Goal: Task Accomplishment & Management: Use online tool/utility

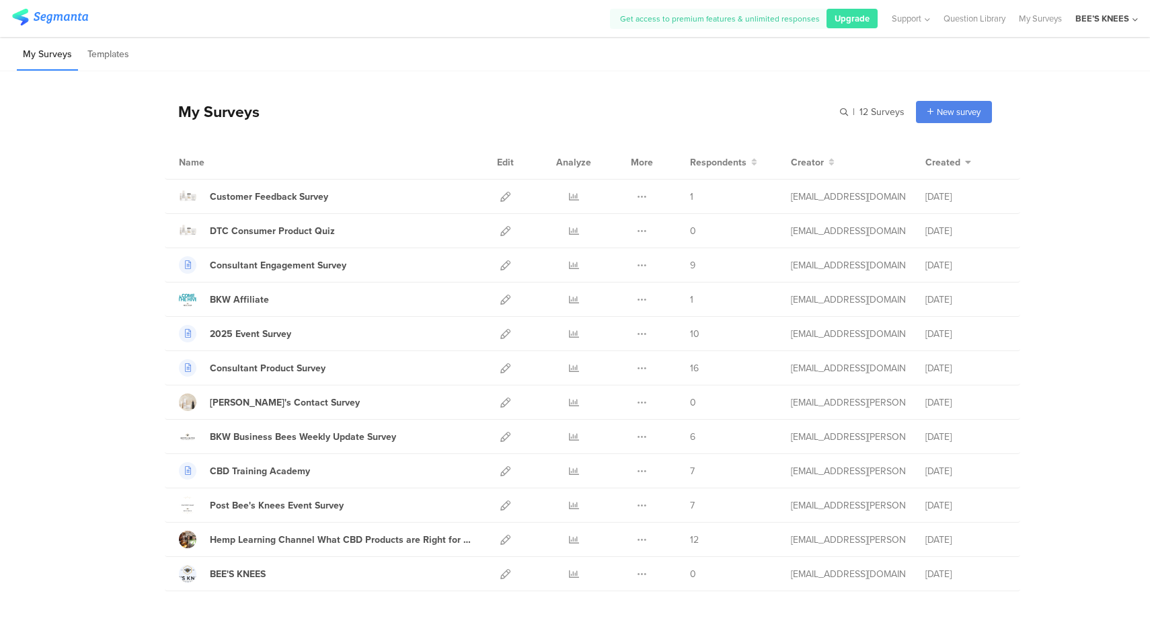
click at [1118, 15] on div "BEE’S KNEES" at bounding box center [1102, 18] width 54 height 13
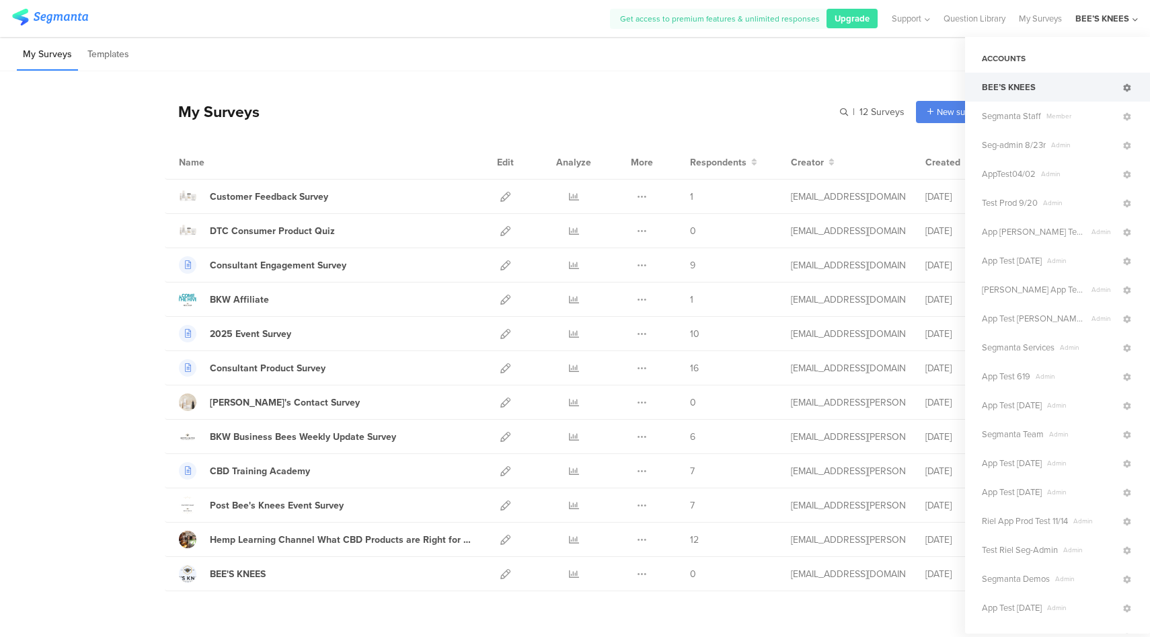
click at [1123, 90] on icon at bounding box center [1127, 88] width 8 height 8
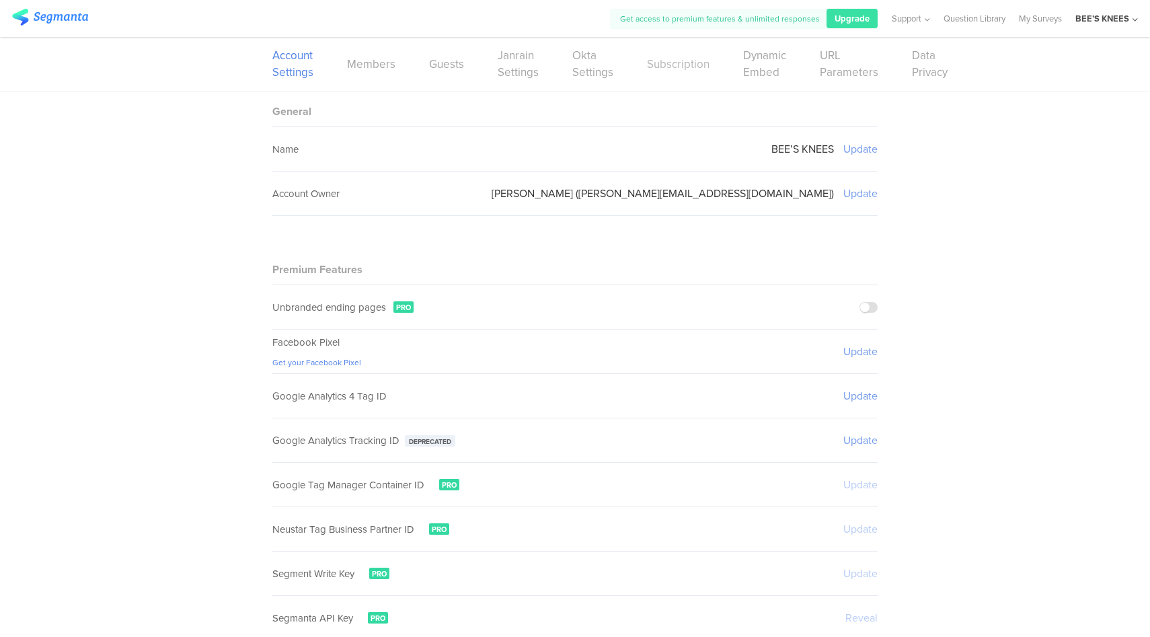
click at [676, 62] on link "Subscription" at bounding box center [678, 64] width 63 height 17
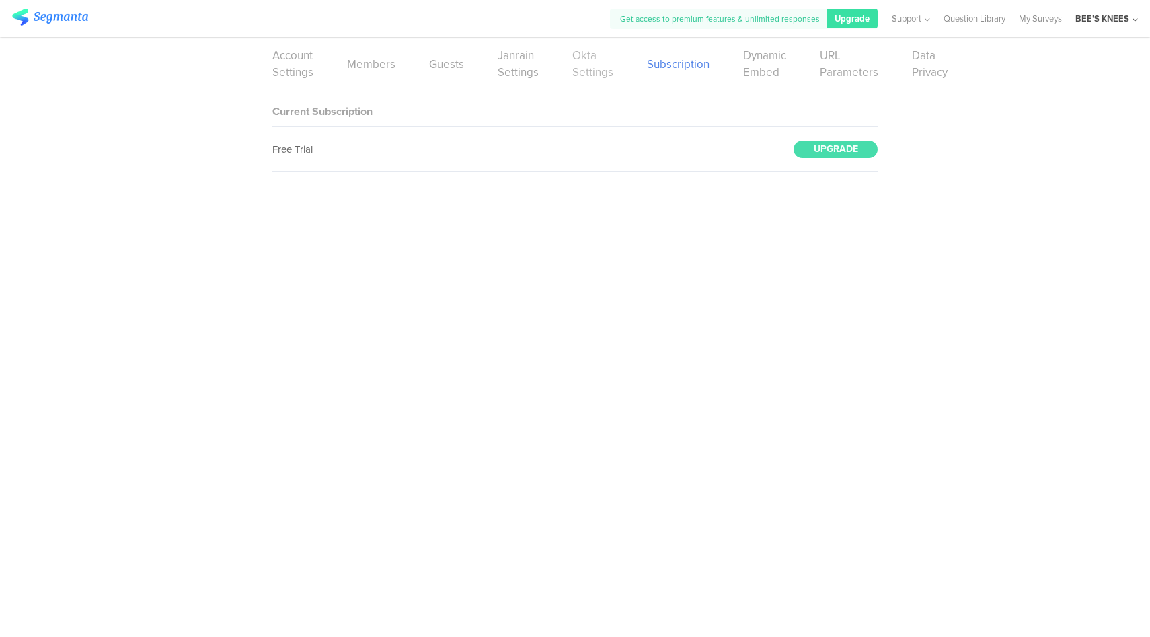
click at [586, 74] on link "Okta Settings" at bounding box center [592, 64] width 41 height 34
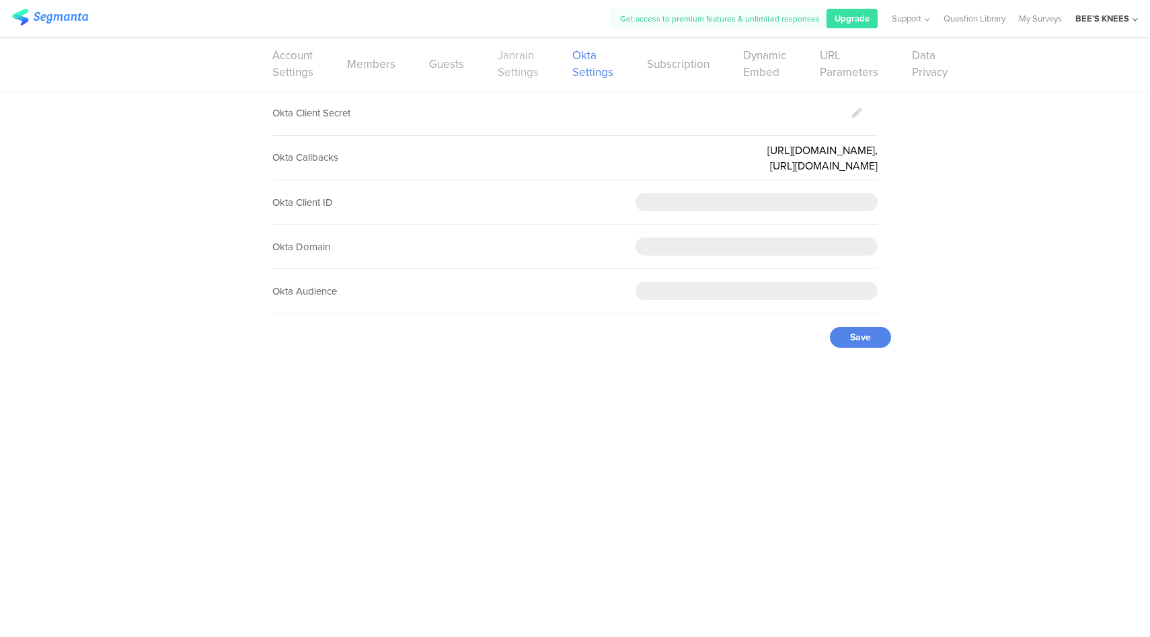
click at [523, 77] on link "Janrain Settings" at bounding box center [518, 64] width 41 height 34
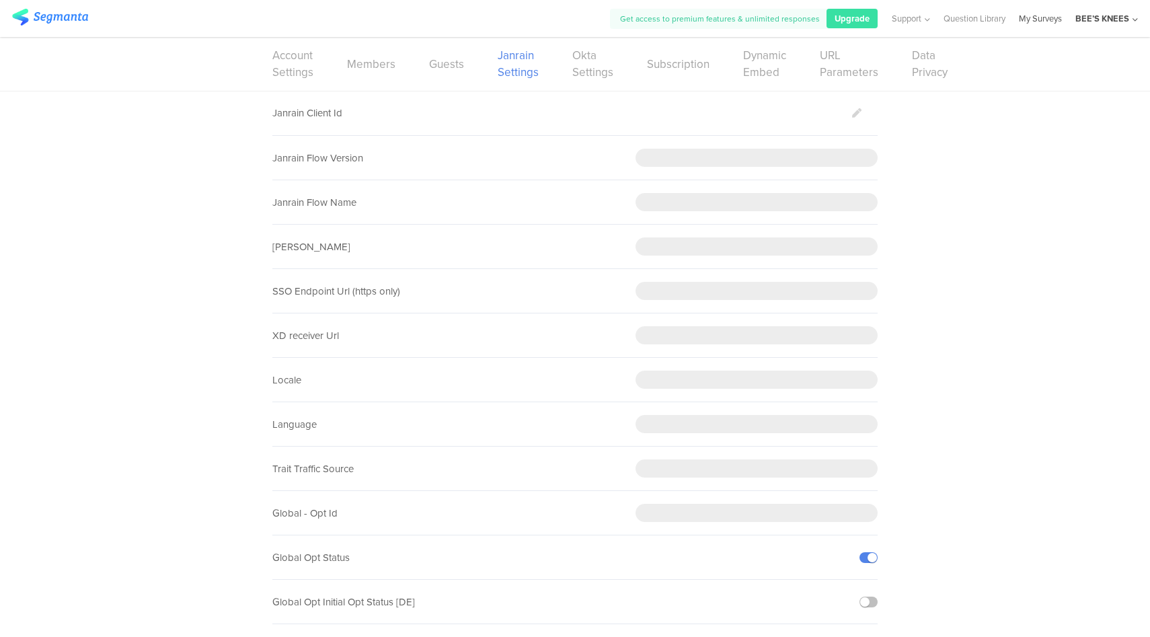
click at [1051, 20] on link "My Surveys" at bounding box center [1040, 18] width 43 height 37
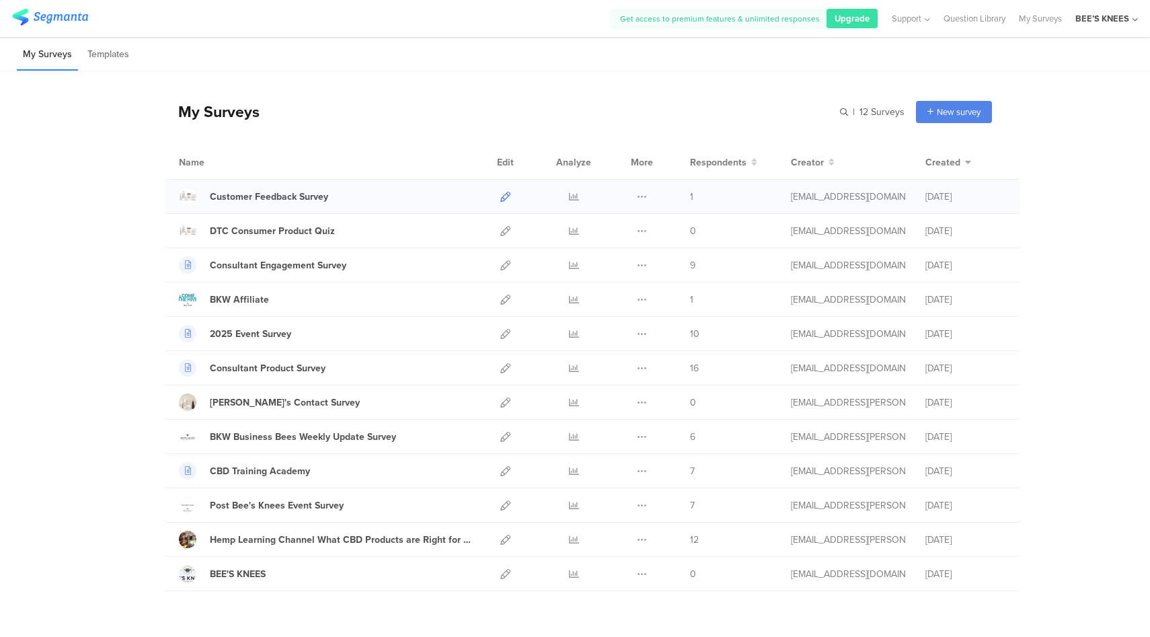
click at [502, 198] on icon at bounding box center [505, 197] width 10 height 10
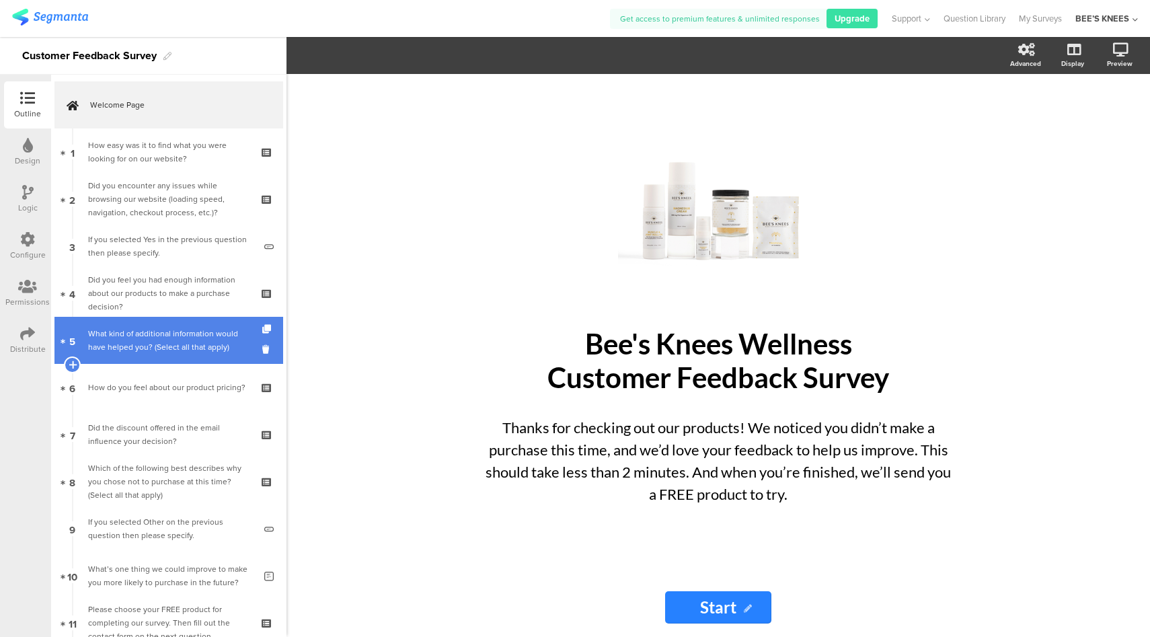
scroll to position [181, 0]
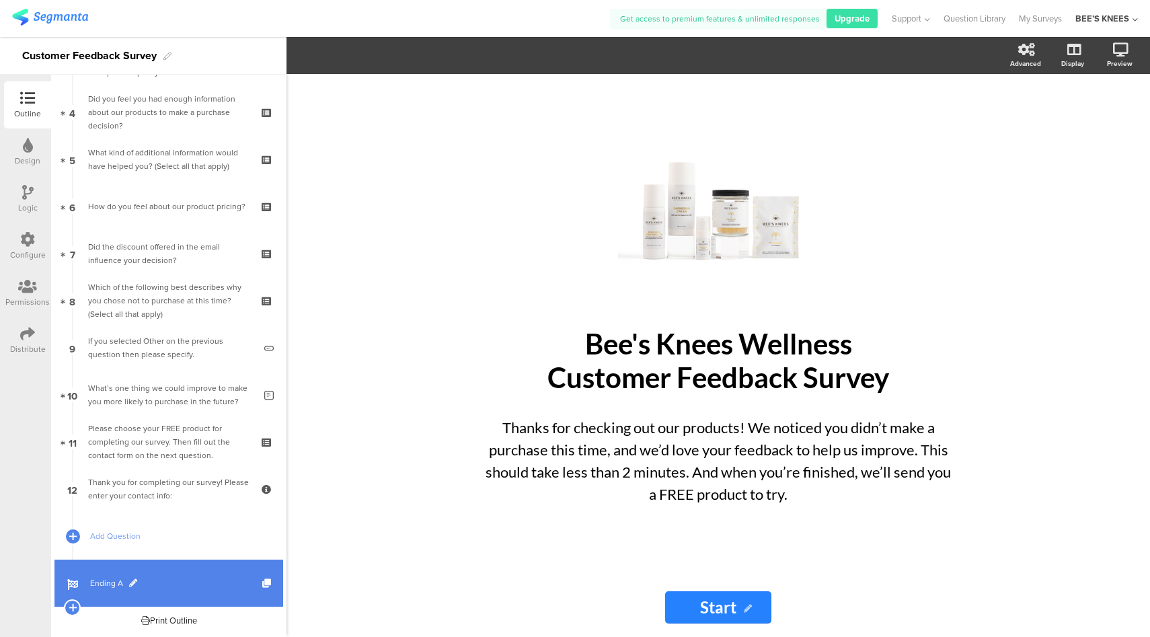
click at [205, 568] on link "Ending A" at bounding box center [168, 583] width 229 height 47
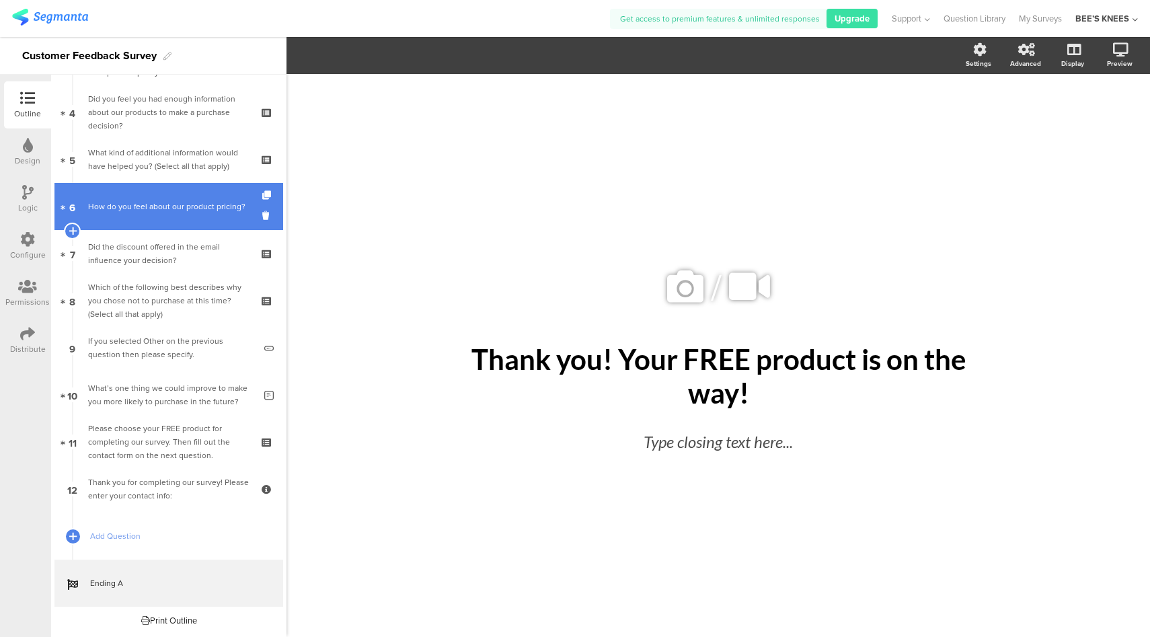
click at [150, 220] on link "6 How do you feel about our product pricing?" at bounding box center [168, 206] width 229 height 47
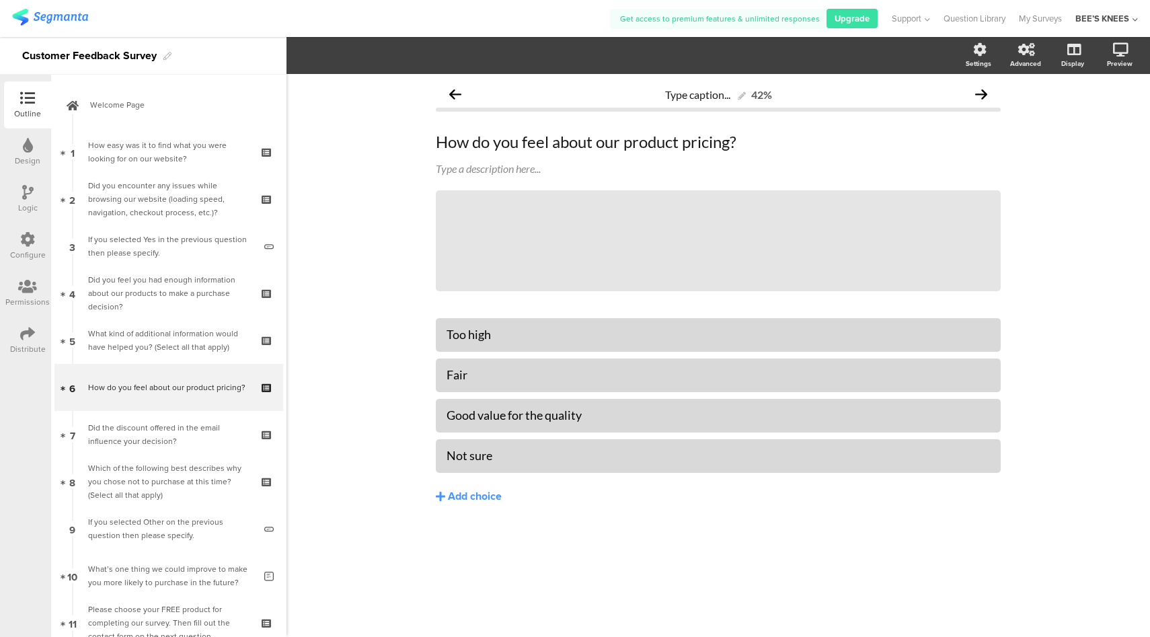
click at [16, 248] on div "Configure" at bounding box center [27, 246] width 47 height 47
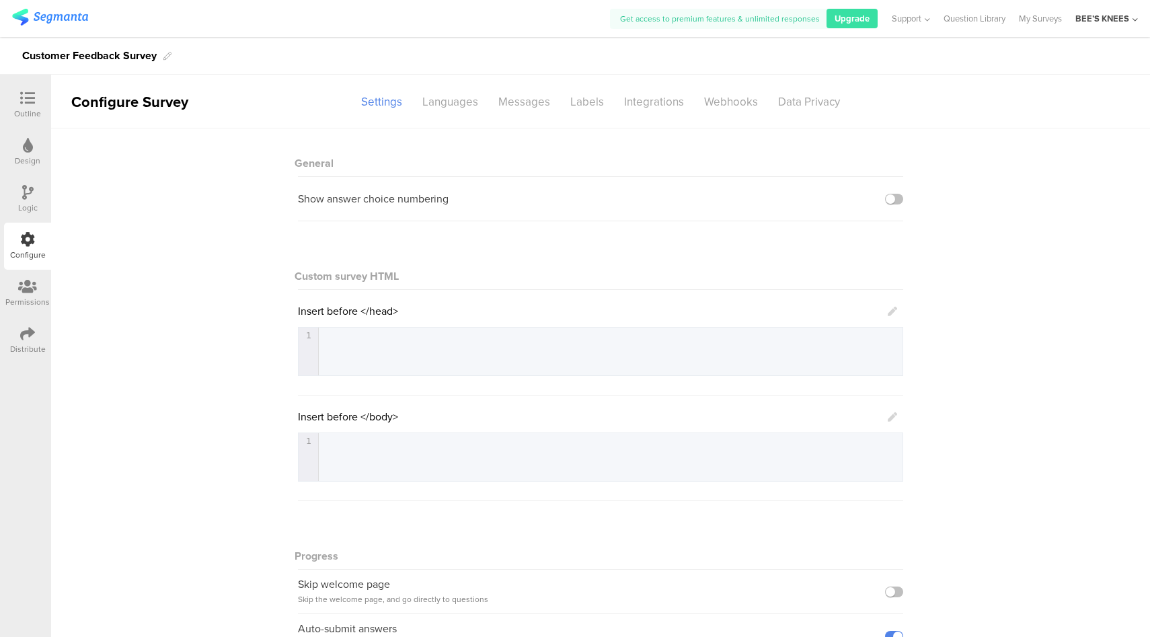
click at [29, 103] on icon at bounding box center [27, 98] width 15 height 15
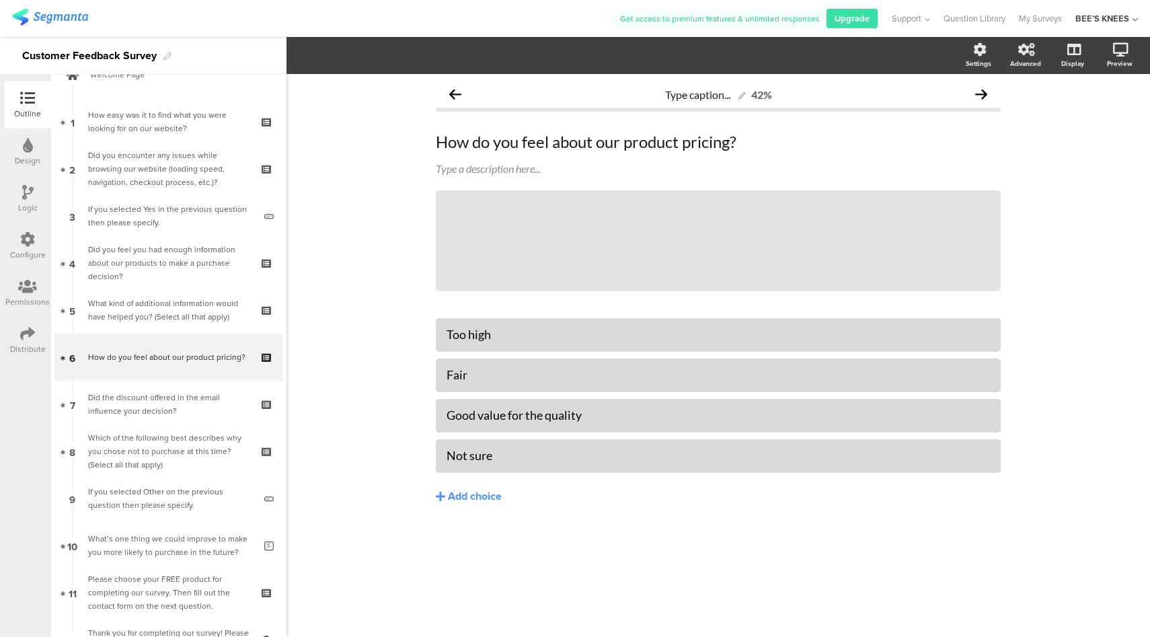
scroll to position [32, 0]
click at [21, 199] on div "Logic" at bounding box center [27, 199] width 47 height 47
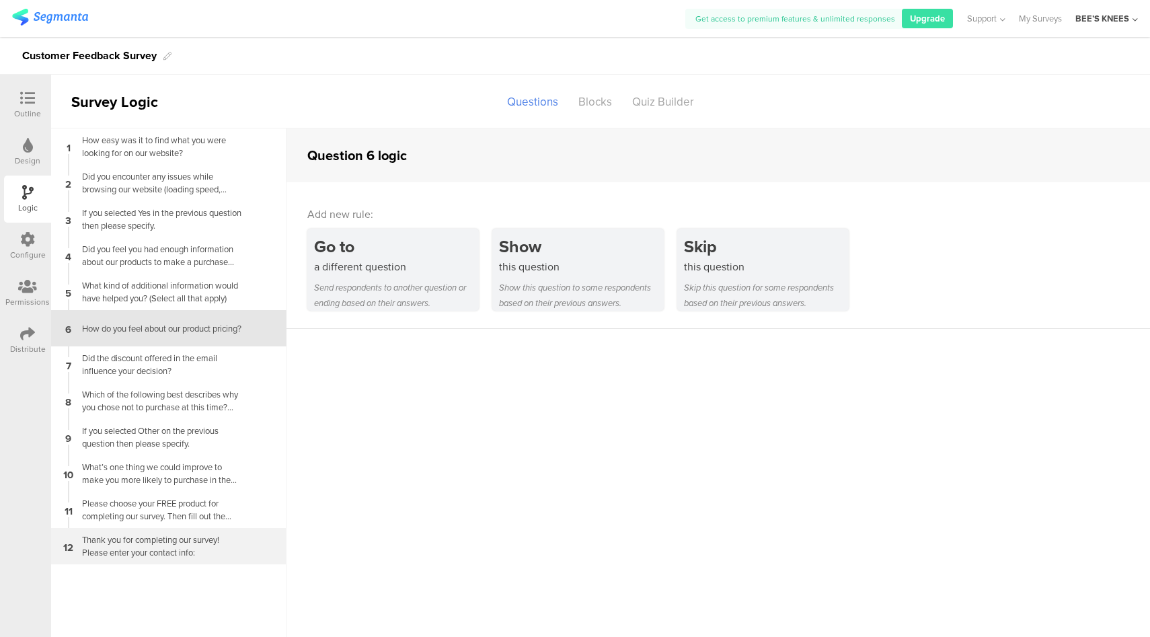
click at [161, 540] on div "Thank you for completing our survey! Please enter your contact info:" at bounding box center [158, 546] width 168 height 26
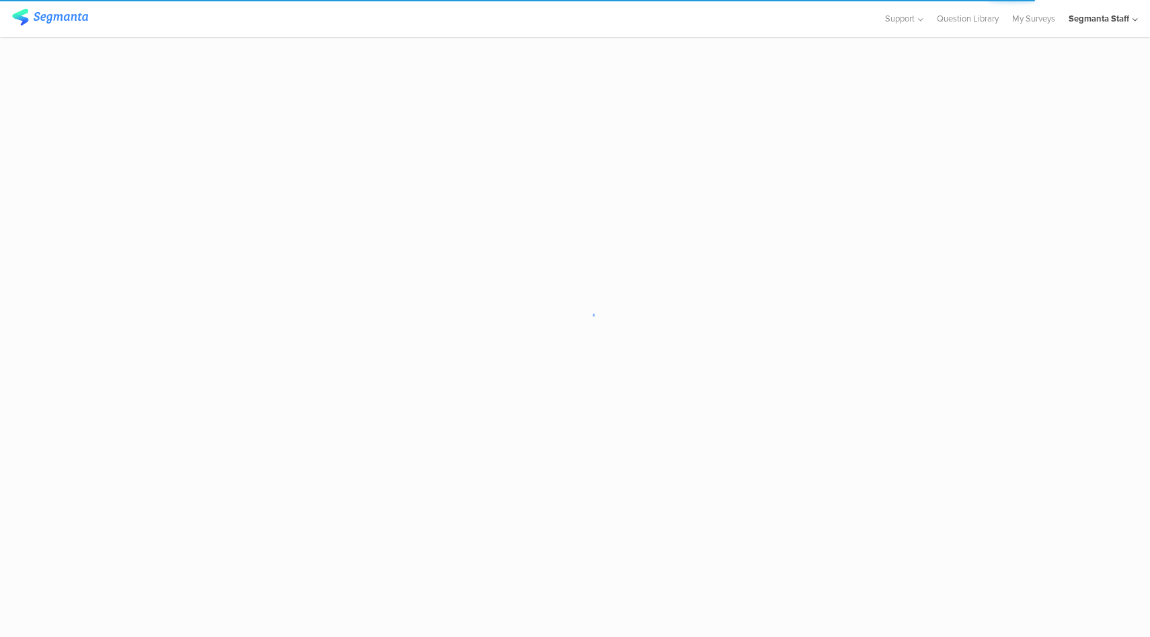
click at [1100, 20] on div "Segmanta Staff" at bounding box center [1099, 18] width 61 height 13
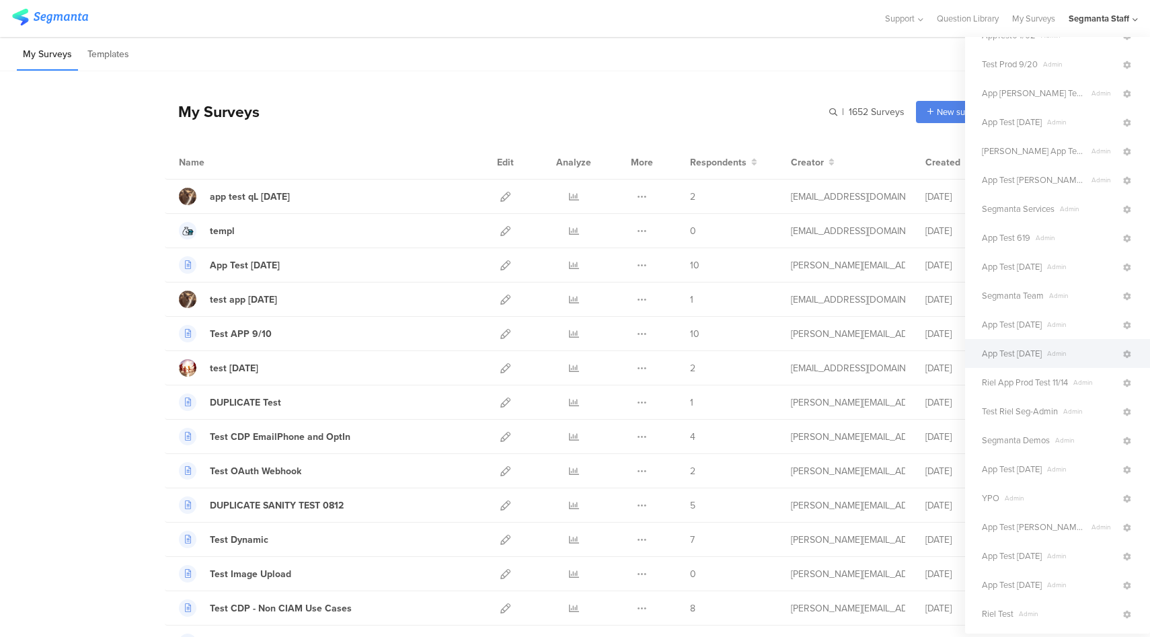
scroll to position [246, 0]
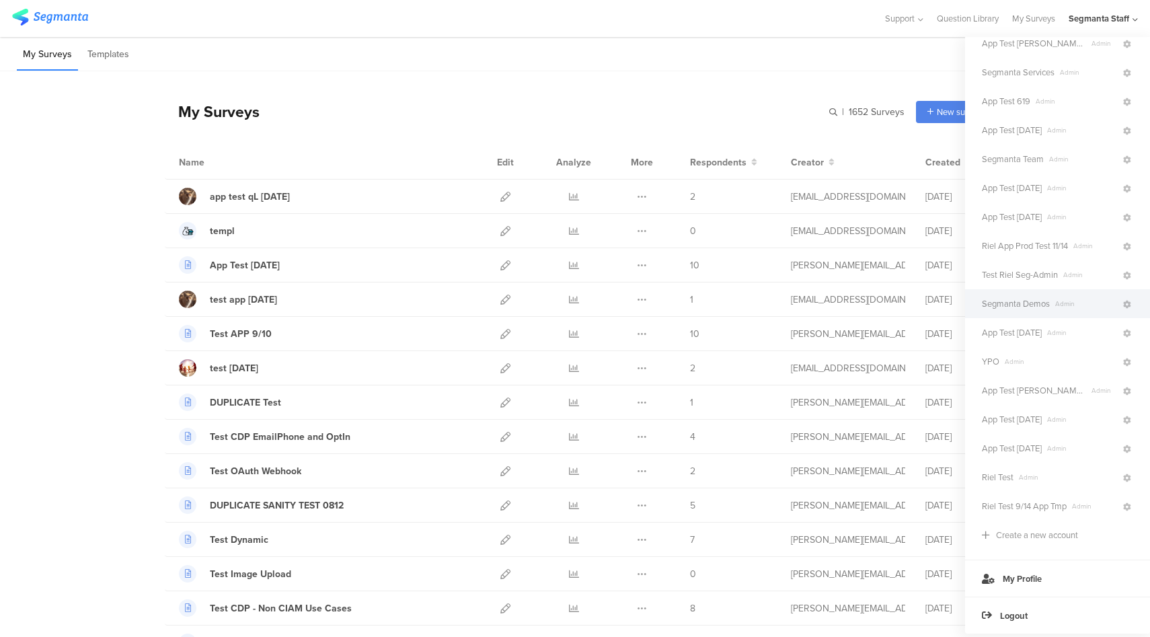
click at [1061, 309] on span "Segmanta Demos Admin" at bounding box center [1051, 303] width 139 height 13
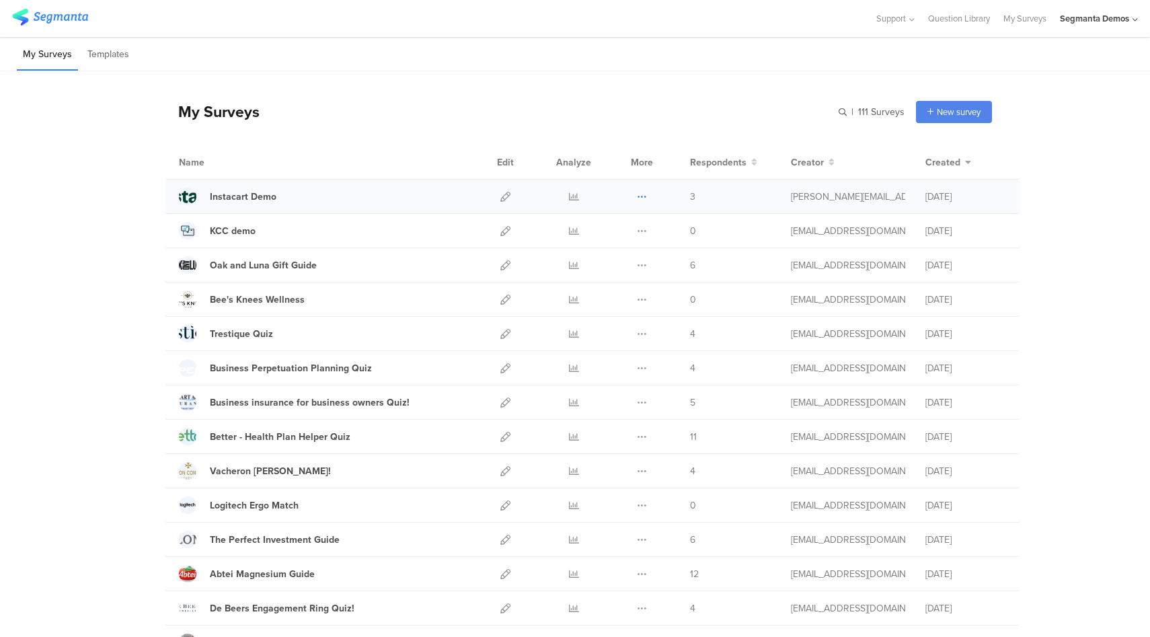
click at [638, 193] on icon at bounding box center [642, 197] width 10 height 10
click at [625, 233] on button "Duplicate" at bounding box center [615, 231] width 74 height 24
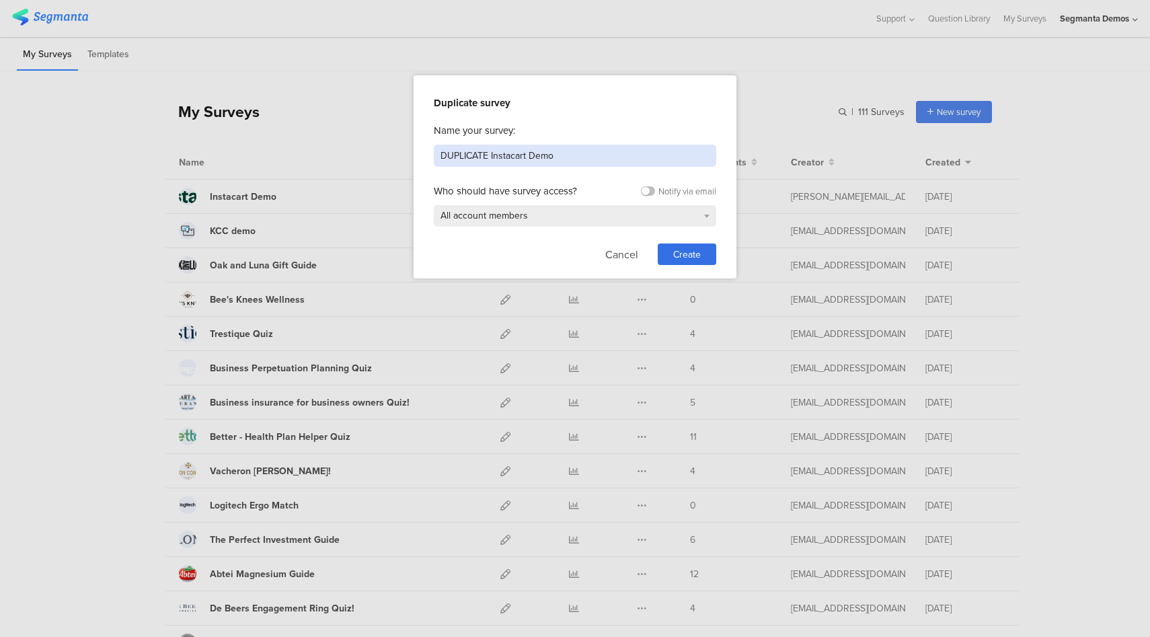
click at [506, 155] on input "DUPLICATE Instacart Demo" at bounding box center [575, 156] width 282 height 22
type input "Bonafide Demo"
click at [686, 252] on span "Create" at bounding box center [687, 254] width 28 height 14
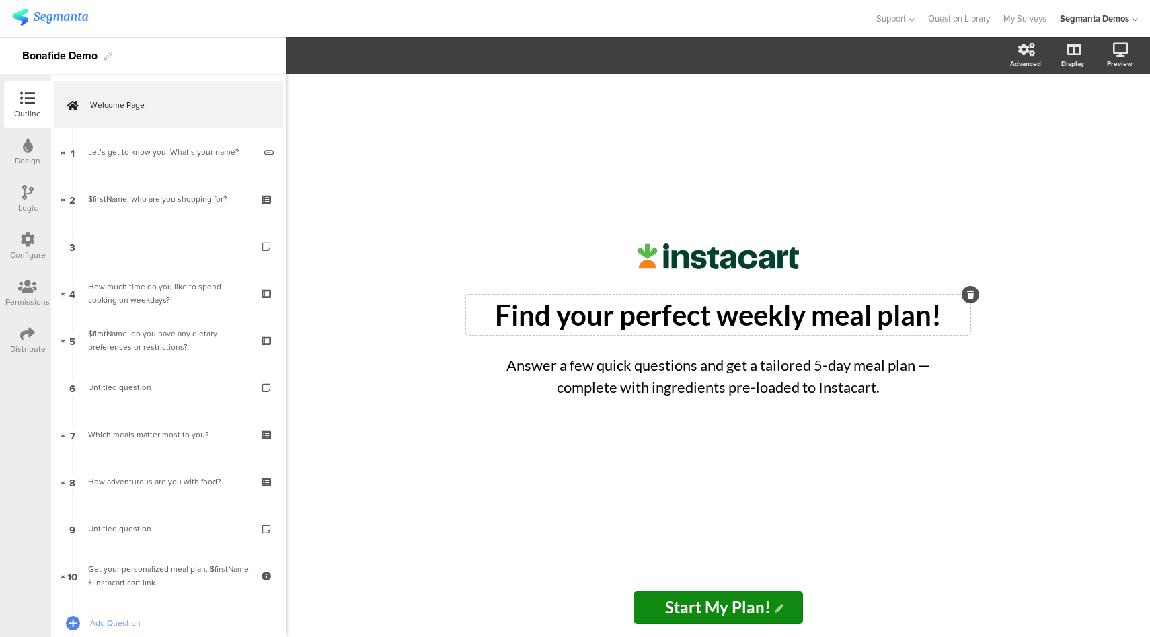
click at [622, 316] on div "Find your perfect weekly meal plan! Find your perfect weekly meal plan!" at bounding box center [718, 315] width 504 height 40
click at [622, 316] on p "Find your perfect weekly meal plan!" at bounding box center [718, 315] width 498 height 34
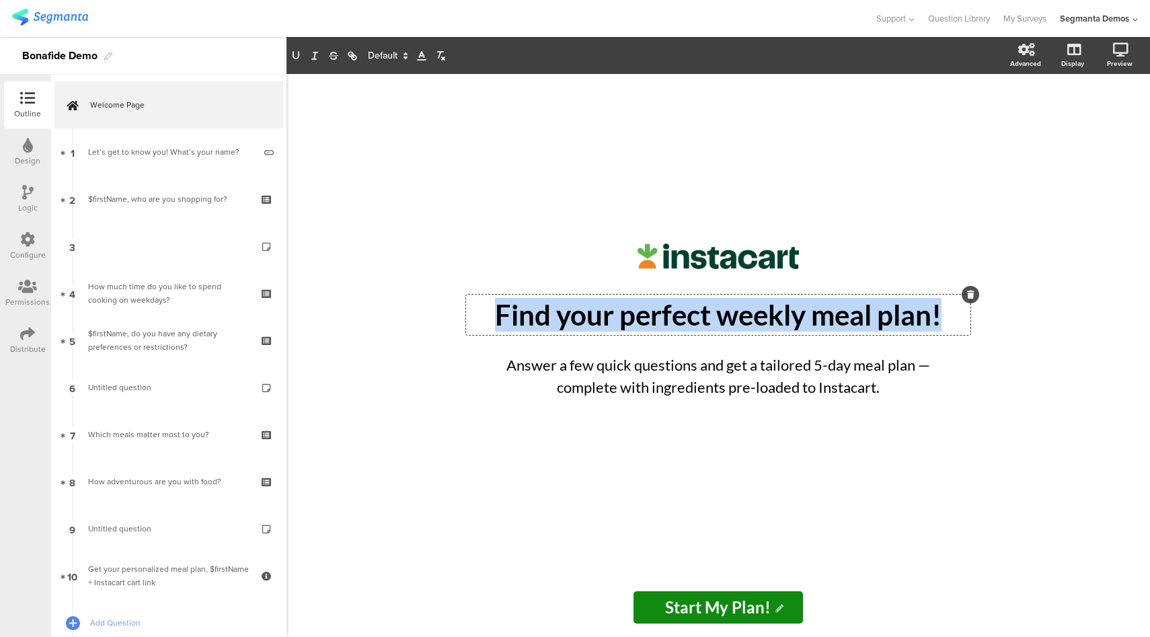
click at [622, 316] on p "Find your perfect weekly meal plan!" at bounding box center [718, 315] width 498 height 34
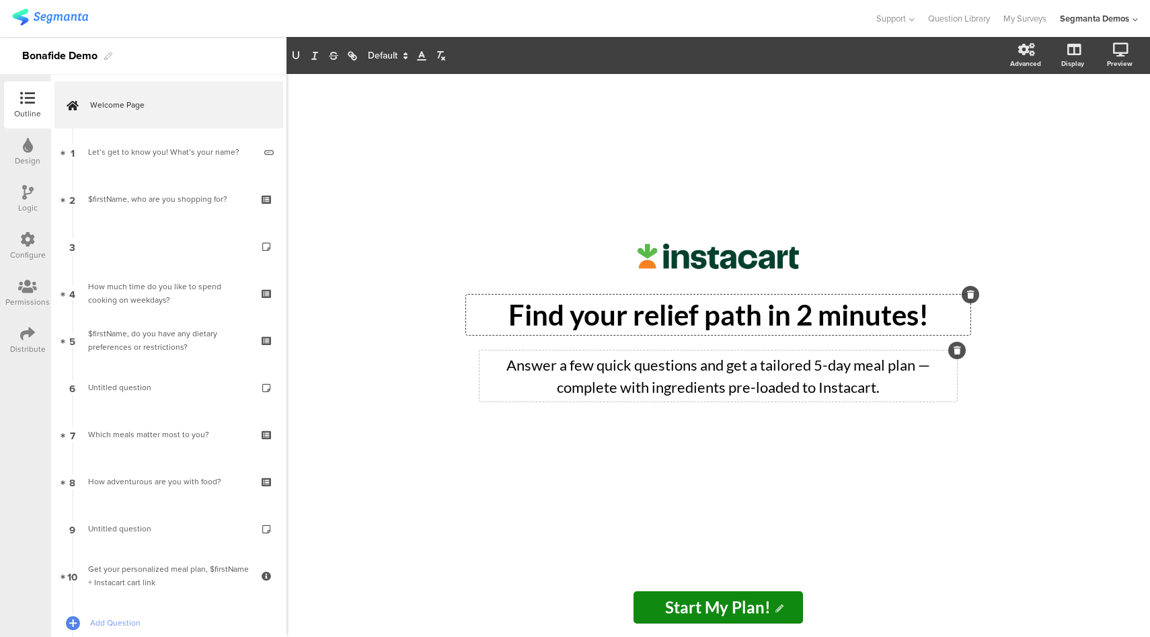
click at [670, 392] on div "Answer a few quick questions and get a tailored 5-day meal plan — complete with…" at bounding box center [717, 375] width 477 height 51
drag, startPoint x: 769, startPoint y: 605, endPoint x: 707, endPoint y: 605, distance: 62.5
click at [707, 606] on input "Start My Plan!" at bounding box center [718, 607] width 170 height 32
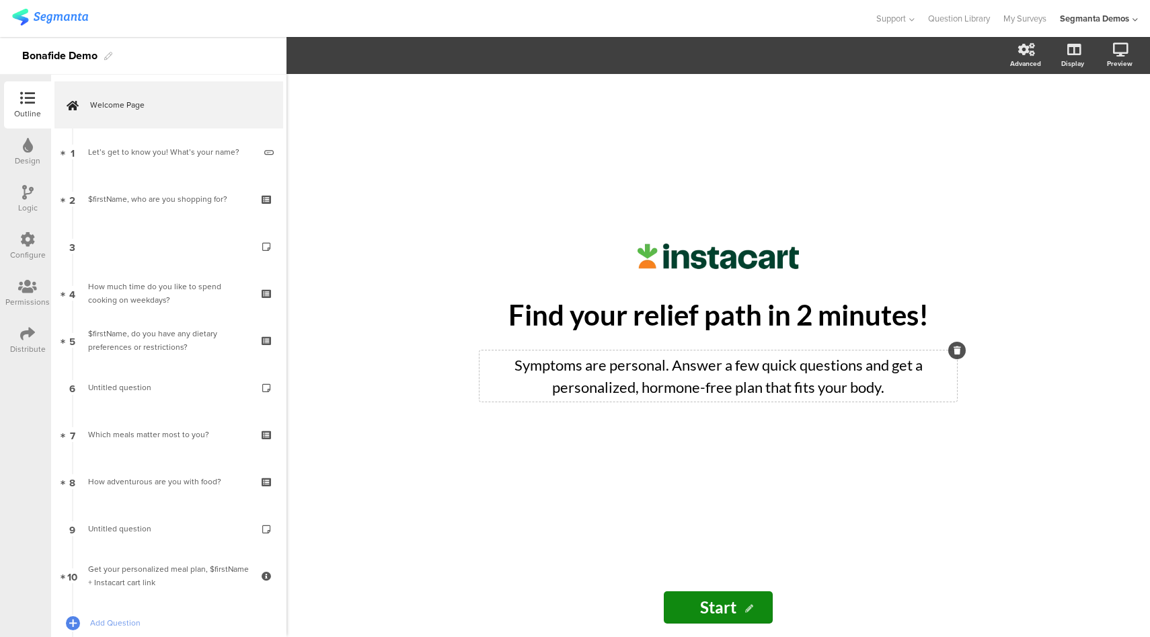
type input "Start"
click at [31, 147] on icon at bounding box center [28, 145] width 10 height 15
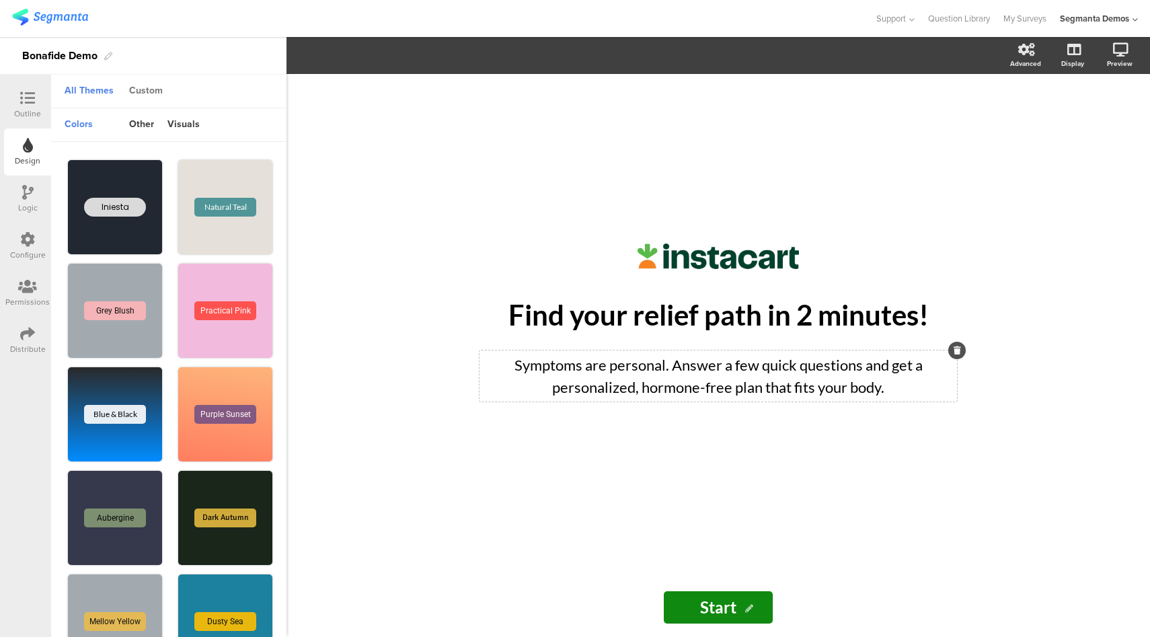
click at [157, 92] on div "Custom" at bounding box center [145, 91] width 47 height 23
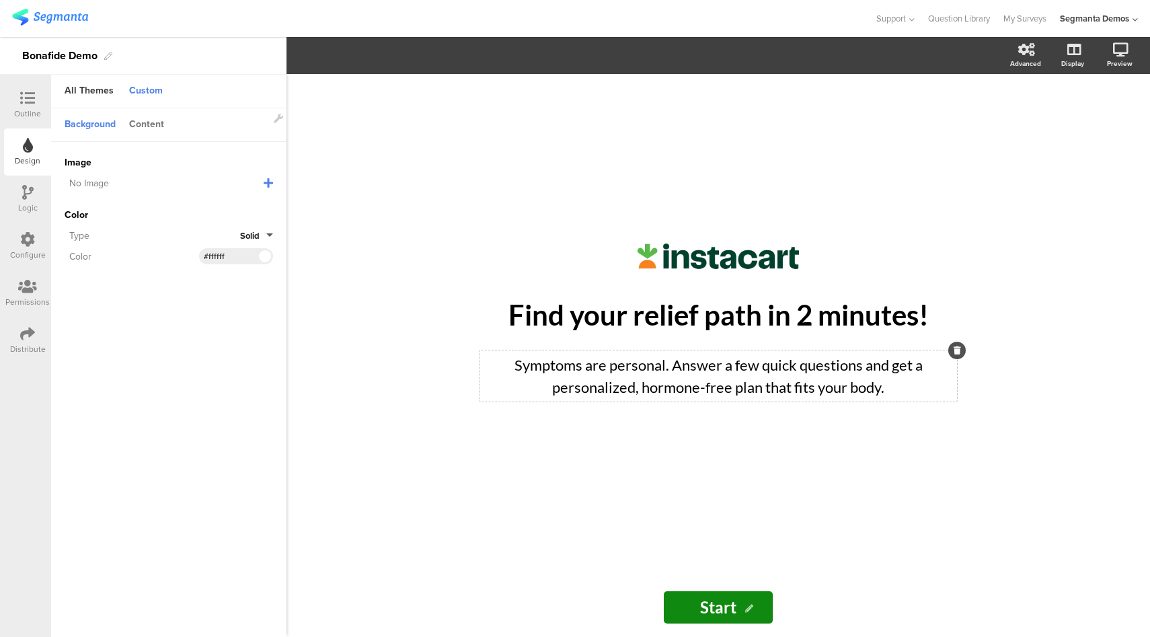
click at [153, 128] on div "Content" at bounding box center [146, 125] width 48 height 23
click at [245, 206] on div "#108910" at bounding box center [236, 206] width 74 height 16
click at [217, 207] on input "#108910" at bounding box center [224, 206] width 40 height 11
paste input "34055a"
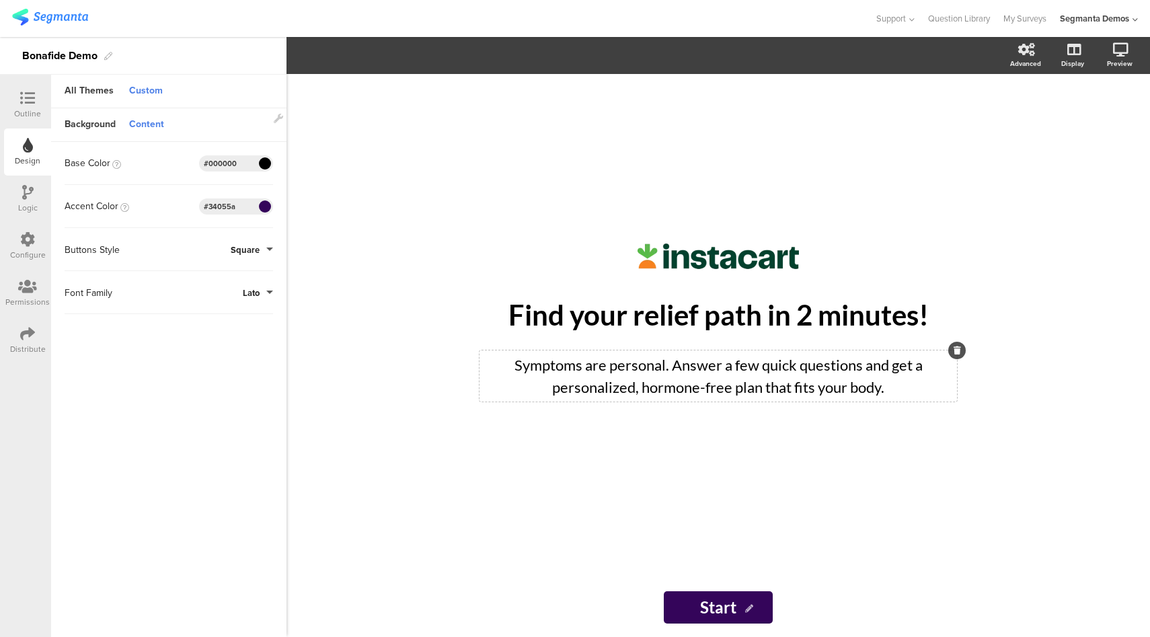
type input "#34055a"
click at [214, 505] on sg-customize-design "Background Content Image No Image Invalid URL or Upload File Color Type Solid C…" at bounding box center [168, 373] width 235 height 531
click at [163, 617] on span "Save Changes" at bounding box center [137, 617] width 62 height 0
click at [28, 245] on icon at bounding box center [27, 239] width 15 height 15
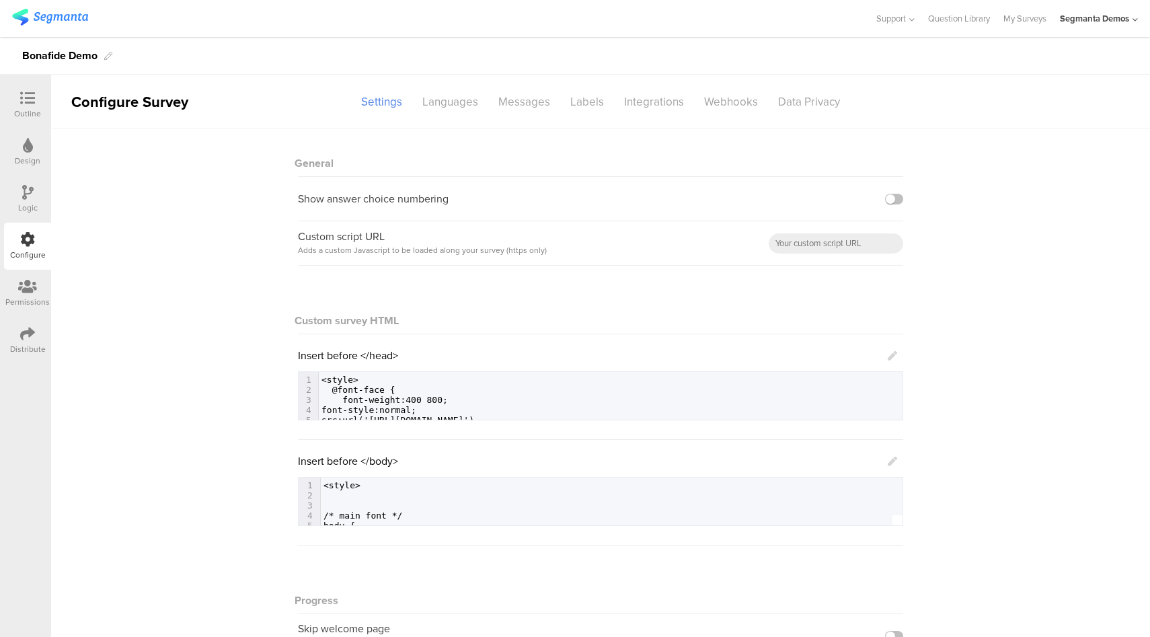
click at [888, 360] on icon at bounding box center [892, 355] width 9 height 9
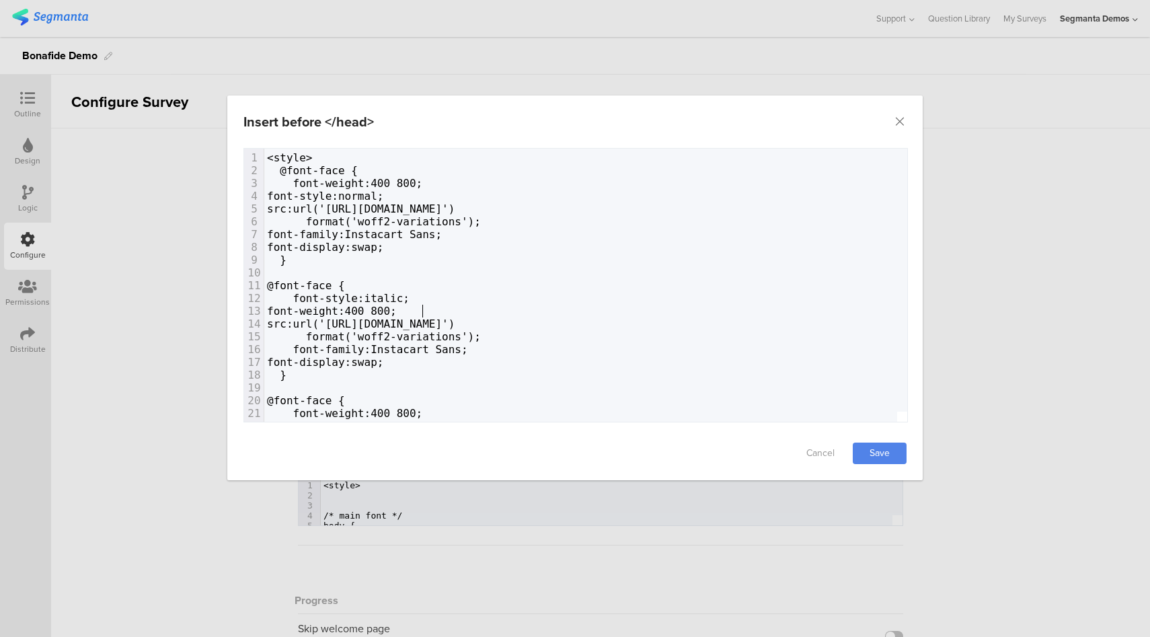
click at [397, 309] on span "font-weight:400 800;" at bounding box center [332, 311] width 130 height 13
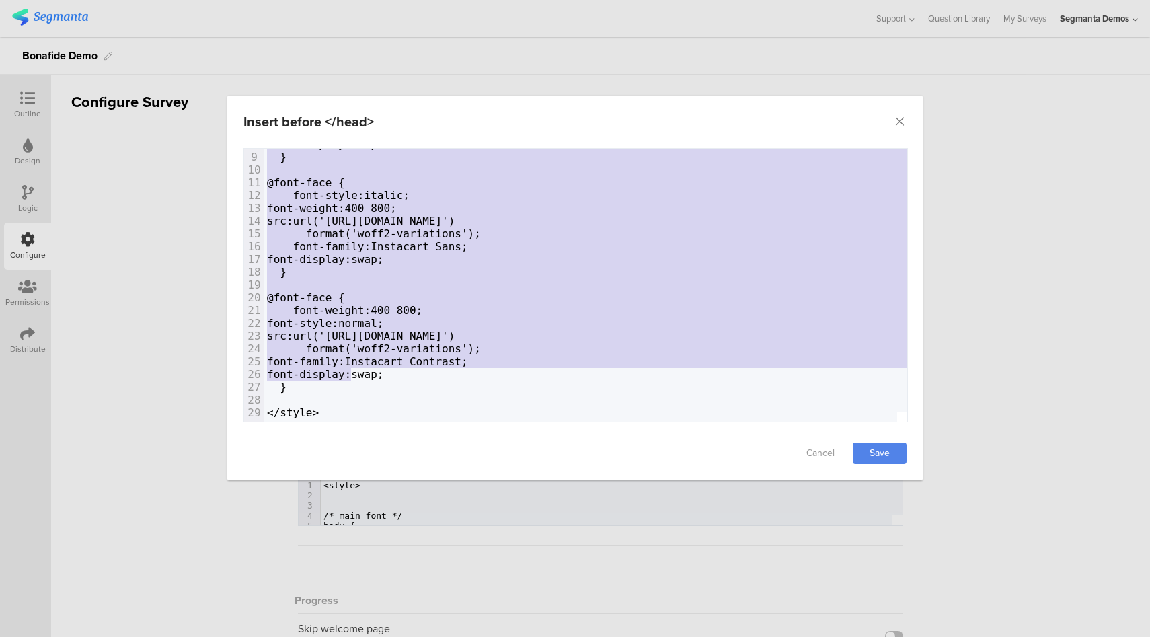
type textarea "@font-face { font-weight:400 800; font-style:normal; src:url('https://www.insta…"
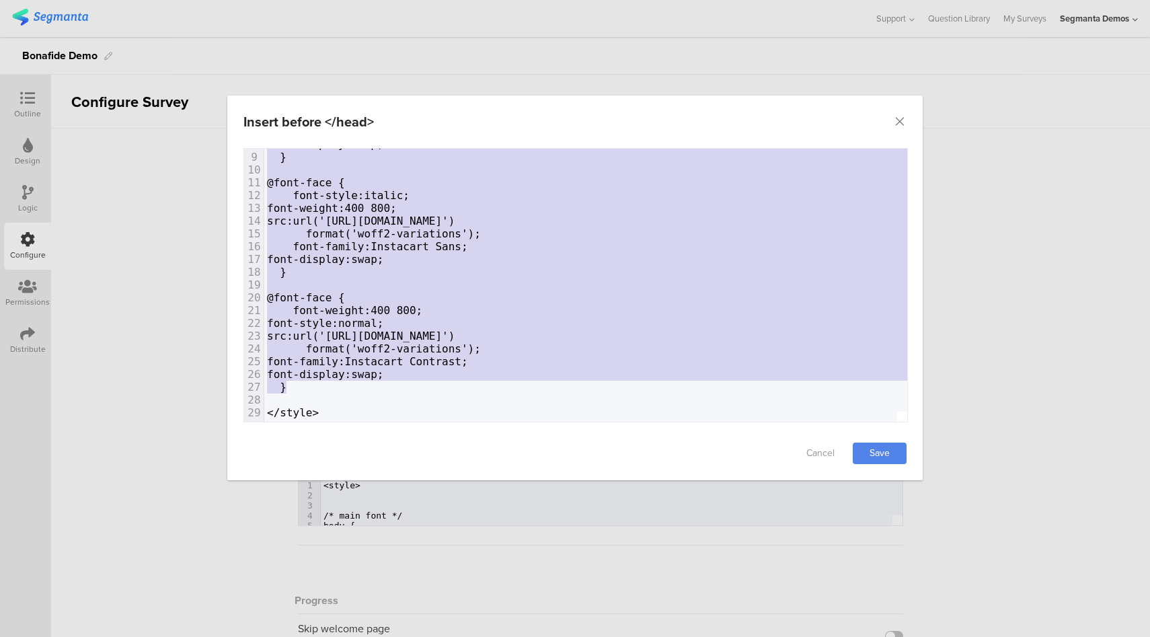
drag, startPoint x: 280, startPoint y: 169, endPoint x: 349, endPoint y: 375, distance: 216.3
click at [349, 375] on div "1 <style> 2 @font-face { 3 font-weight:400 800; 4 font-style:normal; 5 src:url(…" at bounding box center [597, 233] width 666 height 371
paste textarea "dialog"
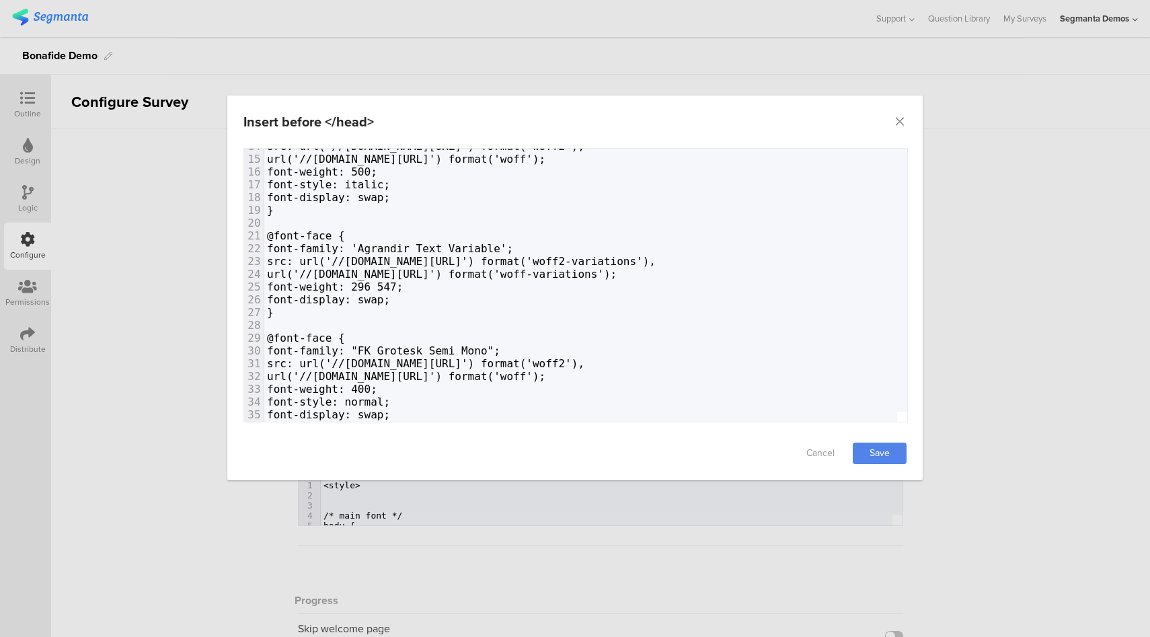
scroll to position [0, 0]
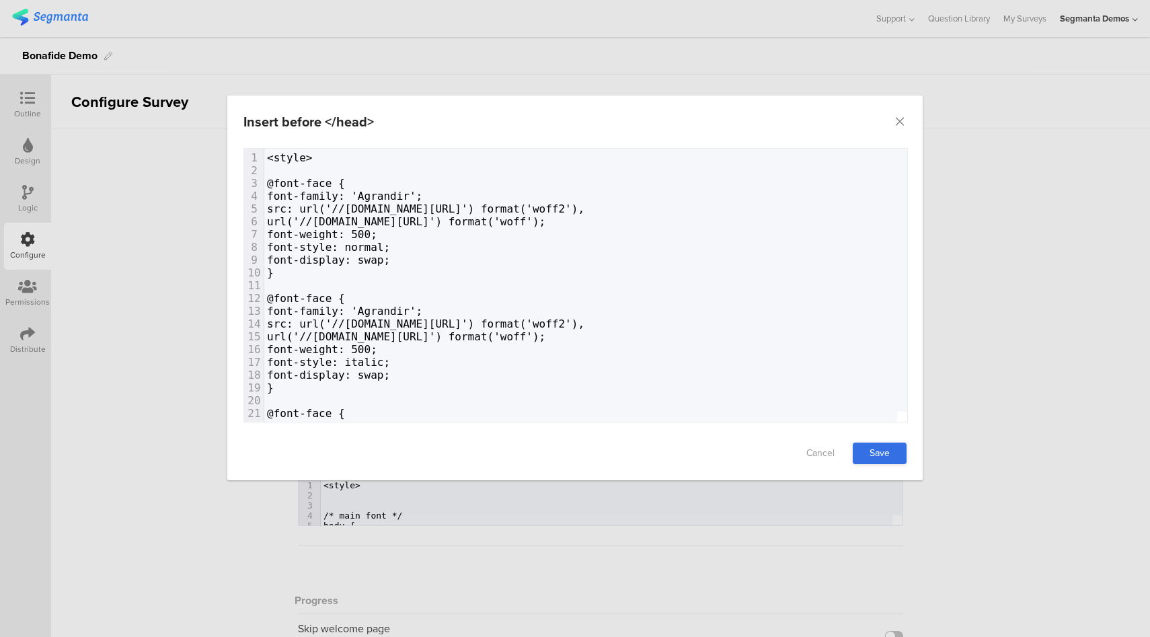
click at [868, 454] on link "Save" at bounding box center [880, 454] width 54 height 22
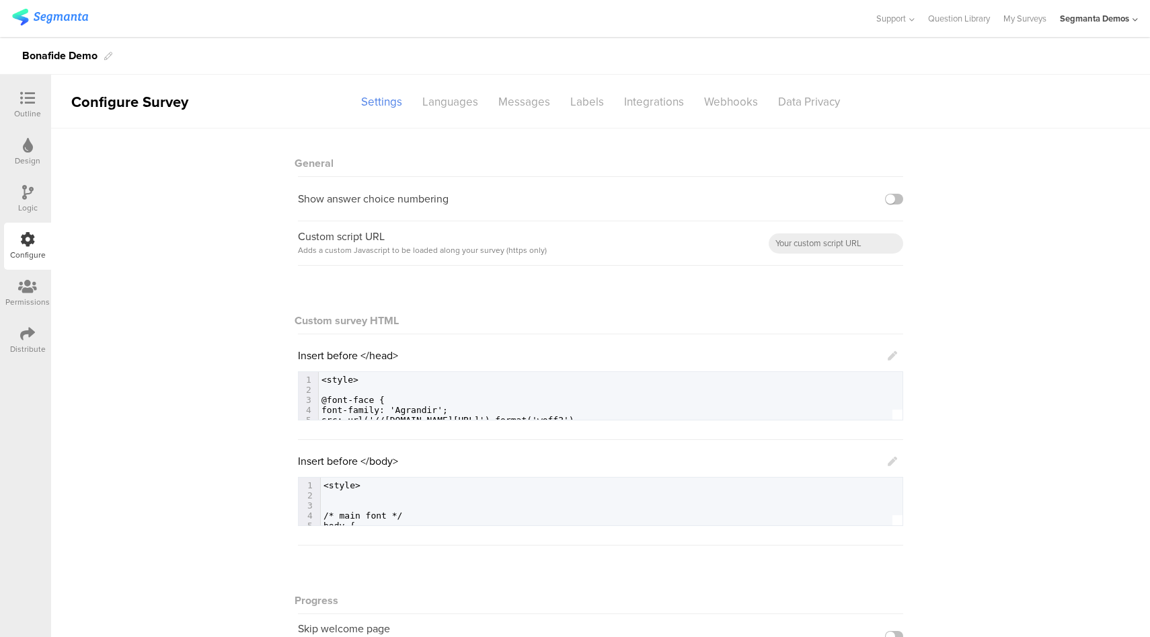
click at [888, 463] on icon at bounding box center [892, 461] width 9 height 9
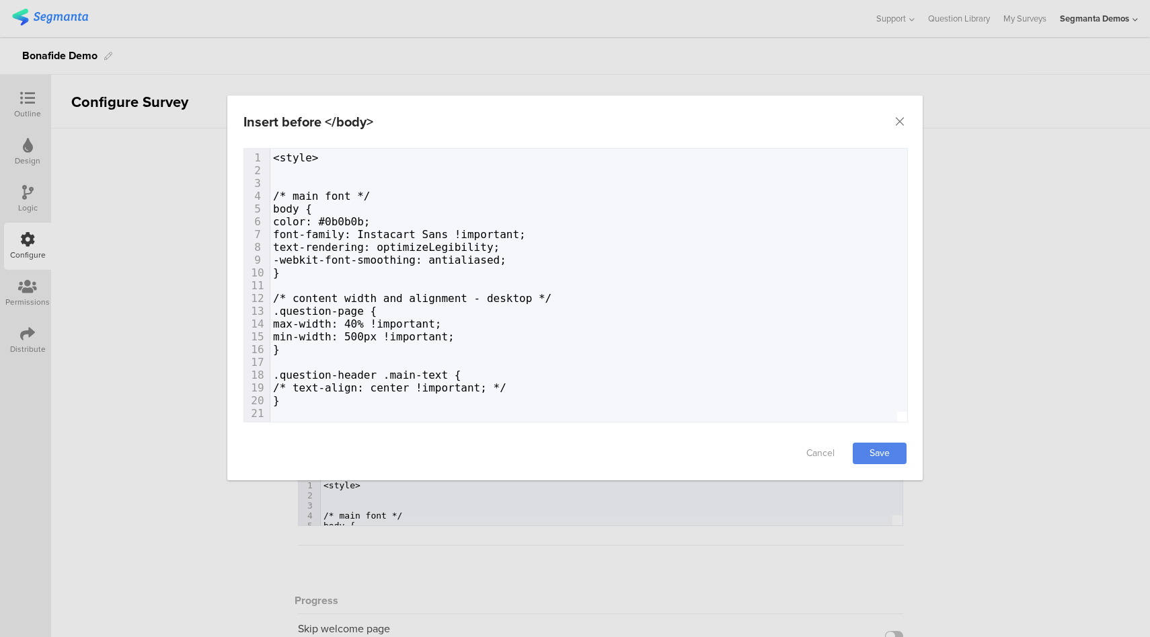
drag, startPoint x: 434, startPoint y: 234, endPoint x: 442, endPoint y: 232, distance: 8.3
click at [435, 233] on span "font-family: Instacart Sans !important;" at bounding box center [399, 234] width 253 height 13
drag, startPoint x: 475, startPoint y: 233, endPoint x: 387, endPoint y: 245, distance: 88.3
click at [383, 236] on span "font-family: Instacart Sans !important;" at bounding box center [399, 234] width 253 height 13
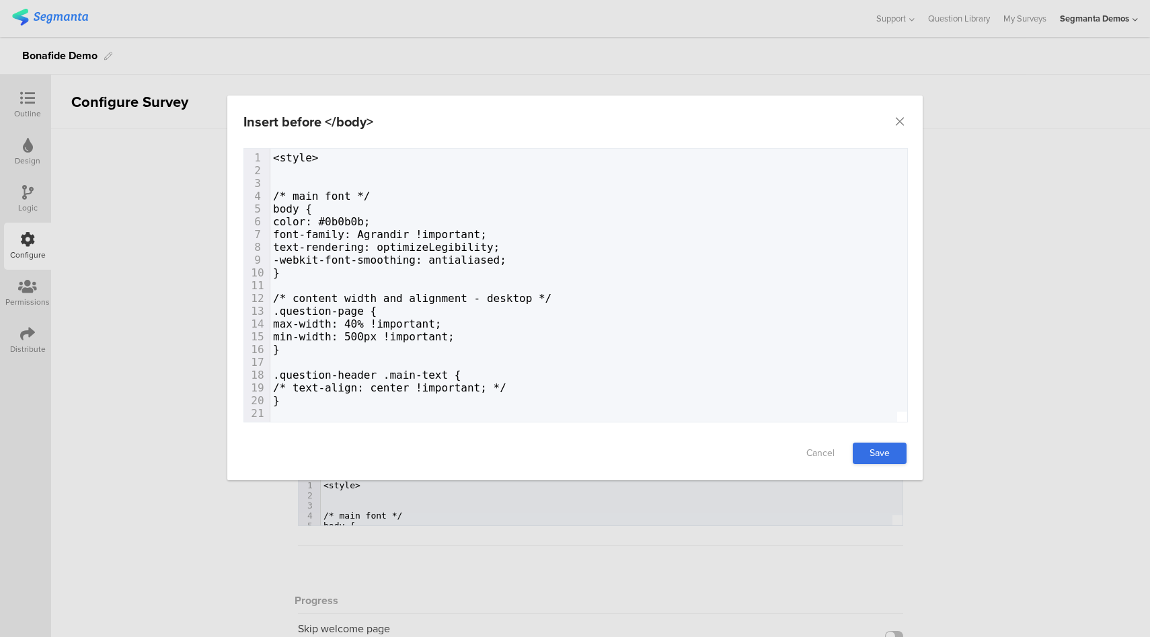
type textarea "Agrandir"
click at [884, 455] on link "Save" at bounding box center [880, 454] width 54 height 22
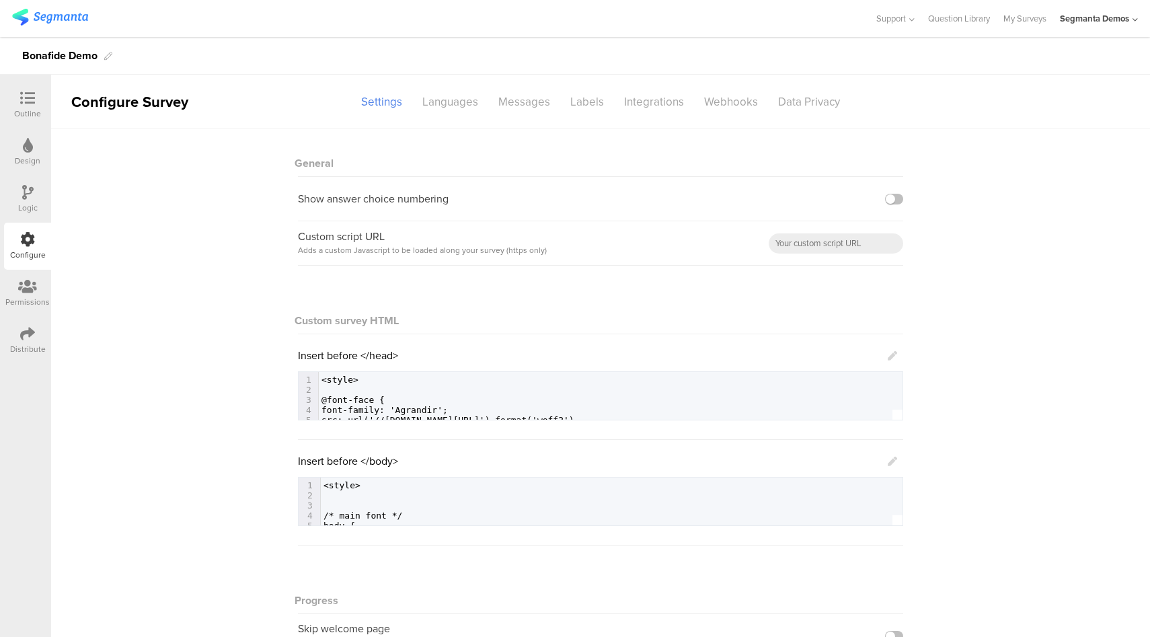
click at [888, 360] on icon at bounding box center [892, 355] width 9 height 9
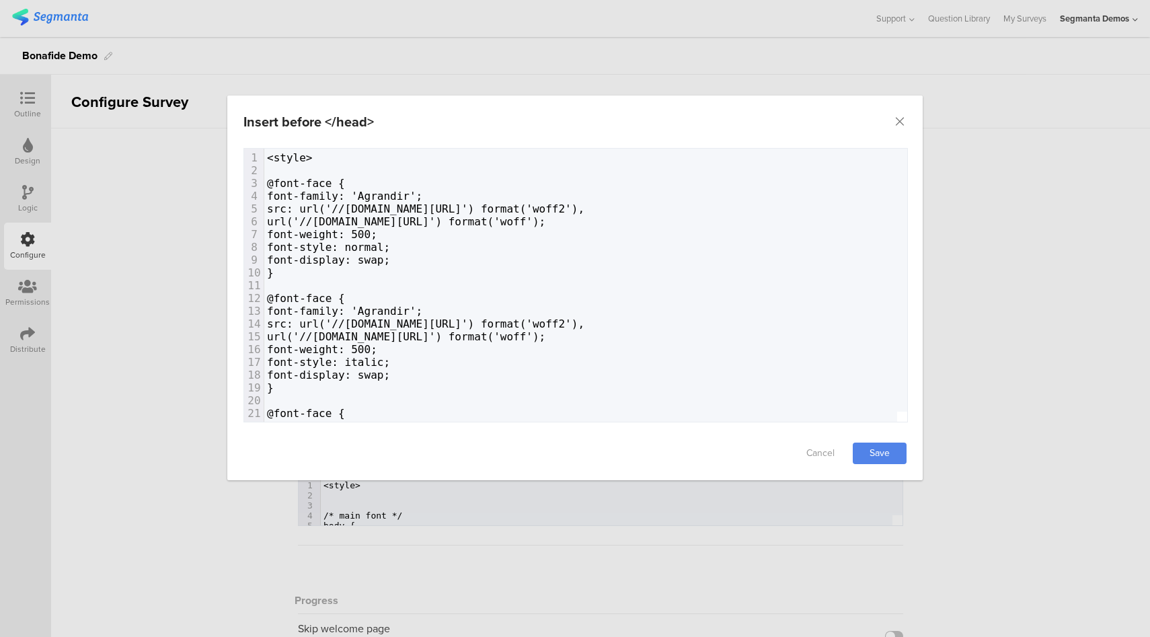
click at [996, 342] on div "Insert before </head> Failed saving changes. If the problem persists please con…" at bounding box center [575, 318] width 1150 height 637
click at [902, 123] on icon "Close" at bounding box center [899, 121] width 13 height 13
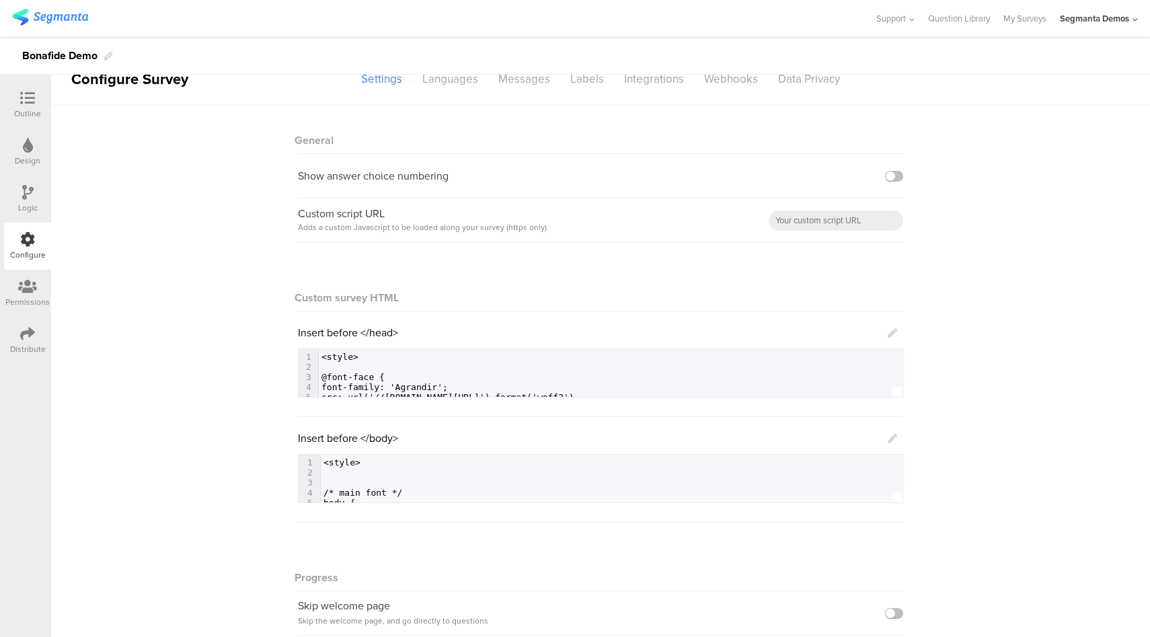
scroll to position [87, 0]
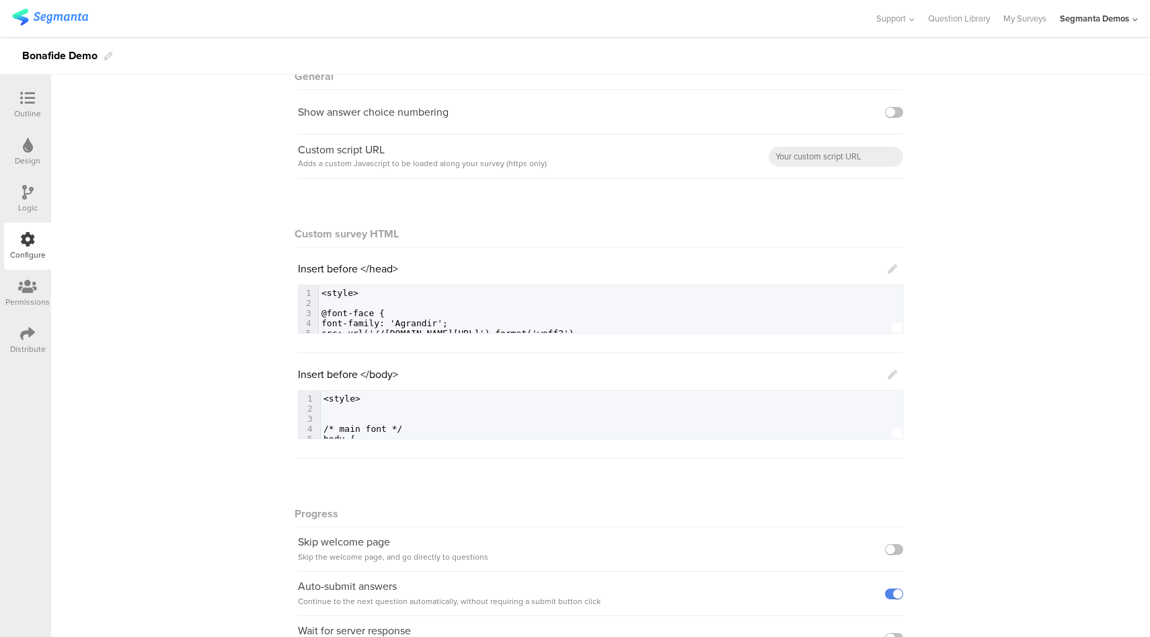
click at [888, 375] on icon at bounding box center [892, 374] width 9 height 9
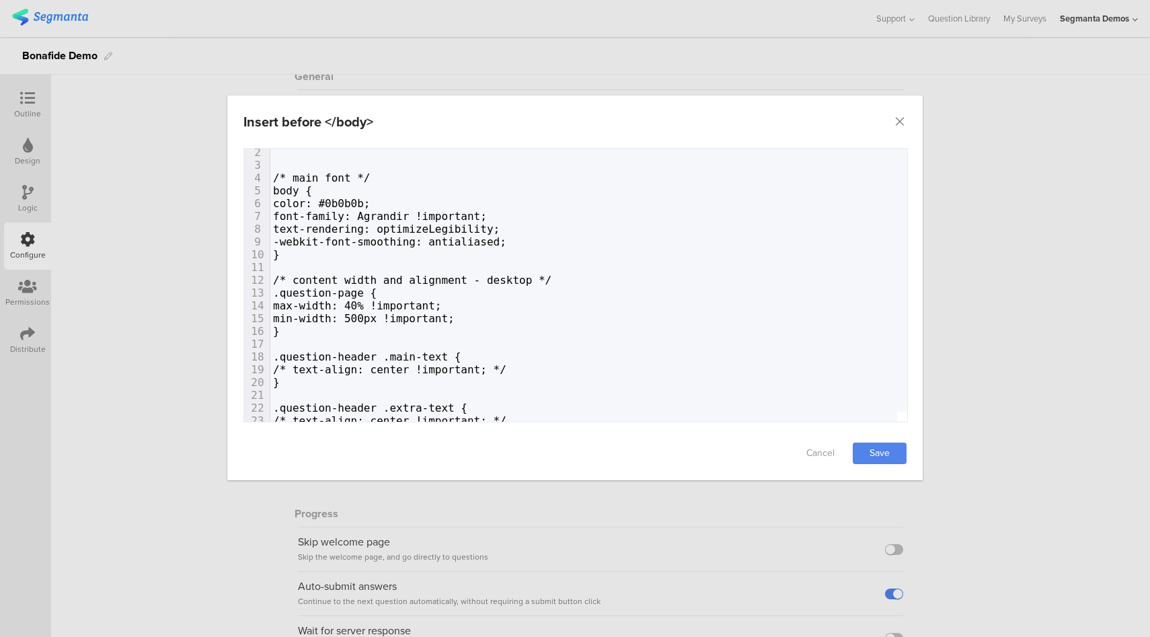
scroll to position [205, 0]
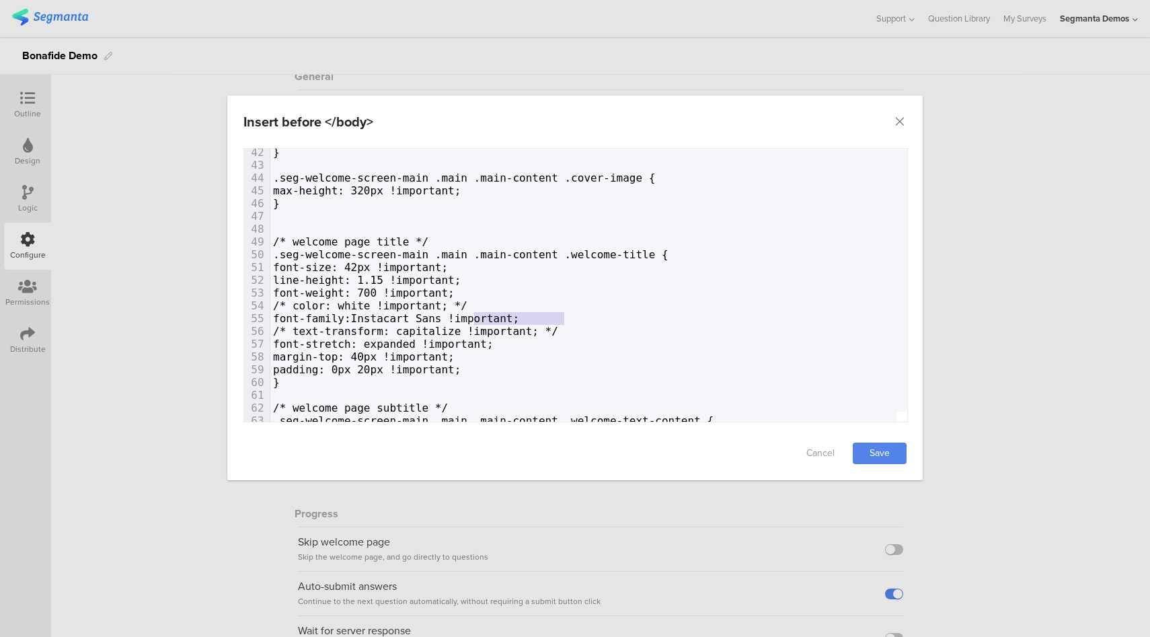
type textarea "ns !important"
drag, startPoint x: 567, startPoint y: 319, endPoint x: 479, endPoint y: 322, distance: 88.2
click at [478, 322] on span "font-family:Instacart Sans !important;" at bounding box center [396, 318] width 246 height 13
click at [512, 317] on span "font-family:Instacart Sans !important;" at bounding box center [396, 318] width 246 height 13
type textarea "Instacart Sans !important;"
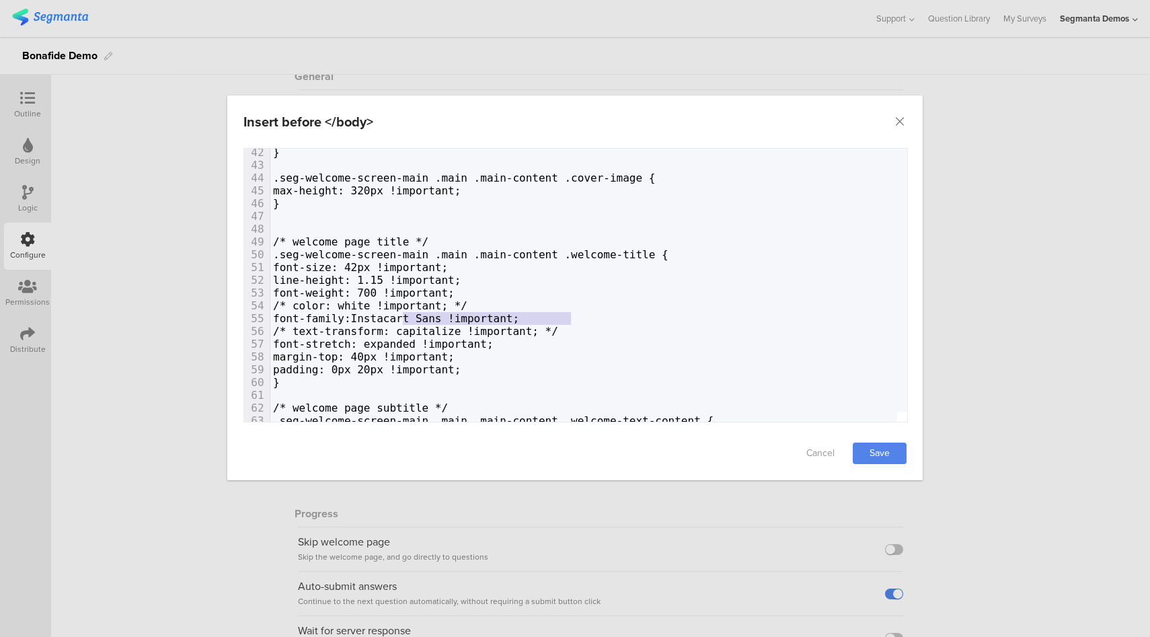
drag, startPoint x: 574, startPoint y: 315, endPoint x: 401, endPoint y: 318, distance: 172.2
type textarea "'"
click at [882, 449] on link "Save" at bounding box center [880, 454] width 54 height 22
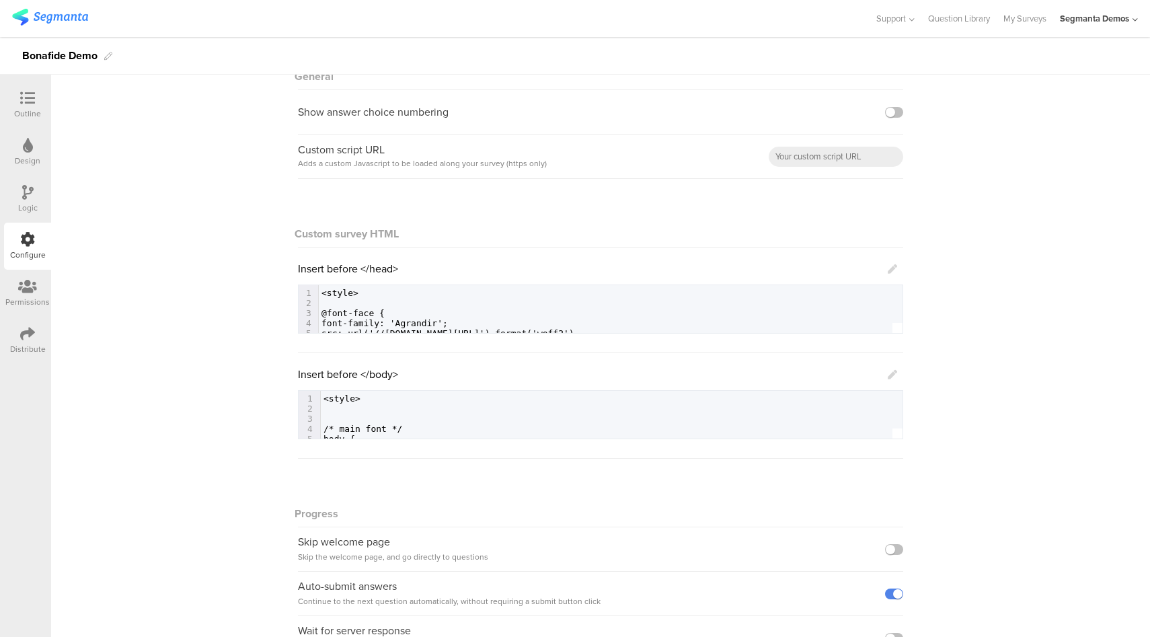
click at [27, 97] on icon at bounding box center [27, 98] width 15 height 15
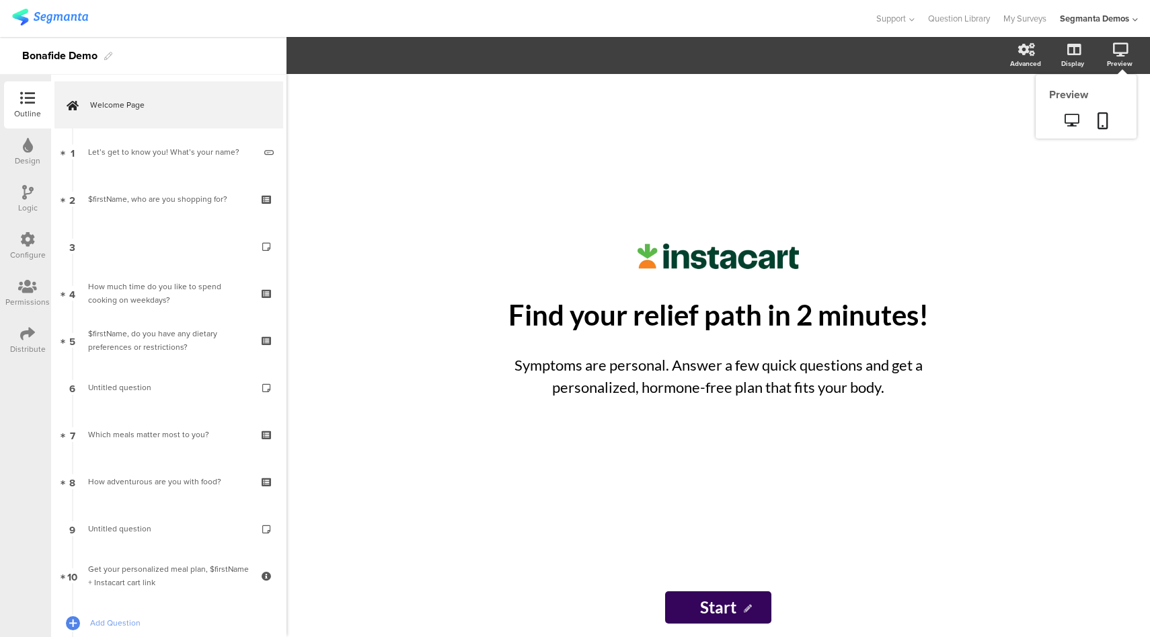
click at [1077, 133] on sg-preview-menu at bounding box center [1086, 122] width 101 height 34
click at [1074, 124] on icon at bounding box center [1072, 120] width 14 height 13
click at [26, 252] on div "Configure" at bounding box center [28, 255] width 36 height 12
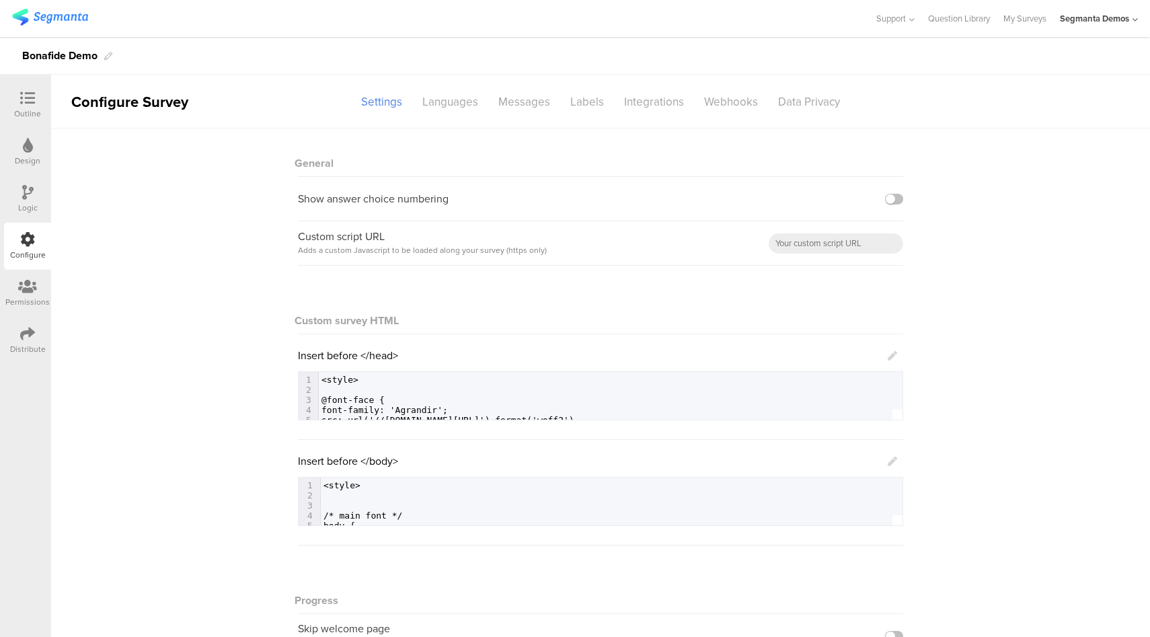
click at [888, 356] on icon at bounding box center [892, 355] width 9 height 9
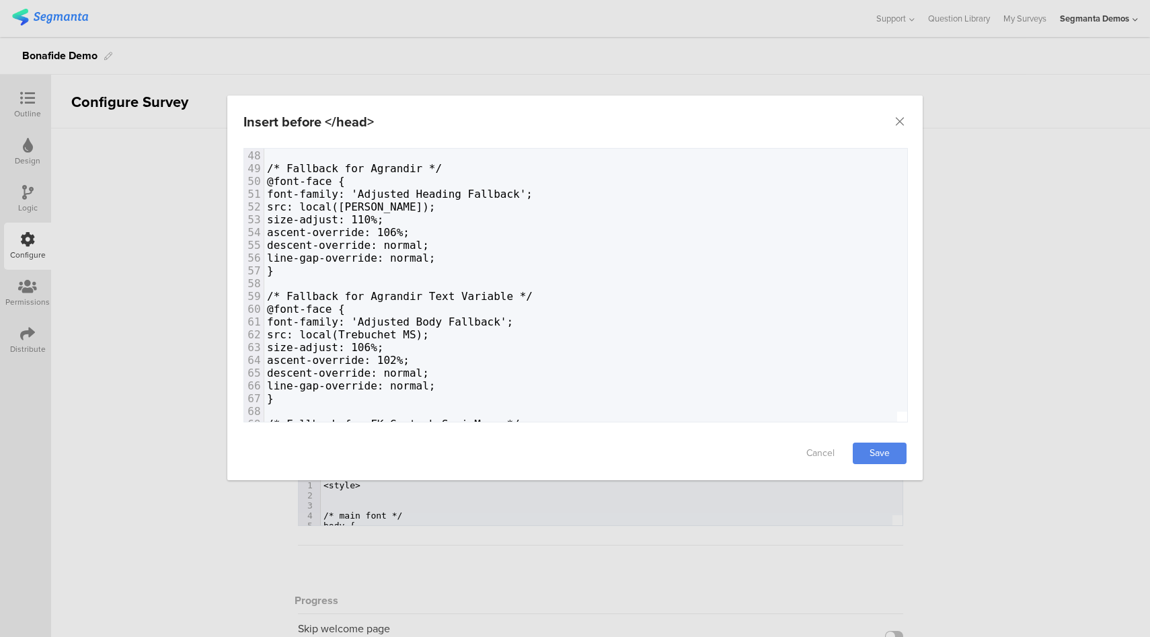
scroll to position [807, 0]
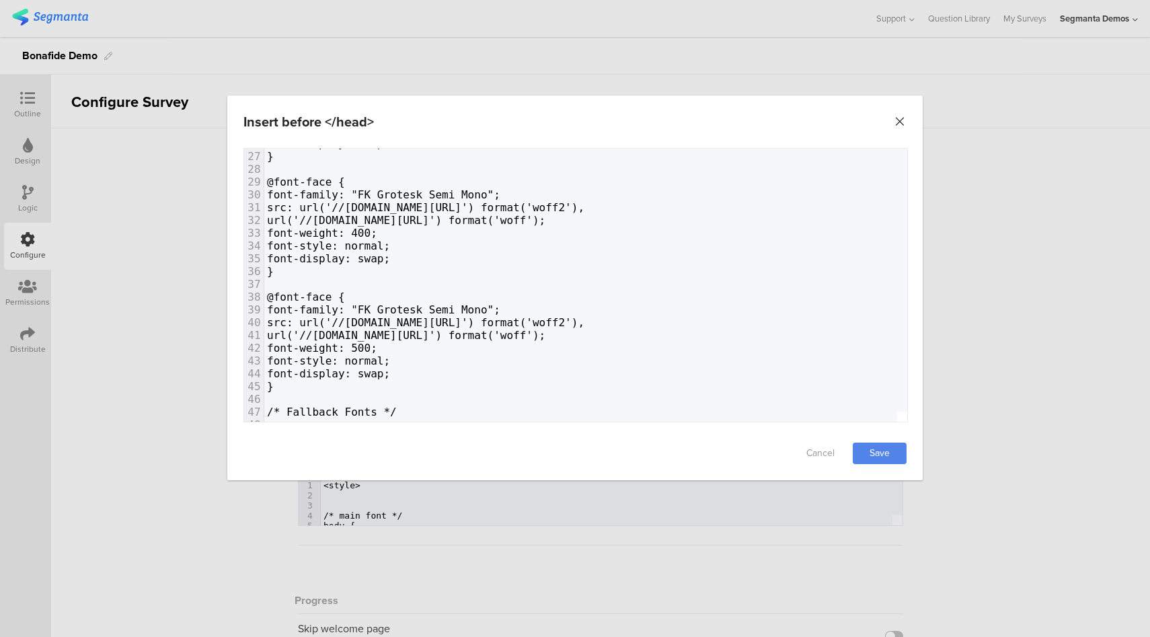
click at [902, 126] on icon "Close" at bounding box center [899, 121] width 13 height 13
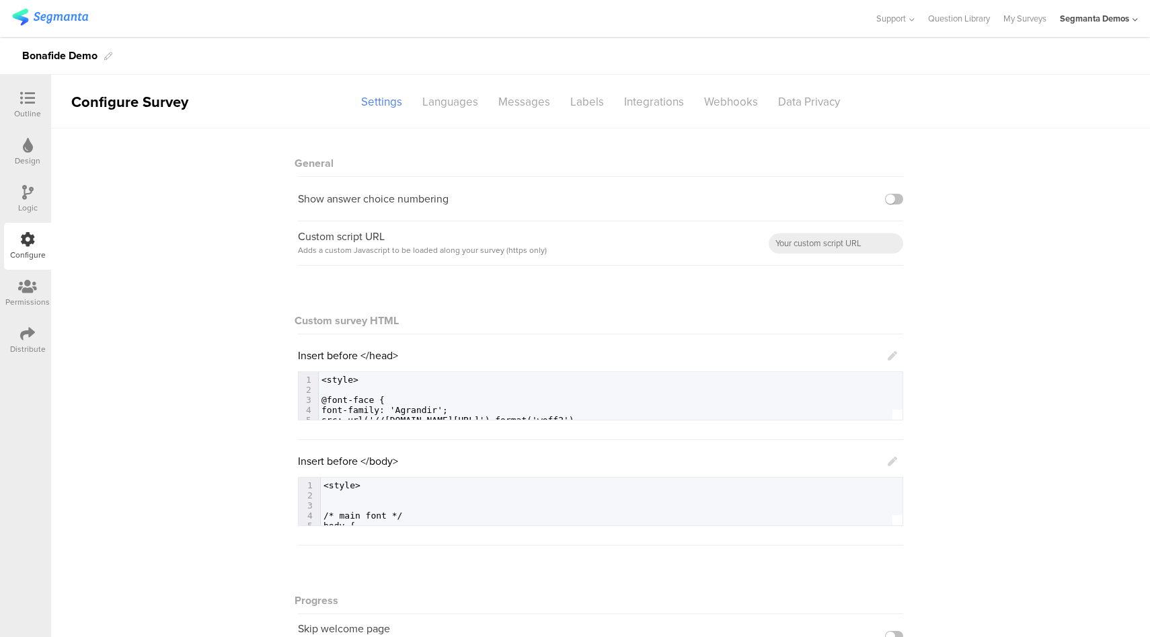
click at [889, 459] on icon at bounding box center [892, 461] width 9 height 9
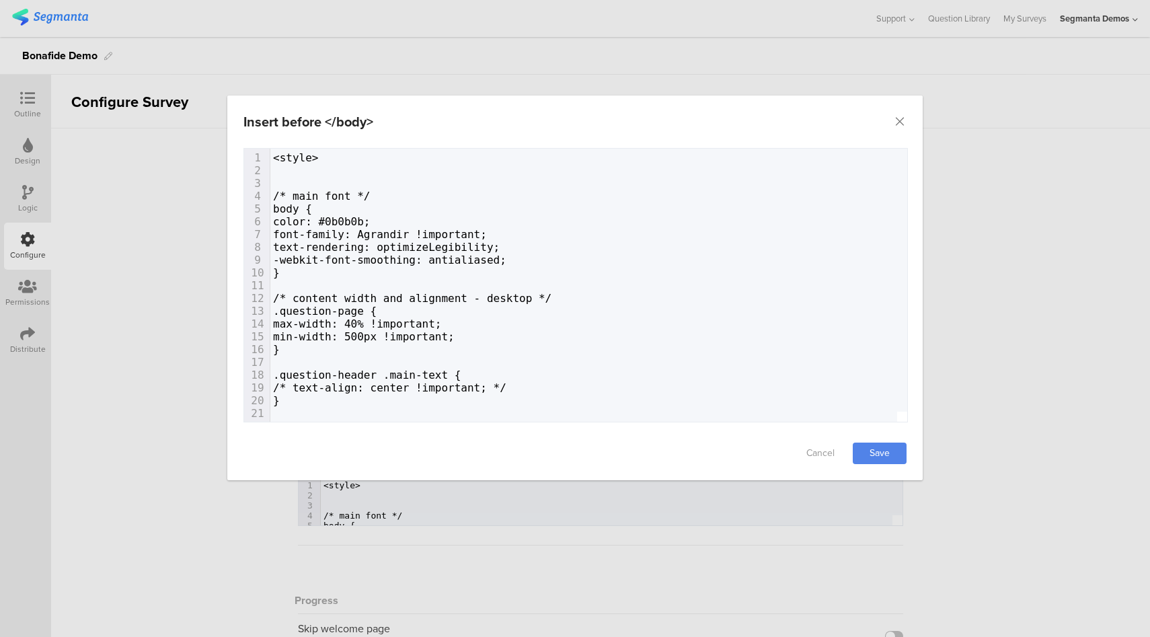
click at [371, 219] on span "color: #0b0b0b;" at bounding box center [322, 221] width 98 height 13
type textarea "0b0b0b"
click at [371, 219] on span "color: #0b0b0b;" at bounding box center [322, 221] width 98 height 13
paste textarea "dialog"
click at [352, 222] on span "color: ##34055a;" at bounding box center [325, 221] width 104 height 13
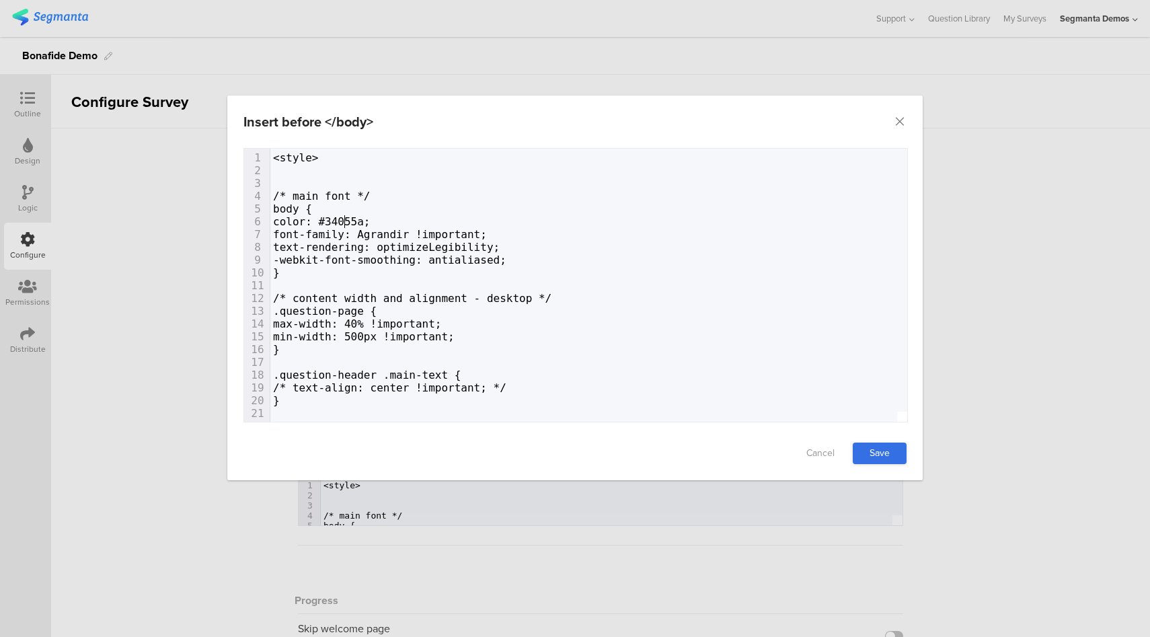
click at [880, 453] on link "Save" at bounding box center [880, 454] width 54 height 22
click at [38, 102] on div "Insert before </body> Failed saving changes. If the problem persists please con…" at bounding box center [575, 318] width 1150 height 637
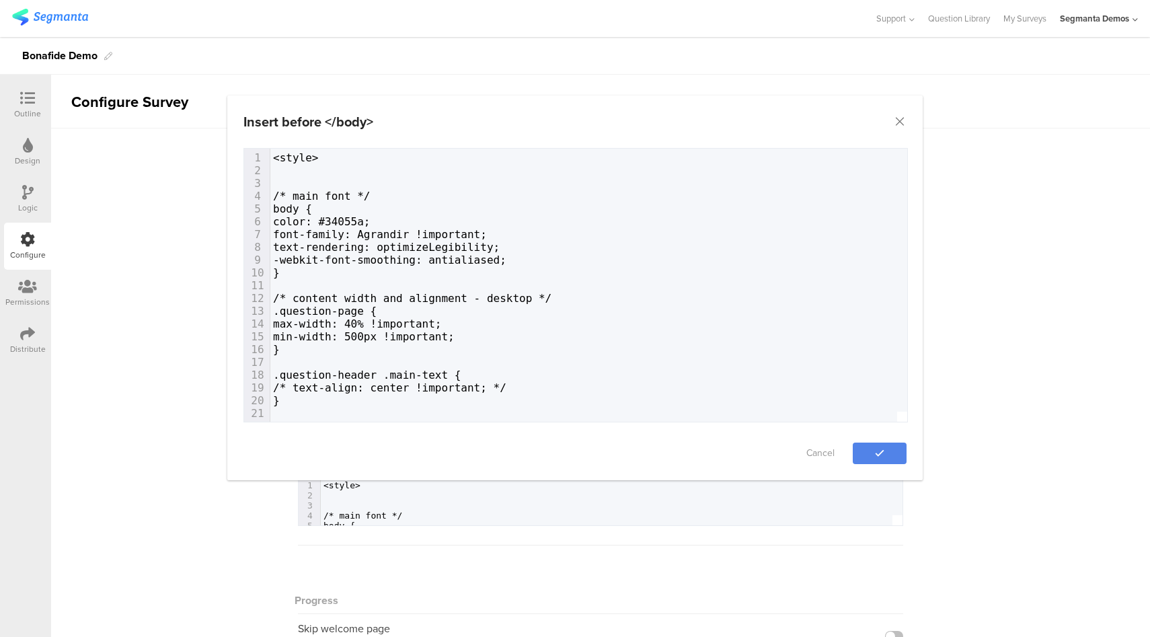
click at [32, 102] on icon at bounding box center [27, 98] width 15 height 15
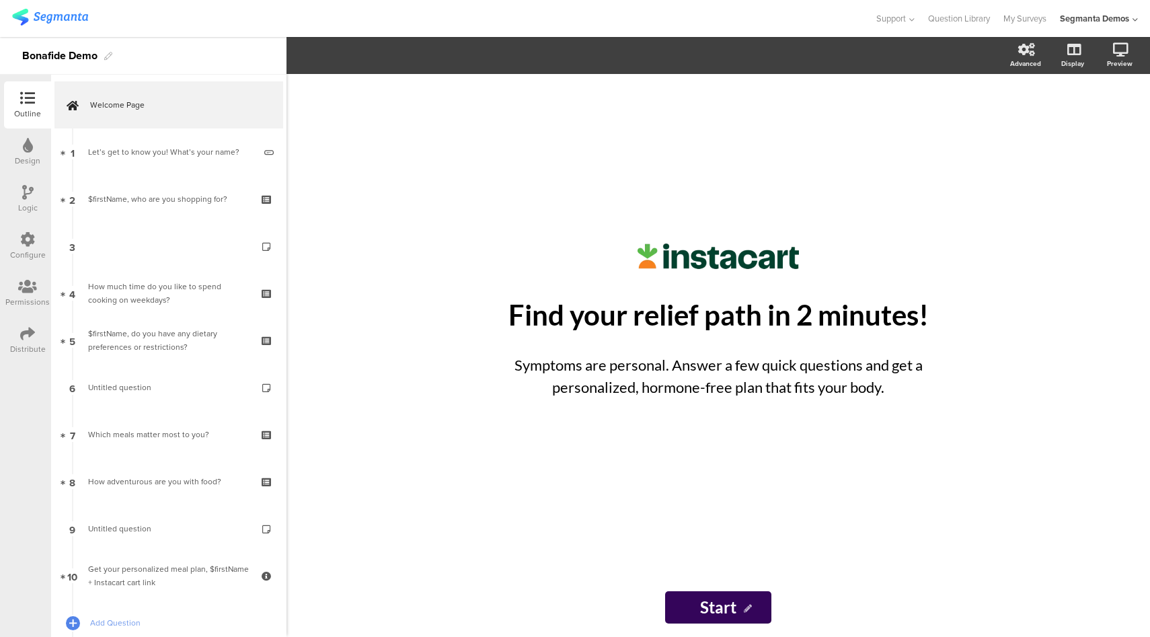
click at [30, 249] on div "Configure" at bounding box center [28, 255] width 36 height 12
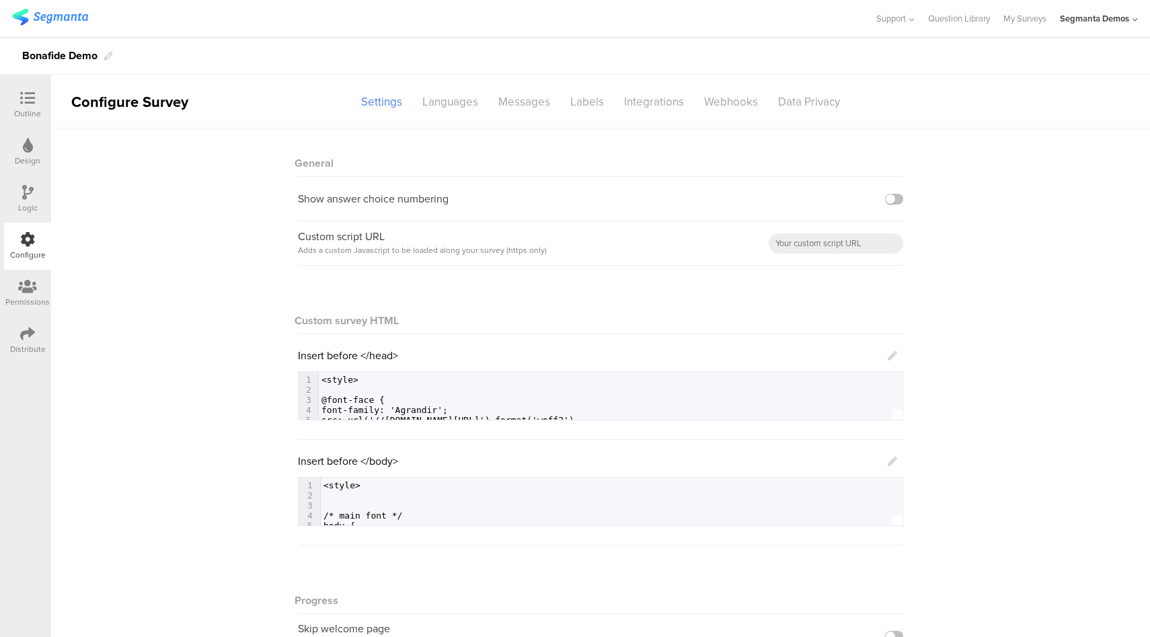
click at [889, 458] on icon at bounding box center [892, 461] width 9 height 9
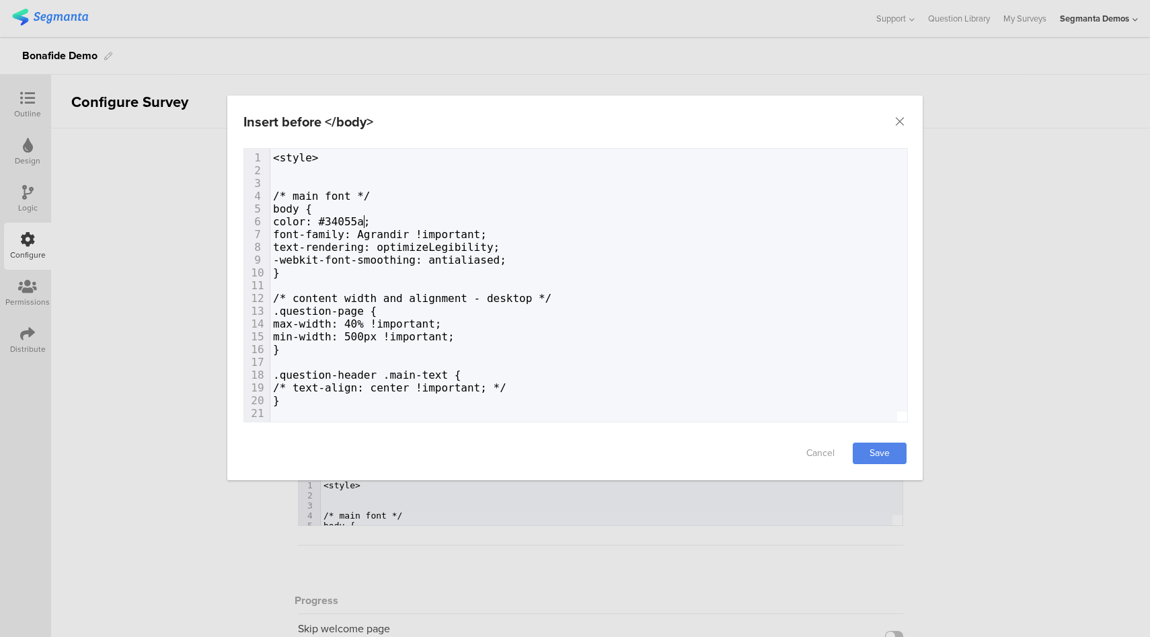
click at [364, 221] on span "color: #34055a;" at bounding box center [322, 221] width 98 height 13
click at [366, 221] on span "color: #34055a;" at bounding box center [322, 221] width 98 height 13
type textarea "0000"
drag, startPoint x: 1003, startPoint y: 56, endPoint x: 1007, endPoint y: 40, distance: 16.6
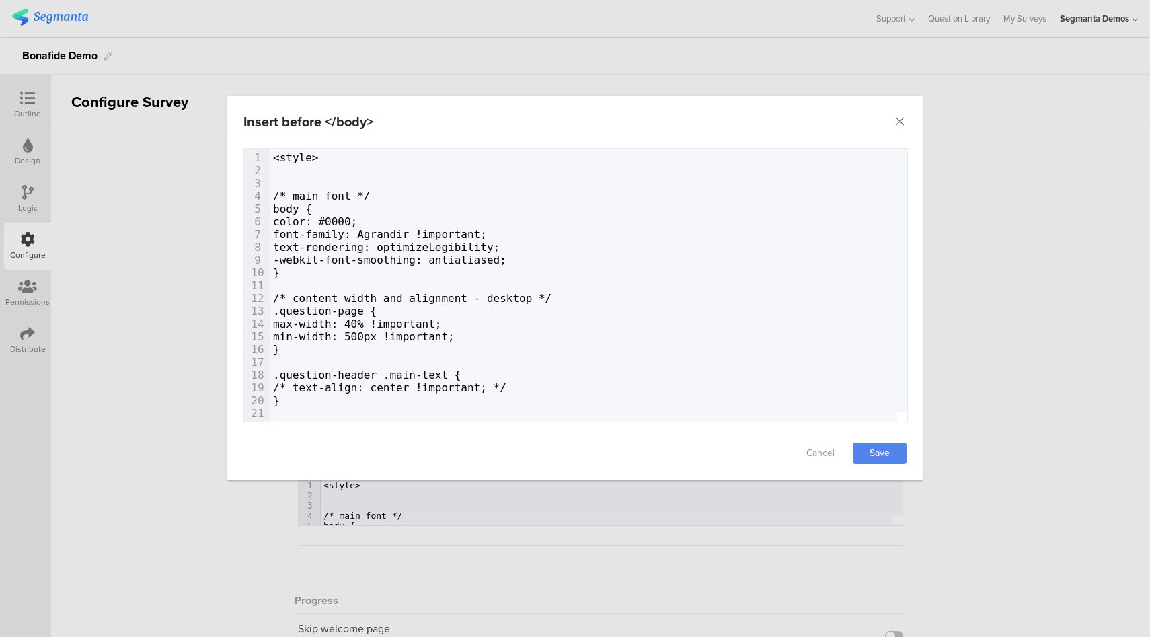
click at [1003, 55] on div "Insert before </body> Failed saving changes. If the problem persists please con…" at bounding box center [575, 318] width 1150 height 637
click at [899, 118] on icon "Close" at bounding box center [899, 121] width 13 height 13
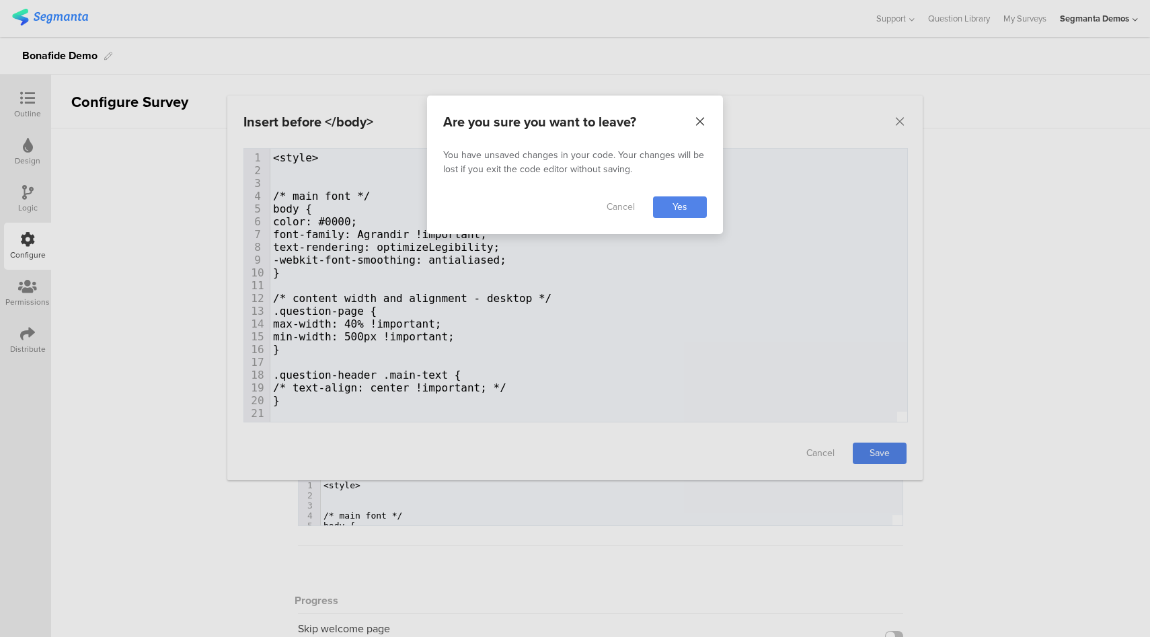
click at [700, 117] on icon "Close" at bounding box center [699, 121] width 13 height 13
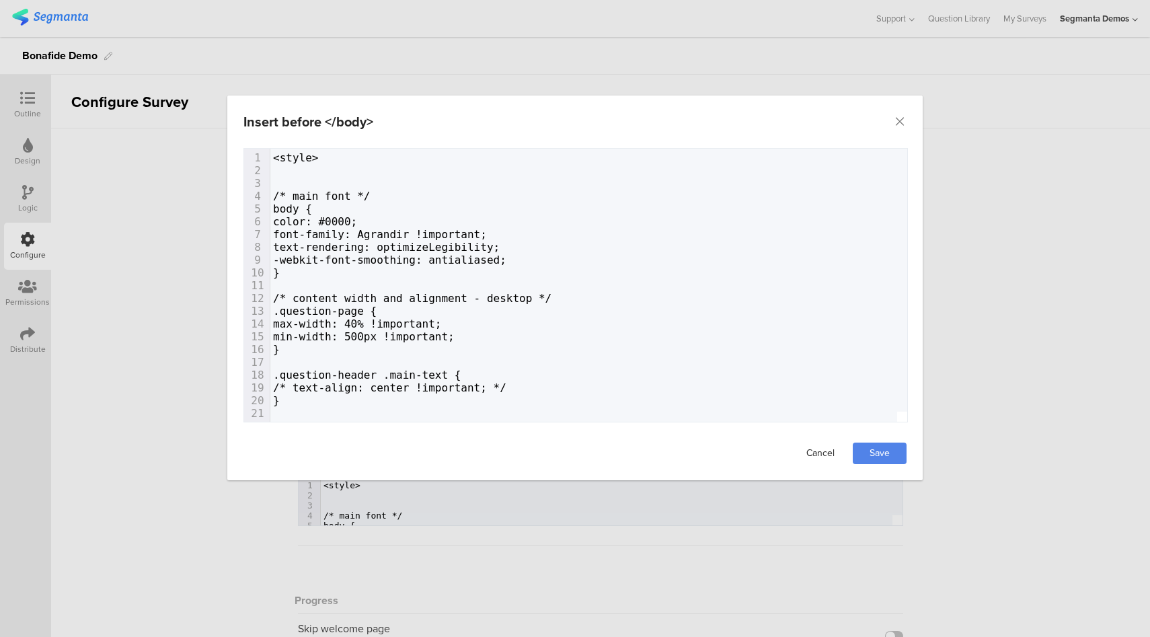
click at [824, 457] on link "Cancel" at bounding box center [821, 454] width 54 height 22
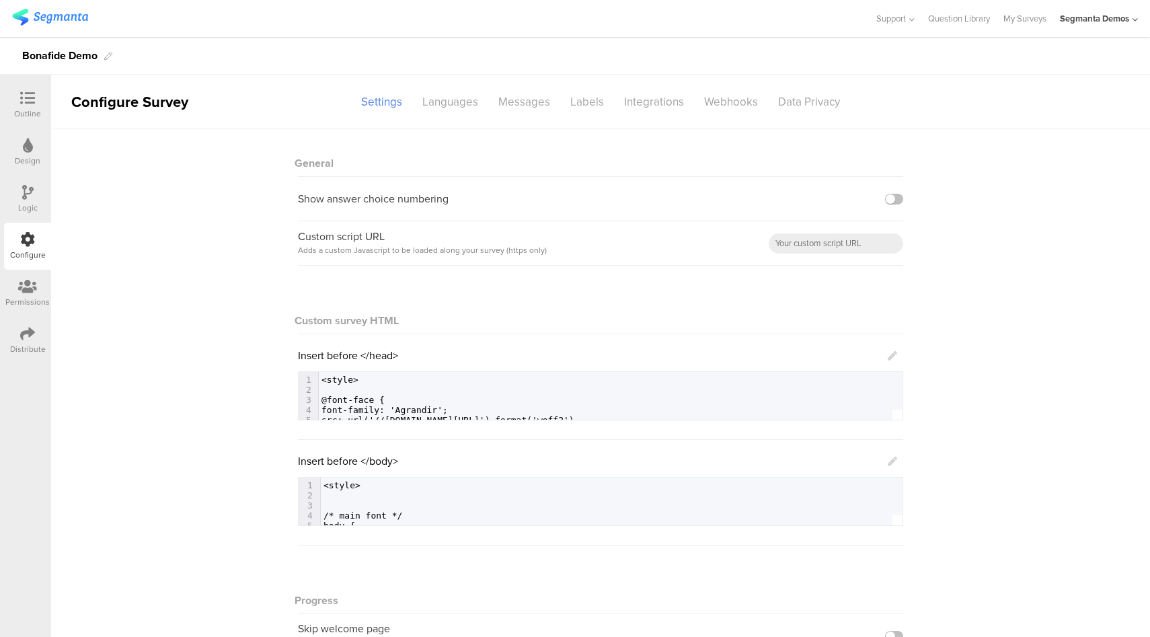
click at [888, 462] on icon at bounding box center [892, 461] width 9 height 9
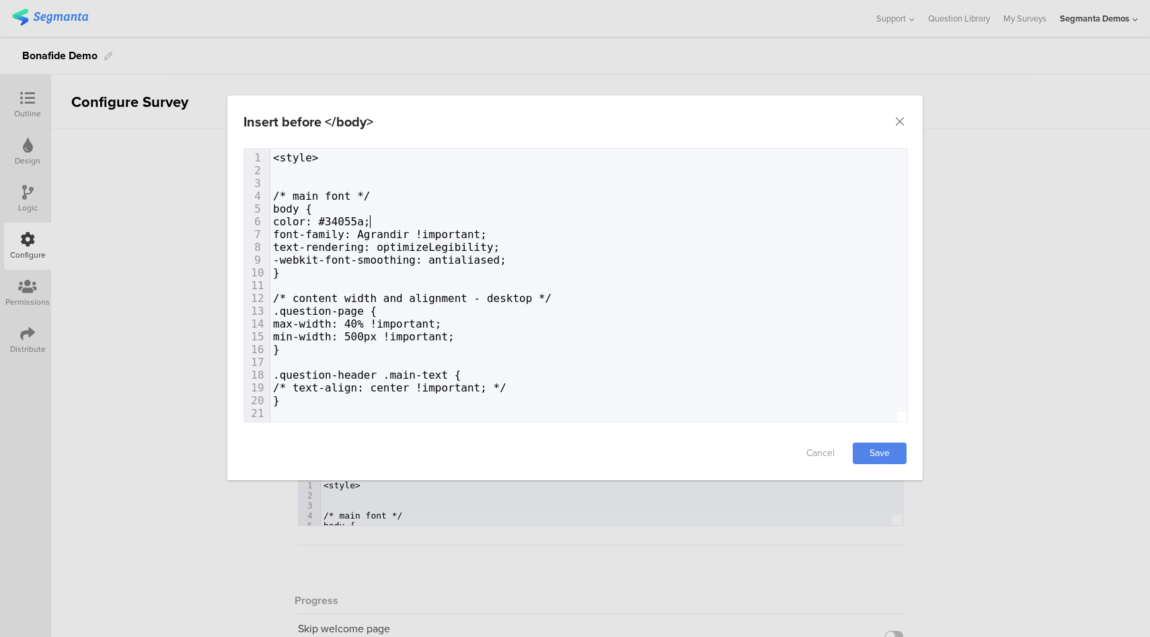
click at [370, 221] on span "color: #34055a;" at bounding box center [322, 221] width 98 height 13
type textarea "34055a"
click at [370, 220] on span "color: #34055a;" at bounding box center [322, 221] width 98 height 13
click at [891, 451] on link "Save" at bounding box center [880, 454] width 54 height 22
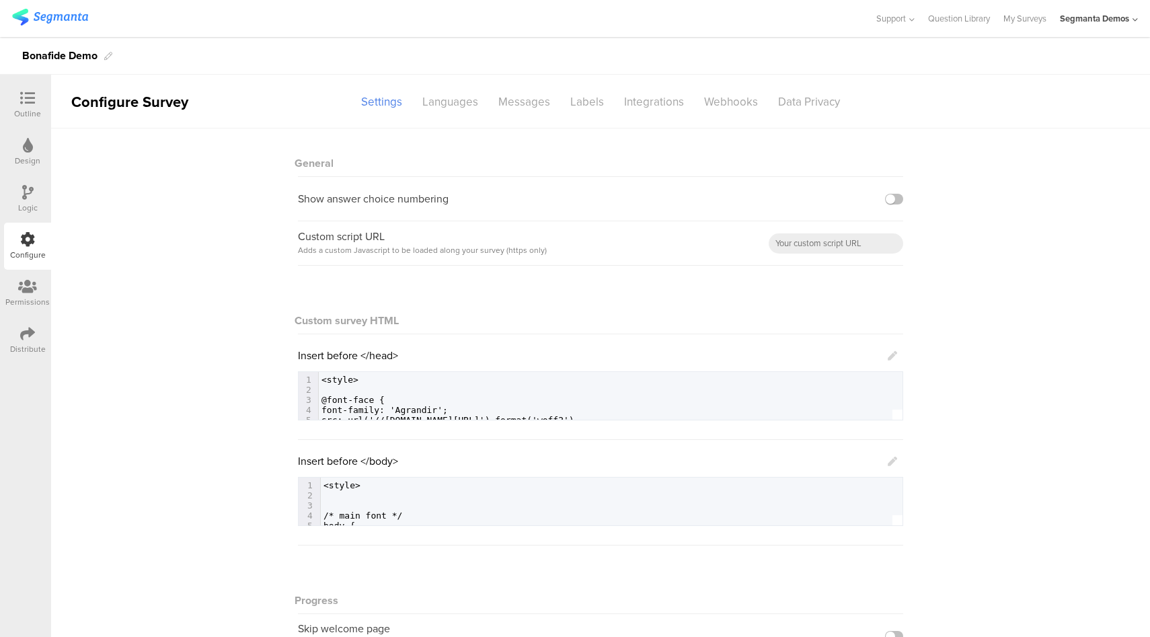
click at [888, 459] on icon at bounding box center [892, 461] width 9 height 9
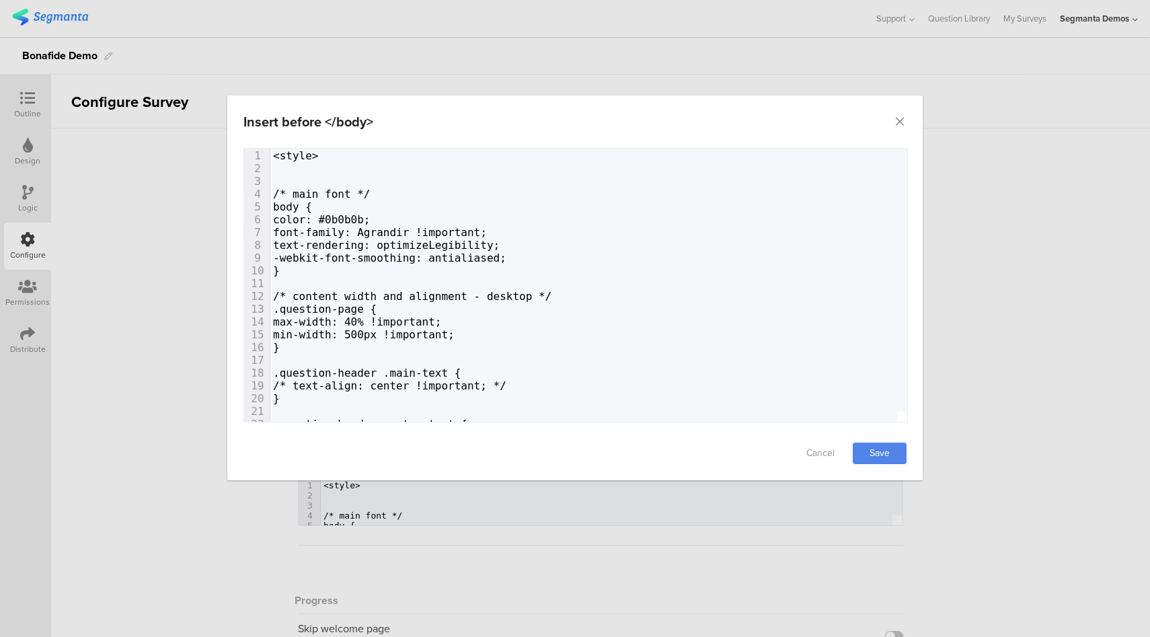
scroll to position [3, 0]
click at [898, 122] on icon "Close" at bounding box center [899, 121] width 13 height 13
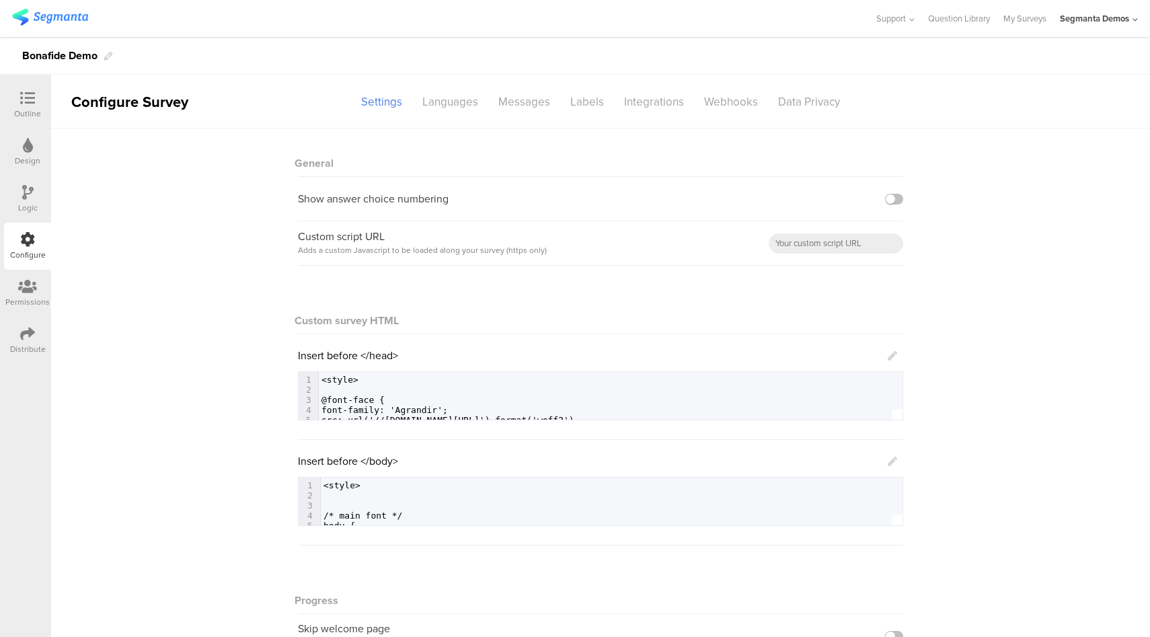
click at [25, 96] on icon at bounding box center [27, 98] width 15 height 15
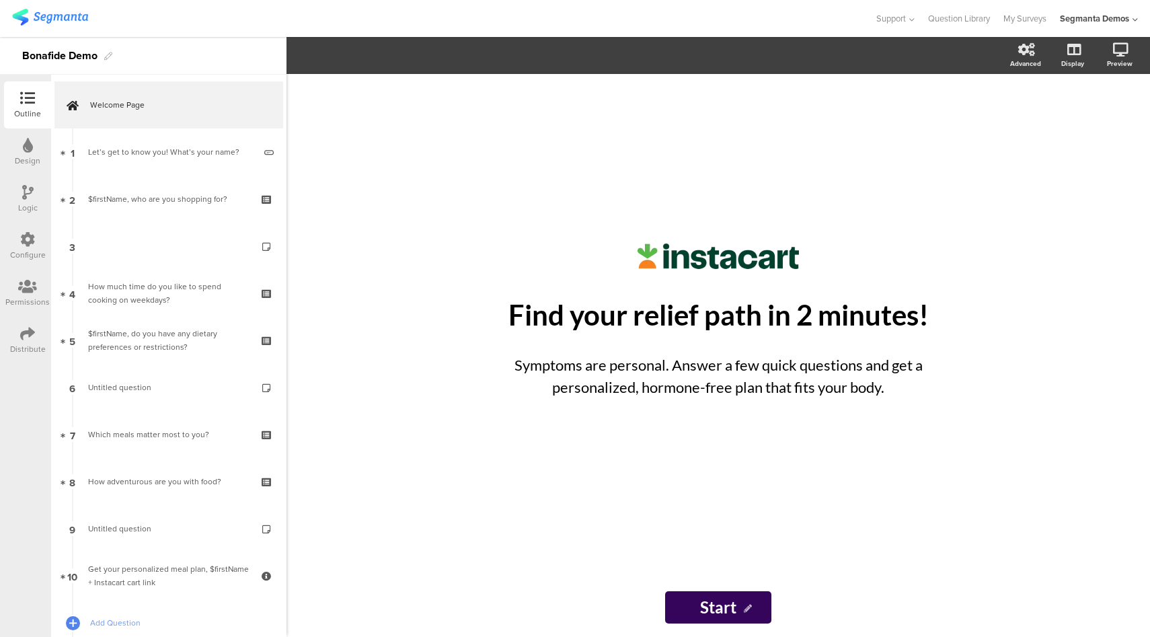
click at [20, 155] on div "Design" at bounding box center [28, 161] width 26 height 12
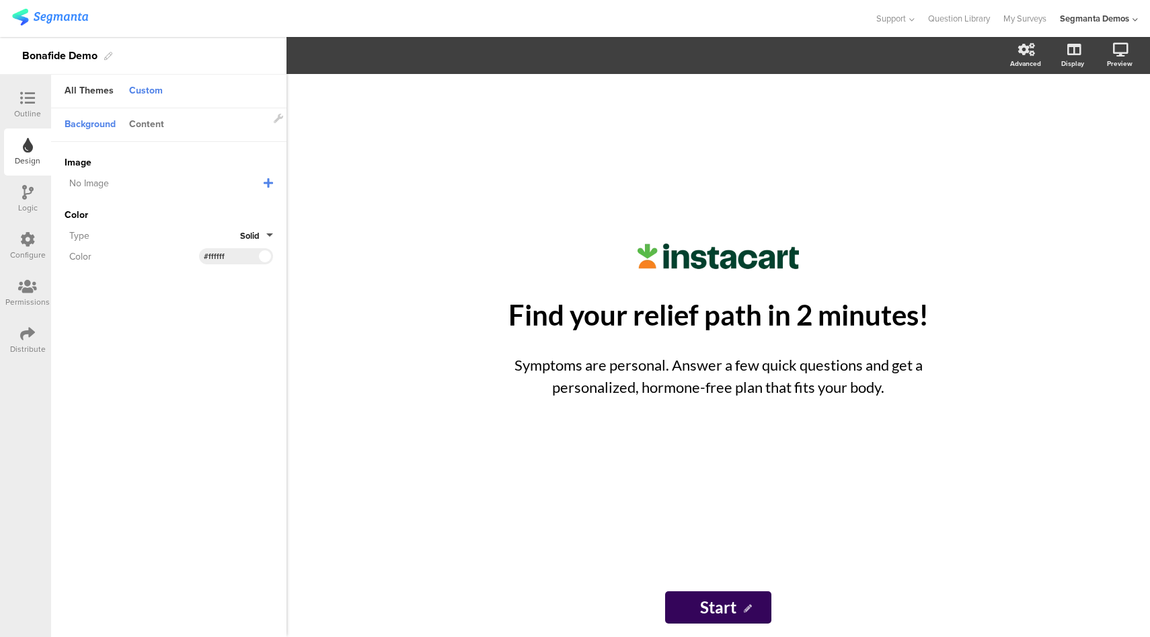
click at [150, 121] on div "Content" at bounding box center [146, 125] width 48 height 23
click at [22, 242] on icon at bounding box center [27, 239] width 15 height 15
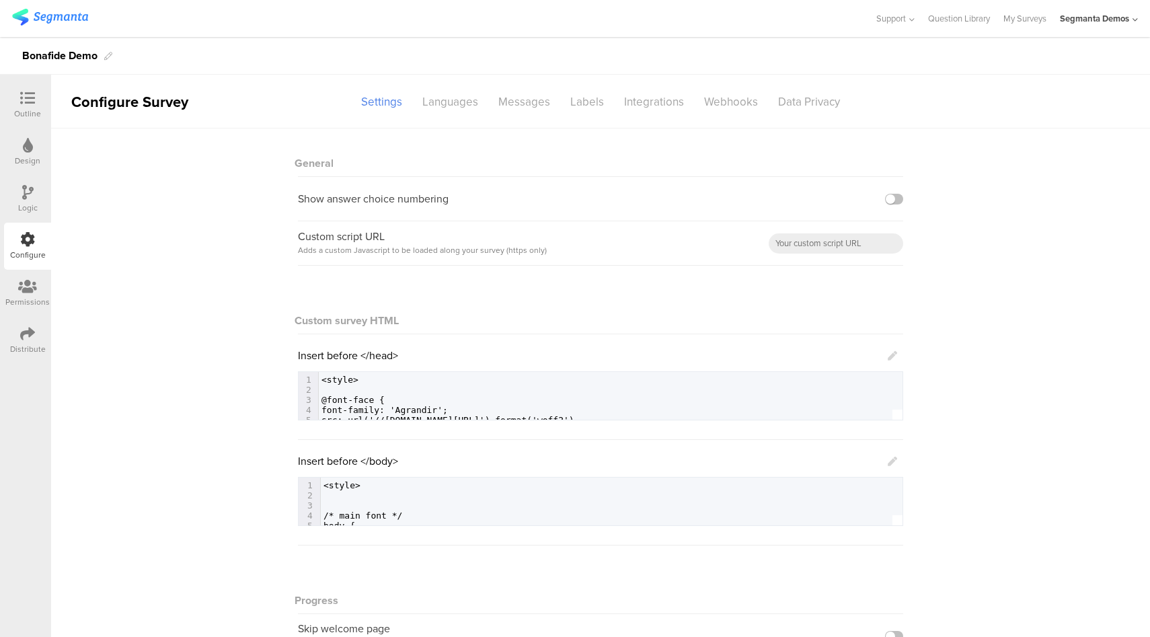
click at [888, 459] on icon at bounding box center [892, 461] width 9 height 9
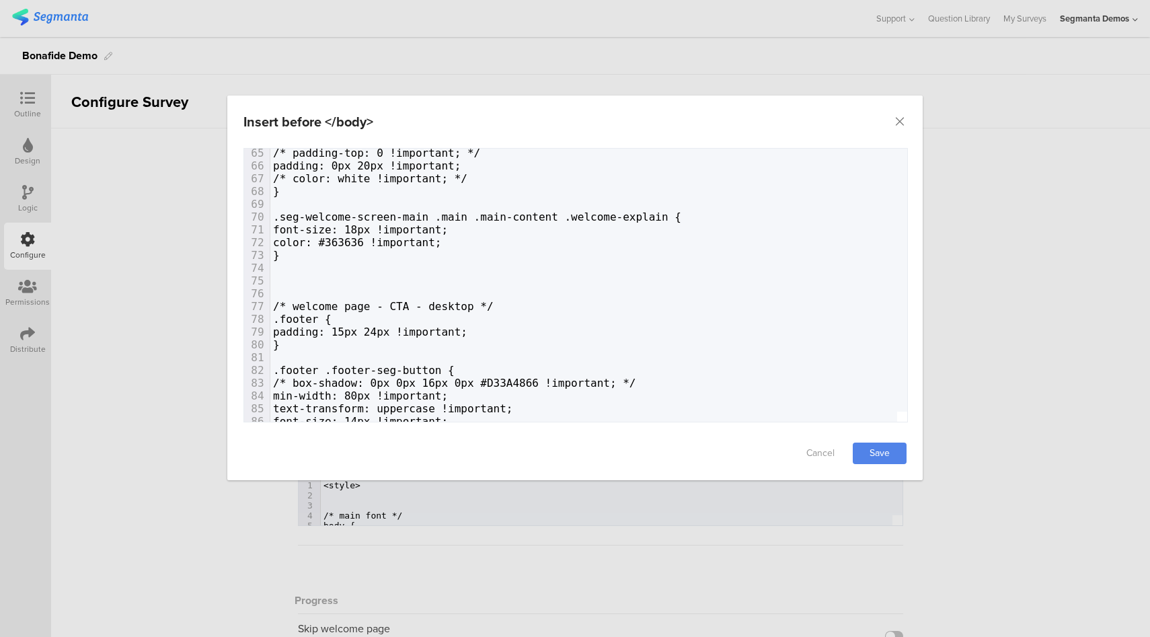
scroll to position [838, 0]
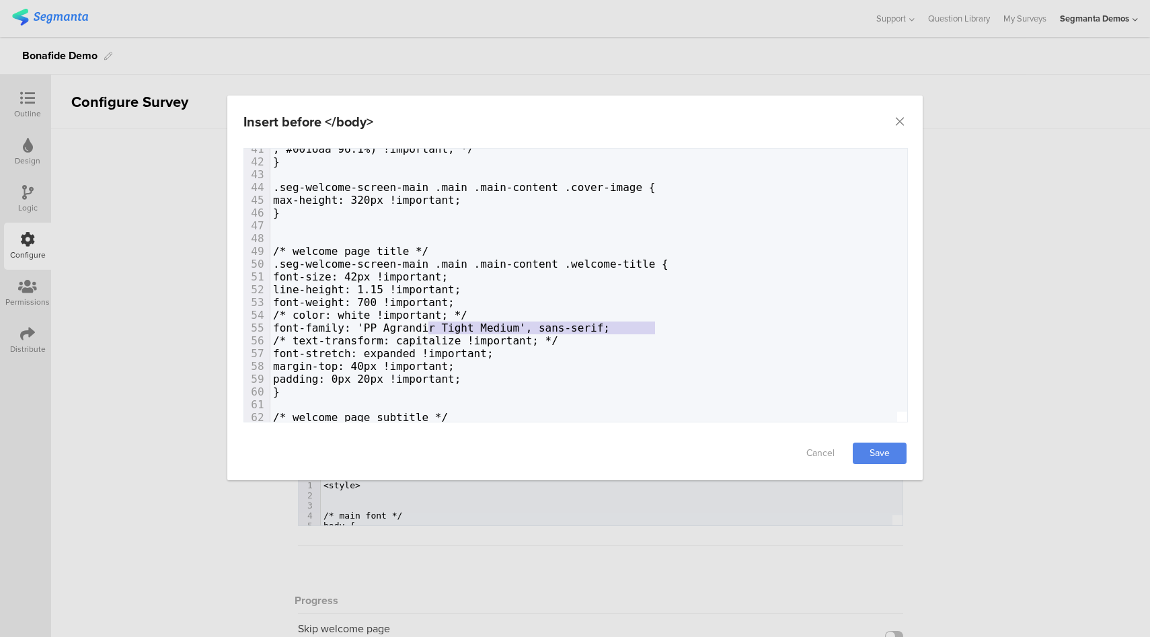
type textarea "'PP Agrandir Tight Medium', sans-serif"
drag, startPoint x: 656, startPoint y: 330, endPoint x: 410, endPoint y: 330, distance: 246.1
click at [410, 330] on span "font-family: 'PP Agrandir Tight Medium', sans-serif;" at bounding box center [441, 327] width 337 height 13
click at [898, 125] on icon "Close" at bounding box center [899, 121] width 13 height 13
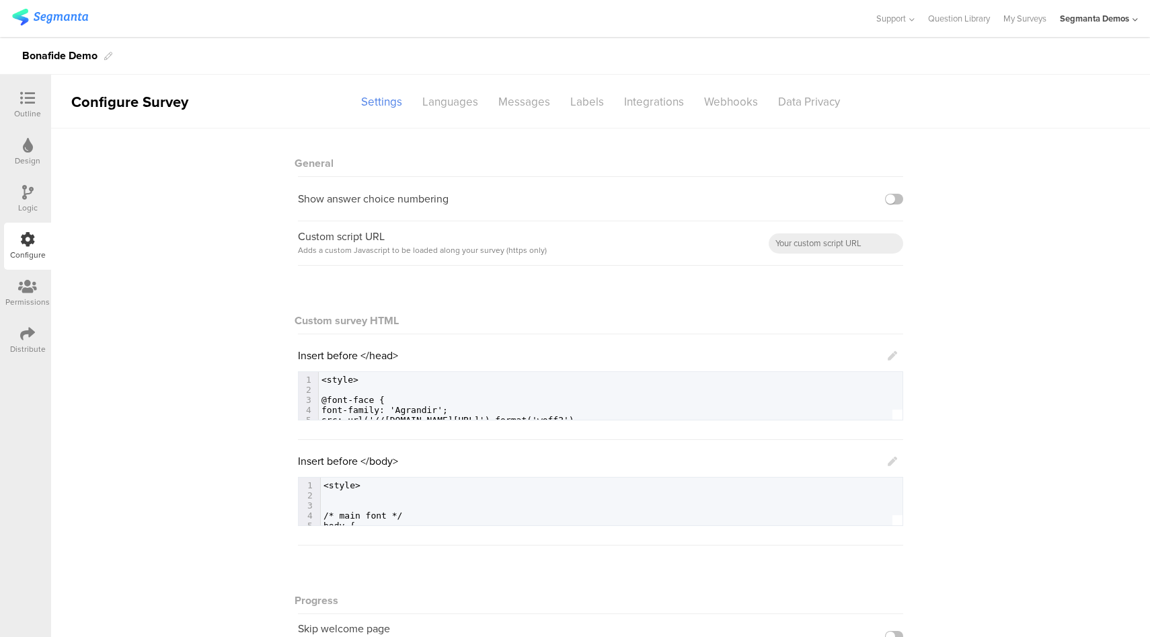
click at [888, 356] on icon at bounding box center [892, 355] width 9 height 9
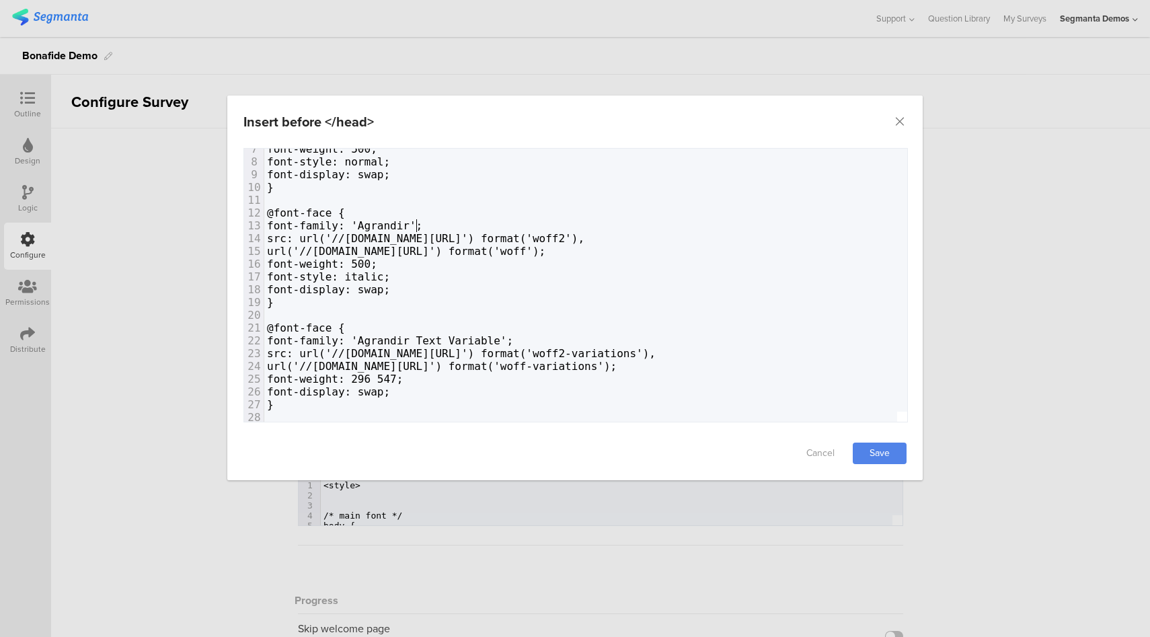
click at [416, 222] on span "font-family: 'Agrandir';" at bounding box center [344, 225] width 155 height 13
type textarea "Agrandir"
click at [416, 222] on span "font-family: 'Agrandir';" at bounding box center [344, 225] width 155 height 13
paste textarea "dialog"
click at [389, 224] on span "font-family: ''PP Agrandir Tight Medium', sans-serif';" at bounding box center [442, 225] width 350 height 13
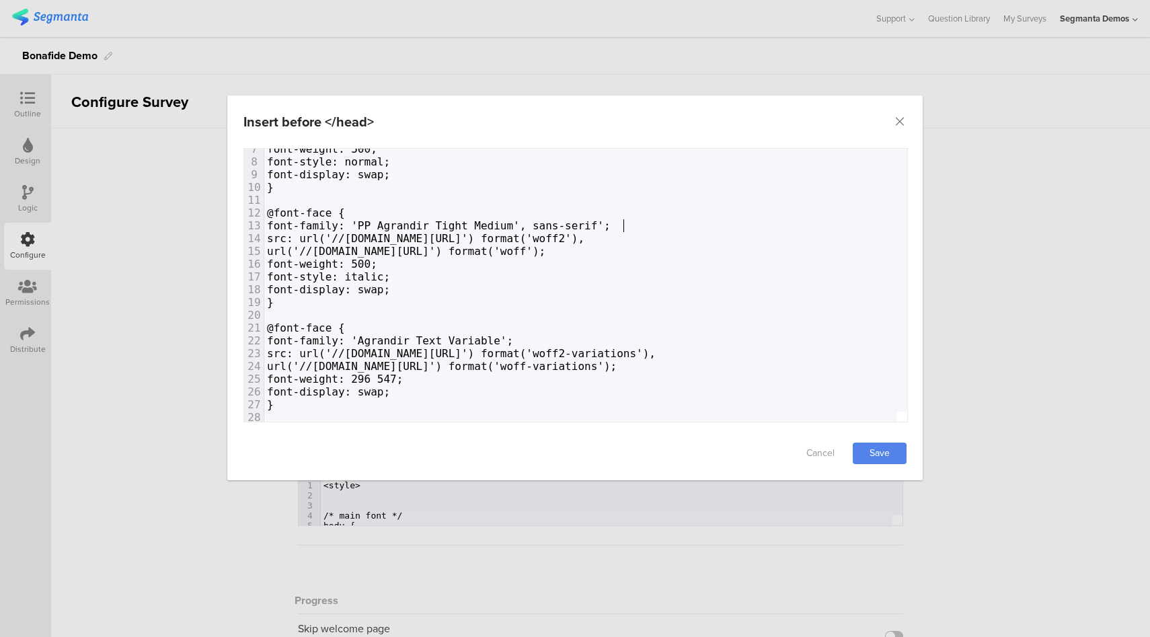
click at [611, 224] on span "font-family: 'PP Agrandir Tight Medium', sans-serif';" at bounding box center [439, 225] width 344 height 13
type textarea "serif"
click at [611, 224] on span "font-family: 'PP Agrandir Tight Medium', sans-serif';" at bounding box center [439, 225] width 344 height 13
type textarea ", sans-serif'"
drag, startPoint x: 628, startPoint y: 225, endPoint x: 543, endPoint y: 226, distance: 85.4
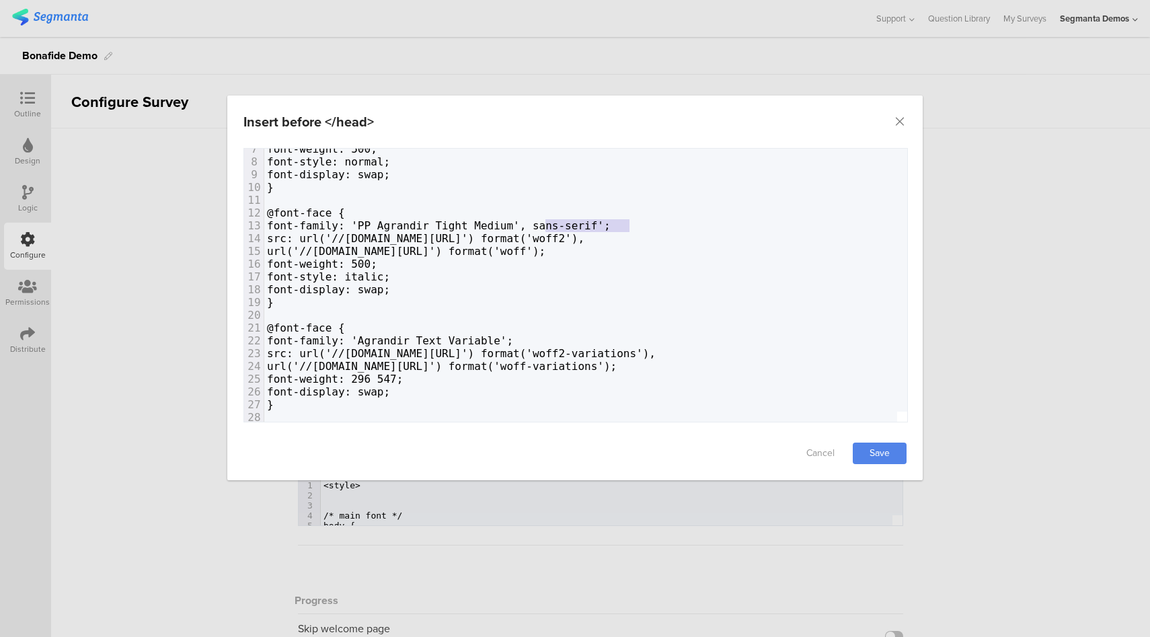
click at [543, 226] on span "font-family: 'PP Agrandir Tight Medium', sans-serif';" at bounding box center [439, 225] width 344 height 13
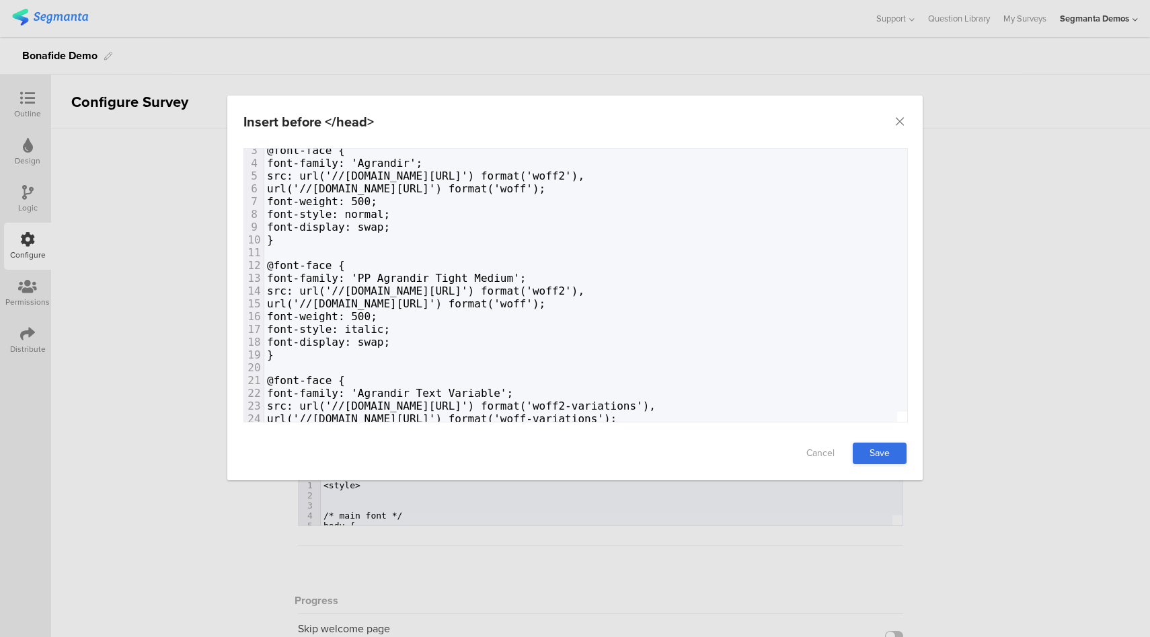
click at [882, 453] on link "Save" at bounding box center [880, 454] width 54 height 22
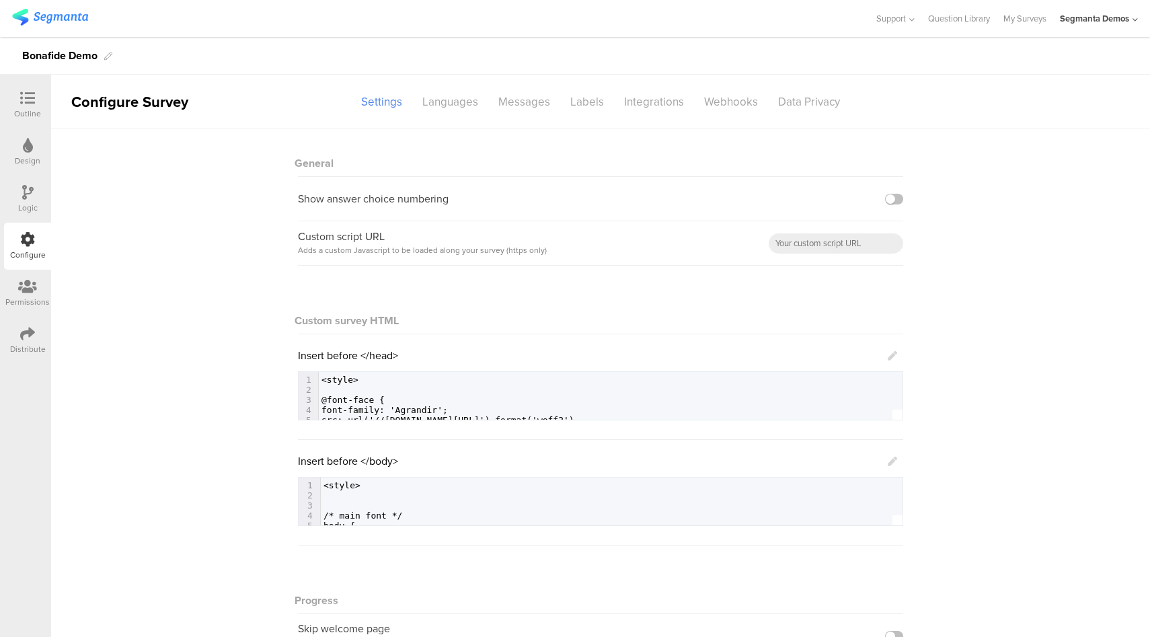
click at [889, 353] on icon at bounding box center [892, 355] width 9 height 9
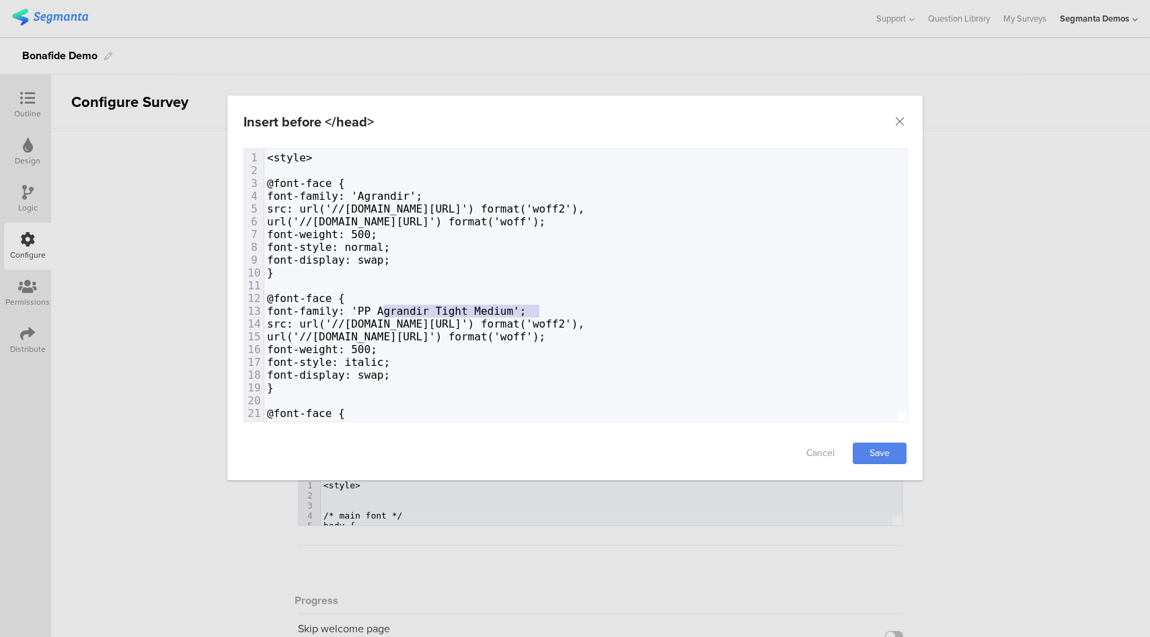
drag, startPoint x: 541, startPoint y: 313, endPoint x: 385, endPoint y: 309, distance: 156.1
click at [385, 309] on span "font-family: 'PP Agrandir Tight Medium';" at bounding box center [396, 311] width 259 height 13
type textarea "Agradit"
type textarea "r"
click at [408, 312] on span "font-family: 'Agradir';" at bounding box center [341, 311] width 149 height 13
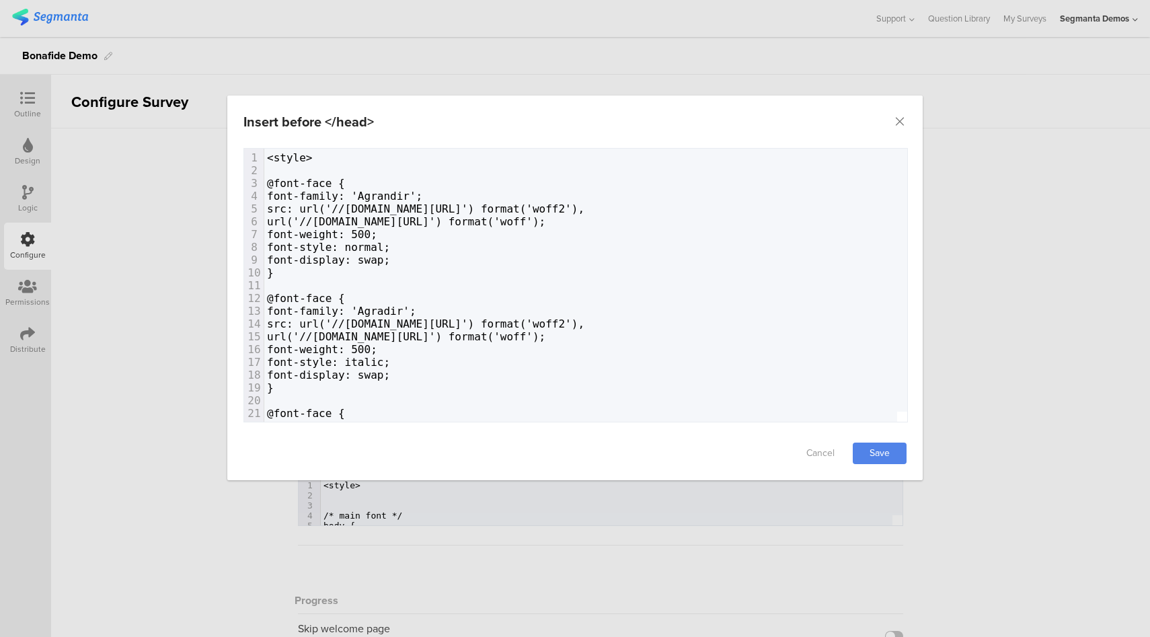
type textarea "n"
type textarea "'Agrandir"
drag, startPoint x: 437, startPoint y: 196, endPoint x: 379, endPoint y: 195, distance: 58.5
click at [379, 195] on span "font-family: 'Agrandir';" at bounding box center [344, 196] width 155 height 13
type textarea "'Agrandir'"
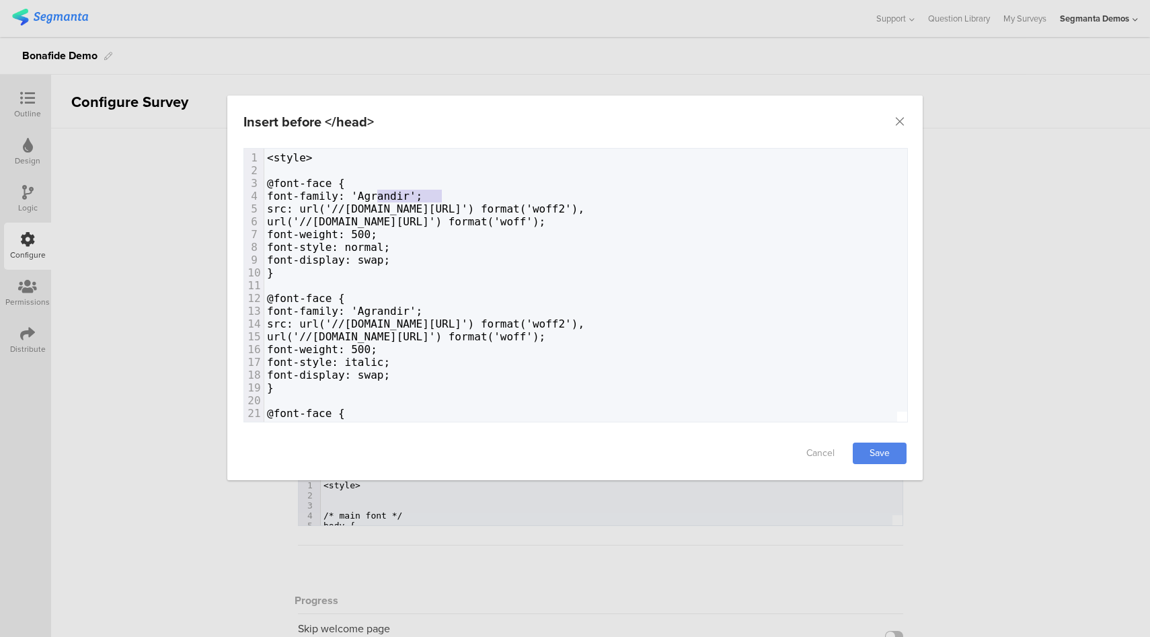
drag, startPoint x: 443, startPoint y: 193, endPoint x: 379, endPoint y: 194, distance: 63.9
click at [379, 194] on span "font-family: 'Agrandir';" at bounding box center [344, 196] width 155 height 13
paste textarea "dialog"
click at [880, 451] on link "Save" at bounding box center [880, 454] width 54 height 22
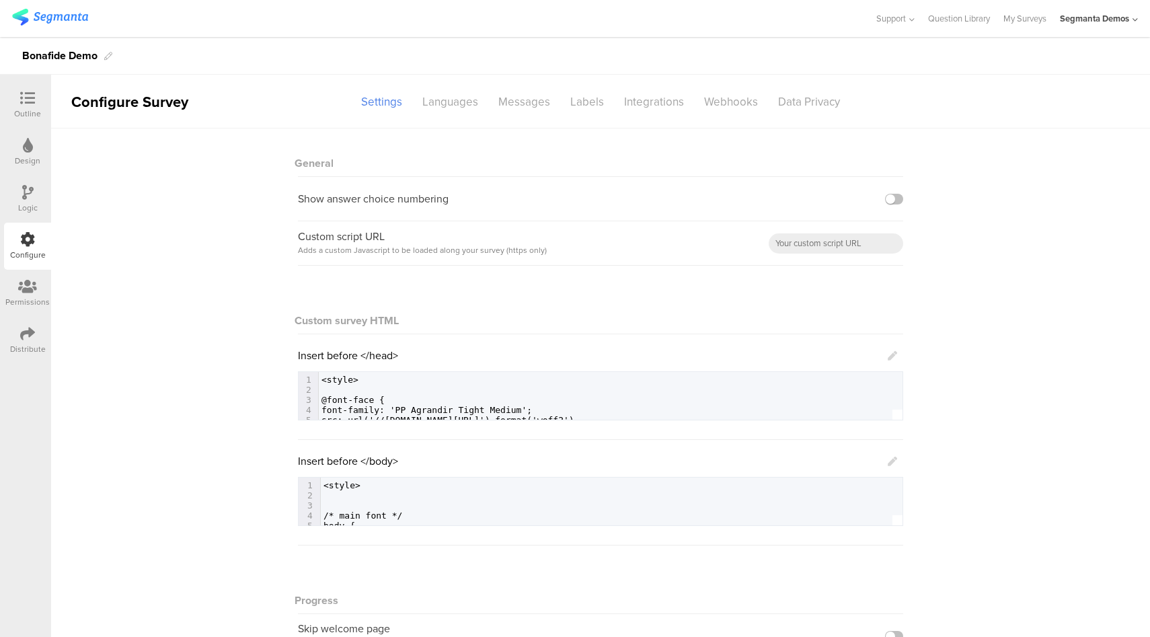
click at [890, 358] on icon at bounding box center [892, 355] width 9 height 9
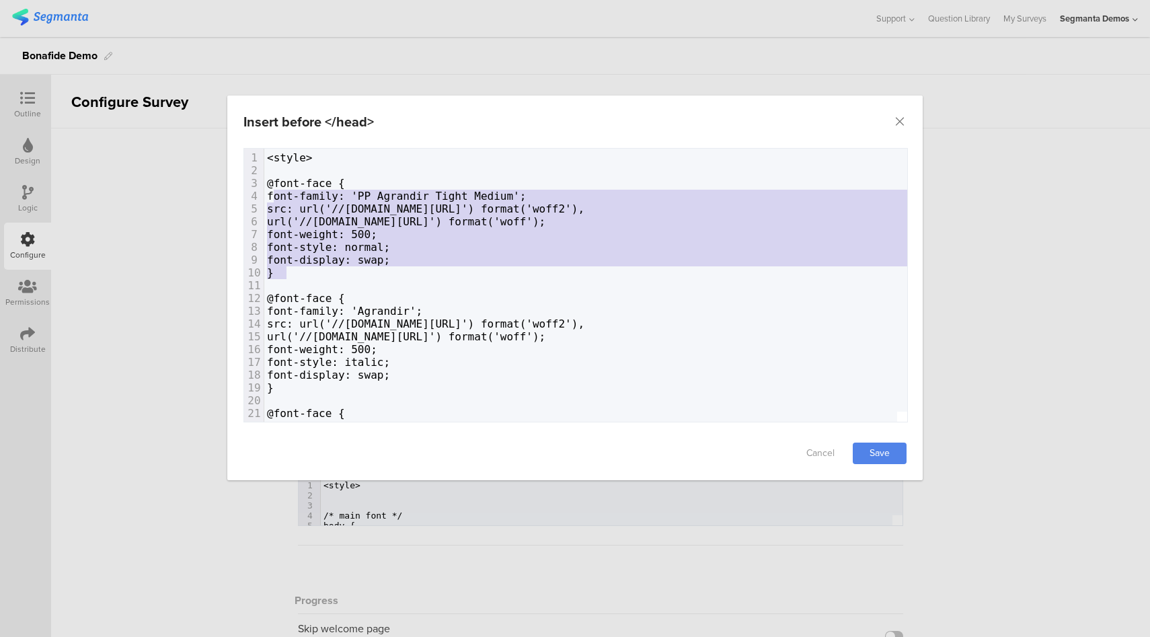
type textarea "@font-face { font-family: 'PP Agrandir Tight Medium'; src: url('//hellobonafide…"
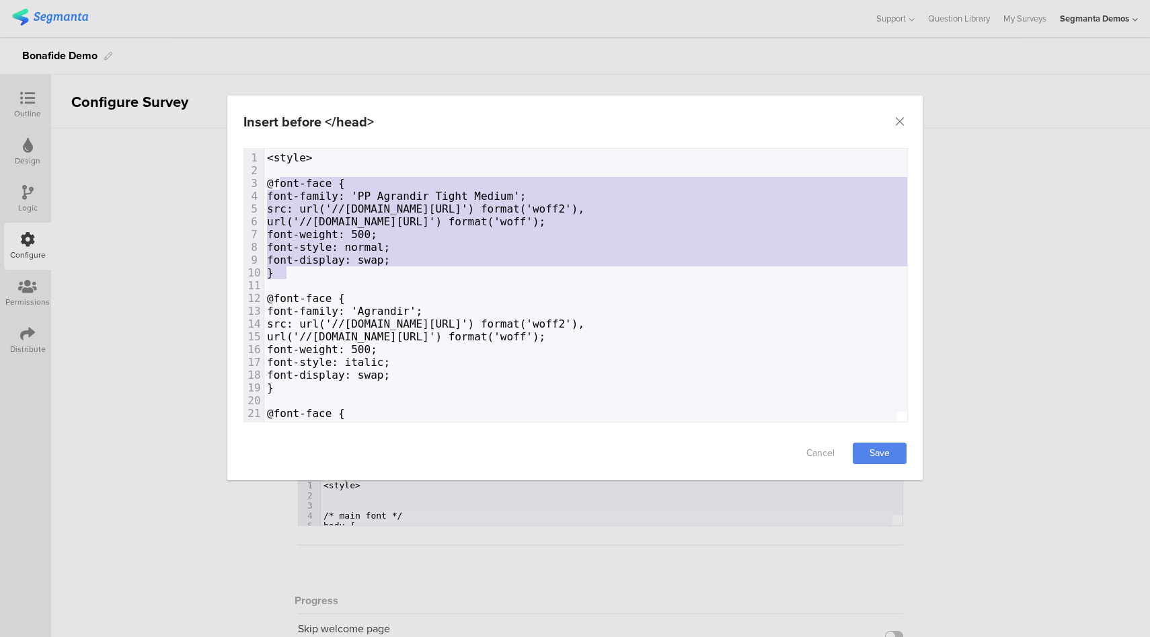
drag, startPoint x: 289, startPoint y: 276, endPoint x: 280, endPoint y: 187, distance: 89.9
click at [280, 187] on div "1 <style> 2 3 @font-face { 4 font-family: 'PP Agrandir Tight Medium'; 5 src: ur…" at bounding box center [690, 419] width 853 height 537
click at [331, 164] on pre "dialog" at bounding box center [690, 170] width 853 height 13
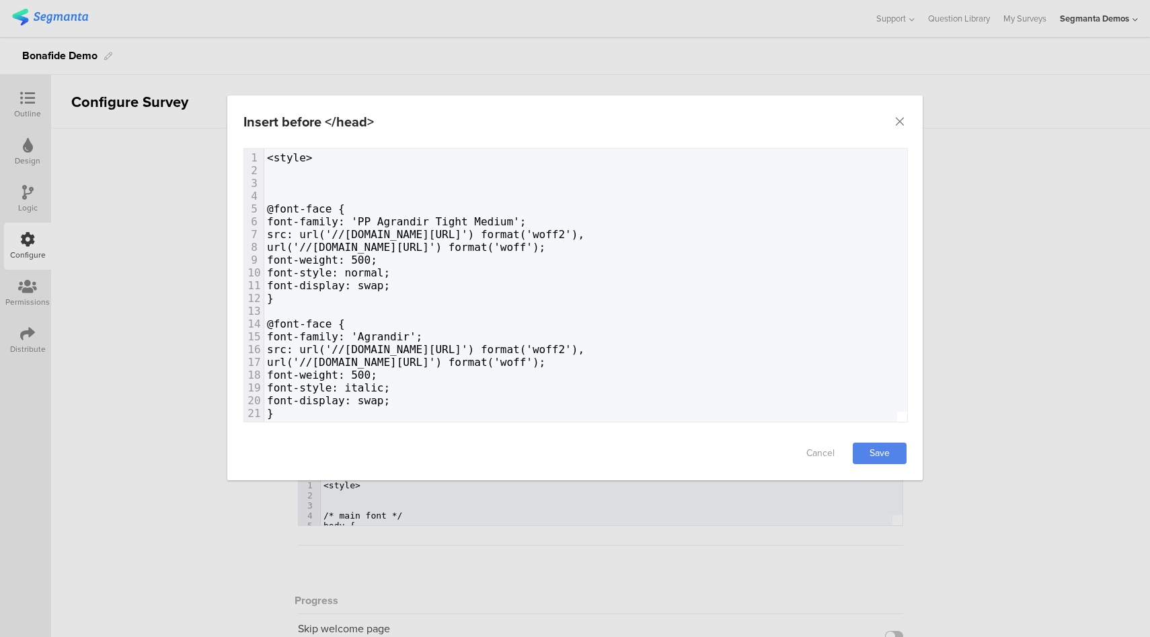
paste textarea "m"
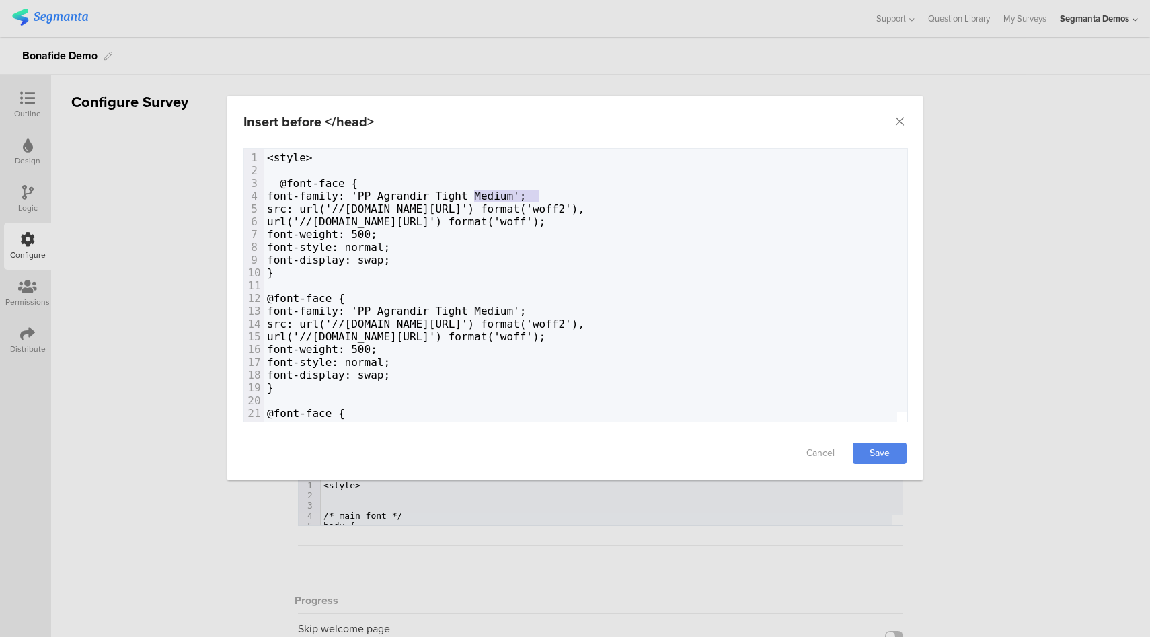
type textarea "Tight Medium"
drag, startPoint x: 542, startPoint y: 194, endPoint x: 457, endPoint y: 198, distance: 85.5
click at [457, 198] on span "font-family: 'PP Agrandir Tight Medium';" at bounding box center [396, 196] width 259 height 13
type textarea "PP"
drag, startPoint x: 404, startPoint y: 194, endPoint x: 385, endPoint y: 192, distance: 18.3
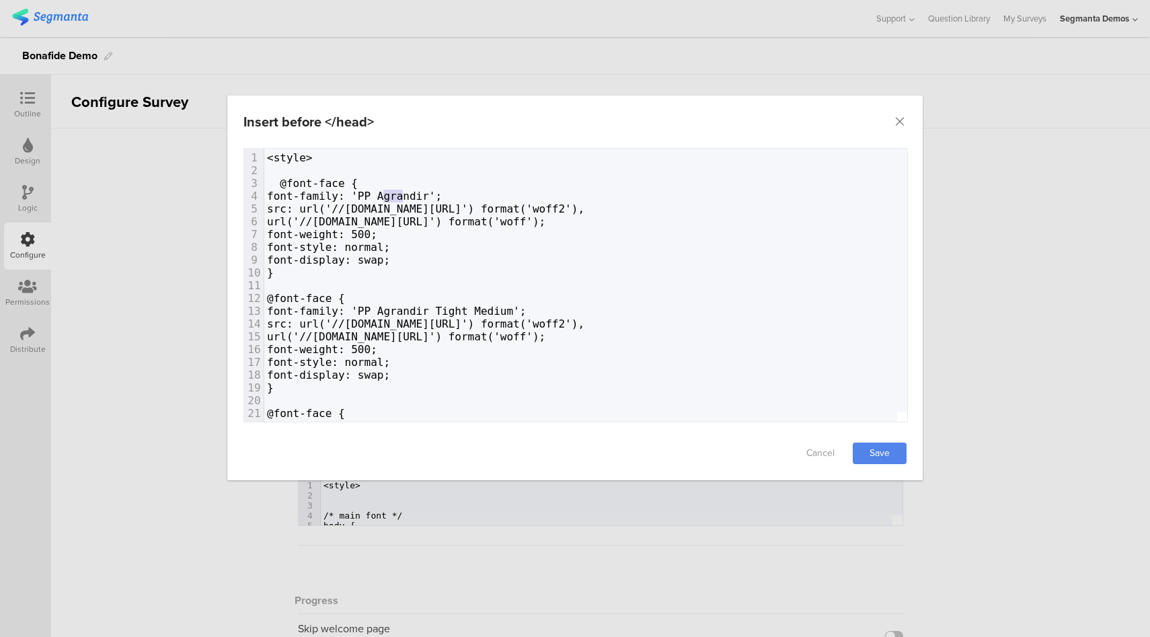
click at [385, 192] on span "font-family: 'PP Agrandir';" at bounding box center [354, 196] width 175 height 13
click at [883, 443] on link "Save" at bounding box center [880, 454] width 54 height 22
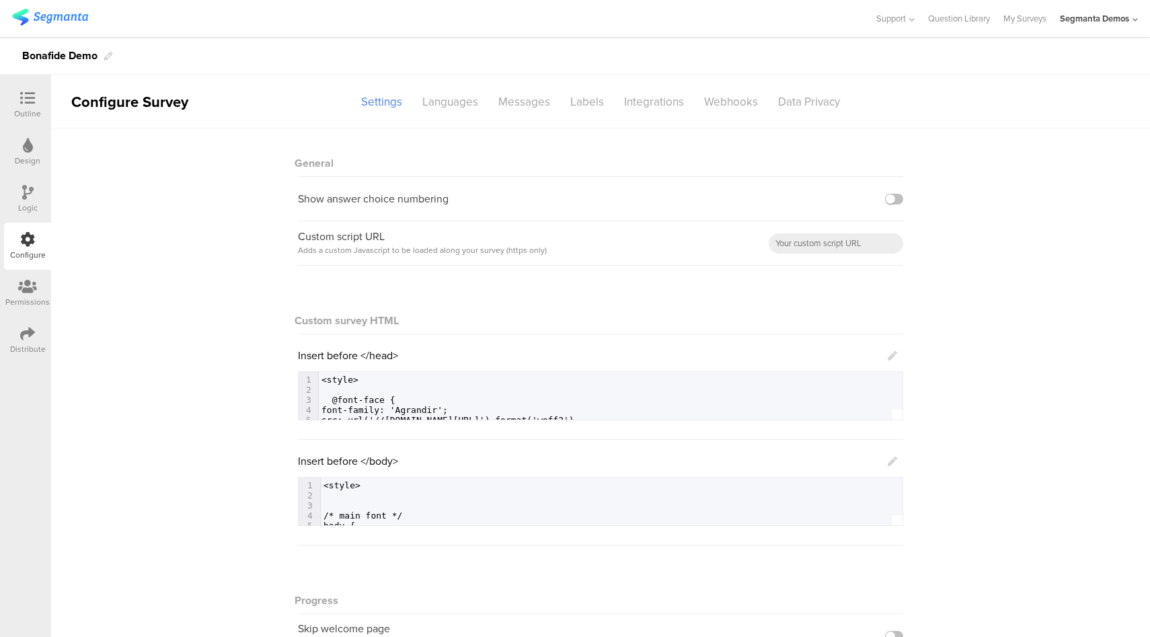
click at [892, 357] on div "Insert before </head> 87 src: url('//hellobonafide.com/cdn/shop/files/PPAgrandi…" at bounding box center [600, 384] width 605 height 73
click at [890, 355] on icon at bounding box center [892, 355] width 9 height 9
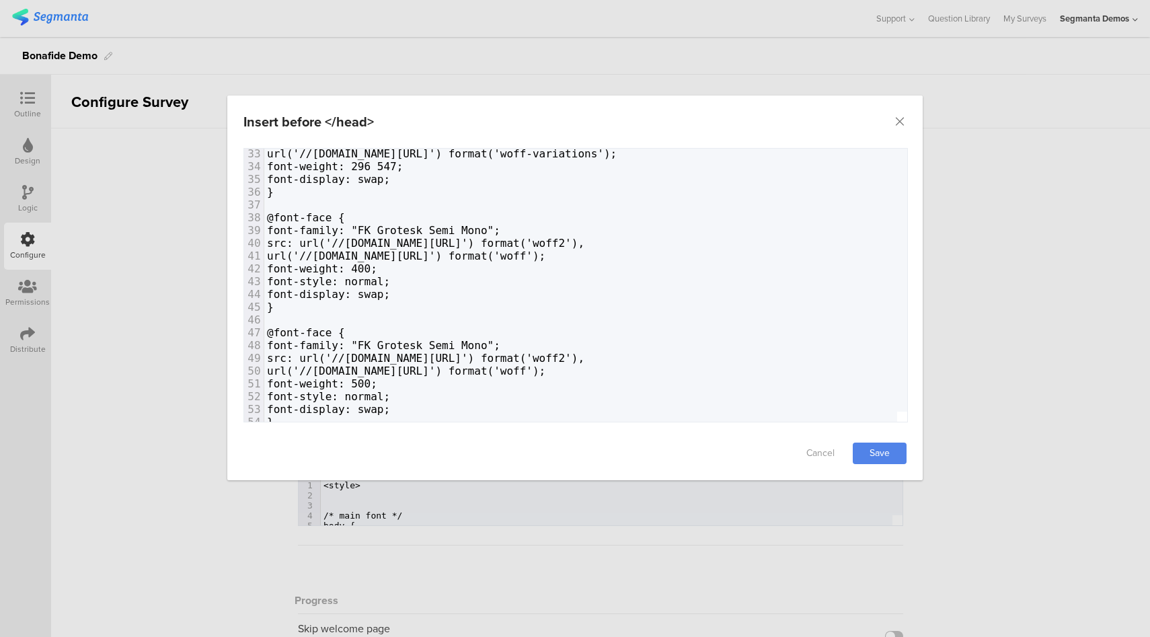
scroll to position [460, 0]
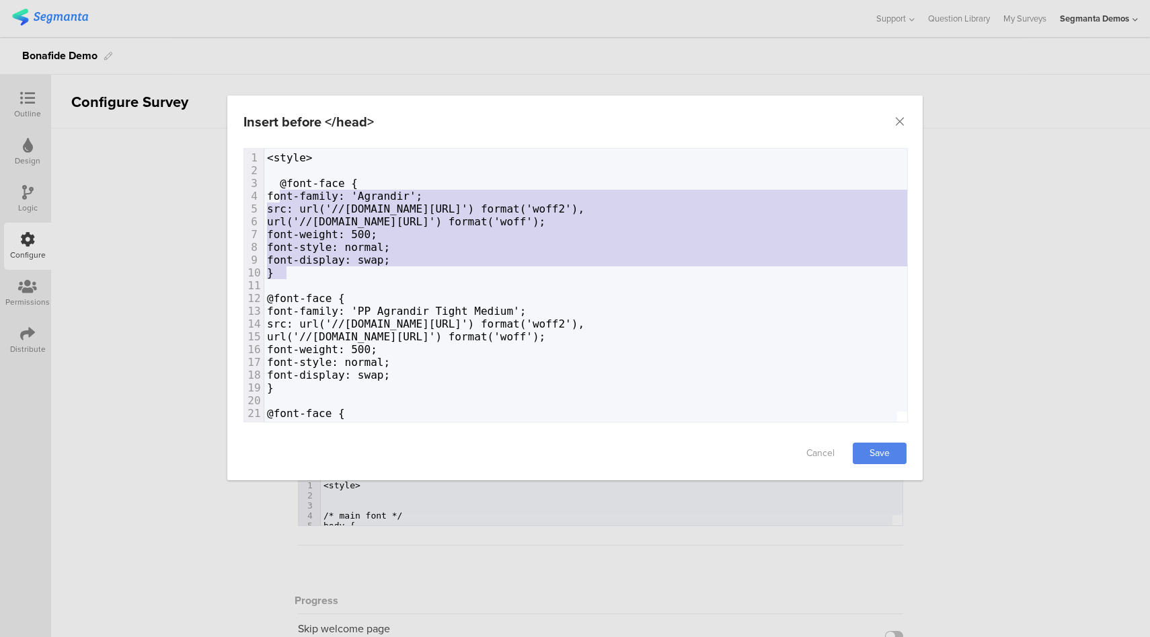
type textarea "@font-face { font-family: 'Agrandir'; src: url('//hellobonafide.com/cdn/shop/fi…"
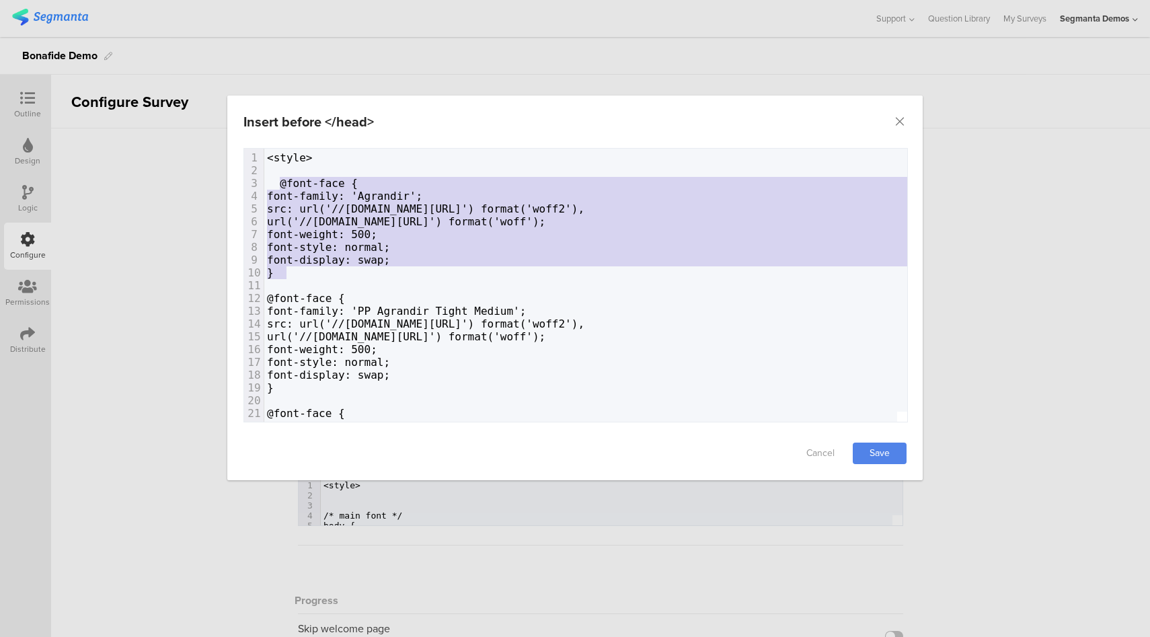
drag, startPoint x: 303, startPoint y: 271, endPoint x: 276, endPoint y: 187, distance: 88.3
click at [276, 187] on div "1 <style> 2 ​ 3 @font-face { 4 font-family: 'Agrandir'; 5 src: url('//hellobona…" at bounding box center [690, 502] width 853 height 703
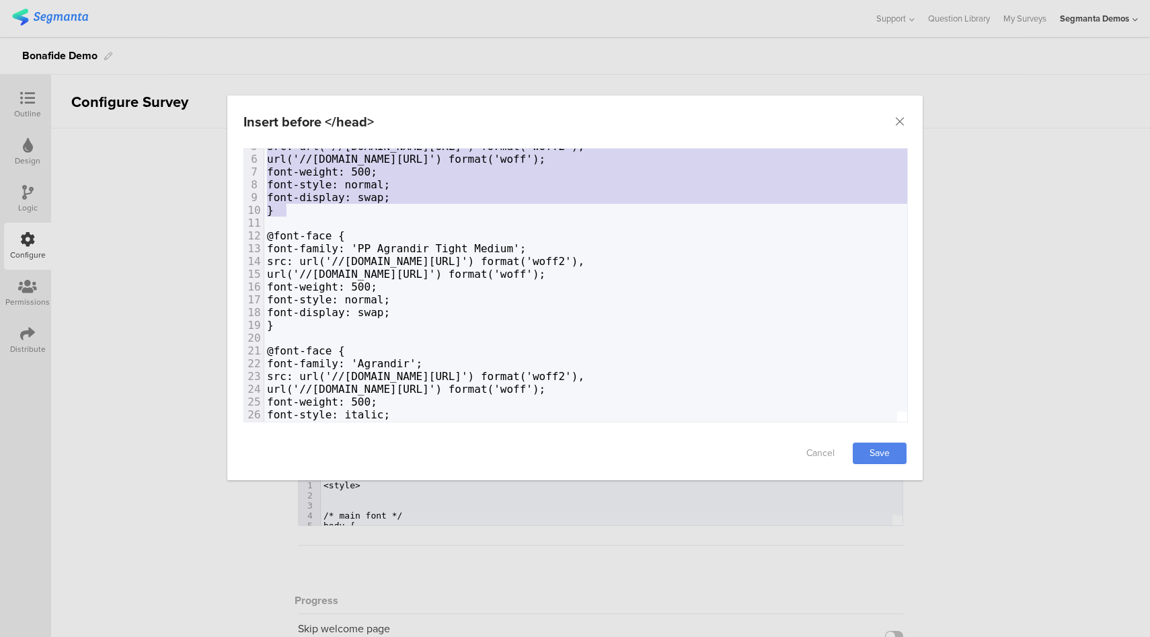
click at [323, 323] on pre "}" at bounding box center [690, 325] width 853 height 13
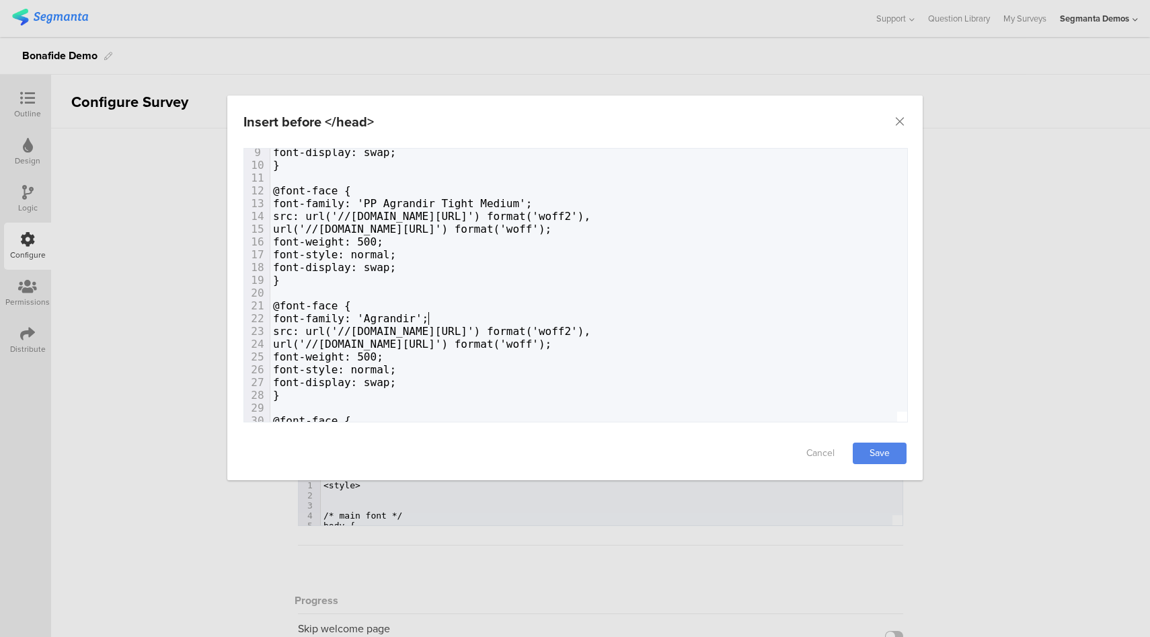
click at [428, 318] on span "font-family: 'Agrandir';" at bounding box center [350, 318] width 155 height 13
type textarea "Agrandir"
click at [428, 318] on span "font-family: 'Agrandir';" at bounding box center [350, 318] width 155 height 13
drag, startPoint x: 732, startPoint y: 332, endPoint x: 661, endPoint y: 334, distance: 70.7
click at [590, 334] on span "src: url('//hellobonafide.com/cdn/shop/files/PPAgrandir-TightMedium.woff2?v=153…" at bounding box center [431, 331] width 317 height 13
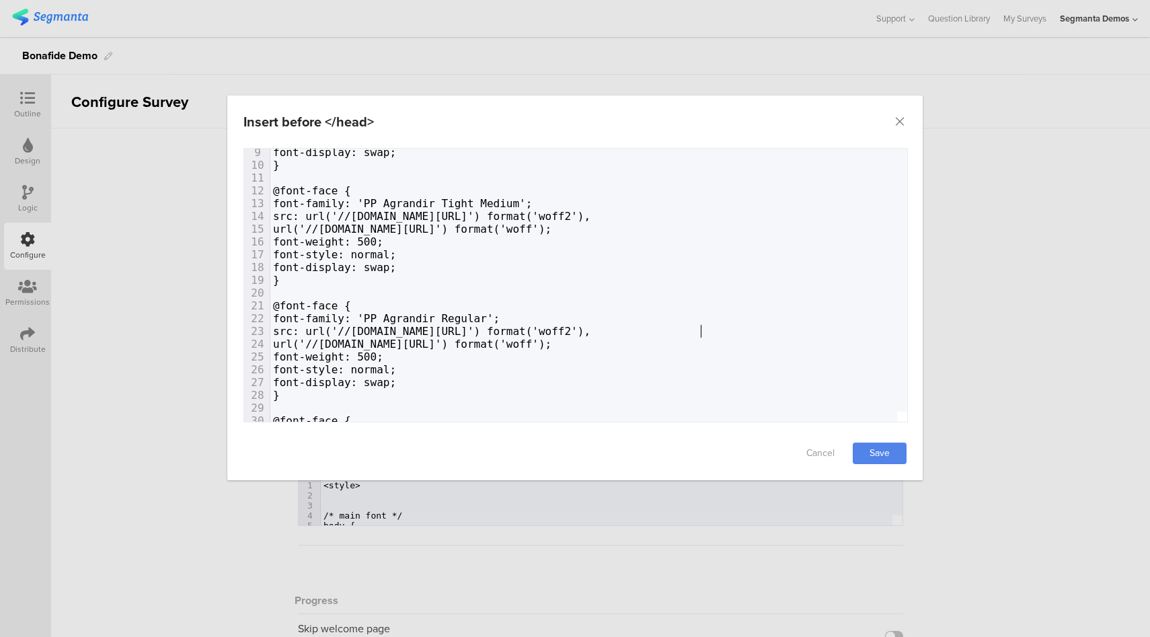
type textarea "Regular"
click at [551, 343] on span "url('//hellobonafide.com/cdn/shop/files/PPAgrandir-TightMedium.woff?v=174415507…" at bounding box center [412, 344] width 278 height 13
type textarea "Regular"
click at [875, 449] on link "Save" at bounding box center [880, 454] width 54 height 22
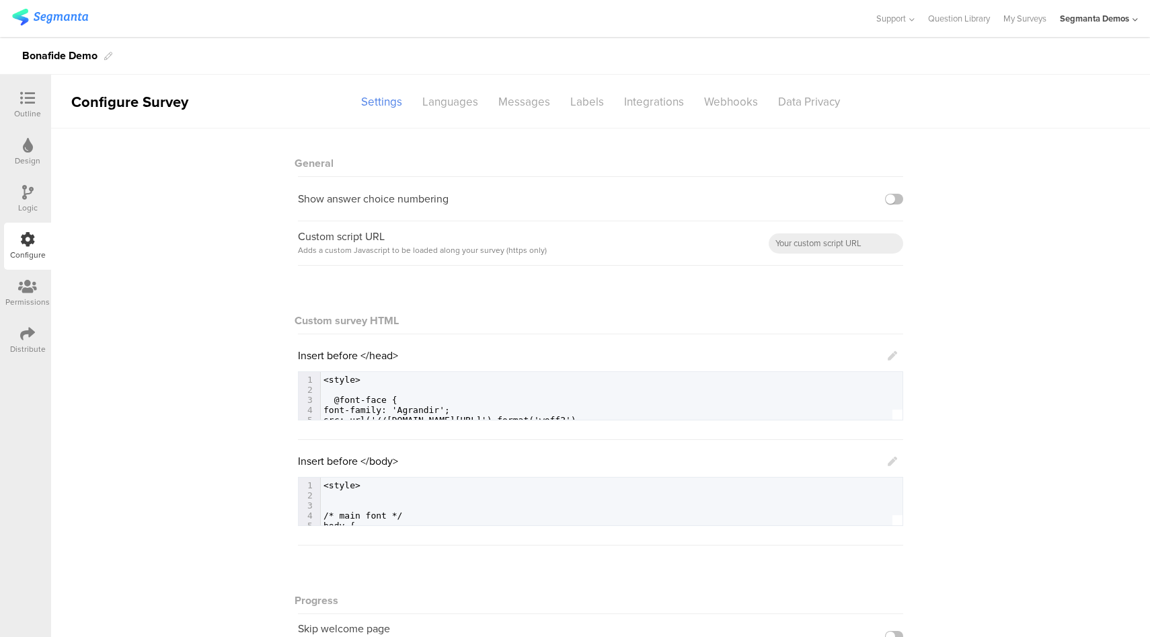
click at [890, 356] on icon at bounding box center [892, 355] width 9 height 9
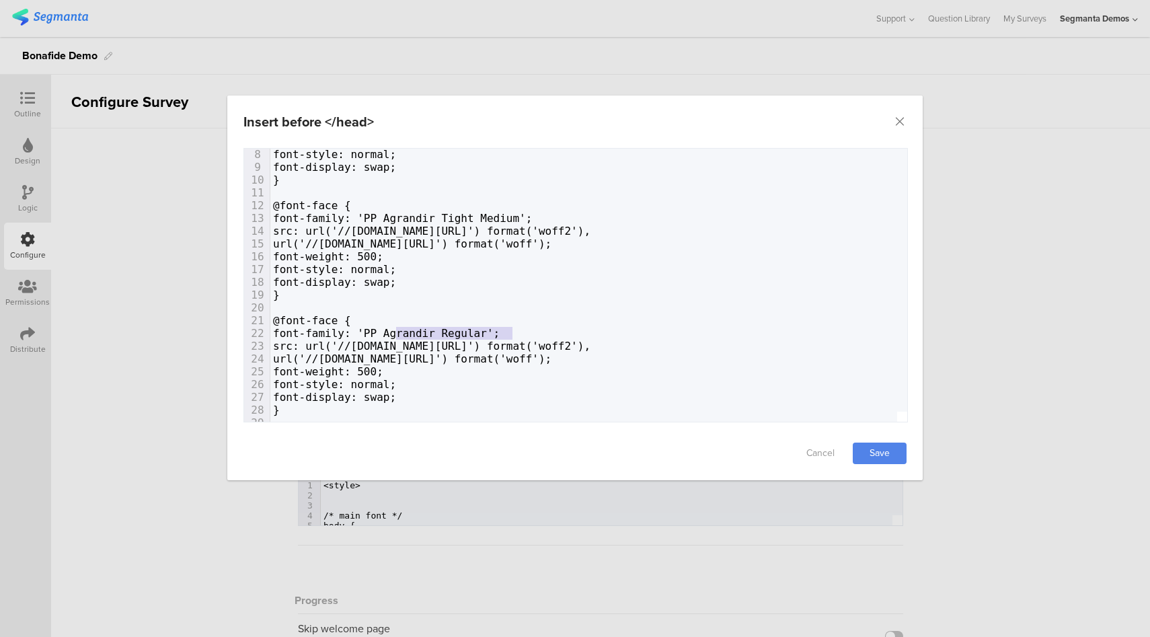
type textarea "PP Agrandir Regular"
drag, startPoint x: 514, startPoint y: 331, endPoint x: 388, endPoint y: 331, distance: 125.8
click at [388, 331] on span "font-family: 'PP Agrandir Regular';" at bounding box center [386, 333] width 227 height 13
click at [902, 119] on icon "Close" at bounding box center [899, 121] width 13 height 13
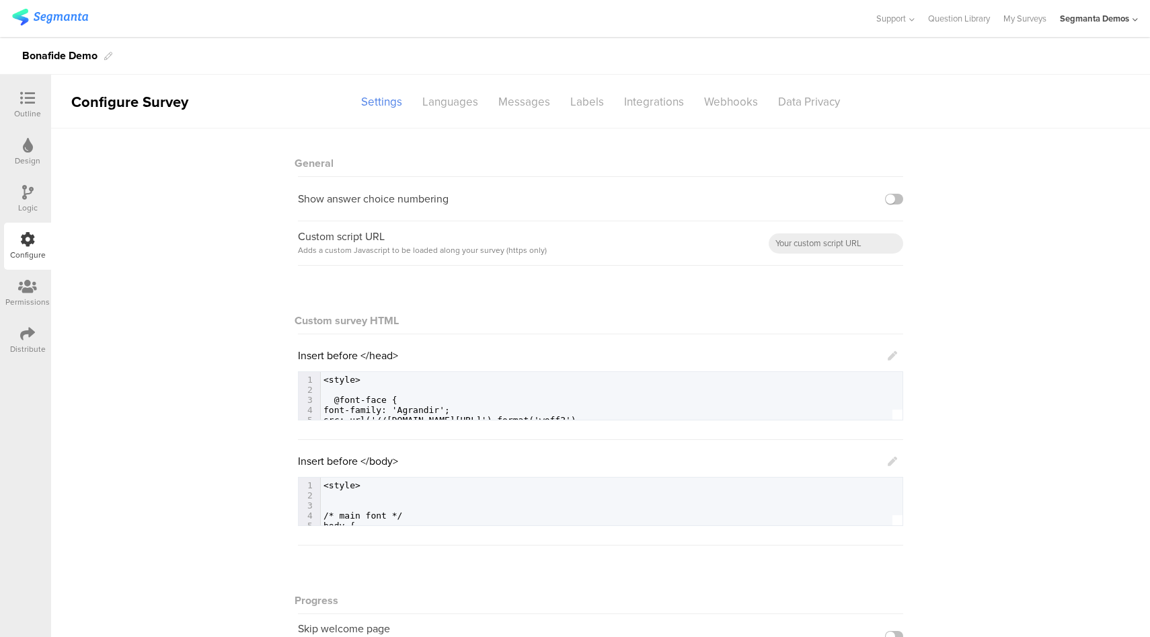
click at [888, 459] on icon at bounding box center [892, 461] width 9 height 9
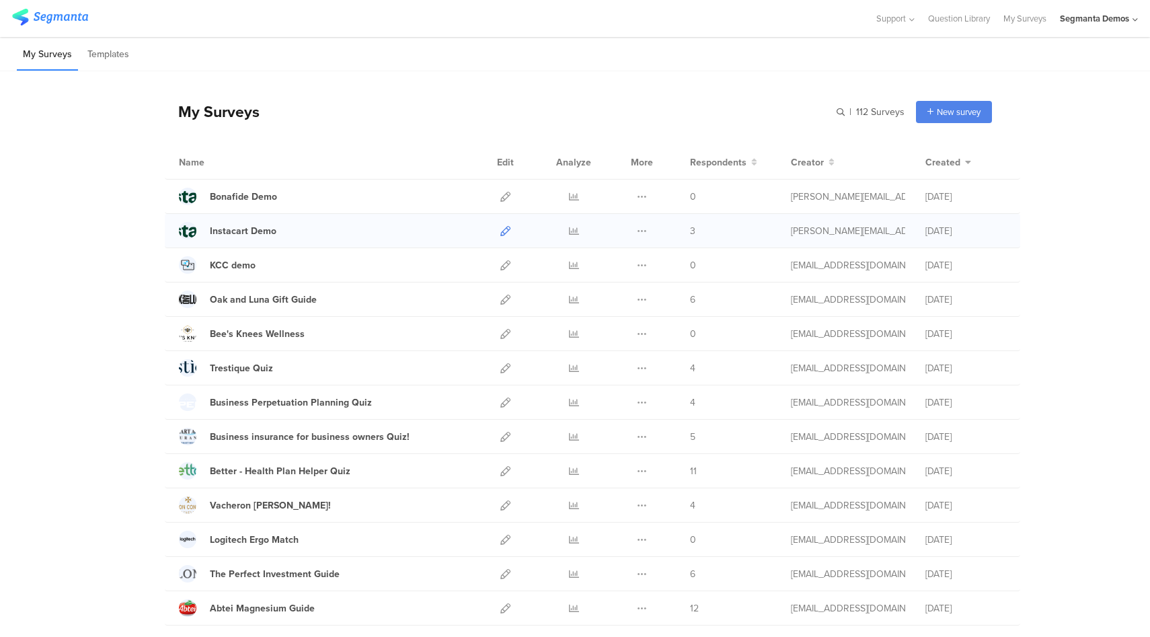
click at [500, 229] on icon at bounding box center [505, 231] width 10 height 10
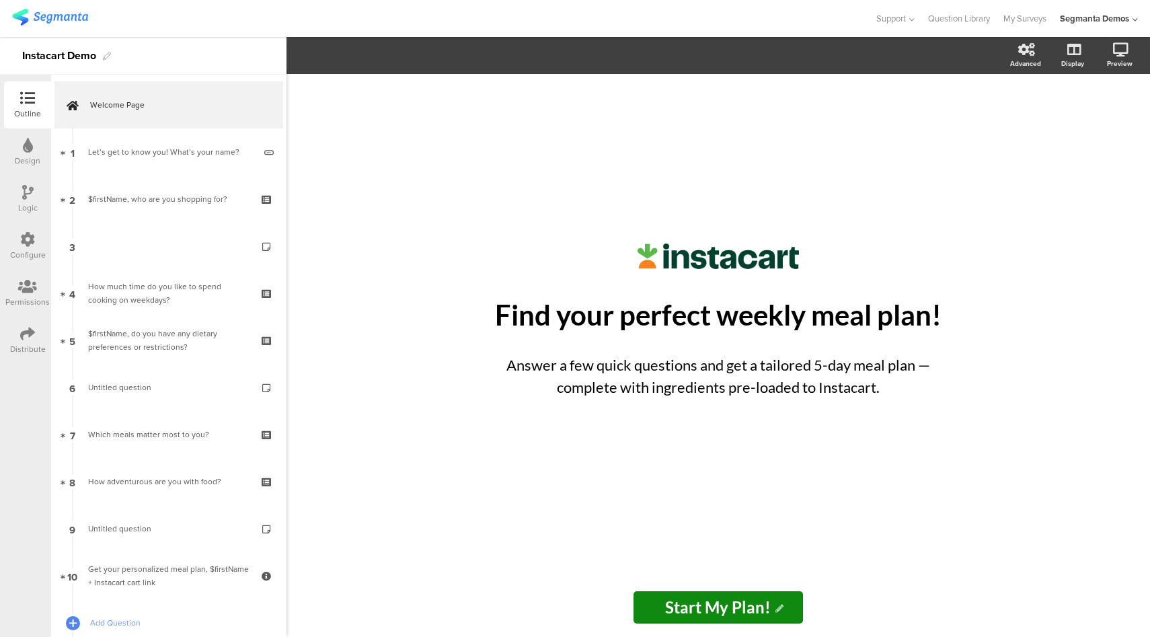
click at [26, 243] on icon at bounding box center [27, 239] width 15 height 15
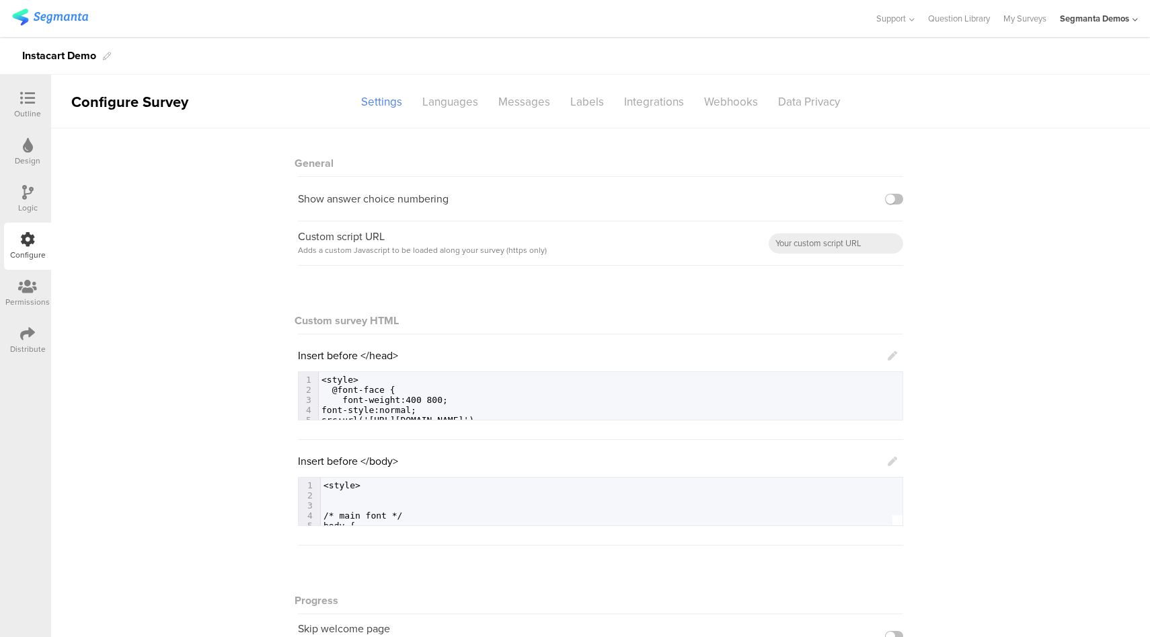
click at [888, 459] on icon at bounding box center [892, 461] width 9 height 9
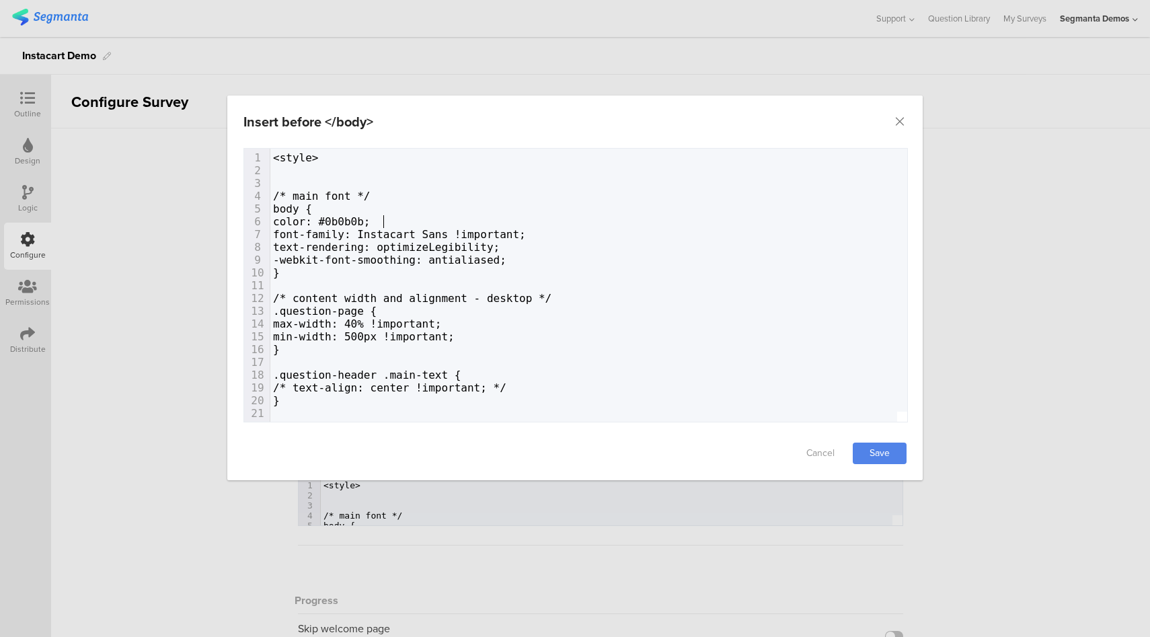
click at [371, 221] on span "color: #0b0b0b;" at bounding box center [322, 221] width 98 height 13
type textarea "0b0b0b"
click at [371, 220] on span "color: #0b0b0b;" at bounding box center [322, 221] width 98 height 13
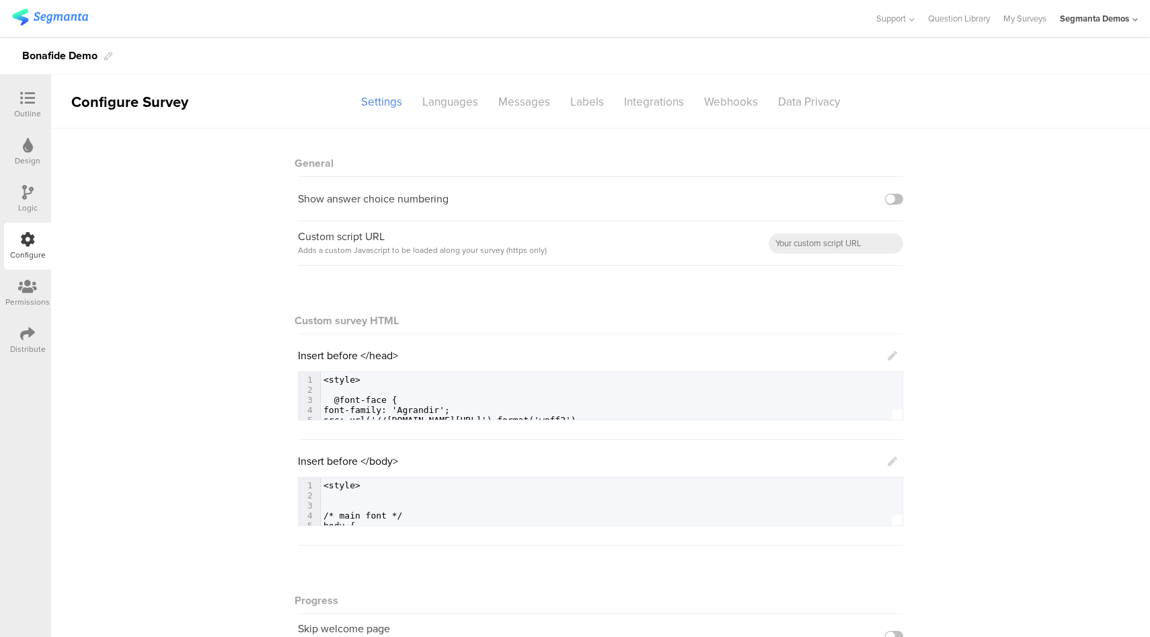
click at [888, 459] on icon at bounding box center [892, 461] width 9 height 9
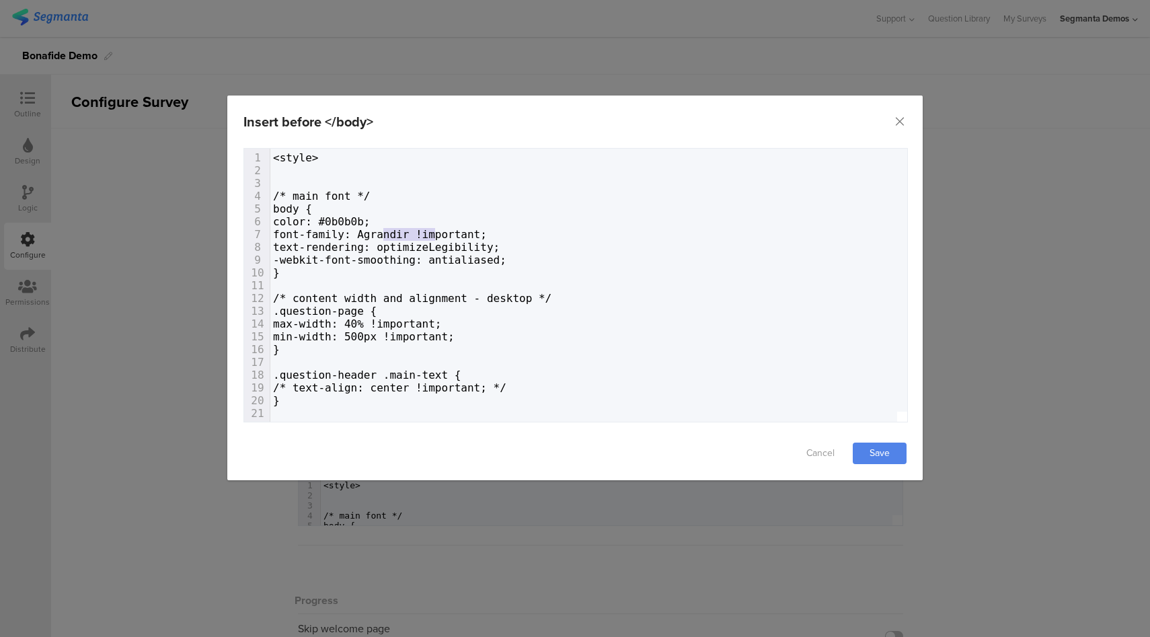
drag, startPoint x: 438, startPoint y: 233, endPoint x: 382, endPoint y: 236, distance: 55.9
click at [381, 236] on span "font-family: Agrandir !important;" at bounding box center [380, 234] width 214 height 13
type textarea "''"
paste textarea "dialog"
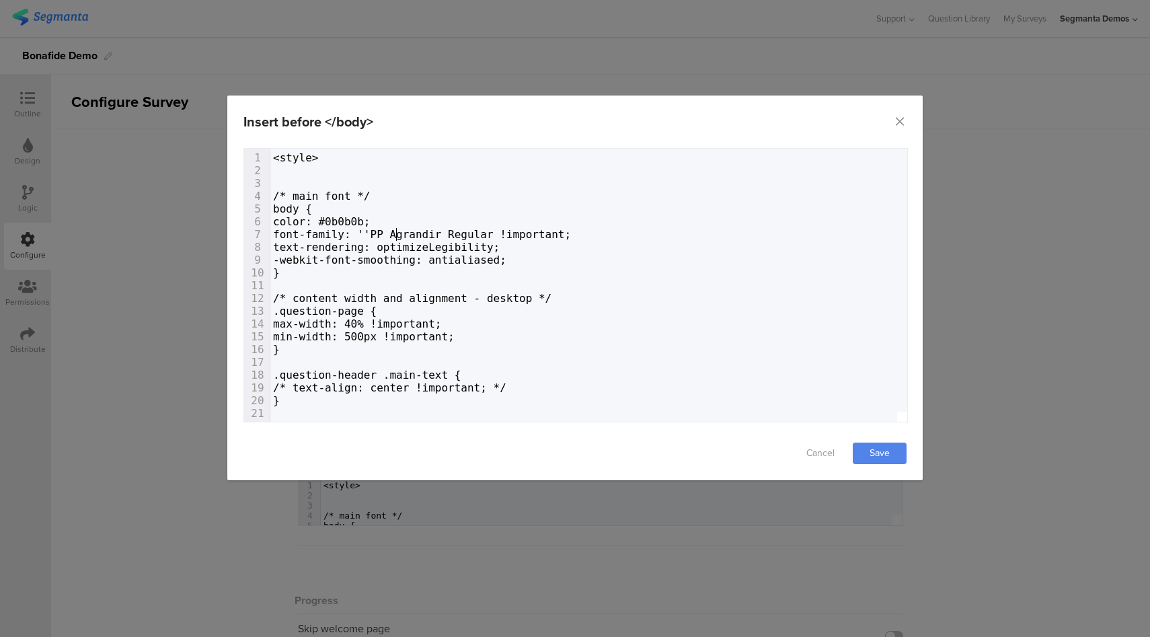
click at [396, 236] on span "font-family: ''PP Agrandir Regular !important;" at bounding box center [422, 234] width 298 height 13
click at [512, 238] on span "font-family: 'PP Agrandir Regular !important;" at bounding box center [419, 234] width 292 height 13
type textarea "', sans-serif"
click at [875, 451] on link "Save" at bounding box center [880, 454] width 54 height 22
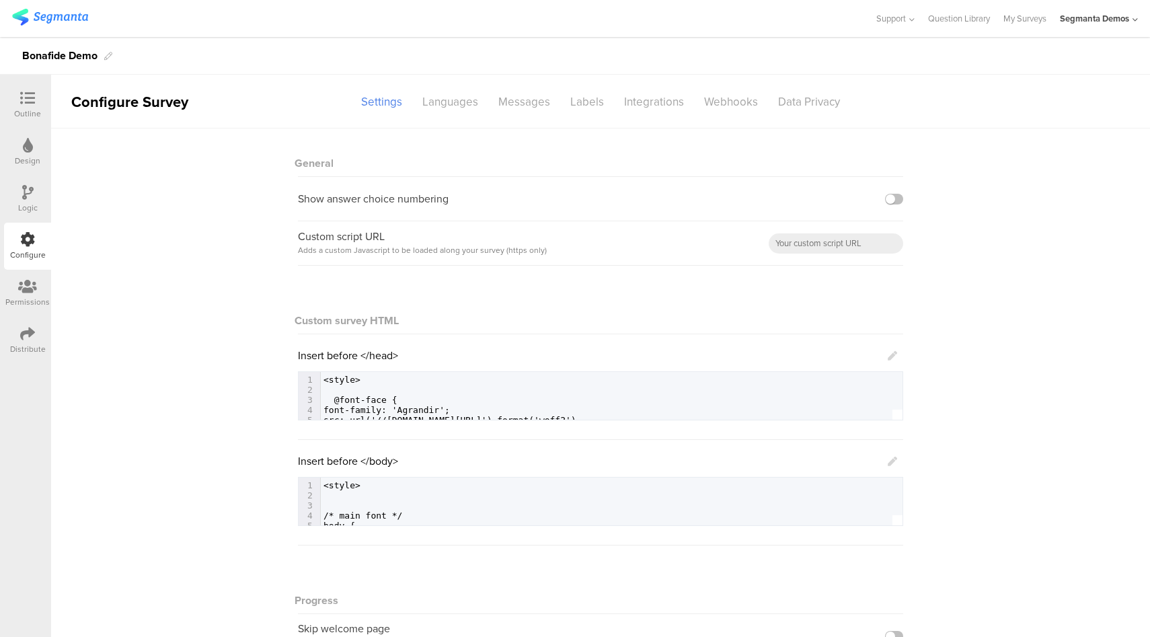
click at [890, 358] on icon at bounding box center [892, 355] width 9 height 9
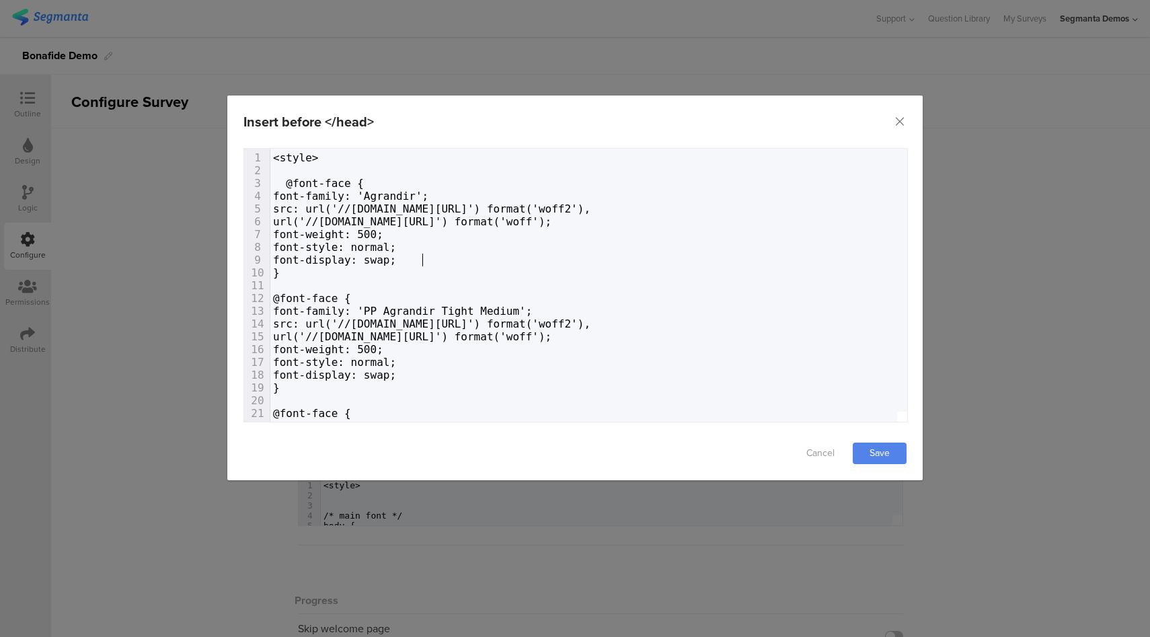
click at [432, 262] on pre "font-display: swap;" at bounding box center [696, 260] width 853 height 13
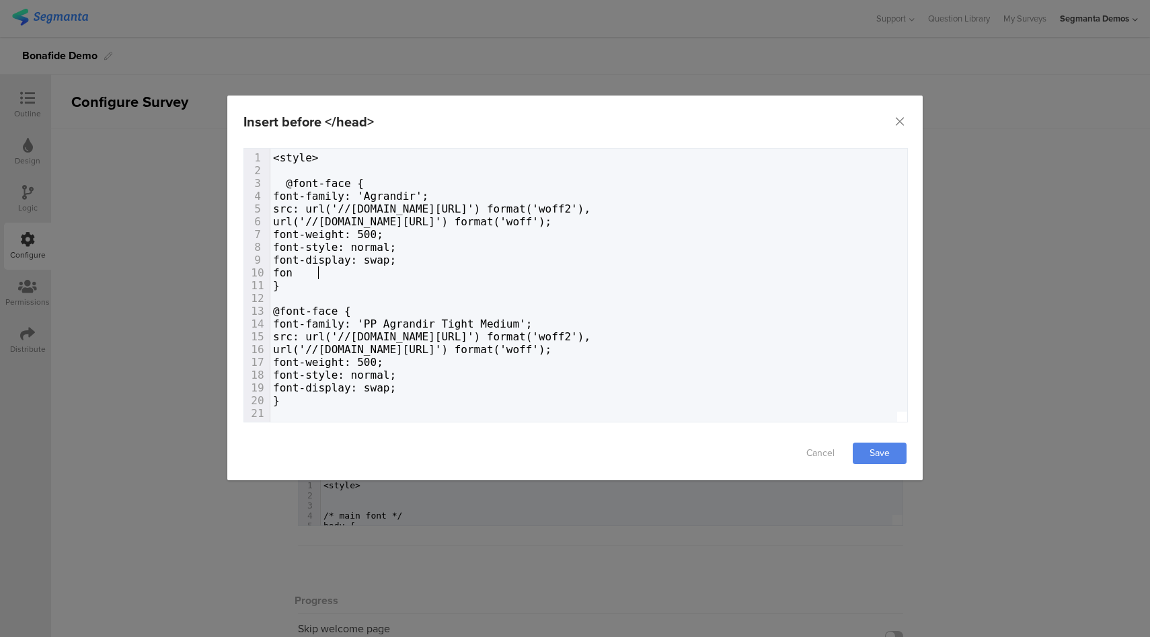
type textarea "font"
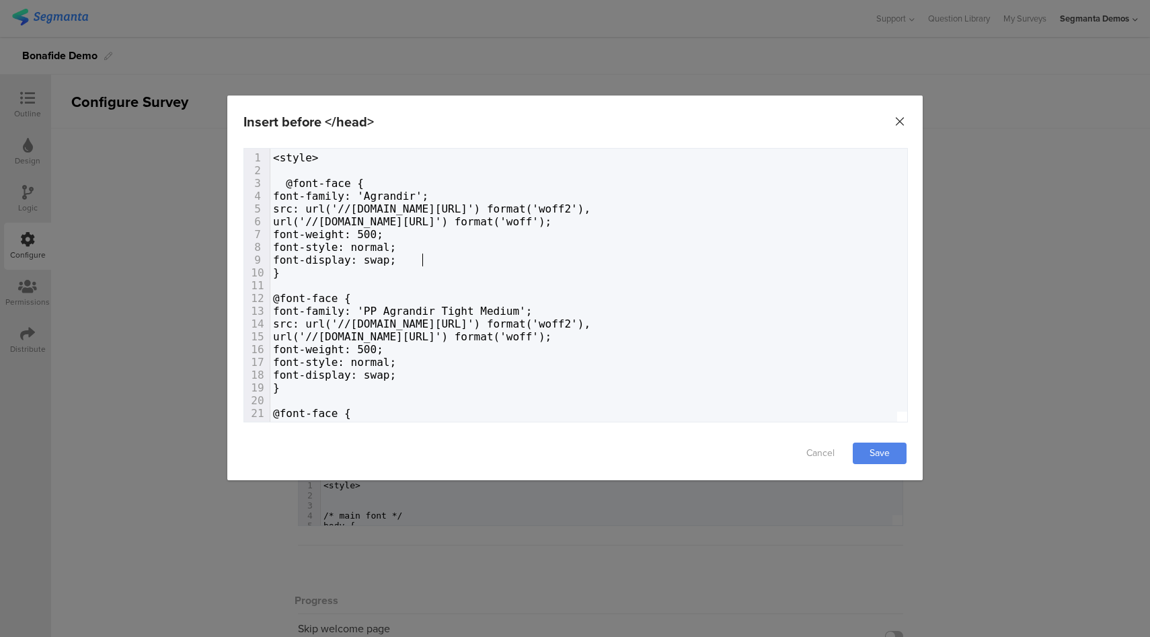
click at [900, 122] on icon "Close" at bounding box center [899, 121] width 13 height 13
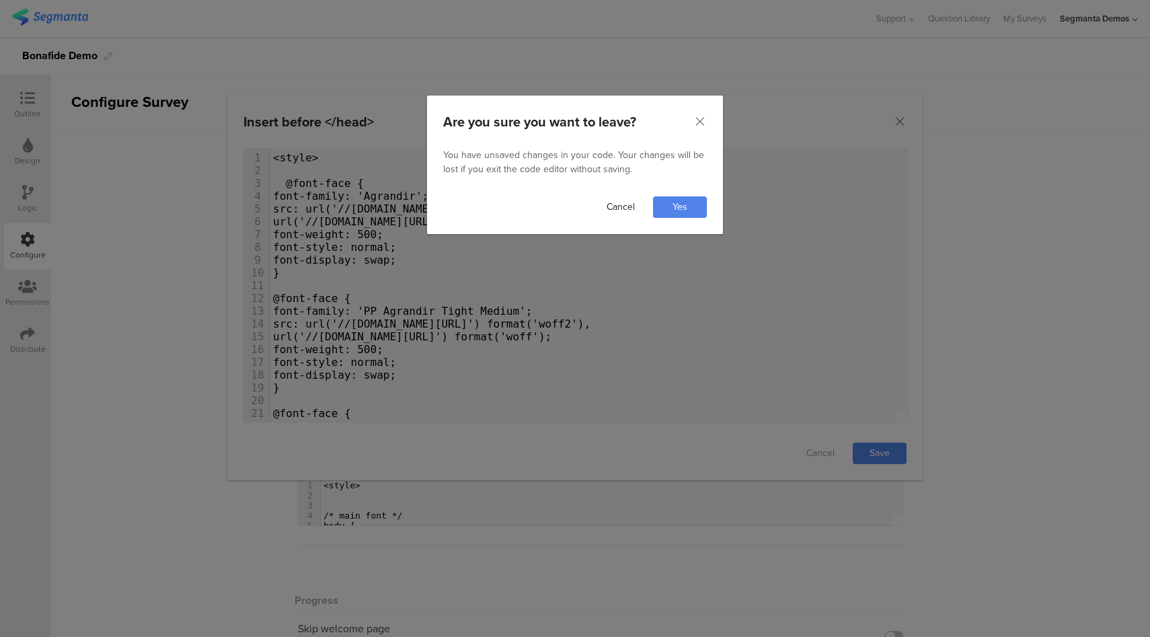
click at [621, 208] on link "Cancel" at bounding box center [621, 207] width 54 height 22
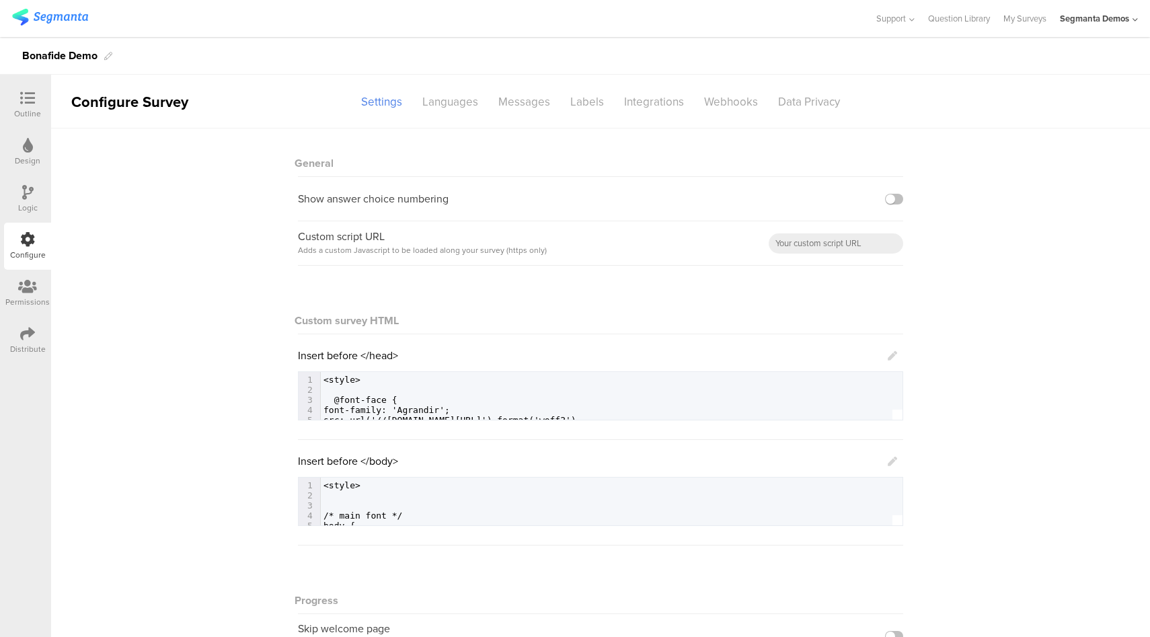
click at [888, 463] on icon at bounding box center [892, 461] width 9 height 9
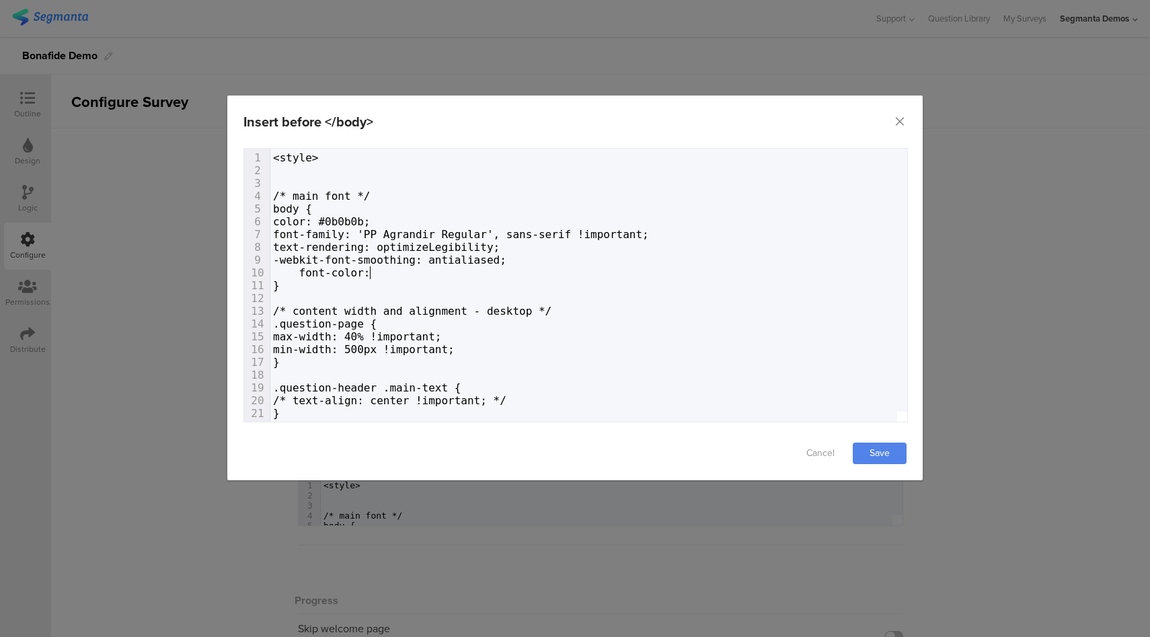
scroll to position [0, 76]
paste textarea ";"
type textarea "font-color: ;"
drag, startPoint x: 378, startPoint y: 274, endPoint x: 380, endPoint y: 290, distance: 15.6
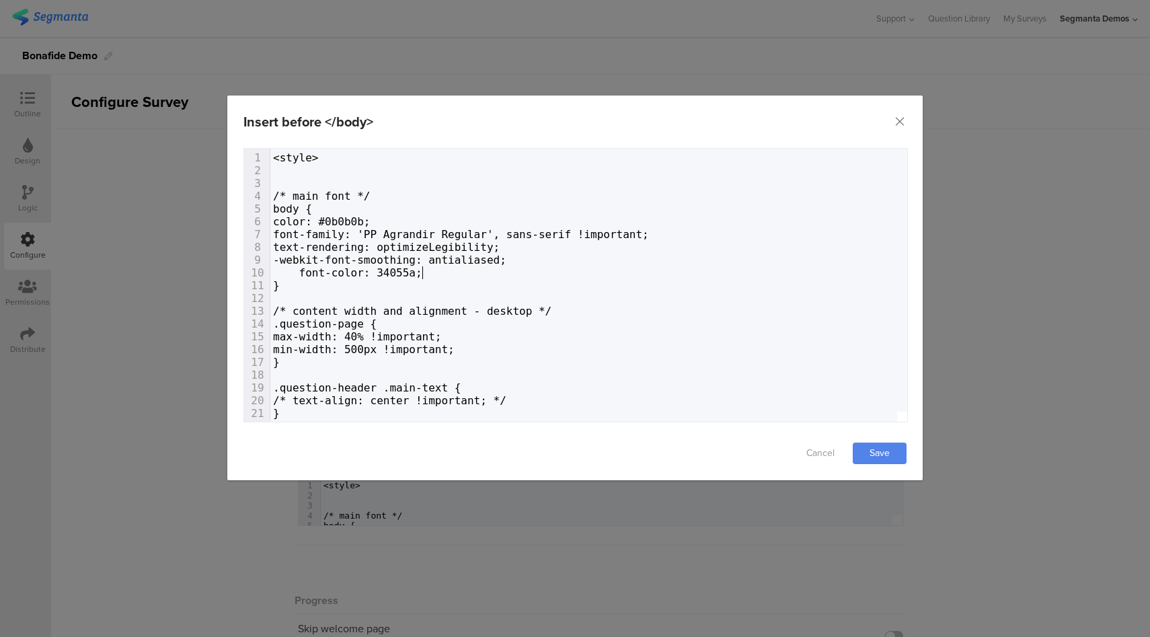
click at [378, 274] on span "font-color: 34055a;" at bounding box center [347, 272] width 149 height 13
type textarea "#"
click at [886, 460] on link "Save" at bounding box center [880, 454] width 54 height 22
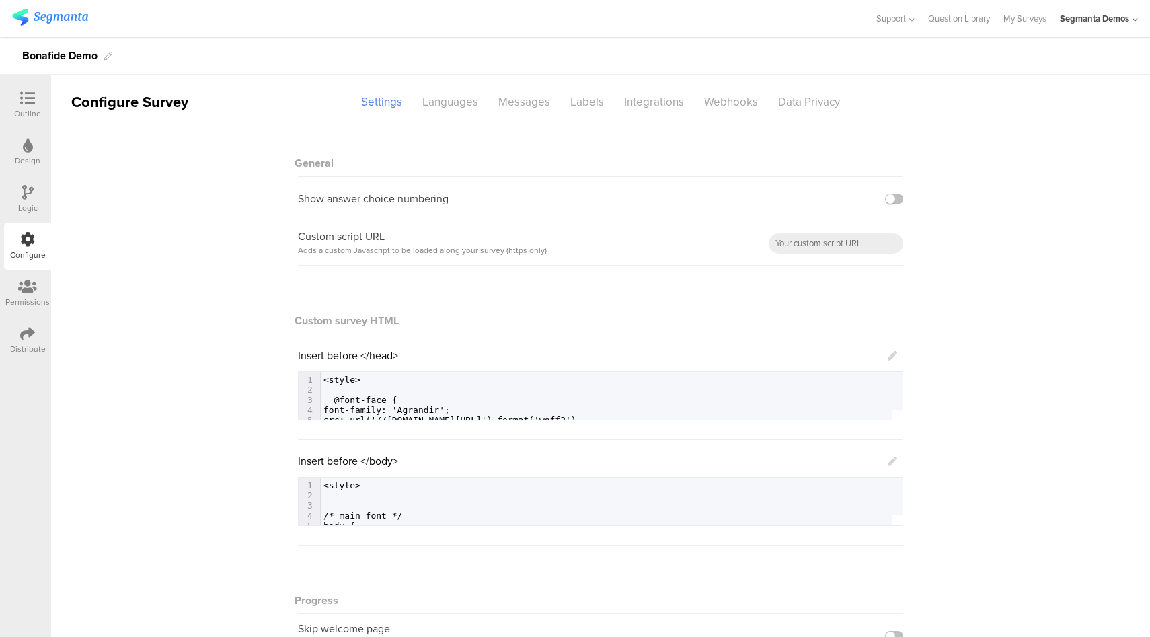
click at [890, 463] on icon at bounding box center [892, 461] width 9 height 9
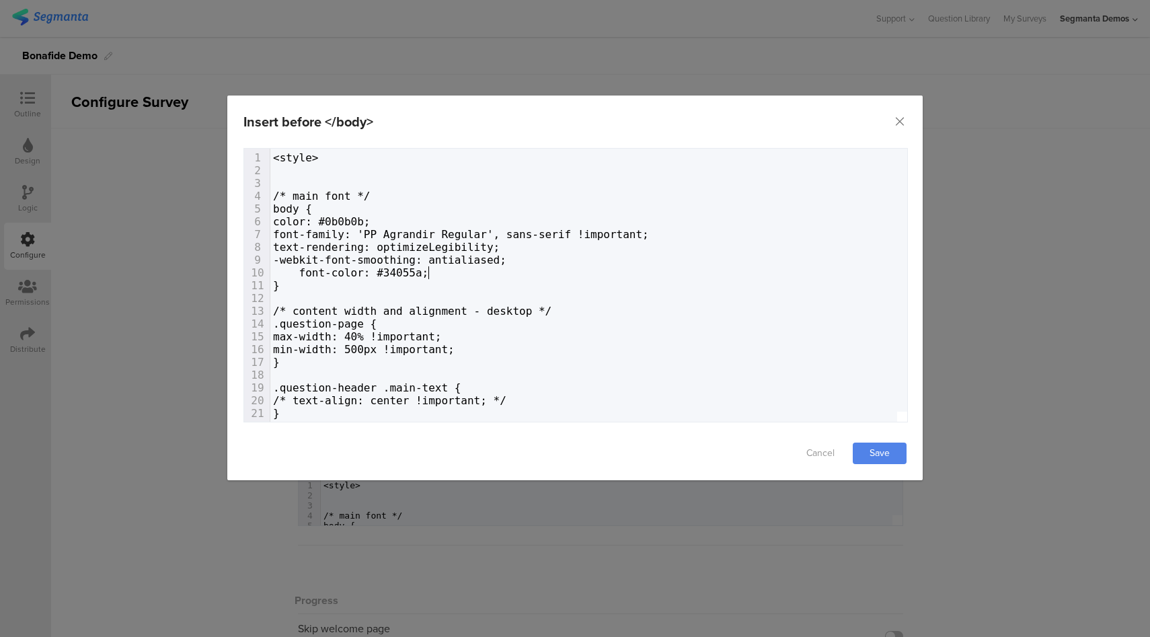
type textarea "font-color: #34055a;"
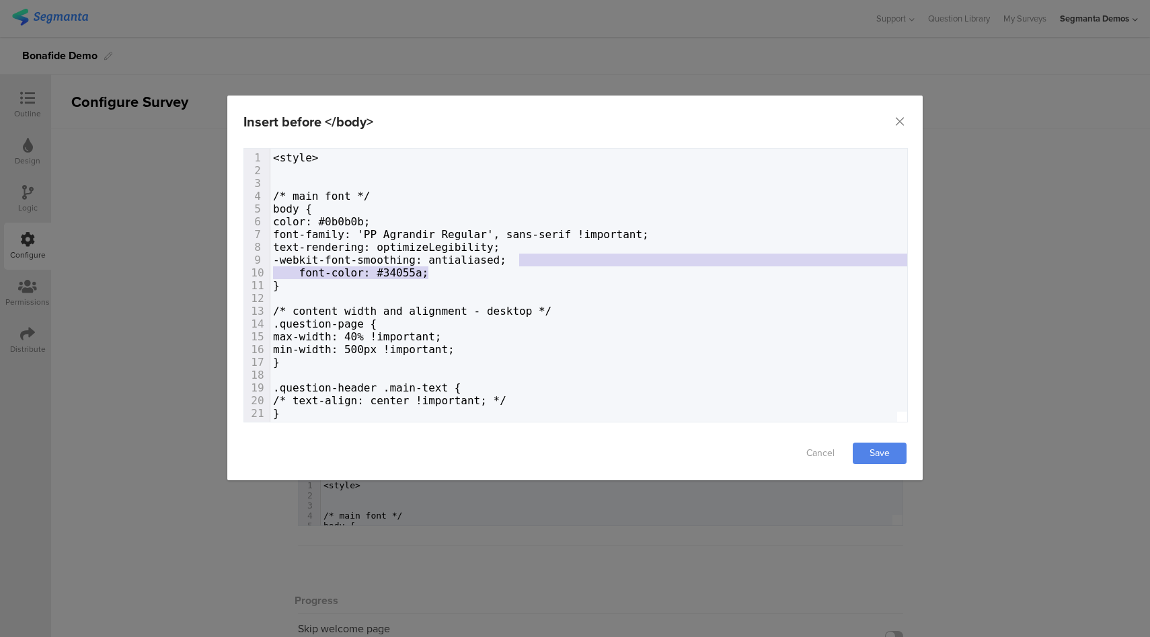
drag, startPoint x: 481, startPoint y: 275, endPoint x: 545, endPoint y: 264, distance: 65.6
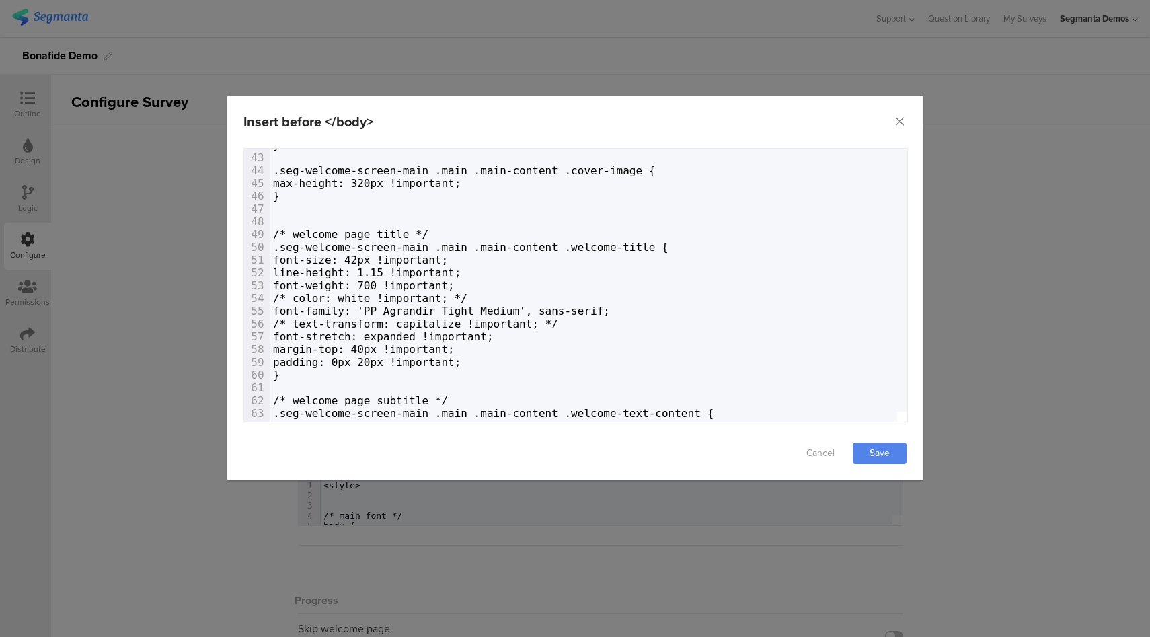
scroll to position [537, 0]
click at [293, 386] on span "dialog" at bounding box center [292, 387] width 13 height 13
click at [888, 449] on link "Save" at bounding box center [880, 454] width 54 height 22
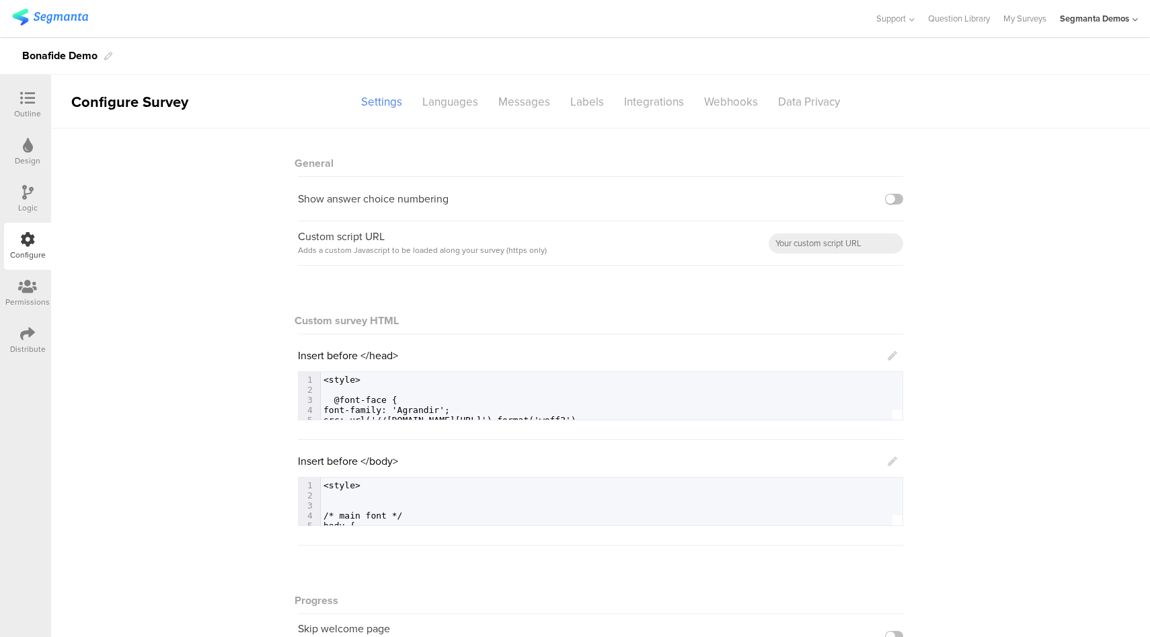
click at [888, 468] on link at bounding box center [892, 460] width 9 height 15
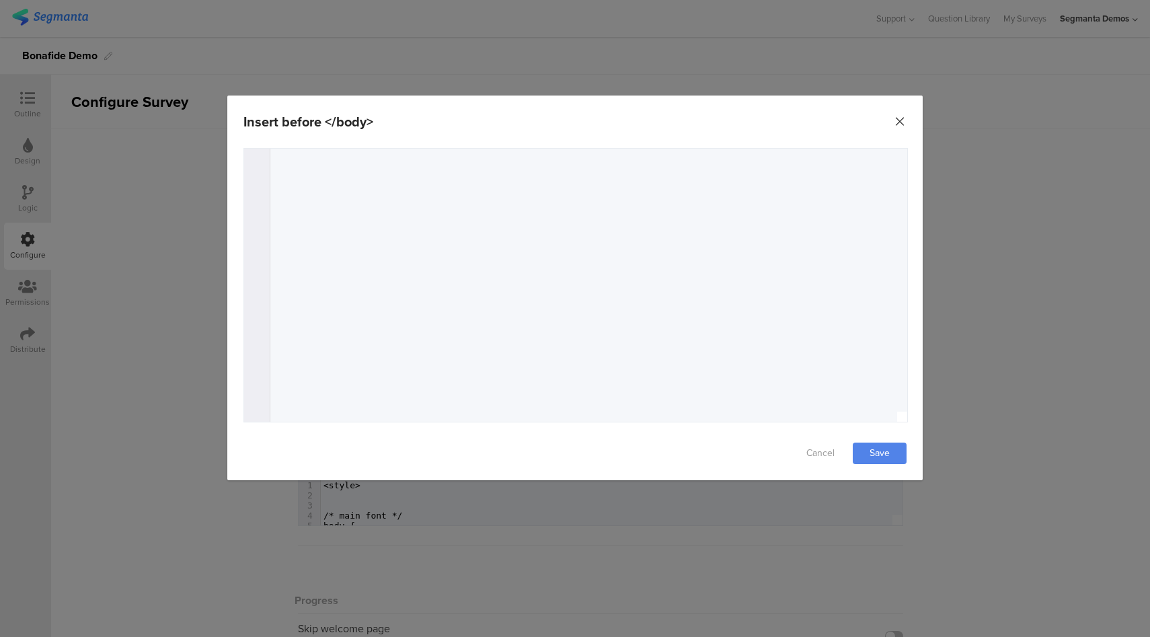
click at [894, 123] on icon "Close" at bounding box center [899, 121] width 13 height 13
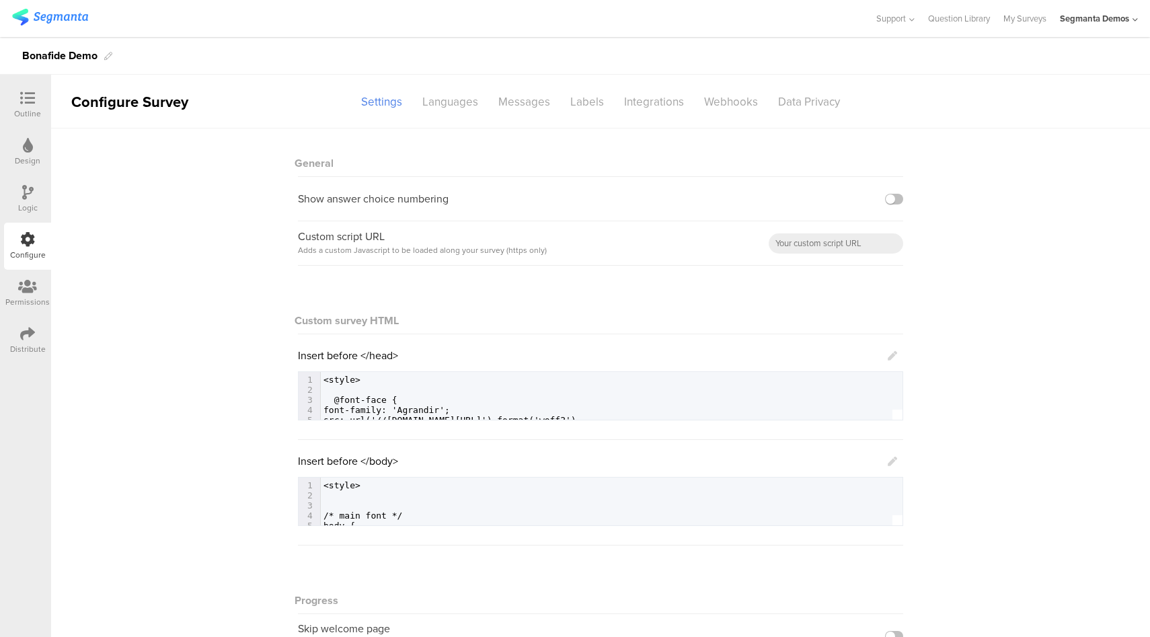
click at [890, 462] on icon at bounding box center [892, 461] width 9 height 9
click at [889, 462] on icon at bounding box center [892, 461] width 9 height 9
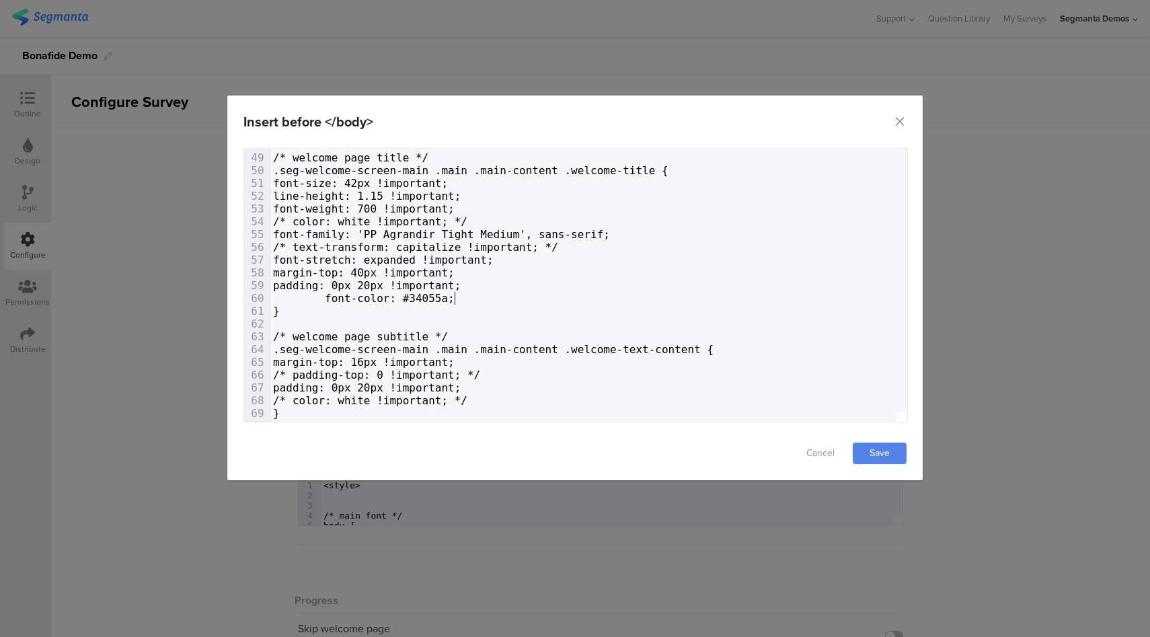
click at [448, 299] on span "font-color: #34055a;" at bounding box center [364, 298] width 182 height 13
type textarea "!important"
type textarea "font-color: #34055a !important;"
drag, startPoint x: 486, startPoint y: 299, endPoint x: 325, endPoint y: 302, distance: 160.1
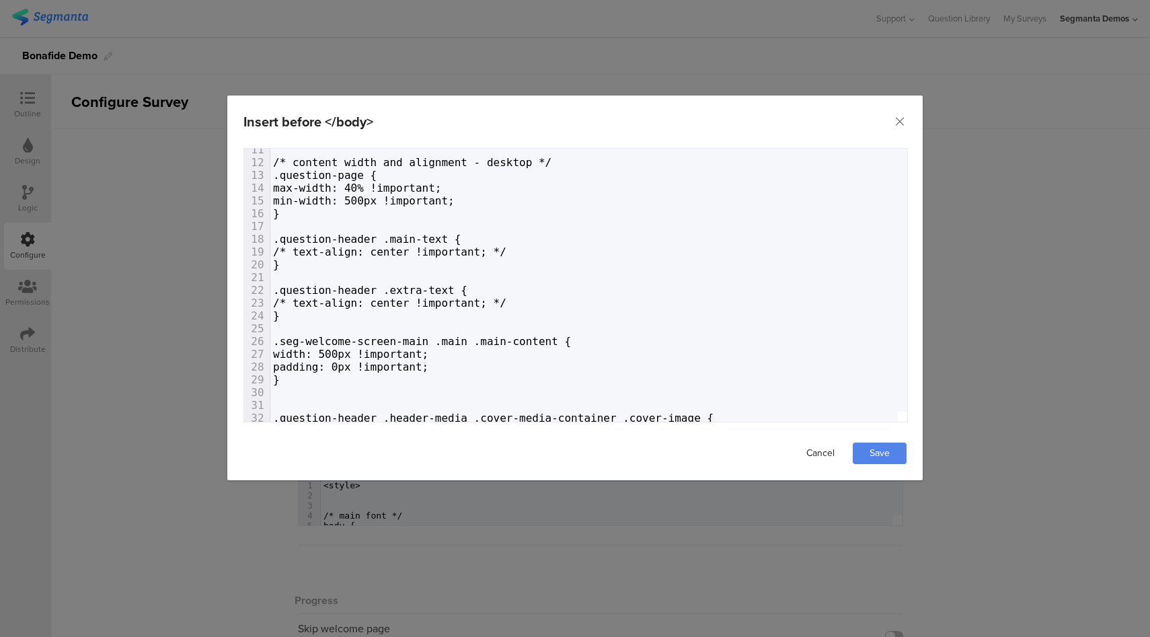
click at [825, 456] on link "Cancel" at bounding box center [821, 454] width 54 height 22
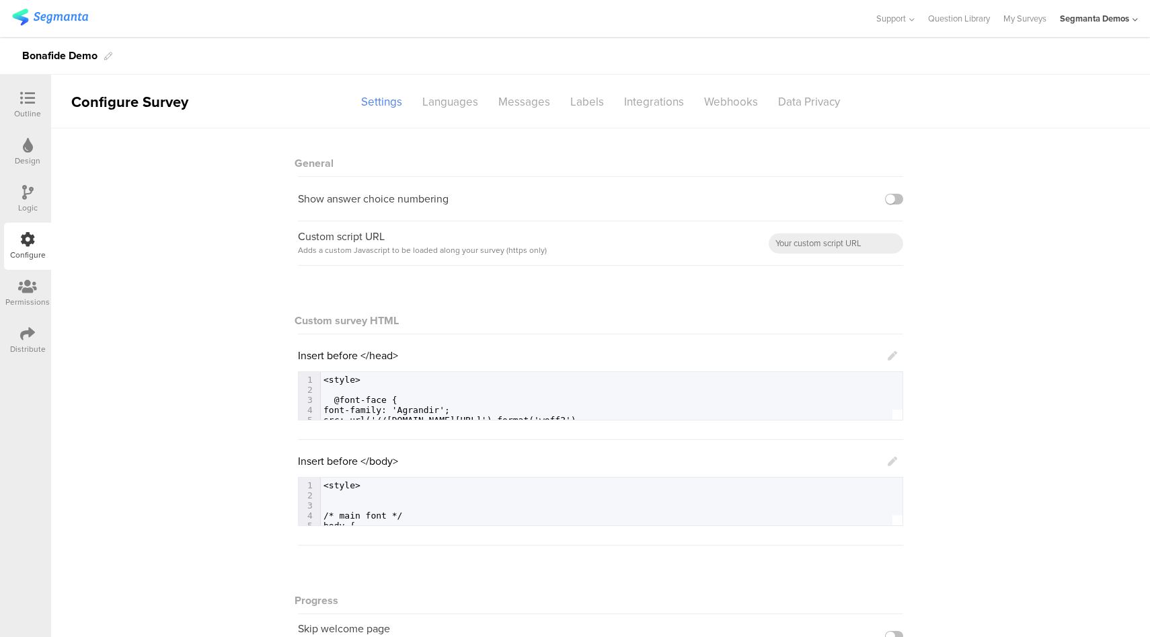
click at [888, 464] on icon at bounding box center [892, 461] width 9 height 9
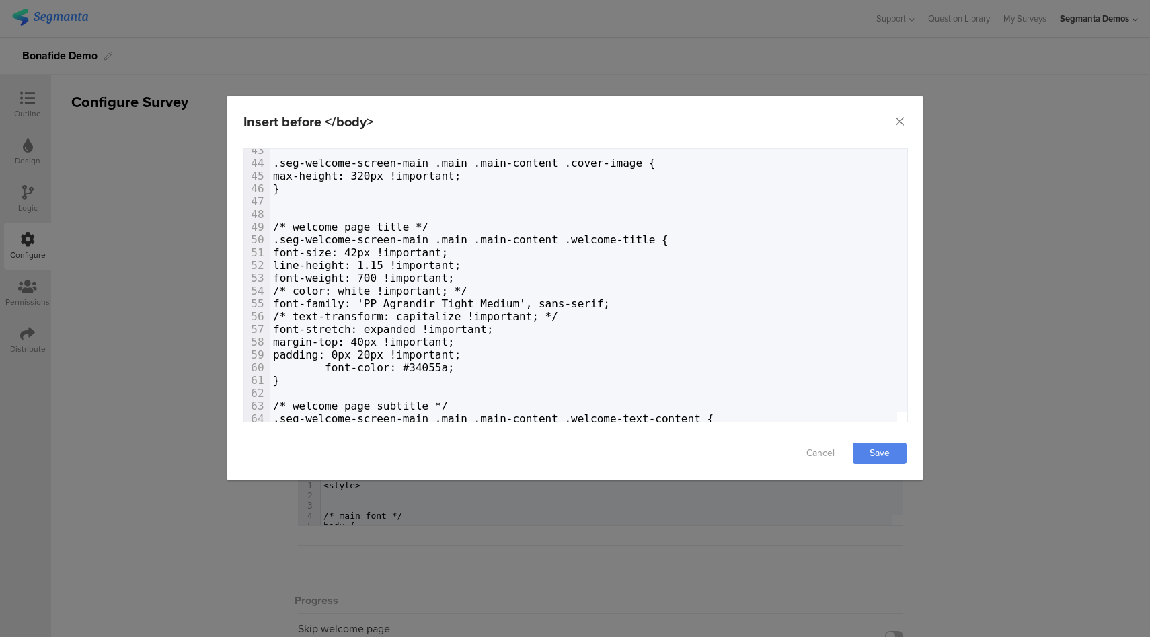
type textarea "font-color: #34055a;"
drag, startPoint x: 506, startPoint y: 369, endPoint x: 518, endPoint y: 354, distance: 19.1
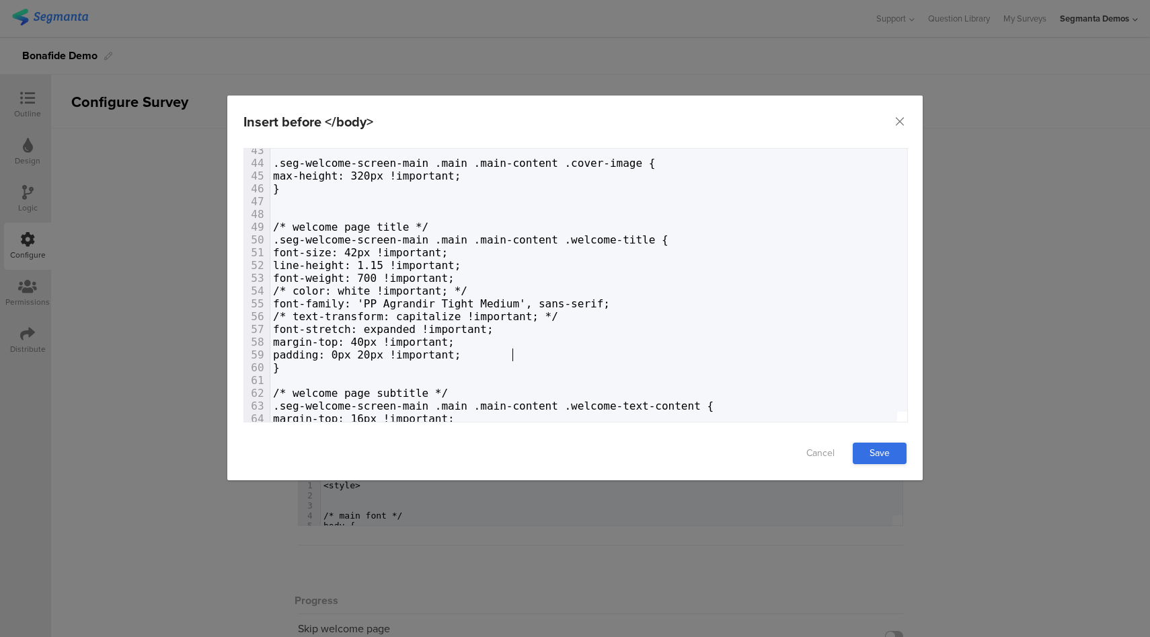
click at [890, 459] on link "Save" at bounding box center [880, 454] width 54 height 22
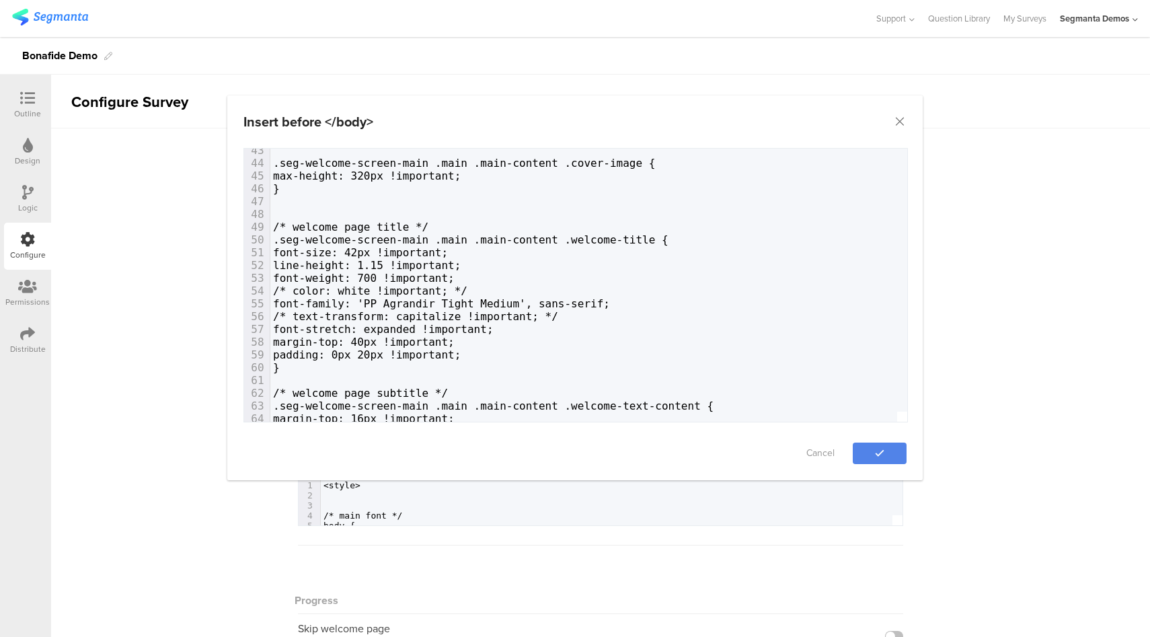
click at [94, 154] on div "Insert before </body> Failed saving changes. If the problem persists please con…" at bounding box center [575, 318] width 1150 height 637
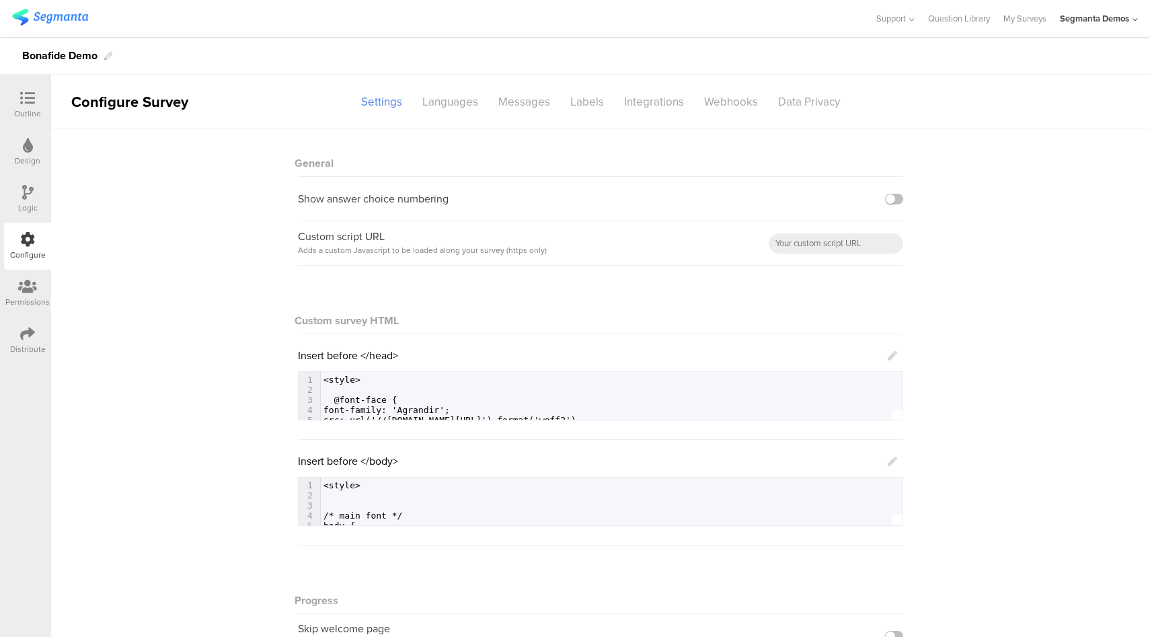
click at [28, 151] on icon at bounding box center [28, 145] width 10 height 15
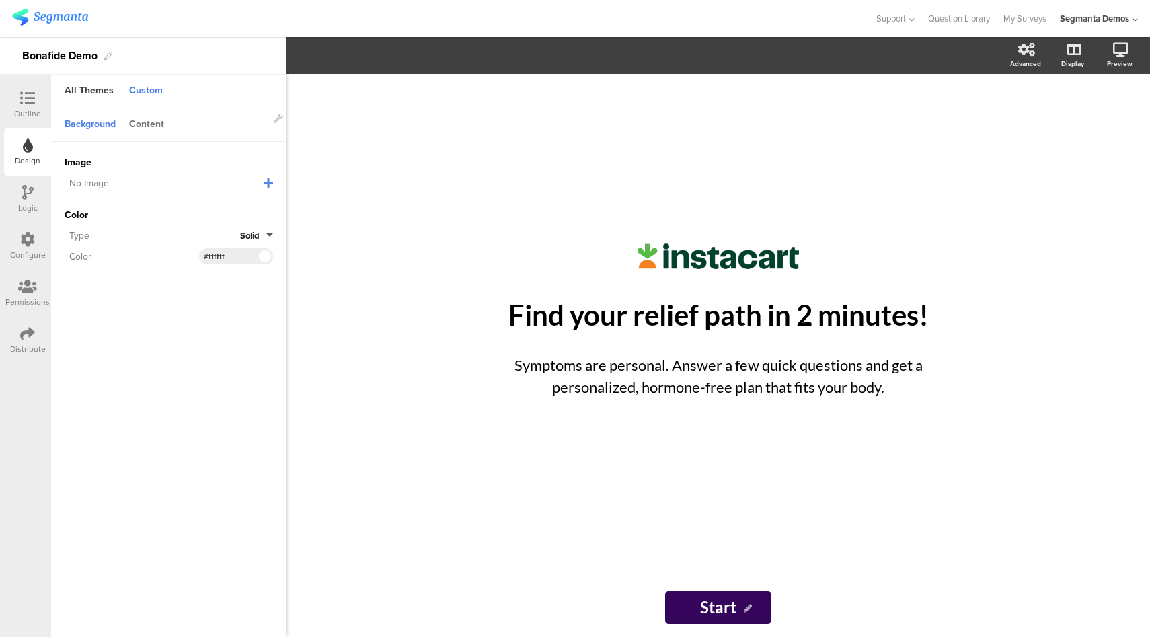
click at [156, 128] on div "Content" at bounding box center [146, 125] width 48 height 23
click at [224, 166] on input "#000000" at bounding box center [224, 163] width 40 height 11
click at [224, 167] on input "#000000" at bounding box center [224, 163] width 40 height 11
type input "#"
paste input "#34055a"
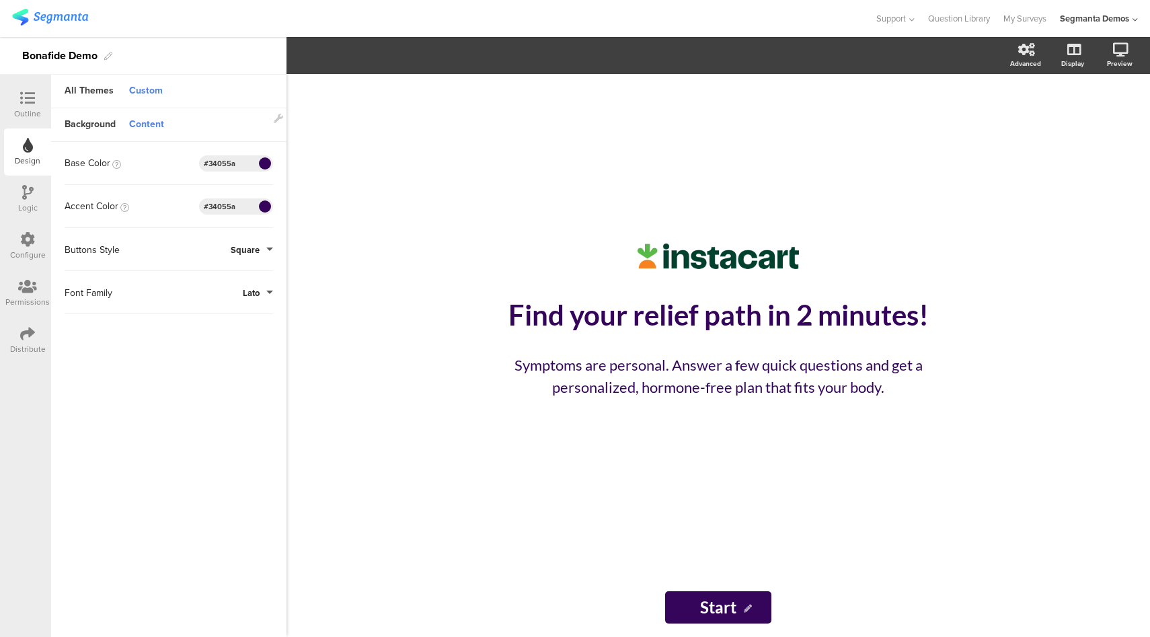
type input "#34055a"
click at [241, 419] on sg-customize-design "Background Content Image No Image Invalid URL or Upload File Color Type Solid C…" at bounding box center [168, 373] width 235 height 531
click at [175, 609] on button "Save Changes" at bounding box center [136, 617] width 141 height 24
click at [26, 253] on div "Configure" at bounding box center [28, 255] width 36 height 12
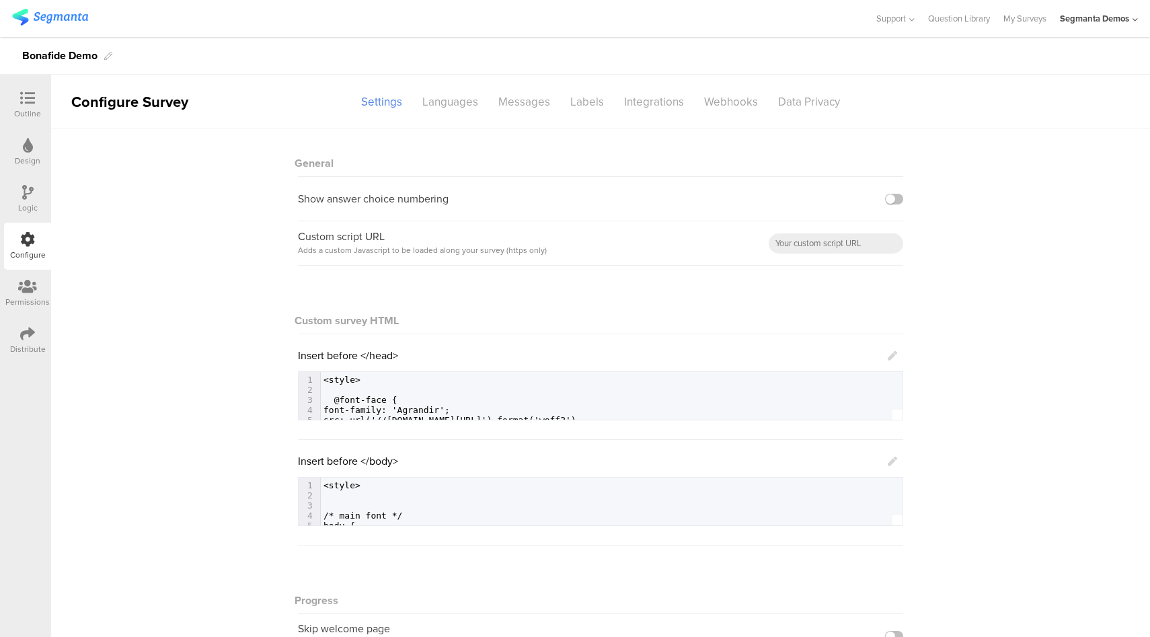
click at [888, 460] on icon at bounding box center [892, 461] width 9 height 9
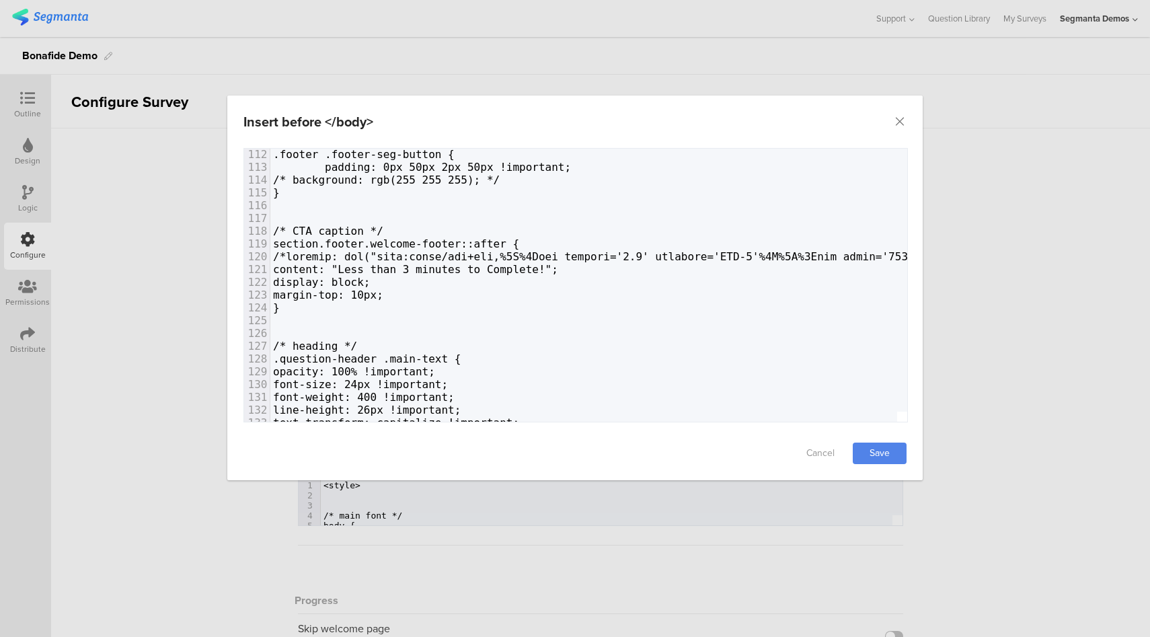
scroll to position [1526, 0]
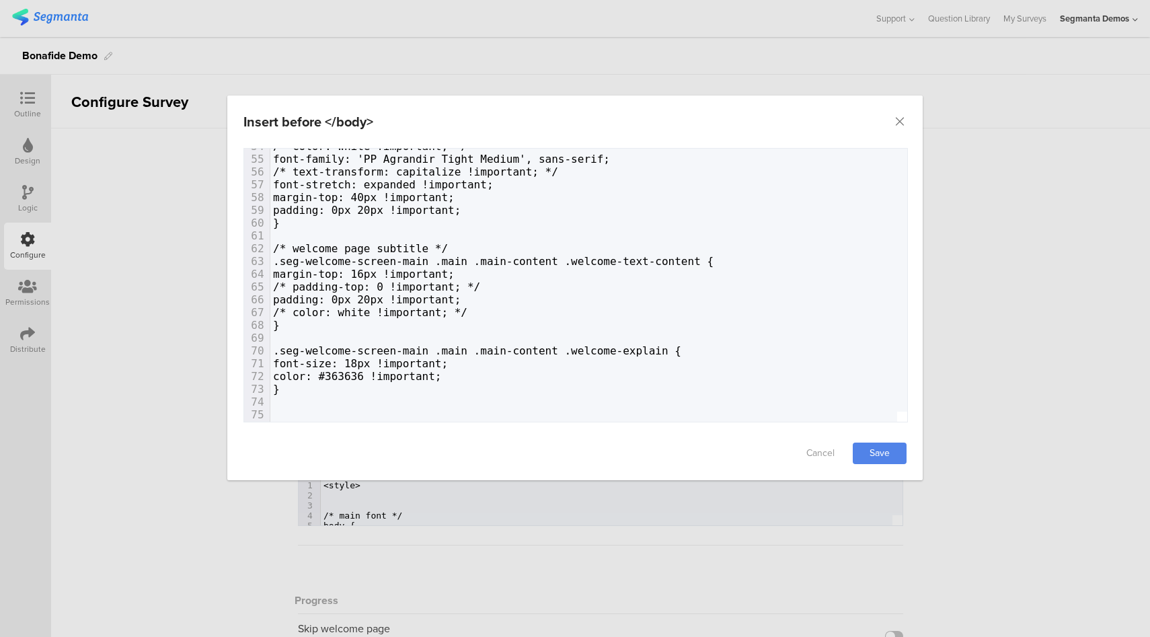
click at [368, 375] on span "color: #363636 !important;" at bounding box center [357, 376] width 169 height 13
type textarea "363636"
click at [368, 375] on span "color: #363636 !important;" at bounding box center [357, 376] width 169 height 13
click at [892, 449] on link "Save" at bounding box center [880, 454] width 54 height 22
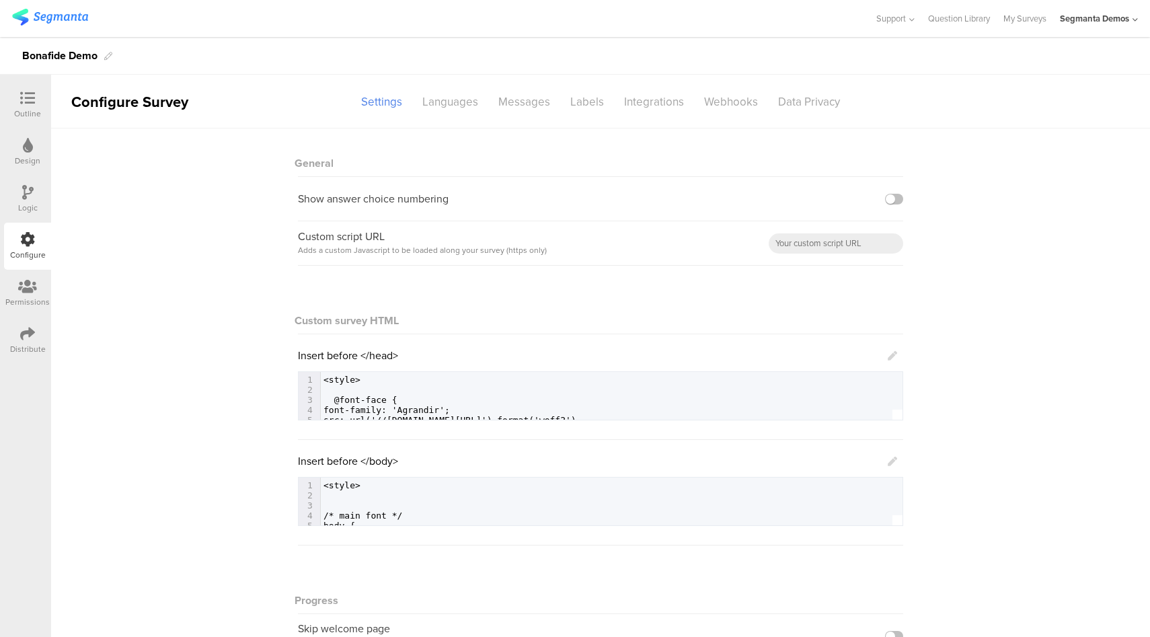
click at [30, 103] on icon at bounding box center [27, 98] width 15 height 15
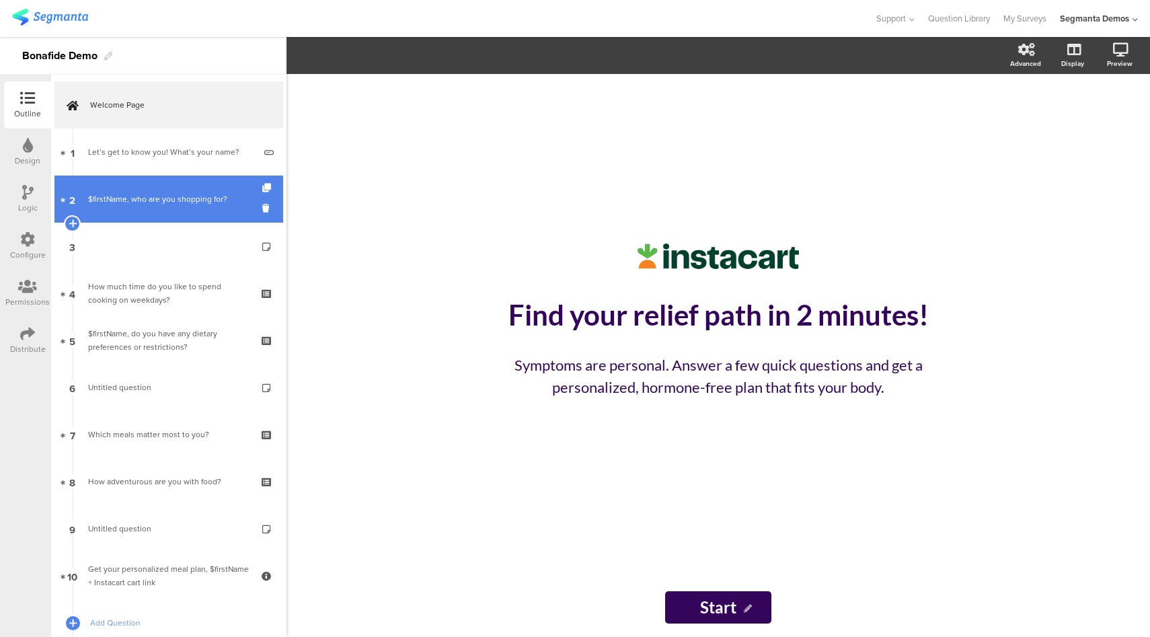
click at [196, 205] on div "$firstName, who are you shopping for?" at bounding box center [168, 198] width 161 height 13
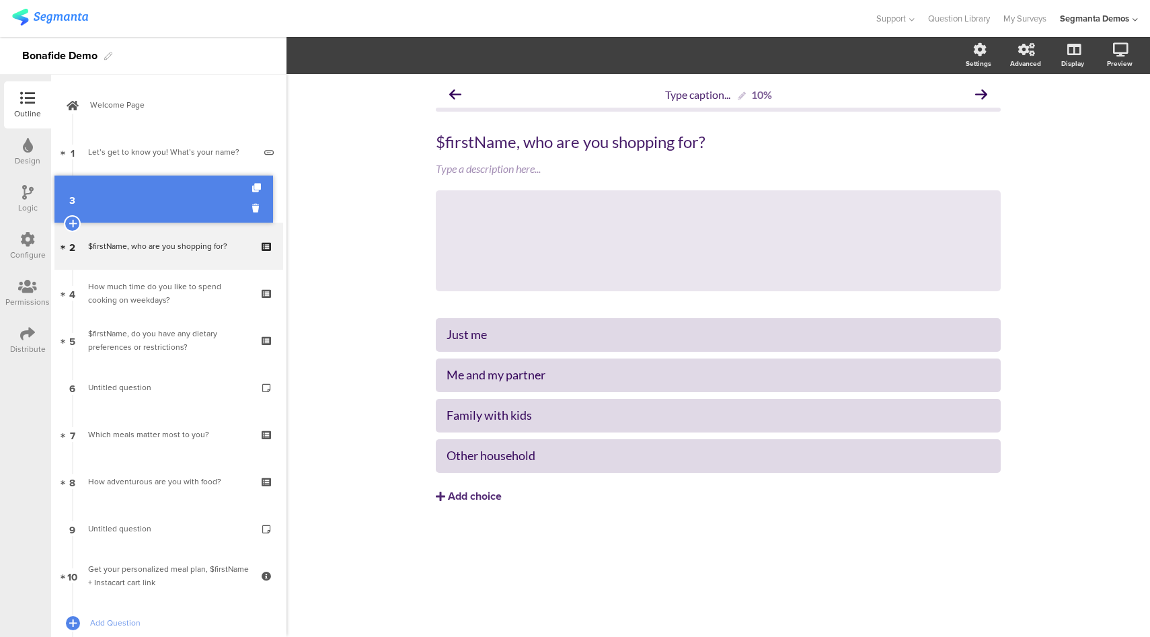
drag, startPoint x: 156, startPoint y: 244, endPoint x: 150, endPoint y: 197, distance: 47.5
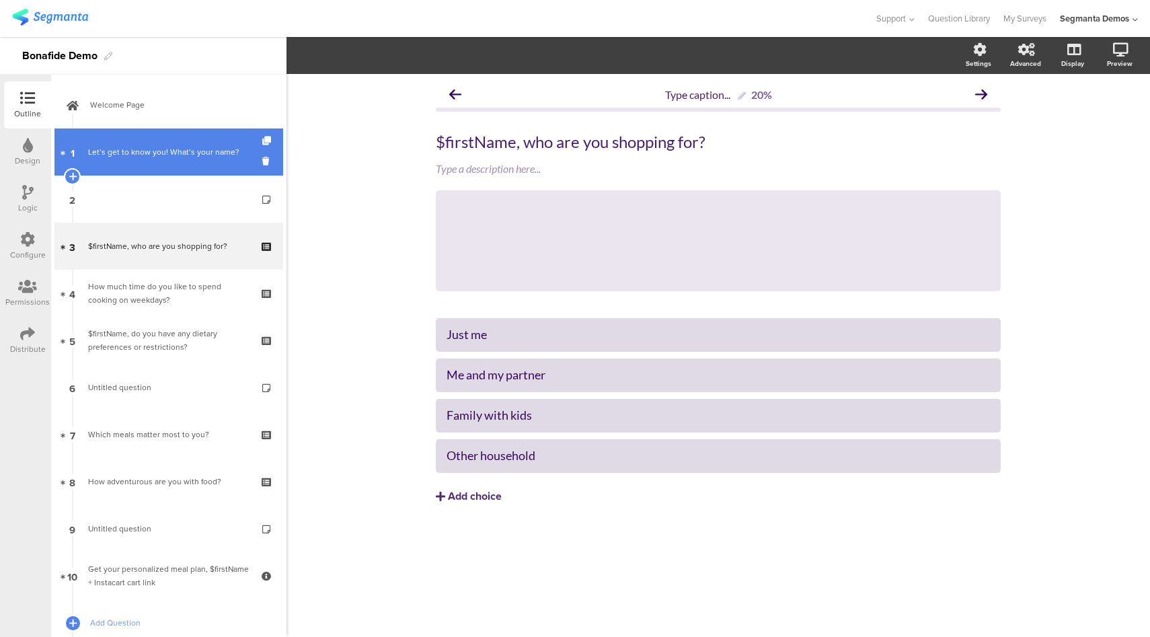
click at [200, 149] on div "Let’s get to know you! What’s your name?" at bounding box center [171, 151] width 166 height 13
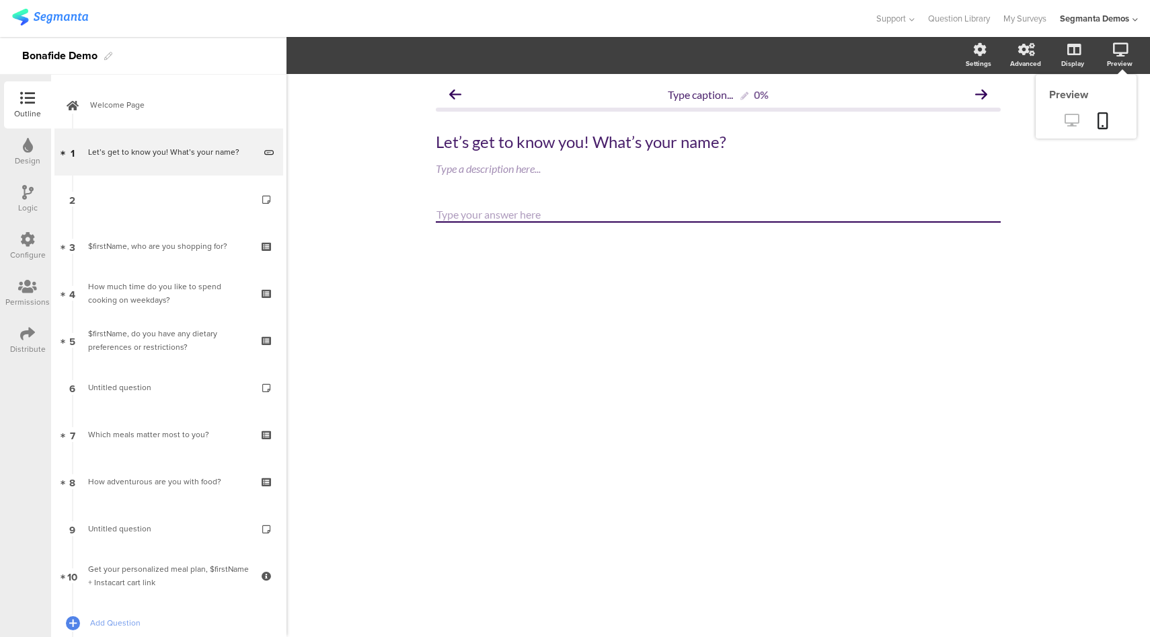
click at [1077, 118] on icon at bounding box center [1072, 120] width 14 height 13
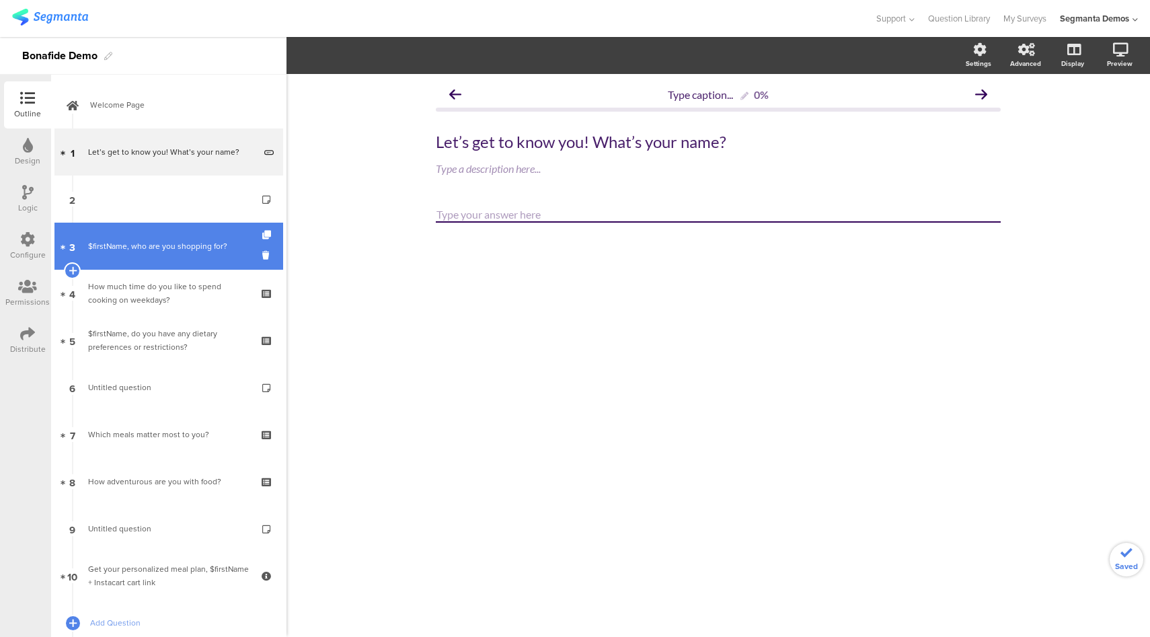
click at [159, 256] on link "3 $firstName, who are you shopping for?" at bounding box center [168, 246] width 229 height 47
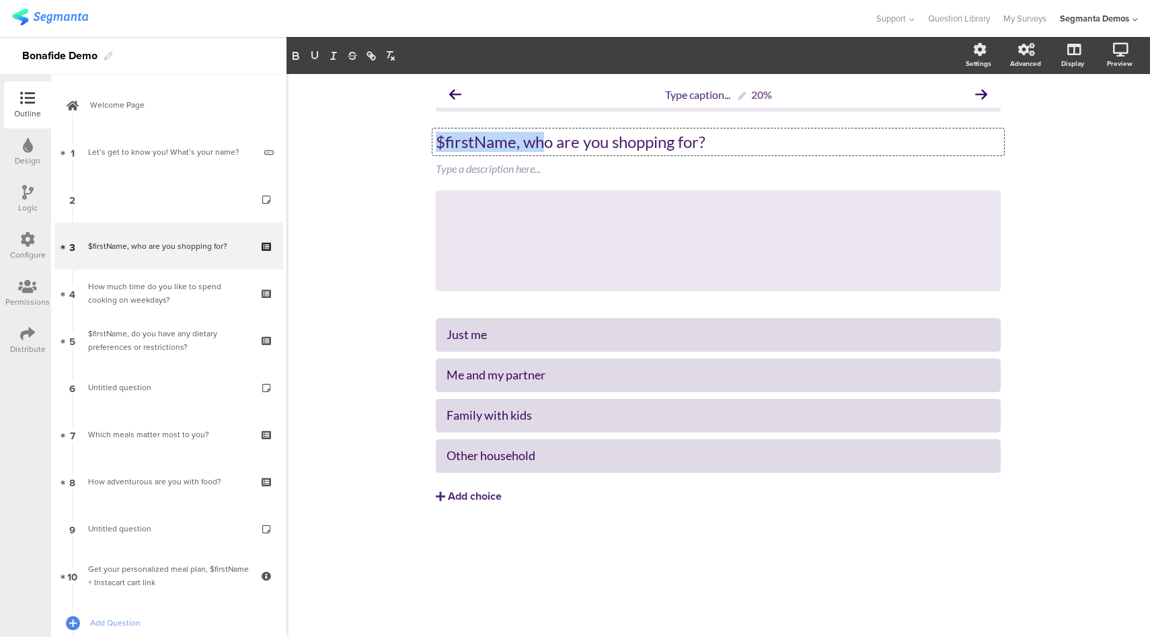
drag, startPoint x: 646, startPoint y: 142, endPoint x: 541, endPoint y: 141, distance: 105.6
click at [541, 141] on div "$firstName, who are you shopping for? $firstName, who are you shopping for? $fi…" at bounding box center [718, 141] width 572 height 27
click at [538, 140] on p "$firstName, who are you shopping for?" at bounding box center [718, 142] width 565 height 20
drag, startPoint x: 717, startPoint y: 145, endPoint x: 525, endPoint y: 141, distance: 192.4
click at [525, 141] on p "$firstName, who are you shopping for?" at bounding box center [718, 142] width 565 height 20
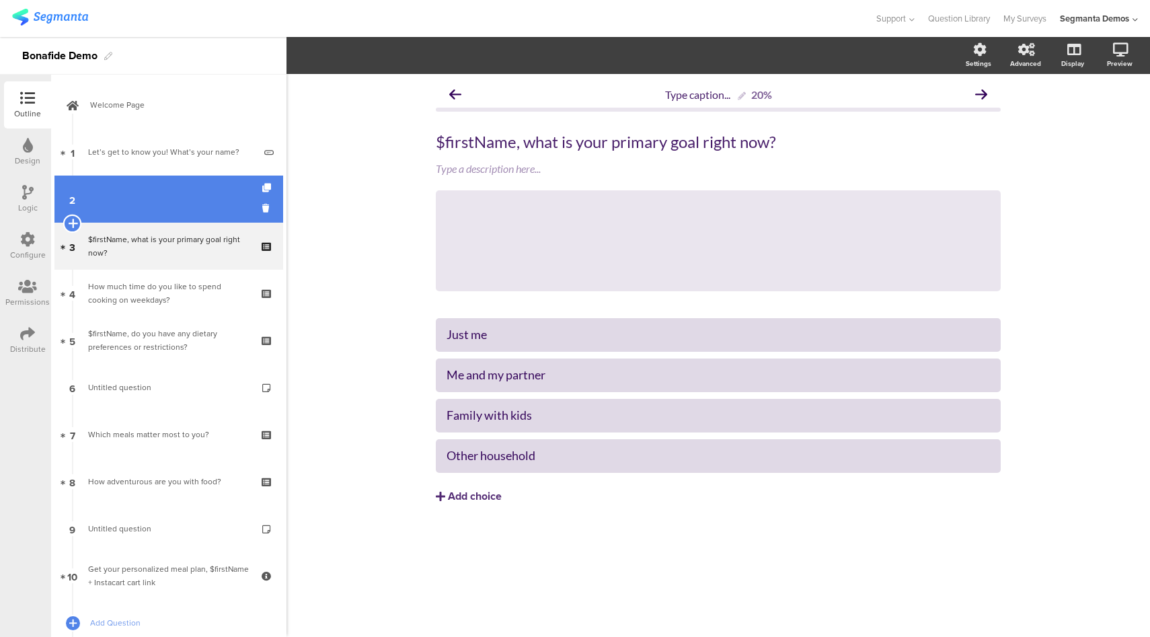
click at [73, 219] on icon at bounding box center [72, 223] width 9 height 12
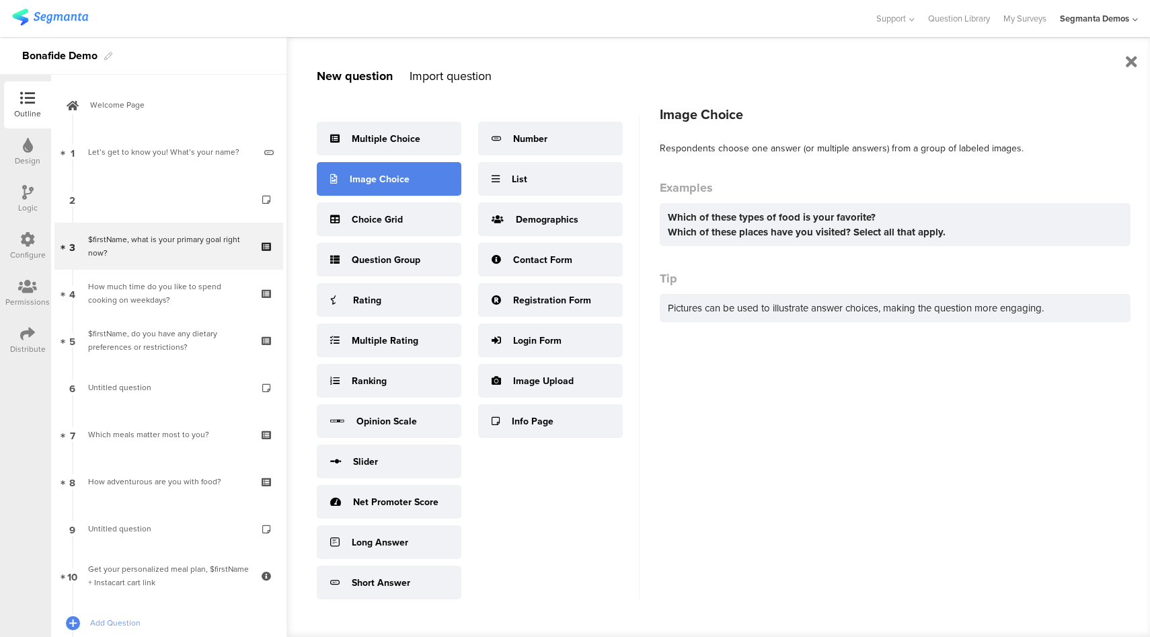
click at [408, 179] on div "Image Choice" at bounding box center [389, 179] width 145 height 34
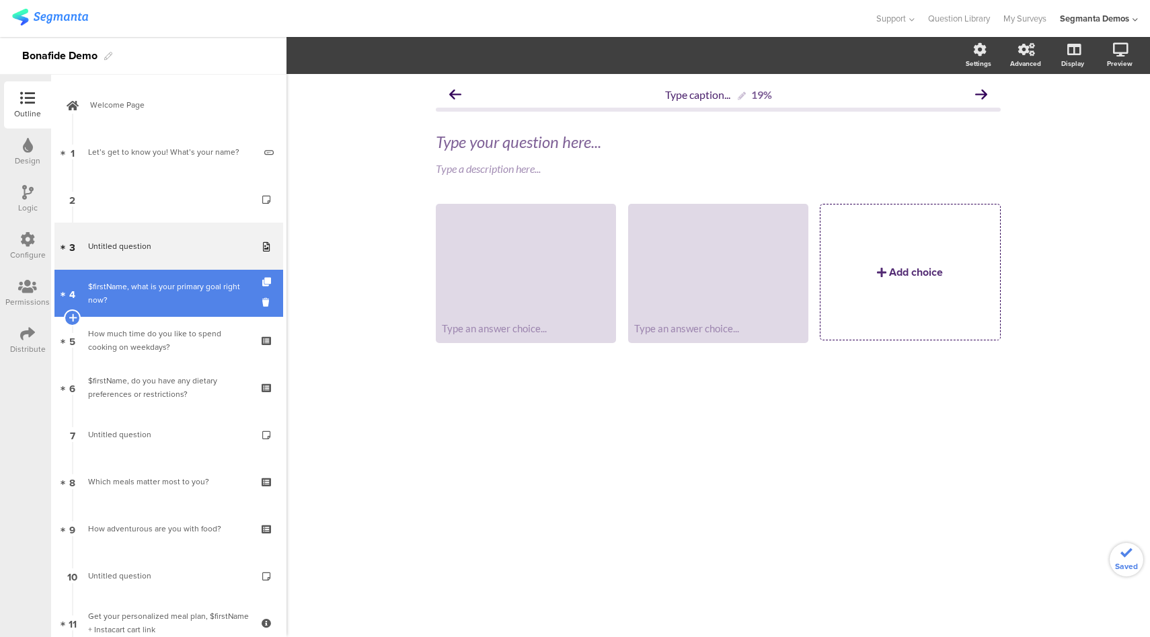
click at [142, 278] on link "4 $firstName, what is your primary goal right now?" at bounding box center [168, 293] width 229 height 47
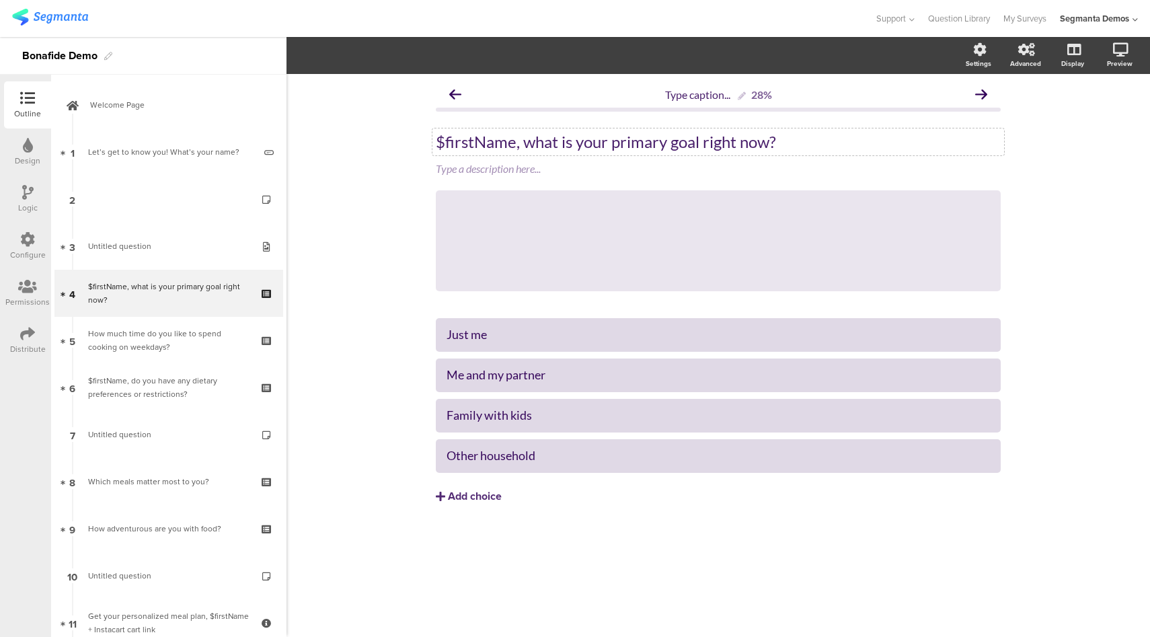
click at [487, 143] on div "$firstName, what is your primary goal right now? $firstName, what is your prima…" at bounding box center [718, 141] width 572 height 27
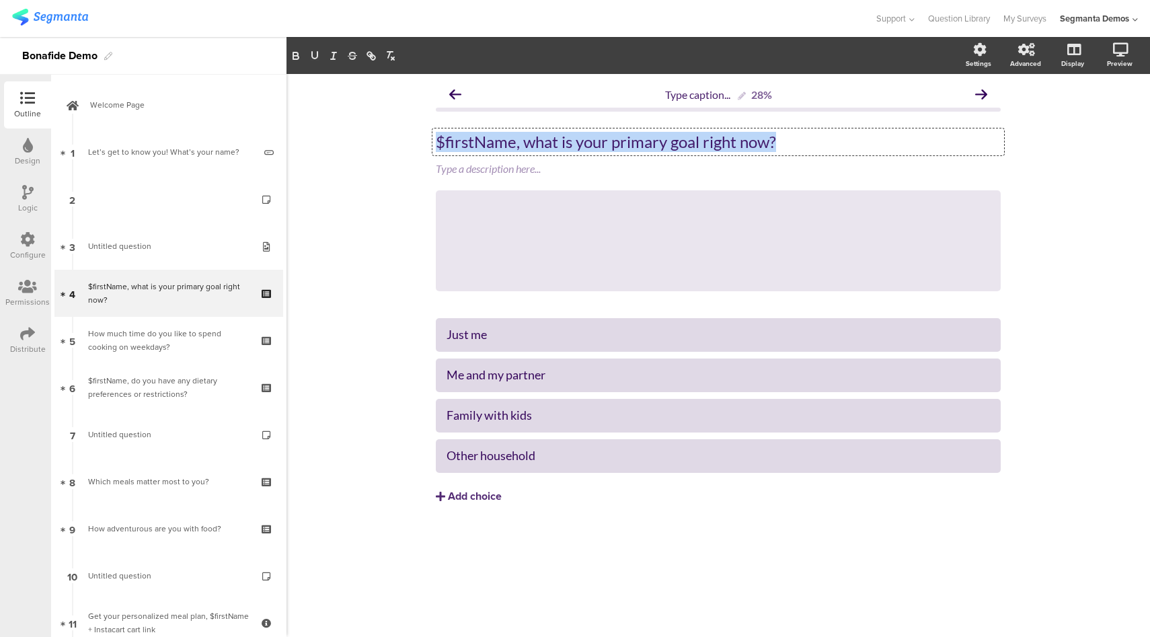
click at [487, 143] on p "$firstName, what is your primary goal right now?" at bounding box center [718, 142] width 565 height 20
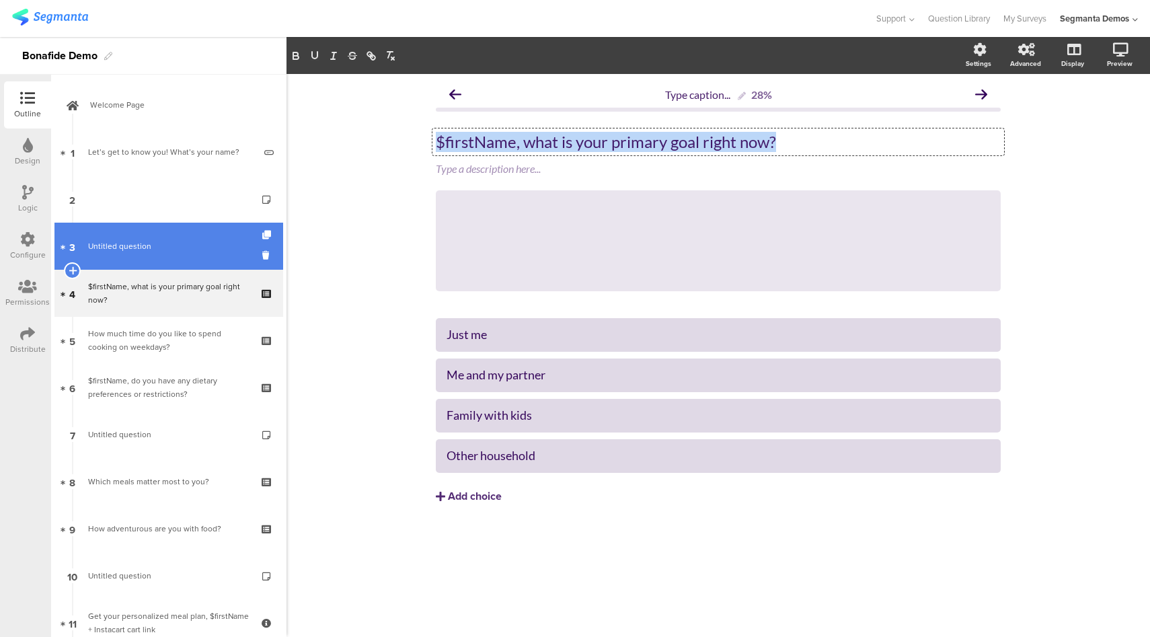
click at [168, 256] on link "3 Untitled question" at bounding box center [168, 246] width 229 height 47
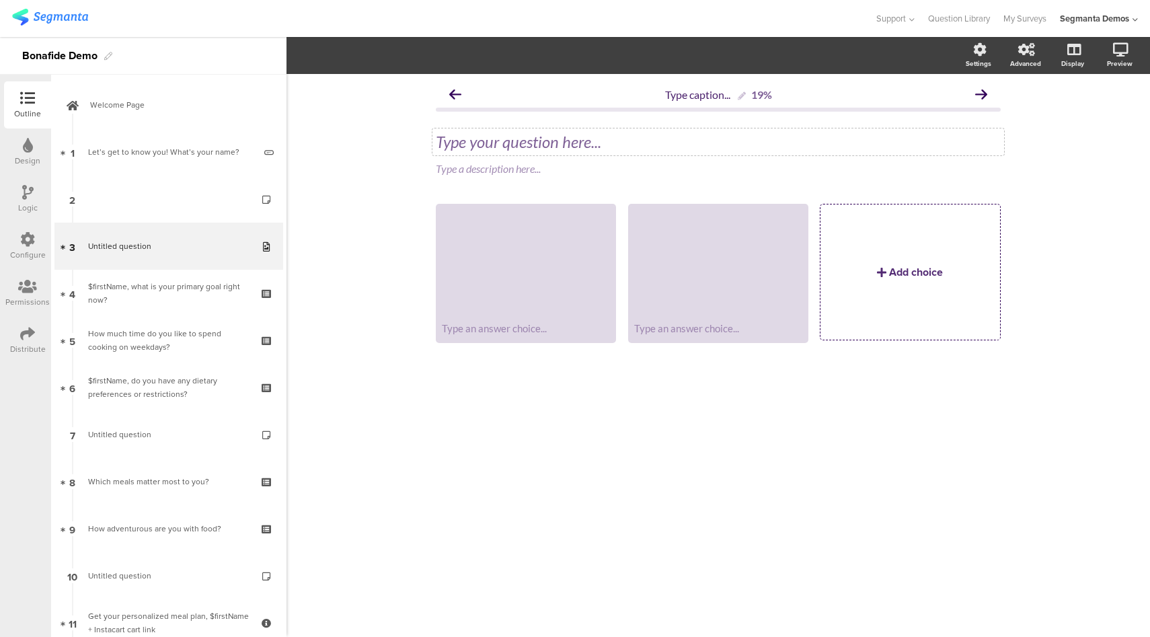
click at [509, 139] on div "Type your question here..." at bounding box center [718, 141] width 572 height 27
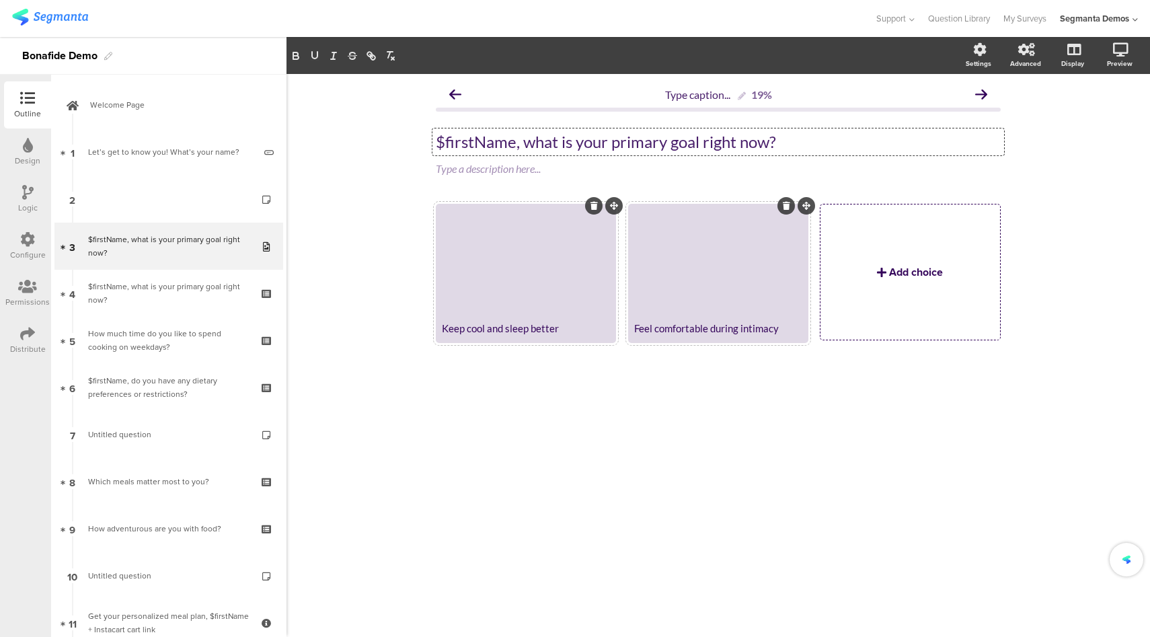
click at [909, 268] on div "Add choice" at bounding box center [916, 271] width 54 height 15
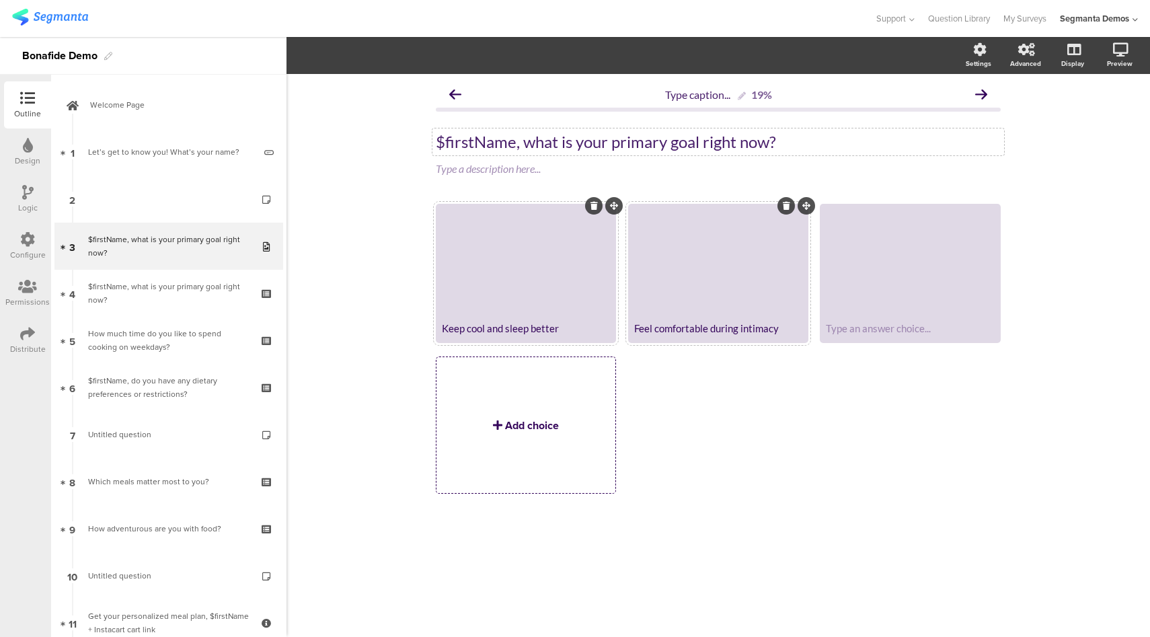
click at [542, 425] on div "Add choice" at bounding box center [532, 425] width 54 height 15
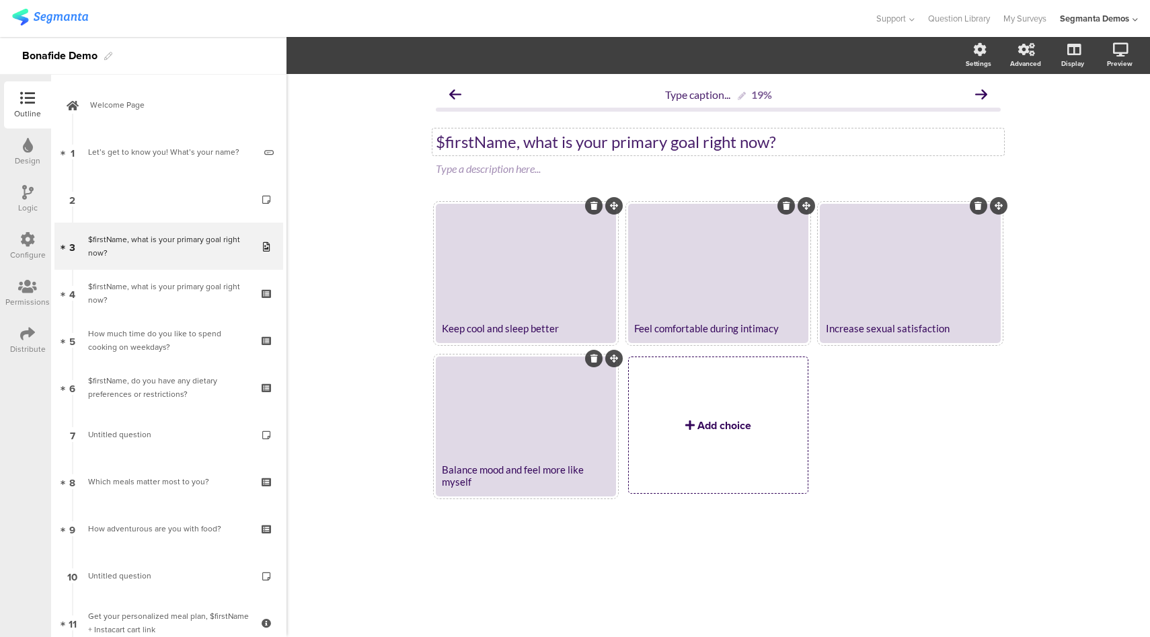
click at [705, 434] on div "Add choice" at bounding box center [718, 424] width 179 height 135
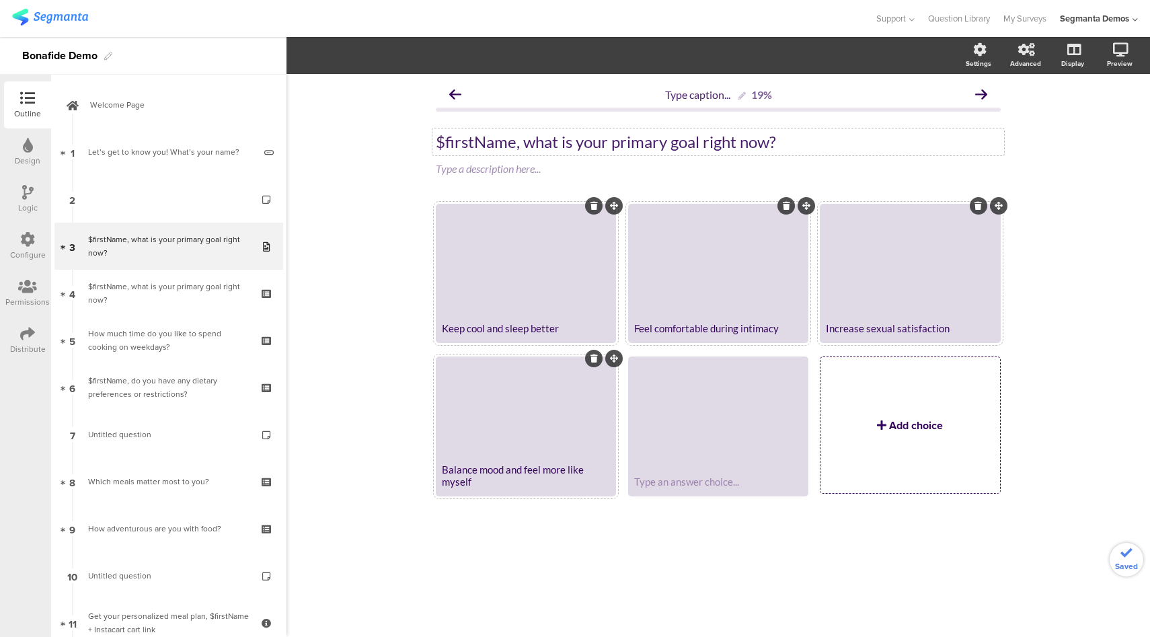
click at [868, 430] on div "Add choice" at bounding box center [909, 424] width 179 height 135
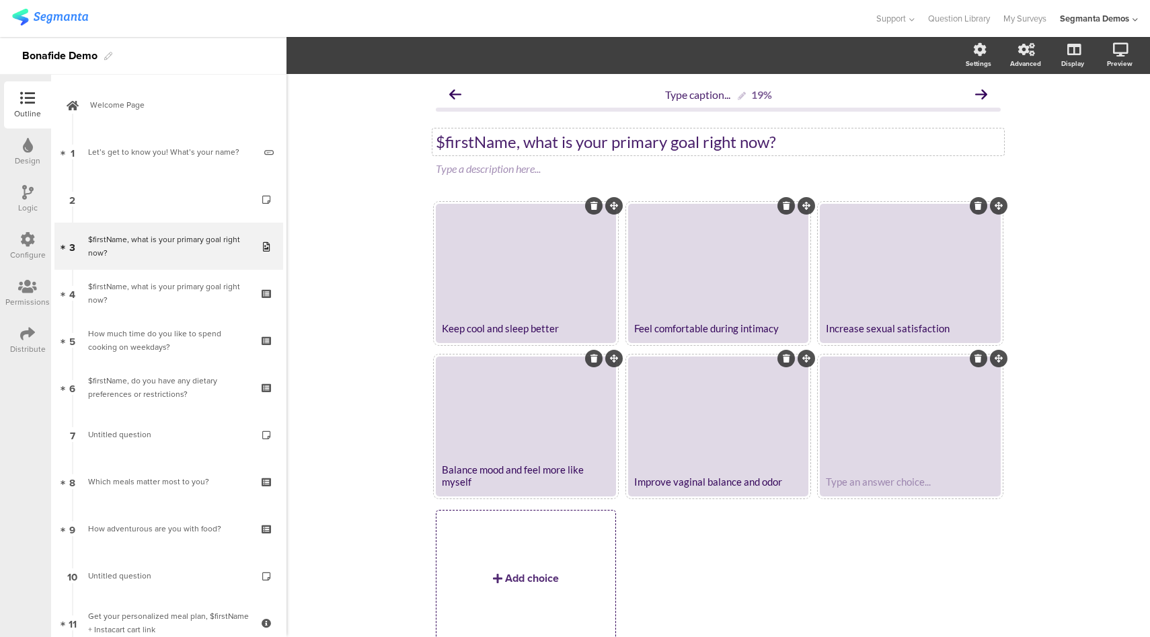
click at [913, 474] on div "Type an answer choice..." at bounding box center [910, 482] width 176 height 26
drag, startPoint x: 22, startPoint y: 252, endPoint x: 38, endPoint y: 253, distance: 16.9
click at [22, 252] on div "Configure" at bounding box center [28, 255] width 36 height 12
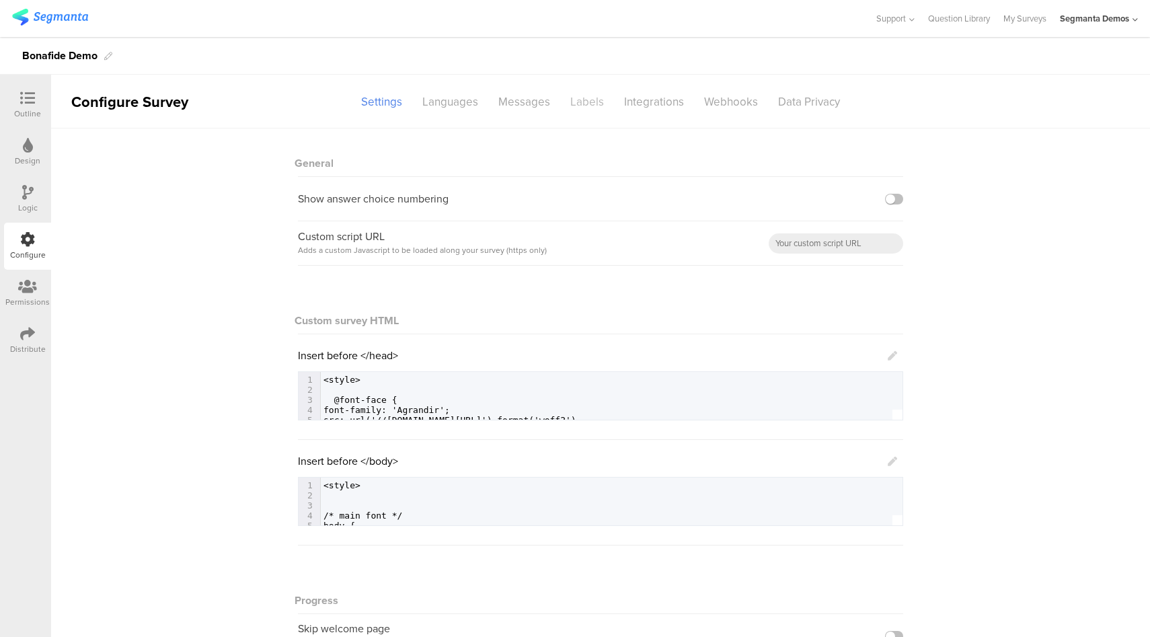
click at [577, 102] on div "Labels" at bounding box center [587, 102] width 54 height 24
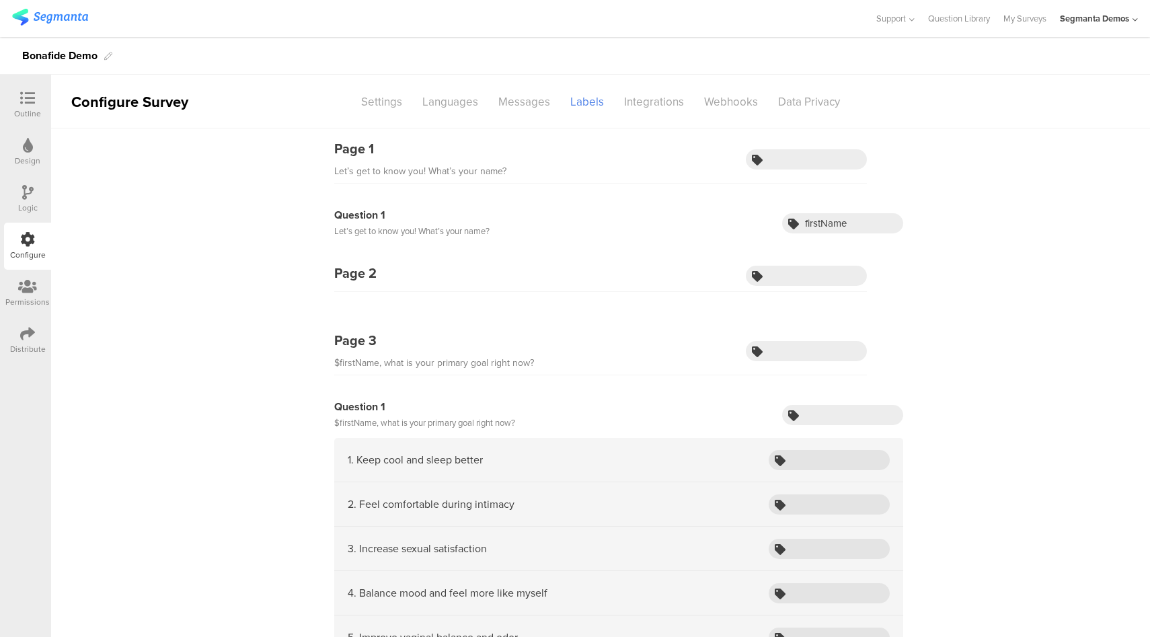
click at [30, 108] on div "Outline" at bounding box center [27, 114] width 27 height 12
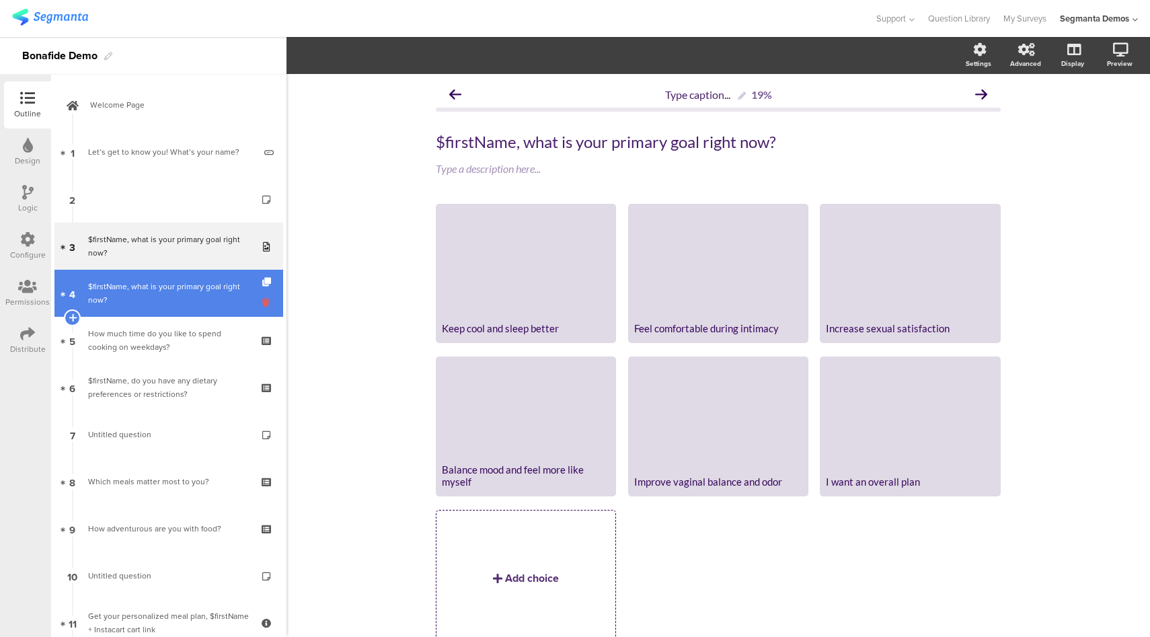
click at [262, 305] on icon at bounding box center [267, 302] width 11 height 13
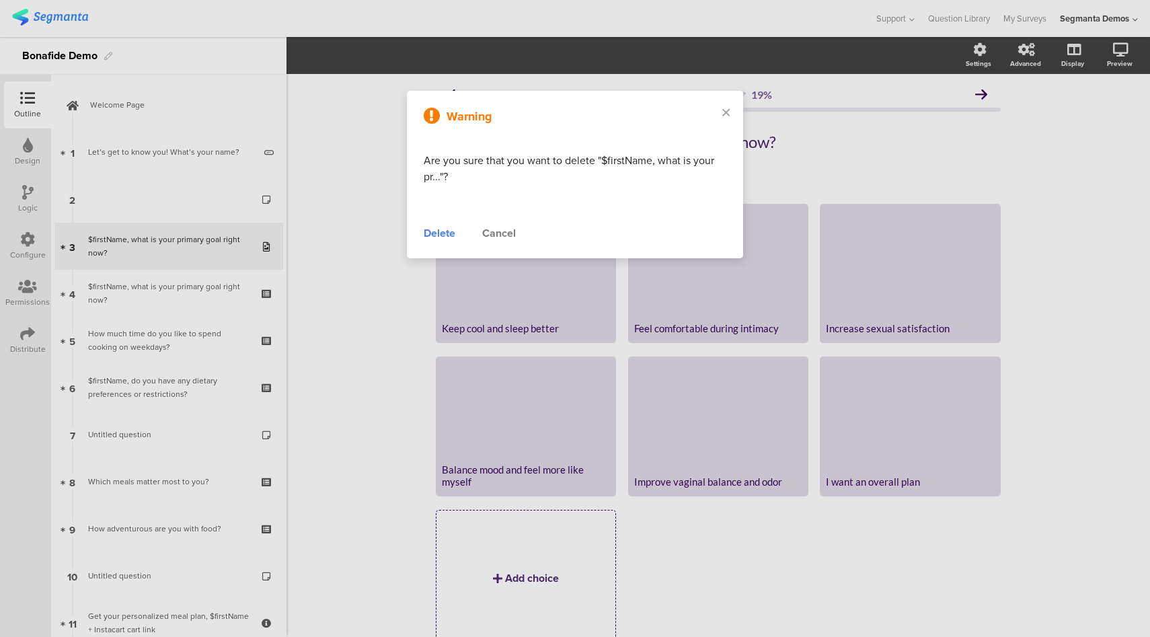
click at [450, 235] on div "Delete" at bounding box center [440, 233] width 32 height 16
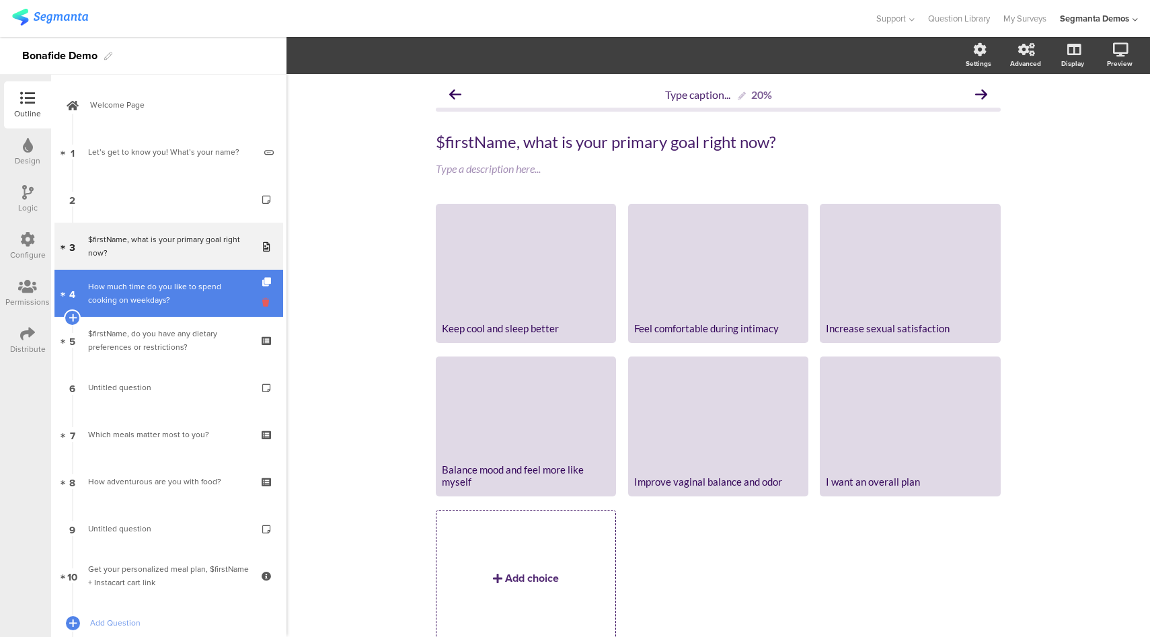
click at [262, 305] on icon at bounding box center [267, 302] width 11 height 13
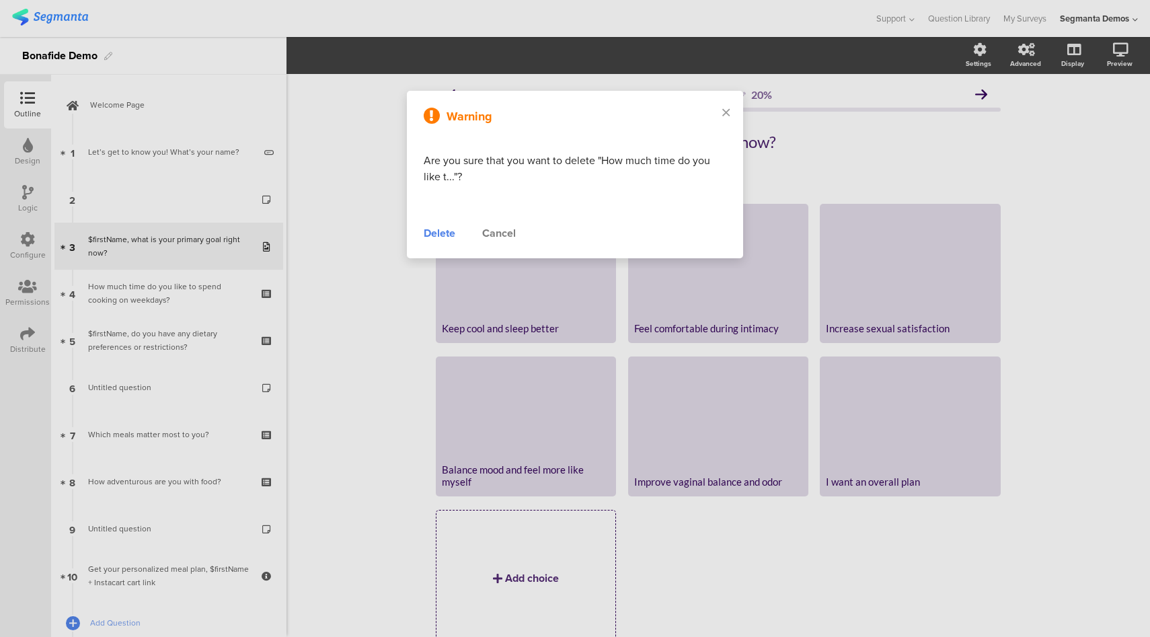
click at [436, 235] on div "Delete" at bounding box center [440, 233] width 32 height 16
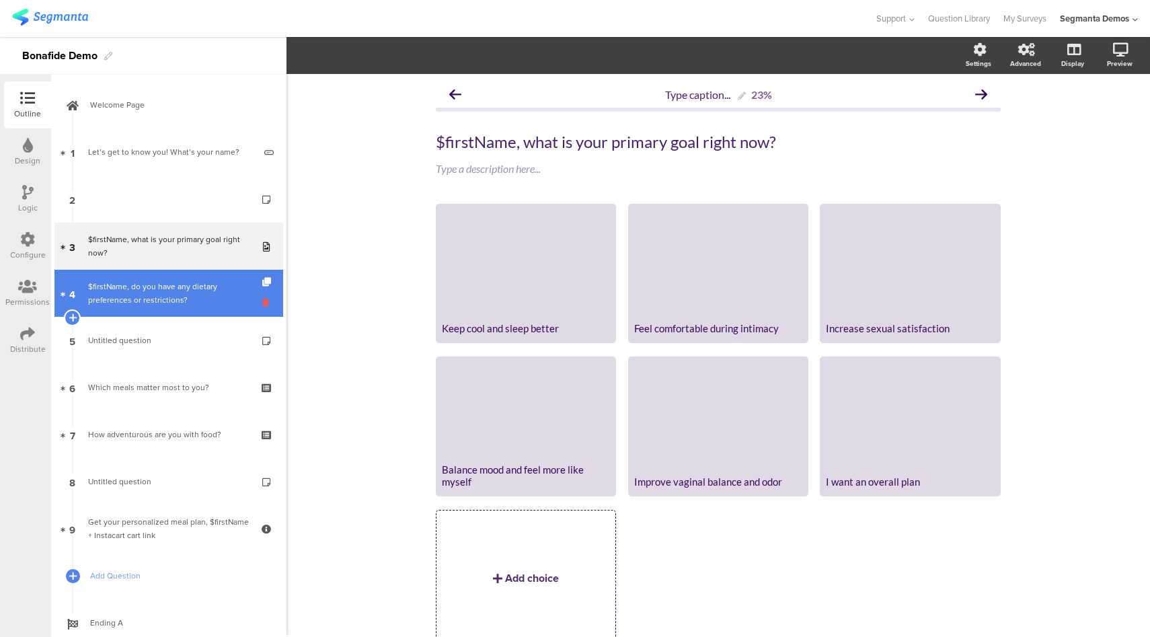
click at [262, 303] on icon at bounding box center [267, 302] width 11 height 13
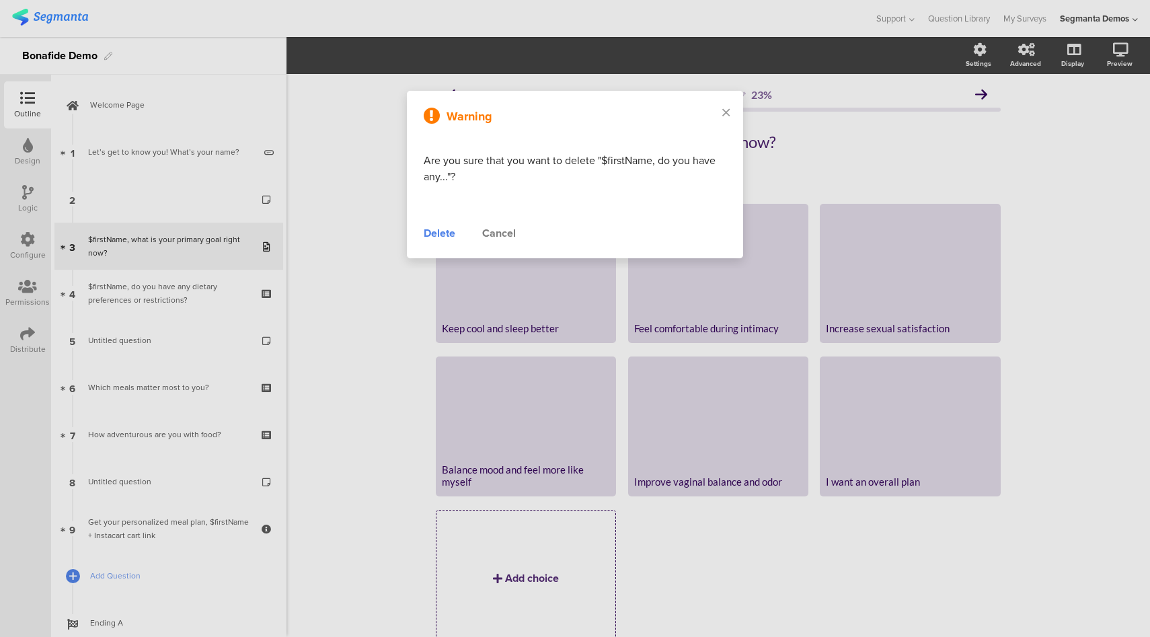
click at [434, 237] on div "Delete" at bounding box center [440, 233] width 32 height 16
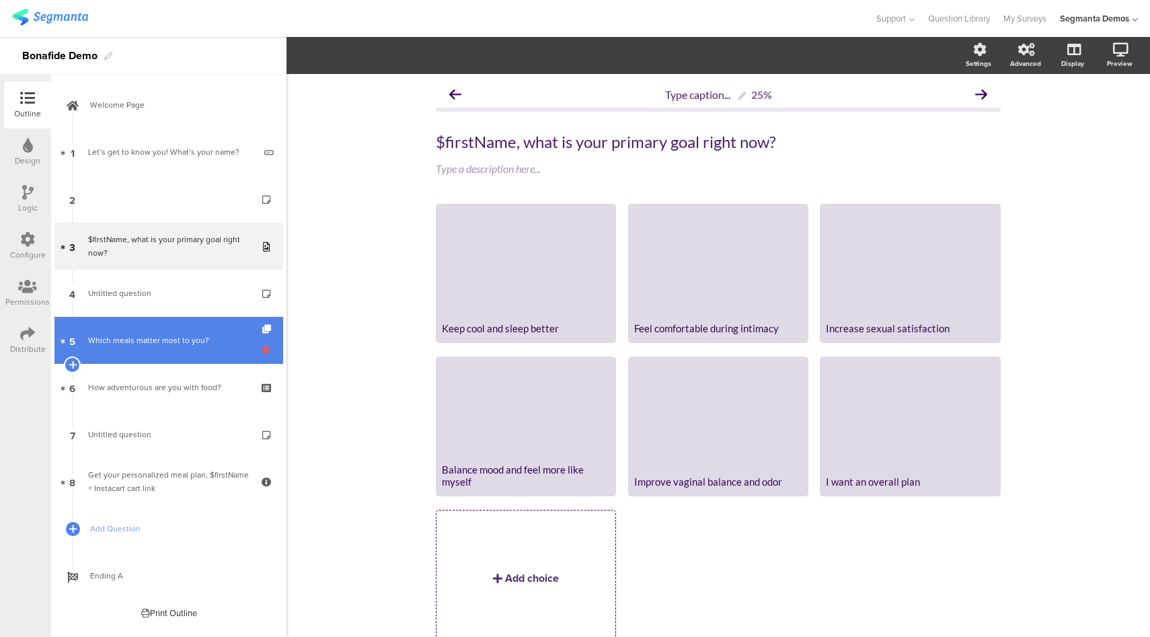
click at [266, 352] on icon at bounding box center [267, 349] width 11 height 13
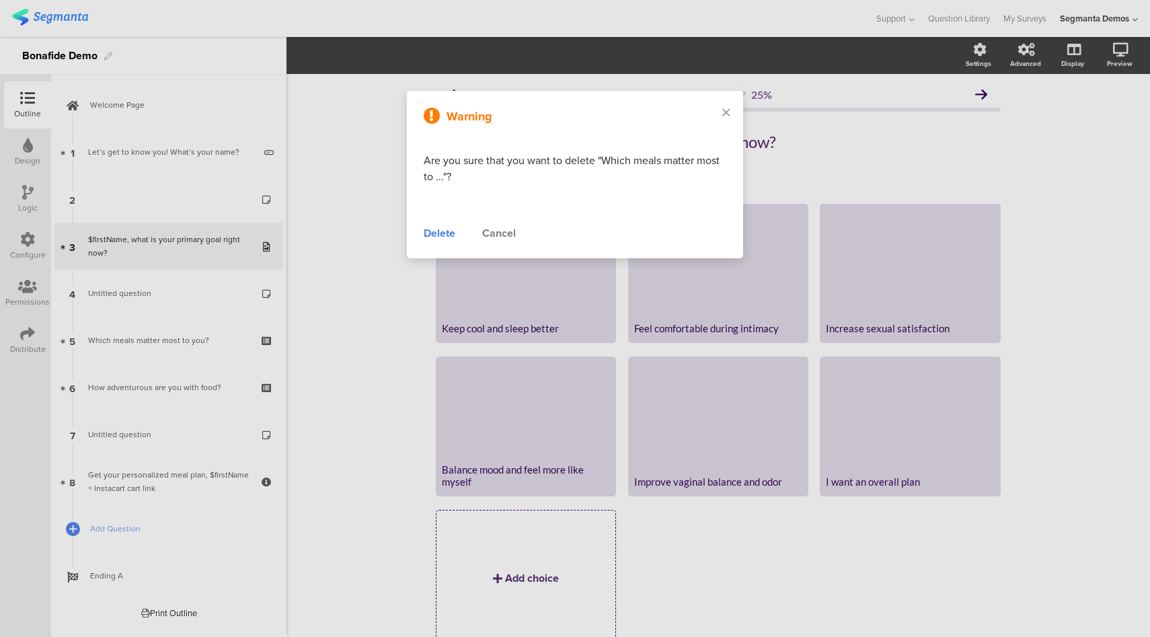
click at [430, 235] on div "Delete" at bounding box center [440, 233] width 32 height 16
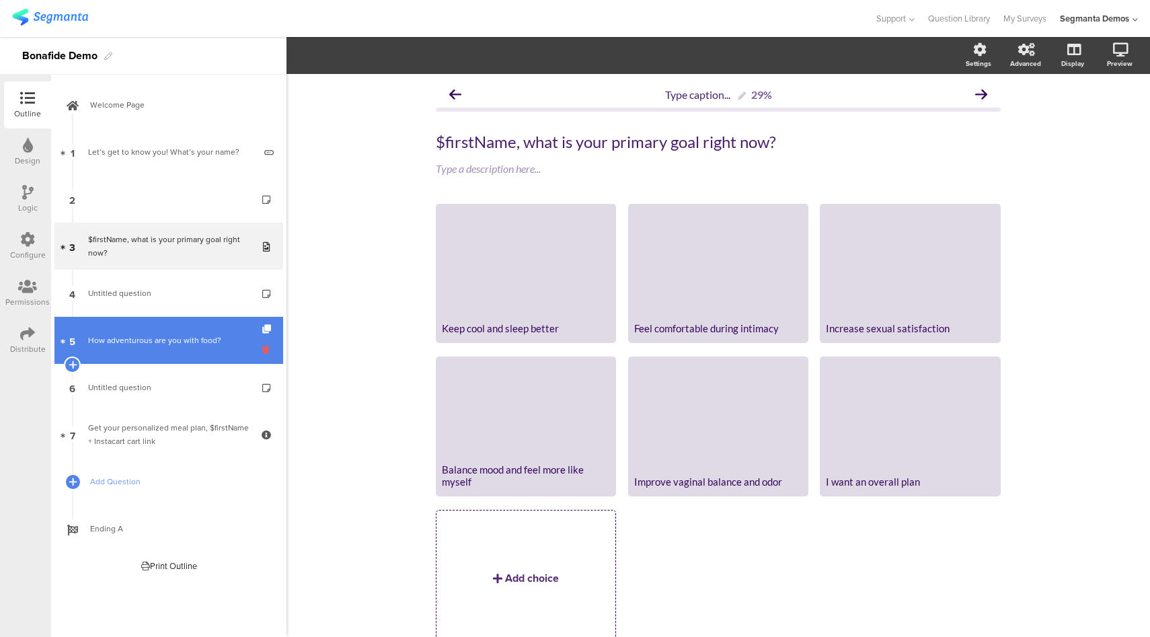
click at [267, 349] on icon at bounding box center [267, 349] width 11 height 13
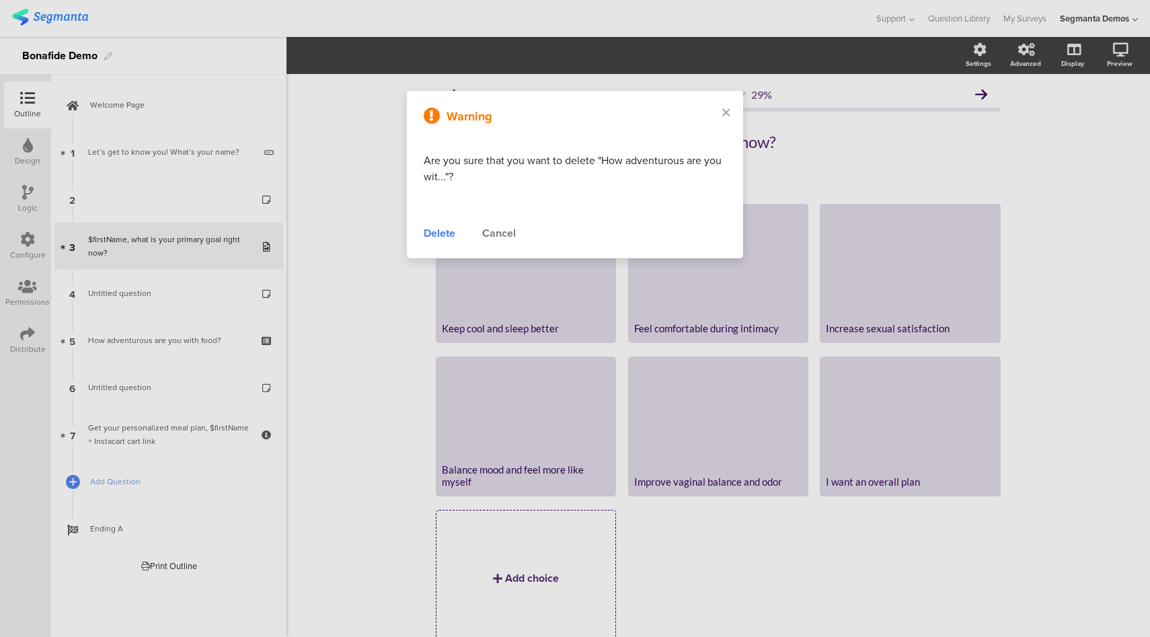
click at [428, 234] on div "Delete" at bounding box center [440, 233] width 32 height 16
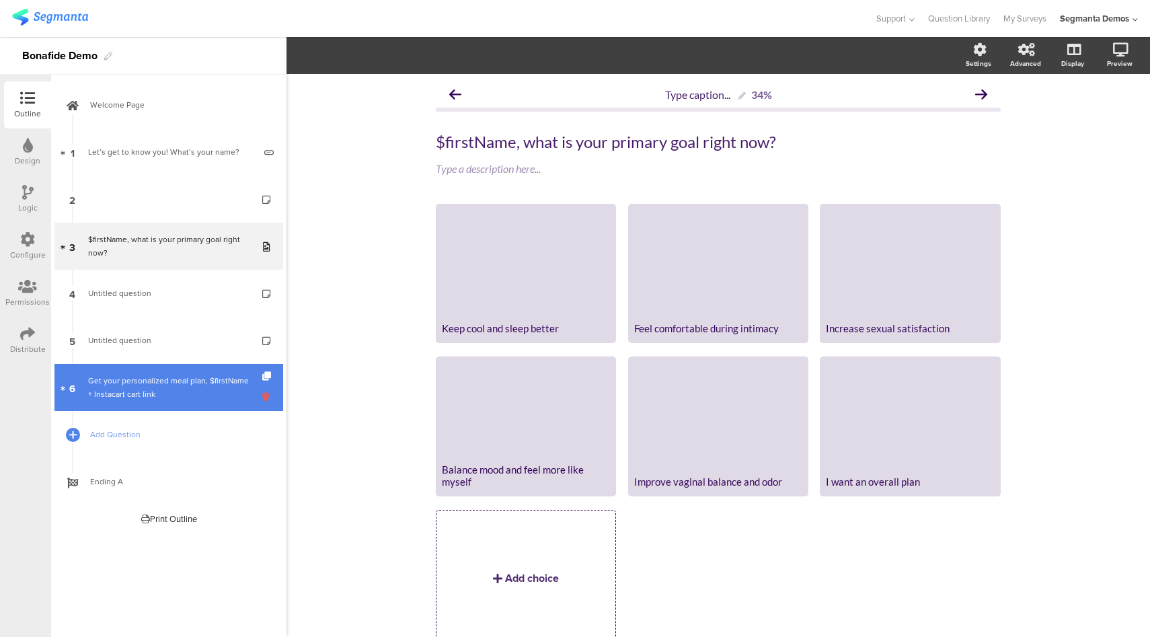
click at [263, 396] on icon at bounding box center [267, 396] width 11 height 13
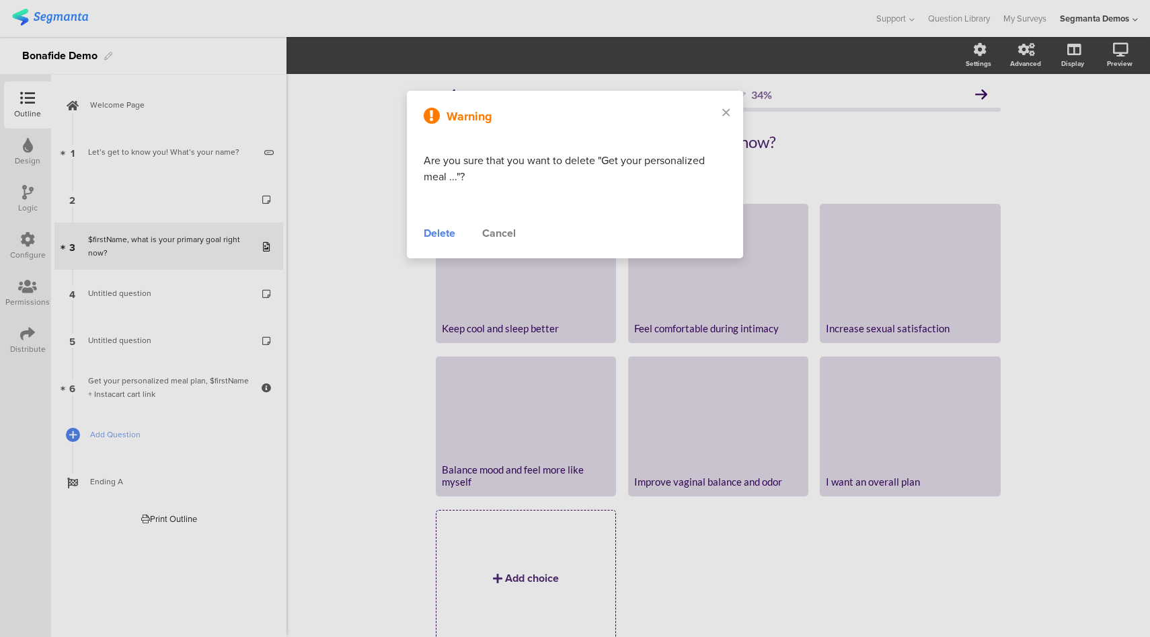
click at [436, 236] on div "Delete" at bounding box center [440, 233] width 32 height 16
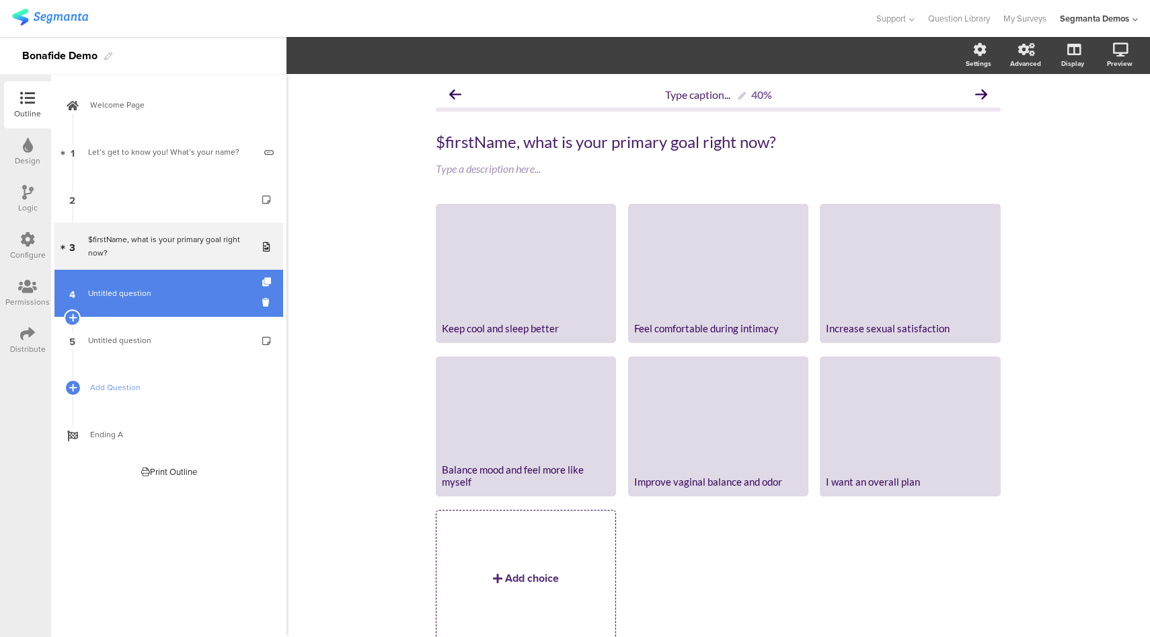
click at [147, 296] on span "Untitled question" at bounding box center [119, 293] width 63 height 12
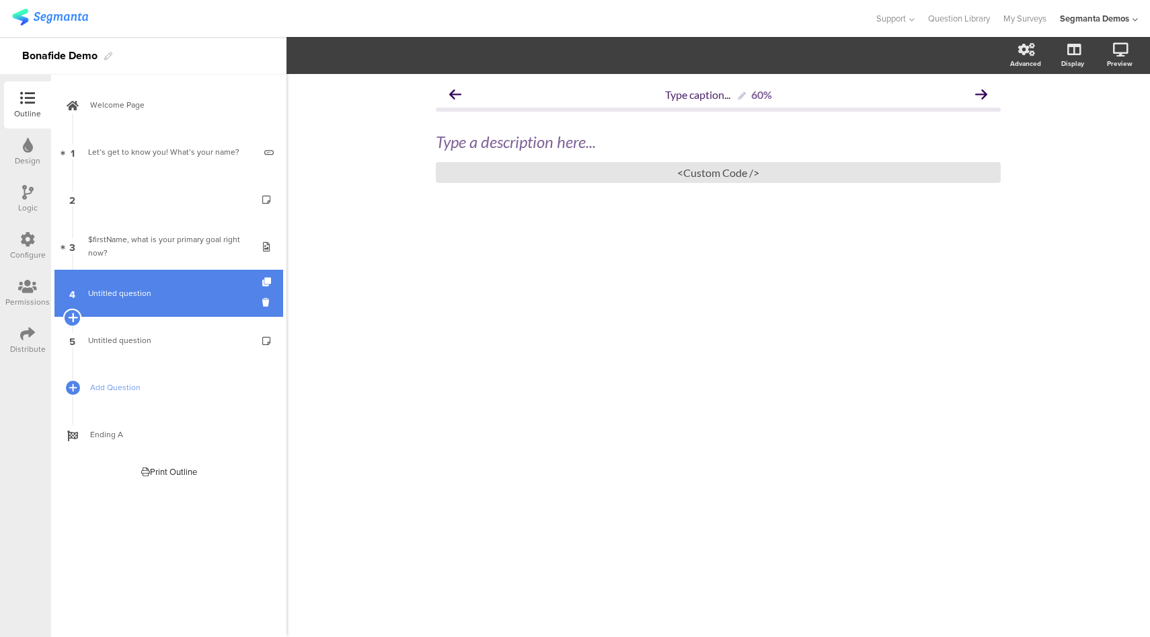
click at [72, 319] on icon at bounding box center [72, 317] width 9 height 12
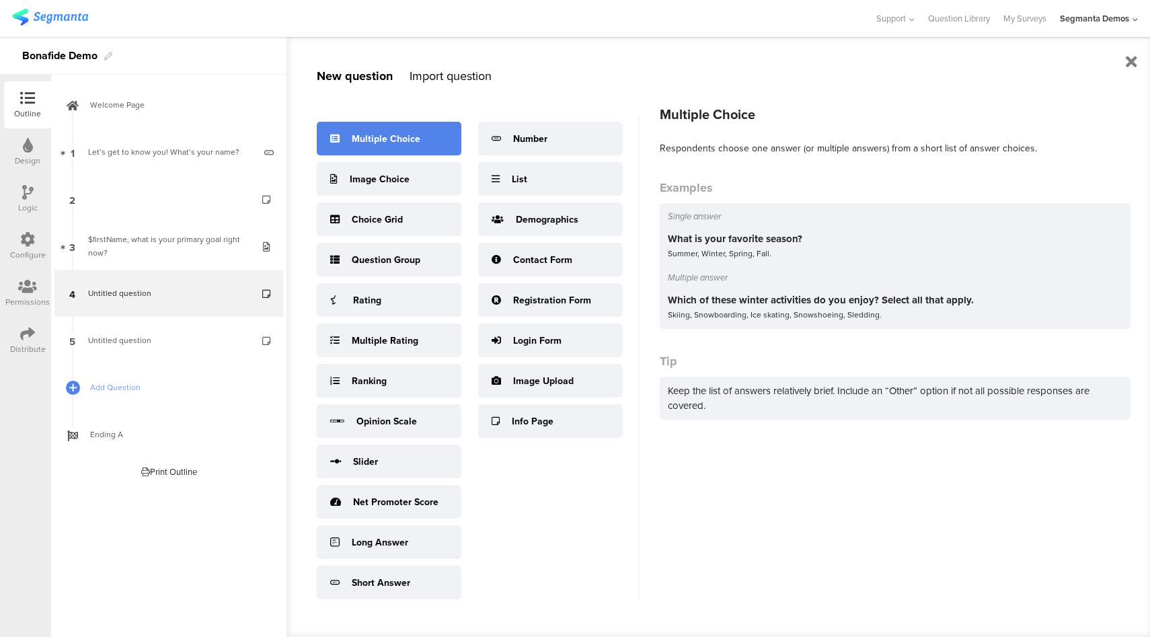
click at [410, 134] on div "Multiple Choice" at bounding box center [386, 139] width 69 height 14
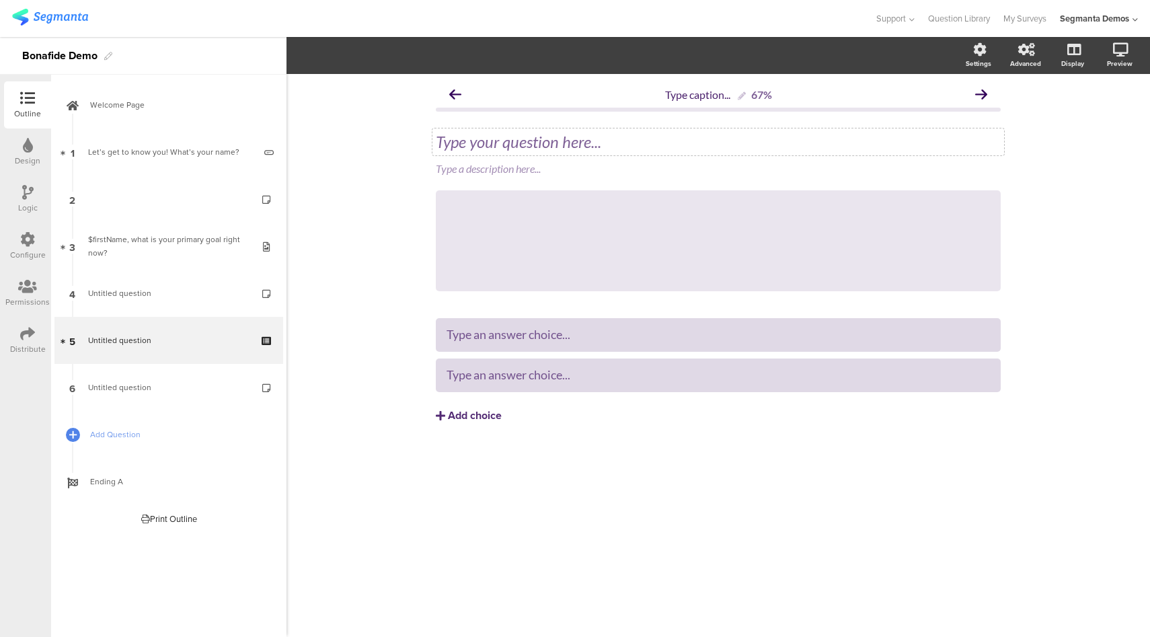
click at [478, 144] on div "Type your question here..." at bounding box center [718, 141] width 572 height 27
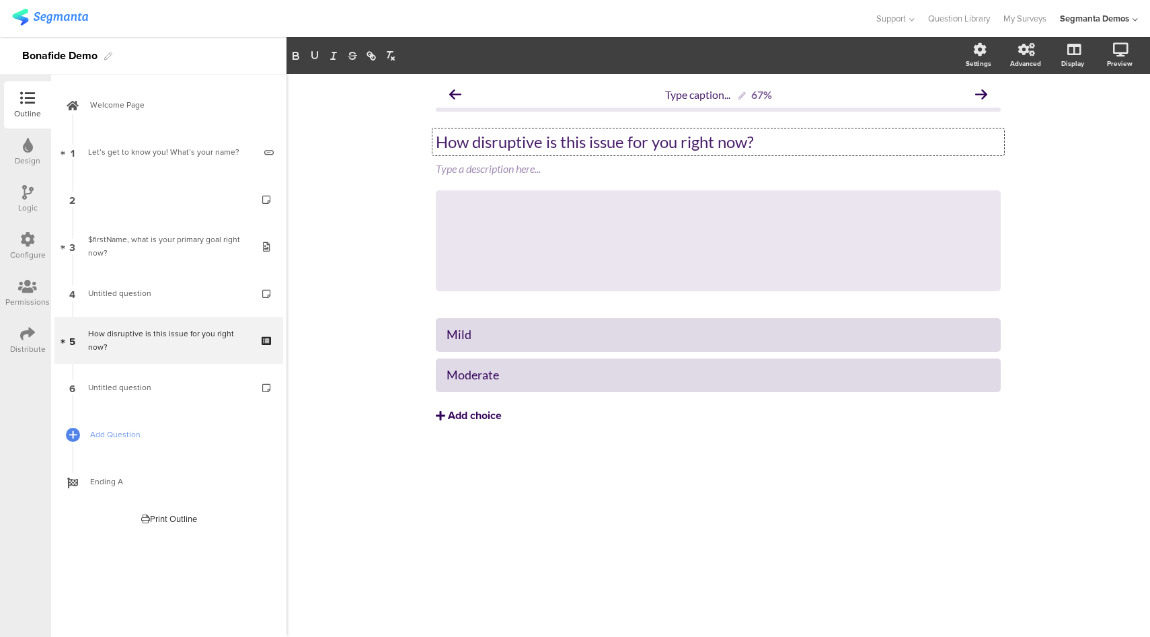
click at [479, 421] on div "Add choice" at bounding box center [475, 416] width 54 height 14
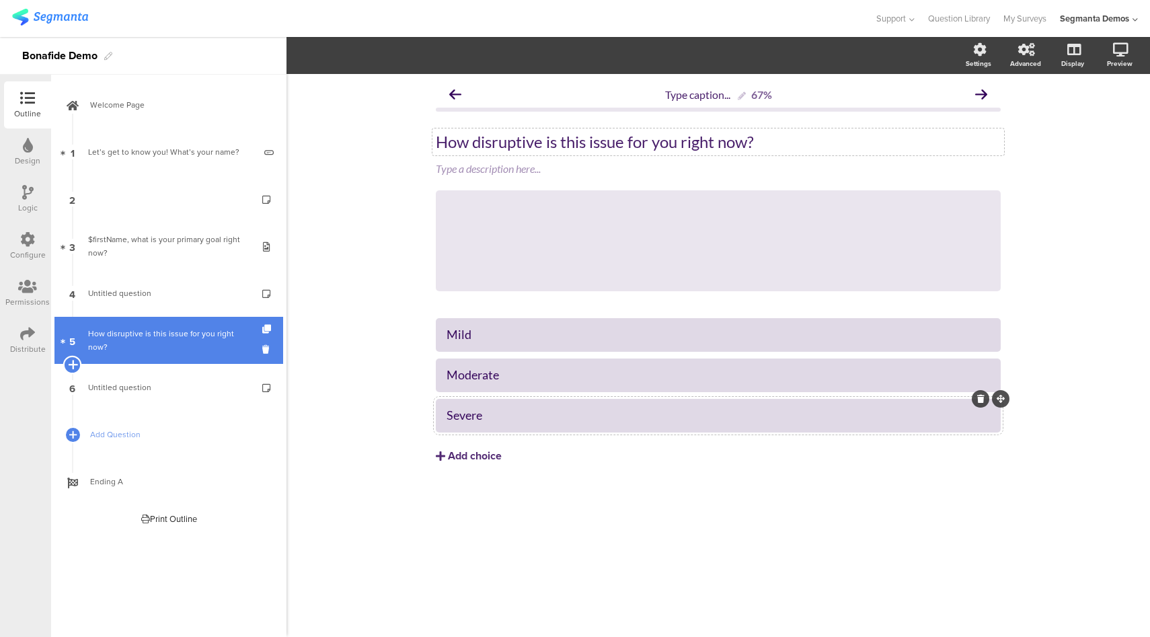
click at [73, 367] on icon at bounding box center [72, 364] width 9 height 12
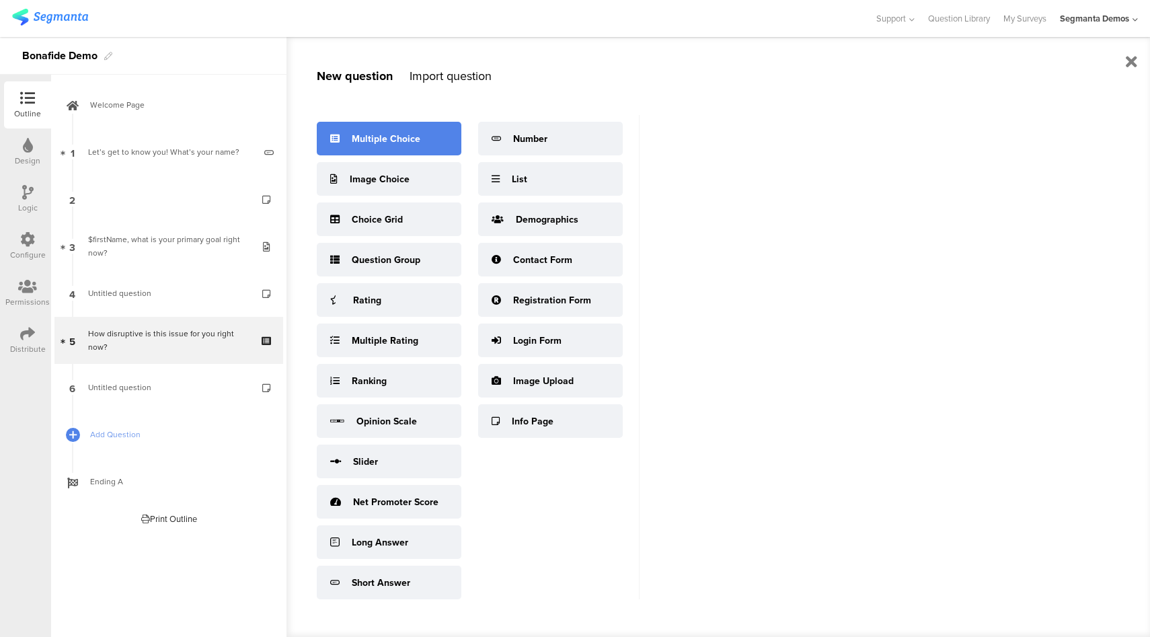
click at [402, 147] on div "Multiple Choice" at bounding box center [389, 139] width 145 height 34
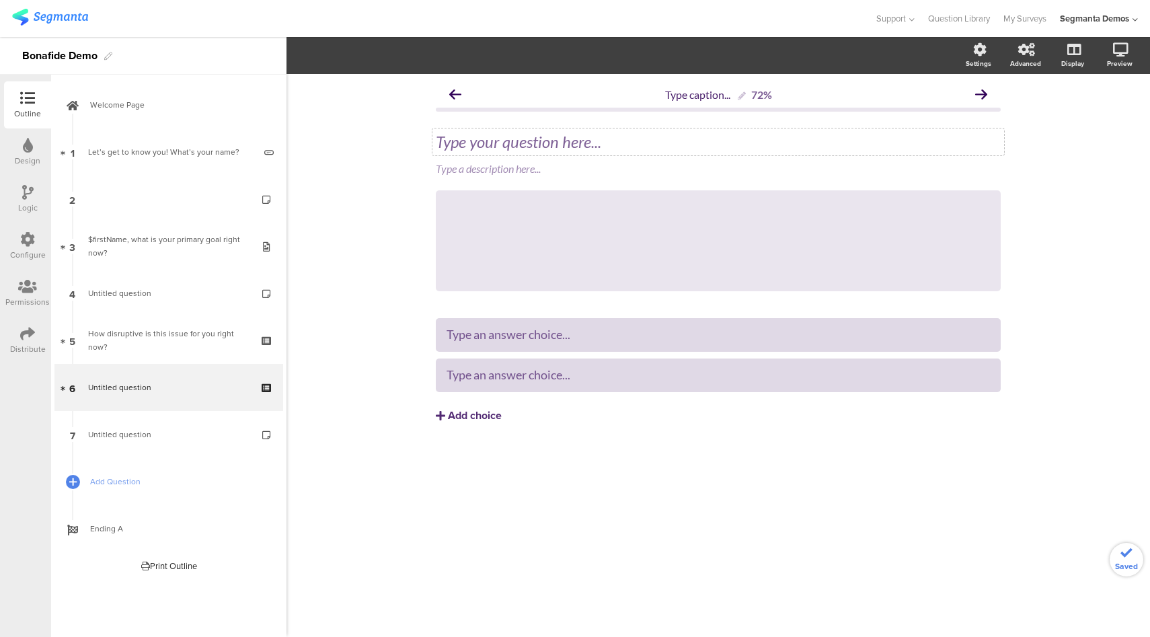
click at [543, 141] on div "Type your question here..." at bounding box center [718, 141] width 572 height 27
click at [479, 419] on div "Add choice" at bounding box center [475, 416] width 54 height 14
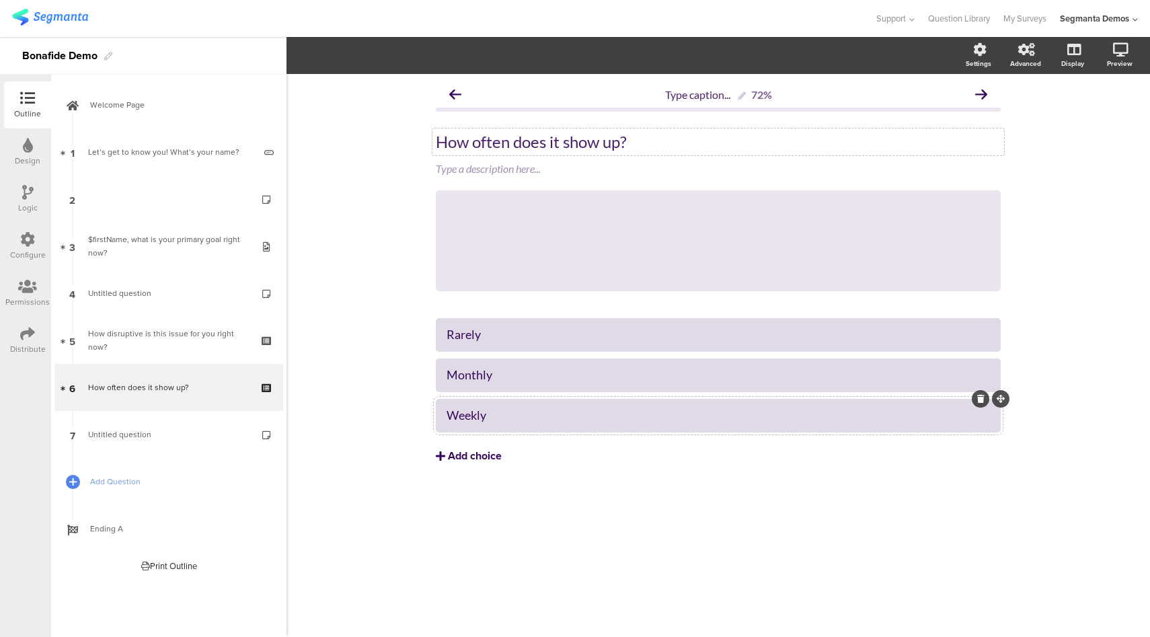
click at [463, 456] on div "Add choice" at bounding box center [475, 456] width 54 height 14
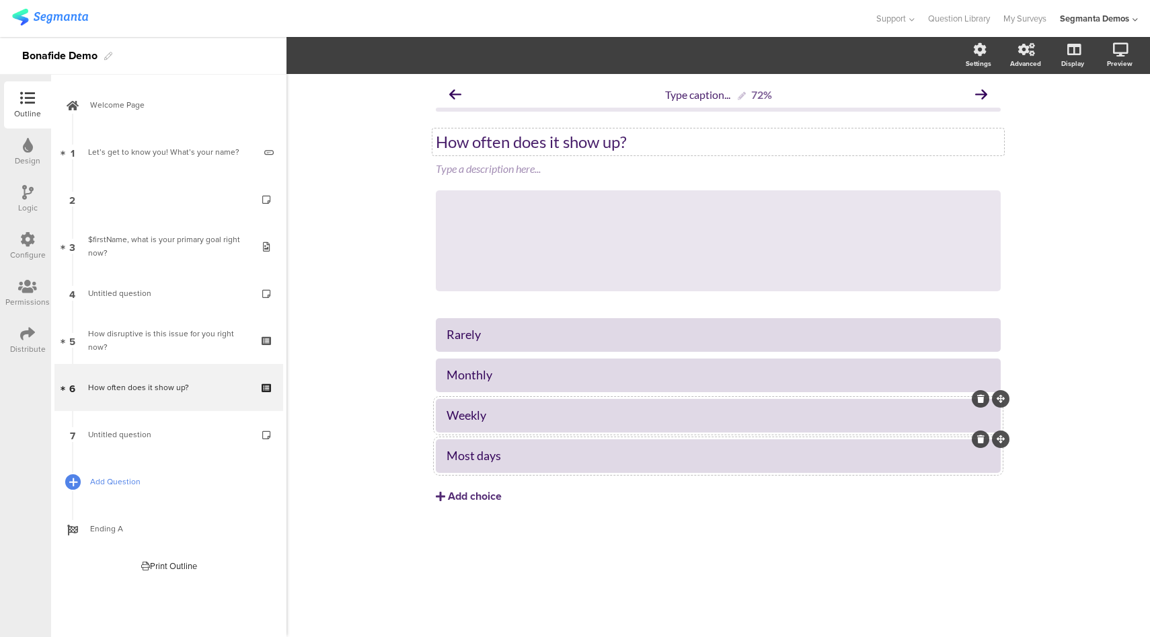
click at [75, 480] on icon at bounding box center [73, 481] width 8 height 11
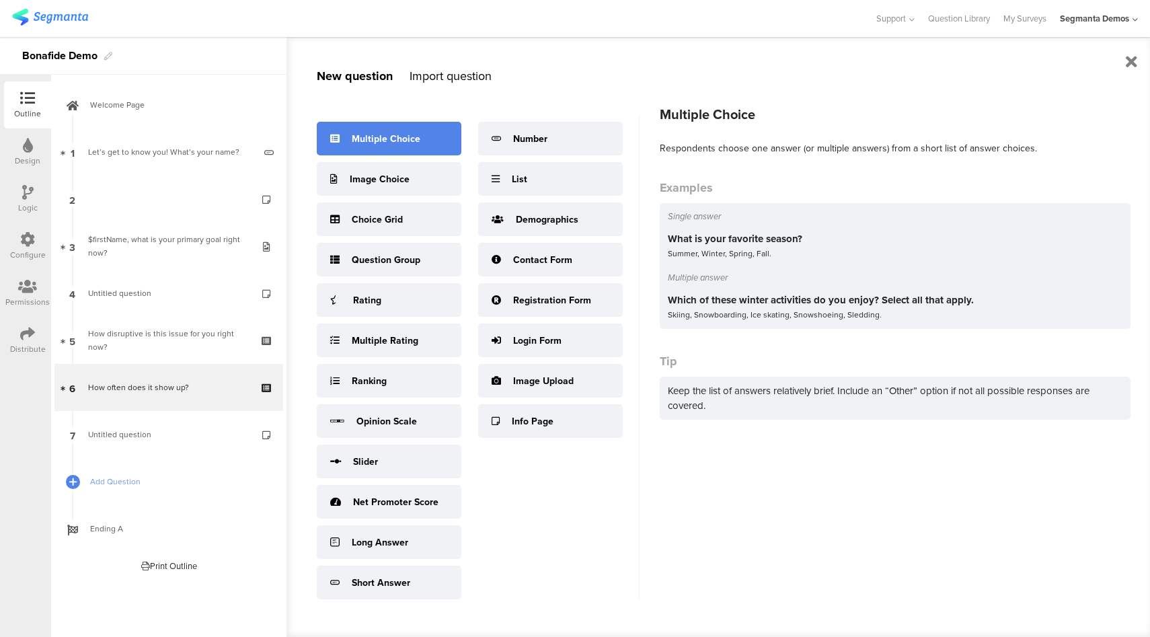
click at [399, 136] on div "Multiple Choice" at bounding box center [386, 139] width 69 height 14
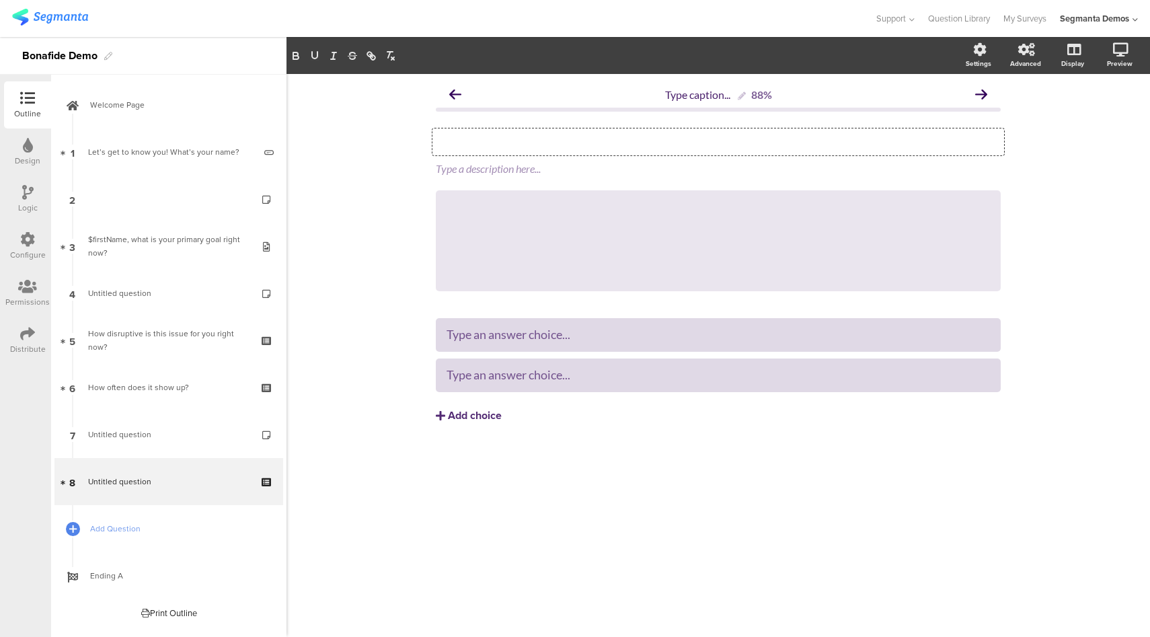
click at [535, 151] on div "Type your question here..." at bounding box center [718, 141] width 572 height 27
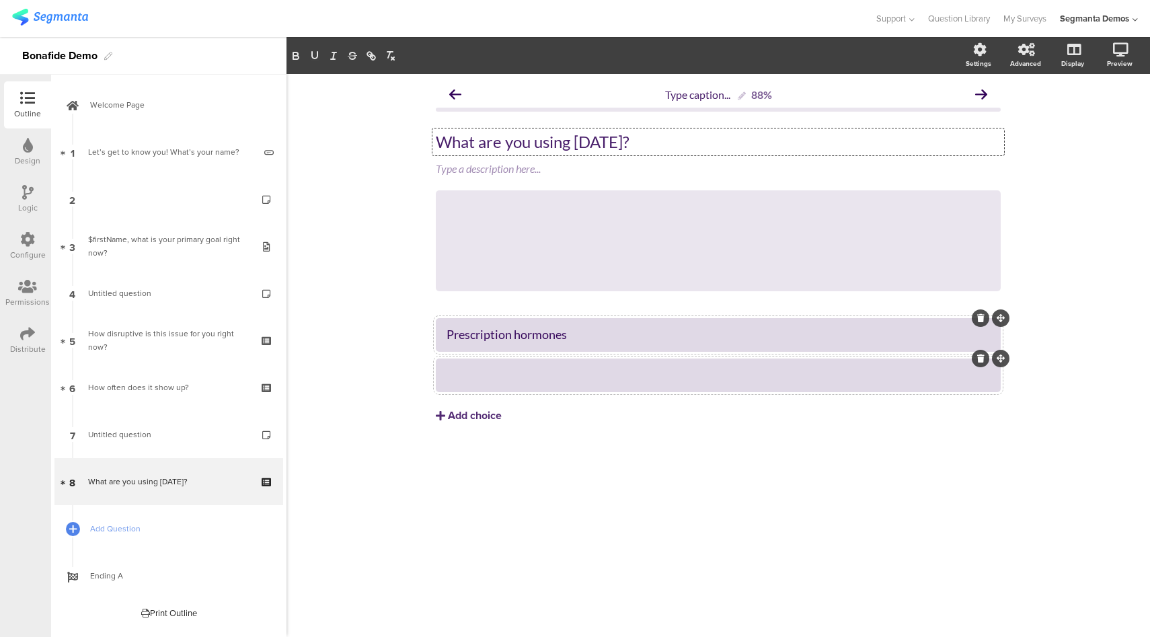
click at [535, 364] on div at bounding box center [718, 375] width 543 height 22
click at [463, 417] on div "Add choice" at bounding box center [475, 416] width 54 height 14
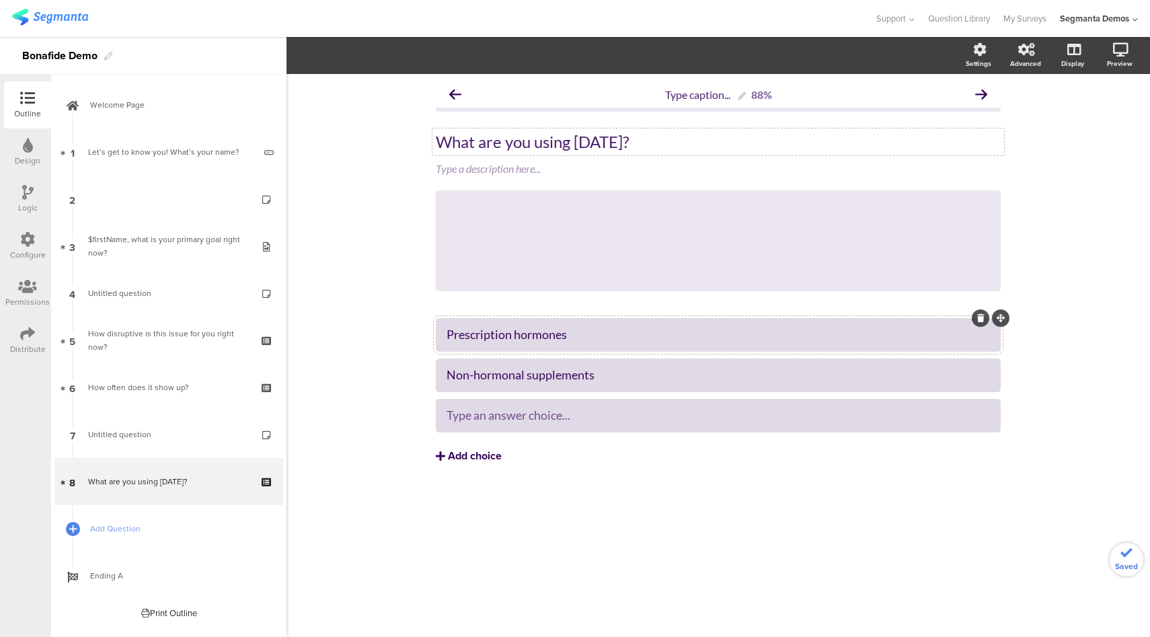
click at [459, 457] on div "Add choice" at bounding box center [475, 456] width 54 height 14
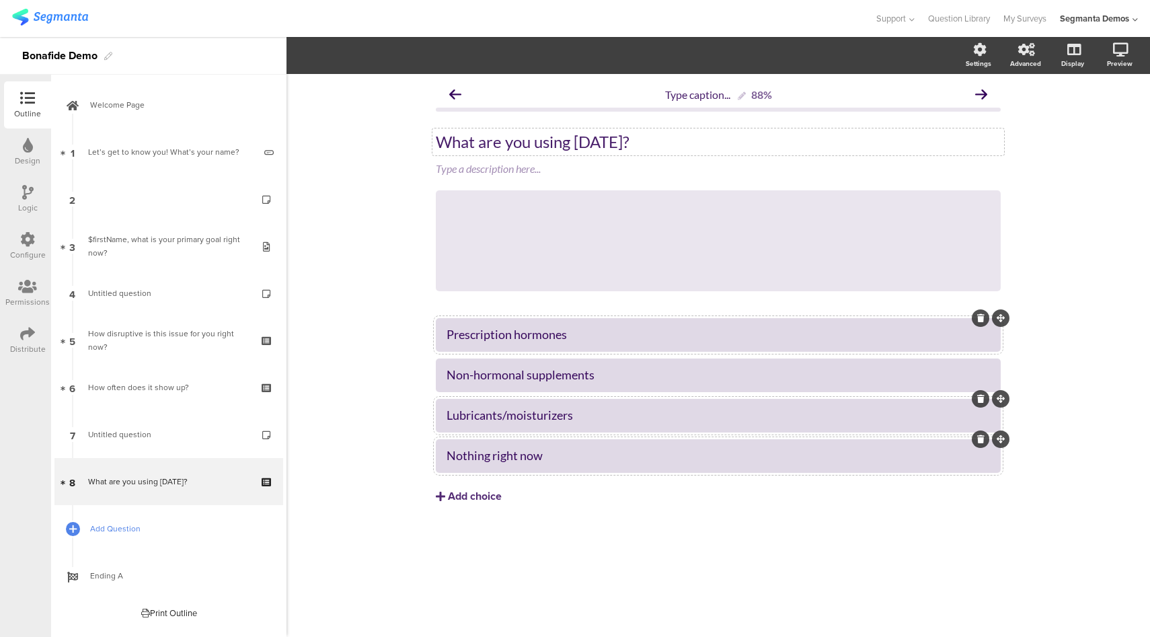
click at [132, 536] on link "Add Question" at bounding box center [168, 528] width 229 height 47
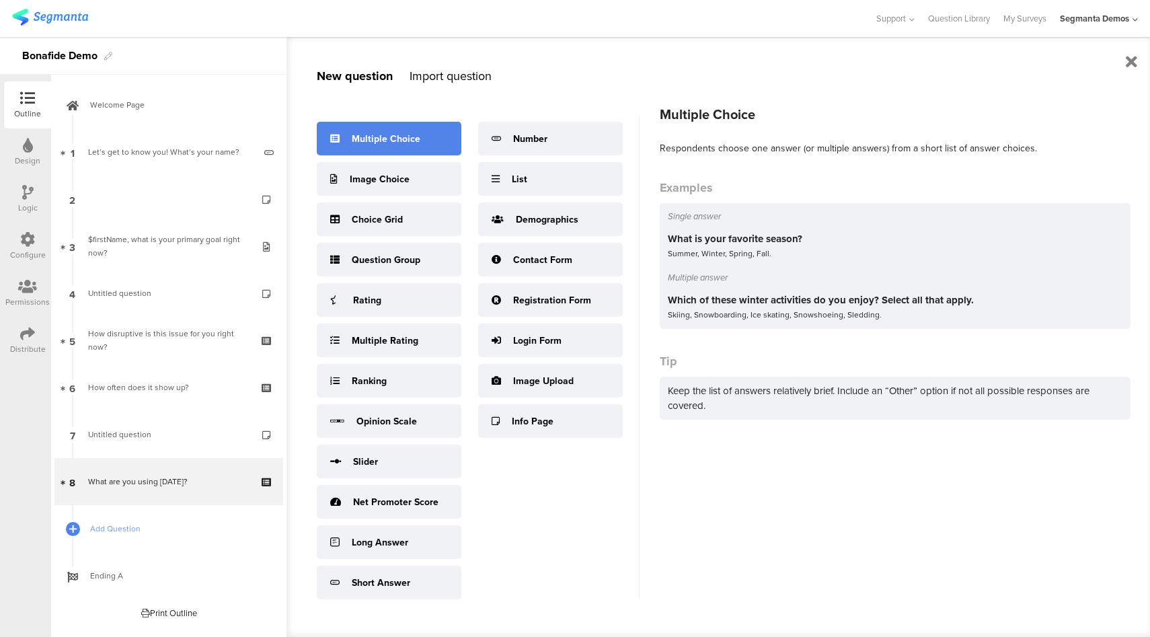
click at [420, 133] on div "Multiple Choice" at bounding box center [389, 139] width 145 height 34
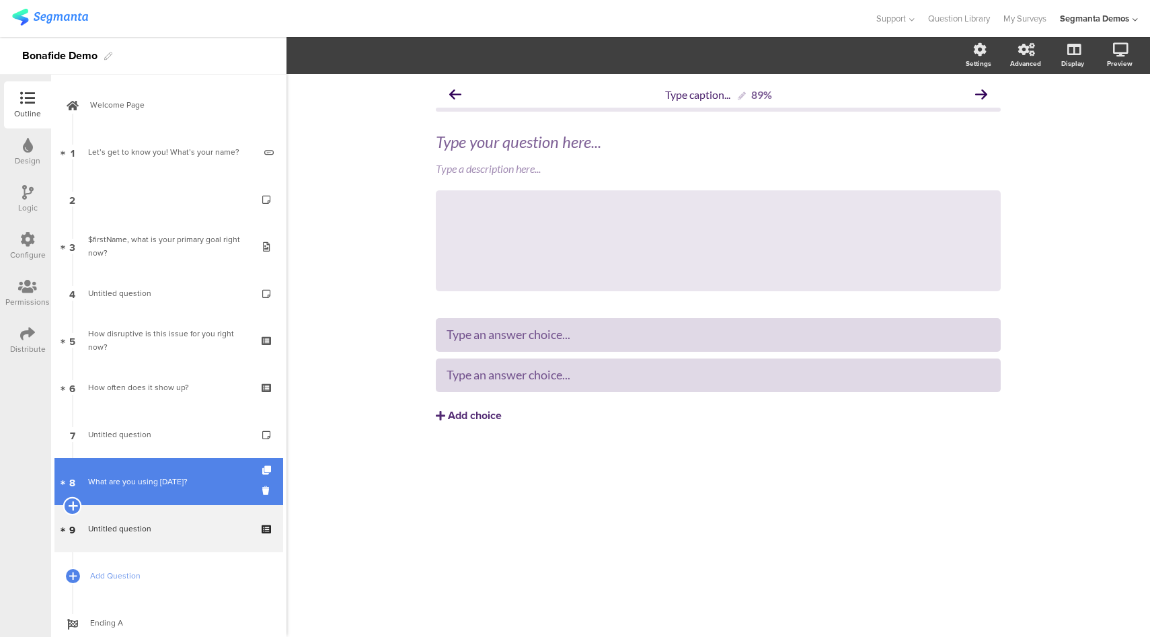
click at [74, 503] on icon at bounding box center [72, 506] width 9 height 12
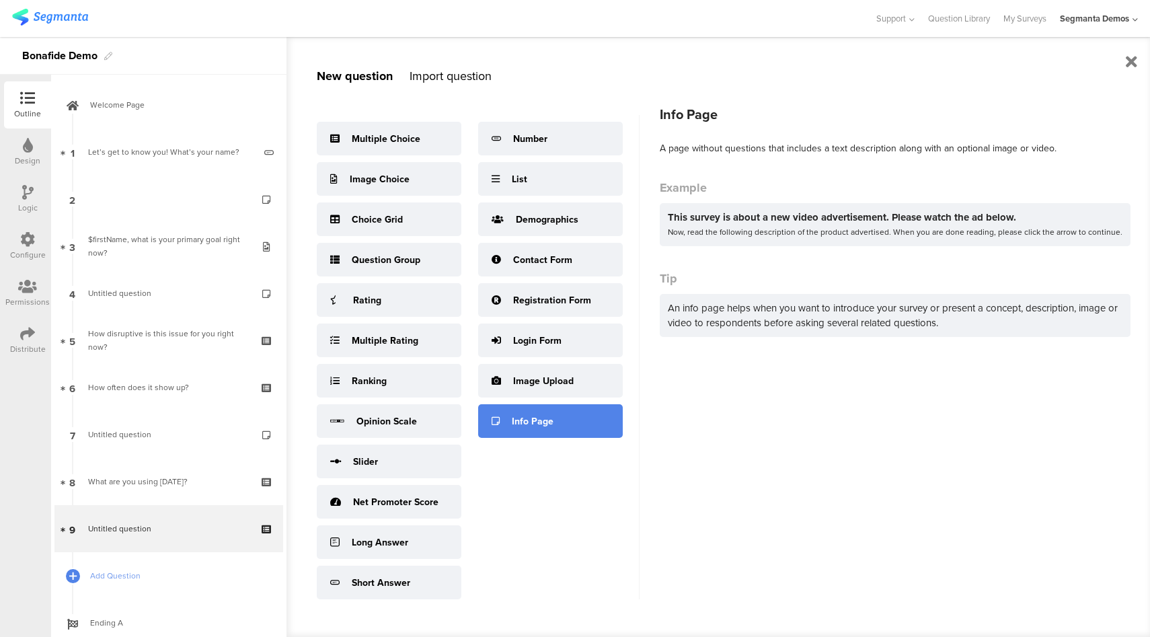
click at [527, 424] on div "Info Page" at bounding box center [533, 421] width 42 height 14
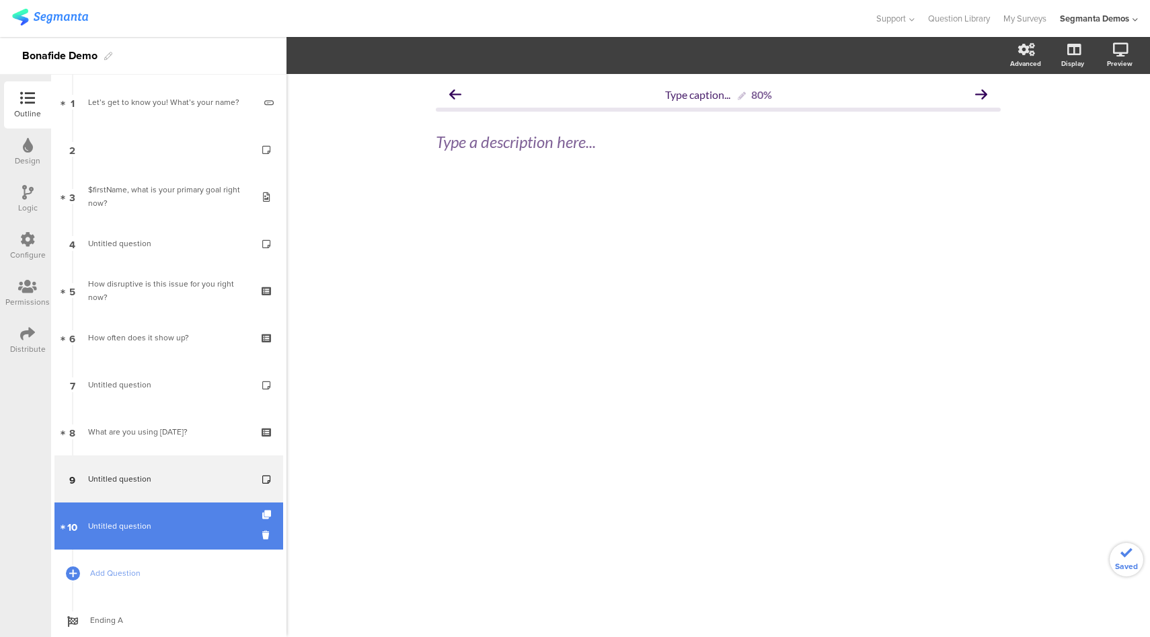
scroll to position [65, 0]
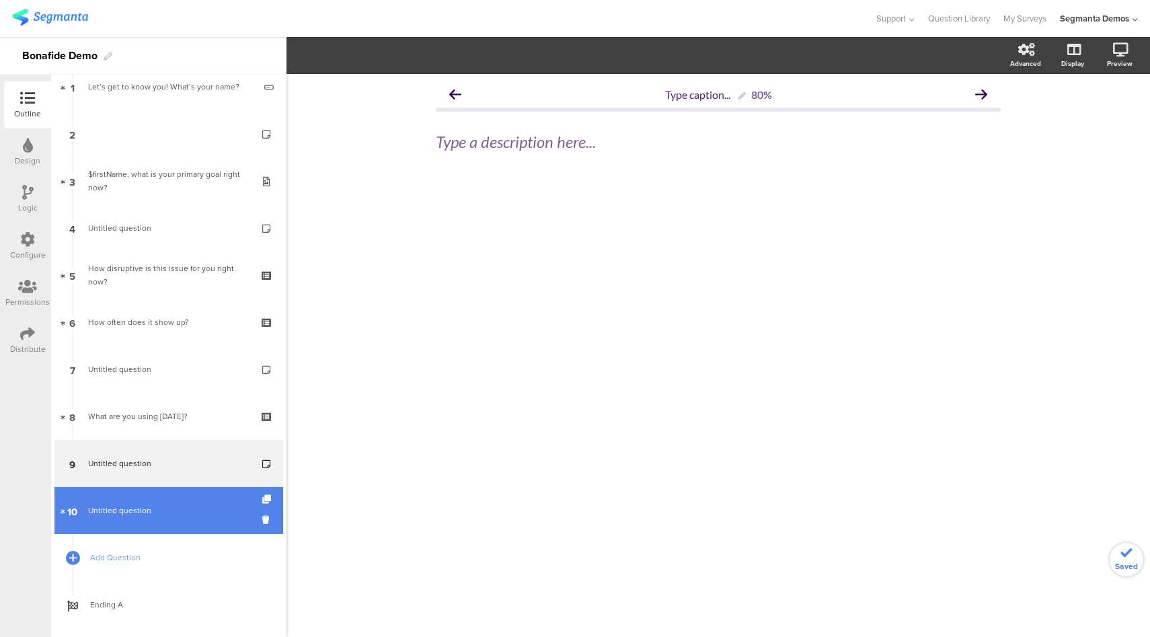
click at [186, 526] on link "10 Untitled question" at bounding box center [168, 510] width 229 height 47
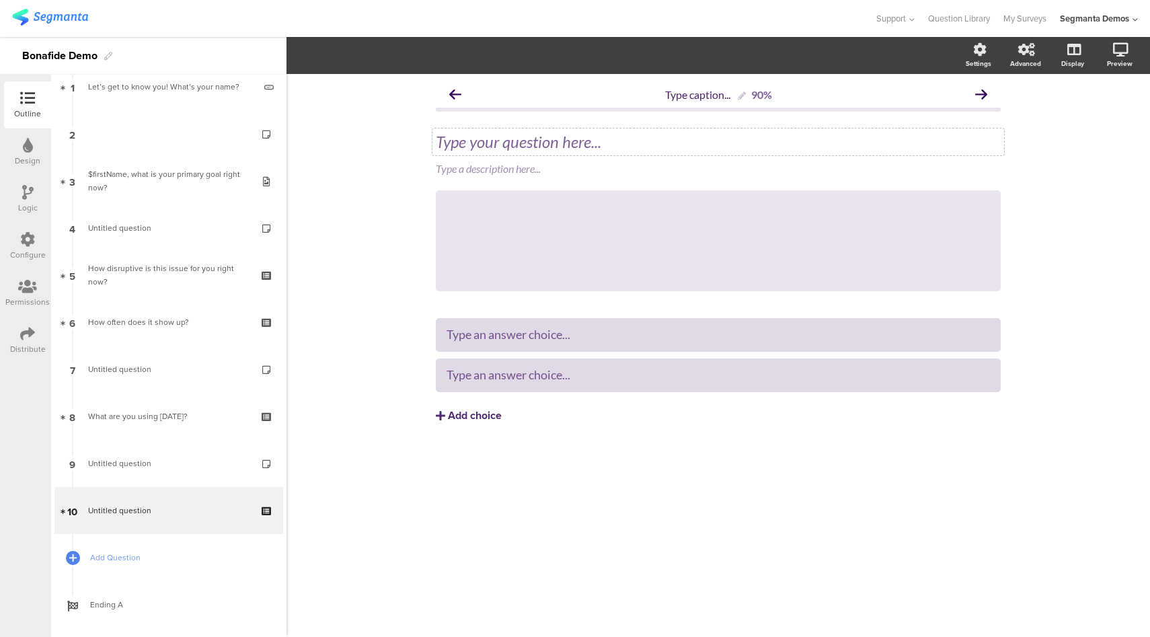
click at [497, 142] on div "Type your question here..." at bounding box center [718, 141] width 572 height 27
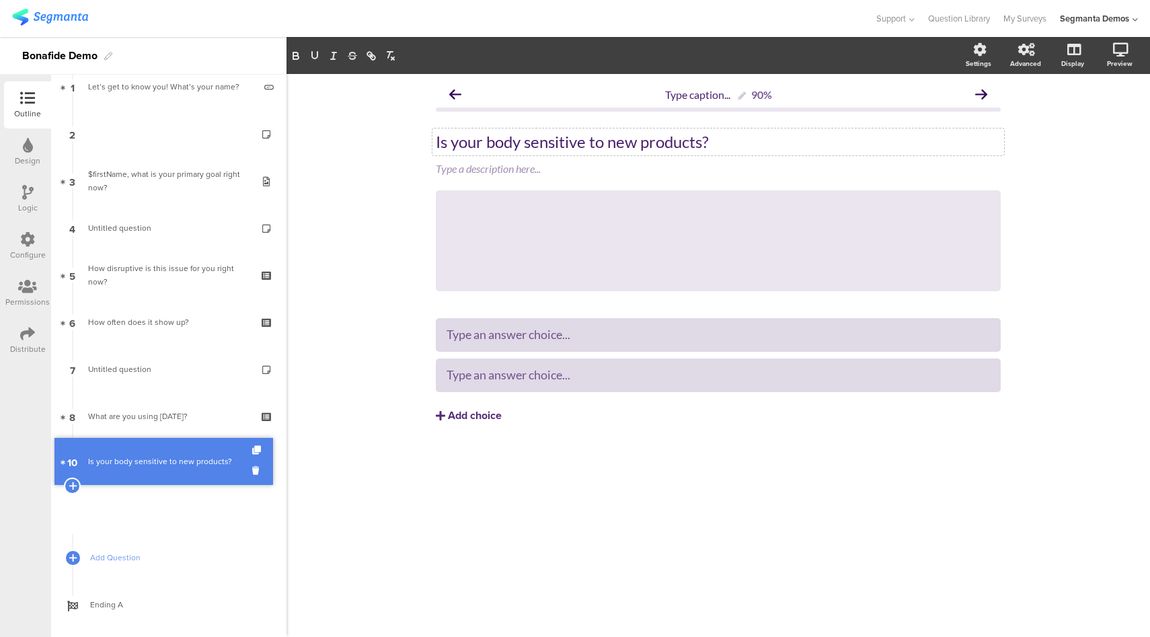
scroll to position [40, 0]
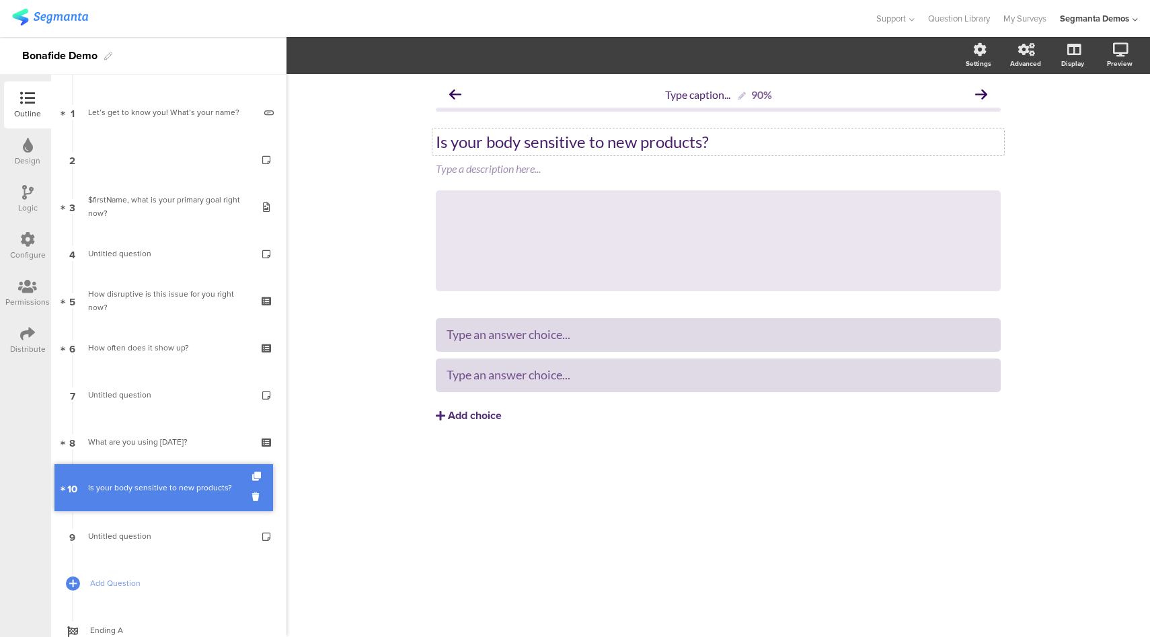
drag, startPoint x: 163, startPoint y: 505, endPoint x: 163, endPoint y: 488, distance: 17.5
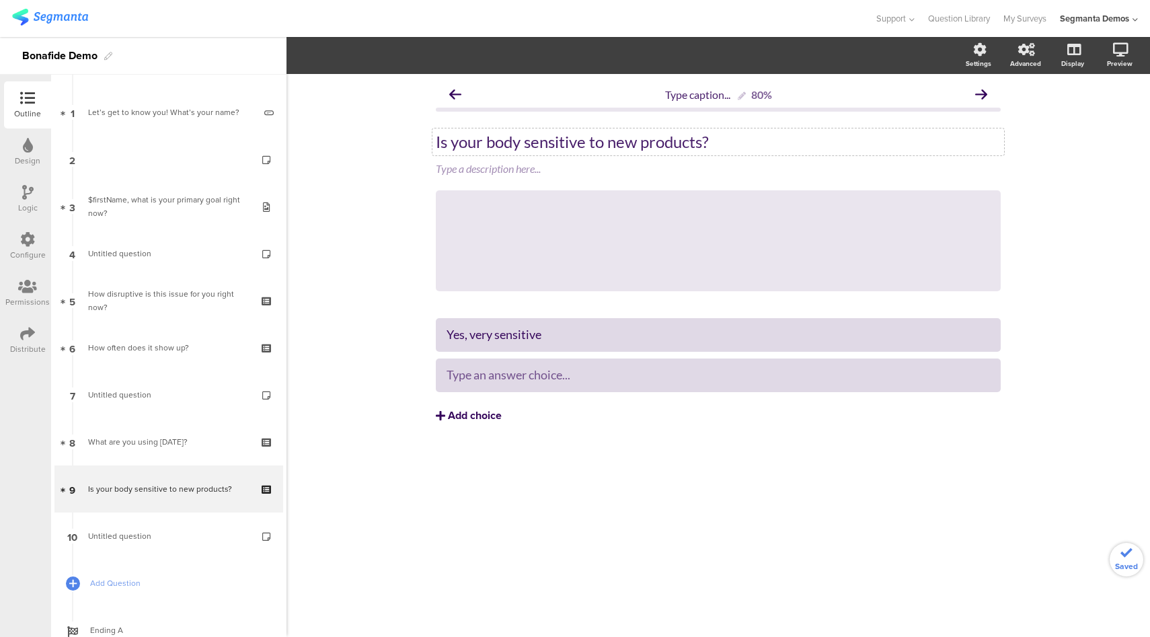
click at [499, 417] on div "Add choice" at bounding box center [475, 416] width 54 height 14
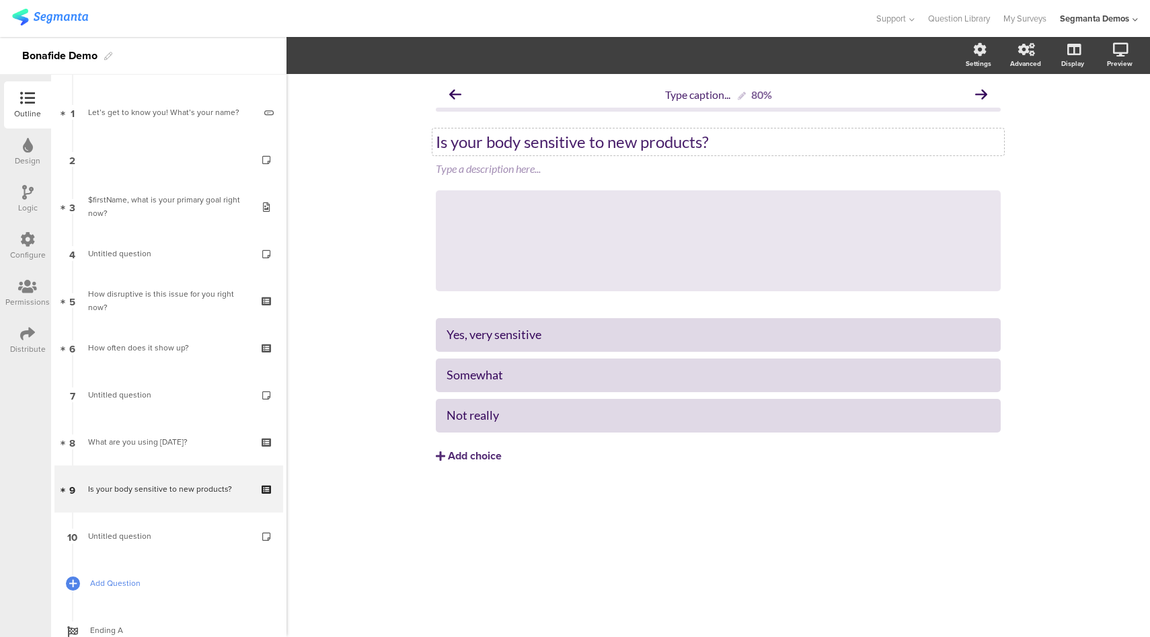
click at [100, 585] on span "Add Question" at bounding box center [176, 582] width 172 height 13
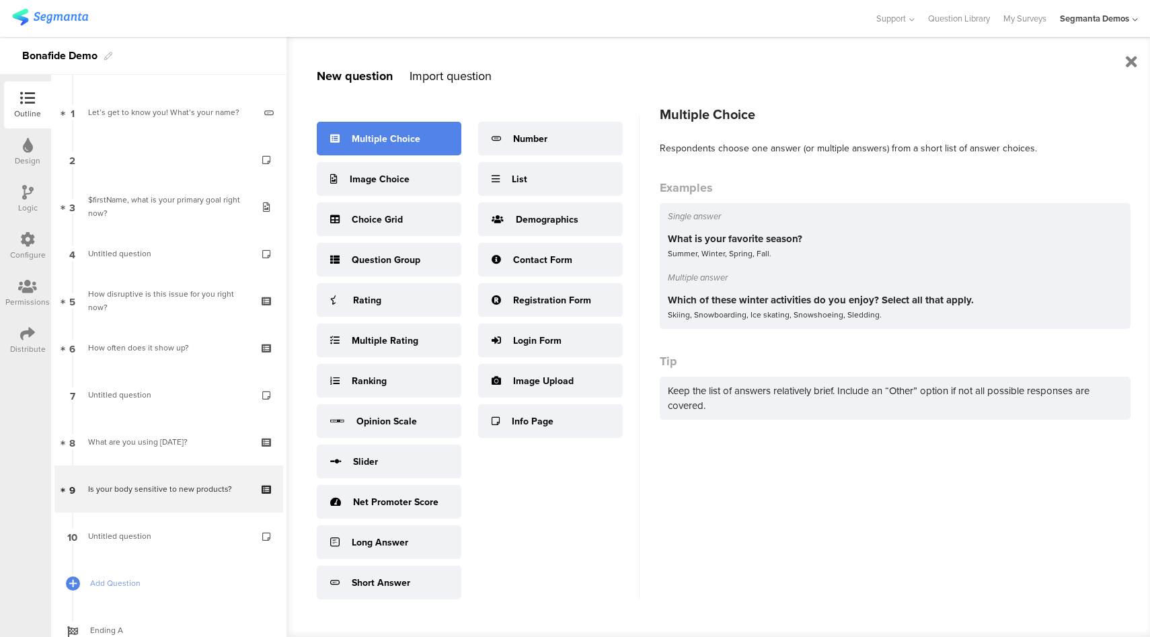
click at [414, 147] on div "Multiple Choice" at bounding box center [389, 139] width 145 height 34
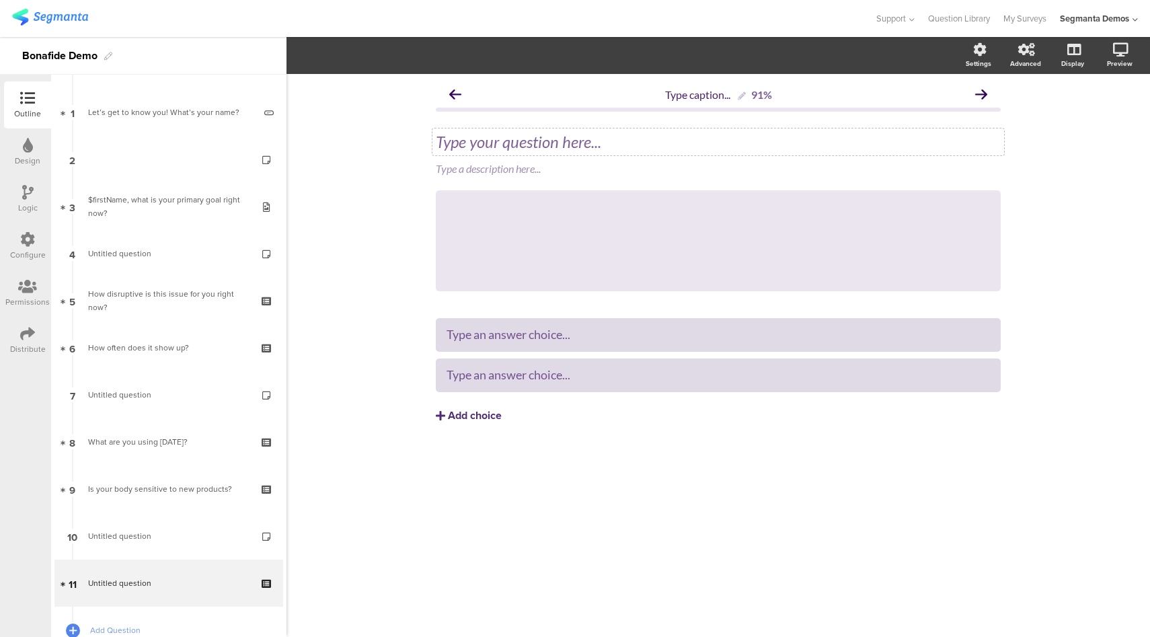
click at [590, 141] on div "Type your question here..." at bounding box center [718, 141] width 572 height 27
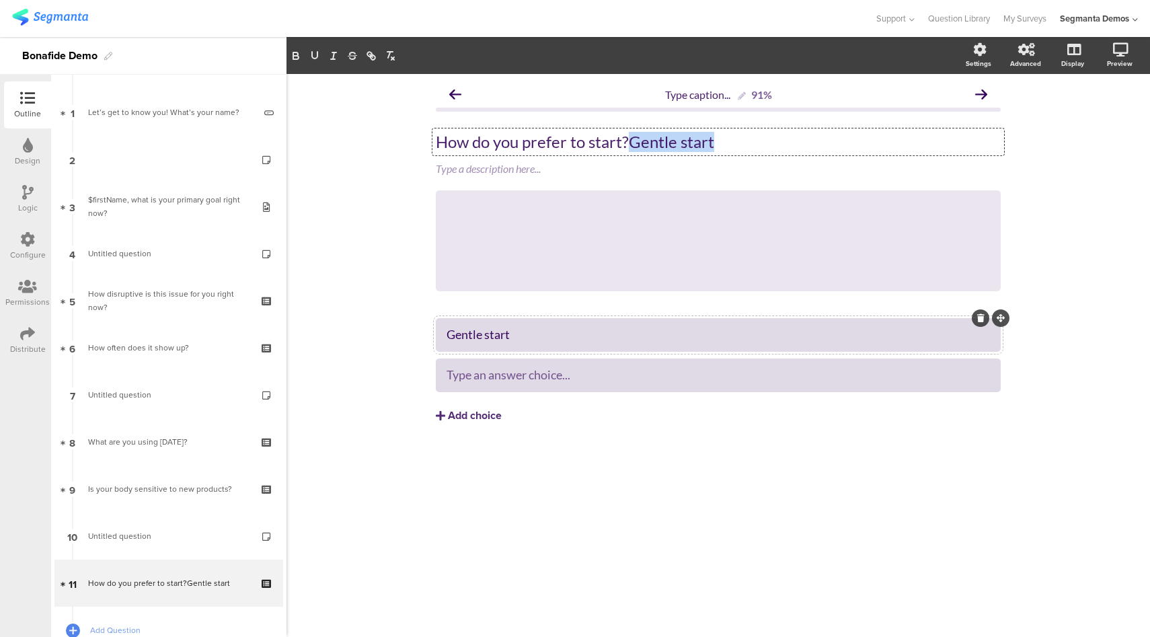
drag, startPoint x: 720, startPoint y: 139, endPoint x: 629, endPoint y: 141, distance: 91.5
click at [629, 141] on p "How do you prefer to start?Gentle start" at bounding box center [718, 142] width 565 height 20
click at [601, 371] on div "Type an answer choice..." at bounding box center [718, 374] width 543 height 15
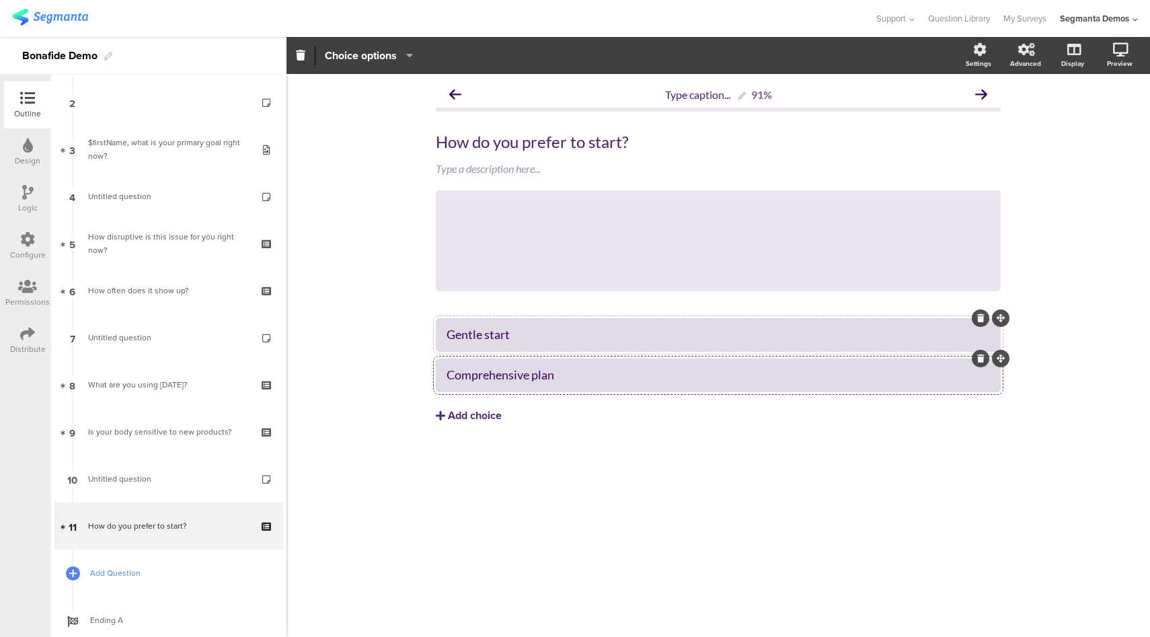
scroll to position [134, 0]
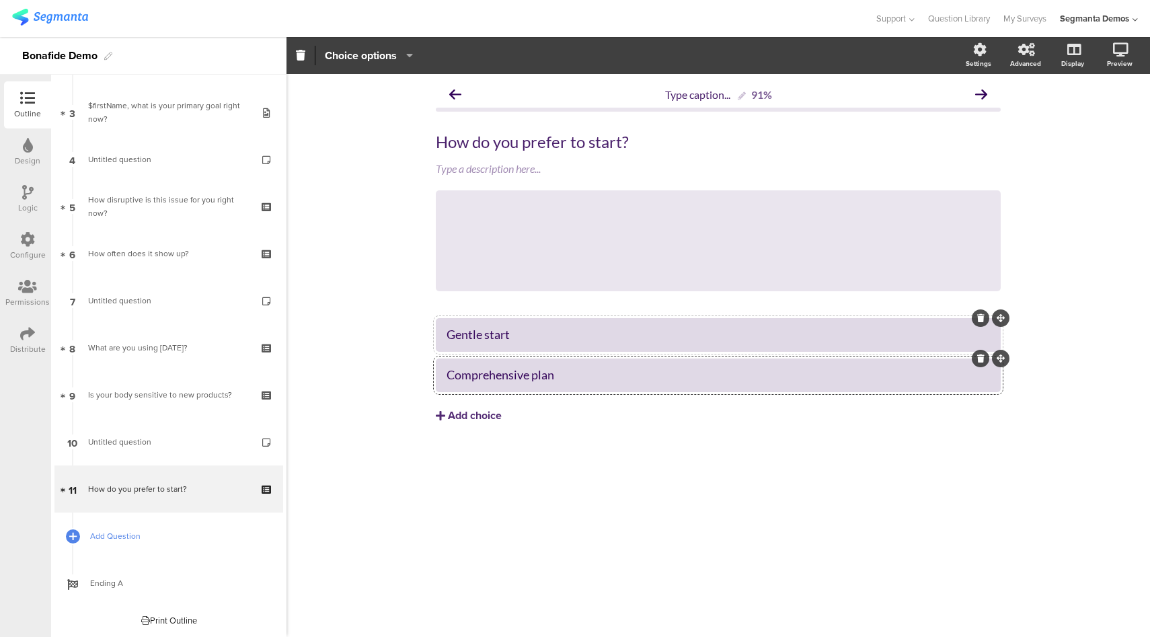
click at [147, 532] on span "Add Question" at bounding box center [176, 535] width 172 height 13
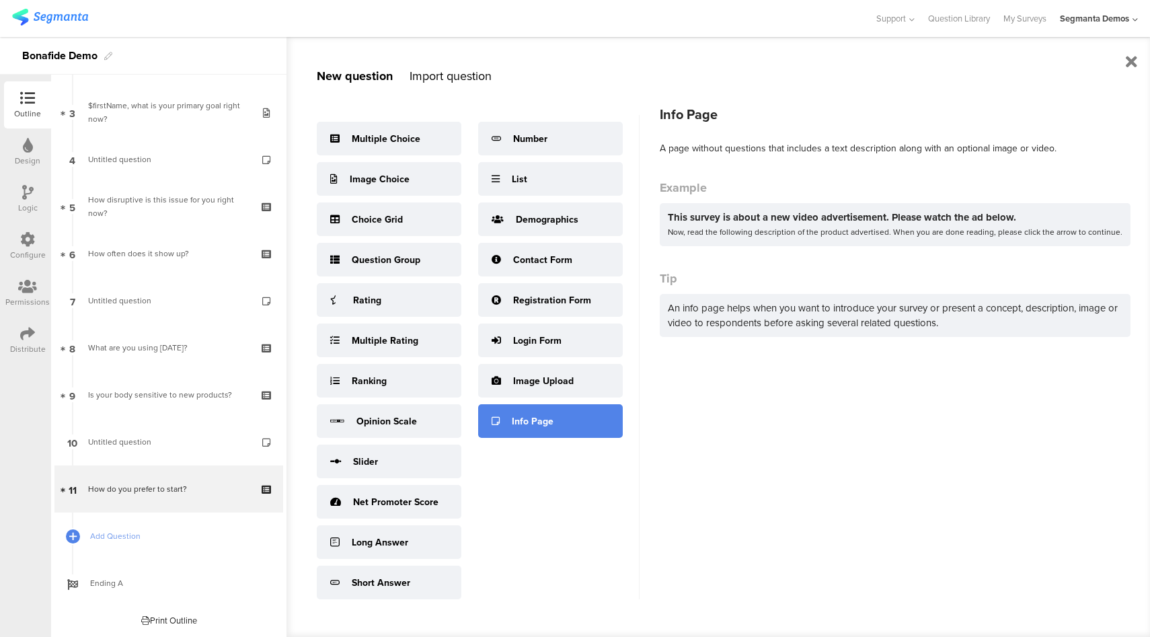
click at [520, 426] on div "Info Page" at bounding box center [533, 421] width 42 height 14
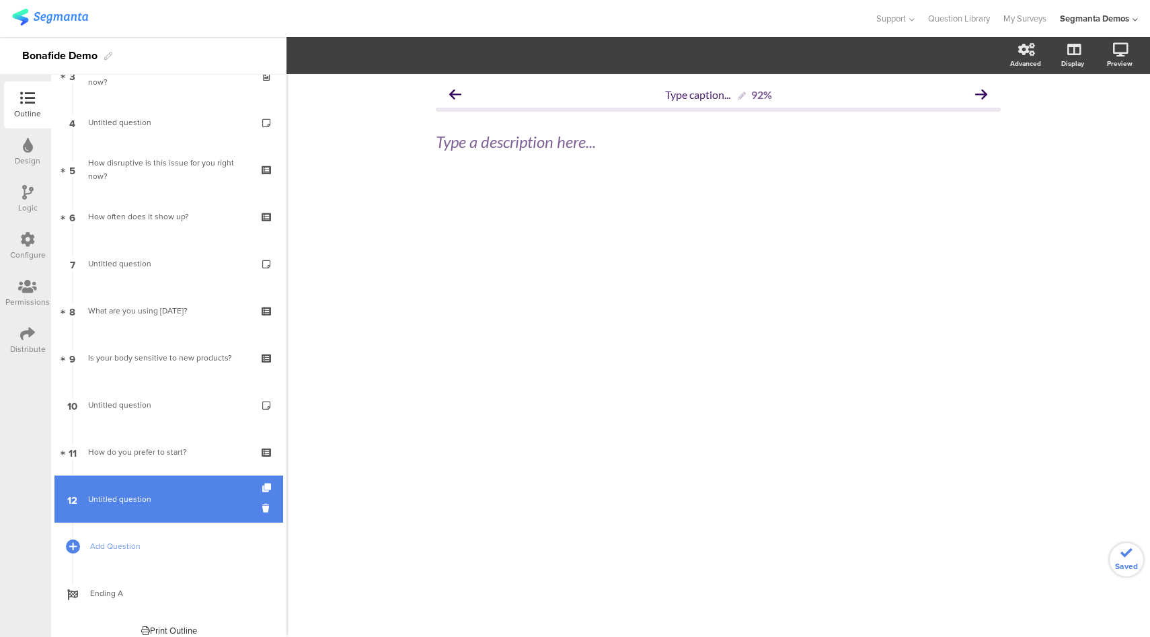
scroll to position [181, 0]
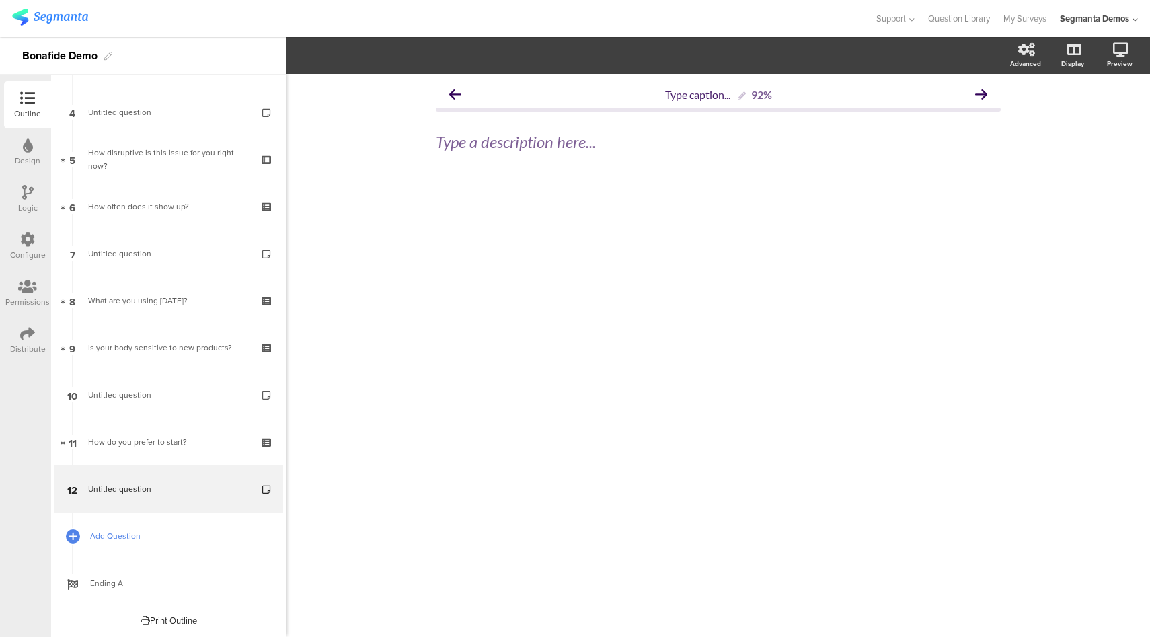
click at [128, 541] on span "Add Question" at bounding box center [176, 535] width 172 height 13
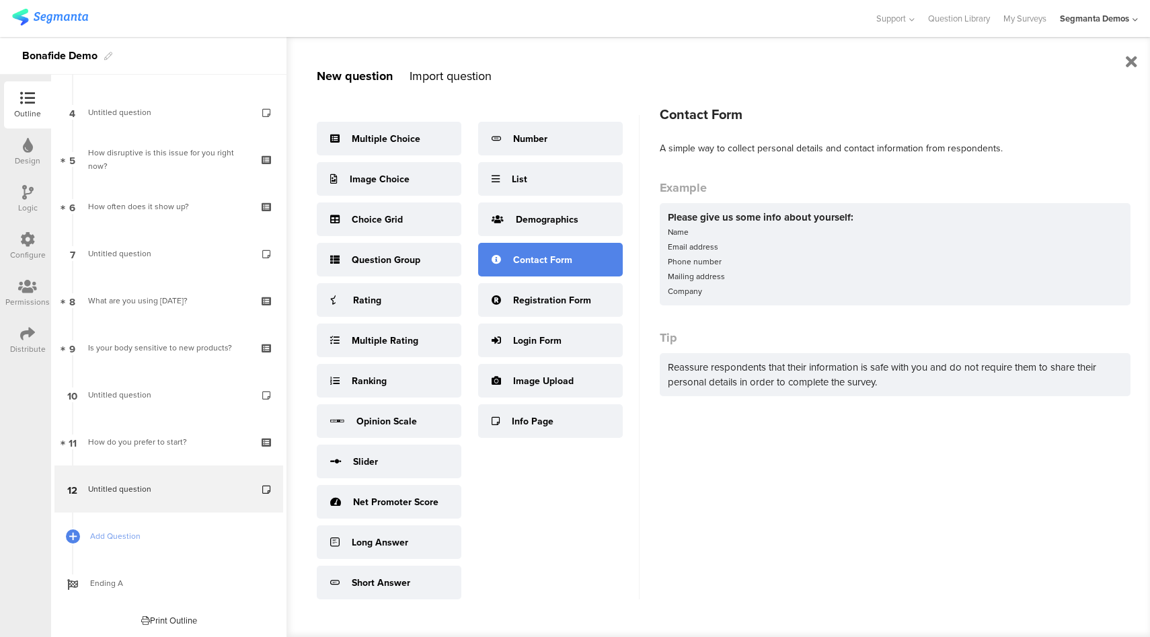
click at [528, 264] on div "Contact Form" at bounding box center [542, 260] width 59 height 14
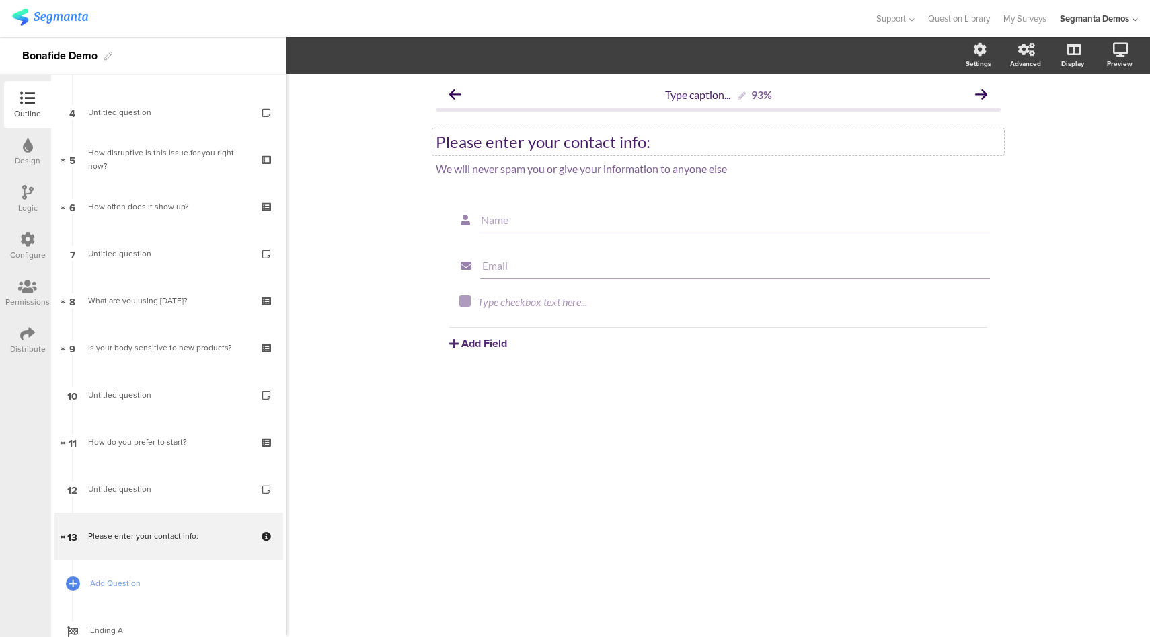
click at [543, 144] on div "Please enter your contact info:" at bounding box center [718, 142] width 565 height 20
click at [543, 144] on div "Please enter your contact info: Please enter your contact info:" at bounding box center [718, 141] width 572 height 27
click at [543, 144] on p "Please enter your contact info:" at bounding box center [718, 142] width 565 height 20
click at [581, 169] on div "We will never spam you or give your information to anyone else We will never sp…" at bounding box center [718, 170] width 572 height 22
click at [581, 169] on div "We will never spam you or give your information to anyone else" at bounding box center [718, 168] width 565 height 13
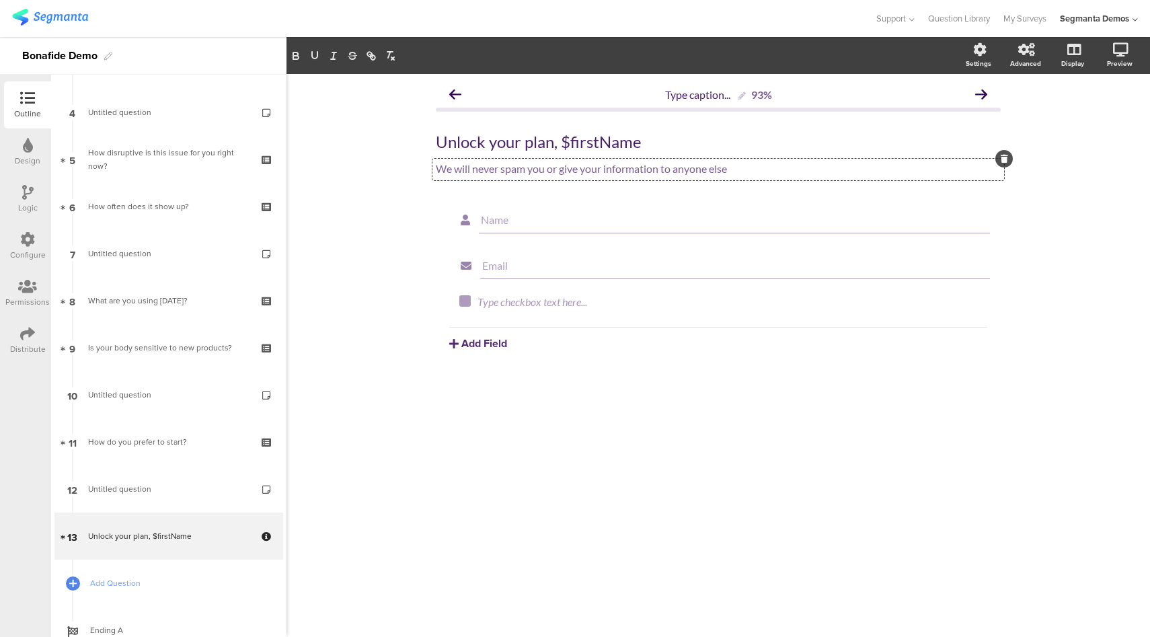
click at [581, 169] on p "We will never spam you or give your information to anyone else" at bounding box center [718, 168] width 565 height 13
click at [967, 298] on icon at bounding box center [967, 295] width 7 height 8
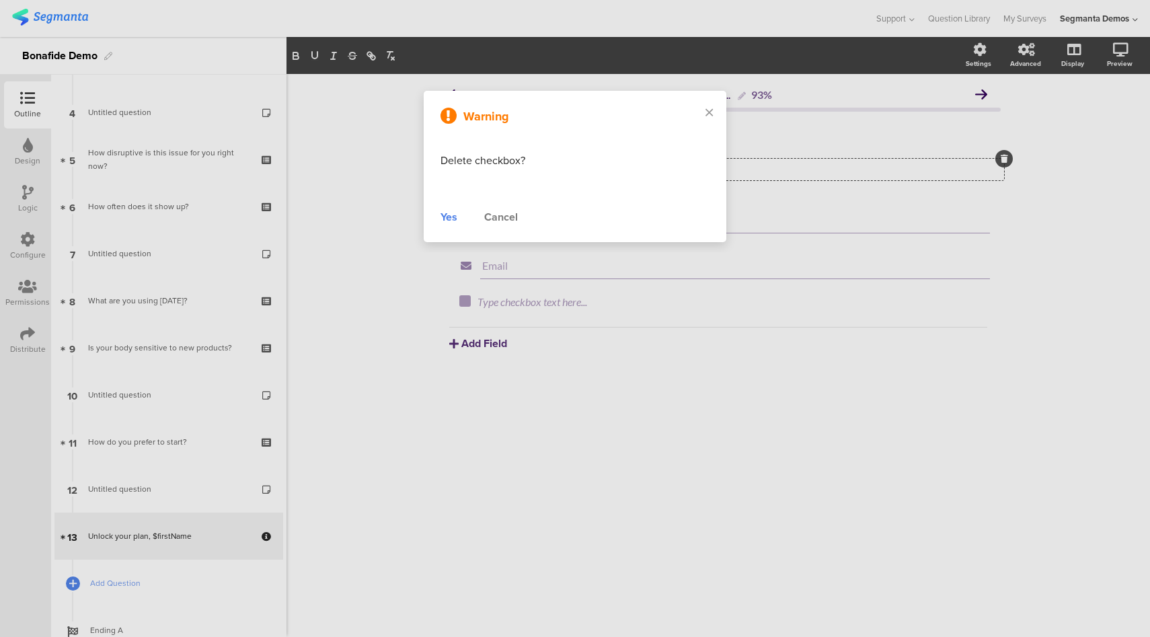
click at [448, 217] on div "Yes" at bounding box center [448, 217] width 17 height 16
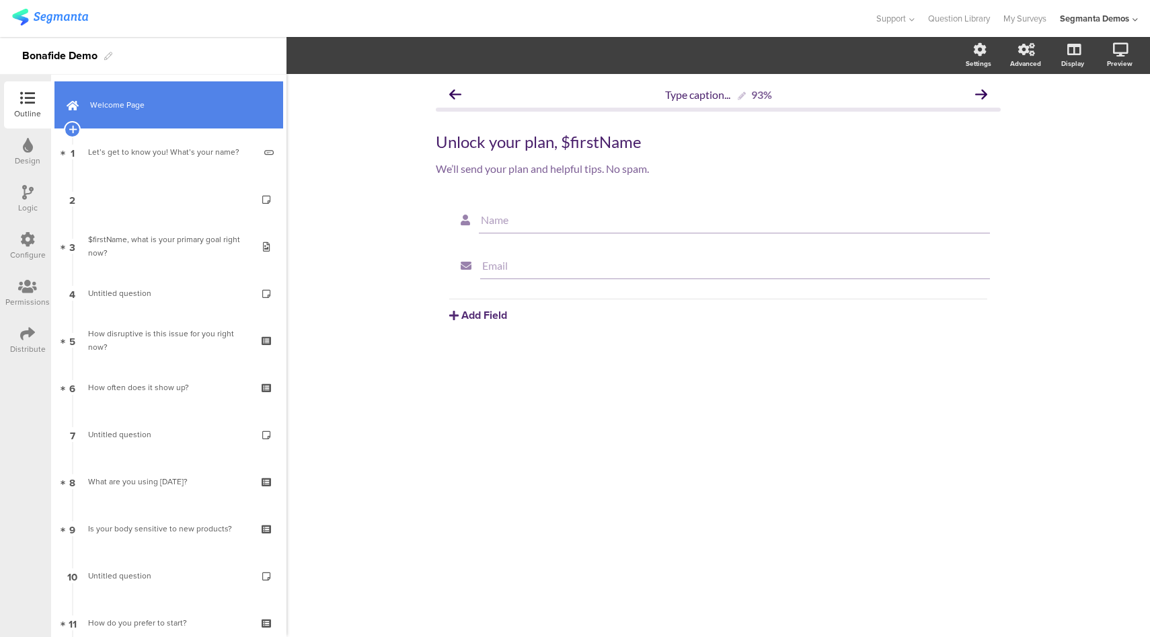
click at [149, 95] on link "Welcome Page" at bounding box center [168, 104] width 229 height 47
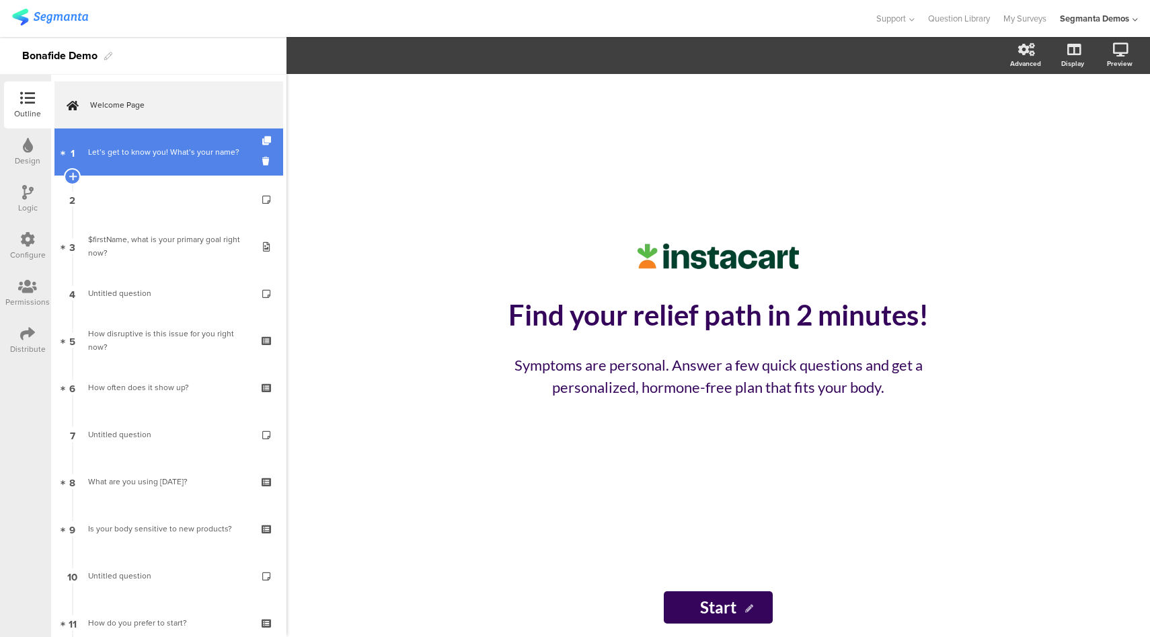
click at [150, 143] on link "1 Let’s get to know you! What’s your name?" at bounding box center [168, 151] width 229 height 47
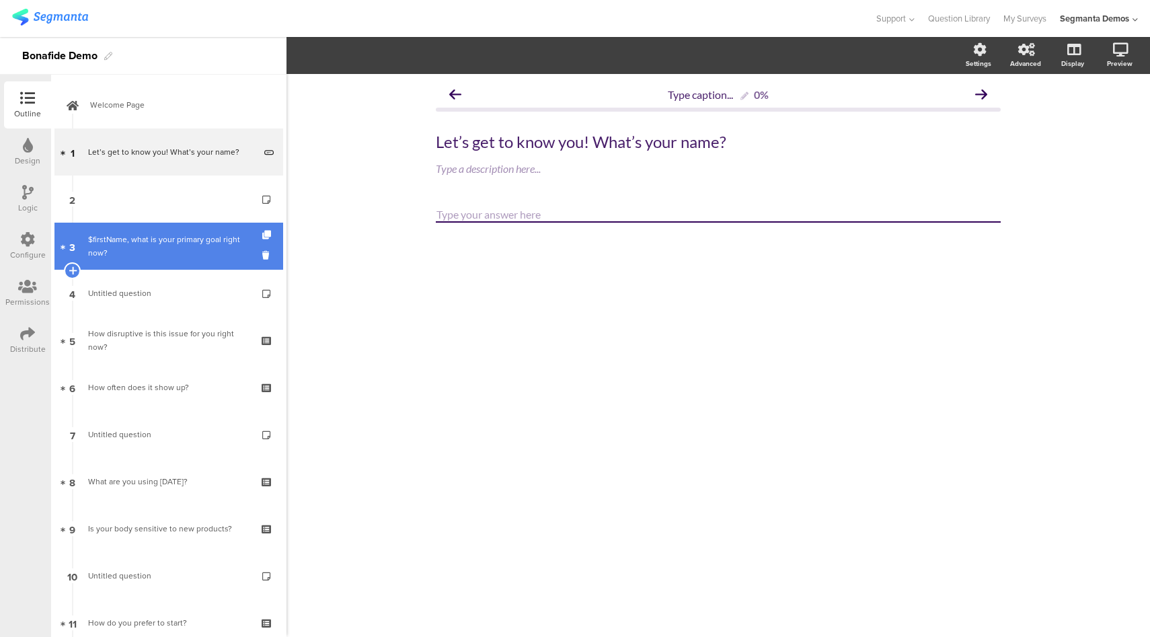
click at [165, 245] on div "$firstName, what is your primary goal right now?" at bounding box center [168, 246] width 161 height 27
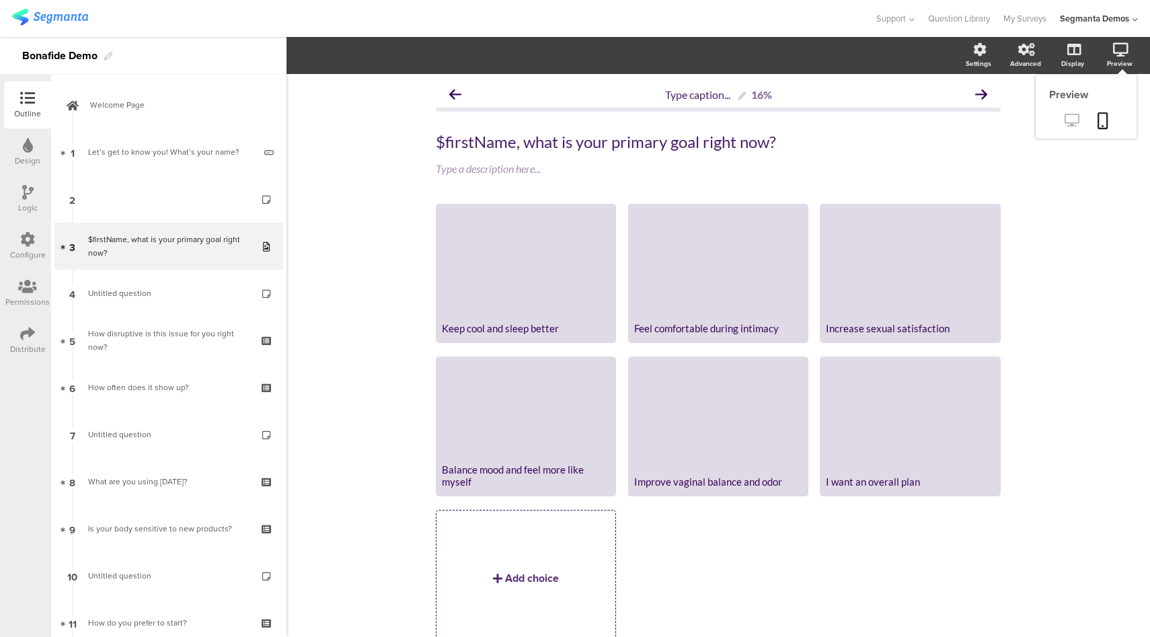
click at [1065, 122] on icon at bounding box center [1072, 120] width 14 height 13
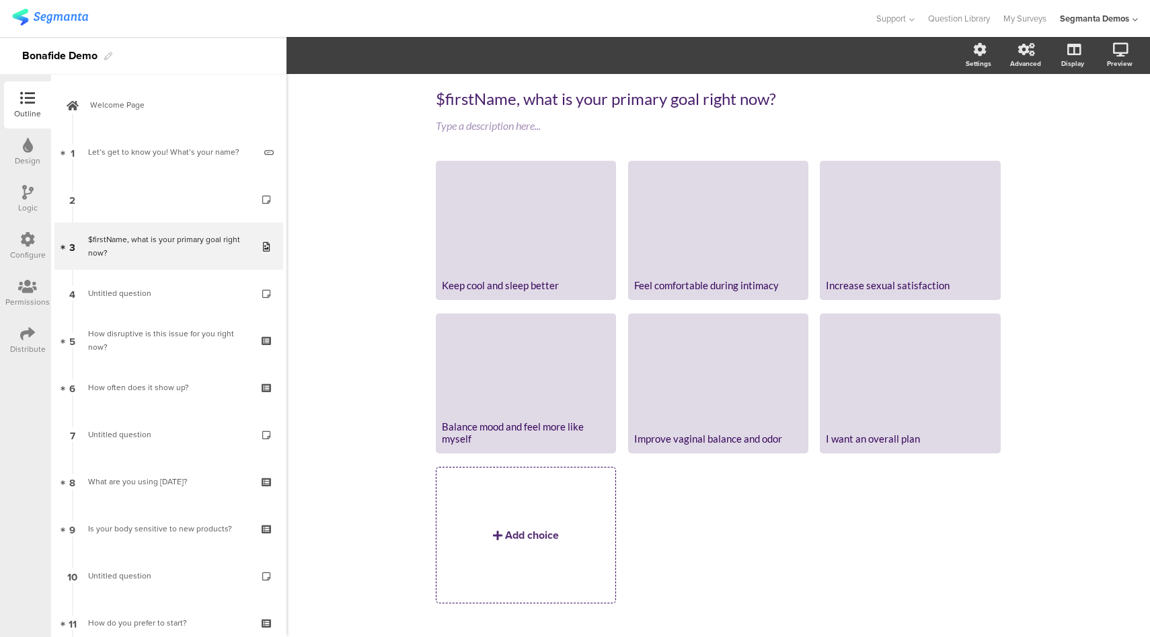
scroll to position [64, 0]
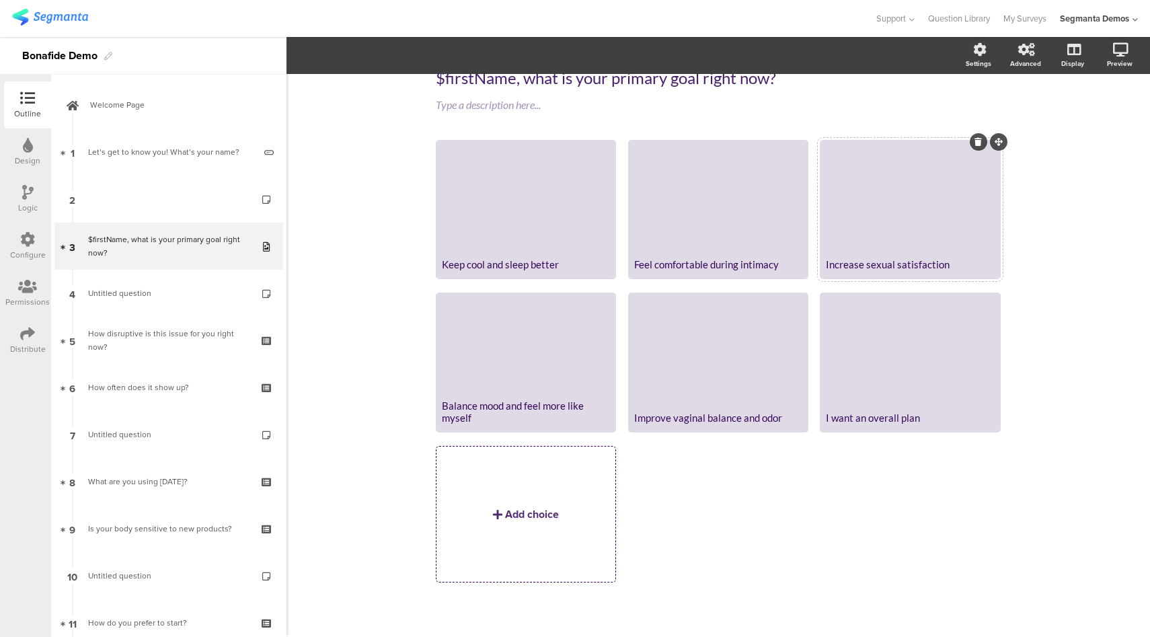
click at [923, 202] on div at bounding box center [910, 197] width 176 height 110
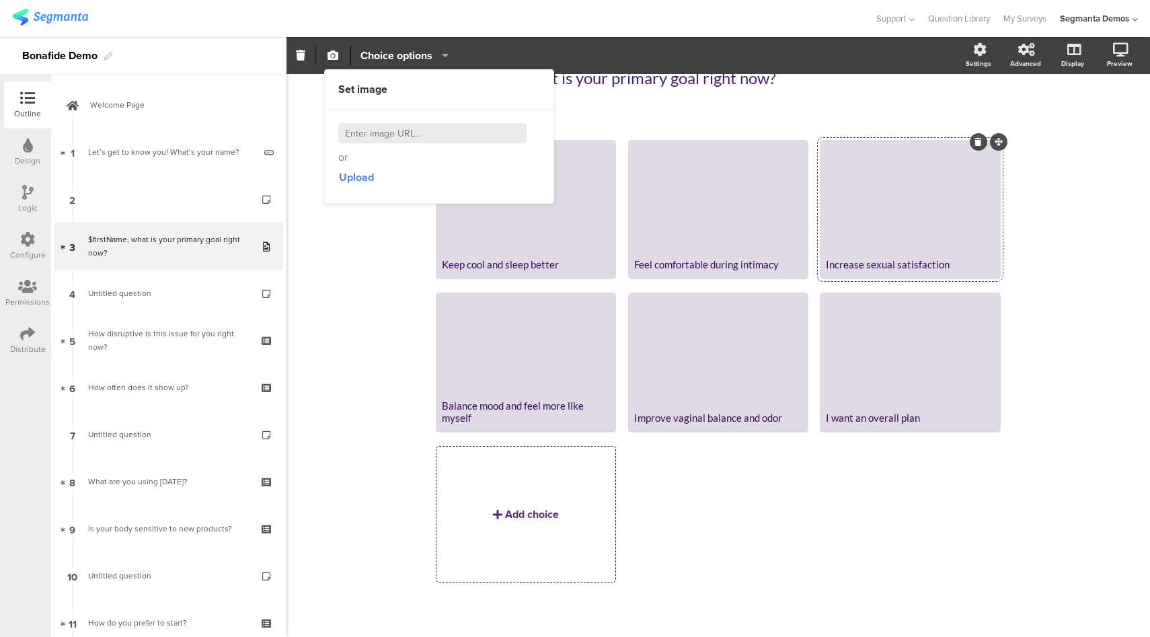
click at [396, 135] on input at bounding box center [432, 133] width 188 height 20
paste input "https://hellobonafide.com/cdn/shop/articles/shutterstock_2410103151_fae7739f-7a…"
type input "https://hellobonafide.com/cdn/shop/articles/shutterstock_2410103151_fae7739f-7a…"
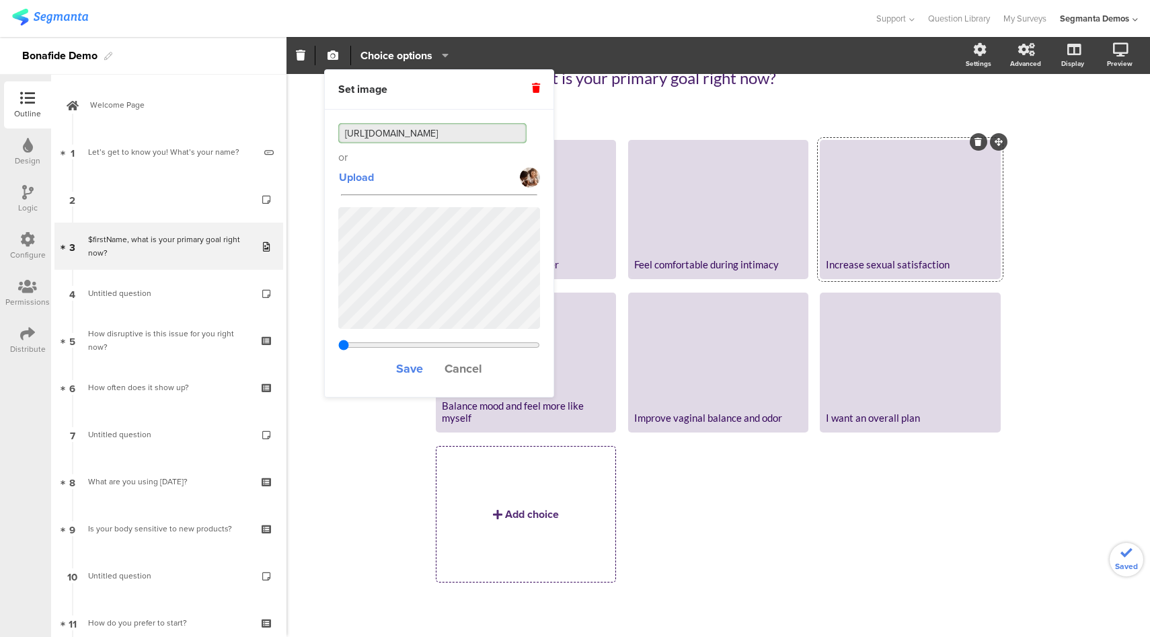
type input "0.5"
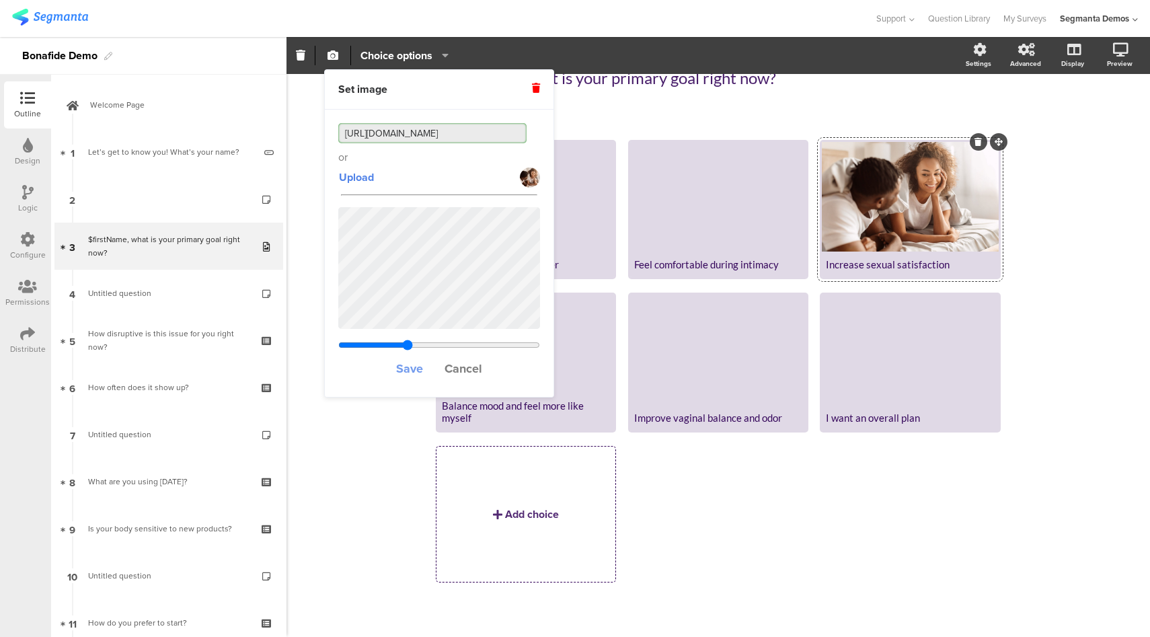
type input "https://hellobonafide.com/cdn/shop/articles/shutterstock_2410103151_fae7739f-7a…"
click at [412, 369] on span "Save" at bounding box center [409, 368] width 27 height 17
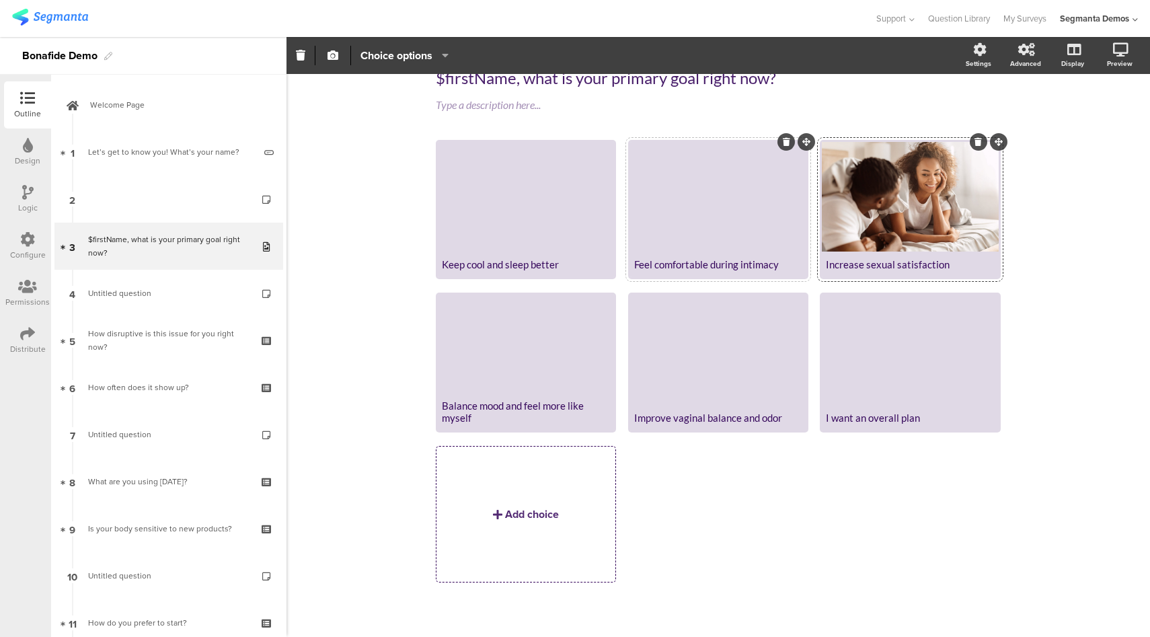
click at [742, 209] on div at bounding box center [718, 197] width 176 height 110
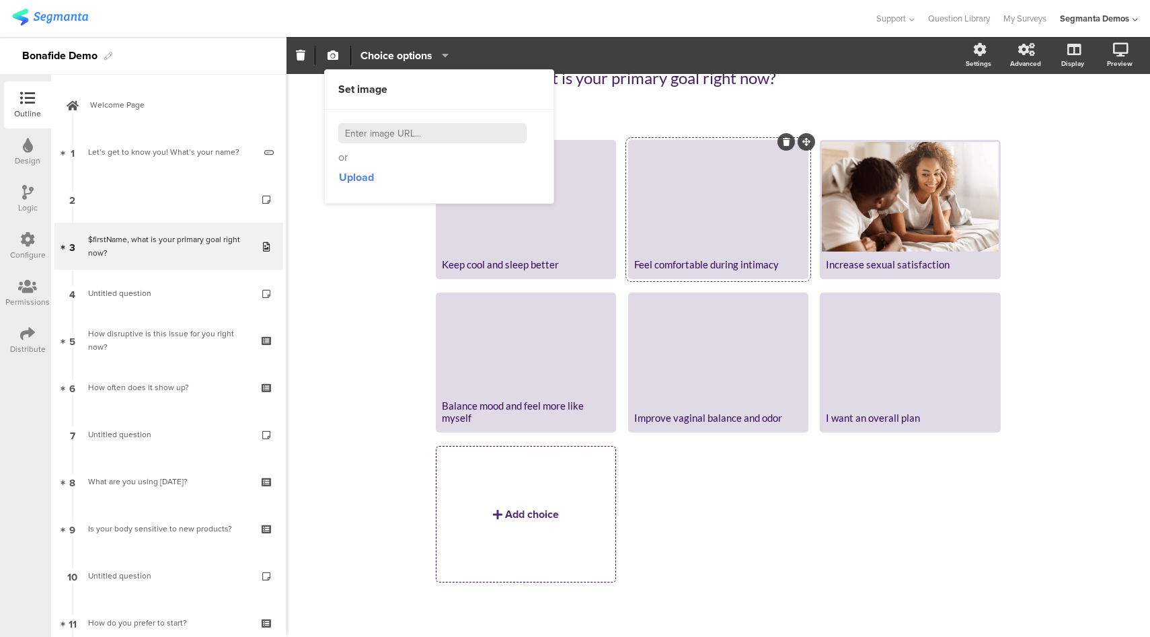
click at [378, 130] on input at bounding box center [432, 133] width 188 height 20
paste input "https://hellobonafide.com/cdn/shop/articles/shutterstock_2108354102_db1caeac-c7…"
type input "https://hellobonafide.com/cdn/shop/articles/shutterstock_2108354102_db1caeac-c7…"
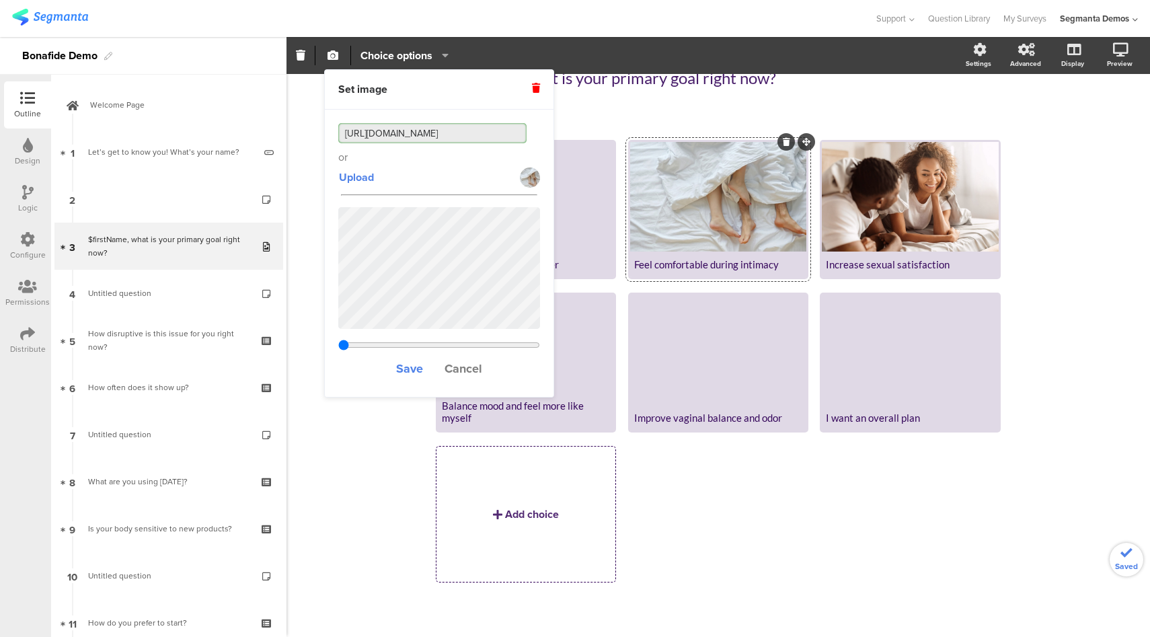
type input "0.537861454046639"
type input "https://hellobonafide.com/cdn/shop/articles/shutterstock_2108354102_db1caeac-c7…"
click at [413, 371] on span "Save" at bounding box center [409, 368] width 27 height 17
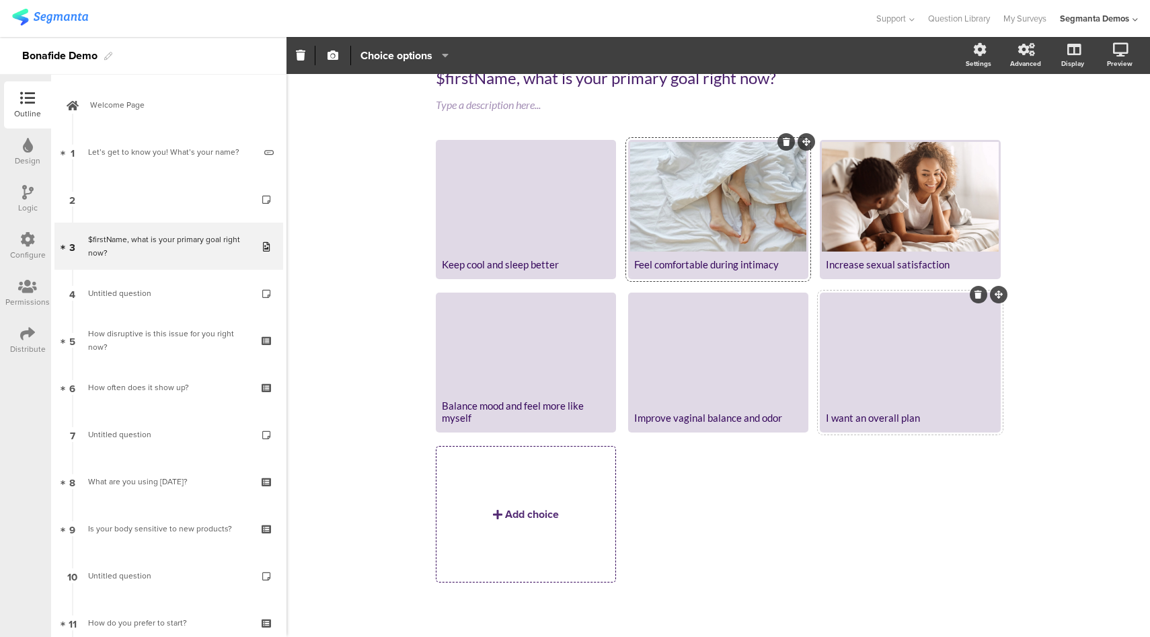
click at [900, 380] on div at bounding box center [910, 350] width 176 height 110
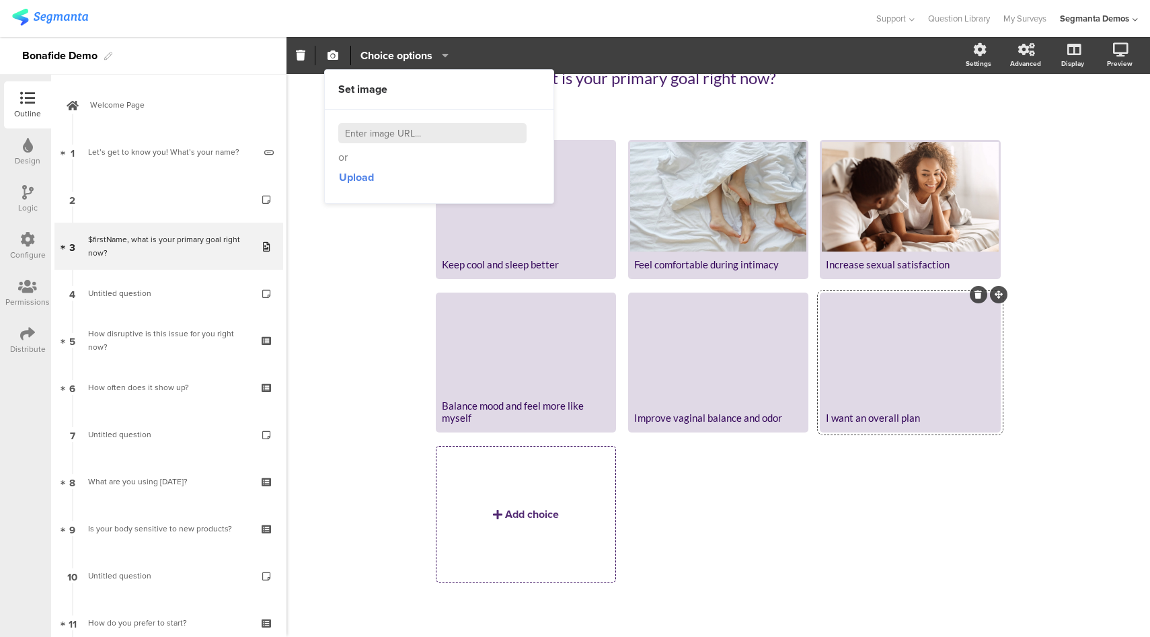
click at [380, 132] on input at bounding box center [432, 133] width 188 height 20
paste input "https://hellobonafide.com/cdn/shop/articles/shutterstock_1549485035_367fa719-bf…"
type input "https://hellobonafide.com/cdn/shop/articles/shutterstock_1549485035_367fa719-bf…"
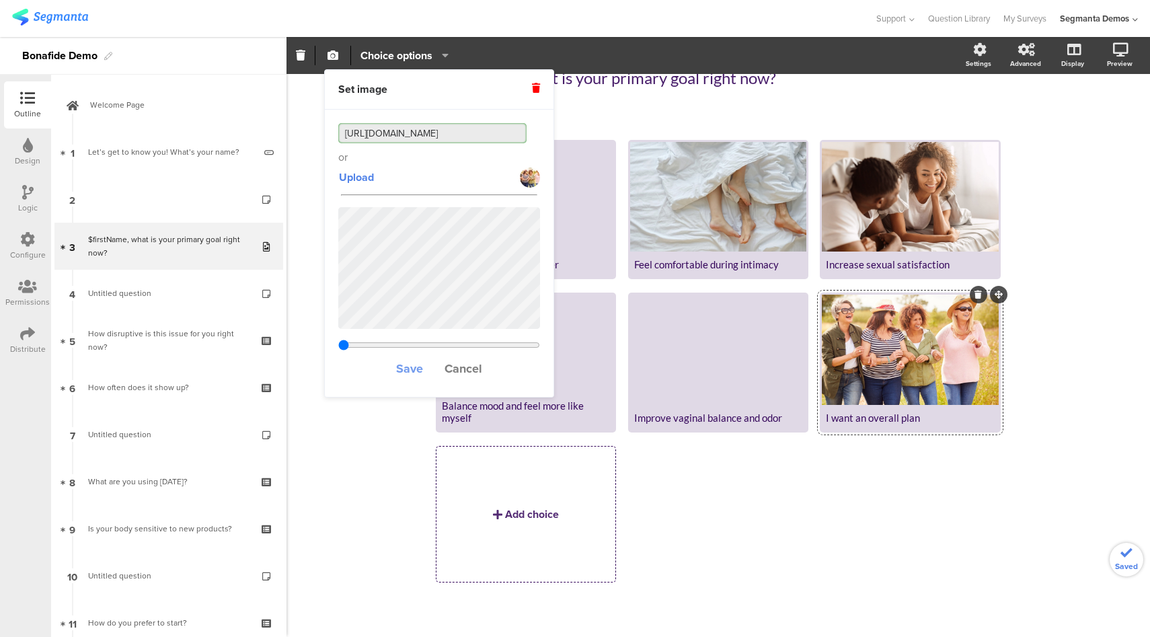
type input "0.5"
type input "https://hellobonafide.com/cdn/shop/articles/shutterstock_1549485035_367fa719-bf…"
click at [410, 367] on span "Save" at bounding box center [409, 368] width 27 height 17
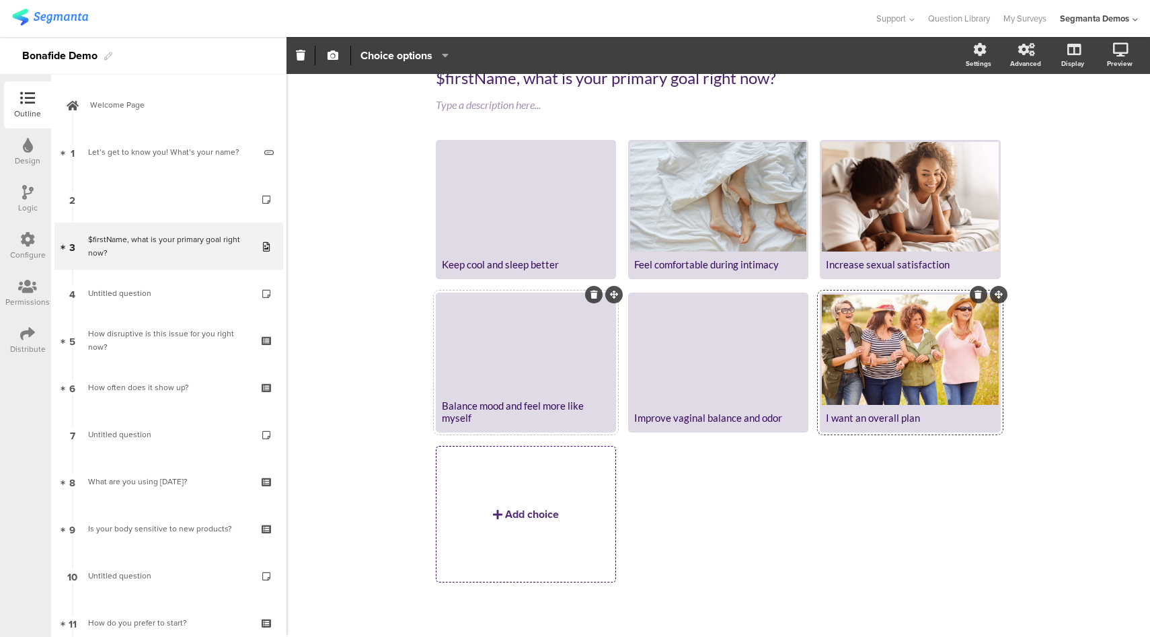
click at [549, 365] on div at bounding box center [526, 344] width 176 height 98
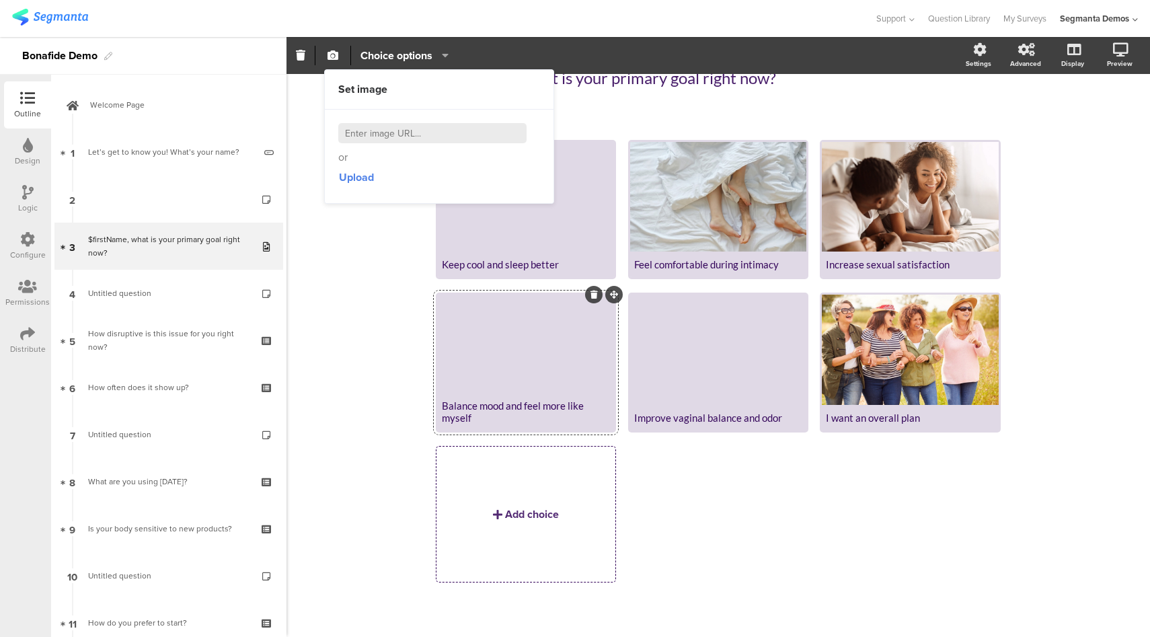
click at [395, 130] on input at bounding box center [432, 133] width 188 height 20
paste input "https://hellobonafide.com/cdn/shop/articles/Going_Grey_c62eaf69-54aa-4783-8430-…"
type input "https://hellobonafide.com/cdn/shop/articles/Going_Grey_c62eaf69-54aa-4783-8430-…"
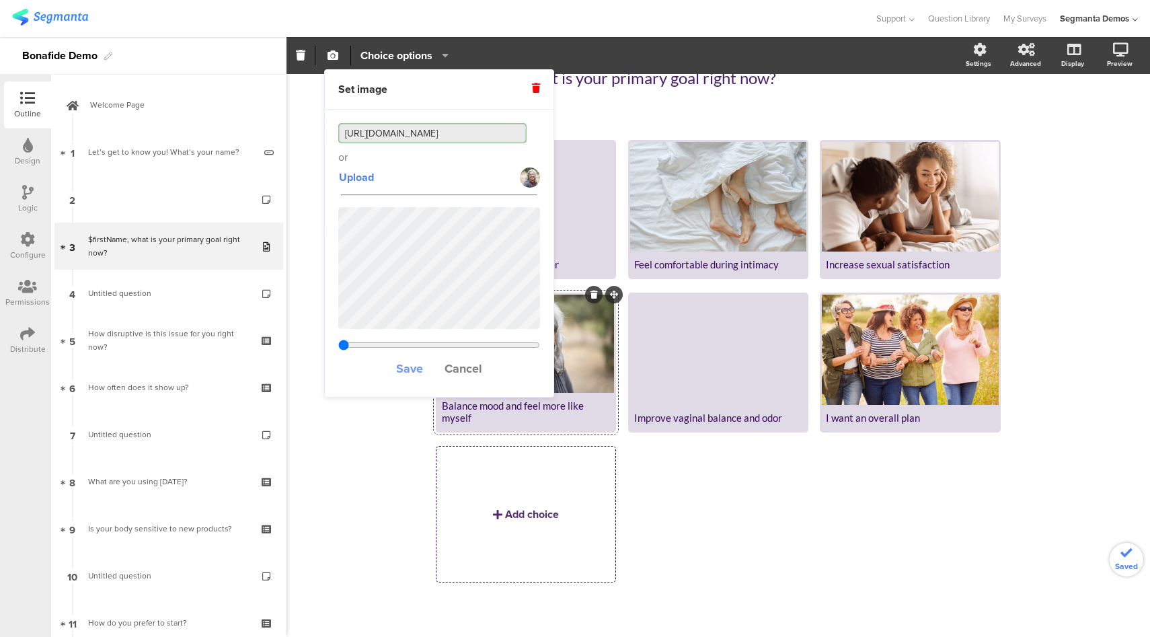
type input "0.5"
type input "https://hellobonafide.com/cdn/shop/articles/Going_Grey_c62eaf69-54aa-4783-8430-…"
click at [404, 368] on span "Save" at bounding box center [409, 368] width 27 height 17
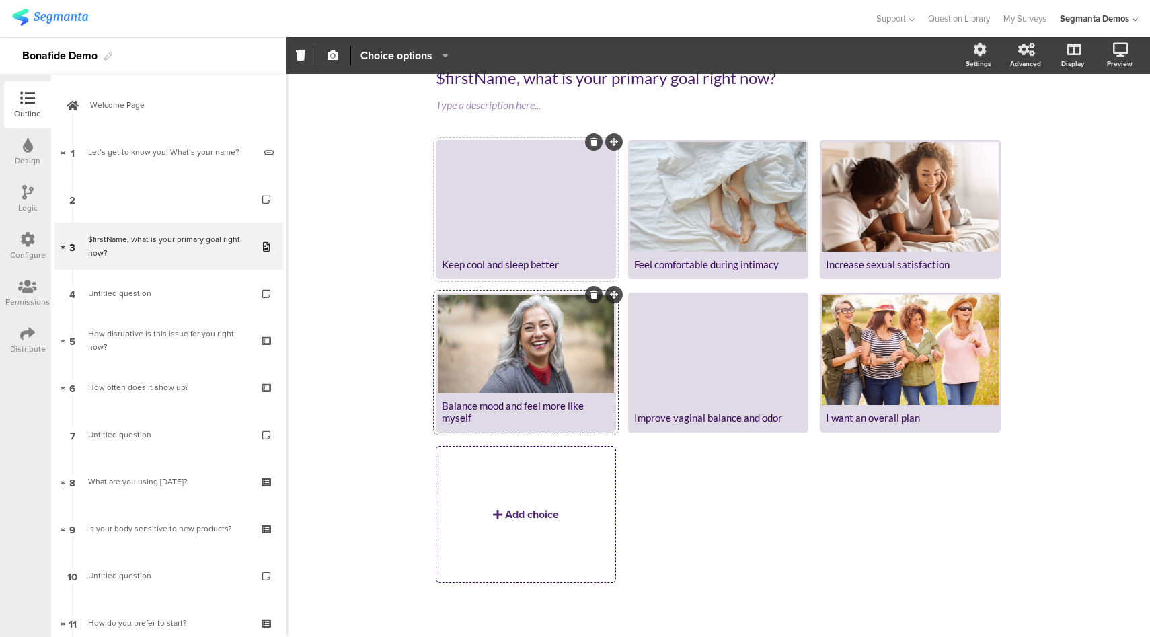
click at [535, 217] on div at bounding box center [526, 197] width 176 height 110
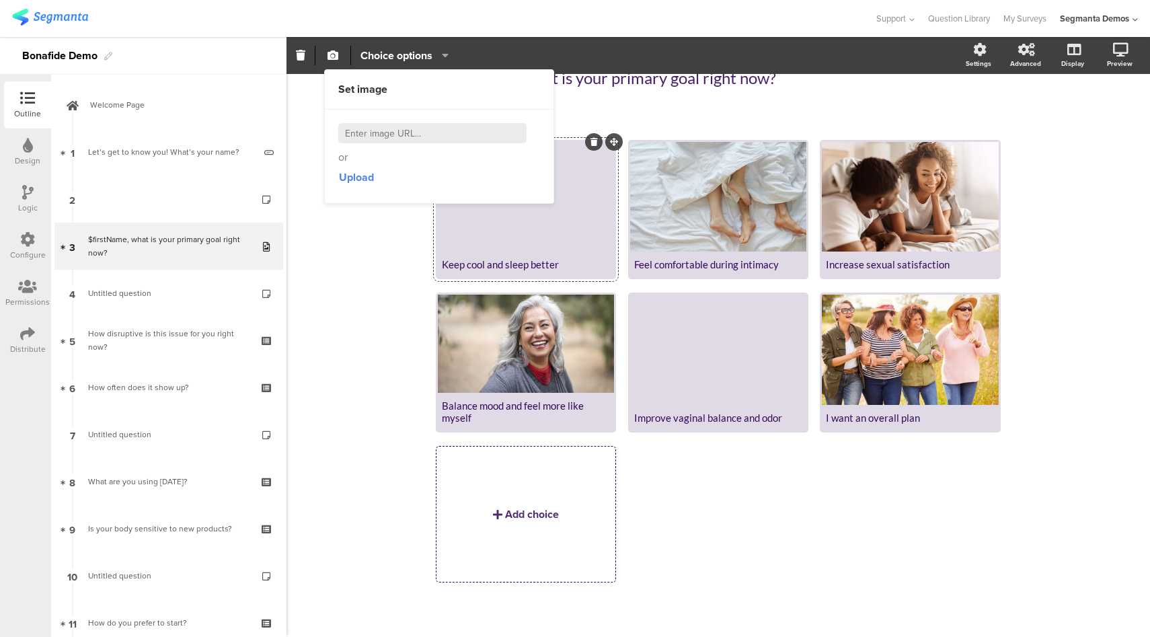
click at [383, 137] on input at bounding box center [432, 133] width 188 height 20
paste input "https://hellobonafide.com/cdn/shop/articles/shutterstock_1581002044_17ef993d-d7…"
type input "https://hellobonafide.com/cdn/shop/articles/shutterstock_1581002044_17ef993d-d7…"
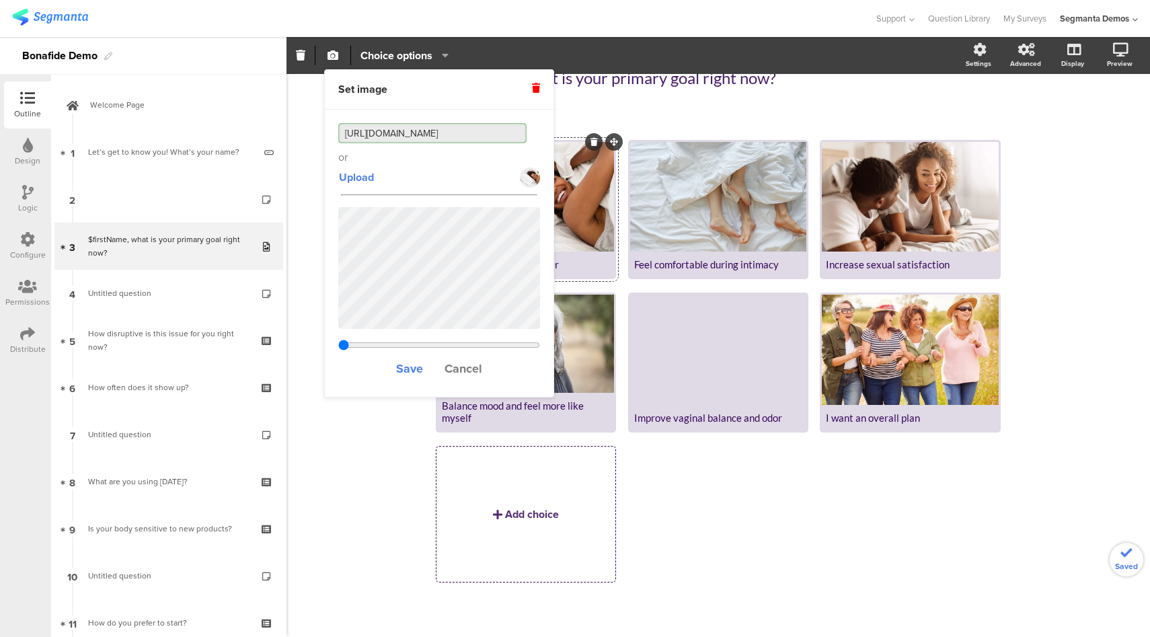
type input "0.5"
type input "https://hellobonafide.com/cdn/shop/articles/shutterstock_1581002044_17ef993d-d7…"
click at [410, 373] on span "Save" at bounding box center [409, 368] width 27 height 17
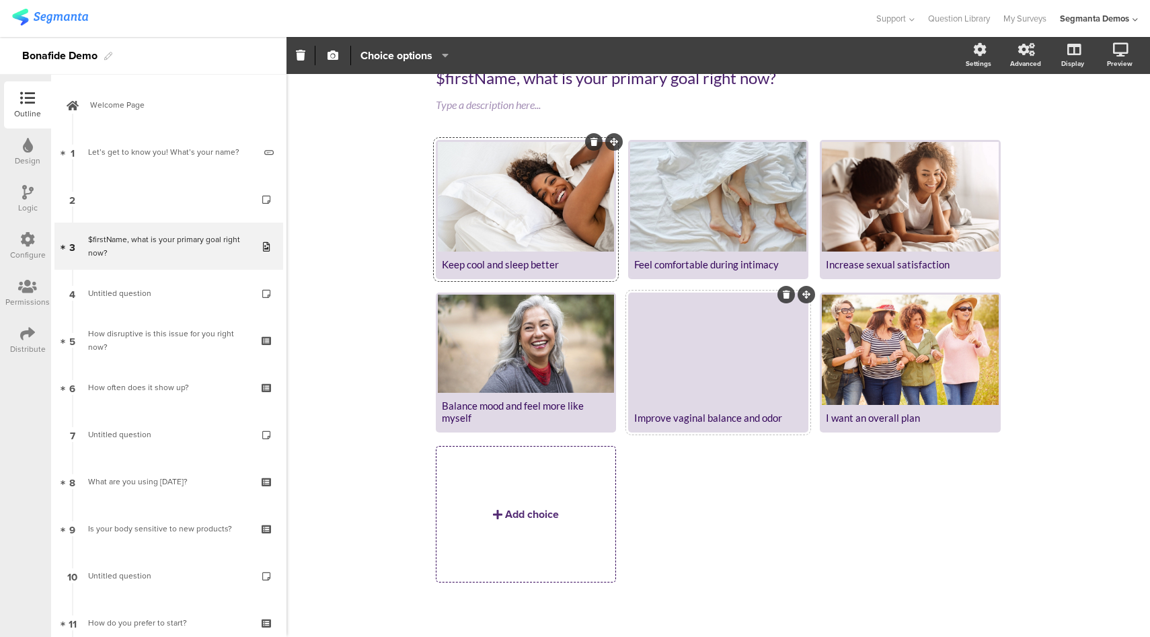
click at [701, 336] on div at bounding box center [718, 350] width 176 height 110
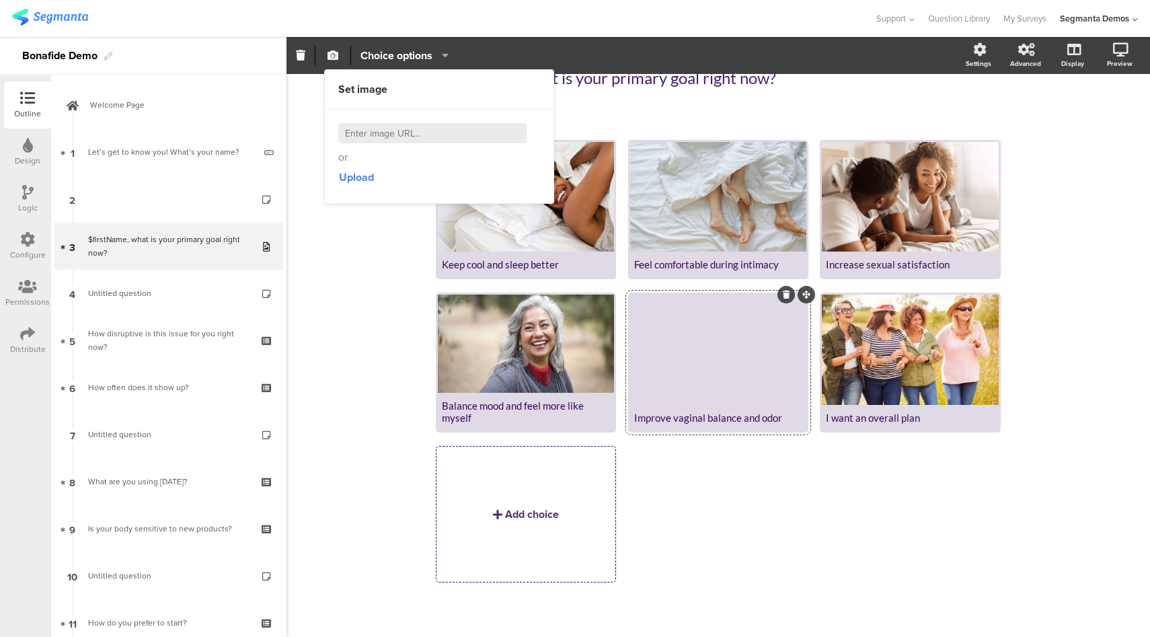
click at [374, 133] on input at bounding box center [432, 133] width 188 height 20
paste input "https://hellobonafide.com/cdn/shop/articles/Stocksy_txp6403e567e8I300_Medium_19…"
type input "https://hellobonafide.com/cdn/shop/articles/Stocksy_txp6403e567e8I300_Medium_19…"
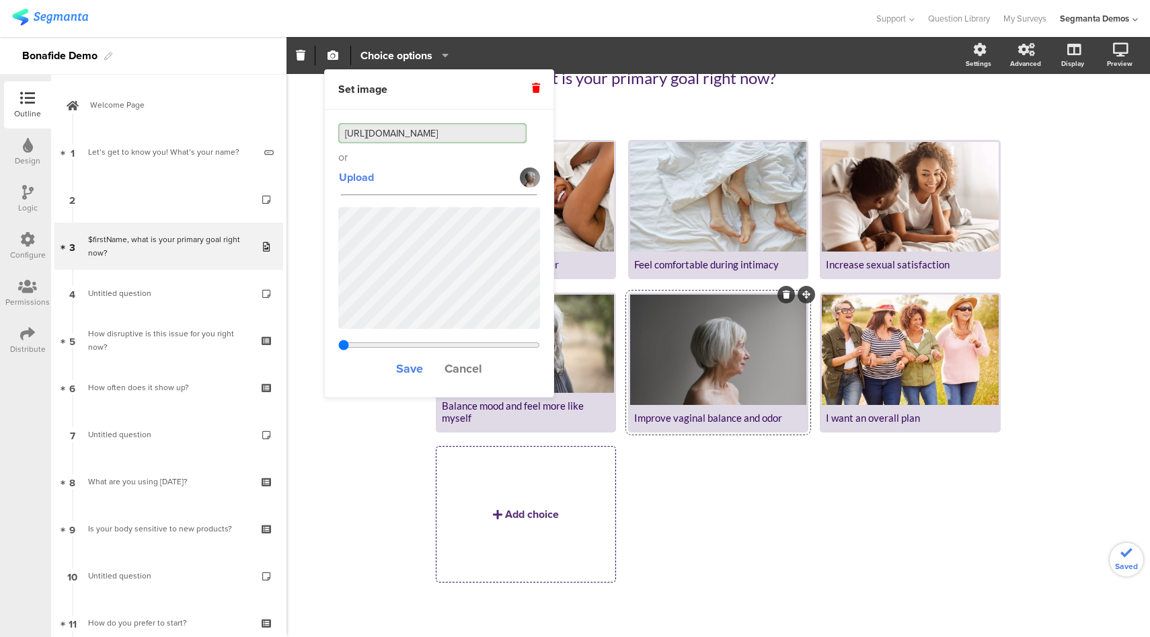
type input "0.520375152771136"
type input "https://hellobonafide.com/cdn/shop/articles/Stocksy_txp6403e567e8I300_Medium_19…"
click at [414, 364] on span "Save" at bounding box center [409, 368] width 27 height 17
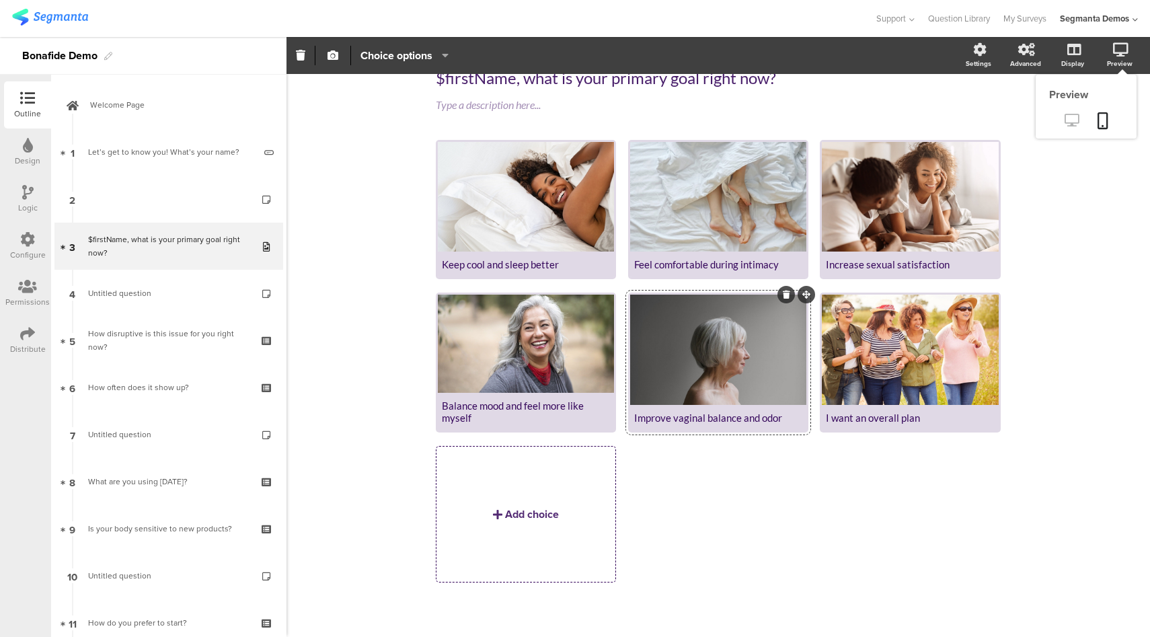
click at [1065, 114] on icon at bounding box center [1072, 120] width 14 height 13
click at [23, 238] on icon at bounding box center [27, 239] width 15 height 15
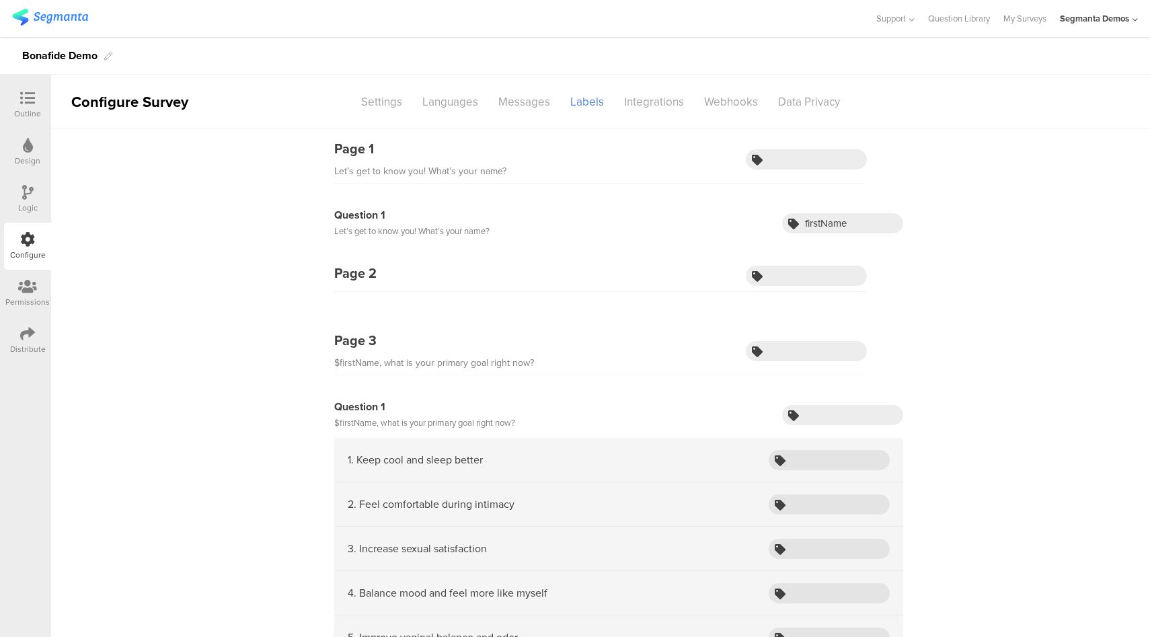
click at [33, 193] on icon at bounding box center [27, 192] width 11 height 15
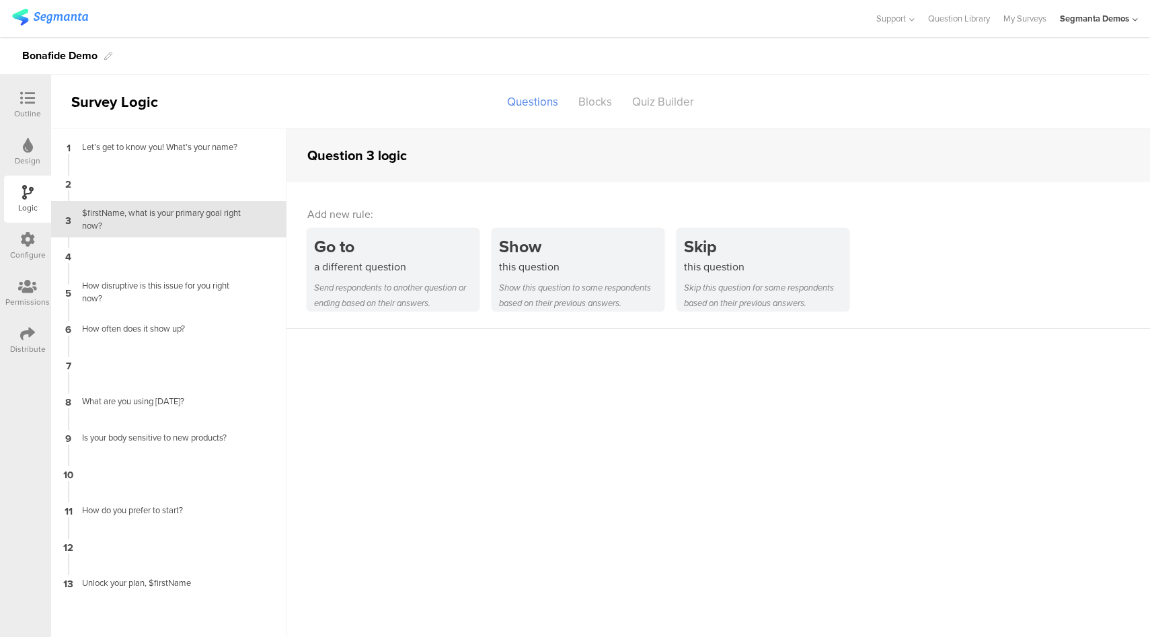
click at [20, 229] on div "Configure" at bounding box center [27, 246] width 47 height 47
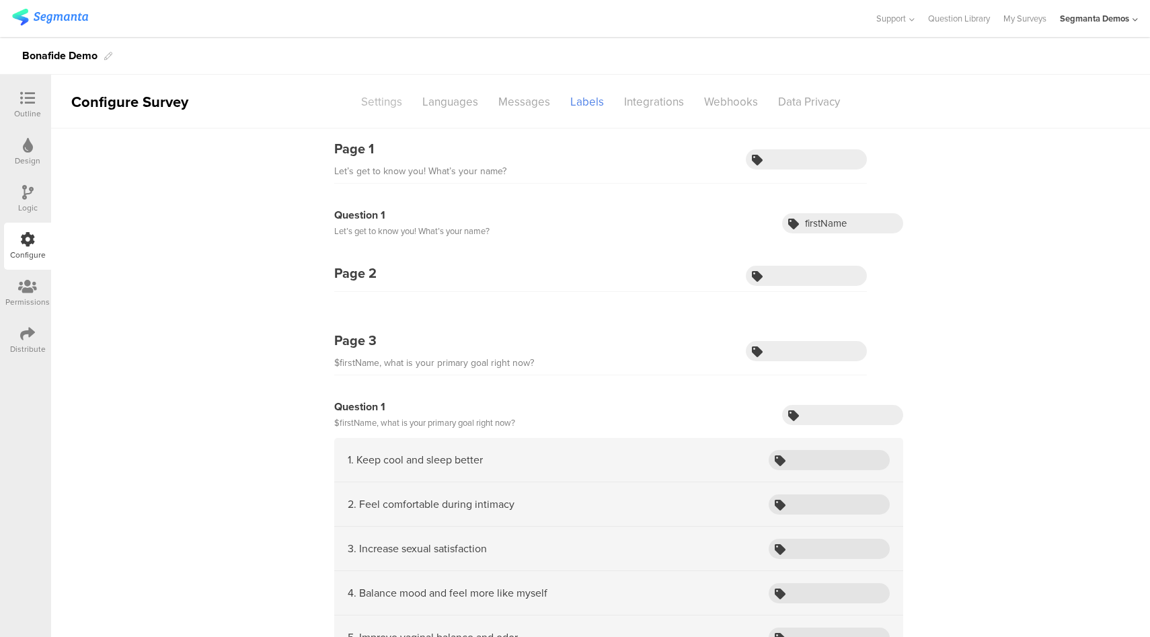
click at [385, 104] on div "Settings" at bounding box center [381, 102] width 61 height 24
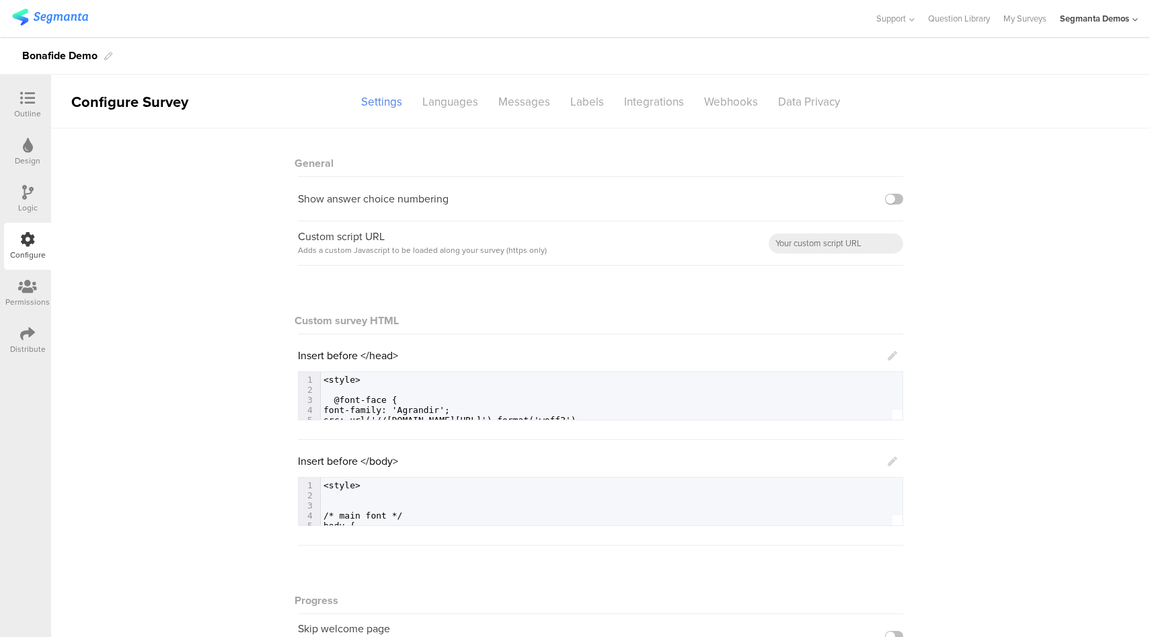
click at [888, 463] on icon at bounding box center [892, 461] width 9 height 9
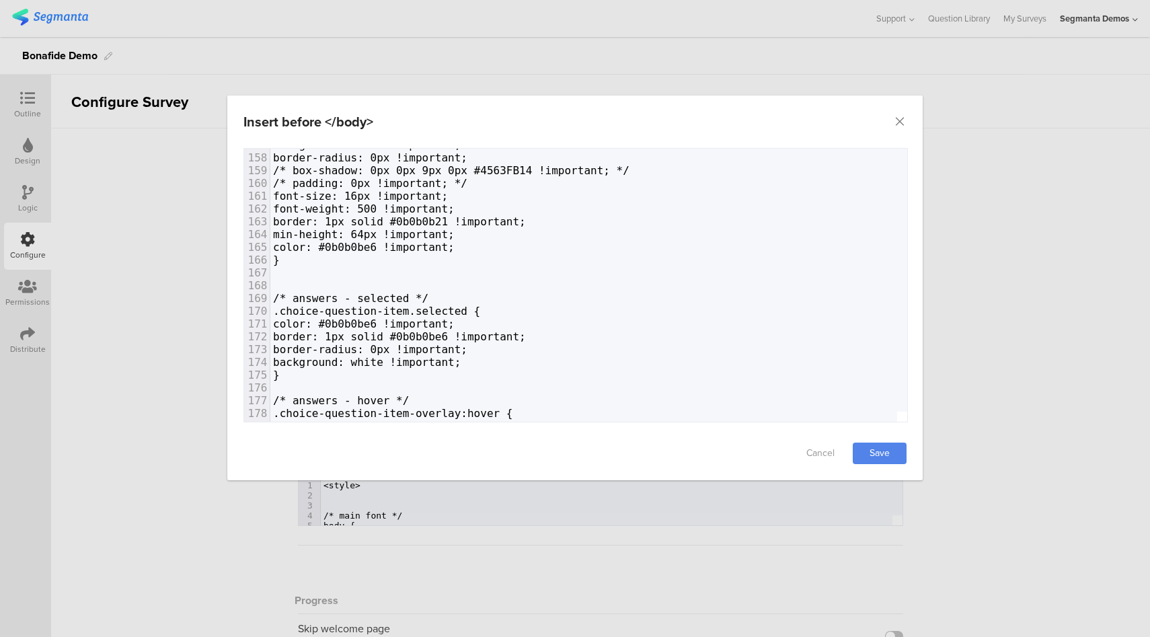
scroll to position [2006, 0]
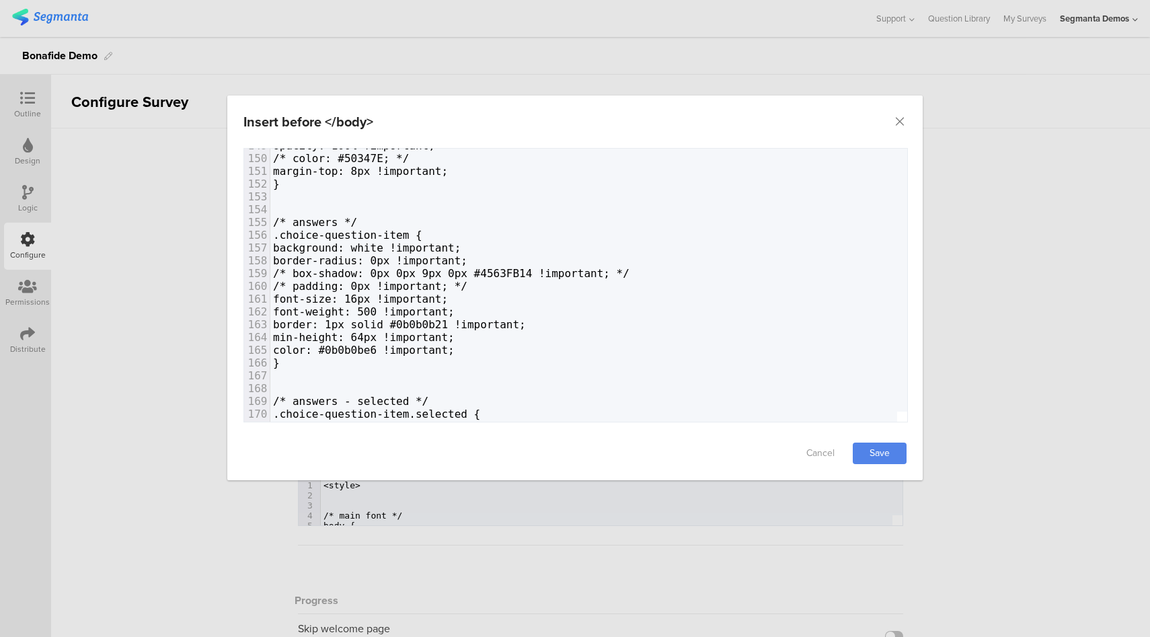
click at [404, 349] on span "color: #0b0b0be6 !important;" at bounding box center [364, 350] width 182 height 13
type textarea "0b0b0be6"
click at [404, 349] on span "color: #0b0b0be6 !important;" at bounding box center [364, 350] width 182 height 13
paste textarea "dialog"
click at [377, 348] on span "color: ##34055a !important;" at bounding box center [360, 350] width 175 height 13
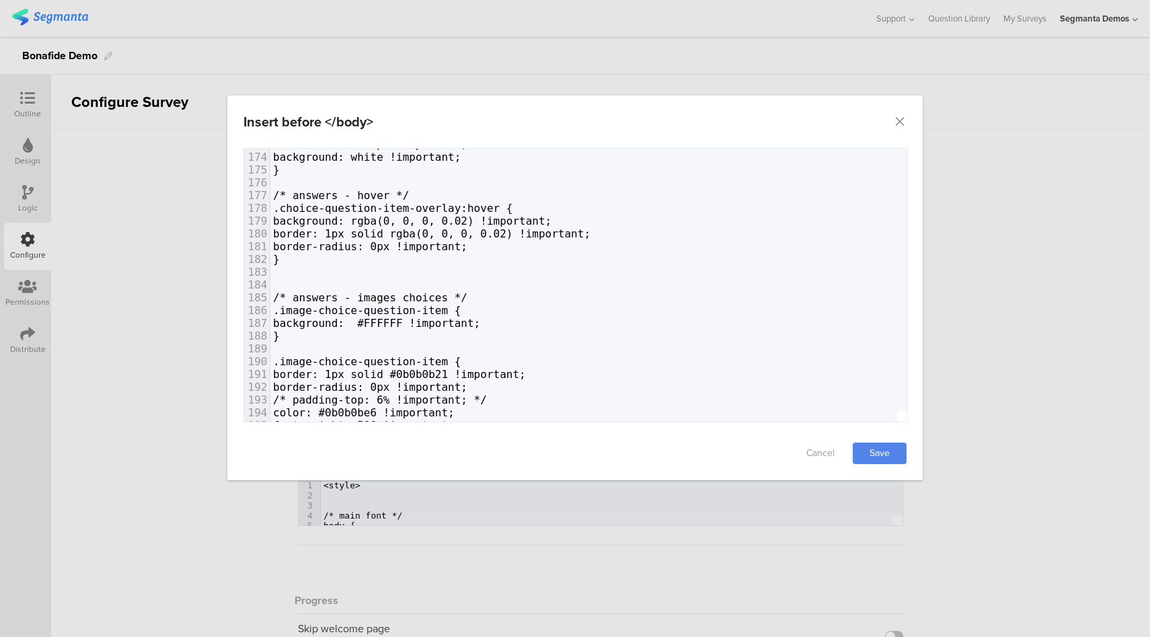
scroll to position [2243, 0]
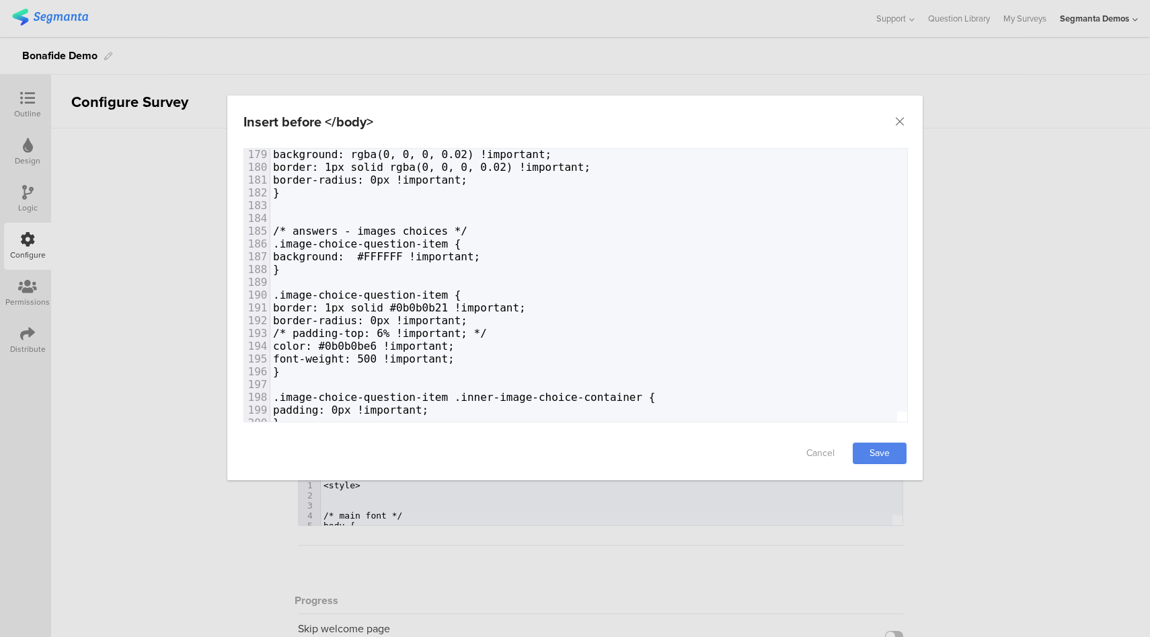
click at [411, 346] on span "color: #0b0b0be6 !important;" at bounding box center [364, 346] width 182 height 13
type textarea "0b0b0be6"
click at [411, 346] on span "color: #0b0b0be6 !important;" at bounding box center [364, 346] width 182 height 13
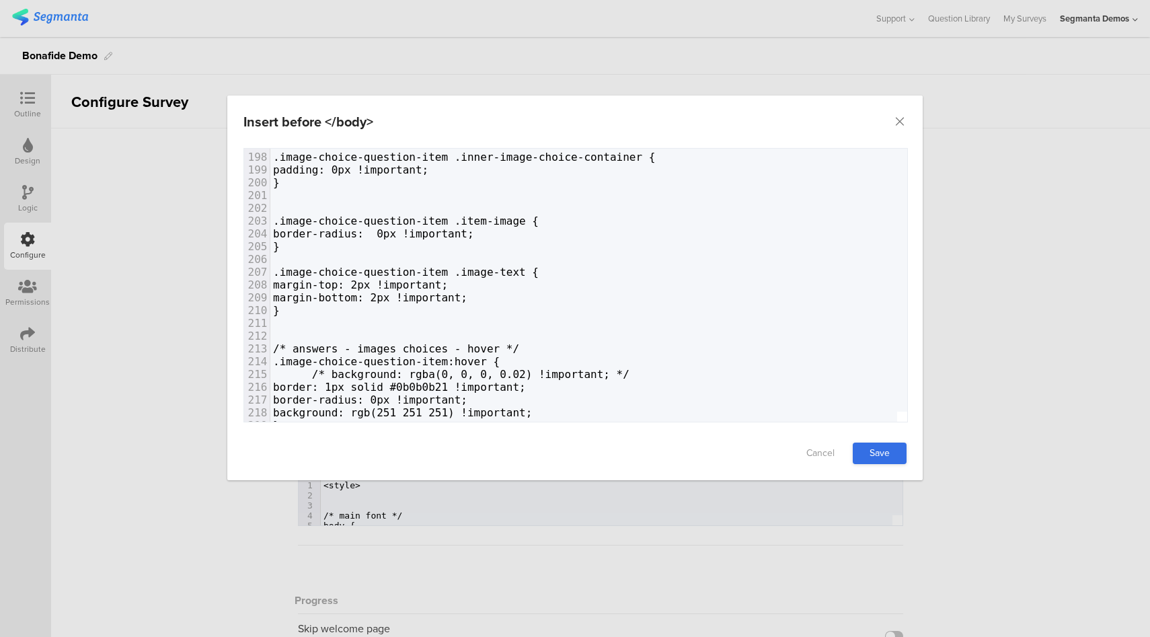
click at [890, 449] on link "Save" at bounding box center [880, 454] width 54 height 22
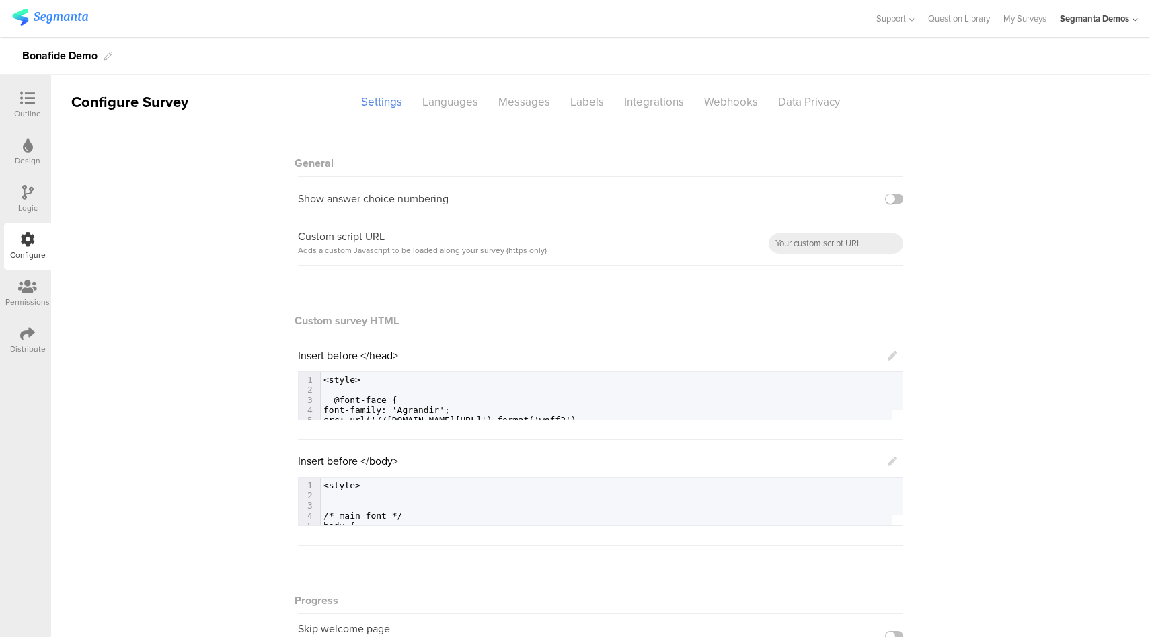
click at [34, 194] on div "Logic" at bounding box center [27, 199] width 47 height 47
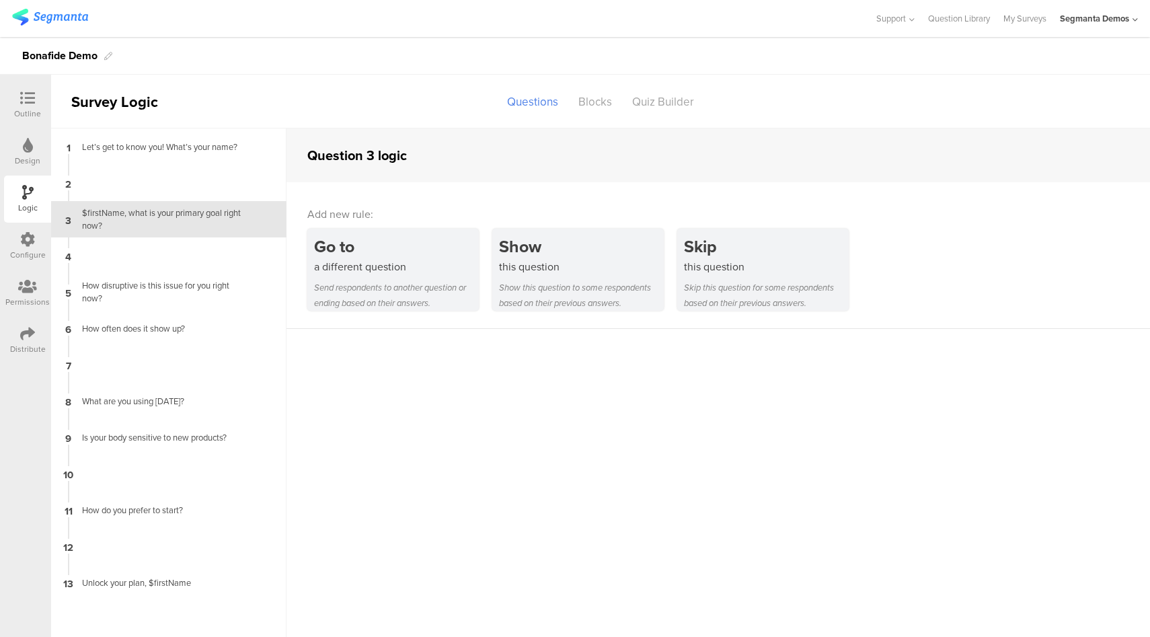
click at [40, 244] on div "Configure" at bounding box center [27, 246] width 47 height 47
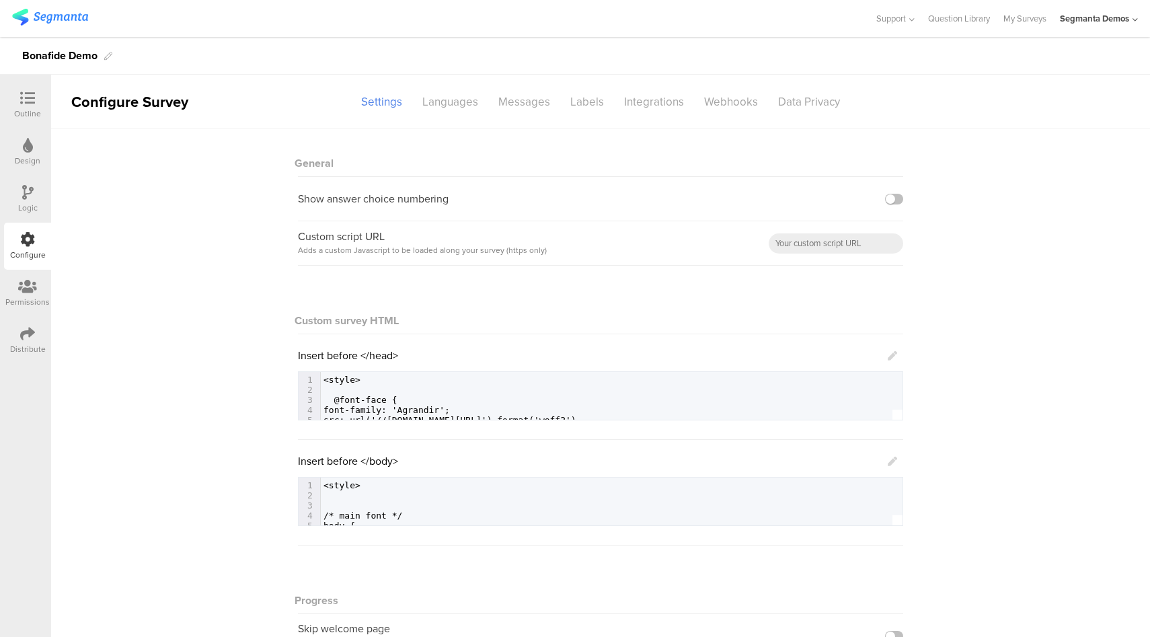
click at [888, 463] on icon at bounding box center [892, 461] width 9 height 9
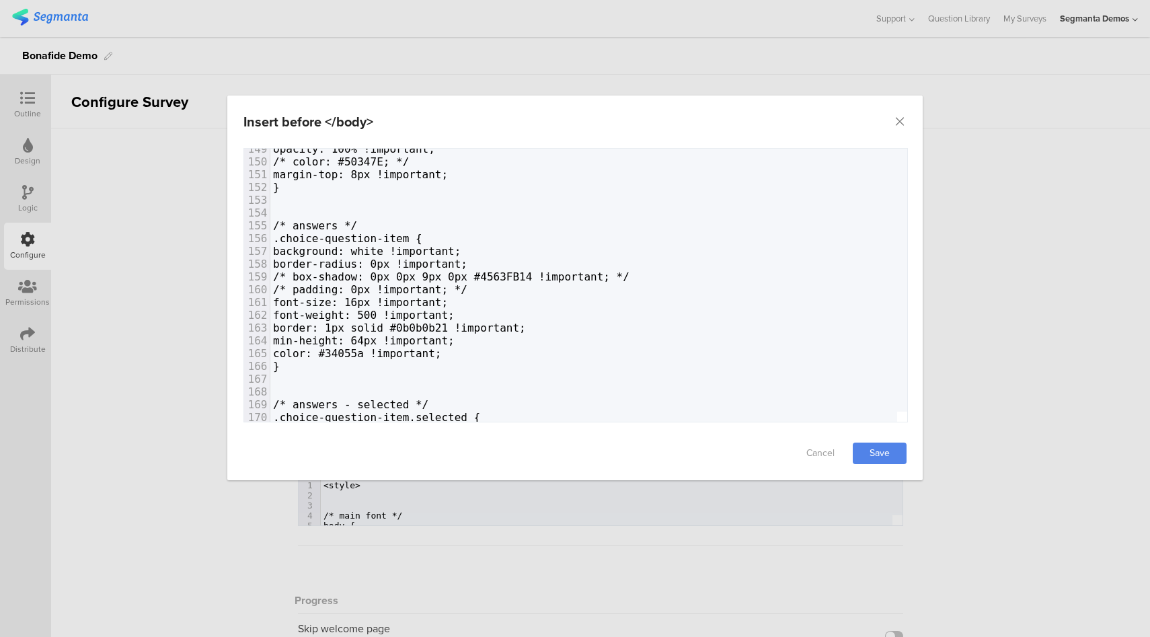
click at [486, 328] on span "border: 1px solid #0b0b0b21 !important;" at bounding box center [399, 327] width 253 height 13
type textarea "000000"
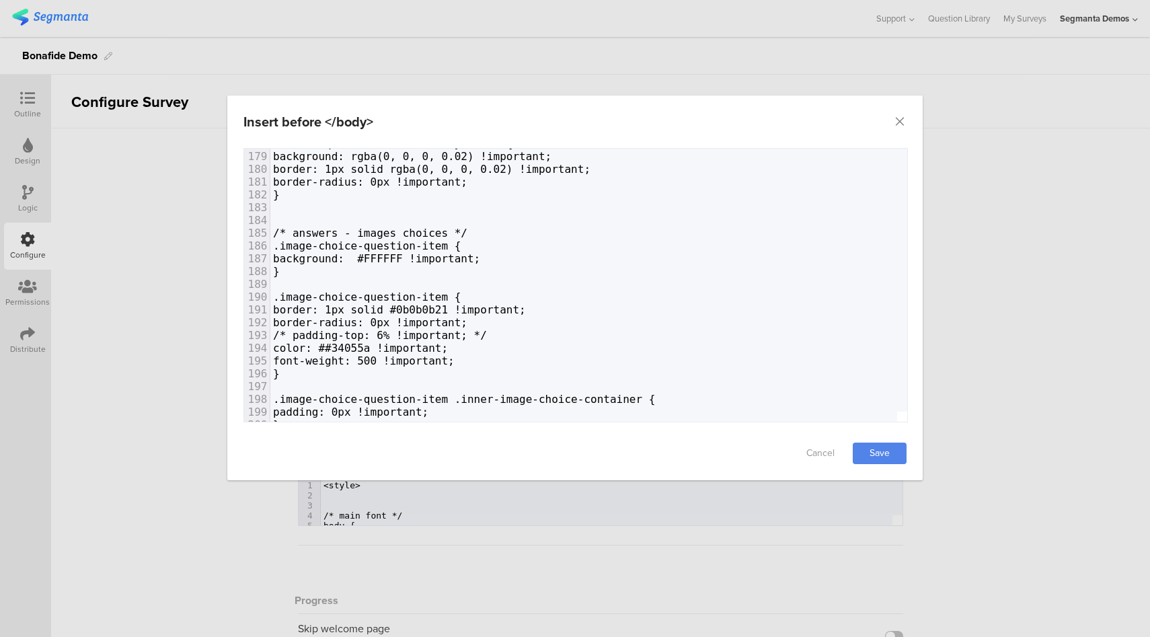
click at [473, 305] on span "border: 1px solid #0b0b0b21 !important;" at bounding box center [399, 309] width 253 height 13
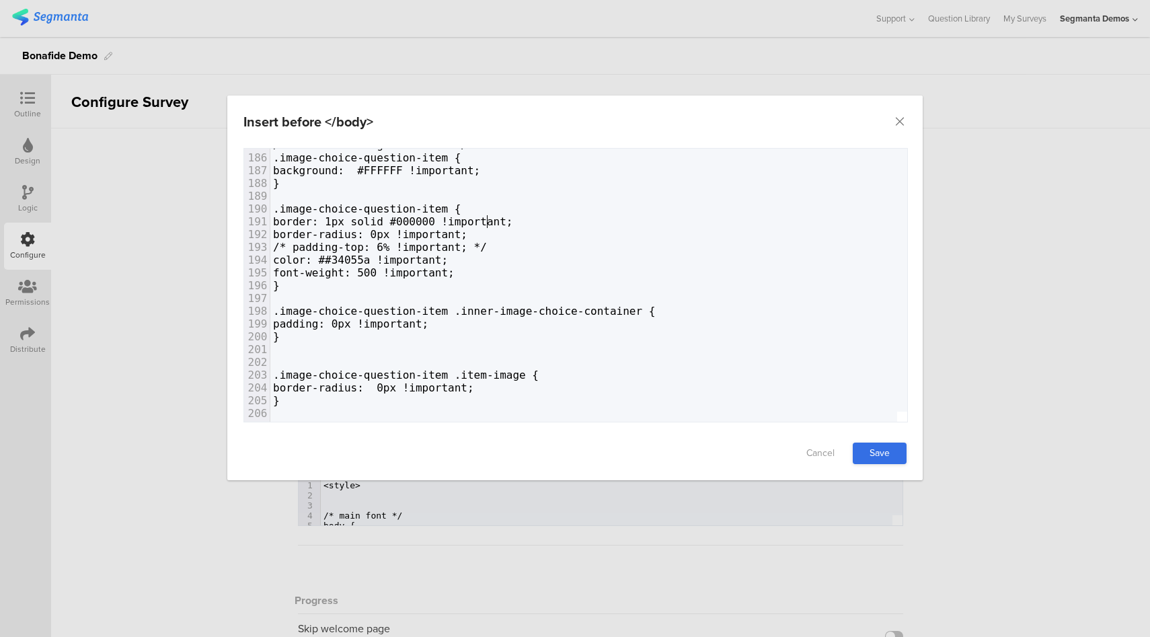
type textarea "000000"
click at [869, 447] on link "Save" at bounding box center [880, 454] width 54 height 22
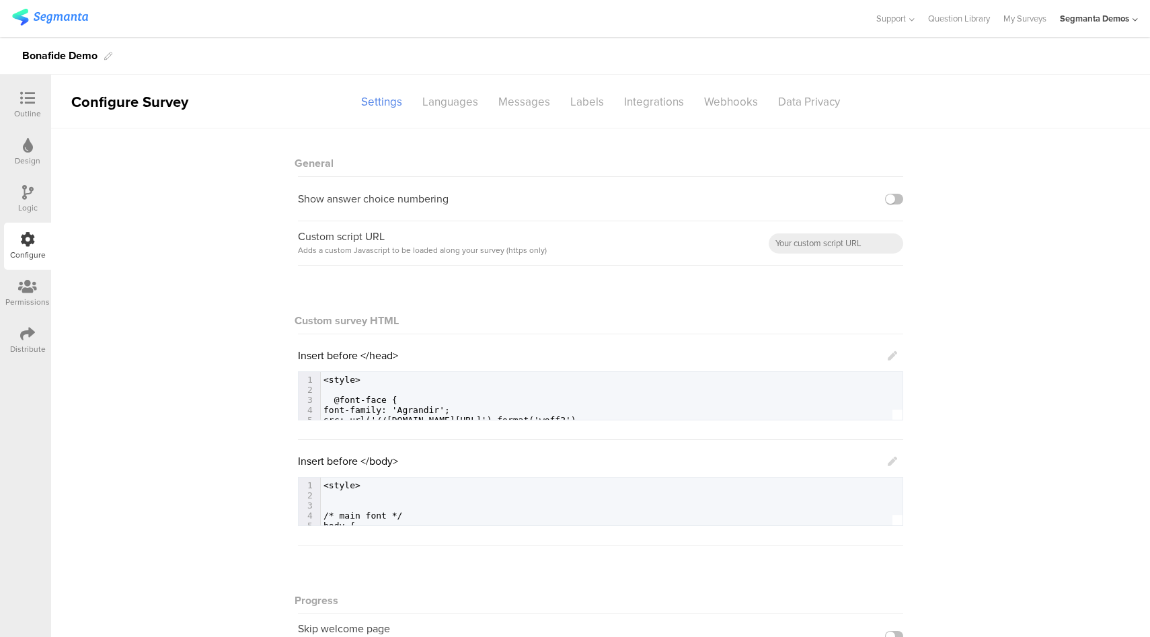
click at [888, 461] on icon at bounding box center [892, 461] width 9 height 9
click at [888, 467] on link at bounding box center [892, 460] width 9 height 15
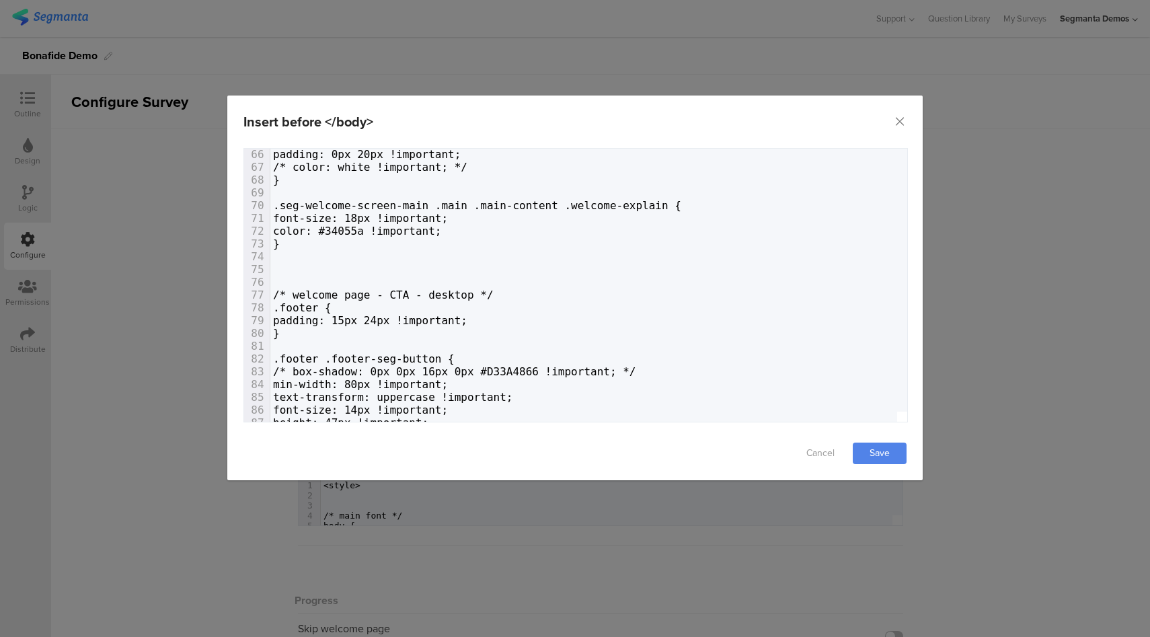
scroll to position [849, 0]
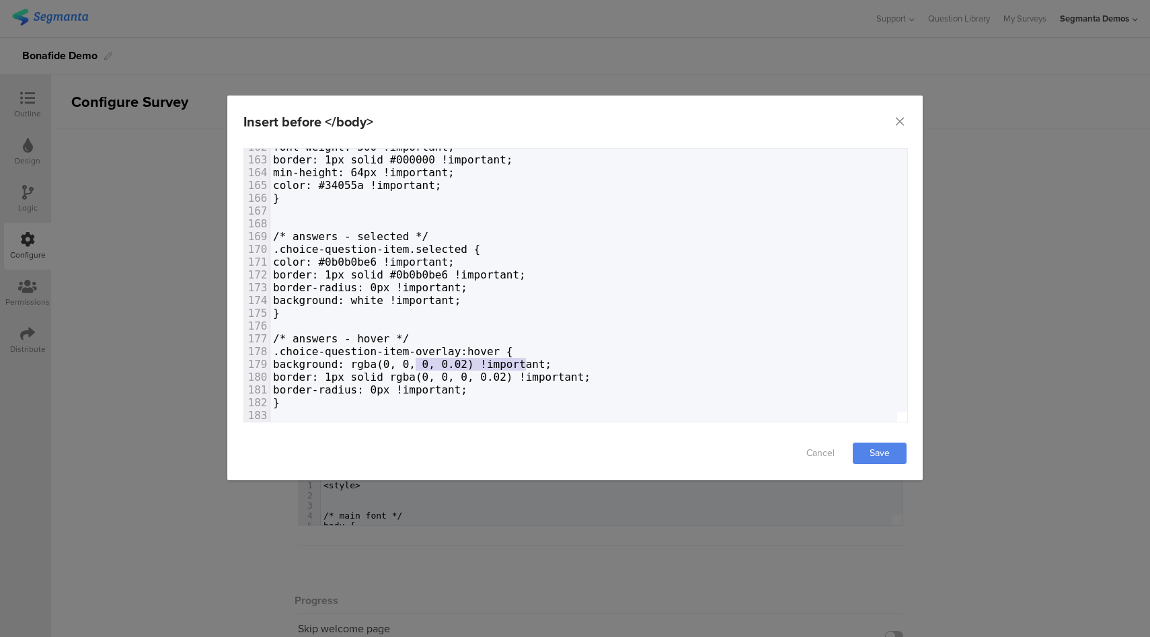
type textarea "rgba(0, 0, 0, 0.02)"
drag, startPoint x: 525, startPoint y: 365, endPoint x: 404, endPoint y: 365, distance: 121.1
click at [404, 365] on span "background: rgba(0, 0, 0, 0.02) !important;" at bounding box center [412, 364] width 278 height 13
click at [403, 366] on span "background: dcd4ee !important;" at bounding box center [370, 364] width 194 height 13
type textarea "#"
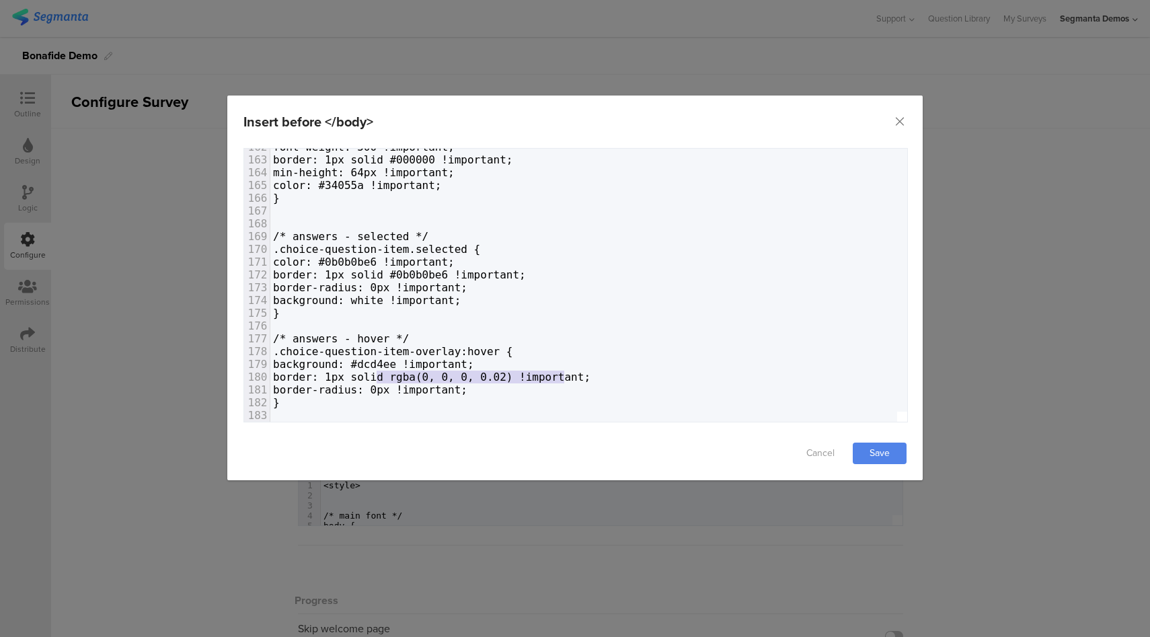
drag, startPoint x: 566, startPoint y: 379, endPoint x: 376, endPoint y: 380, distance: 189.6
click at [376, 380] on span "border: 1px solid rgba(0, 0, 0, 0.02) !important;" at bounding box center [431, 377] width 317 height 13
type textarea "#000000"
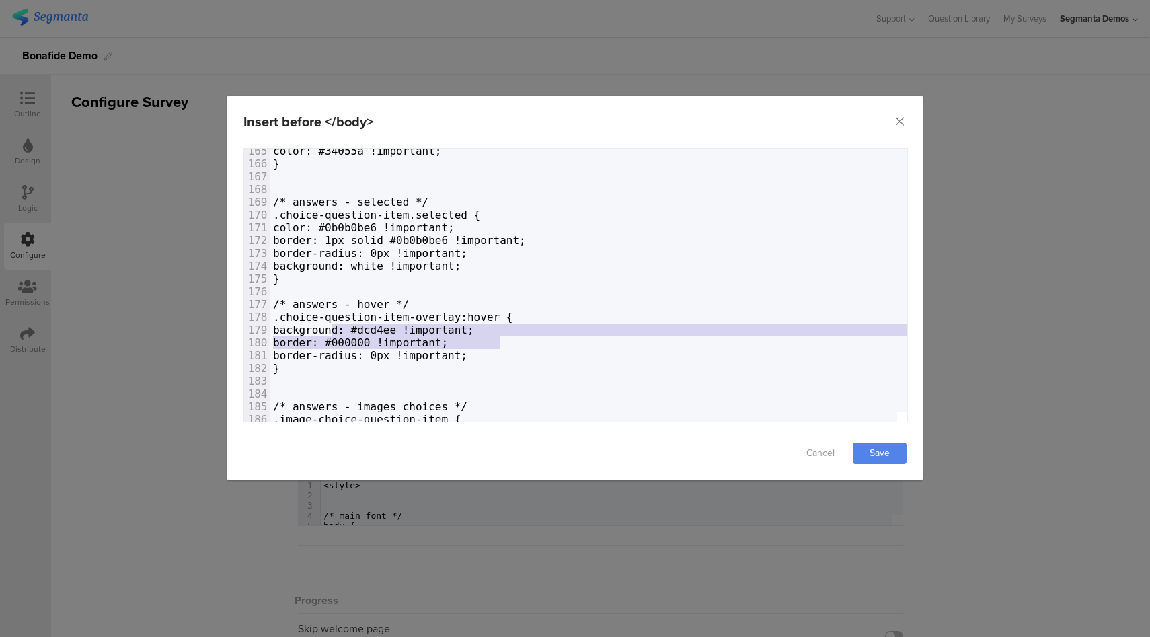
type textarea "background: #dcd4ee !important; border: #000000 !important;"
drag, startPoint x: 518, startPoint y: 344, endPoint x: 323, endPoint y: 332, distance: 194.7
click at [419, 268] on span "background: white !important;" at bounding box center [367, 266] width 188 height 13
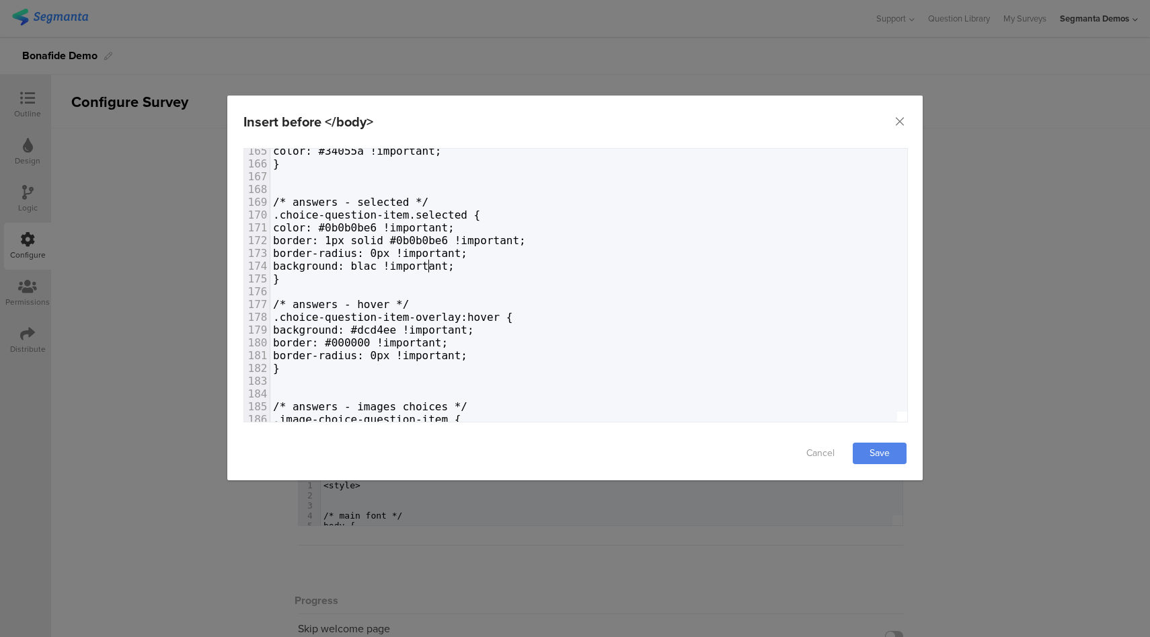
type textarea "black"
click at [435, 327] on span "background: #dcd4ee !important;" at bounding box center [373, 329] width 201 height 13
type textarea "dcd4ee"
click at [435, 327] on span "background: #dcd4ee !important;" at bounding box center [373, 329] width 201 height 13
click at [404, 266] on span "background: !important;" at bounding box center [350, 266] width 155 height 13
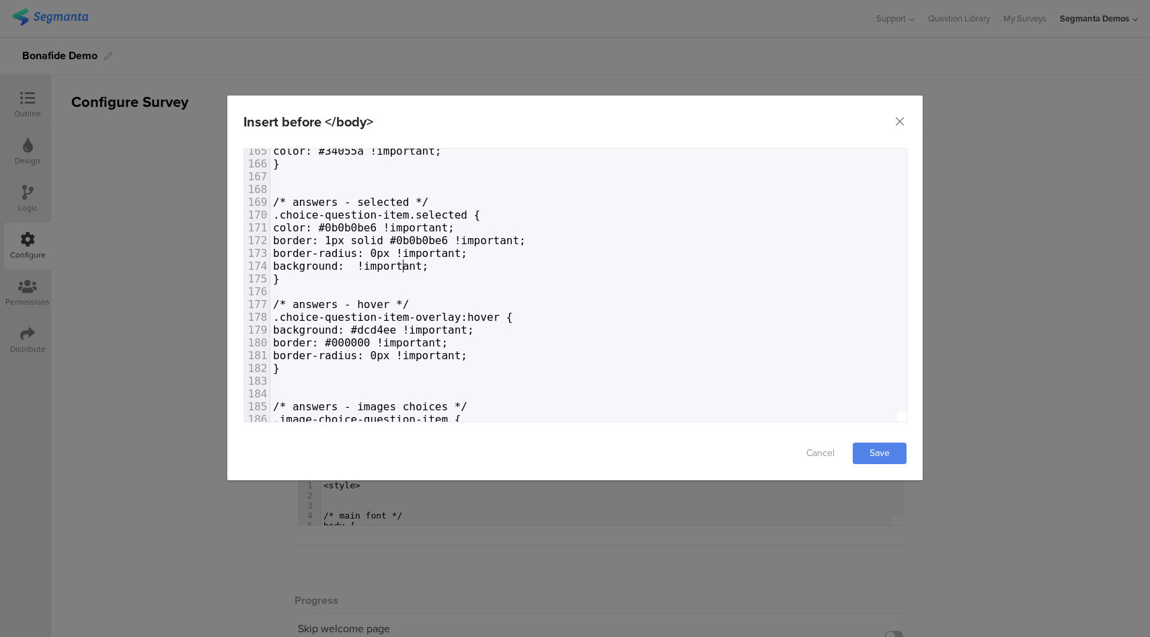
type textarea "#"
paste textarea "dialog"
click at [397, 342] on span "border: #000000 !important;" at bounding box center [360, 342] width 175 height 13
type textarea "000000"
click at [397, 342] on span "border: #000000 !important;" at bounding box center [360, 342] width 175 height 13
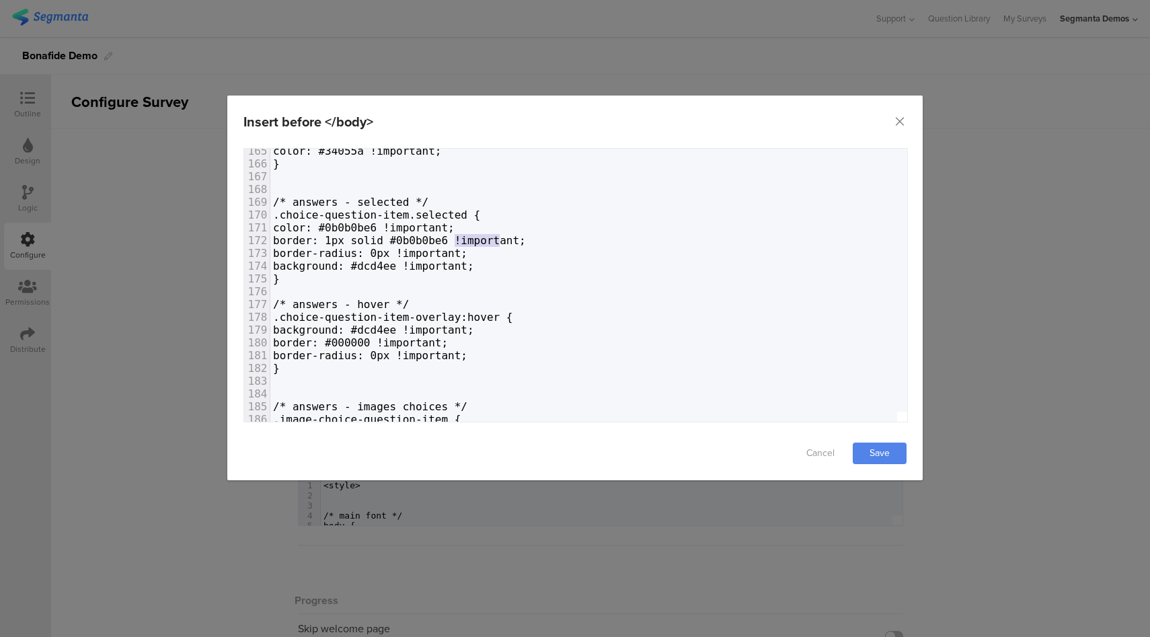
type textarea "0b0b0be6"
drag, startPoint x: 500, startPoint y: 241, endPoint x: 450, endPoint y: 242, distance: 50.5
click at [450, 242] on span "border: 1px solid #0b0b0be6 !important;" at bounding box center [399, 240] width 253 height 13
paste textarea "dialog"
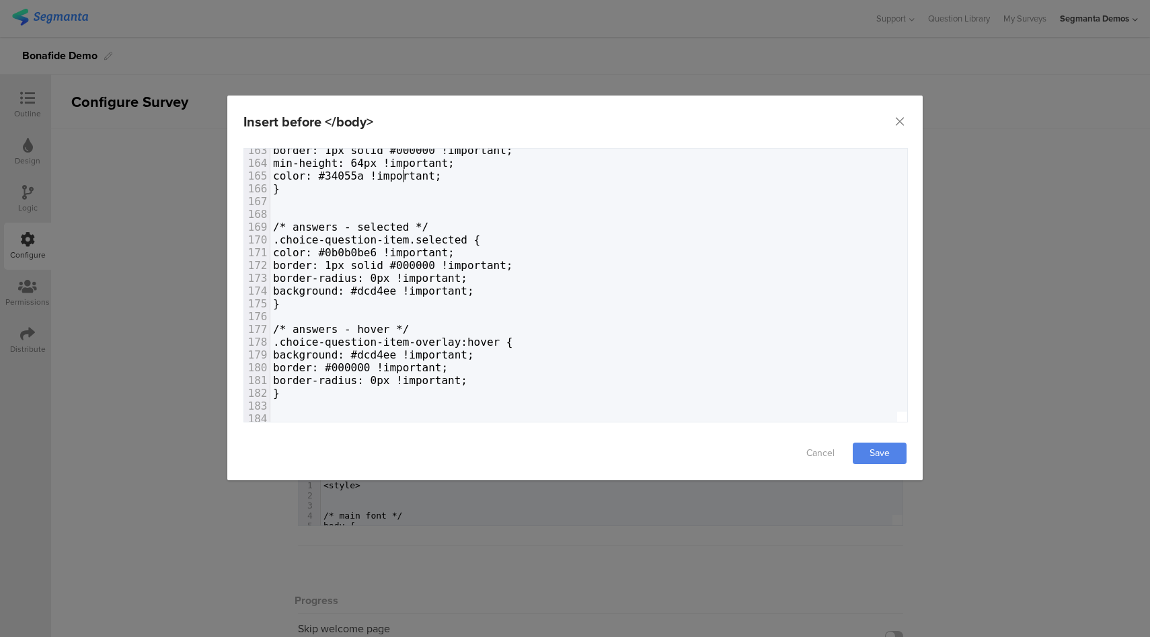
click at [404, 175] on span "color: #34055a !important;" at bounding box center [357, 175] width 169 height 13
type textarea "34055a"
click at [404, 175] on span "color: #34055a !important;" at bounding box center [357, 175] width 169 height 13
click at [411, 249] on span "color: #0b0b0be6 !important;" at bounding box center [364, 252] width 182 height 13
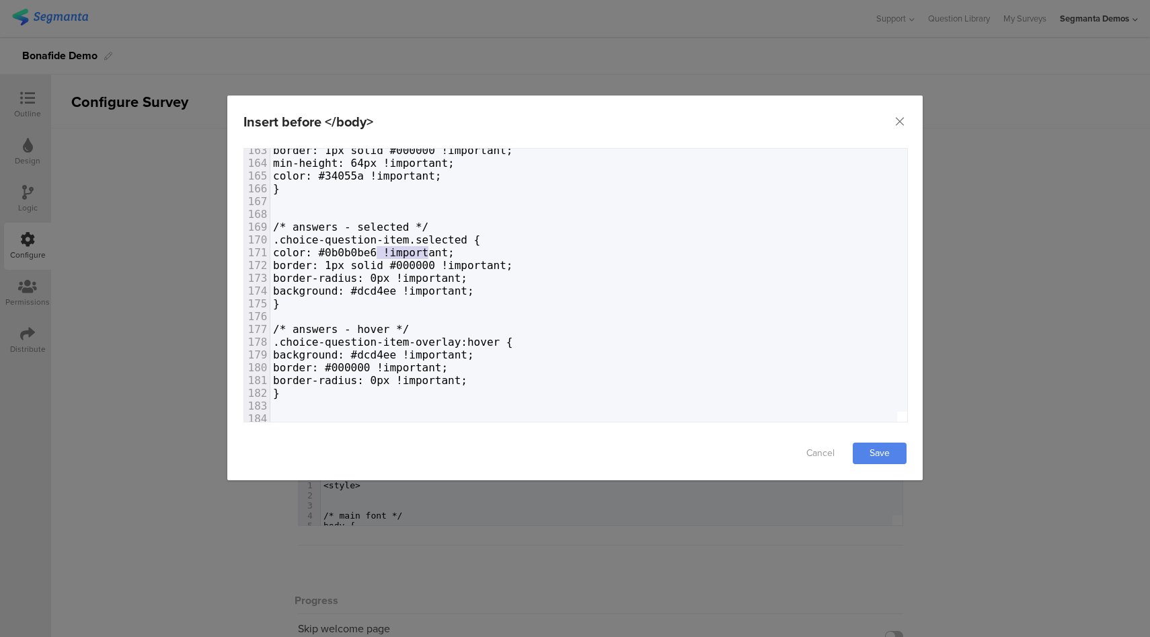
paste textarea "dialog"
type textarea "0b0b0be6"
click at [874, 454] on link "Save" at bounding box center [880, 454] width 54 height 22
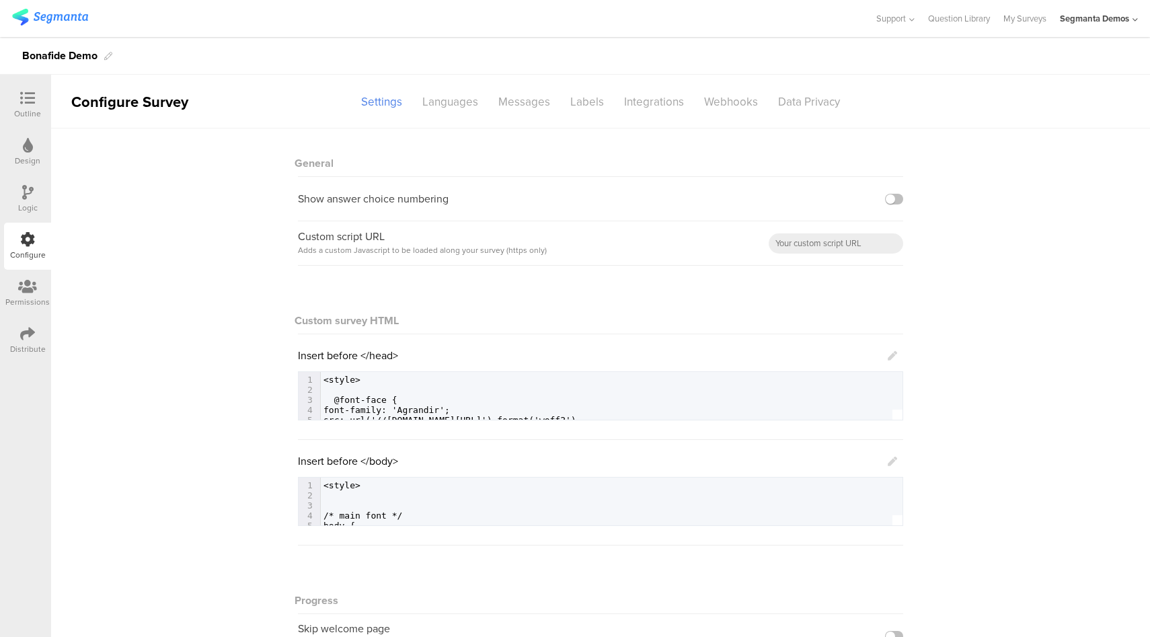
click at [888, 463] on icon at bounding box center [892, 461] width 9 height 9
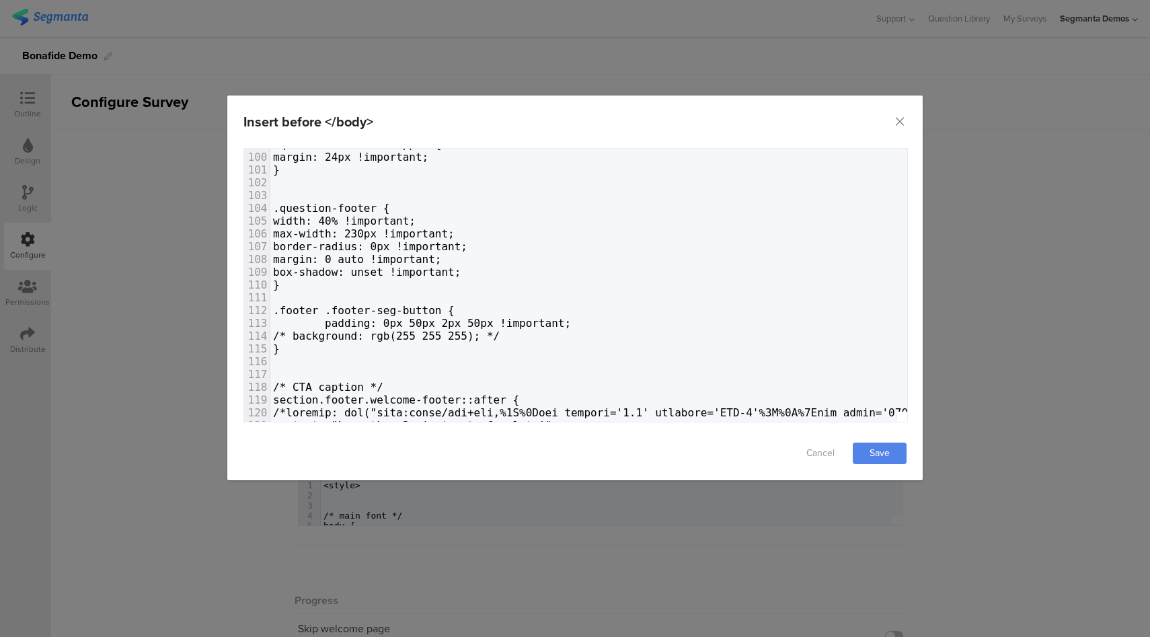
scroll to position [1444, 0]
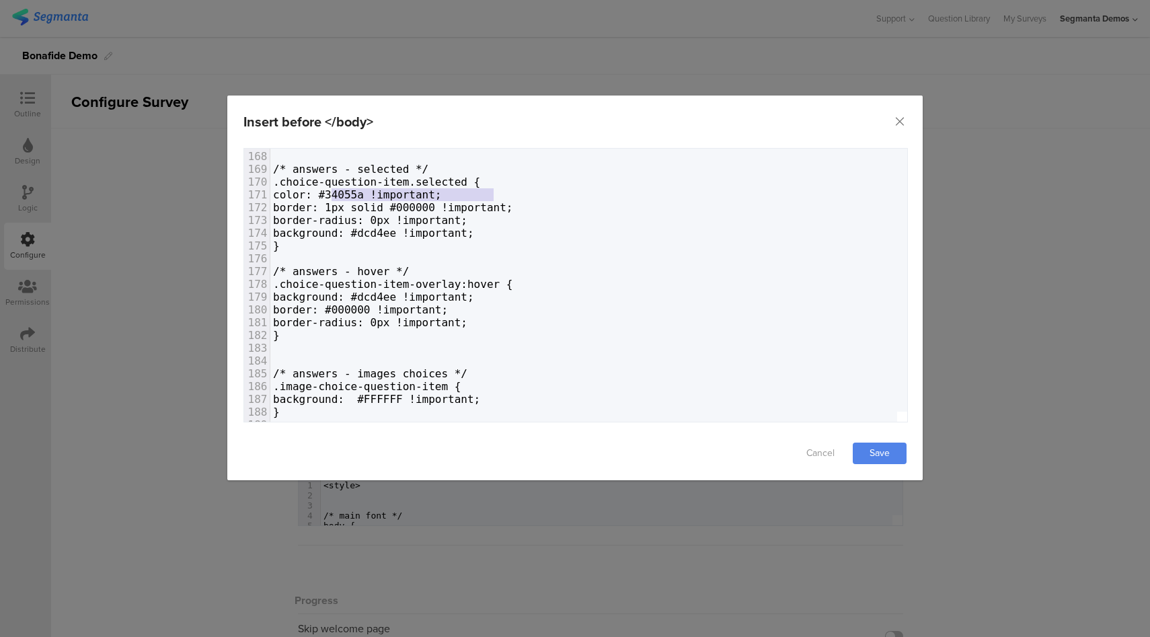
type textarea "color: #34055a !important;"
drag, startPoint x: 507, startPoint y: 197, endPoint x: 326, endPoint y: 193, distance: 180.9
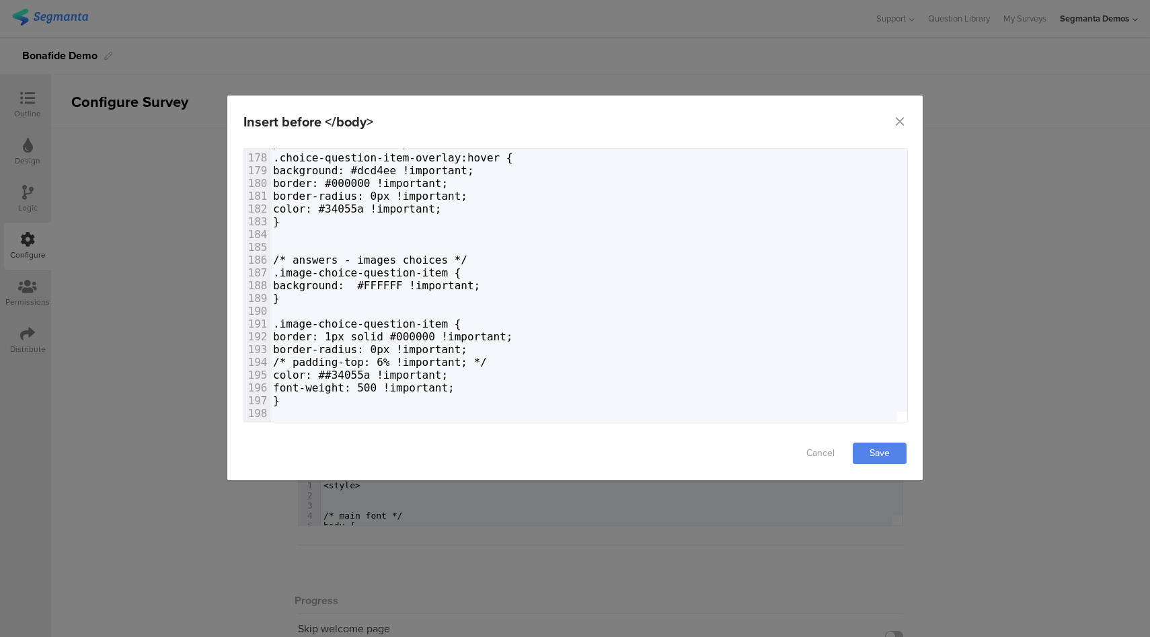
click at [386, 373] on span "color: ##34055a !important;" at bounding box center [360, 375] width 175 height 13
click at [397, 375] on span "color: #34055a !important;" at bounding box center [357, 375] width 169 height 13
type textarea "34055a"
click at [397, 375] on span "color: #34055a !important;" at bounding box center [357, 375] width 169 height 13
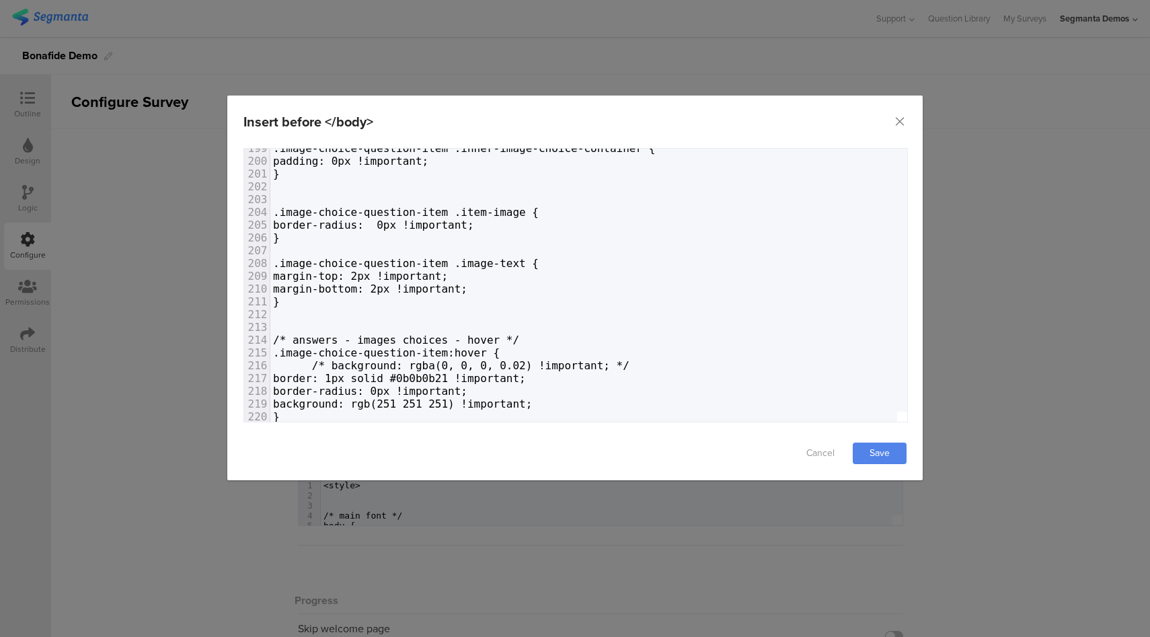
click at [478, 378] on span "border: 1px solid #0b0b0b21 !important;" at bounding box center [399, 378] width 253 height 13
type textarea "000000"
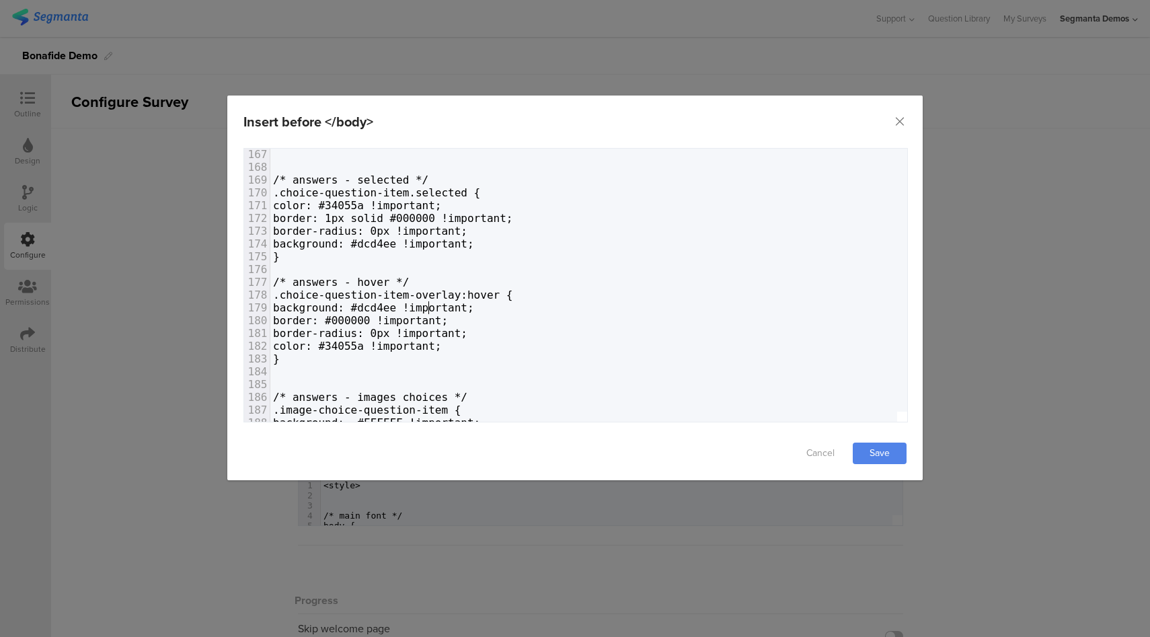
click at [428, 307] on span "background: #dcd4ee !important;" at bounding box center [373, 307] width 201 height 13
type textarea "dcd4ee"
click at [428, 307] on span "background: #dcd4ee !important;" at bounding box center [373, 307] width 201 height 13
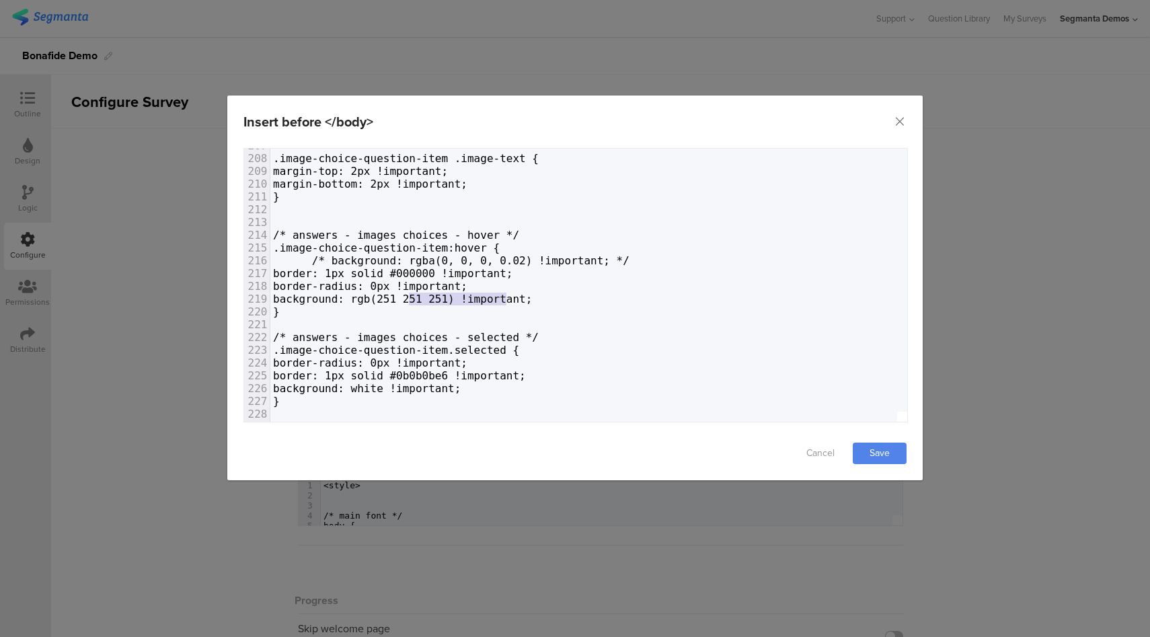
type textarea "rgb(251 251 251)"
drag, startPoint x: 506, startPoint y: 300, endPoint x: 402, endPoint y: 301, distance: 103.6
click at [402, 301] on span "background: rgb(251 251 251) !important;" at bounding box center [402, 299] width 259 height 13
paste textarea "dialog"
click at [403, 301] on span "background: dcd4ee !important;" at bounding box center [370, 299] width 194 height 13
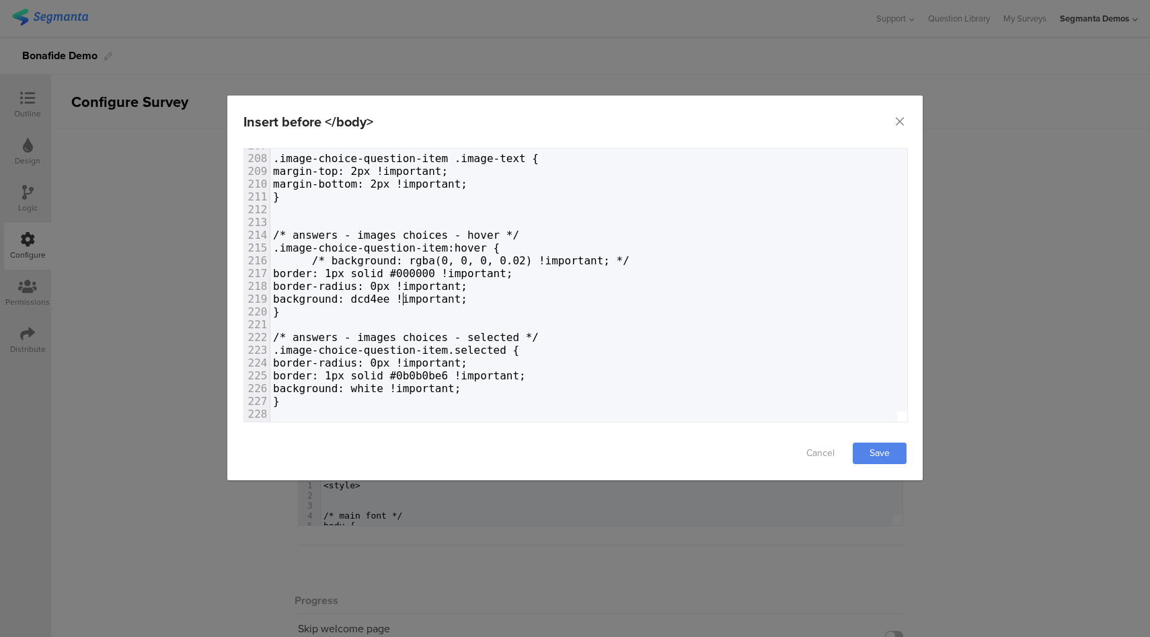
type textarea "#"
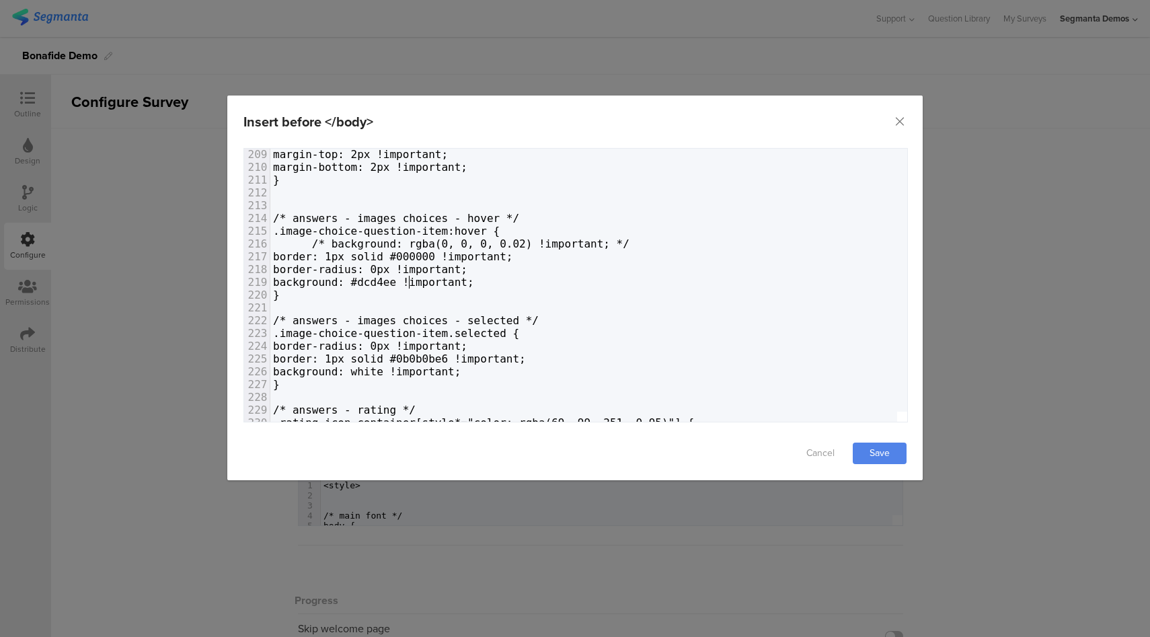
click at [423, 369] on span "background: white !important;" at bounding box center [367, 371] width 188 height 13
type textarea "#"
paste textarea "dialog"
click at [473, 357] on span "border: 1px solid #0b0b0be6 !important;" at bounding box center [399, 358] width 253 height 13
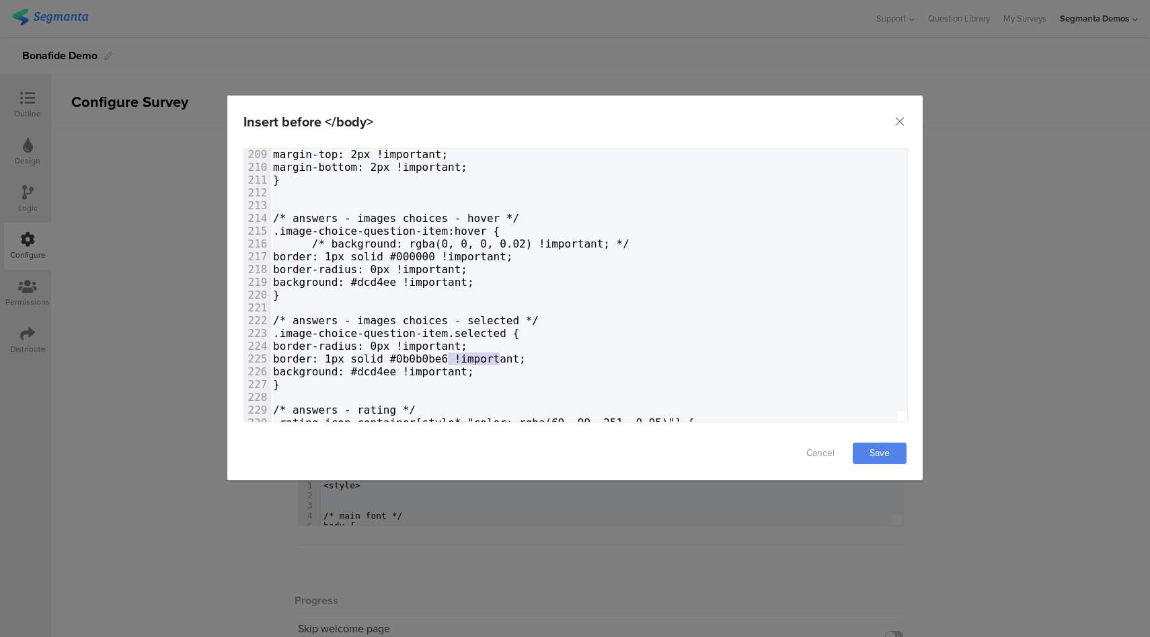
click at [473, 357] on span "border: 1px solid #0b0b0be6 !important;" at bounding box center [399, 358] width 253 height 13
type textarea "000000"
click at [885, 449] on link "Save" at bounding box center [880, 454] width 54 height 22
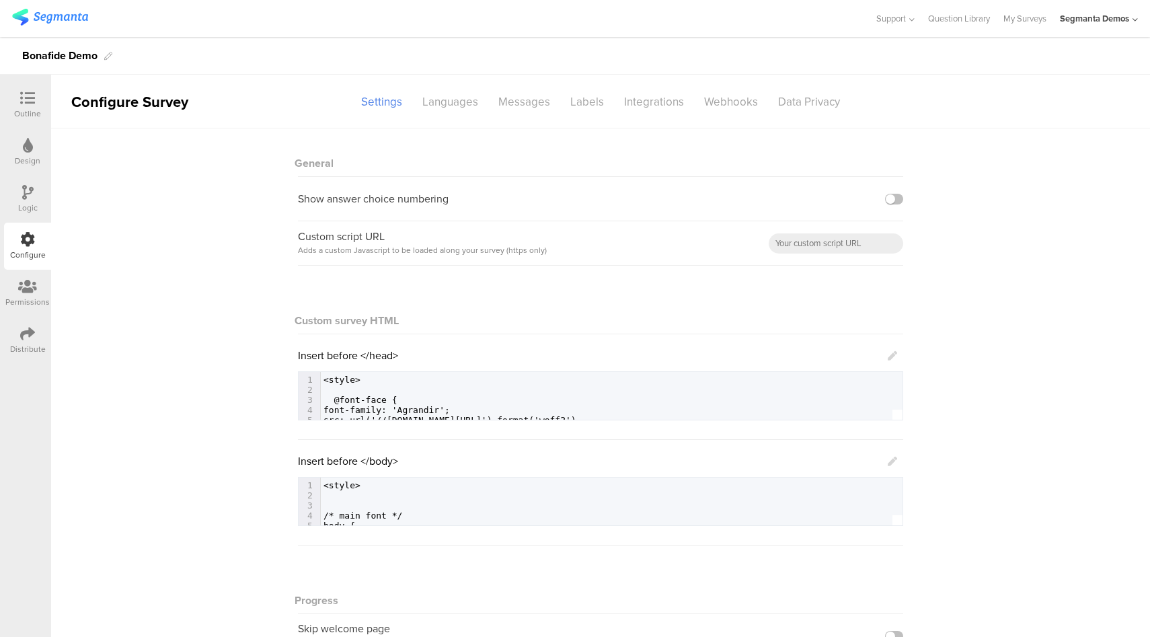
click at [888, 358] on icon at bounding box center [892, 355] width 9 height 9
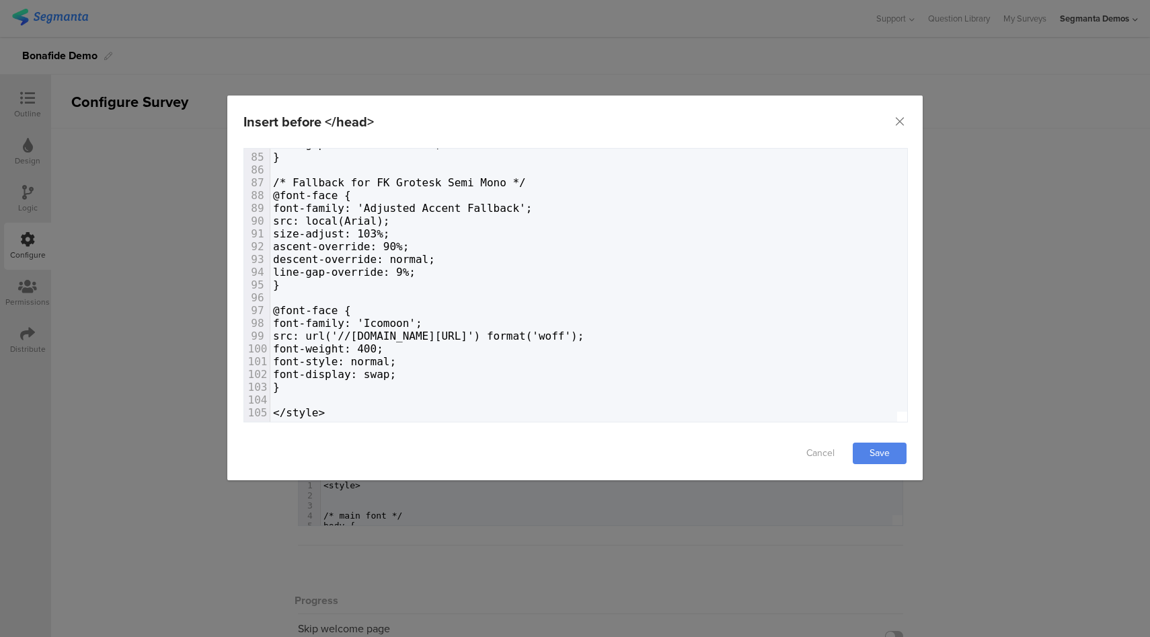
click at [1107, 222] on div "Insert before </head> Failed saving changes. If the problem persists please con…" at bounding box center [575, 318] width 1150 height 637
click at [902, 121] on icon "Close" at bounding box center [899, 121] width 13 height 13
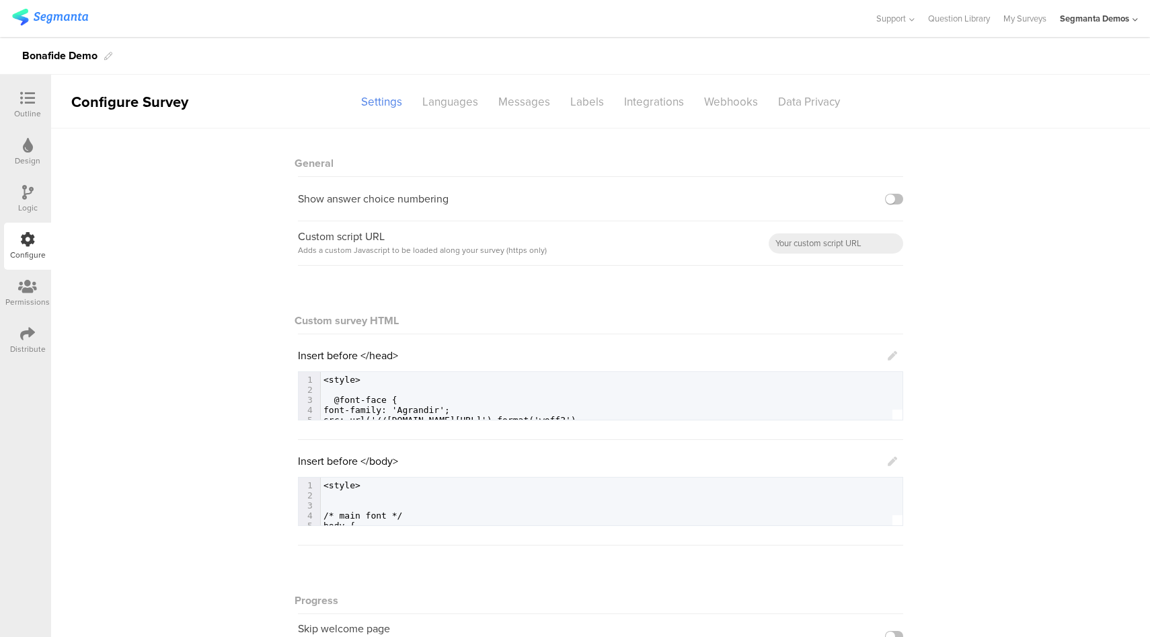
click at [888, 462] on icon at bounding box center [892, 461] width 9 height 9
click at [888, 461] on icon at bounding box center [892, 461] width 9 height 9
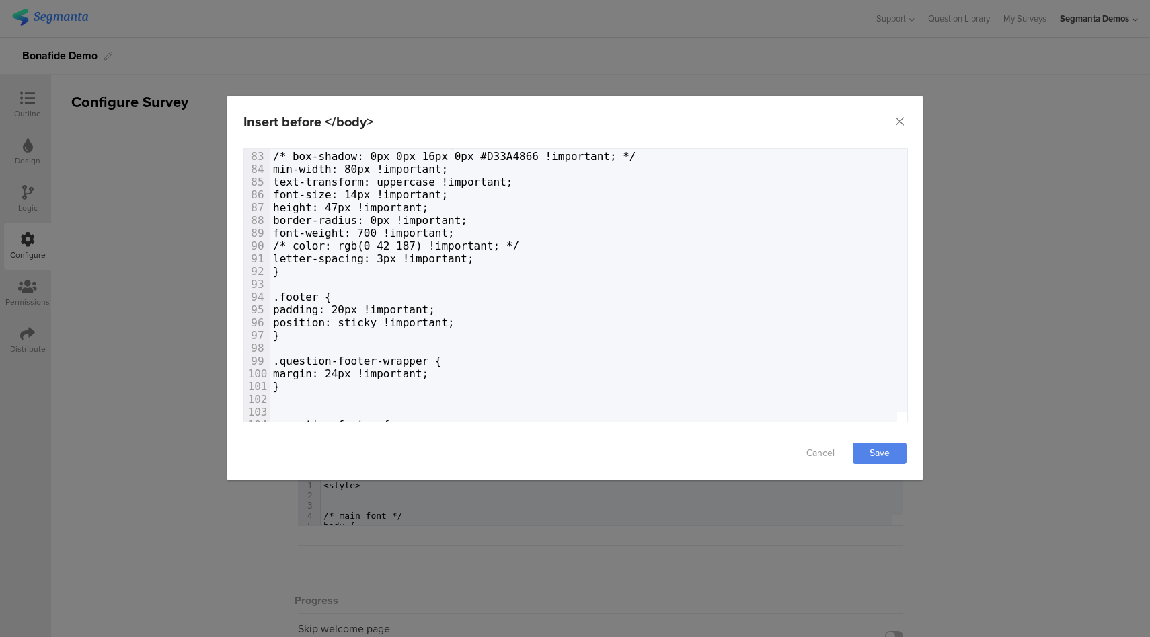
scroll to position [1080, 0]
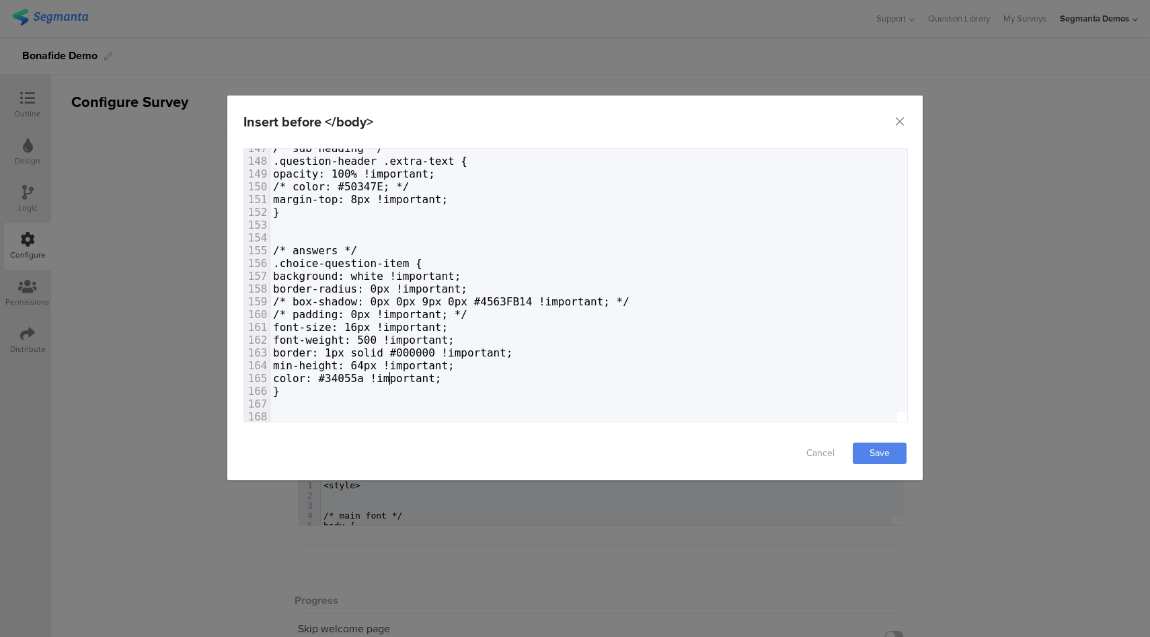
click at [391, 376] on span "color: #34055a !important;" at bounding box center [357, 378] width 169 height 13
type textarea "34055a"
click at [391, 376] on span "color: #34055a !important;" at bounding box center [357, 378] width 169 height 13
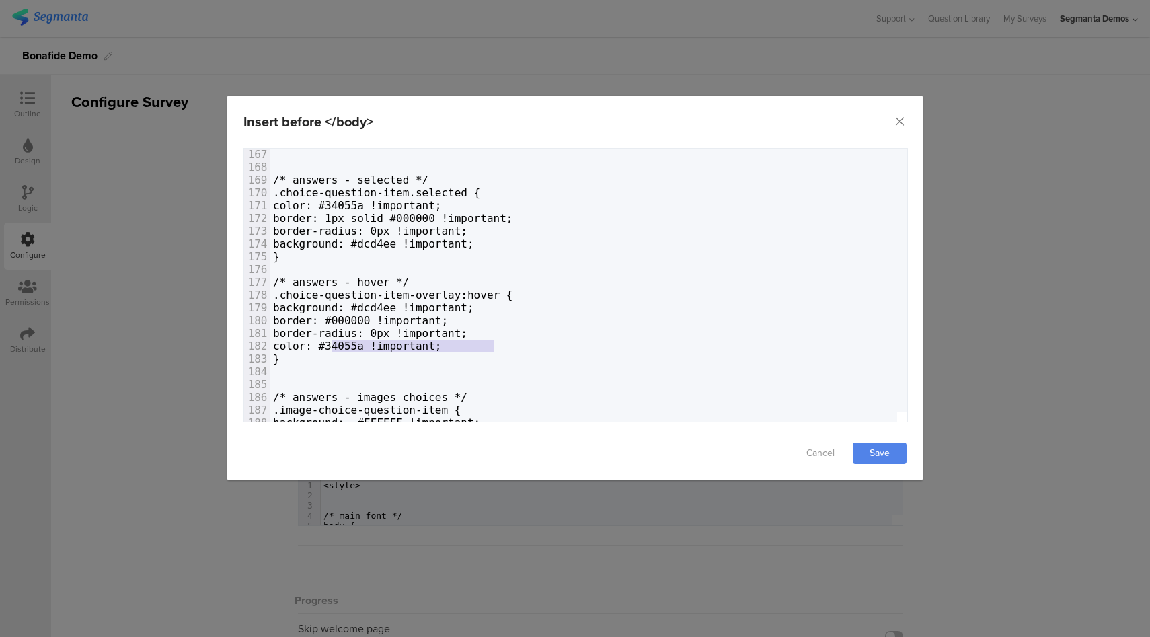
type textarea "color: #34055a !important;"
drag, startPoint x: 508, startPoint y: 344, endPoint x: 326, endPoint y: 346, distance: 181.6
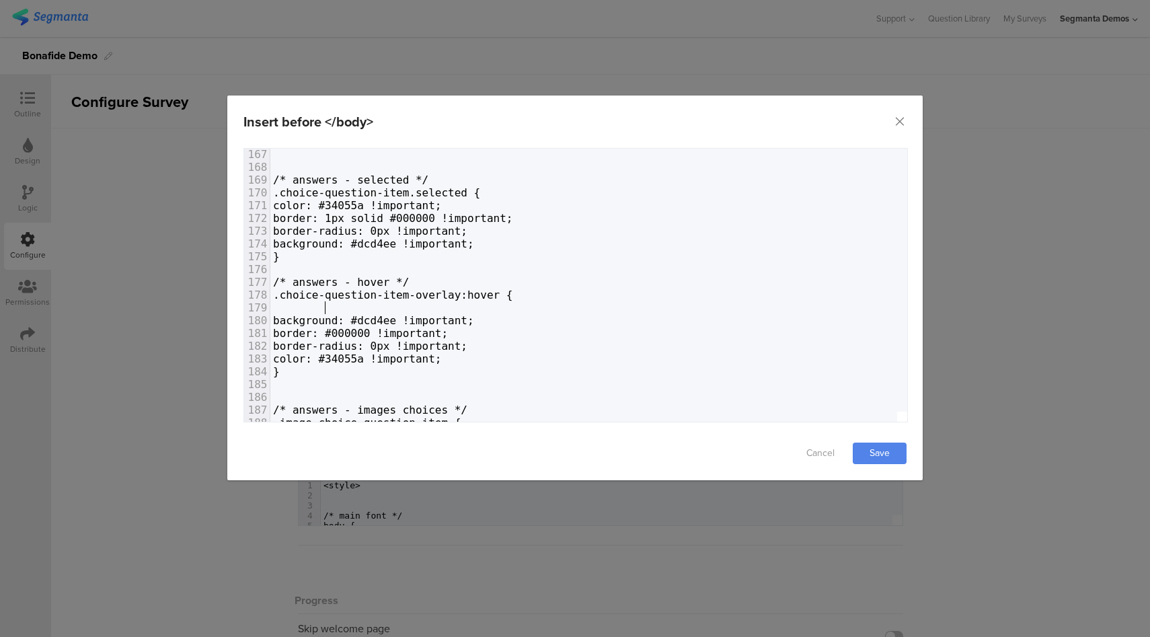
paste textarea "color: #34055a !important;"
type textarea "color: #34055a !important;"
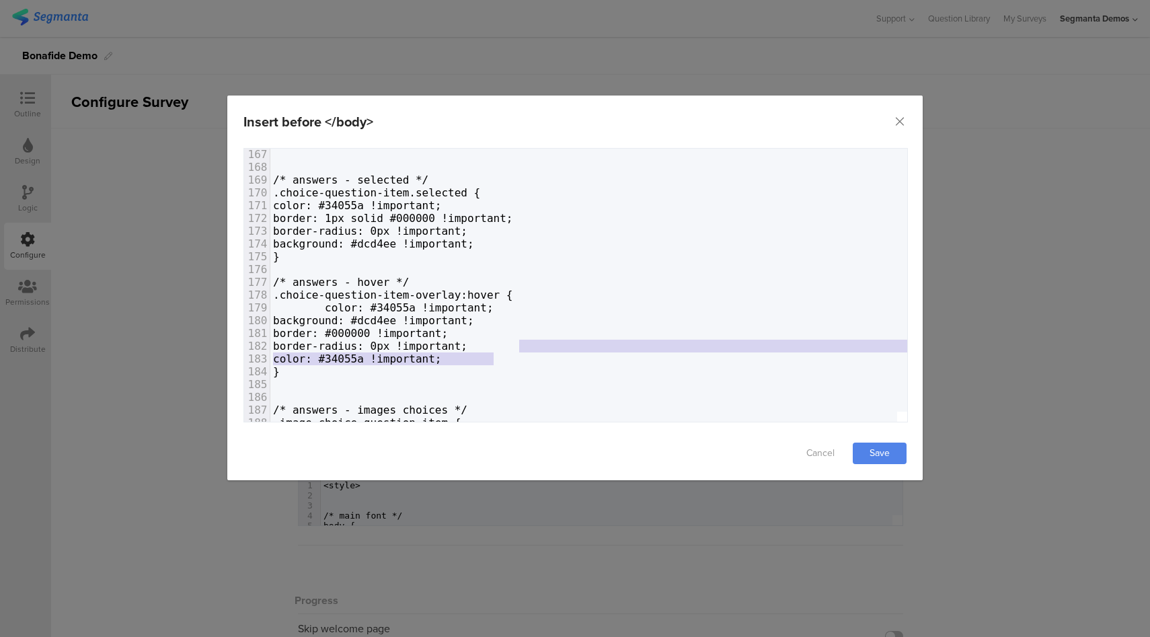
drag, startPoint x: 516, startPoint y: 358, endPoint x: 529, endPoint y: 348, distance: 16.3
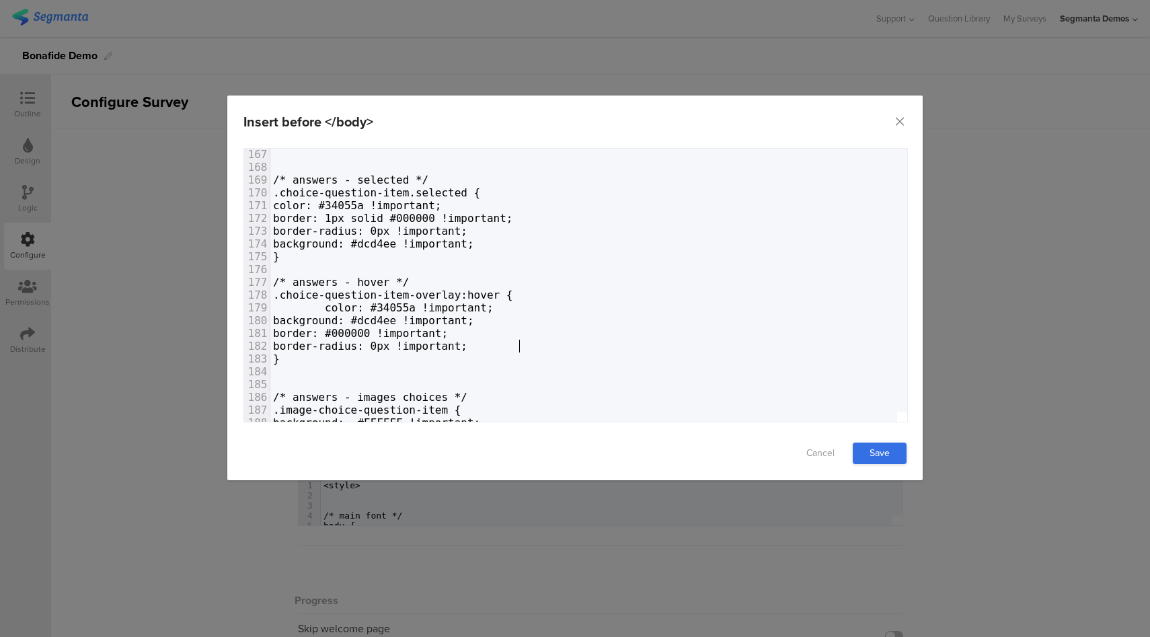
click at [888, 454] on link "Save" at bounding box center [880, 454] width 54 height 22
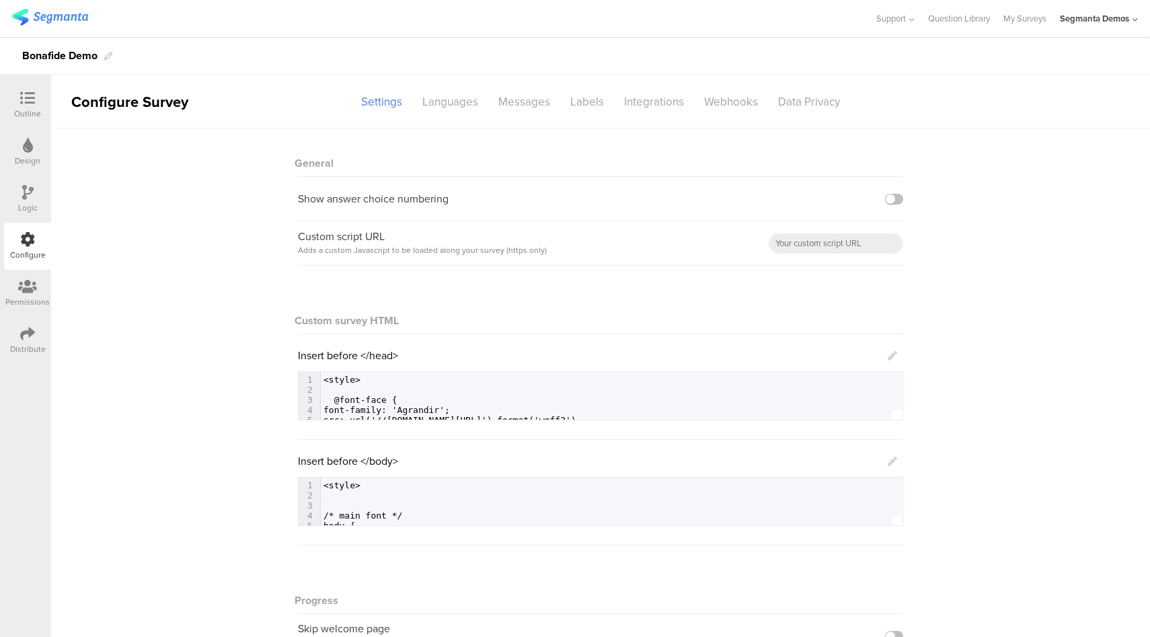
click at [34, 105] on icon at bounding box center [27, 98] width 15 height 15
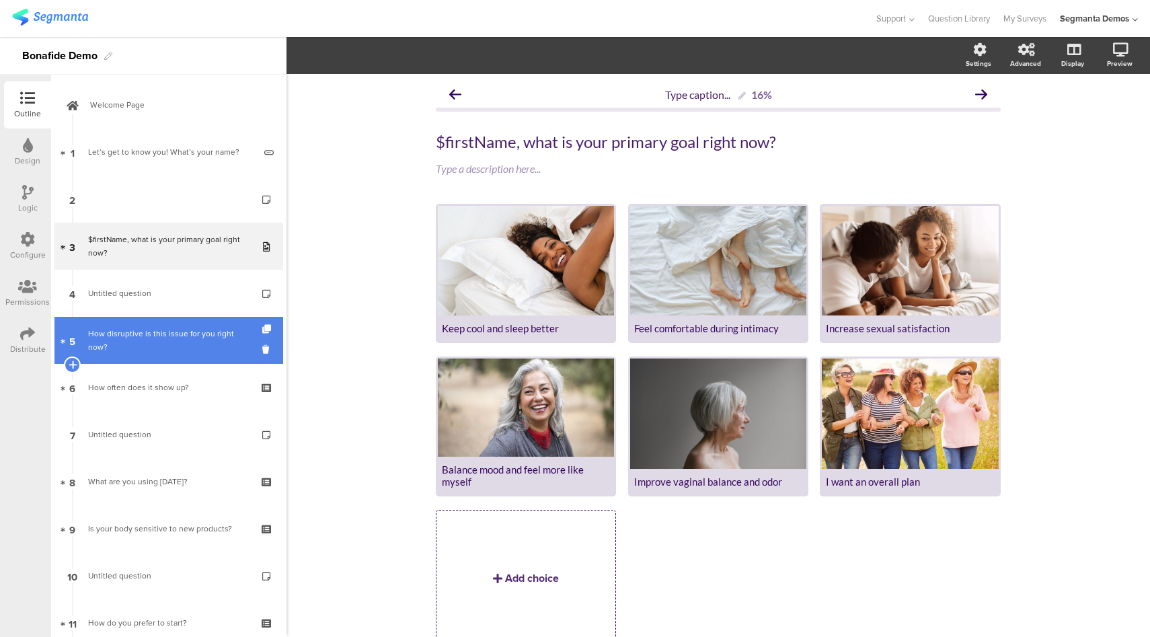
click at [176, 346] on div "How disruptive is this issue for you right now?" at bounding box center [168, 340] width 161 height 27
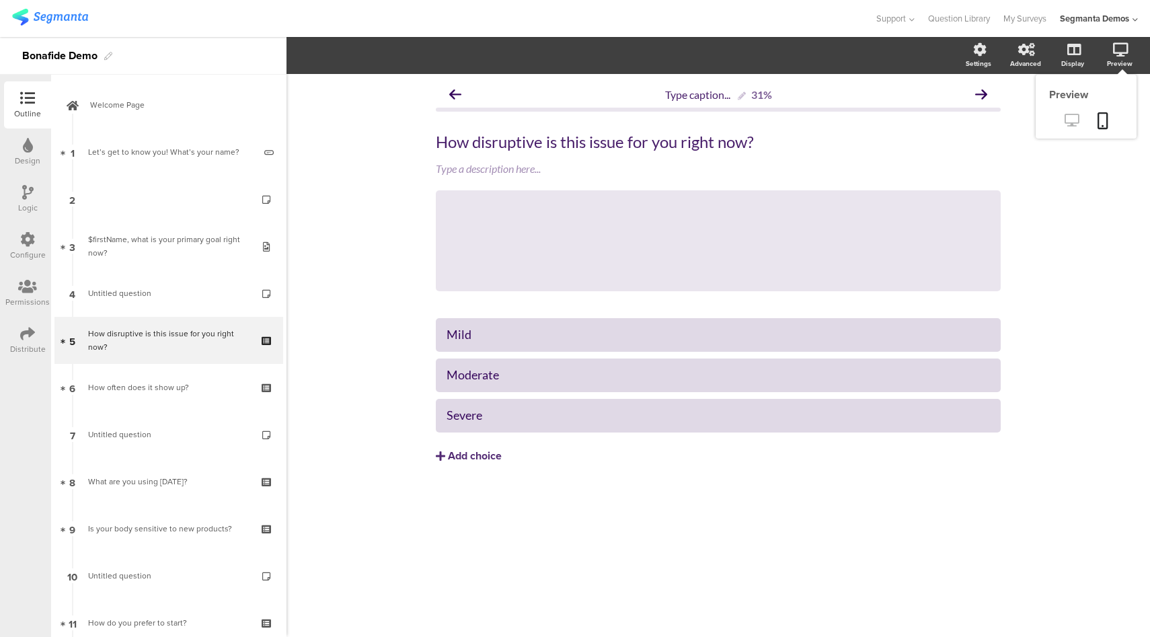
click at [1069, 123] on icon at bounding box center [1072, 120] width 14 height 13
click at [35, 326] on div "Distribute" at bounding box center [27, 340] width 47 height 47
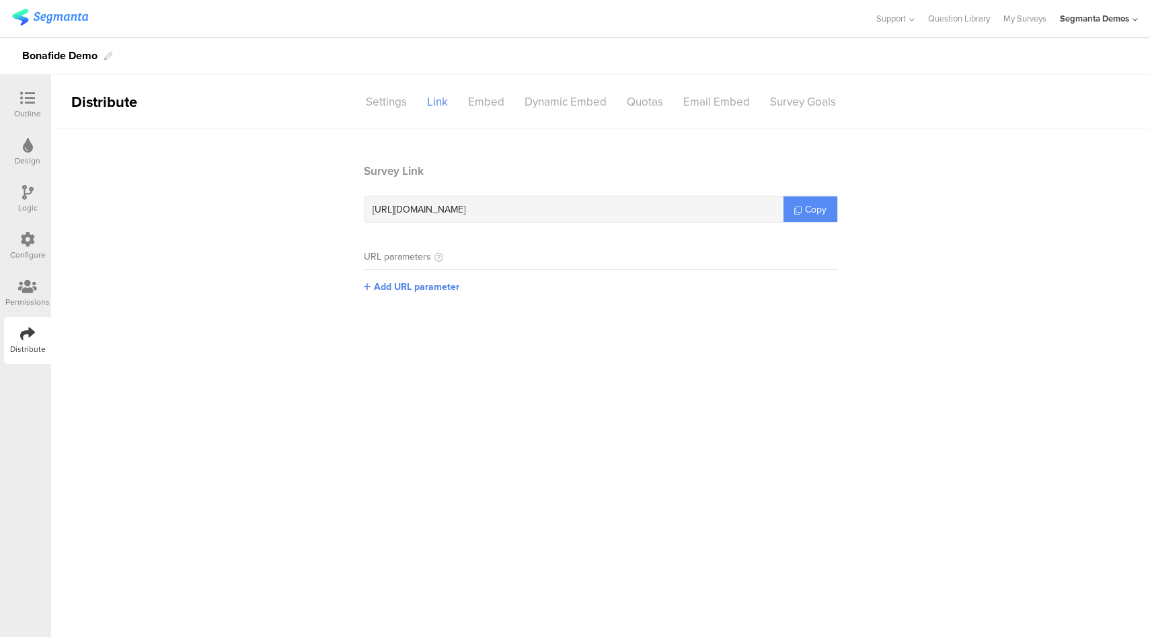
click at [820, 213] on span "Copy" at bounding box center [816, 209] width 22 height 14
click at [25, 244] on icon at bounding box center [27, 239] width 15 height 15
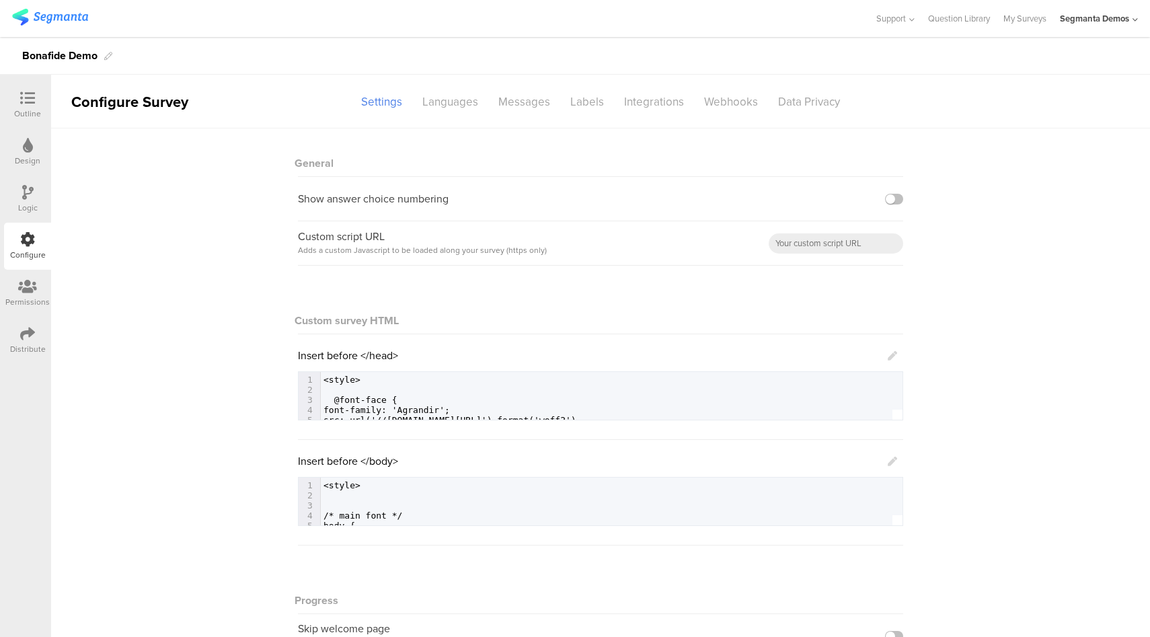
click at [890, 459] on icon at bounding box center [892, 461] width 9 height 9
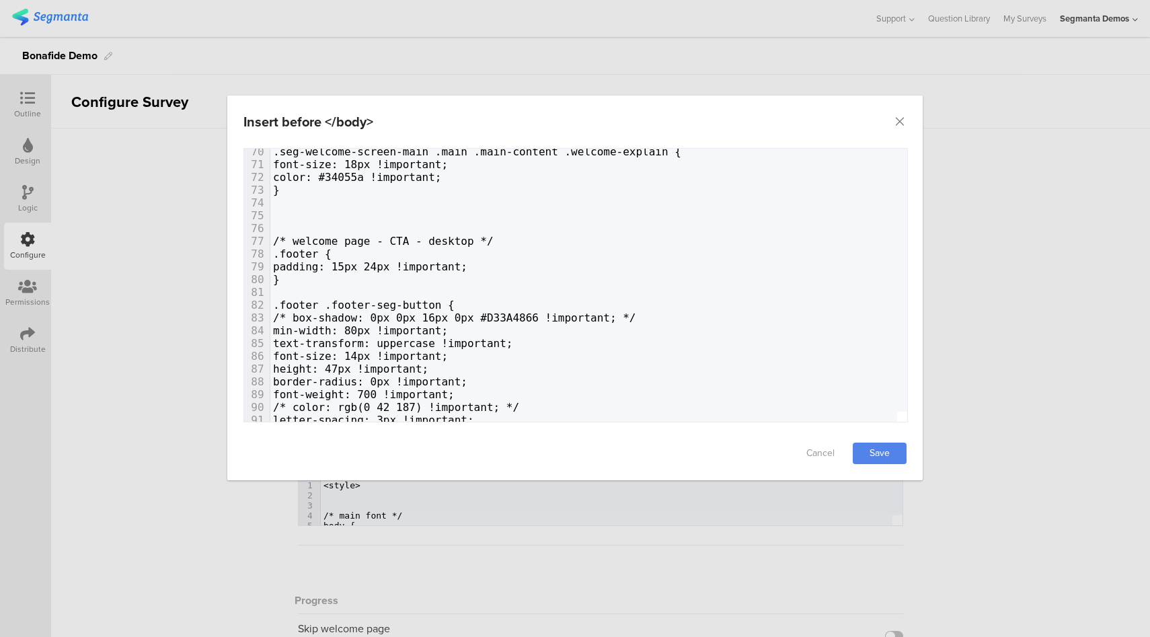
scroll to position [892, 0]
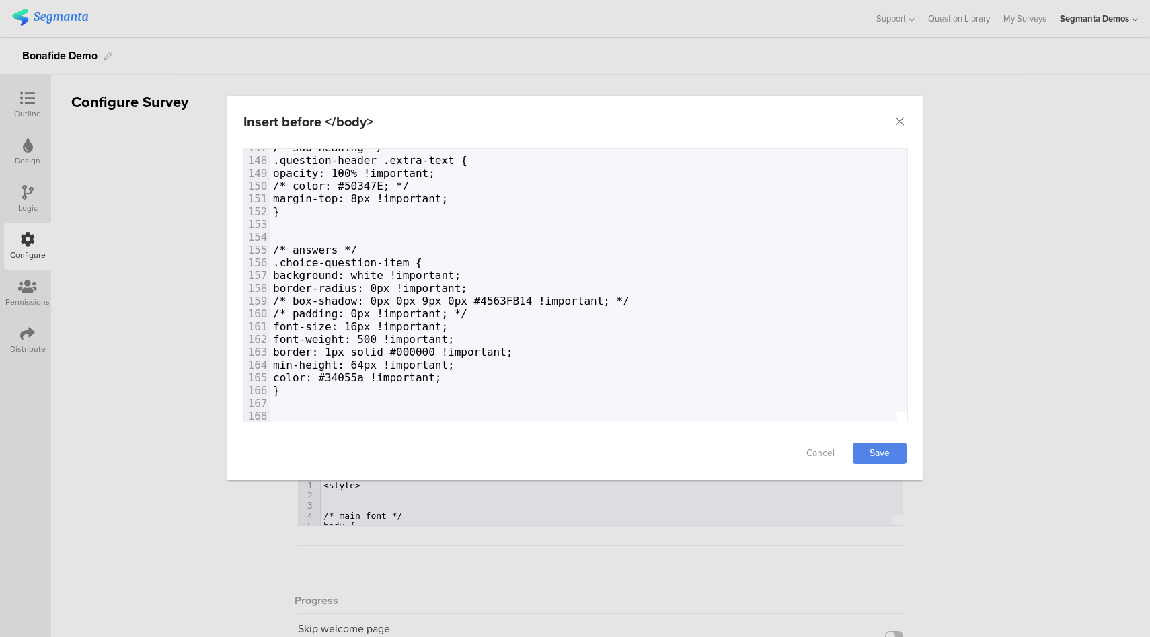
click at [459, 354] on span "border: 1px solid #000000 !important;" at bounding box center [393, 352] width 240 height 13
type textarea "000000"
click at [459, 354] on span "border: 1px solid #000000 !important;" at bounding box center [393, 352] width 240 height 13
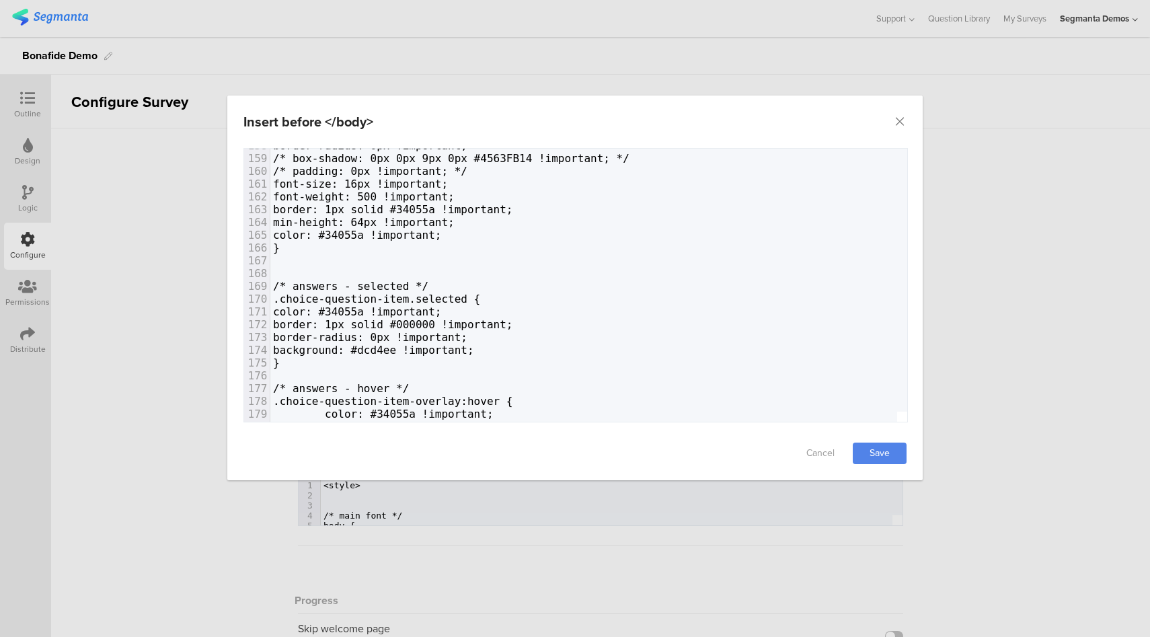
click at [463, 324] on span "border: 1px solid #000000 !important;" at bounding box center [393, 324] width 240 height 13
type textarea "000000"
click at [463, 324] on span "border: 1px solid #000000 !important;" at bounding box center [393, 324] width 240 height 13
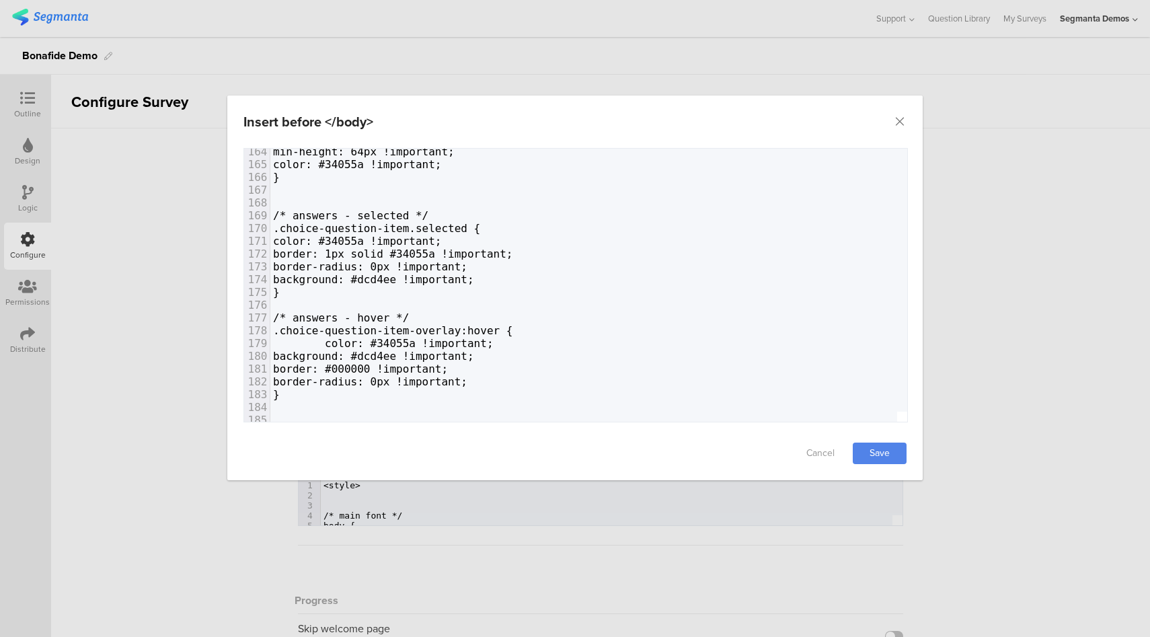
click at [411, 367] on span "border: #000000 !important;" at bounding box center [360, 368] width 175 height 13
type textarea "000000"
click at [411, 367] on span "border: #000000 !important;" at bounding box center [360, 368] width 175 height 13
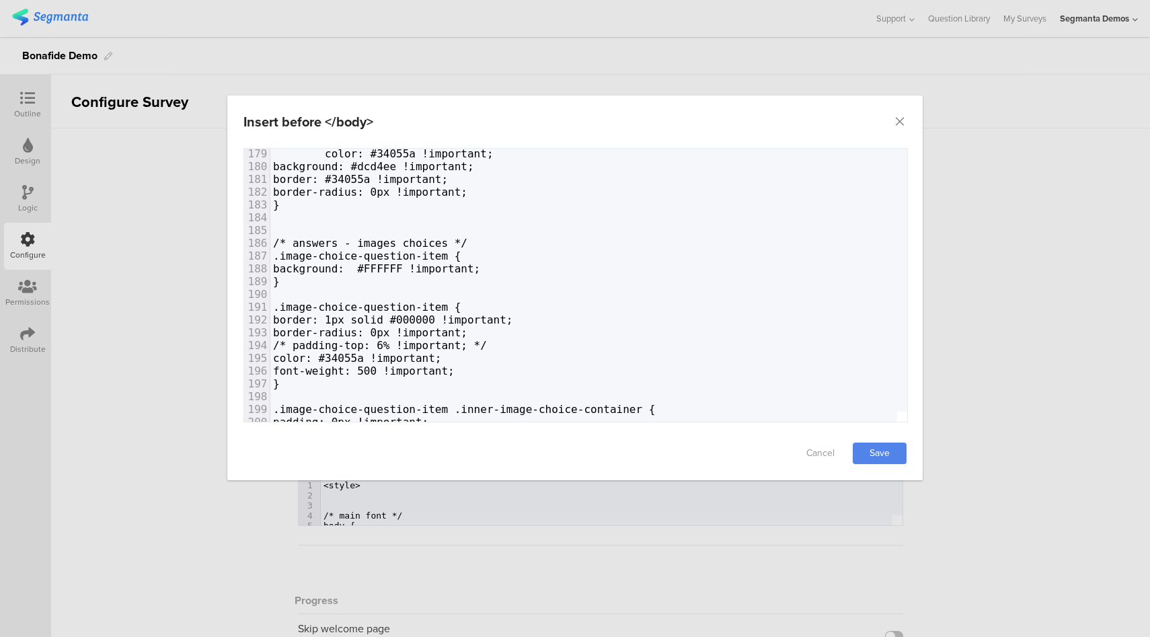
click at [477, 316] on span "border: 1px solid #000000 !important;" at bounding box center [393, 319] width 240 height 13
type textarea "000000"
click at [477, 316] on span "border: 1px solid #000000 !important;" at bounding box center [393, 319] width 240 height 13
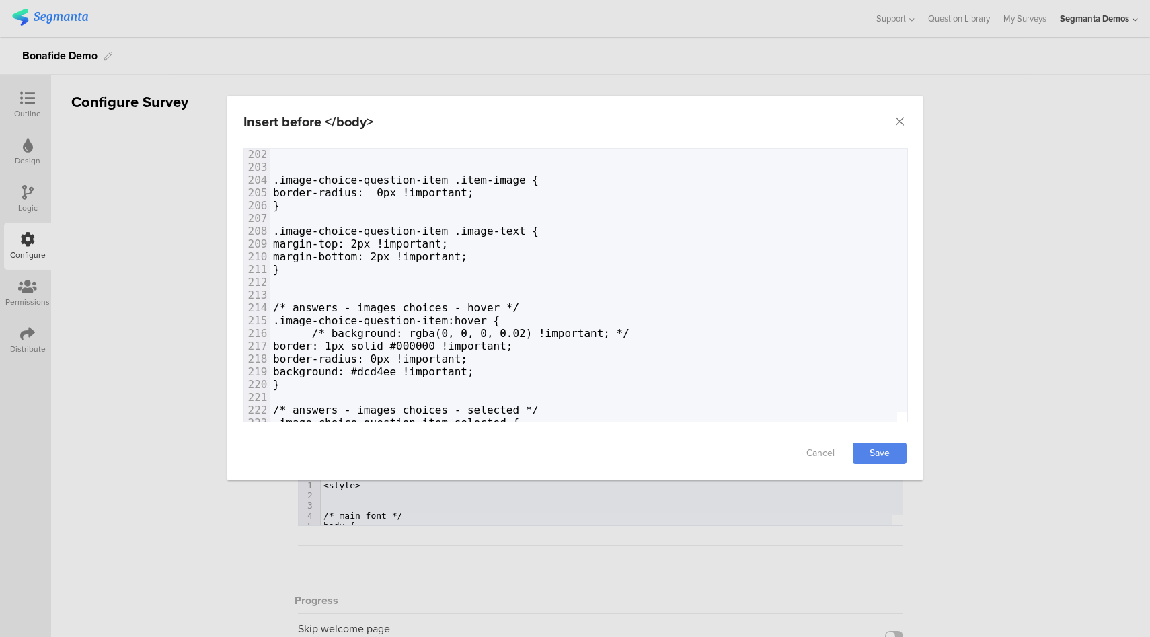
click at [461, 346] on span "border: 1px solid #000000 !important;" at bounding box center [393, 346] width 240 height 13
type textarea "000000"
click at [461, 346] on span "border: 1px solid #000000 !important;" at bounding box center [393, 346] width 240 height 13
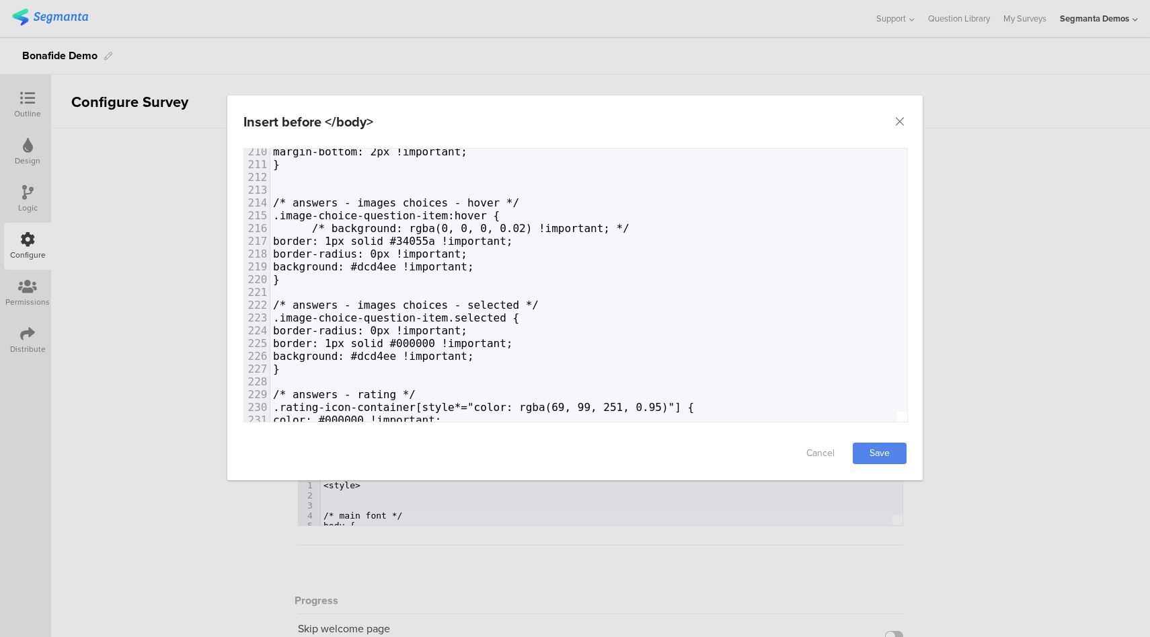
click at [471, 344] on span "border: 1px solid #000000 !important;" at bounding box center [393, 343] width 240 height 13
type textarea "000000"
click at [471, 344] on span "border: 1px solid #000000 !important;" at bounding box center [393, 343] width 240 height 13
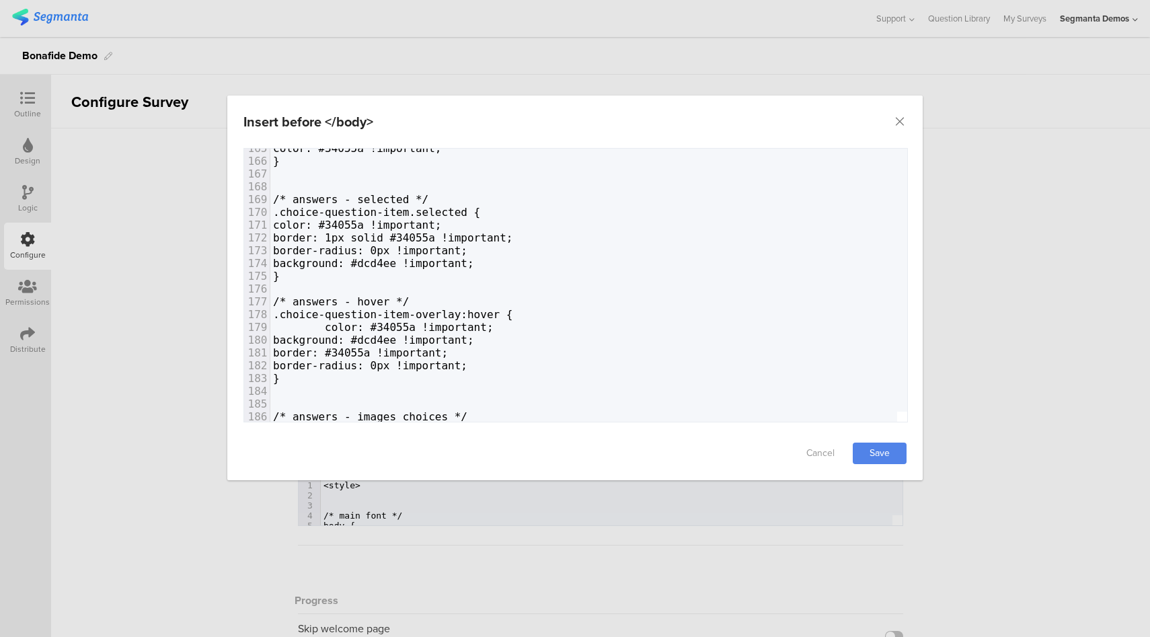
type textarea "color: #34055a !important;"
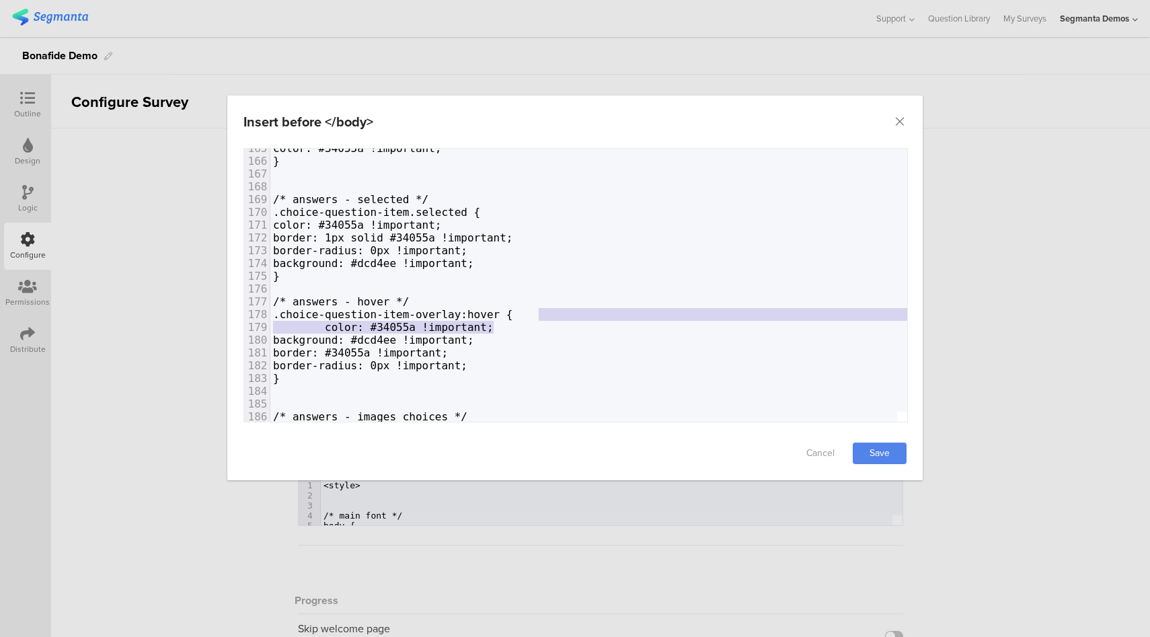
drag, startPoint x: 557, startPoint y: 325, endPoint x: 568, endPoint y: 315, distance: 14.3
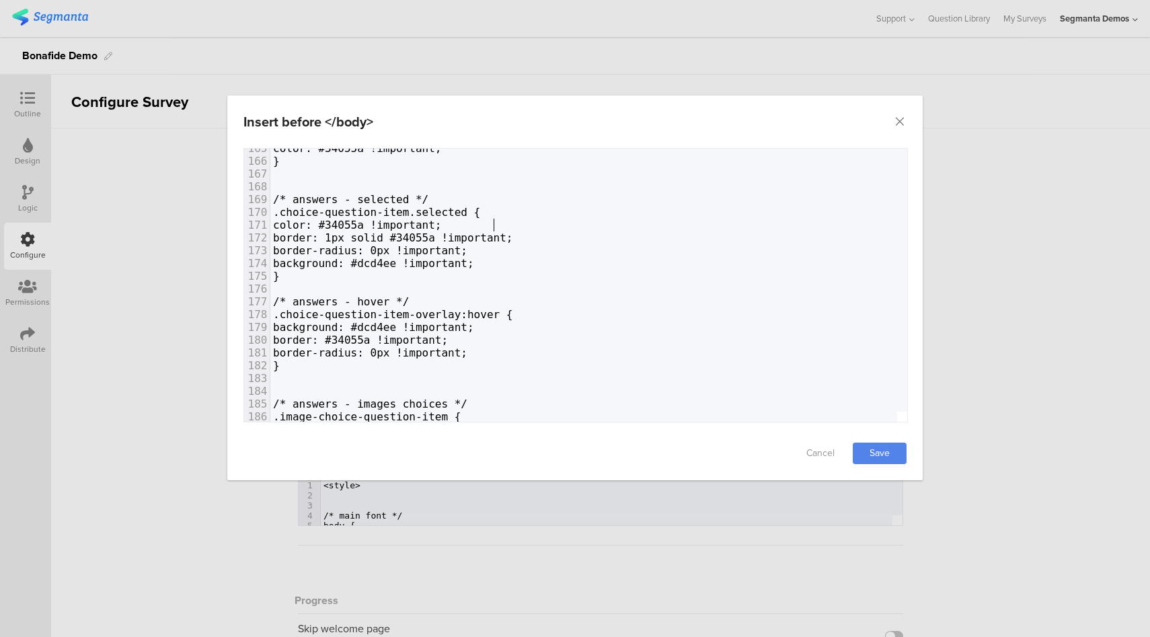
type textarea "color: #34055a !important;"
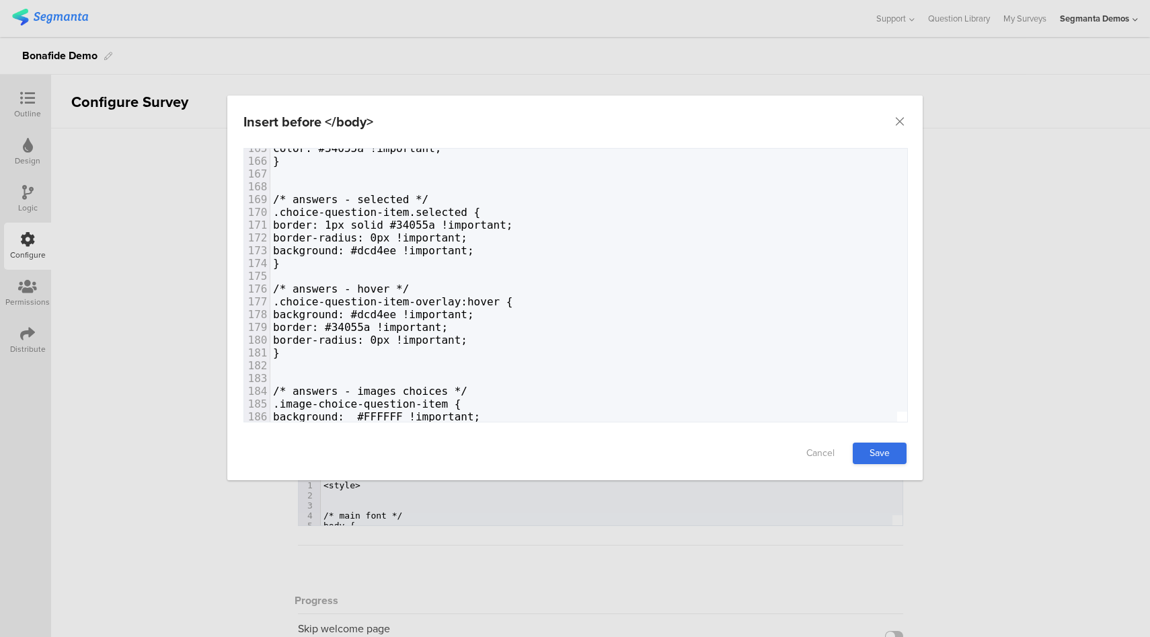
click at [881, 454] on link "Save" at bounding box center [880, 454] width 54 height 22
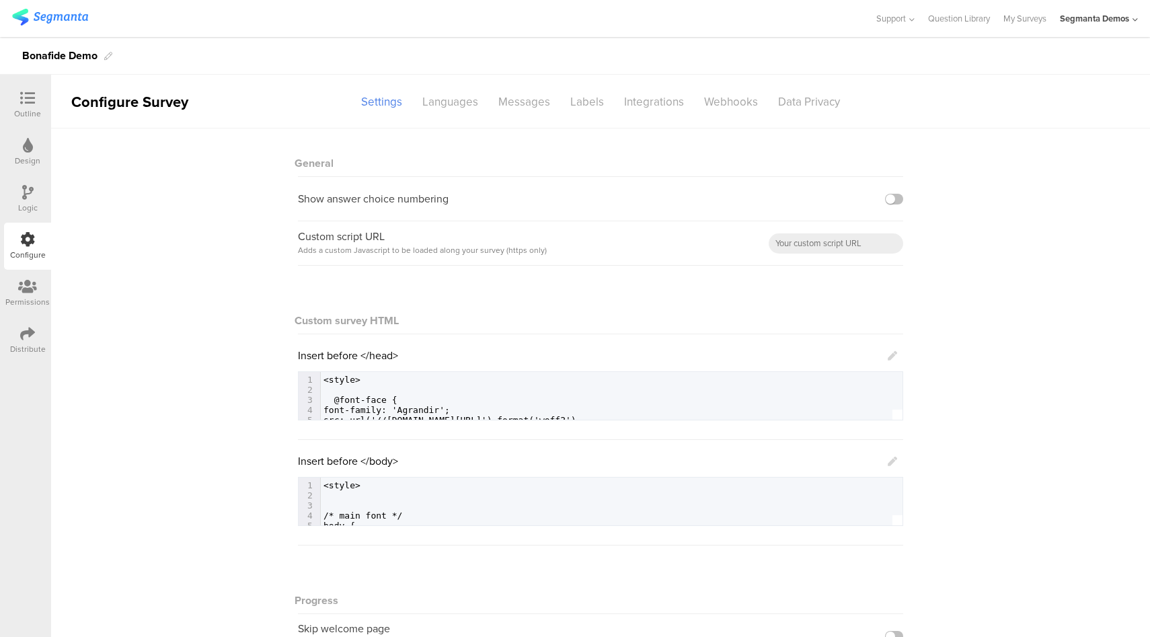
click at [29, 103] on icon at bounding box center [27, 98] width 15 height 15
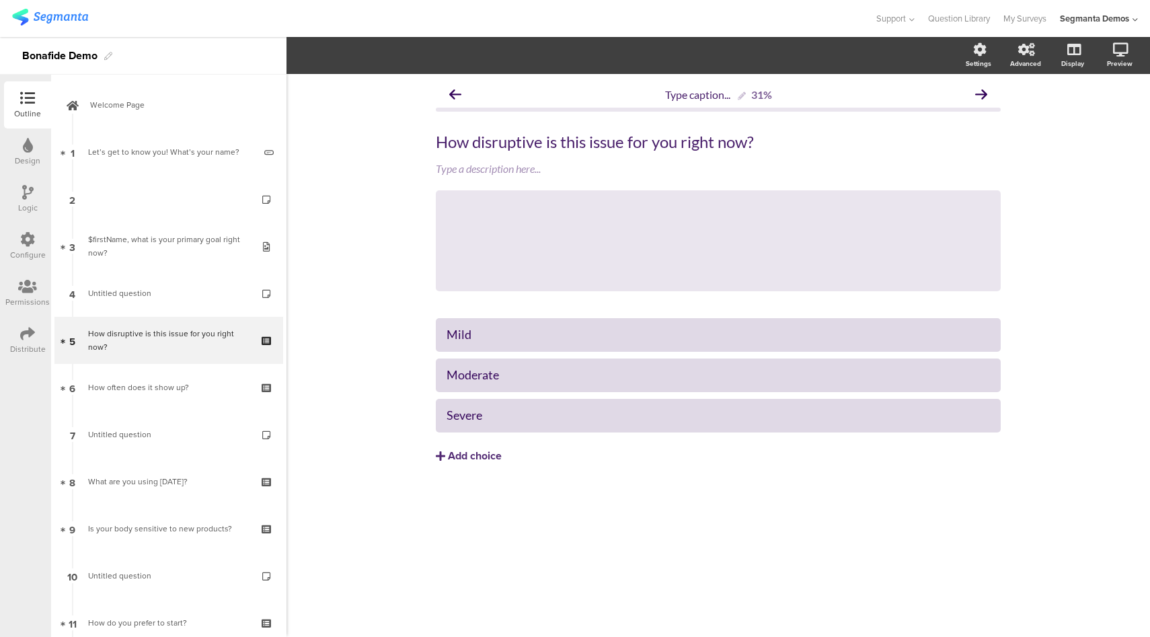
click at [36, 235] on div "Configure" at bounding box center [27, 246] width 47 height 47
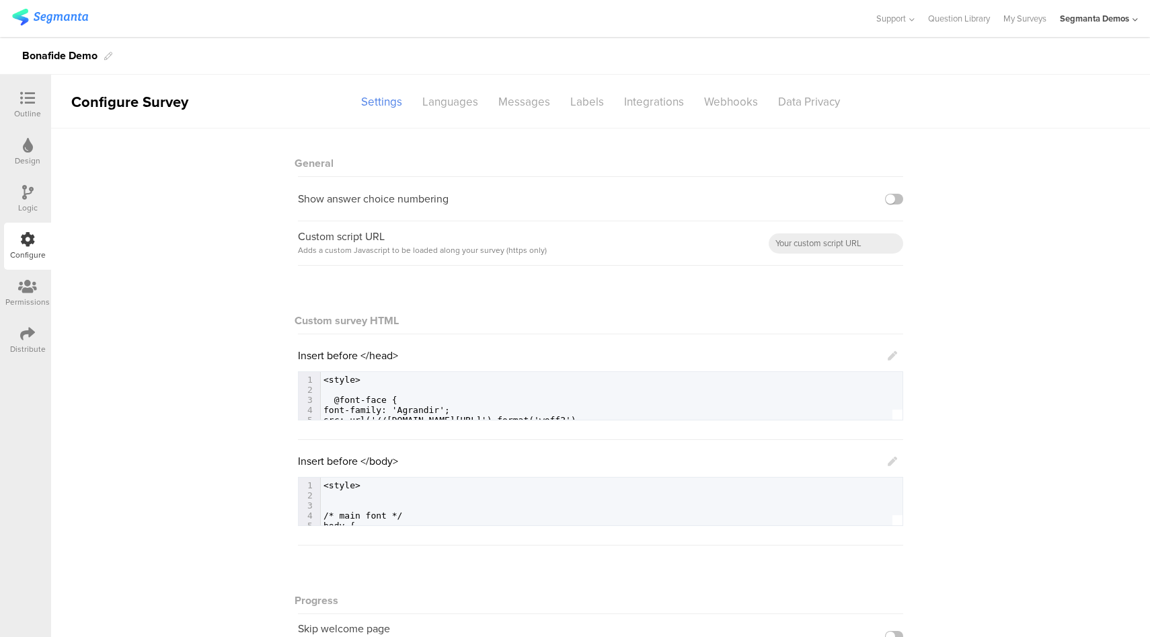
click at [890, 460] on icon at bounding box center [892, 461] width 9 height 9
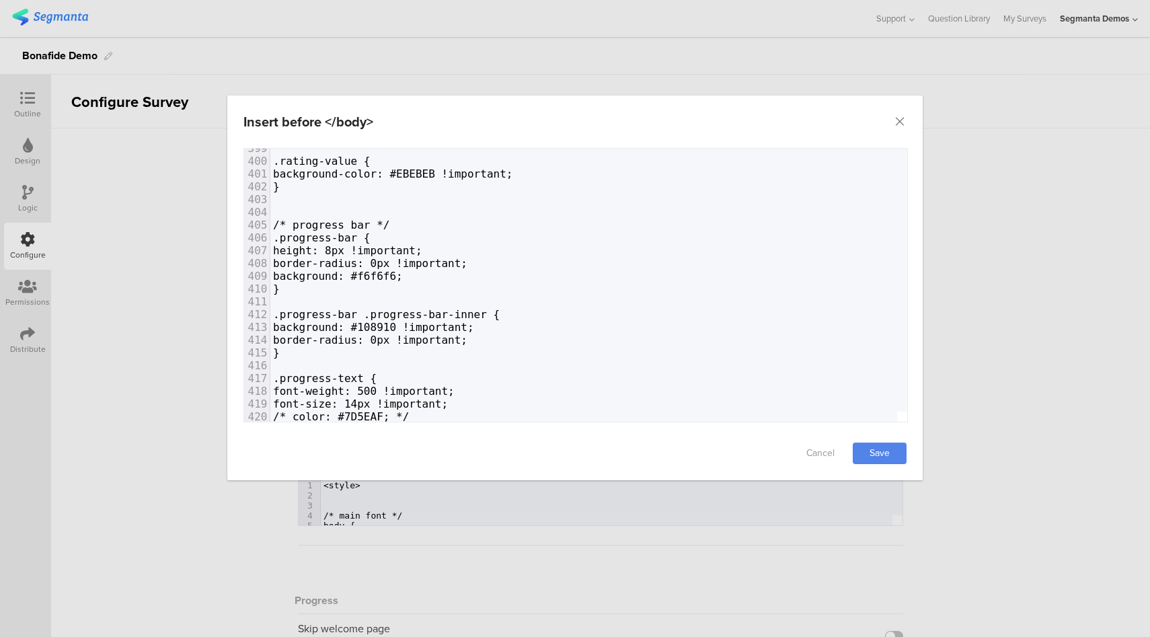
click at [403, 274] on span "background: #f6f6f6;" at bounding box center [338, 276] width 130 height 13
type textarea "ffffff"
click at [437, 325] on span "background: #108910 !important;" at bounding box center [373, 327] width 201 height 13
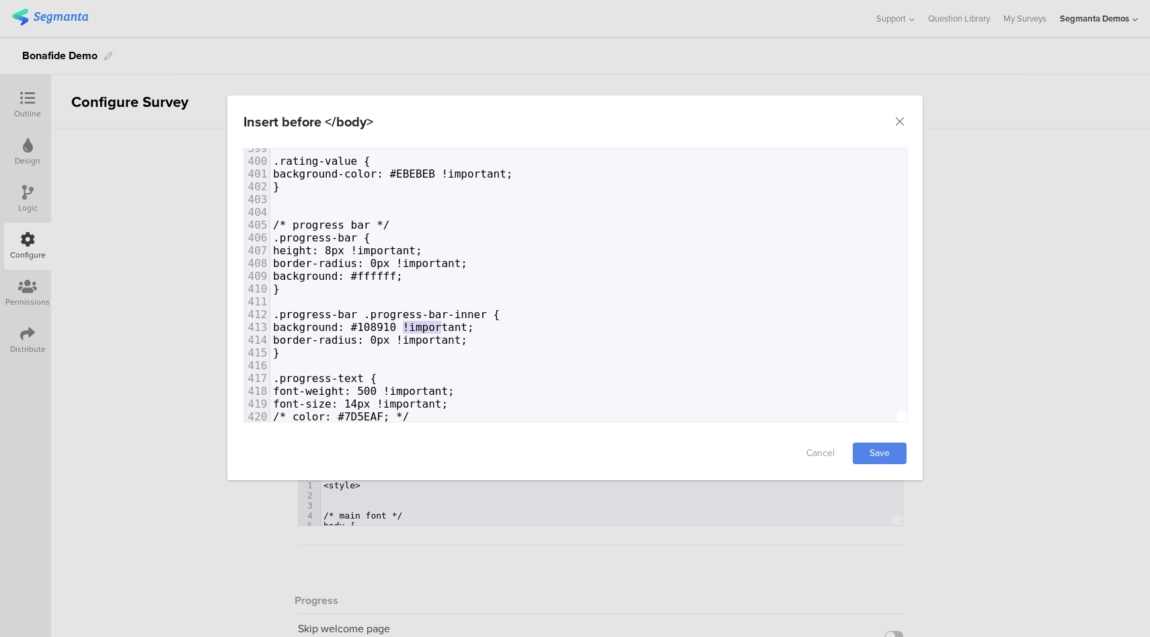
paste textarea "dialog"
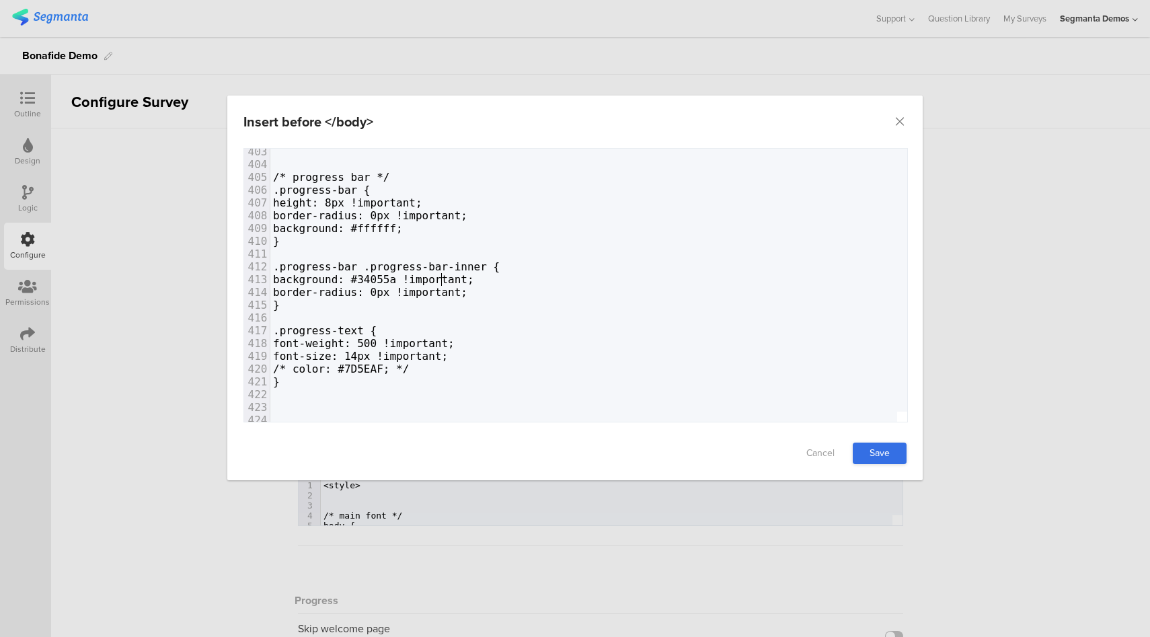
type textarea "108910"
click at [888, 457] on link "Save" at bounding box center [880, 454] width 54 height 22
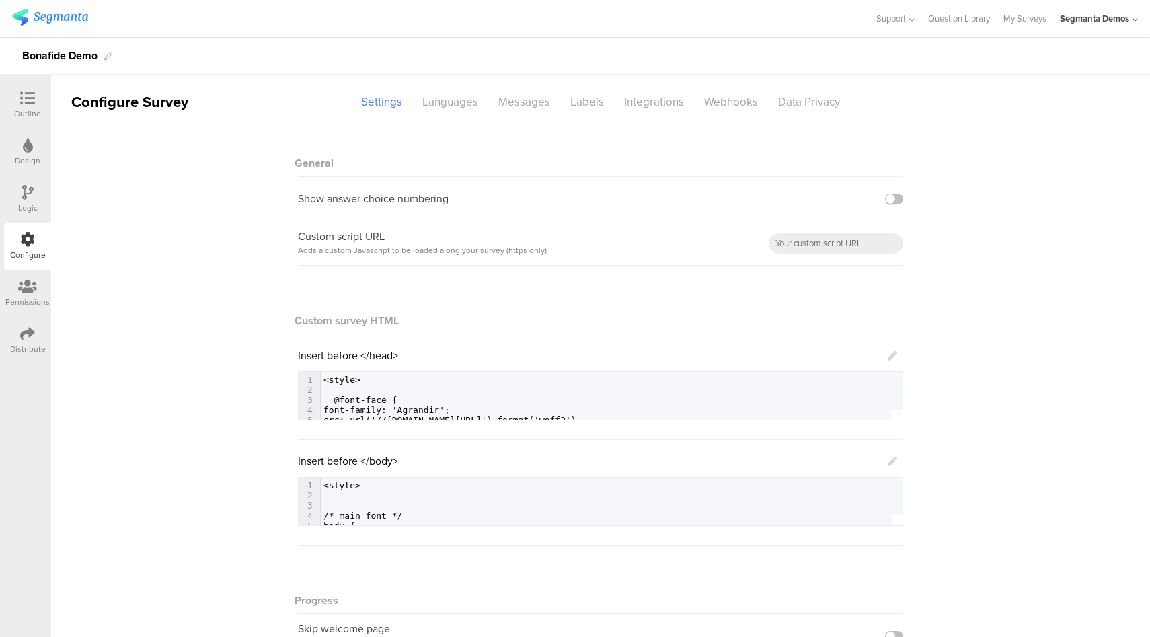
click at [889, 355] on icon at bounding box center [892, 355] width 9 height 9
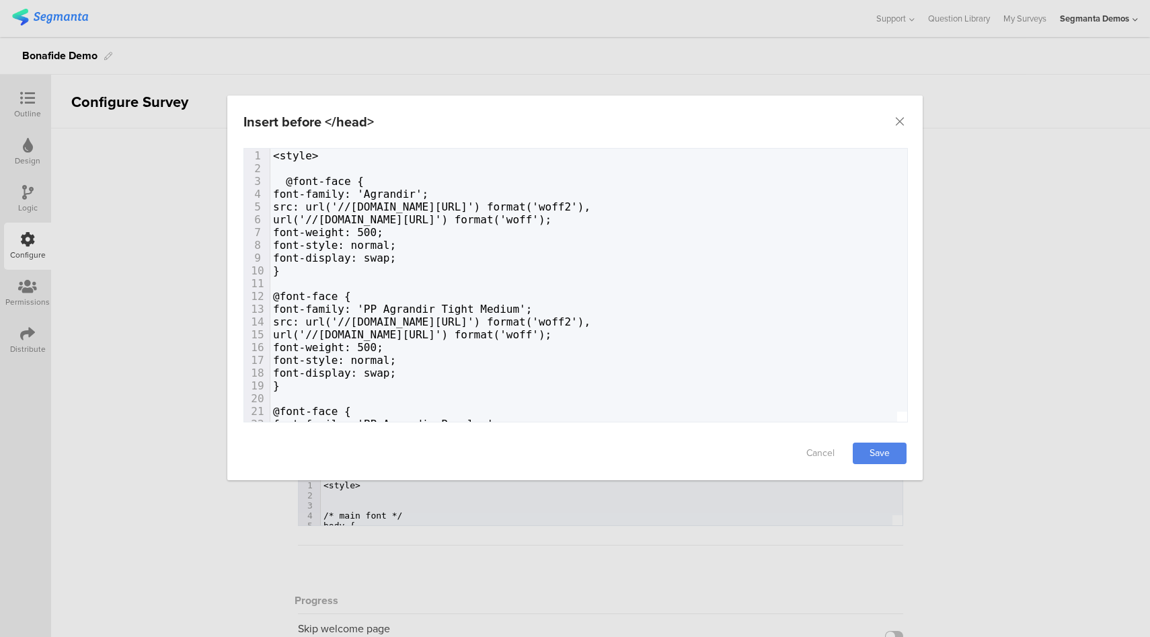
scroll to position [3, 0]
click at [899, 122] on icon "Close" at bounding box center [899, 121] width 13 height 13
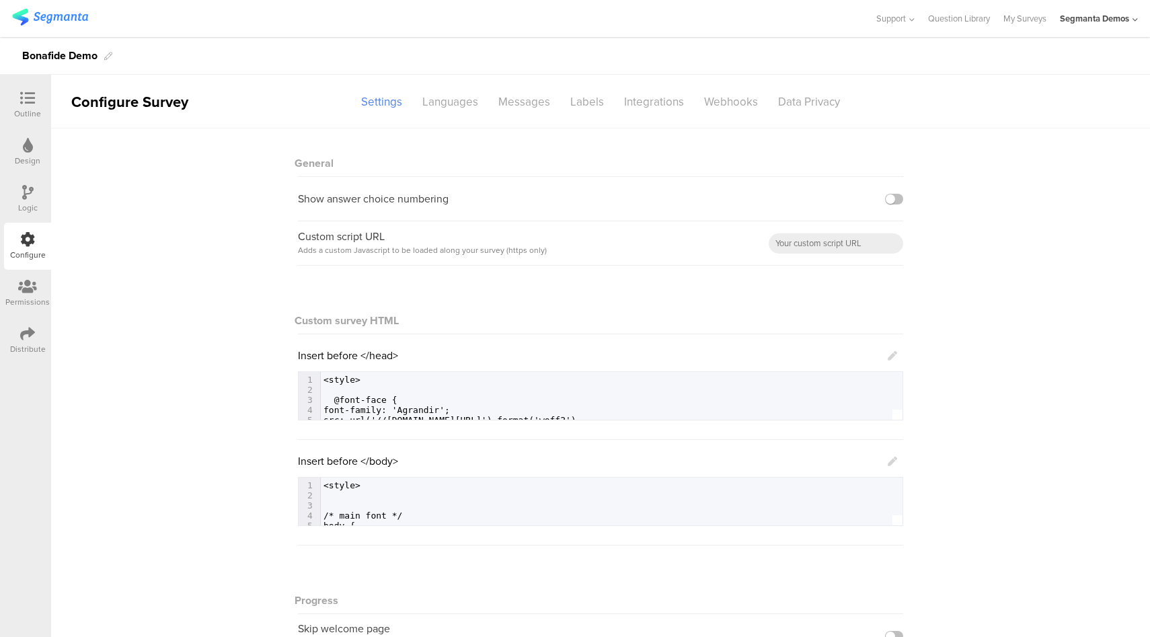
click at [892, 463] on icon at bounding box center [892, 461] width 9 height 9
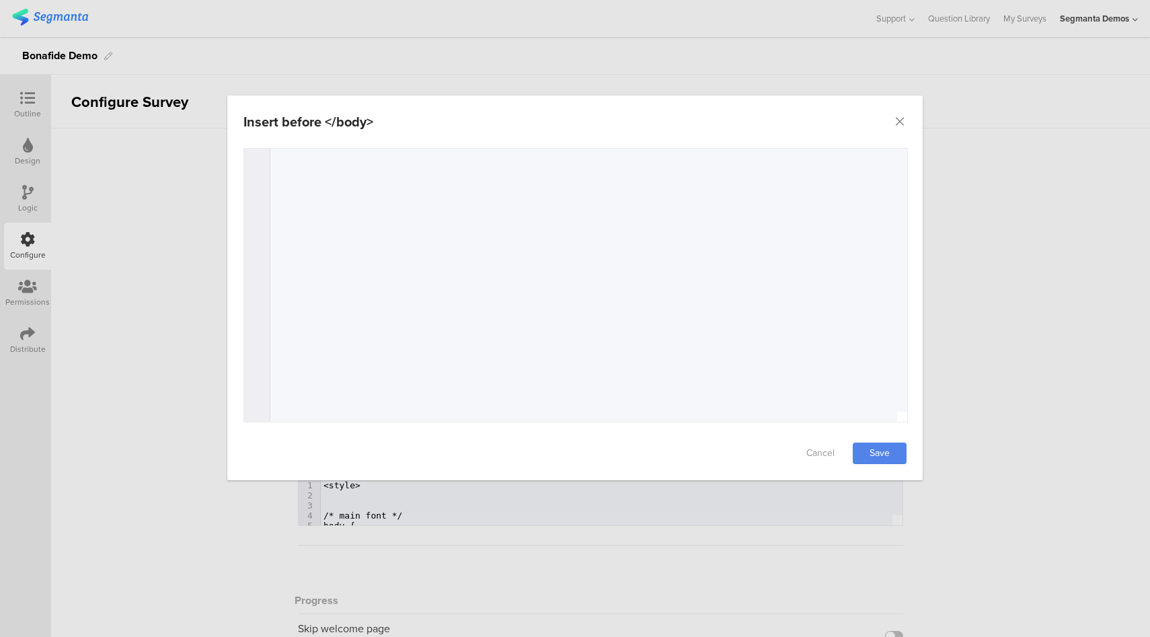
drag, startPoint x: 69, startPoint y: 131, endPoint x: 56, endPoint y: 125, distance: 14.7
click at [69, 131] on div "Insert before </body> Failed saving changes. If the problem persists please con…" at bounding box center [575, 318] width 1150 height 637
click at [29, 106] on div "Insert before </body> Failed saving changes. If the problem persists please con…" at bounding box center [575, 318] width 1150 height 637
drag, startPoint x: 902, startPoint y: 123, endPoint x: 882, endPoint y: 118, distance: 20.7
click at [901, 122] on icon "Close" at bounding box center [899, 121] width 13 height 13
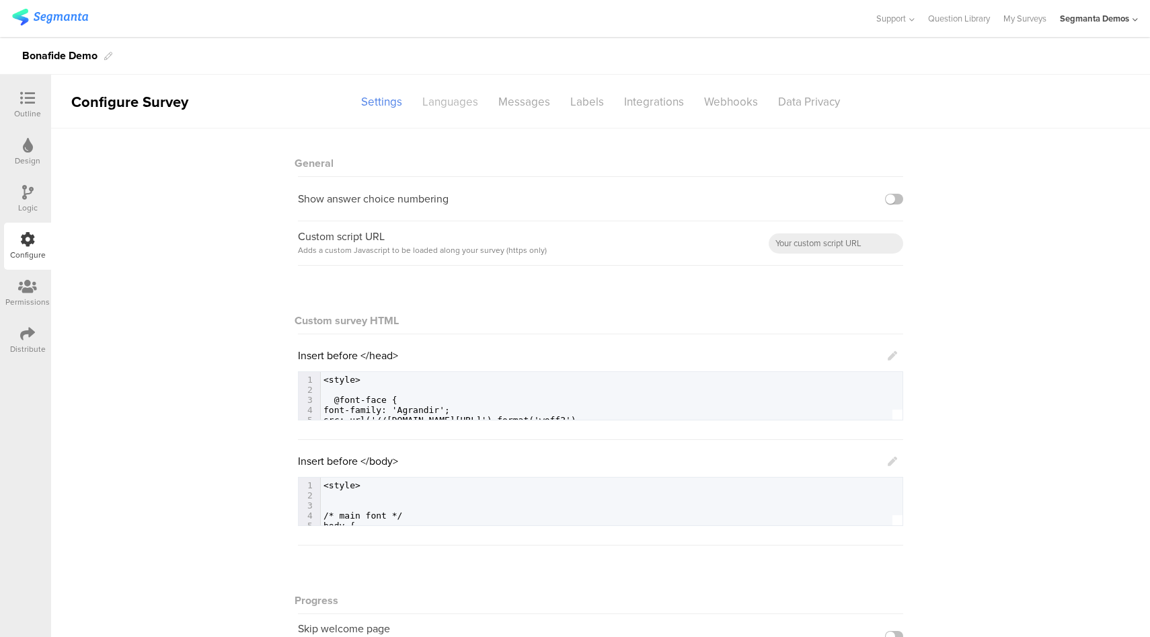
click at [443, 104] on div "Languages" at bounding box center [450, 102] width 76 height 24
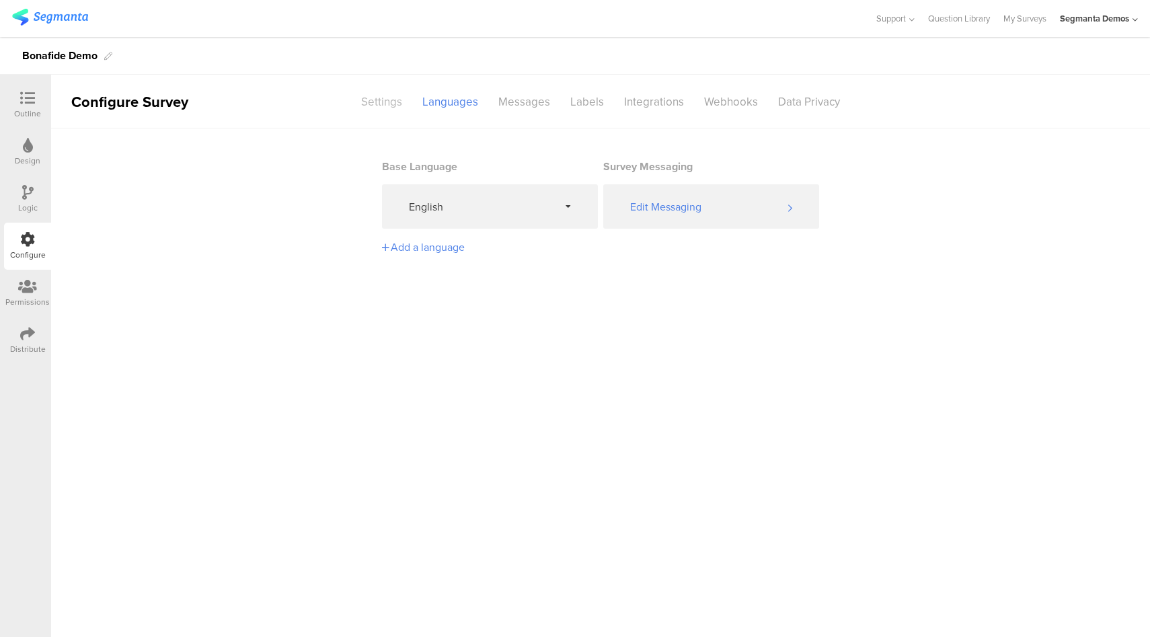
click at [373, 102] on div "Settings" at bounding box center [381, 102] width 61 height 24
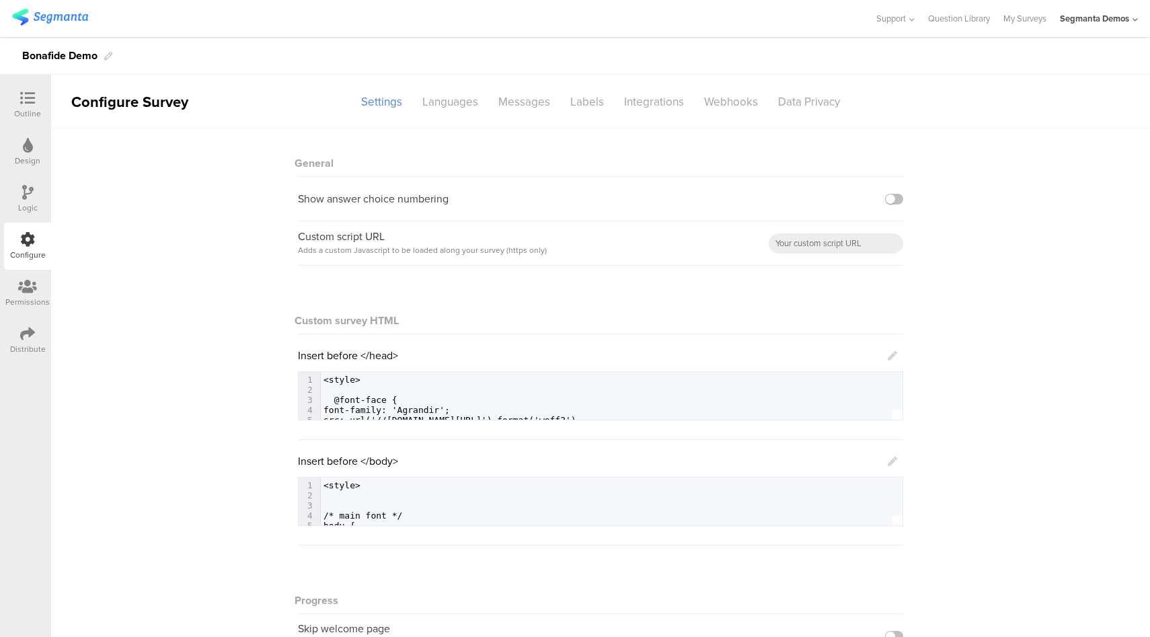
click at [888, 460] on icon at bounding box center [892, 461] width 9 height 9
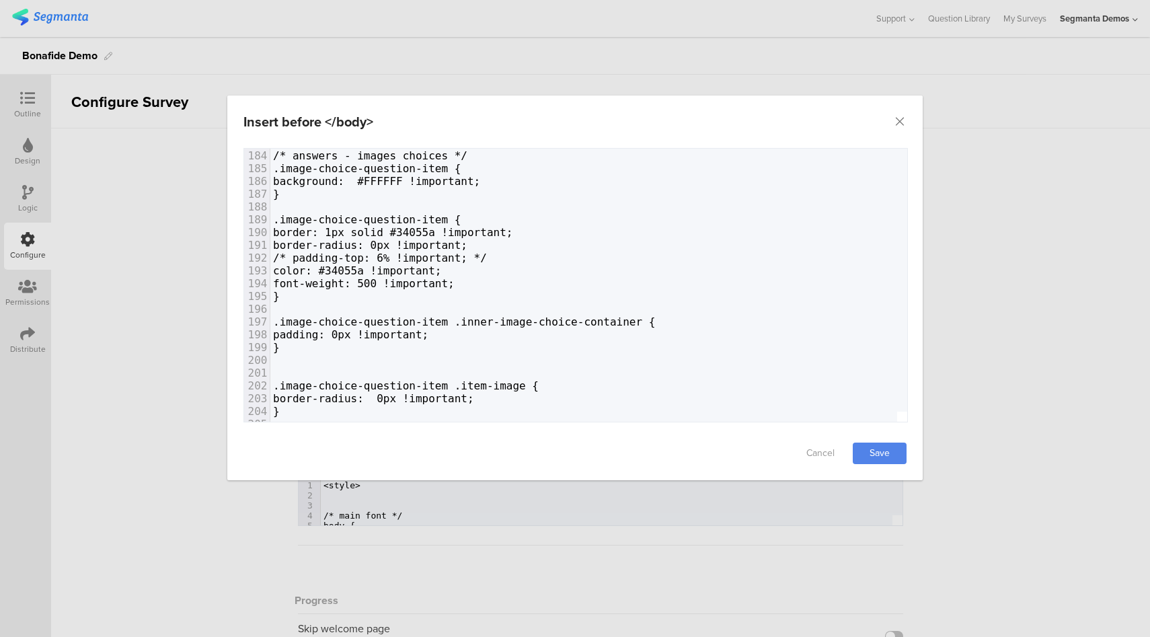
scroll to position [2342, 0]
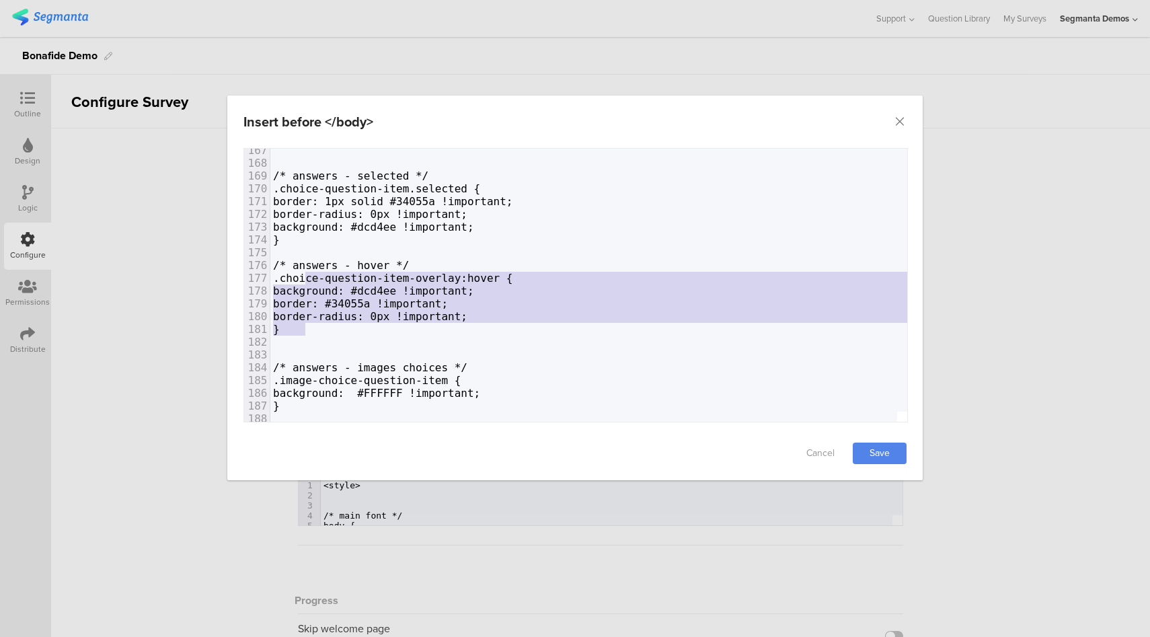
type textarea ".choice-question-item-overlay:hover { background: #dcd4ee !important; border: #…"
drag, startPoint x: 313, startPoint y: 330, endPoint x: 301, endPoint y: 279, distance: 51.9
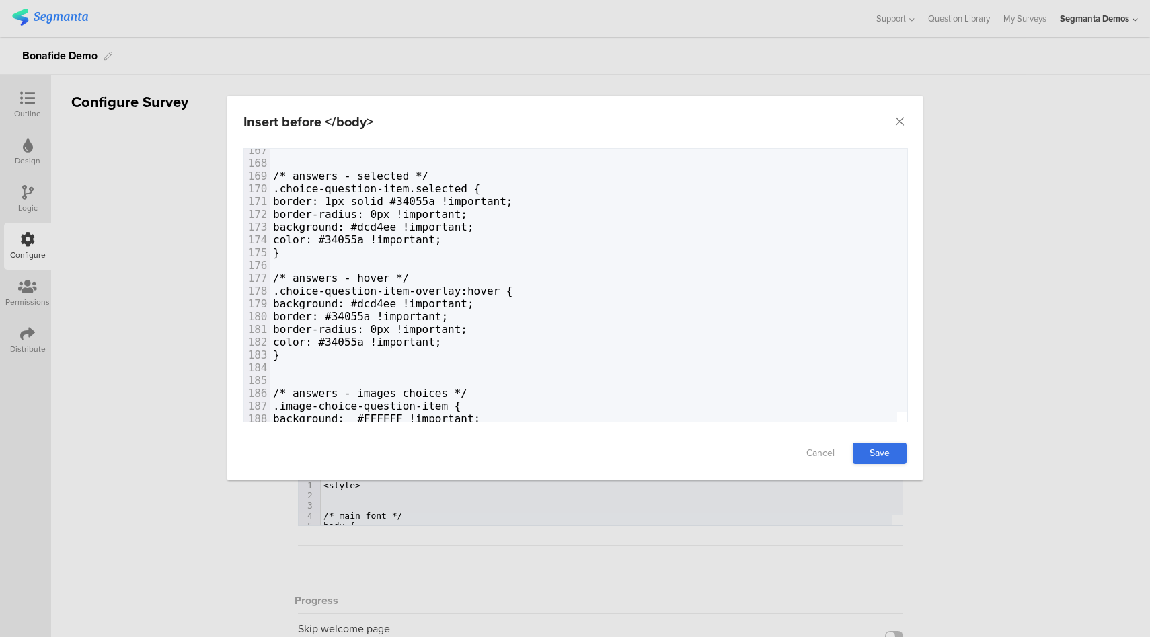
click at [863, 453] on link "Save" at bounding box center [880, 454] width 54 height 22
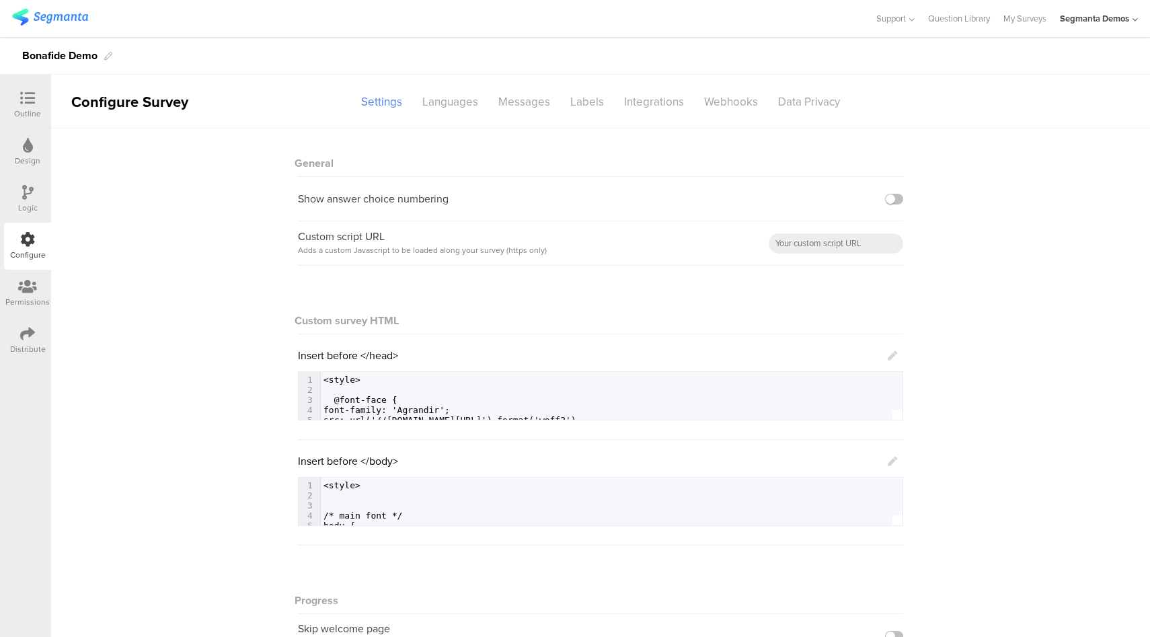
click at [888, 460] on icon at bounding box center [892, 461] width 9 height 9
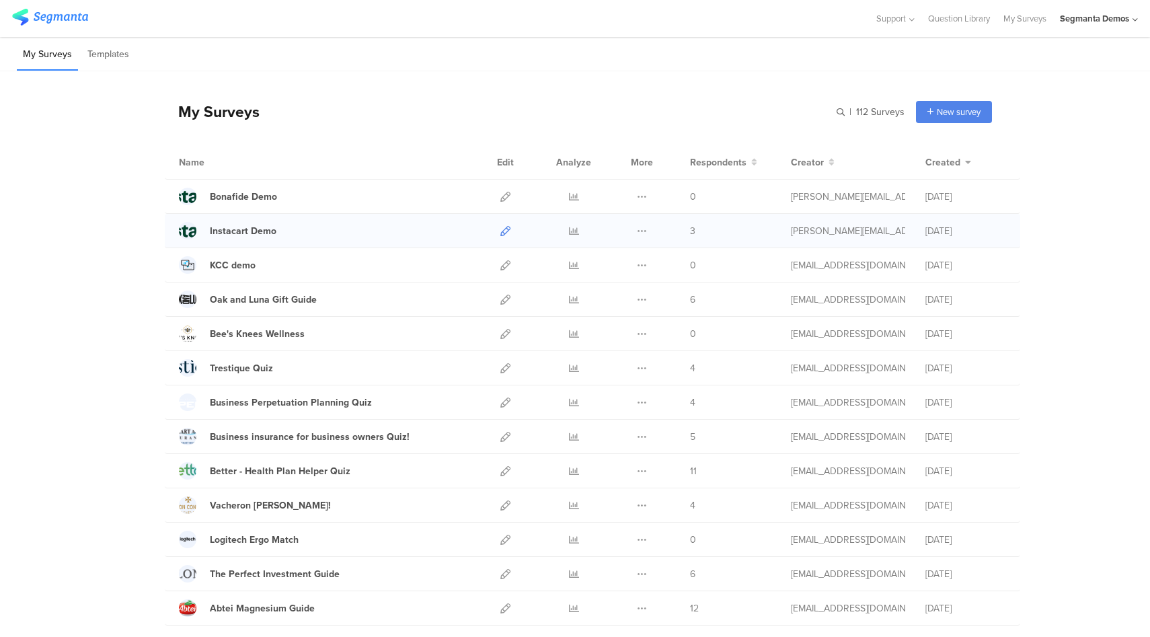
click at [501, 229] on icon at bounding box center [505, 231] width 10 height 10
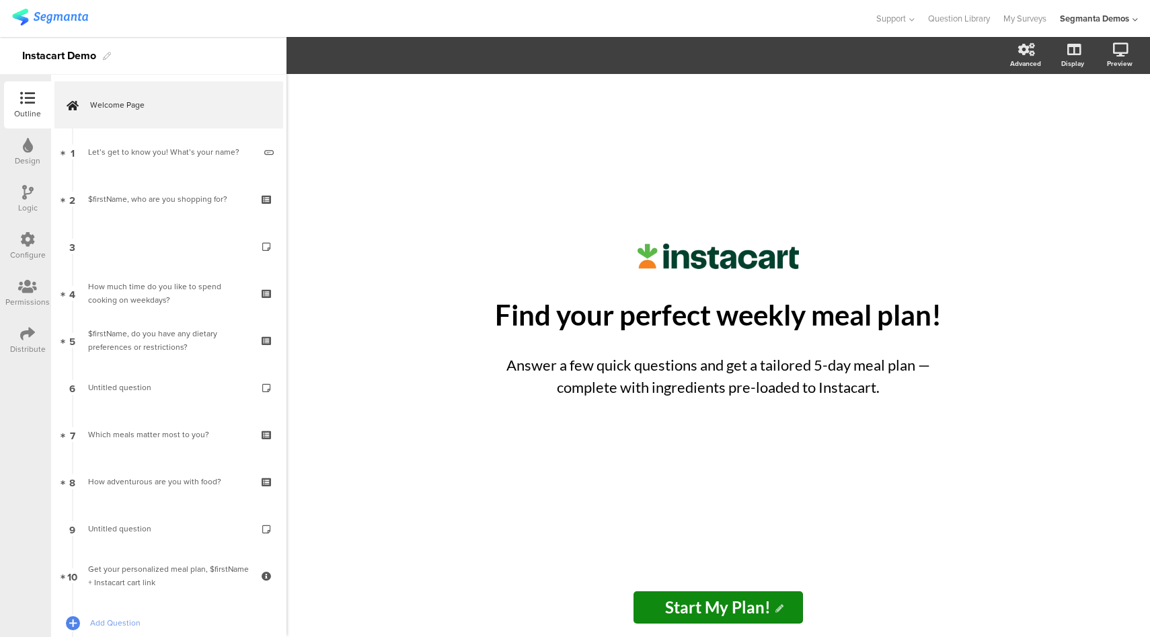
click at [24, 247] on div at bounding box center [27, 240] width 15 height 17
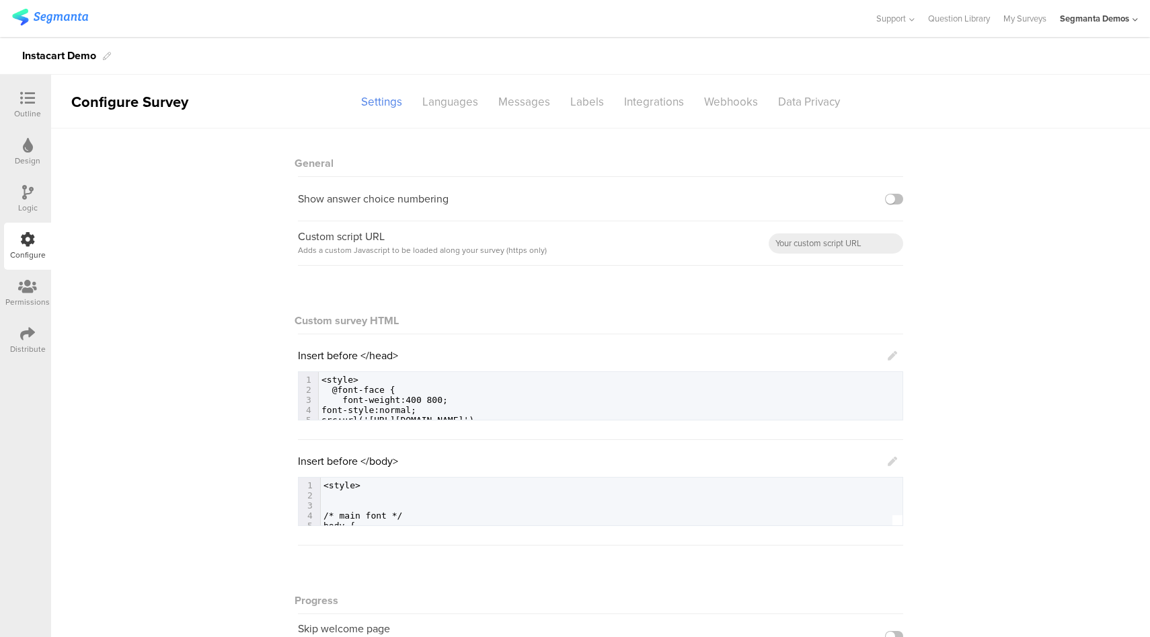
click at [892, 461] on icon at bounding box center [892, 461] width 9 height 9
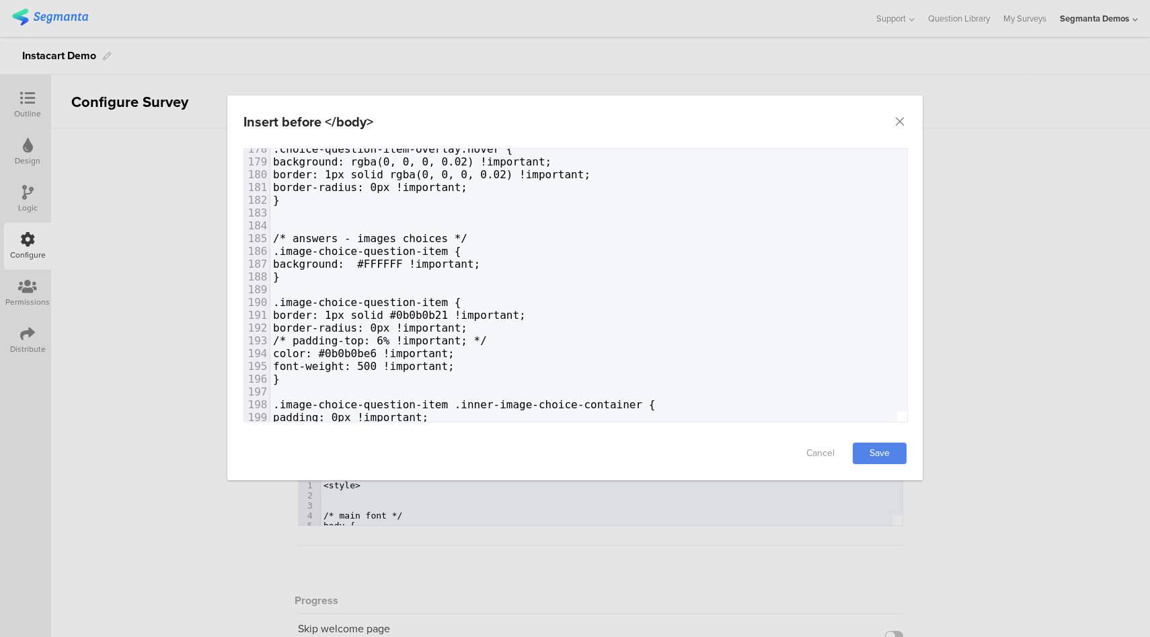
scroll to position [2272, 0]
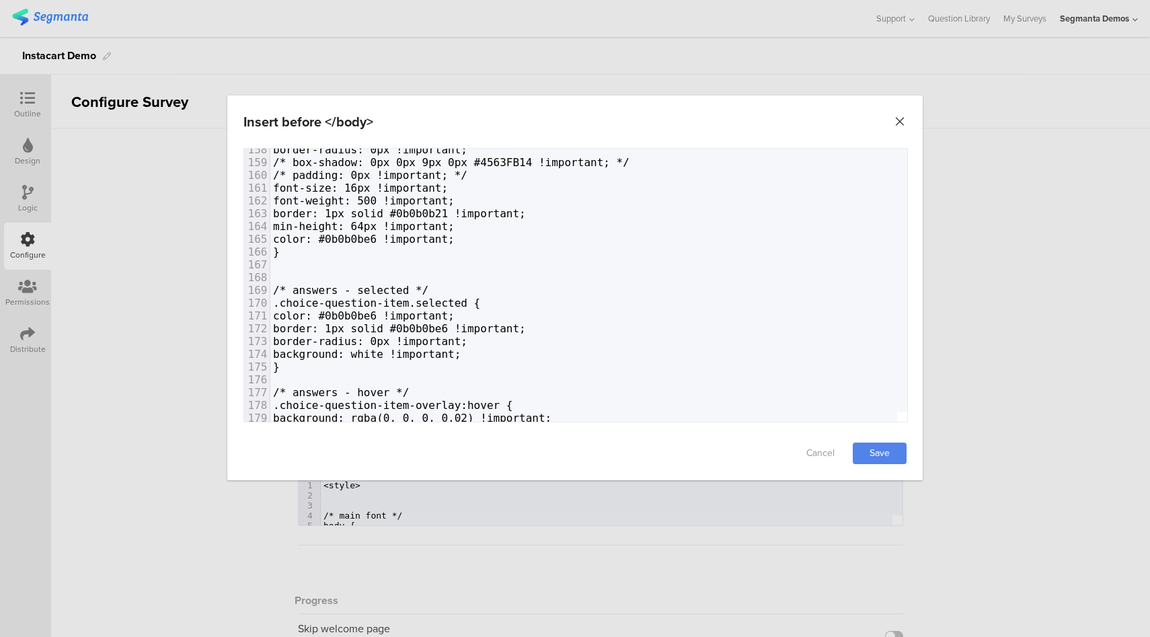
click at [901, 124] on icon "Close" at bounding box center [899, 121] width 13 height 13
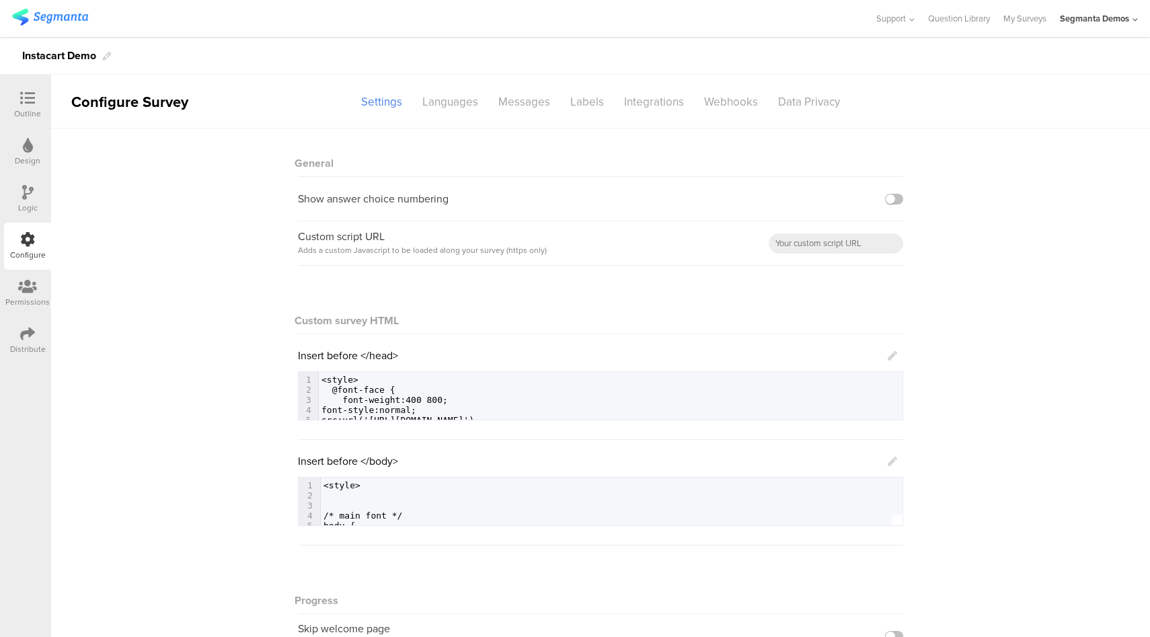
click at [17, 102] on div at bounding box center [27, 99] width 27 height 17
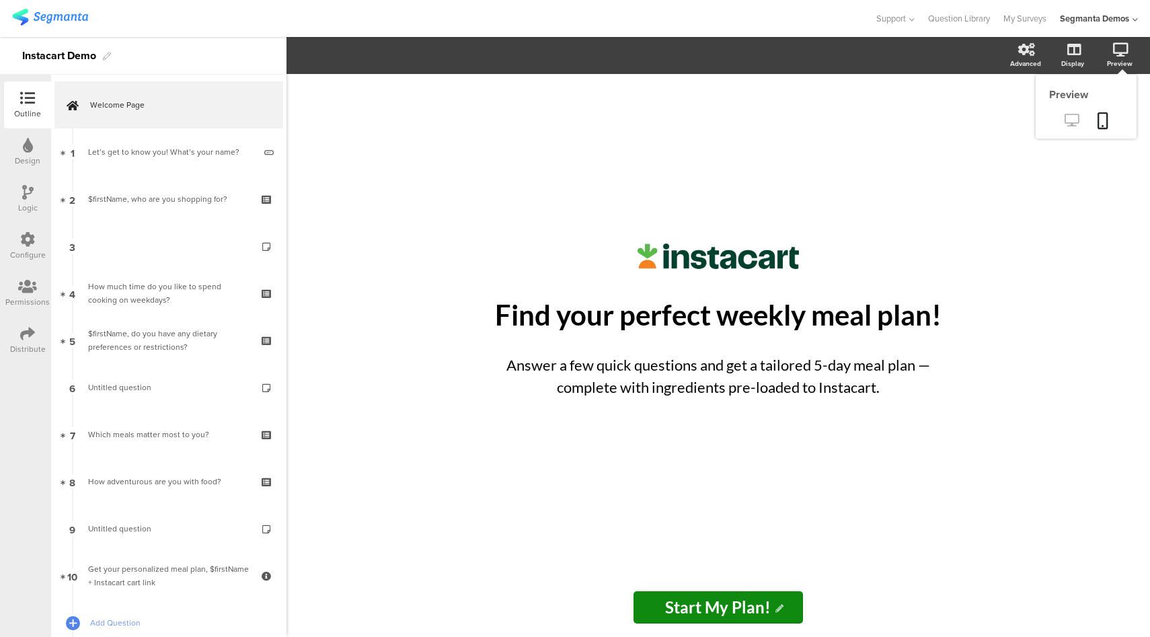
click at [1069, 124] on icon at bounding box center [1072, 120] width 14 height 13
click at [24, 262] on div "Configure" at bounding box center [27, 246] width 47 height 47
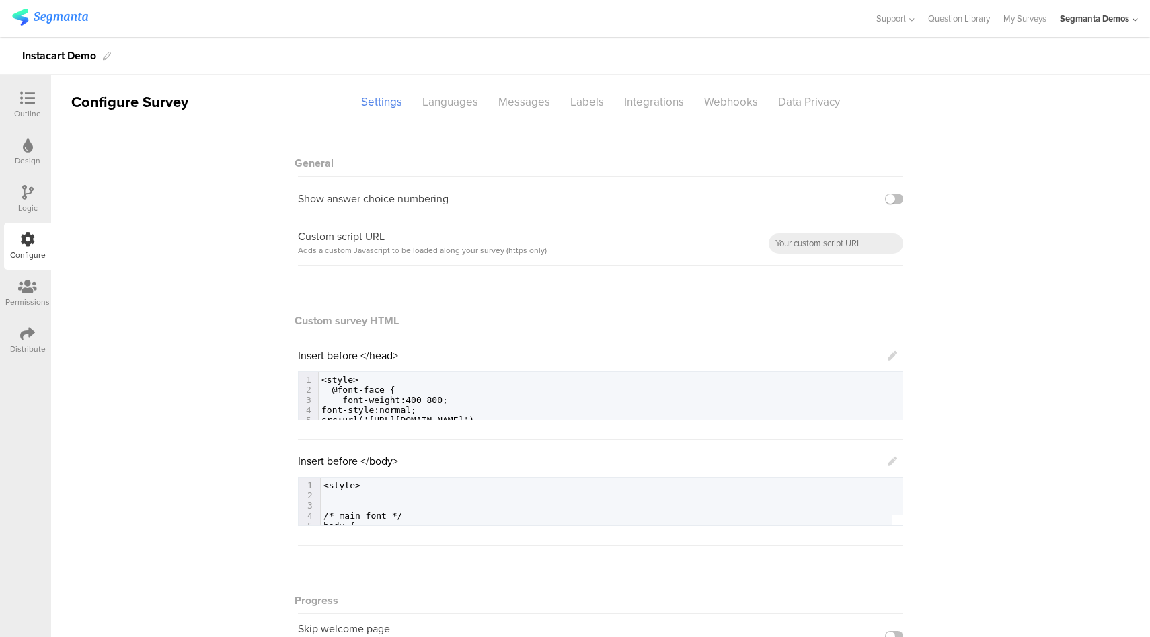
click at [888, 462] on icon at bounding box center [892, 461] width 9 height 9
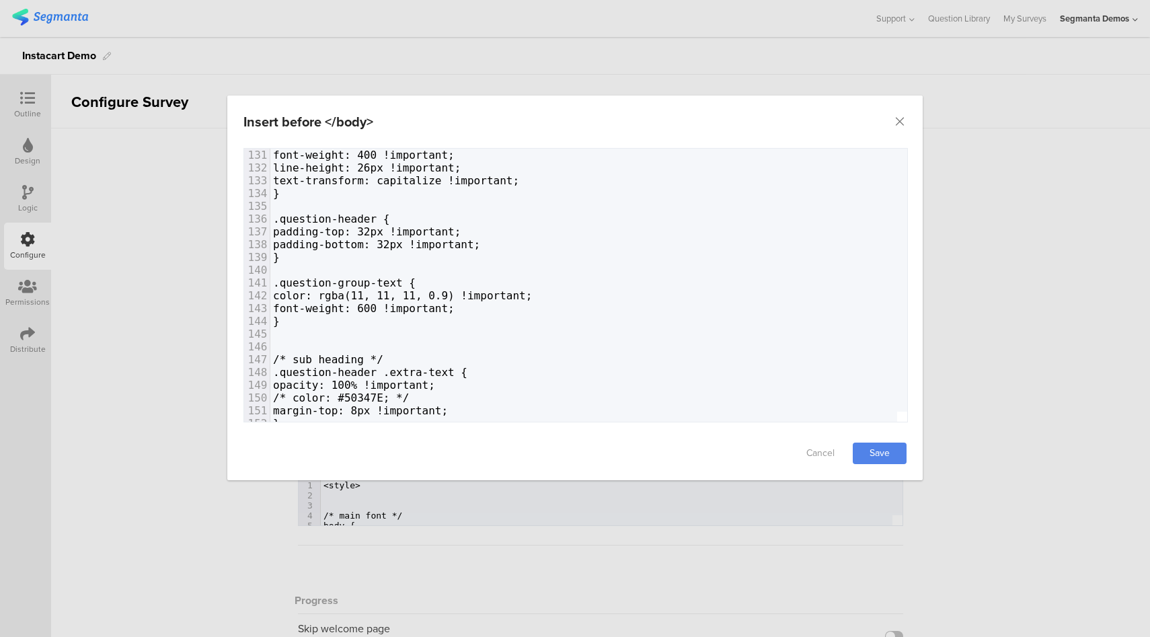
scroll to position [1670, 0]
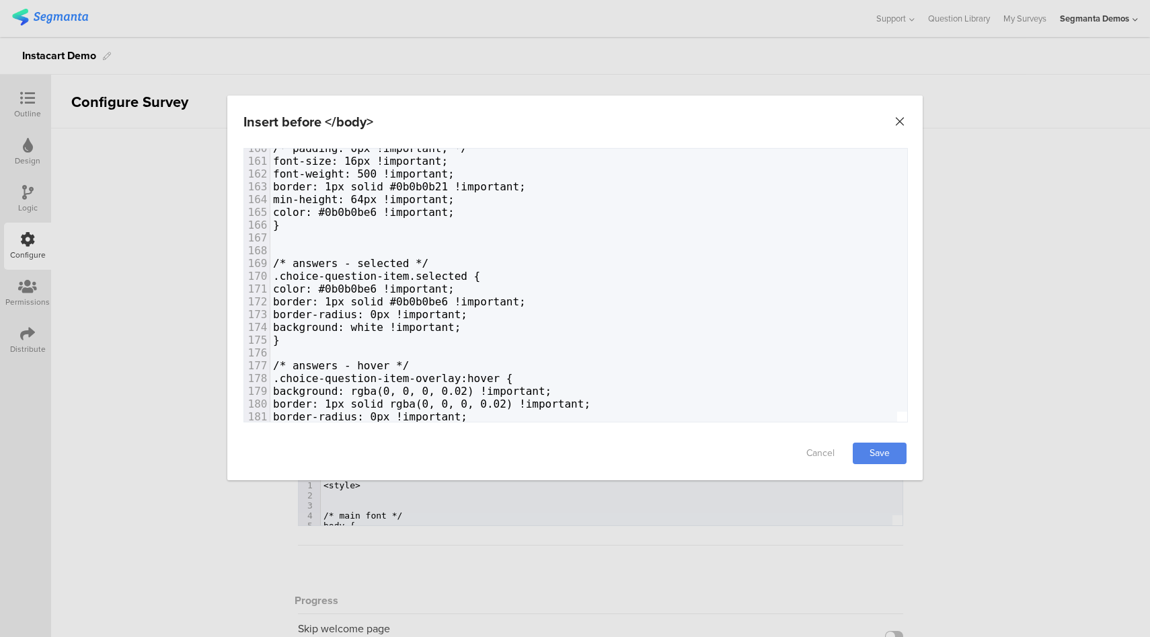
click at [898, 121] on icon "Close" at bounding box center [899, 121] width 13 height 13
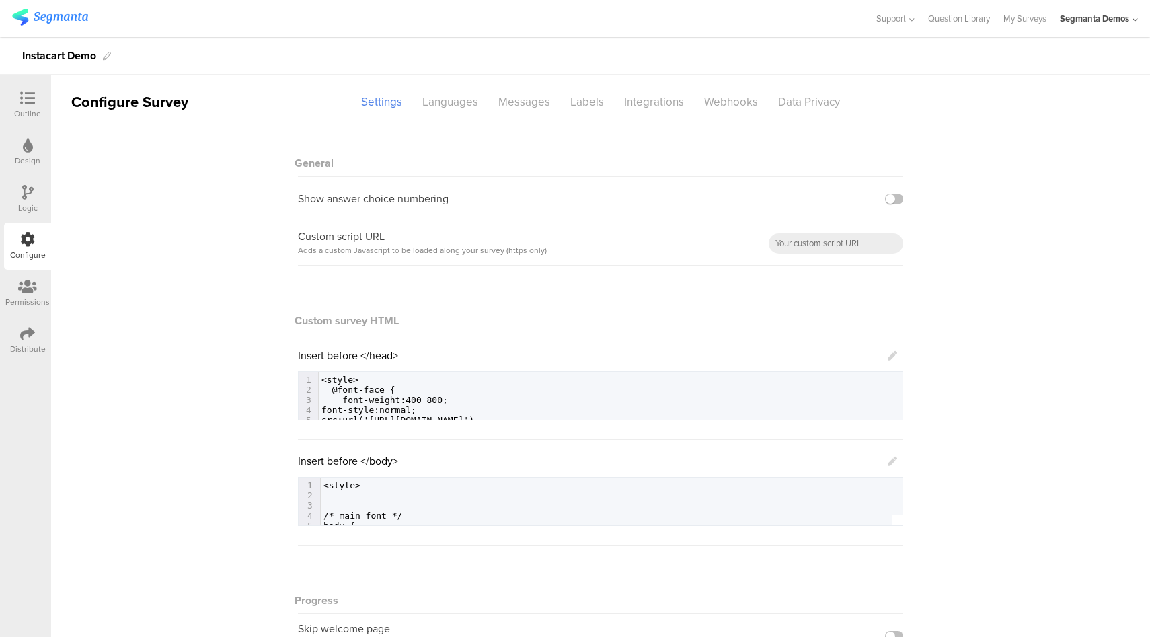
click at [888, 463] on icon at bounding box center [892, 461] width 9 height 9
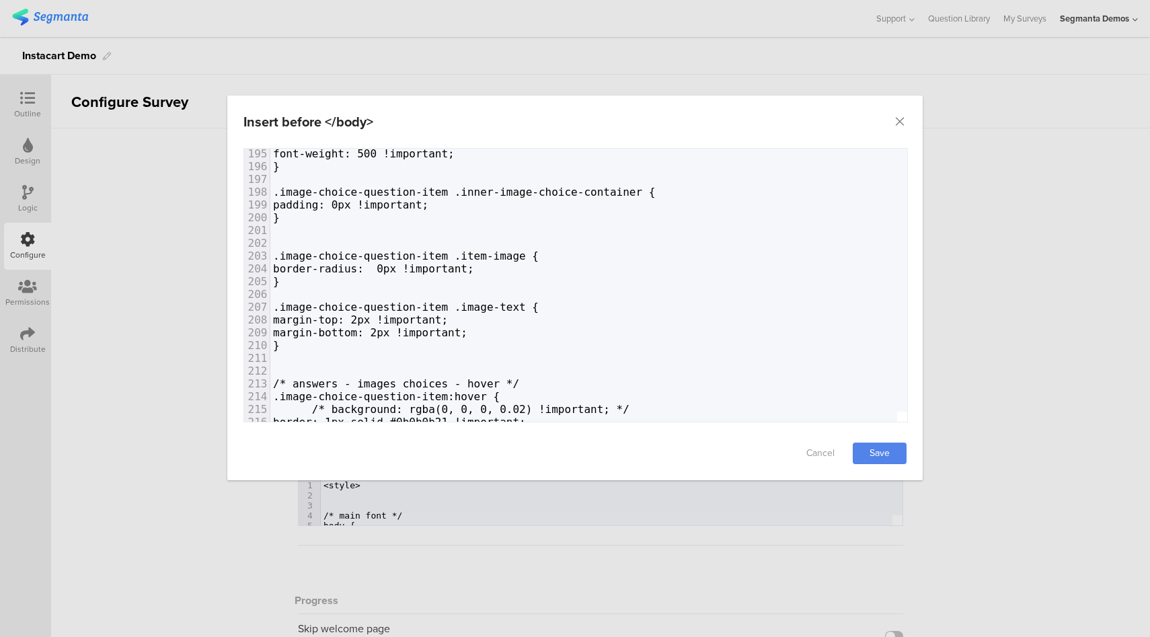
scroll to position [2498, 0]
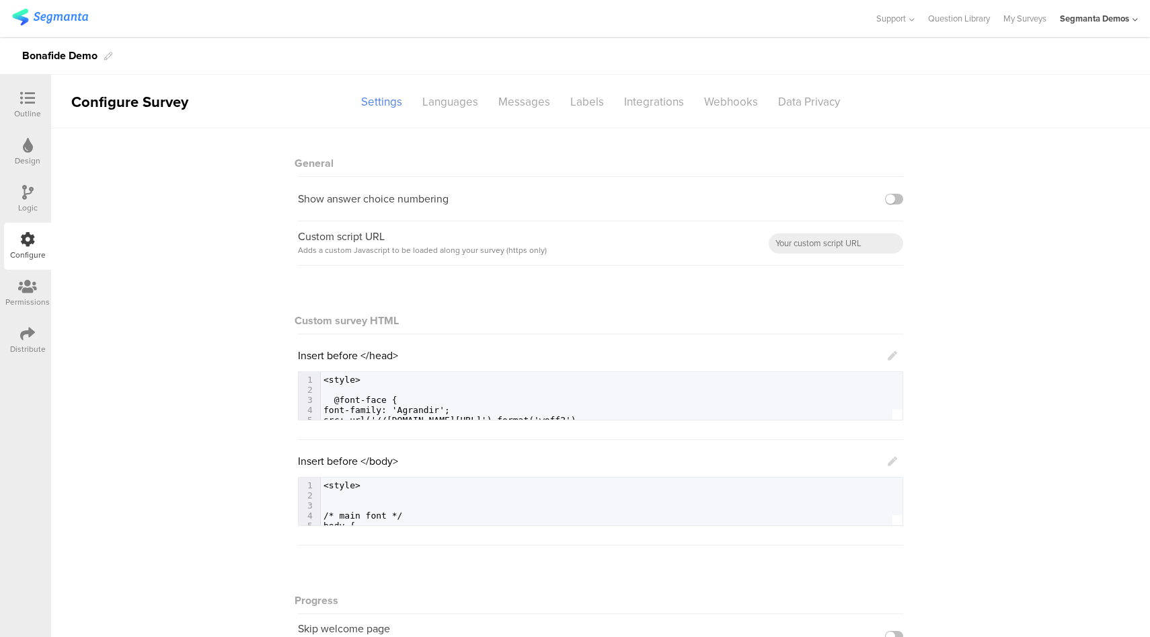
click at [893, 459] on div "Insert before </body> 643 1 <style> 2 ​ 3 ​ 4 /* main font */ 5 body { 6 color:…" at bounding box center [600, 489] width 605 height 73
click at [890, 461] on icon at bounding box center [892, 461] width 9 height 9
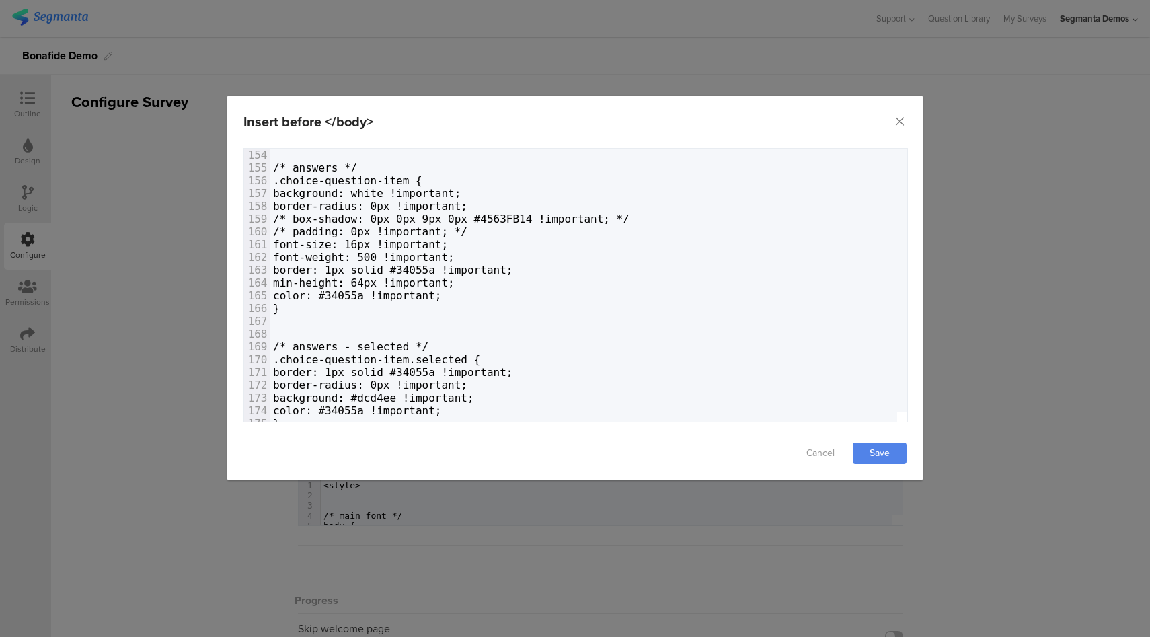
scroll to position [2019, 0]
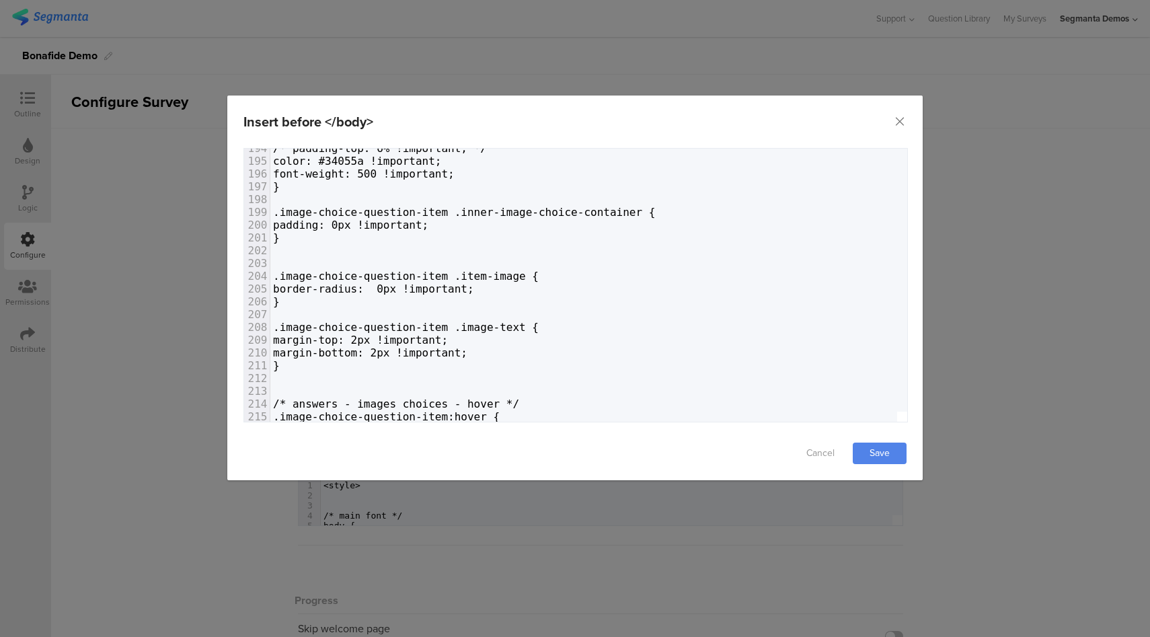
type textarea "color:"
paste textarea "dialog"
type textarea "color:"
drag, startPoint x: 372, startPoint y: 368, endPoint x: 323, endPoint y: 367, distance: 48.4
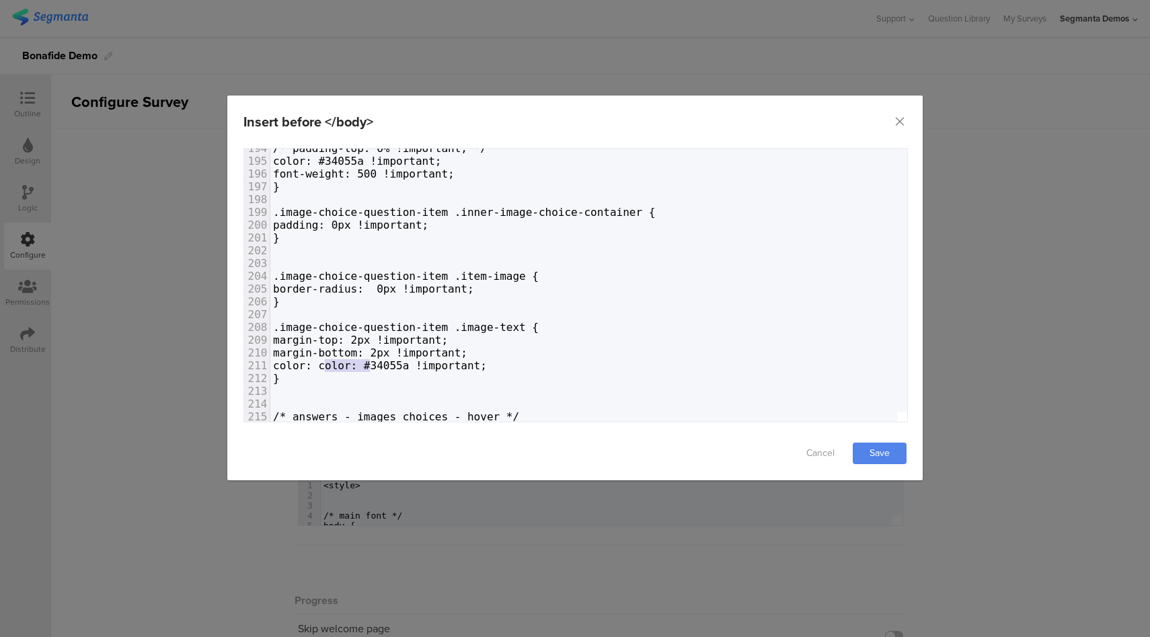
click at [323, 367] on span "color: color: #34055a !important;" at bounding box center [380, 365] width 214 height 13
type textarea "color:"
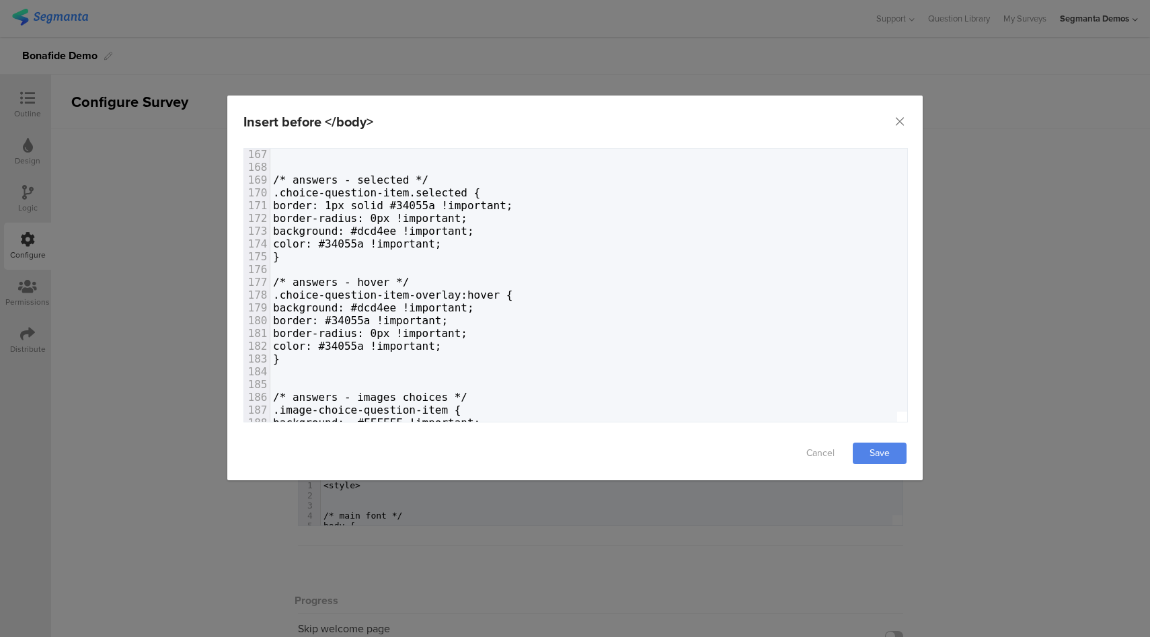
type textarea "color: #34055a !important;"
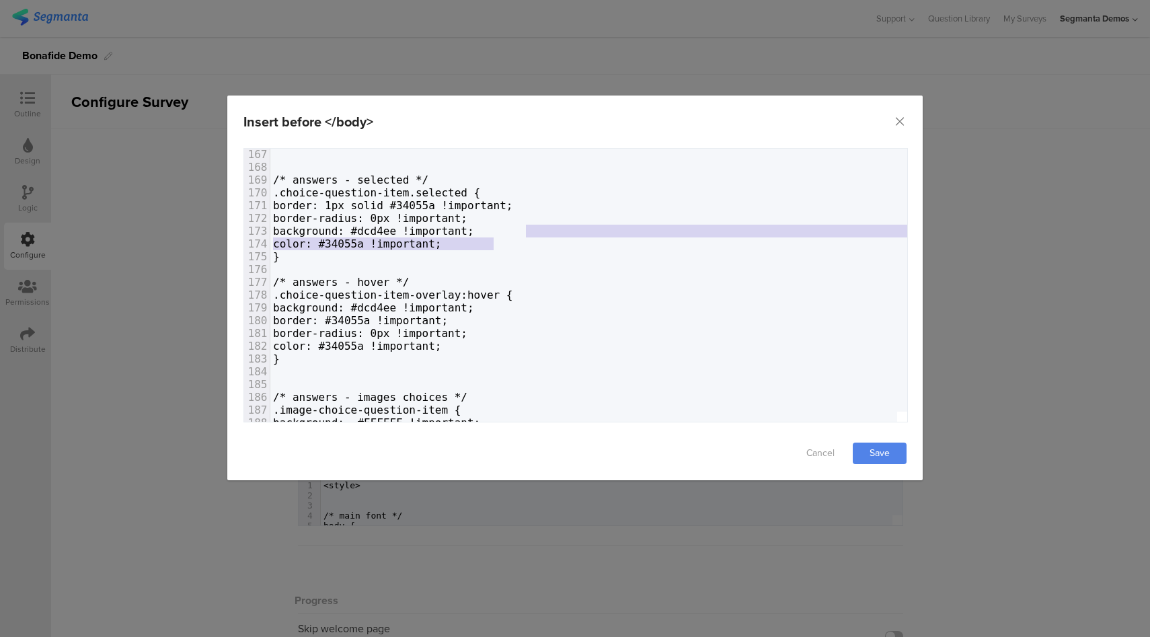
drag, startPoint x: 547, startPoint y: 243, endPoint x: 551, endPoint y: 233, distance: 10.0
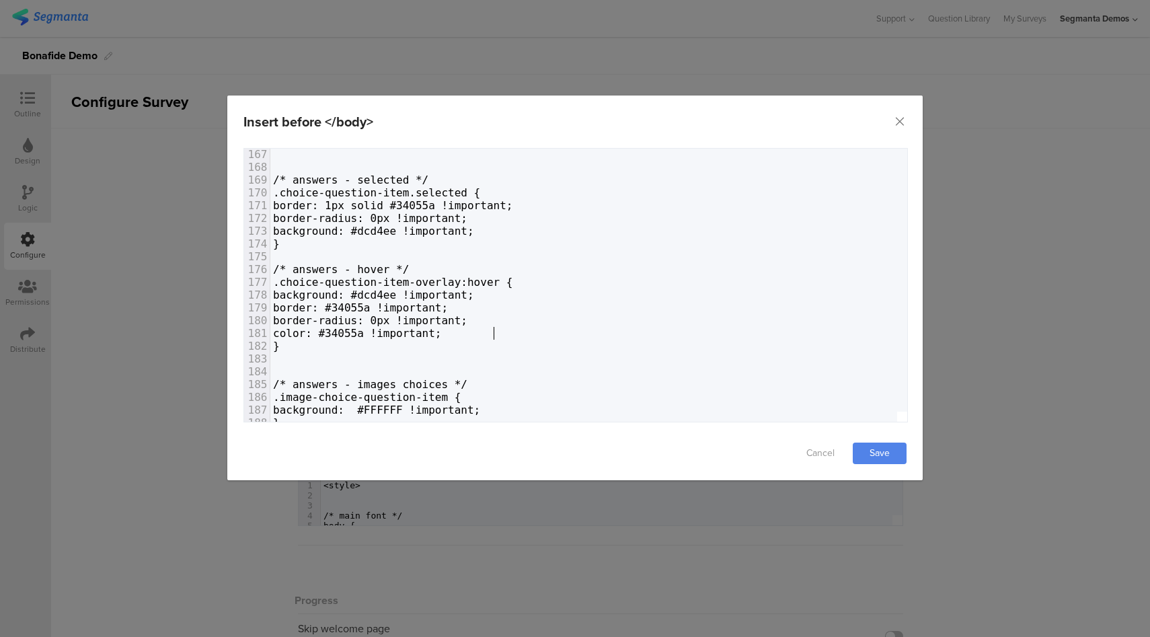
type textarea "color: #34055a !important;"
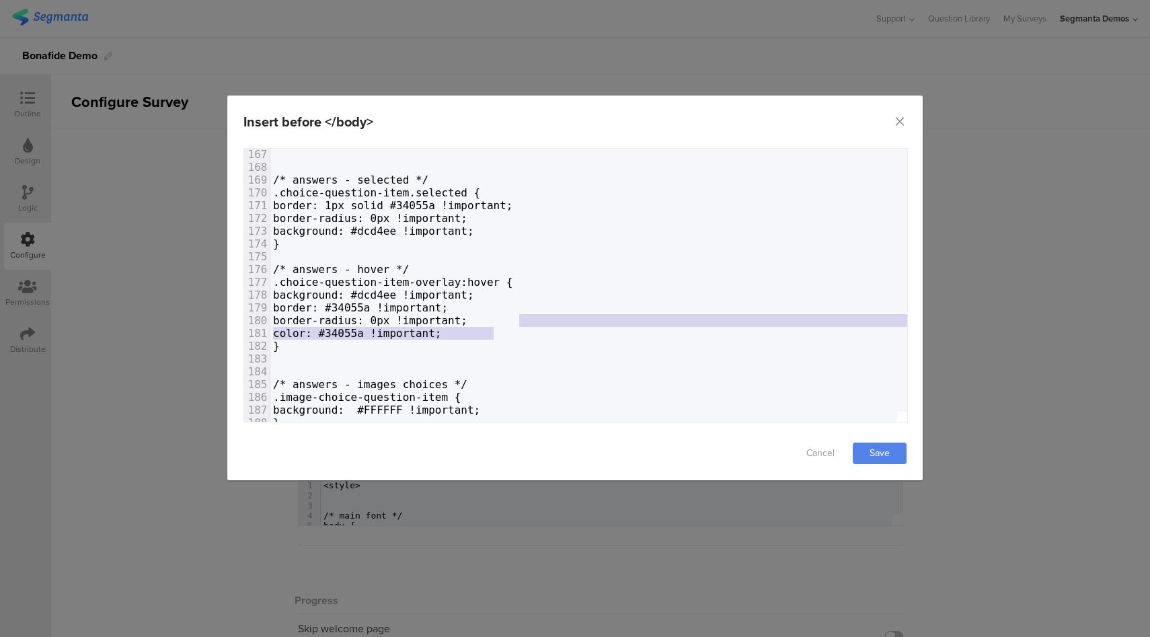
drag, startPoint x: 525, startPoint y: 337, endPoint x: 534, endPoint y: 321, distance: 17.8
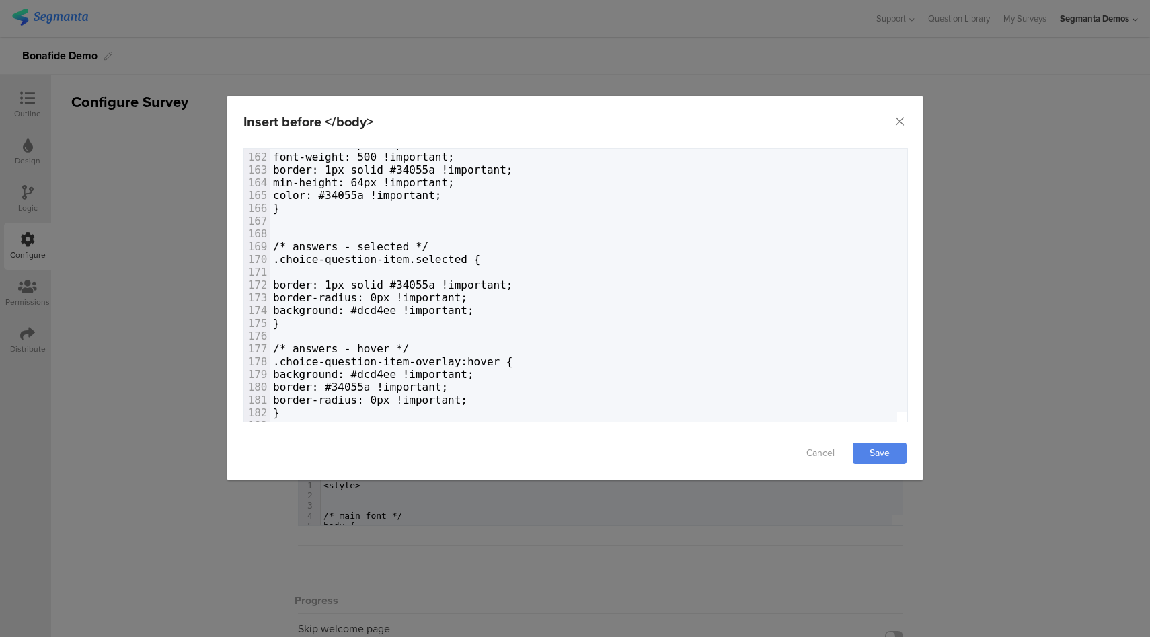
paste textarea "e"
click at [415, 272] on span "color: #34055a !important;" at bounding box center [383, 272] width 221 height 13
type textarea "e6"
click at [415, 192] on span "color: #34055a !important;" at bounding box center [357, 195] width 169 height 13
type textarea "e6"
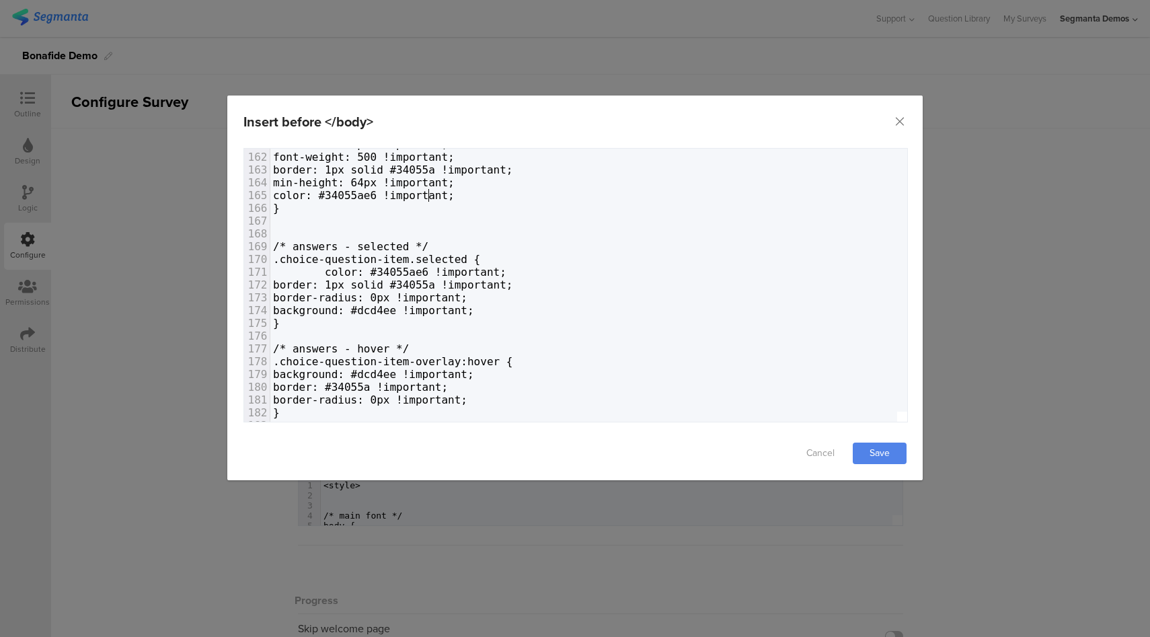
click at [421, 374] on span "background: #dcd4ee !important;" at bounding box center [373, 374] width 201 height 13
type textarea "dcd4ee"
click at [421, 374] on span "background: #dcd4ee !important;" at bounding box center [373, 374] width 201 height 13
drag, startPoint x: 551, startPoint y: 373, endPoint x: 579, endPoint y: 408, distance: 45.5
click at [552, 373] on span "background: rgba(220, 212, 238, 0.9) !important;" at bounding box center [428, 374] width 311 height 13
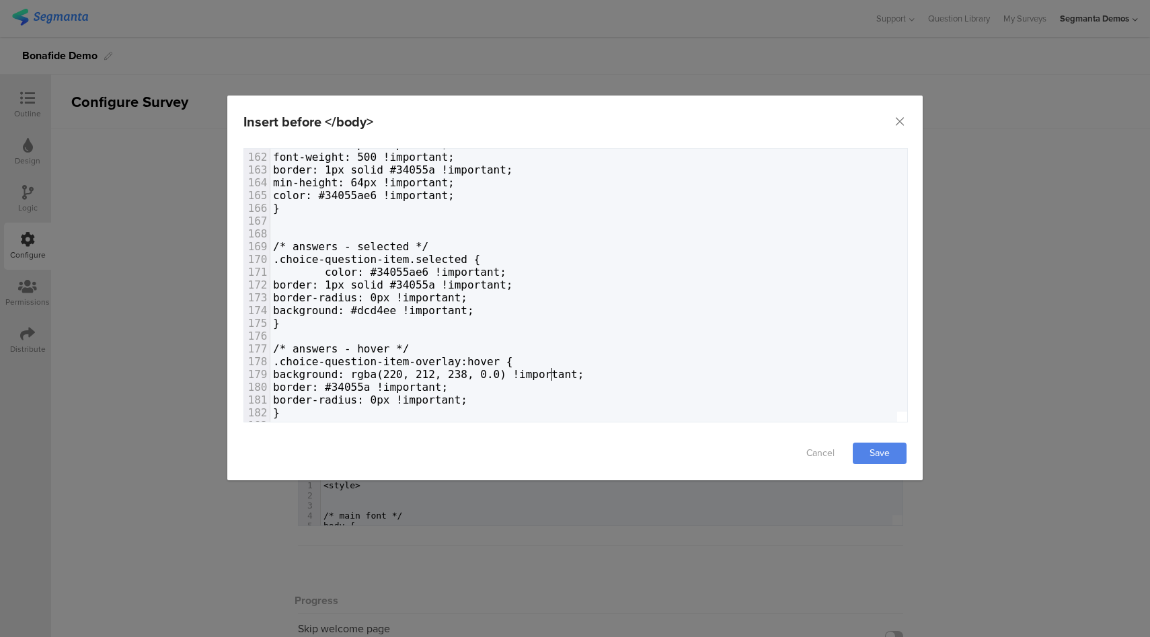
scroll to position [0, 11]
type textarea "02"
drag, startPoint x: 422, startPoint y: 388, endPoint x: 377, endPoint y: 385, distance: 45.8
click at [377, 385] on span "border: #34055a !important;" at bounding box center [360, 387] width 175 height 13
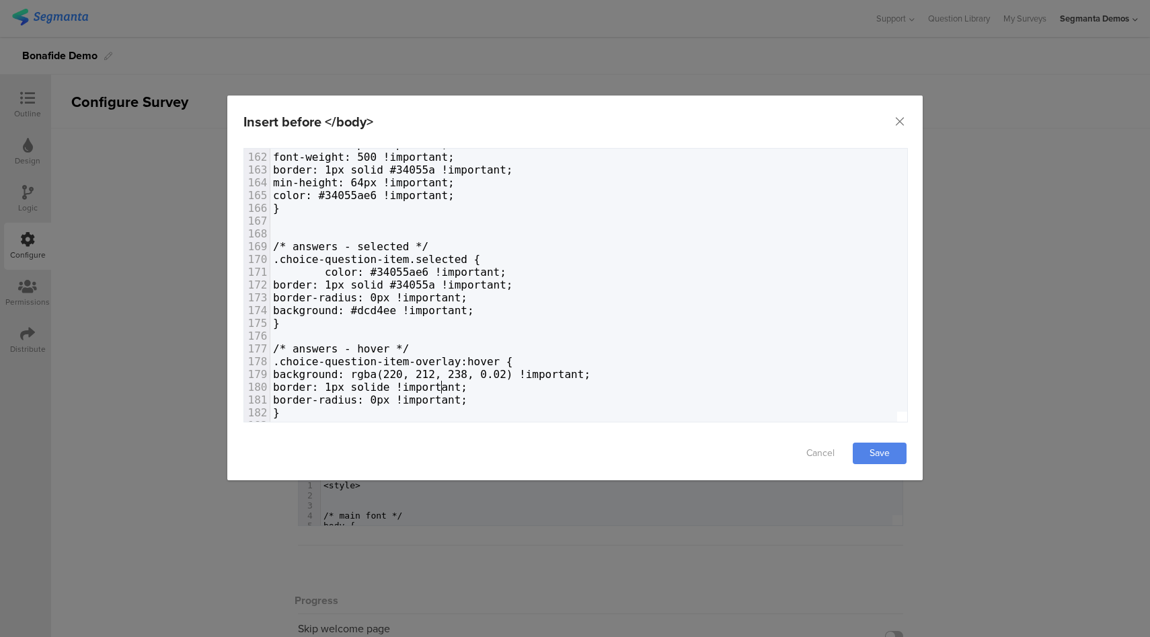
type textarea "1px solide"
paste textarea "dialog"
click at [589, 390] on span "border: 1px solid rgba(220, 212, 238, 0.9) !important;" at bounding box center [448, 387] width 350 height 13
type textarea "0."
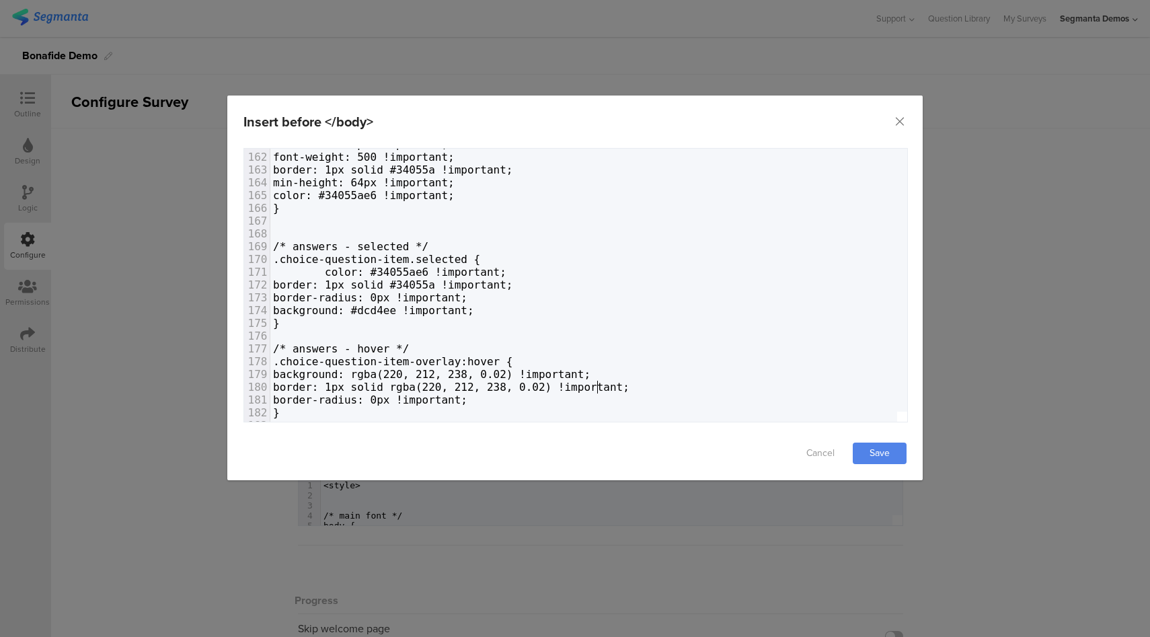
scroll to position [0, 6]
type textarea "2"
click at [488, 285] on span "border: 1px solid #34055a !important;" at bounding box center [393, 284] width 240 height 13
type textarea "e6"
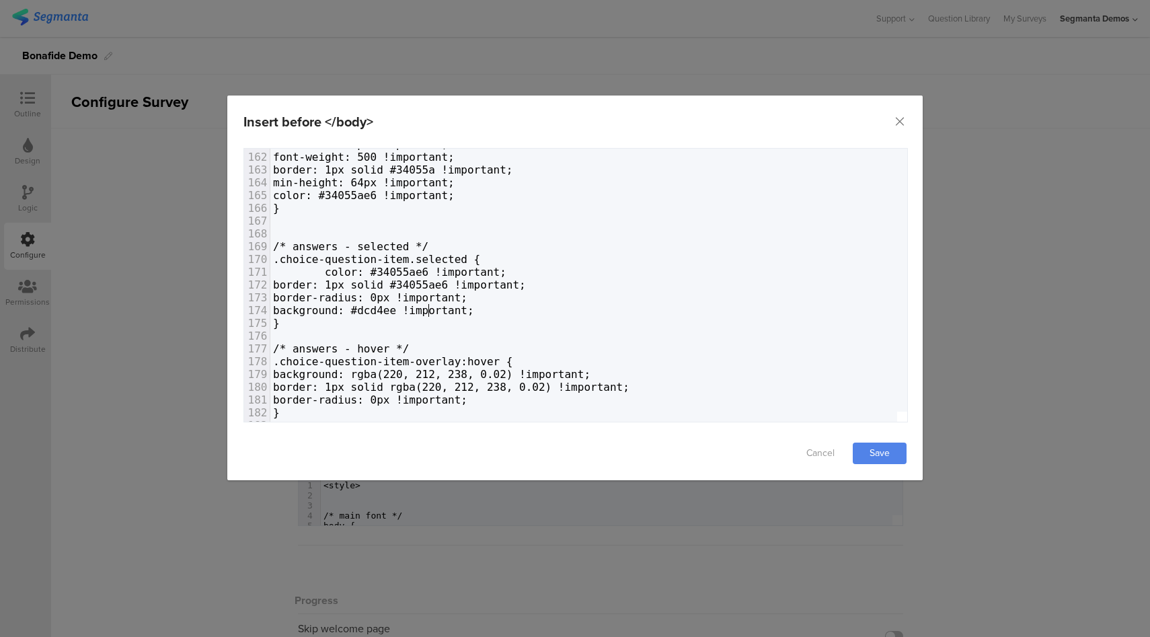
click at [426, 310] on span "background: #dcd4ee !important;" at bounding box center [373, 310] width 201 height 13
type textarea "dcd4ee"
click at [426, 309] on span "background: #dcd4ee !important;" at bounding box center [373, 310] width 201 height 13
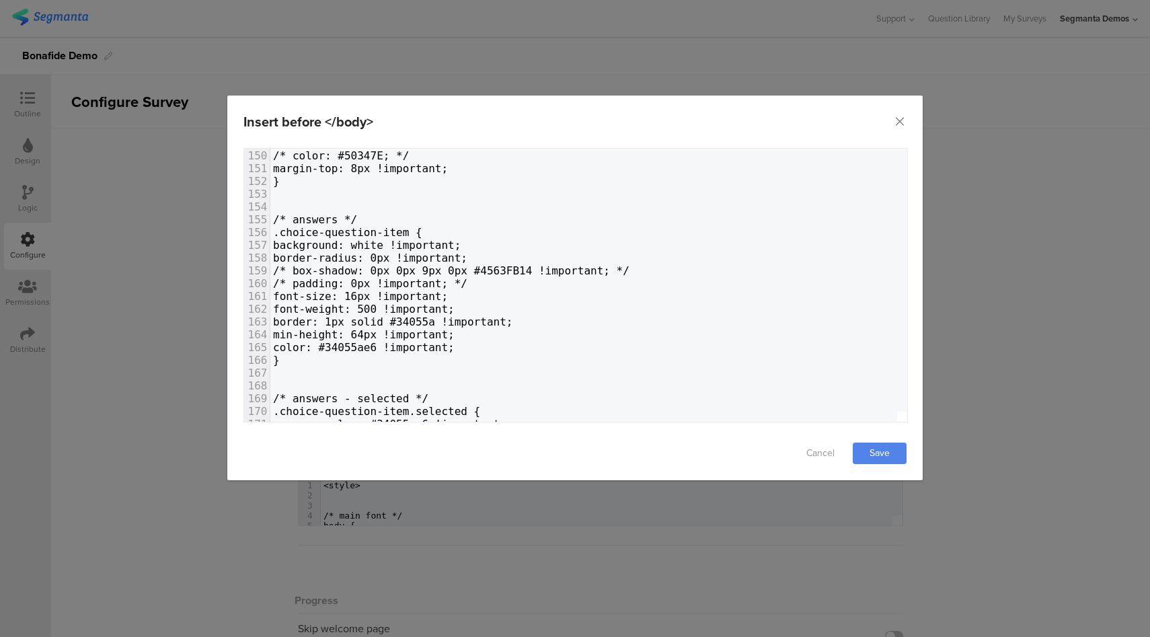
scroll to position [1906, 0]
click at [486, 323] on span "border: 1px solid #34055a !important;" at bounding box center [393, 321] width 240 height 13
type textarea "21"
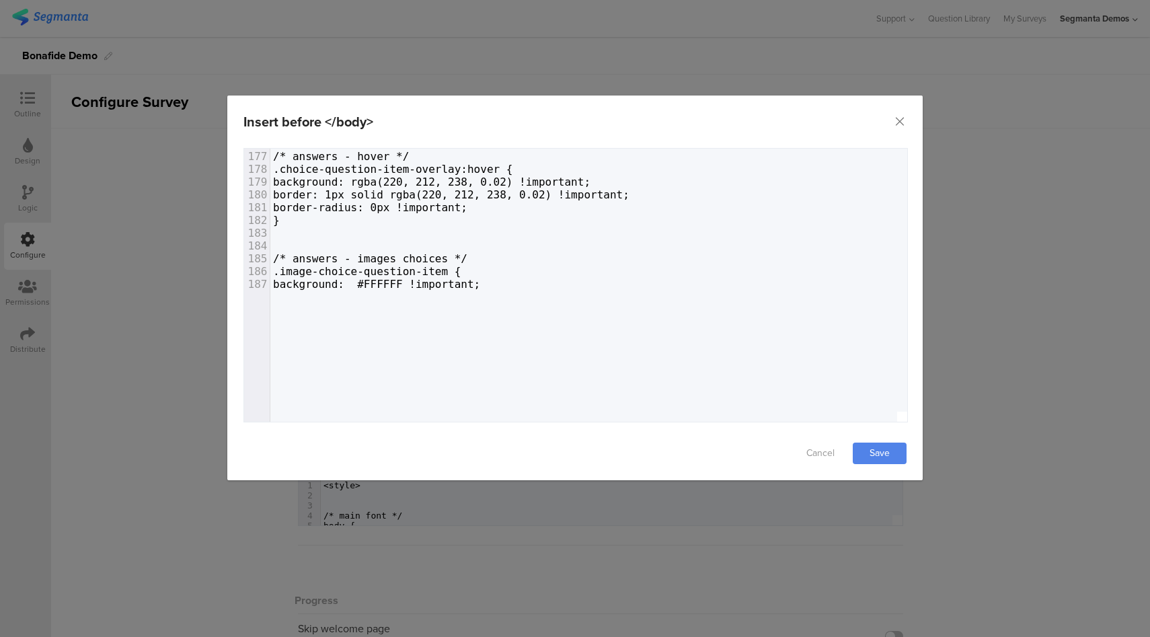
scroll to position [2315, 0]
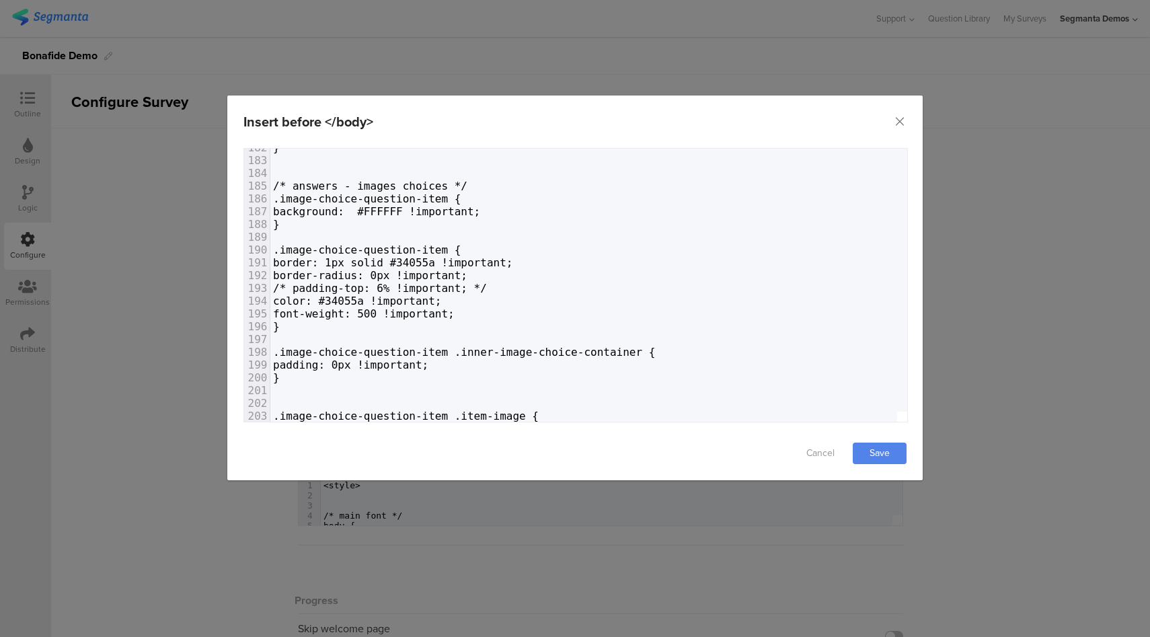
click at [488, 264] on span "border: 1px solid #34055a !important;" at bounding box center [393, 262] width 240 height 13
type textarea "21"
click at [415, 299] on span "color: #34055a !important;" at bounding box center [357, 301] width 169 height 13
type textarea "e6"
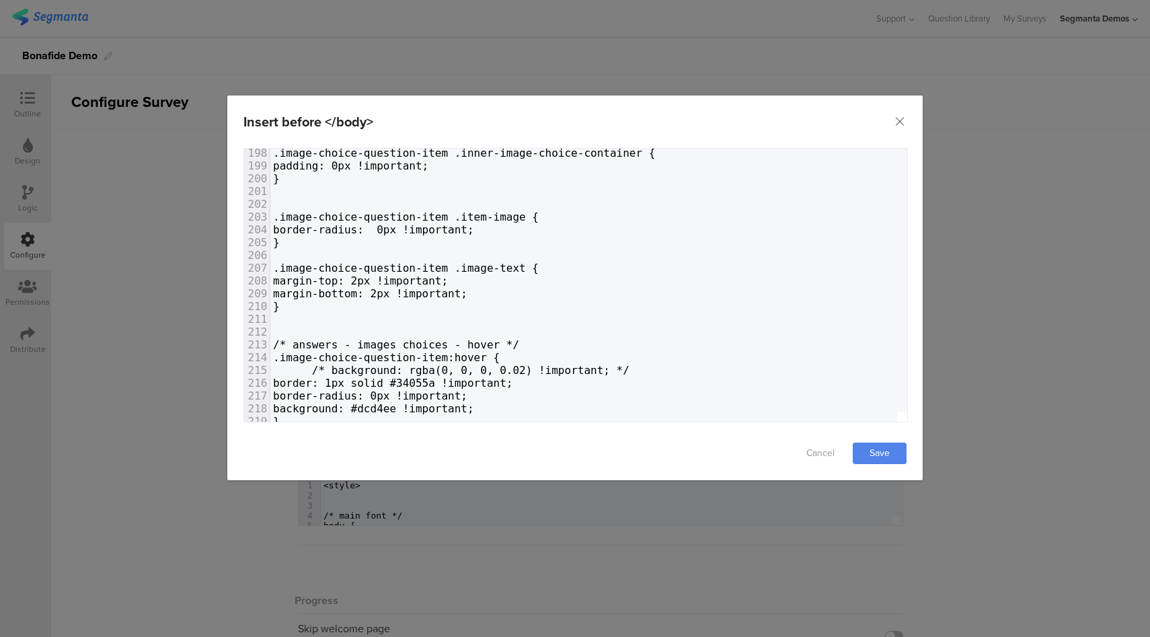
click at [486, 383] on span "border: 1px solid #34055a !important;" at bounding box center [393, 383] width 240 height 13
type textarea "21"
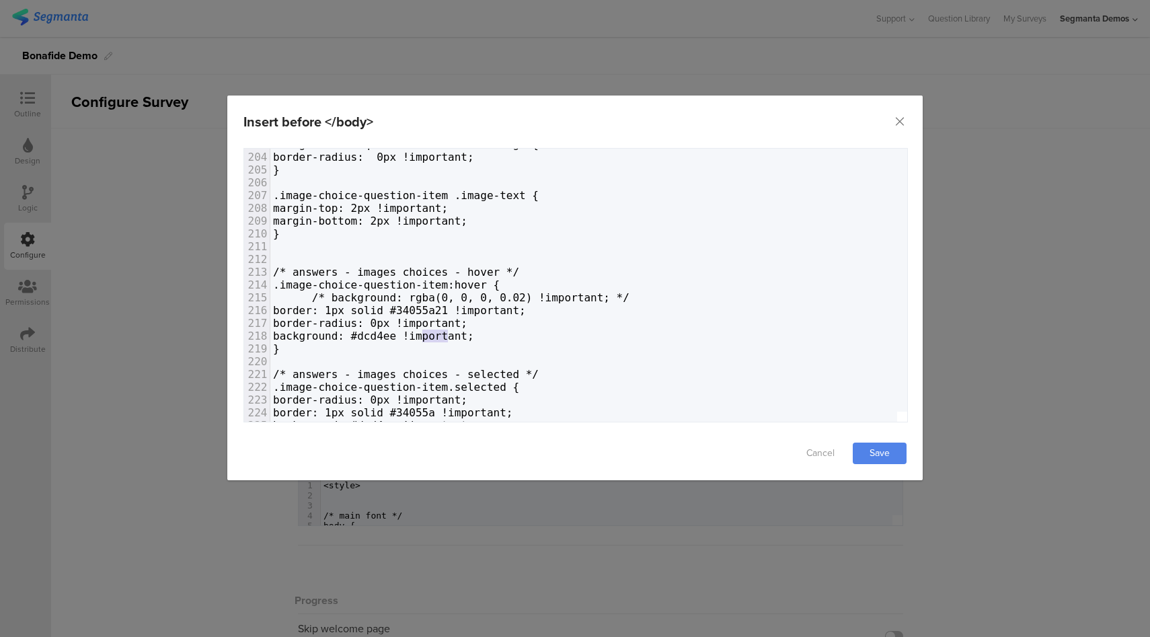
type textarea "#dcd4ee"
drag, startPoint x: 448, startPoint y: 340, endPoint x: 401, endPoint y: 332, distance: 47.0
click at [401, 332] on span "background: #dcd4ee !important;" at bounding box center [373, 336] width 201 height 13
type textarea "rgba(220, 212, 238, 0.9)"
drag, startPoint x: 558, startPoint y: 338, endPoint x: 404, endPoint y: 336, distance: 154.0
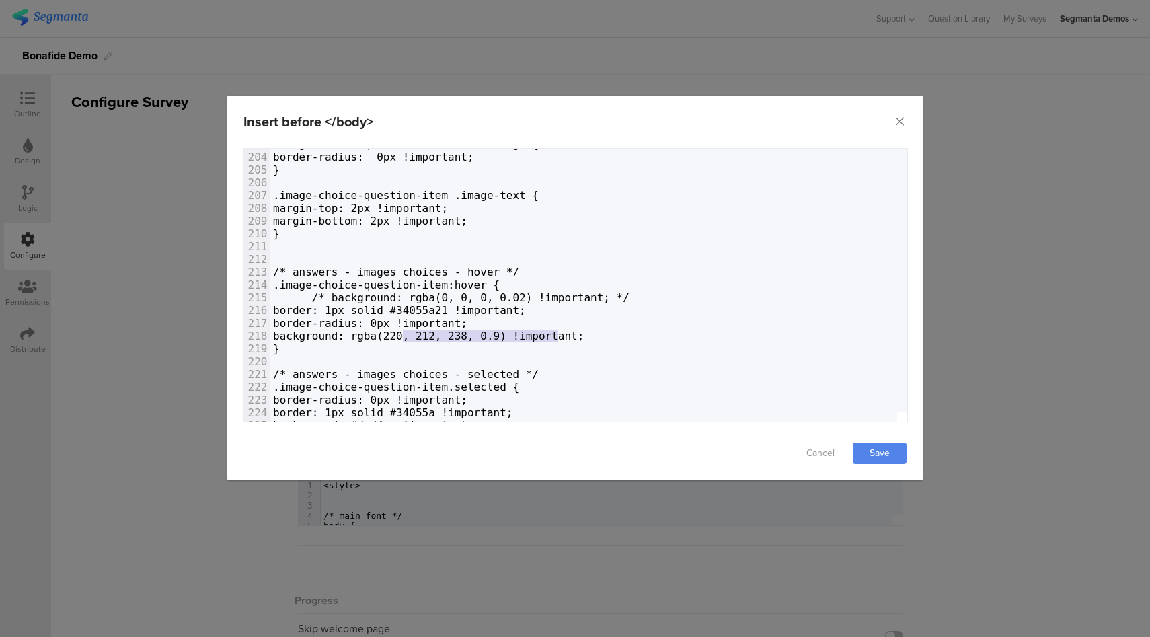
click at [404, 336] on span "background: rgba(220, 212, 238, 0.9) !important;" at bounding box center [428, 336] width 311 height 13
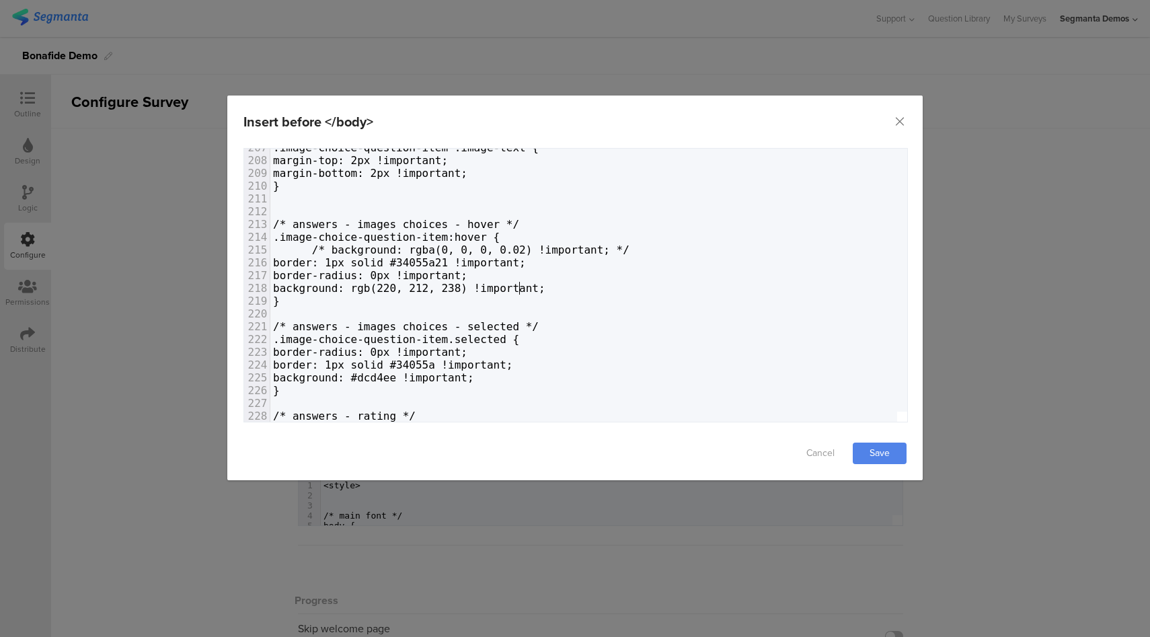
click at [488, 365] on span "border: 1px solid #34055a !important;" at bounding box center [393, 364] width 240 height 13
type textarea "e6"
click at [897, 450] on link "Save" at bounding box center [880, 454] width 54 height 22
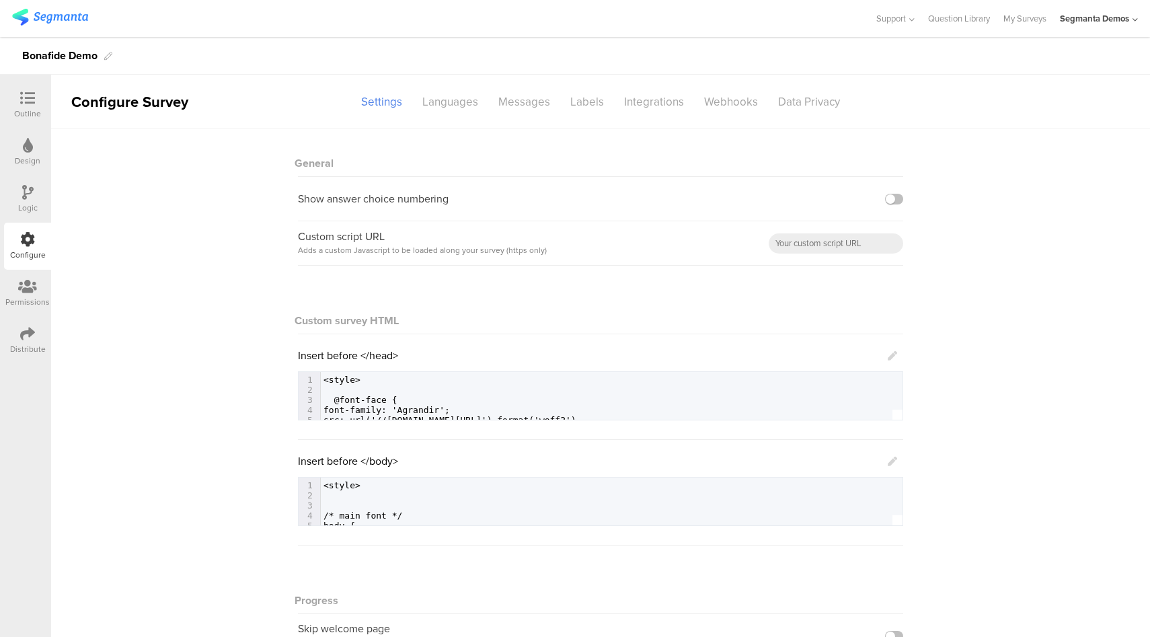
click at [888, 459] on icon at bounding box center [892, 461] width 9 height 9
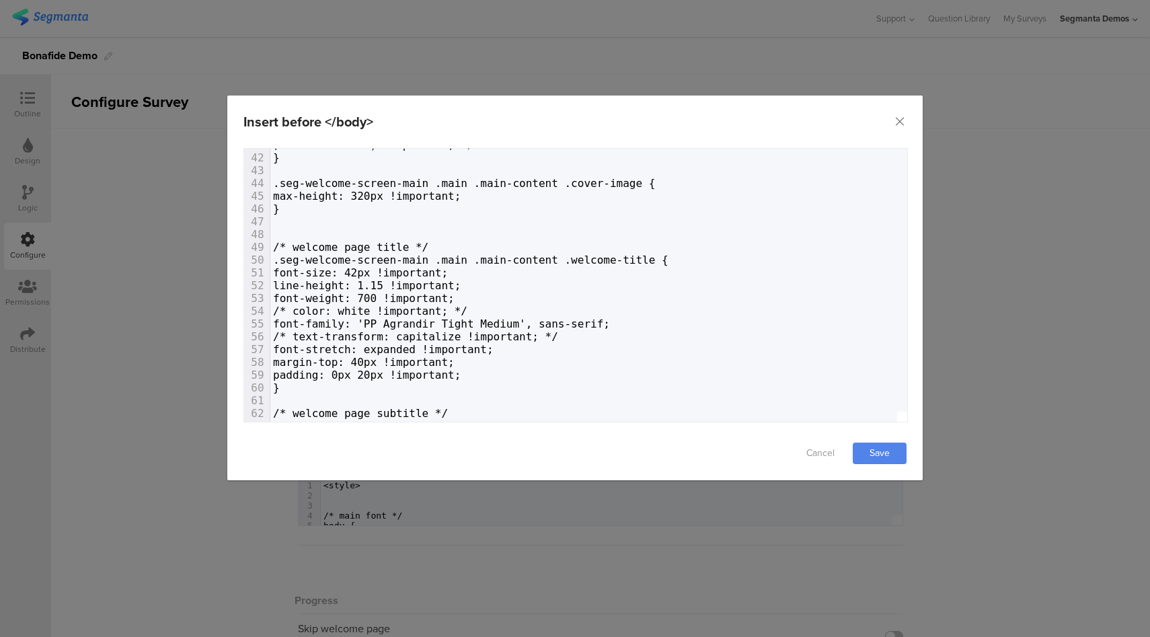
scroll to position [525, 0]
type textarea "font-family: 'PP Agrandir Tight Medium', sans-serif;"
drag, startPoint x: 668, startPoint y: 325, endPoint x: 346, endPoint y: 330, distance: 322.2
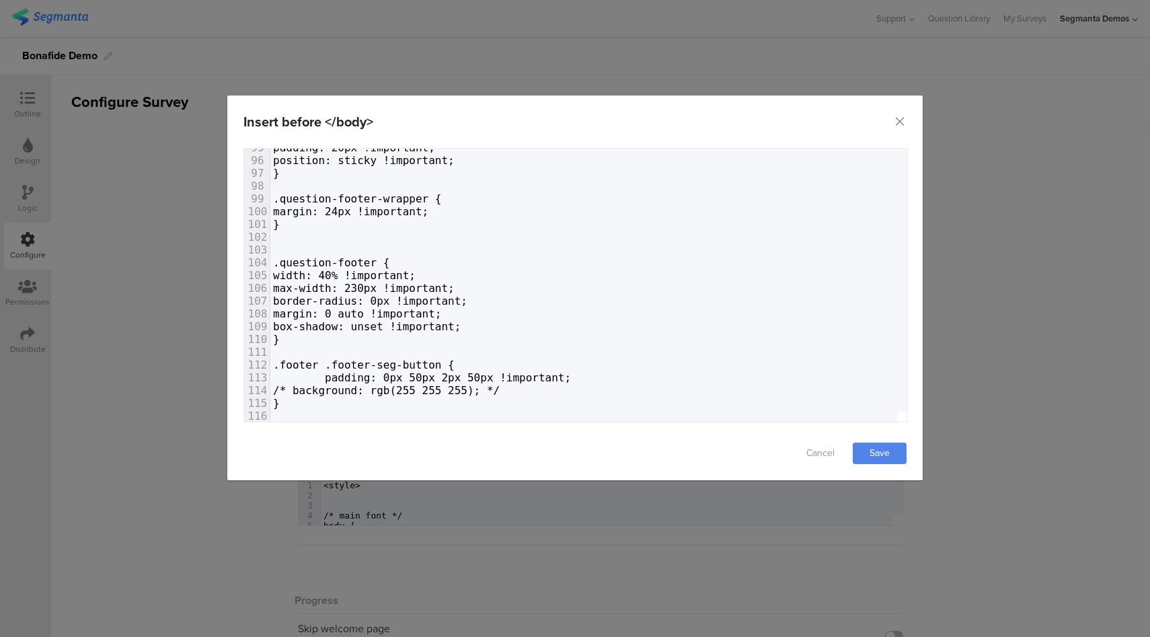
scroll to position [0, 0]
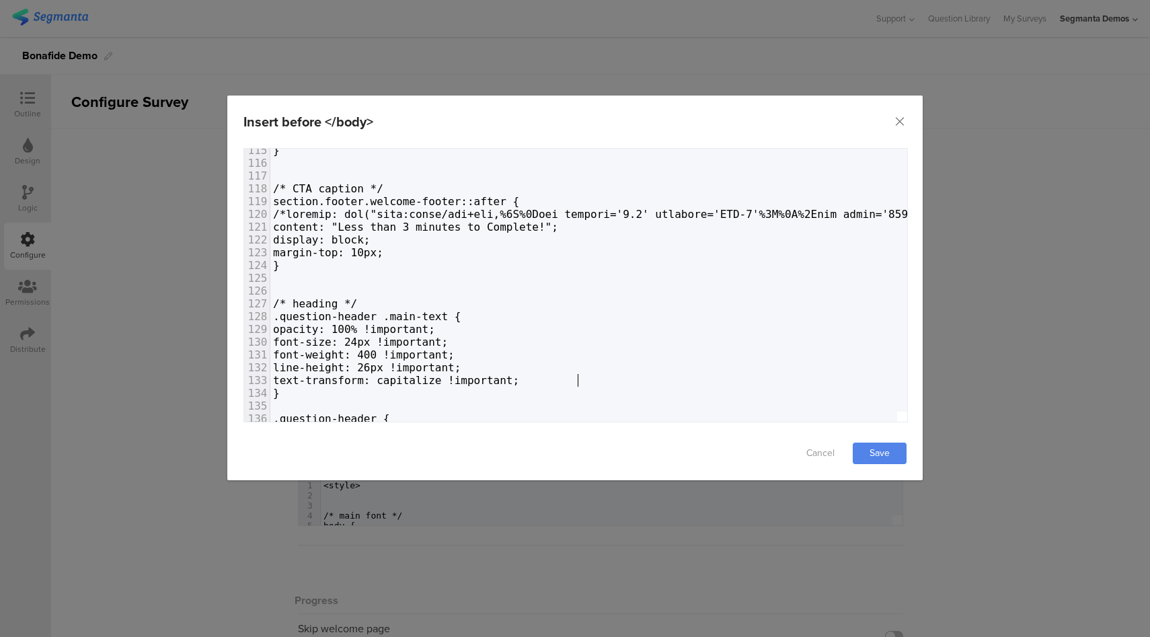
click at [865, 452] on link "Save" at bounding box center [880, 454] width 54 height 22
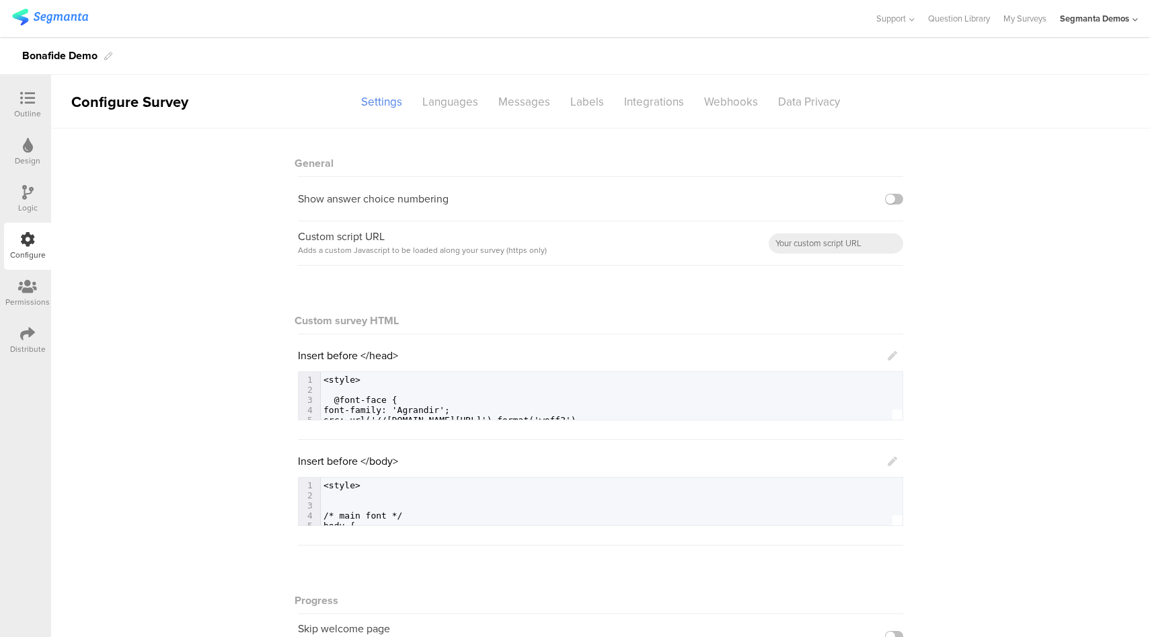
click at [24, 101] on icon at bounding box center [27, 98] width 15 height 15
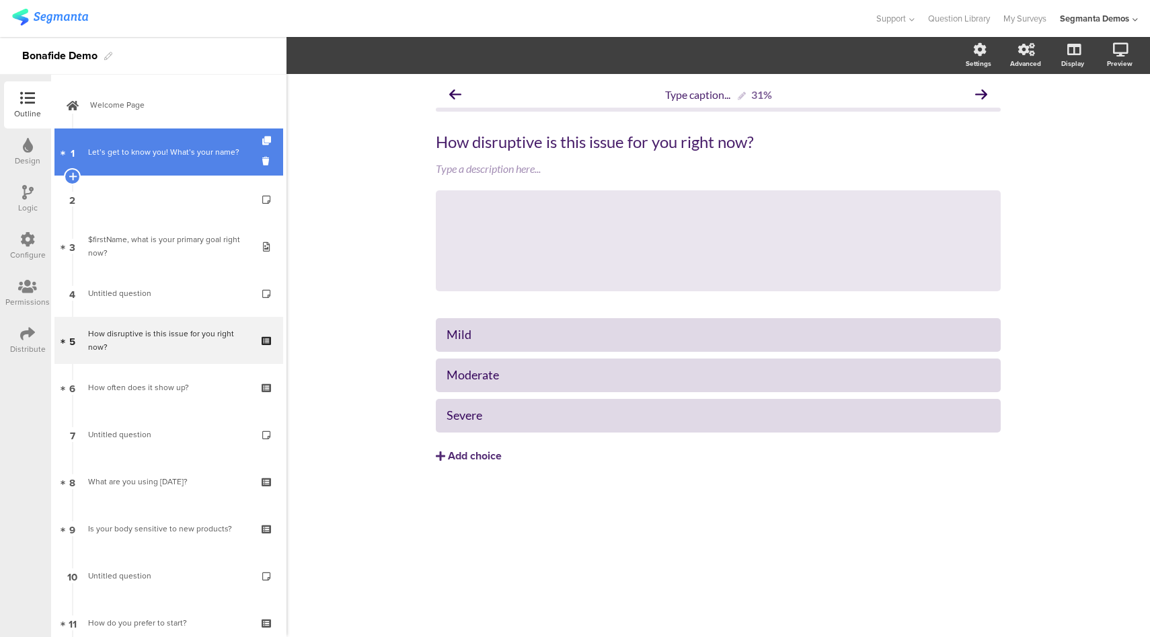
click at [173, 157] on div "Let’s get to know you! What’s your name?" at bounding box center [171, 151] width 166 height 13
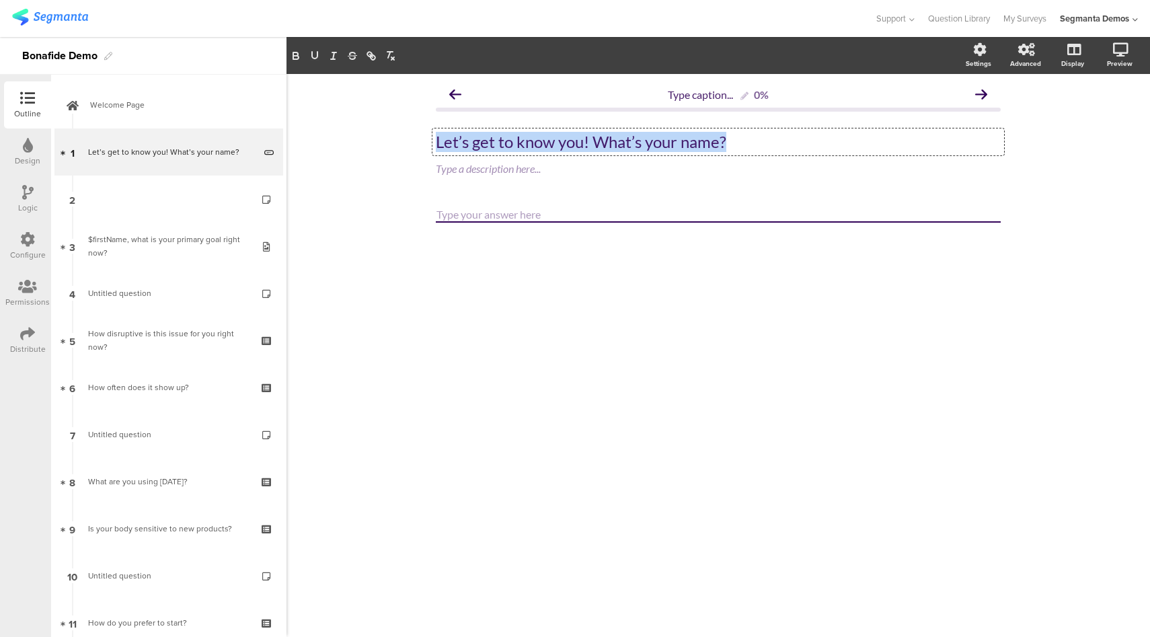
drag, startPoint x: 593, startPoint y: 141, endPoint x: 726, endPoint y: 146, distance: 133.2
click at [726, 146] on div "Let’s get to know you! What’s your name? Let’s get to know you! What’s your nam…" at bounding box center [718, 141] width 572 height 27
click at [732, 143] on p "Let’s get to know you! What’s your name?" at bounding box center [718, 142] width 565 height 20
drag, startPoint x: 738, startPoint y: 145, endPoint x: 593, endPoint y: 149, distance: 145.3
click at [593, 149] on p "Let’s get to know you! What’s your name?" at bounding box center [718, 142] width 565 height 20
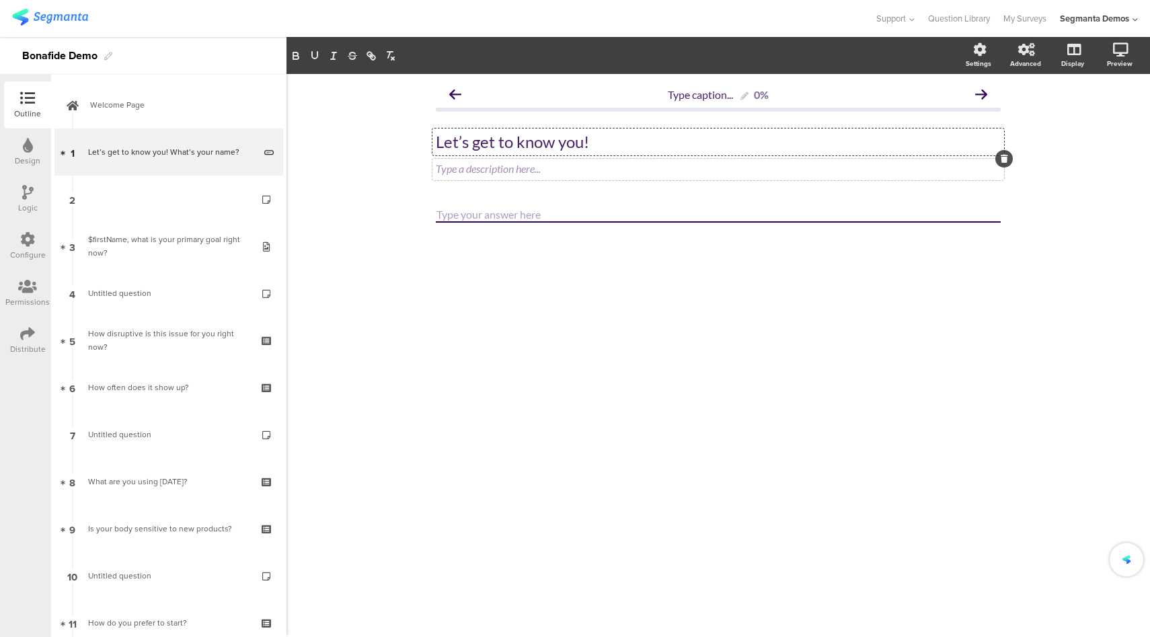
click at [526, 169] on div "Type a description here..." at bounding box center [718, 170] width 572 height 22
click at [535, 145] on div "Let’s get to know you! Let’s get to know you! Let’s get to know you!" at bounding box center [718, 141] width 572 height 27
click at [535, 145] on p "Let’s get to know you!" at bounding box center [718, 142] width 565 height 20
click at [540, 172] on div "Type a description here..." at bounding box center [718, 168] width 565 height 13
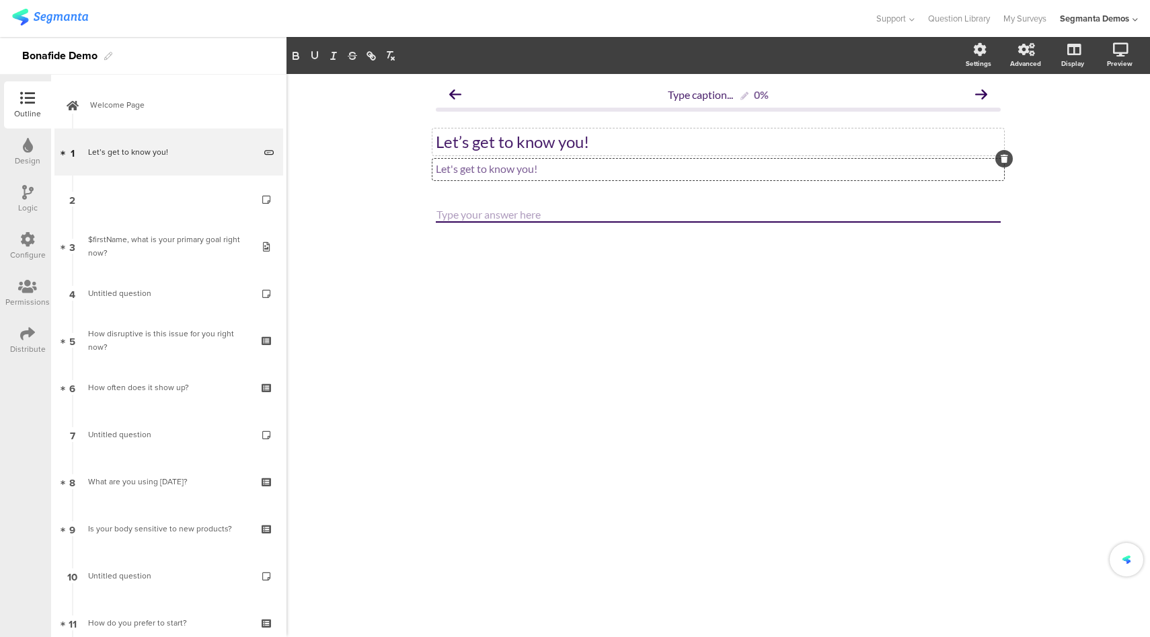
click at [529, 143] on p "Let’s get to know you!" at bounding box center [718, 142] width 565 height 20
click at [528, 143] on p "Let’s get to know you!" at bounding box center [718, 142] width 565 height 20
click at [1073, 122] on icon at bounding box center [1072, 120] width 14 height 13
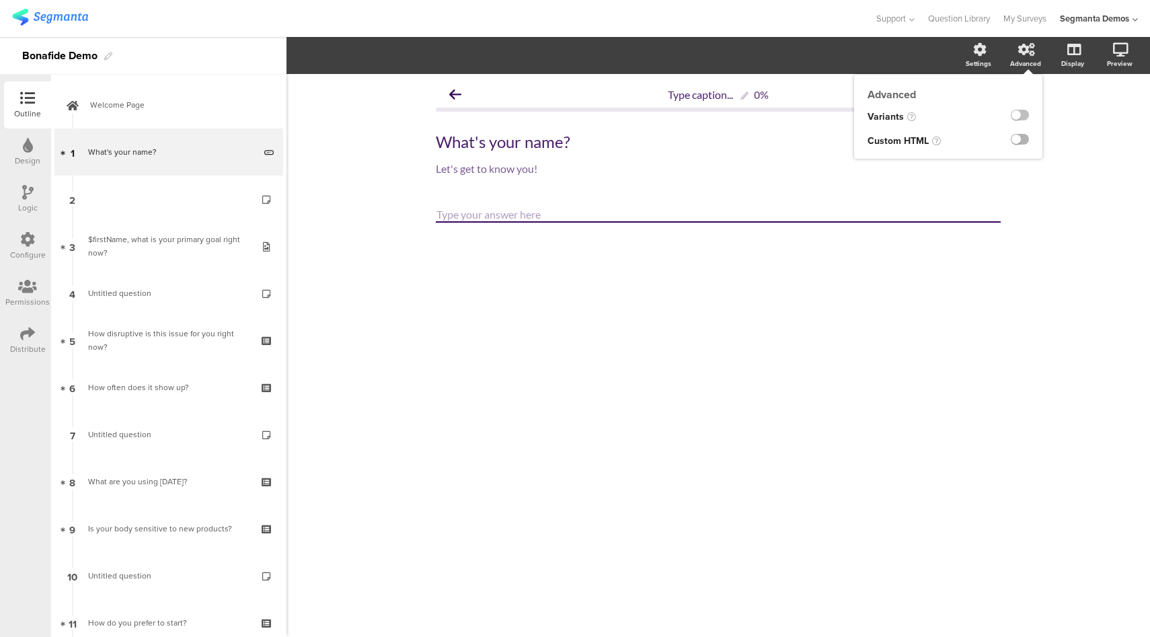
click at [1024, 139] on label at bounding box center [1020, 139] width 18 height 11
click at [0, 0] on input "checkbox" at bounding box center [0, 0] width 0 height 0
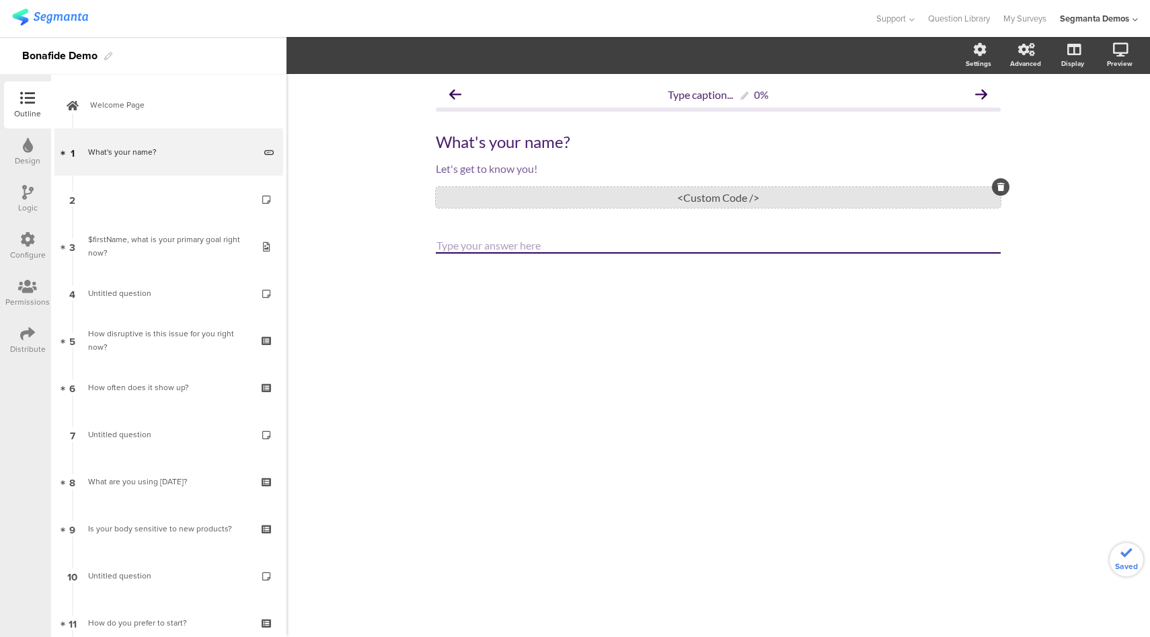
click at [643, 205] on div "<Custom Code />" at bounding box center [718, 197] width 565 height 21
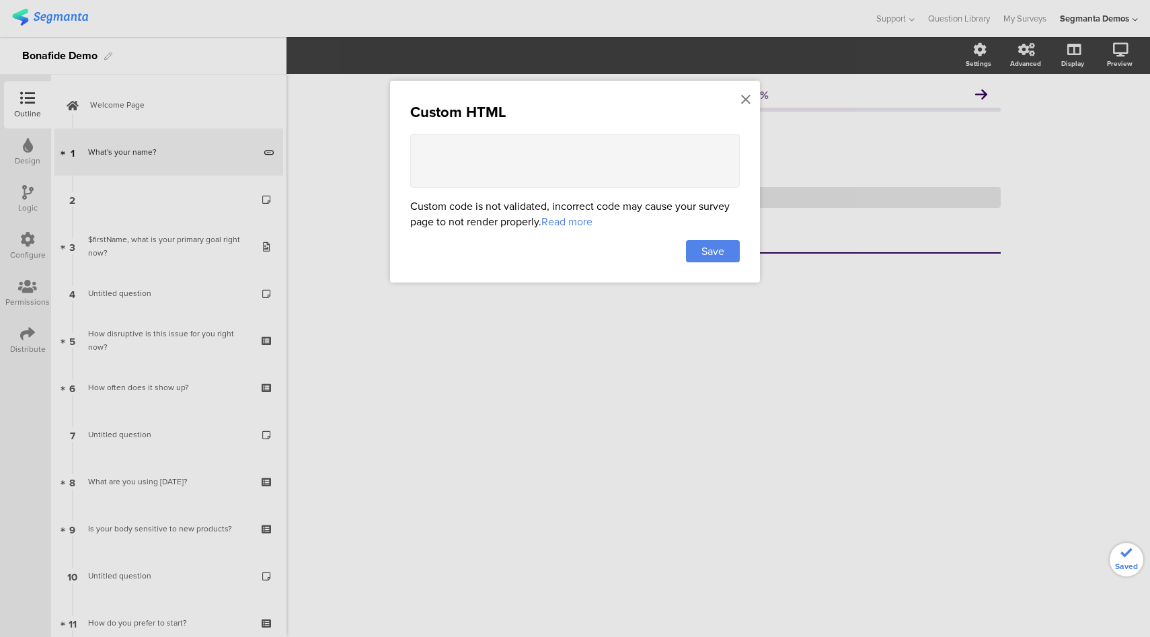
click at [487, 139] on textarea at bounding box center [575, 161] width 330 height 54
paste textarea "<style> .question-header .main-text { order: 1 !important; } .question-header .…"
drag, startPoint x: 471, startPoint y: 157, endPoint x: 406, endPoint y: 167, distance: 66.0
click at [406, 167] on div "Custom HTML <style> .question-header .main-text { order: 1 !important; } .quest…" at bounding box center [575, 182] width 370 height 202
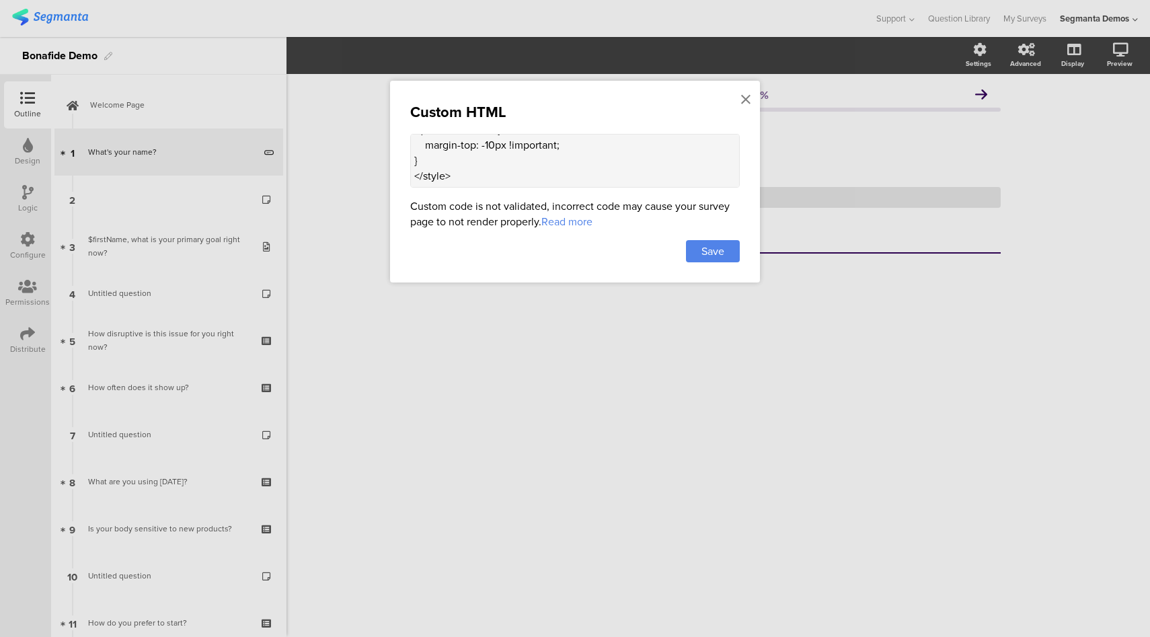
scroll to position [181, 0]
type textarea "<style> .question-header .main-text { order: 1 !important; } .question-header .…"
click at [728, 251] on div "Save" at bounding box center [713, 251] width 54 height 22
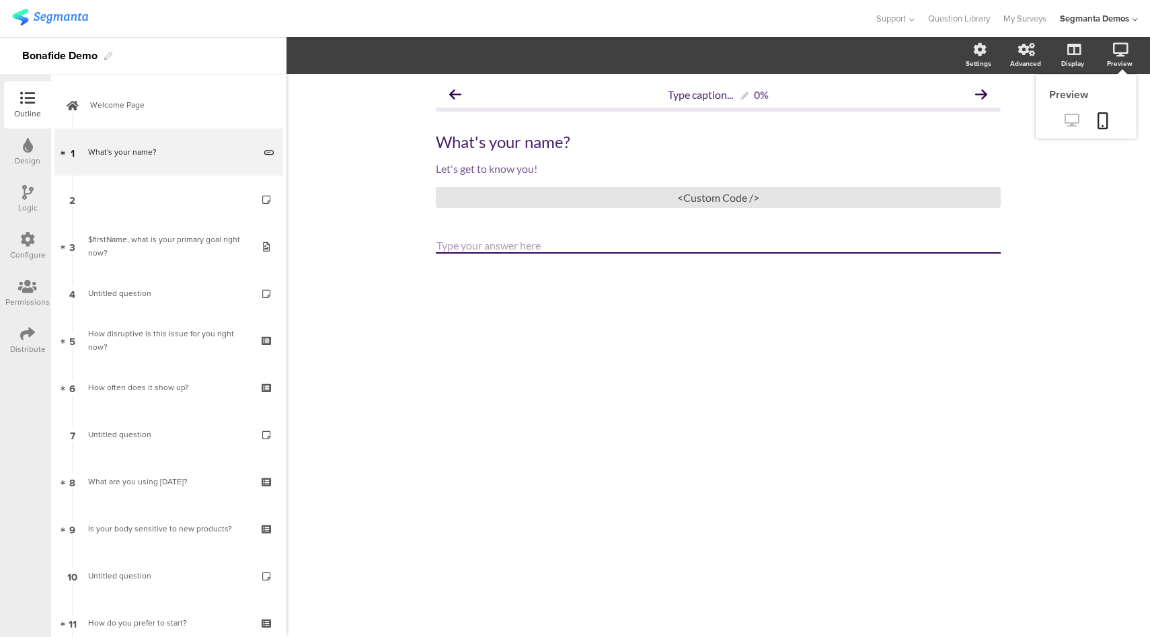
click at [1066, 125] on icon at bounding box center [1072, 120] width 14 height 13
click at [680, 205] on div "<Custom Code />" at bounding box center [718, 197] width 565 height 21
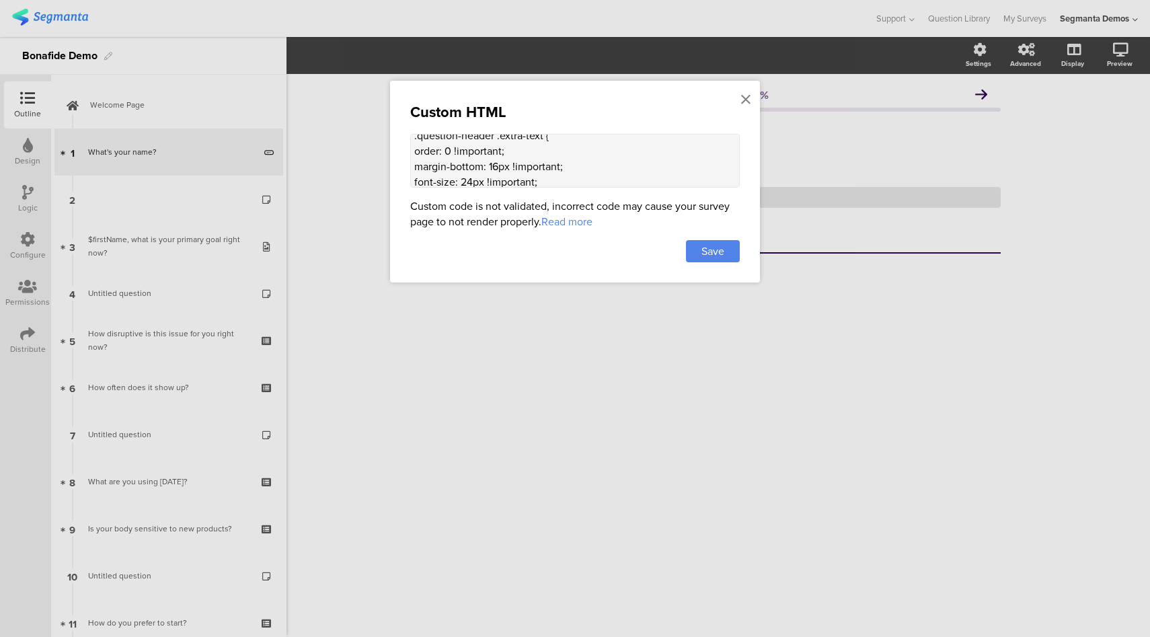
scroll to position [108, 0]
click at [472, 163] on textarea "<style> .question-header .main-text { order: 1 !important; } .question-header .…" at bounding box center [575, 161] width 330 height 54
type textarea "<style> .question-header .main-text { order: 1 !important; } .question-header .…"
click at [705, 253] on span "Save" at bounding box center [712, 250] width 23 height 15
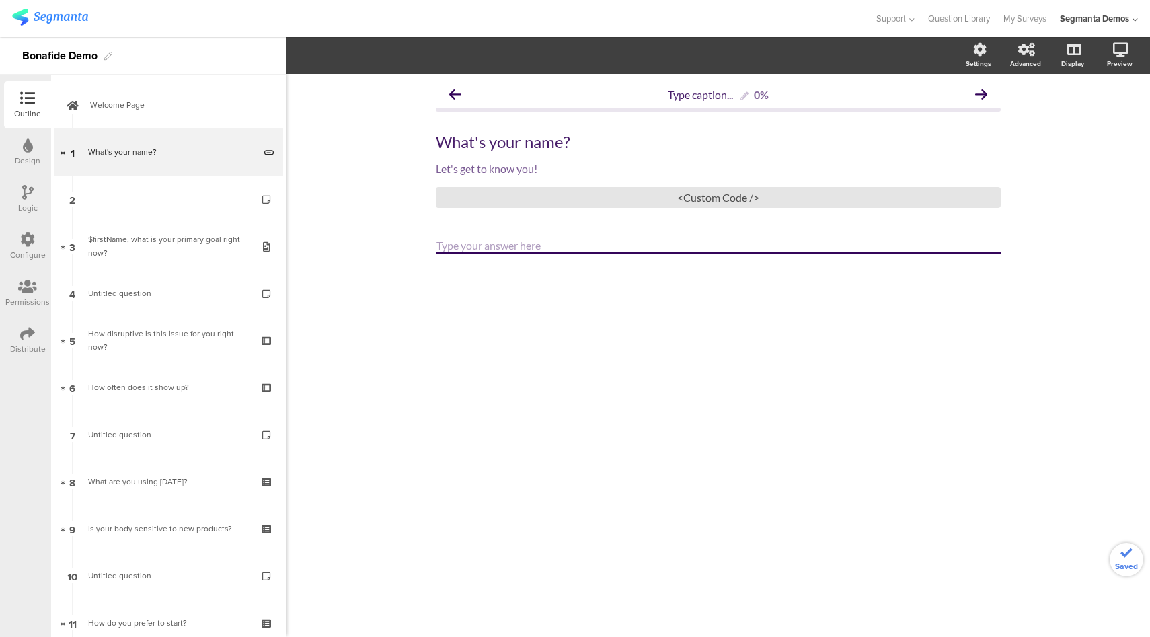
click at [24, 241] on icon at bounding box center [27, 239] width 15 height 15
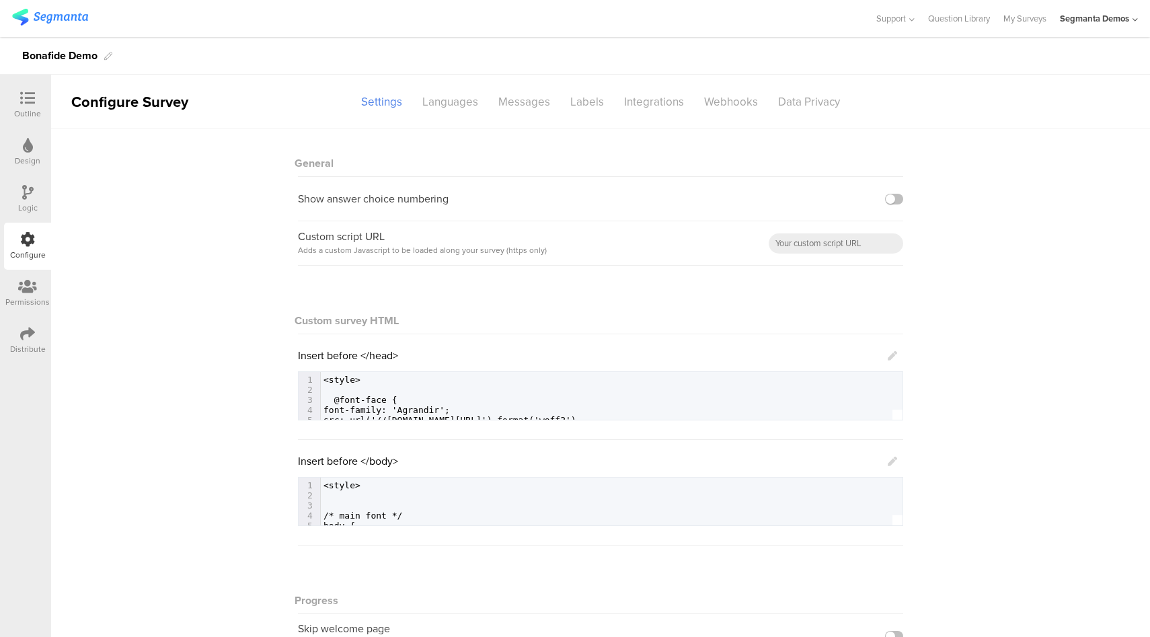
drag, startPoint x: 890, startPoint y: 463, endPoint x: 885, endPoint y: 457, distance: 7.1
click at [890, 462] on icon at bounding box center [892, 461] width 9 height 9
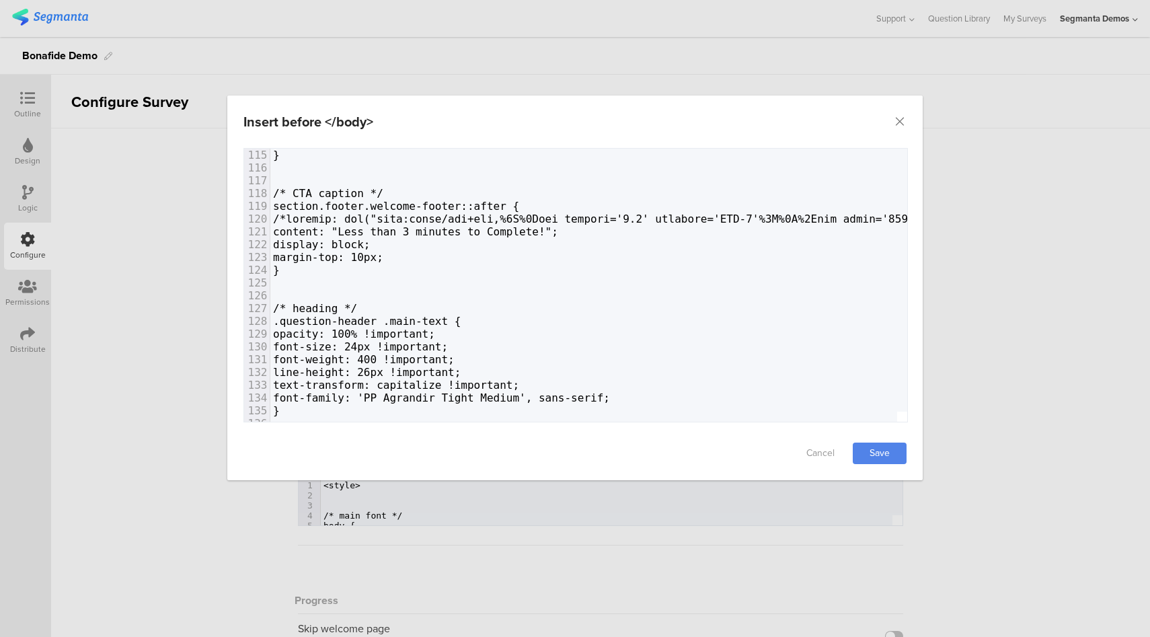
scroll to position [1476, 0]
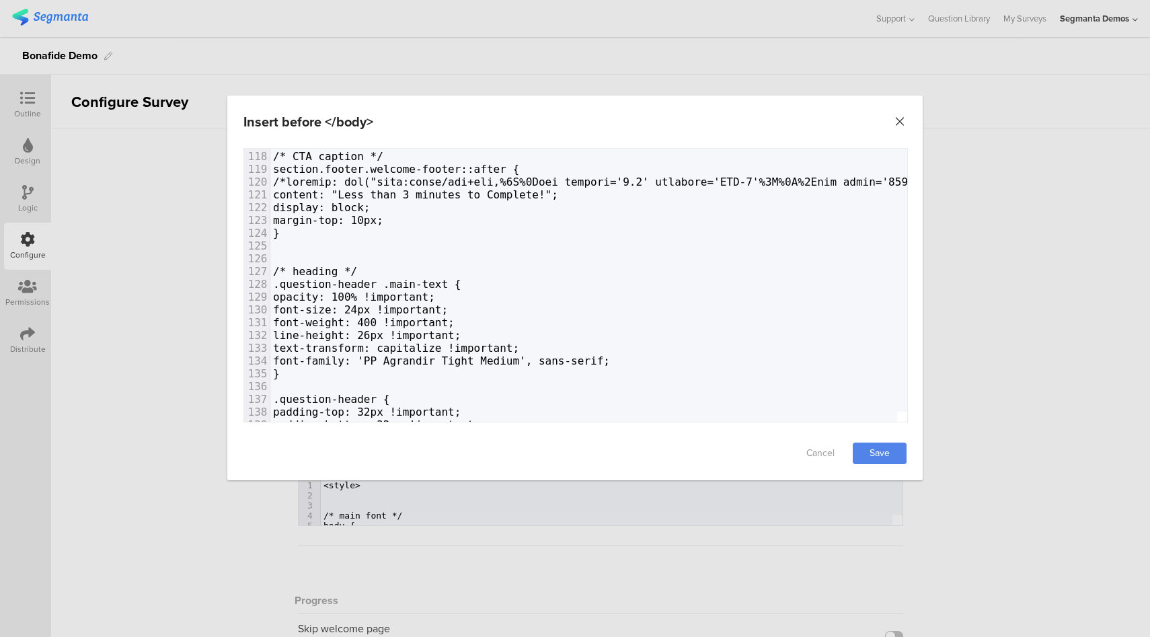
click at [902, 122] on icon "Close" at bounding box center [899, 121] width 13 height 13
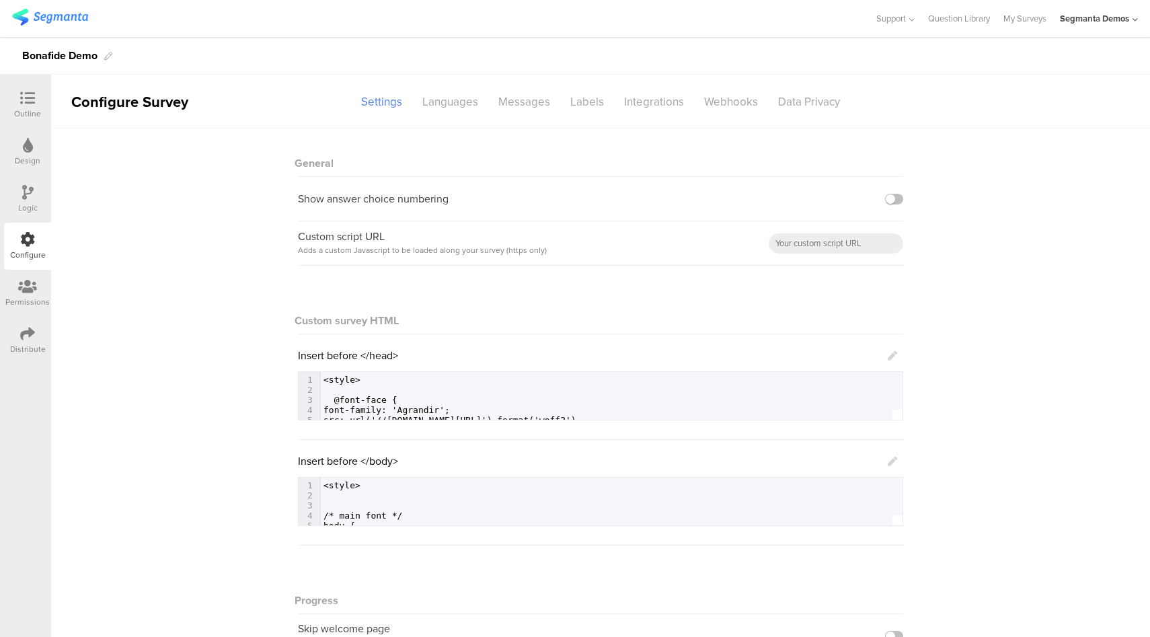
click at [37, 102] on div at bounding box center [27, 99] width 27 height 17
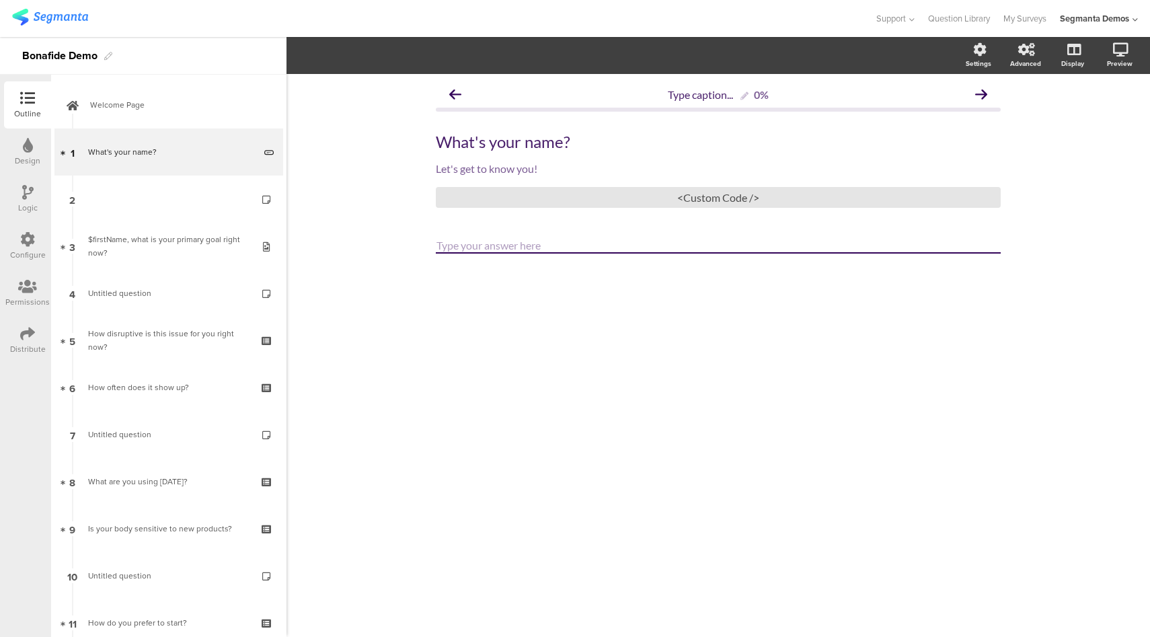
click at [26, 249] on div "Configure" at bounding box center [28, 255] width 36 height 12
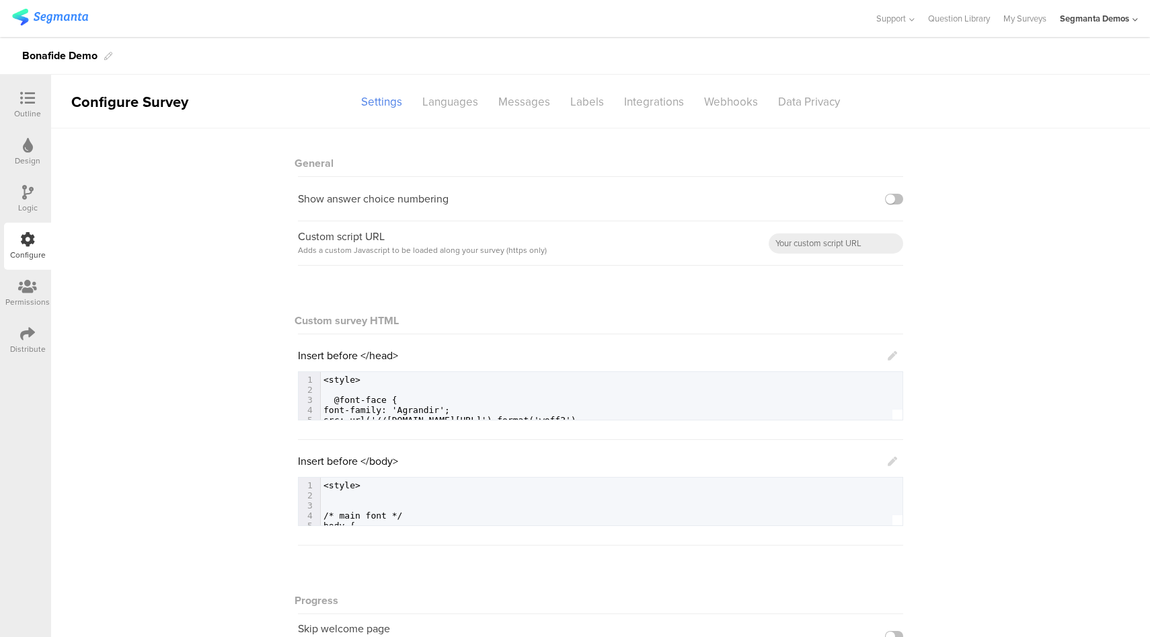
click at [888, 460] on icon at bounding box center [892, 461] width 9 height 9
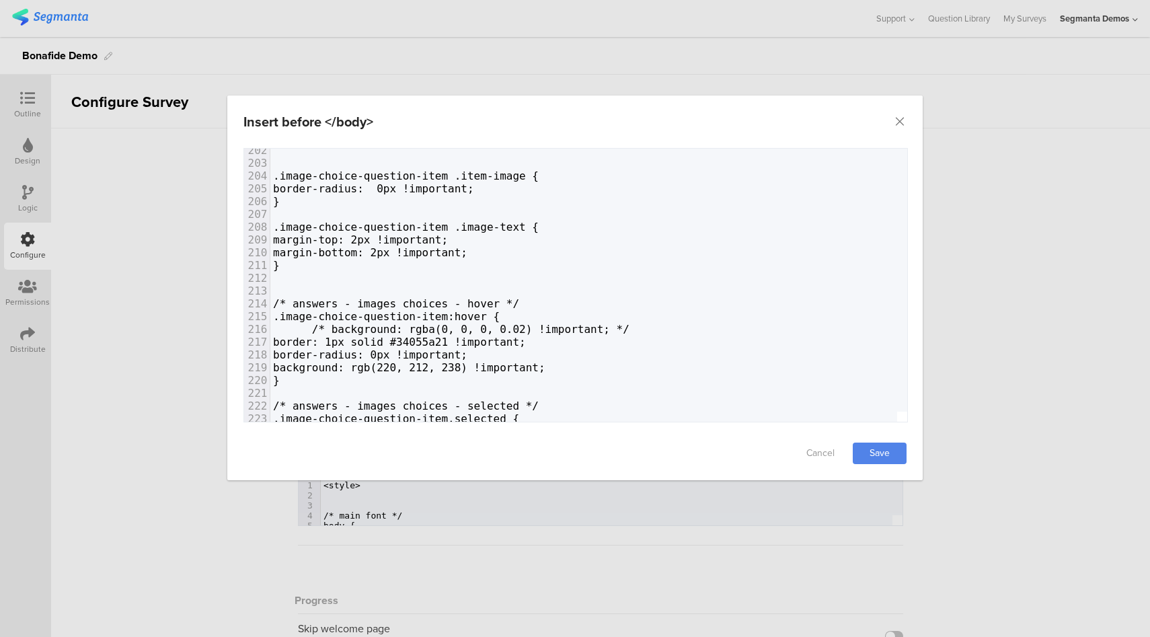
scroll to position [2545, 0]
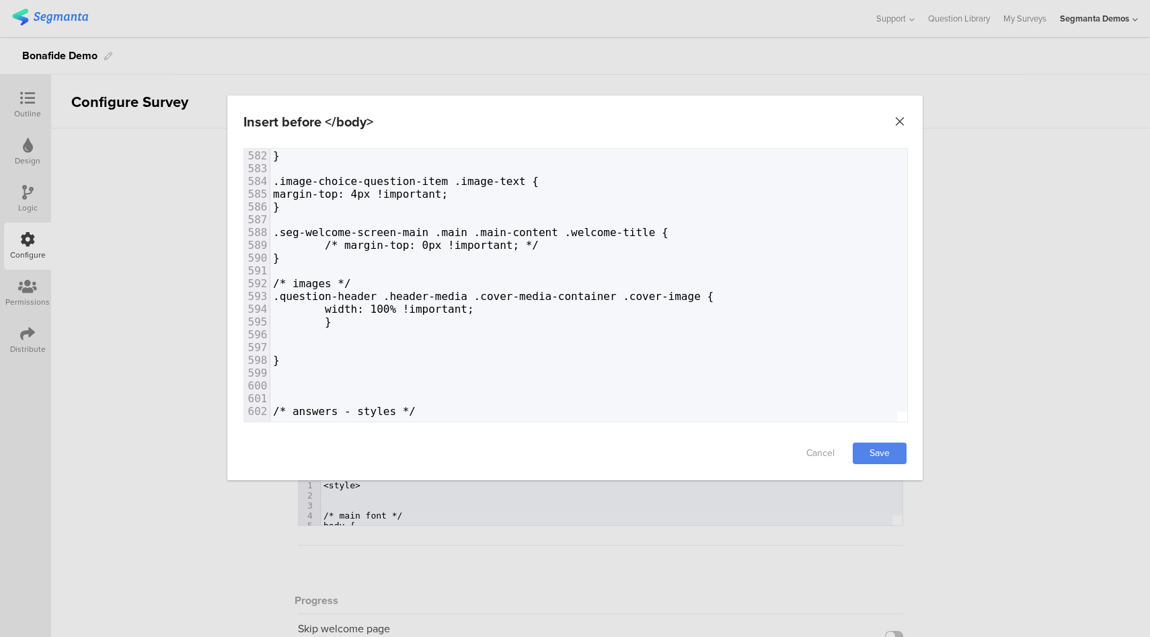
click at [896, 119] on icon "Close" at bounding box center [899, 121] width 13 height 13
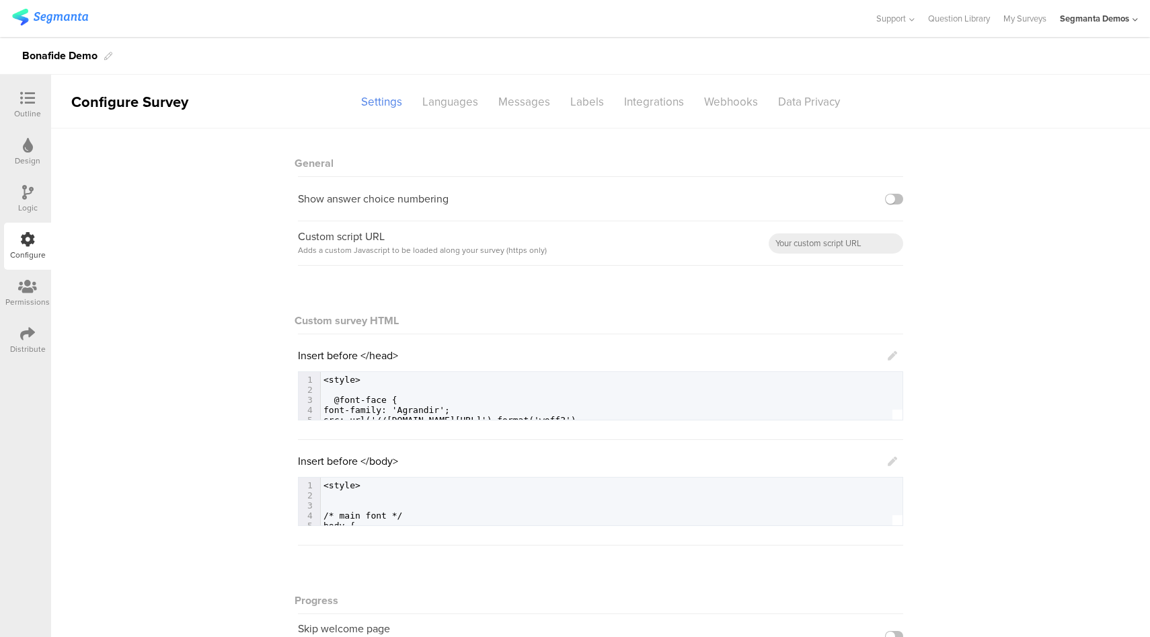
click at [34, 109] on div "Outline" at bounding box center [27, 114] width 27 height 12
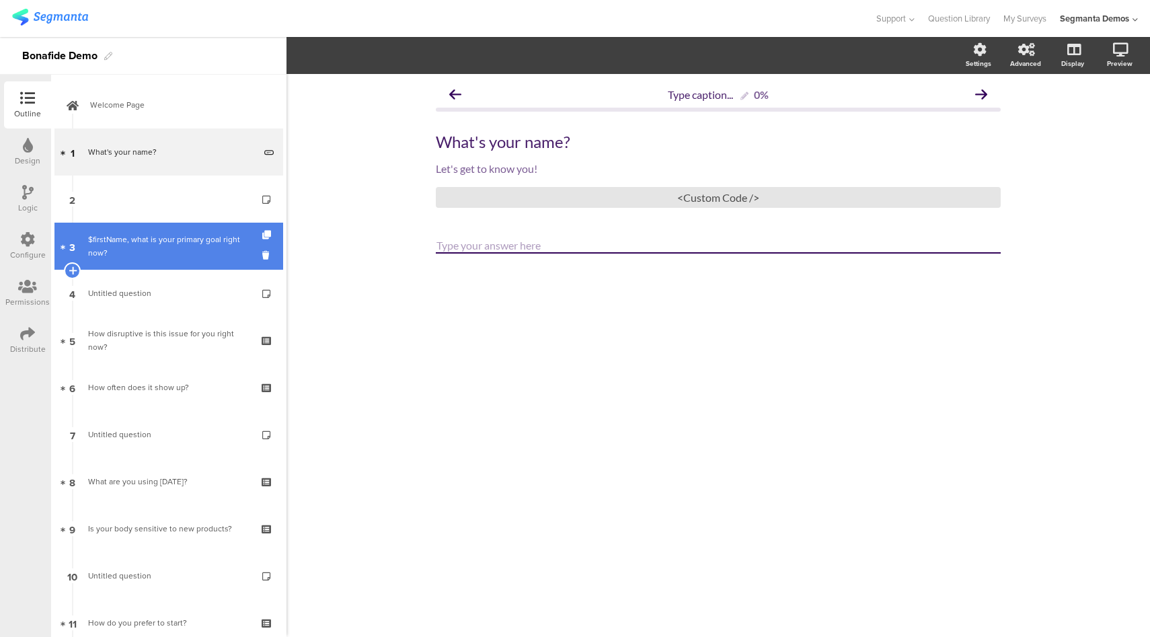
click at [153, 243] on div "$firstName, what is your primary goal right now?" at bounding box center [168, 246] width 161 height 27
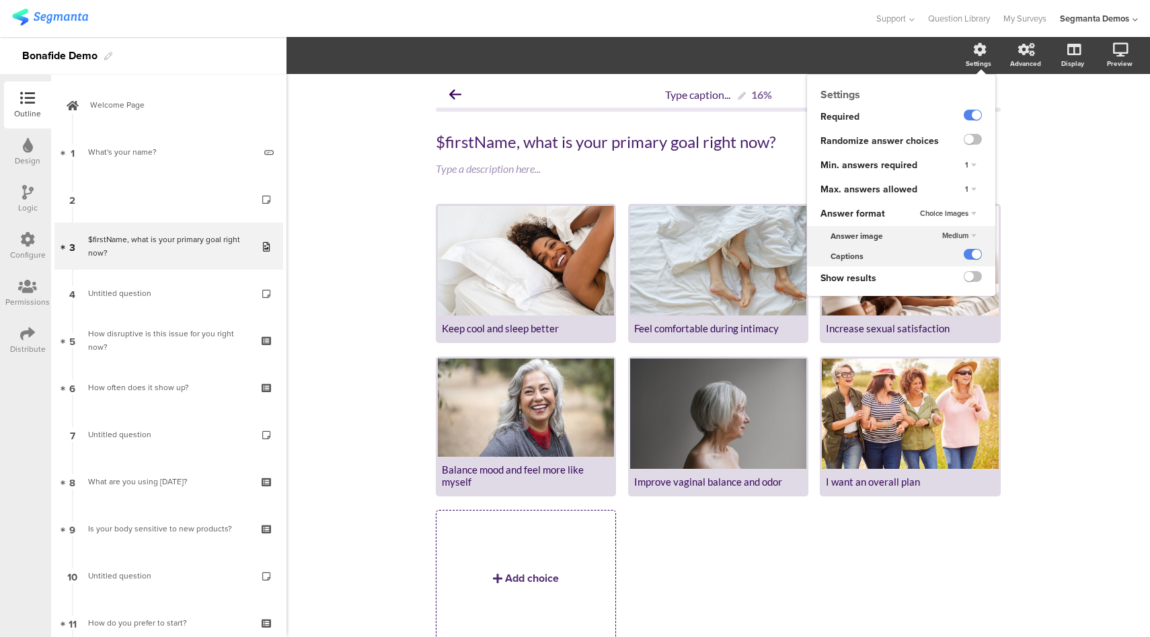
click at [945, 234] on span "Medium" at bounding box center [955, 235] width 26 height 11
click at [927, 276] on div "Large" at bounding box center [951, 277] width 79 height 14
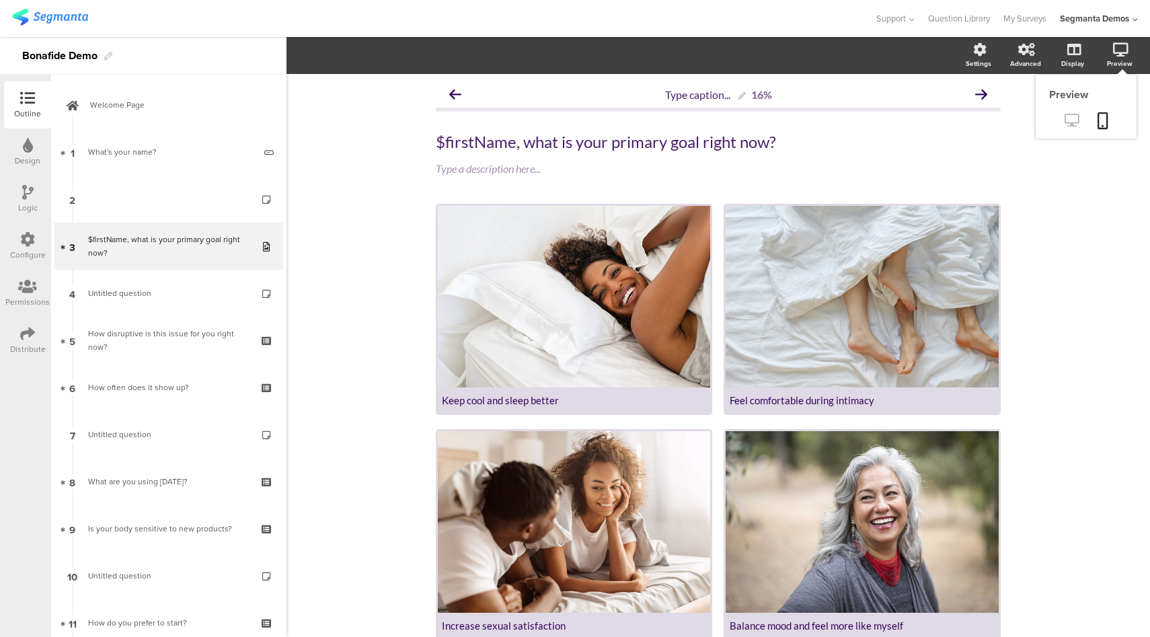
click at [1065, 125] on icon at bounding box center [1072, 120] width 14 height 13
click at [1065, 122] on icon at bounding box center [1072, 120] width 14 height 13
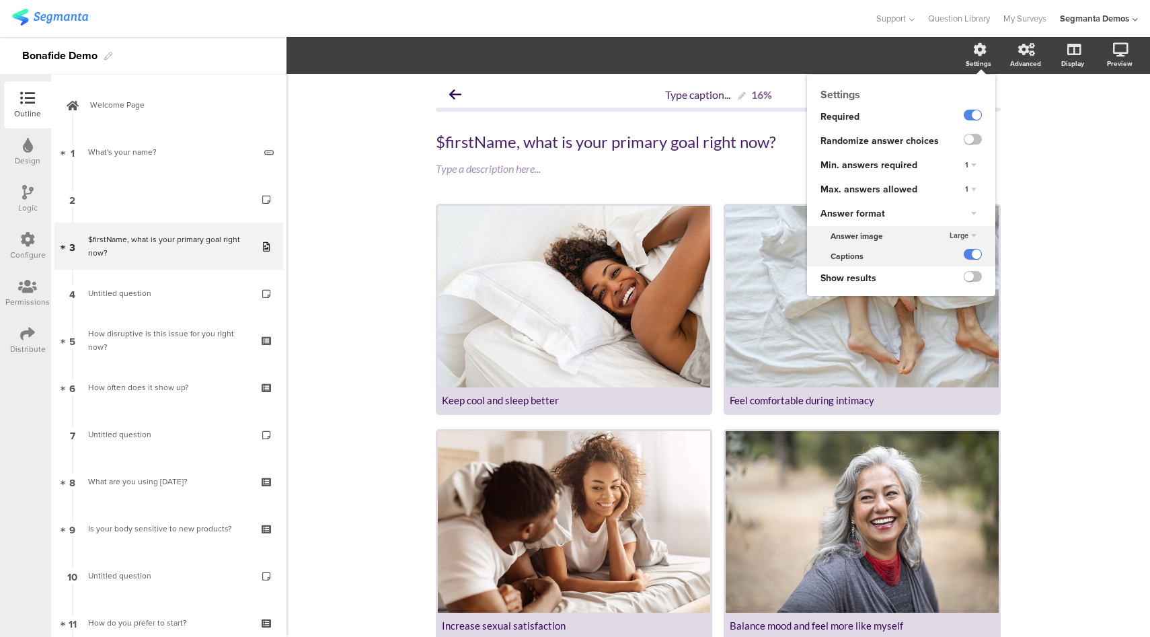
click at [958, 237] on span "Large" at bounding box center [959, 235] width 19 height 11
click at [948, 246] on div "Small" at bounding box center [951, 248] width 79 height 14
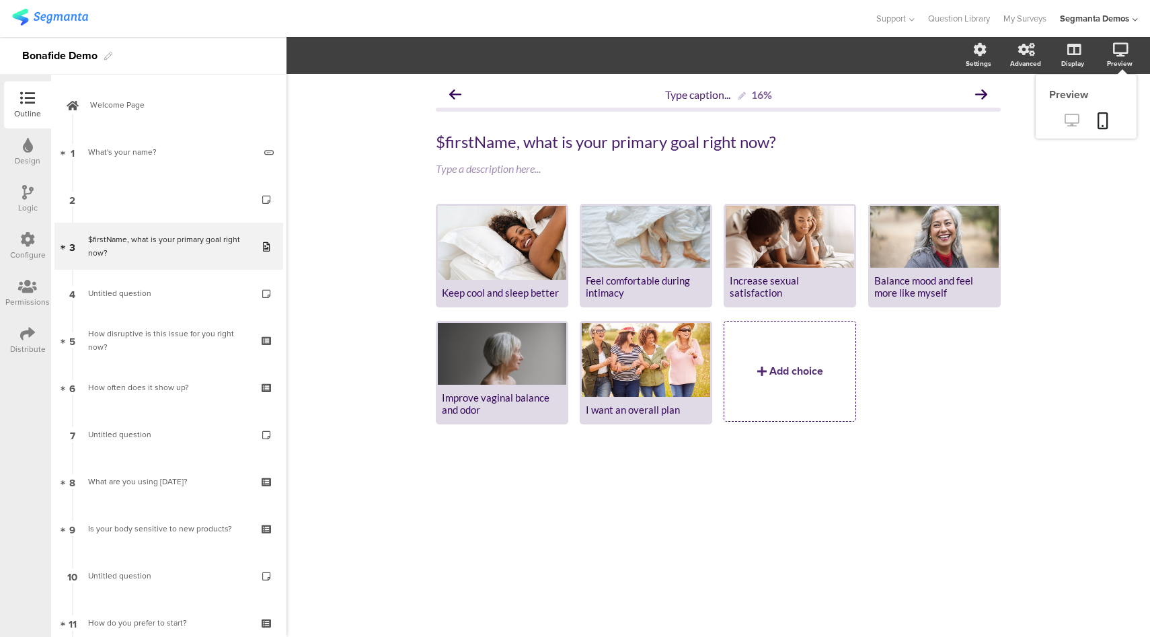
click at [1073, 120] on icon at bounding box center [1072, 120] width 14 height 13
click at [929, 274] on div "Balance mood and feel more like myself" at bounding box center [934, 286] width 120 height 24
click at [909, 284] on div "Balance mood and feel more like myself" at bounding box center [934, 286] width 120 height 24
click at [884, 292] on div "Balance mood and feel more like myself" at bounding box center [934, 286] width 120 height 24
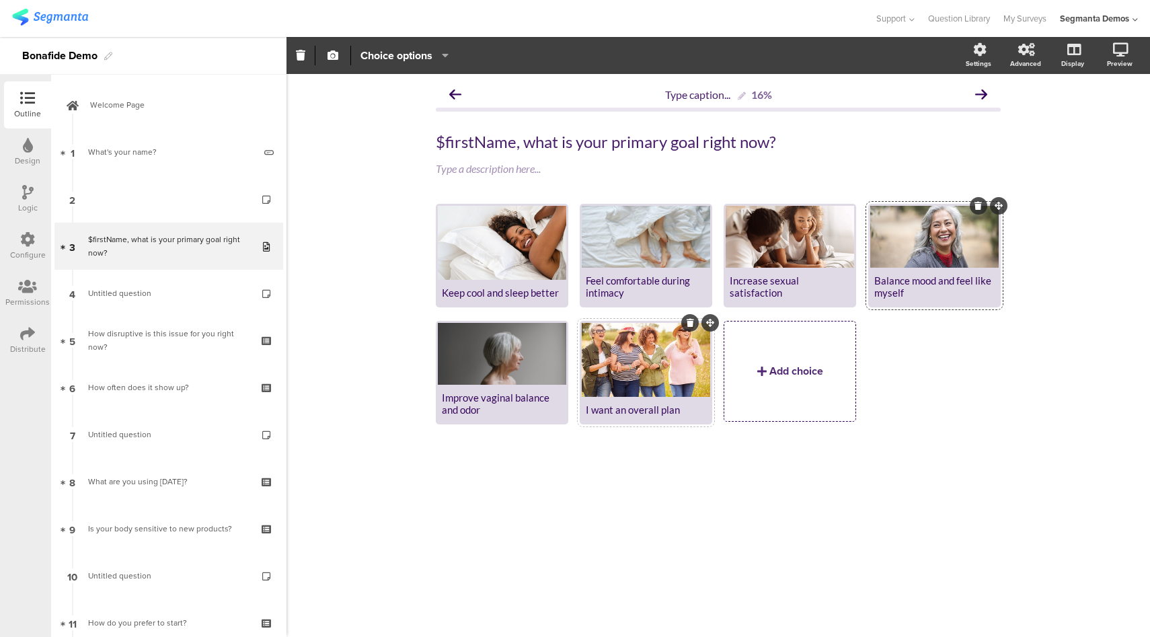
click at [674, 407] on div "I want an overall plan" at bounding box center [646, 410] width 120 height 12
click at [681, 412] on div "I want an overall plan" at bounding box center [646, 410] width 120 height 12
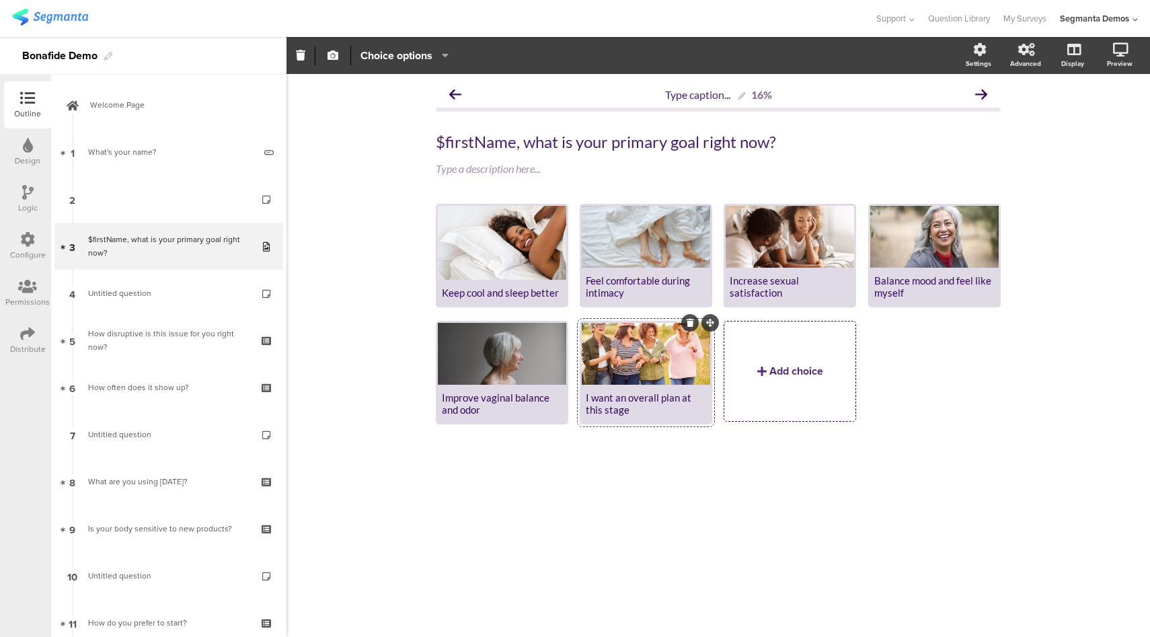
click at [600, 349] on div at bounding box center [646, 354] width 128 height 62
click at [660, 356] on div at bounding box center [646, 354] width 128 height 62
click at [330, 54] on icon "button" at bounding box center [333, 55] width 11 height 11
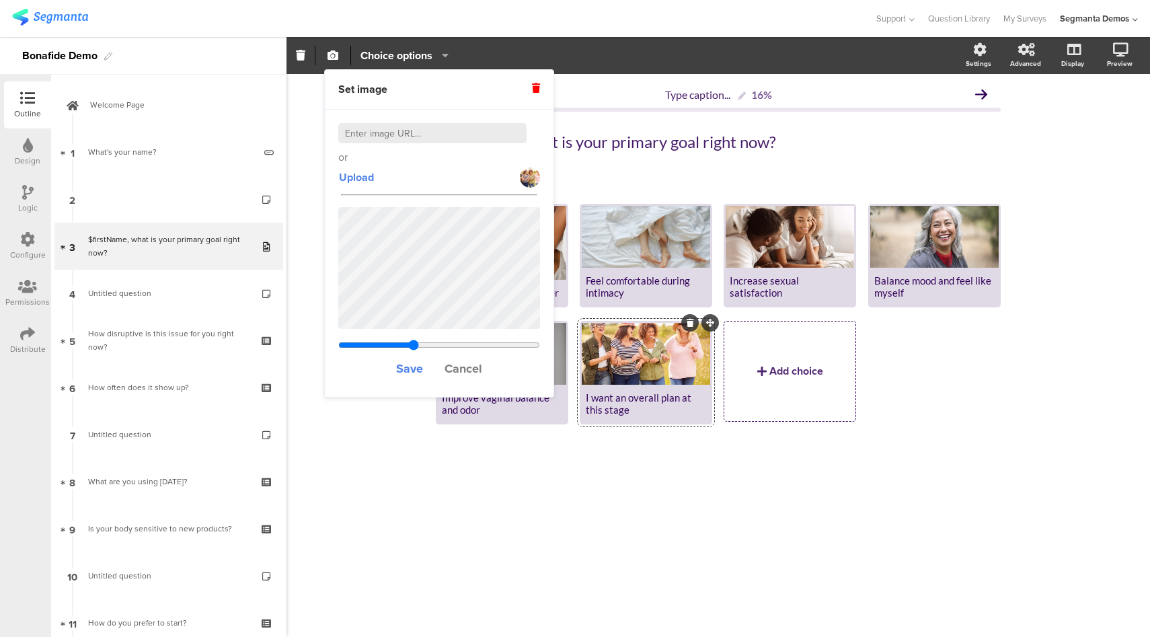
type input "0.525"
click at [414, 345] on input "range" at bounding box center [439, 345] width 202 height 11
click at [402, 366] on span "Save" at bounding box center [409, 368] width 27 height 17
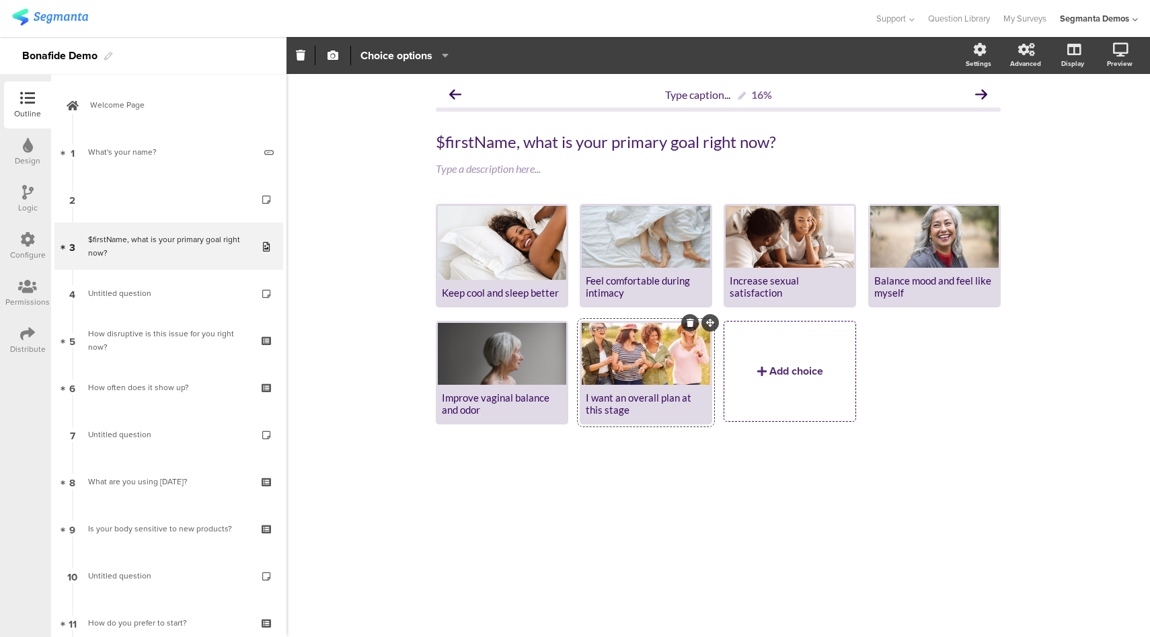
click at [28, 248] on div "Configure" at bounding box center [27, 246] width 47 height 47
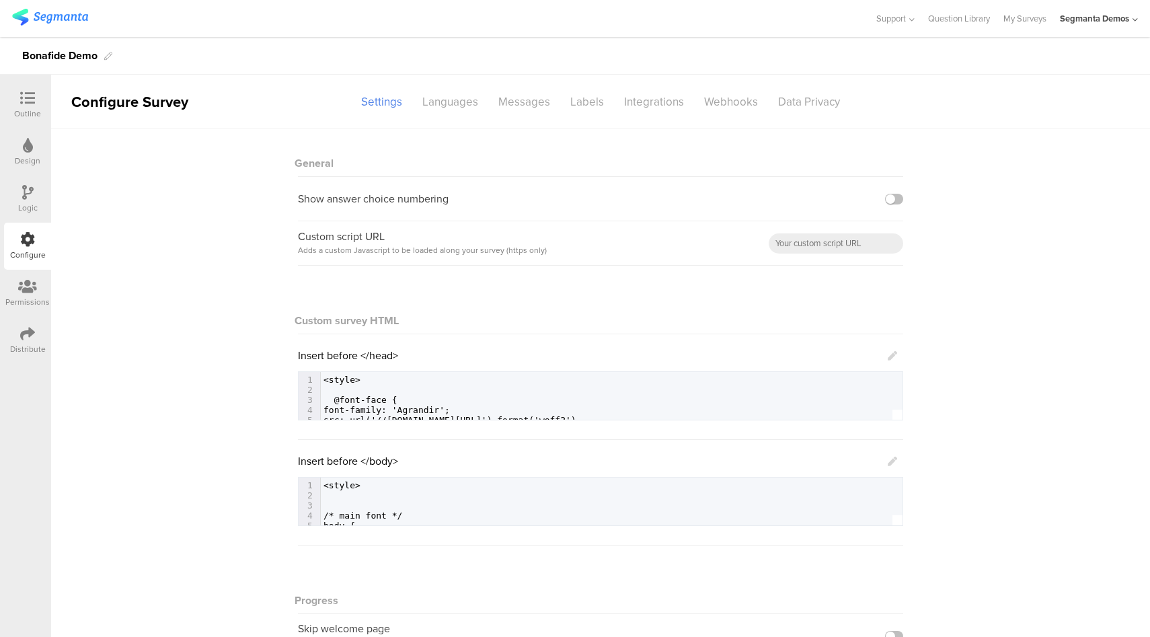
click at [888, 461] on icon at bounding box center [892, 461] width 9 height 9
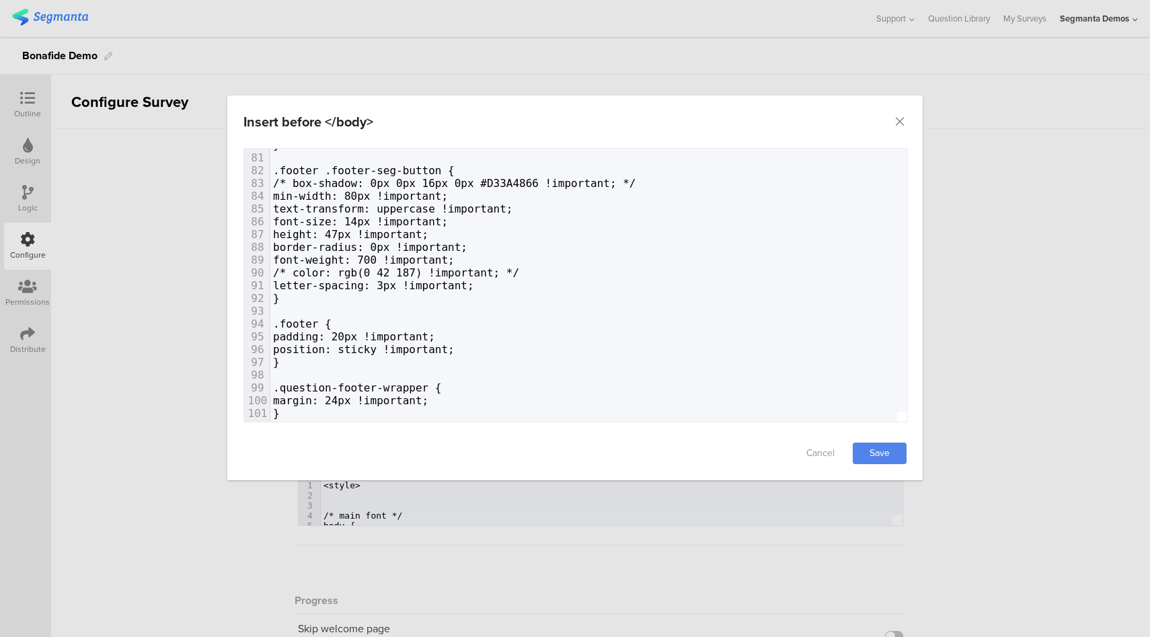
scroll to position [1022, 0]
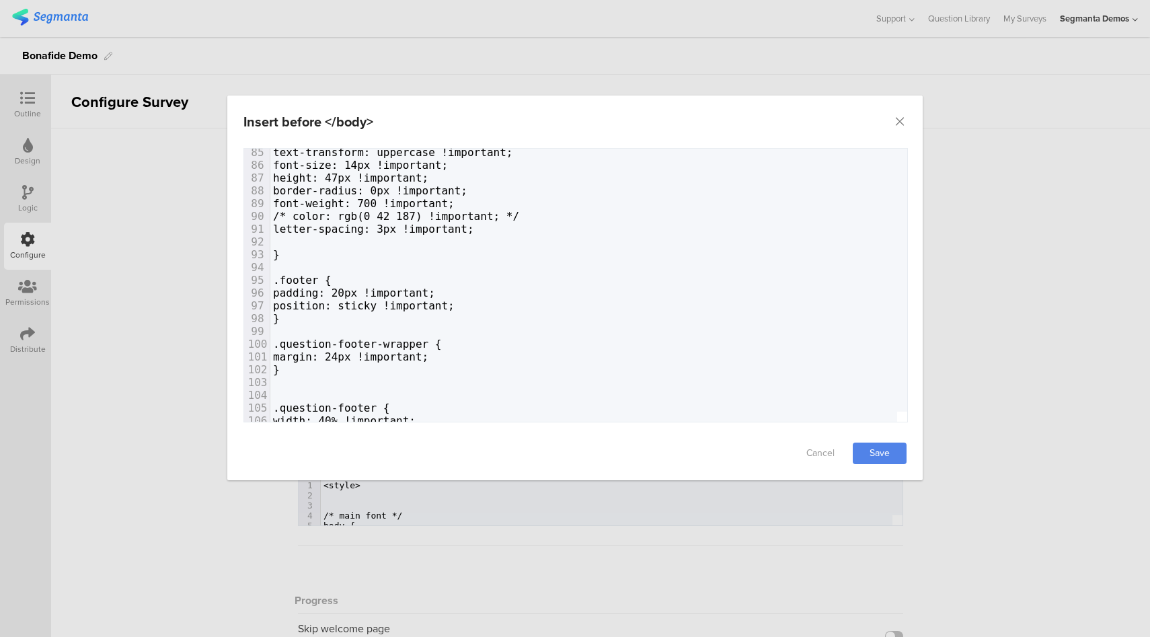
paste textarea "dialog"
drag, startPoint x: 354, startPoint y: 243, endPoint x: 267, endPoint y: 243, distance: 86.8
click at [873, 453] on link "Save" at bounding box center [880, 454] width 54 height 22
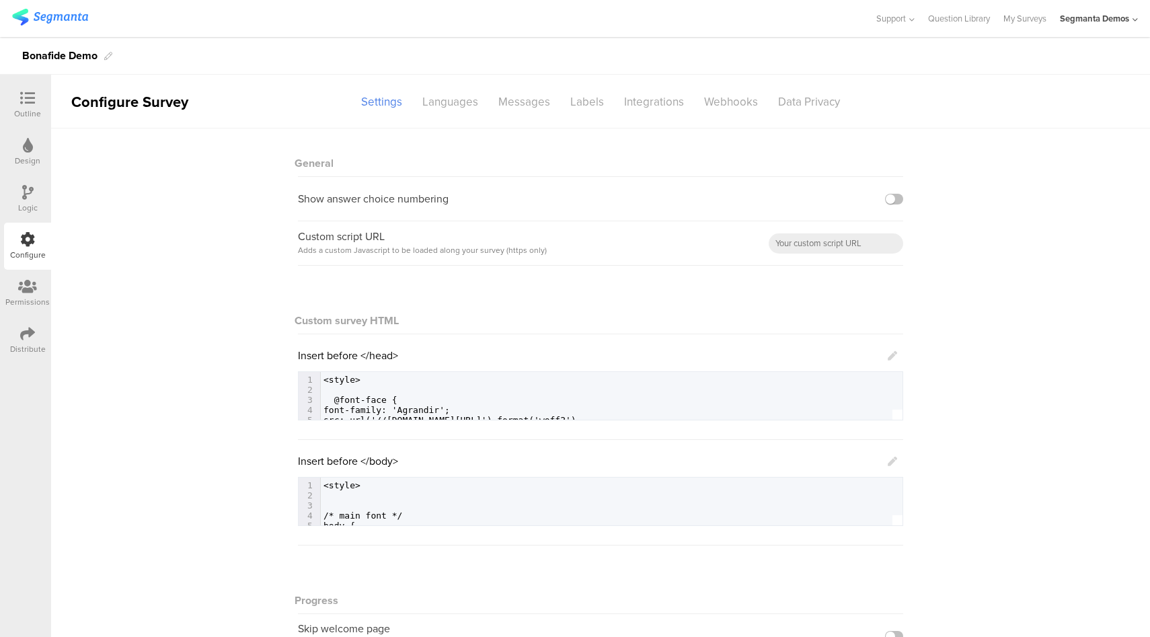
click at [30, 93] on icon at bounding box center [27, 98] width 15 height 15
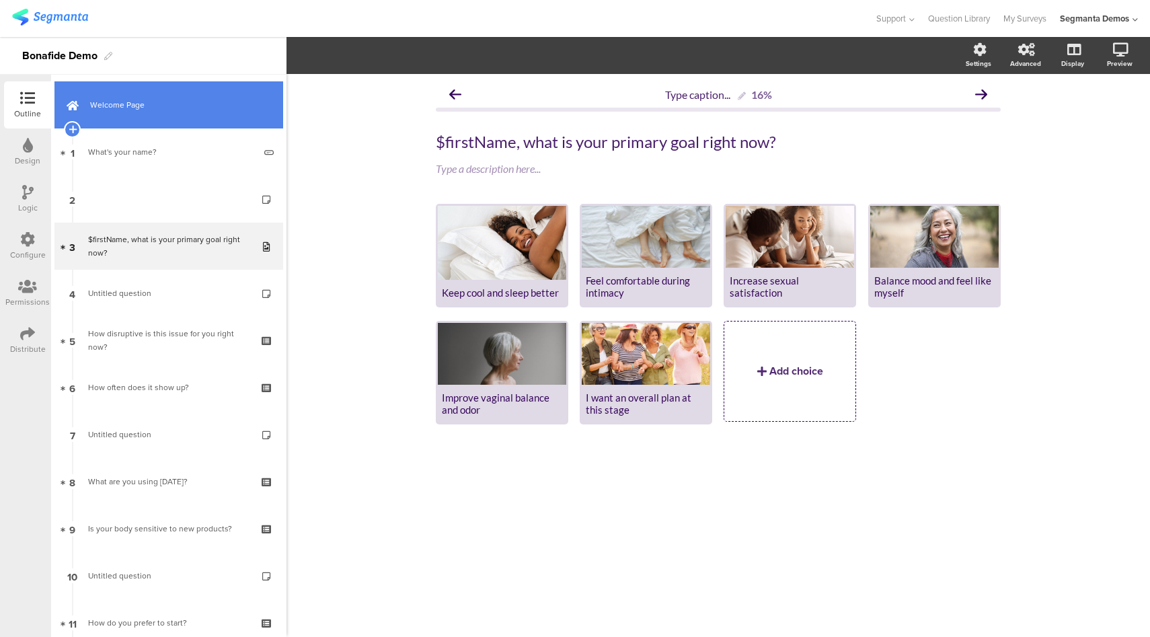
click at [85, 109] on link "Welcome Page" at bounding box center [168, 104] width 229 height 47
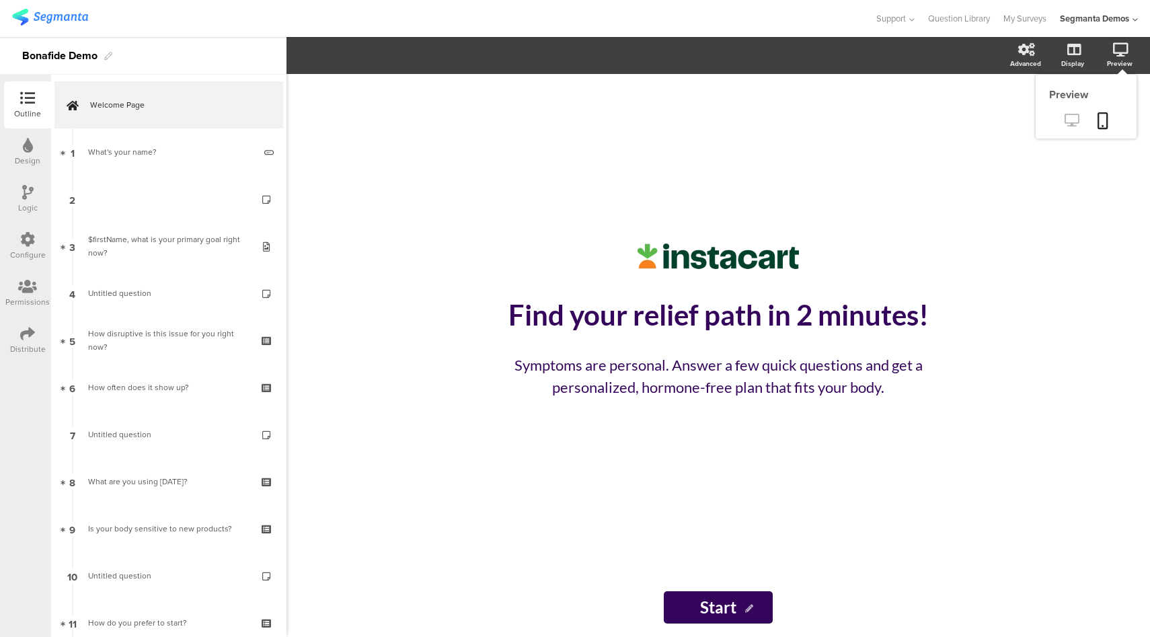
click at [1075, 121] on icon at bounding box center [1072, 120] width 14 height 13
click at [13, 249] on div "Configure" at bounding box center [28, 255] width 36 height 12
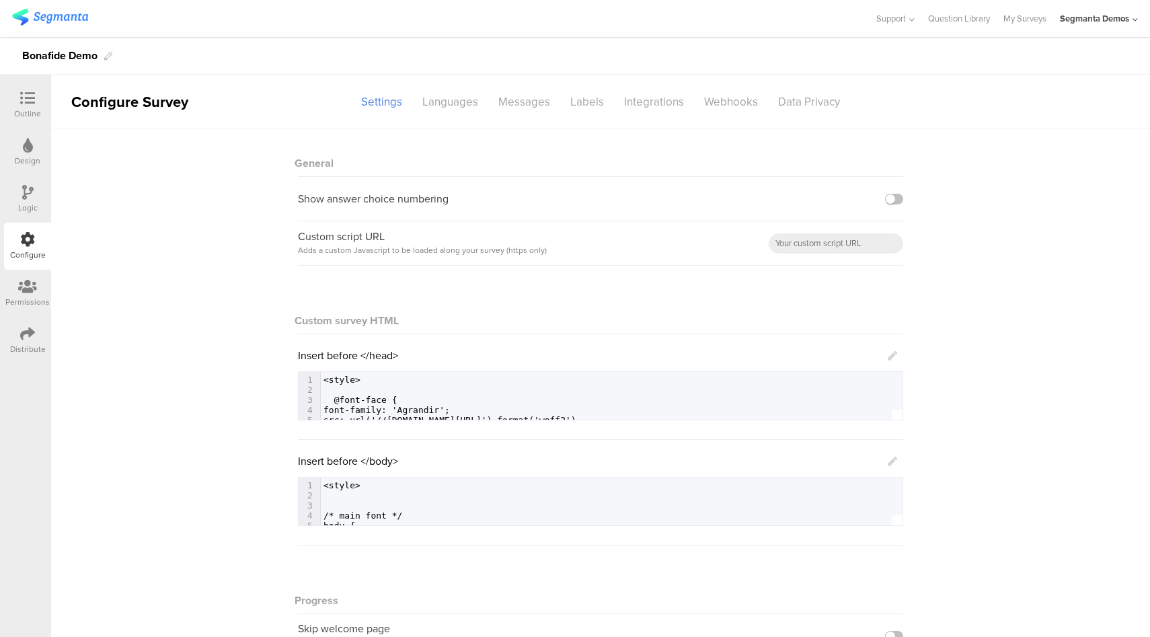
click at [890, 458] on icon at bounding box center [892, 461] width 9 height 9
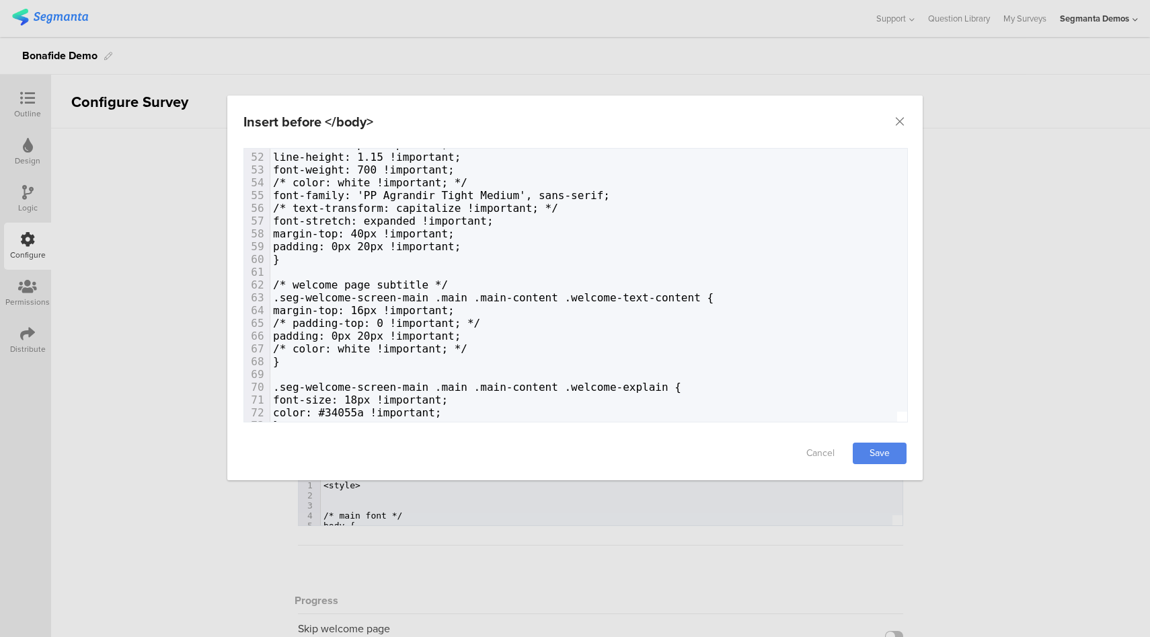
scroll to position [661, 0]
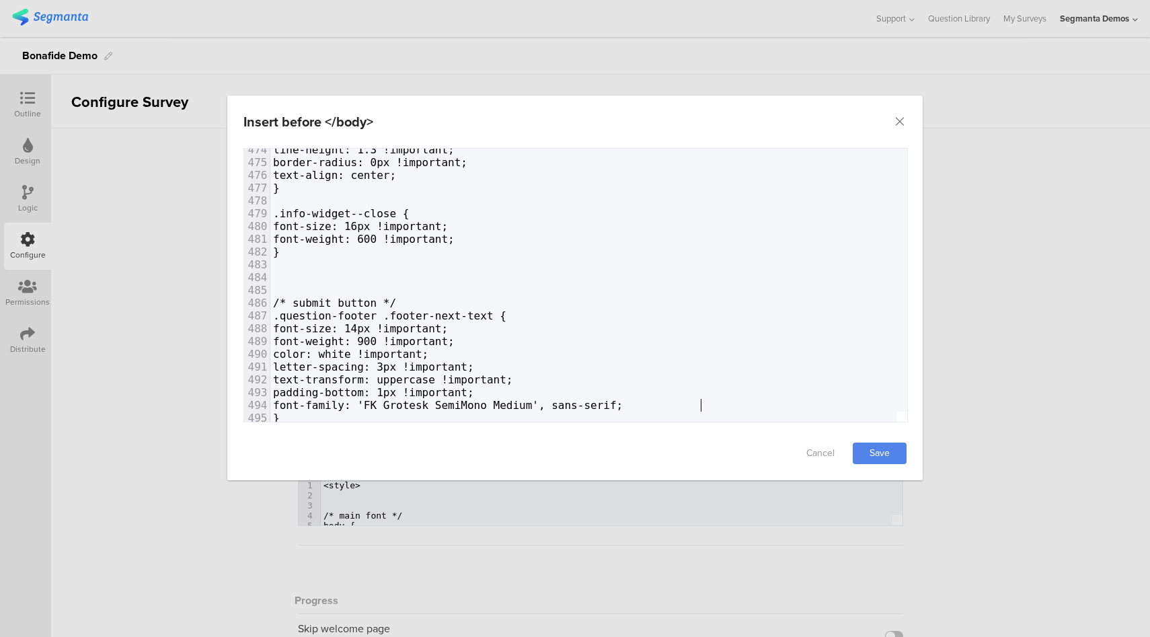
click at [353, 405] on span "font-family: 'FK Grotesk SemiMono Medium', sans-serif;" at bounding box center [448, 405] width 350 height 13
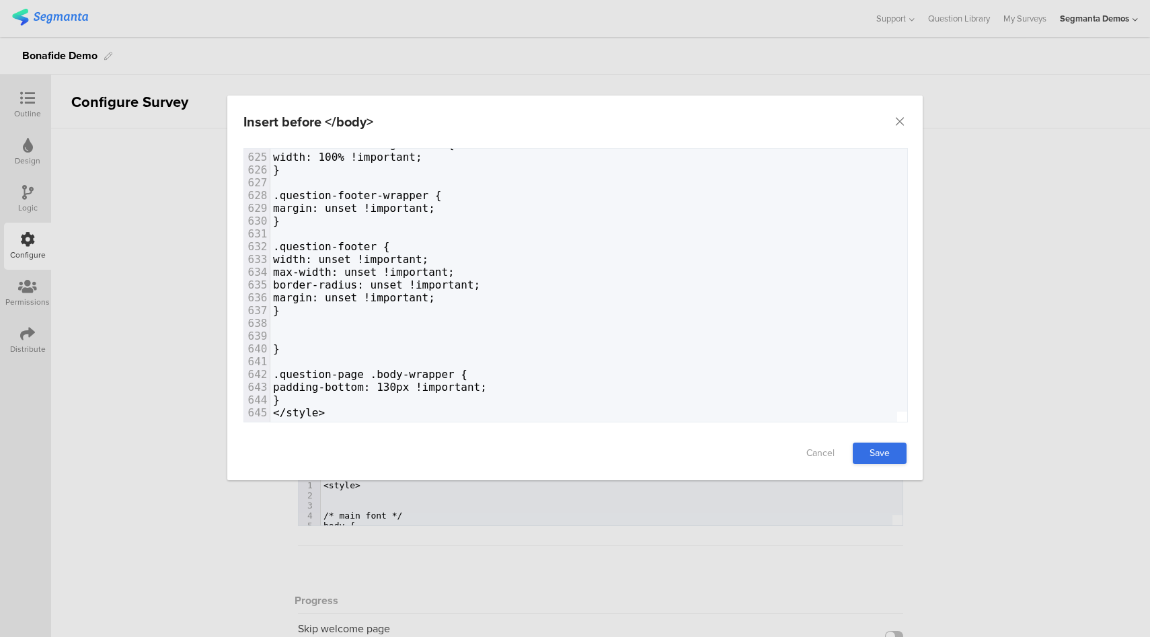
click at [885, 455] on link "Save" at bounding box center [880, 454] width 54 height 22
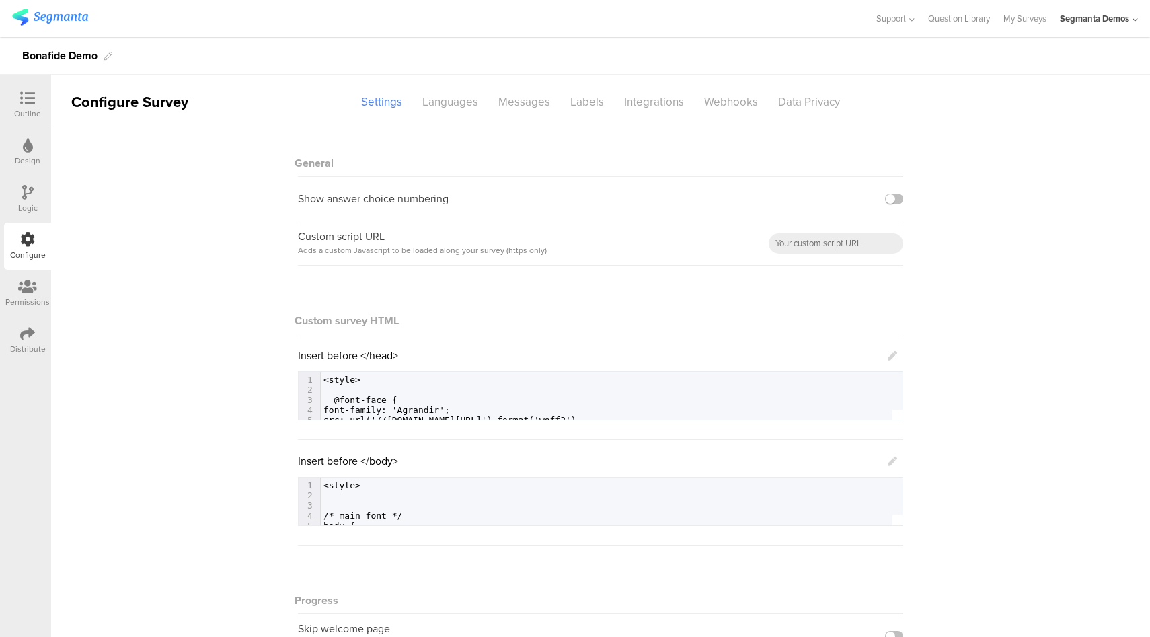
click at [888, 356] on icon at bounding box center [892, 355] width 9 height 9
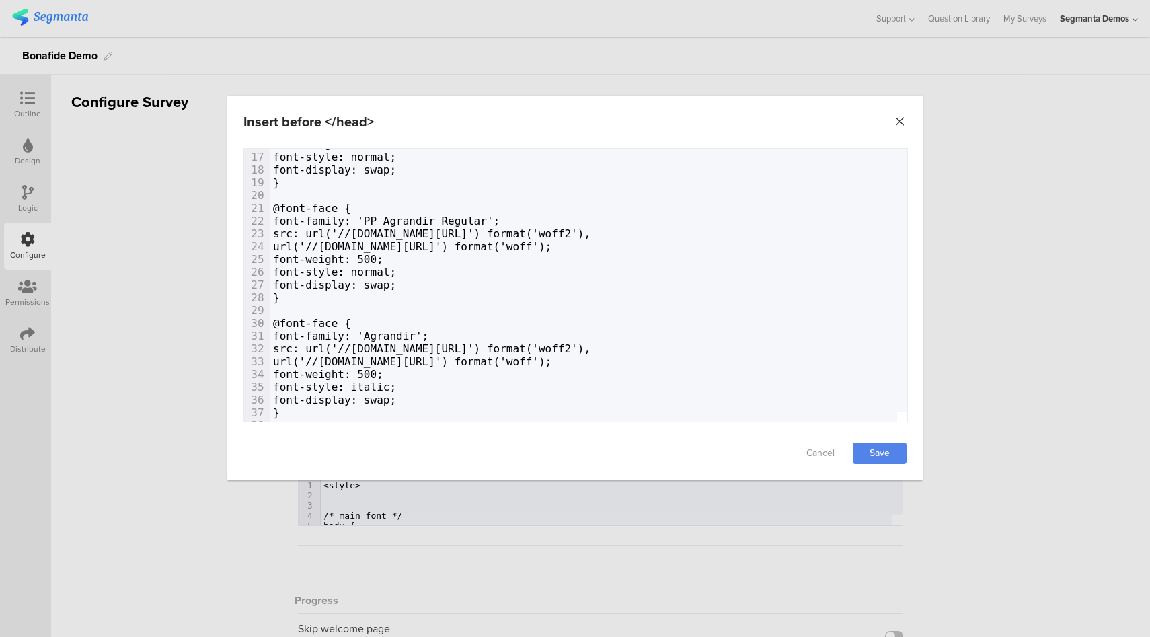
click at [898, 122] on icon "Close" at bounding box center [899, 121] width 13 height 13
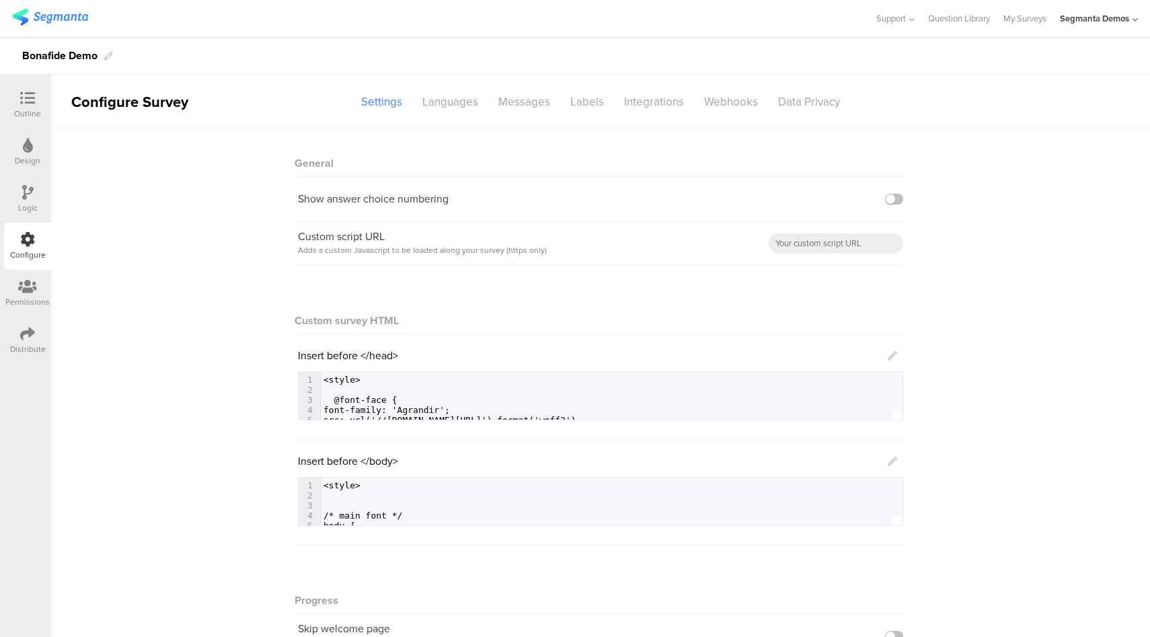
click at [888, 461] on icon at bounding box center [892, 461] width 9 height 9
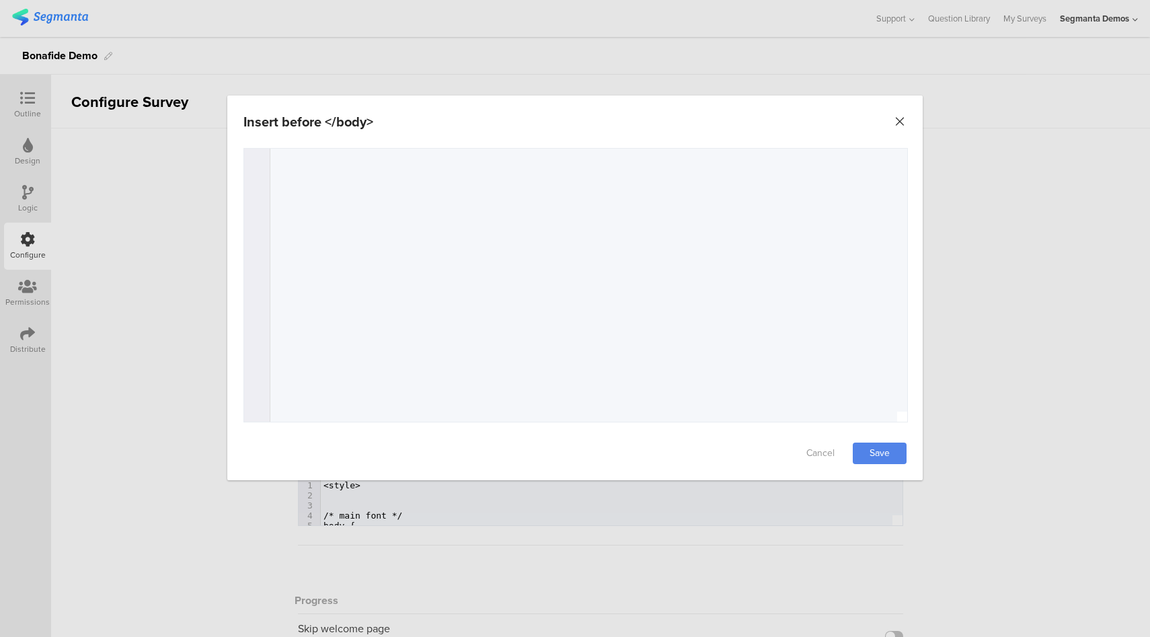
click at [903, 120] on icon "Close" at bounding box center [899, 121] width 13 height 13
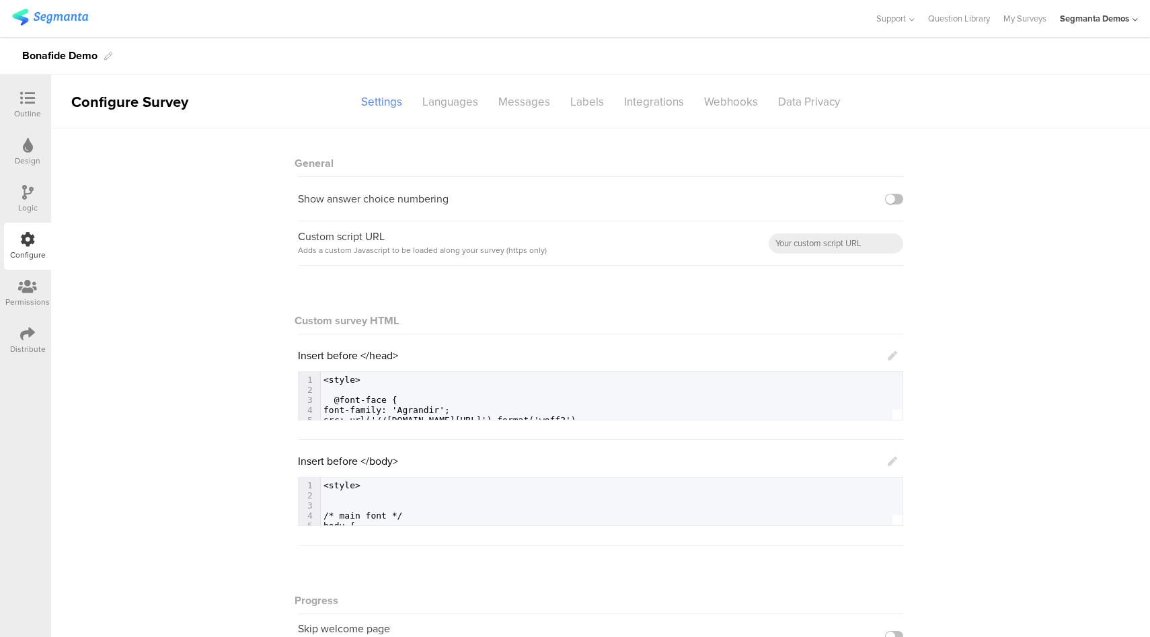
click at [26, 98] on icon at bounding box center [27, 98] width 15 height 15
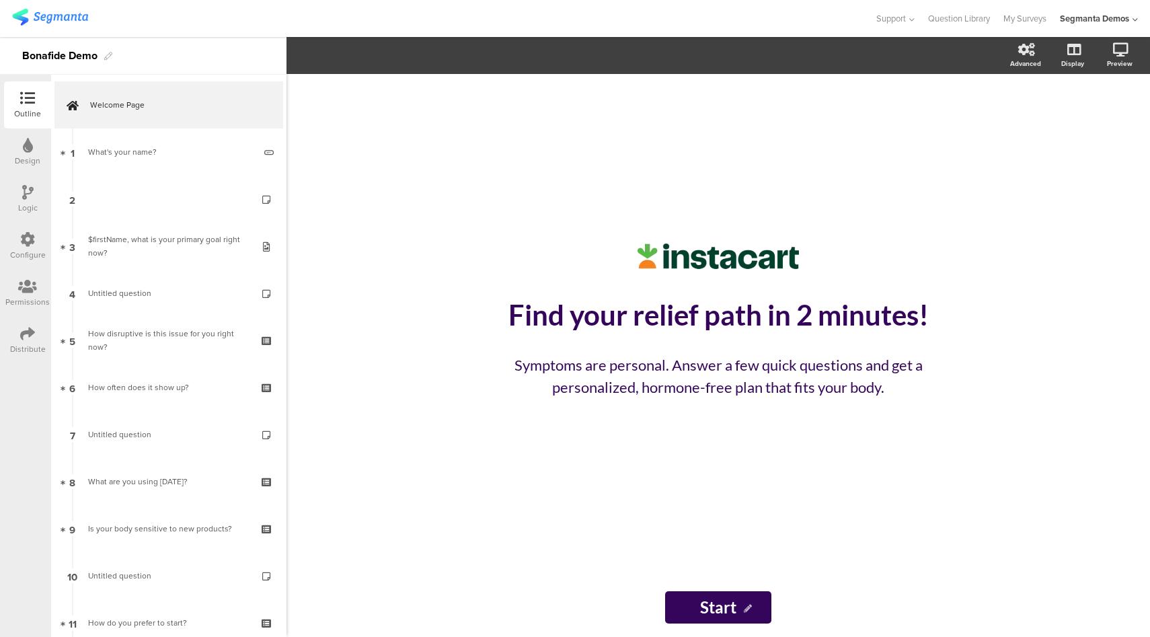
click at [17, 246] on div "Configure" at bounding box center [27, 246] width 47 height 47
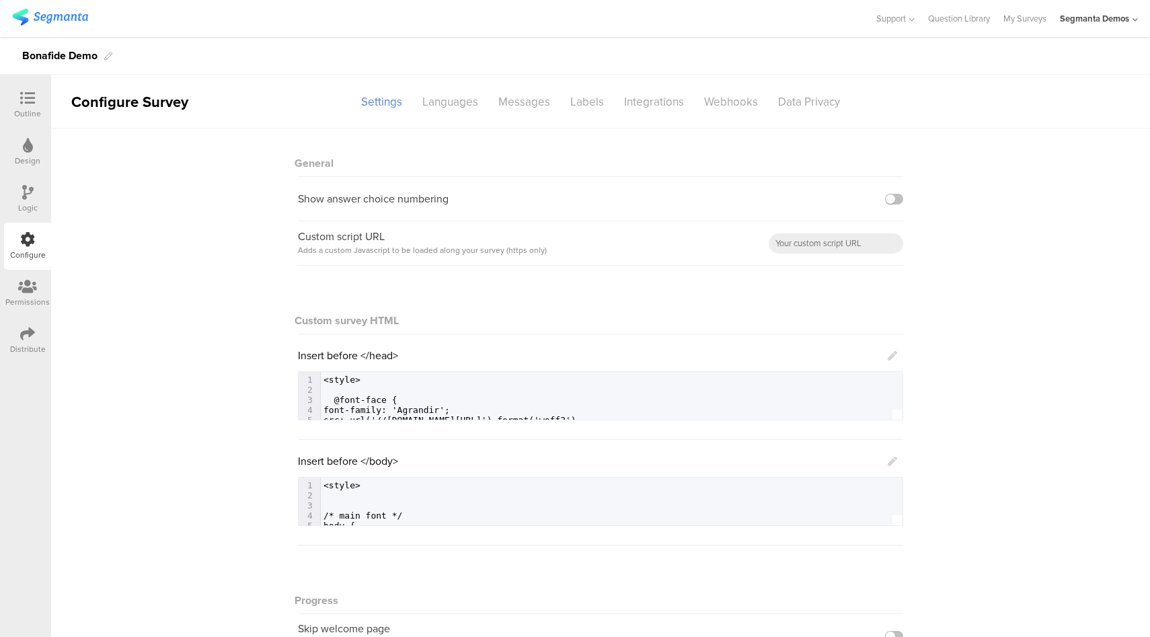
click at [888, 463] on icon at bounding box center [892, 461] width 9 height 9
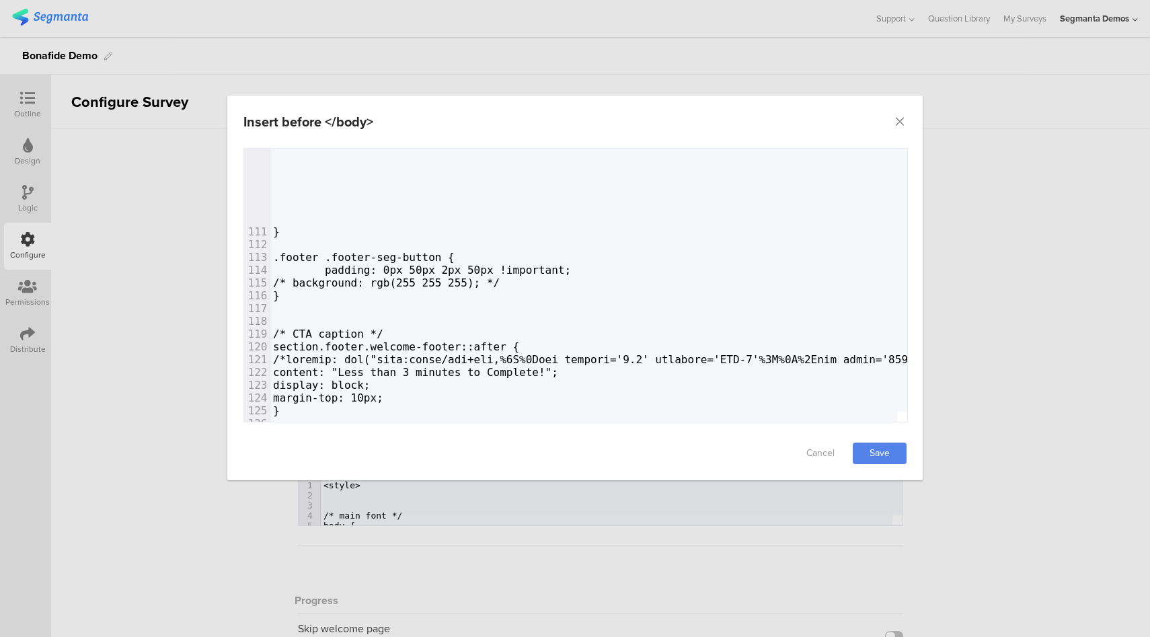
scroll to position [1677, 0]
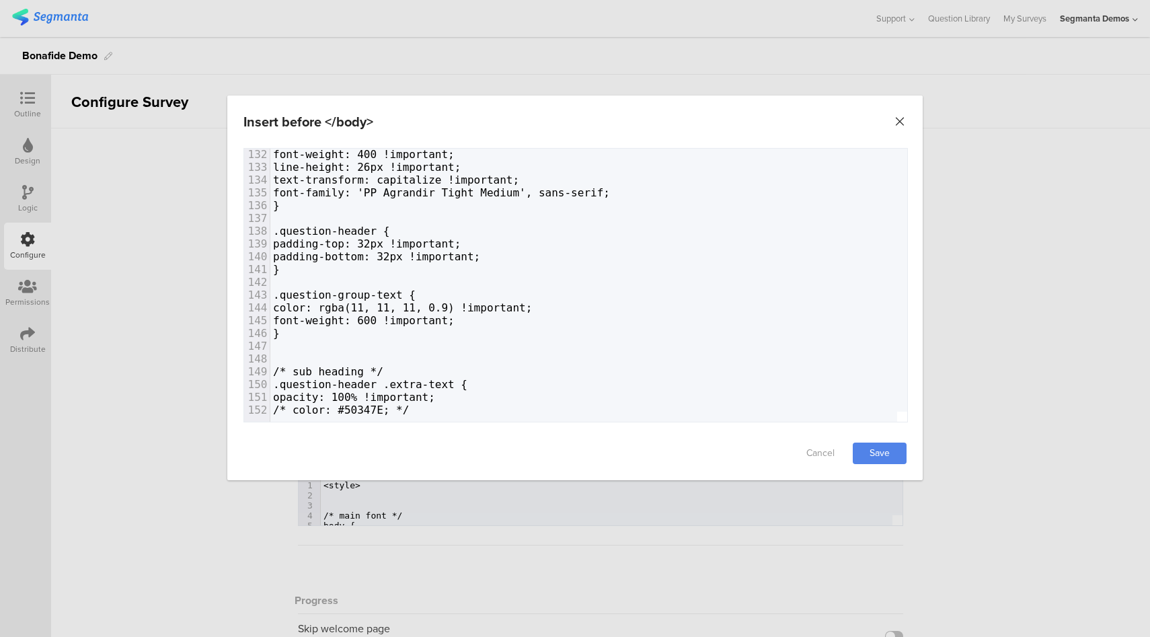
click at [901, 118] on icon "Close" at bounding box center [899, 121] width 13 height 13
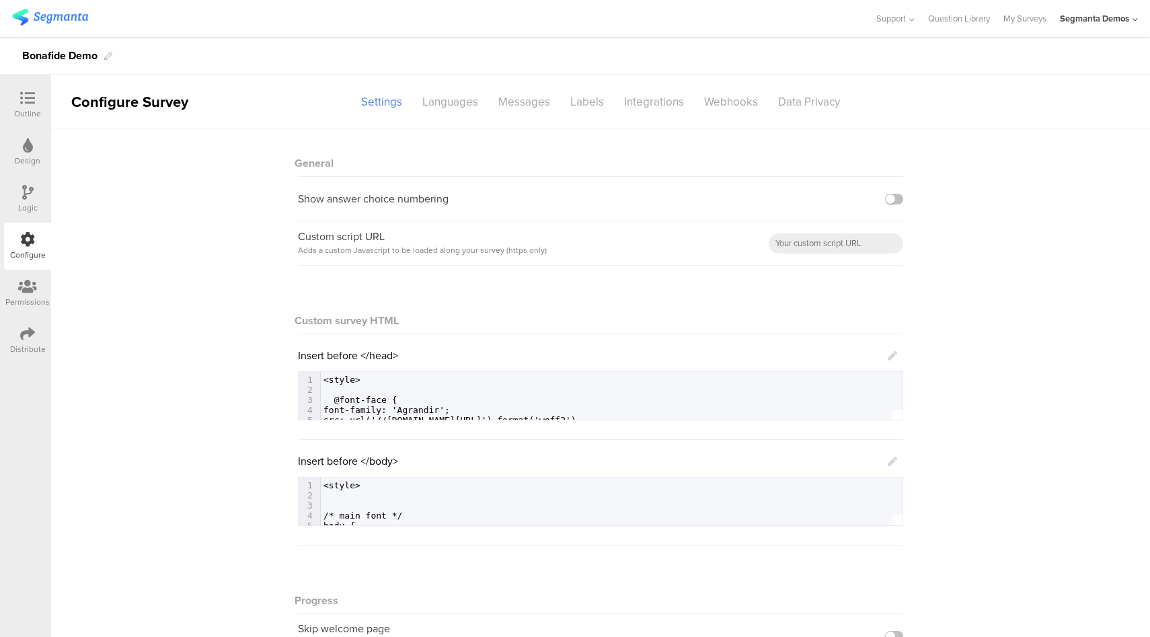
click at [20, 100] on icon at bounding box center [27, 98] width 15 height 15
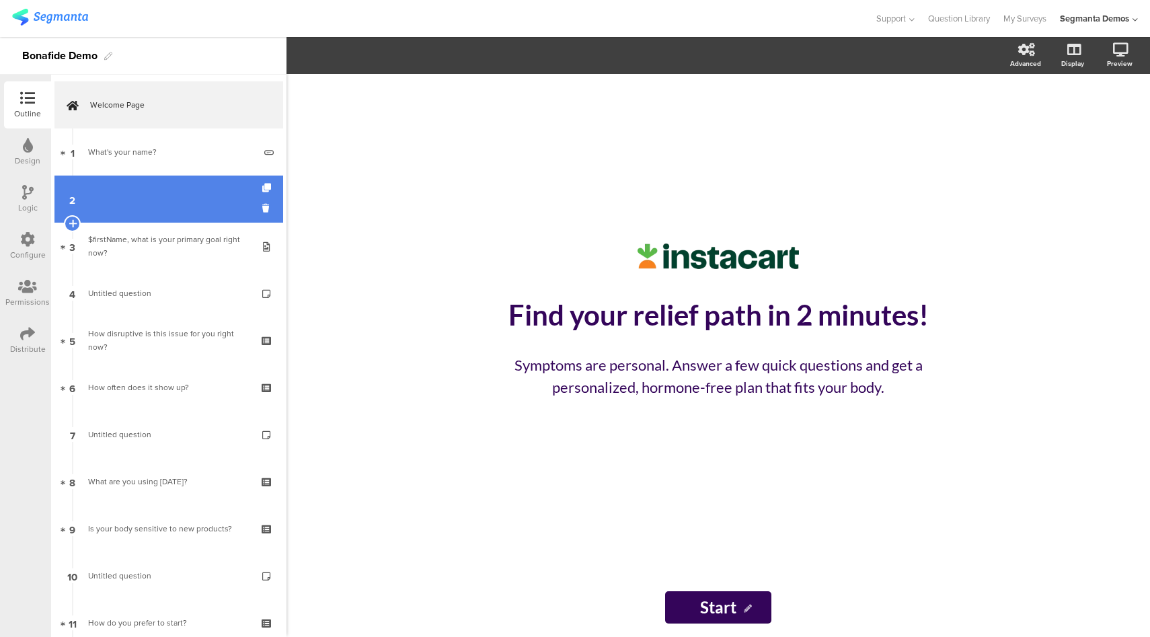
click at [142, 198] on link "2" at bounding box center [168, 199] width 229 height 47
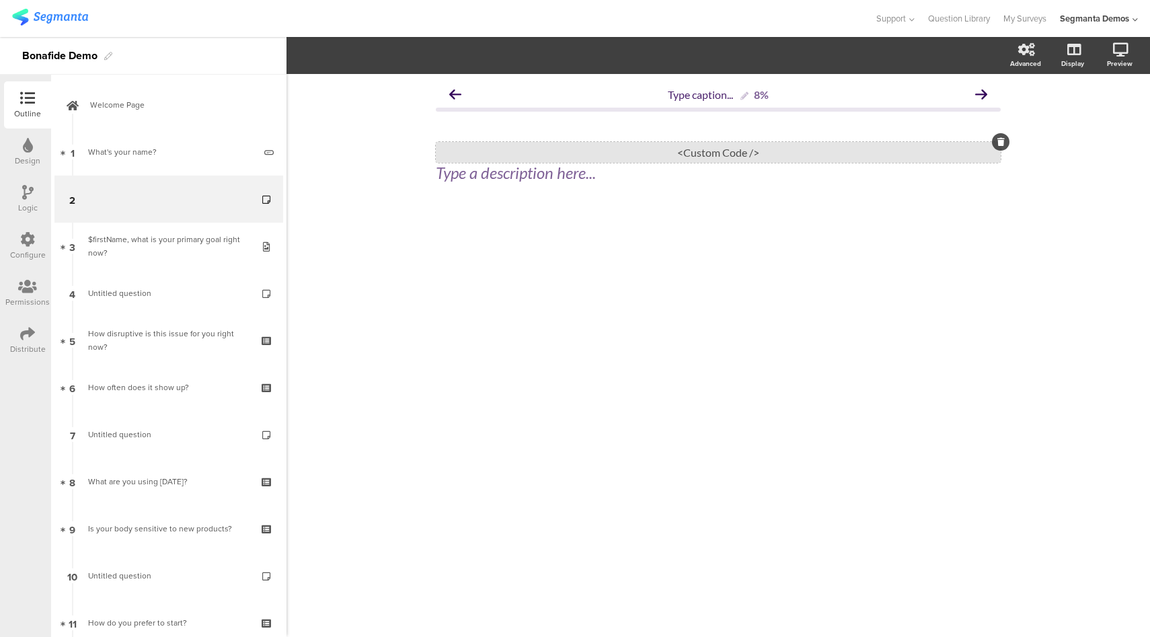
click at [779, 147] on div "<Custom Code />" at bounding box center [718, 152] width 565 height 21
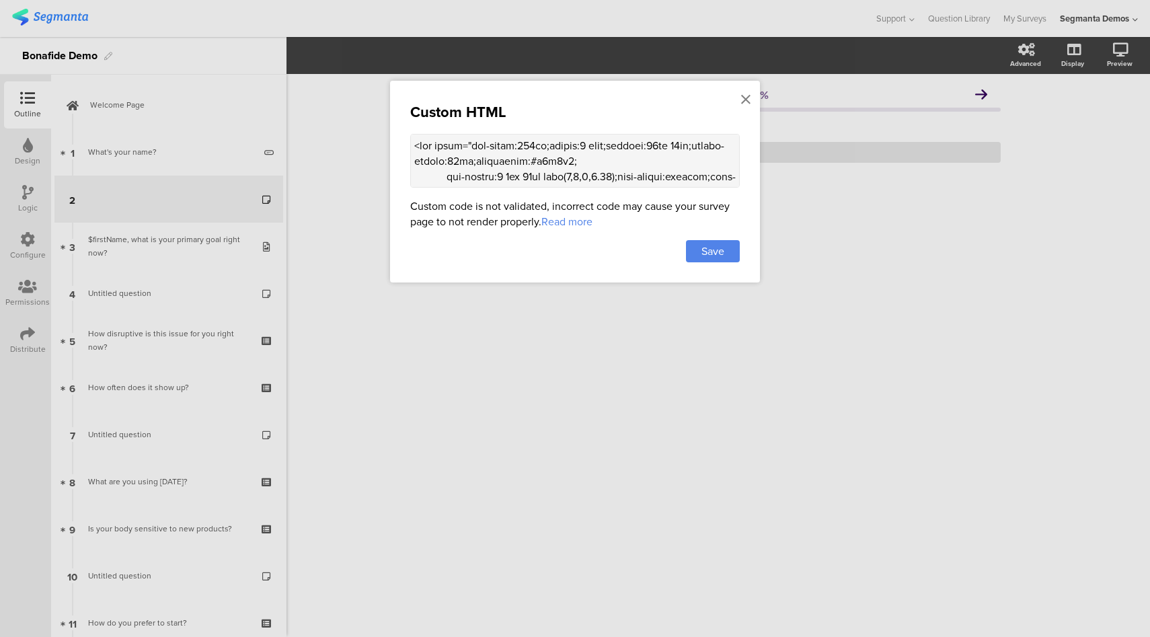
click at [621, 159] on textarea at bounding box center [575, 161] width 330 height 54
paste textarea "class=“bona-info-card"> <div class=“bona-info-img"> <img src="https://hellobona…"
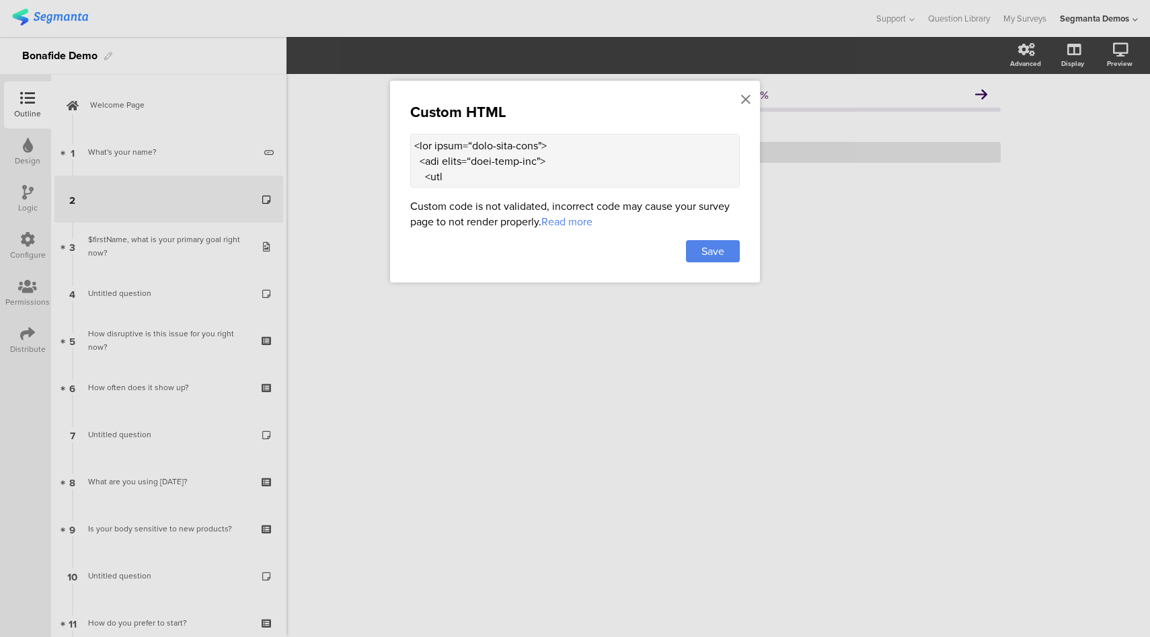
scroll to position [798, 0]
type textarea "<div class=“bona-info-card"> <div class=“bona-info-img"> <img src="https://hell…"
click at [726, 248] on div "Save" at bounding box center [713, 251] width 54 height 22
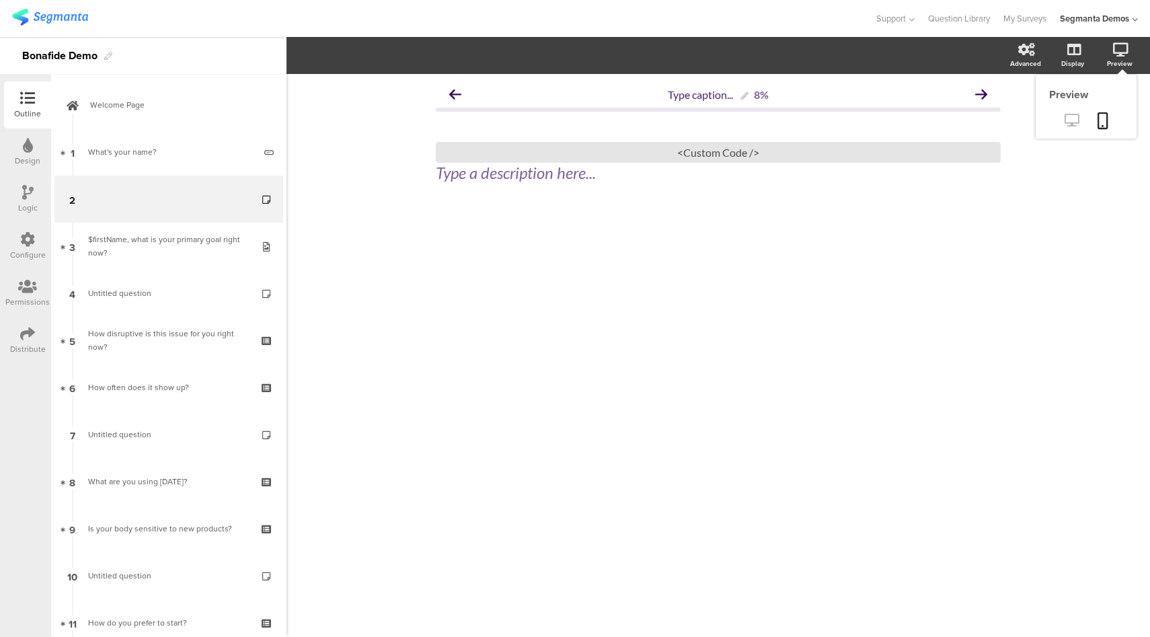
click at [1065, 120] on icon at bounding box center [1072, 120] width 14 height 13
click at [1073, 122] on icon at bounding box center [1072, 120] width 14 height 13
click at [607, 153] on div "<Custom Code />" at bounding box center [718, 152] width 565 height 21
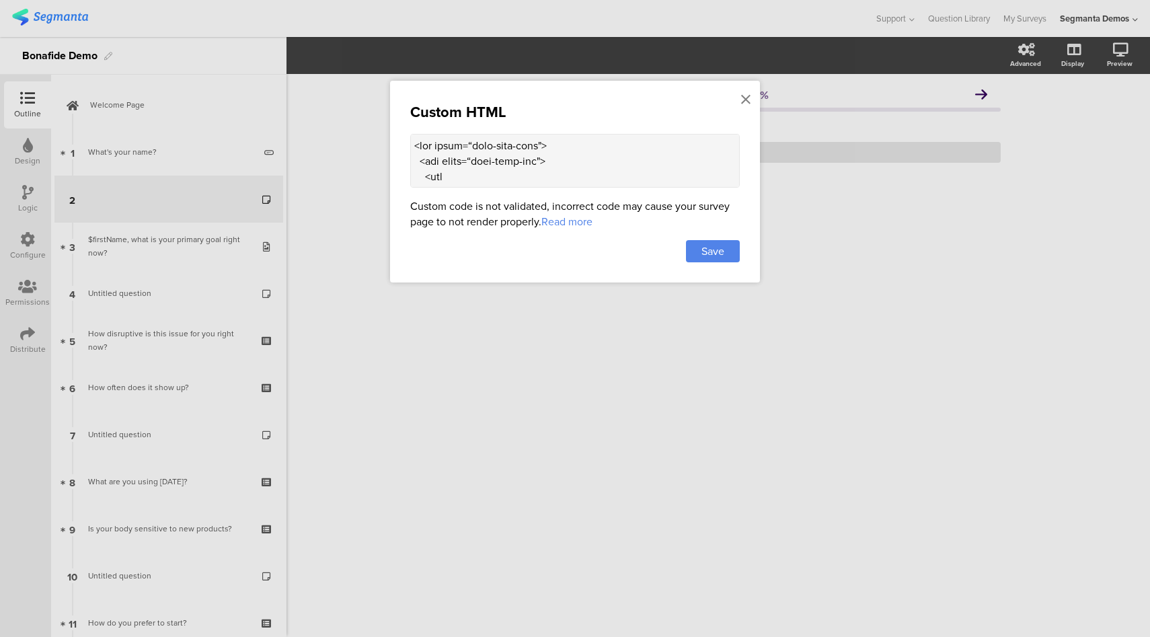
click at [576, 163] on textarea at bounding box center [575, 161] width 330 height 54
paste textarea "inherit"
type textarea "<div class=“bona-info-card"> <div class=“bona-info-img"> <img src="https://hell…"
click at [712, 245] on span "Save" at bounding box center [712, 250] width 23 height 15
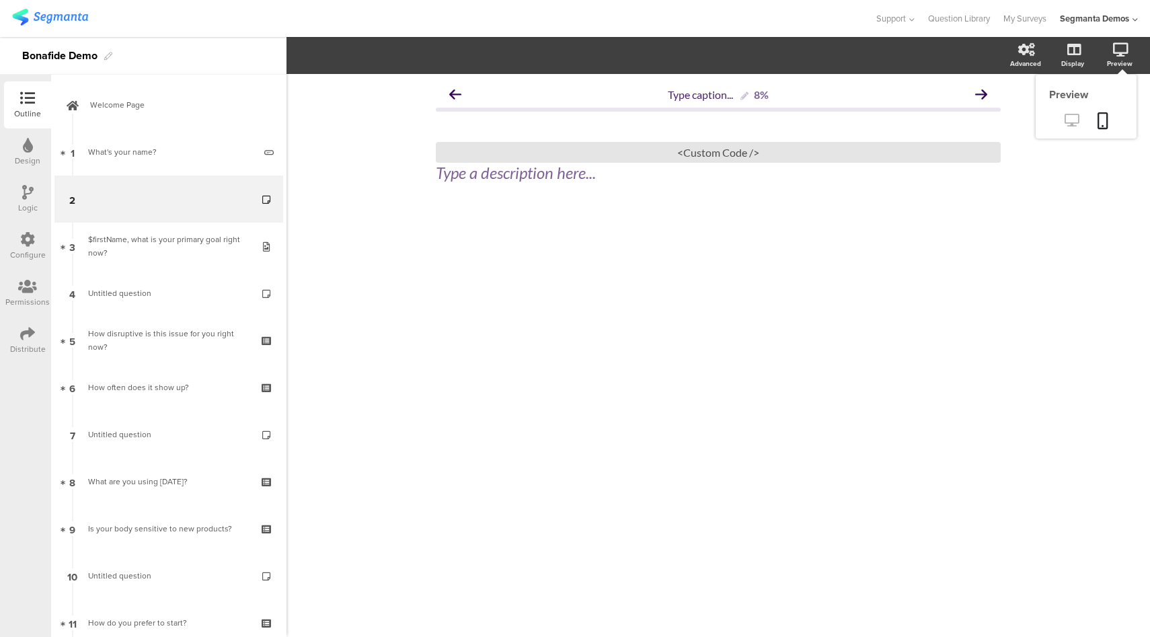
click at [1071, 125] on icon at bounding box center [1072, 120] width 14 height 13
click at [685, 151] on div "<Custom Code />" at bounding box center [718, 152] width 565 height 21
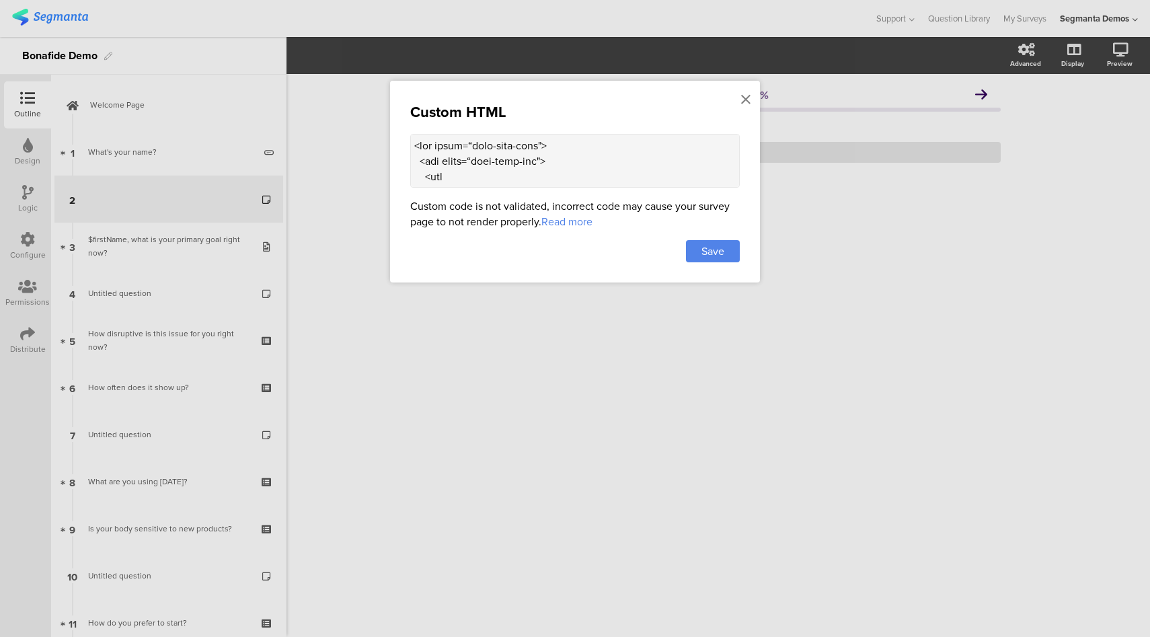
click at [677, 174] on textarea at bounding box center [575, 161] width 330 height 54
paste textarea ""ouai-info-card"> <div class="ouai-info-img"> <img src="https://hellobonafide.c…"
type textarea "<div class="ouai-info-card"> <div class="ouai-info-img"> <img src="https://hell…"
click at [723, 245] on span "Save" at bounding box center [712, 250] width 23 height 15
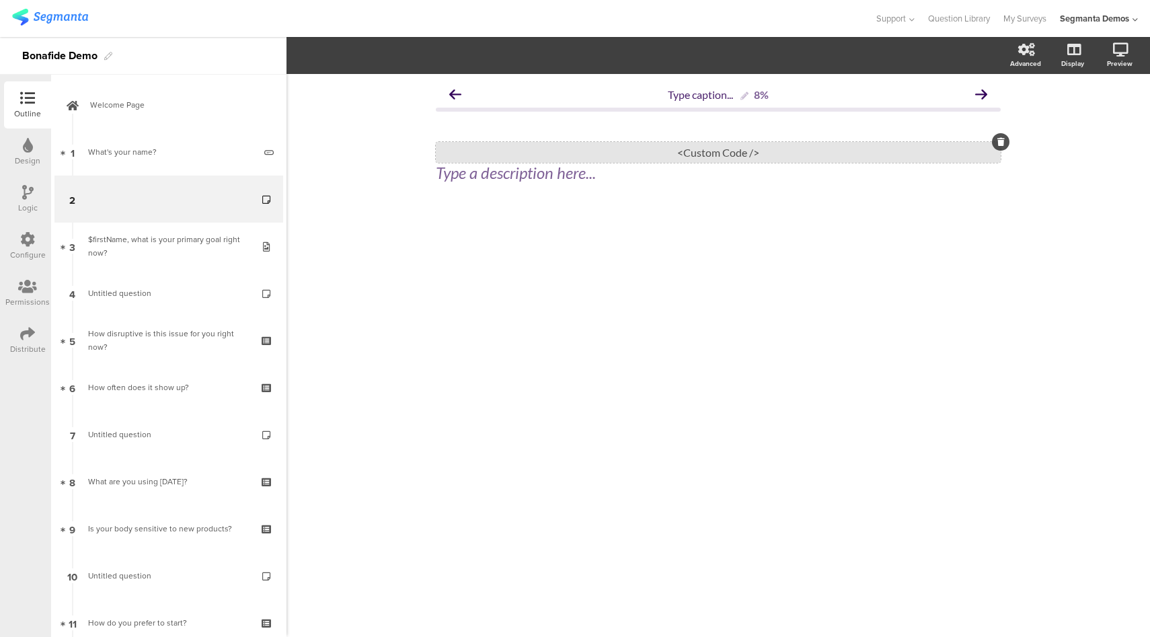
click at [542, 153] on div "<Custom Code />" at bounding box center [718, 152] width 565 height 21
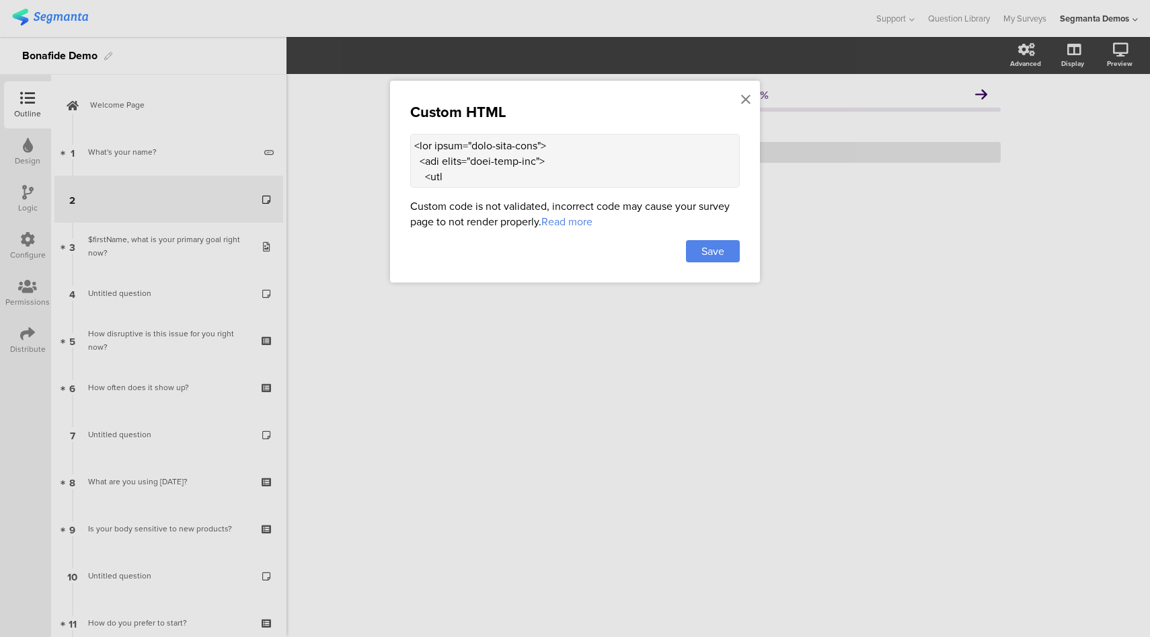
click at [554, 170] on textarea at bounding box center [575, 161] width 330 height 54
paste textarea "inherit"
type textarea "<div class="ouai-info-card"> <div class="ouai-info-img"> <img src="https://hell…"
click at [718, 255] on span "Save" at bounding box center [712, 250] width 23 height 15
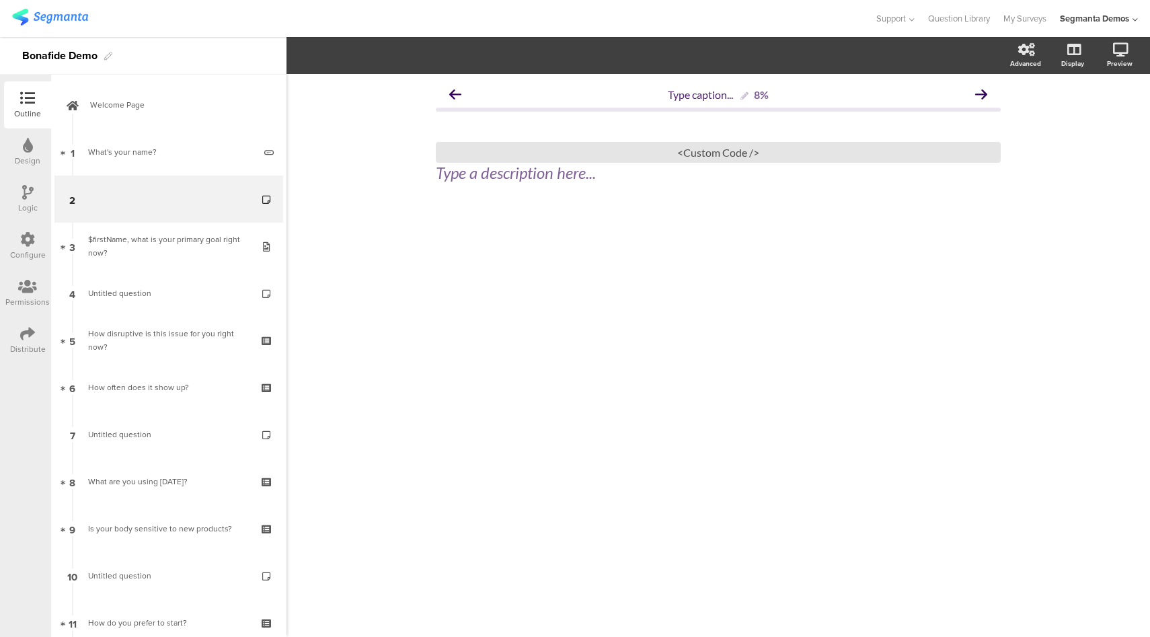
click at [24, 157] on div "Design" at bounding box center [28, 161] width 26 height 12
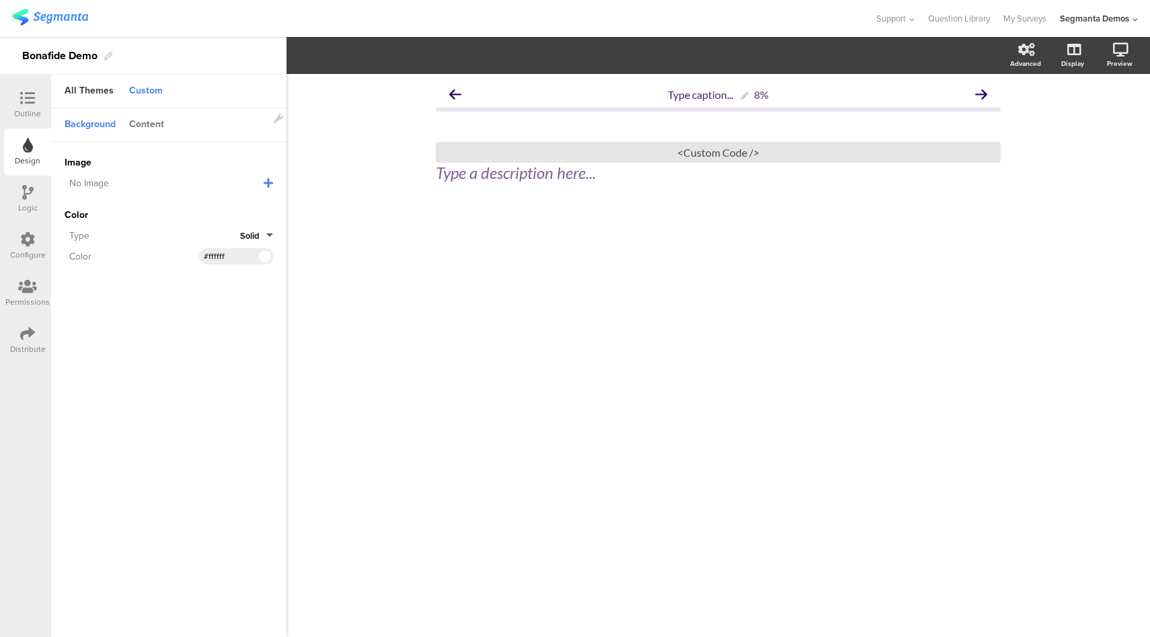
click at [154, 122] on div "Content" at bounding box center [146, 125] width 48 height 23
click at [225, 208] on input "#34055a" at bounding box center [224, 206] width 40 height 11
click at [32, 257] on div "Configure" at bounding box center [28, 255] width 36 height 12
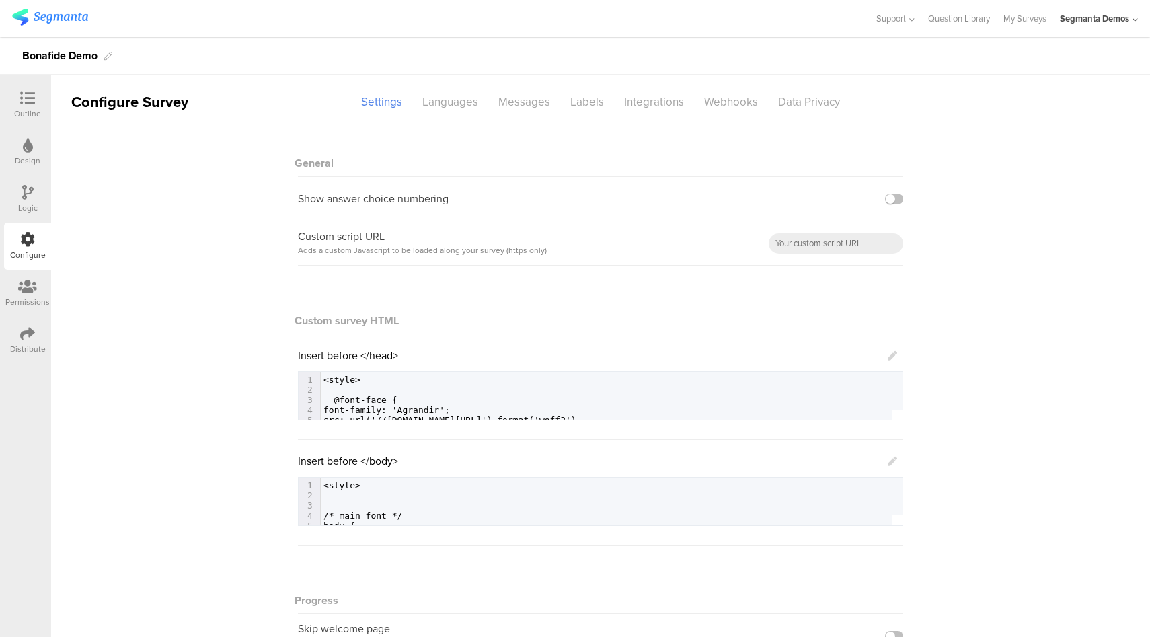
click at [888, 463] on icon at bounding box center [892, 461] width 9 height 9
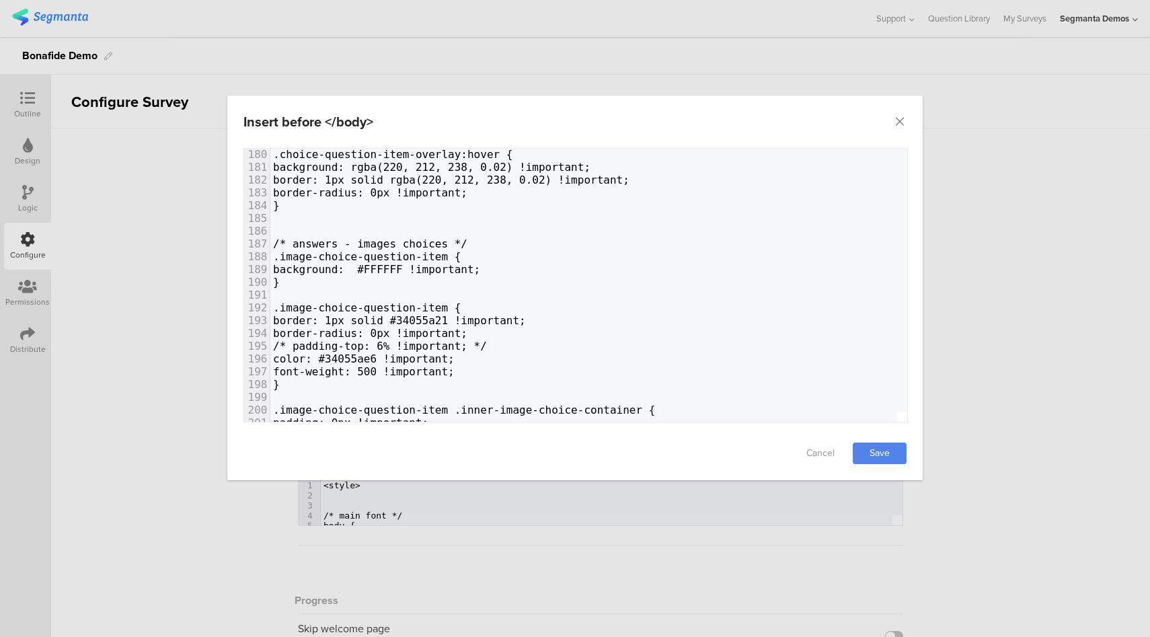
scroll to position [2352, 0]
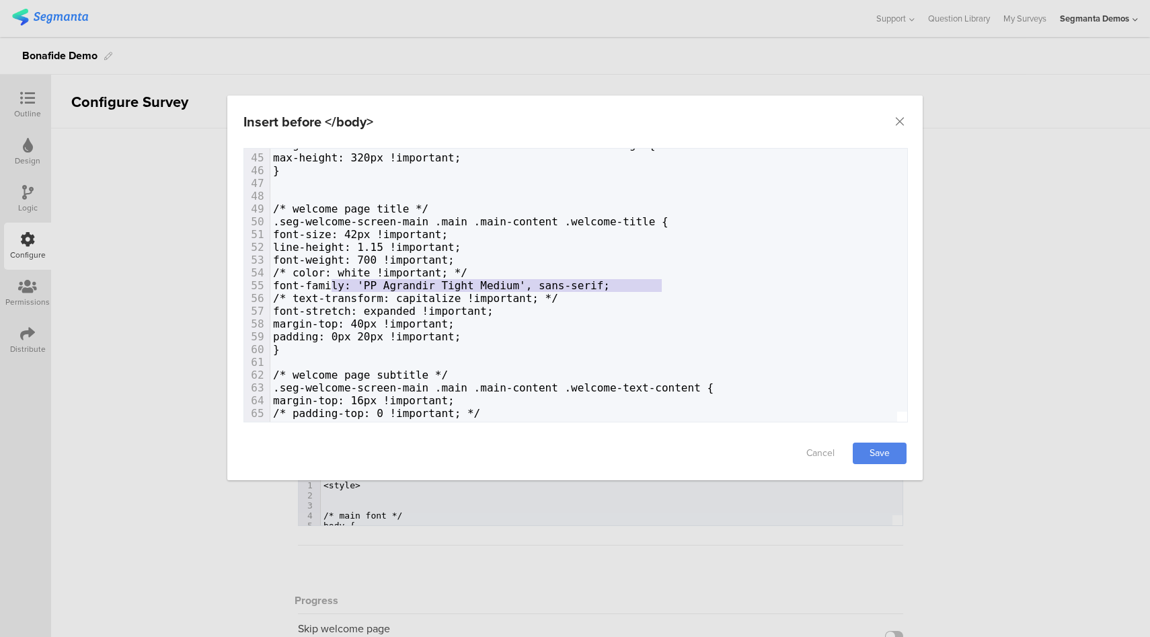
type textarea "font-family: 'PP Agrandir Tight Medium', sans-serif;"
drag, startPoint x: 666, startPoint y: 284, endPoint x: 327, endPoint y: 282, distance: 338.9
click at [900, 124] on icon "Close" at bounding box center [899, 121] width 13 height 13
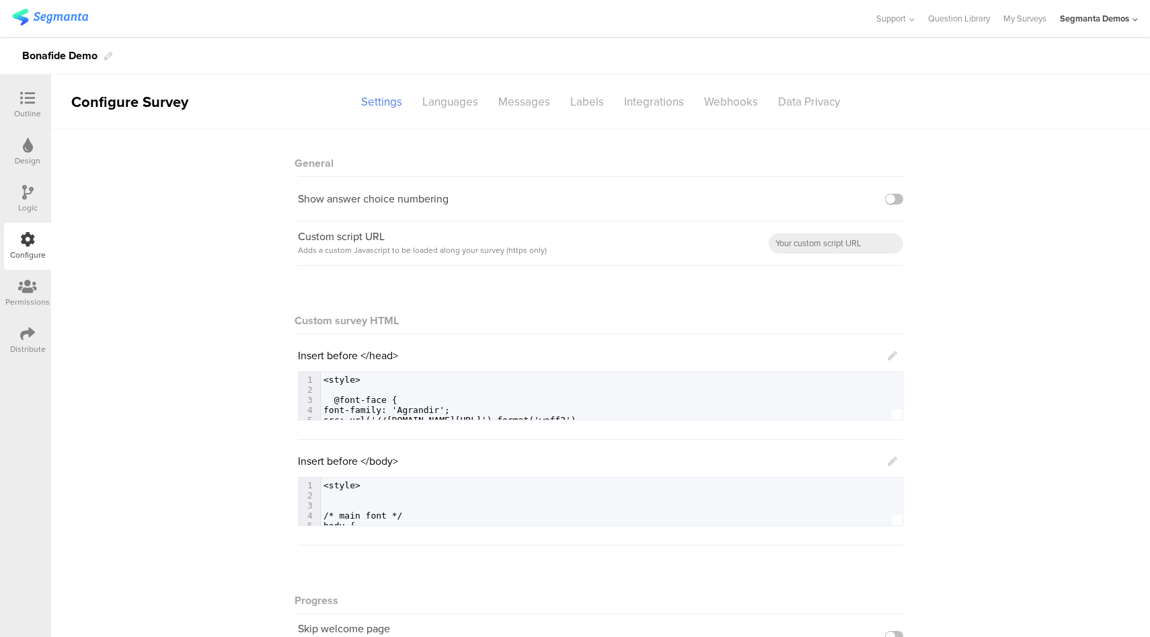
click at [36, 102] on div at bounding box center [27, 99] width 27 height 17
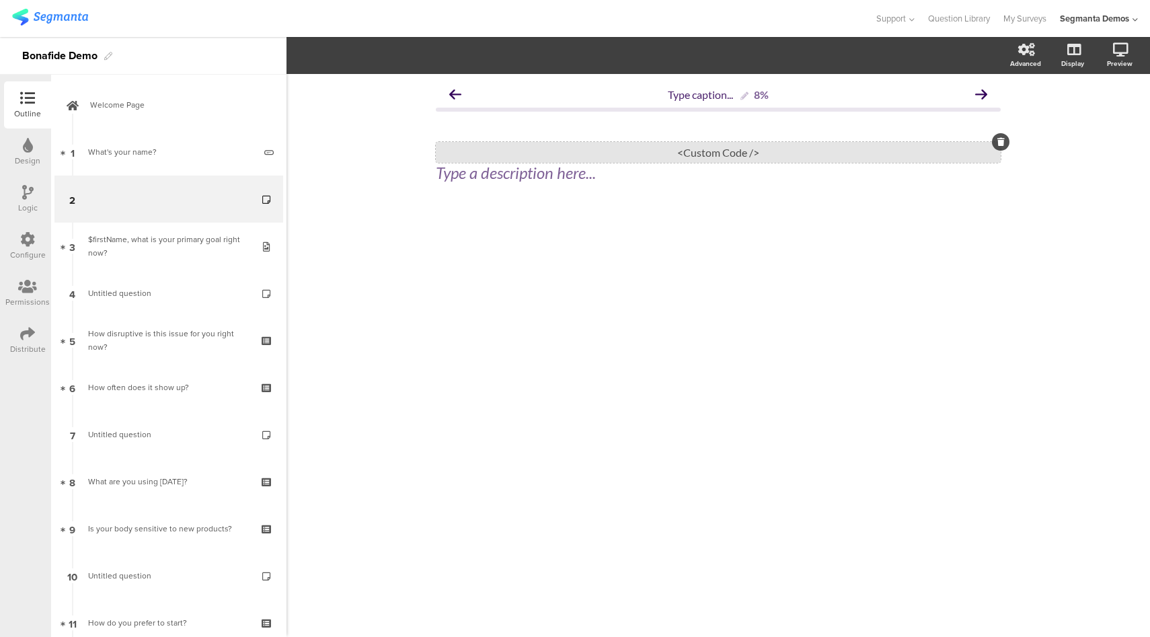
click at [709, 153] on div "<Custom Code />" at bounding box center [718, 152] width 565 height 21
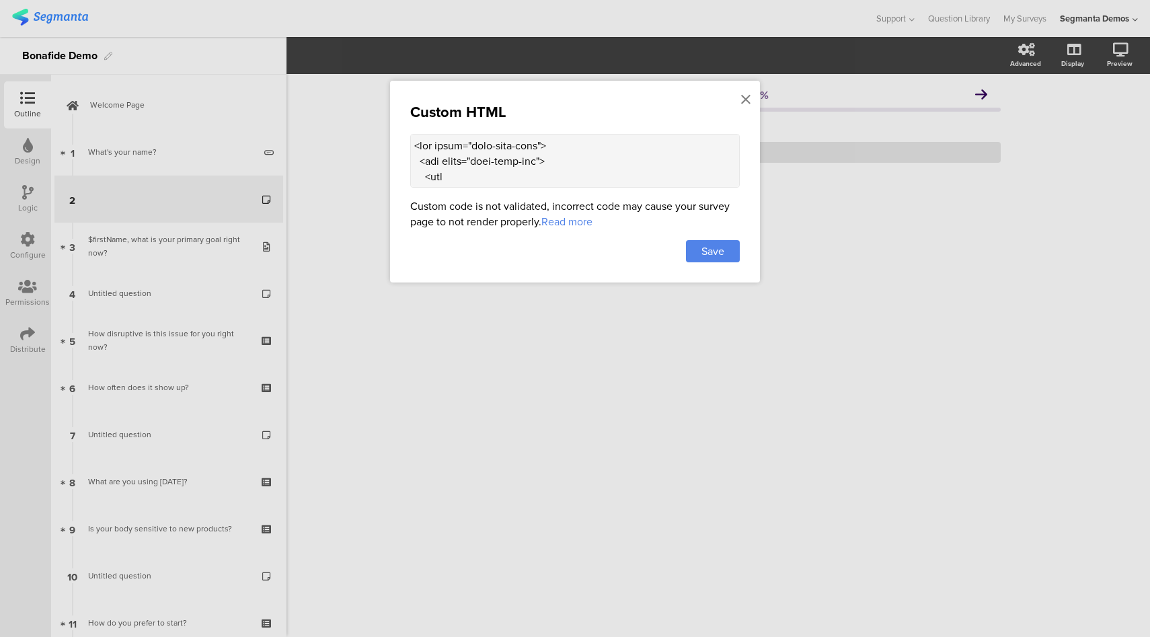
click at [504, 164] on textarea at bounding box center [575, 161] width 330 height 54
paste textarea "dcd4ee; color: #34055a; font-family: inherit; padding: 20px 24px; border-radius…"
type textarea "<div class="ouai-info-card"> <div class="ouai-info-img"> <img src="https://hell…"
click at [707, 258] on div "Save" at bounding box center [713, 251] width 54 height 22
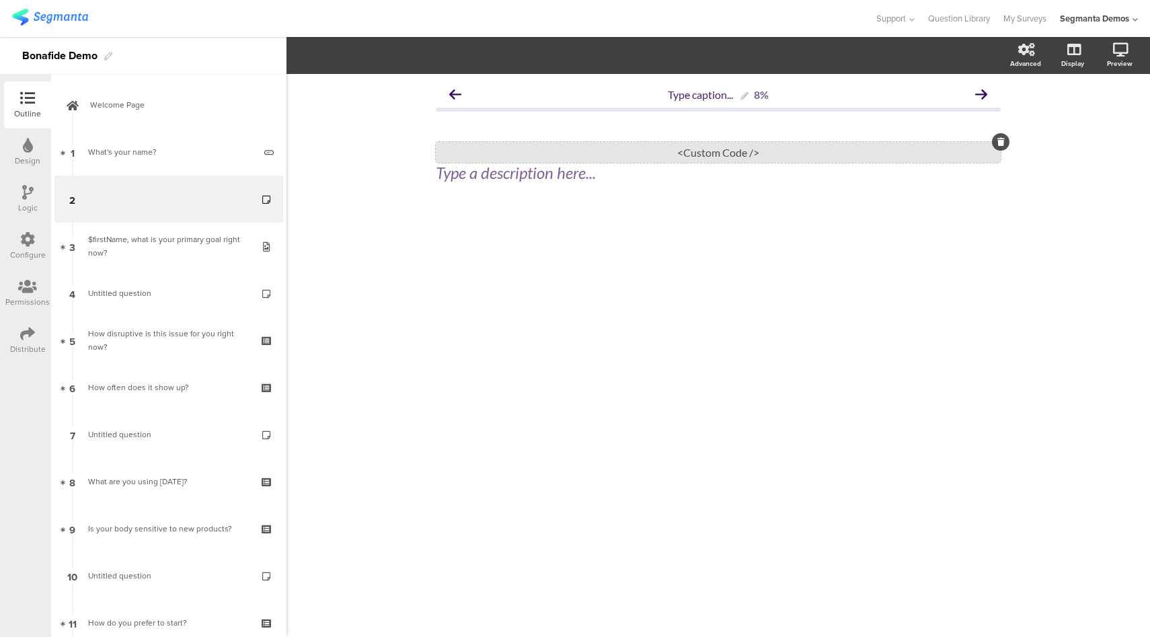
click at [686, 151] on div "<Custom Code />" at bounding box center [718, 152] width 565 height 21
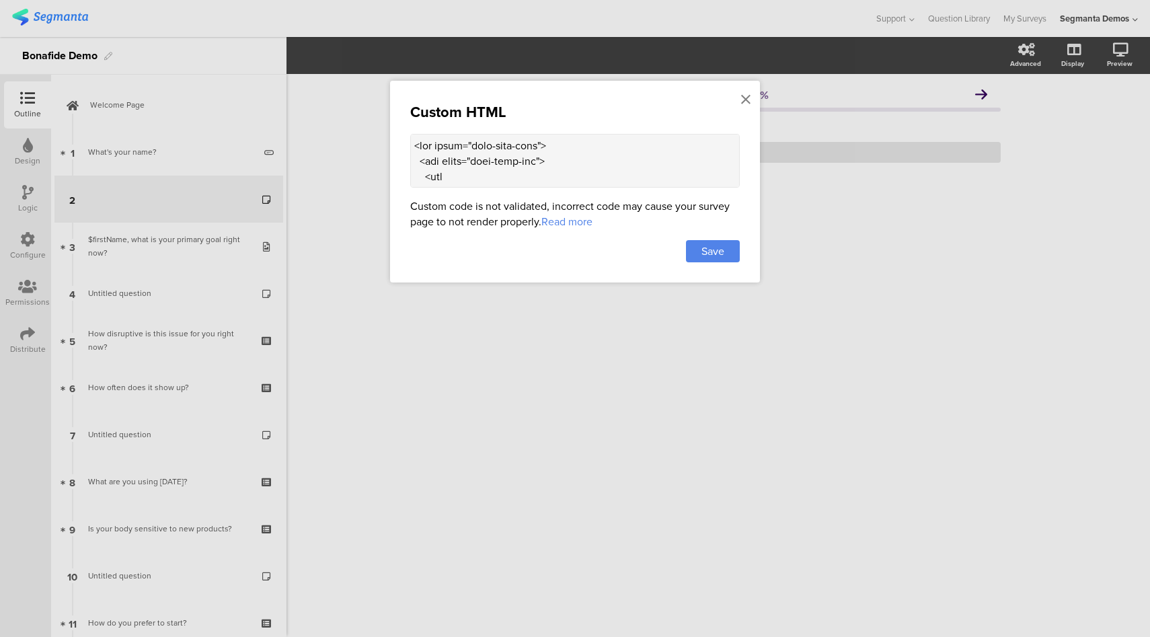
click at [585, 169] on textarea at bounding box center [575, 161] width 330 height 54
paste textarea "“bonafide-info-card"> <div class=“bonafide-info-img"> <img src="https://hellobo…"
type textarea "<div class=“bonafide-info-card"> <div class=“bonafide-info-img"> <img src="http…"
click at [706, 249] on span "Save" at bounding box center [712, 250] width 23 height 15
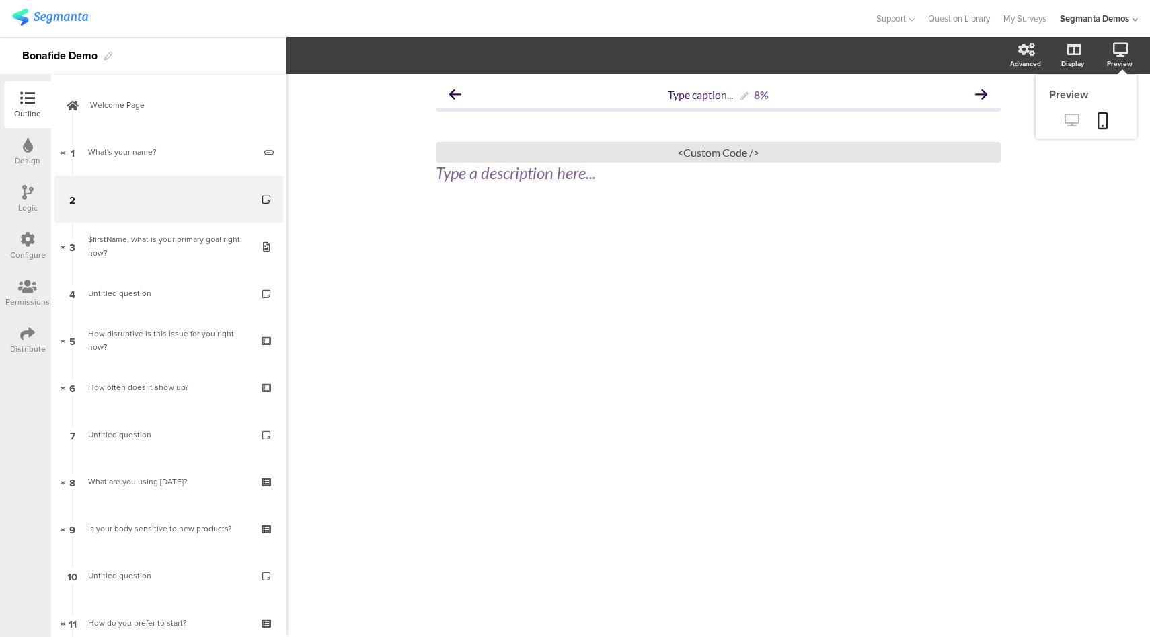
click at [1070, 120] on icon at bounding box center [1072, 120] width 14 height 13
click at [610, 154] on div "<Custom Code />" at bounding box center [718, 152] width 565 height 21
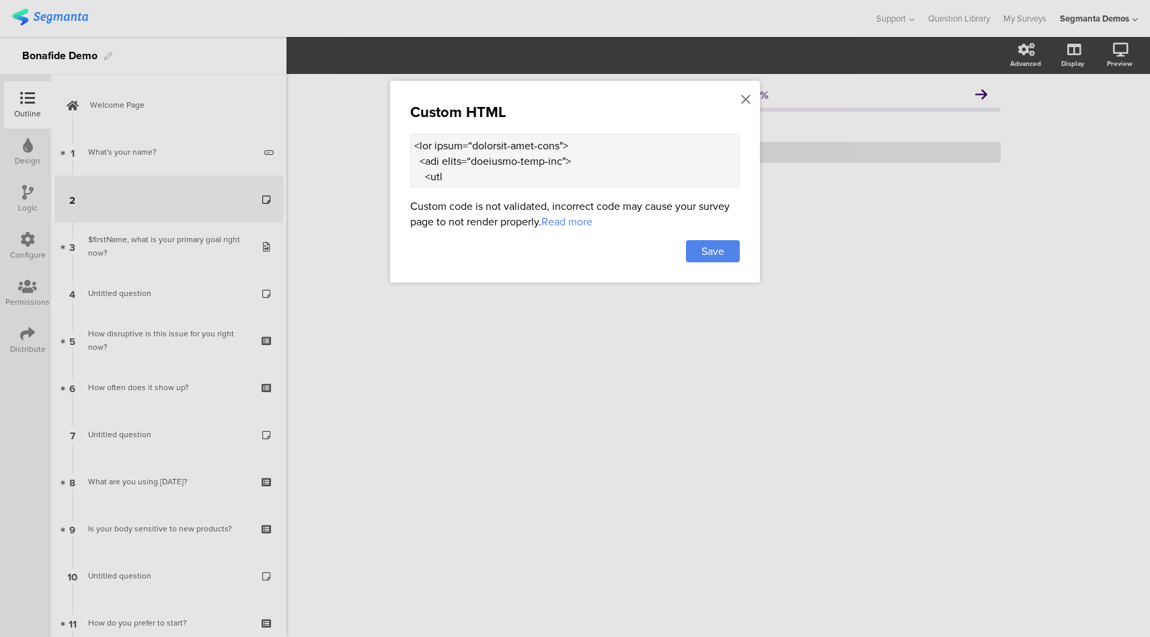
click at [652, 166] on textarea at bounding box center [575, 161] width 330 height 54
paste textarea "”> <div class=“bonafide-info-img”"
type textarea "<div class=“bonafide-info-card”> <div class=“bonafide-info-img”> <img src="http…"
click at [714, 245] on span "Save" at bounding box center [712, 250] width 23 height 15
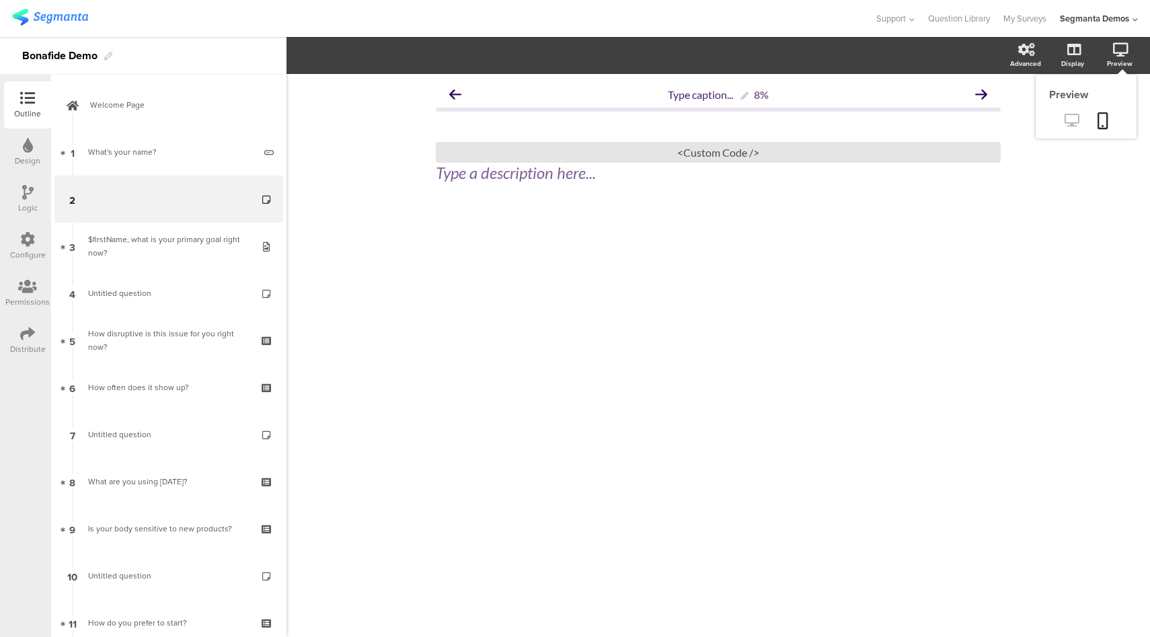
click at [1072, 125] on icon at bounding box center [1072, 120] width 14 height 13
click at [653, 147] on div "<Custom Code />" at bounding box center [718, 152] width 565 height 21
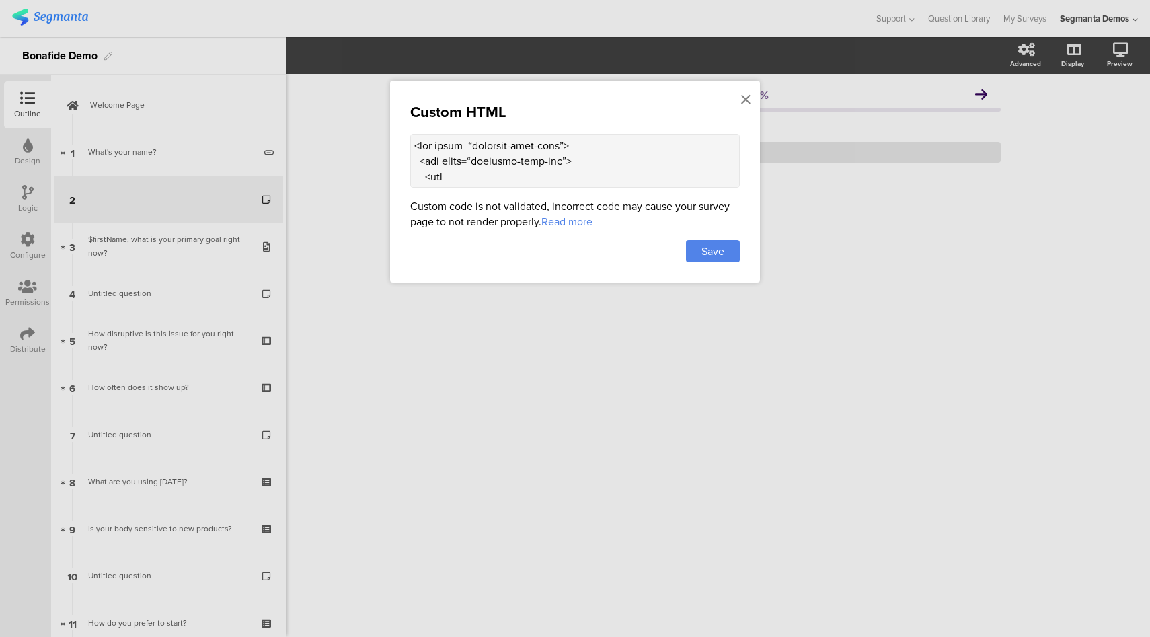
click at [670, 176] on textarea at bounding box center [575, 161] width 330 height 54
paste textarea ""bon-info-card"> <div class="bon-info-img"> <img src="https://hellobonafide.com…"
type textarea "<div class="bon-info-card"> <div class="bon-info-img"> <img src="https://hellob…"
click at [732, 245] on div "Save" at bounding box center [713, 251] width 54 height 22
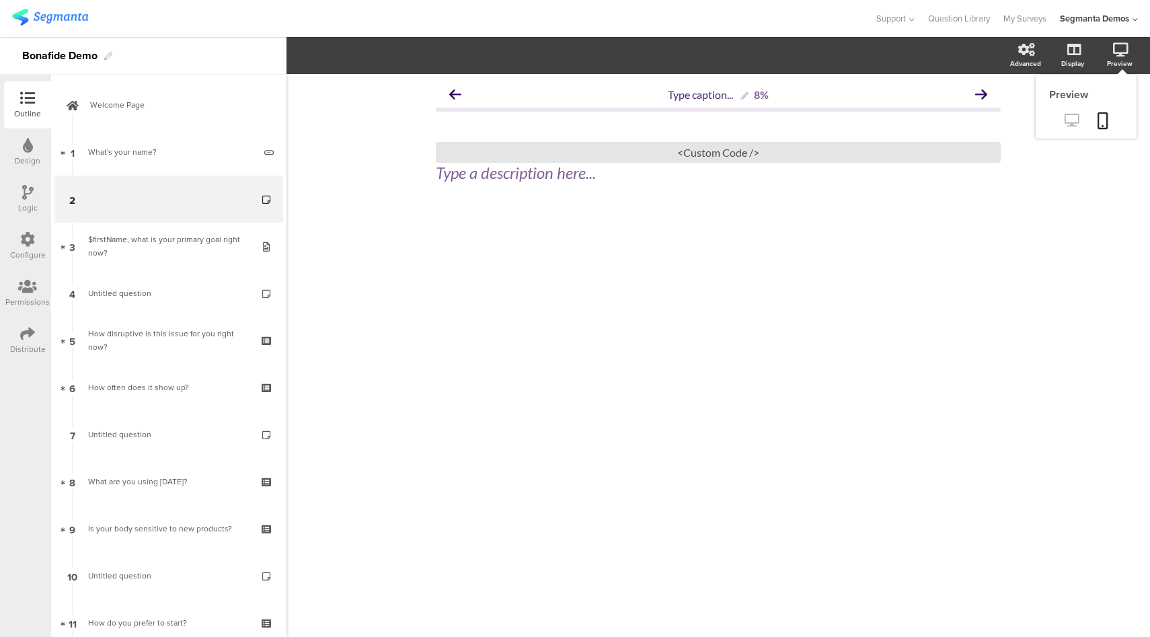
click at [1076, 123] on icon at bounding box center [1072, 120] width 14 height 13
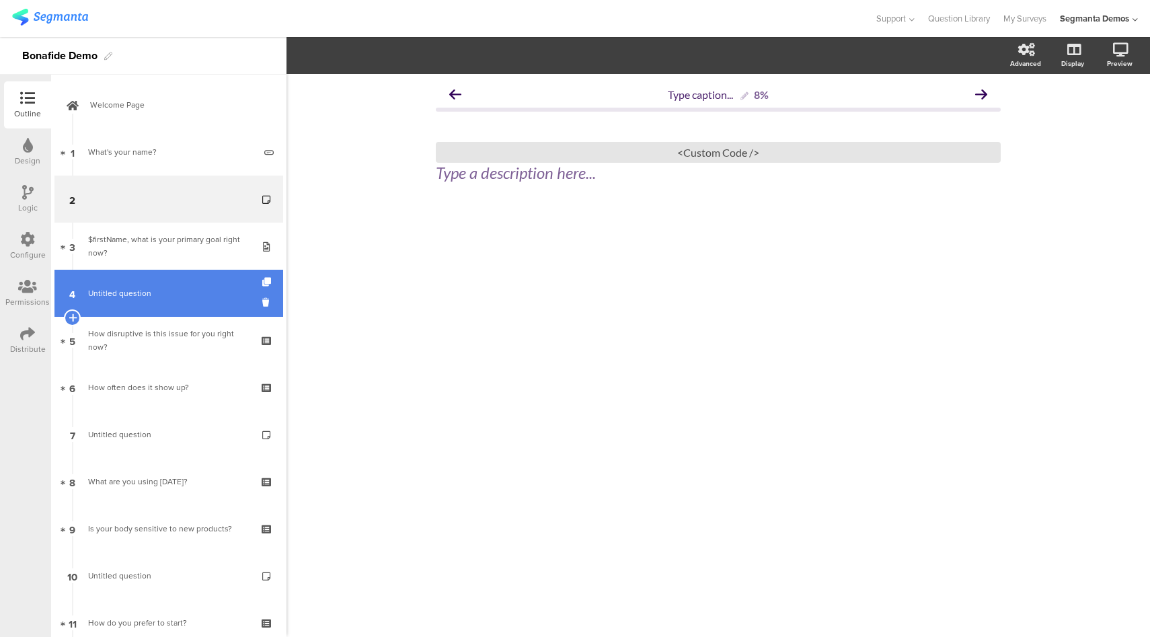
click at [196, 298] on span "Untitled question" at bounding box center [168, 292] width 161 height 13
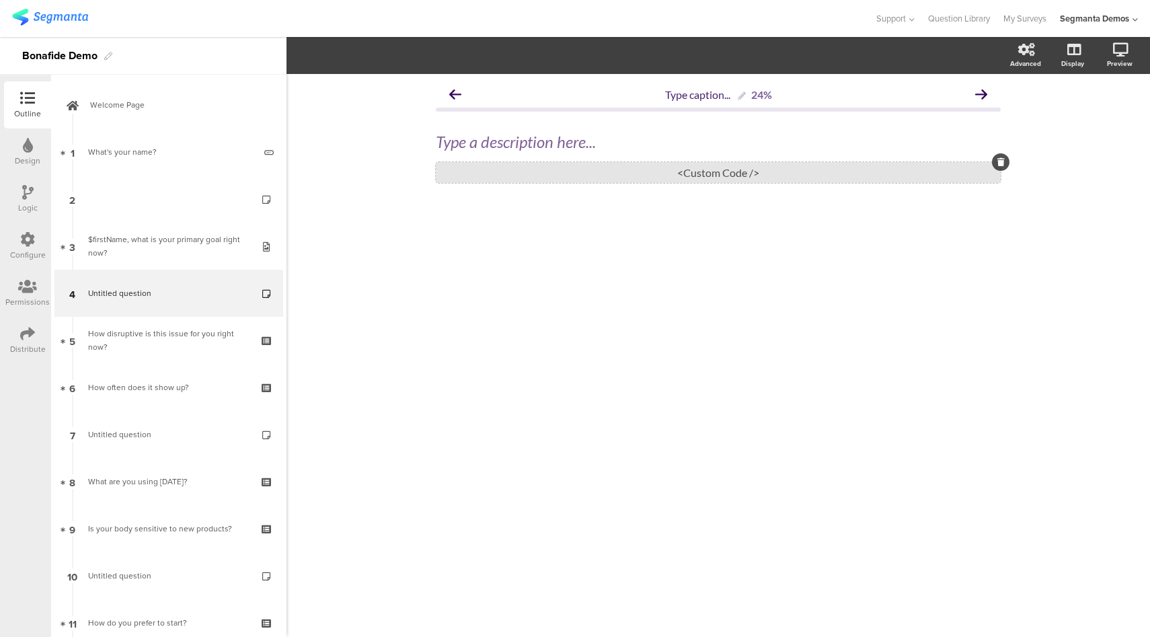
click at [742, 173] on div "<Custom Code />" at bounding box center [718, 172] width 565 height 21
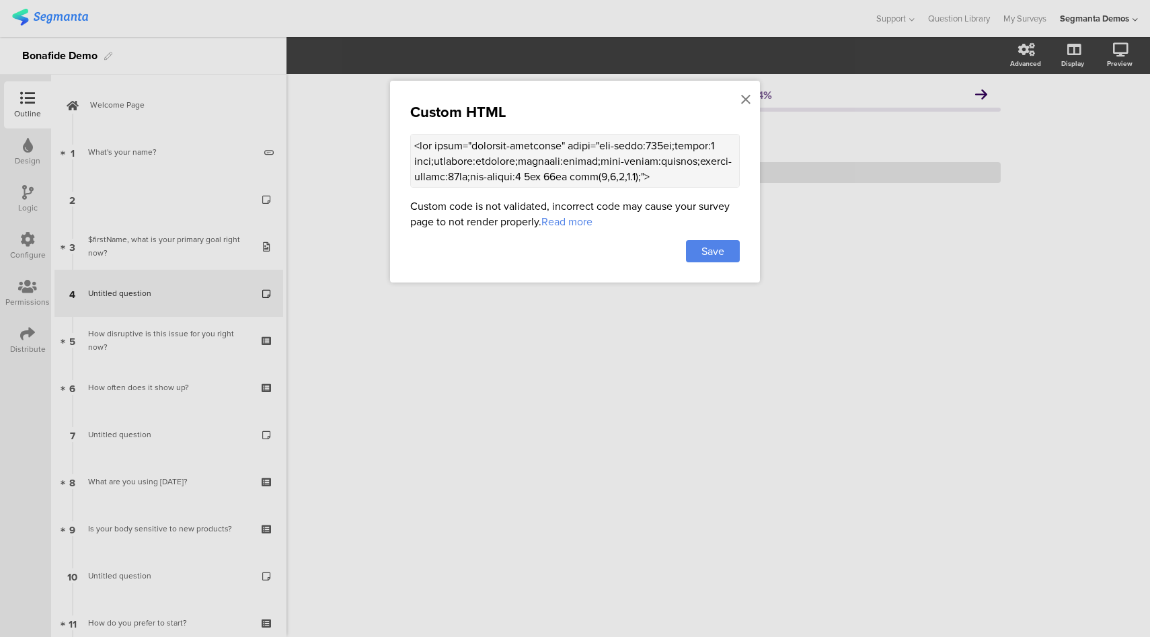
click at [527, 169] on textarea at bounding box center [575, 161] width 330 height 54
paste textarea "bon-info-card"> <div class="bon-info-img"> <h2>You are not alone, $firstName</h…"
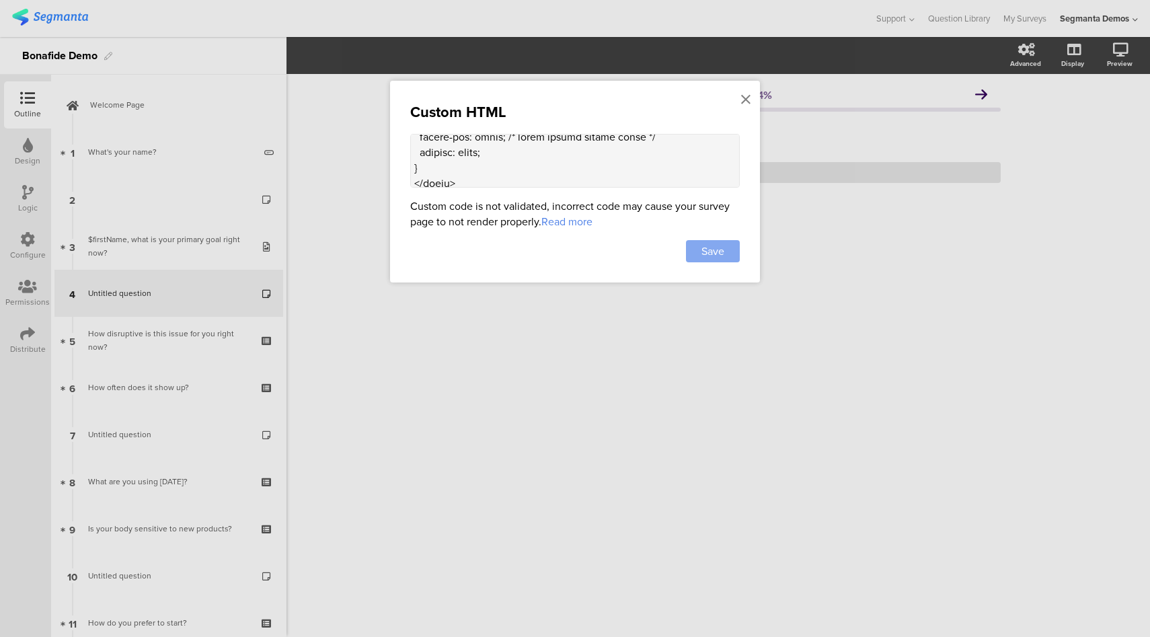
type textarea "<div class="bon-info-card"> <div class="bon-info-img"> <h2>You are not alone, $…"
click at [708, 246] on span "Save" at bounding box center [712, 250] width 23 height 15
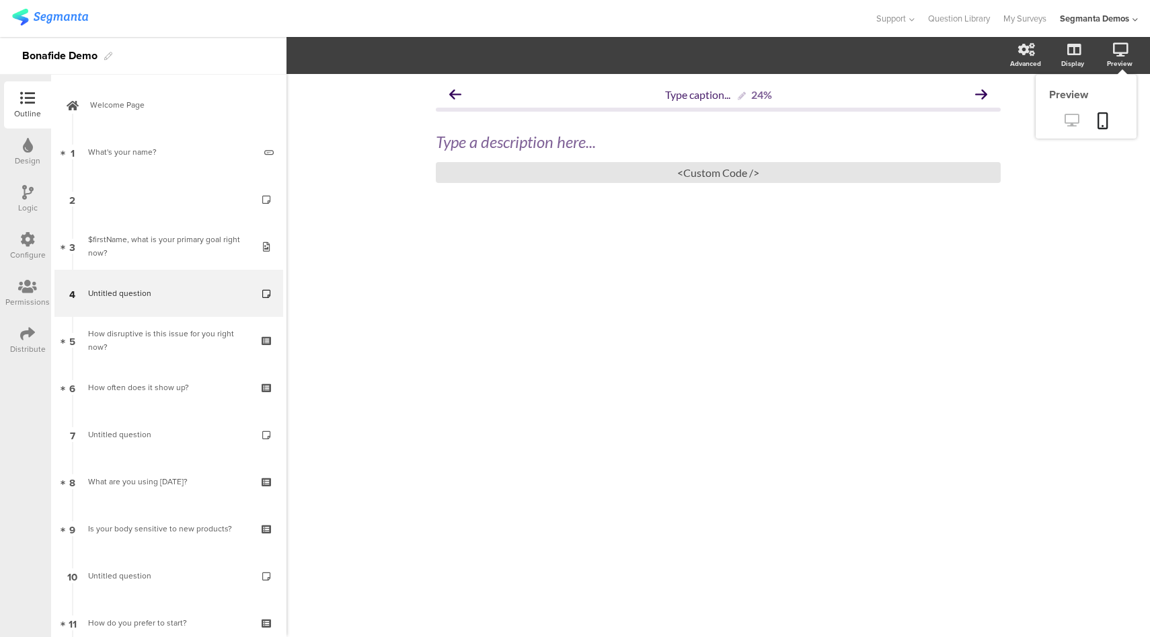
click at [1073, 123] on icon at bounding box center [1072, 120] width 14 height 13
click at [555, 169] on div "<Custom Code />" at bounding box center [718, 172] width 565 height 21
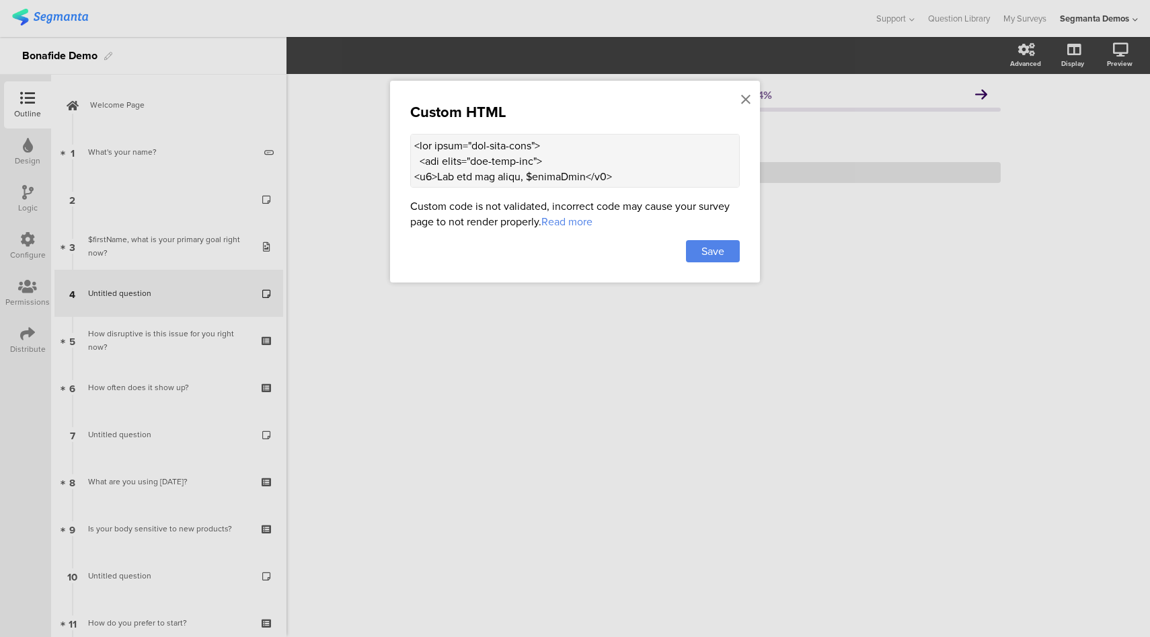
click at [564, 151] on textarea at bounding box center [575, 161] width 330 height 54
paste textarea "<br>"
type textarea "<div class="bon-info-card"> <div class="bon-info-img"> <h2>You are not alone, $…"
click at [736, 251] on div "Save" at bounding box center [713, 251] width 54 height 22
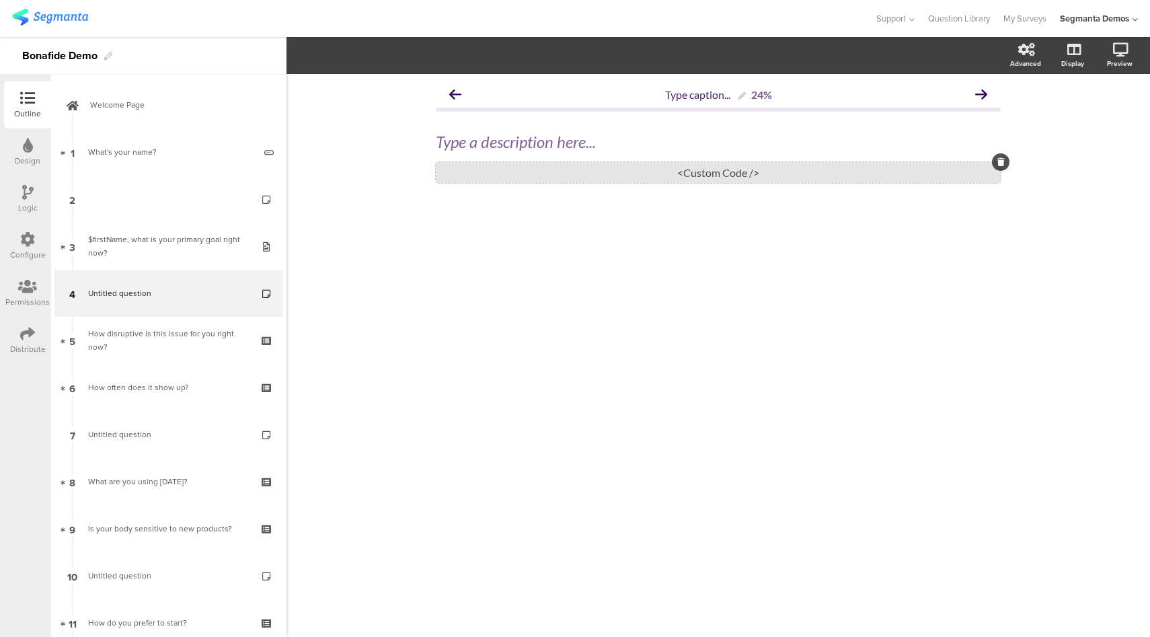
click at [621, 179] on div "<Custom Code />" at bounding box center [718, 172] width 565 height 21
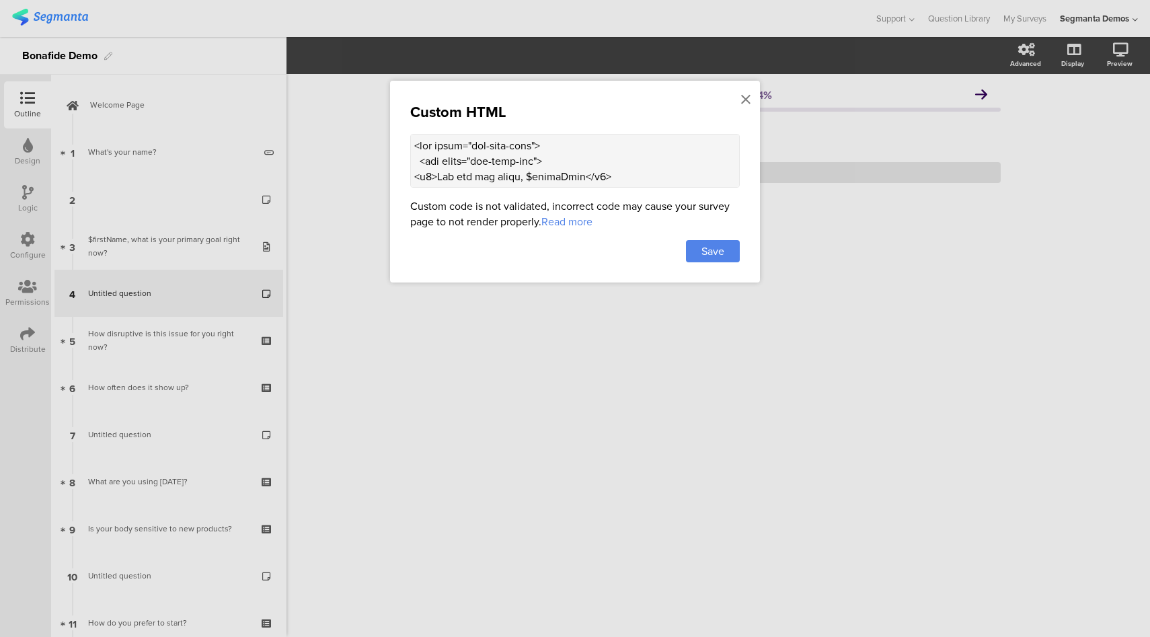
click at [641, 181] on textarea at bounding box center [575, 161] width 330 height 54
paste textarea "<div class="bon-info-img">"
type textarea "<div class="bon-info-card"> <div class="bon-info-img"> <h2>You are not alone, $…"
click at [736, 254] on div "Save" at bounding box center [713, 251] width 54 height 22
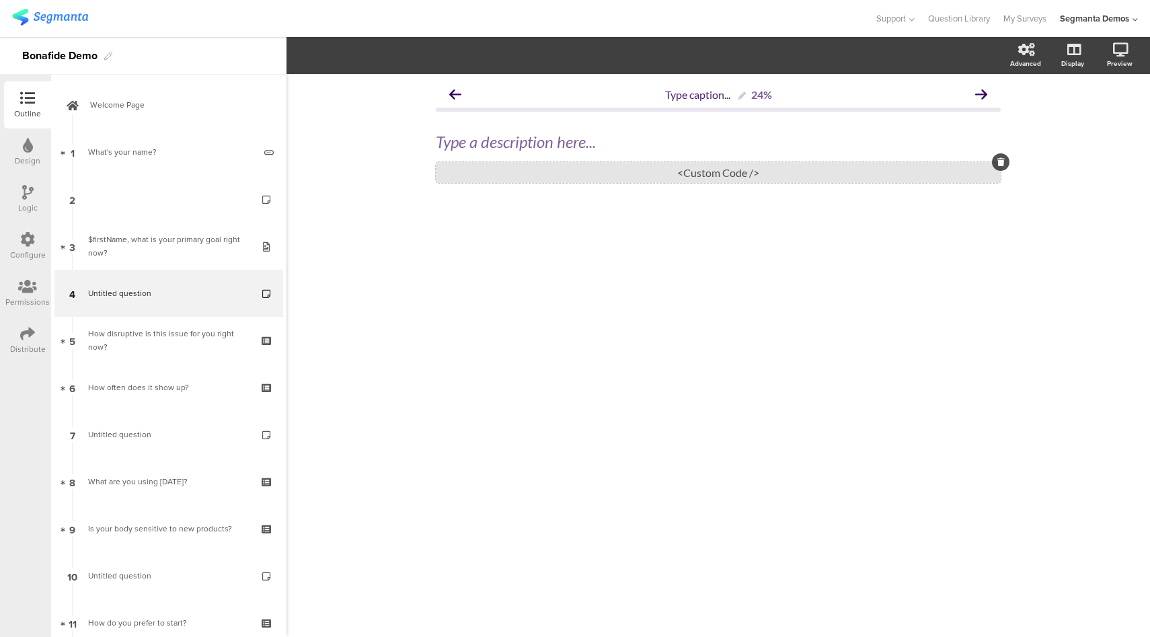
click at [535, 178] on div "<Custom Code />" at bounding box center [718, 172] width 565 height 21
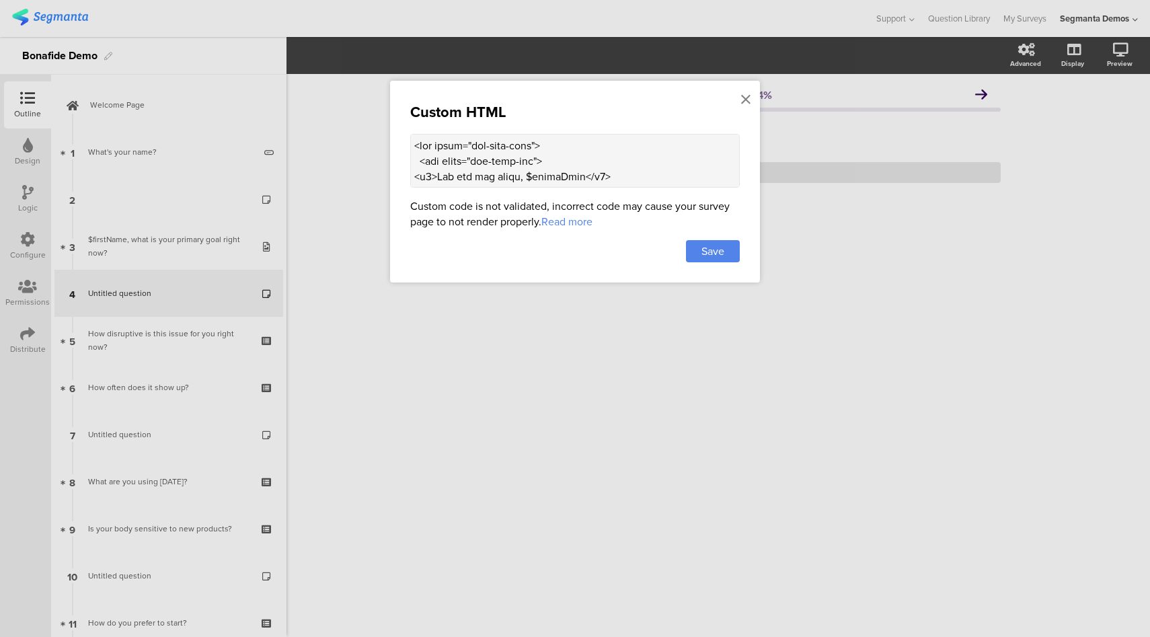
click at [643, 182] on textarea at bounding box center [575, 161] width 330 height 54
paste textarea "/*margin-bottom: 12px;*/"
type textarea "<div class="bon-info-card"> <div class="bon-info-img"> <h2>You are not alone, $…"
click at [691, 245] on div "Save" at bounding box center [713, 251] width 54 height 22
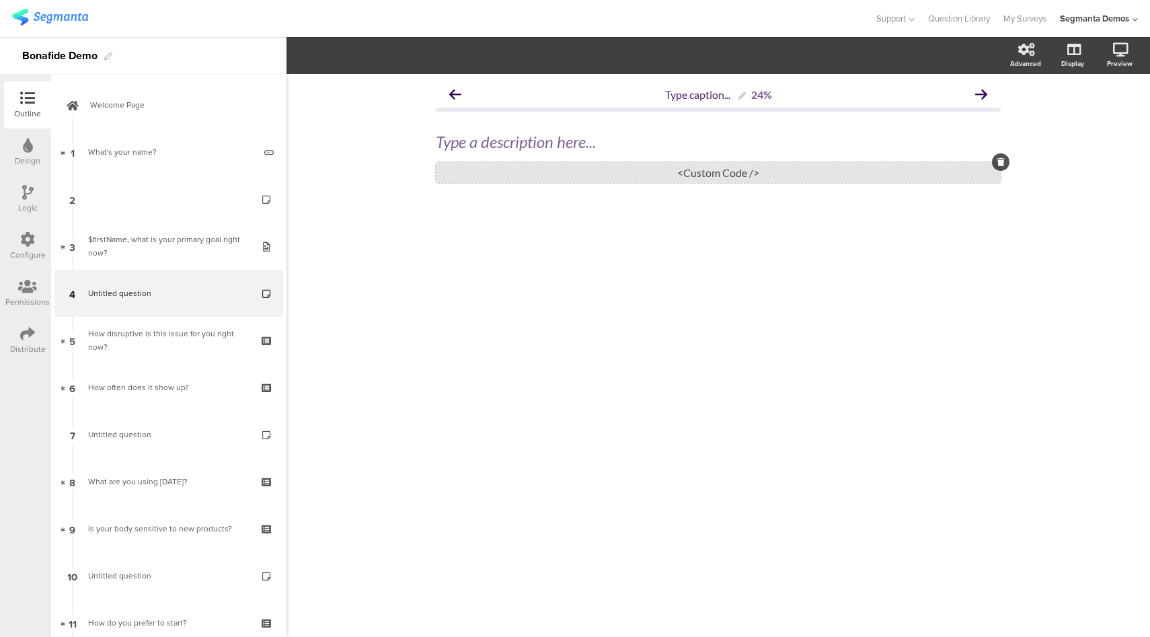
click at [713, 169] on div "<Custom Code />" at bounding box center [718, 172] width 565 height 21
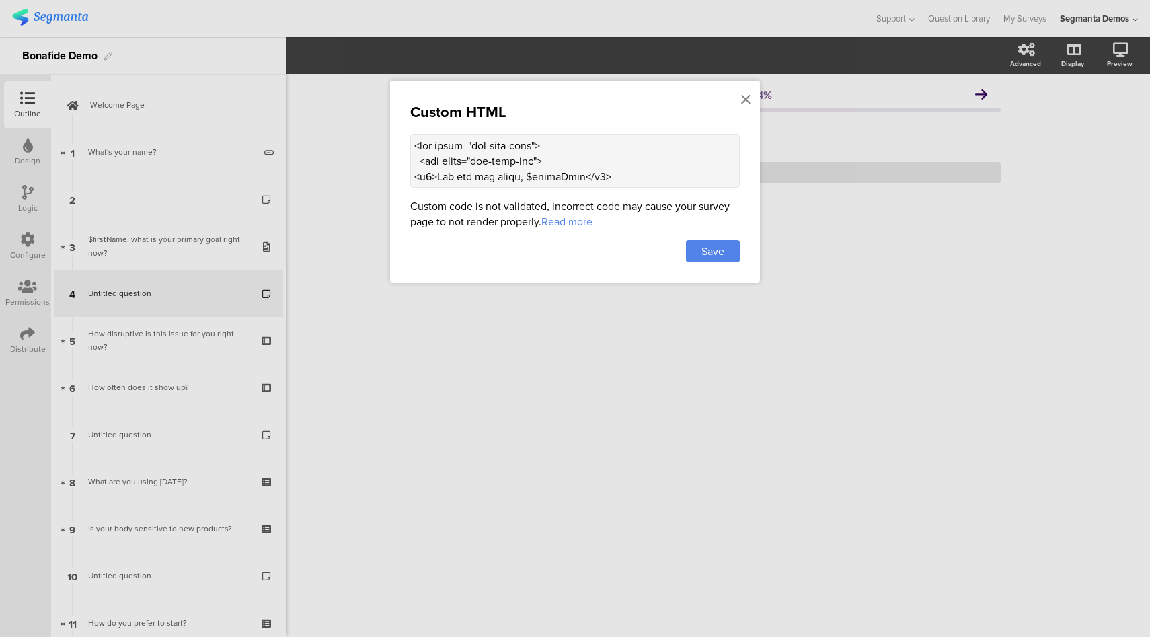
click at [557, 149] on textarea at bounding box center [575, 161] width 330 height 54
paste textarea "div class="bon-info-img"> <img src="https://hellobonafide.com/cdn/shop/articles…"
type textarea "<div class="bon-info-card"> <div class="bon-info-img"> <div class="bon-info-img…"
click at [723, 254] on span "Save" at bounding box center [712, 250] width 23 height 15
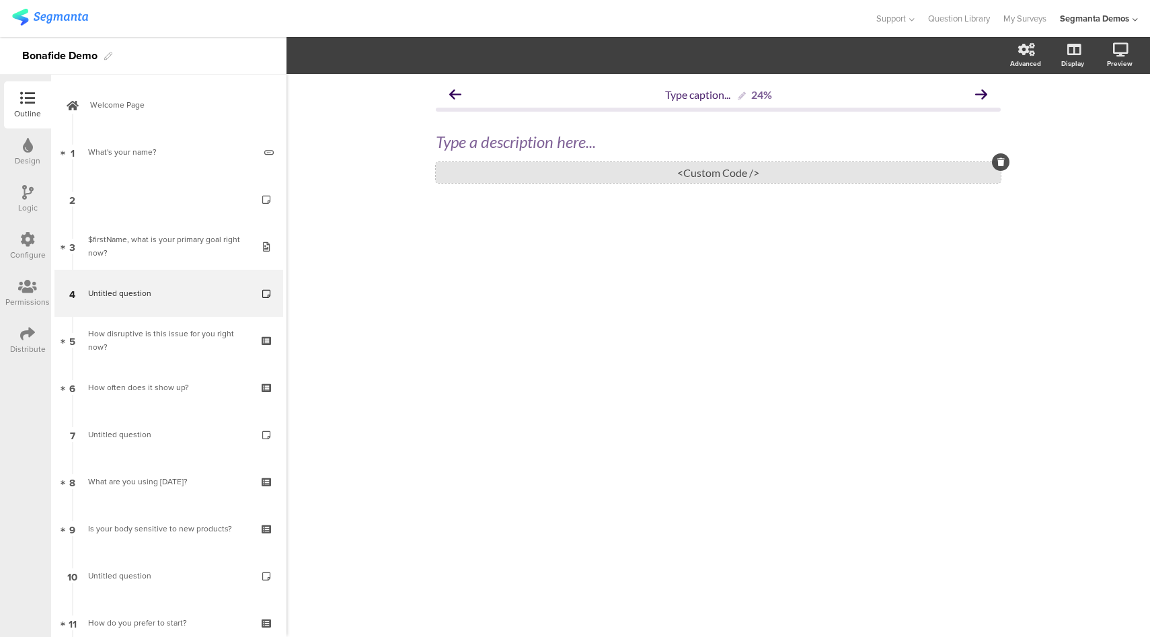
click at [612, 181] on div "<Custom Code />" at bounding box center [718, 172] width 565 height 21
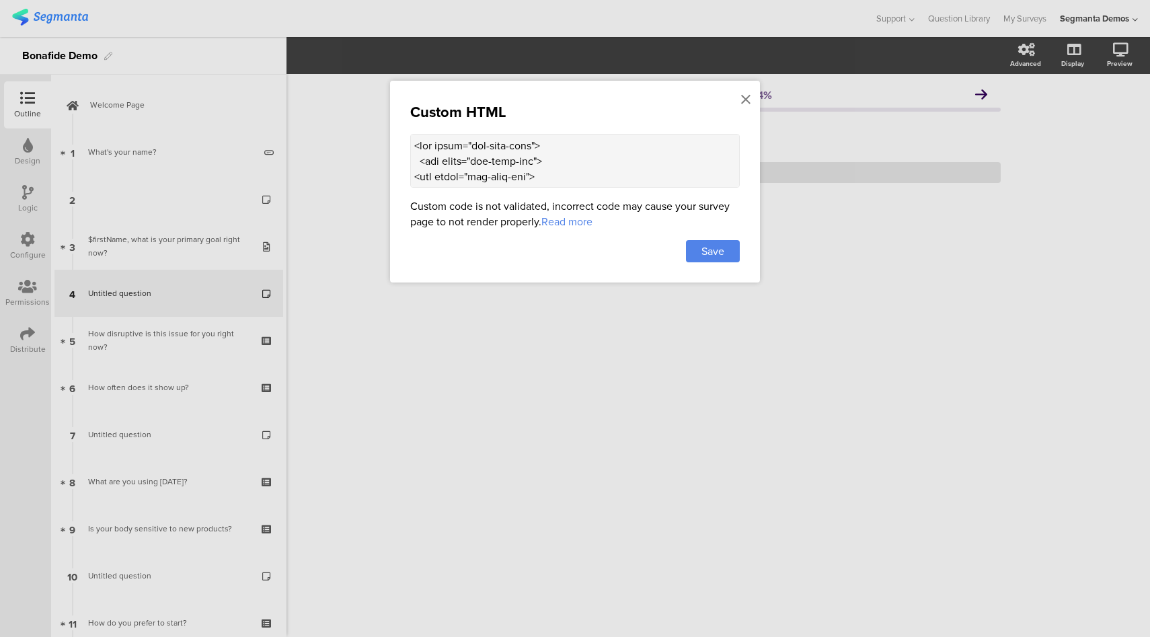
click at [597, 163] on textarea at bounding box center [575, 161] width 330 height 54
paste textarea "margin-bottom: 12px;"
type textarea "<div class="bon-info-card"> <div class="bon-info-img"> <div class="bon-info-img…"
click at [714, 260] on div "Custom HTML Custom code is not validated, incorrect code may cause your survey …" at bounding box center [575, 182] width 370 height 202
click at [716, 252] on span "Save" at bounding box center [712, 250] width 23 height 15
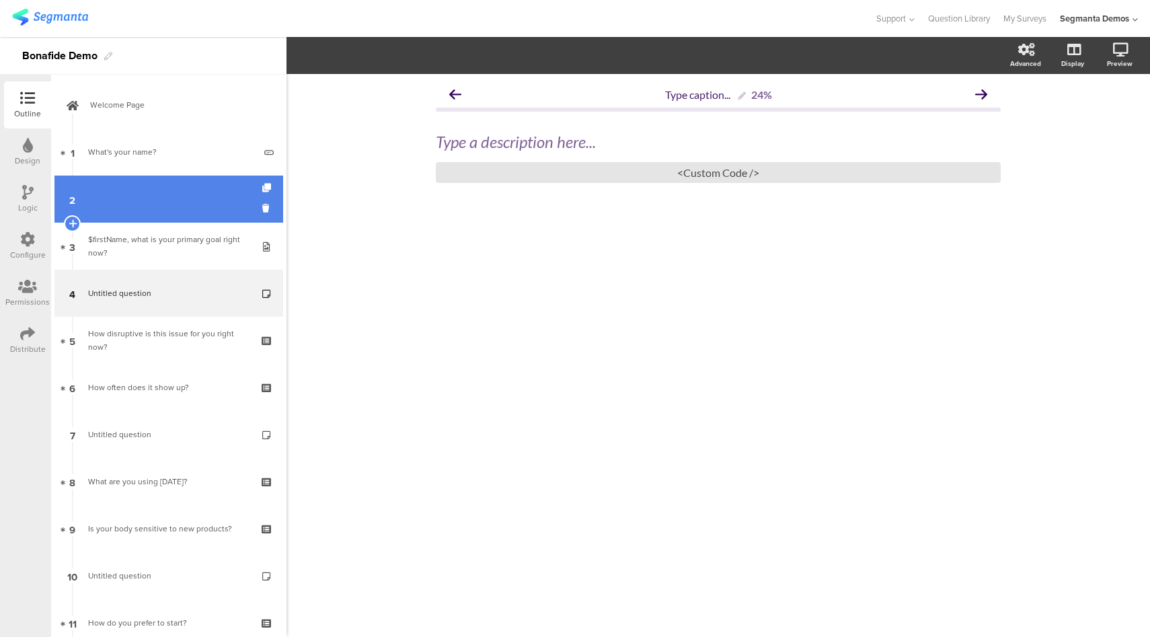
click at [184, 190] on link "2" at bounding box center [168, 199] width 229 height 47
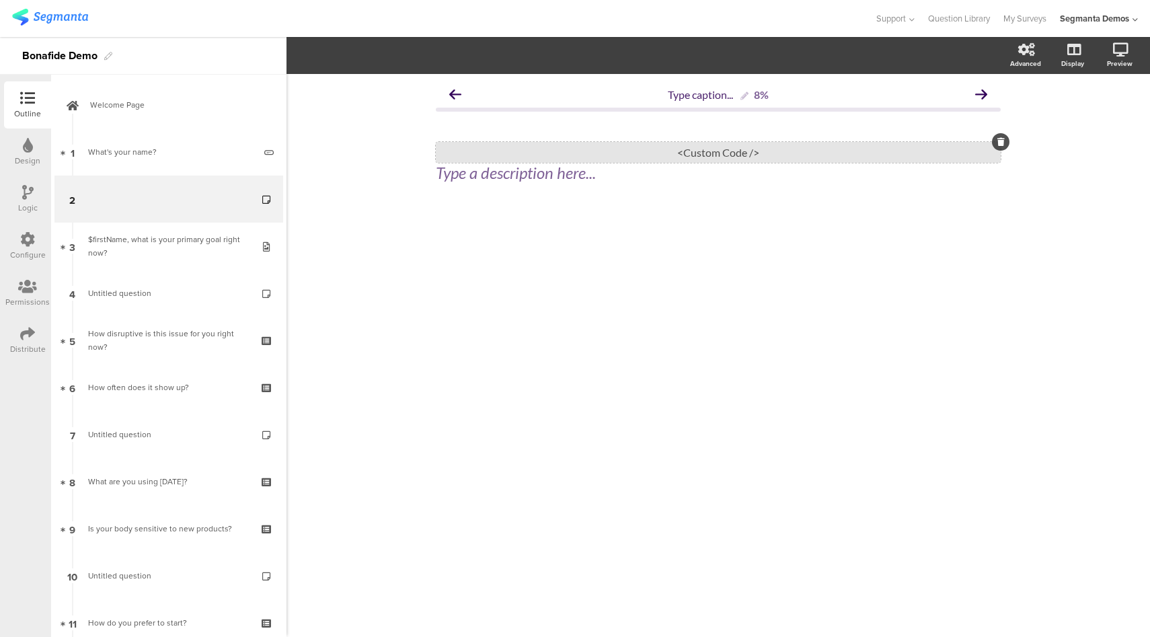
click at [765, 159] on div "<Custom Code />" at bounding box center [718, 152] width 565 height 21
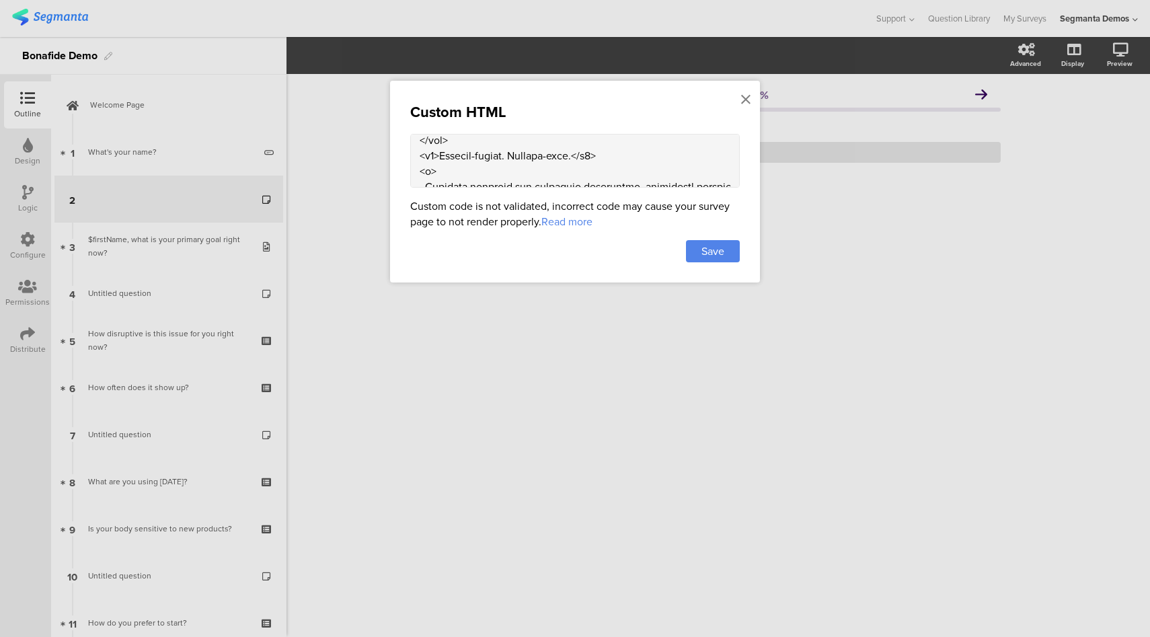
scroll to position [82, 0]
click at [549, 178] on textarea at bounding box center [575, 161] width 330 height 54
paste textarea "articles/shutterstock_2121913949_a9fae357-ab92-4858-a680-2a59acadf6a3.jpg?v=175…"
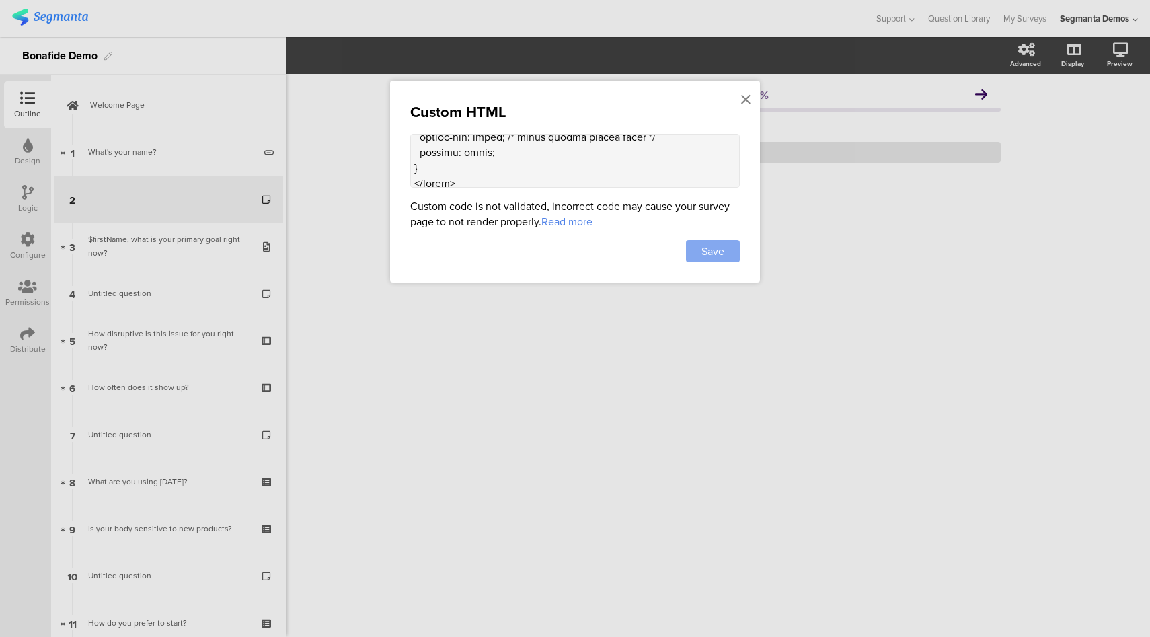
type textarea "<div class="bon-info-card"> <div class="bon-info-img"> <img src="https://hellob…"
drag, startPoint x: 698, startPoint y: 246, endPoint x: 694, endPoint y: 239, distance: 7.8
click at [698, 245] on div "Save" at bounding box center [713, 251] width 54 height 22
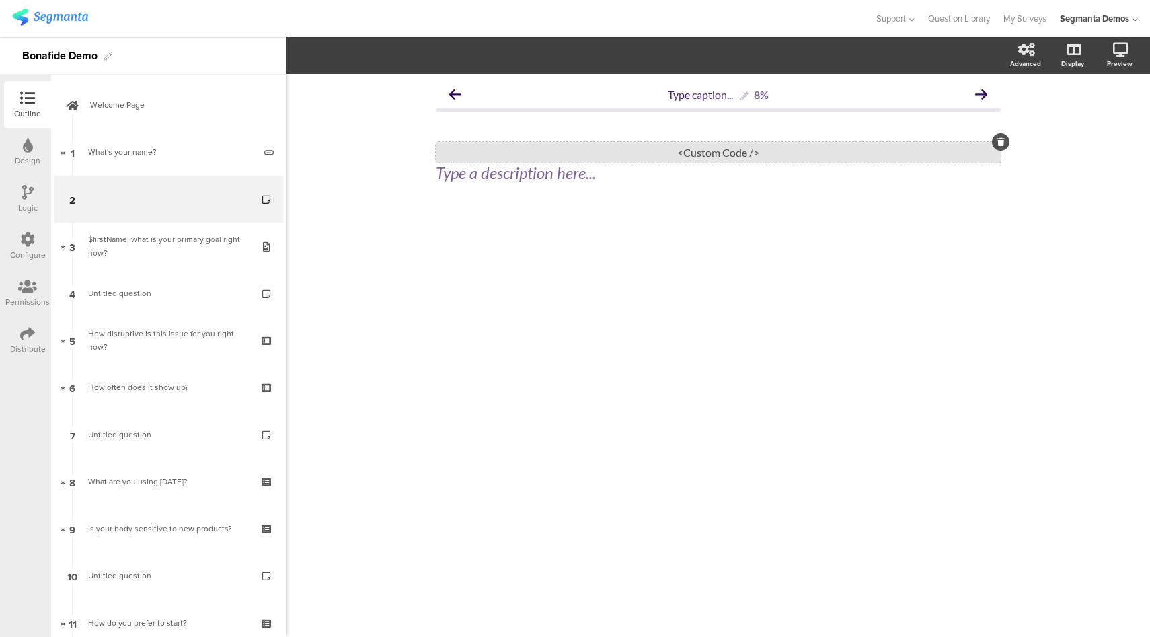
click at [603, 151] on div "<Custom Code />" at bounding box center [718, 152] width 565 height 21
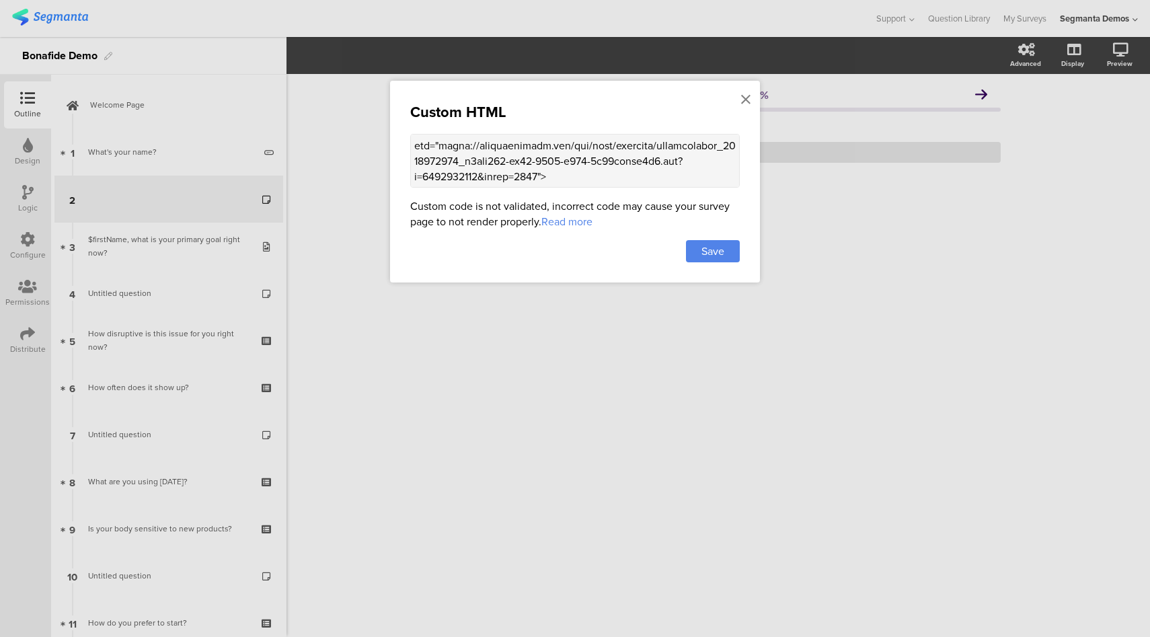
scroll to position [44, 0]
click at [746, 102] on icon at bounding box center [745, 99] width 9 height 15
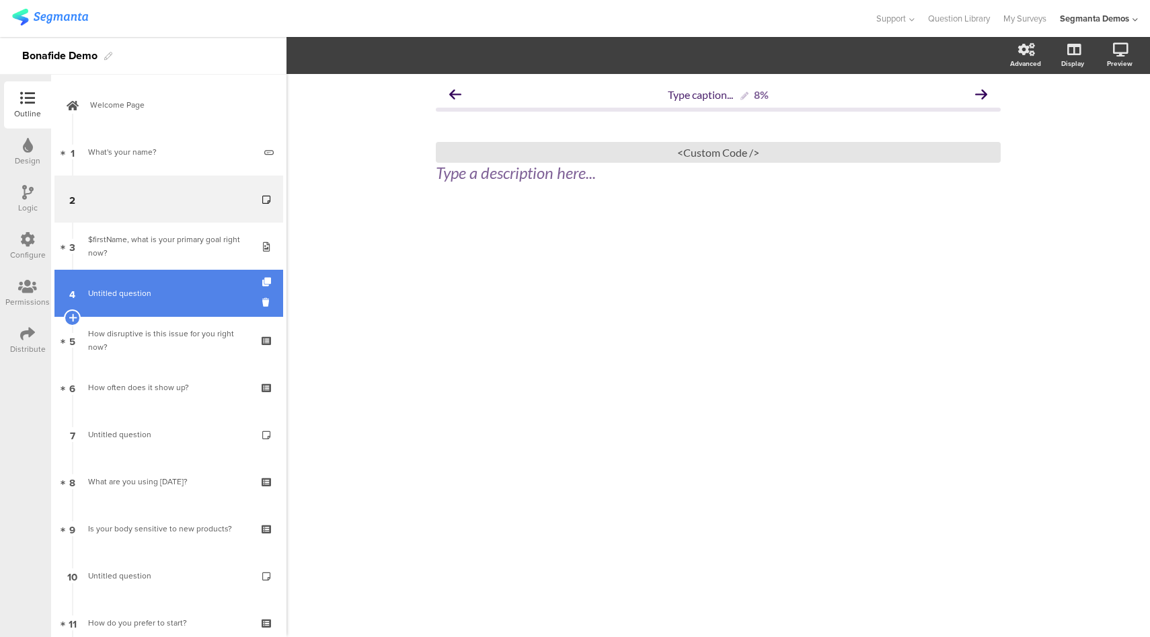
click at [145, 305] on link "4 Untitled question" at bounding box center [168, 293] width 229 height 47
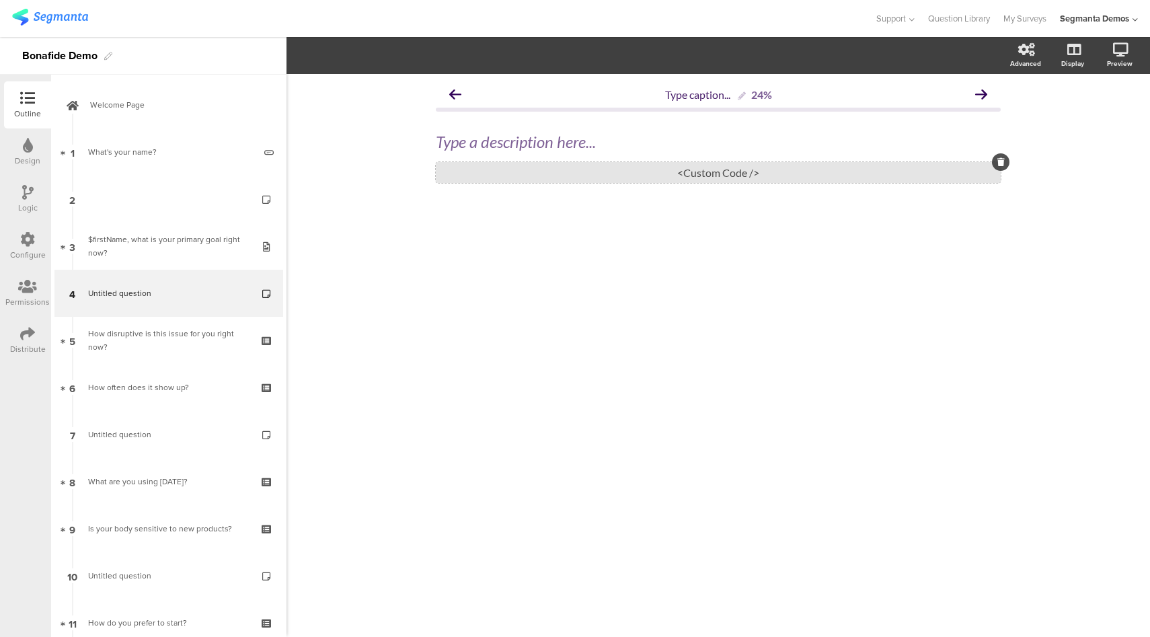
click at [643, 171] on div "<Custom Code />" at bounding box center [718, 172] width 565 height 21
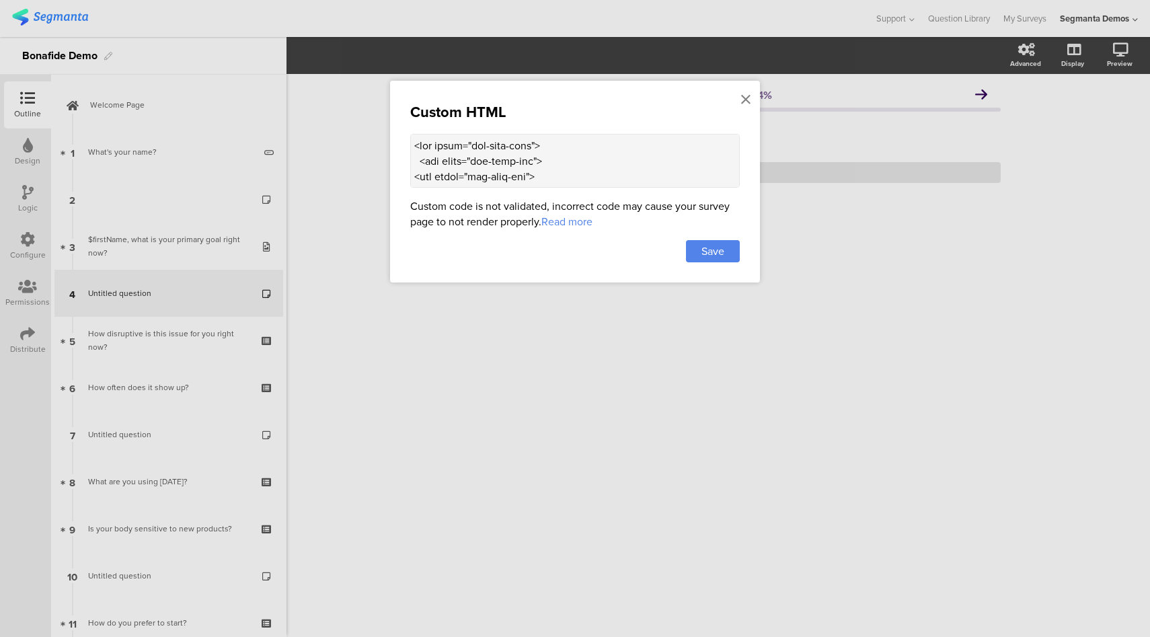
click at [568, 145] on textarea at bounding box center [575, 161] width 330 height 54
paste textarea "<img src="https://hellobonafide.com/cdn/shop/articles/shutterstock_2121913949_a…"
type textarea "<div class="bon-info-card"> <div class="bon-info-img"> <img src="https://hellob…"
click at [733, 252] on div "Save" at bounding box center [713, 251] width 54 height 22
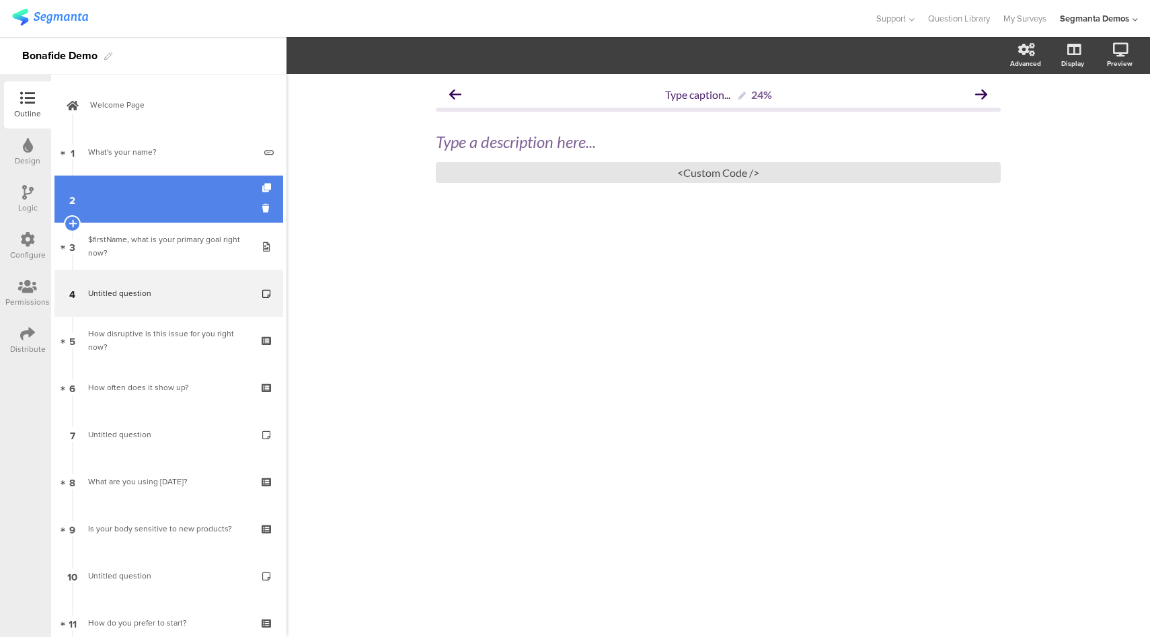
drag, startPoint x: 174, startPoint y: 188, endPoint x: 267, endPoint y: 183, distance: 93.6
click at [174, 188] on link "2" at bounding box center [168, 199] width 229 height 47
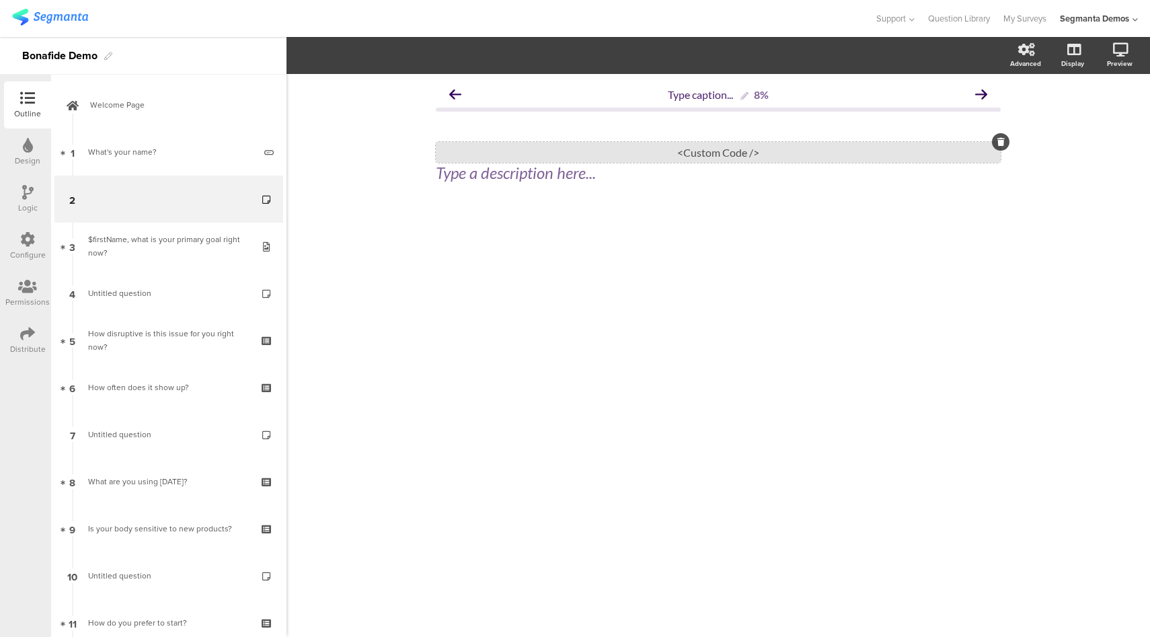
click at [673, 157] on div "<Custom Code />" at bounding box center [718, 152] width 565 height 21
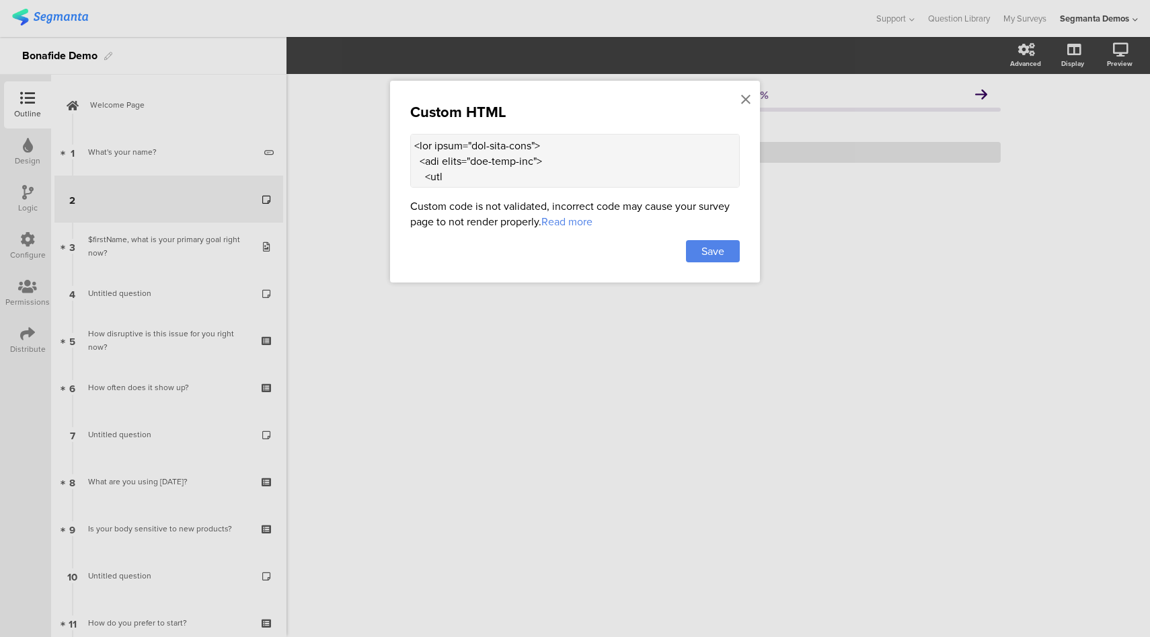
click at [646, 176] on textarea at bounding box center [575, 161] width 330 height 54
paste textarea "files/About_Bonafide_Difference_ImageInfo_Safe.png?v=1731627160&width=1000"> </…"
type textarea "<div class="bon-info-card"> <div class="bon-info-img"> <img src="https://hellob…"
click at [716, 246] on span "Save" at bounding box center [712, 250] width 23 height 15
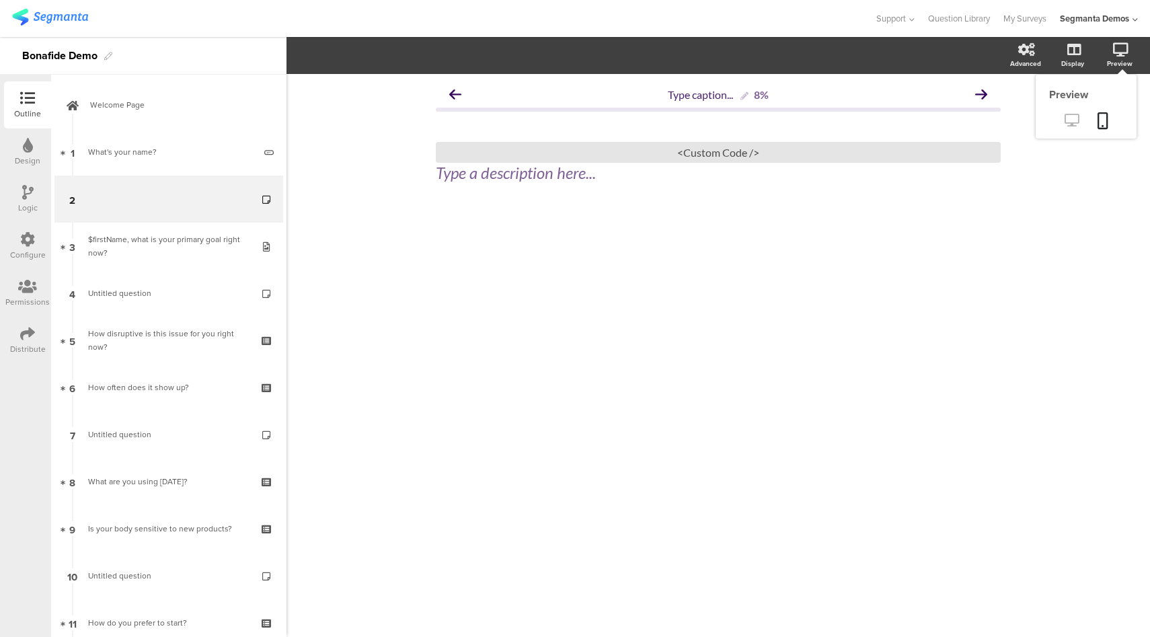
click at [1075, 118] on icon at bounding box center [1072, 120] width 14 height 13
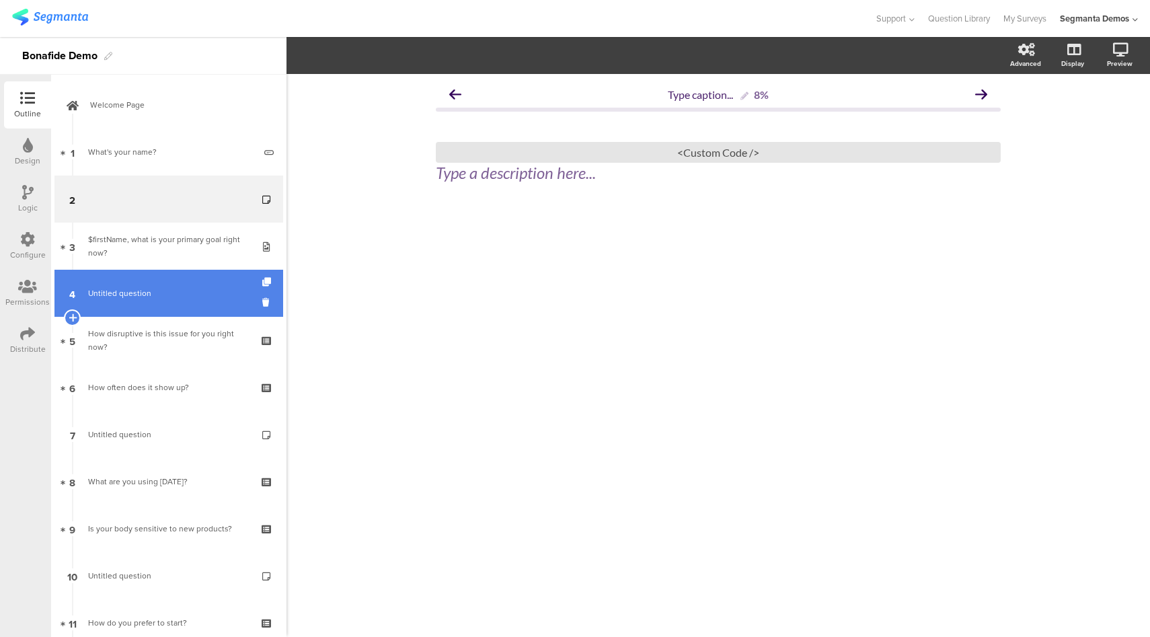
click at [175, 297] on span "Untitled question" at bounding box center [168, 292] width 161 height 13
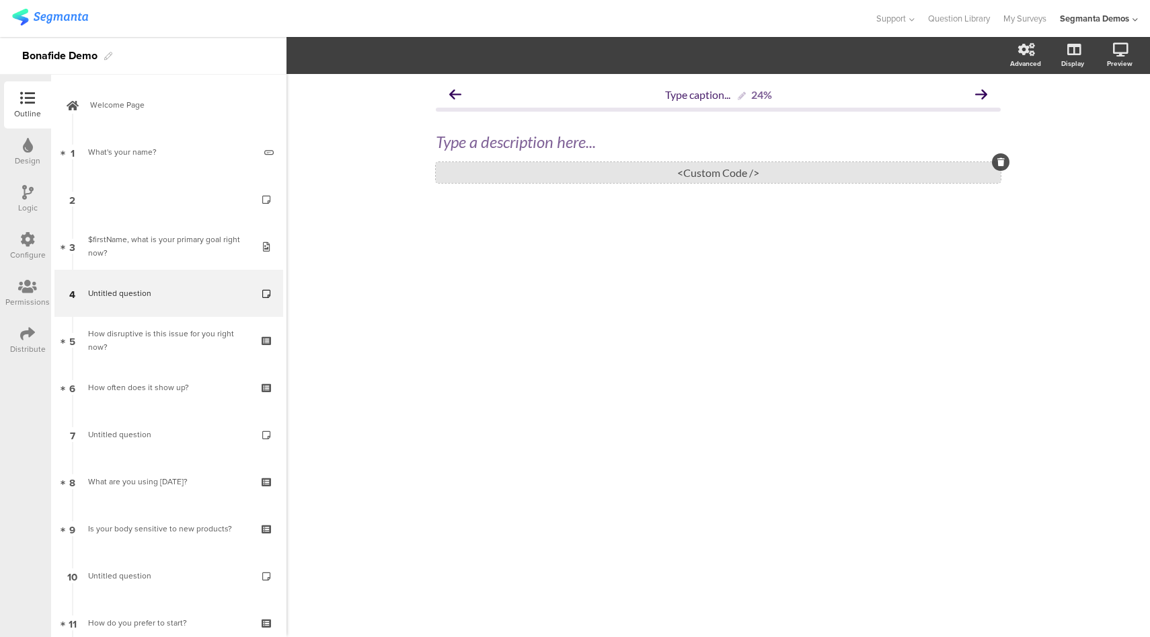
click at [672, 173] on div "<Custom Code />" at bounding box center [718, 172] width 565 height 21
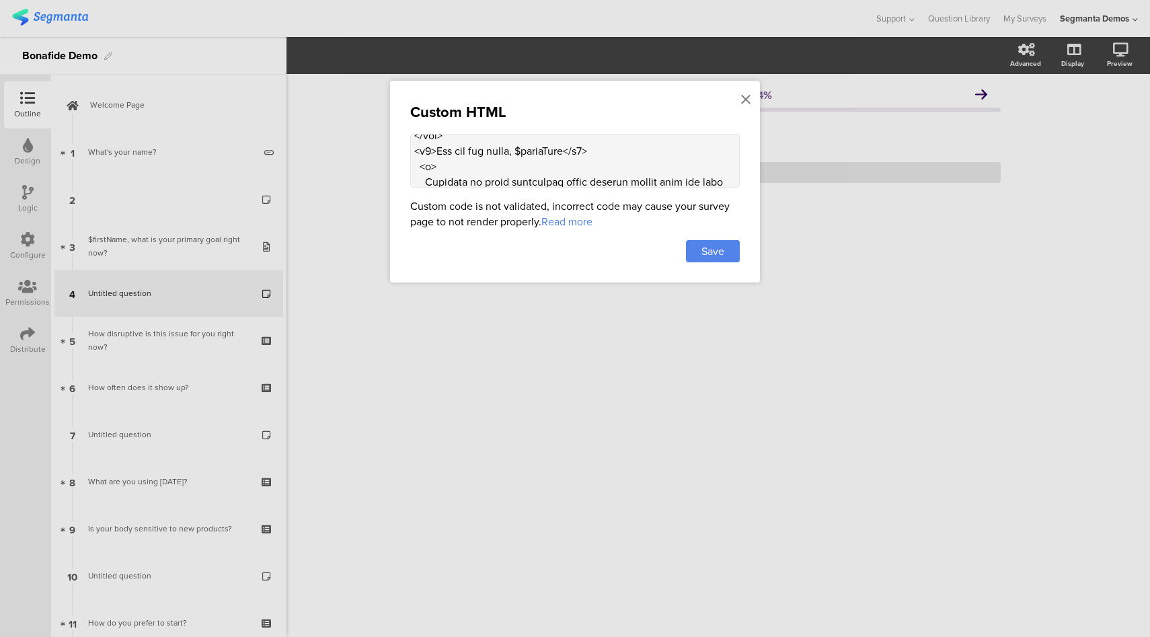
scroll to position [104, 0]
drag, startPoint x: 577, startPoint y: 148, endPoint x: 527, endPoint y: 149, distance: 50.5
click at [527, 149] on textarea at bounding box center [575, 161] width 330 height 54
paste textarea "{{firstName}}"
type textarea "<div class="bon-info-card"> <div class="bon-info-img"> <img src="https://hellob…"
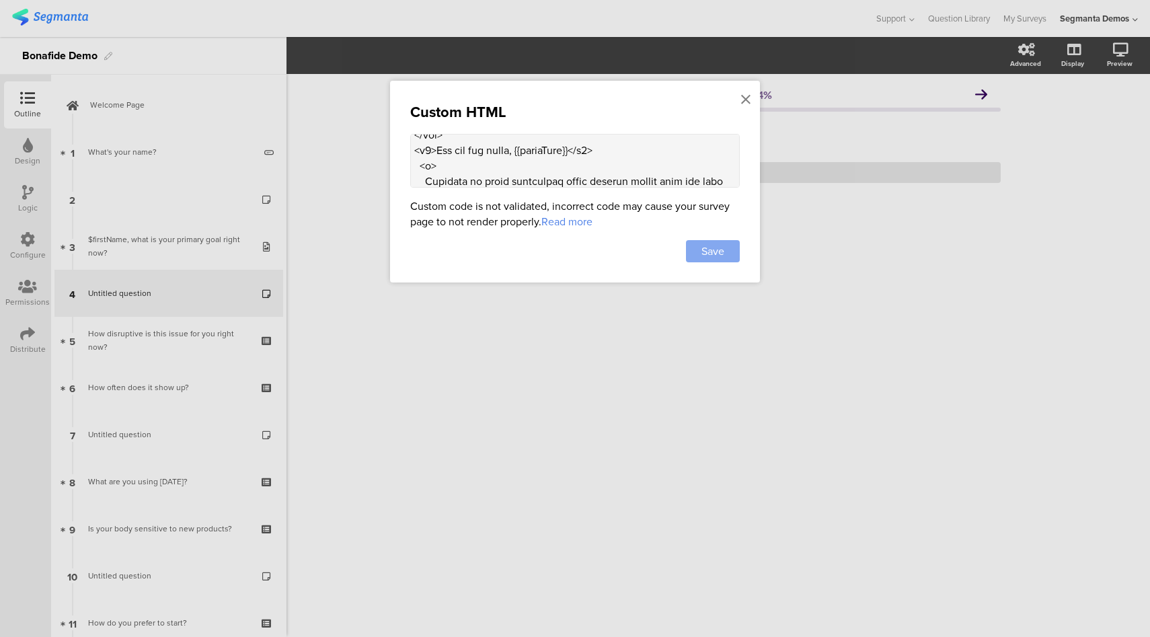
click at [697, 245] on div "Save" at bounding box center [713, 251] width 54 height 22
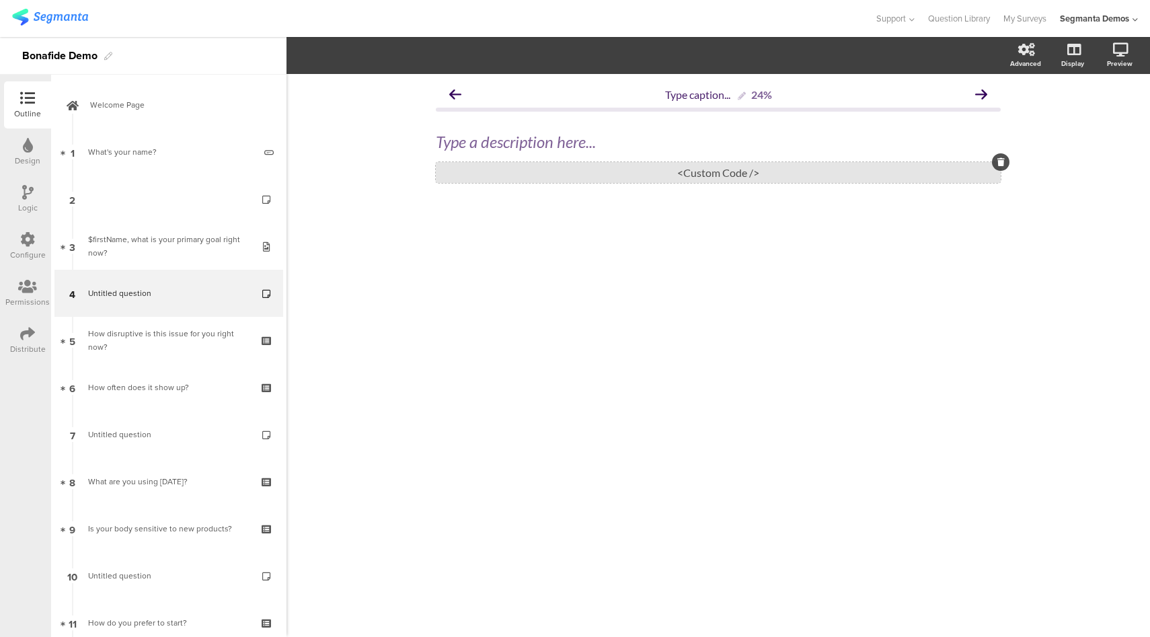
click at [682, 179] on div "<Custom Code />" at bounding box center [718, 172] width 565 height 21
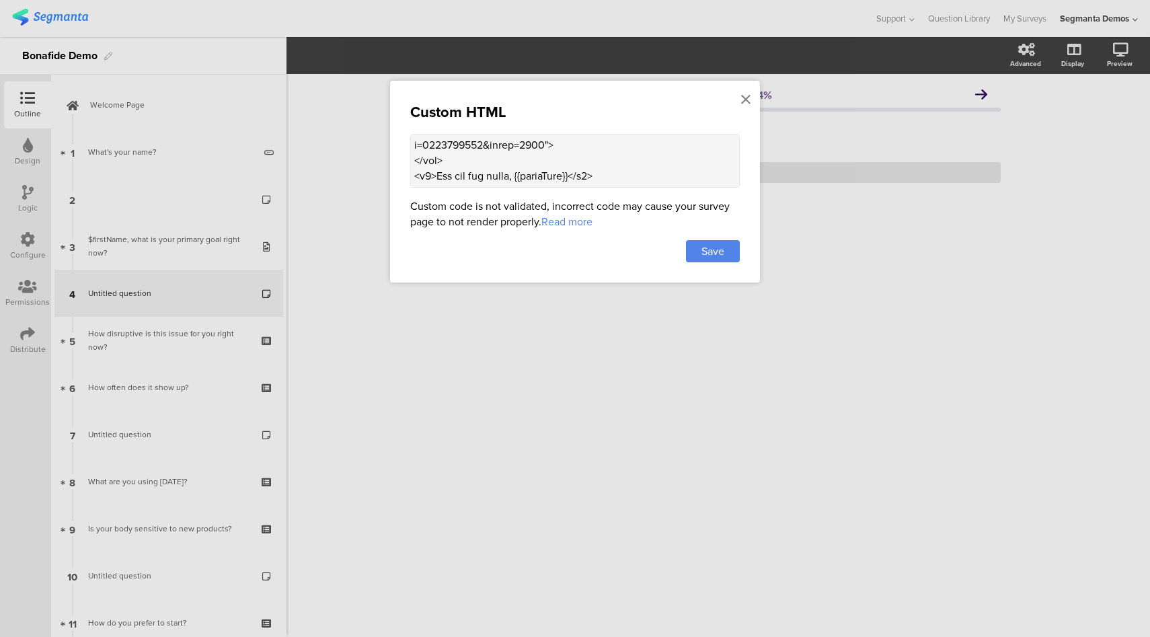
scroll to position [108, 0]
click at [533, 143] on textarea at bounding box center [575, 161] width 330 height 54
click at [584, 144] on textarea at bounding box center [575, 161] width 330 height 54
type textarea "<div class="bon-info-card"> <div class="bon-info-img"> <img src="https://hellob…"
click at [712, 248] on span "Save" at bounding box center [712, 250] width 23 height 15
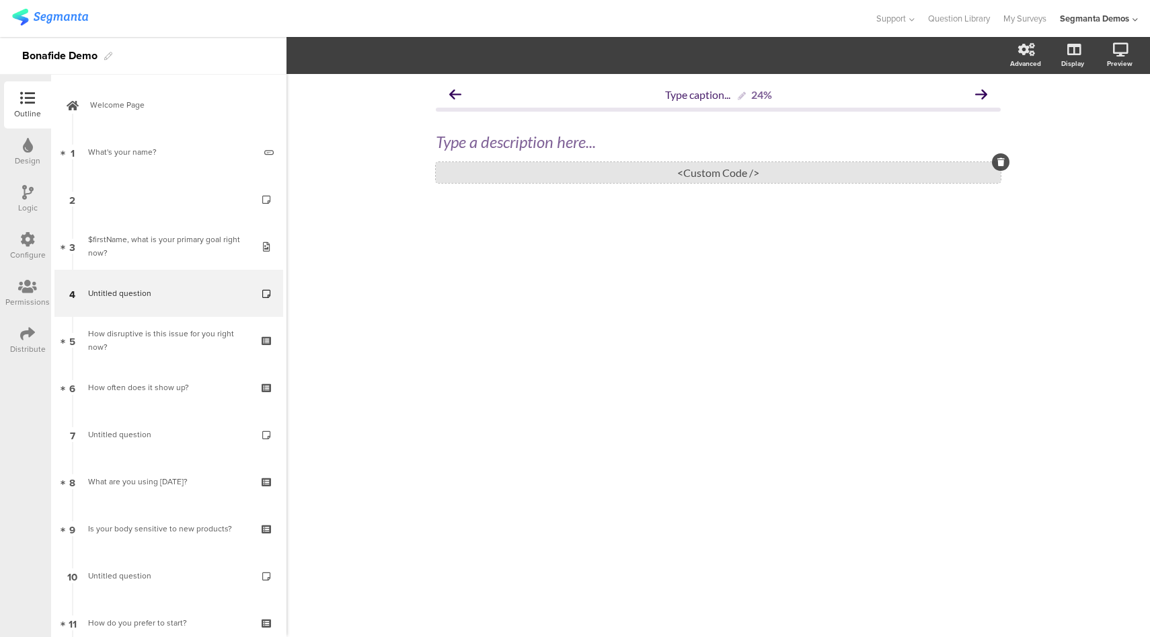
click at [625, 170] on div "<Custom Code />" at bounding box center [718, 172] width 565 height 21
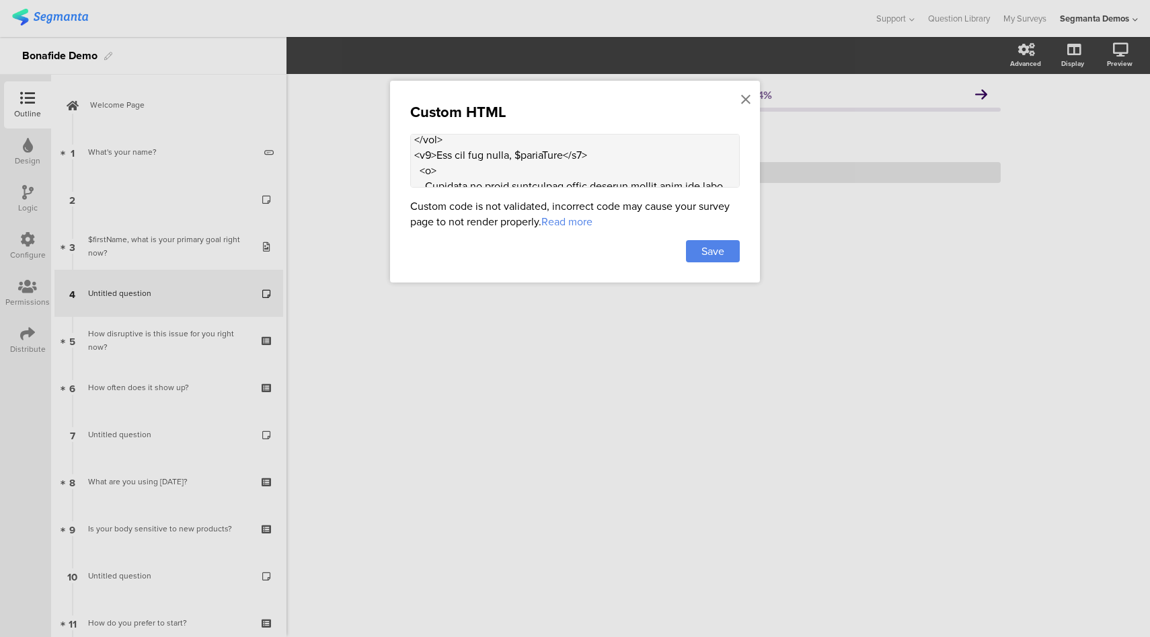
scroll to position [97, 0]
drag, startPoint x: 577, startPoint y: 153, endPoint x: 518, endPoint y: 154, distance: 58.5
click at [518, 154] on textarea at bounding box center [575, 161] width 330 height 54
type textarea "<div class="bon-info-card"> <div class="bon-info-img"> <img src="https://hellob…"
drag, startPoint x: 719, startPoint y: 252, endPoint x: 658, endPoint y: 160, distance: 110.0
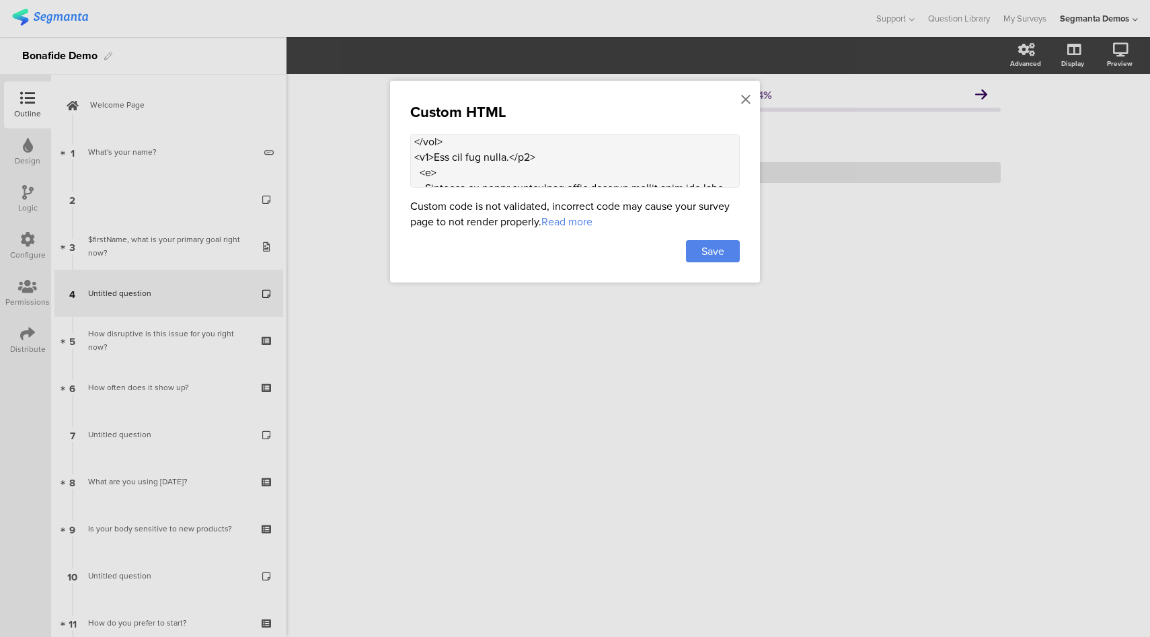
click at [718, 252] on span "Save" at bounding box center [712, 250] width 23 height 15
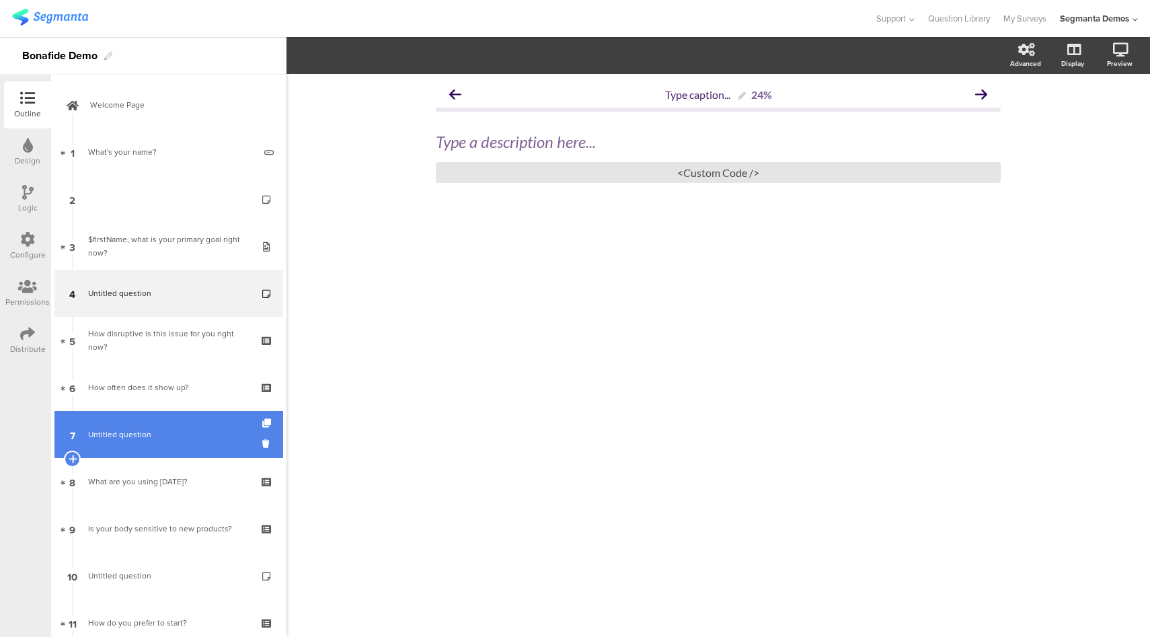
click at [176, 438] on span "Untitled question" at bounding box center [168, 434] width 161 height 13
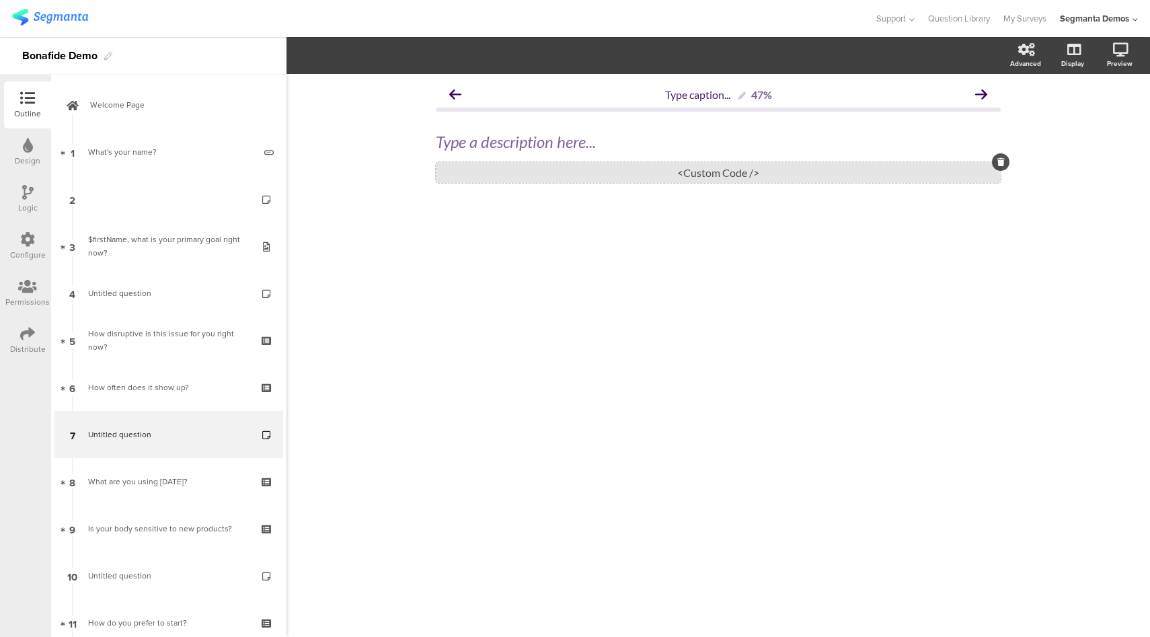
click at [693, 173] on div "<Custom Code />" at bounding box center [718, 172] width 565 height 21
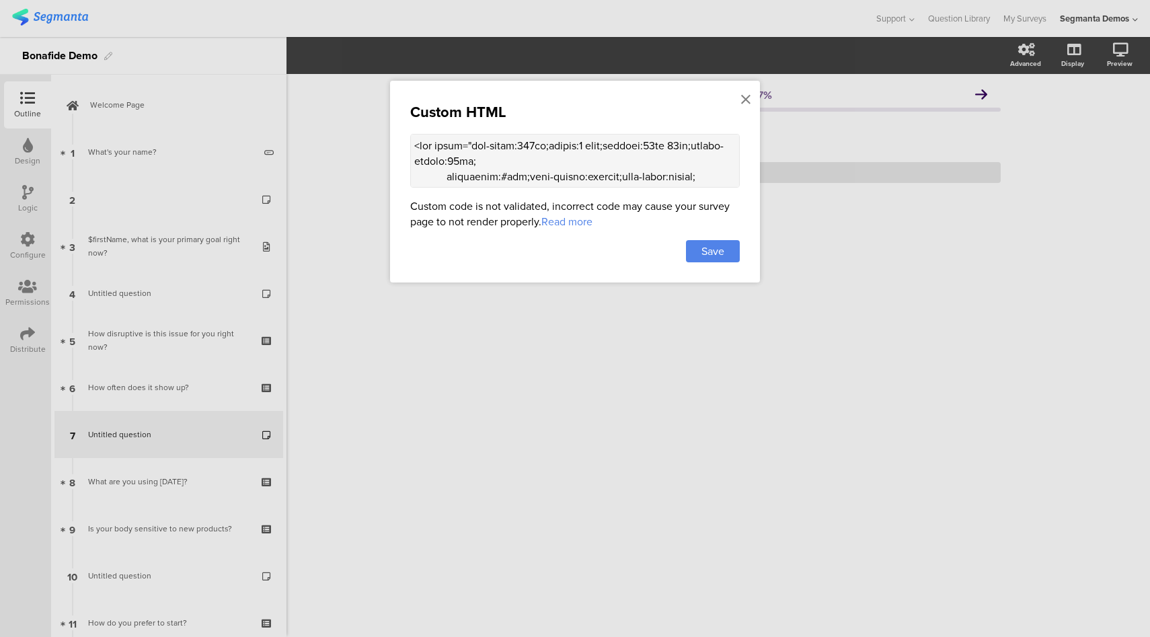
click at [601, 165] on textarea at bounding box center [575, 161] width 330 height 54
paste textarea "class="bon-info-card"> <div class="bon-info-img"> <img src="https://hellobonafi…"
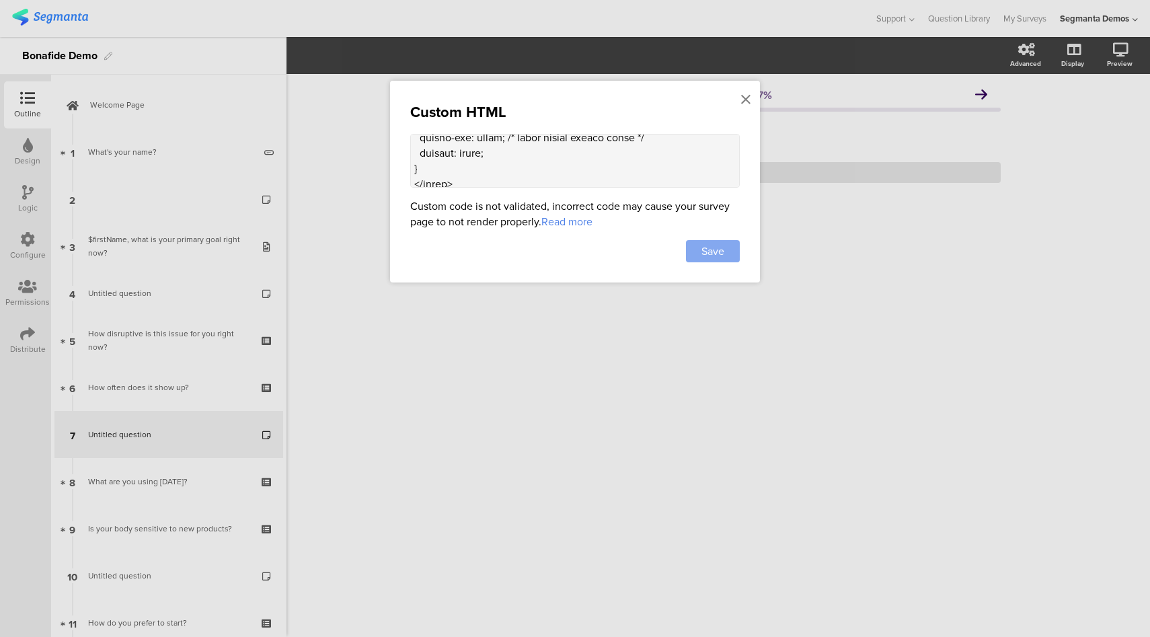
type textarea "<div class="bon-info-card"> <div class="bon-info-img"> <img src="https://hellob…"
click at [724, 247] on div "Save" at bounding box center [713, 251] width 54 height 22
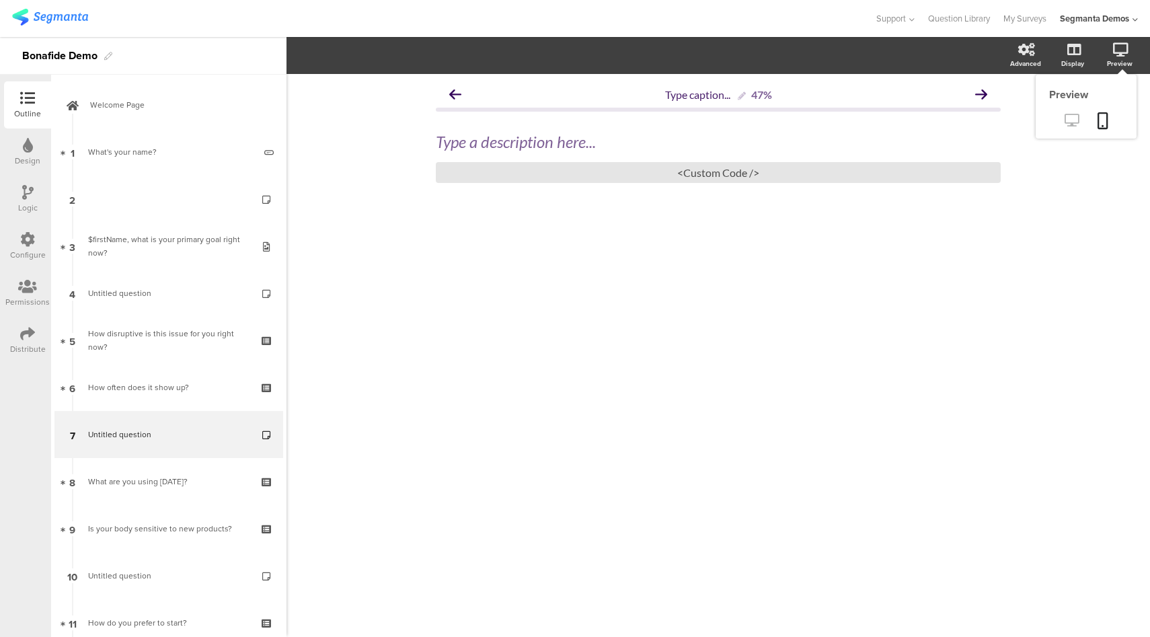
click at [1069, 116] on icon at bounding box center [1072, 120] width 14 height 13
click at [633, 177] on div "<Custom Code />" at bounding box center [718, 172] width 565 height 21
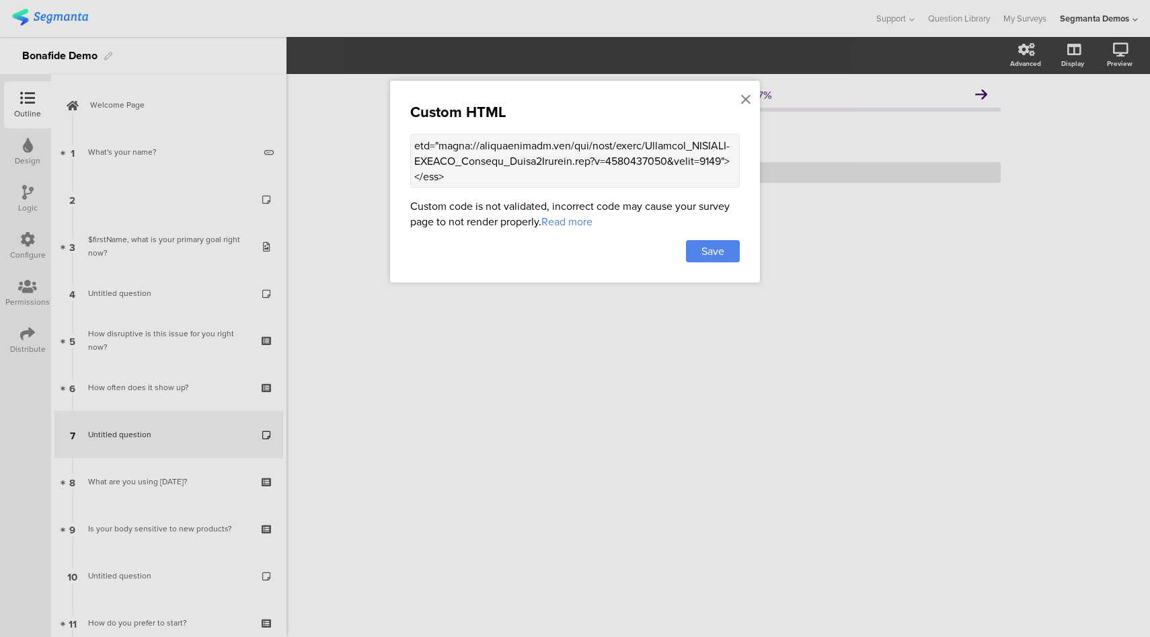
scroll to position [46, 0]
drag, startPoint x: 543, startPoint y: 174, endPoint x: 438, endPoint y: 146, distance: 108.6
click at [438, 146] on textarea at bounding box center [575, 161] width 330 height 54
paste textarea "5Testimonial.png?v=1754925968"
type textarea "<div class="bon-info-card"> <div class="bon-info-img"> <img src="https://hellob…"
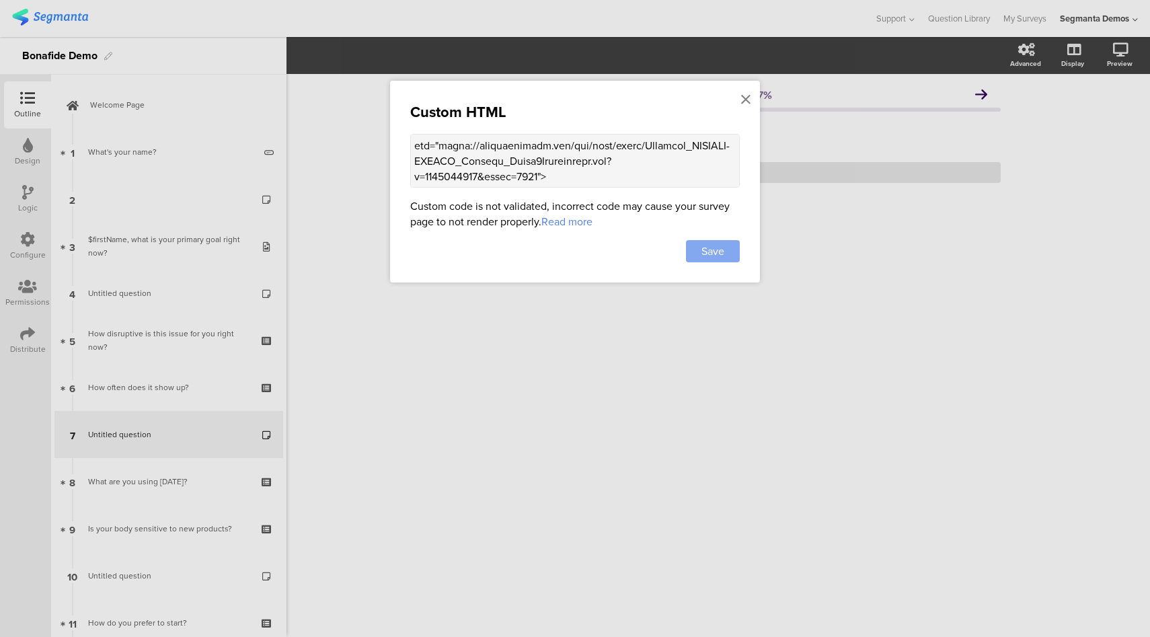
click at [728, 256] on div "Save" at bounding box center [713, 251] width 54 height 22
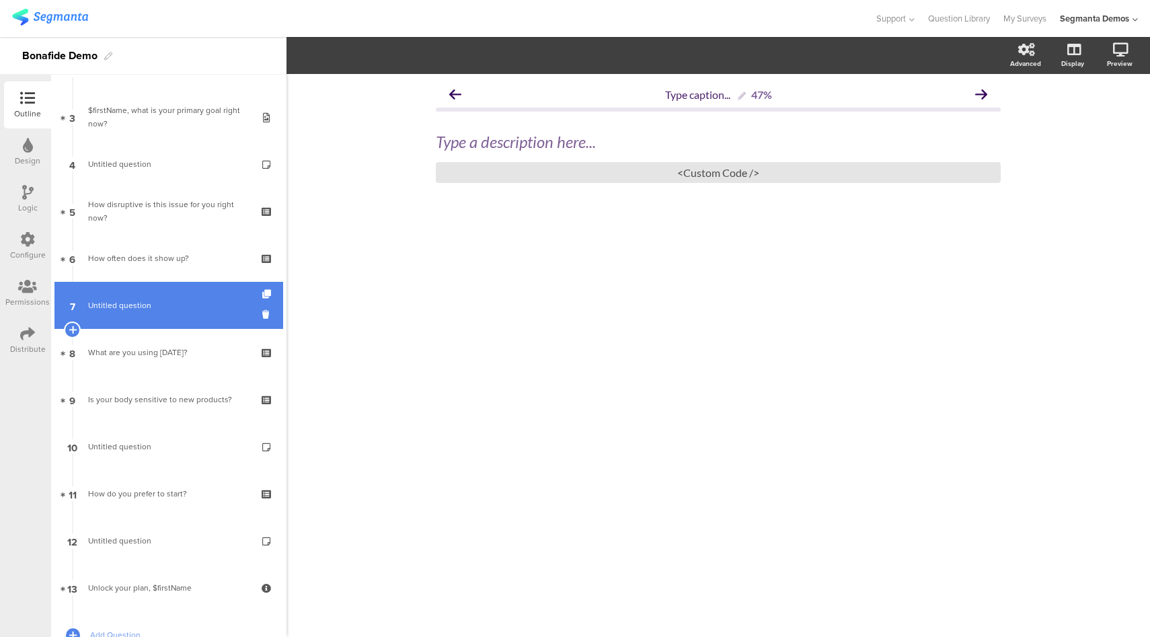
scroll to position [0, 0]
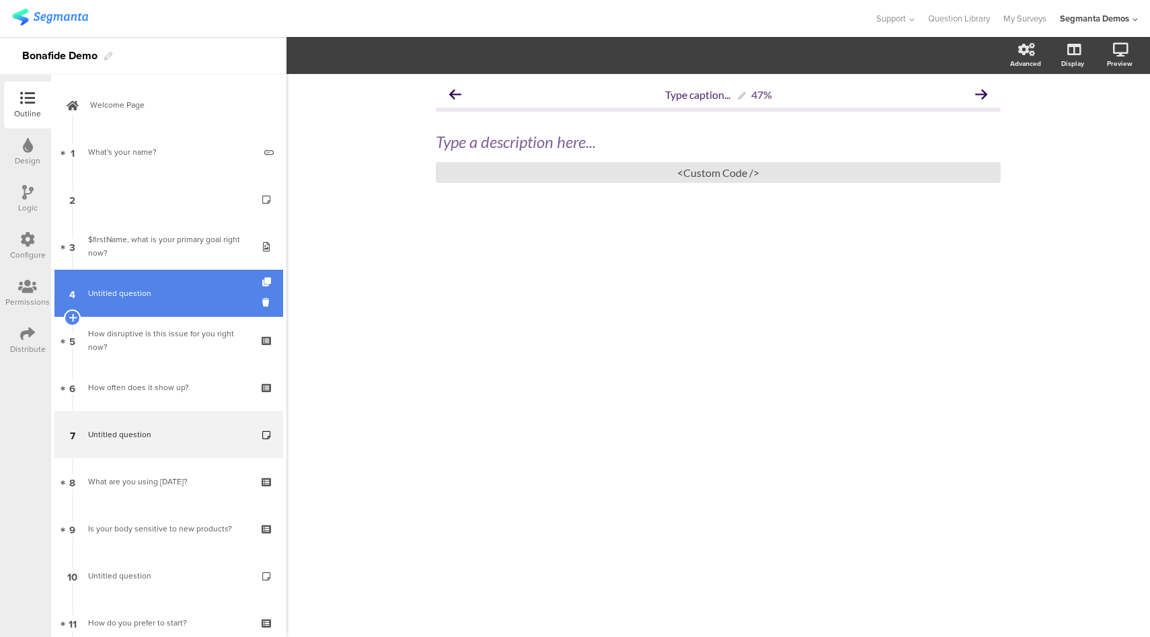
click at [159, 282] on link "4 Untitled question" at bounding box center [168, 293] width 229 height 47
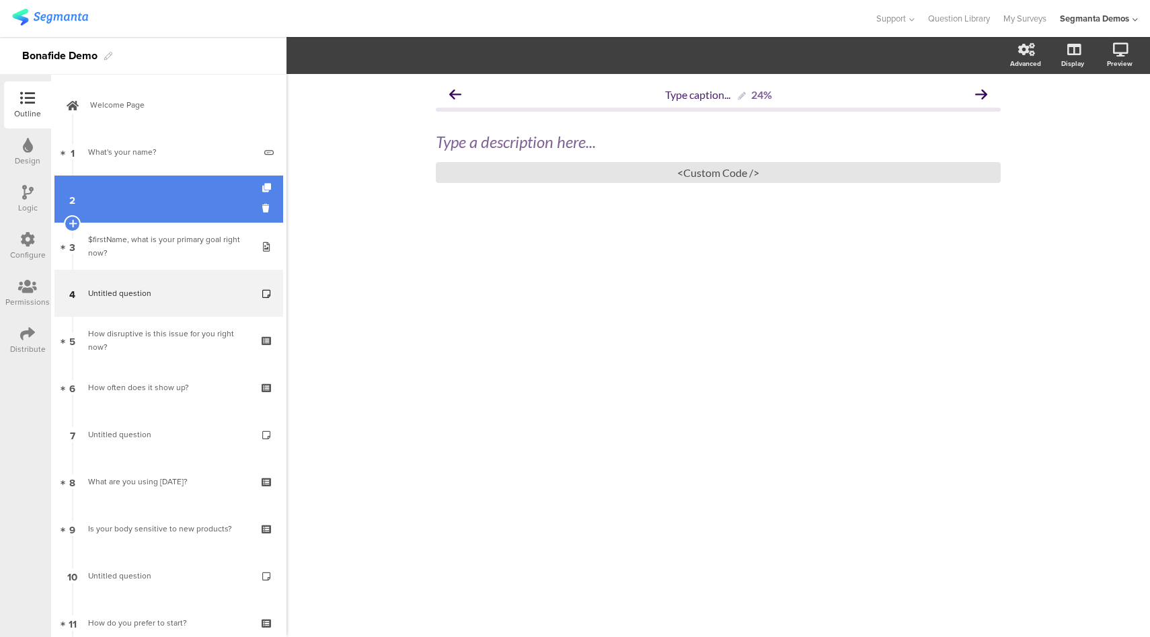
click at [180, 205] on link "2" at bounding box center [168, 199] width 229 height 47
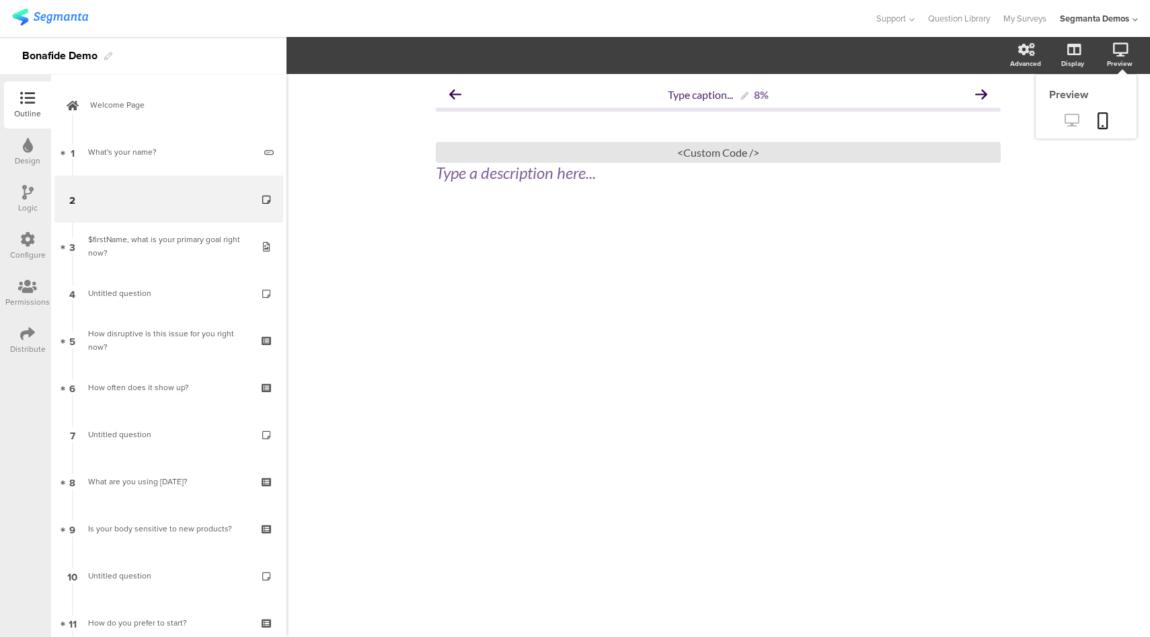
click at [1079, 121] on link at bounding box center [1071, 121] width 33 height 22
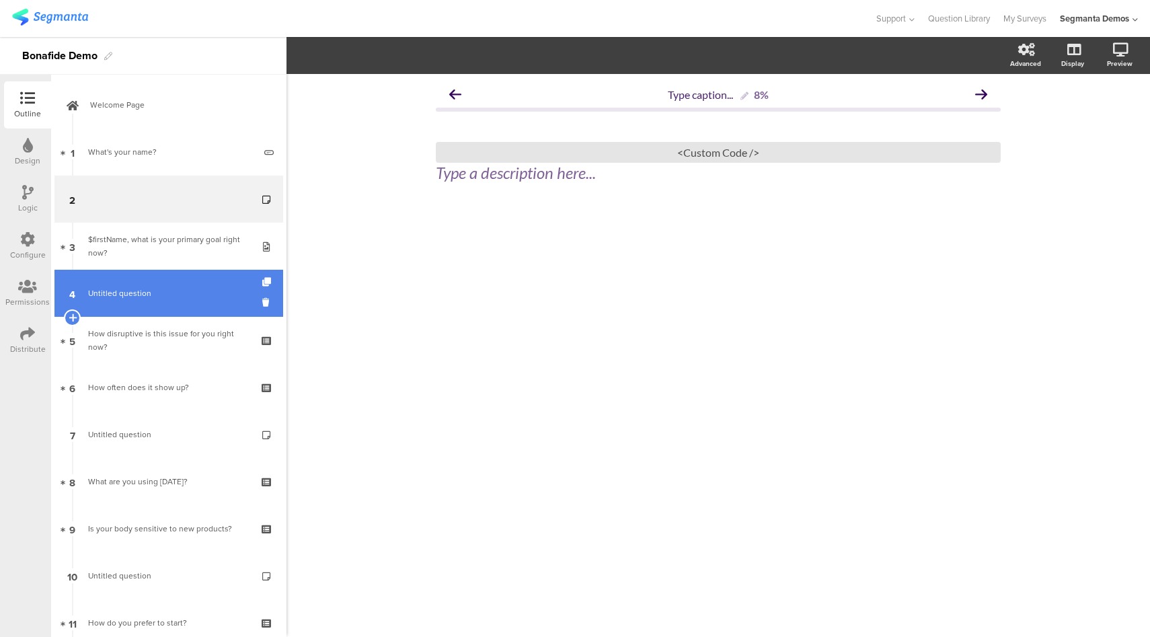
click at [165, 287] on span "Untitled question" at bounding box center [168, 292] width 161 height 13
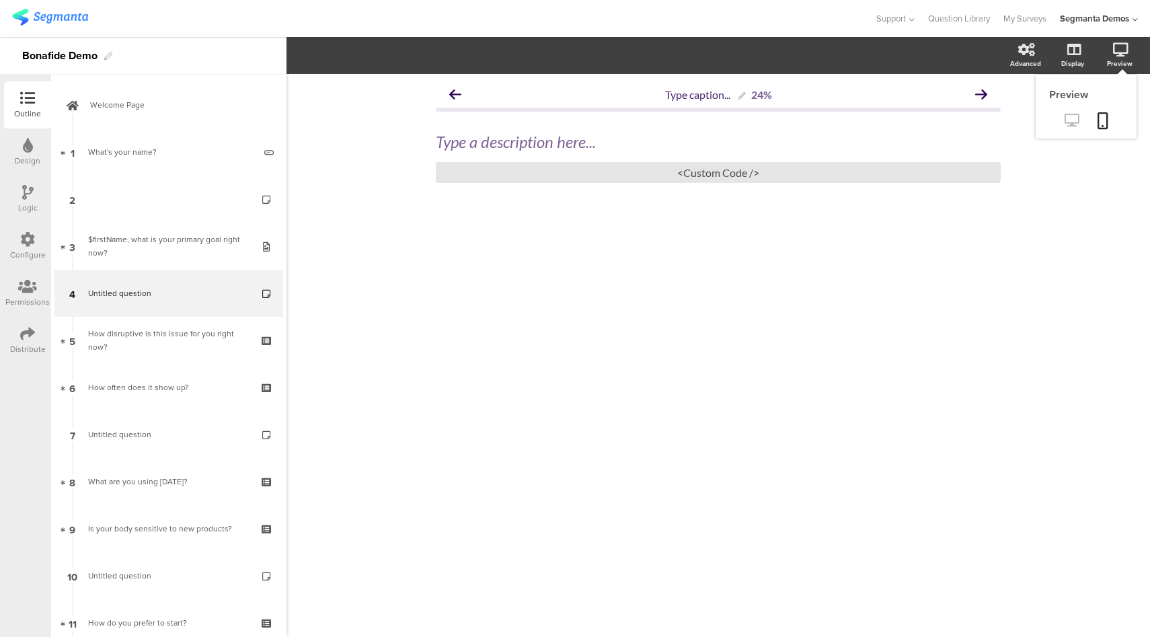
click at [1075, 114] on link at bounding box center [1071, 121] width 33 height 22
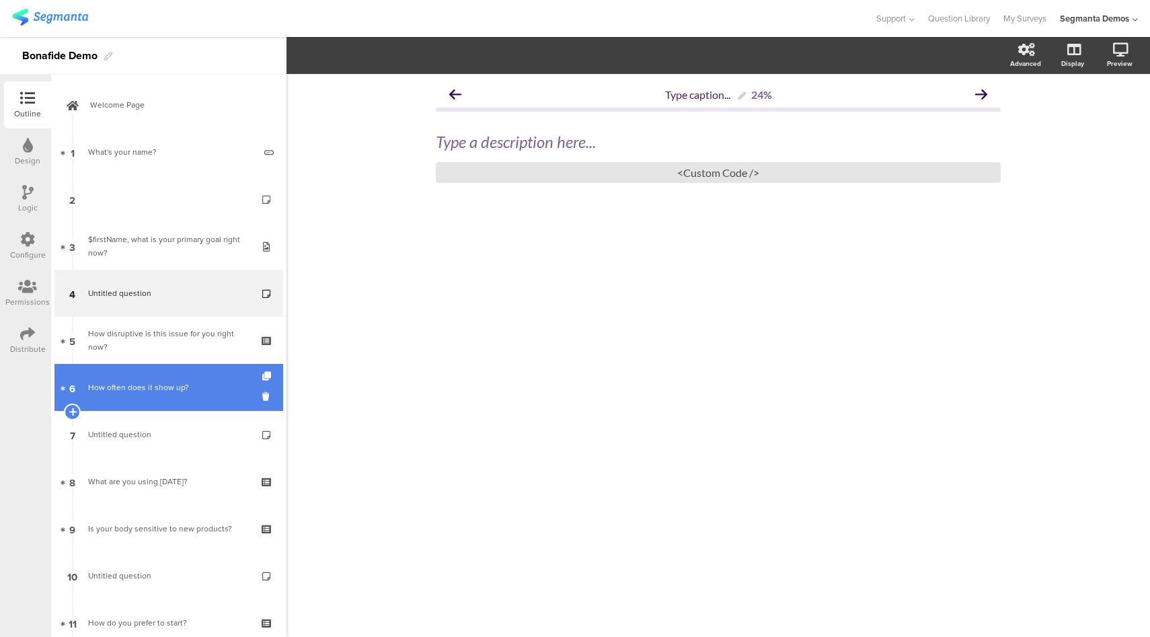
click at [165, 383] on div "How often does it show up?" at bounding box center [168, 387] width 161 height 13
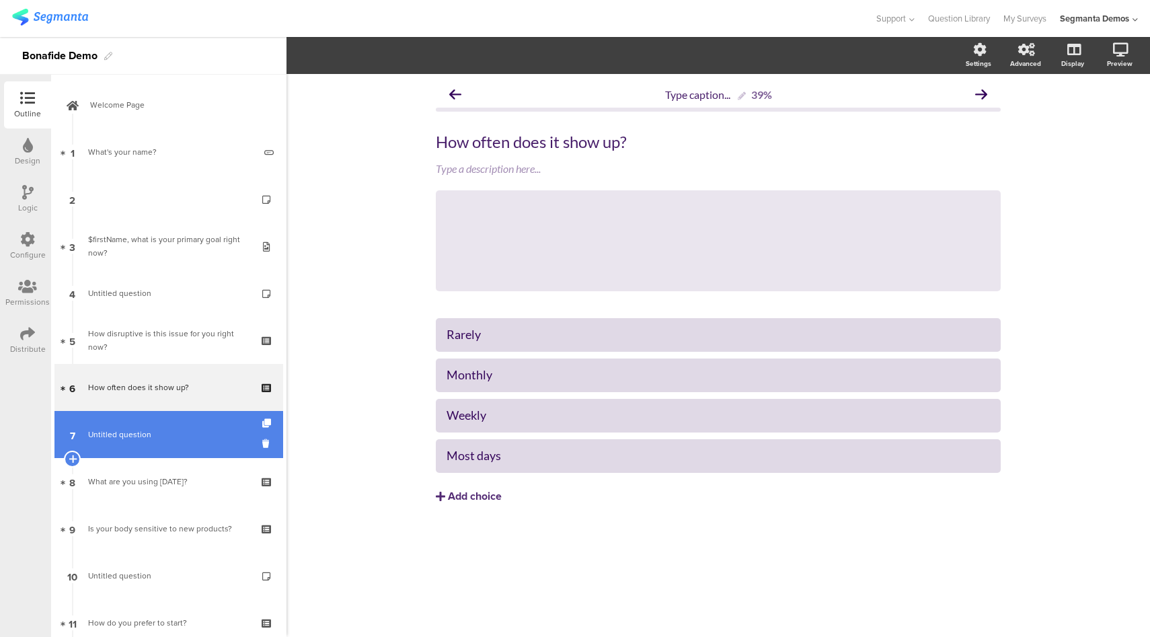
click at [178, 445] on link "7 Untitled question" at bounding box center [168, 434] width 229 height 47
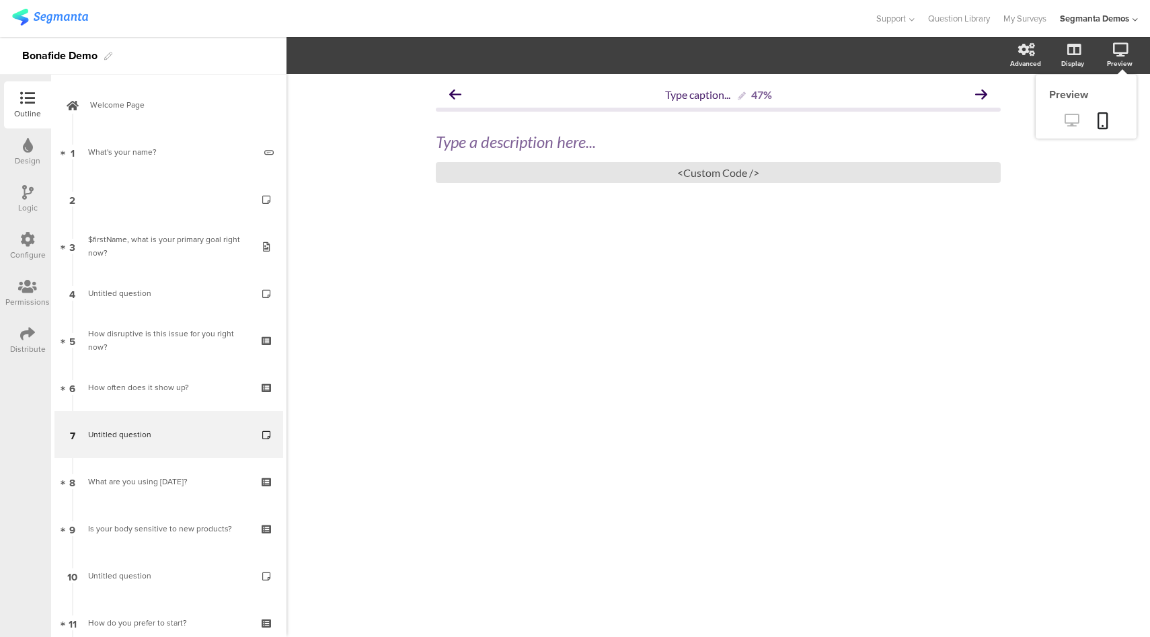
click at [1073, 120] on icon at bounding box center [1072, 120] width 14 height 13
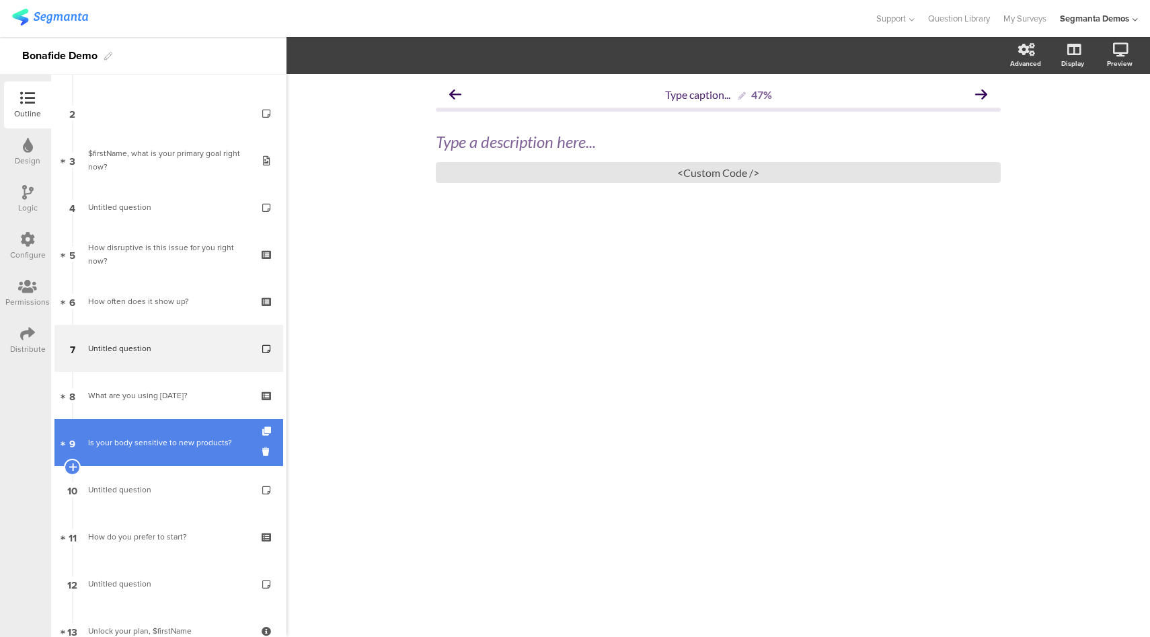
scroll to position [86, 0]
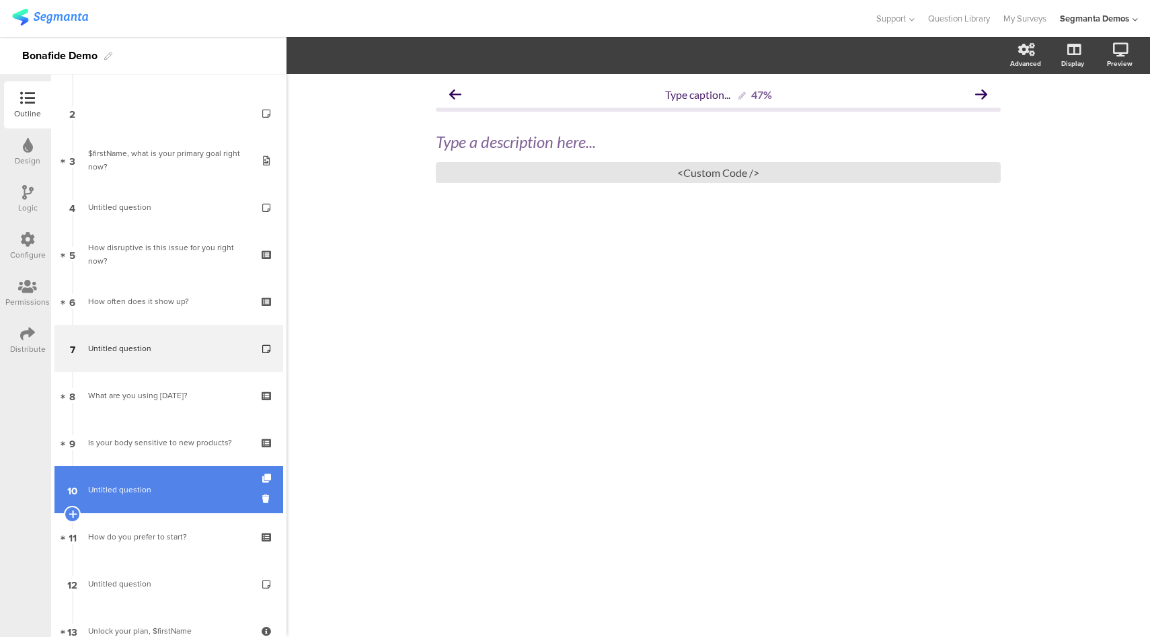
click at [181, 482] on link "10 Untitled question" at bounding box center [168, 489] width 229 height 47
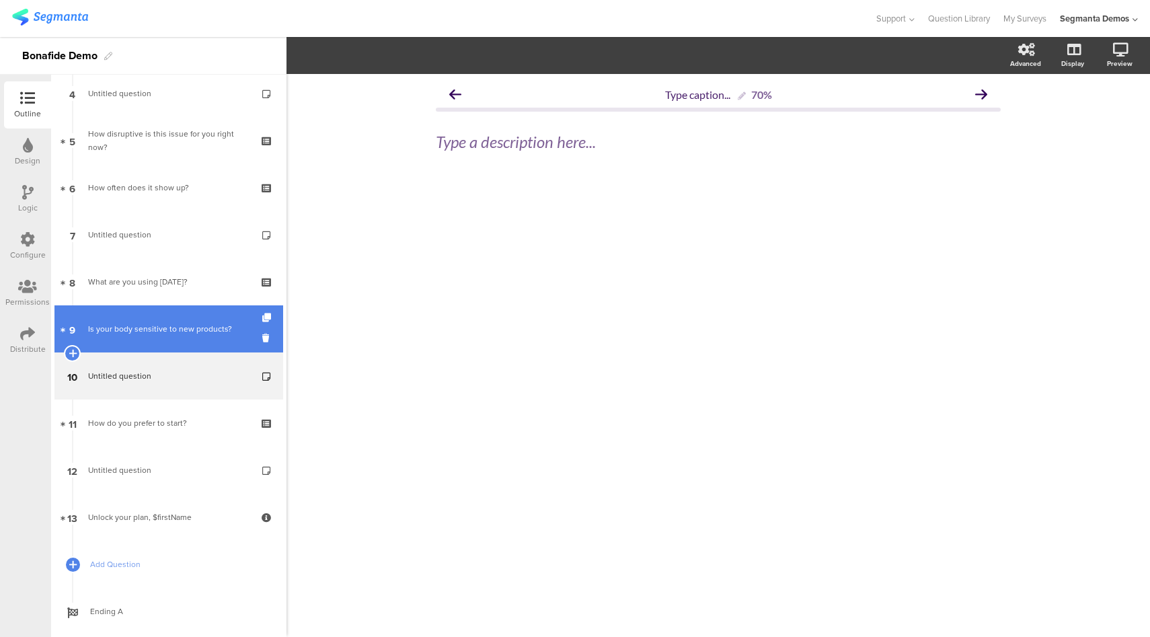
scroll to position [200, 0]
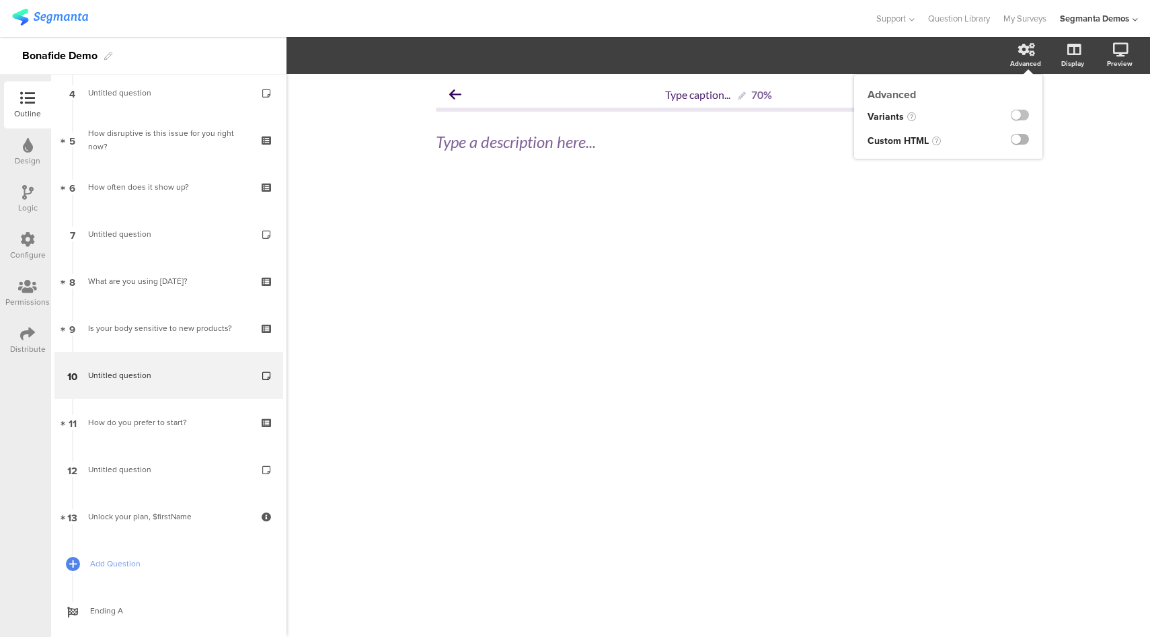
click at [1024, 142] on label at bounding box center [1020, 139] width 18 height 11
click at [0, 0] on input "checkbox" at bounding box center [0, 0] width 0 height 0
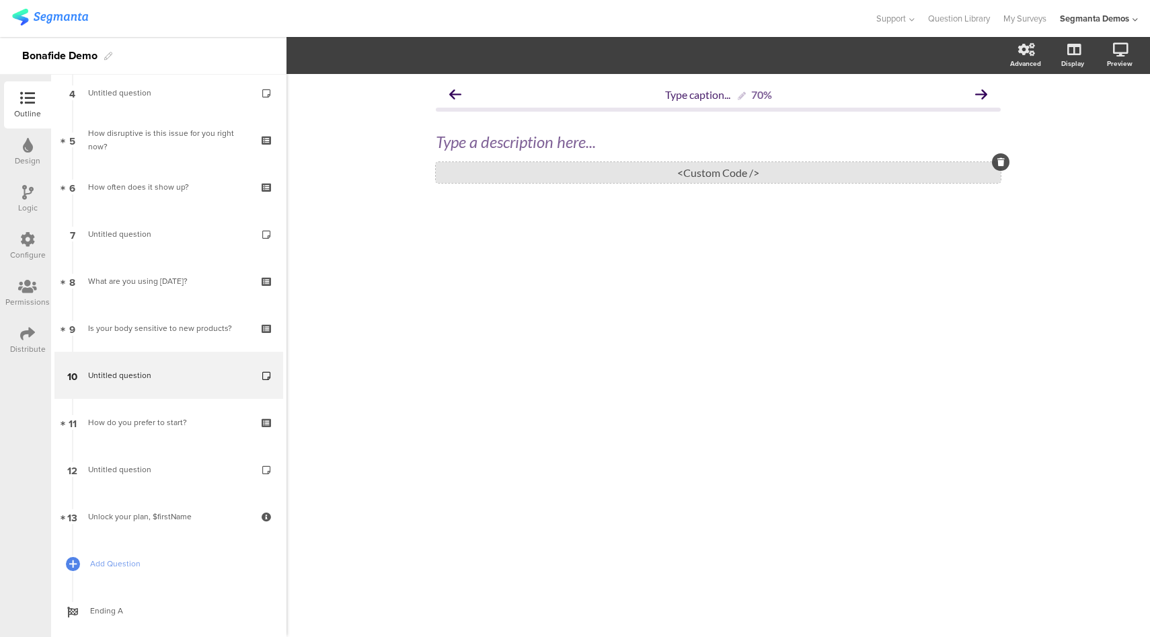
click at [642, 171] on div "<Custom Code />" at bounding box center [718, 172] width 565 height 21
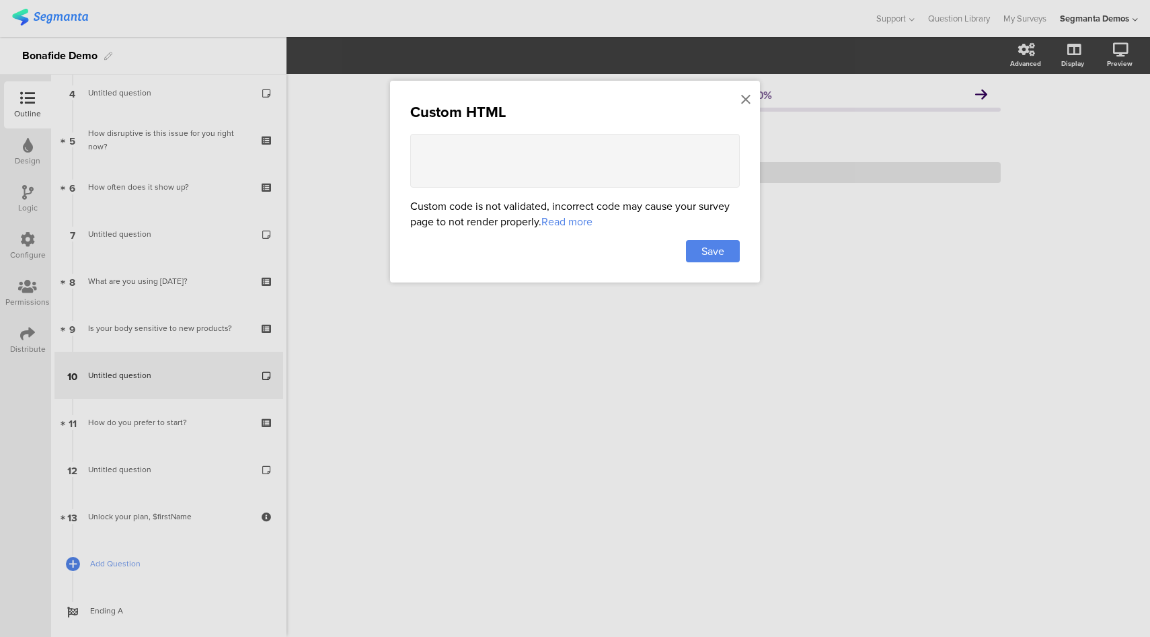
click at [623, 161] on textarea at bounding box center [575, 161] width 330 height 54
paste textarea "<div class="ouai-info-card"> <h2>Trusted by doctors and women like you</h2> <p>…"
type textarea "<div class="ouai-info-card"> <h2>Trusted by doctors and women like you</h2> <p>…"
click at [709, 252] on span "Save" at bounding box center [712, 250] width 23 height 15
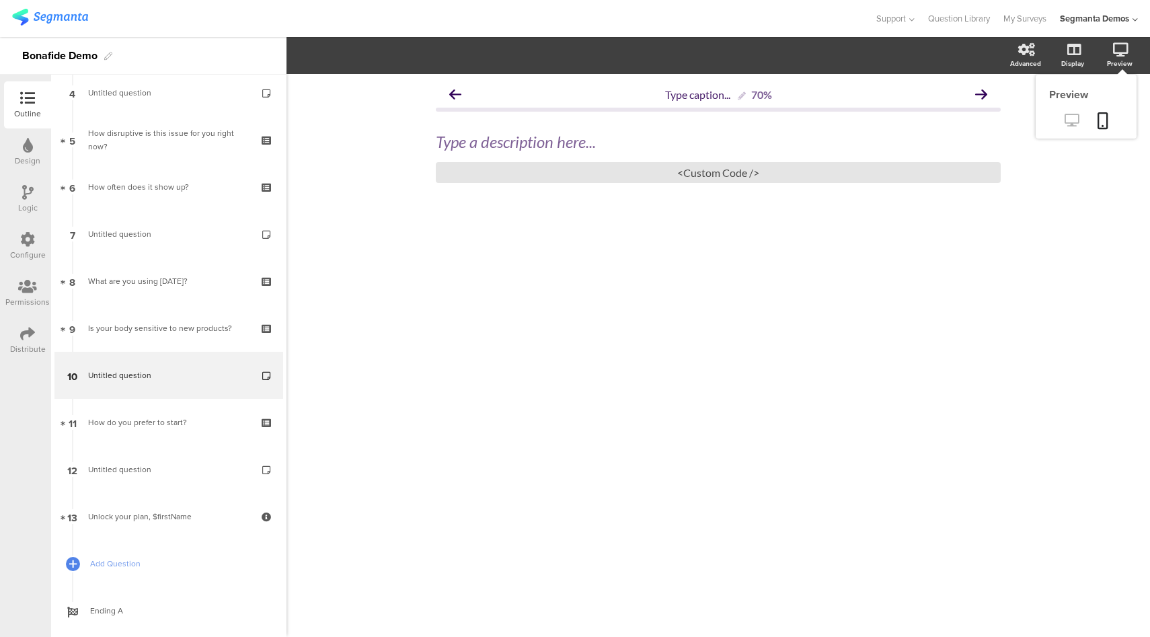
click at [1071, 124] on icon at bounding box center [1072, 120] width 14 height 13
click at [699, 172] on div "<Custom Code />" at bounding box center [718, 172] width 565 height 21
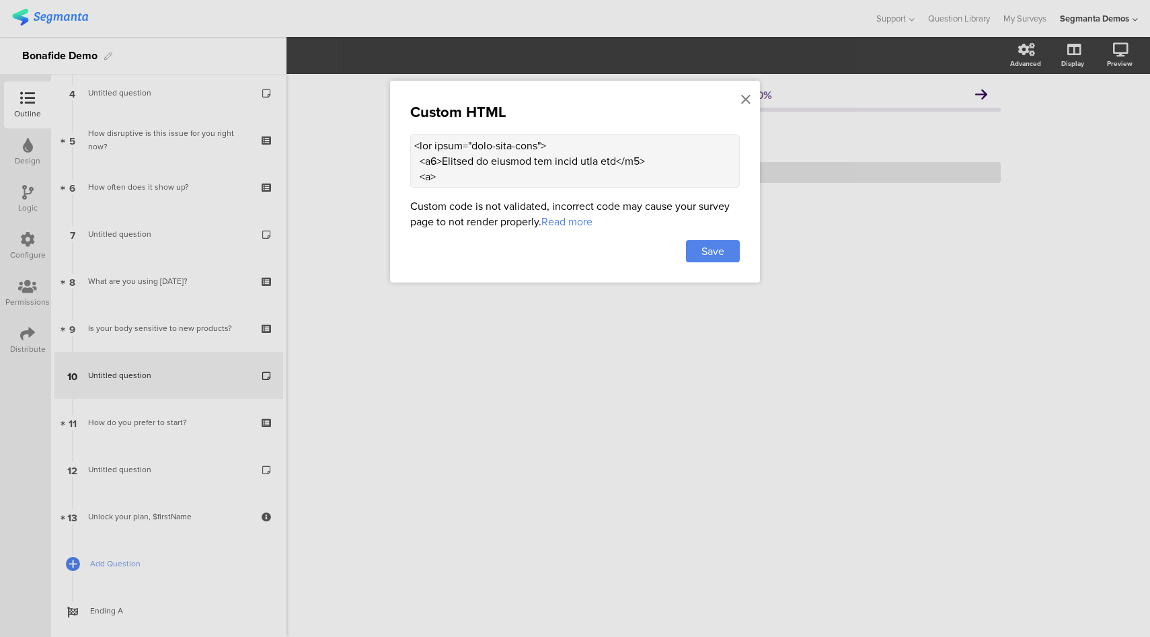
click at [572, 168] on textarea at bounding box center [575, 161] width 330 height 54
click at [710, 247] on span "Save" at bounding box center [712, 250] width 23 height 15
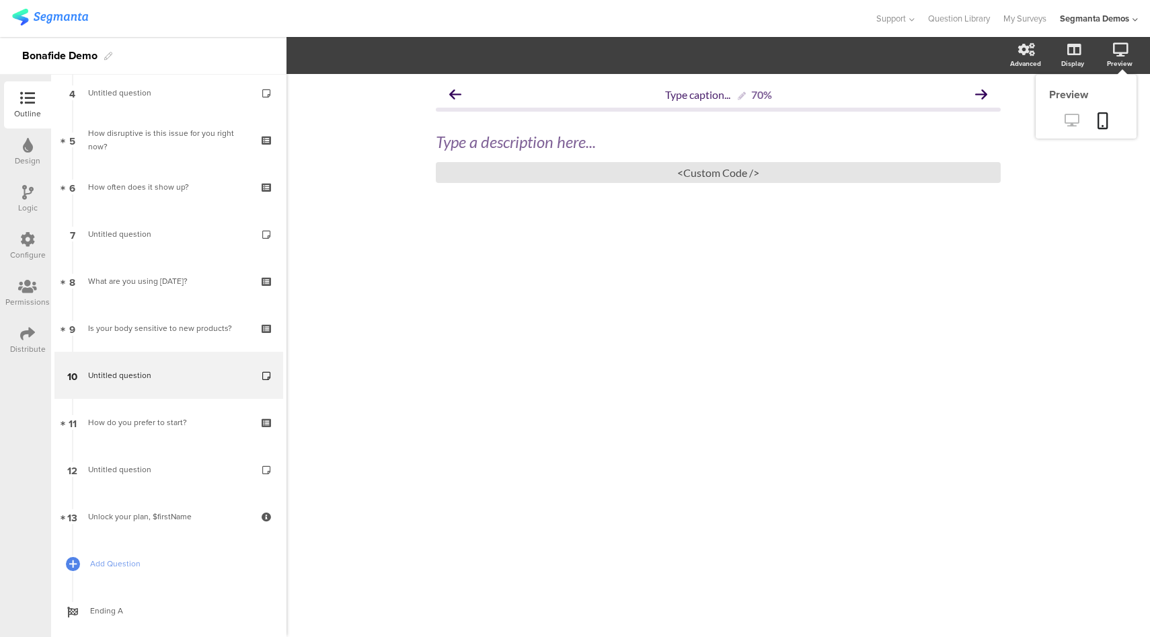
click at [1076, 120] on icon at bounding box center [1072, 120] width 14 height 13
click at [666, 171] on div "<Custom Code />" at bounding box center [718, 172] width 565 height 21
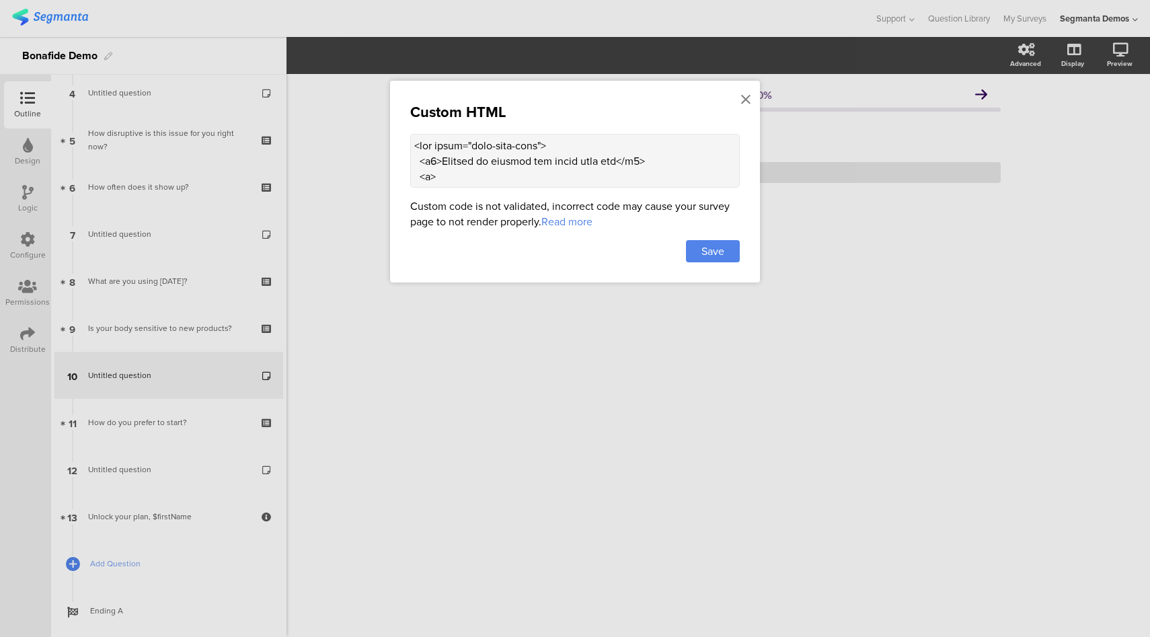
click at [560, 163] on textarea at bounding box center [575, 161] width 330 height 54
click at [708, 245] on span "Save" at bounding box center [712, 250] width 23 height 15
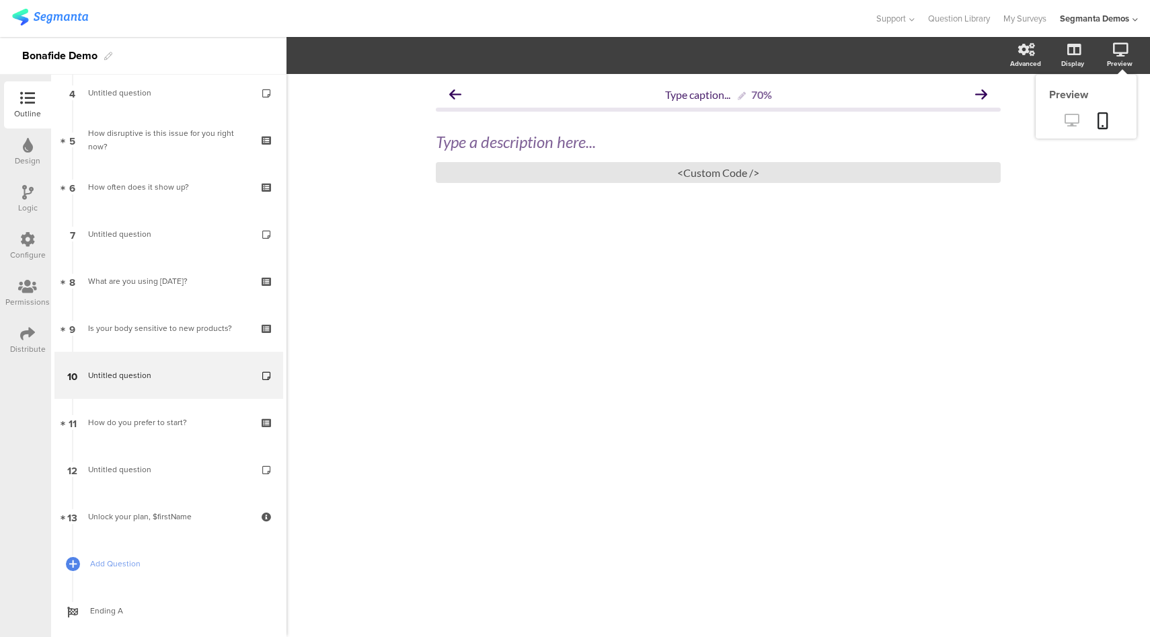
click at [1074, 124] on icon at bounding box center [1072, 120] width 14 height 13
click at [512, 180] on div "<Custom Code />" at bounding box center [718, 172] width 565 height 21
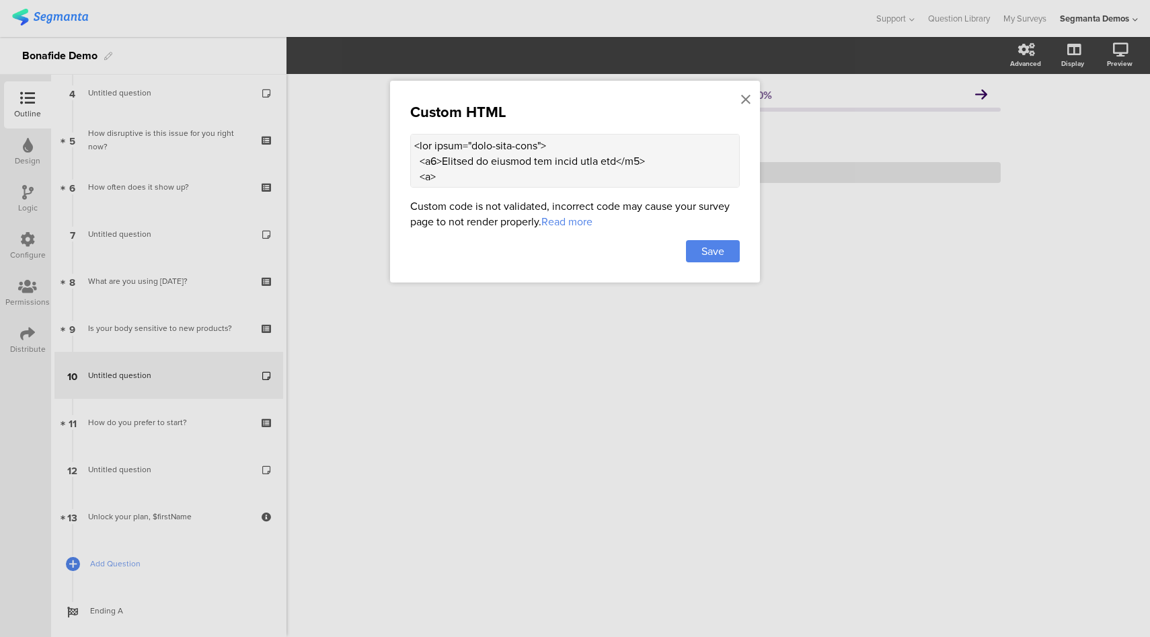
click at [597, 174] on textarea at bounding box center [575, 161] width 330 height 54
paste textarea "<div class="carousel-text">"
type textarea "<div class="ouai-info-card"> <h2>Trusted by doctors and women like you</h2> <p>…"
click at [718, 249] on span "Save" at bounding box center [712, 250] width 23 height 15
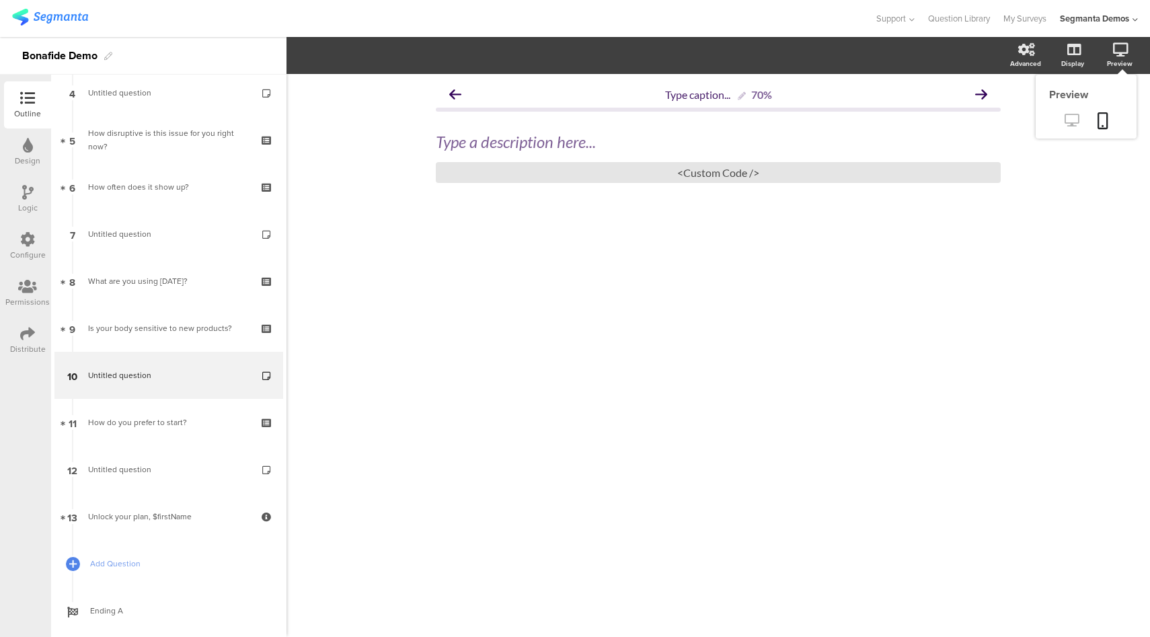
click at [1074, 120] on icon at bounding box center [1072, 120] width 14 height 13
click at [596, 181] on div "<Custom Code />" at bounding box center [718, 172] width 565 height 21
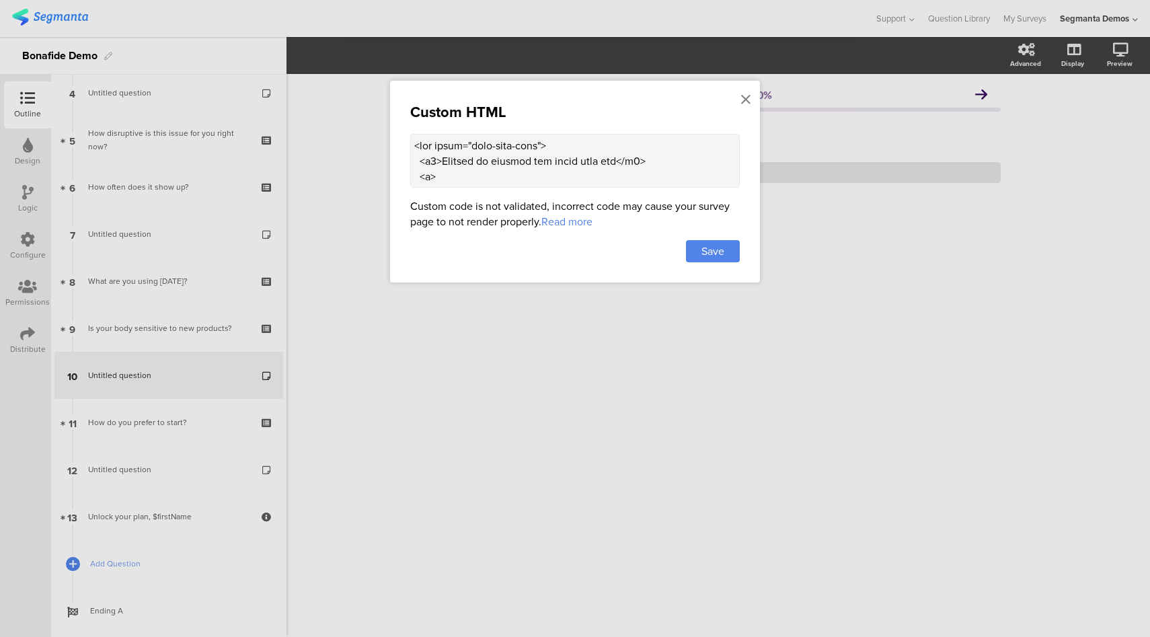
click at [600, 169] on textarea at bounding box center [575, 161] width 330 height 54
paste textarea "<div style="color:#f5b400;font-size:1.4rem;margin-bottom:10px;letter-spacing:2p…"
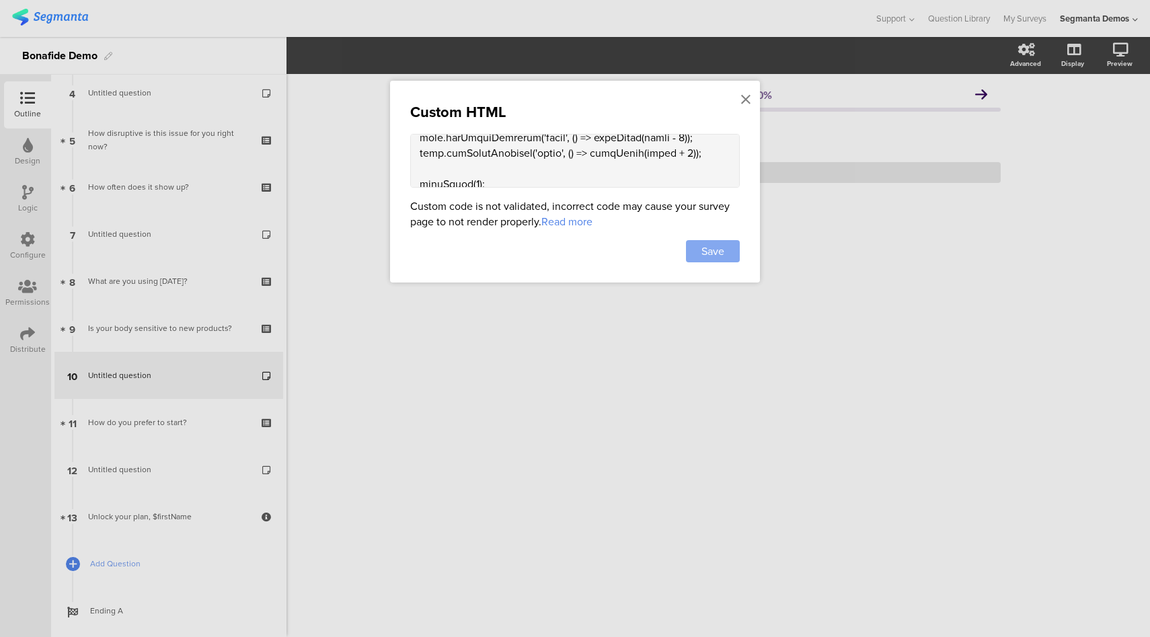
type textarea "<div class="ouai-info-card"> <h2>Trusted by doctors and women like you</h2> <p>…"
click at [718, 250] on span "Save" at bounding box center [712, 250] width 23 height 15
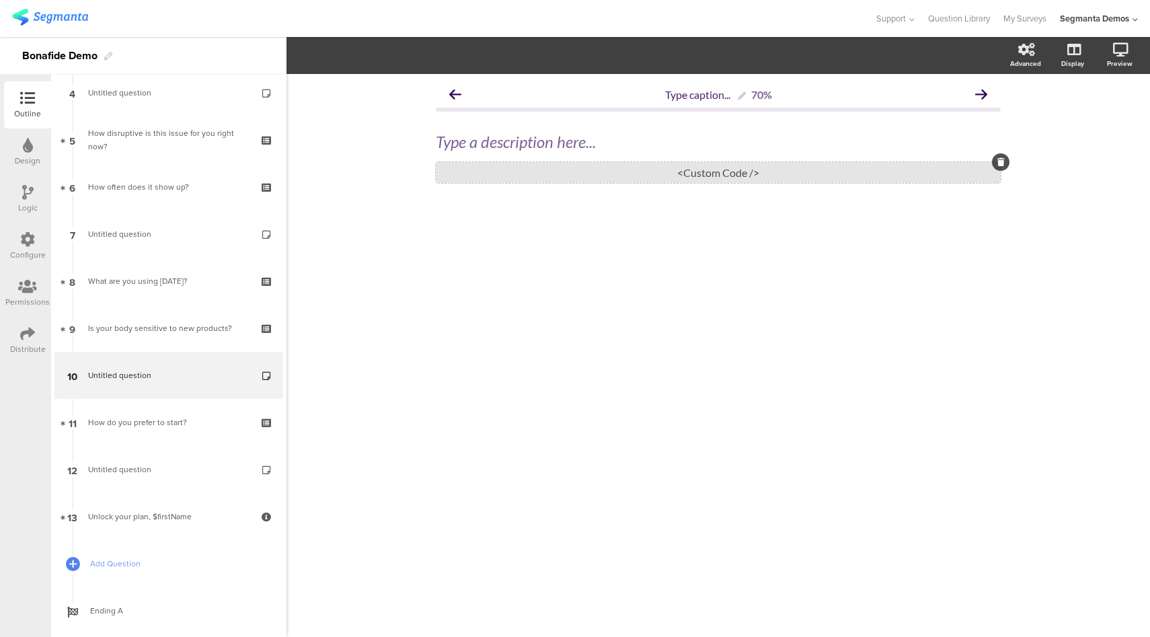
click at [718, 174] on div "<Custom Code />" at bounding box center [718, 172] width 565 height 21
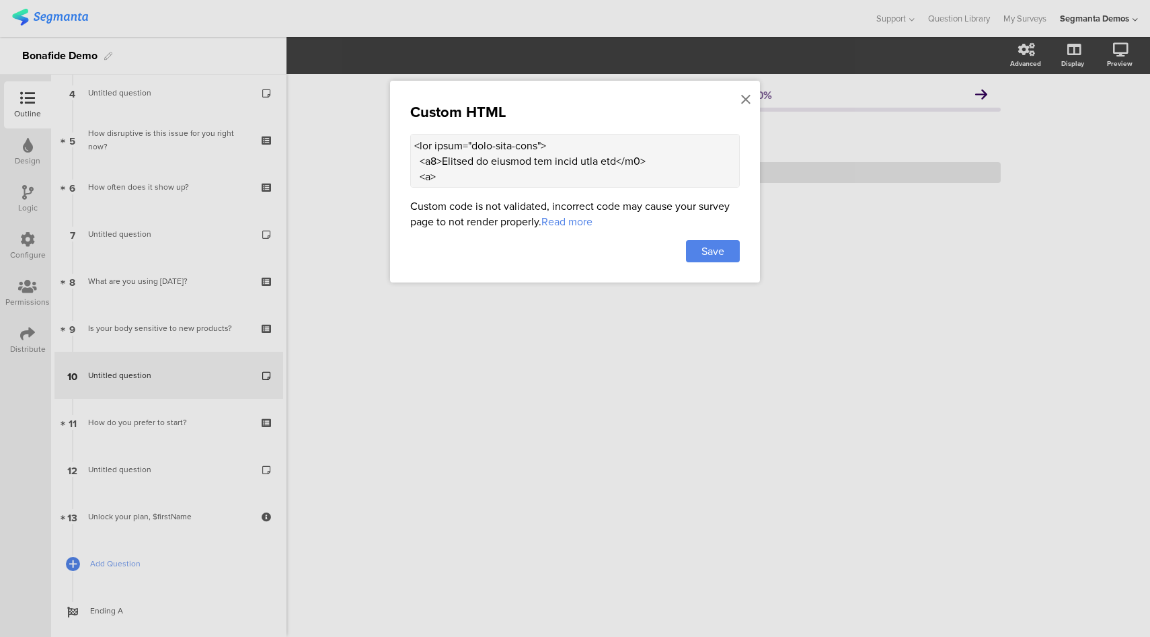
click at [592, 163] on textarea at bounding box center [575, 161] width 330 height 54
paste textarea "<div class="testimonial-card"> <div class="stars">★ ★ ★ ★ ★</div> <div class="t…"
type textarea "<div class="ouai-info-card"> <h2>Trusted by doctors and women like you</h2> <p>…"
click at [712, 247] on span "Save" at bounding box center [712, 250] width 23 height 15
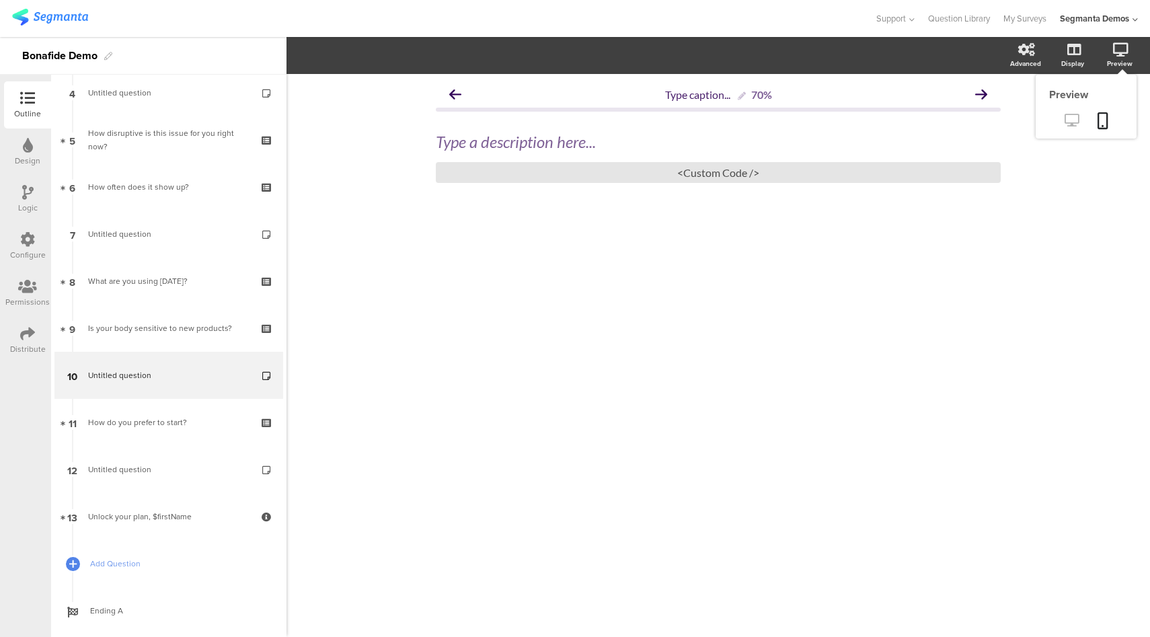
click at [1076, 123] on icon at bounding box center [1072, 120] width 14 height 13
click at [607, 178] on div "<Custom Code />" at bounding box center [718, 172] width 565 height 21
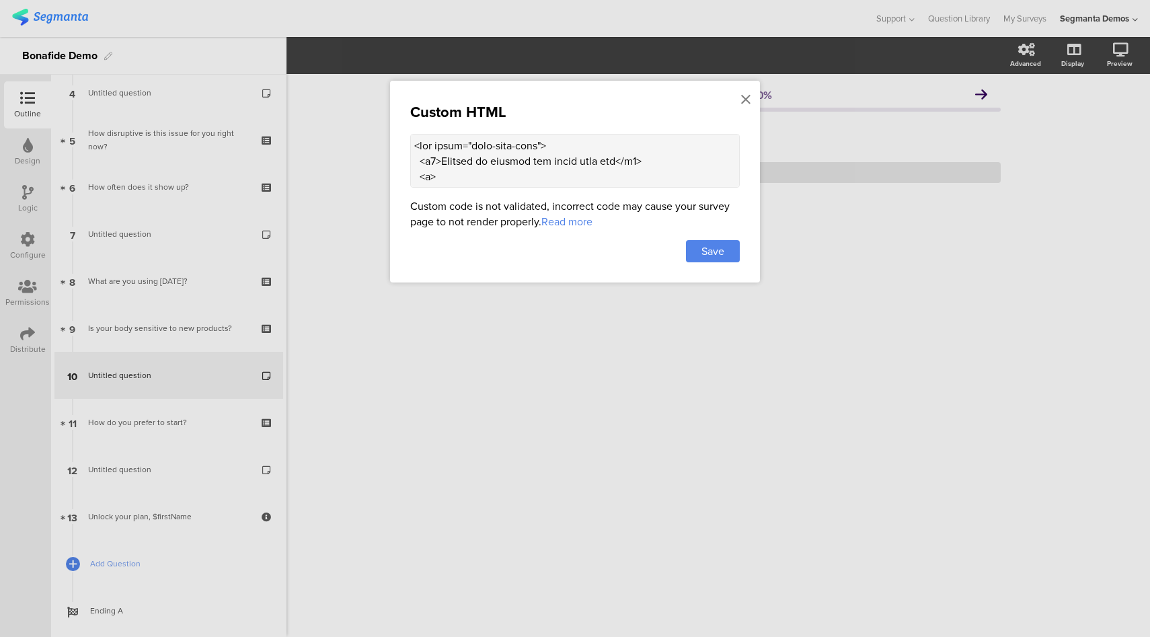
click at [589, 161] on textarea at bounding box center [575, 161] width 330 height 54
paste textarea "™ CUSTOMER</p> <p class="verified">Verified Buyer Review</p> </div> </div> </di…"
type textarea "<div class="ouai-info-card"> <h2>Trusted by doctors and women like you</h2> <p>…"
click at [707, 247] on span "Save" at bounding box center [712, 250] width 23 height 15
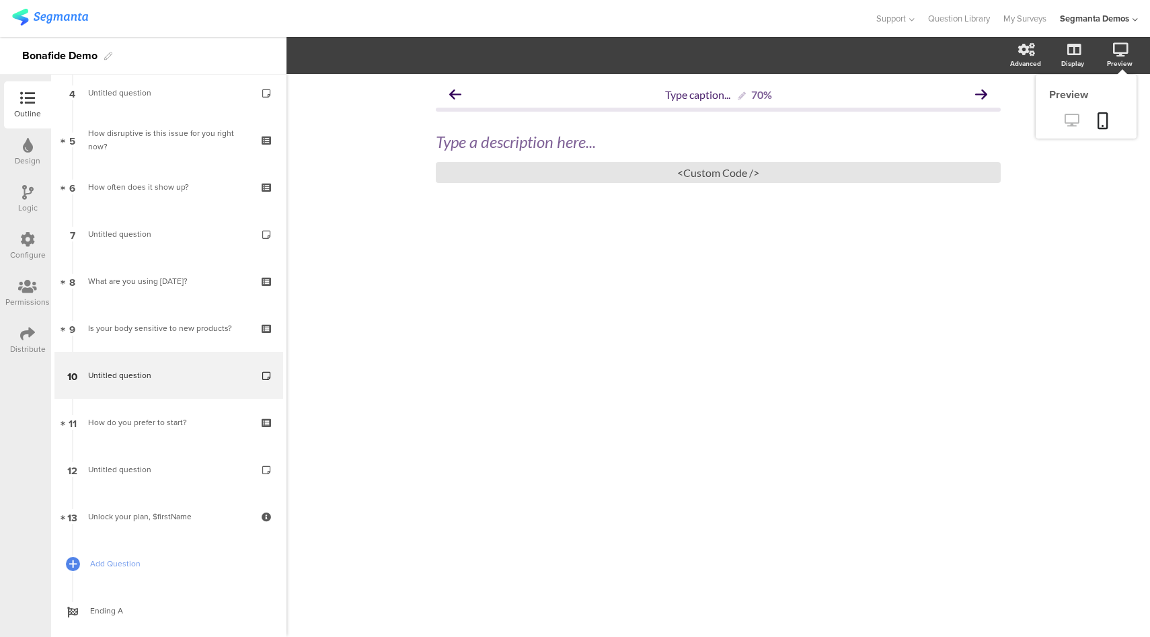
click at [1073, 123] on icon at bounding box center [1072, 120] width 14 height 13
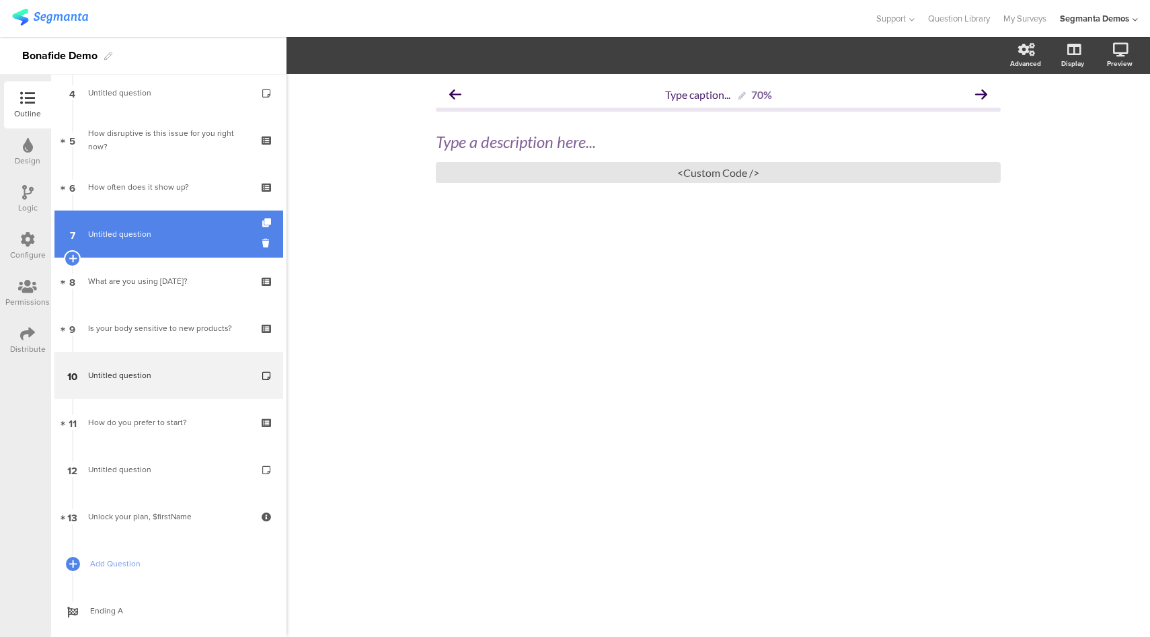
click at [167, 237] on span "Untitled question" at bounding box center [168, 233] width 161 height 13
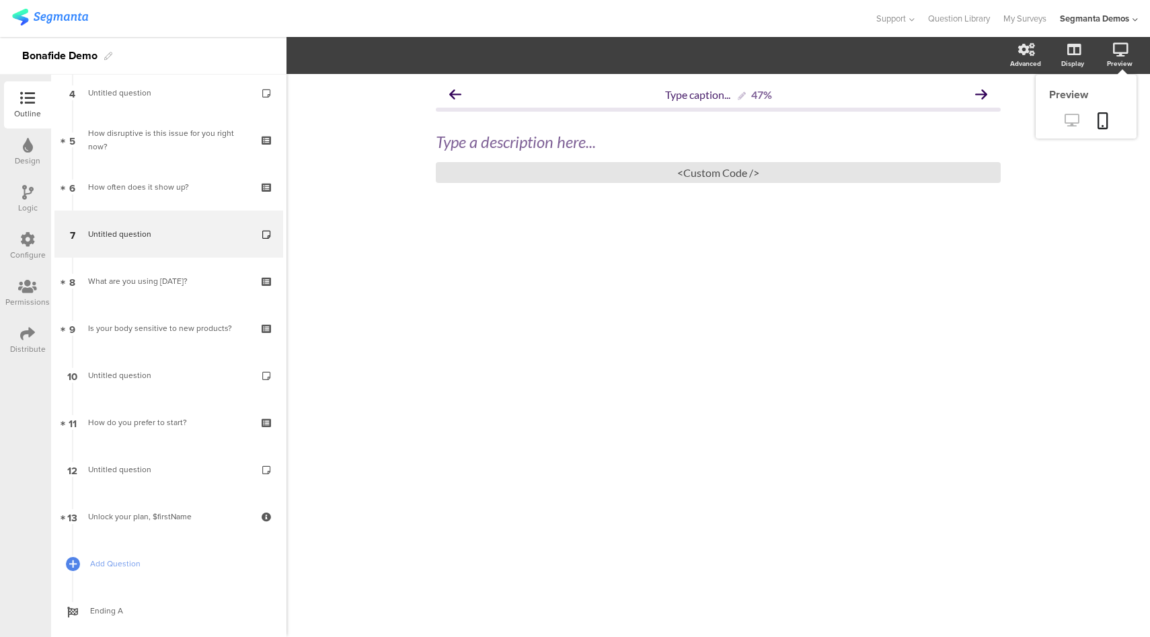
click at [1069, 124] on icon at bounding box center [1072, 120] width 14 height 13
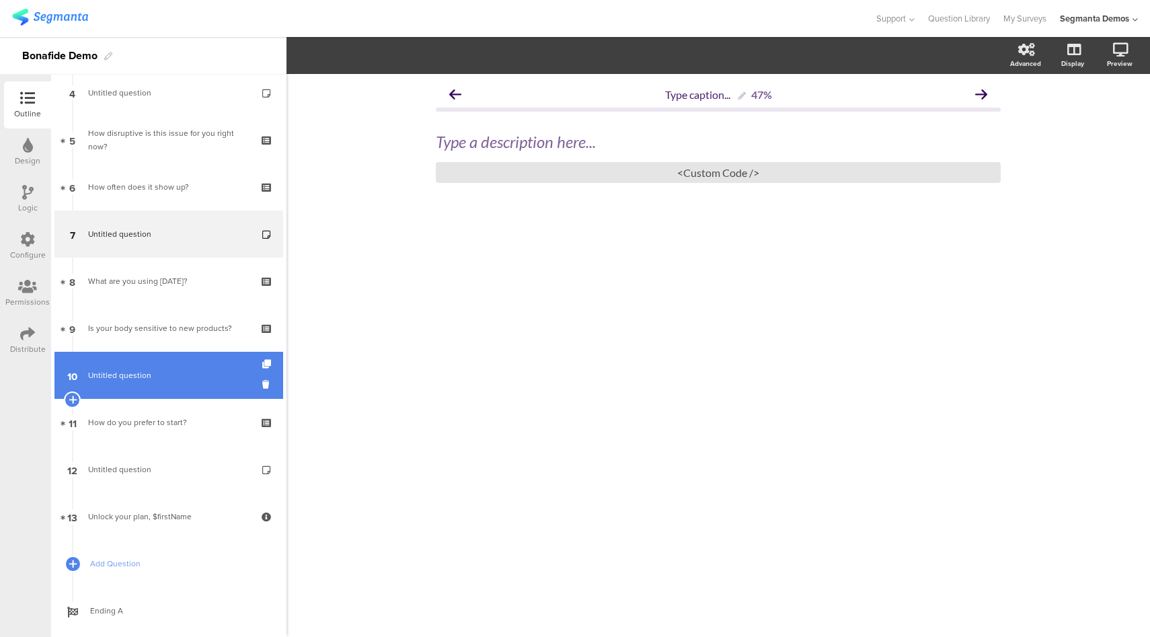
click at [145, 371] on span "Untitled question" at bounding box center [119, 375] width 63 height 12
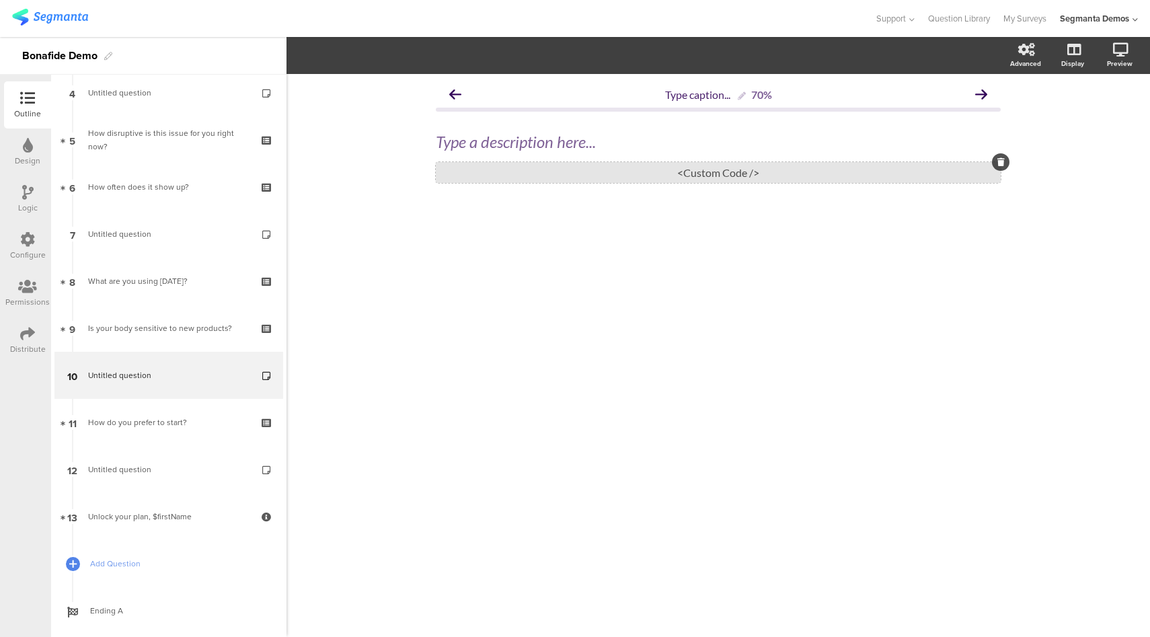
click at [683, 171] on div "<Custom Code />" at bounding box center [718, 172] width 565 height 21
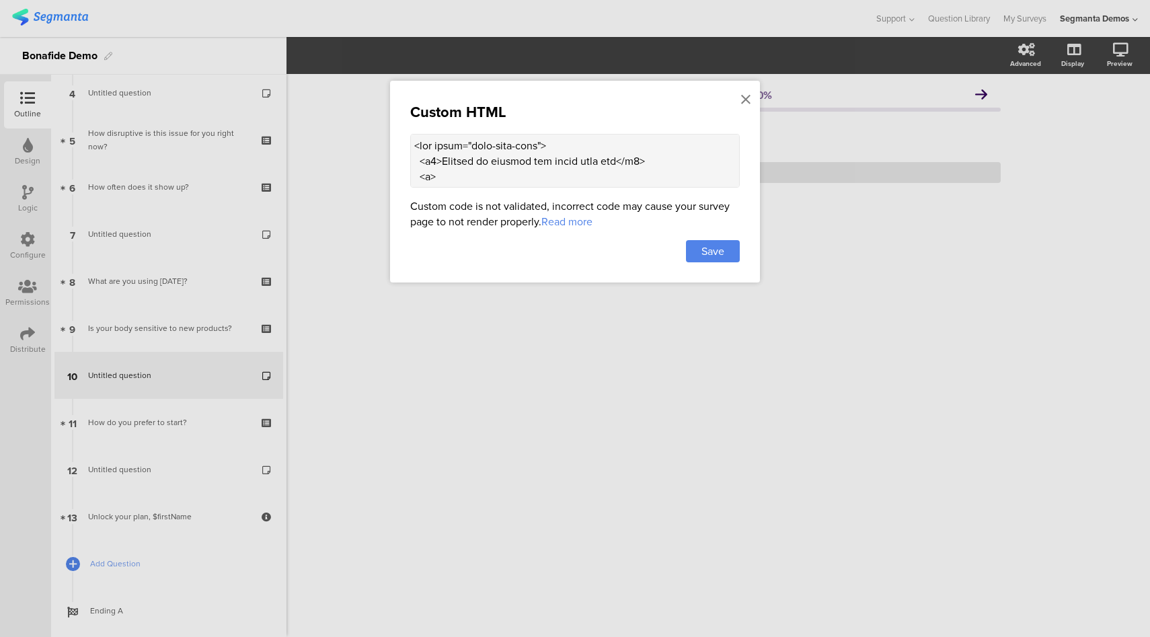
click at [586, 178] on textarea at bounding box center [575, 161] width 330 height 54
paste textarea "My doctor recommended that I get this product and it works. It has reduced my h…"
type textarea "<div class="ouai-info-card"> <h2>Trusted by doctors and women like you</h2> <p>…"
click at [717, 246] on span "Save" at bounding box center [712, 250] width 23 height 15
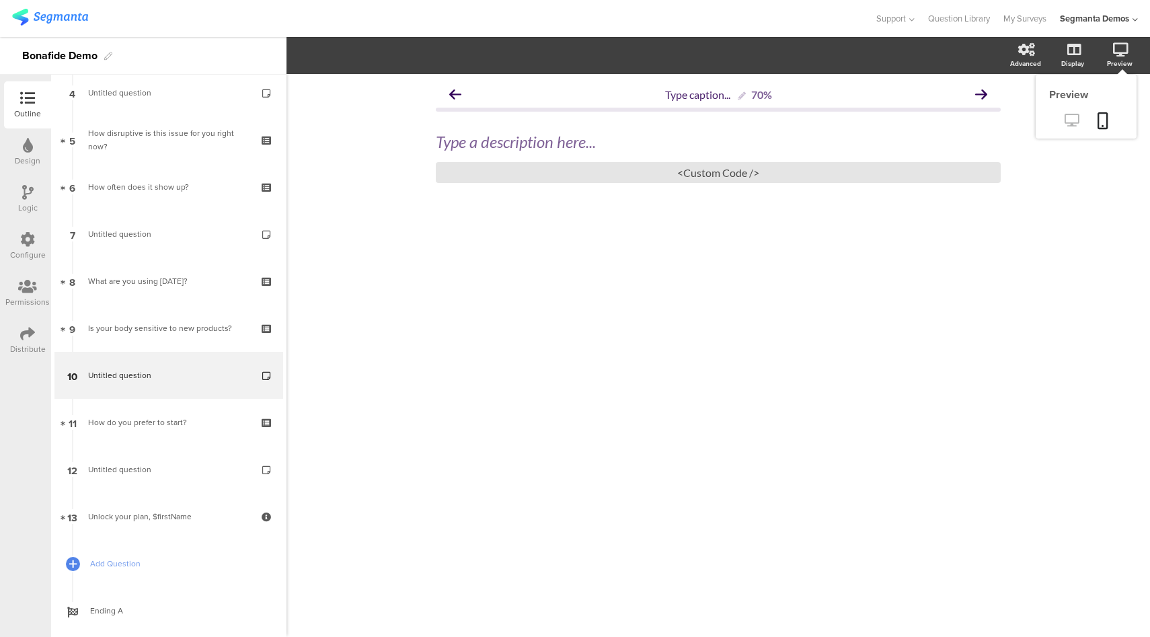
click at [1074, 124] on icon at bounding box center [1072, 120] width 14 height 13
click at [620, 167] on div "<Custom Code />" at bounding box center [718, 172] width 565 height 21
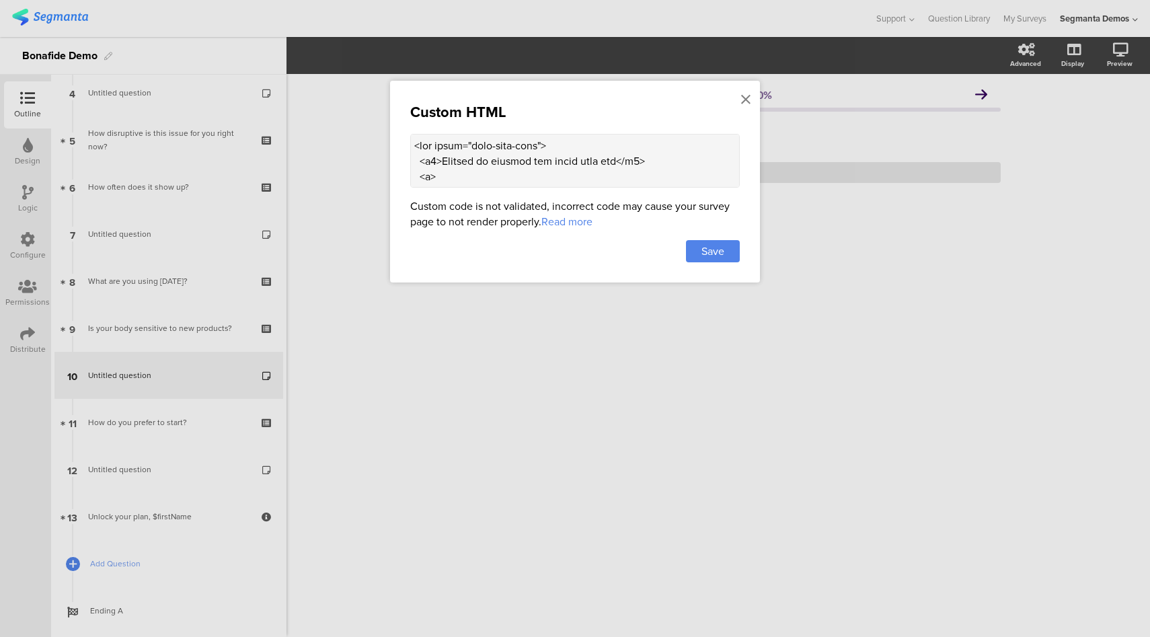
click at [587, 165] on textarea at bounding box center [575, 161] width 330 height 54
paste textarea "rgb(0, 133, 142); margin-right: 6px; } .carousel-container button.prev, .carous…"
type textarea "<div class="ouai-info-card"> <h2>Trusted by doctors and women like you</h2> <p>…"
click at [716, 243] on span "Save" at bounding box center [712, 250] width 23 height 15
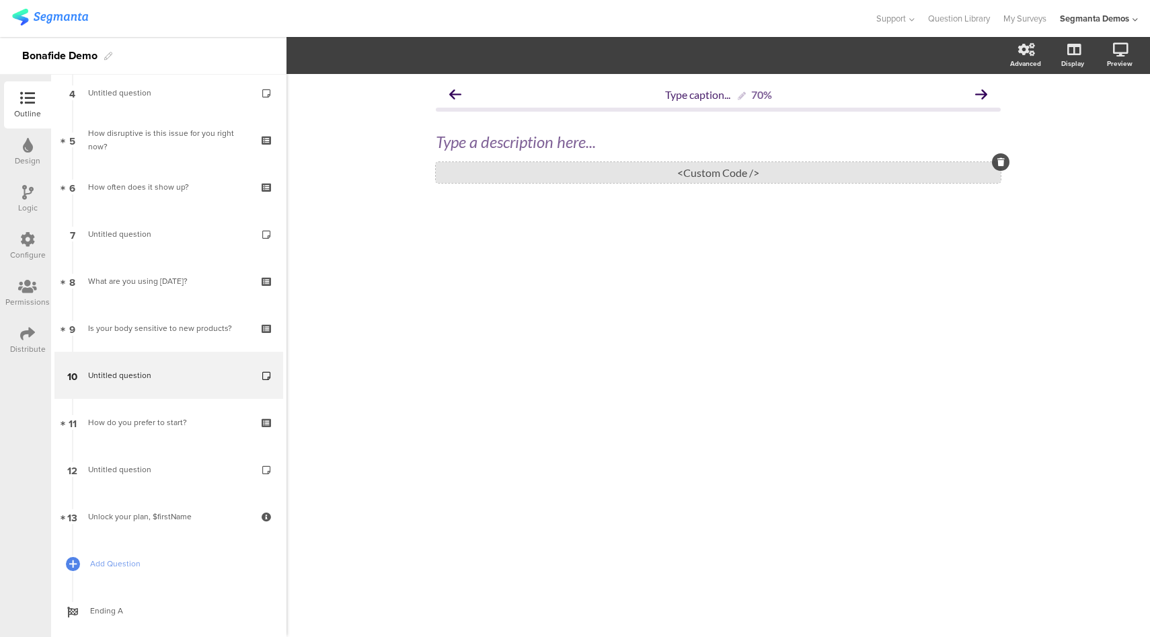
click at [533, 174] on div "<Custom Code />" at bounding box center [718, 172] width 565 height 21
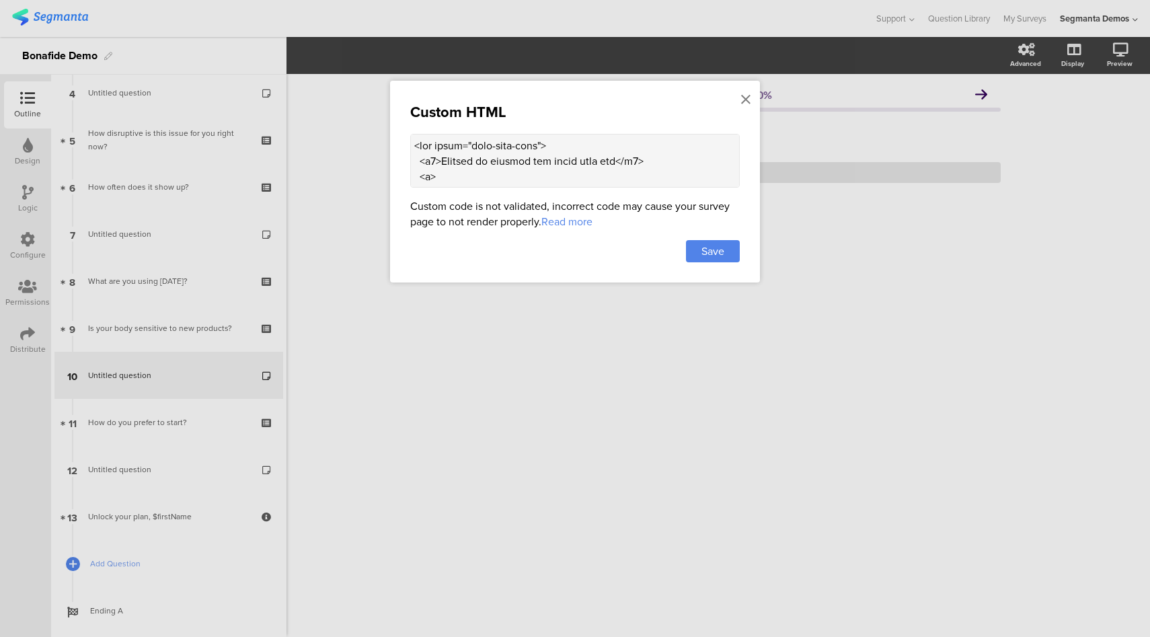
click at [538, 170] on textarea at bounding box center [575, 161] width 330 height 54
paste textarea "font-family: inherit !important; } .ouai-info-card h2 { font-size: 20px; font-w…"
type textarea "<div class="ouai-info-card"> <h2>Trusted by doctors and women like you</h2> <p>…"
click at [696, 246] on div "Save" at bounding box center [713, 251] width 54 height 22
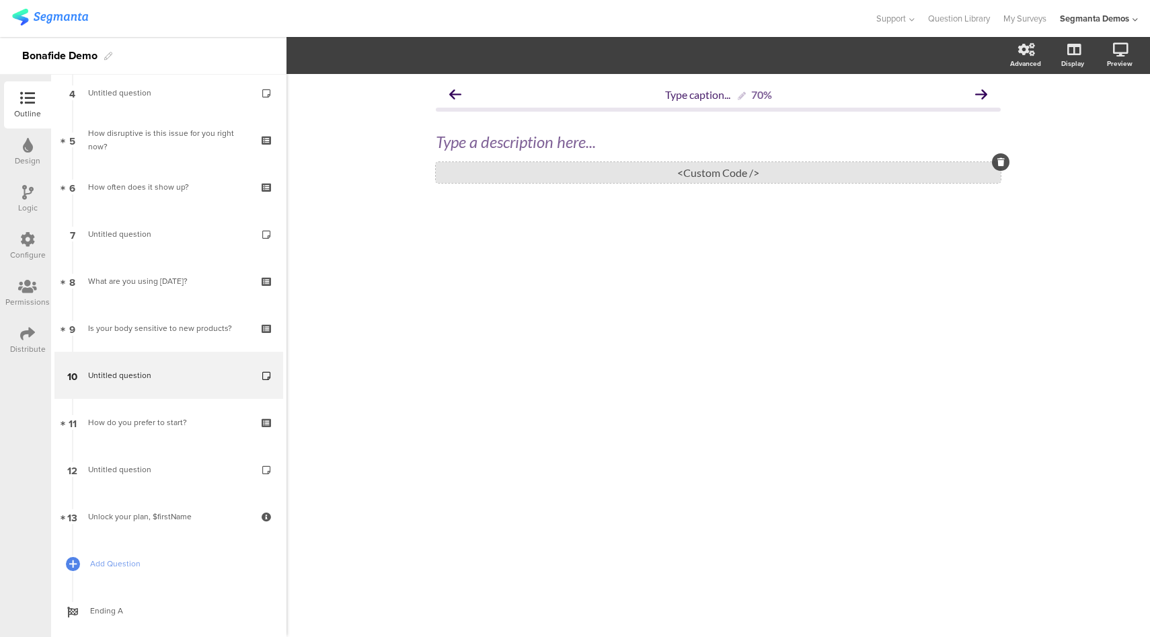
click at [606, 174] on div "<Custom Code />" at bounding box center [718, 172] width 565 height 21
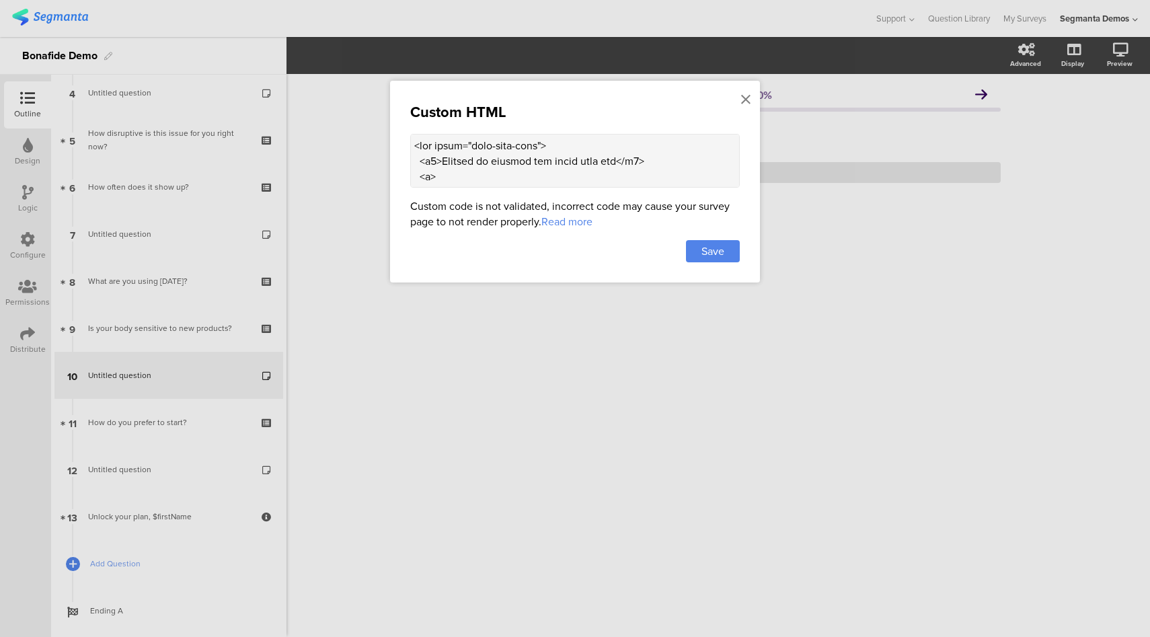
click at [562, 165] on textarea at bounding box center [575, 161] width 330 height 54
paste textarea "34055a; padding: 18px 22px; border-radius: 12px; max-width: 800px; margin: 20px…"
type textarea "<div class="ouai-info-card"> <h2>Trusted by doctors and women like you</h2> <p>…"
click at [707, 252] on span "Save" at bounding box center [712, 250] width 23 height 15
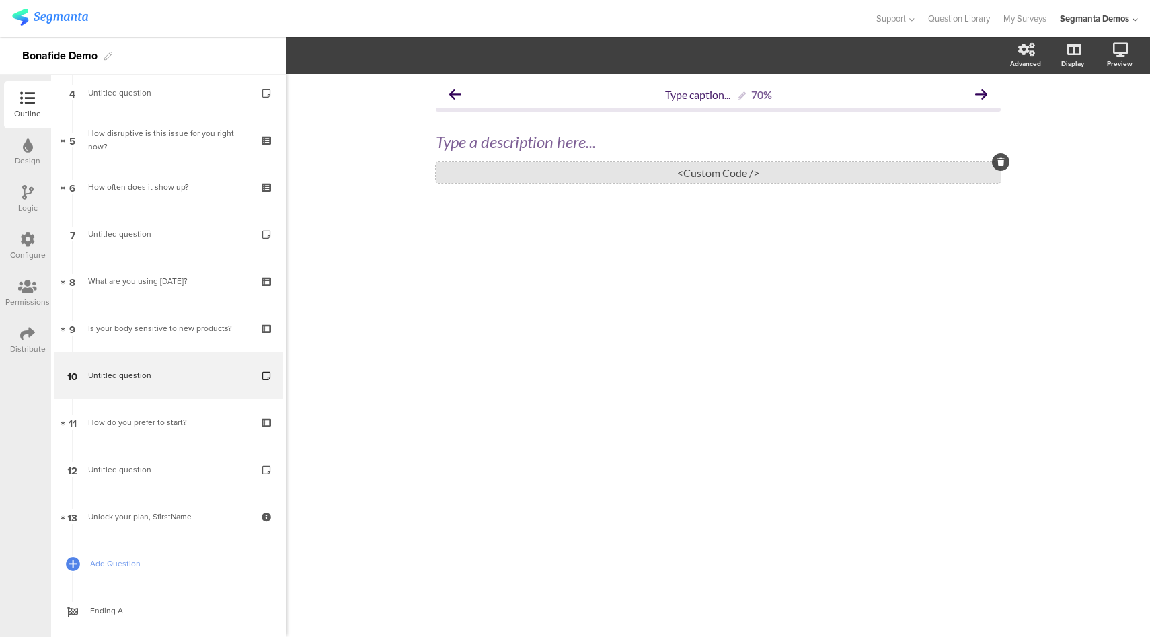
click at [576, 170] on div "<Custom Code />" at bounding box center [718, 172] width 565 height 21
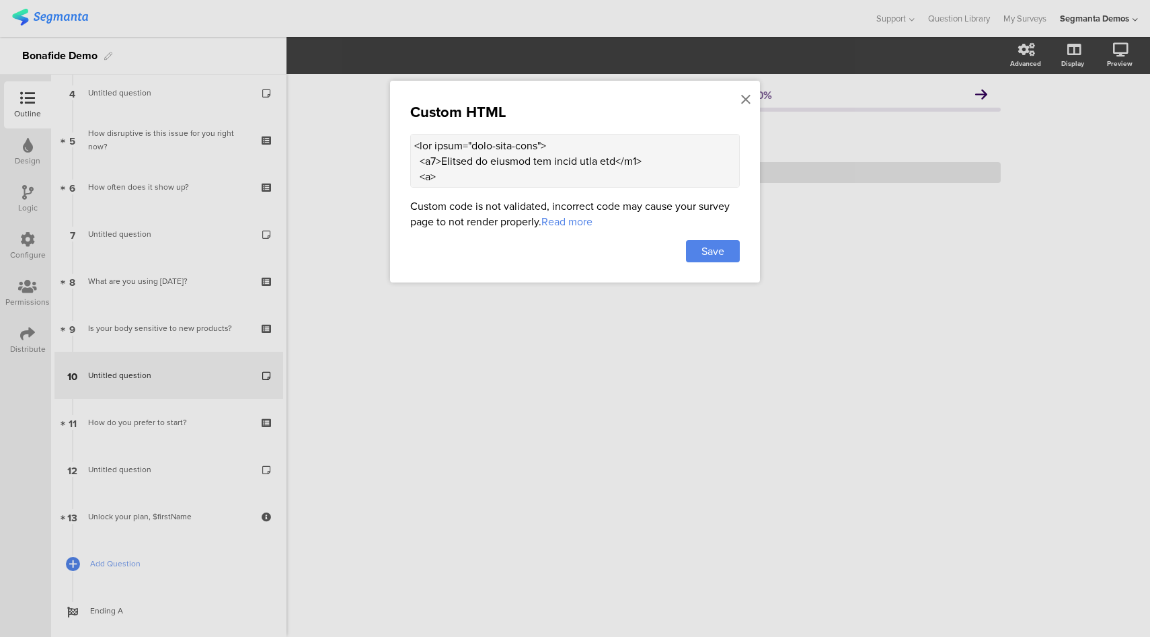
click at [547, 169] on textarea at bounding box center [575, 161] width 330 height 54
paste textarea "/*background-color: #F0EEE8;*/ background-image: radial-gradient(circle farthes…"
type textarea "<div class="ouai-info-card"> <h2>Trusted by doctors and women like you</h2> <p>…"
click at [711, 245] on span "Save" at bounding box center [712, 250] width 23 height 15
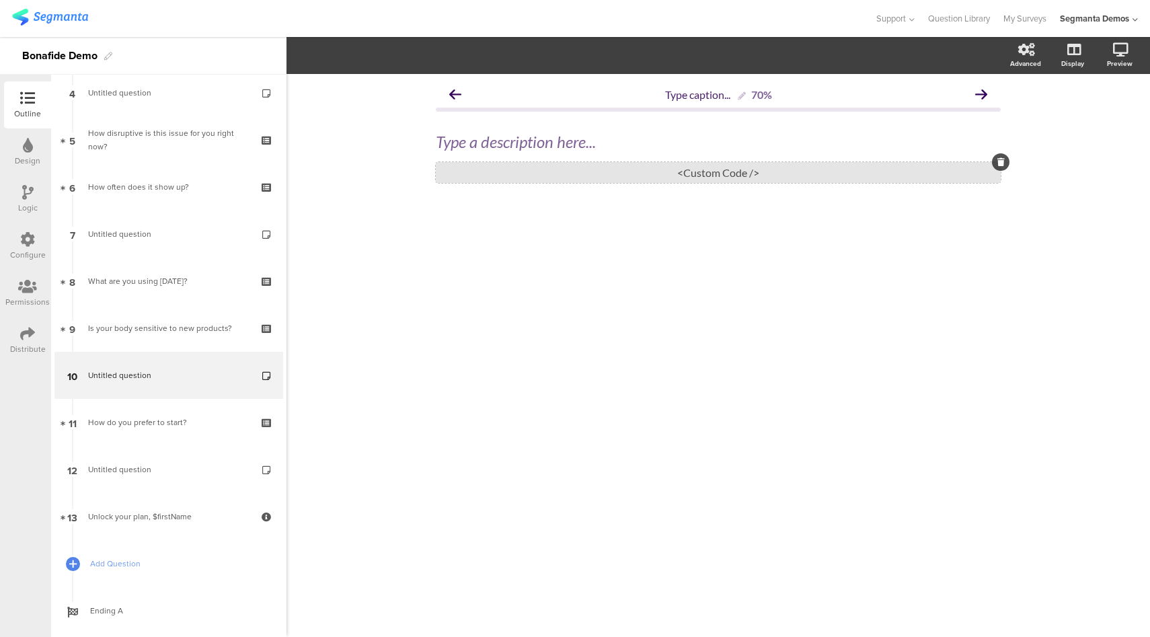
click at [630, 176] on div "<Custom Code />" at bounding box center [718, 172] width 565 height 21
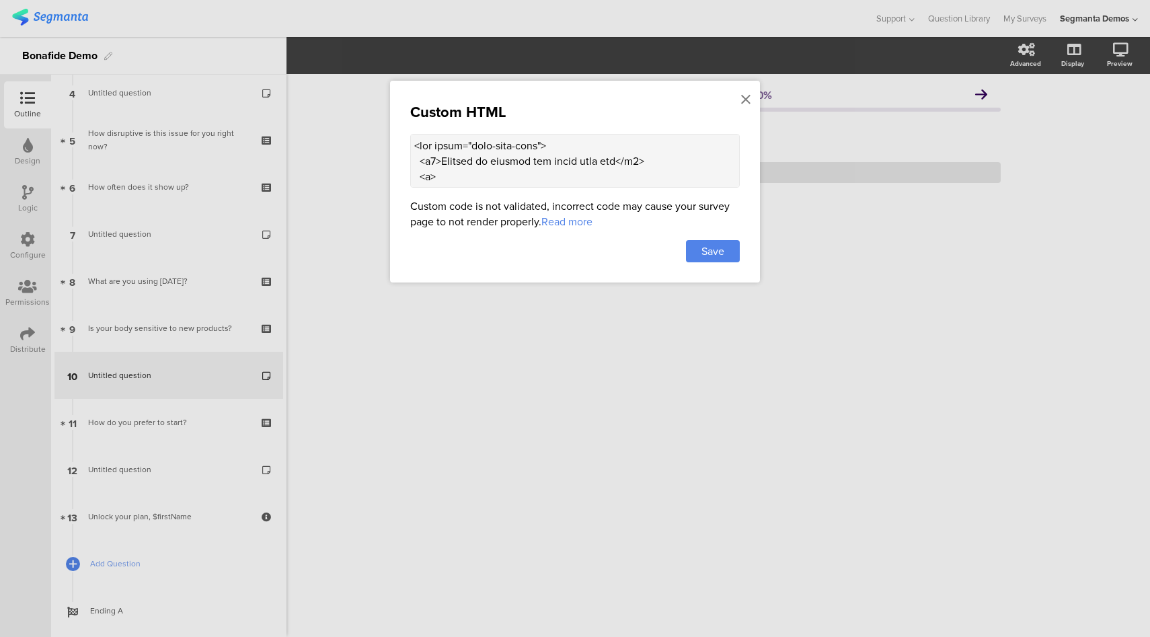
click at [631, 165] on textarea at bounding box center [575, 161] width 330 height 54
paste textarea "background-color: rgb(0, 133, 142);; color: #34055a; padding: 18px 22px; border…"
type textarea "<div class="ouai-info-card"> <h2>Trusted by doctors and women like you</h2> <p>…"
click at [723, 252] on span "Save" at bounding box center [712, 250] width 23 height 15
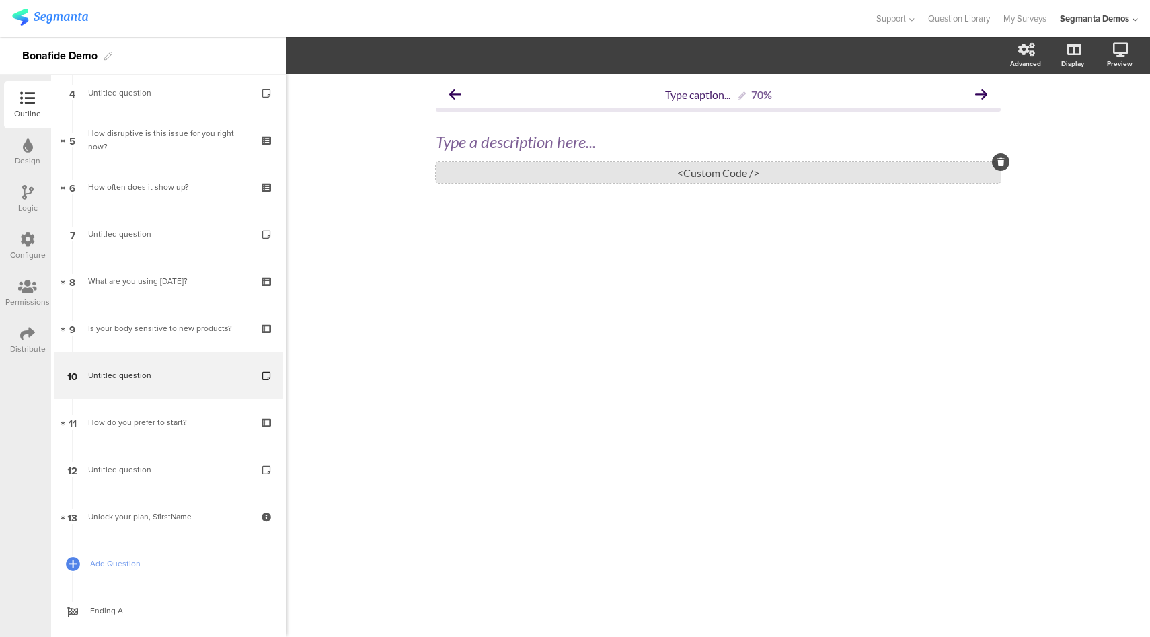
click at [584, 179] on div "<Custom Code />" at bounding box center [718, 172] width 565 height 21
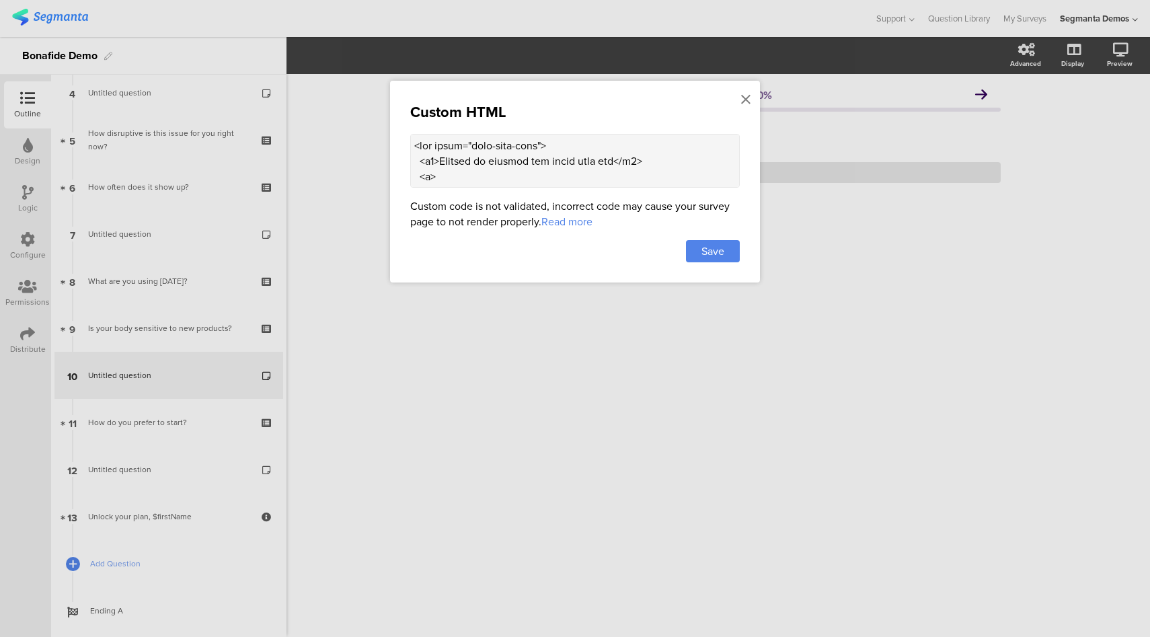
click at [576, 182] on textarea at bounding box center [575, 161] width 330 height 54
paste textarea "#e2e1df; color: #34055a; padding: 18px 22px; border-radius: 12px; max-width: 80…"
type textarea "<div class="ouai-info-card"> <h2>Trusted by doctors and women like you</h2> <p>…"
click at [710, 249] on span "Save" at bounding box center [712, 250] width 23 height 15
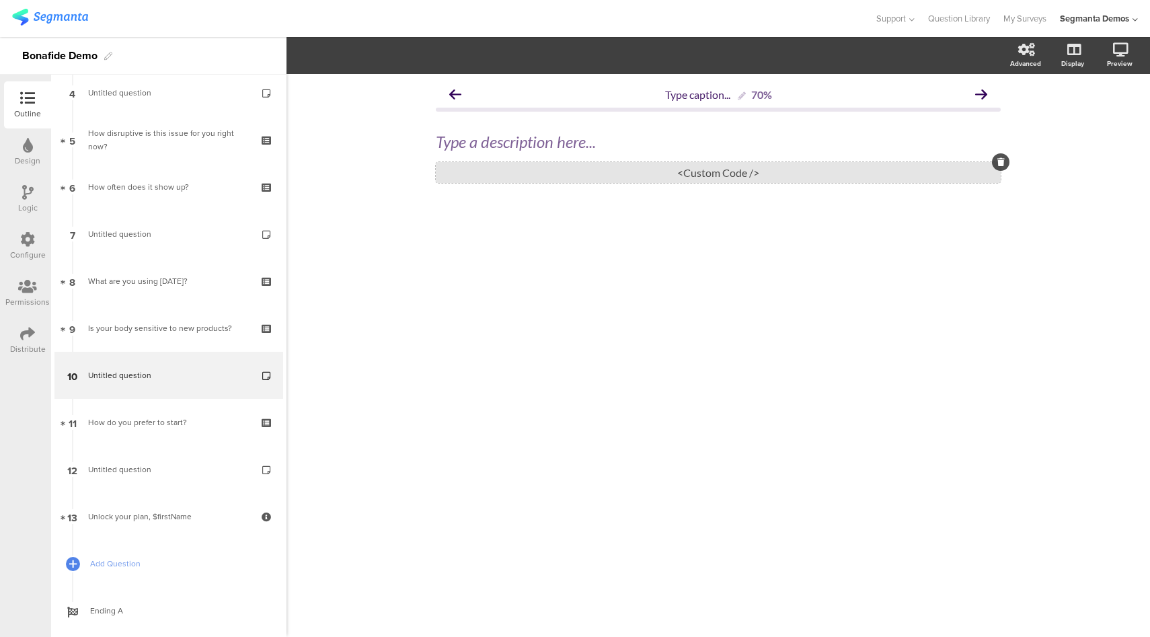
click at [624, 166] on div "<Custom Code />" at bounding box center [718, 172] width 565 height 21
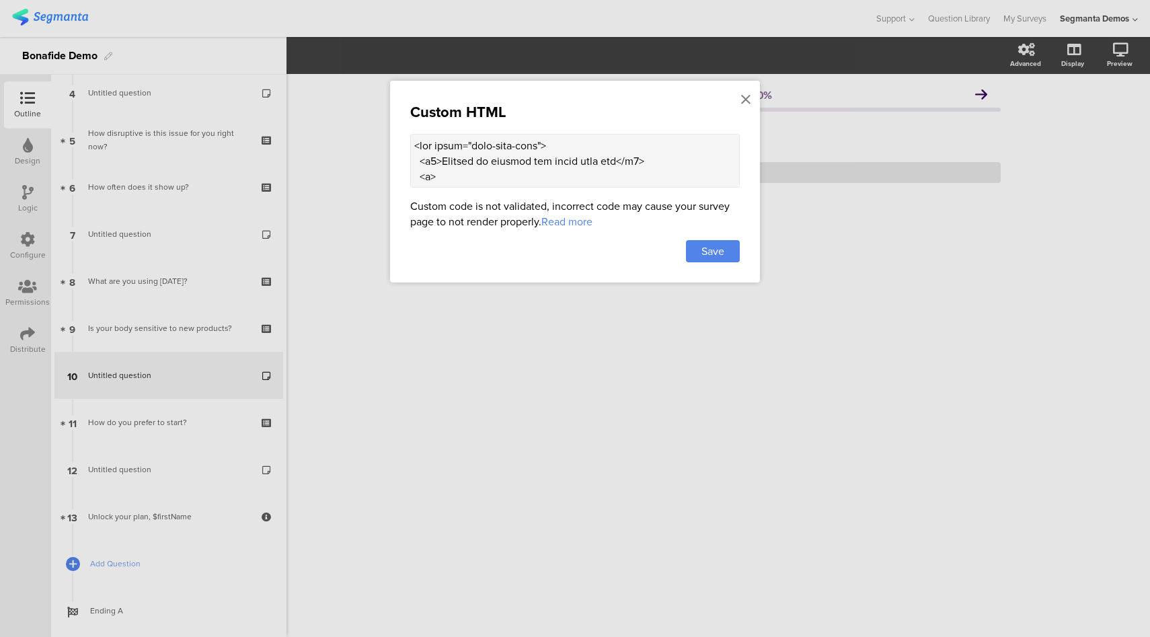
click at [559, 168] on textarea at bounding box center [575, 161] width 330 height 54
paste textarea "<div class="reviewer-img"> <img src="https://hellobonafide.com/cdn/shop/files/B…"
type textarea "<div class="ouai-info-card"> <h2>Trusted by doctors and women like you</h2> <p>…"
click at [694, 246] on div "Save" at bounding box center [713, 251] width 54 height 22
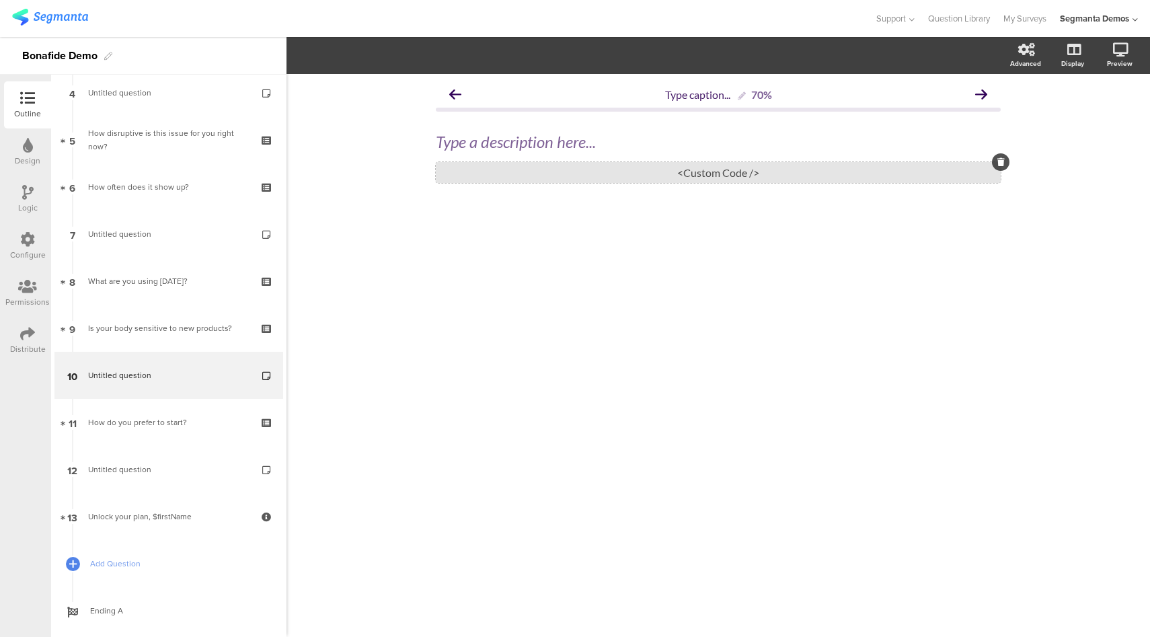
click at [622, 169] on div "<Custom Code />" at bounding box center [718, 172] width 565 height 21
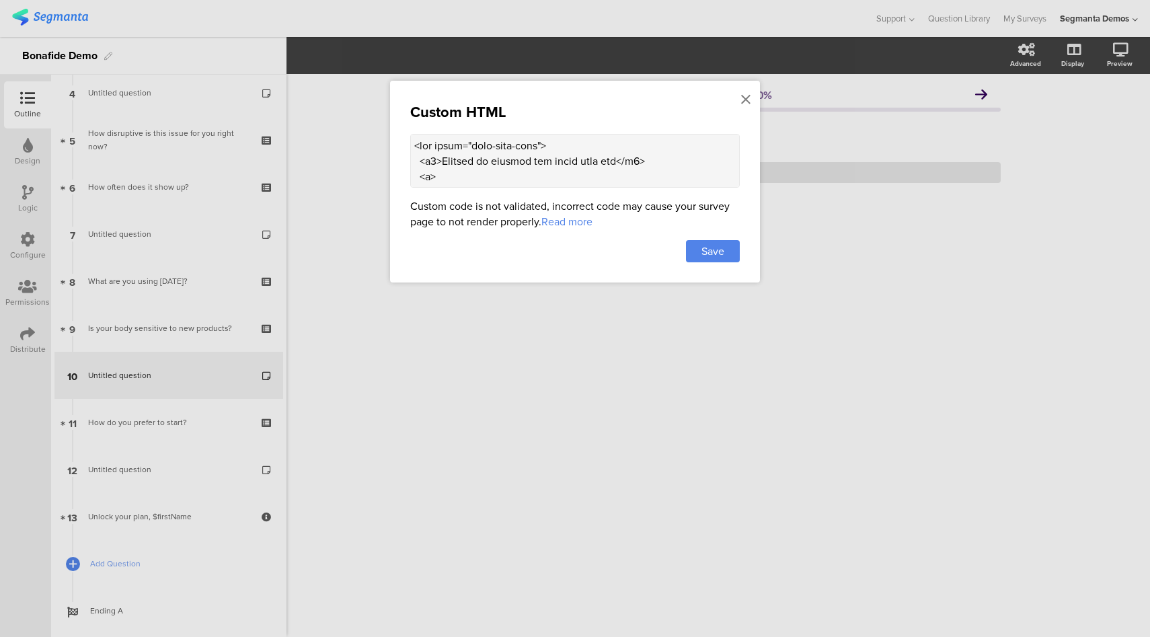
click at [611, 180] on textarea at bounding box center [575, 161] width 330 height 54
paste textarea "-cover"> <img src="https://hellobonafide.com/cdn/shop/files/Bonafide_SERENOL-PA…"
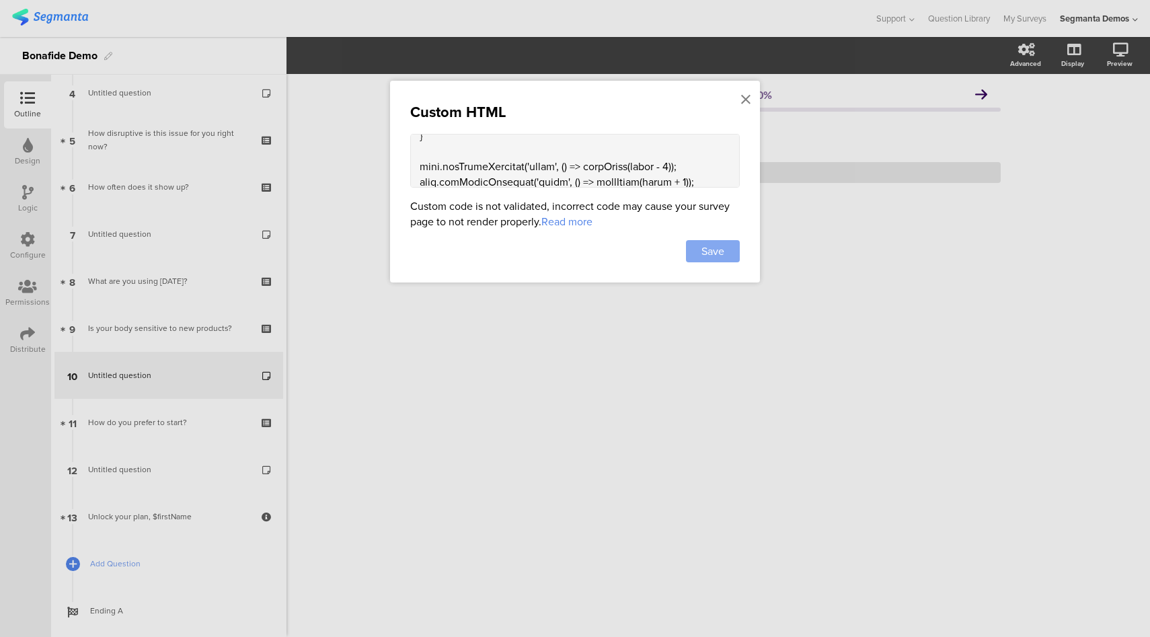
type textarea "<div class="ouai-info-card"> <h2>Trusted by doctors and women like you</h2> <p>…"
click at [705, 252] on span "Save" at bounding box center [712, 250] width 23 height 15
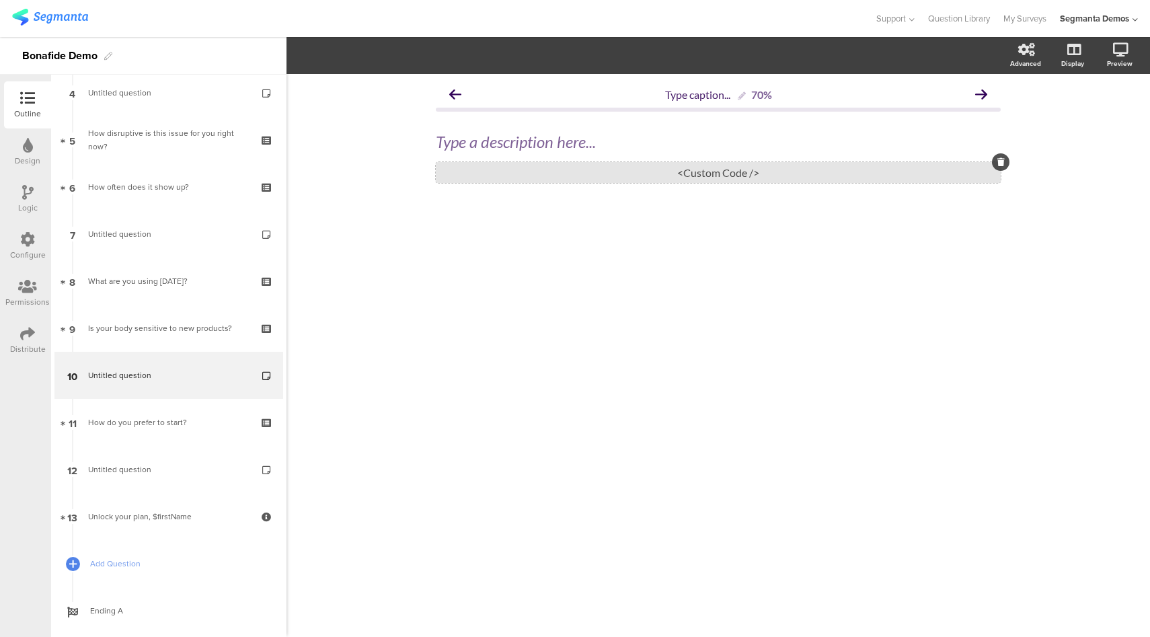
click at [562, 176] on div "<Custom Code />" at bounding box center [718, 172] width 565 height 21
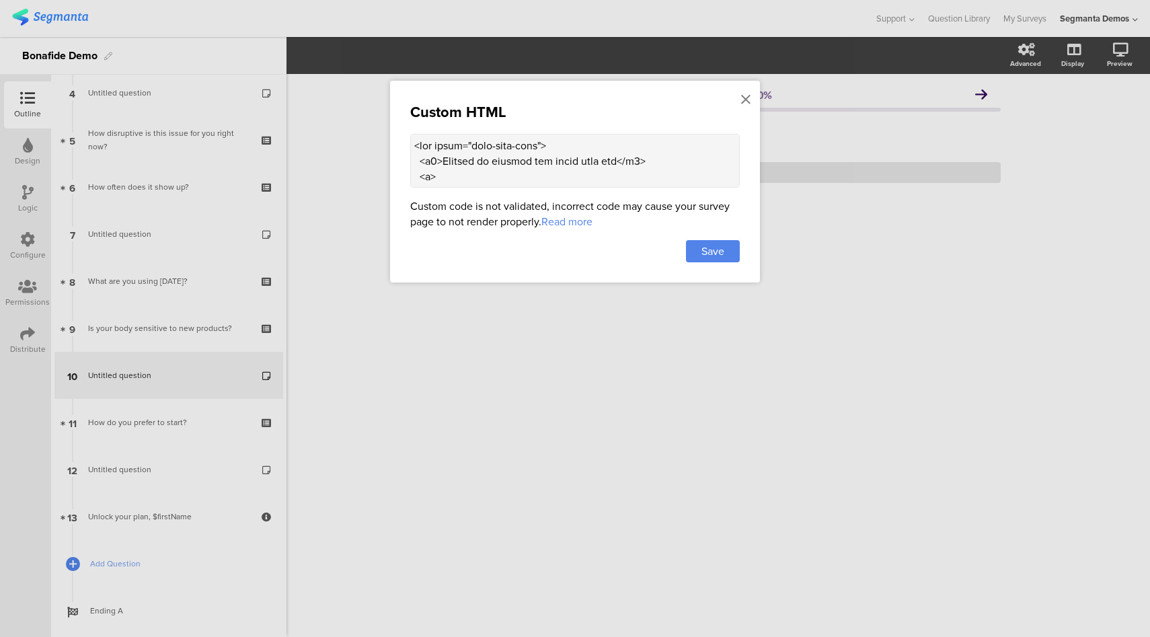
click at [587, 159] on textarea at bounding box center [575, 161] width 330 height 54
paste textarea "auto; /* keeps natural height */ object-fit: contain; /* show full image, no cr…"
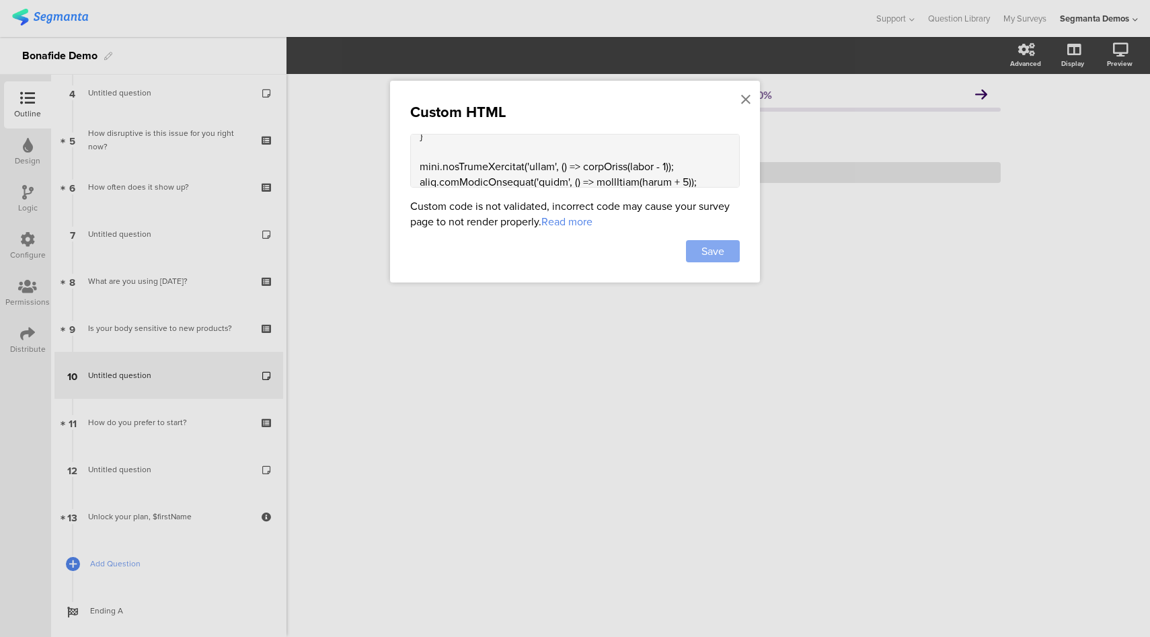
type textarea "<div class="ouai-info-card"> <h2>Trusted by doctors and women like you</h2> <p>…"
click at [722, 243] on span "Save" at bounding box center [712, 250] width 23 height 15
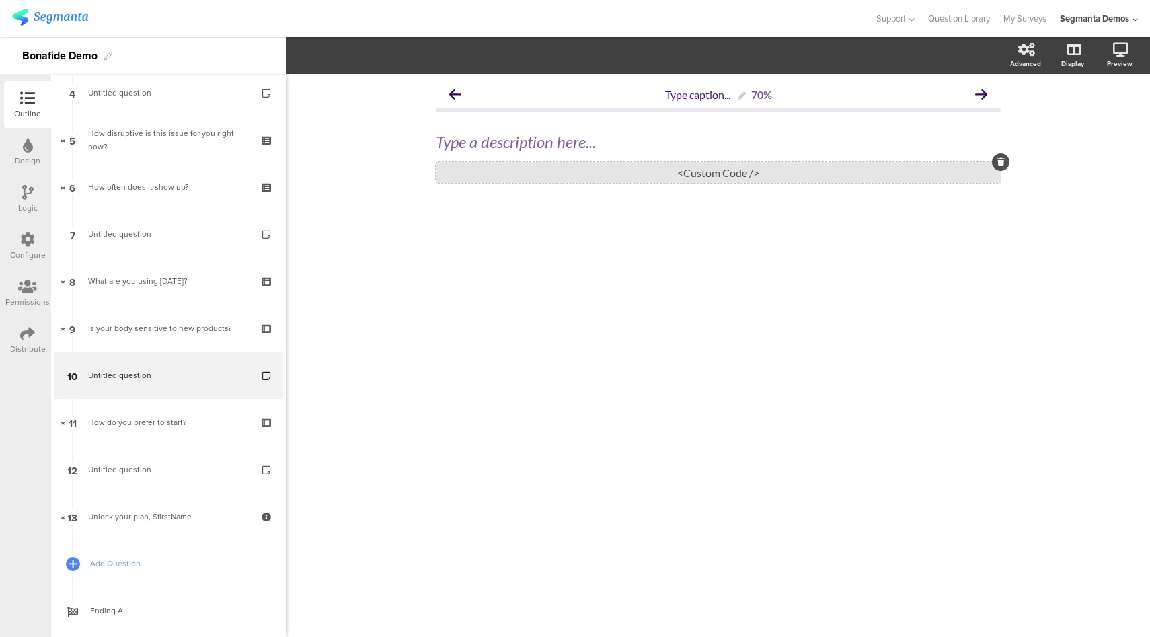
click at [592, 173] on div "<Custom Code />" at bounding box center [718, 172] width 565 height 21
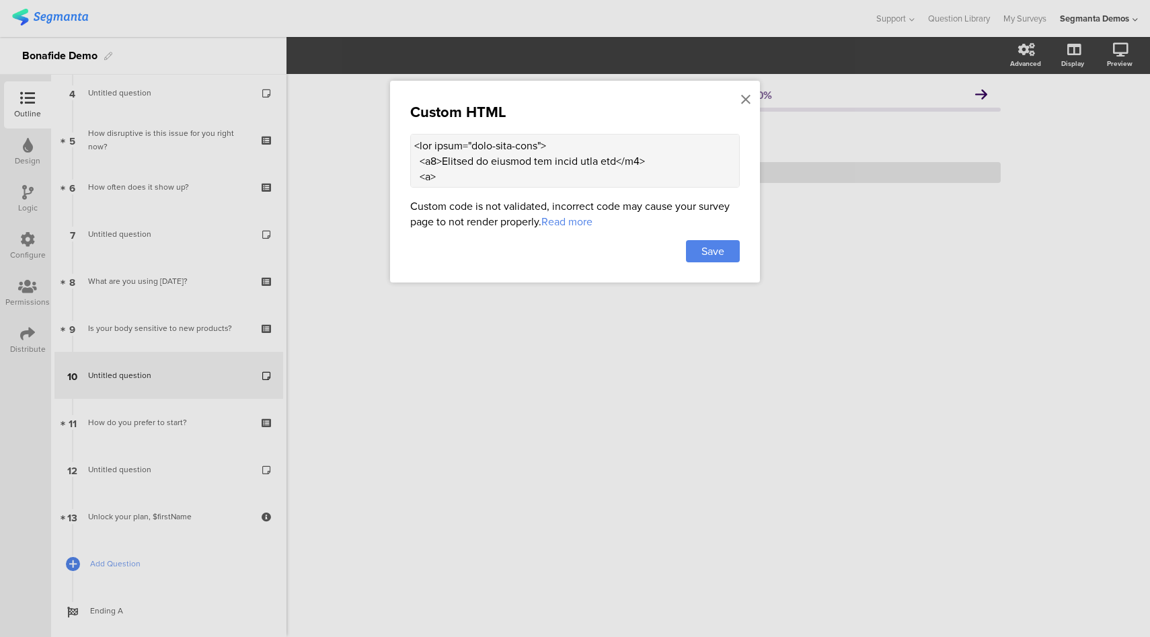
click at [600, 174] on textarea at bounding box center [575, 161] width 330 height 54
paste textarea "<div class="review-cover"> <img src="https://hellobonafide.com/cdn/shop/files/B…"
type textarea "<div class="ouai-info-card"> <h2>Trusted by doctors and women like you</h2> <p>…"
click at [707, 249] on span "Save" at bounding box center [712, 250] width 23 height 15
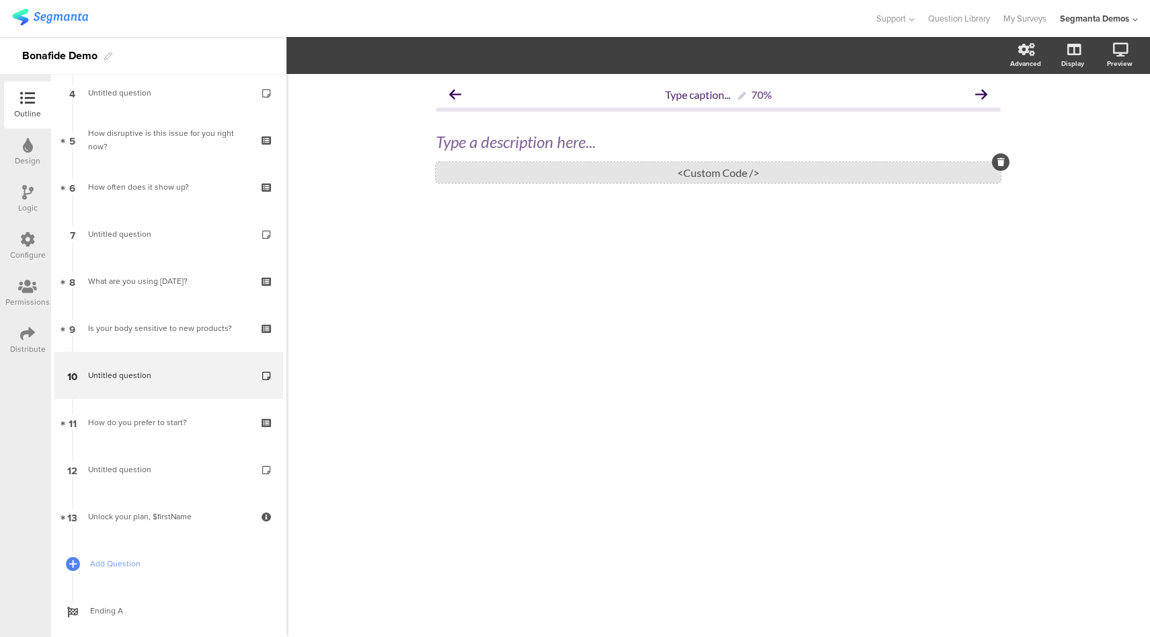
click at [604, 177] on div "<Custom Code />" at bounding box center [718, 172] width 565 height 21
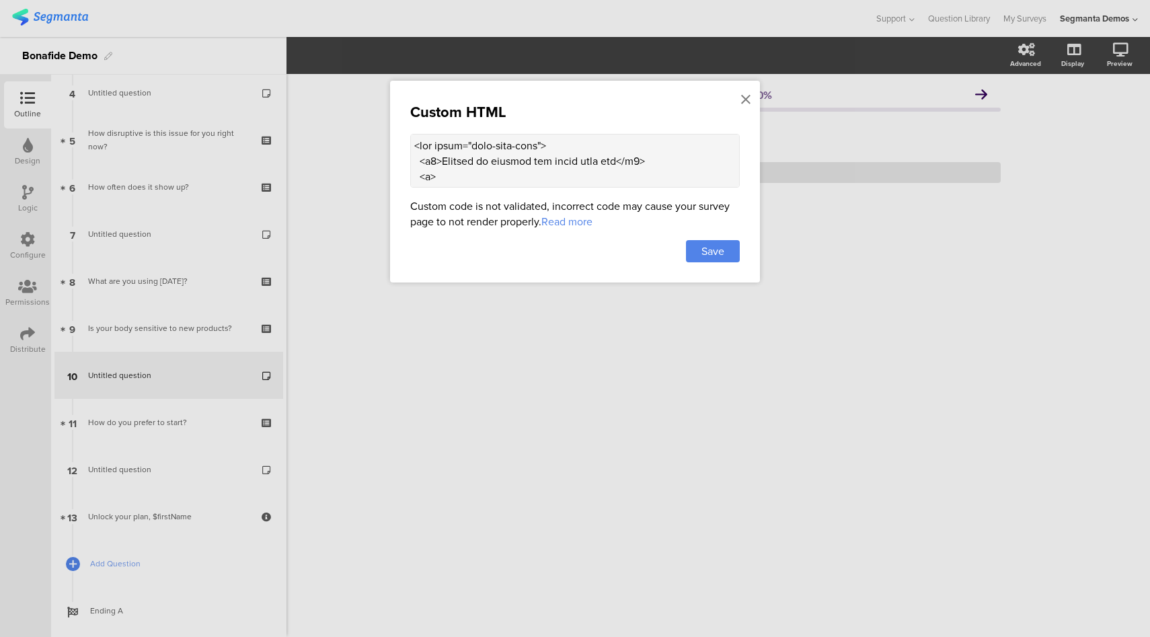
click at [613, 161] on textarea at bounding box center [575, 161] width 330 height 54
paste textarea "300px; /* keeps a consistent cover height */ object-fit: cover; /* fills the bo…"
type textarea "<div class="ouai-info-card"> <h2>Trusted by doctors and women like you</h2> <p>…"
click at [707, 252] on span "Save" at bounding box center [712, 250] width 23 height 15
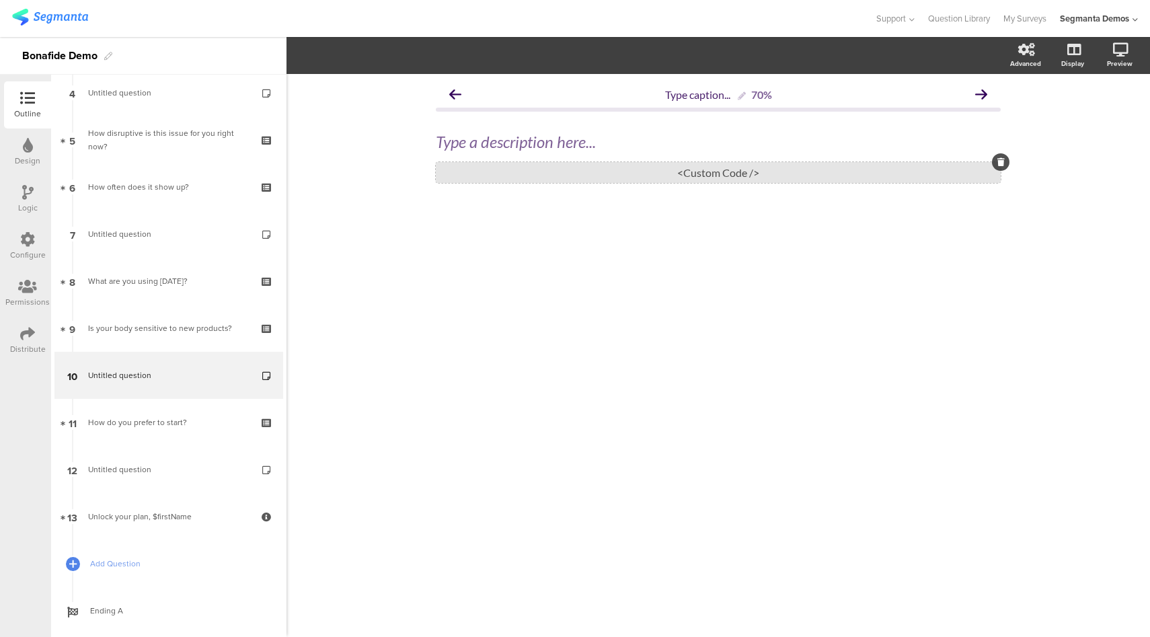
click at [625, 179] on div "<Custom Code />" at bounding box center [718, 172] width 565 height 21
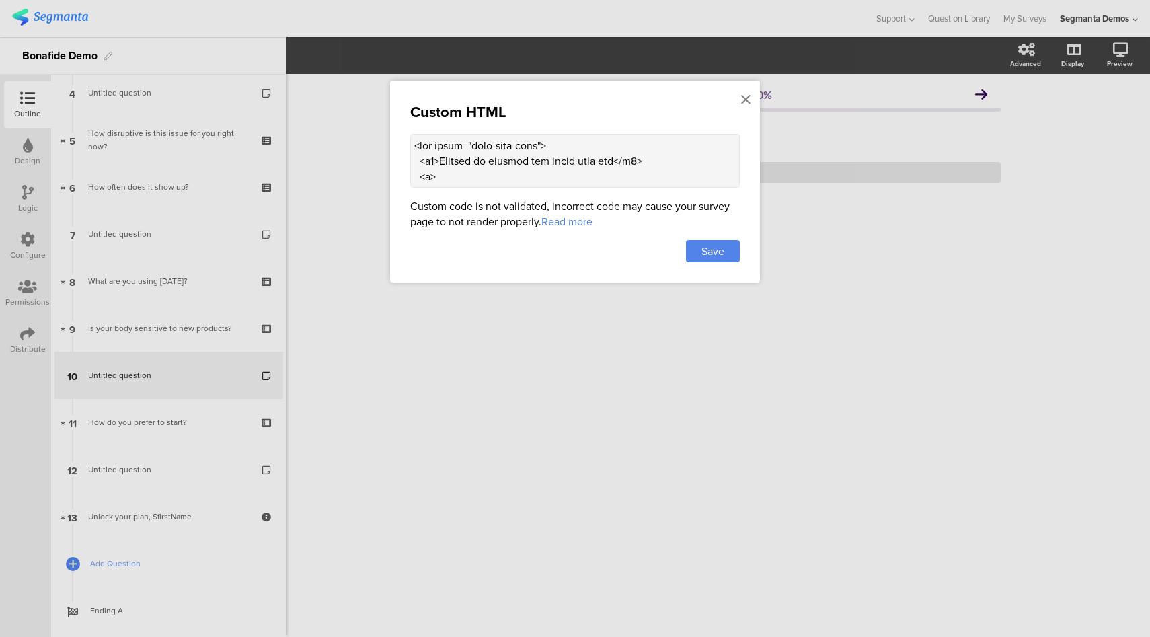
click at [623, 175] on textarea at bounding box center [575, 161] width 330 height 54
paste textarea "auto; /* keeps natural height */ object-fit: contain; /* show full image, no cr…"
type textarea "<div class="ouai-info-card"> <h2>Trusted by doctors and women like you</h2> <p>…"
click at [728, 257] on div "Save" at bounding box center [713, 251] width 54 height 22
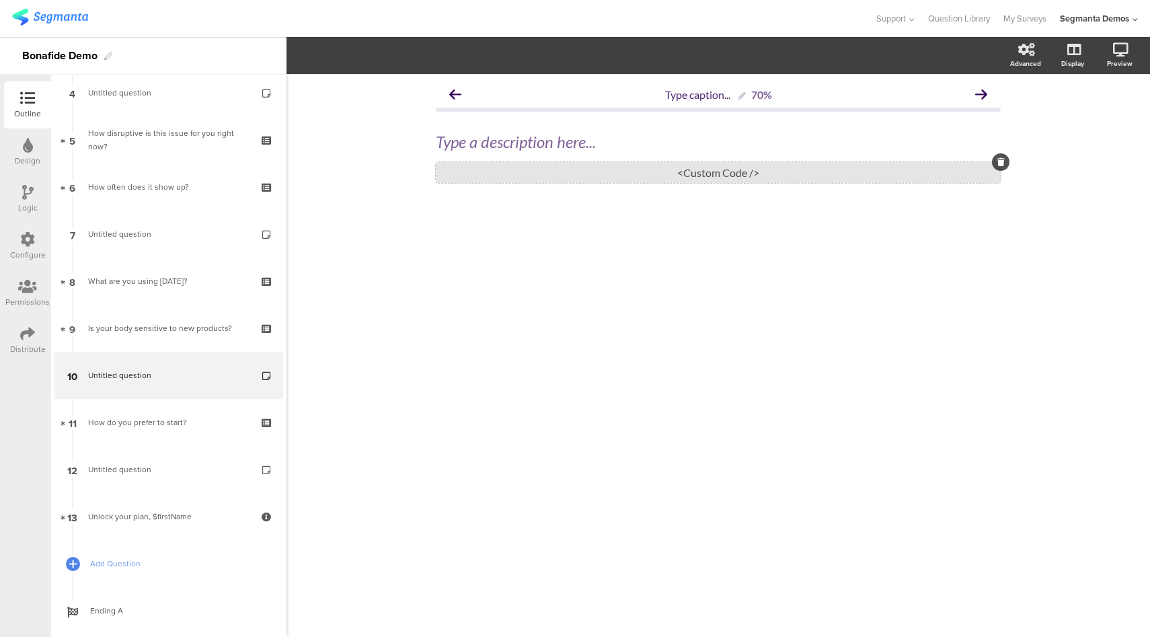
click at [623, 177] on div "<Custom Code />" at bounding box center [718, 172] width 565 height 21
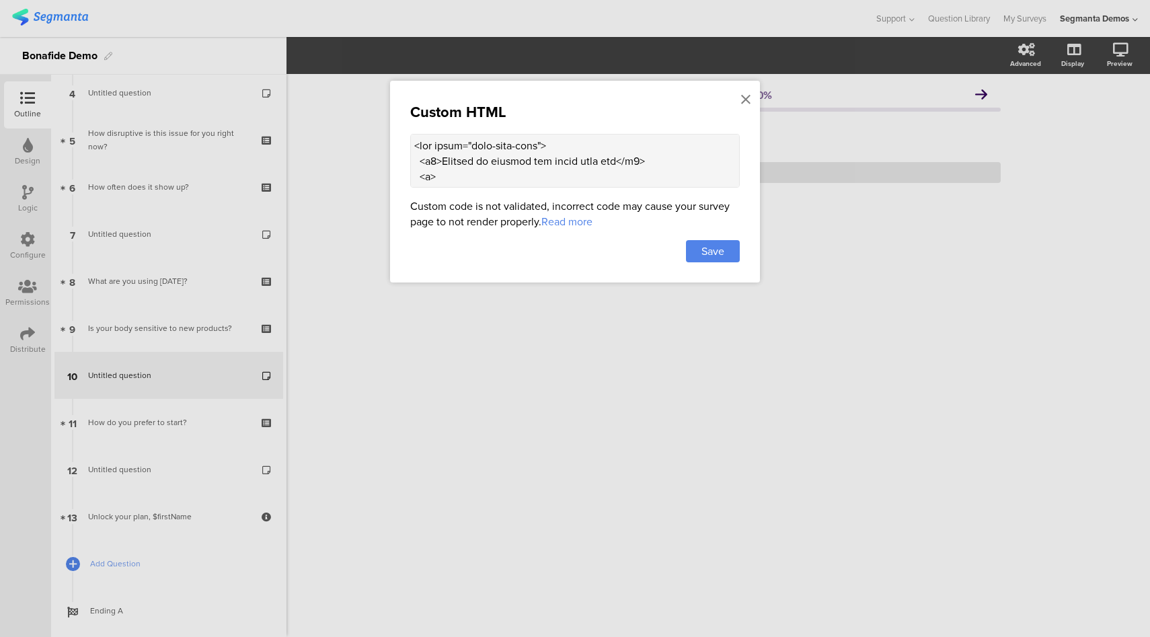
click at [495, 141] on textarea at bounding box center [575, 161] width 330 height 54
paste textarea "'Agrandir Text Variable'!important; } .ouai-info-card h2 { font-size: 20px; fon…"
type textarea "<div class="ouai-info-card"> <h2>Trusted by doctors and women like you</h2> <p>…"
click at [712, 257] on span "Save" at bounding box center [712, 250] width 23 height 15
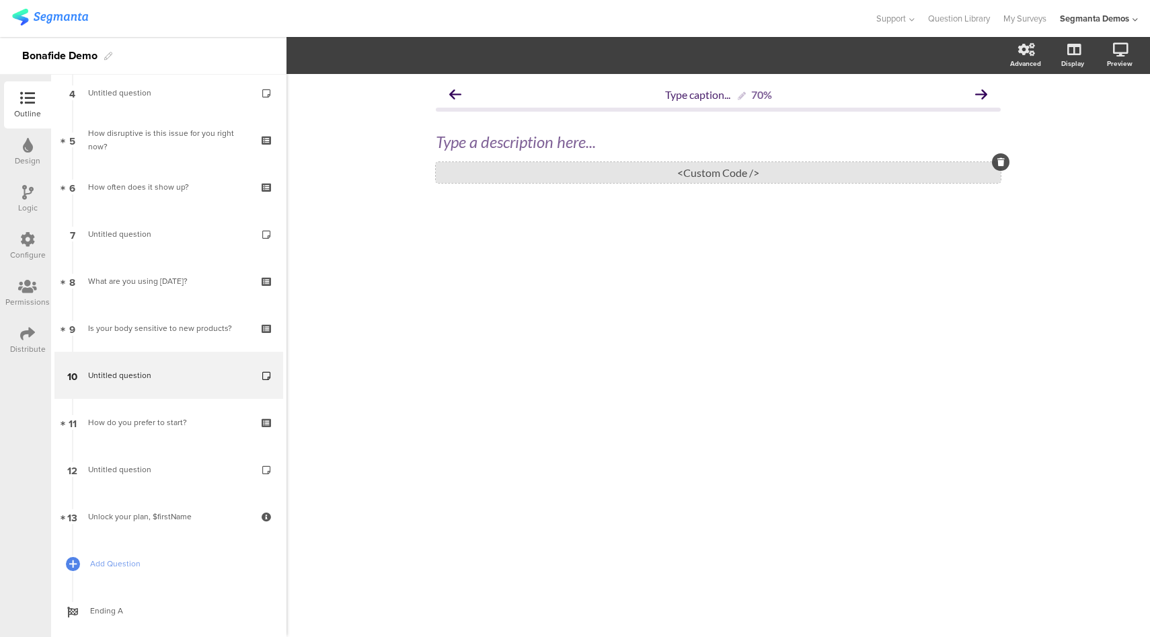
click at [610, 175] on div "<Custom Code />" at bounding box center [718, 172] width 565 height 21
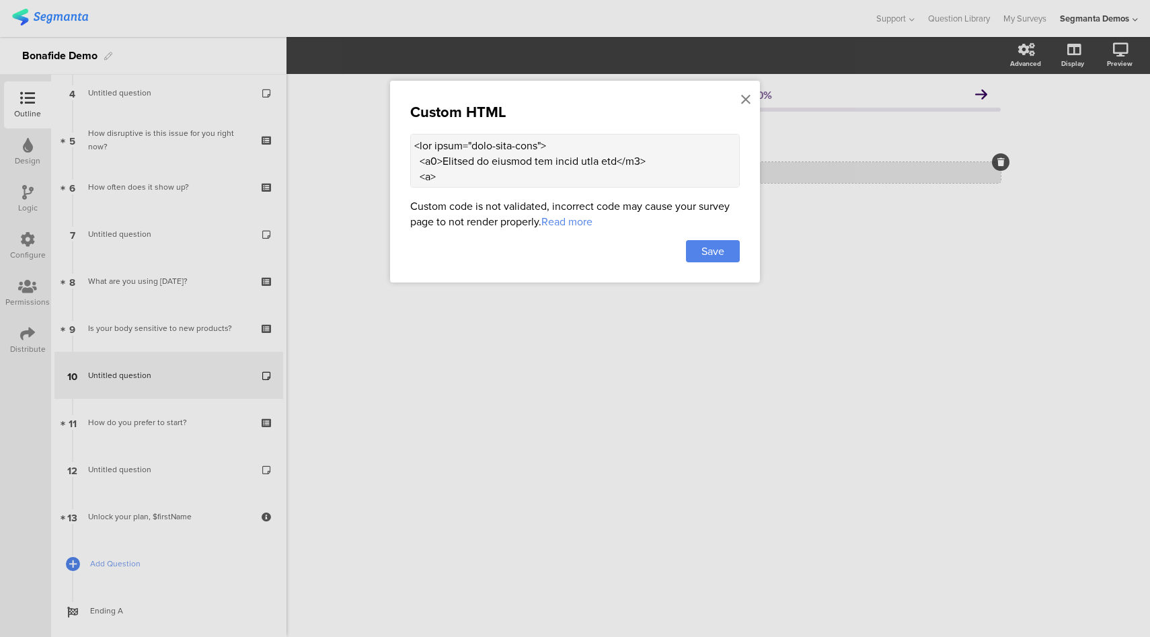
click at [603, 183] on textarea at bounding box center [575, 161] width 330 height 54
click at [590, 169] on textarea at bounding box center [575, 161] width 330 height 54
paste textarea "bon-info-card"> <h2>Trusted by doctors and women like you</h2> <p> Bonafide sol…"
type textarea "<div class="bon-info-card"> <h2>Trusted by doctors and women like you</h2> <p> …"
click at [718, 251] on span "Save" at bounding box center [712, 250] width 23 height 15
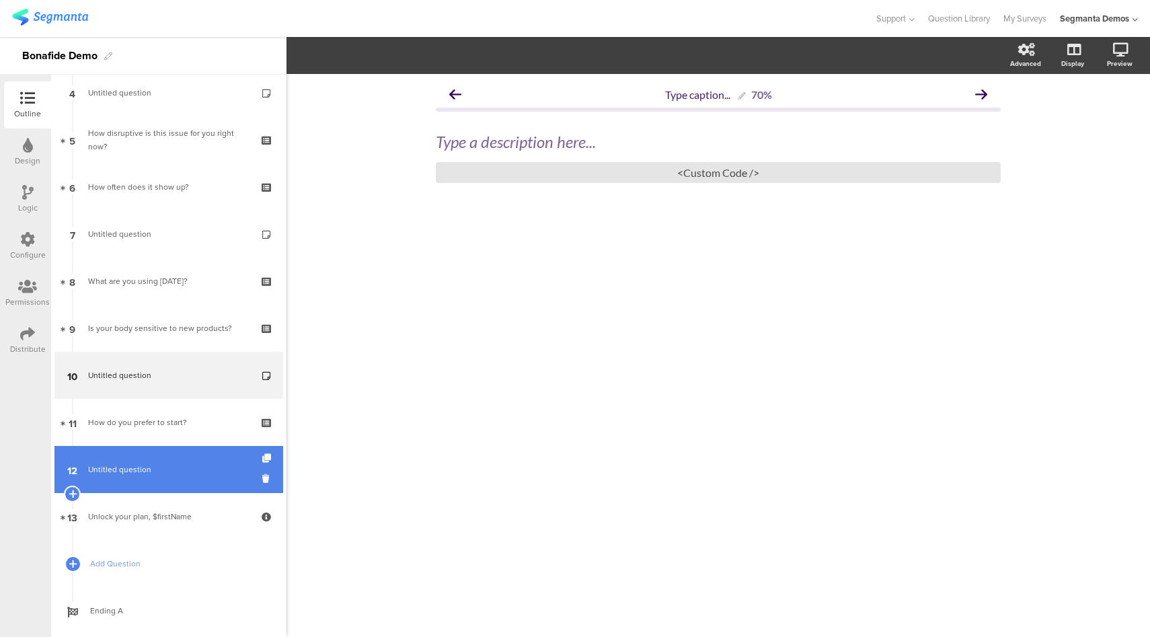
click at [176, 469] on span "Untitled question" at bounding box center [168, 469] width 161 height 13
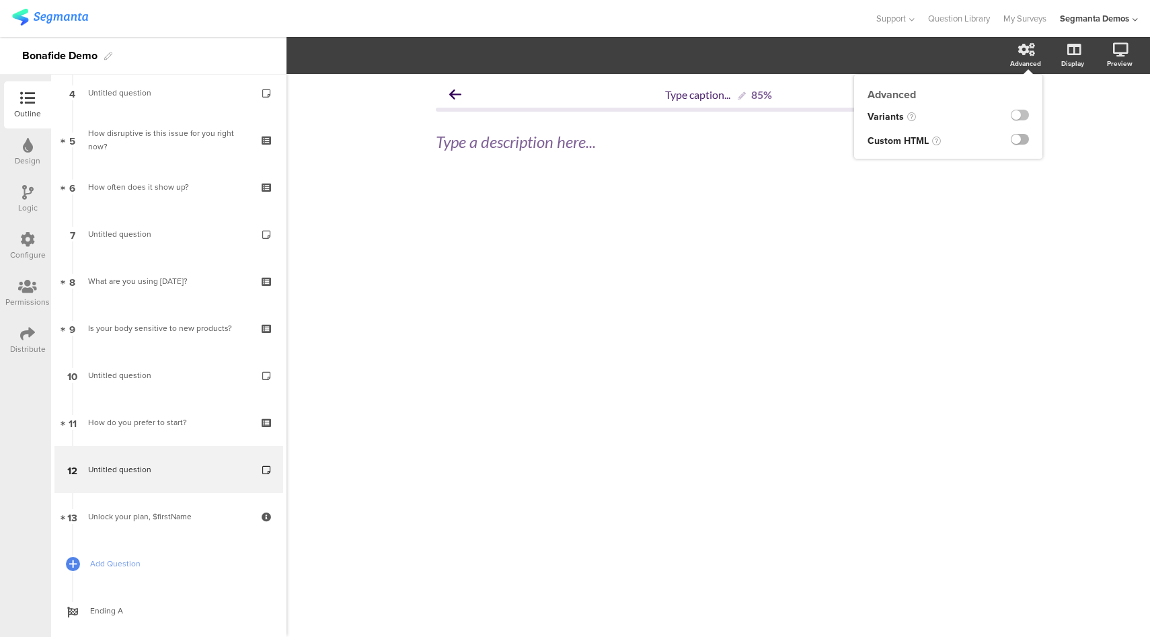
click at [1018, 145] on label at bounding box center [1020, 139] width 18 height 11
click at [0, 0] on input "checkbox" at bounding box center [0, 0] width 0 height 0
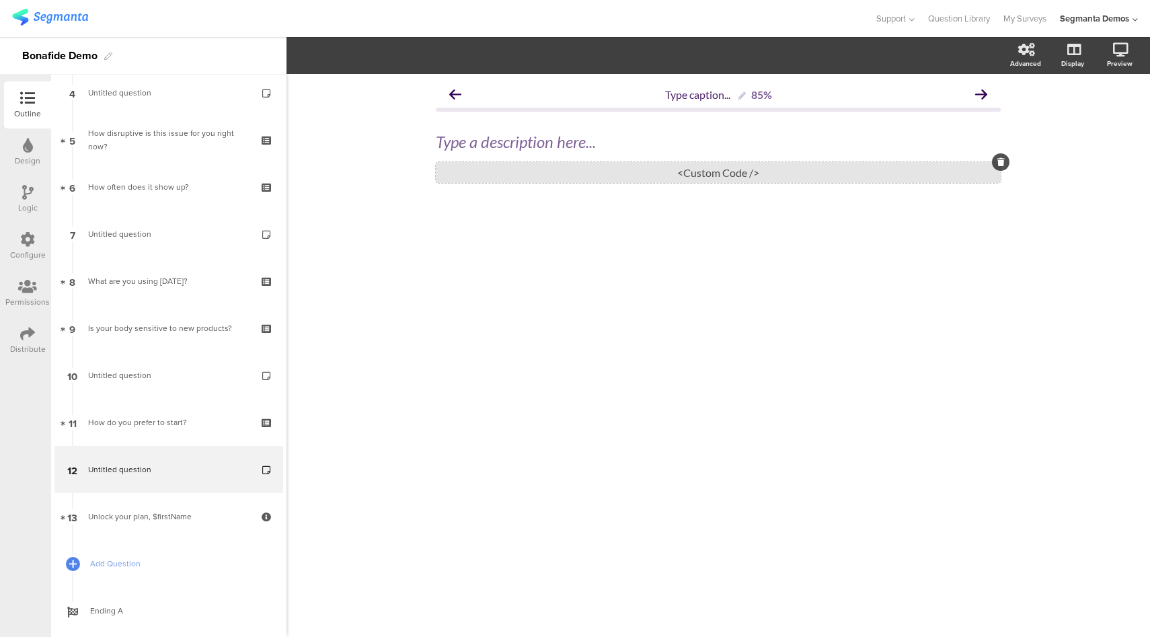
click at [680, 177] on div "<Custom Code />" at bounding box center [718, 172] width 565 height 21
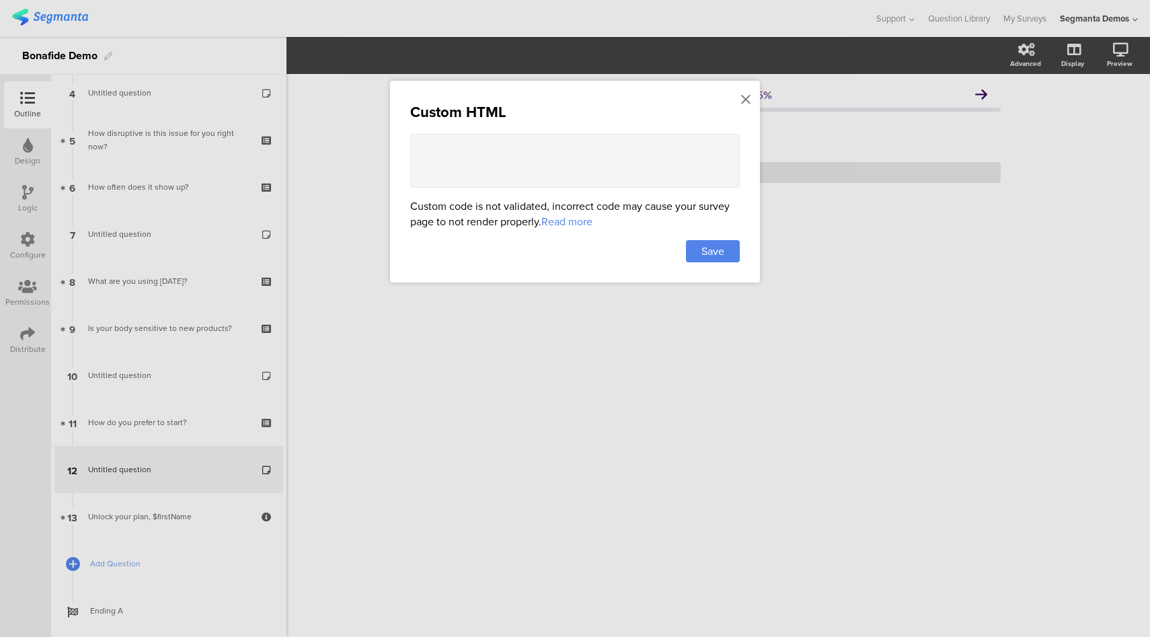
click at [654, 162] on textarea at bounding box center [575, 161] width 330 height 54
paste textarea "<div class="bon-info-card"> <div class="bon-info-img"> <img src="https://hellob…"
type textarea "<div class="bon-info-card"> <div class="bon-info-img"> <img src="https://hellob…"
click at [718, 244] on span "Save" at bounding box center [712, 250] width 23 height 15
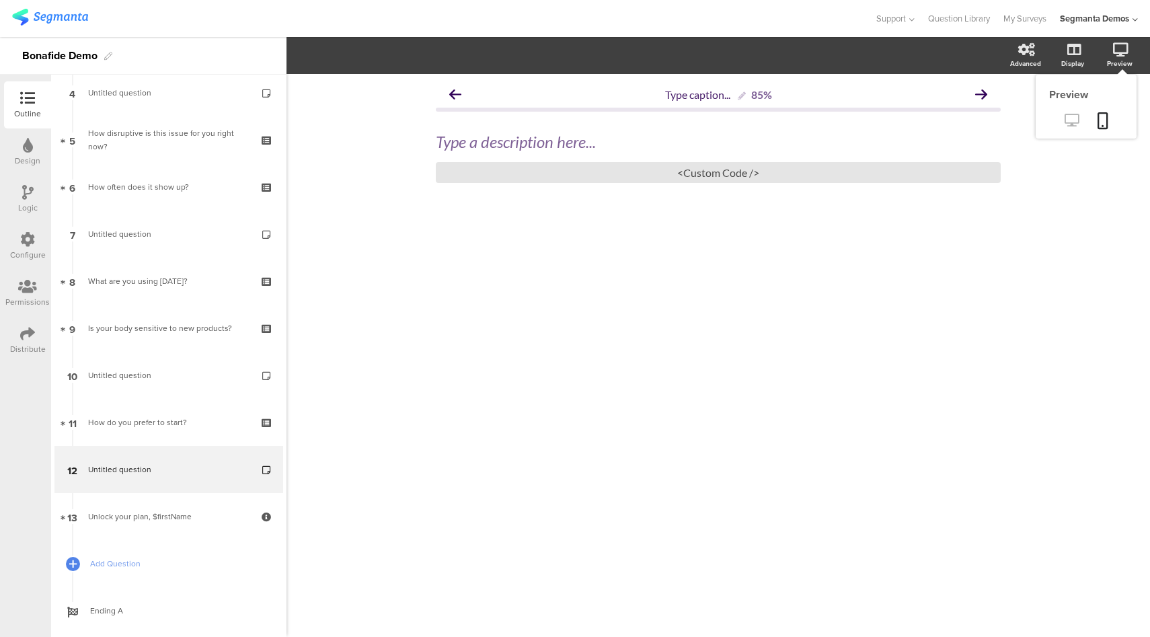
click at [1074, 122] on icon at bounding box center [1072, 120] width 14 height 13
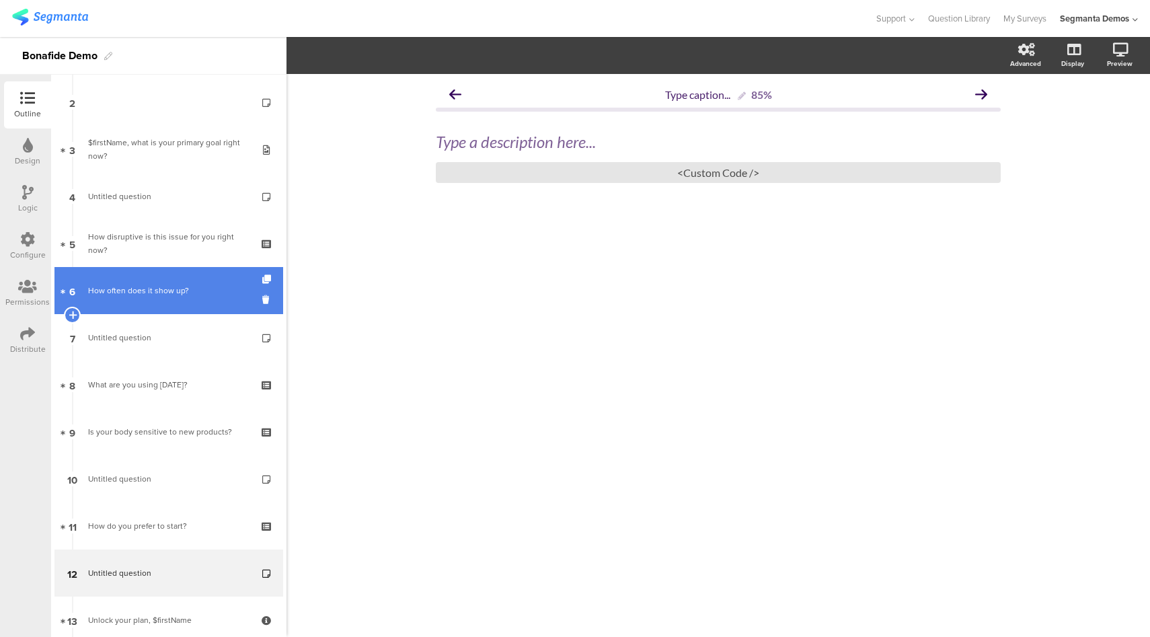
scroll to position [0, 0]
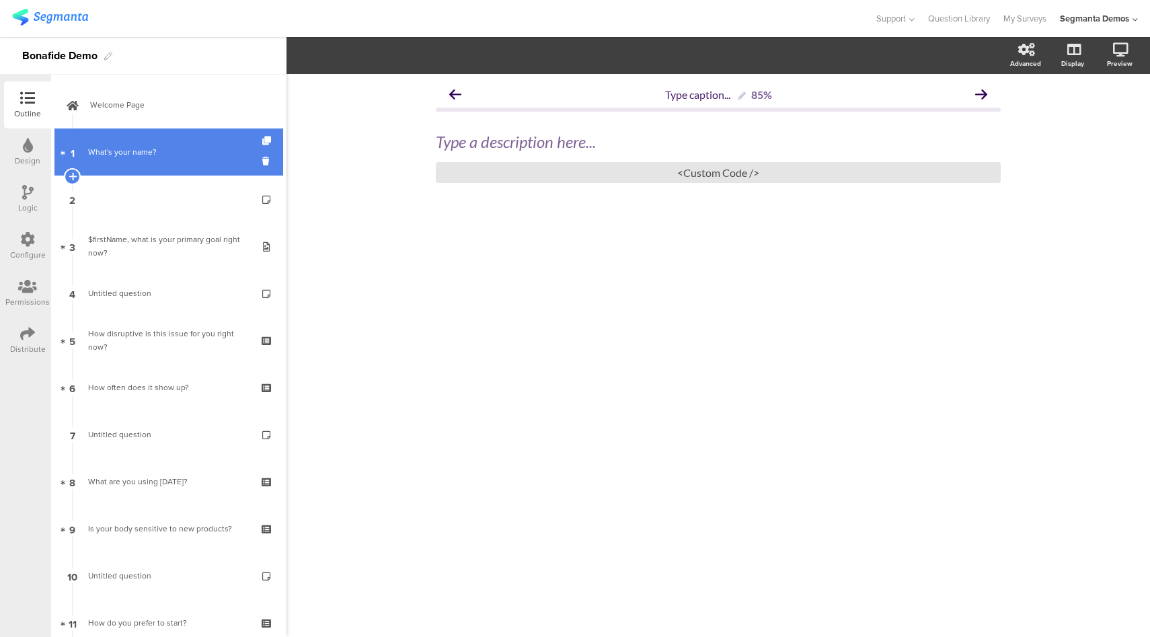
click at [171, 151] on div "What's your name?" at bounding box center [171, 151] width 166 height 13
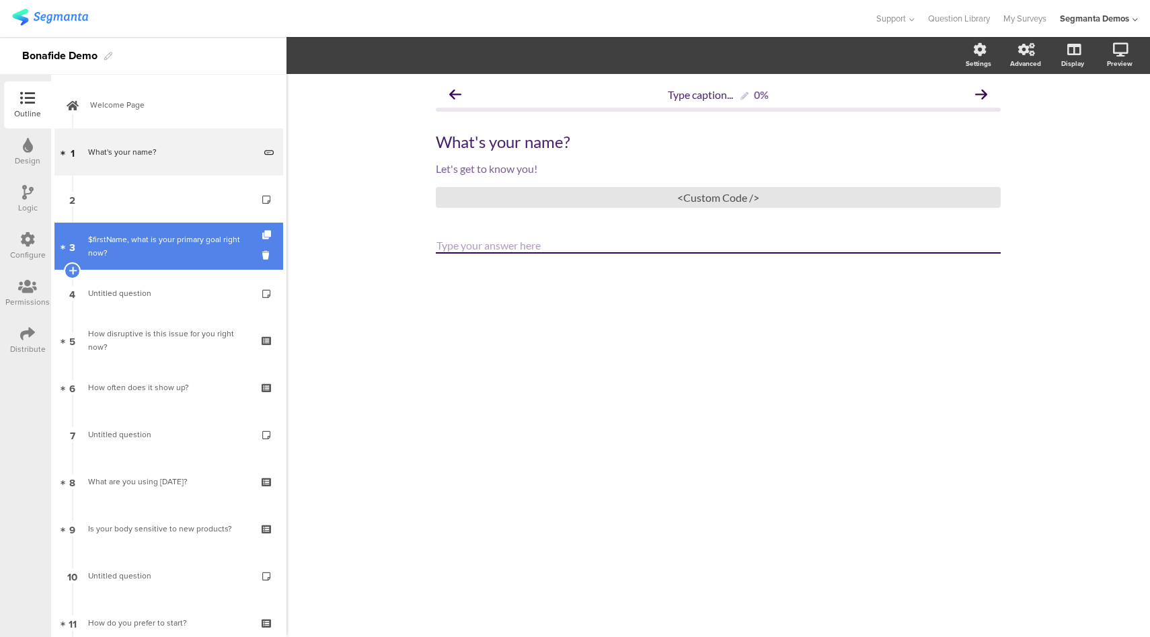
click at [163, 252] on div "$firstName, what is your primary goal right now?" at bounding box center [168, 246] width 161 height 27
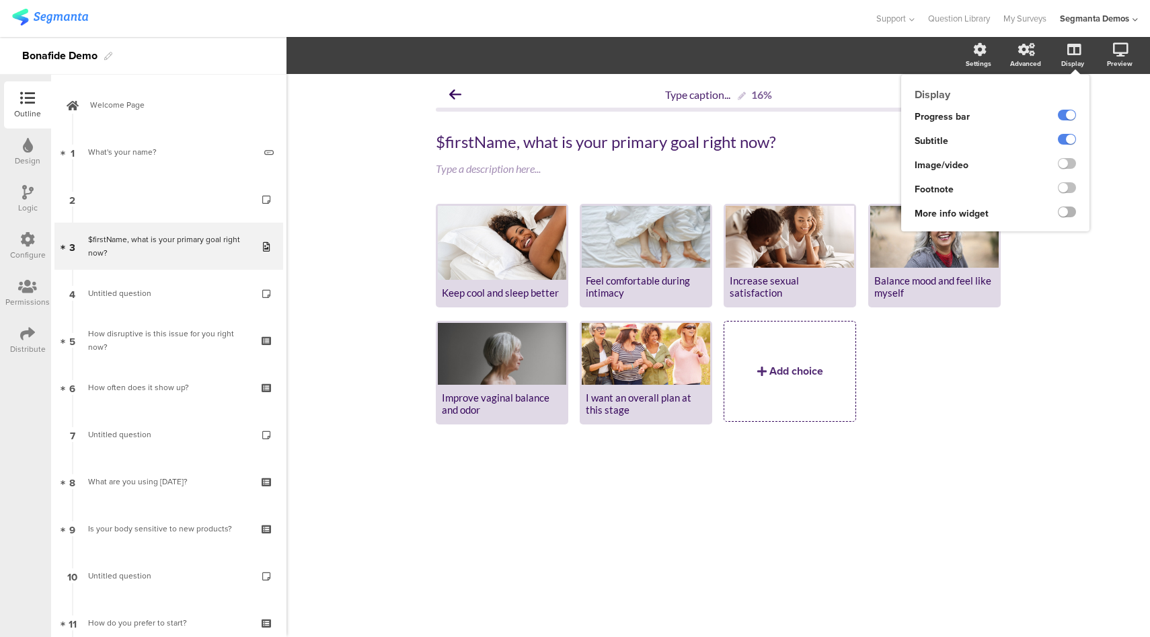
click at [1069, 212] on label at bounding box center [1067, 211] width 18 height 11
click at [0, 0] on input "checkbox" at bounding box center [0, 0] width 0 height 0
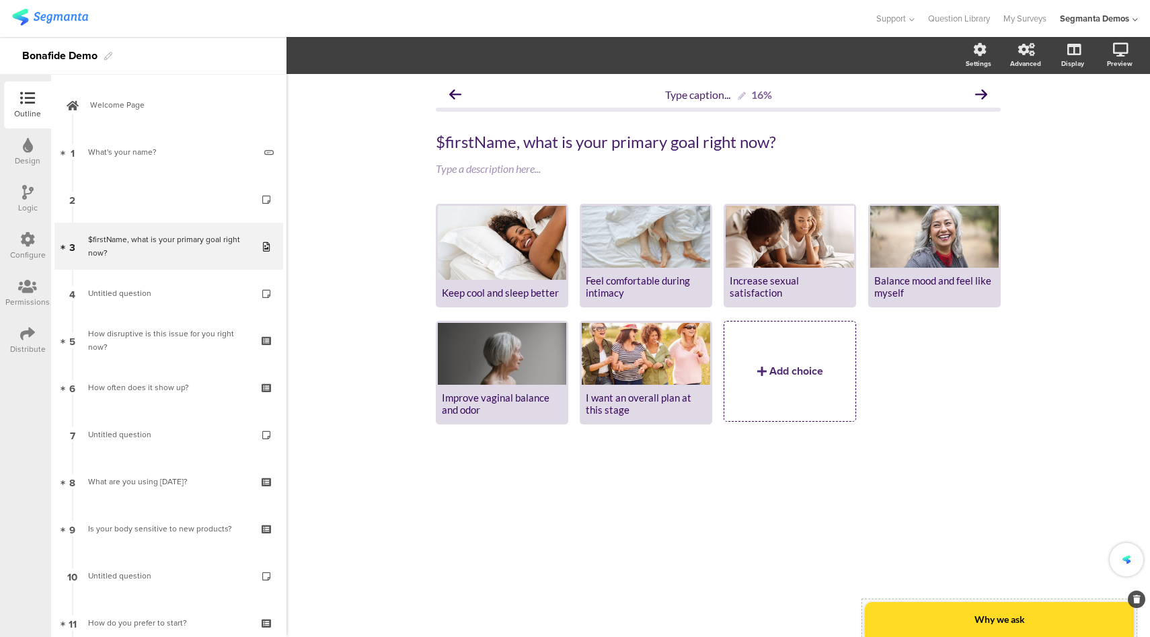
click at [984, 624] on strong "Why we ask" at bounding box center [999, 618] width 50 height 11
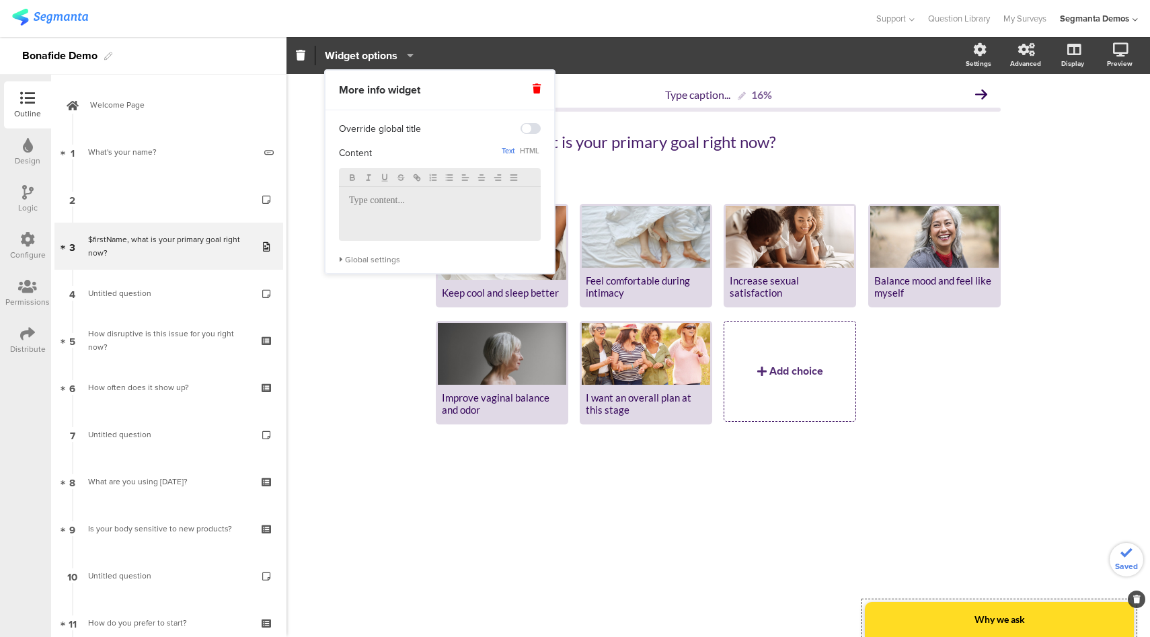
click at [412, 206] on p at bounding box center [440, 201] width 182 height 12
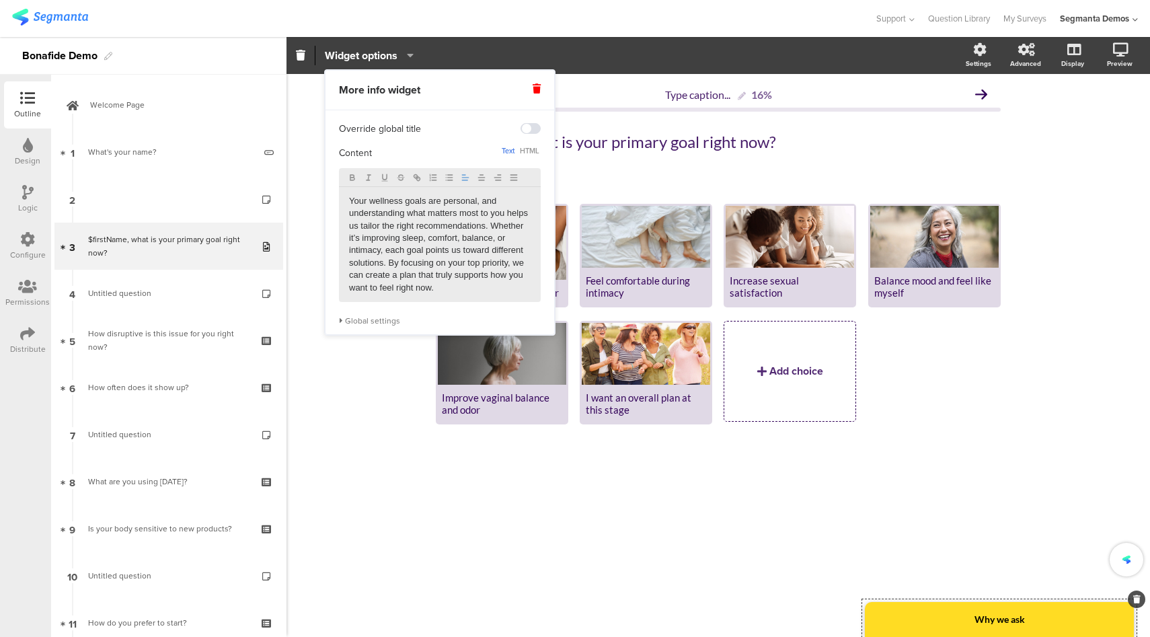
click at [389, 320] on div "Global settings" at bounding box center [440, 320] width 202 height 11
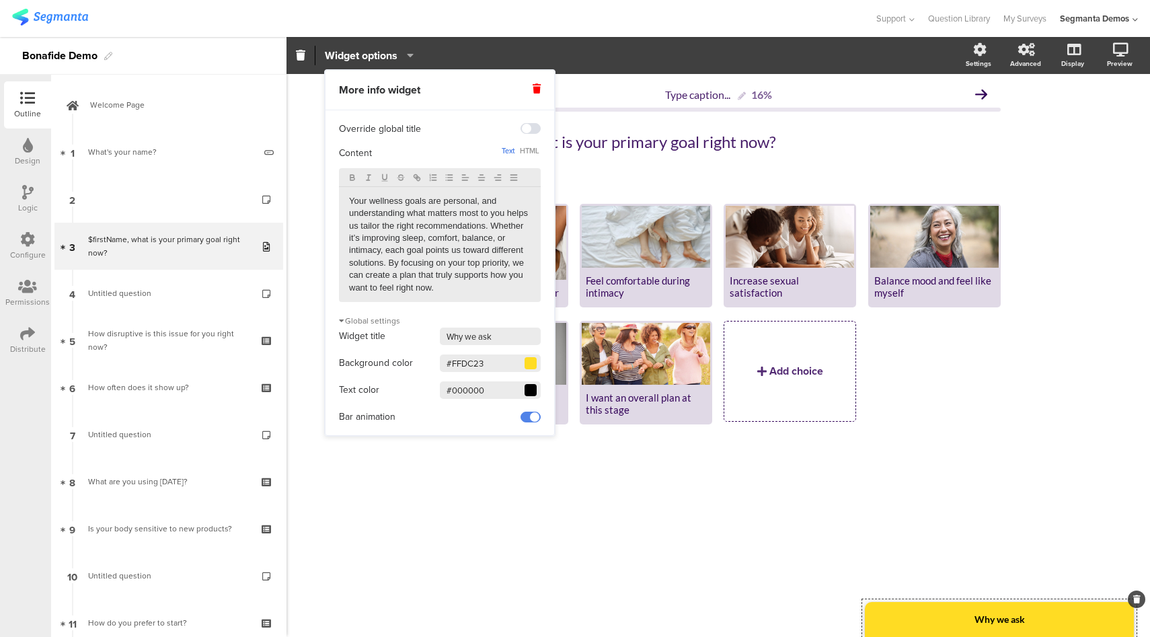
drag, startPoint x: 492, startPoint y: 364, endPoint x: 440, endPoint y: 364, distance: 51.8
click at [440, 364] on input "#FFDC23" at bounding box center [490, 362] width 101 height 17
click at [534, 364] on span at bounding box center [531, 363] width 8 height 8
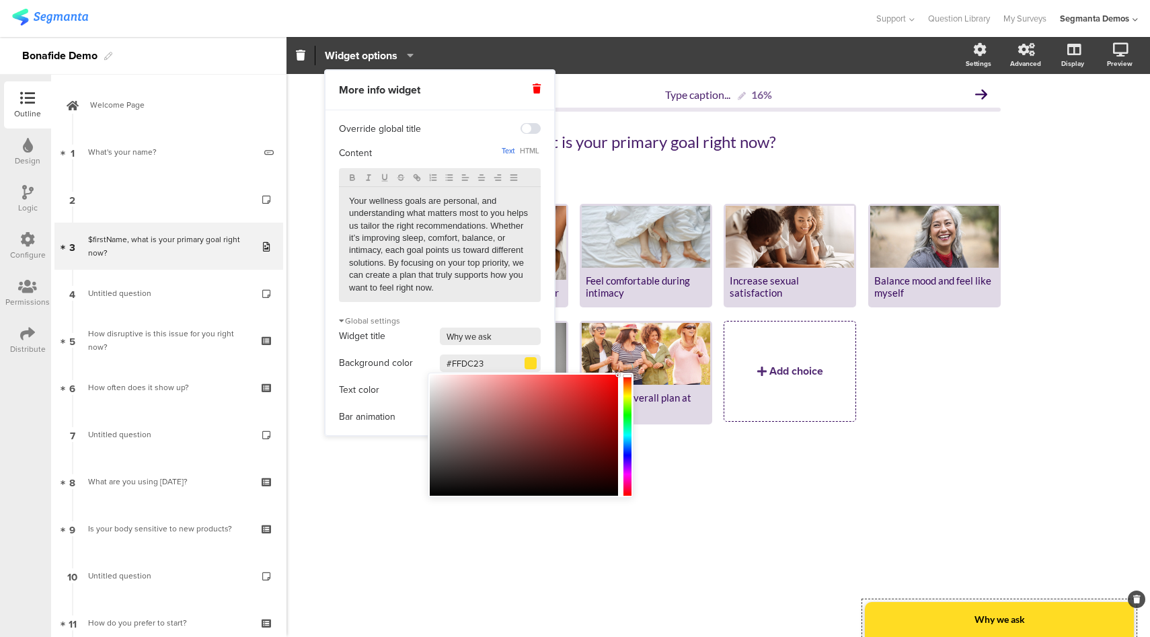
click at [475, 362] on input "#FFDC23" at bounding box center [490, 362] width 101 height 17
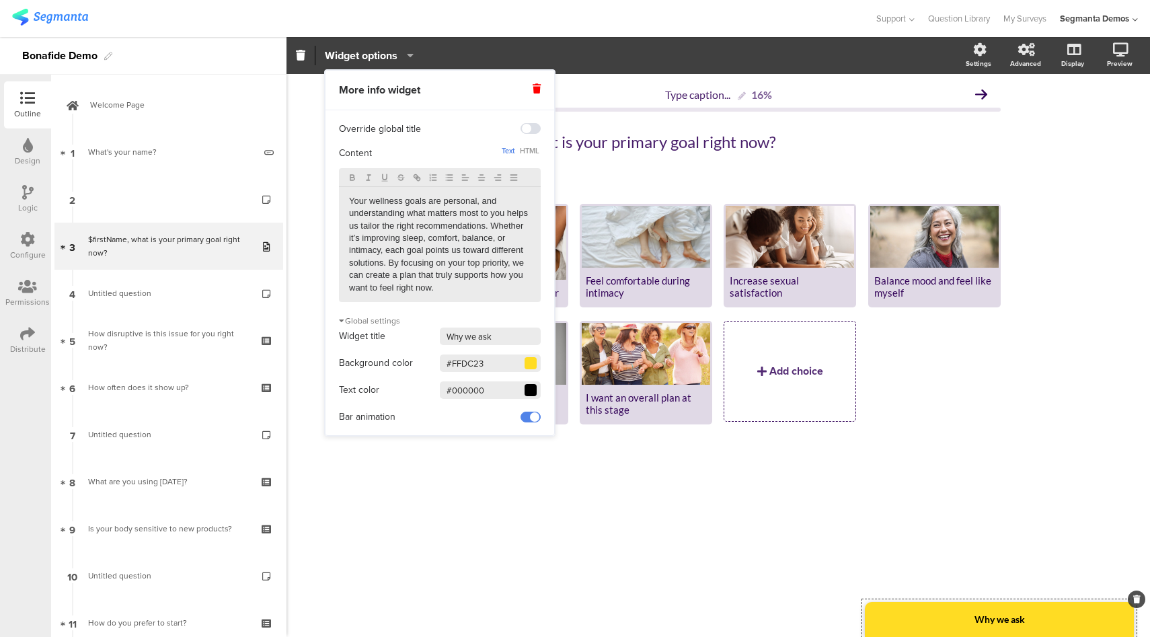
click at [475, 362] on input "#FFDC23" at bounding box center [490, 362] width 101 height 17
paste input "rgb(0,"
click at [467, 367] on input "#FFDC23" at bounding box center [490, 362] width 101 height 17
paste input "00858e"
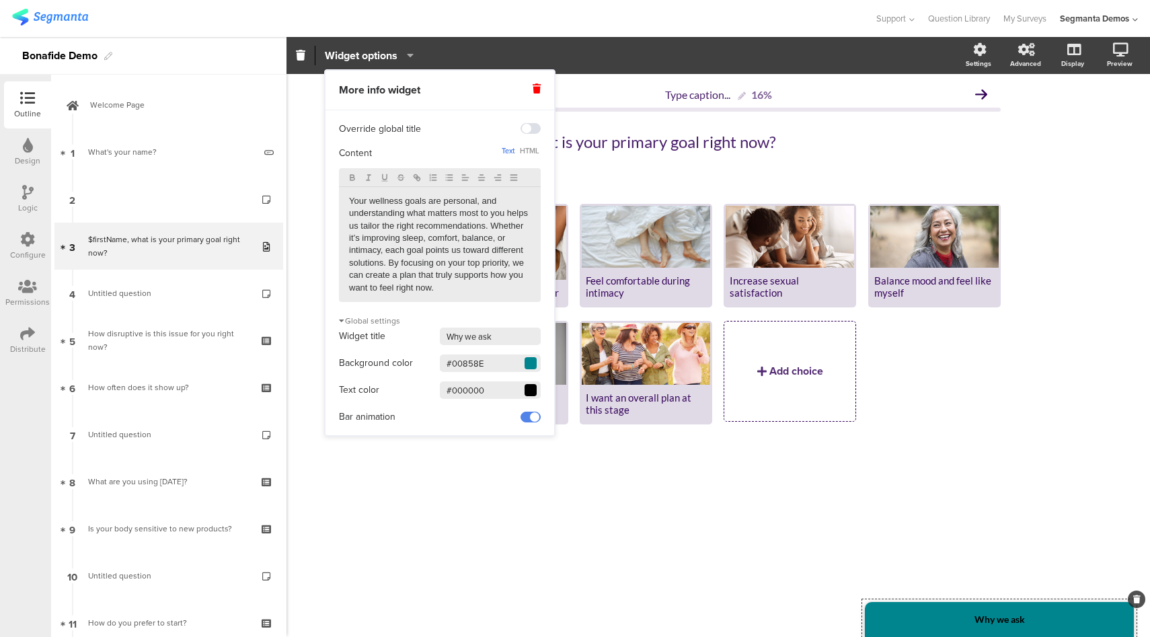
type input "#00858E"
click at [471, 390] on input "#000000" at bounding box center [490, 389] width 101 height 17
type input "#FFFFFF"
click at [1073, 126] on icon at bounding box center [1072, 120] width 14 height 13
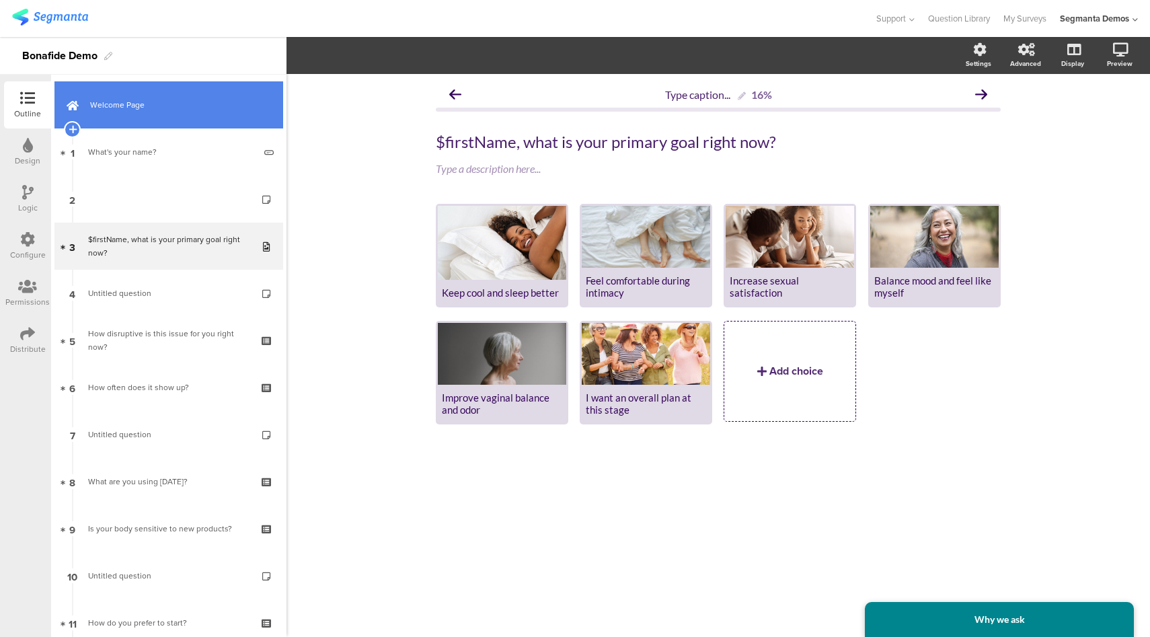
click at [194, 106] on span "Welcome Page" at bounding box center [176, 104] width 172 height 13
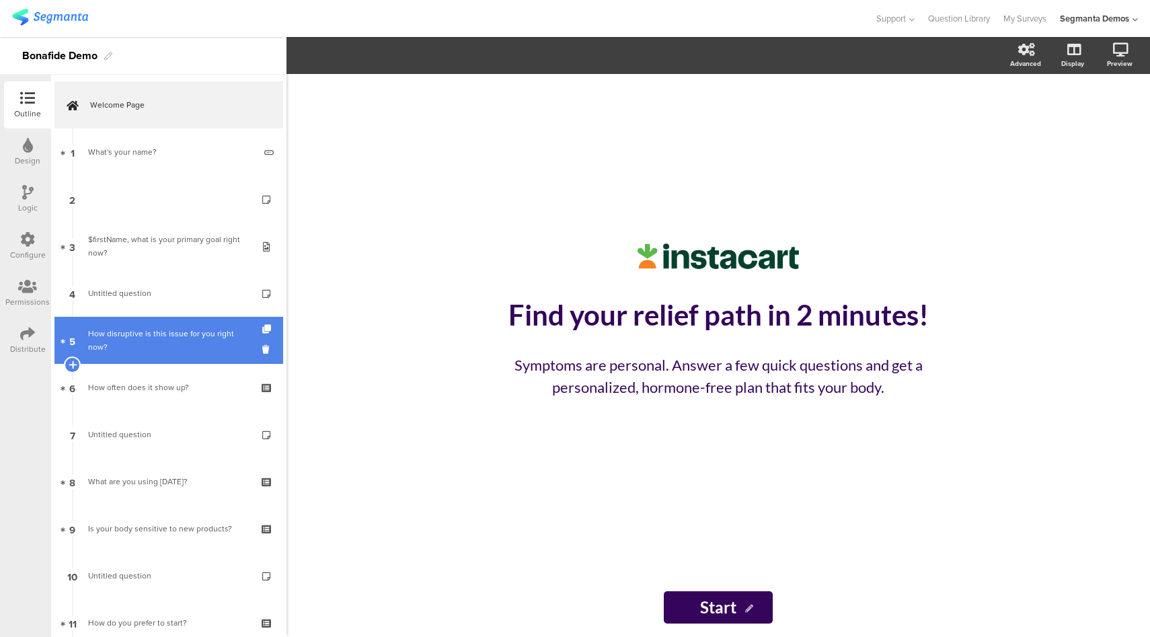
click at [157, 334] on div "How disruptive is this issue for you right now?" at bounding box center [168, 340] width 161 height 27
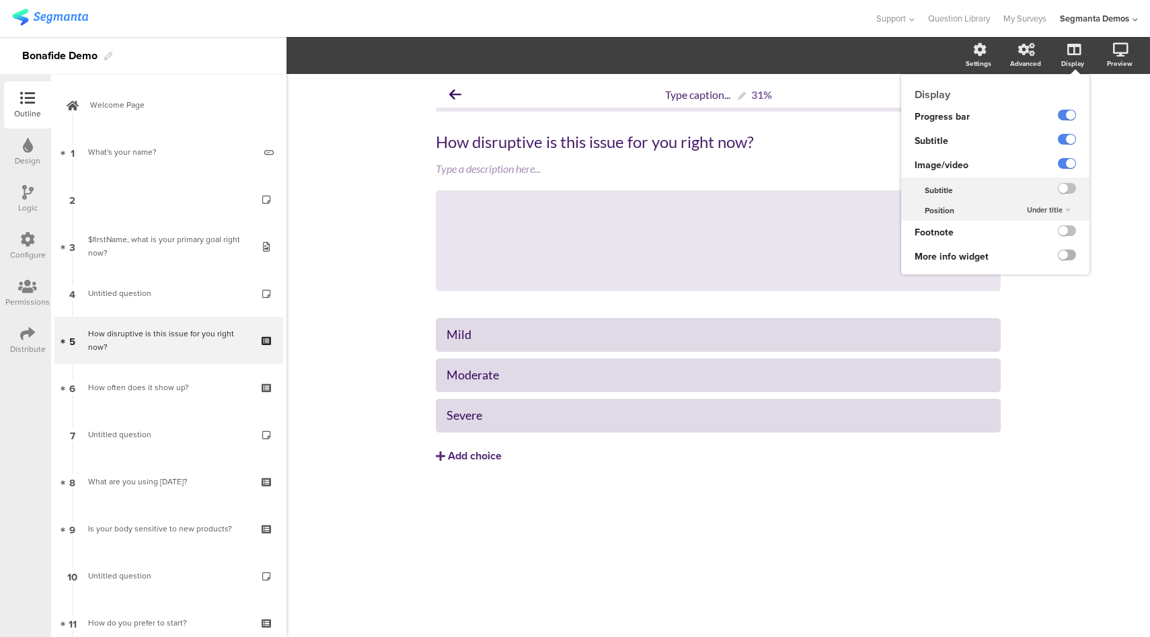
click at [1069, 256] on label at bounding box center [1067, 254] width 18 height 11
click at [0, 0] on input "checkbox" at bounding box center [0, 0] width 0 height 0
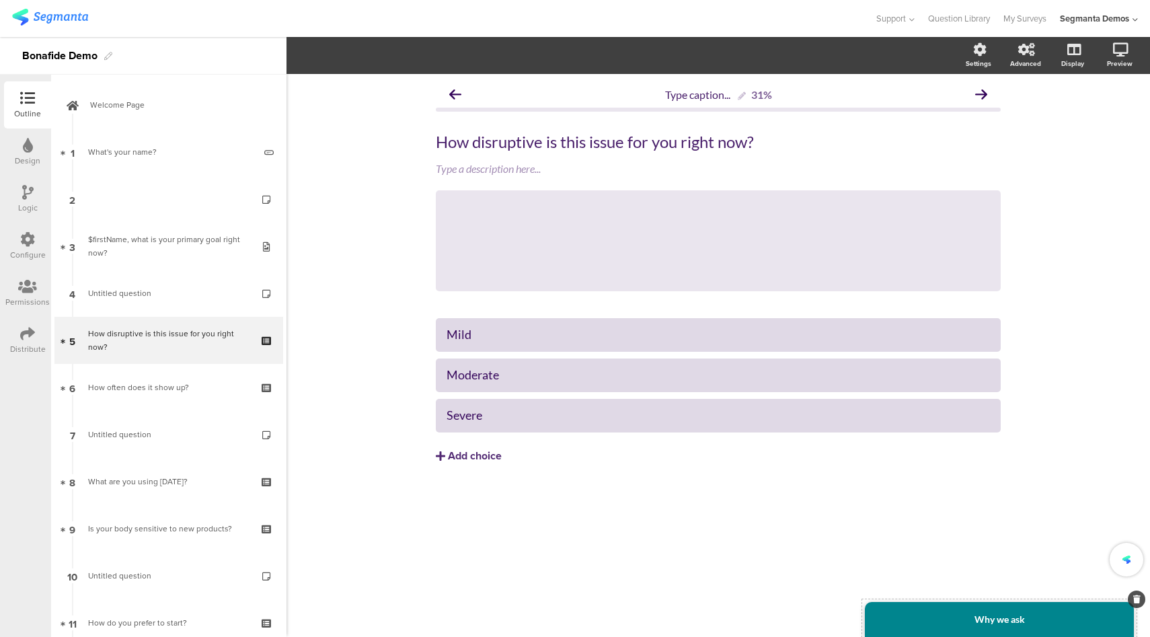
click at [989, 625] on div "Why we ask" at bounding box center [999, 619] width 269 height 35
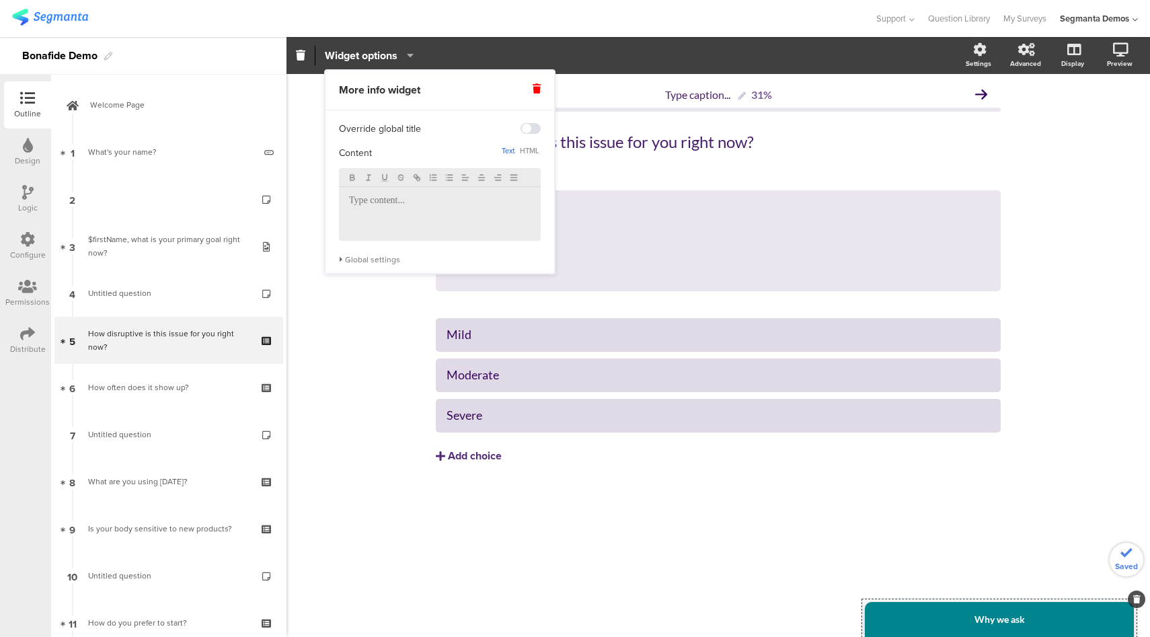
click at [401, 209] on div at bounding box center [440, 214] width 202 height 54
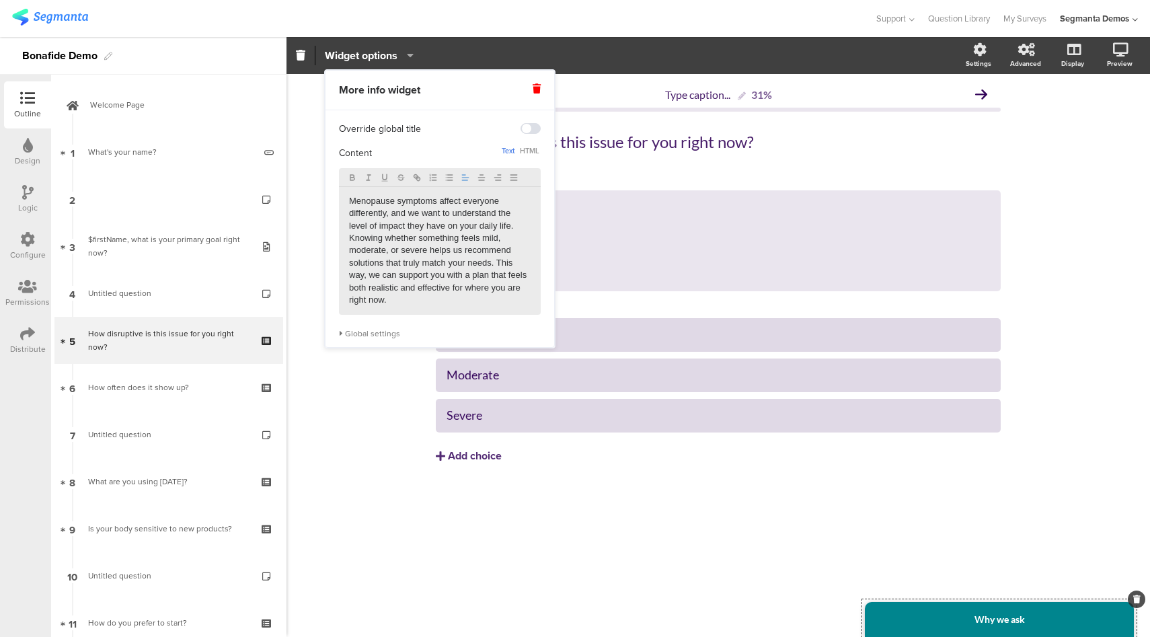
click at [360, 380] on div "Type caption... 31% How disruptive is this issue for you right now? How disrupt…" at bounding box center [717, 355] width 863 height 563
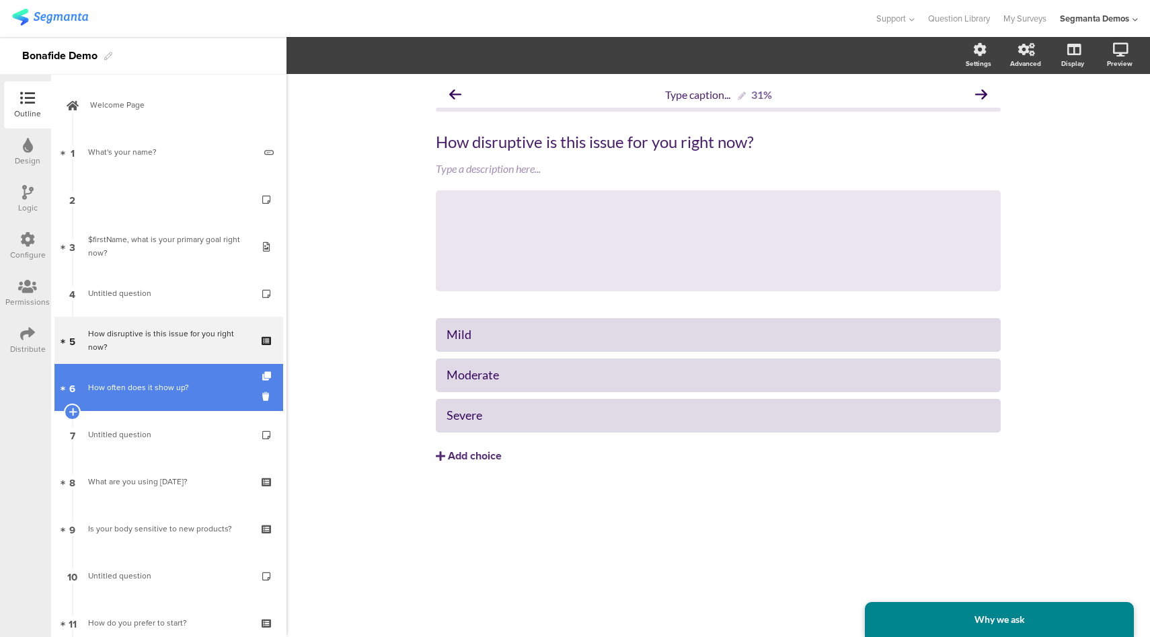
click at [185, 389] on div "How often does it show up?" at bounding box center [168, 387] width 161 height 13
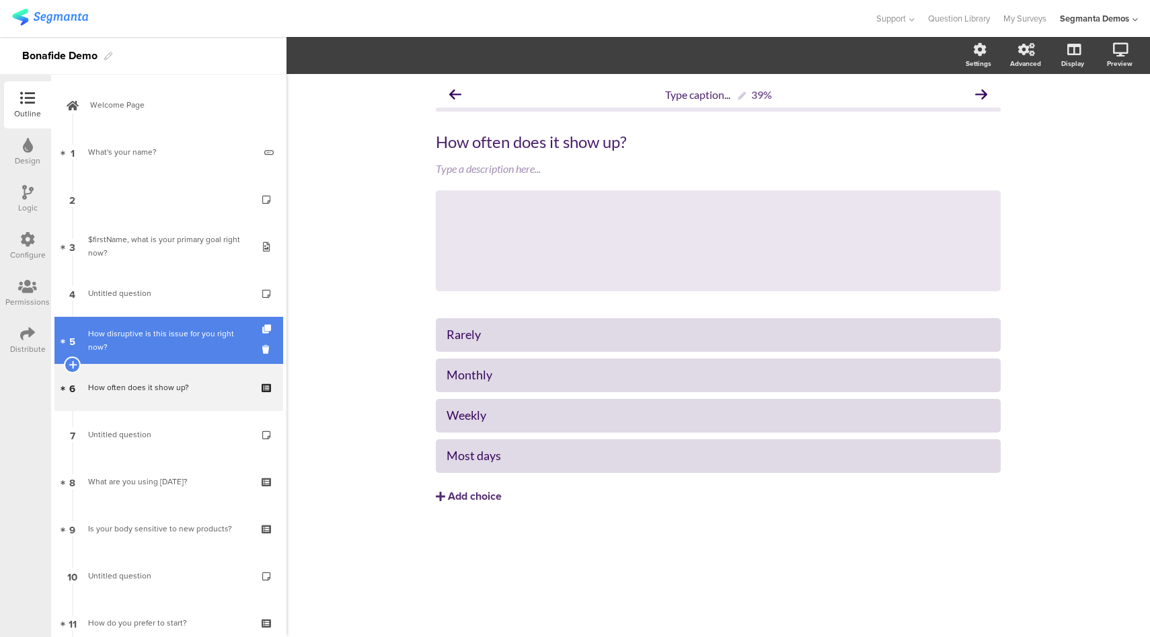
click at [187, 341] on div "How disruptive is this issue for you right now?" at bounding box center [168, 340] width 161 height 27
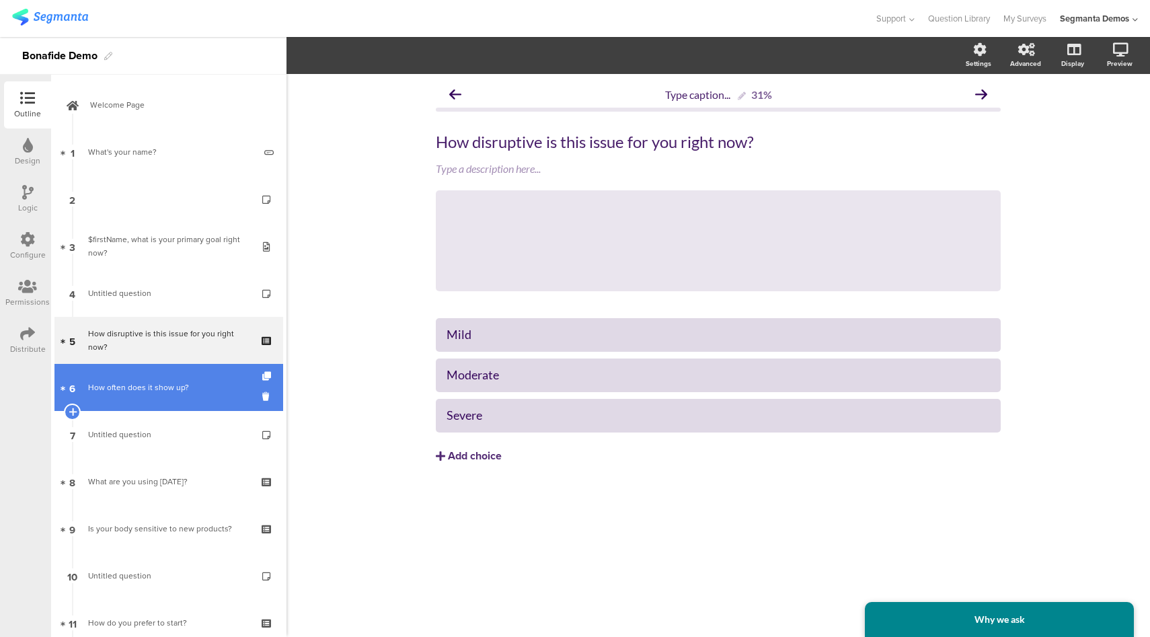
click at [184, 389] on div "How often does it show up?" at bounding box center [168, 387] width 161 height 13
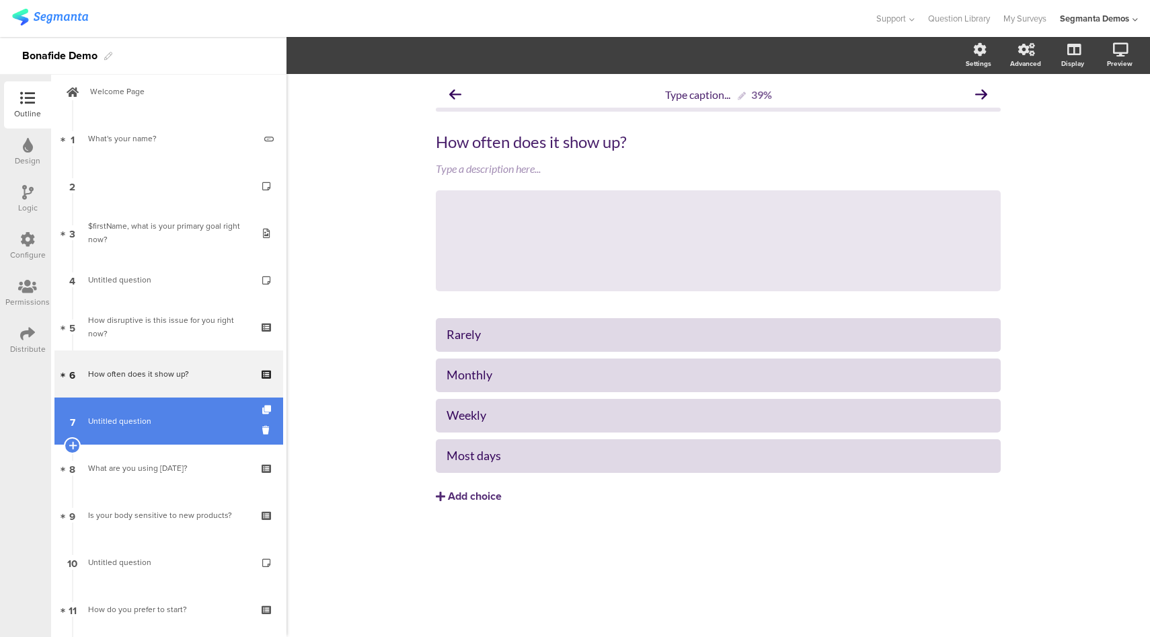
scroll to position [14, 0]
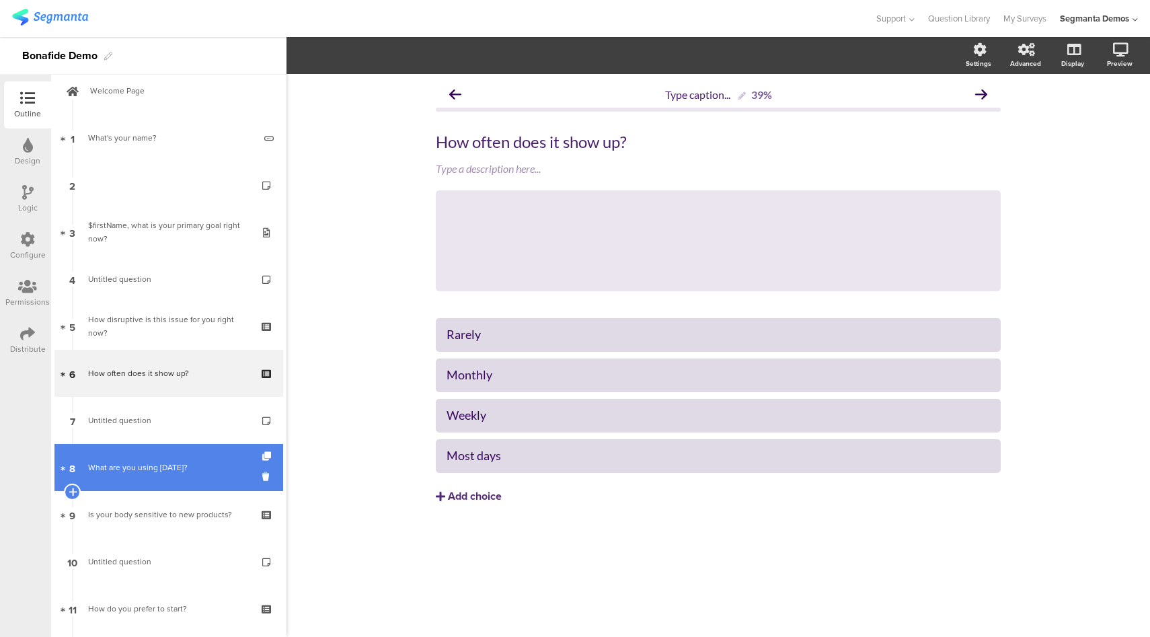
click at [188, 459] on link "8 What are you using today?" at bounding box center [168, 467] width 229 height 47
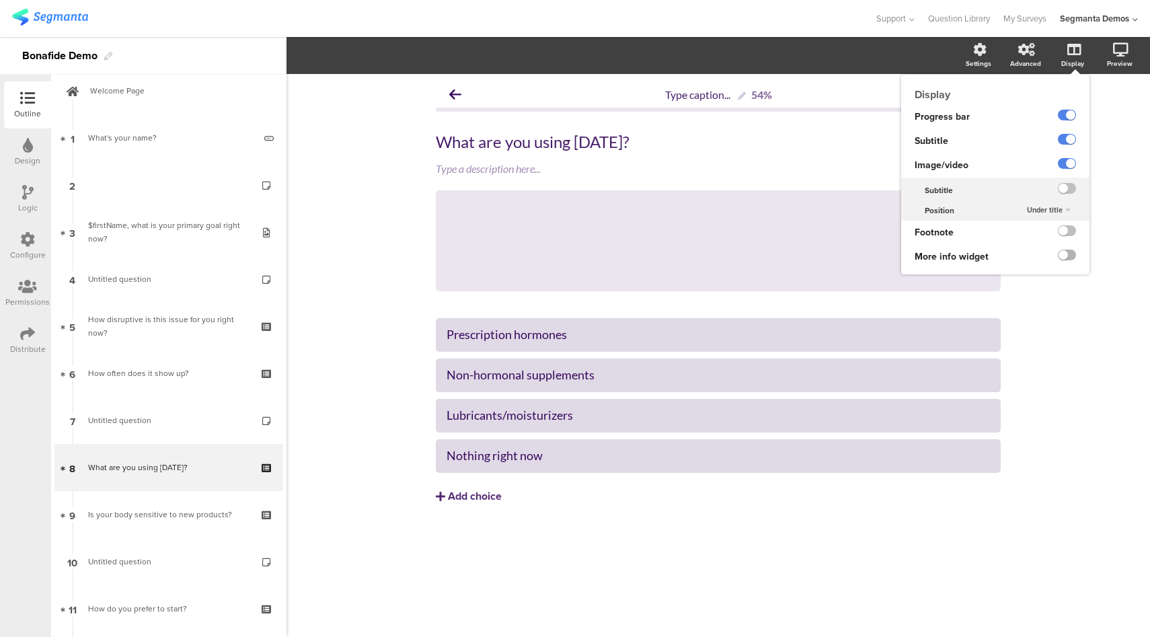
click at [1066, 256] on label at bounding box center [1067, 254] width 18 height 11
click at [0, 0] on input "checkbox" at bounding box center [0, 0] width 0 height 0
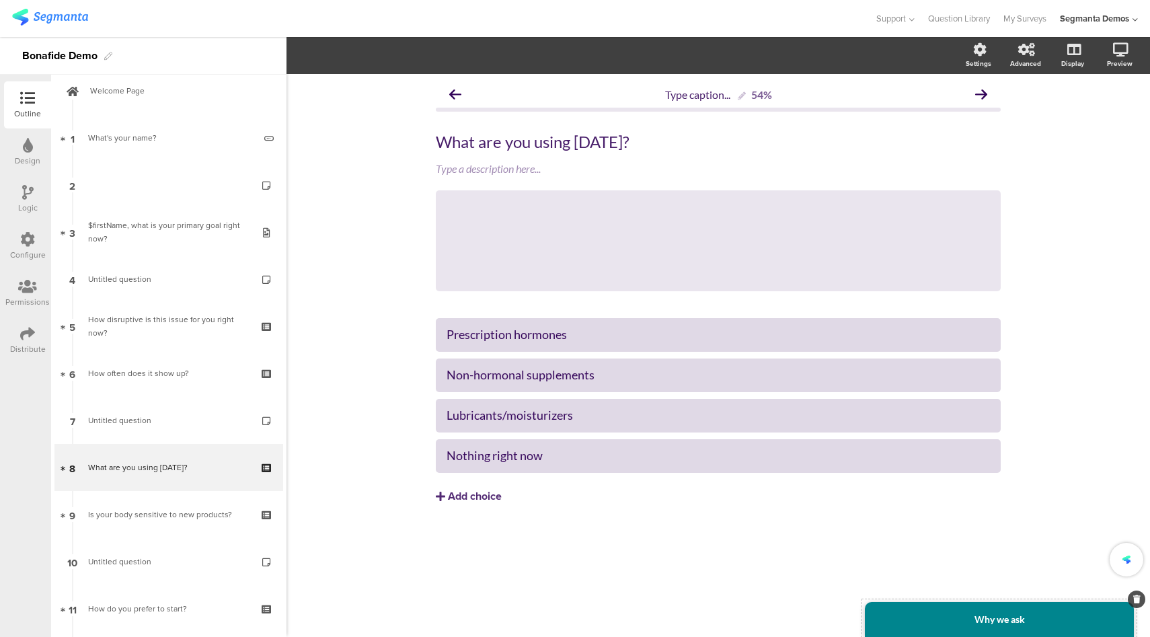
click at [999, 628] on div "Why we ask" at bounding box center [999, 619] width 269 height 35
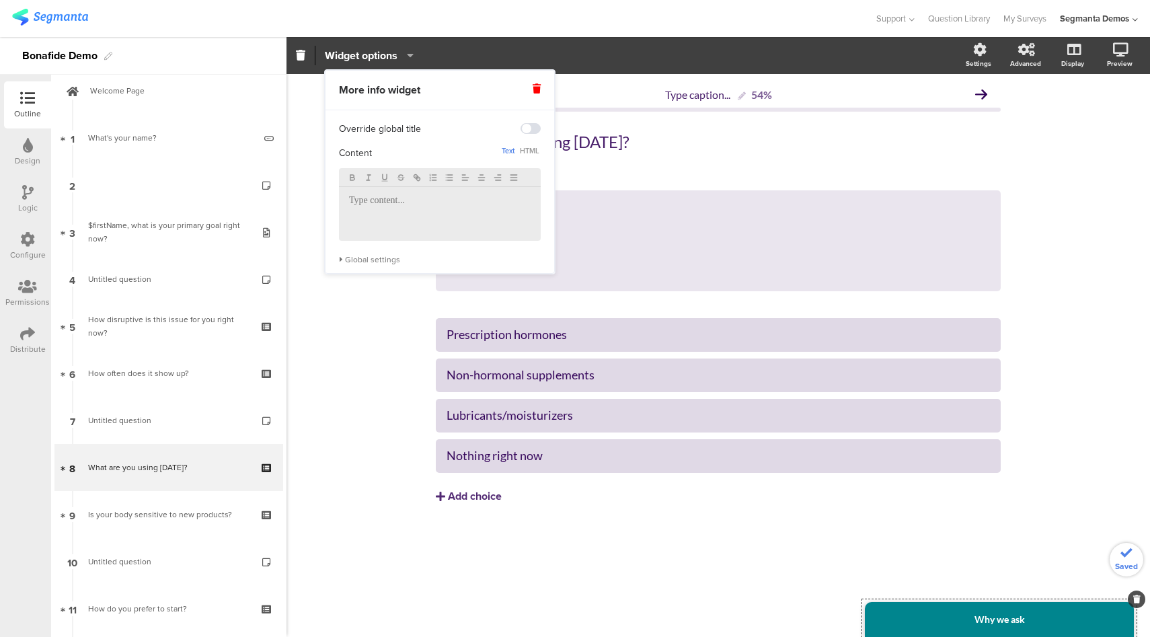
click at [413, 207] on p at bounding box center [440, 201] width 182 height 12
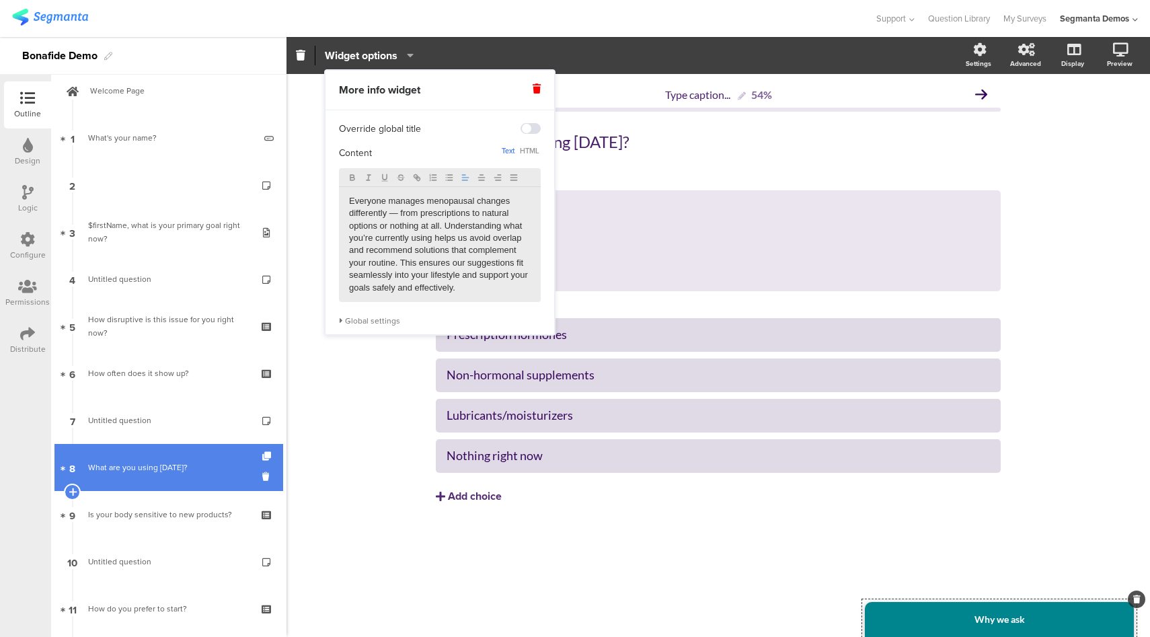
scroll to position [32, 0]
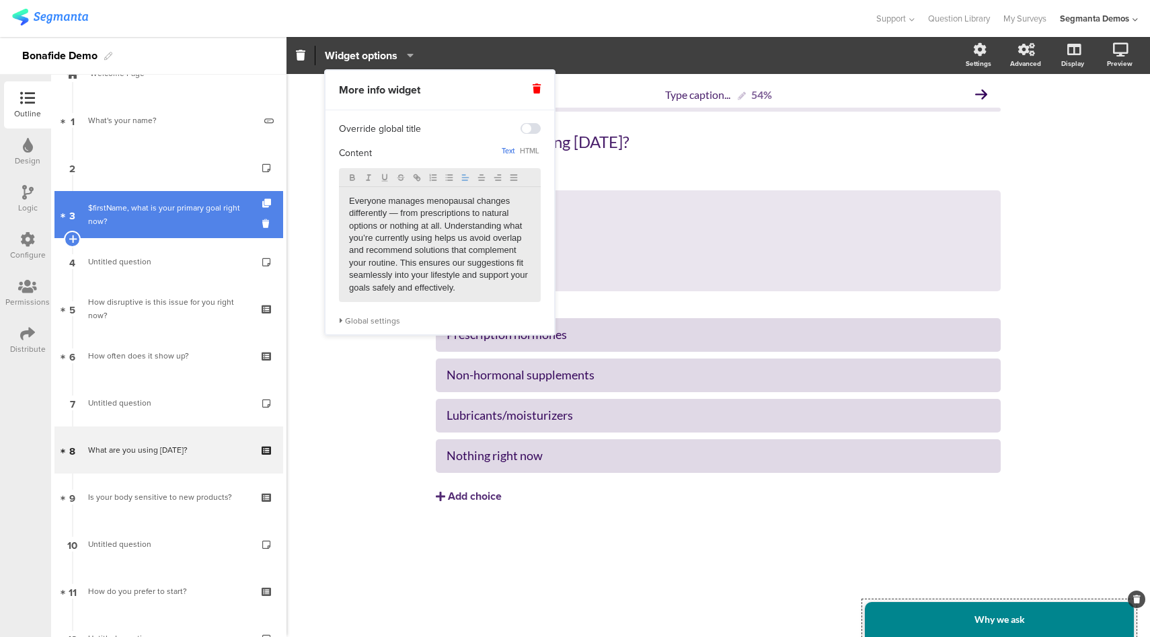
click at [171, 215] on div "$firstName, what is your primary goal right now?" at bounding box center [168, 214] width 161 height 27
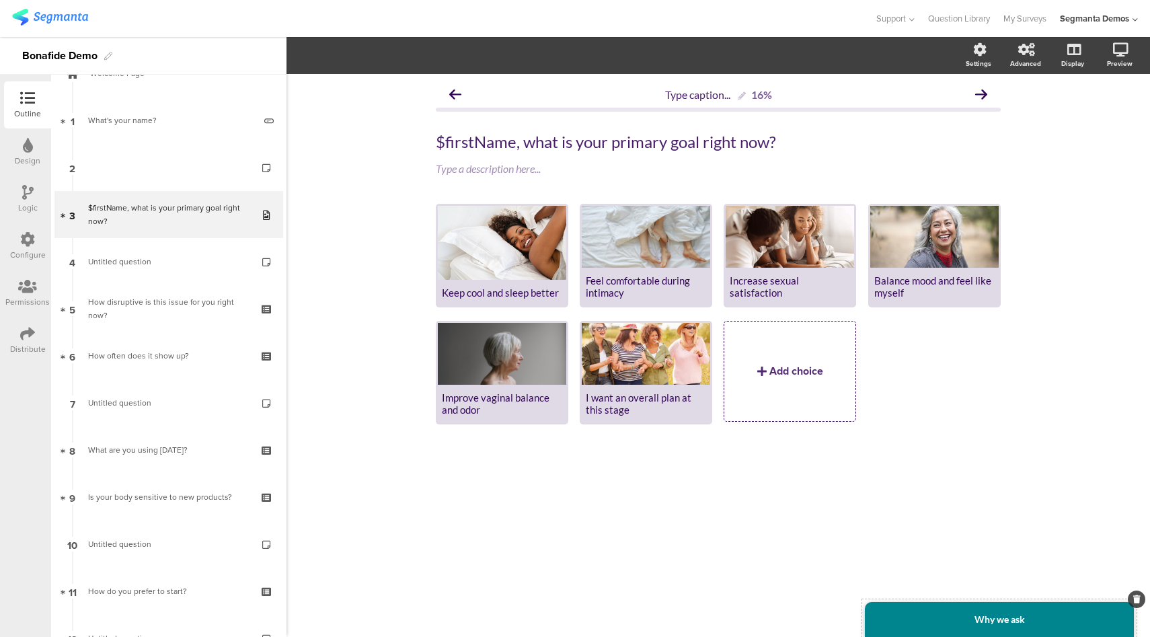
click at [1040, 611] on div "Why we ask" at bounding box center [999, 619] width 269 height 35
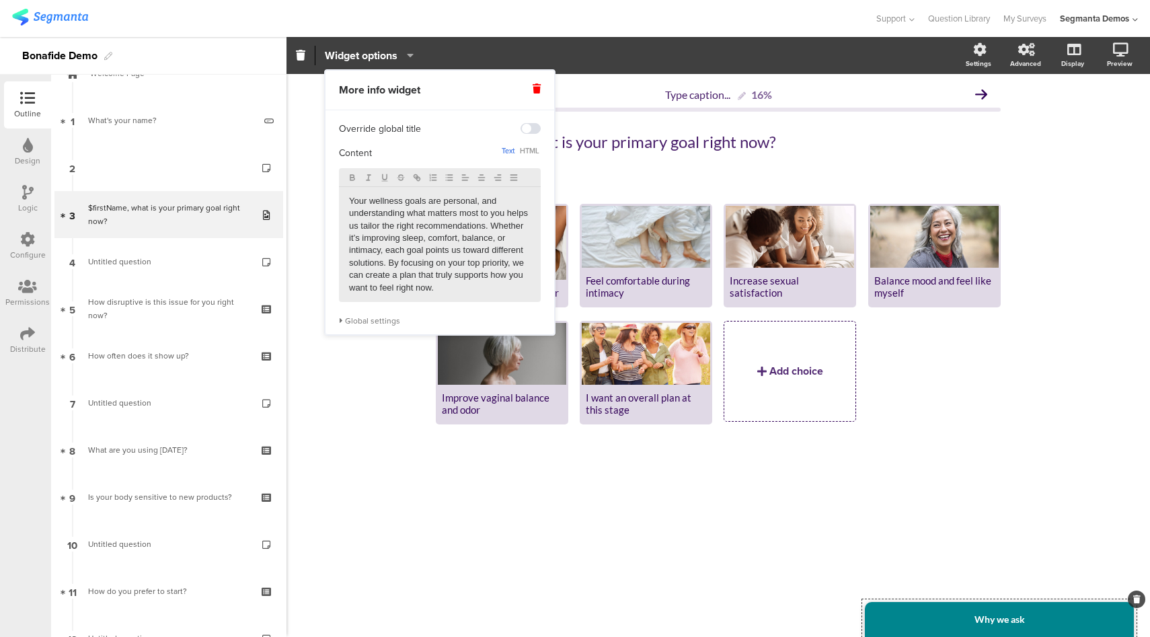
click at [995, 636] on div "Why we ask" at bounding box center [999, 619] width 269 height 35
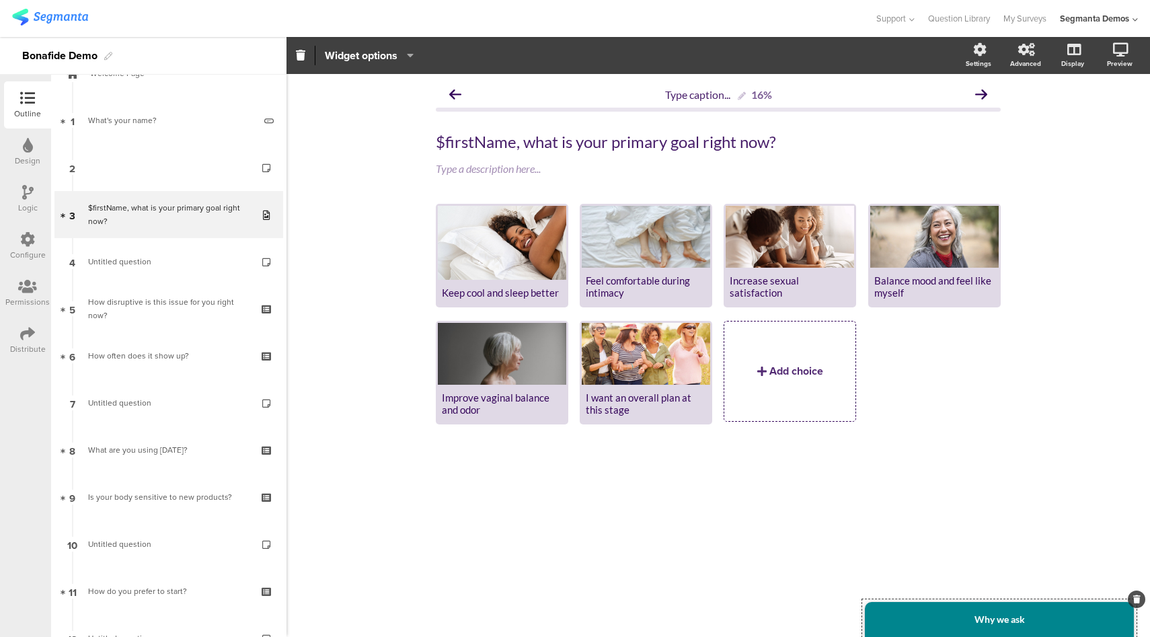
click at [999, 619] on strong "Why we ask" at bounding box center [999, 618] width 50 height 11
click at [375, 60] on span "Widget options" at bounding box center [361, 55] width 73 height 15
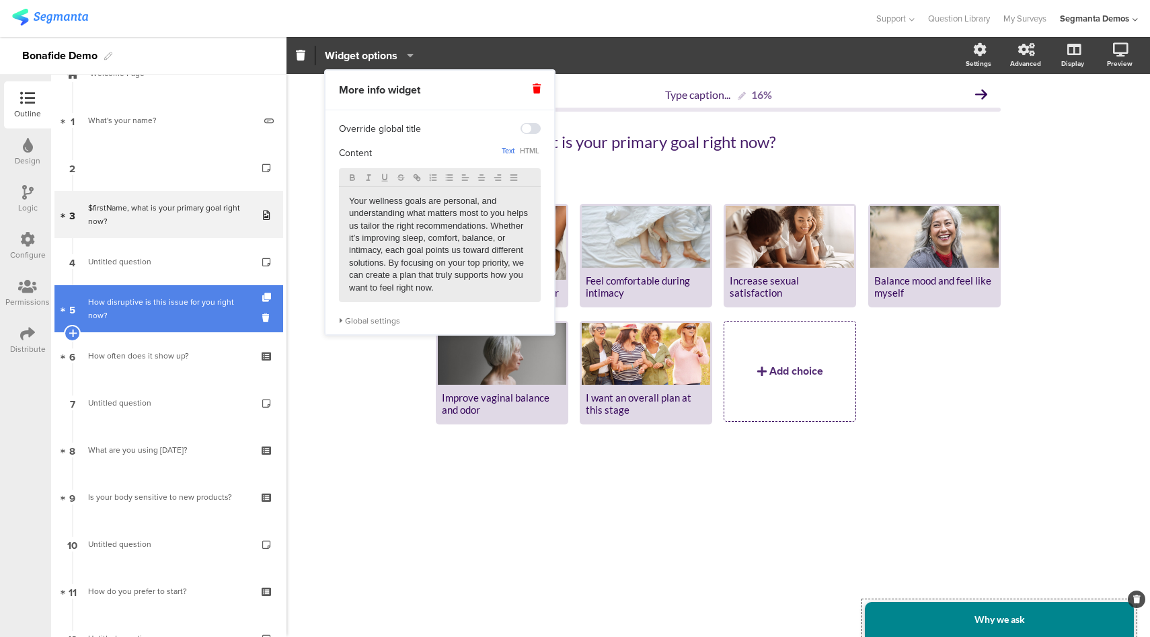
click at [174, 305] on div "How disruptive is this issue for you right now?" at bounding box center [168, 308] width 161 height 27
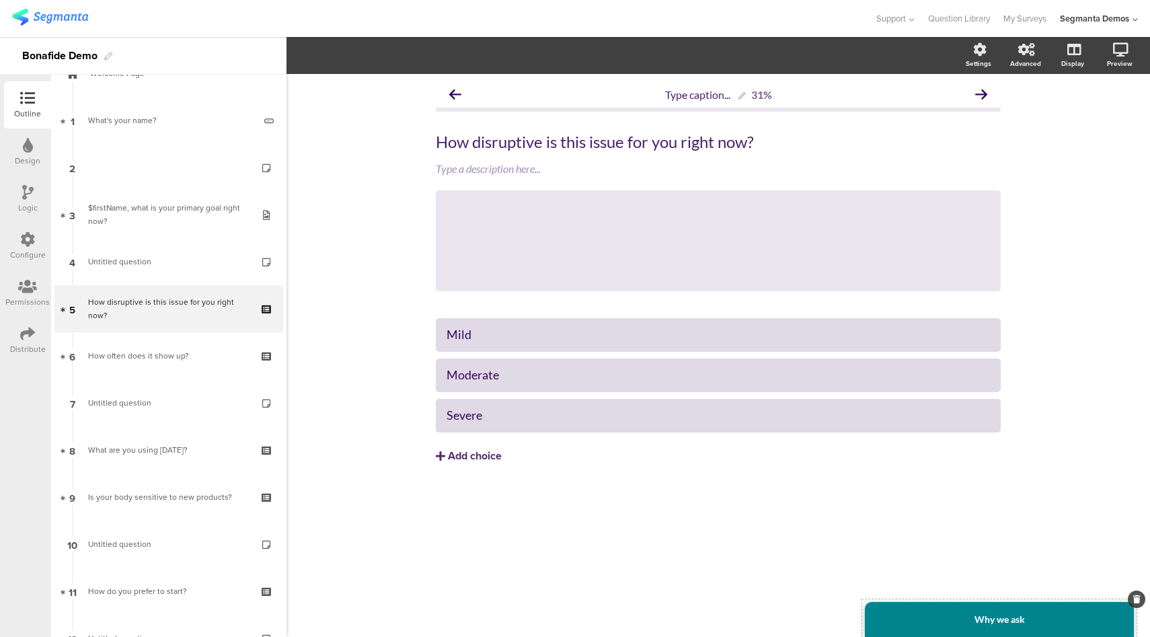
click at [955, 608] on div "Why we ask" at bounding box center [999, 619] width 269 height 35
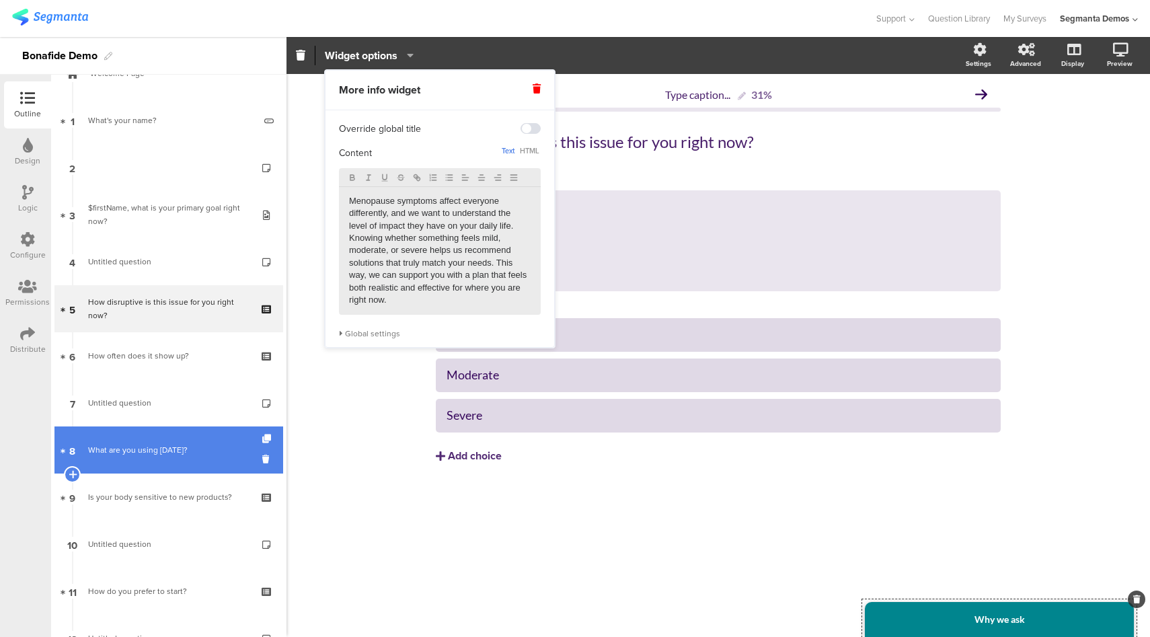
click at [184, 438] on link "8 What are you using today?" at bounding box center [168, 449] width 229 height 47
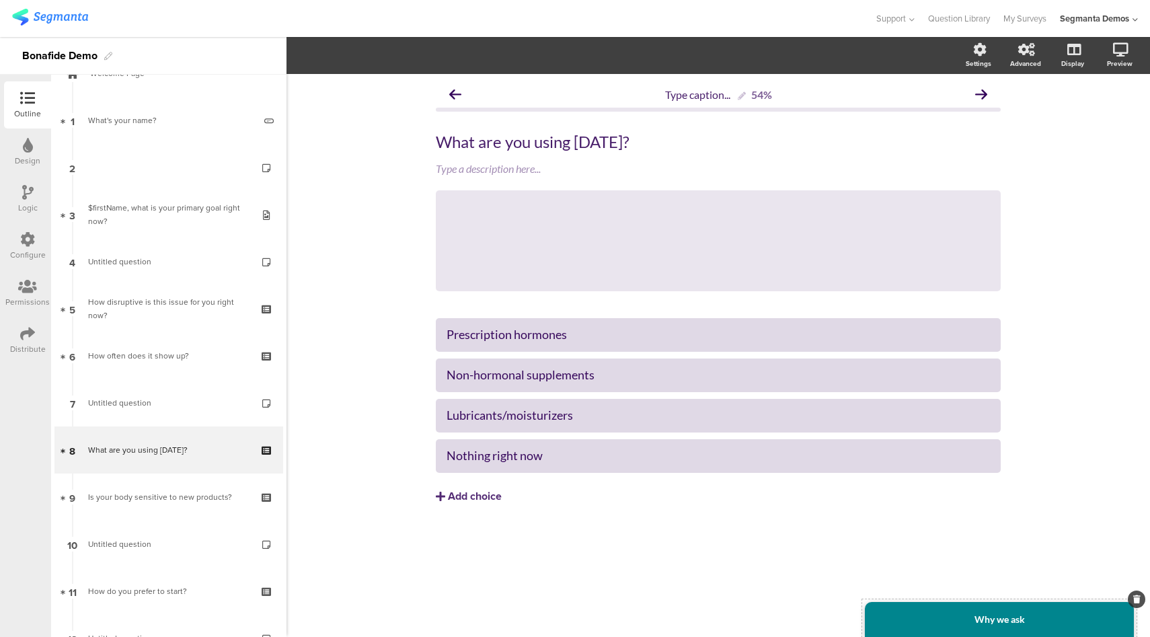
click at [995, 624] on strong "Why we ask" at bounding box center [999, 618] width 50 height 11
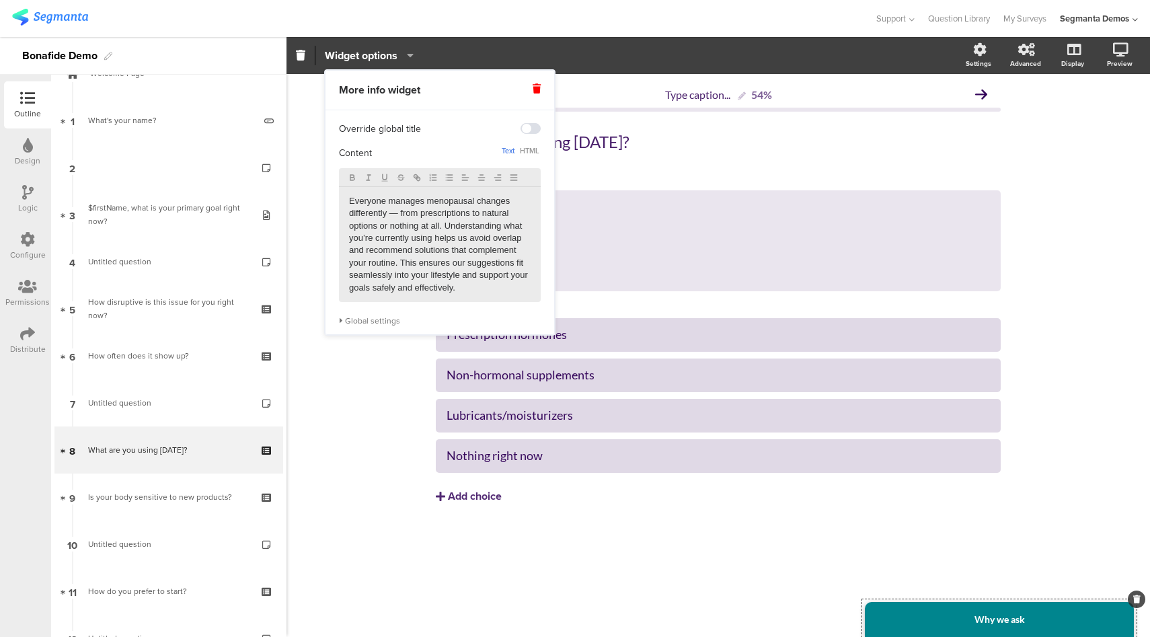
click at [463, 200] on p "Everyone manages menopausal changes differently — from prescriptions to natural…" at bounding box center [440, 245] width 182 height 100
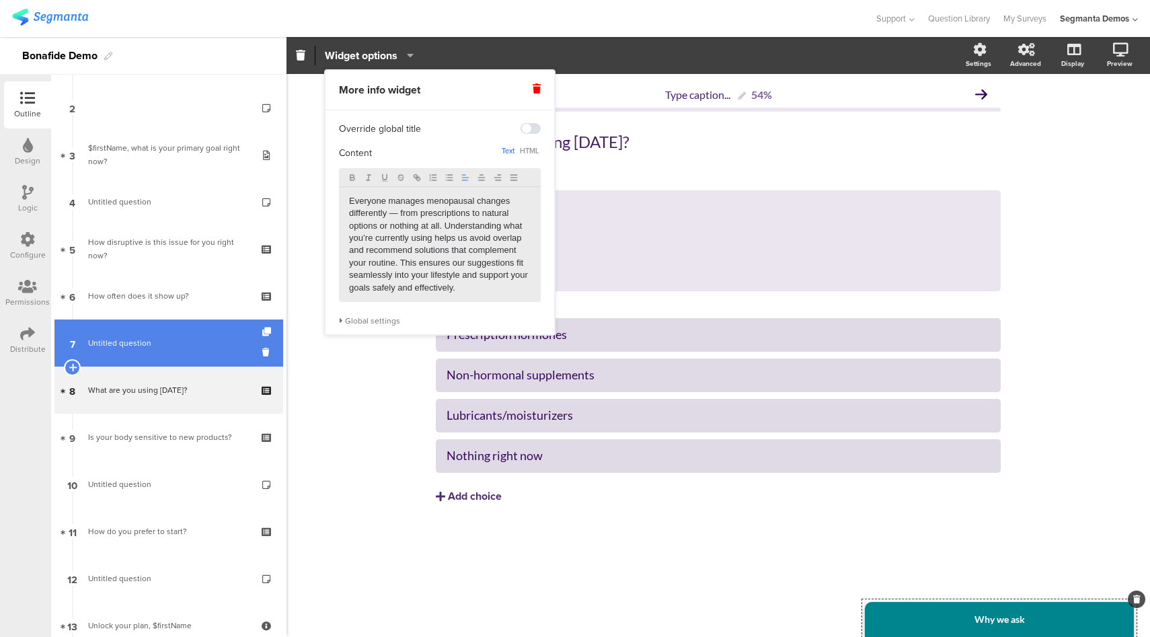
scroll to position [228, 0]
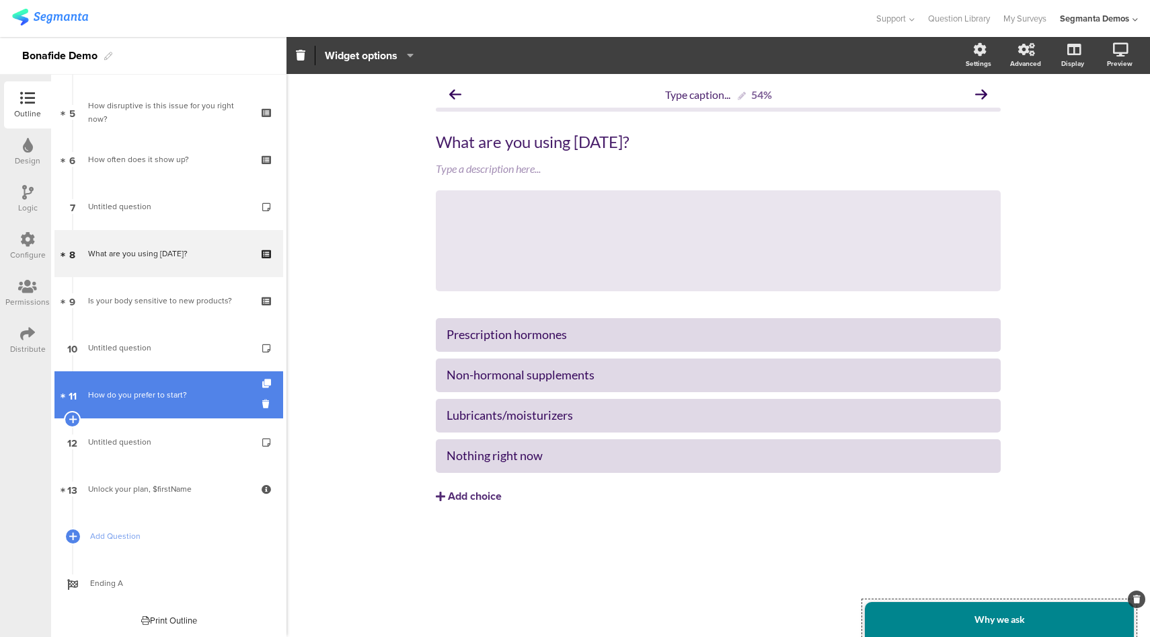
click at [180, 389] on div "How do you prefer to start?" at bounding box center [168, 394] width 161 height 13
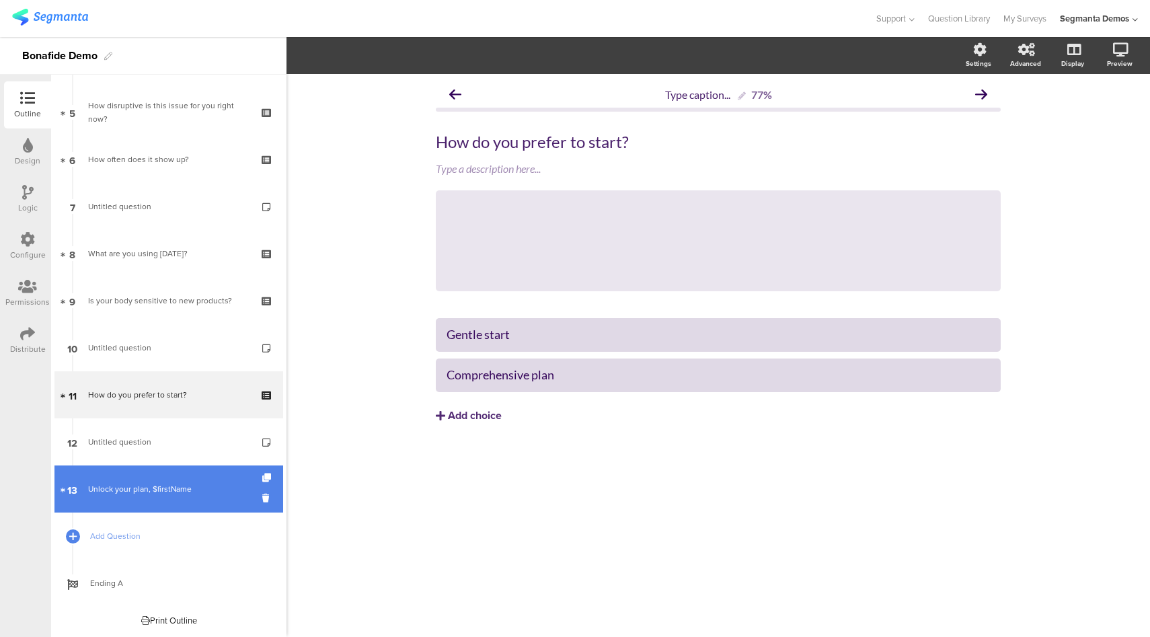
click at [202, 480] on link "13 Unlock your plan, $firstName" at bounding box center [168, 488] width 229 height 47
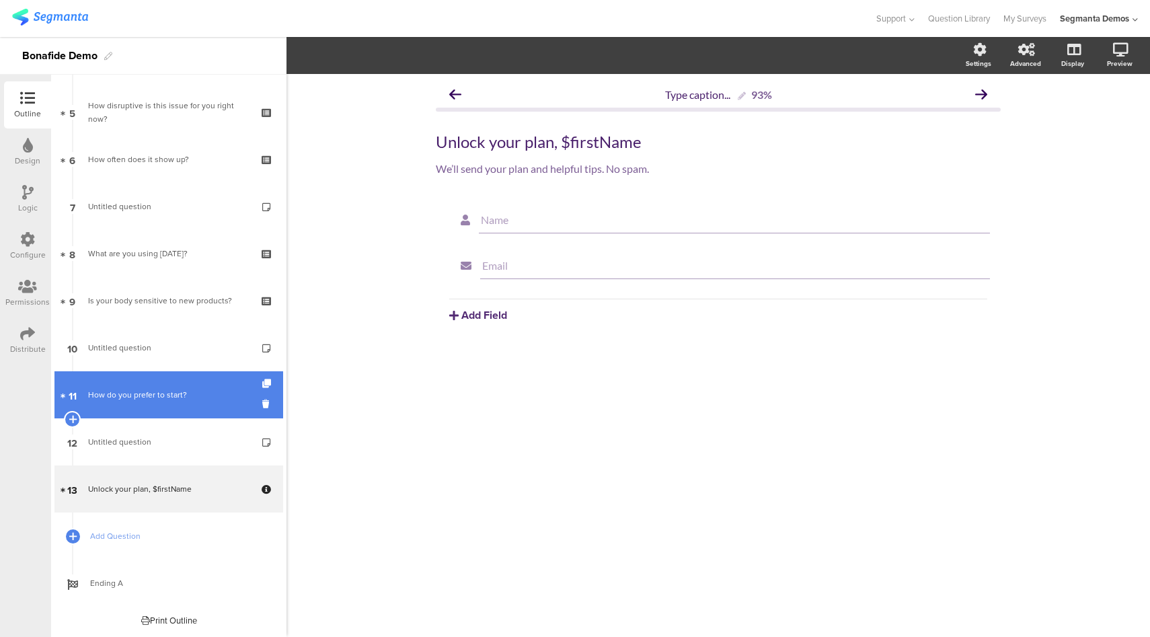
click at [187, 385] on link "11 How do you prefer to start?" at bounding box center [168, 394] width 229 height 47
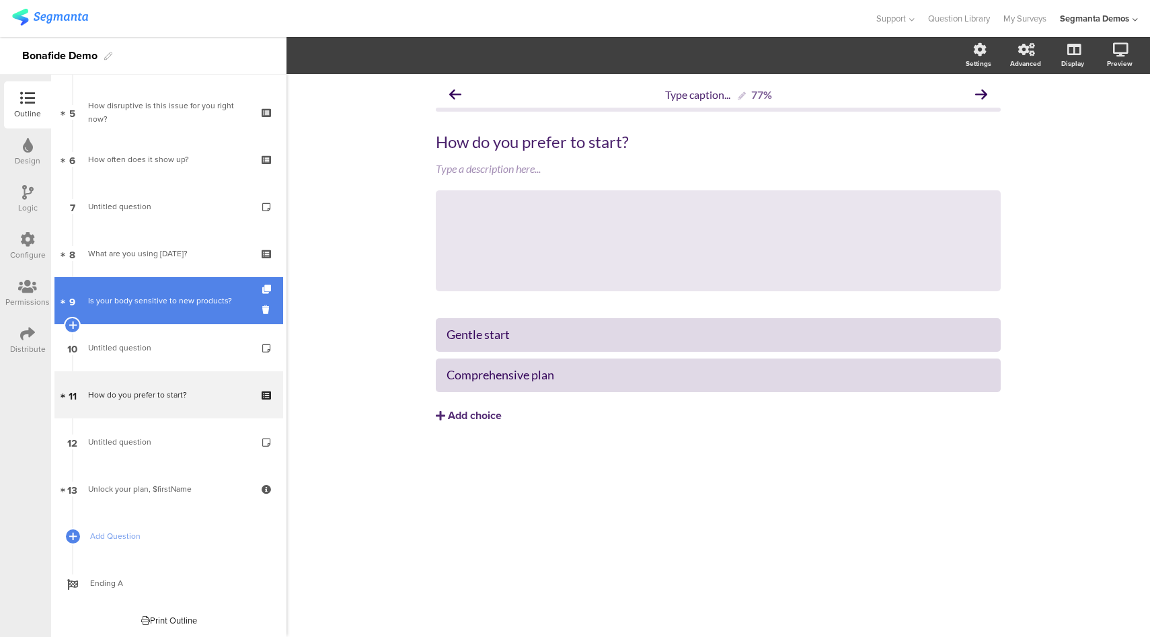
click at [218, 291] on link "9 Is your body sensitive to new products?" at bounding box center [168, 300] width 229 height 47
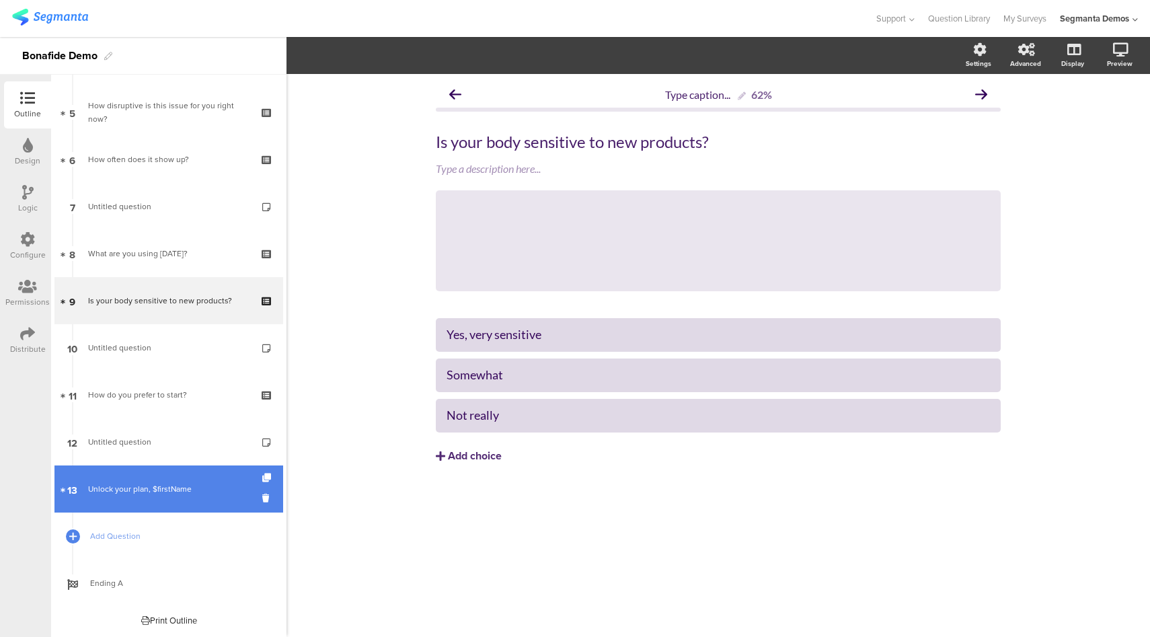
click at [169, 478] on link "13 Unlock your plan, $firstName" at bounding box center [168, 488] width 229 height 47
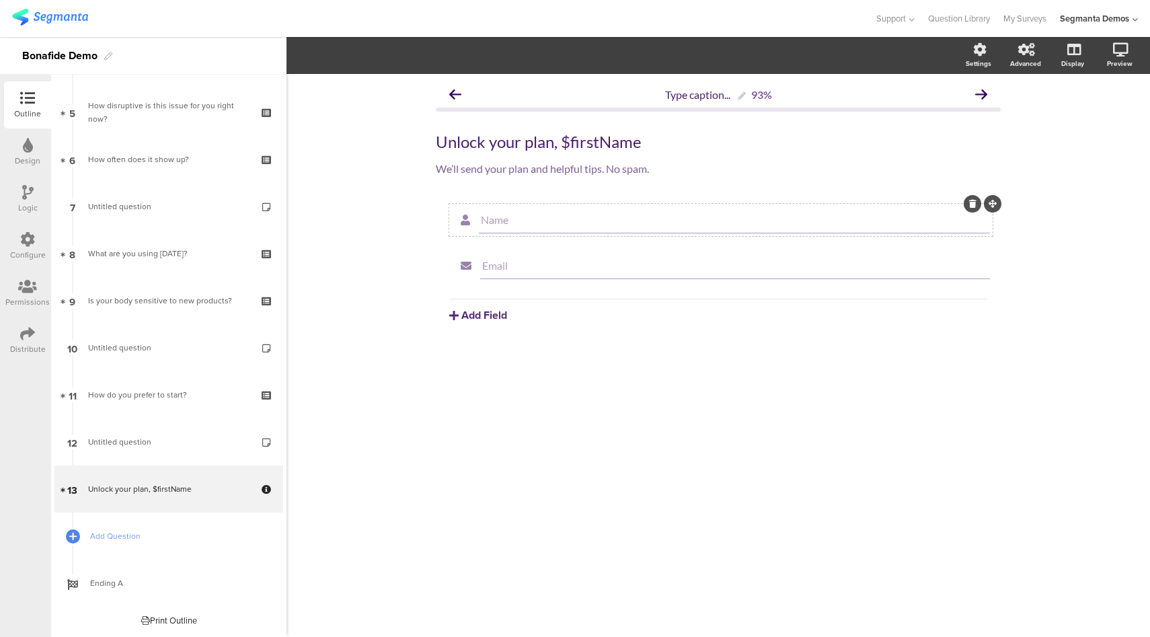
click at [972, 206] on icon at bounding box center [972, 204] width 7 height 8
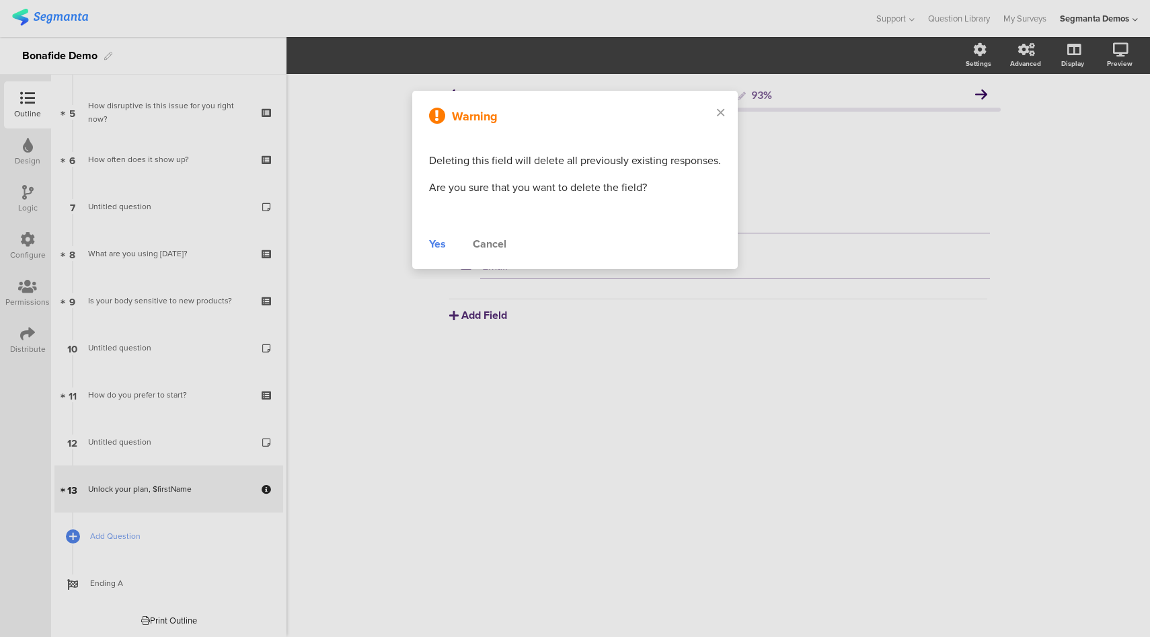
click at [436, 244] on div "Yes" at bounding box center [437, 244] width 17 height 16
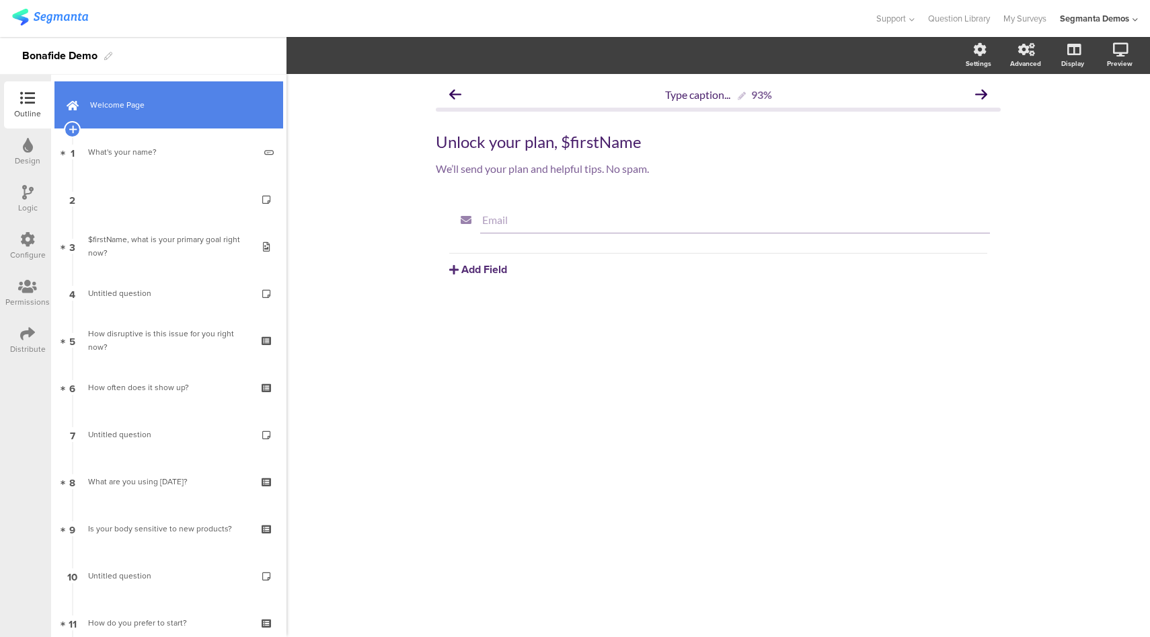
click at [176, 95] on link "Welcome Page" at bounding box center [168, 104] width 229 height 47
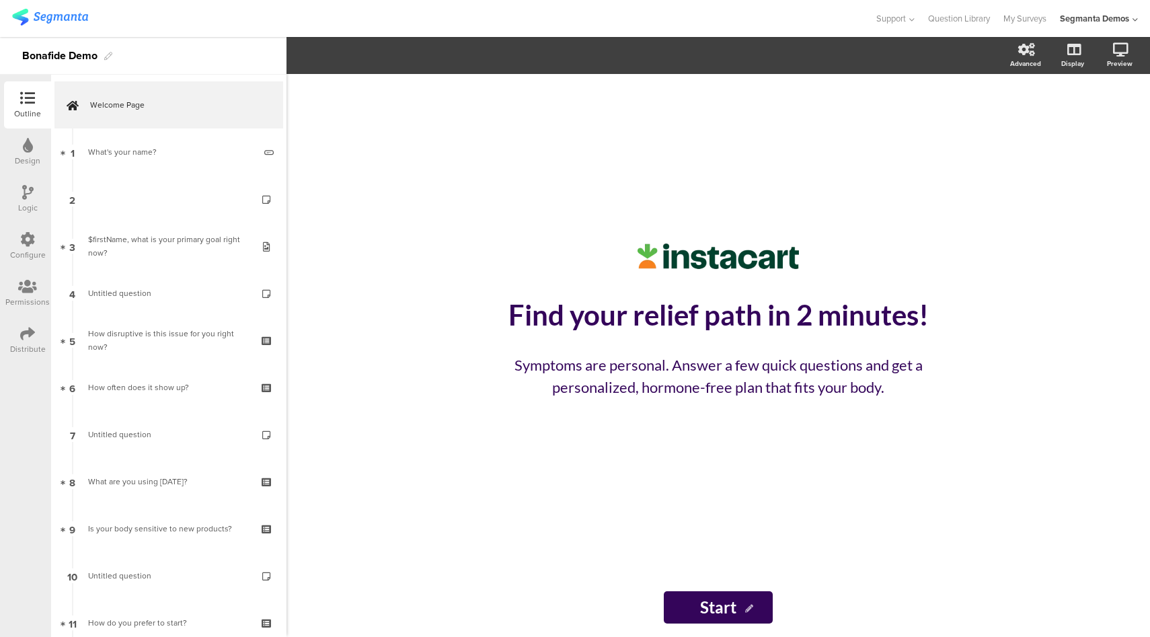
click at [21, 198] on div "Logic" at bounding box center [27, 199] width 47 height 47
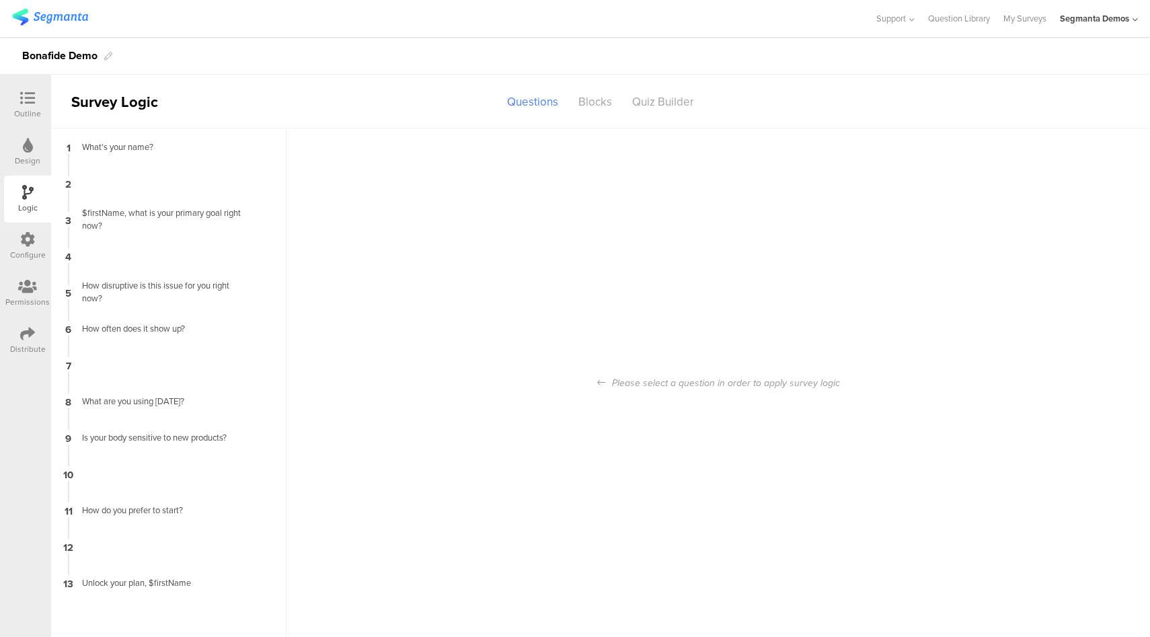
click at [26, 157] on div "Design" at bounding box center [28, 161] width 26 height 12
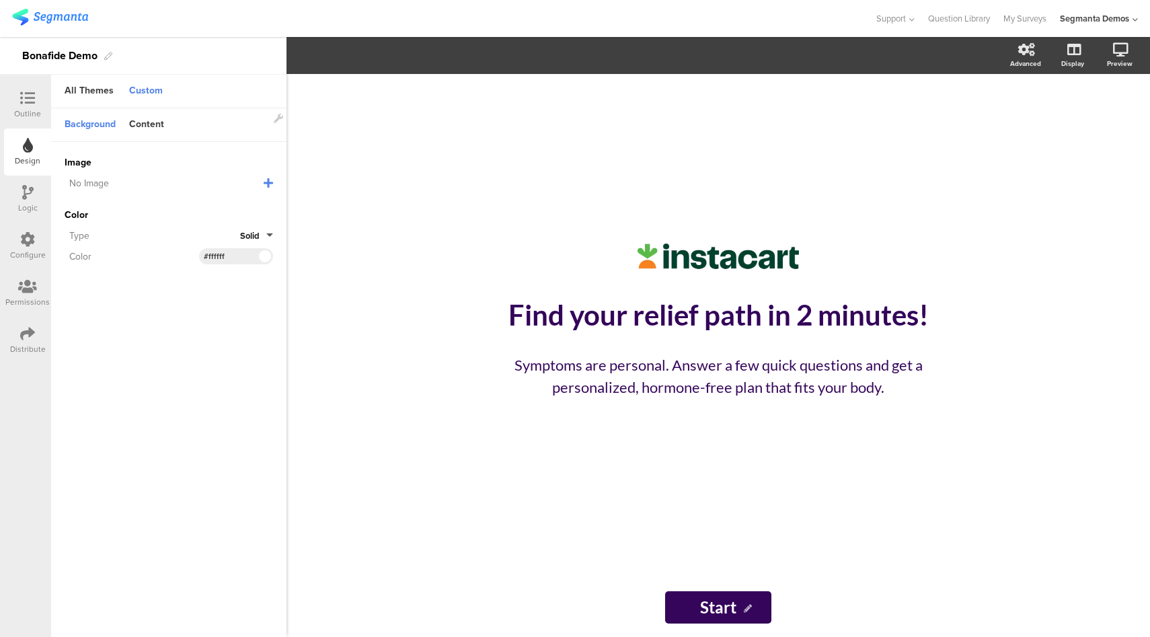
click at [28, 233] on icon at bounding box center [27, 239] width 15 height 15
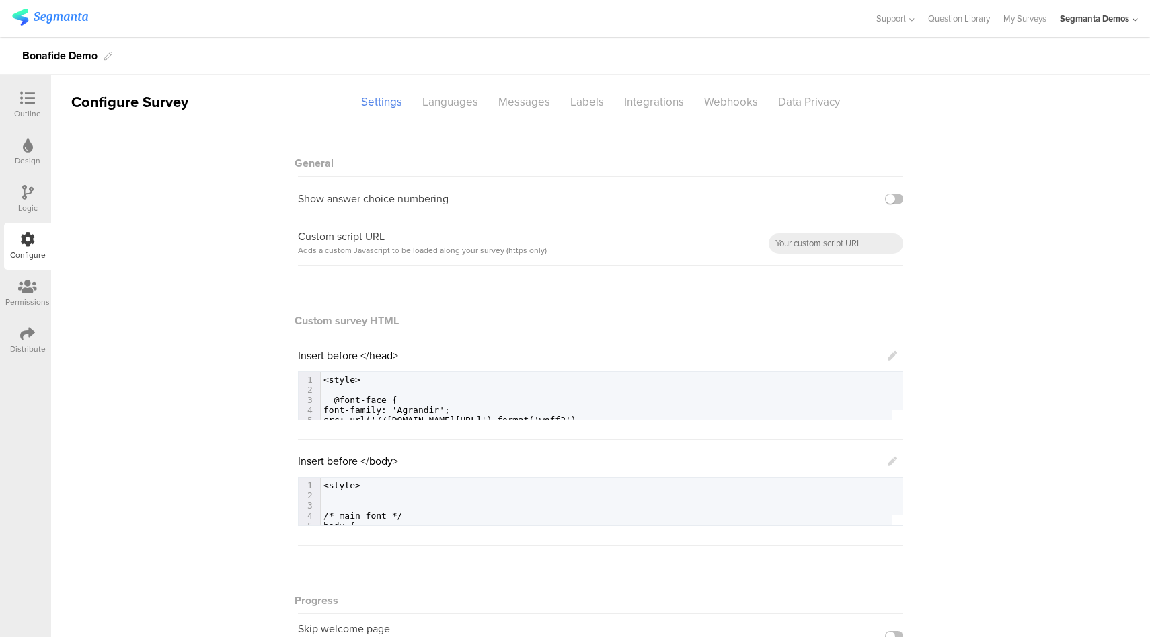
click at [890, 461] on icon at bounding box center [892, 461] width 9 height 9
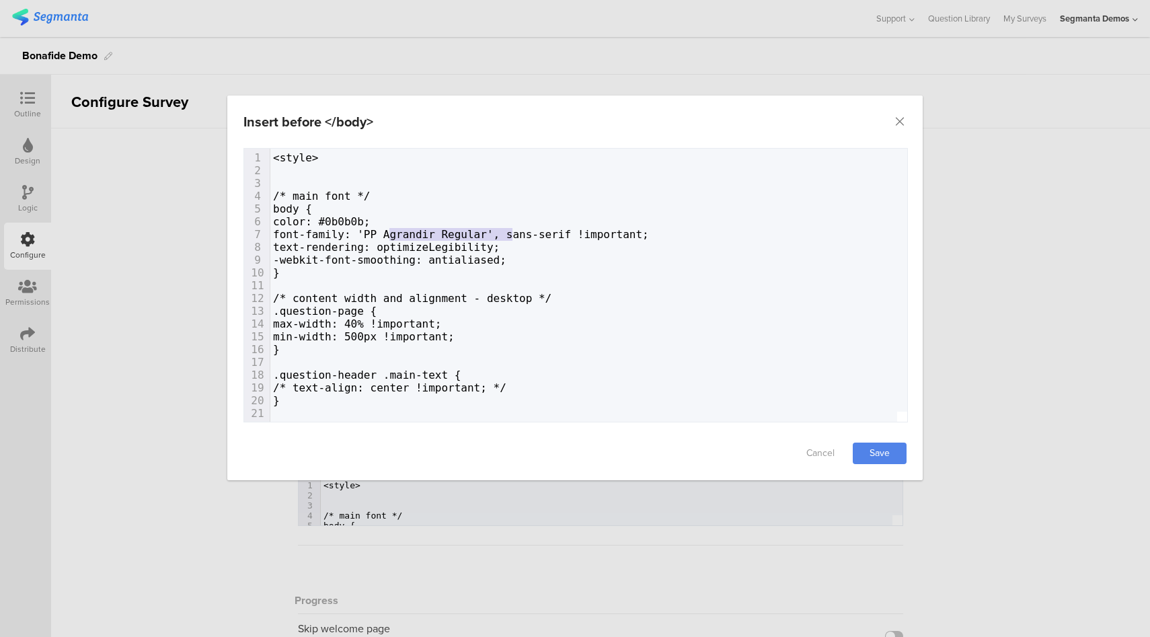
drag, startPoint x: 487, startPoint y: 239, endPoint x: 391, endPoint y: 237, distance: 96.2
click at [391, 237] on span "font-family: 'PP Agrandir Regular', sans-serif !important;" at bounding box center [461, 234] width 376 height 13
type textarea "Agrandir Text Variable"
type textarea ", sans-serif"
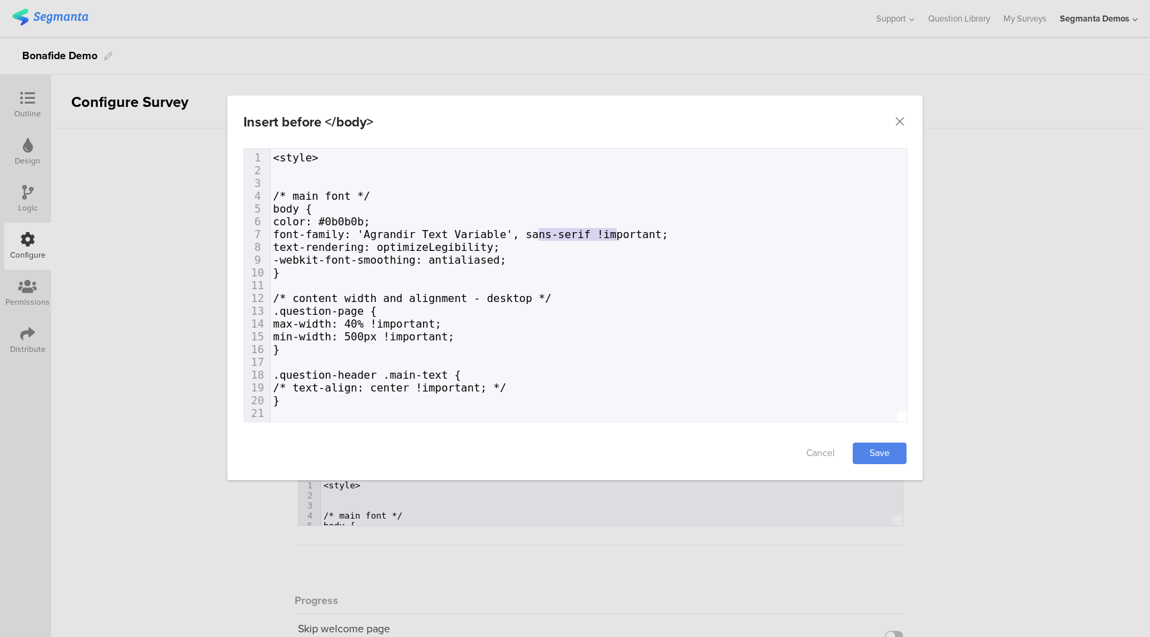
drag, startPoint x: 618, startPoint y: 235, endPoint x: 539, endPoint y: 237, distance: 79.4
click at [539, 237] on span "font-family: 'Agrandir Text Variable', sans-serif !important;" at bounding box center [470, 234] width 395 height 13
click at [874, 457] on link "Save" at bounding box center [880, 454] width 54 height 22
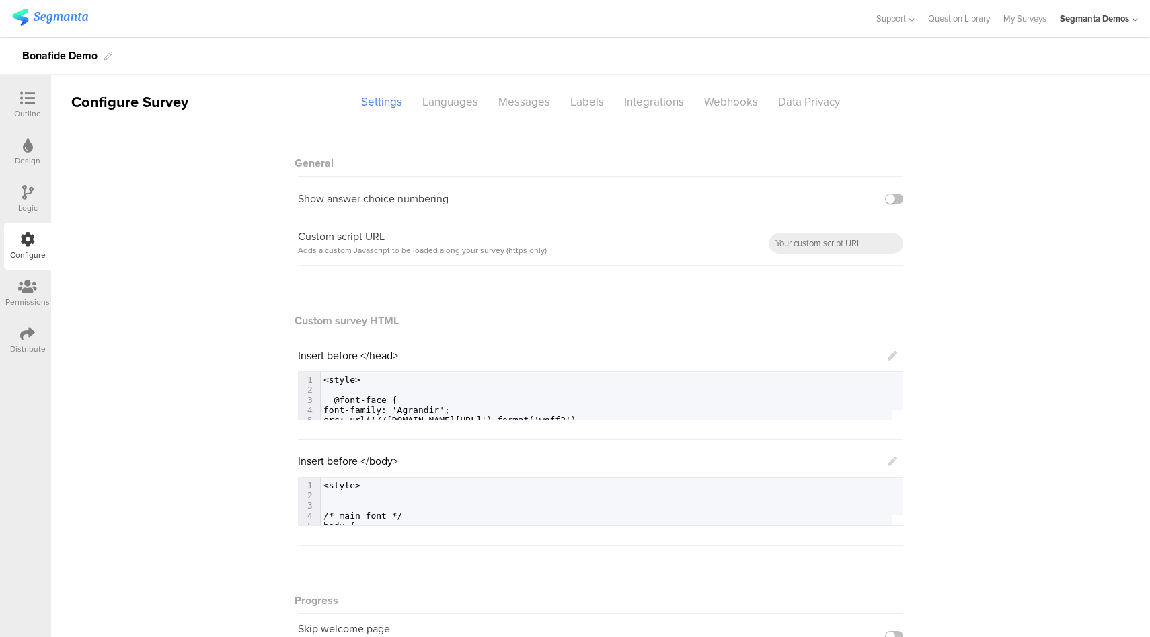
click at [22, 98] on icon at bounding box center [27, 98] width 15 height 15
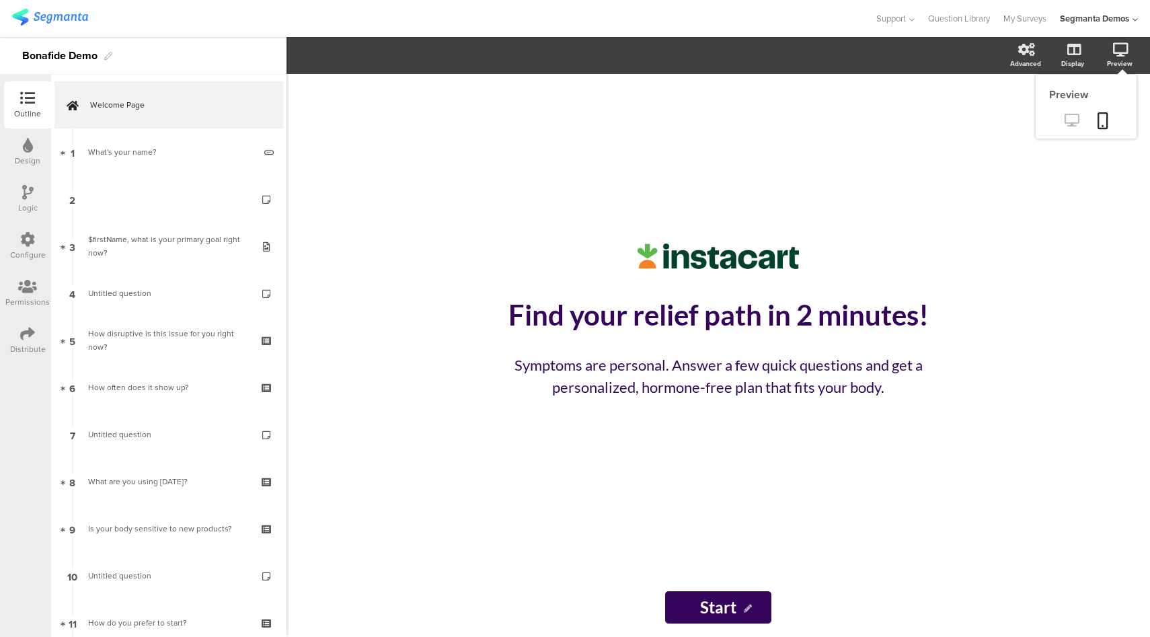
click at [1061, 123] on link at bounding box center [1071, 121] width 33 height 22
click at [33, 245] on icon at bounding box center [27, 239] width 15 height 15
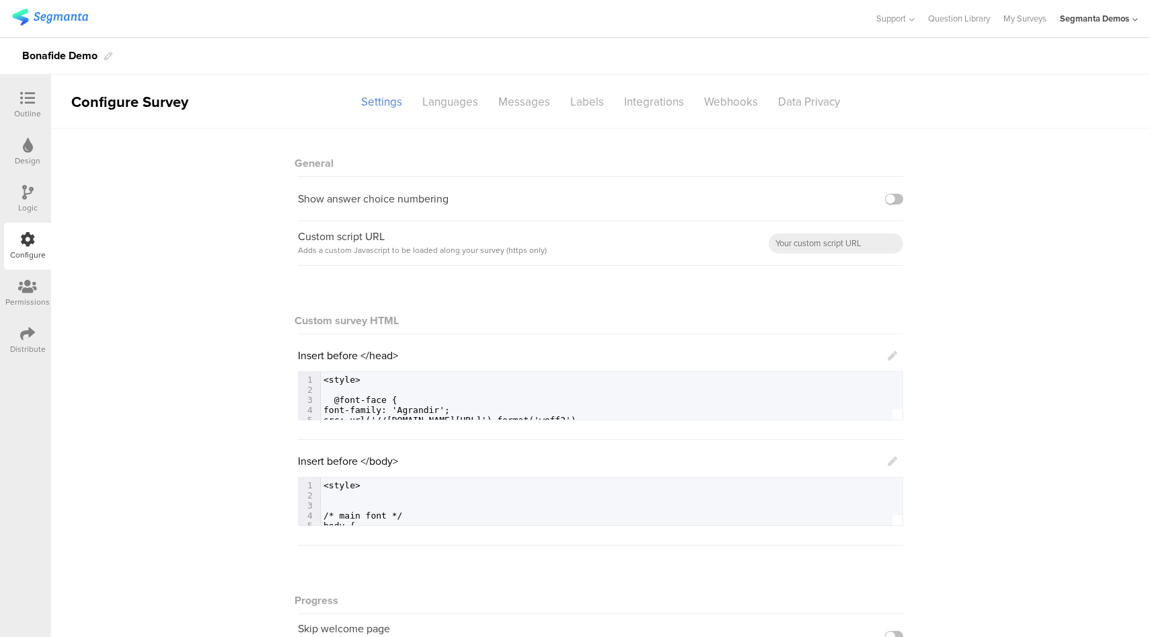
click at [888, 463] on icon at bounding box center [892, 461] width 9 height 9
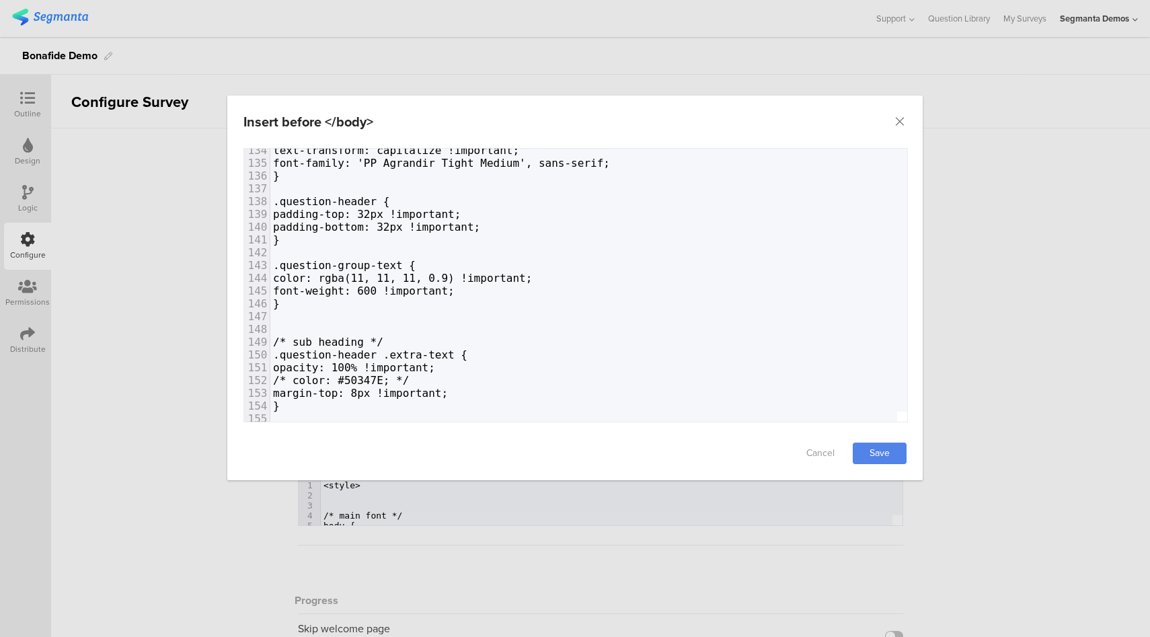
scroll to position [1728, 0]
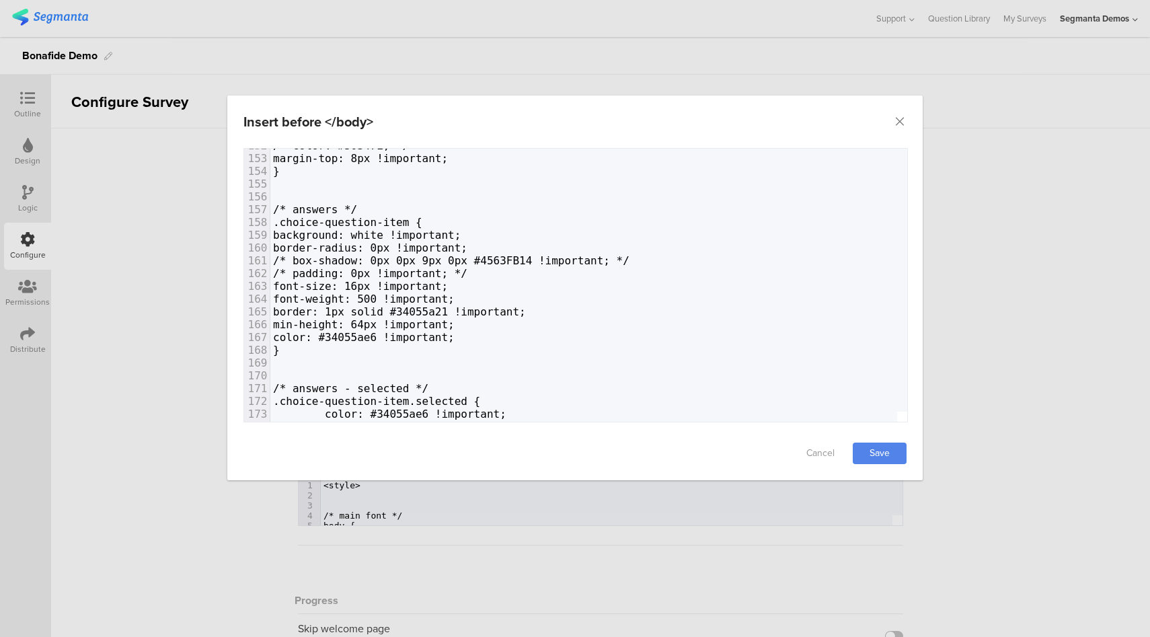
click at [417, 300] on span "font-weight: 500 !important;" at bounding box center [364, 299] width 182 height 13
type textarea "3"
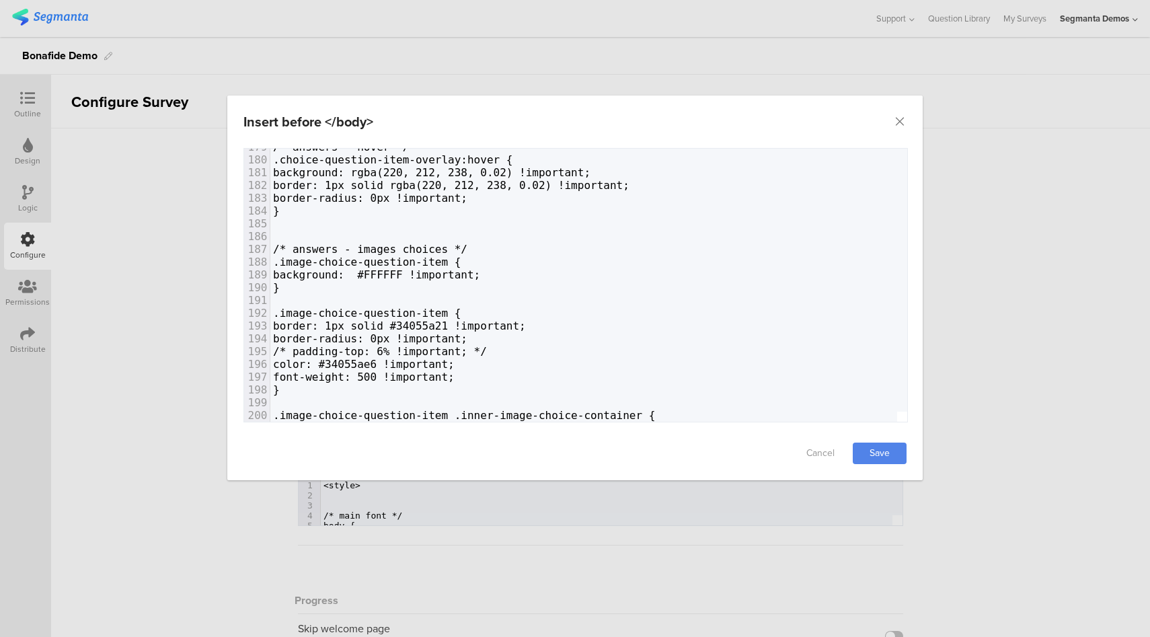
click at [417, 380] on span "font-weight: 500 !important;" at bounding box center [364, 377] width 182 height 13
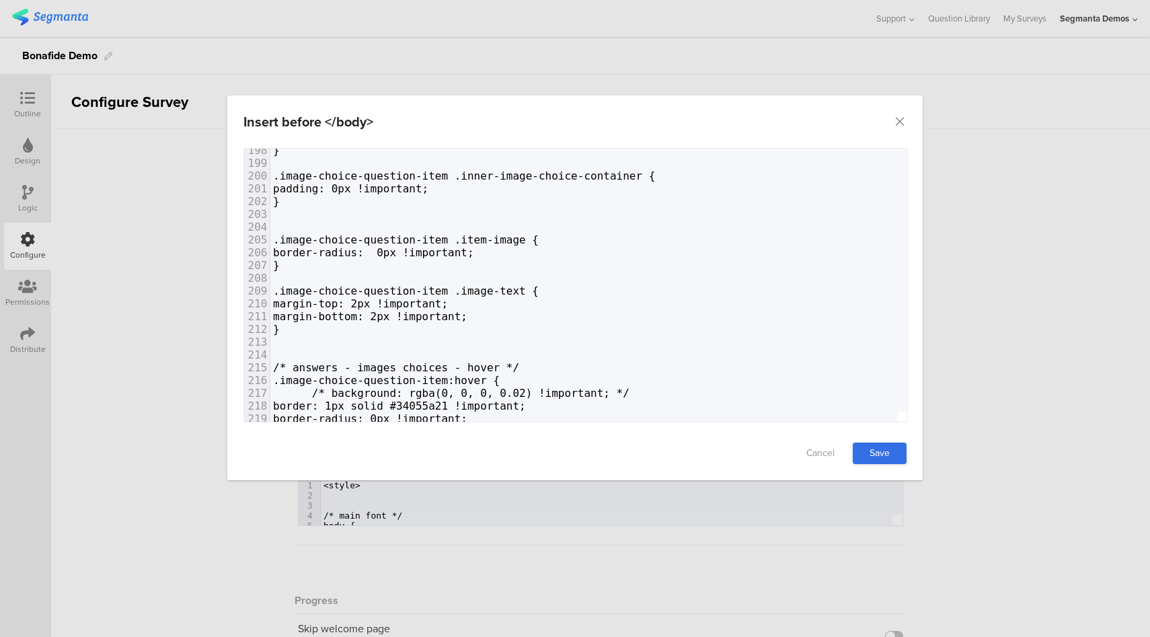
type textarea "3"
click at [884, 454] on link "Save" at bounding box center [880, 454] width 54 height 22
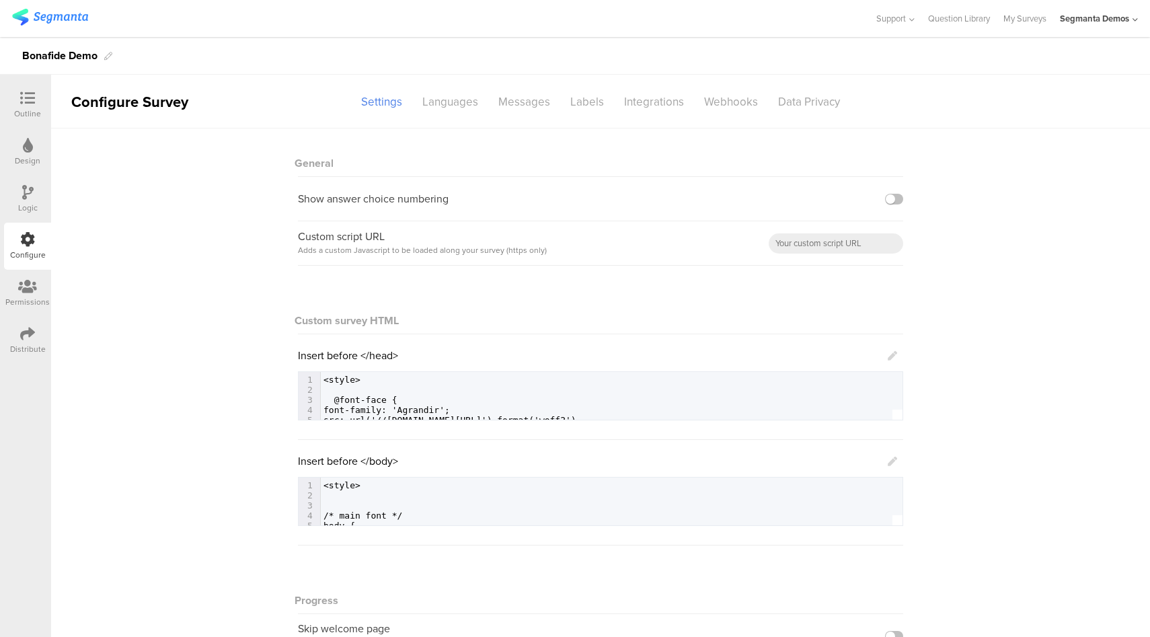
click at [888, 460] on icon at bounding box center [892, 461] width 9 height 9
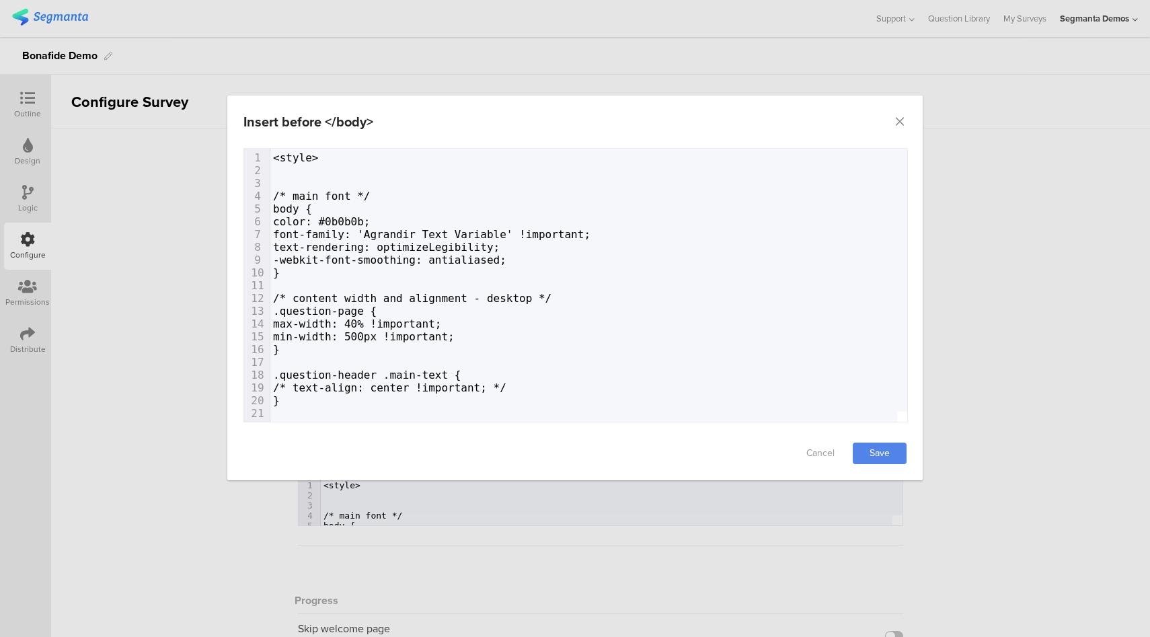
scroll to position [10, 0]
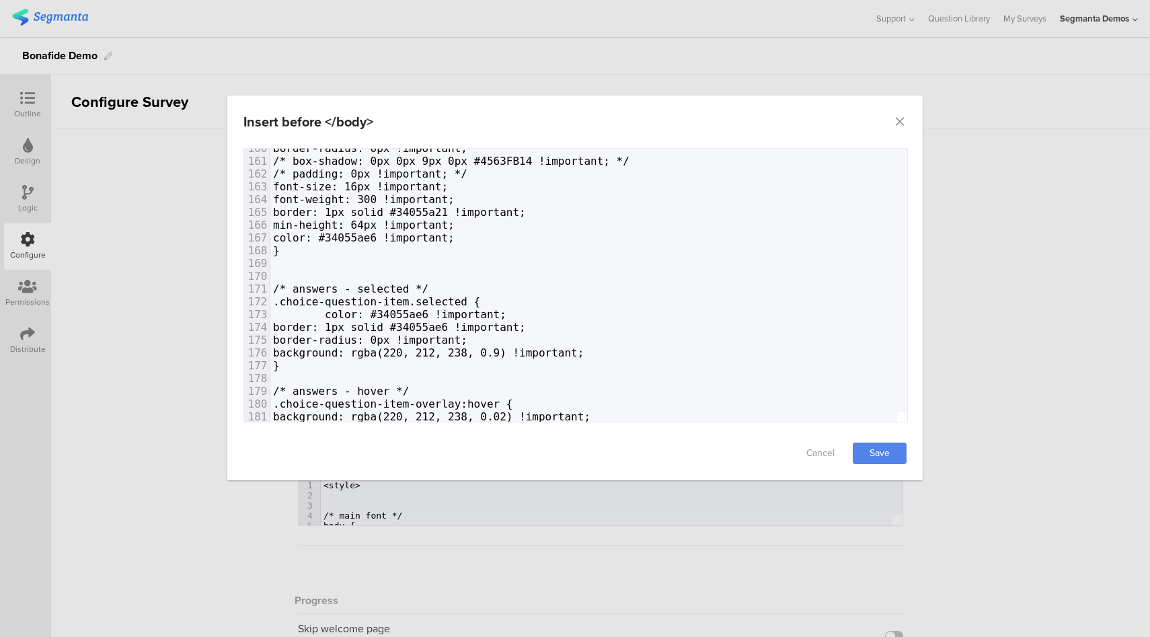
click at [416, 200] on span "font-weight: 300 !important;" at bounding box center [364, 199] width 182 height 13
type textarea "4"
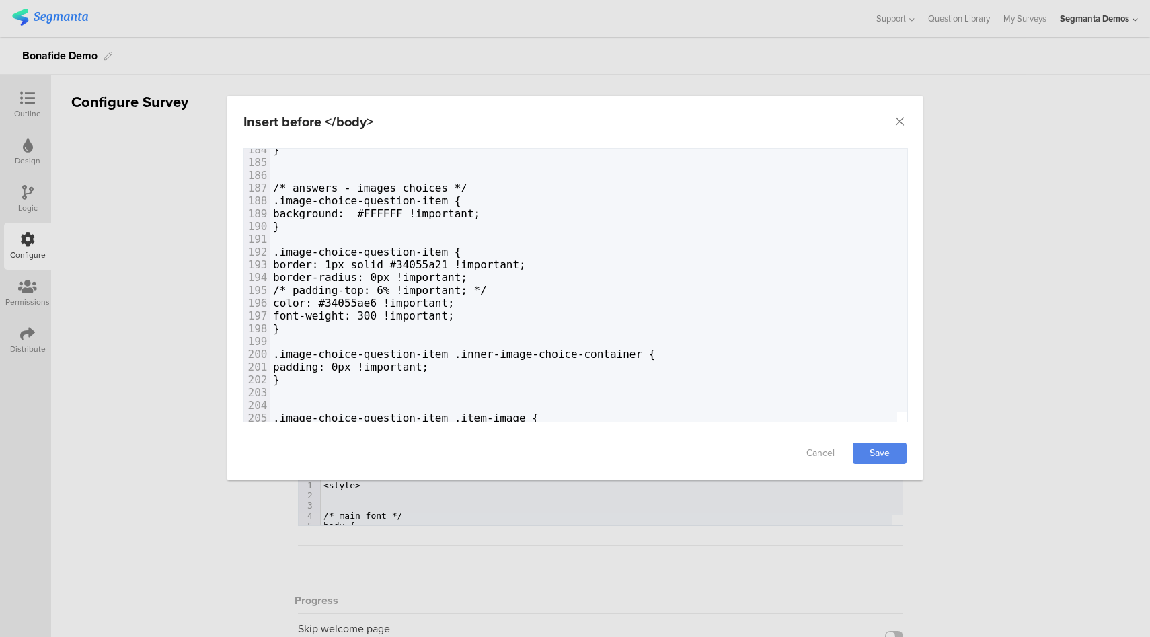
click at [416, 316] on span "font-weight: 300 !important;" at bounding box center [364, 315] width 182 height 13
type textarea "4"
click at [874, 455] on link "Save" at bounding box center [880, 454] width 54 height 22
click at [25, 90] on div "Insert before </body> Failed saving changes. If the problem persists please con…" at bounding box center [575, 318] width 1150 height 637
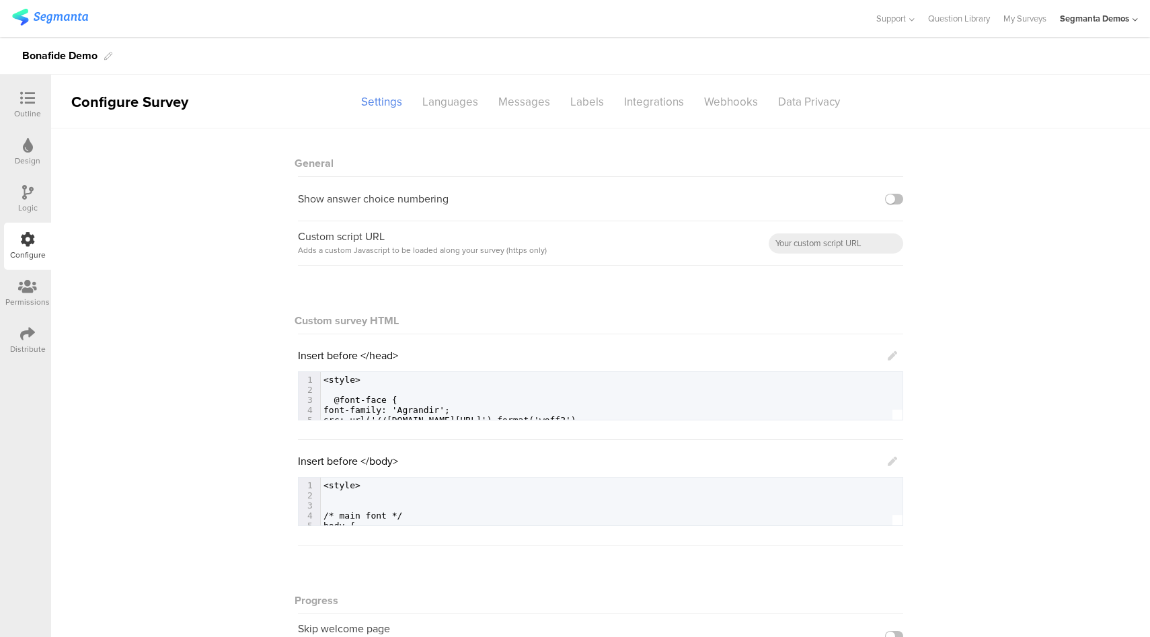
click at [25, 89] on div "Outline" at bounding box center [27, 104] width 47 height 47
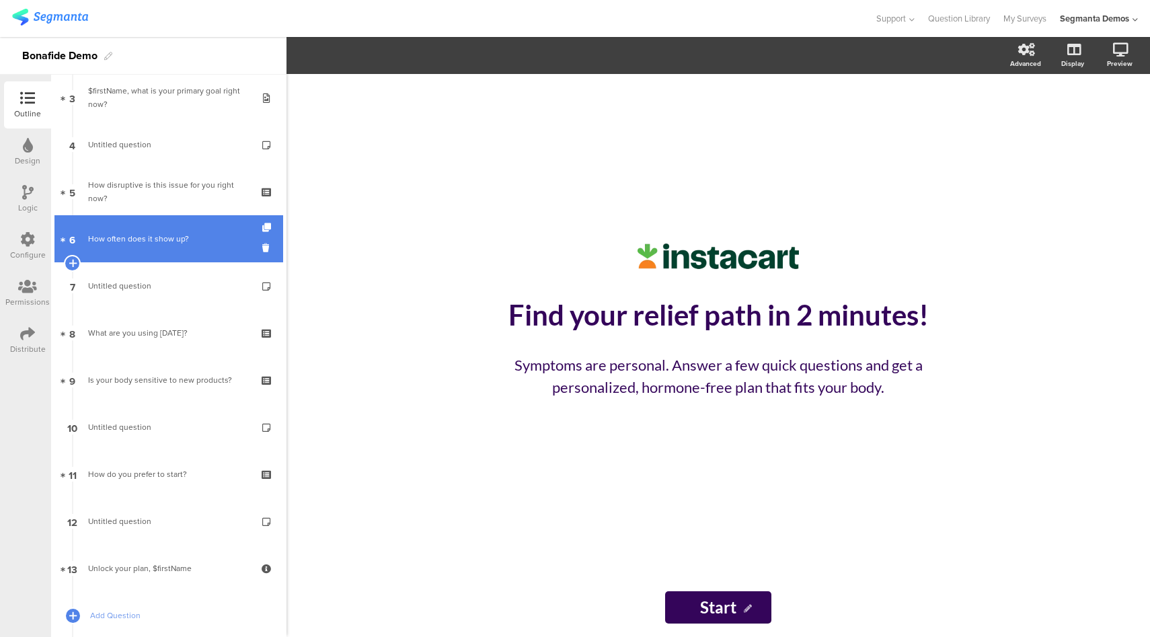
scroll to position [228, 0]
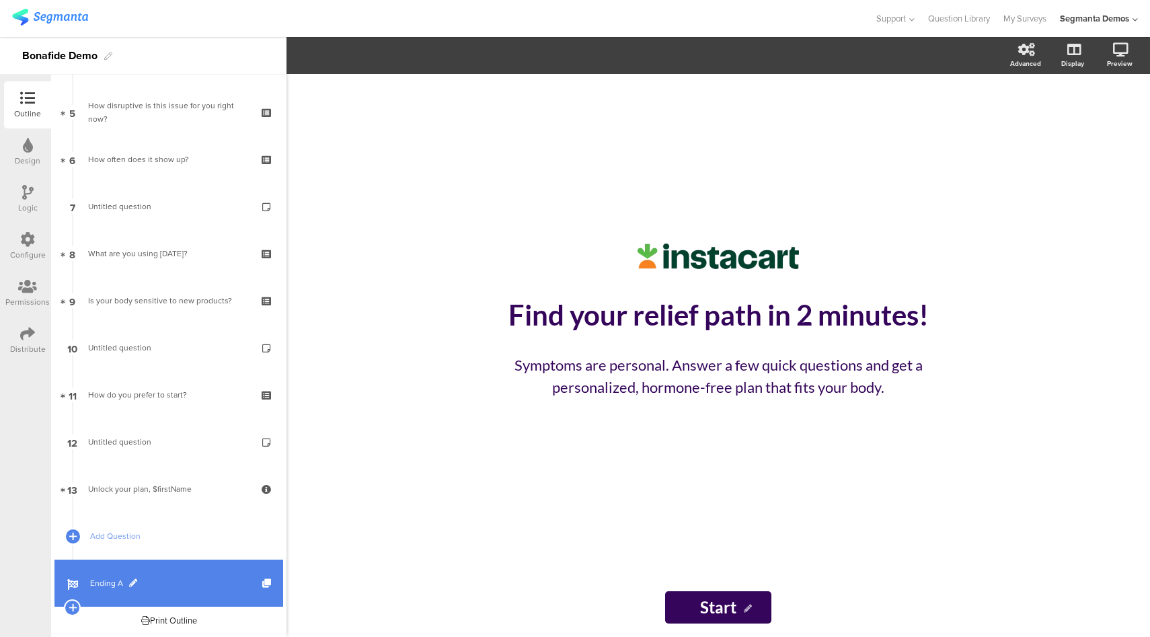
click at [140, 575] on link "Ending A" at bounding box center [168, 583] width 229 height 47
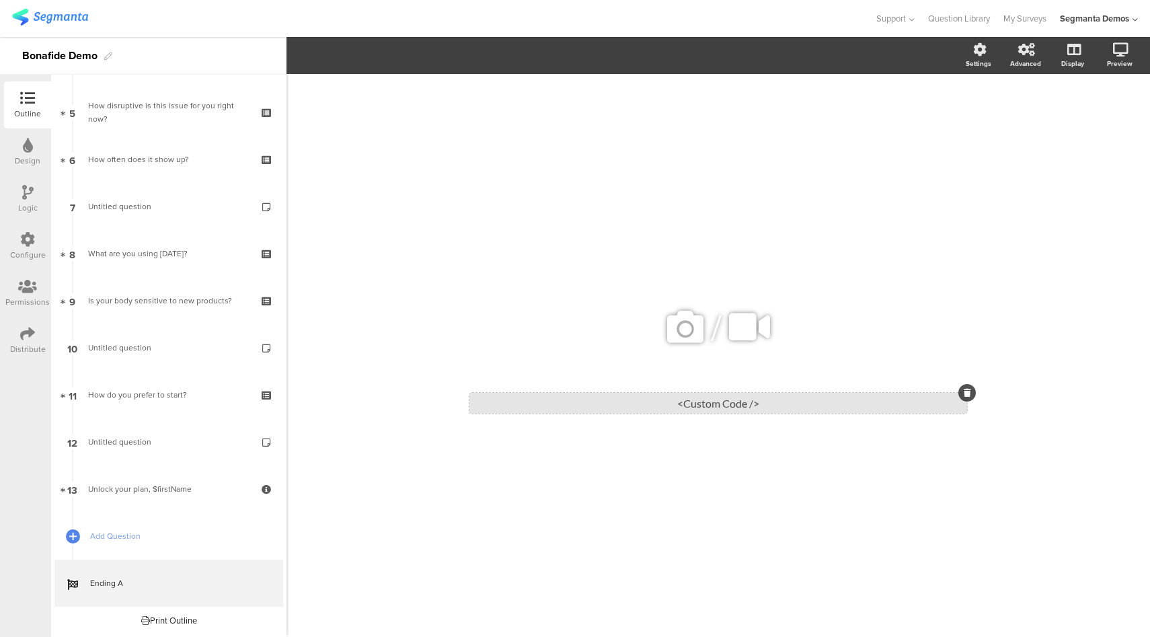
click at [715, 400] on div "<Custom Code />" at bounding box center [718, 403] width 498 height 21
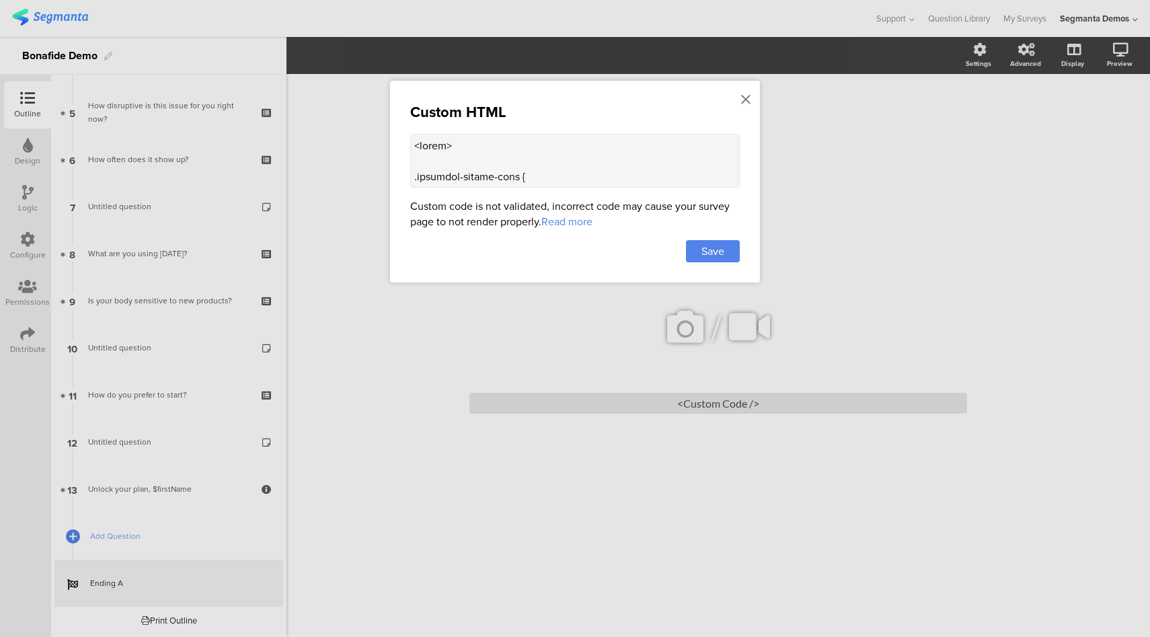
click at [584, 174] on textarea at bounding box center [575, 161] width 330 height 54
paste textarea "34055a !important; } .question-page.seg-theme .body-wrapper { padding-bottom: 0…"
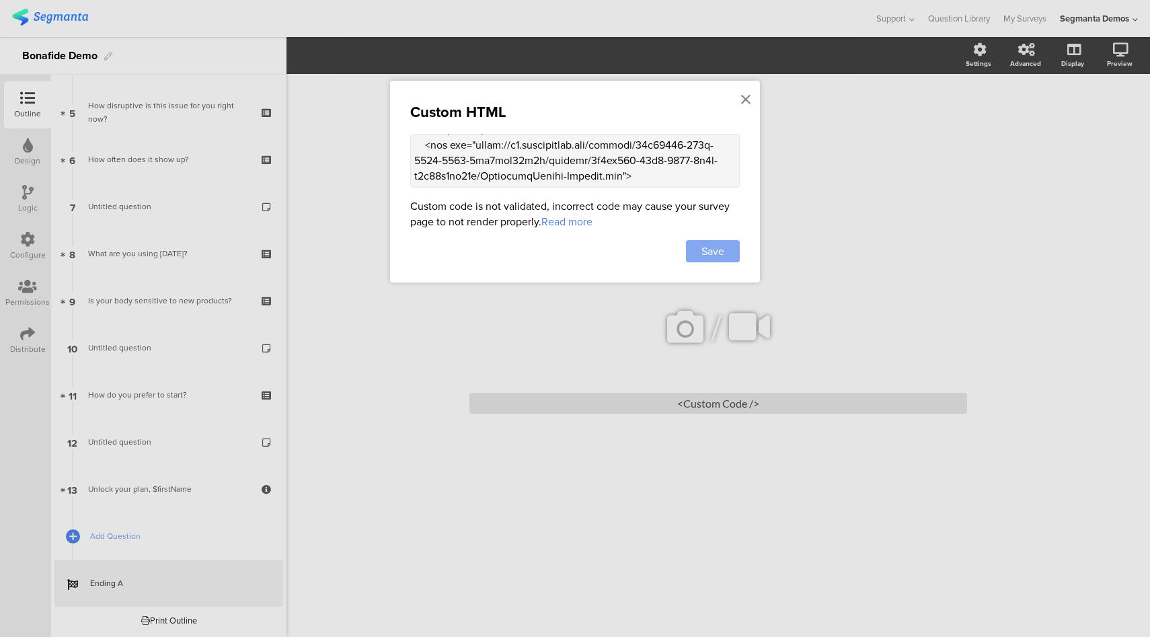
type textarea "<style> .animated-router-view { background: #34055a !important; } .question-pag…"
click at [699, 251] on div "Save" at bounding box center [713, 251] width 54 height 22
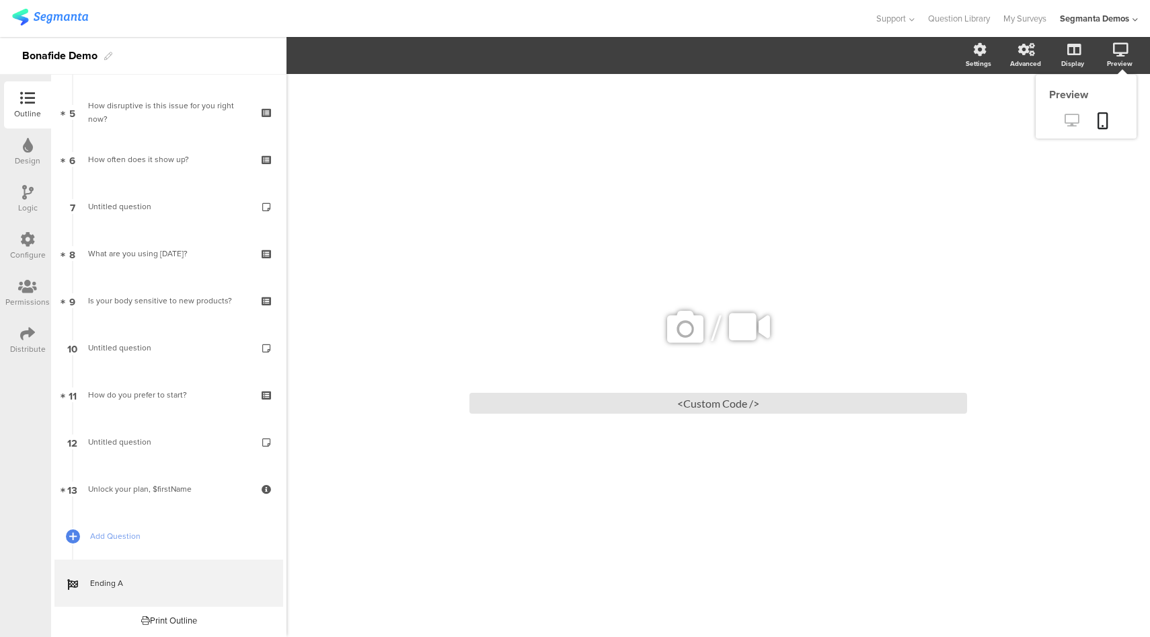
click at [1066, 126] on icon at bounding box center [1072, 120] width 14 height 13
click at [728, 404] on div "<Custom Code />" at bounding box center [718, 403] width 498 height 21
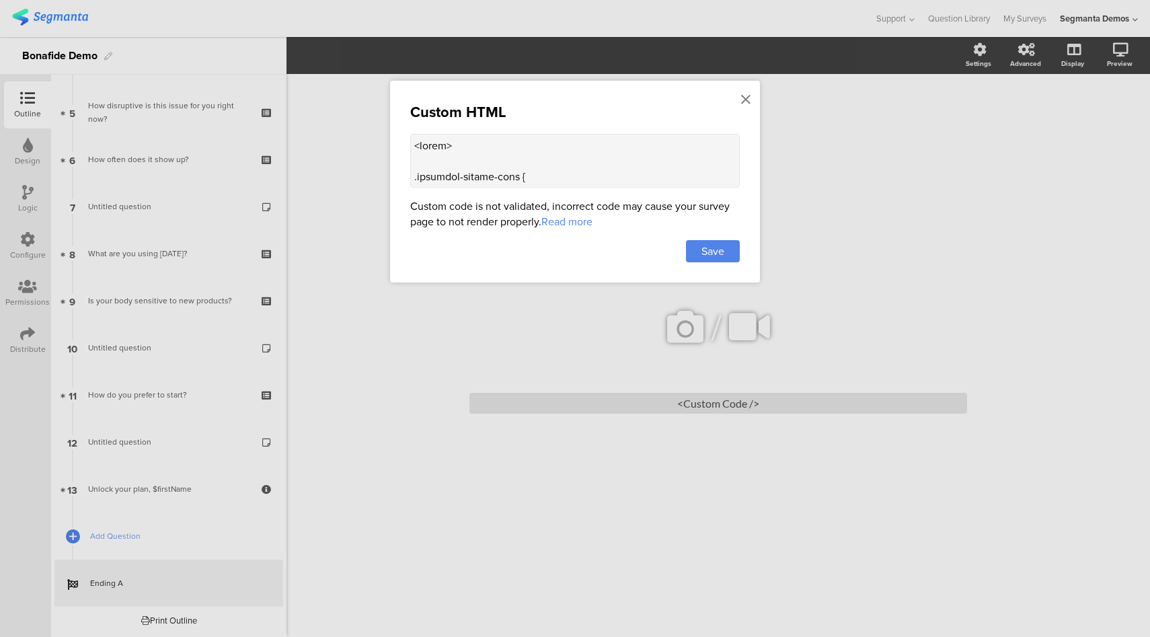
click at [605, 170] on textarea at bounding box center [575, 161] width 330 height 54
paste textarea "Hang tight — we’re matching your answers with clinically-backed solutions made …"
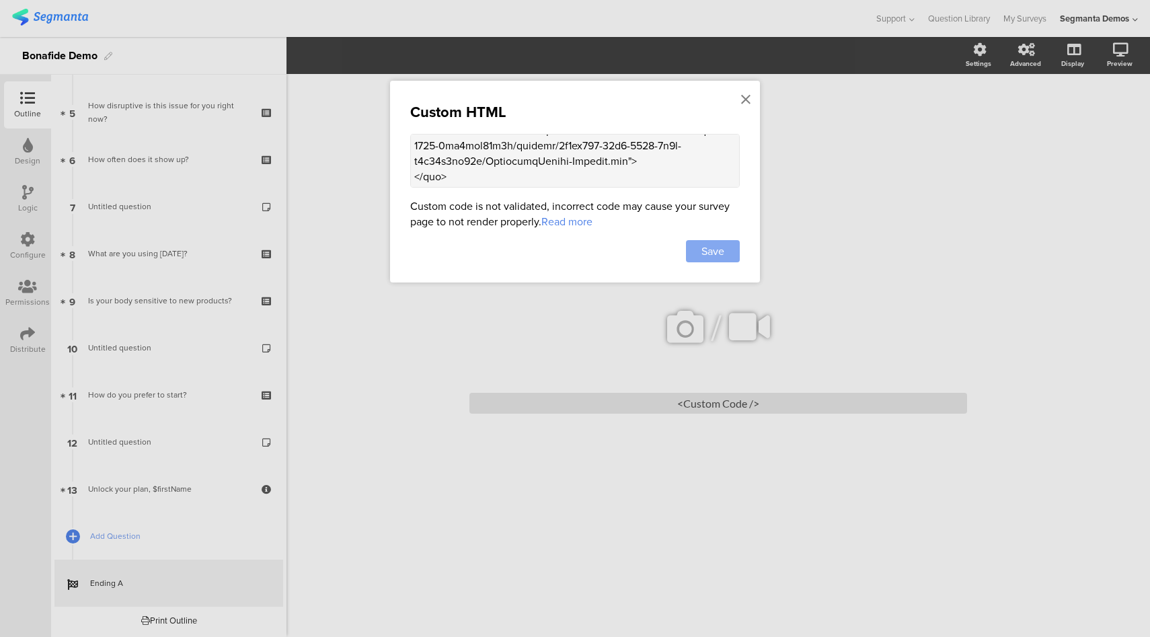
type textarea "<style> .animated-router-view { background: #34055a !important; } .question-pag…"
click at [717, 247] on span "Save" at bounding box center [712, 250] width 23 height 15
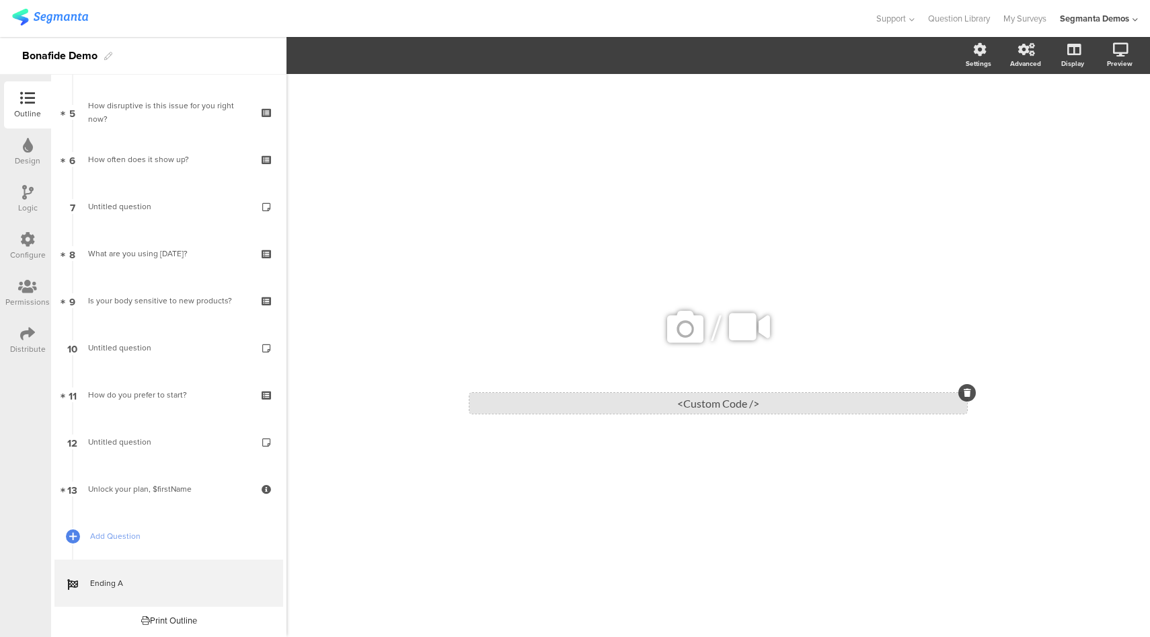
click at [744, 400] on div "<Custom Code />" at bounding box center [718, 403] width 498 height 21
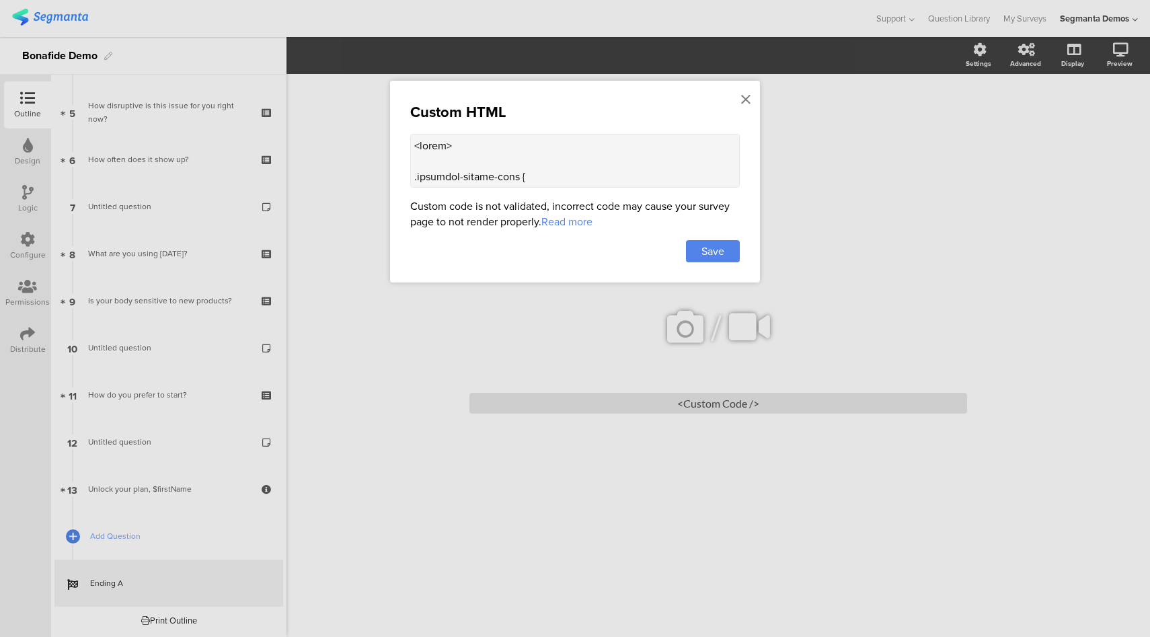
click at [577, 154] on textarea at bounding box center [575, 161] width 330 height 54
paste textarea "inherit !important; margin-top: 22px; margin-bottom: 24px; line-height: 30px; t…"
type textarea "<style> .animated-router-view { background: #34055a !important; } .question-pag…"
click at [725, 249] on div "Save" at bounding box center [713, 251] width 54 height 22
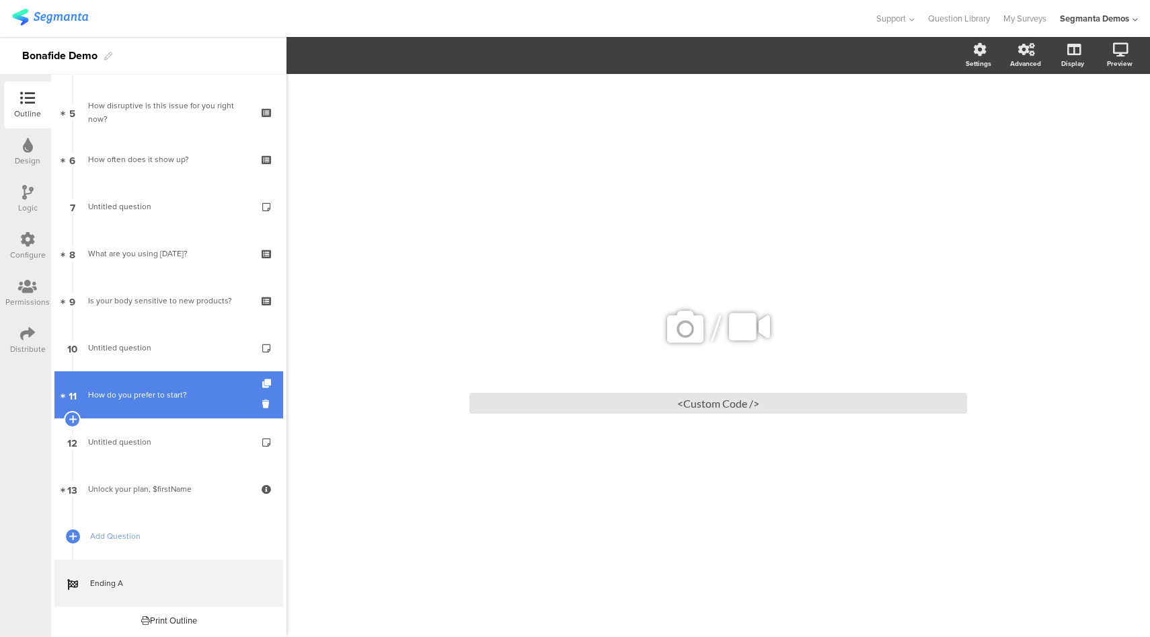
click at [130, 407] on link "11 How do you prefer to start?" at bounding box center [168, 394] width 229 height 47
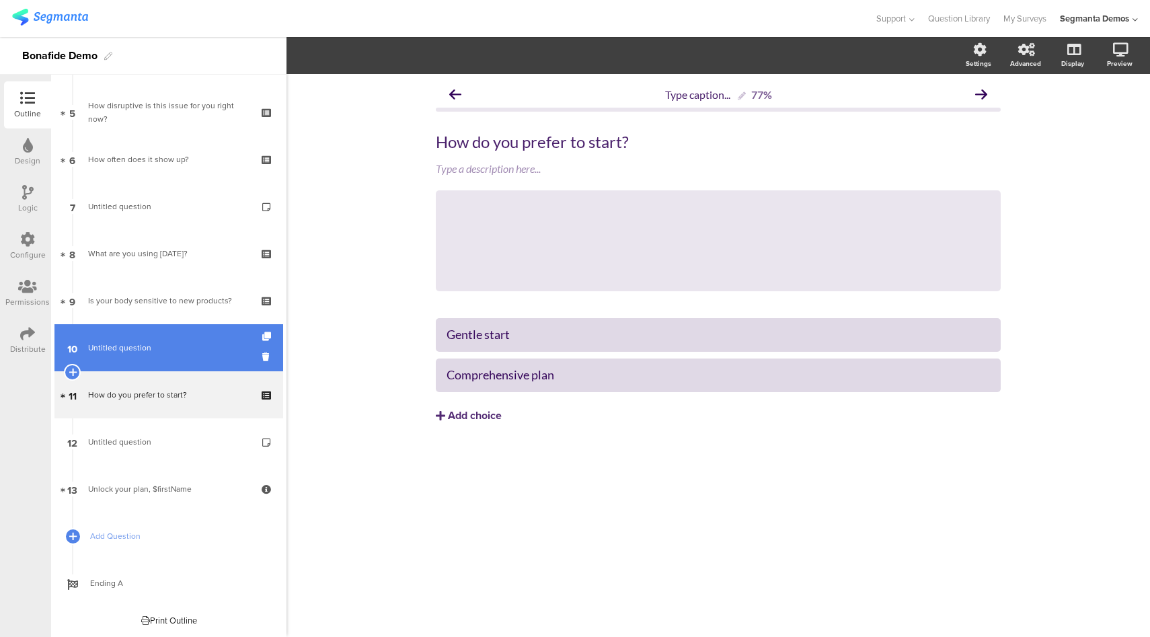
click at [153, 332] on link "10 Untitled question" at bounding box center [168, 347] width 229 height 47
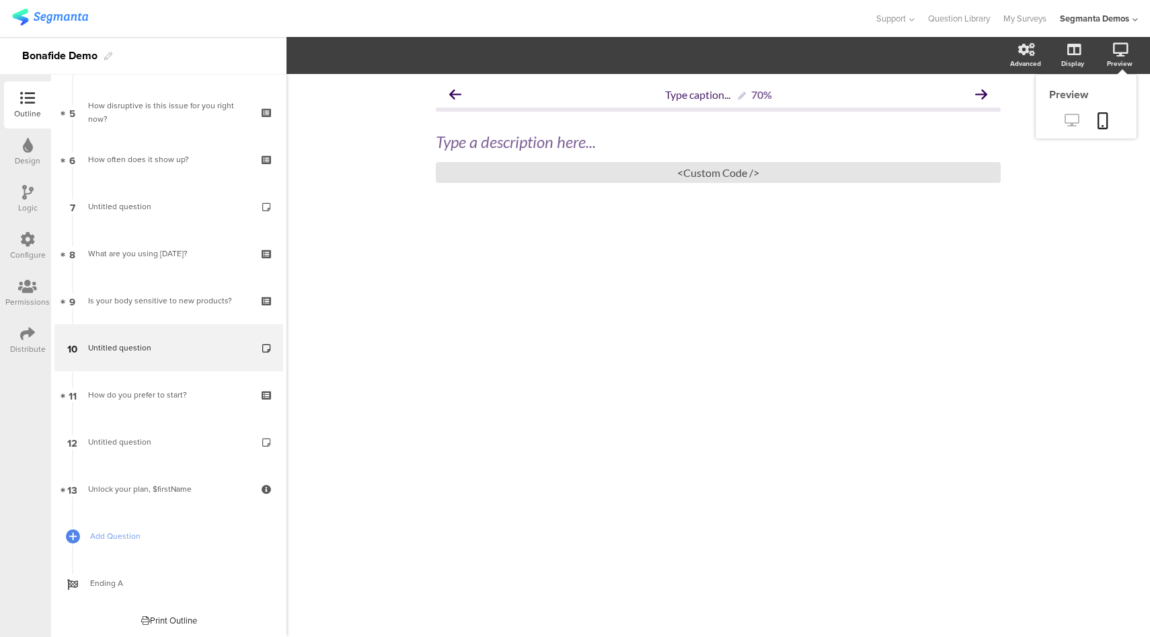
click at [1073, 121] on icon at bounding box center [1072, 120] width 14 height 13
click at [692, 175] on div "<Custom Code />" at bounding box center [718, 172] width 565 height 21
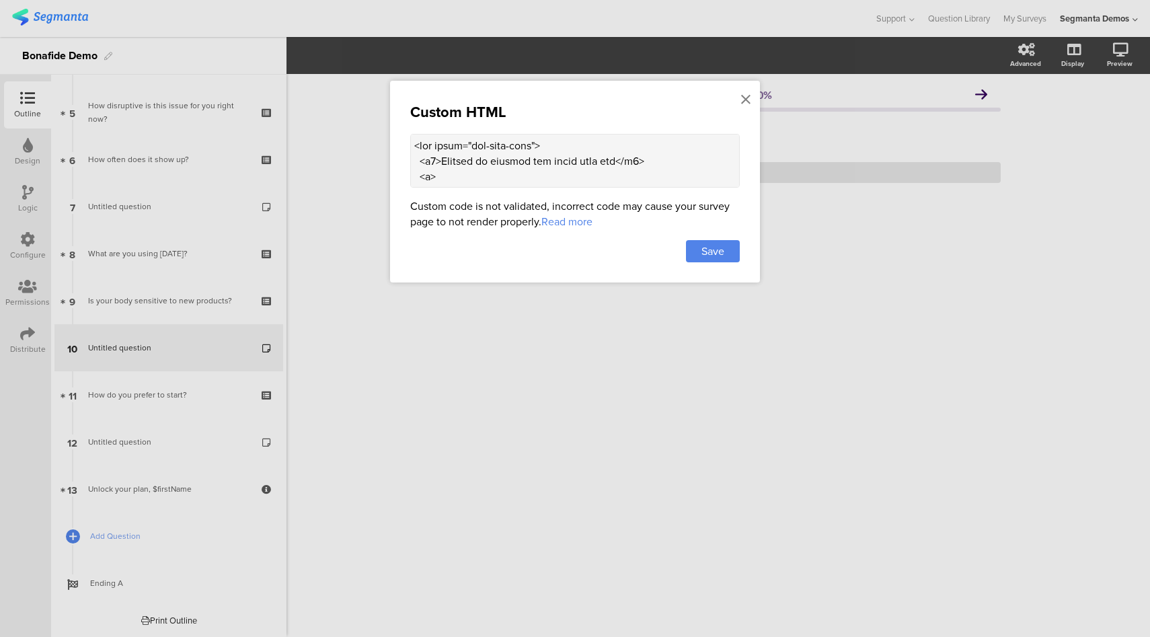
click at [552, 171] on textarea at bounding box center [575, 161] width 330 height 54
paste textarea "34055a; font-size: 1.3rem; margin-bottom: 12px; } .testimonial-text blockquote …"
type textarea "<div class="bon-info-card"> <h2>Trusted by doctors and women like you</h2> <p> …"
click at [709, 245] on span "Save" at bounding box center [712, 250] width 23 height 15
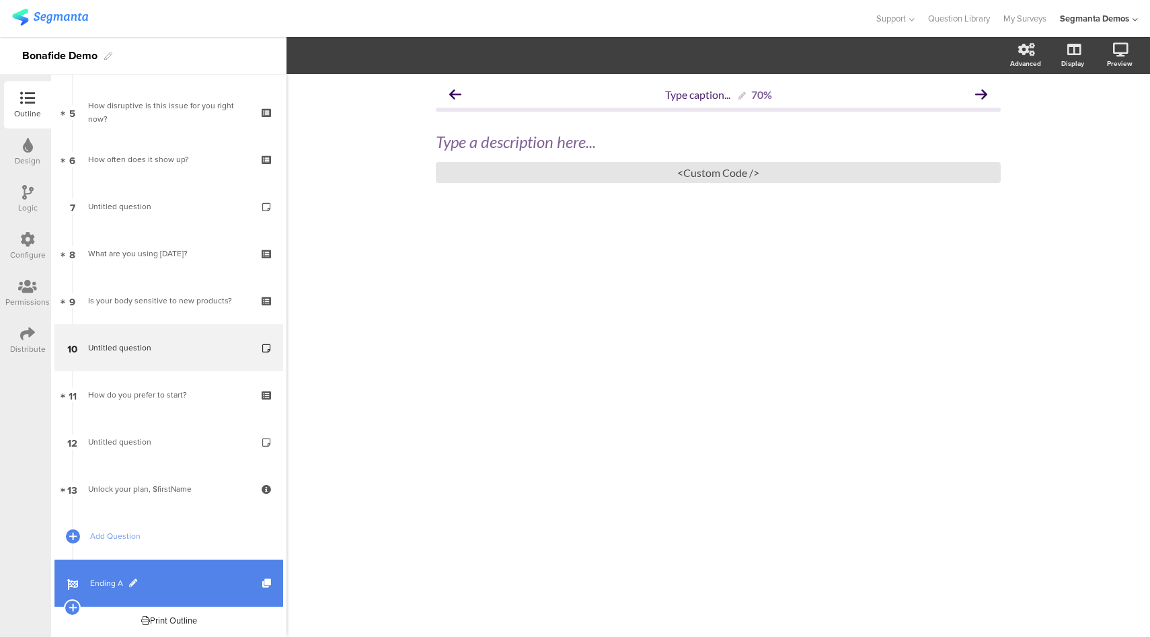
click at [159, 581] on span "Ending A" at bounding box center [176, 582] width 172 height 13
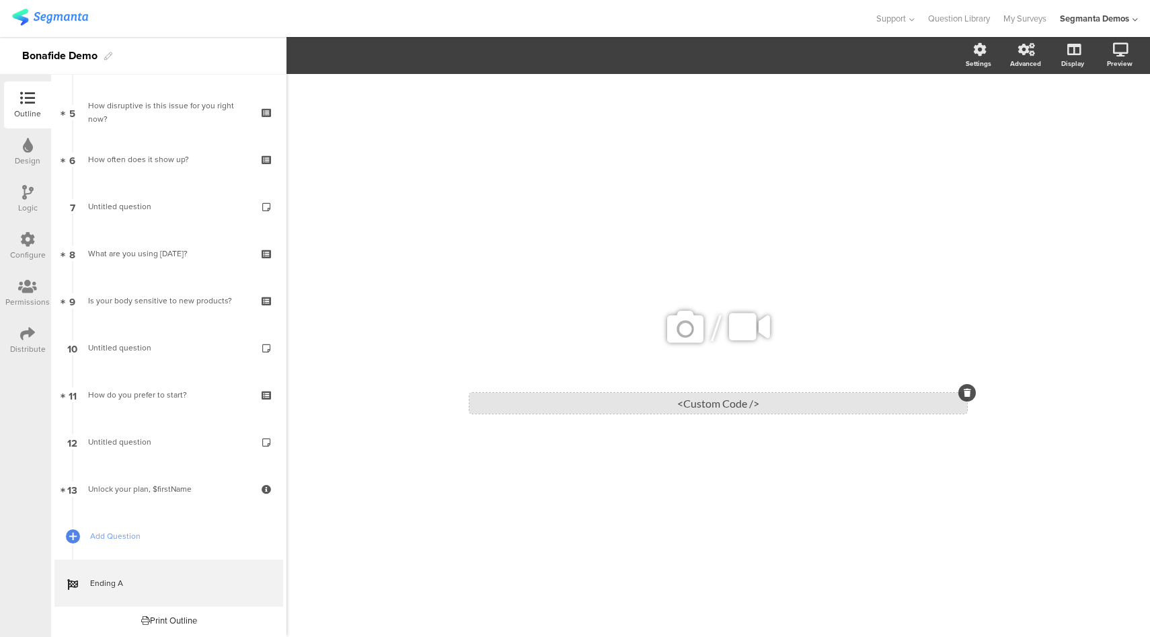
click at [743, 407] on div "<Custom Code />" at bounding box center [718, 403] width 498 height 21
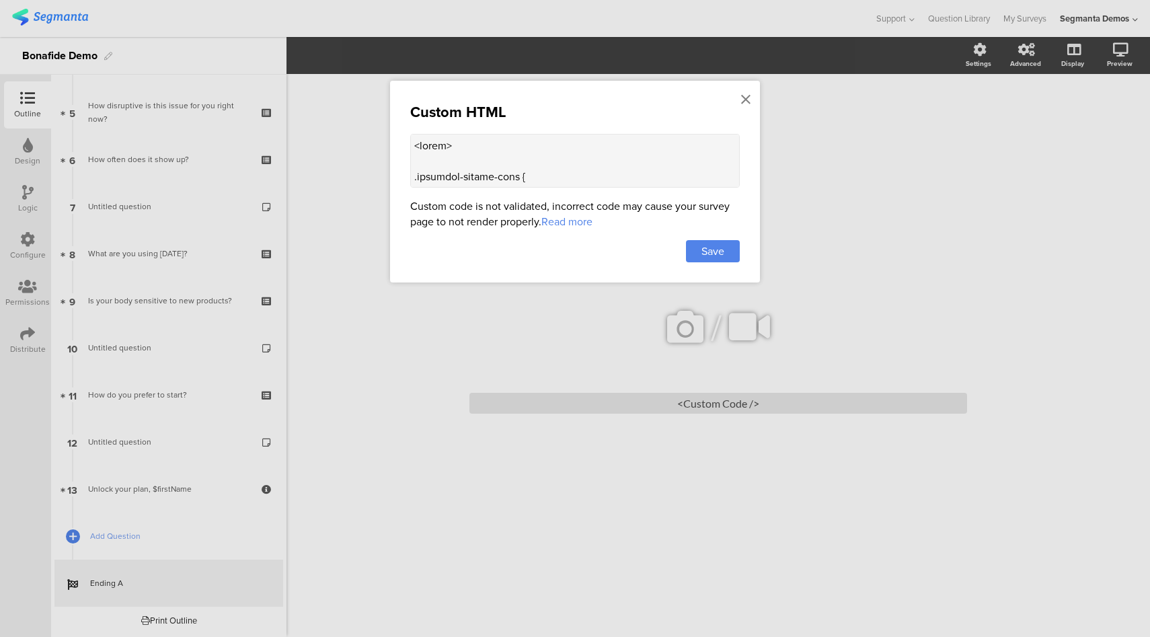
click at [587, 147] on textarea at bounding box center [575, 161] width 330 height 54
paste textarea "dcd4ee !important; } .question-page.seg-theme .body-wrapper { padding-bottom: 0…"
type textarea "<style> .animated-router-view { background: #dcd4ee !important; } .question-pag…"
click at [705, 250] on span "Save" at bounding box center [712, 250] width 23 height 15
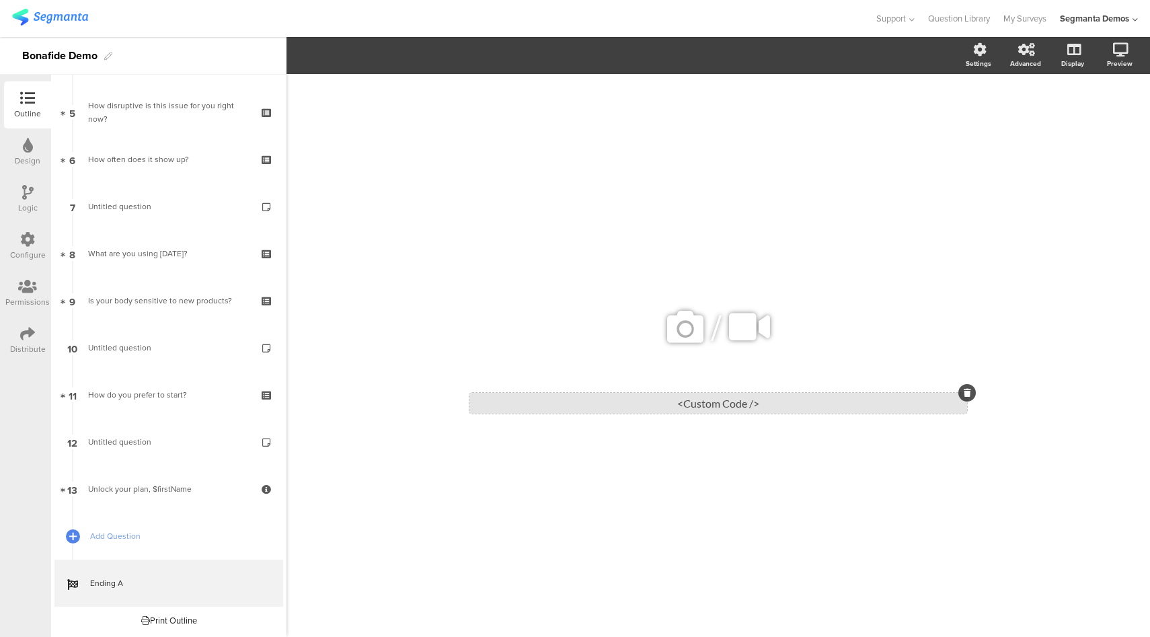
click at [727, 406] on div "<Custom Code />" at bounding box center [718, 403] width 498 height 21
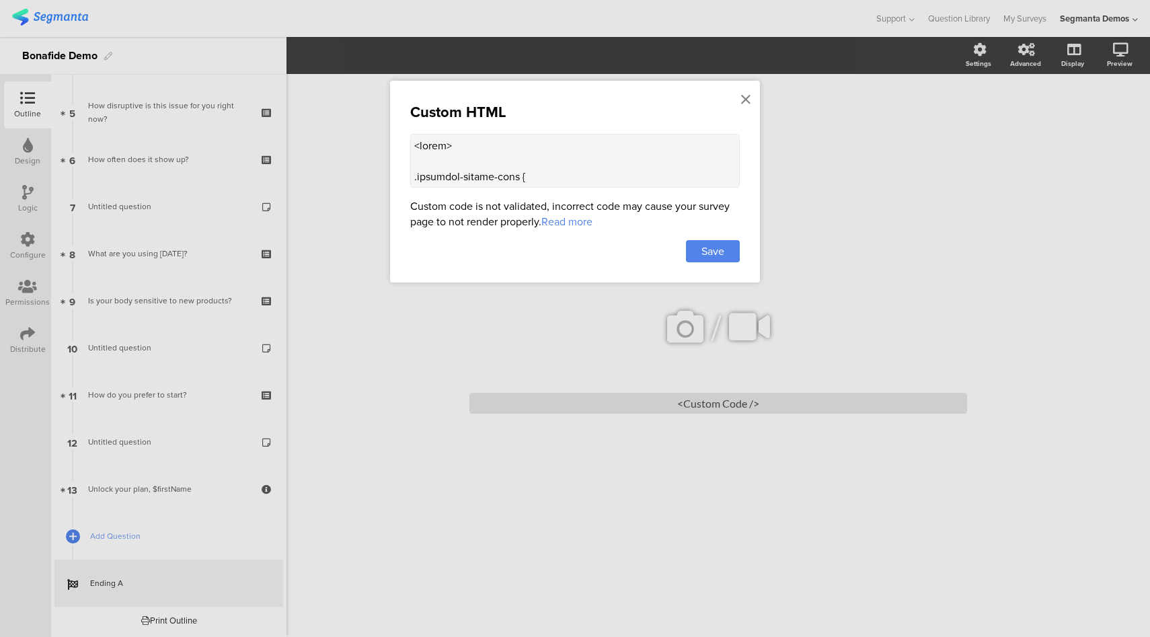
click at [642, 174] on textarea at bounding box center [575, 161] width 330 height 54
paste textarea ".bon-info-card { background-color: #ffffff; color: #34055a; font-family: inheri…"
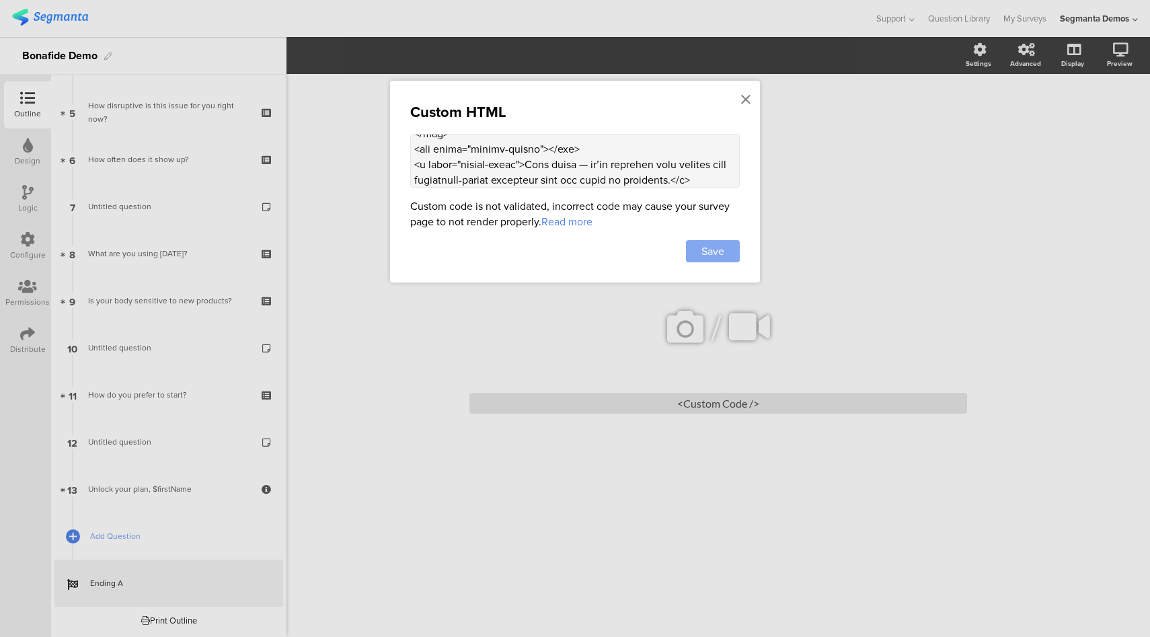
type textarea "<style> .animated-router-view { background: #dcd4ee !important; } .bon-info-car…"
click at [726, 253] on div "Save" at bounding box center [713, 251] width 54 height 22
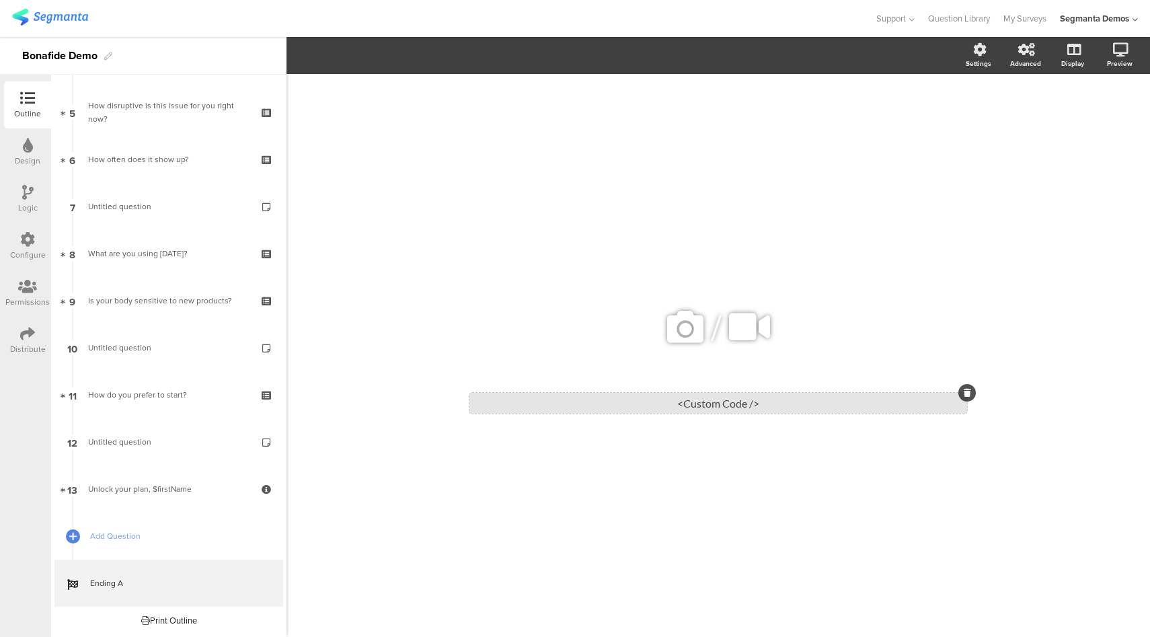
click at [691, 401] on div "<Custom Code />" at bounding box center [718, 403] width 498 height 21
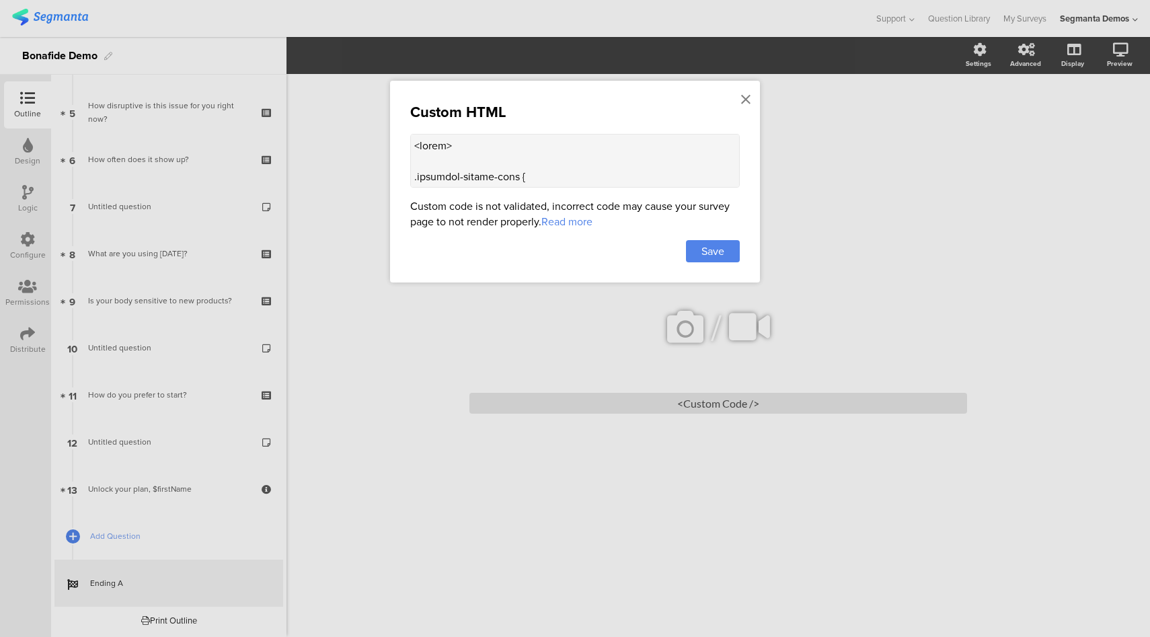
click at [599, 157] on textarea at bounding box center [575, 161] width 330 height 54
paste textarea
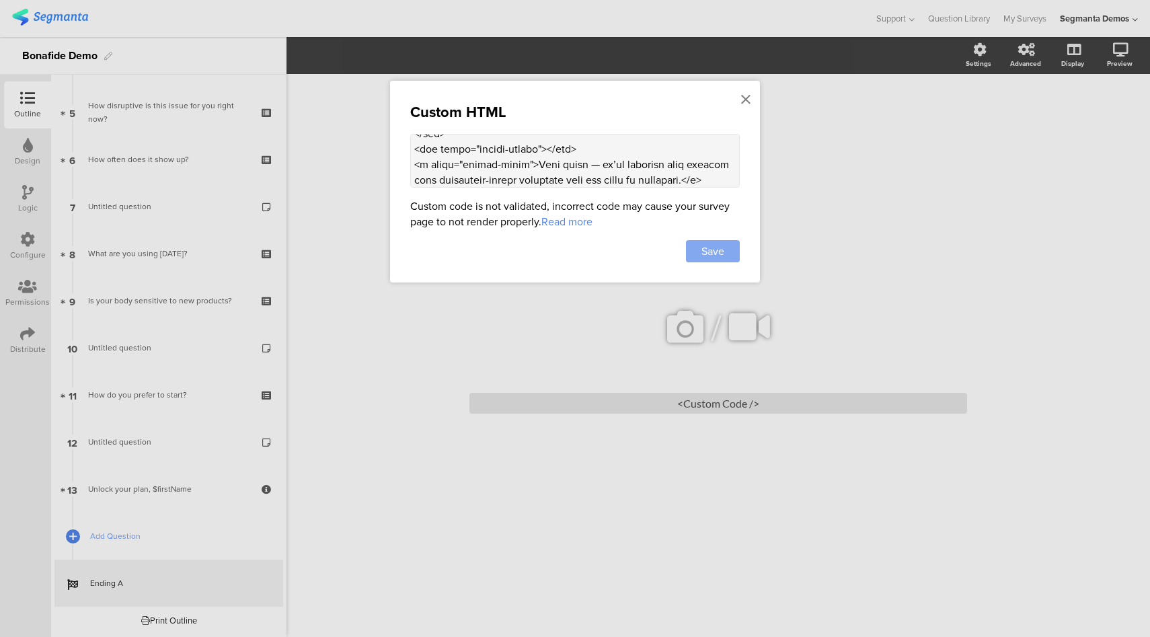
type textarea "<style> .animated-router-view { background: #dcd4ee !important; } .bon-info-car…"
click at [734, 253] on div "Save" at bounding box center [713, 251] width 54 height 22
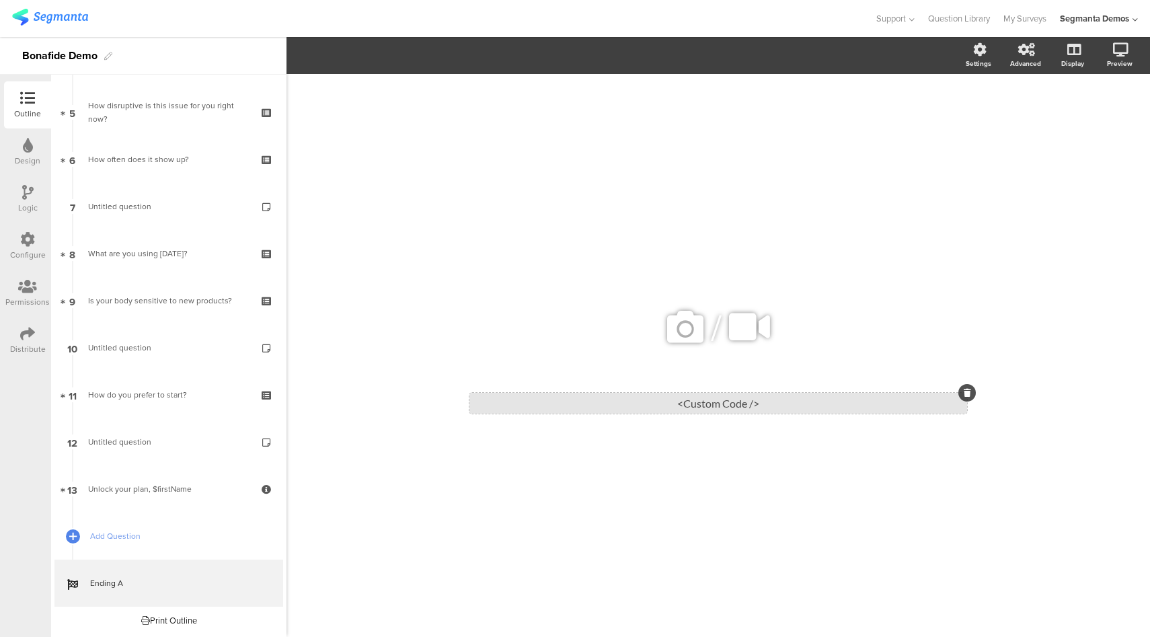
click at [703, 405] on div "<Custom Code />" at bounding box center [718, 403] width 498 height 21
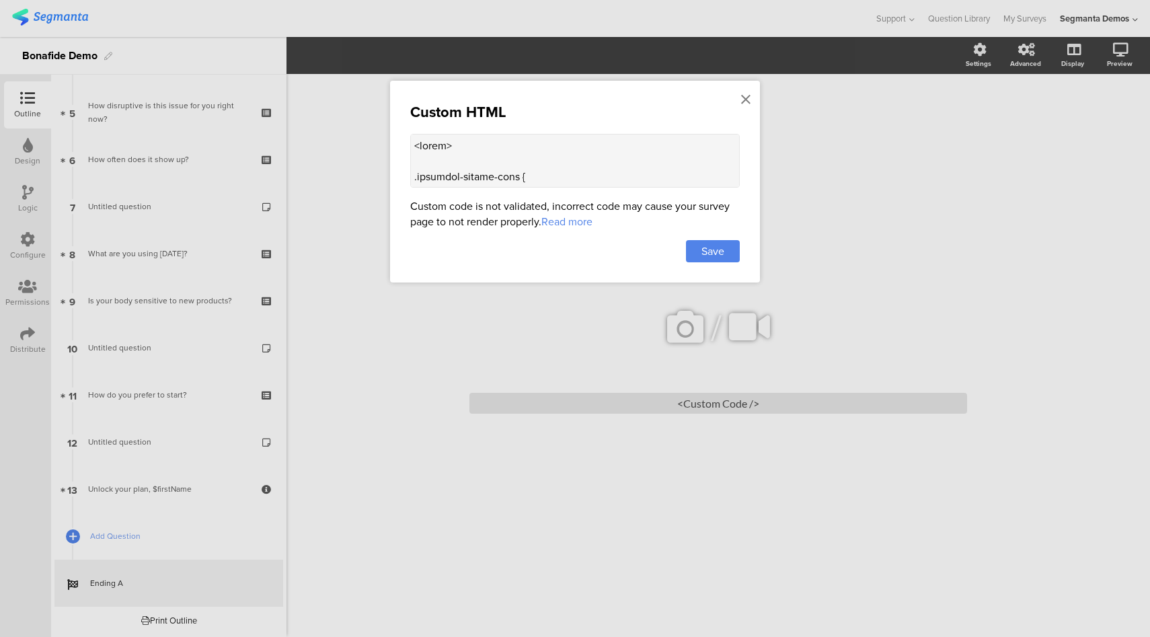
click at [571, 156] on textarea at bounding box center [575, 161] width 330 height 54
paste textarea "e2e1d"
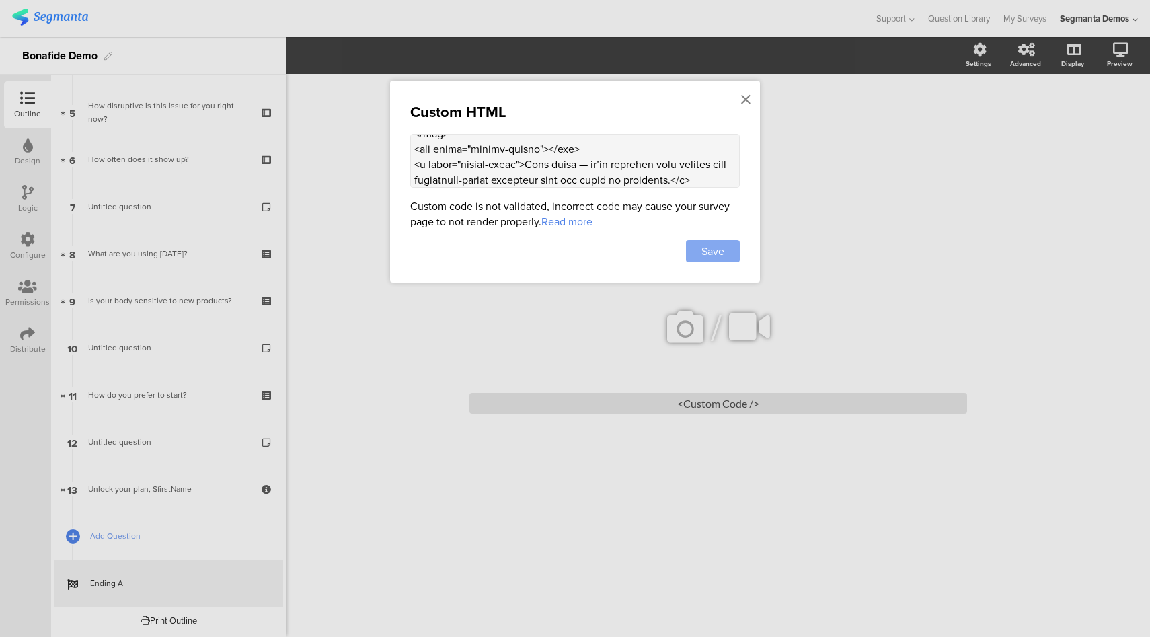
type textarea "<style> .animated-router-view { background: #dcd4ee !important; } .bon-info-car…"
click at [720, 247] on span "Save" at bounding box center [712, 250] width 23 height 15
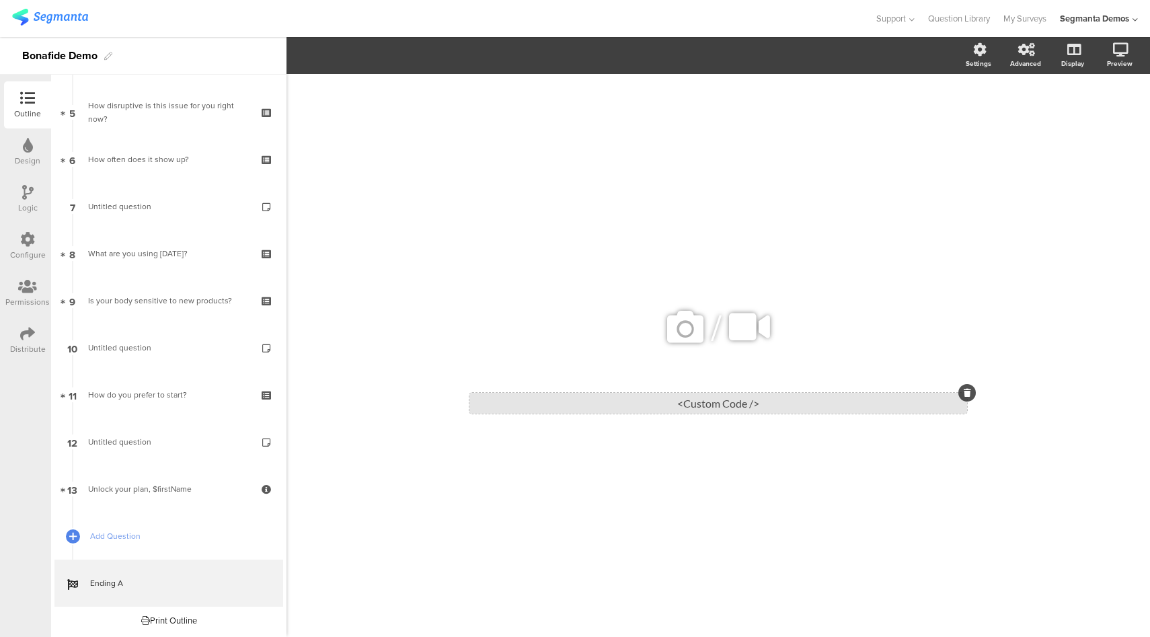
click at [716, 401] on div "<Custom Code />" at bounding box center [718, 403] width 498 height 21
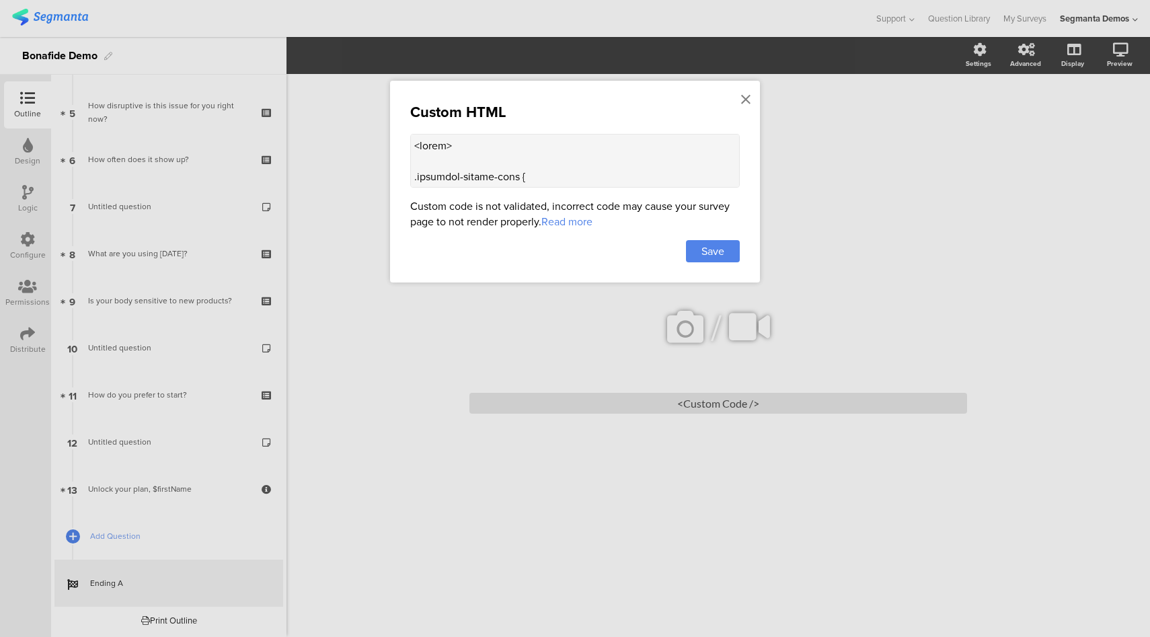
click at [558, 169] on textarea at bounding box center [575, 161] width 330 height 54
paste textarea "#34055a"
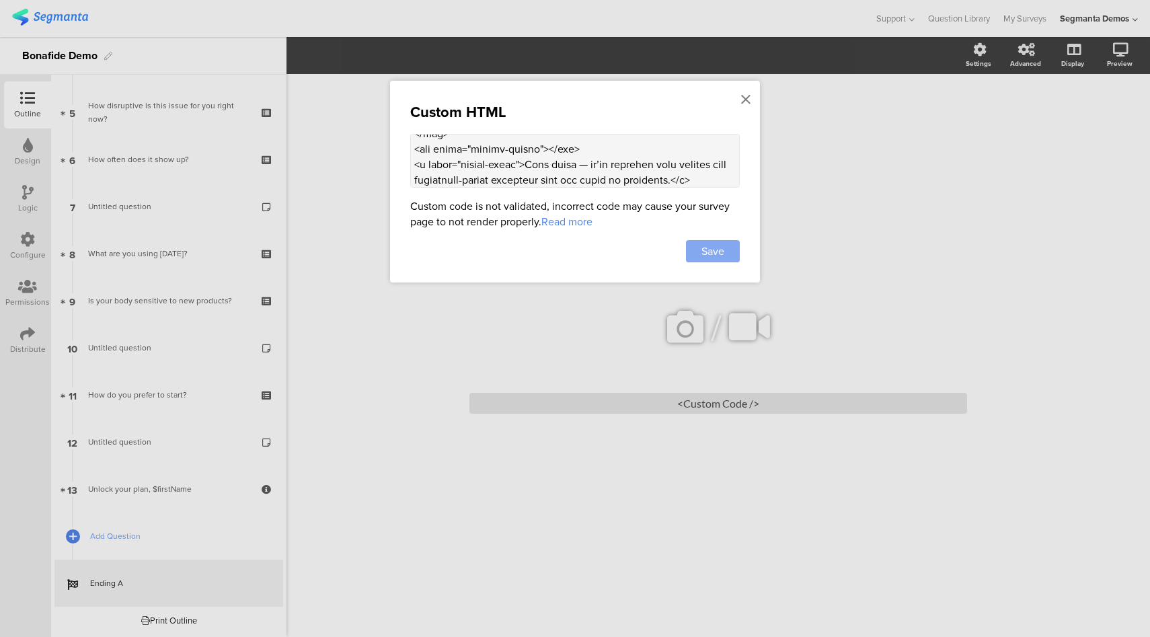
type textarea "<style> .animated-router-view { background: #dcd4ee !important; } .bon-info-car…"
click at [723, 252] on span "Save" at bounding box center [712, 250] width 23 height 15
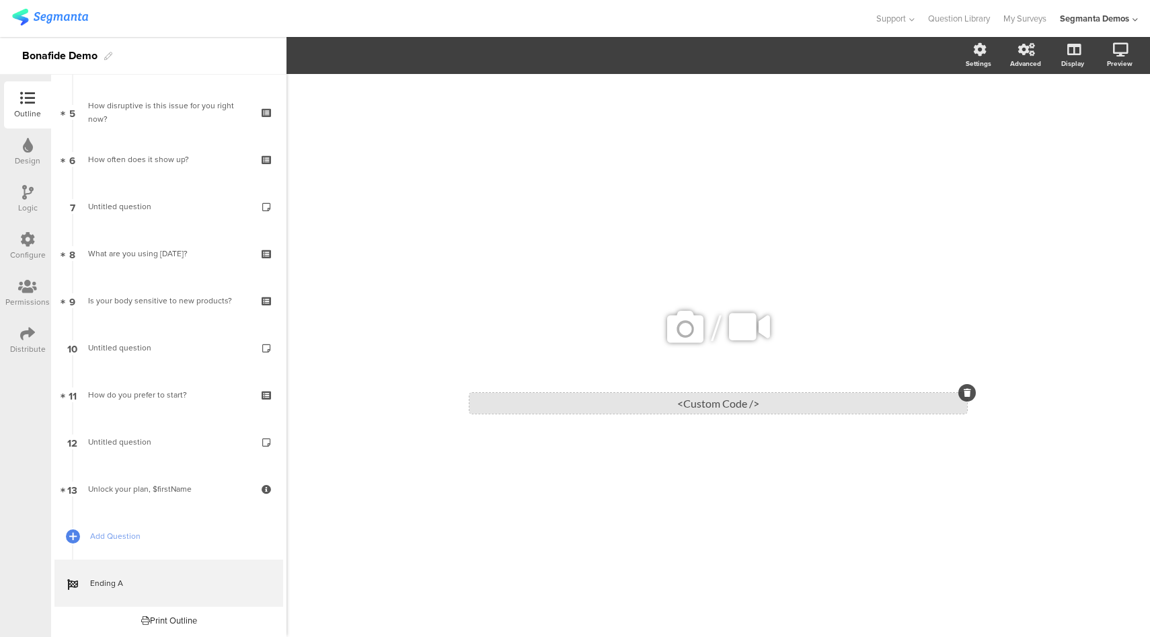
click at [666, 398] on div "<Custom Code />" at bounding box center [718, 403] width 498 height 21
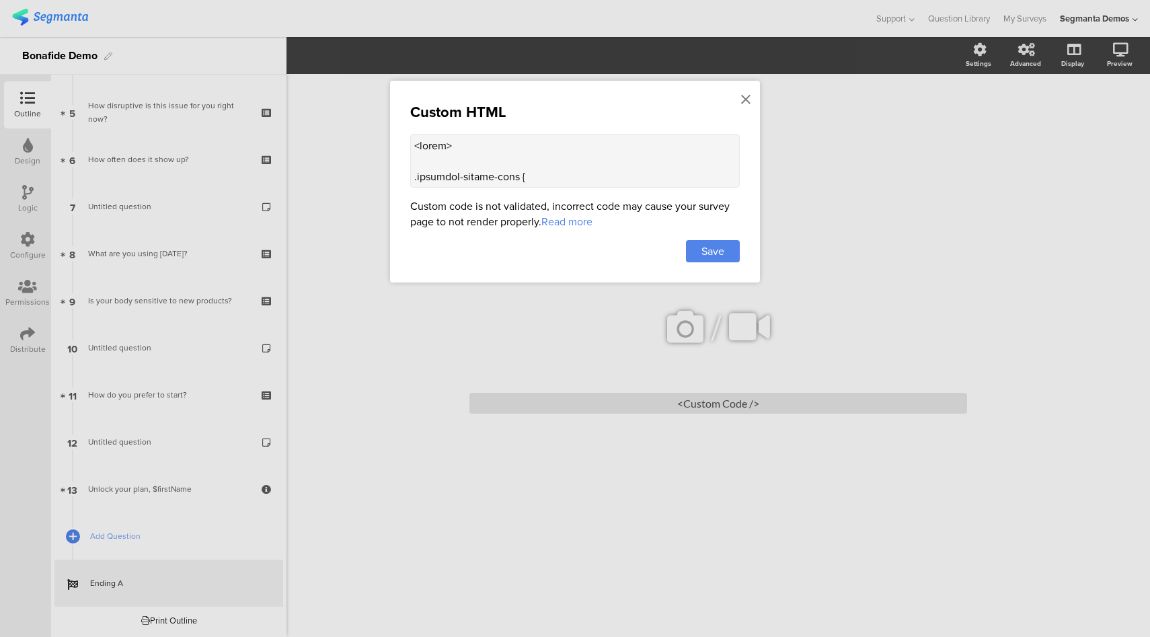
click at [587, 151] on textarea at bounding box center [575, 161] width 330 height 54
paste textarea "align: center !important; } .ending-image img { max-width: 320px; max-height: 3…"
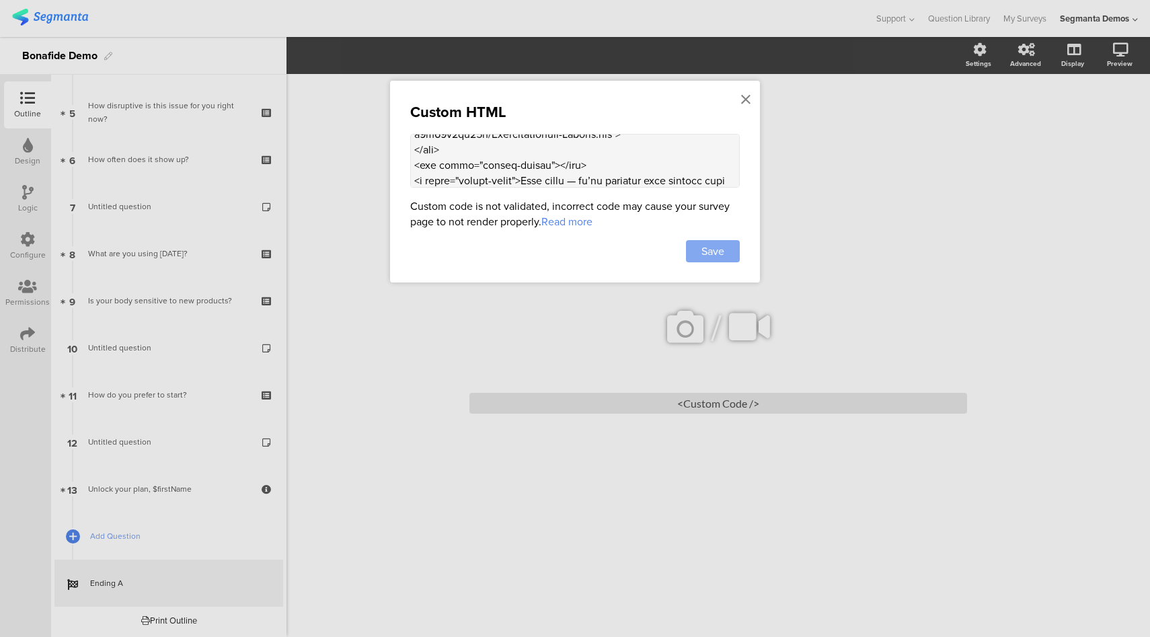
type textarea "<style> .animated-router-view { background: #dcd4ee !important; } .bon-info-car…"
click at [707, 240] on div "Save" at bounding box center [713, 251] width 54 height 22
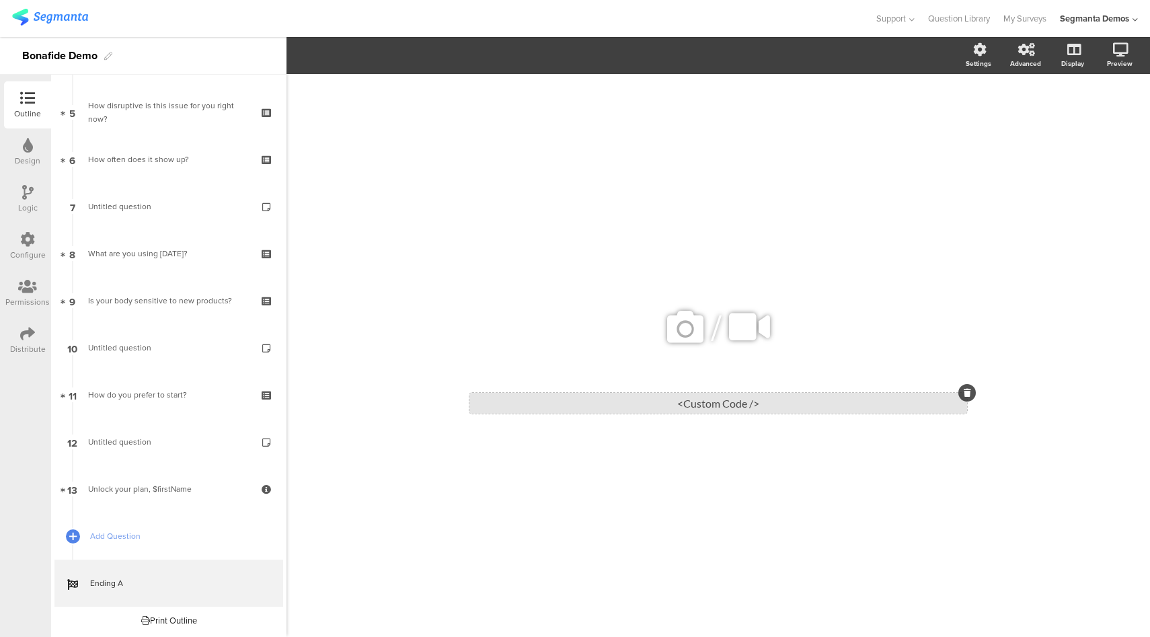
click at [713, 404] on div "<Custom Code />" at bounding box center [718, 403] width 498 height 21
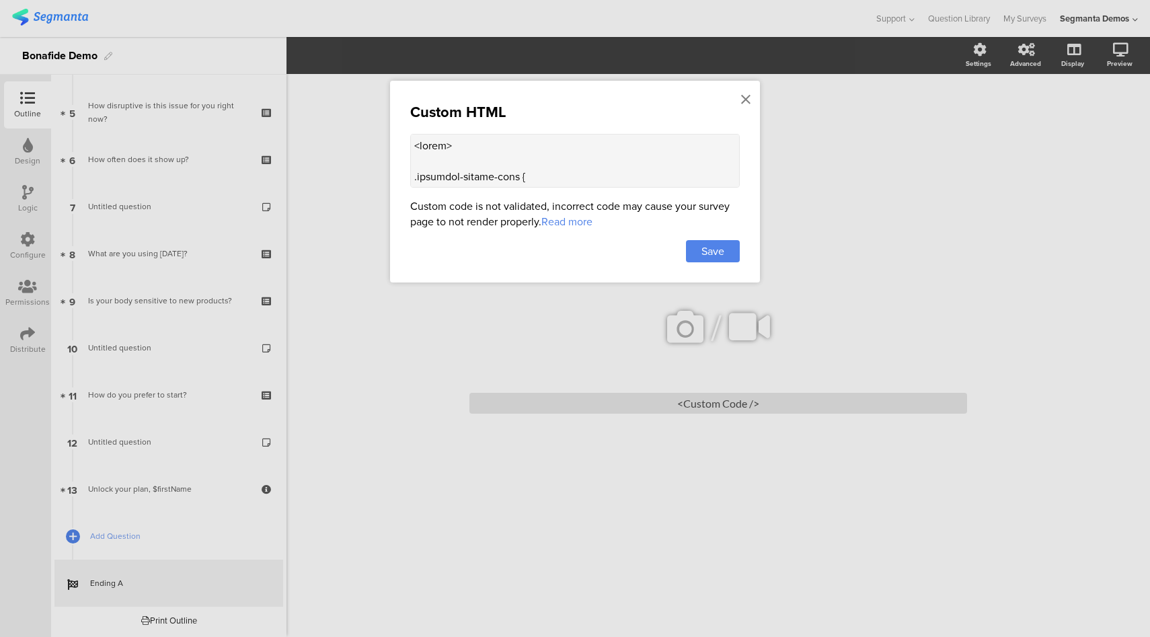
click at [593, 167] on textarea at bounding box center [575, 161] width 330 height 54
paste textarea "} .ending-image img { max-width: 320px; max-height: 300px; margin-bottom: 40px;…"
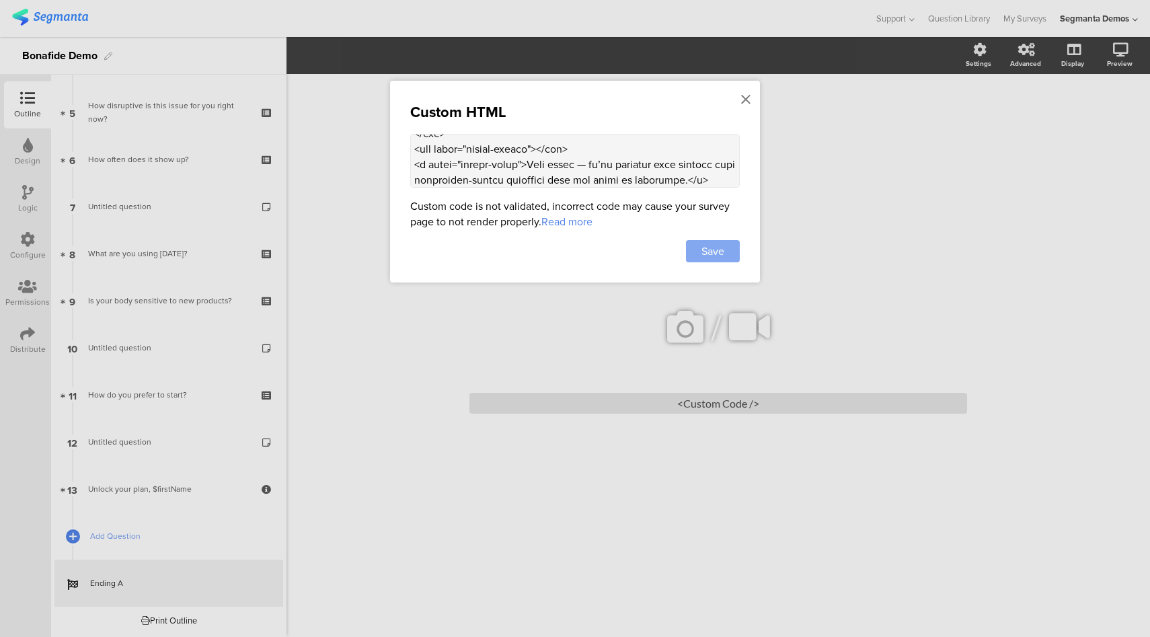
type textarea "<style> .animated-router-view { background: #dcd4ee !important; } .bon-info-car…"
click at [717, 258] on div "Save" at bounding box center [713, 251] width 54 height 22
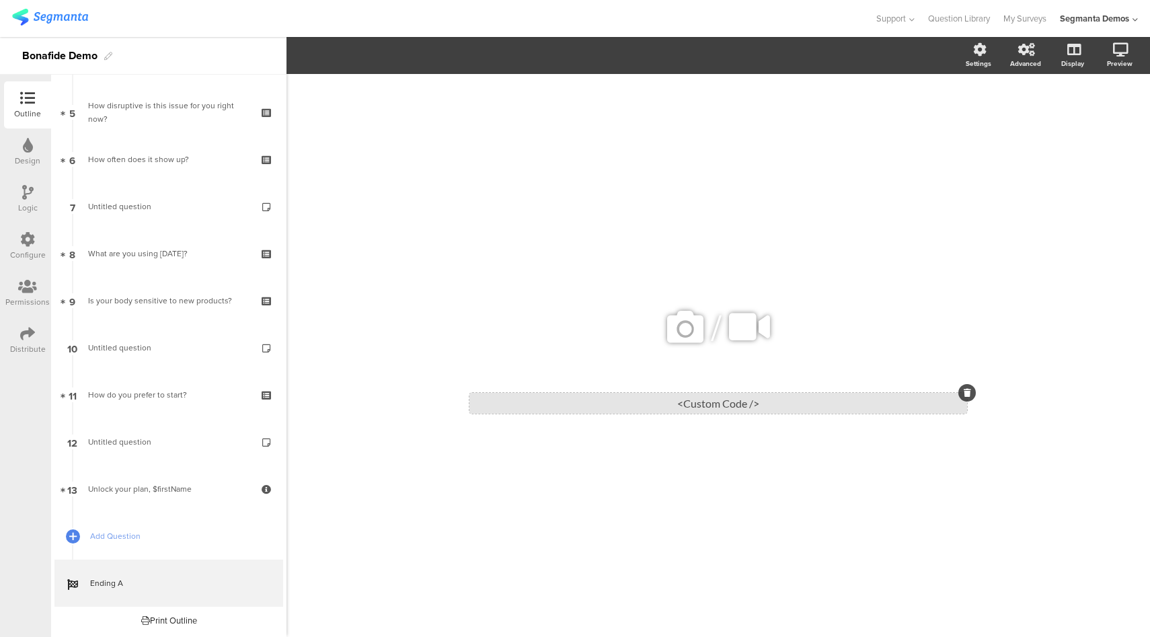
click at [706, 401] on div "<Custom Code />" at bounding box center [718, 403] width 498 height 21
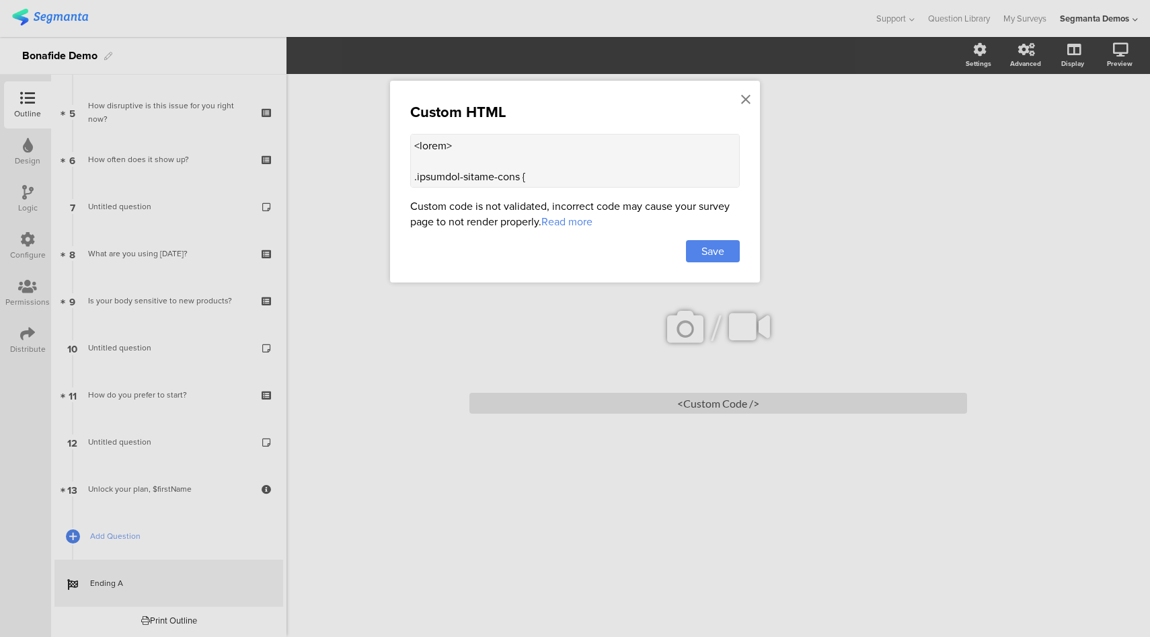
click at [586, 159] on textarea at bounding box center [575, 161] width 330 height 54
paste textarea "svg xmlns="http://www.w3.org/2000/svg" width="159" height="31" viewBox="0 0 159…"
type textarea "<style> .animated-router-view { background: #dcd4ee !important; } .bon-info-car…"
click at [722, 247] on span "Save" at bounding box center [712, 250] width 23 height 15
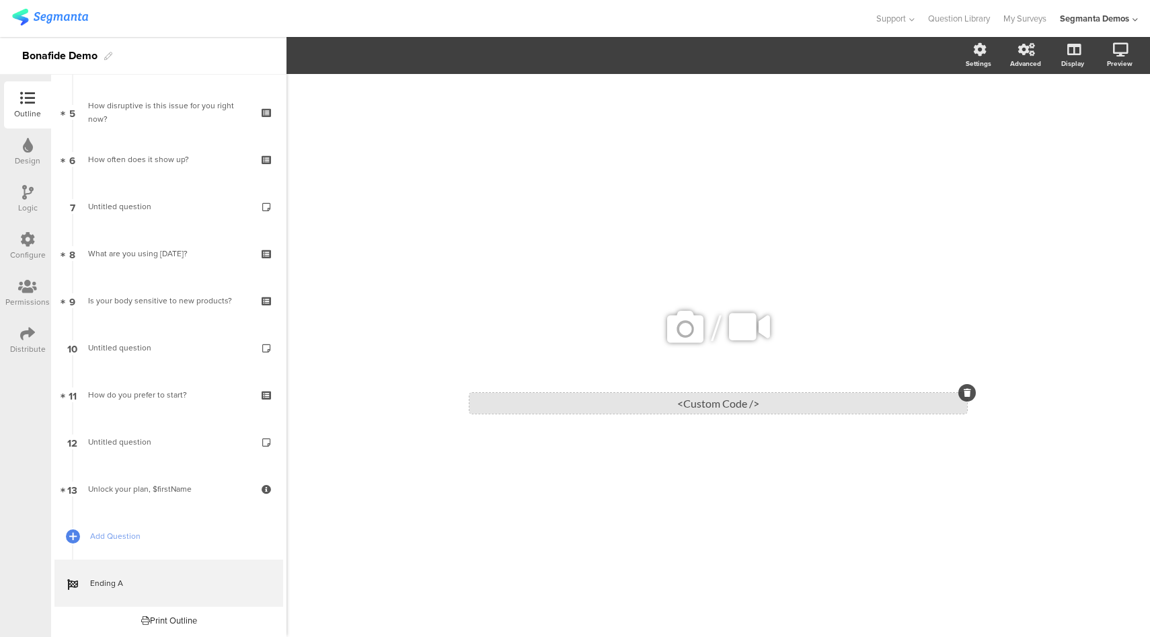
click at [718, 404] on div "<Custom Code />" at bounding box center [718, 403] width 498 height 21
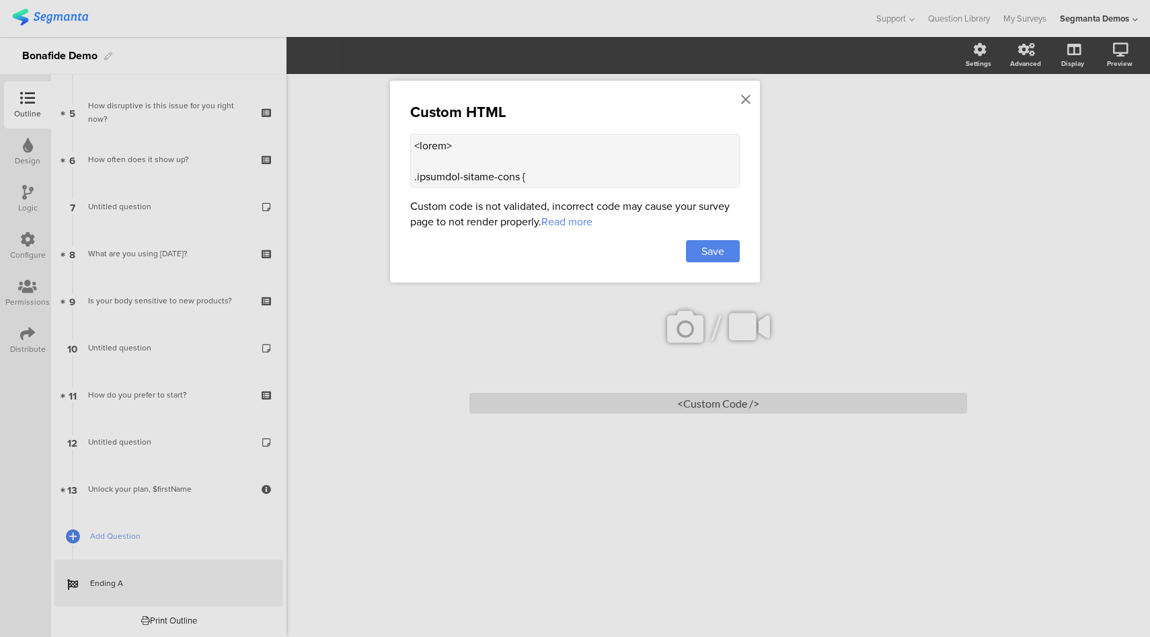
click at [627, 161] on textarea at bounding box center [575, 161] width 330 height 54
paste textarea "border-radius: 10px; } .ending-image img { max-height: none; } .ending-image im…"
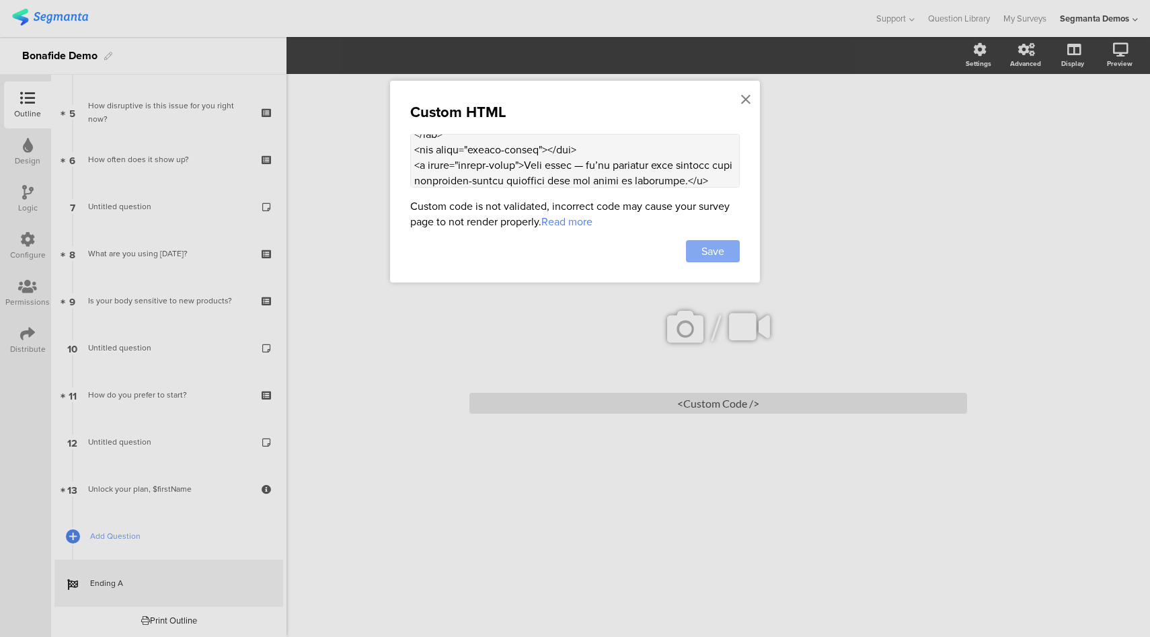
type textarea "<style> .animated-router-view { background: #dcd4ee !important; } .bon-info-car…"
click at [728, 243] on div "Save" at bounding box center [713, 251] width 54 height 22
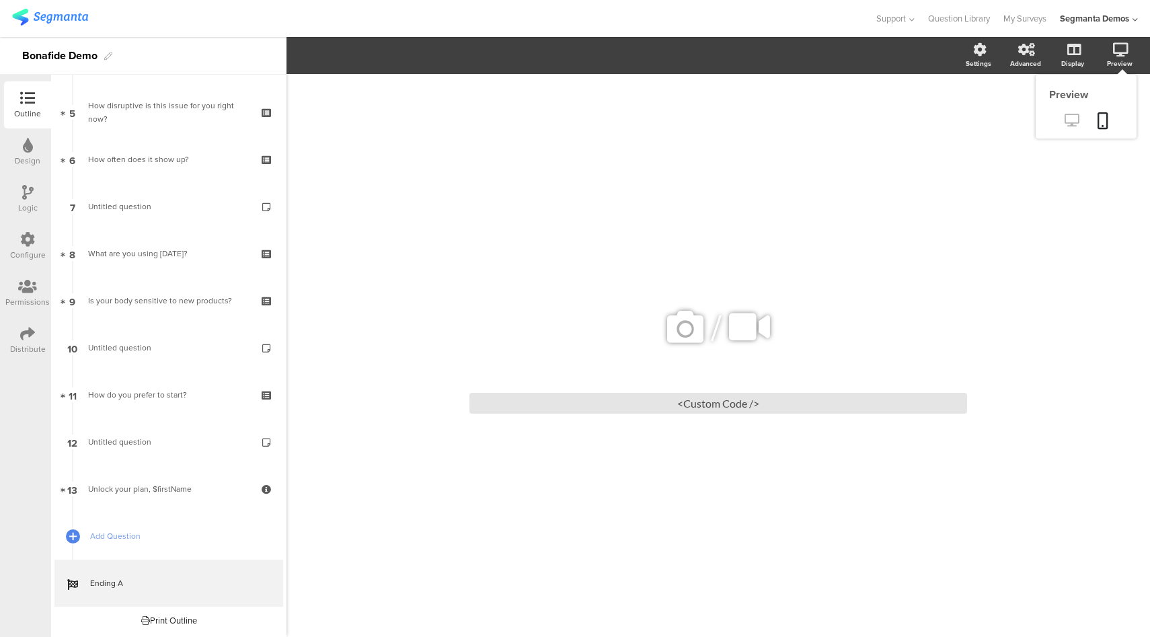
click at [1065, 126] on icon at bounding box center [1072, 120] width 14 height 13
click at [735, 401] on div "<Custom Code />" at bounding box center [718, 403] width 498 height 21
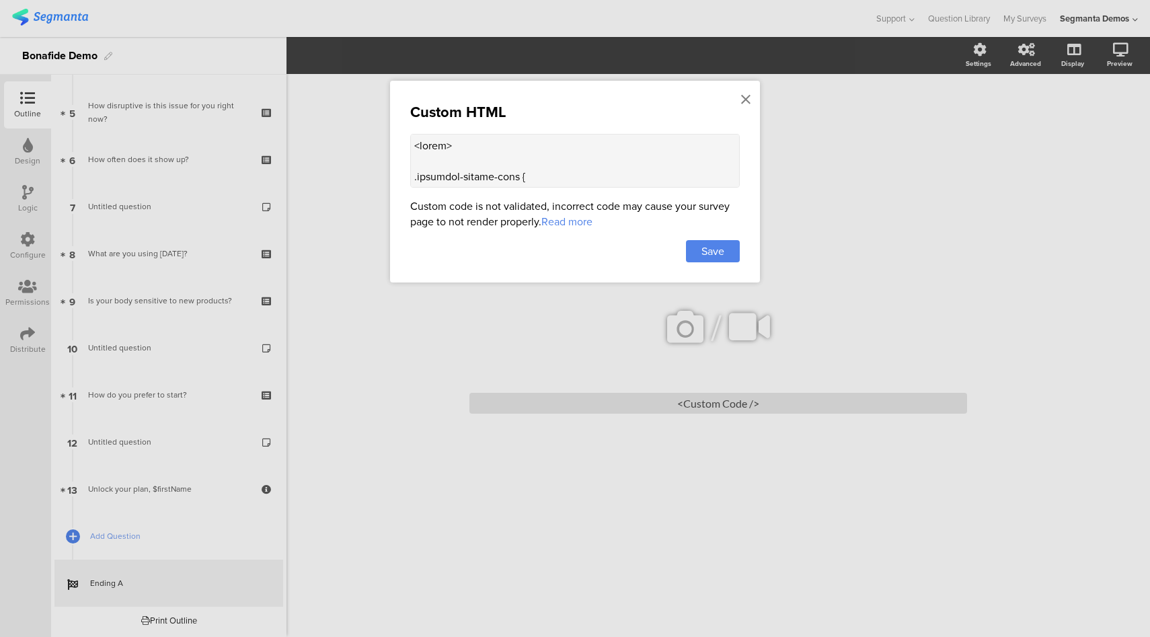
click at [594, 151] on textarea at bounding box center [575, 161] width 330 height 54
paste textarea "2"
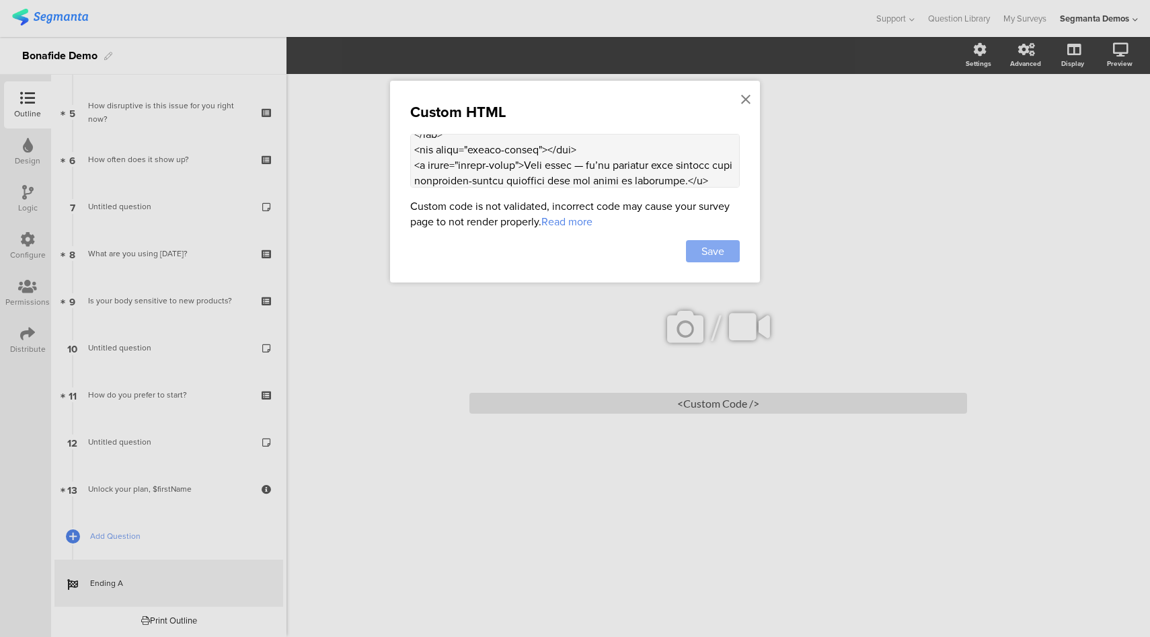
type textarea "<style> .animated-router-view { background: #dcd4ee !important; } .bon-info-car…"
click at [703, 241] on div "Save" at bounding box center [713, 251] width 54 height 22
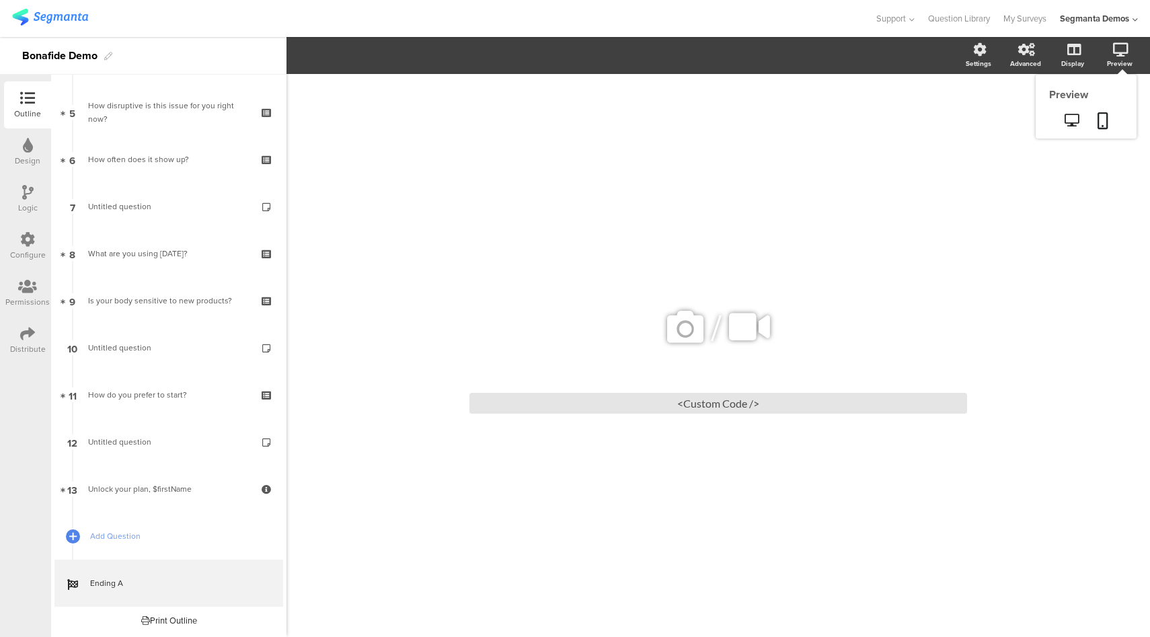
click at [1128, 57] on div "Preview" at bounding box center [1126, 56] width 47 height 34
click at [1067, 125] on icon at bounding box center [1072, 120] width 14 height 13
click at [695, 396] on div "<Custom Code />" at bounding box center [718, 403] width 498 height 21
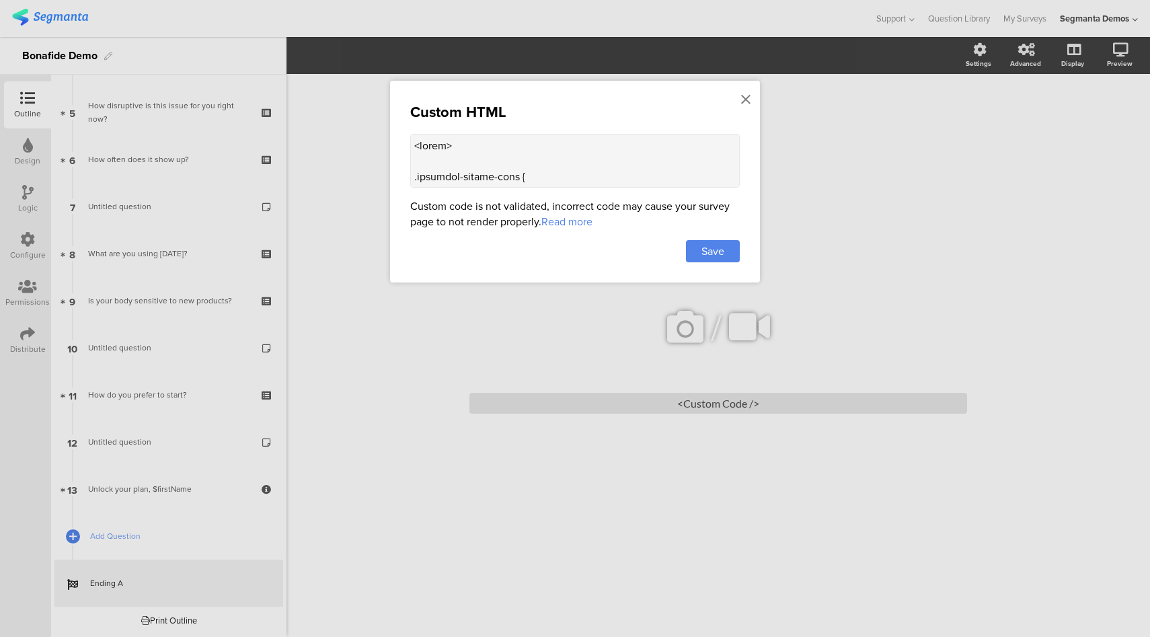
click at [570, 185] on textarea at bounding box center [575, 161] width 330 height 54
click at [573, 161] on textarea at bounding box center [575, 161] width 330 height 54
paste textarea "} .ending-image img { max-height: none; border-radius: 10px;"
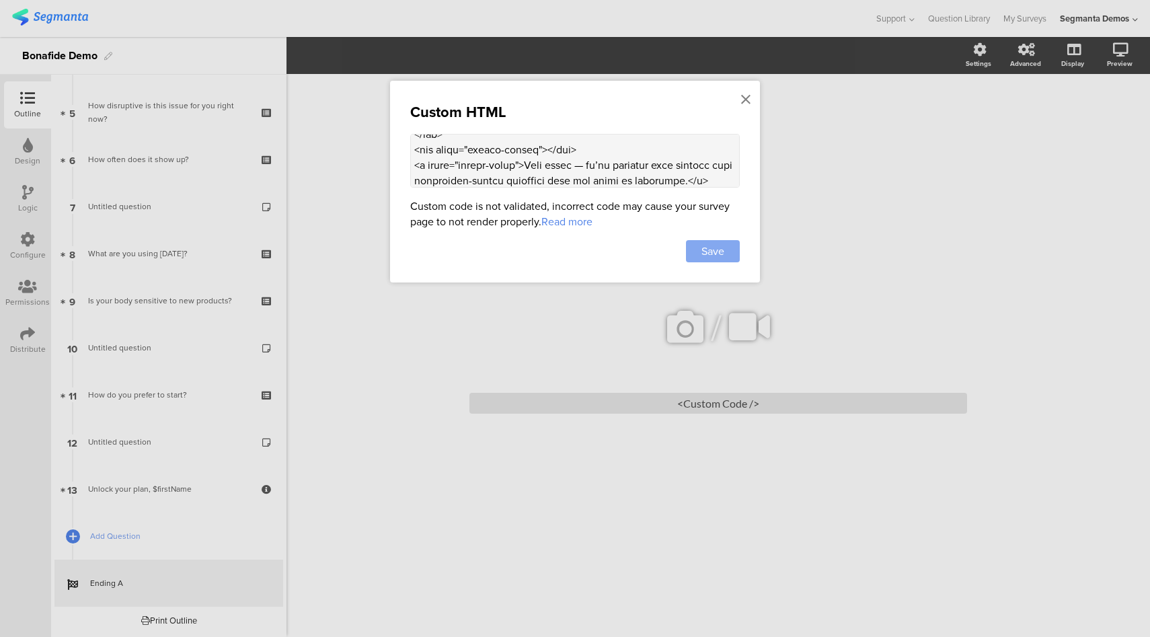
type textarea "<style> .animated-router-view { background: #dcd4ee !important; } .bon-info-car…"
click at [708, 245] on span "Save" at bounding box center [712, 250] width 23 height 15
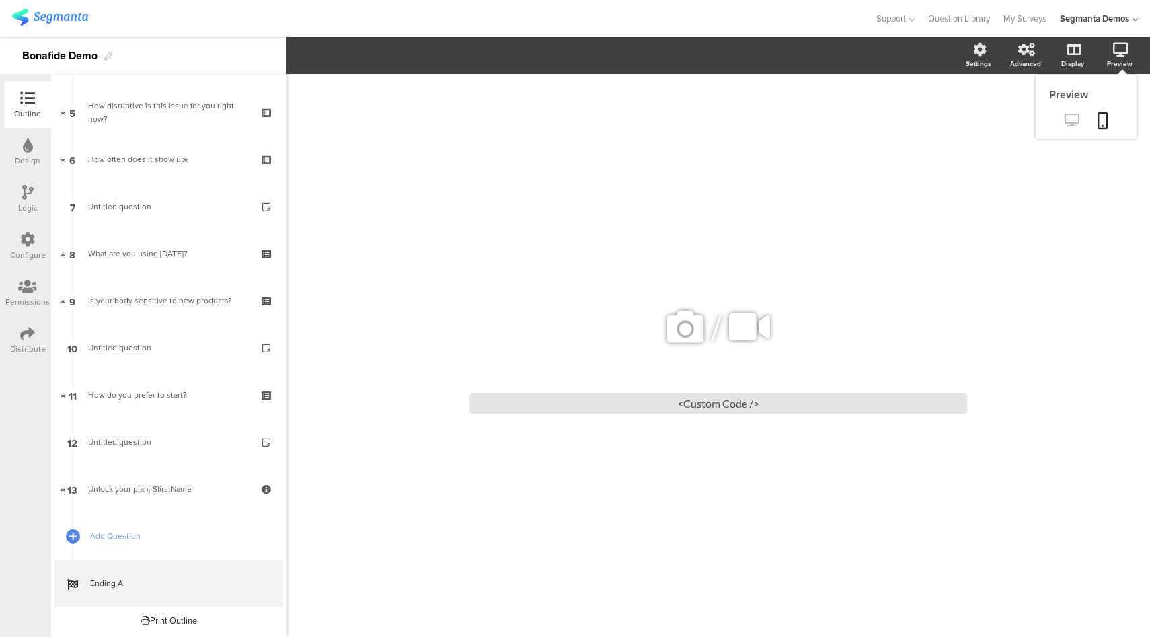
click at [1068, 122] on icon at bounding box center [1072, 120] width 14 height 13
click at [706, 399] on div "<Custom Code />" at bounding box center [718, 403] width 498 height 21
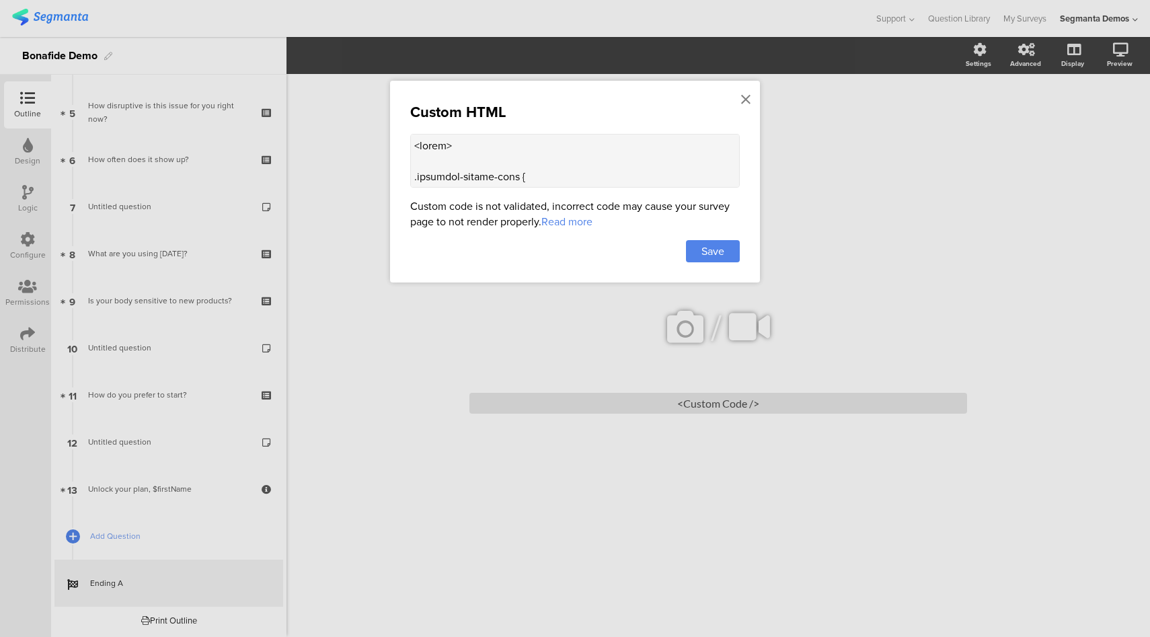
click at [630, 150] on textarea at bounding box center [575, 161] width 330 height 54
paste textarea "hellobonafide.com/cdn/shop/files/bonafide-logo.png?height=628&pad_color=fff&v=1…"
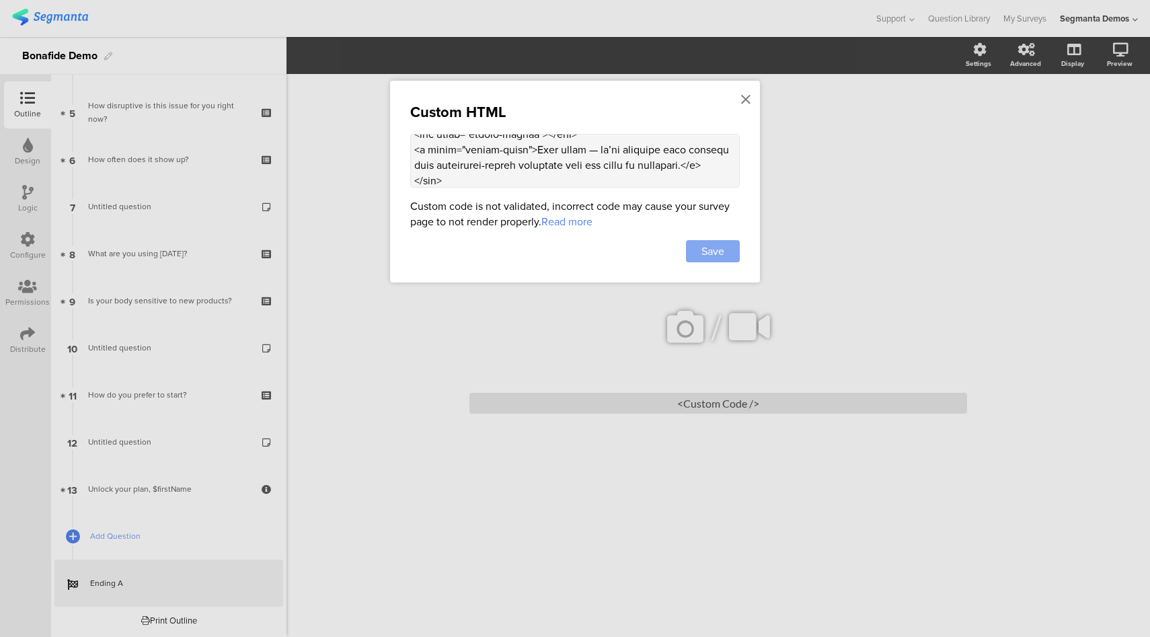
type textarea "<style> .animated-router-view { background: #dcd4ee !important; } .bon-info-car…"
click at [712, 250] on span "Save" at bounding box center [712, 250] width 23 height 15
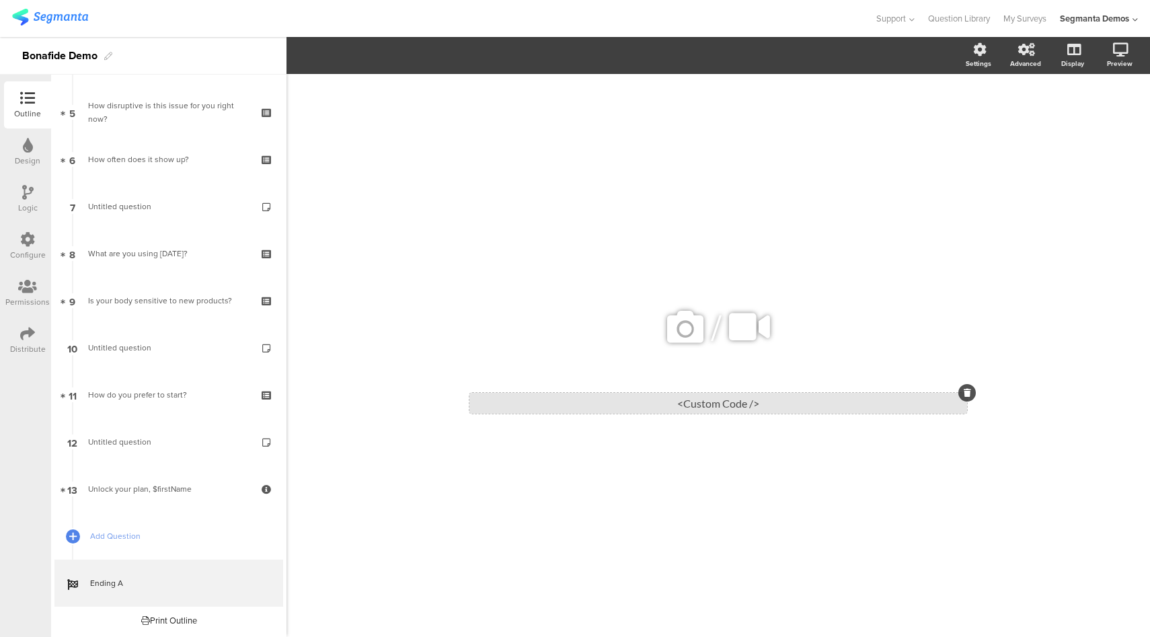
click at [748, 399] on div "<Custom Code />" at bounding box center [718, 403] width 498 height 21
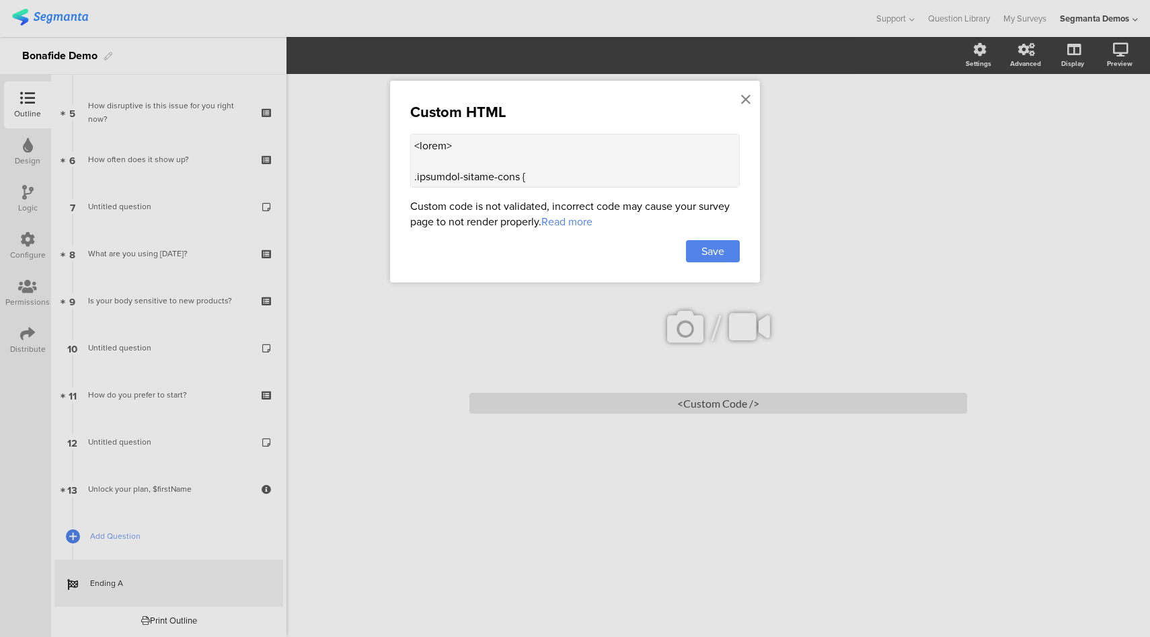
click at [565, 167] on textarea at bounding box center [575, 161] width 330 height 54
paste textarea "border-radius: 50px; } @media screen and (max-width: 635px) { .seg-ending-scree…"
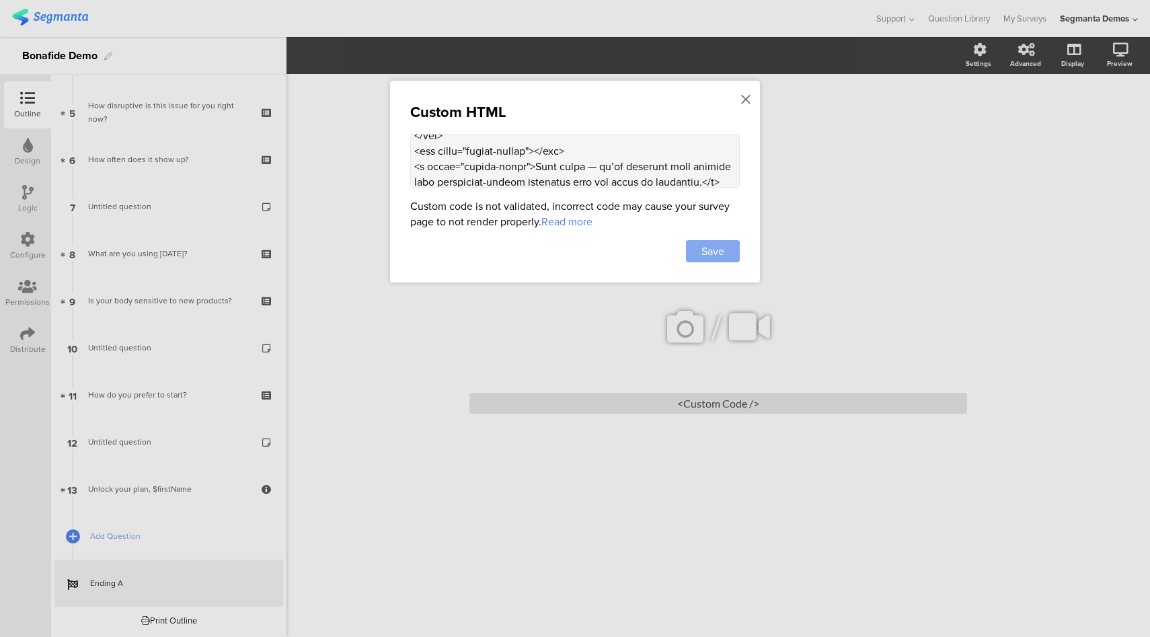
type textarea "<style> .animated-router-view { background: #dcd4ee !important; } .bon-info-car…"
click at [725, 252] on div "Save" at bounding box center [713, 251] width 54 height 22
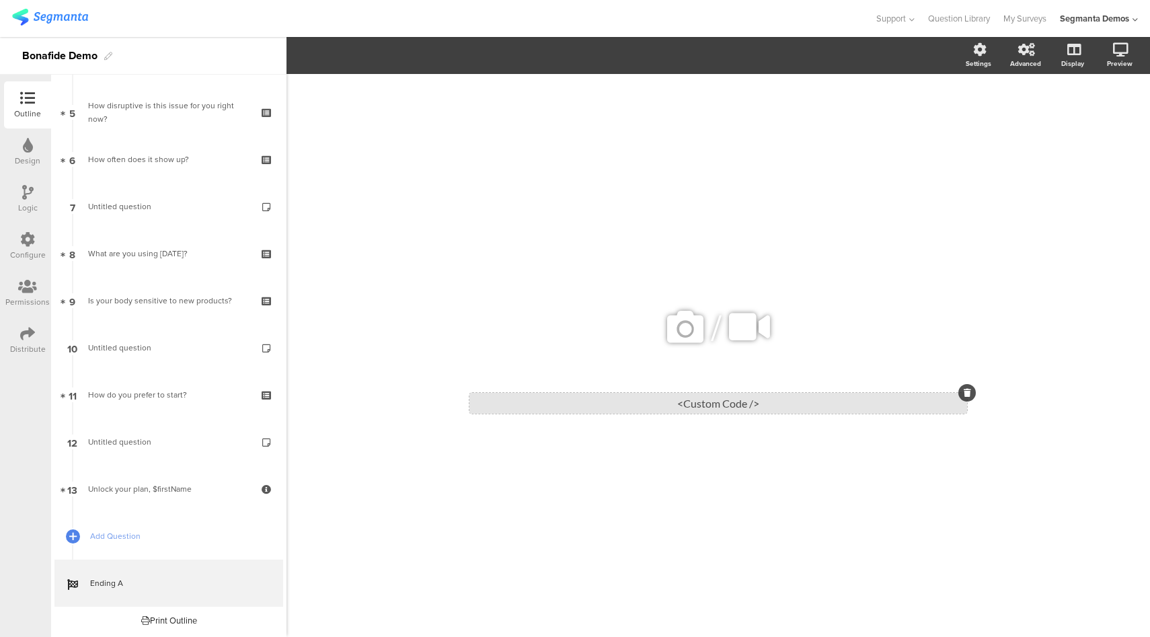
click at [741, 401] on div "<Custom Code />" at bounding box center [718, 403] width 498 height 21
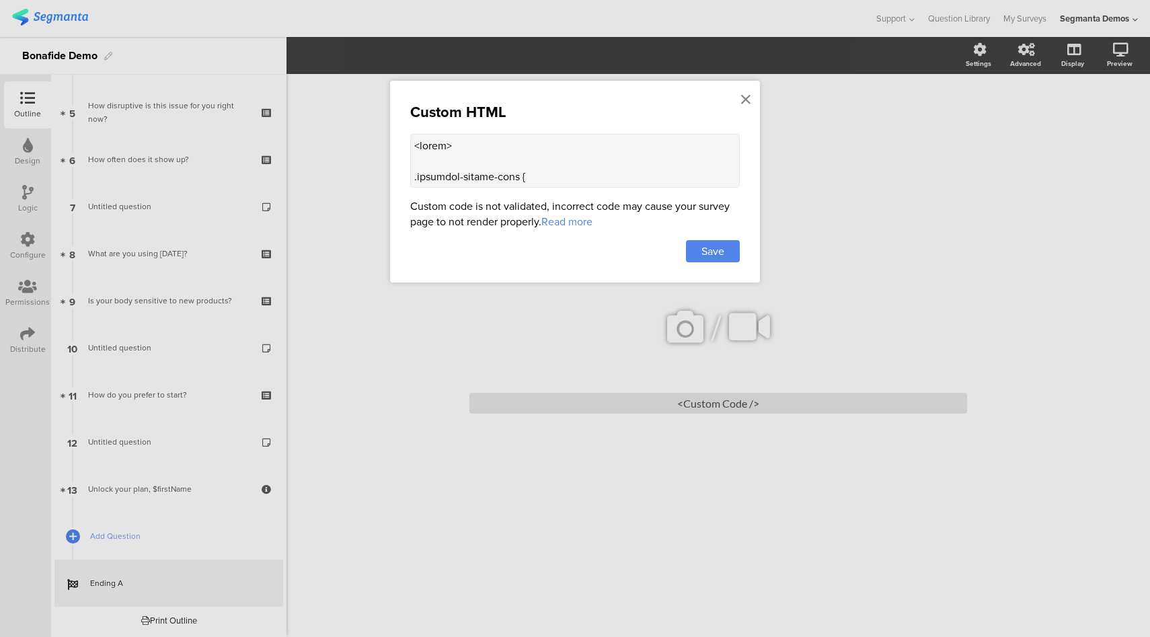
click at [508, 169] on textarea at bounding box center [575, 161] width 330 height 54
paste textarea "100"
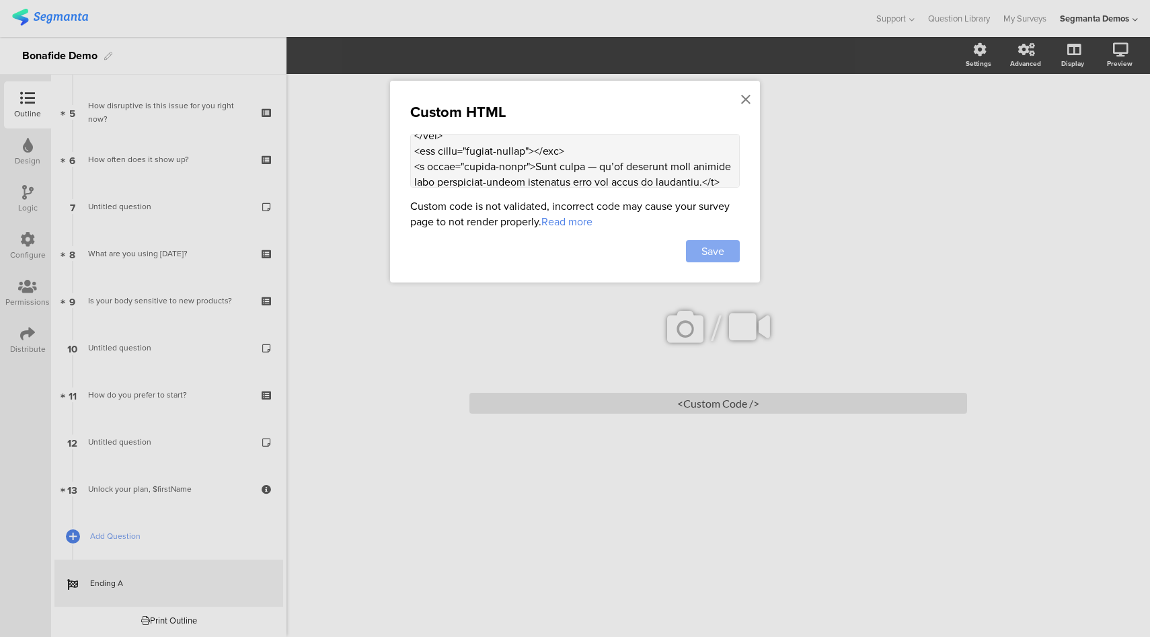
type textarea "<style> .animated-router-view { background: #dcd4ee !important; } .bon-info-car…"
click at [724, 246] on span "Save" at bounding box center [712, 250] width 23 height 15
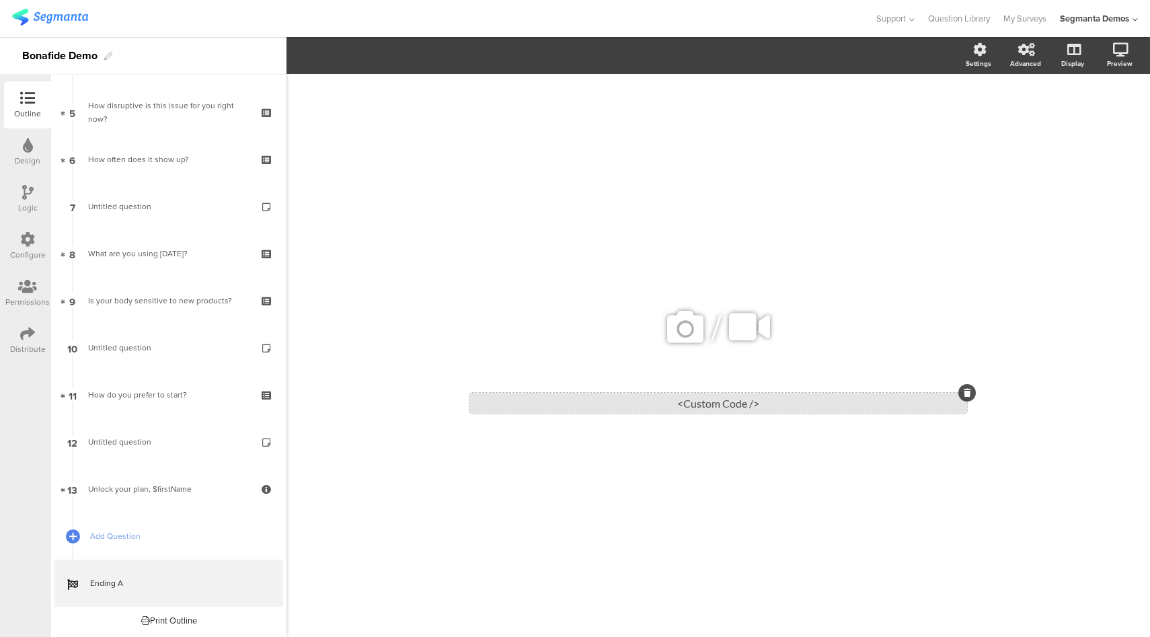
click at [732, 398] on div "<Custom Code />" at bounding box center [718, 403] width 498 height 21
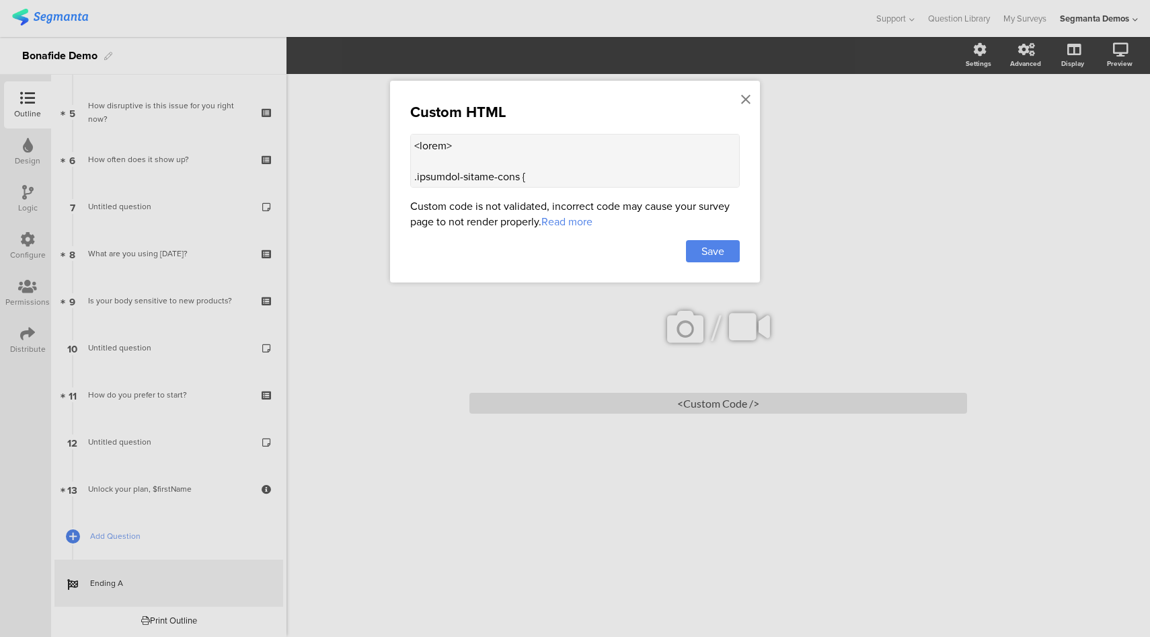
click at [550, 165] on textarea at bounding box center [575, 161] width 330 height 54
paste textarea "4"
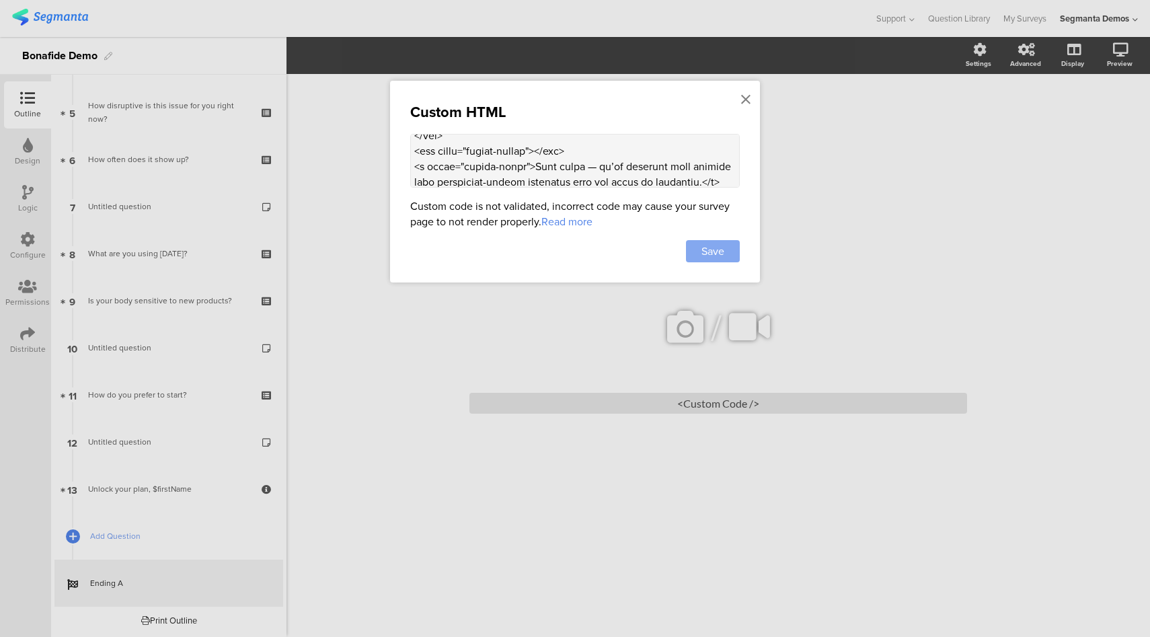
type textarea "<style> .animated-router-view { background: #dcd4ee !important; } .bon-info-car…"
click at [722, 249] on span "Save" at bounding box center [712, 250] width 23 height 15
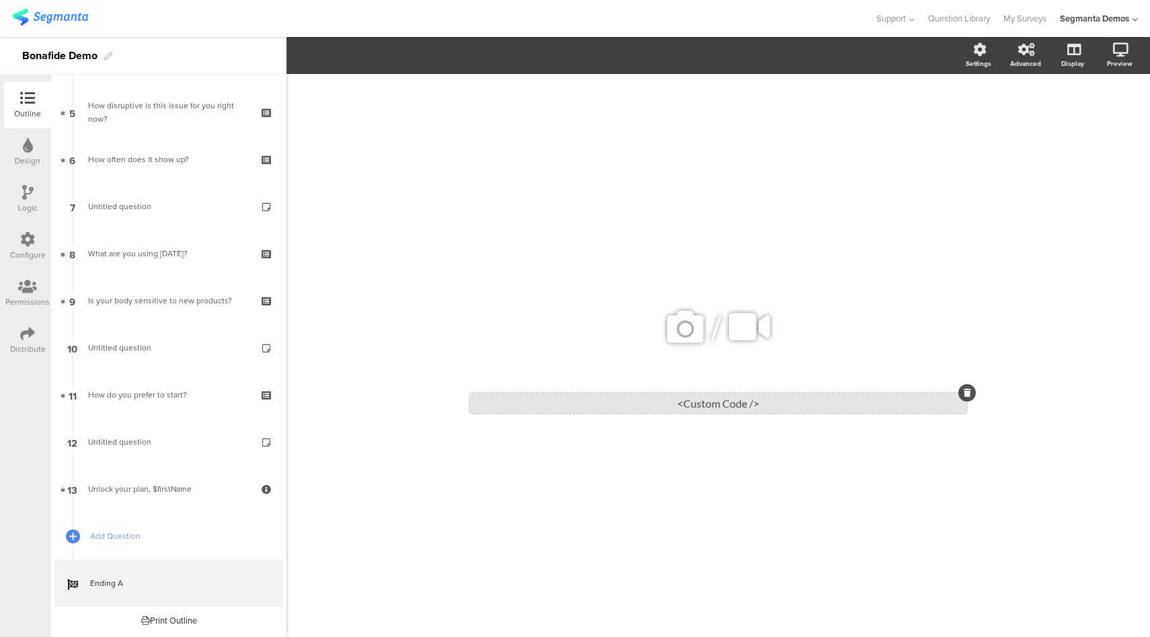
click at [732, 401] on div "<Custom Code />" at bounding box center [718, 403] width 498 height 21
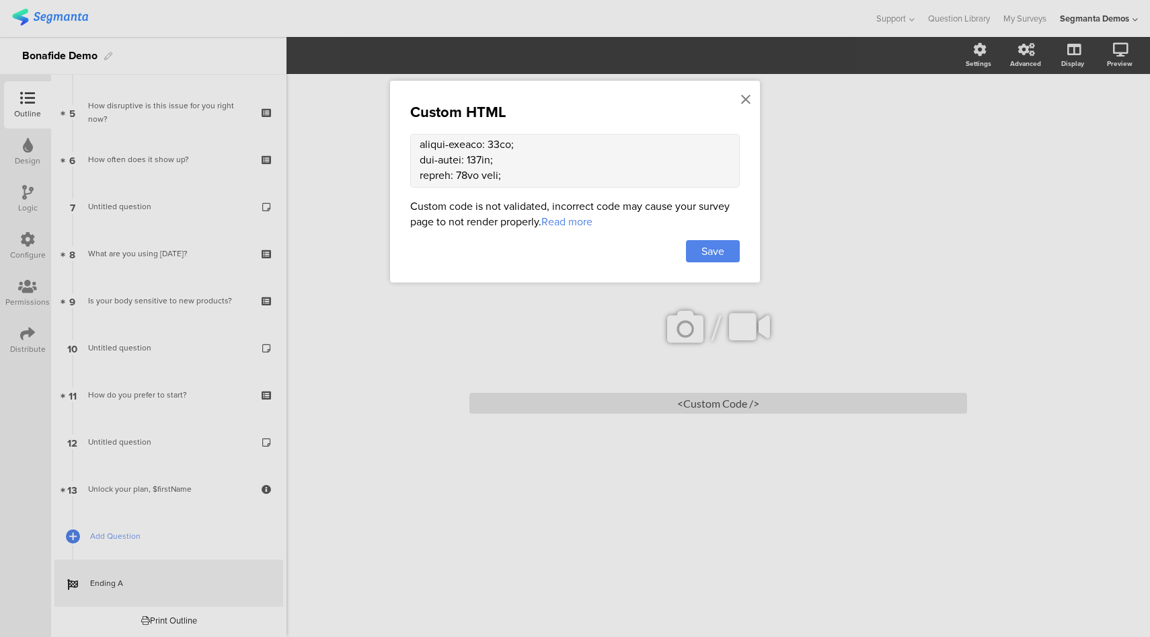
scroll to position [171, 0]
click at [477, 159] on textarea at bounding box center [575, 161] width 330 height 54
type textarea "<style> .animated-router-view { background: #dcd4ee !important; } .bon-info-car…"
click at [705, 244] on span "Save" at bounding box center [712, 250] width 23 height 15
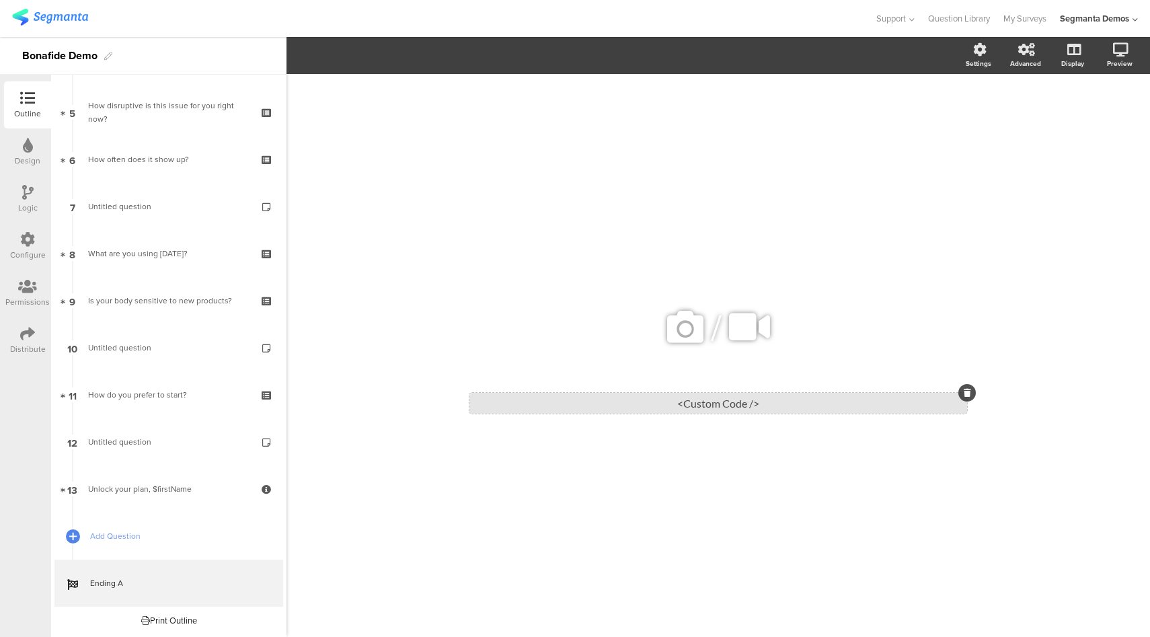
click at [710, 400] on div "<Custom Code />" at bounding box center [718, 403] width 498 height 21
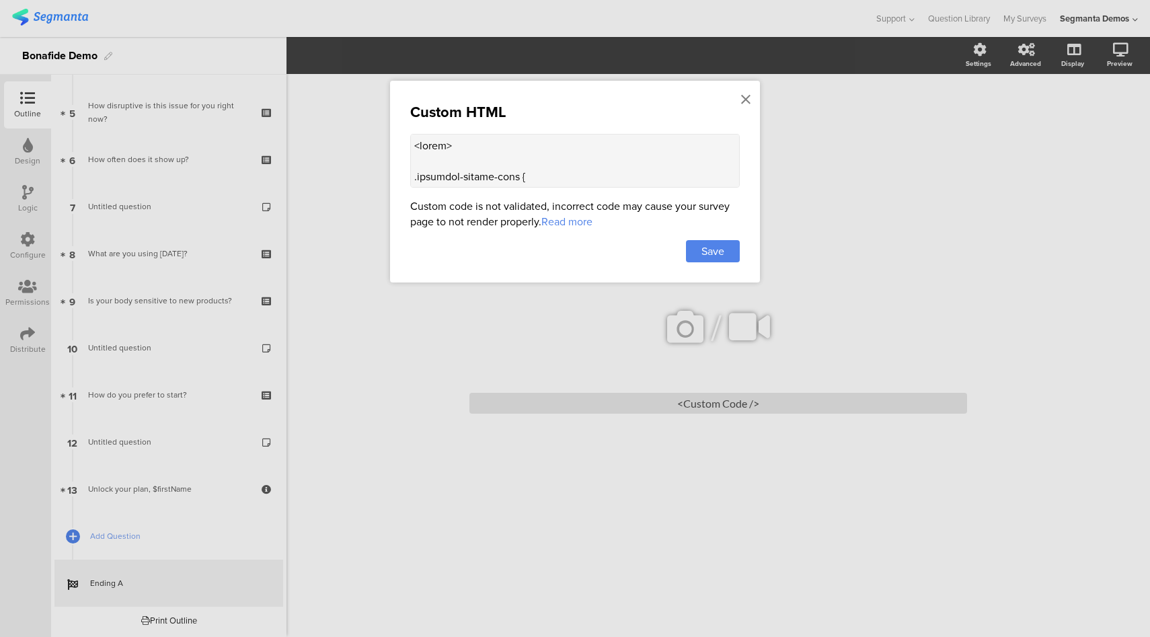
click at [570, 175] on textarea at bounding box center [575, 161] width 330 height 54
paste textarea "400px; margin: 20px auto; text-align: left; box-shadow: 0 2px 6px rgba(0,0,0,0.…"
type textarea "<style> .animated-router-view { background: #dcd4ee !important; } .bon-info-car…"
click at [698, 246] on div "Save" at bounding box center [713, 251] width 54 height 22
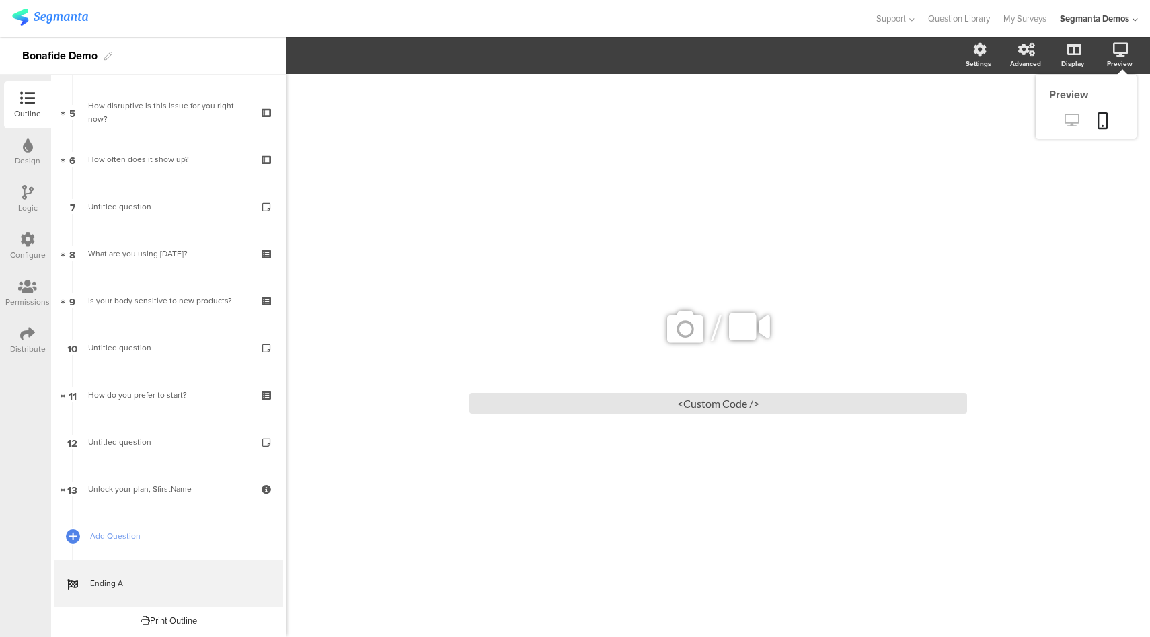
click at [1073, 117] on icon at bounding box center [1072, 120] width 14 height 13
click at [728, 398] on div "<Custom Code />" at bounding box center [718, 403] width 498 height 21
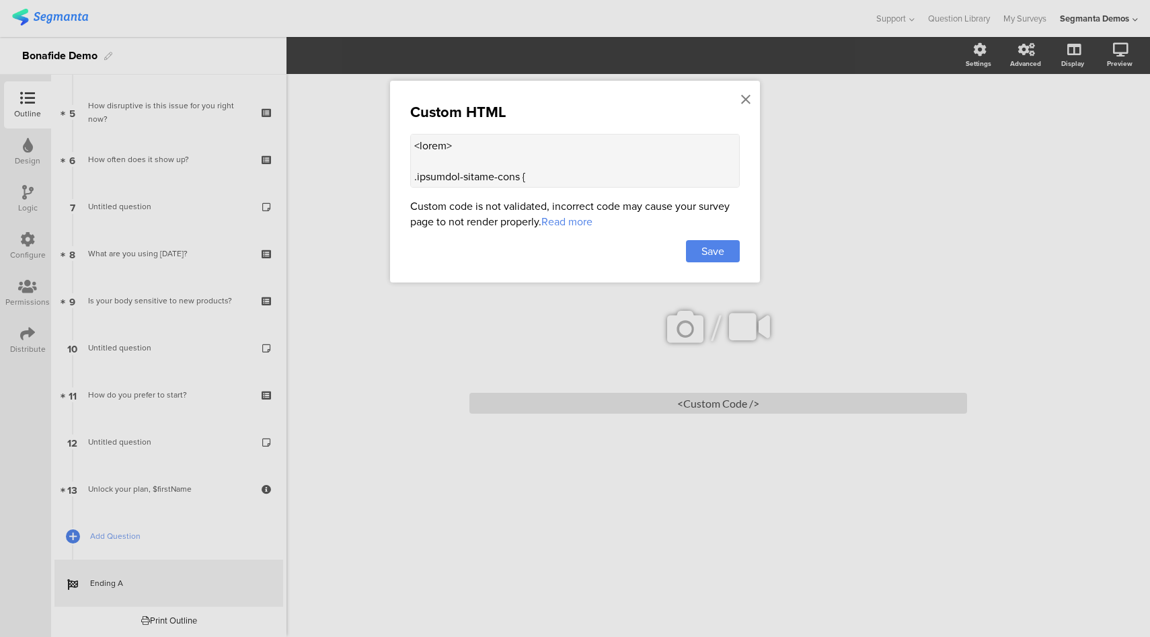
click at [595, 185] on textarea at bounding box center [575, 161] width 330 height 54
click at [566, 165] on textarea at bounding box center [575, 161] width 330 height 54
paste textarea "source { max-height: none; border-radius: 10px; } .ending-image source { max-wi…"
type textarea "<style> .animated-router-view { background: #dcd4ee !important; } .bon-info-car…"
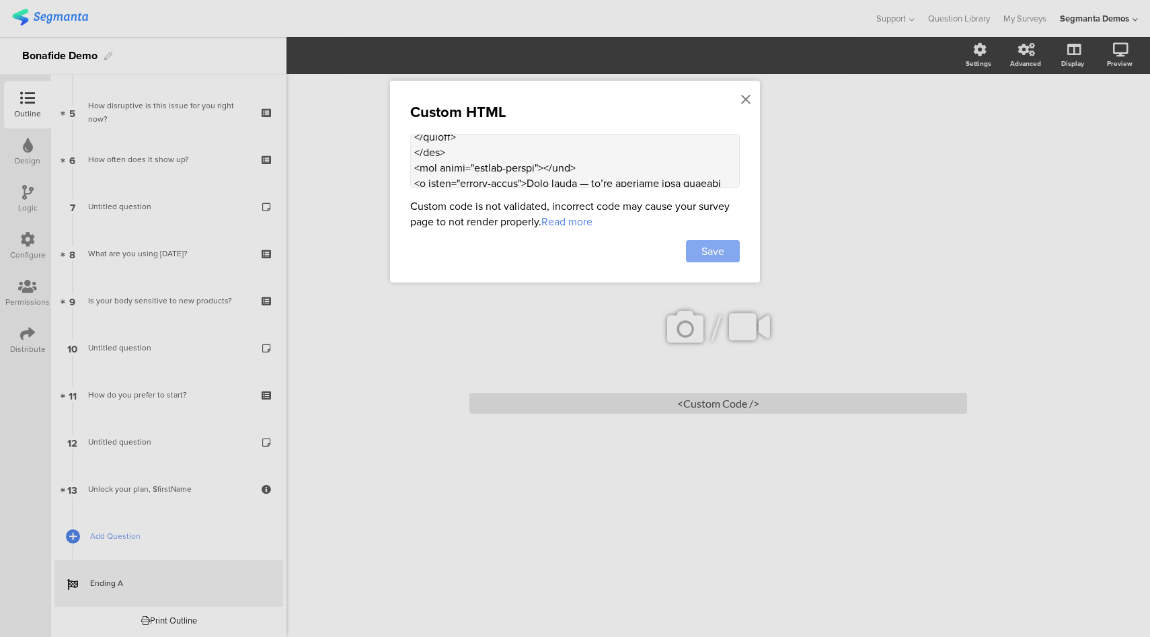
click at [707, 249] on span "Save" at bounding box center [712, 250] width 23 height 15
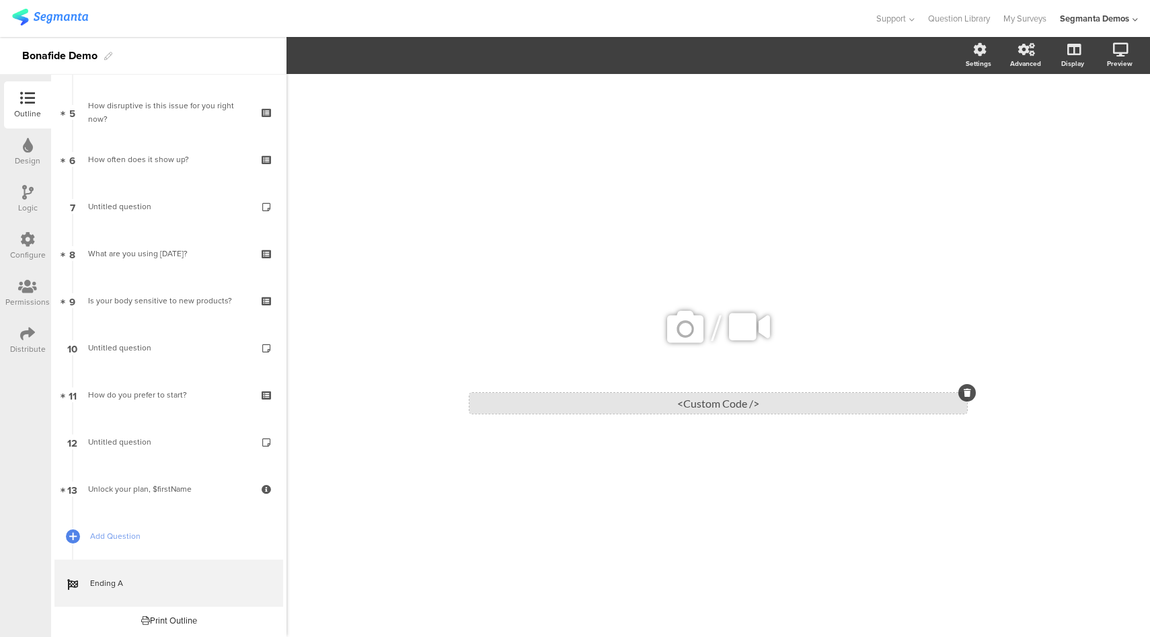
click at [726, 397] on div "<Custom Code />" at bounding box center [718, 403] width 498 height 21
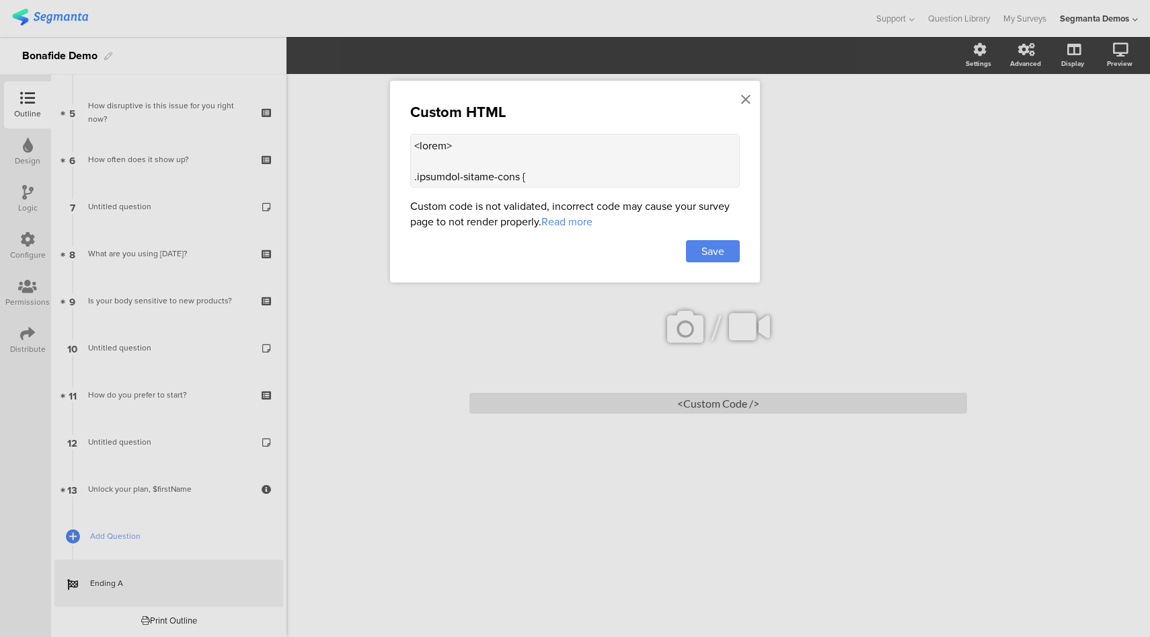
click at [519, 144] on textarea at bounding box center [575, 161] width 330 height 54
paste textarea "br><br><"
type textarea "<style> .animated-router-view { background: #dcd4ee !important; } .bon-info-car…"
click at [709, 256] on span "Save" at bounding box center [712, 250] width 23 height 15
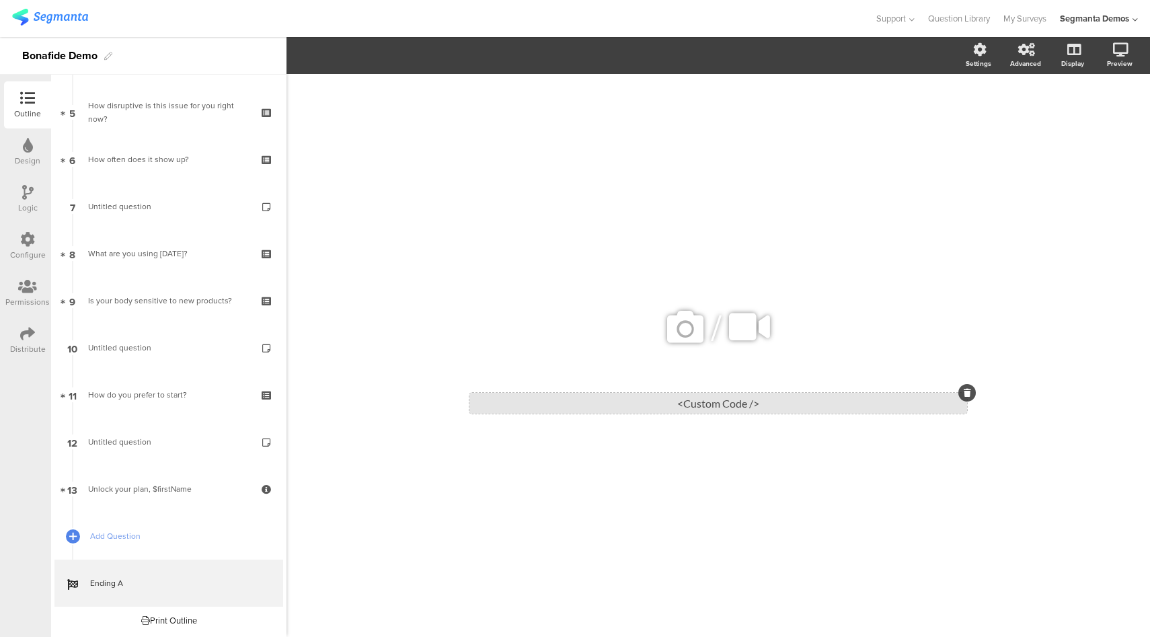
click at [699, 399] on div "<Custom Code />" at bounding box center [718, 403] width 498 height 21
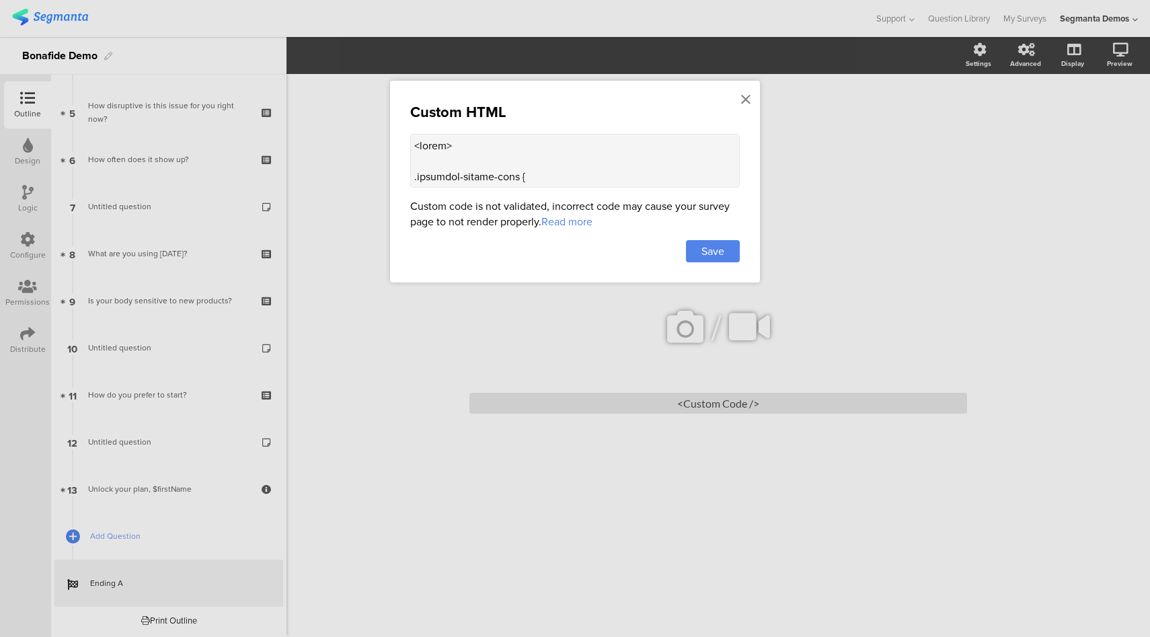
click at [574, 167] on textarea at bounding box center [575, 161] width 330 height 54
paste textarea "<br><br>"
type textarea "<style> .animated-router-view { background: #dcd4ee !important; } .bon-info-car…"
click at [708, 247] on span "Save" at bounding box center [712, 250] width 23 height 15
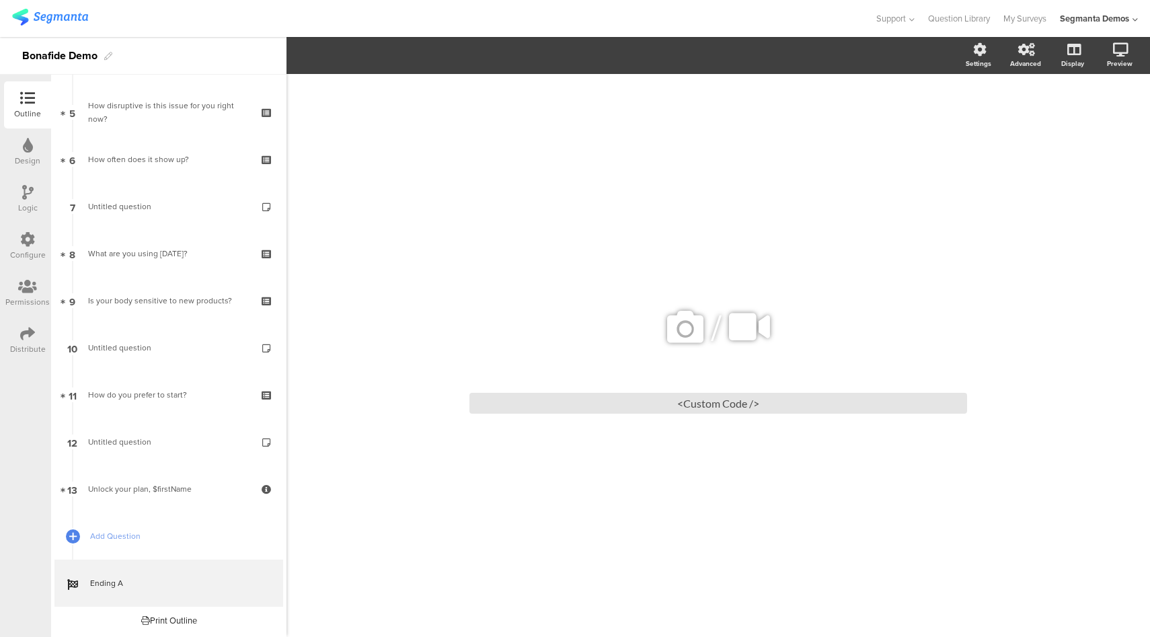
scroll to position [0, 0]
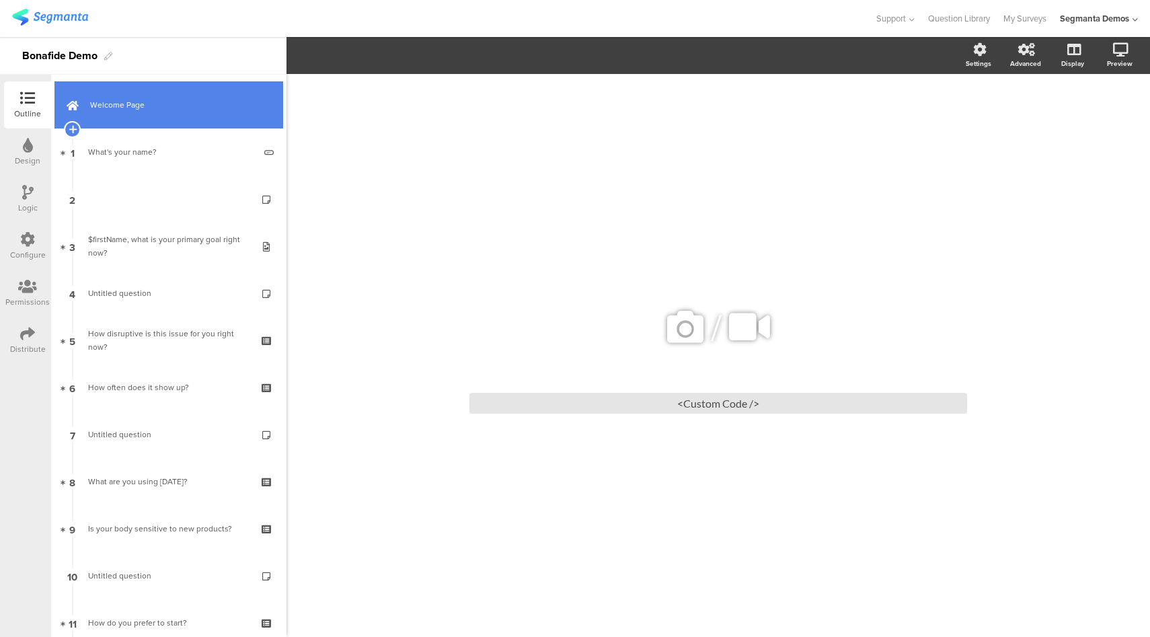
click at [219, 108] on span "Welcome Page" at bounding box center [176, 104] width 172 height 13
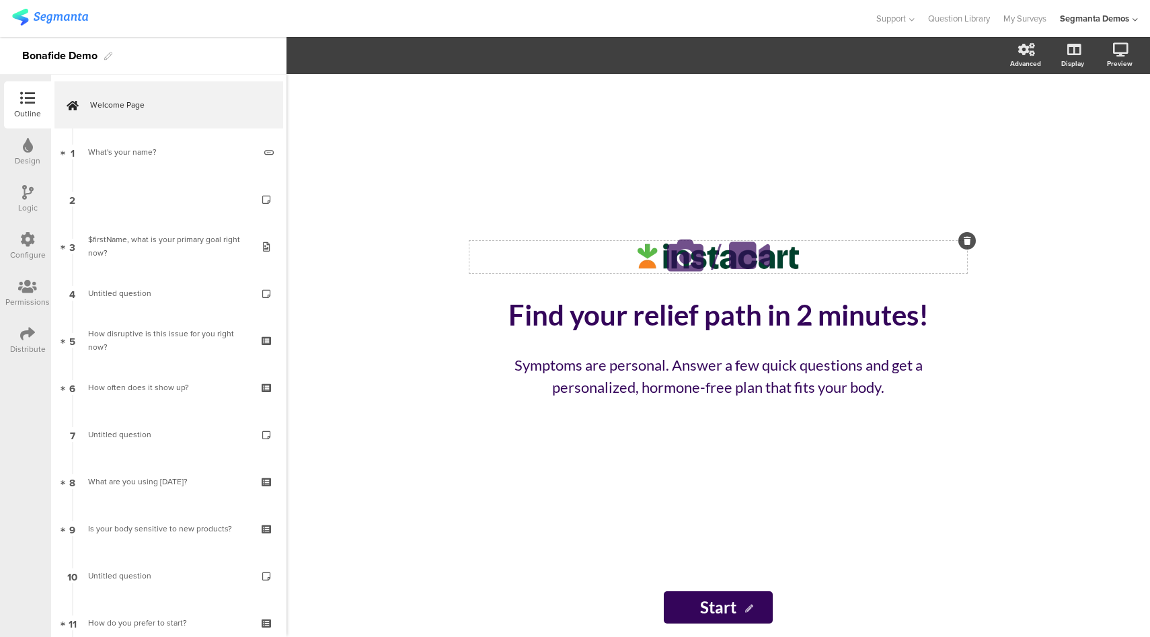
click at [696, 257] on icon at bounding box center [685, 256] width 46 height 46
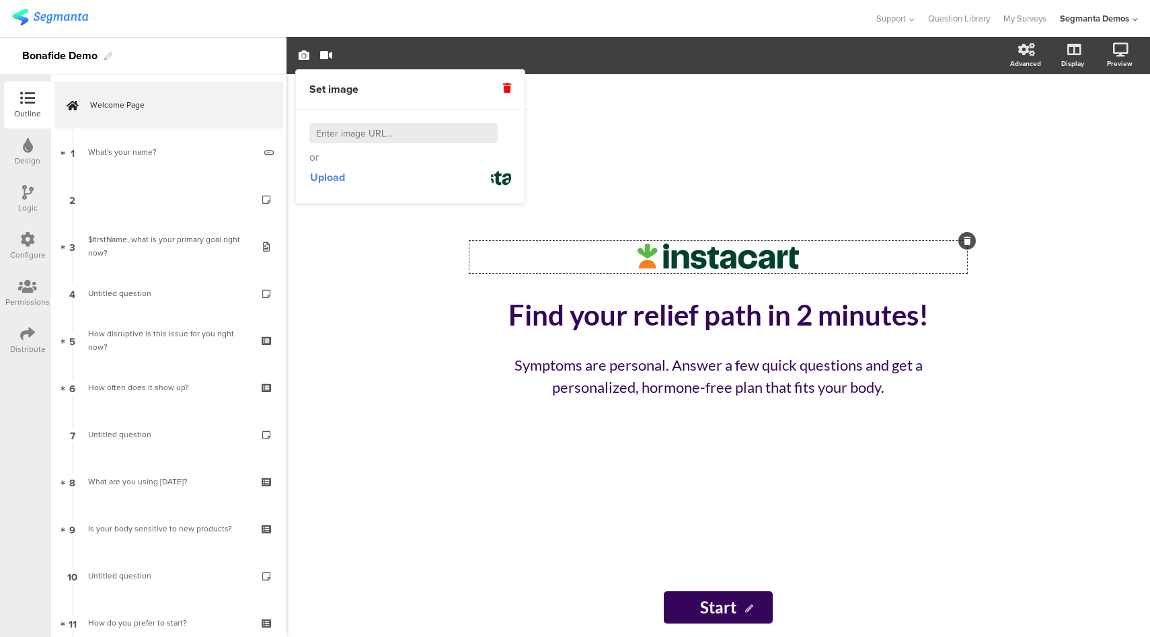
click at [463, 132] on input at bounding box center [403, 133] width 188 height 20
paste input "https://s3.lightboxcdn.com/vendors/41b36427-257f-4105-9717-3ce5aef85f7b/uploads…"
type input "https://s3.lightboxcdn.com/vendors/41b36427-257f-4105-9717-3ce5aef85f7b/uploads…"
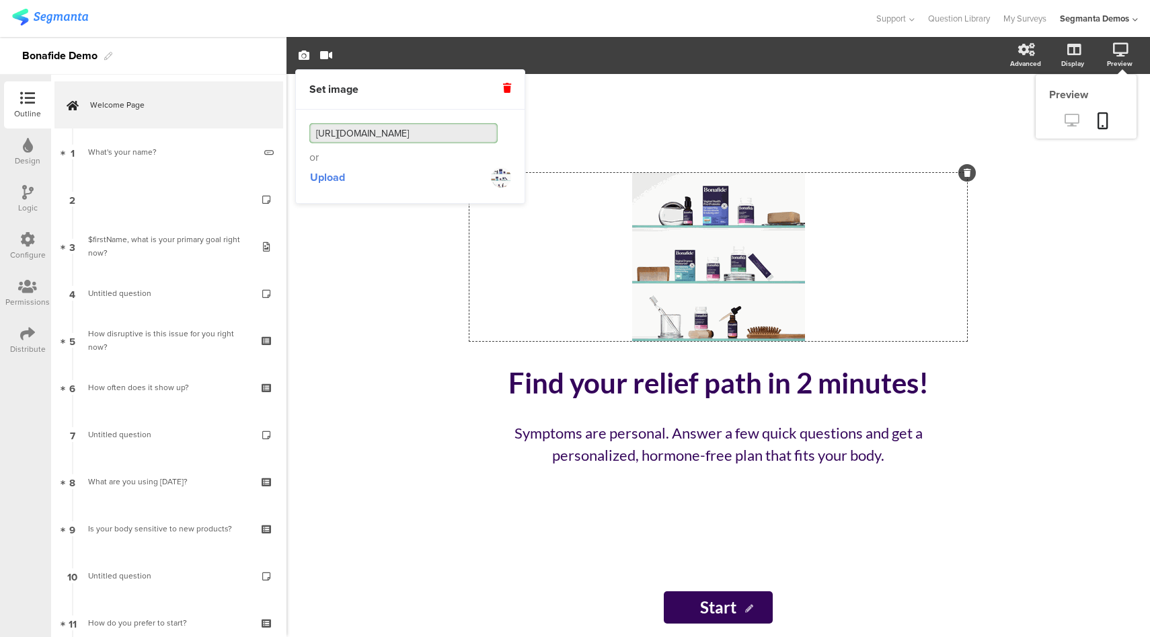
click at [1073, 123] on icon at bounding box center [1072, 120] width 14 height 13
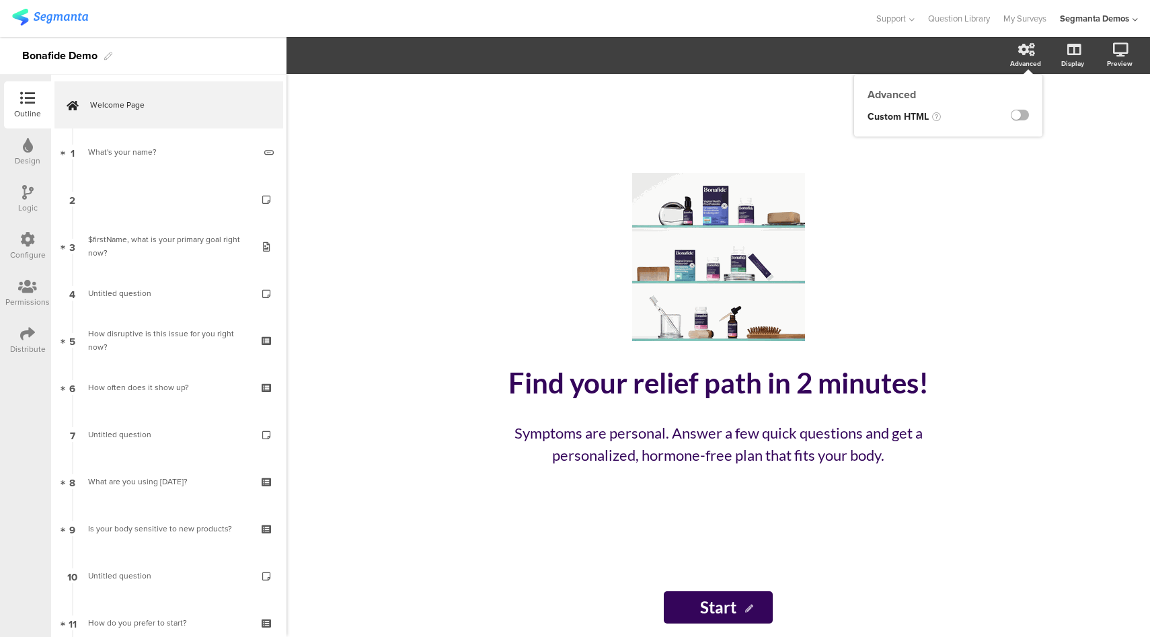
click at [1024, 115] on label at bounding box center [1020, 115] width 18 height 11
click at [0, 0] on input "checkbox" at bounding box center [0, 0] width 0 height 0
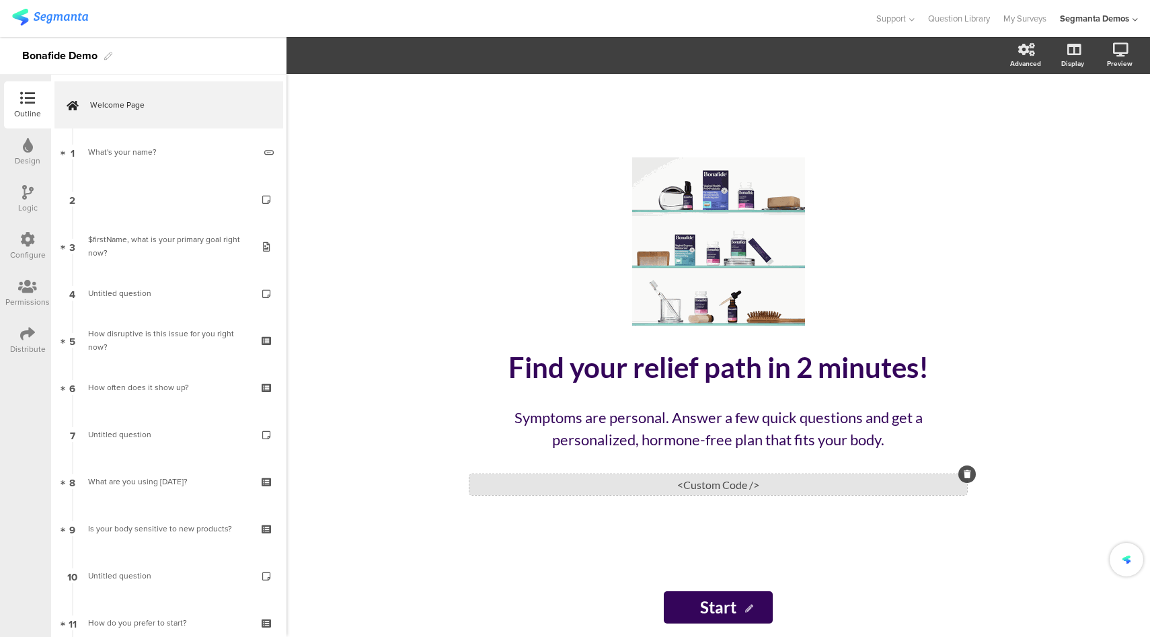
click at [767, 480] on div "<Custom Code />" at bounding box center [718, 484] width 498 height 21
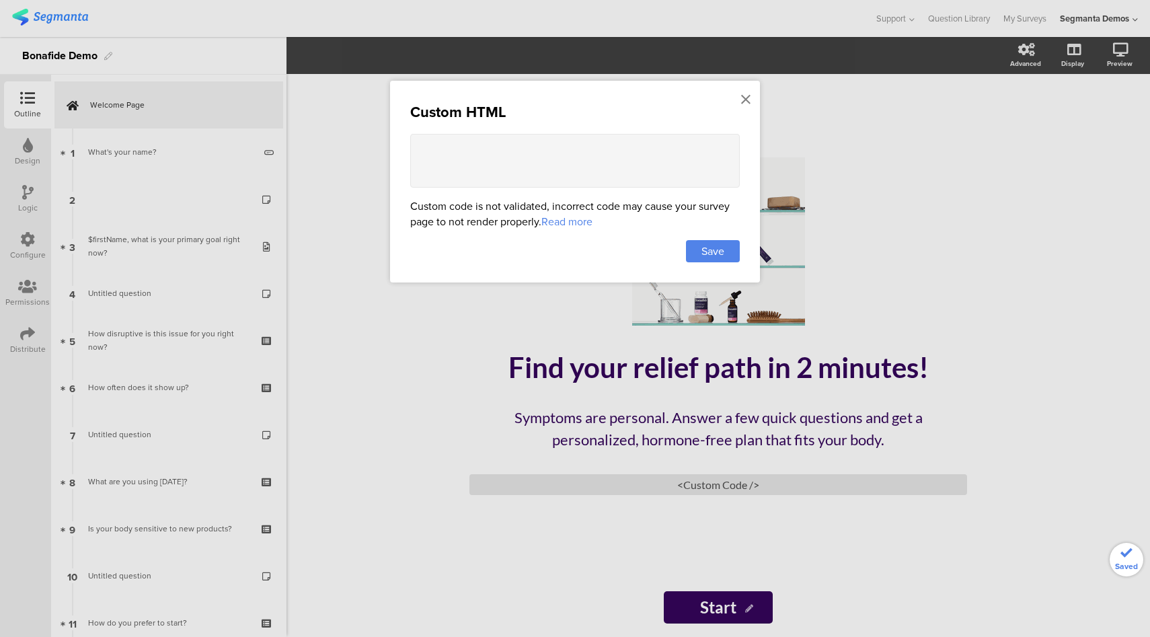
click at [656, 171] on textarea at bounding box center [575, 161] width 330 height 54
paste textarea ".seg-welcome-screen-main .main .main-content .cover-image[data-v-7efb0566] Spec…"
drag, startPoint x: 517, startPoint y: 153, endPoint x: 459, endPoint y: 139, distance: 60.0
click at [459, 139] on textarea "<style> .seg-welcome-screen-main .main .main-content .cover-image[data-v-7efb05…" at bounding box center [575, 161] width 330 height 54
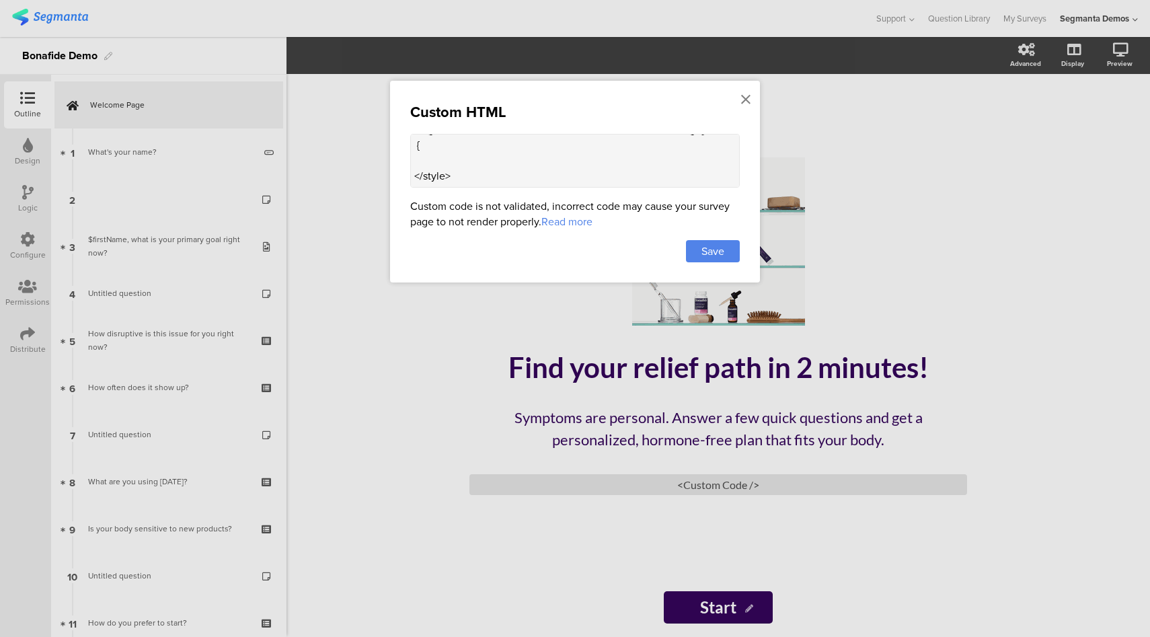
scroll to position [18, 0]
click at [434, 165] on textarea "<style> .seg-welcome-screen-main .main .main-content .cover-image { </style>" at bounding box center [575, 161] width 330 height 54
click at [444, 170] on textarea "<style> .seg-welcome-screen-main .main .main-content .cover-image { </style>" at bounding box center [575, 161] width 330 height 54
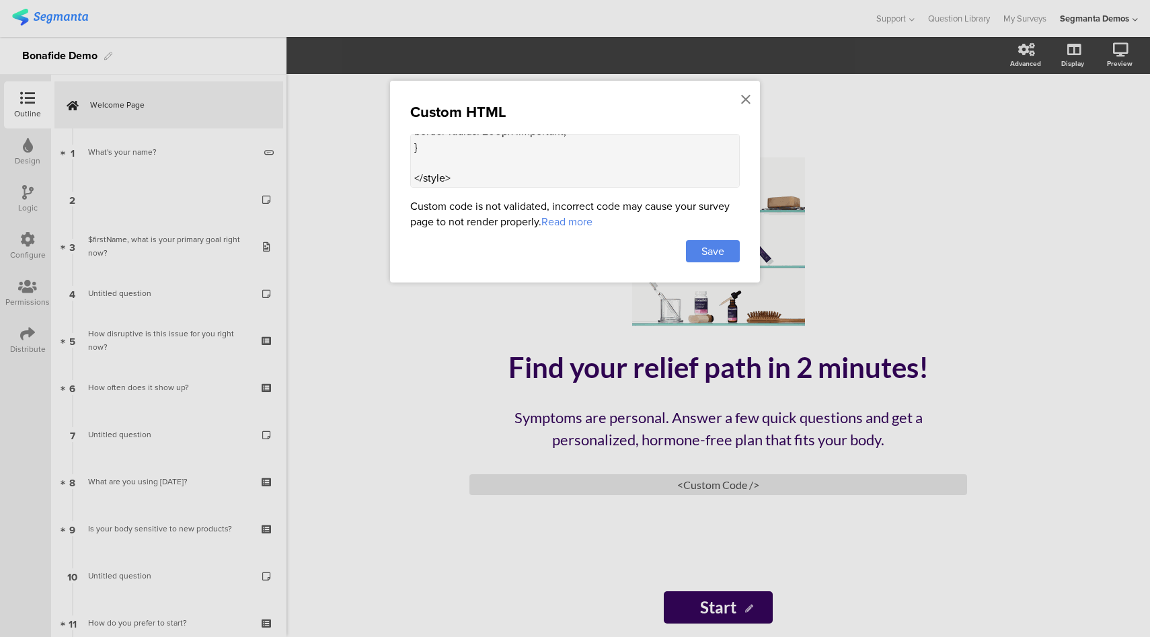
click at [498, 162] on textarea "<style> .seg-welcome-screen-main .main .main-content .cover-image { border-radi…" at bounding box center [575, 161] width 330 height 54
type textarea "<style> .seg-welcome-screen-main .main .main-content .cover-image { border-radi…"
click at [697, 247] on div "Save" at bounding box center [713, 251] width 54 height 22
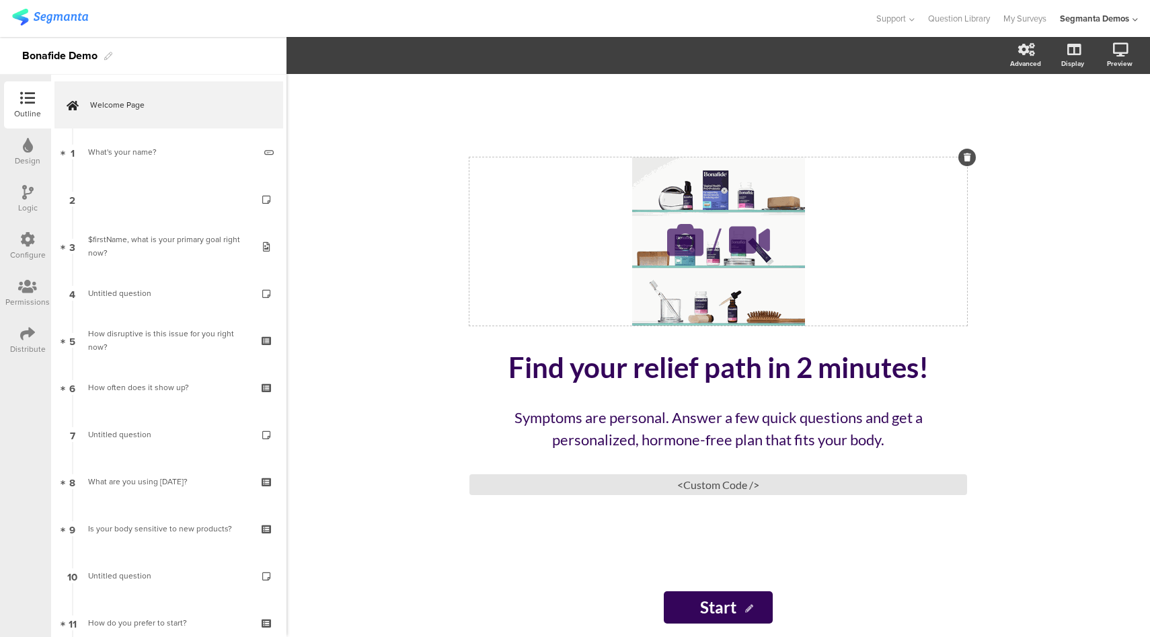
click at [685, 236] on icon at bounding box center [685, 240] width 46 height 46
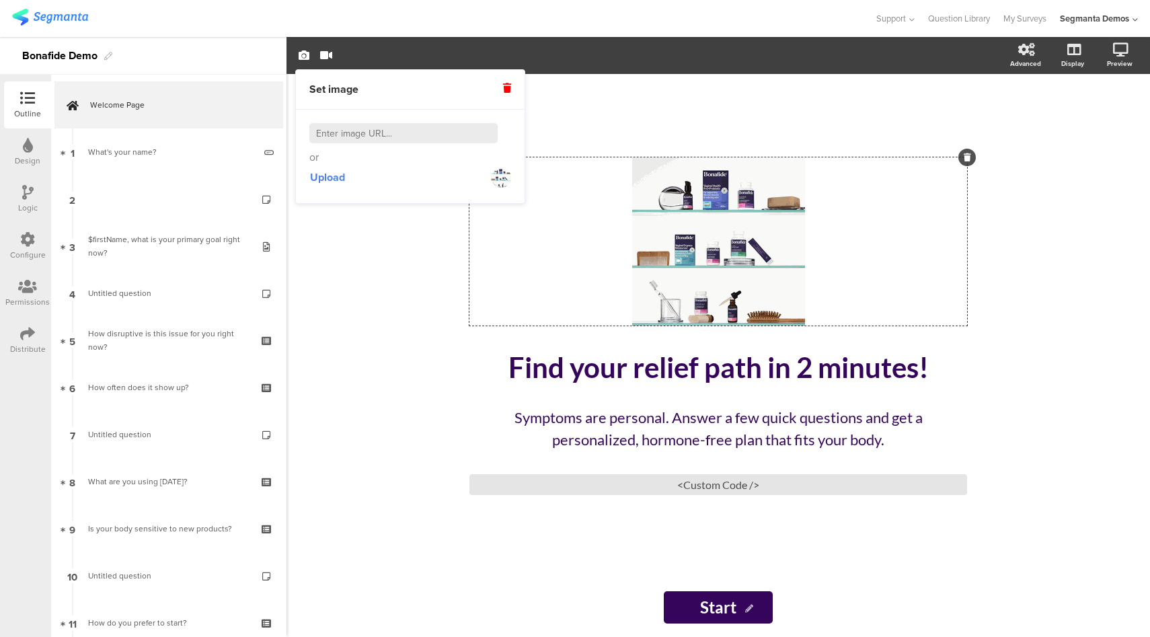
click at [436, 139] on input at bounding box center [403, 133] width 188 height 20
paste input "data:image/jpeg;base64,/9j/4AAQSkZJRgABAQAAAQABAAD/2wCEAAkGBxAHBg0PBxMTEBASEBcQ…"
click at [443, 135] on input at bounding box center [403, 133] width 188 height 20
paste input "https://media.licdn.com/dms/image/v2/D4E0BAQGy0PlPeYXVYA/company-logo_200_200/B…"
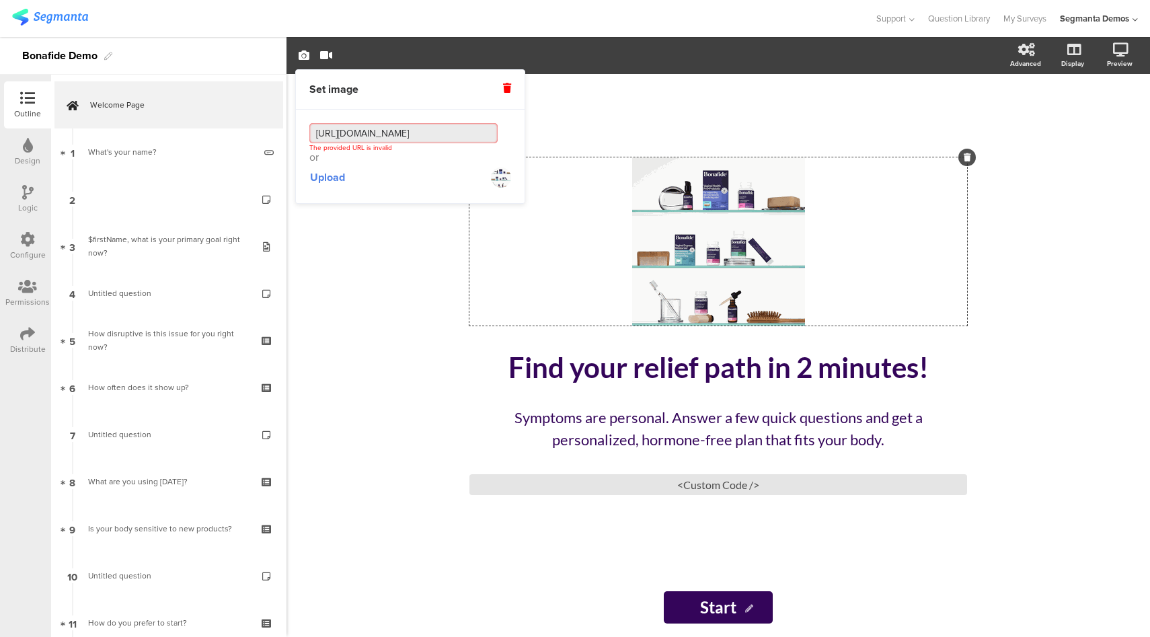
scroll to position [0, 788]
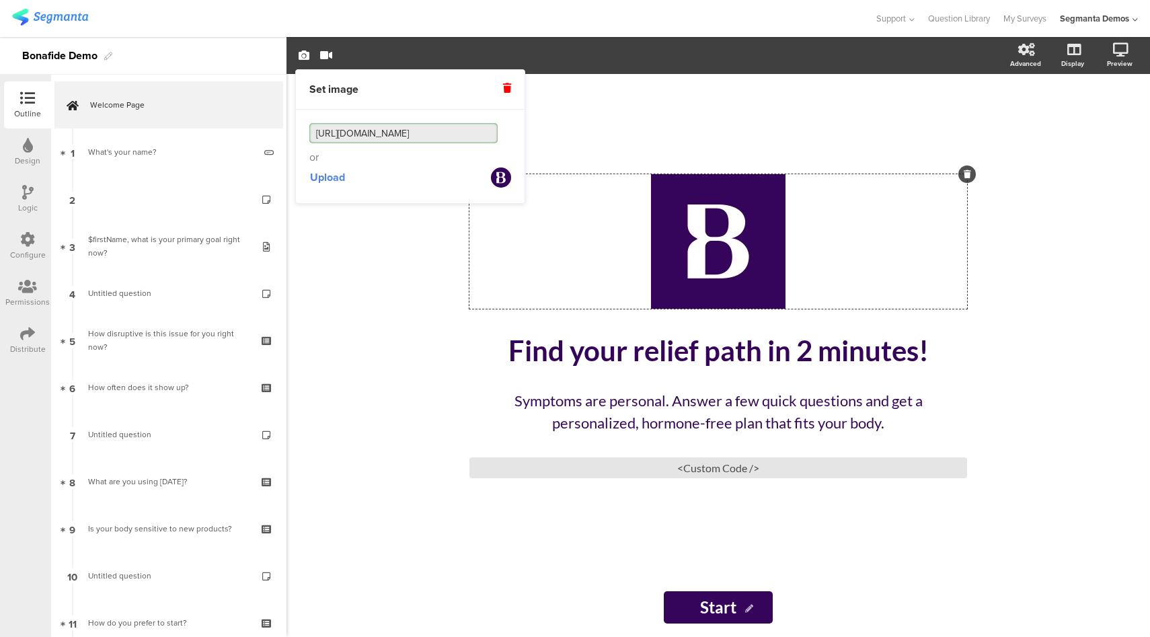
type input "https://media.licdn.com/dms/image/v2/D4E0BAQGy0PlPeYXVYA/company-logo_200_200/B…"
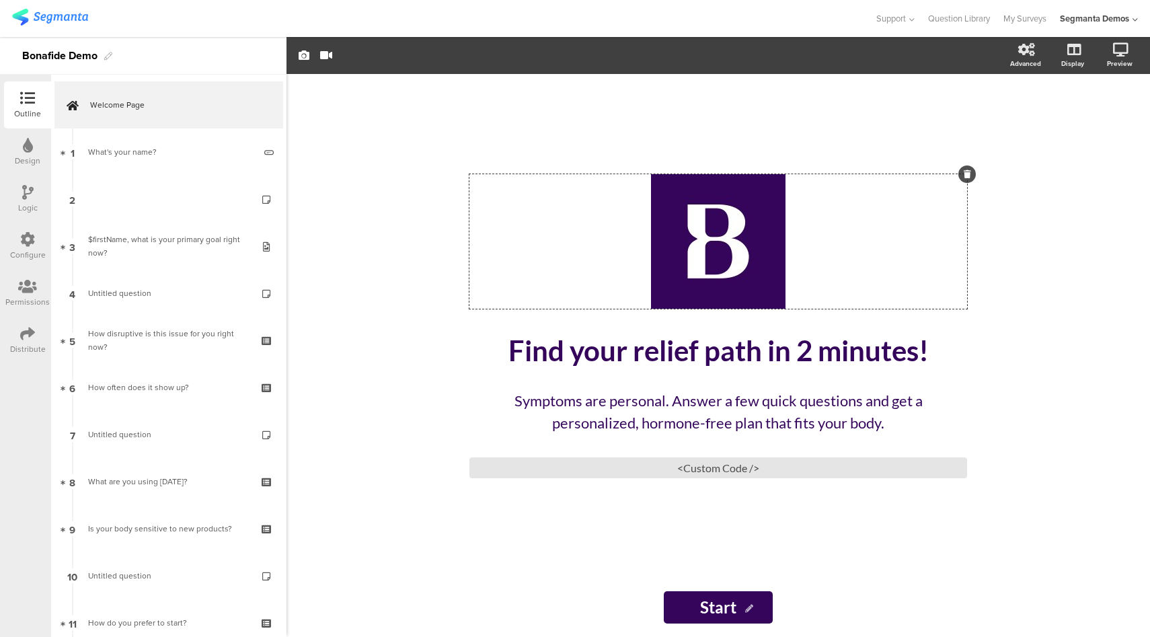
click at [28, 330] on icon at bounding box center [27, 333] width 15 height 15
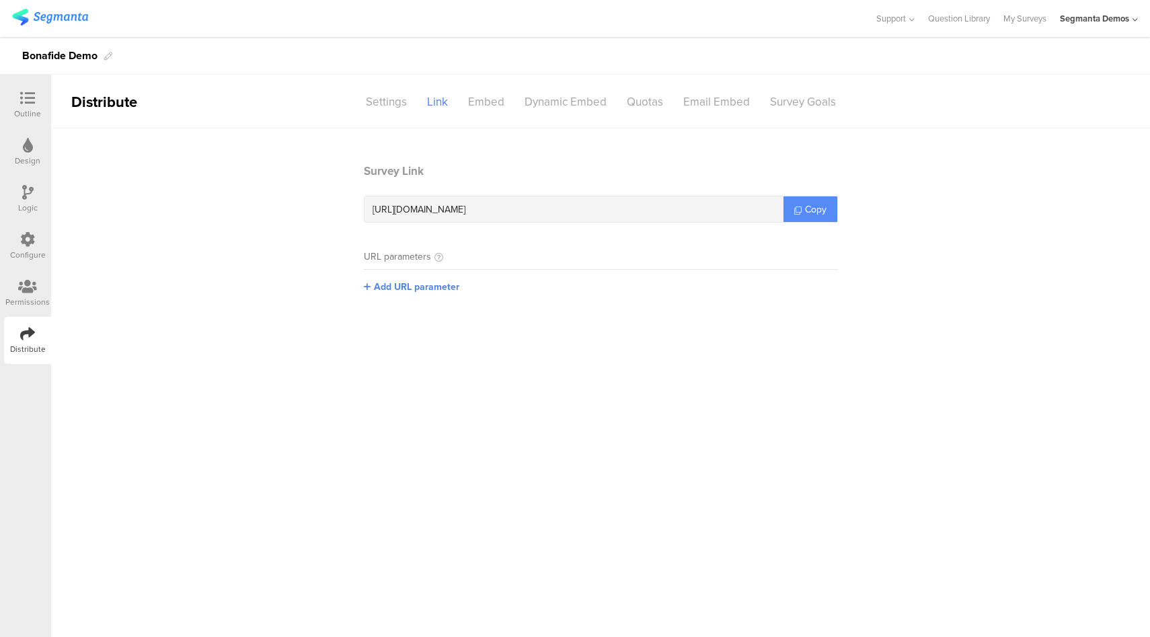
click at [823, 206] on span "Copy" at bounding box center [816, 209] width 22 height 14
click at [30, 240] on icon at bounding box center [27, 239] width 15 height 15
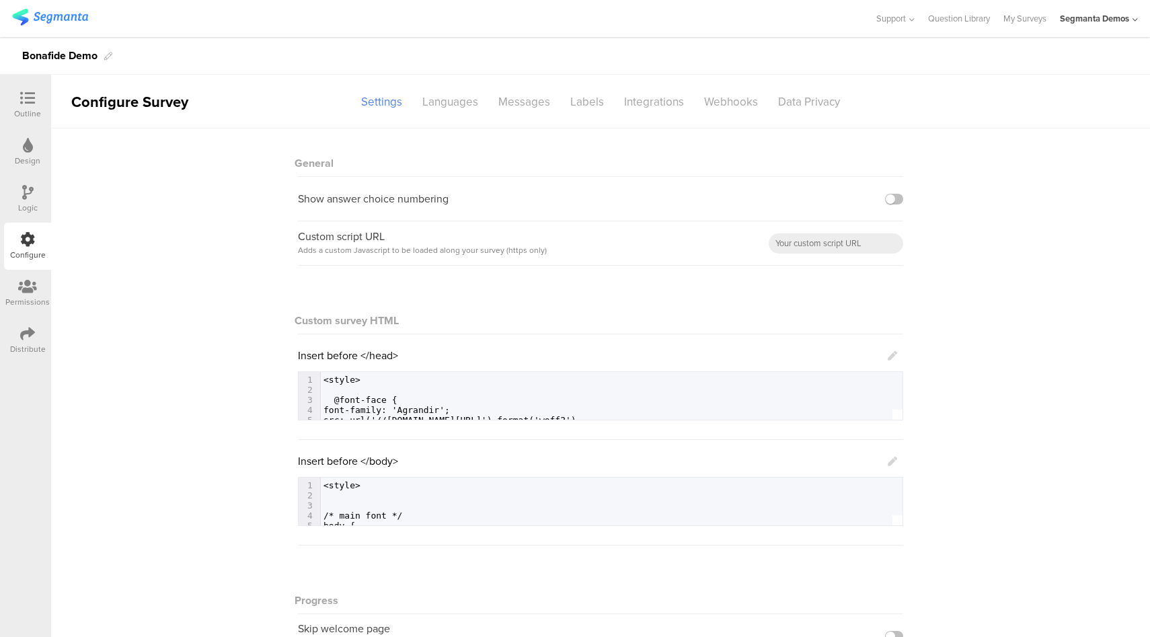
click at [33, 96] on icon at bounding box center [27, 98] width 15 height 15
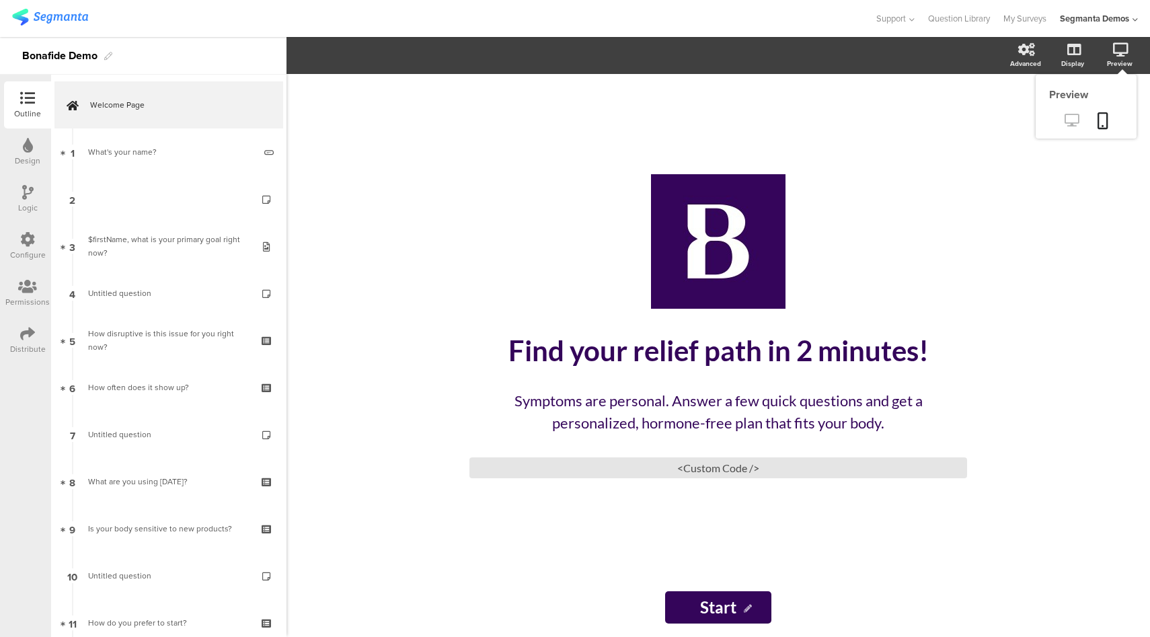
click at [1076, 120] on icon at bounding box center [1072, 120] width 14 height 13
click at [30, 247] on div at bounding box center [27, 240] width 15 height 17
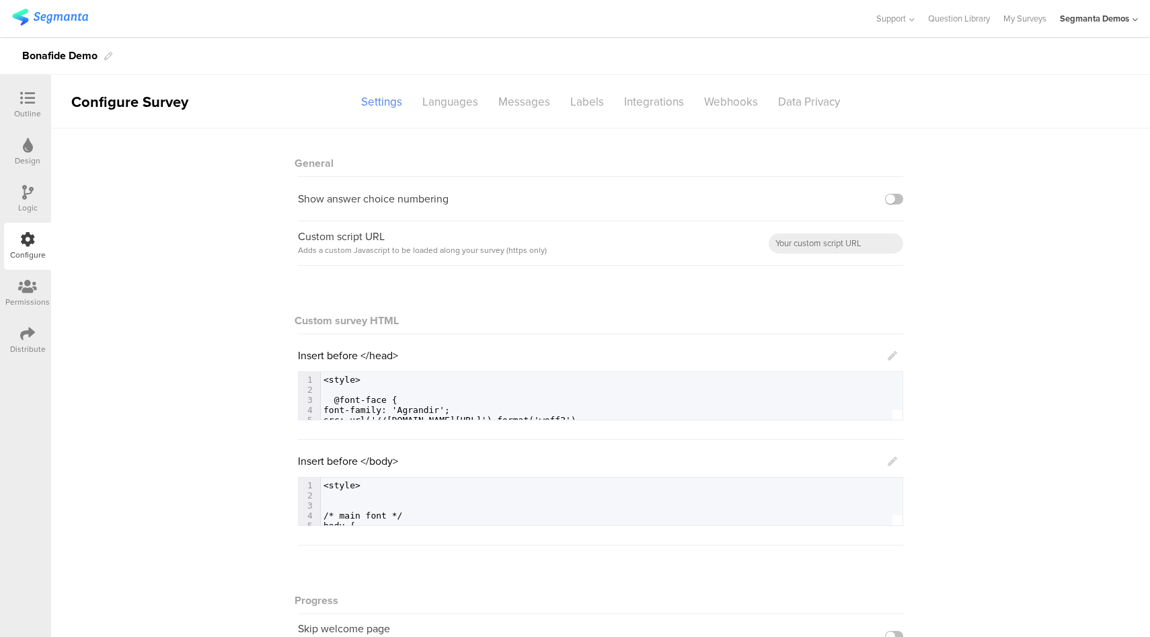
click at [888, 459] on icon at bounding box center [892, 461] width 9 height 9
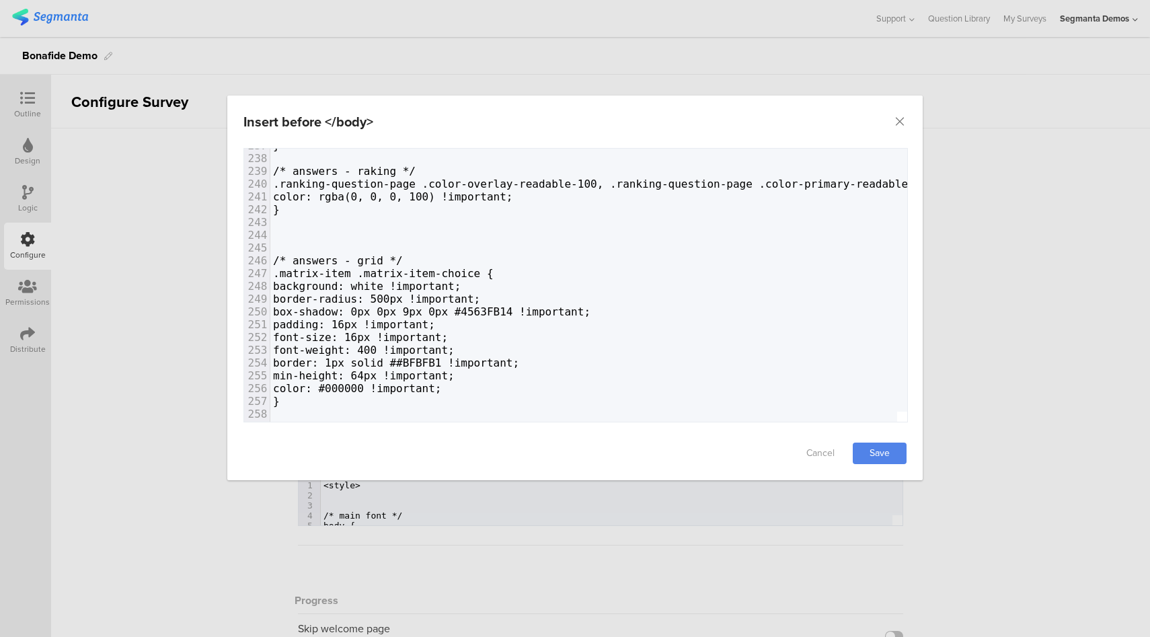
scroll to position [3071, 0]
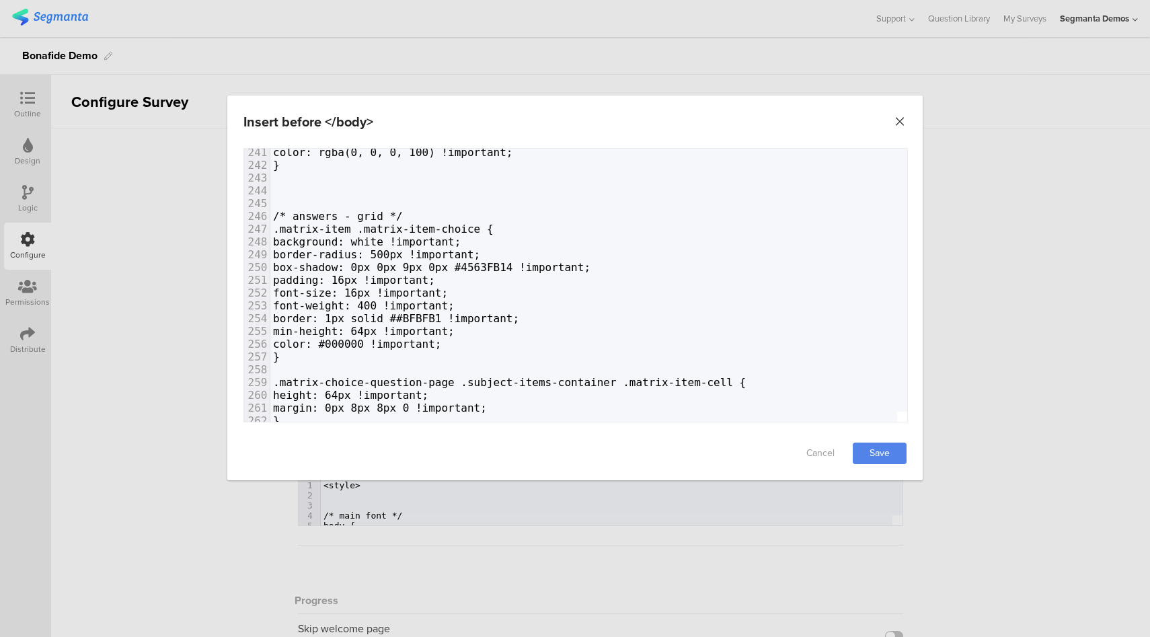
click at [901, 120] on icon "Close" at bounding box center [899, 121] width 13 height 13
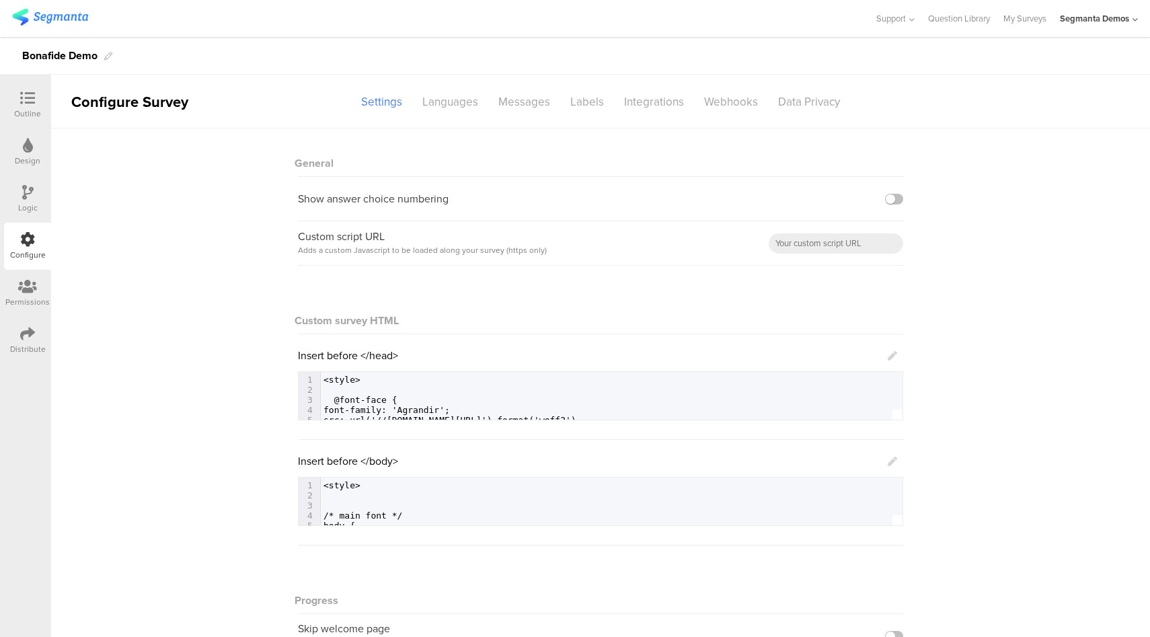
click at [890, 461] on icon at bounding box center [892, 461] width 9 height 9
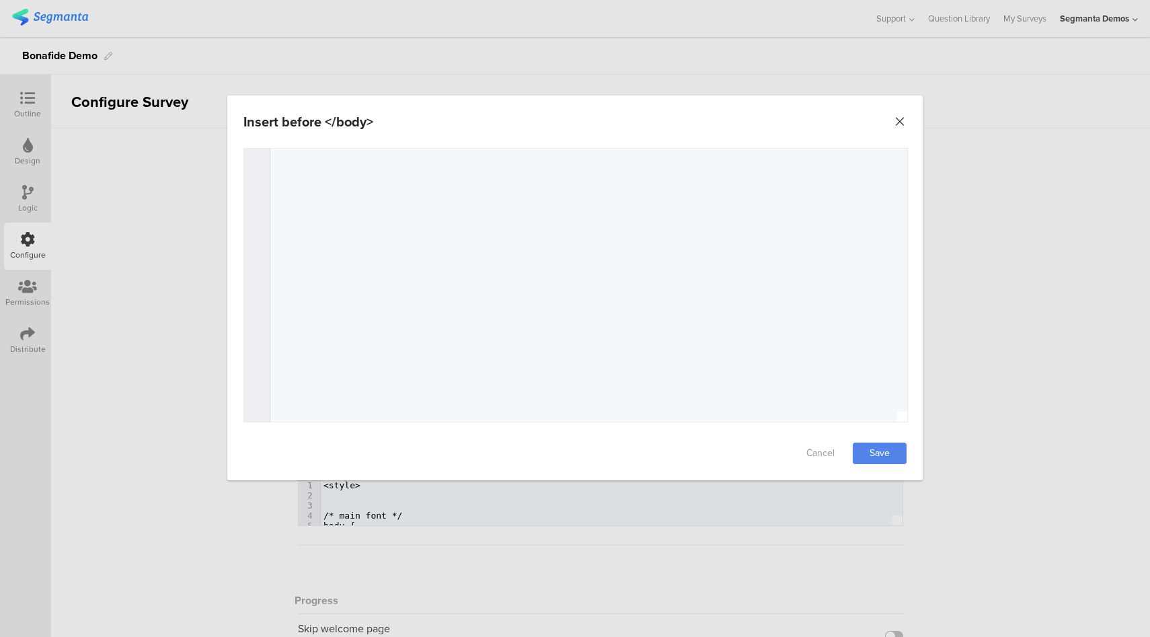
click at [898, 121] on icon "Close" at bounding box center [899, 121] width 13 height 13
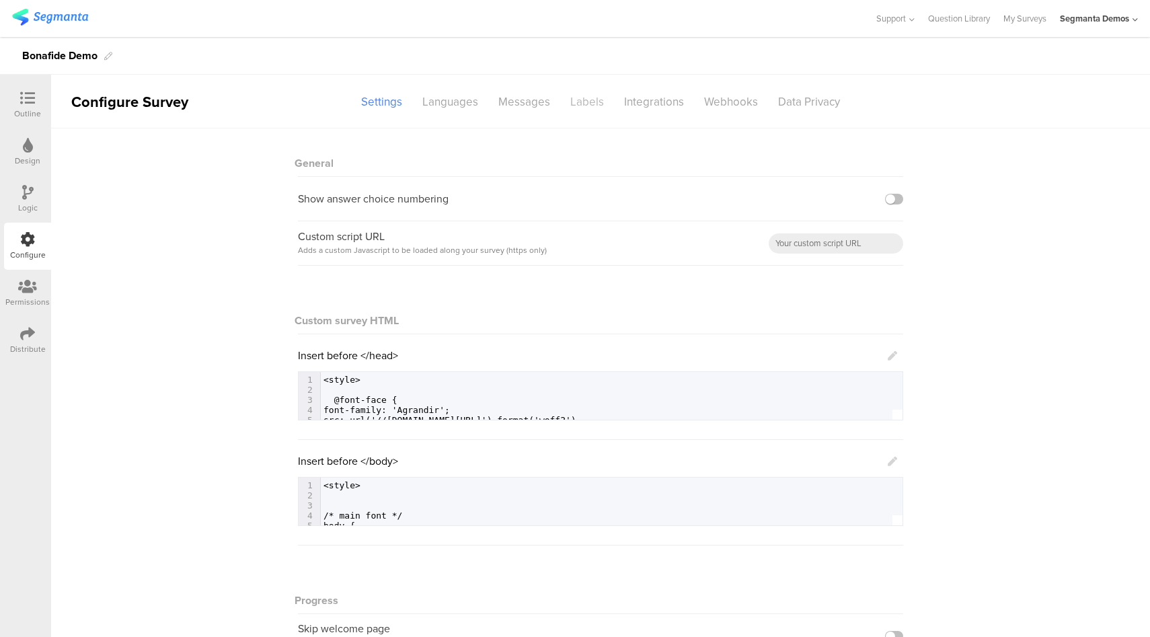
click at [571, 103] on div "Labels" at bounding box center [587, 102] width 54 height 24
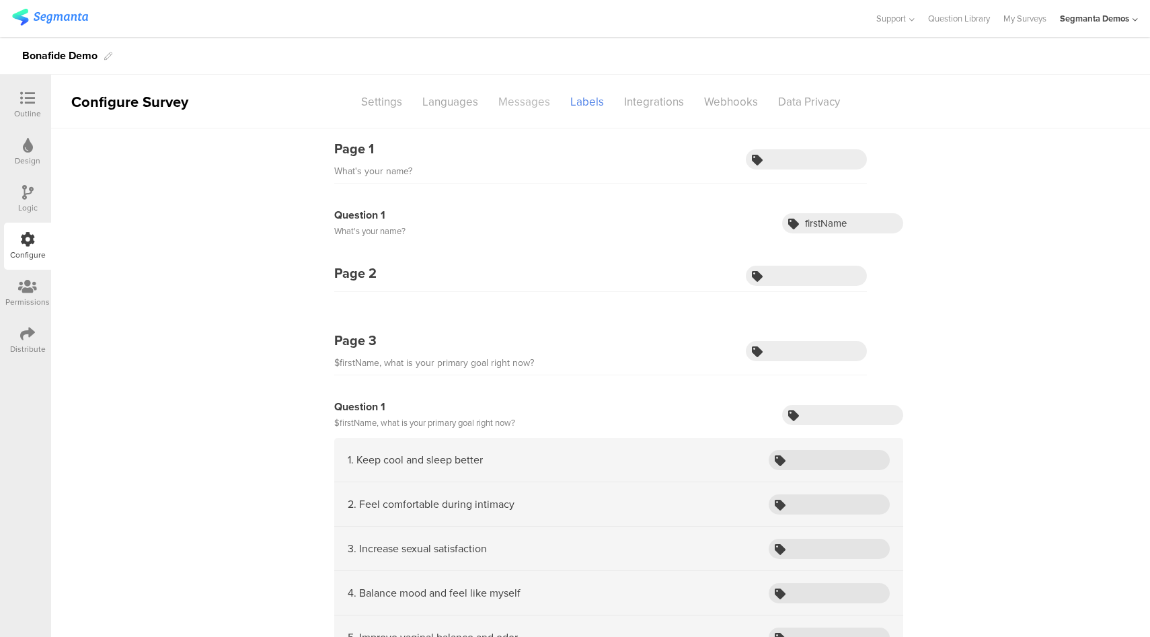
click at [525, 104] on div "Messages" at bounding box center [524, 102] width 72 height 24
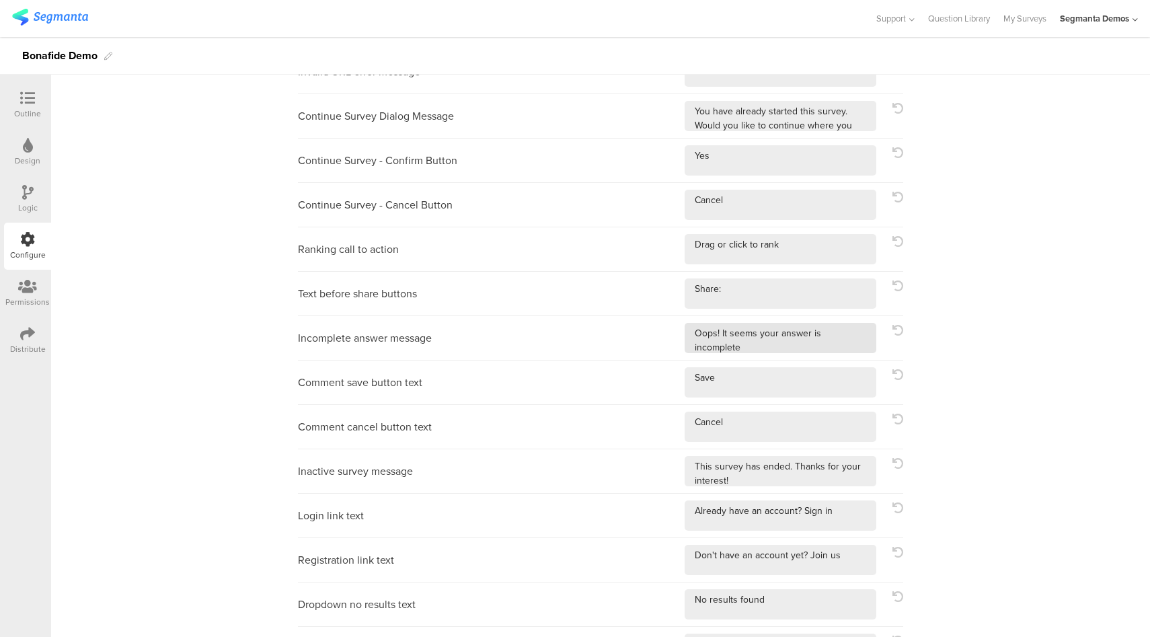
scroll to position [393, 0]
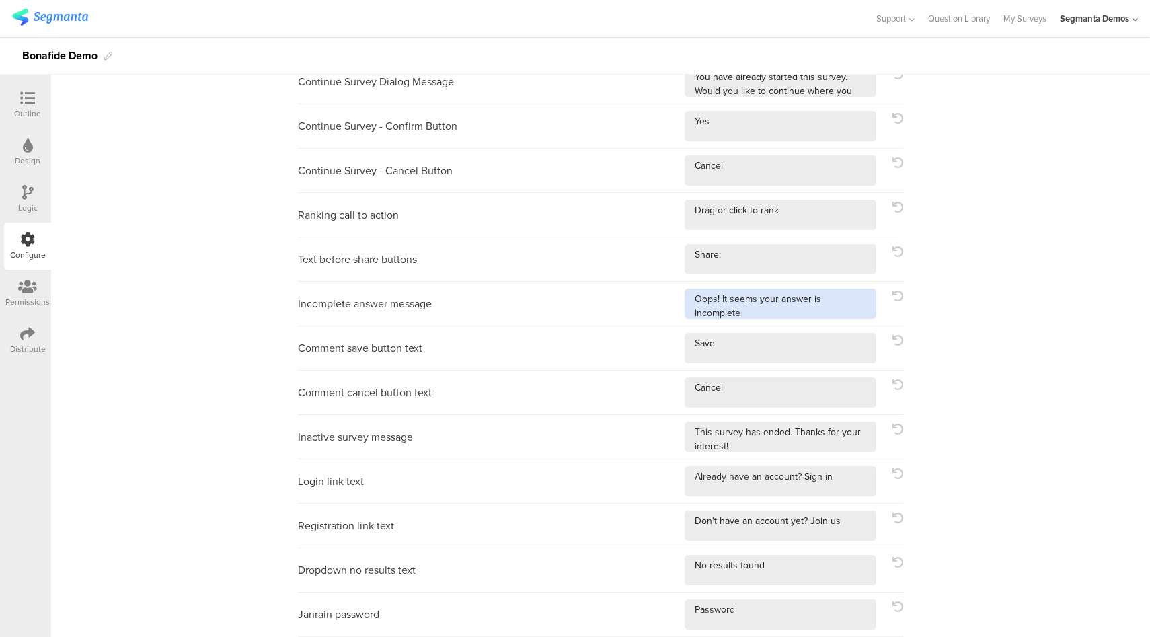
drag, startPoint x: 740, startPoint y: 312, endPoint x: 672, endPoint y: 296, distance: 70.5
click at [672, 296] on div "Incomplete answer message" at bounding box center [600, 304] width 605 height 44
click at [752, 295] on textarea at bounding box center [781, 304] width 192 height 30
drag, startPoint x: 750, startPoint y: 312, endPoint x: 735, endPoint y: 321, distance: 17.5
click at [716, 299] on textarea at bounding box center [781, 304] width 192 height 30
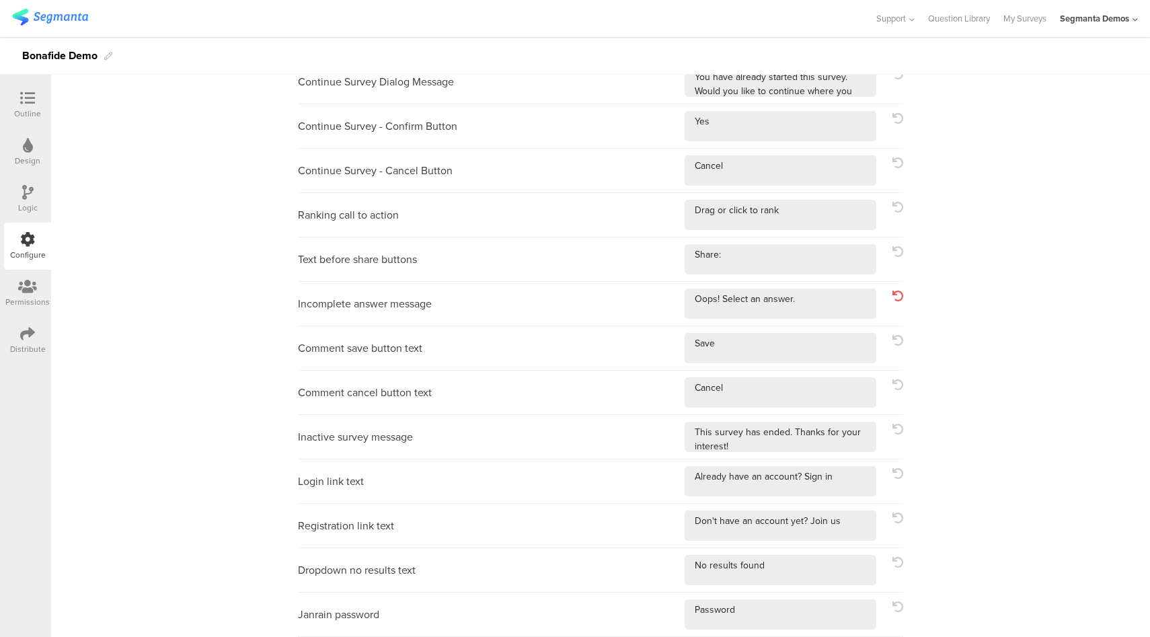
drag, startPoint x: 892, startPoint y: 295, endPoint x: 885, endPoint y: 295, distance: 6.8
click at [892, 295] on icon at bounding box center [897, 296] width 11 height 11
type textarea "Oops! It seems your answer is incomplete"
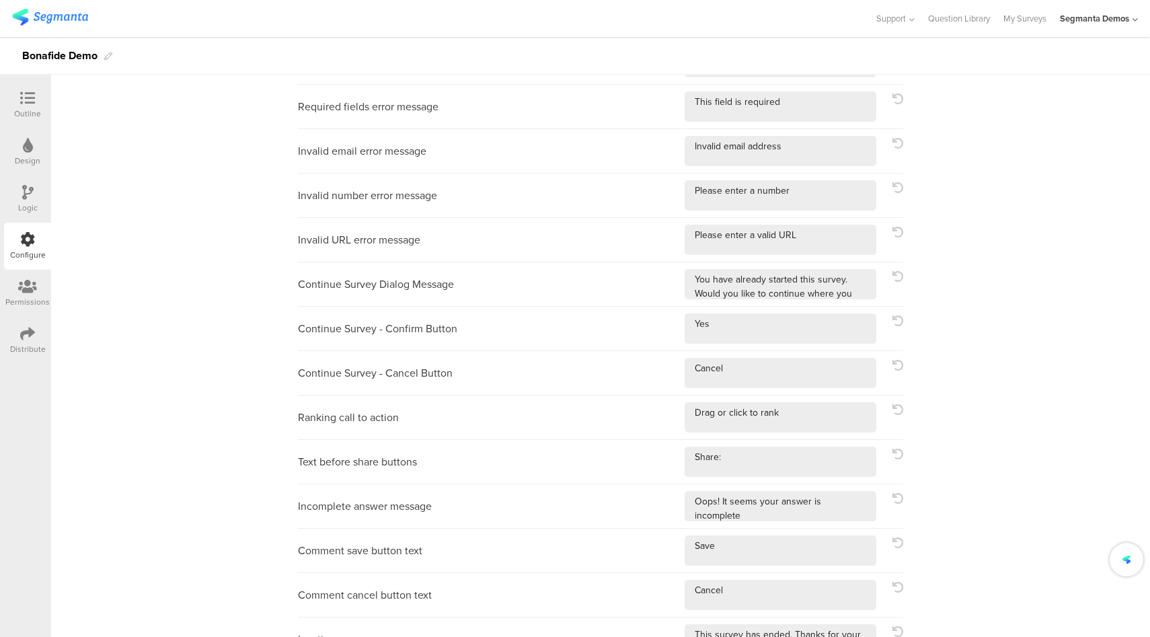
scroll to position [0, 0]
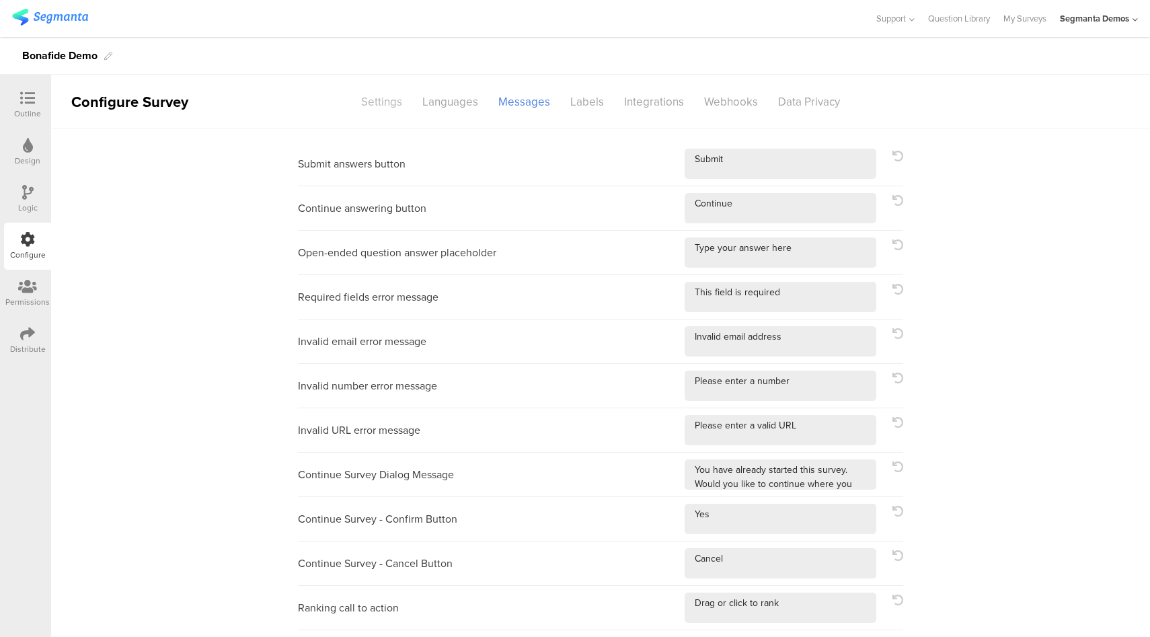
click at [385, 108] on div "Settings" at bounding box center [381, 102] width 61 height 24
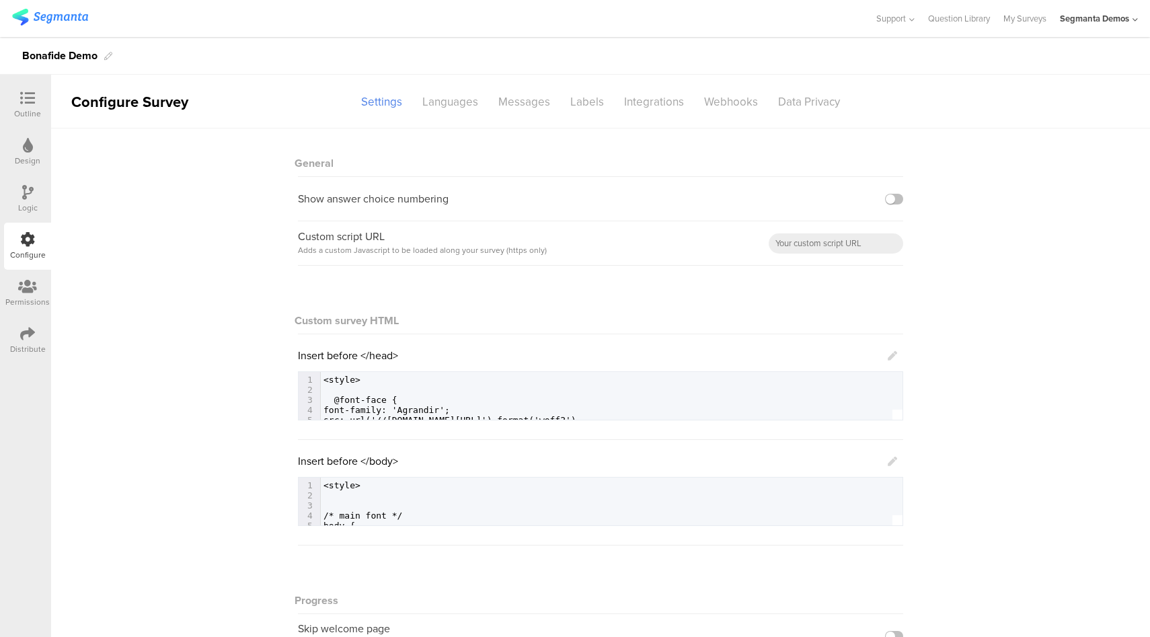
click at [888, 461] on icon at bounding box center [892, 461] width 9 height 9
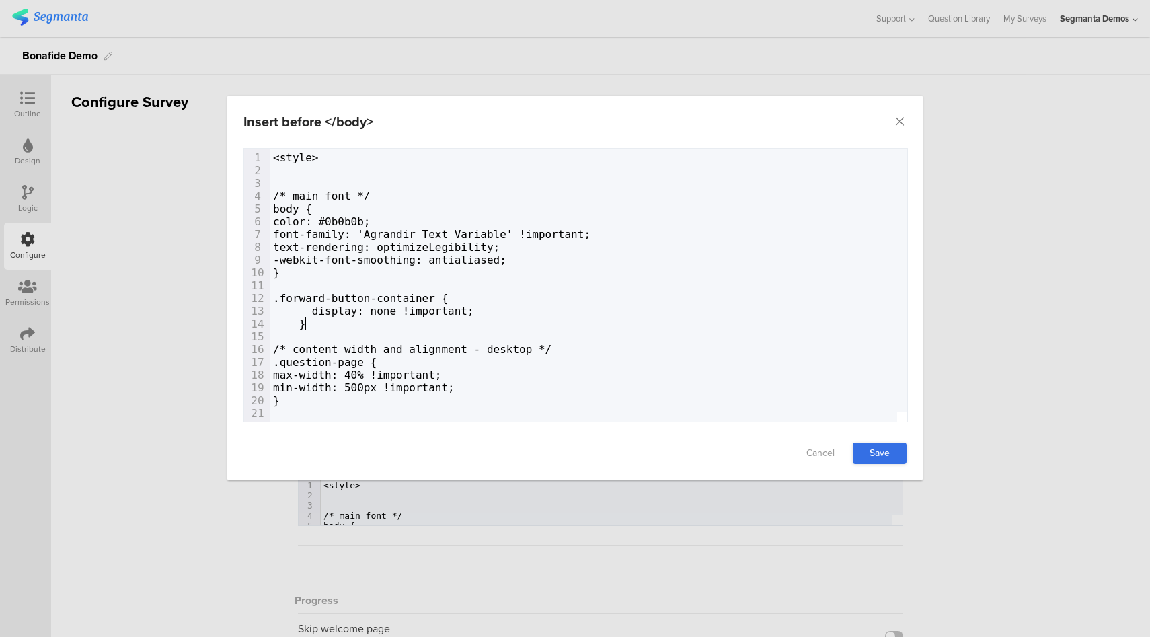
click at [902, 447] on link "Save" at bounding box center [880, 454] width 54 height 22
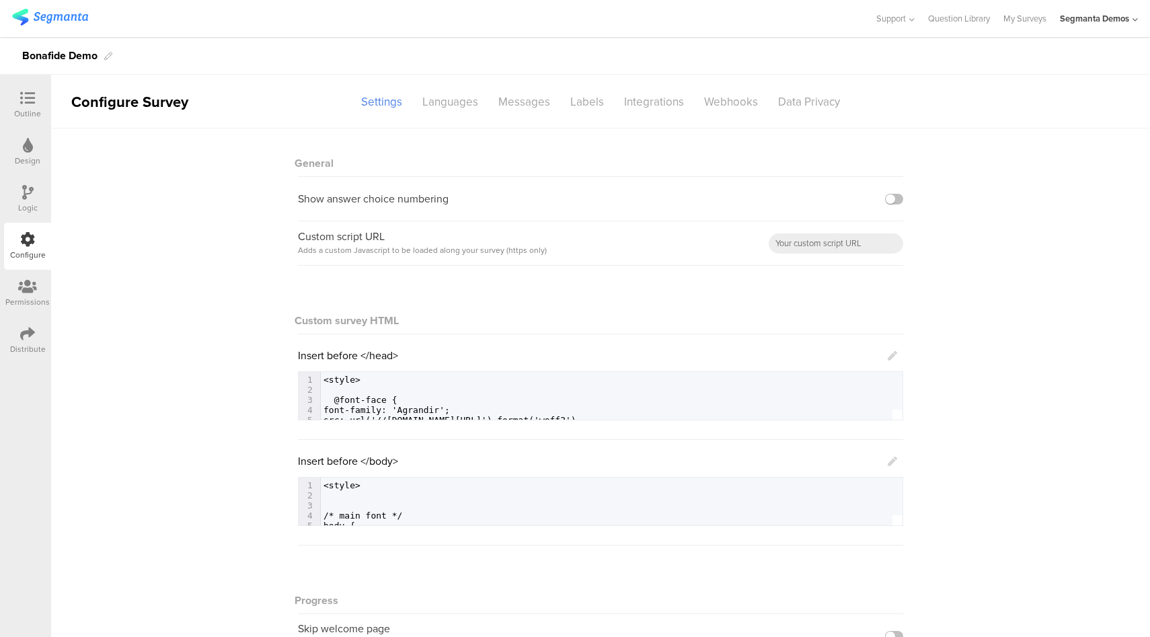
click at [888, 461] on icon at bounding box center [892, 461] width 9 height 9
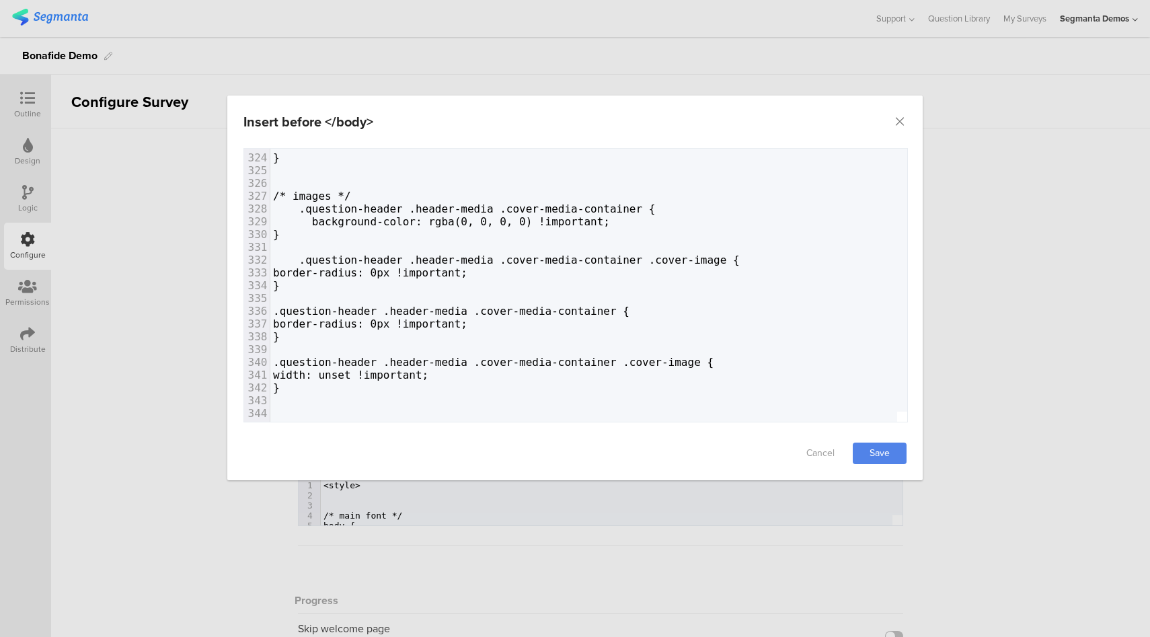
scroll to position [4128, 0]
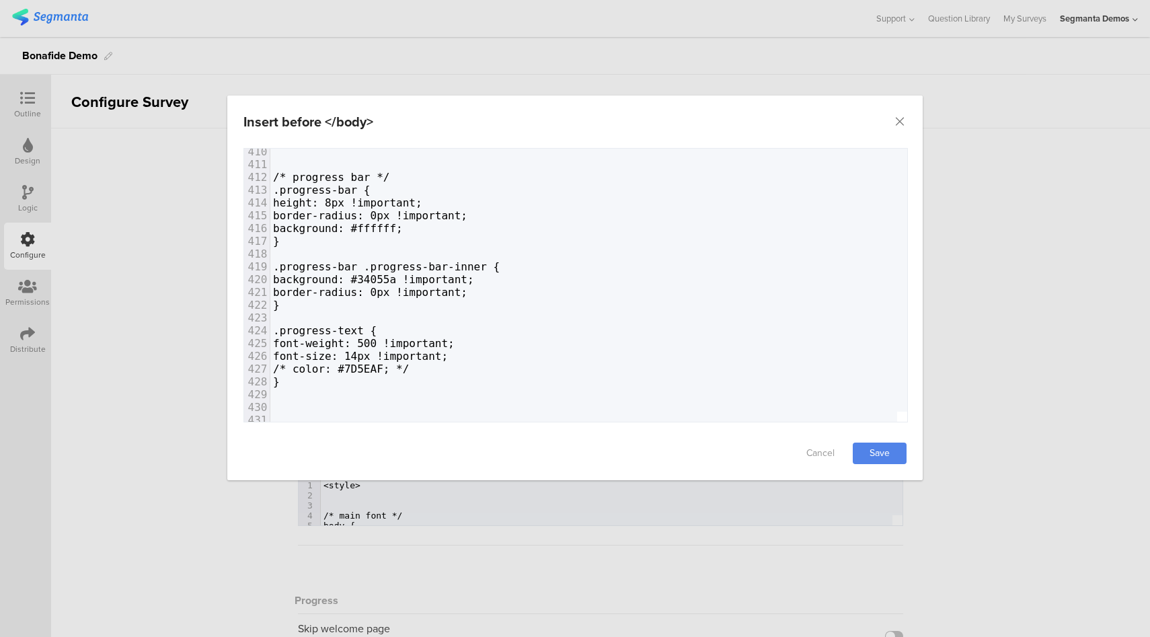
click at [403, 230] on span "background: #ffffff;" at bounding box center [338, 228] width 130 height 13
type textarea "ffffff"
click at [403, 230] on span "background: #ffffff;" at bounding box center [338, 228] width 130 height 13
click at [901, 452] on link "Save" at bounding box center [880, 454] width 54 height 22
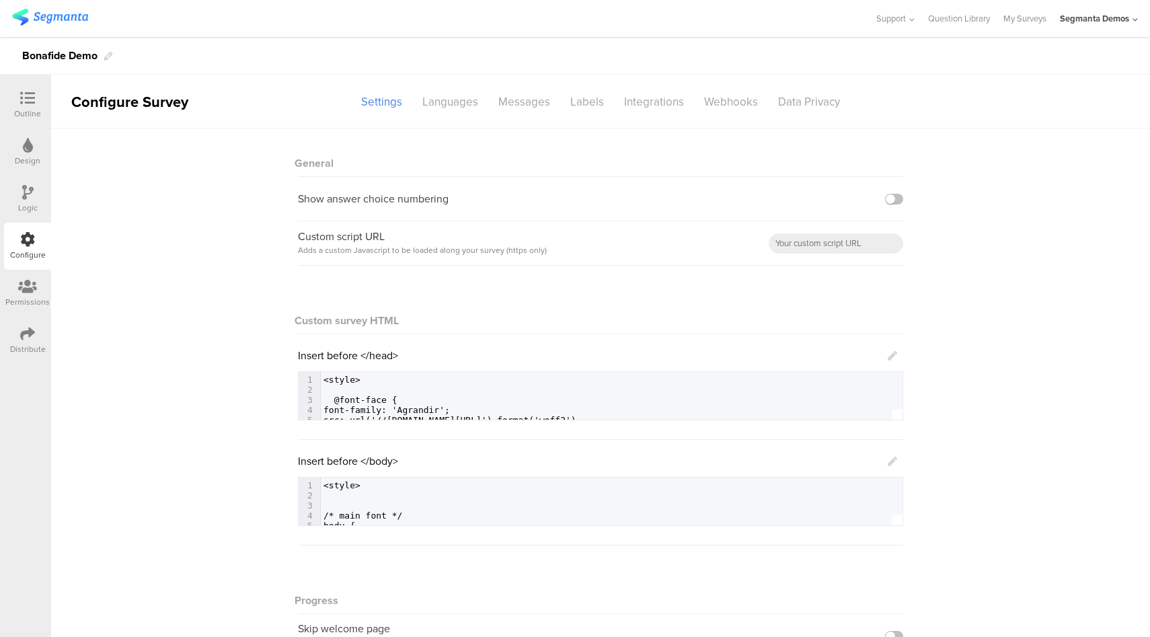
click at [28, 336] on icon at bounding box center [27, 333] width 15 height 15
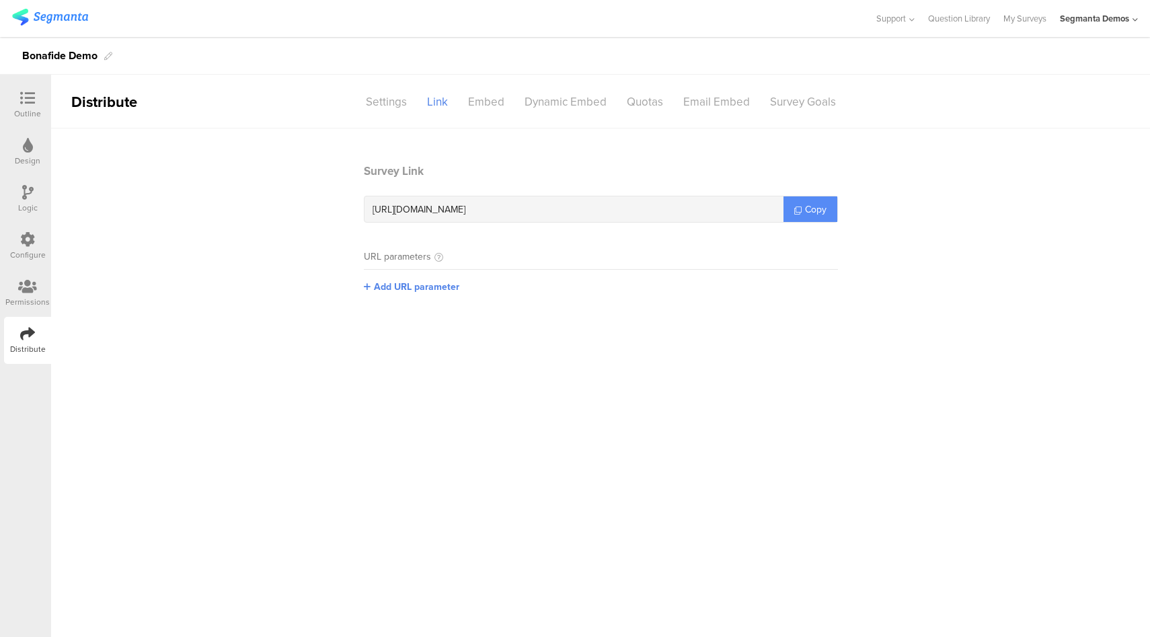
click at [811, 207] on span "Copy" at bounding box center [816, 209] width 22 height 14
click at [34, 238] on icon at bounding box center [27, 239] width 15 height 15
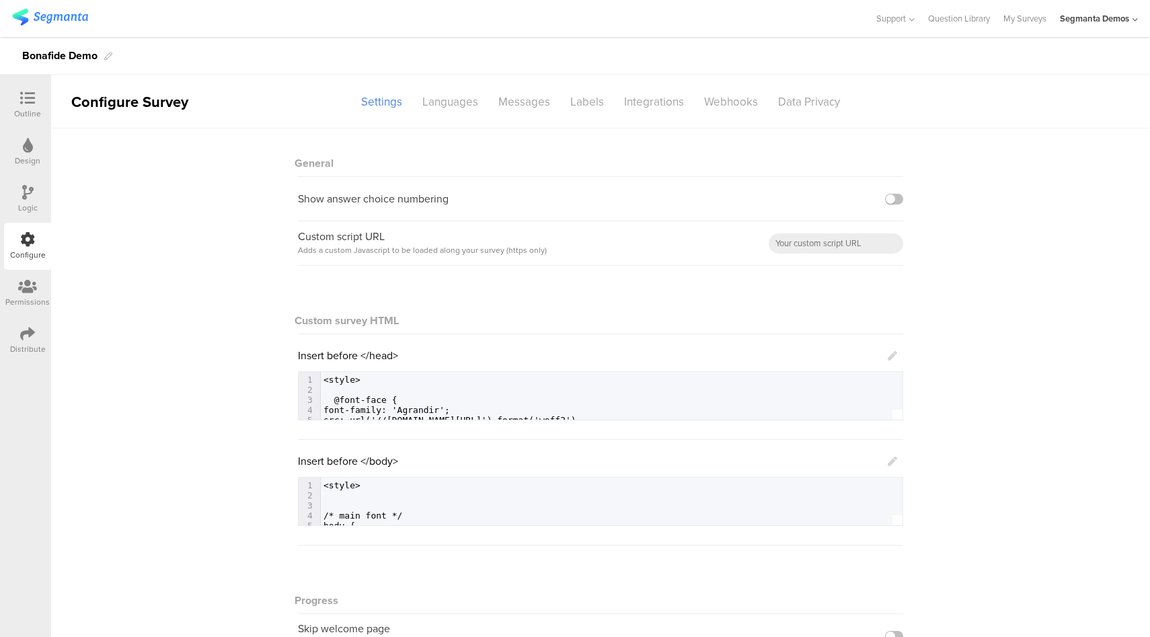
click at [888, 352] on icon at bounding box center [892, 355] width 9 height 9
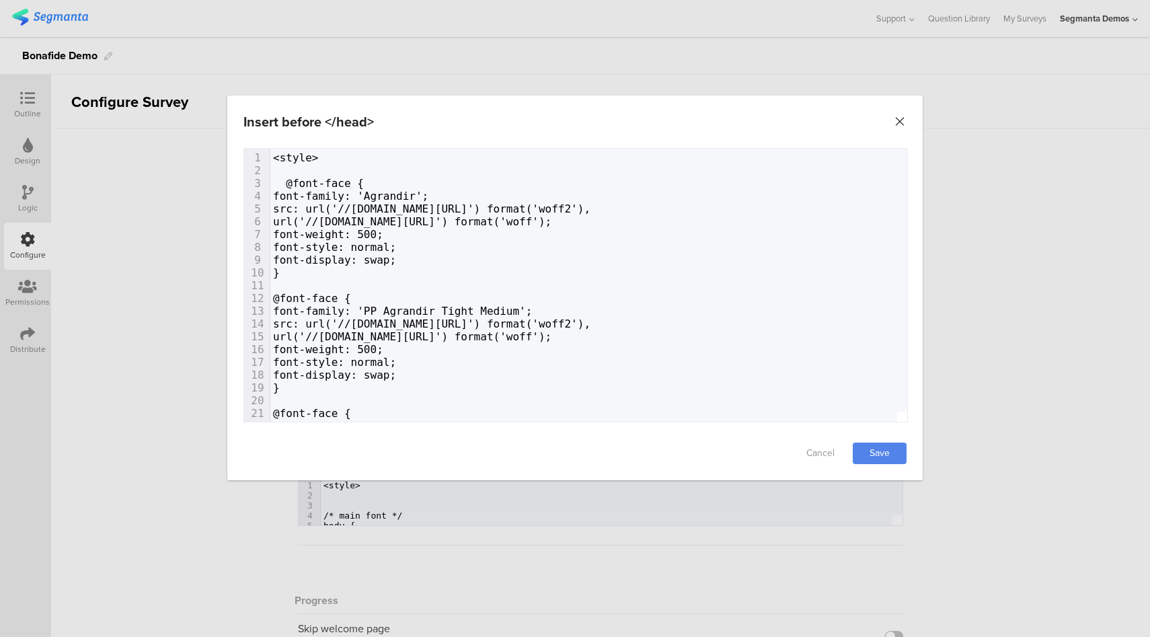
click at [900, 120] on icon "Close" at bounding box center [899, 121] width 13 height 13
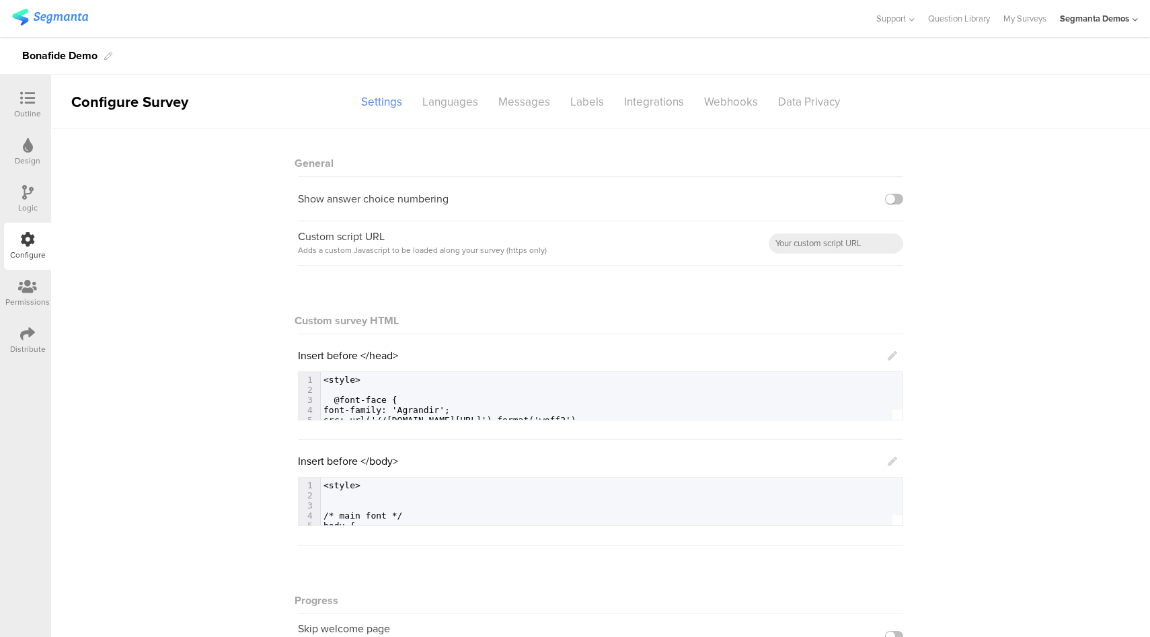
click at [889, 456] on link at bounding box center [892, 460] width 9 height 15
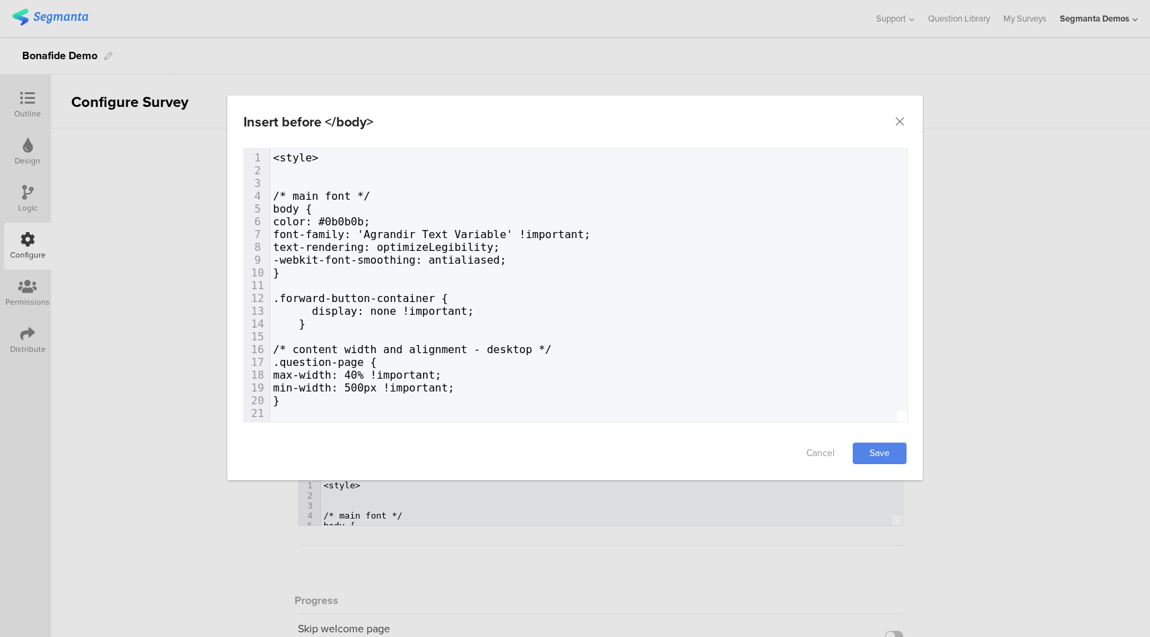
click at [932, 461] on div "Insert before </body> Failed saving changes. If the problem persists please con…" at bounding box center [575, 318] width 1150 height 637
click at [829, 449] on link "Cancel" at bounding box center [821, 454] width 54 height 22
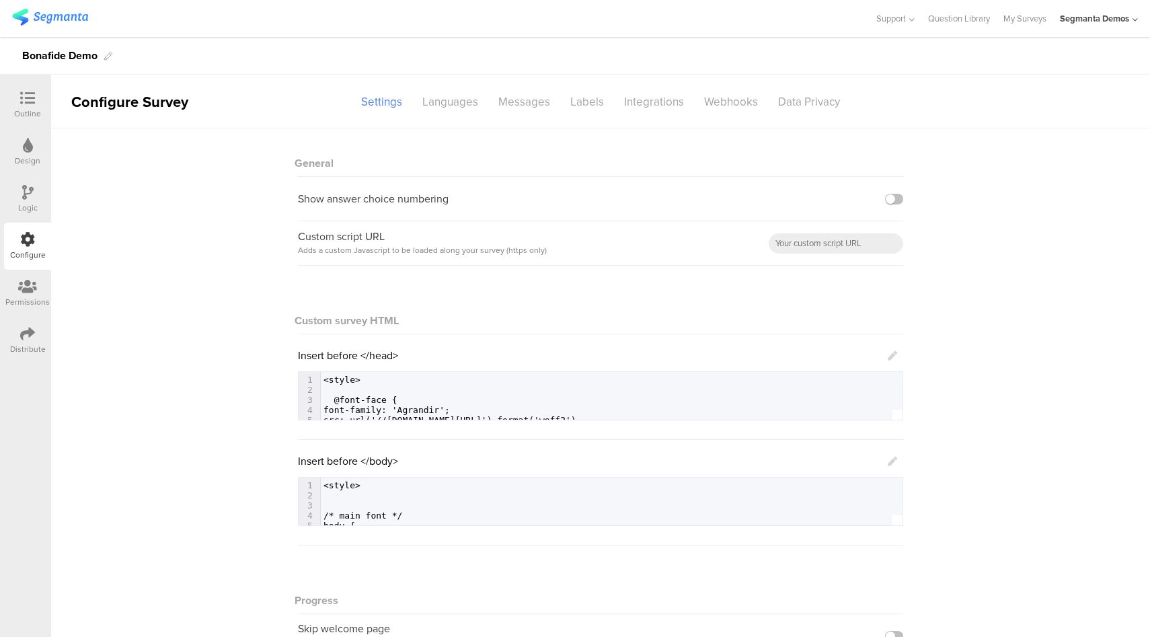
click at [888, 462] on icon at bounding box center [892, 461] width 9 height 9
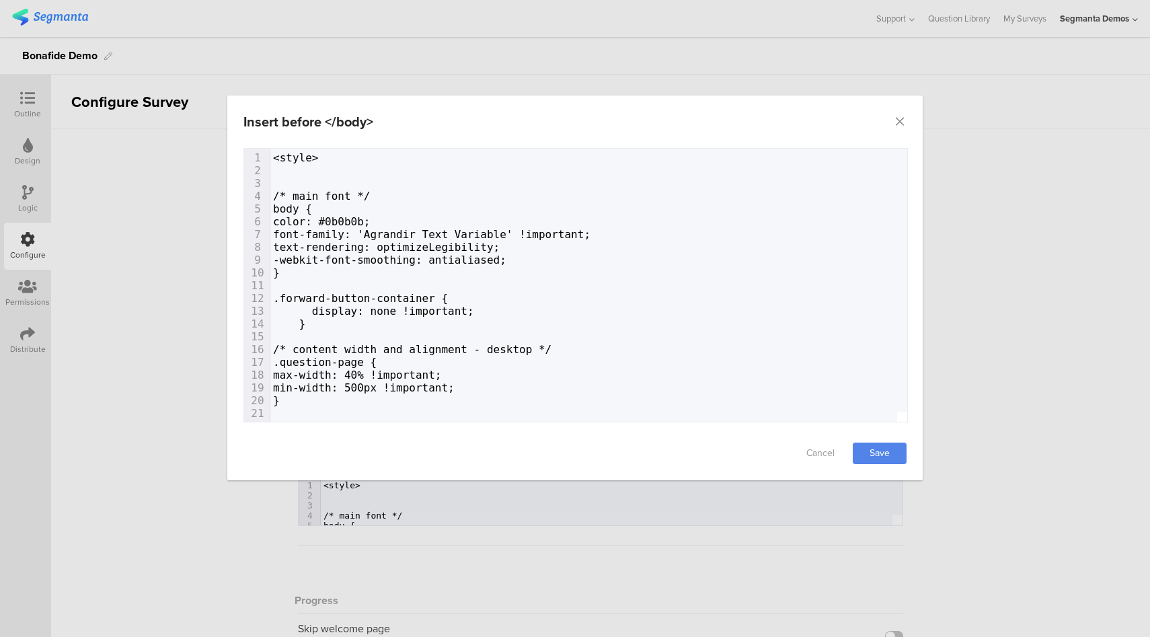
click at [371, 221] on span "color: #0b0b0b;" at bounding box center [322, 221] width 98 height 13
click at [902, 122] on icon "Close" at bounding box center [899, 121] width 13 height 13
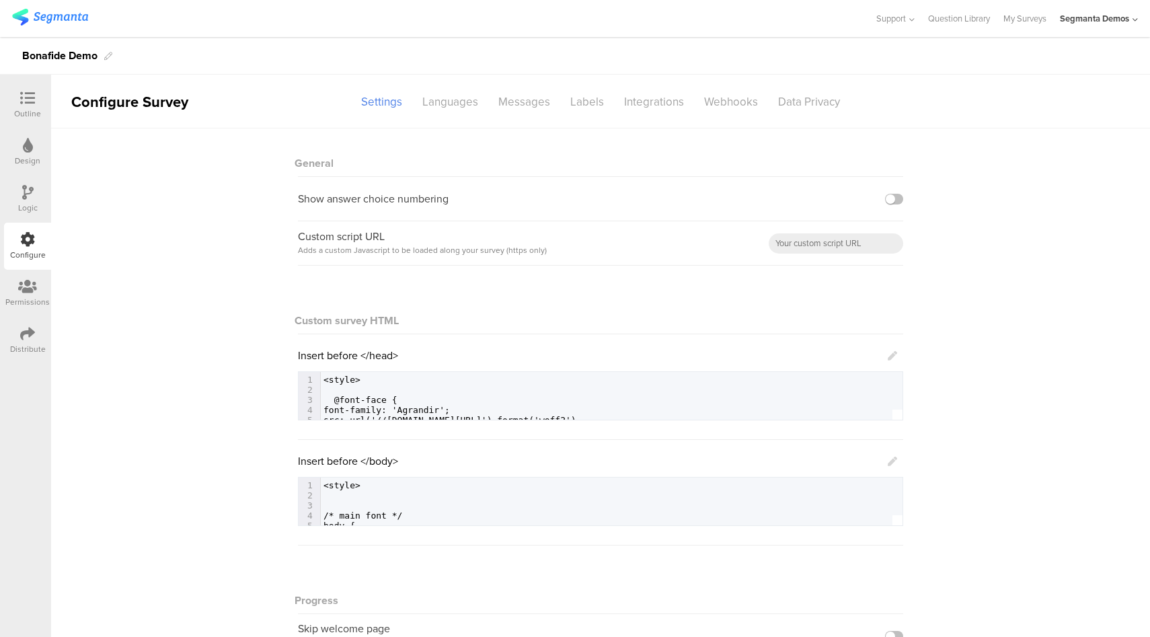
click at [23, 98] on icon at bounding box center [27, 98] width 15 height 15
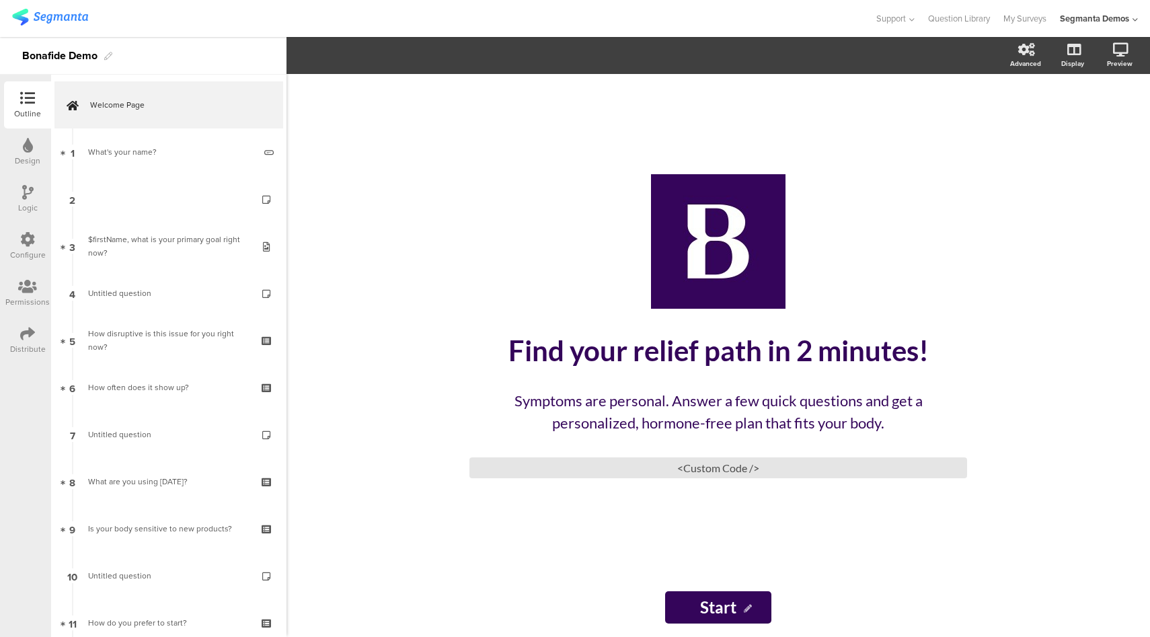
click at [23, 141] on icon at bounding box center [28, 145] width 10 height 15
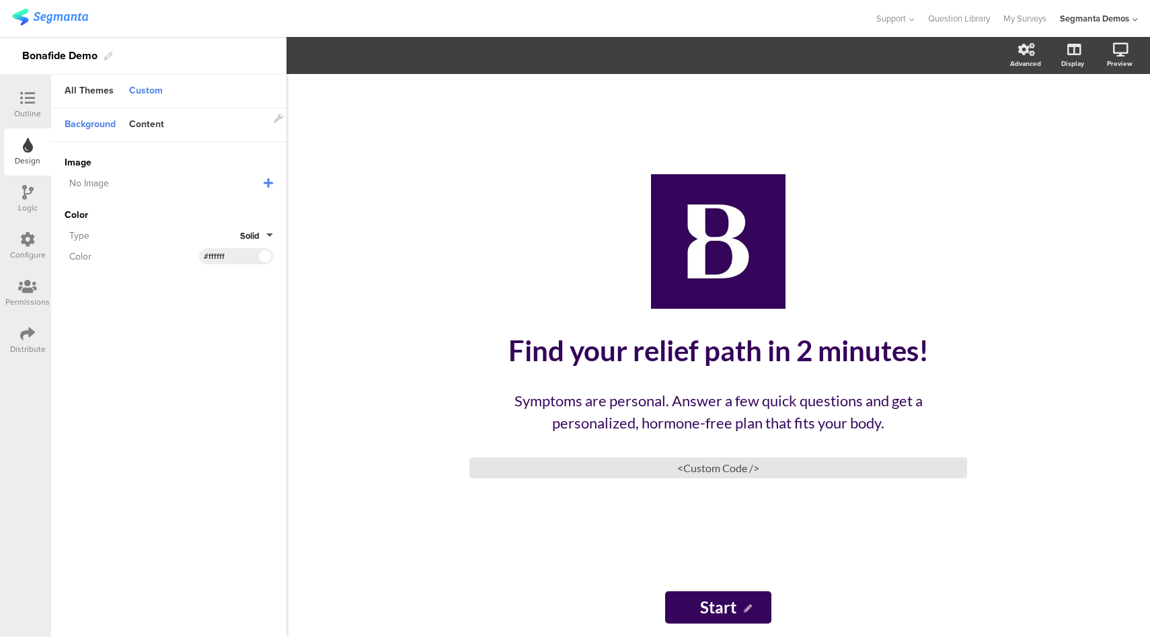
click at [221, 254] on input "#ffffff" at bounding box center [224, 256] width 40 height 11
paste input "5f8fb"
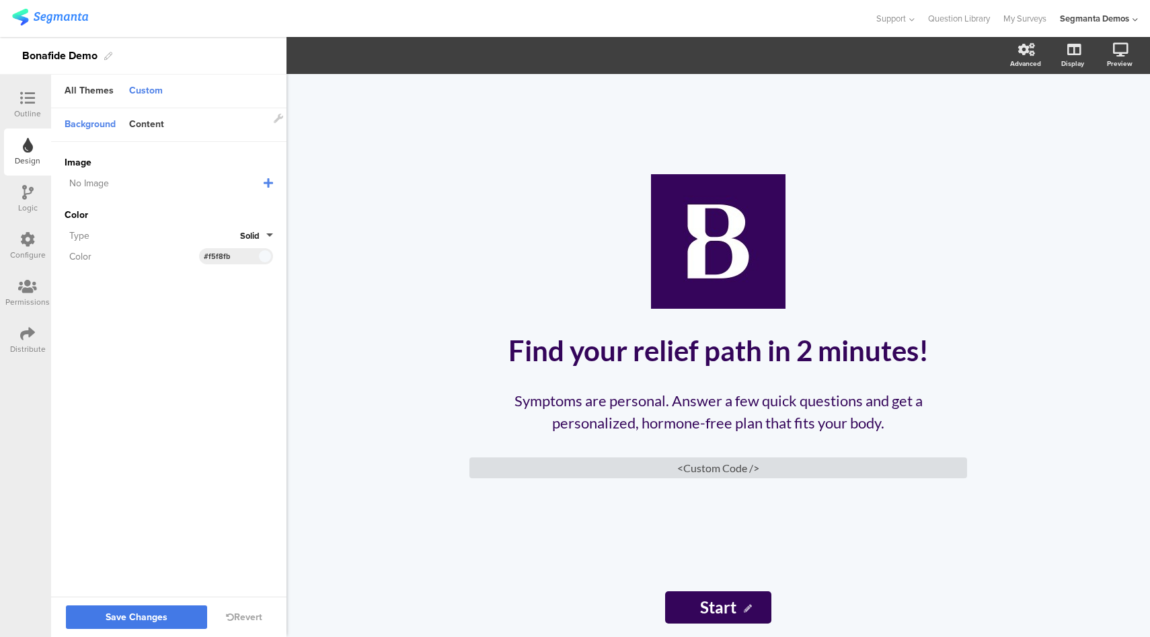
type input "#f5f8fb"
click at [158, 617] on span "Save Changes" at bounding box center [137, 617] width 62 height 0
click at [16, 241] on div "Configure" at bounding box center [27, 246] width 47 height 47
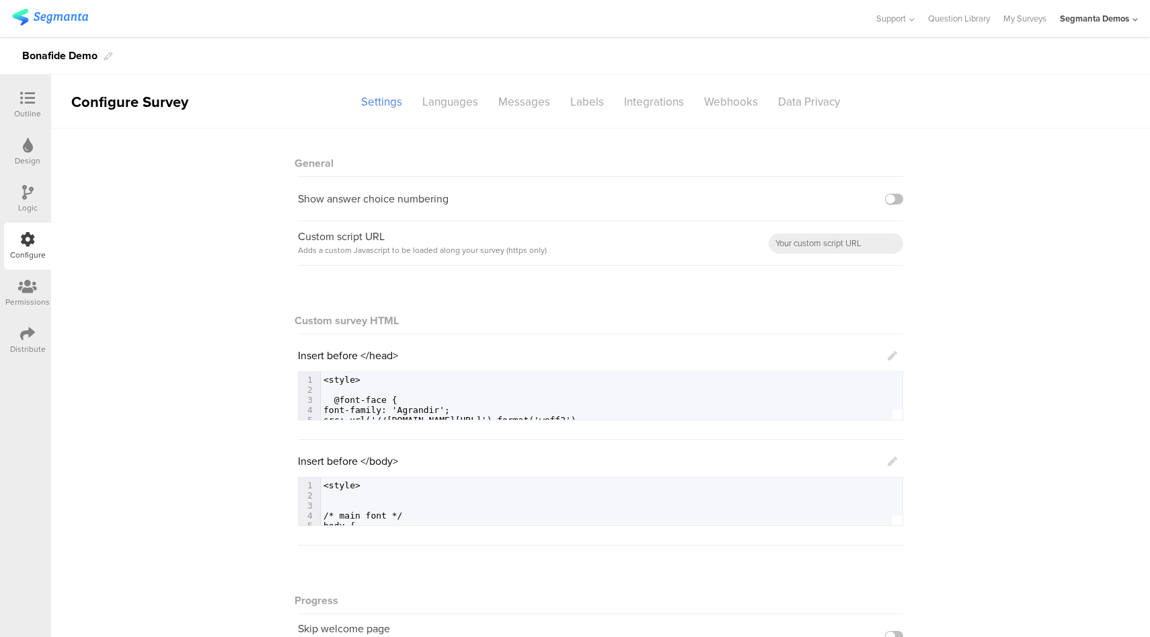
click at [889, 462] on icon at bounding box center [892, 461] width 9 height 9
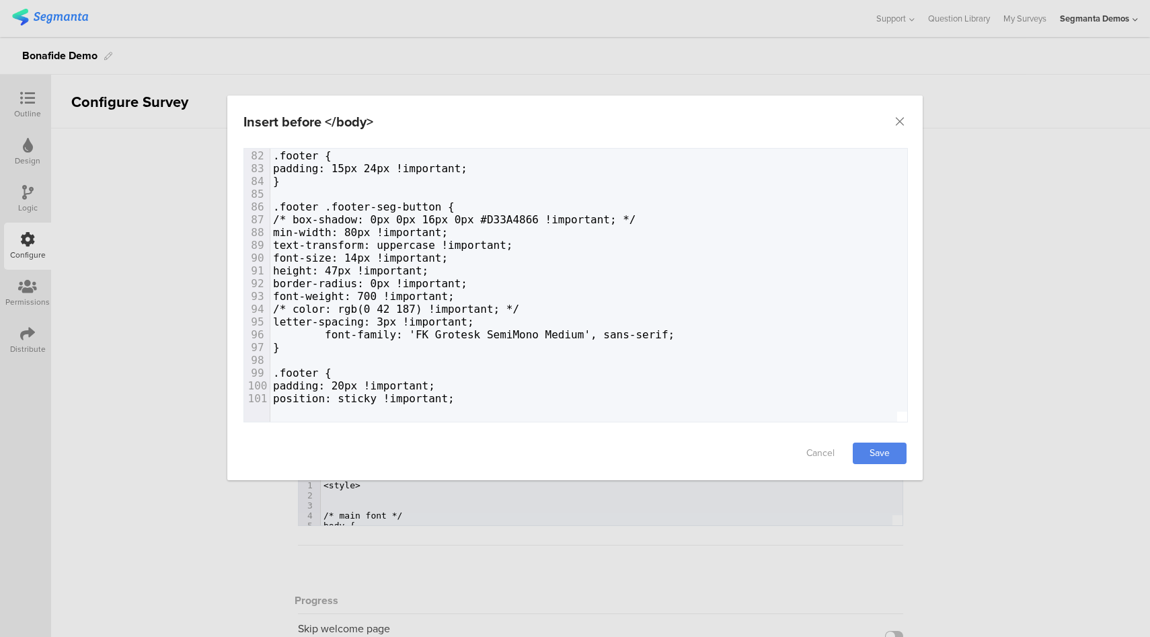
scroll to position [1565, 0]
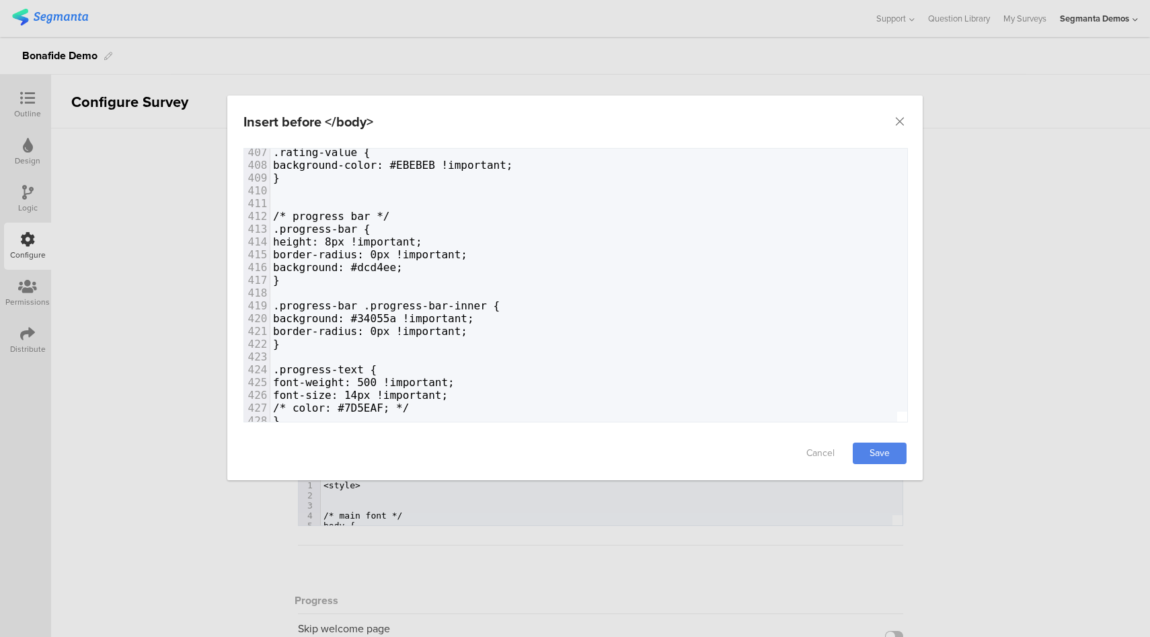
click at [425, 318] on span "background: #34055a !important;" at bounding box center [373, 318] width 201 height 13
type textarea "34055a"
click at [425, 318] on span "background: #34055a !important;" at bounding box center [373, 318] width 201 height 13
click at [403, 267] on span "background: #dcd4ee;" at bounding box center [338, 267] width 130 height 13
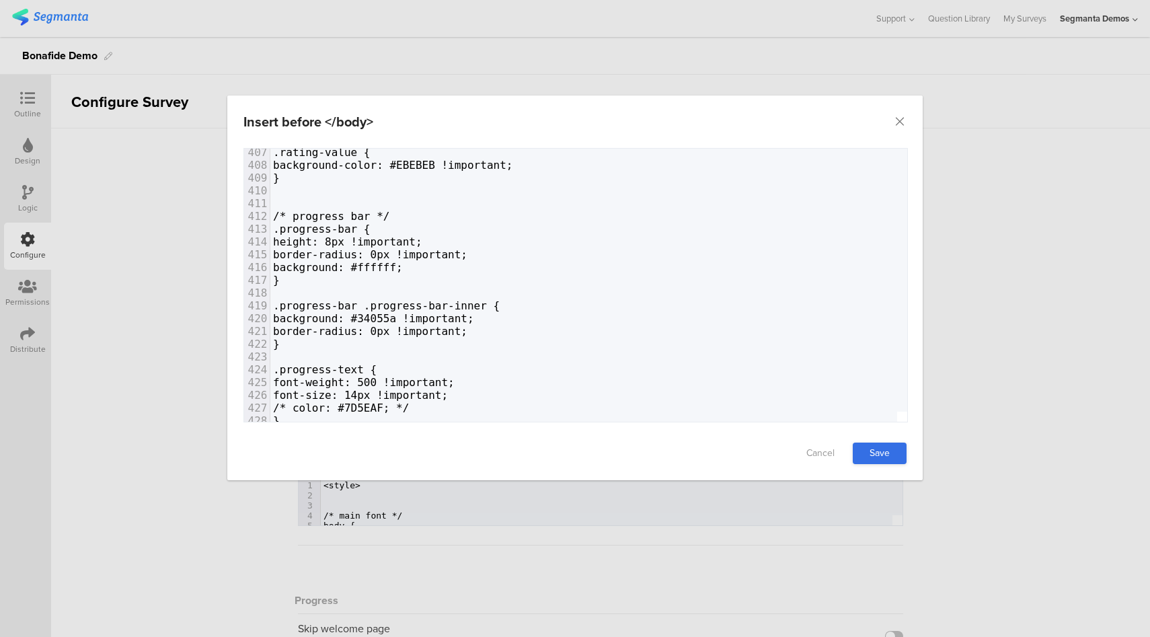
type textarea "ffffff"
click at [876, 461] on link "Save" at bounding box center [880, 454] width 54 height 22
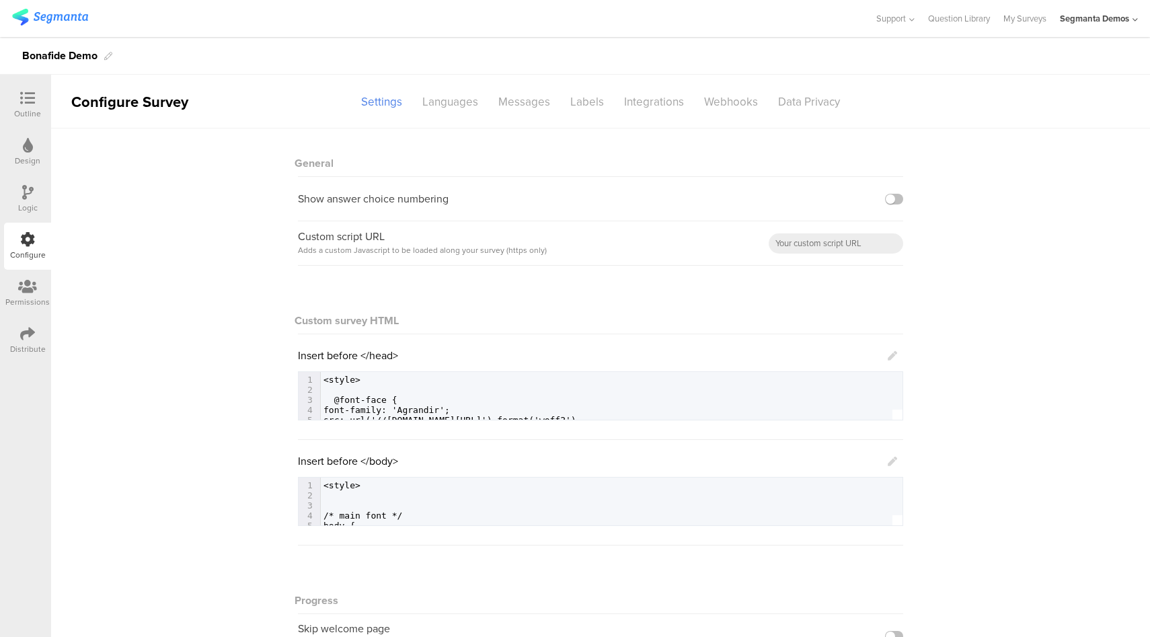
click at [26, 98] on icon at bounding box center [27, 98] width 15 height 15
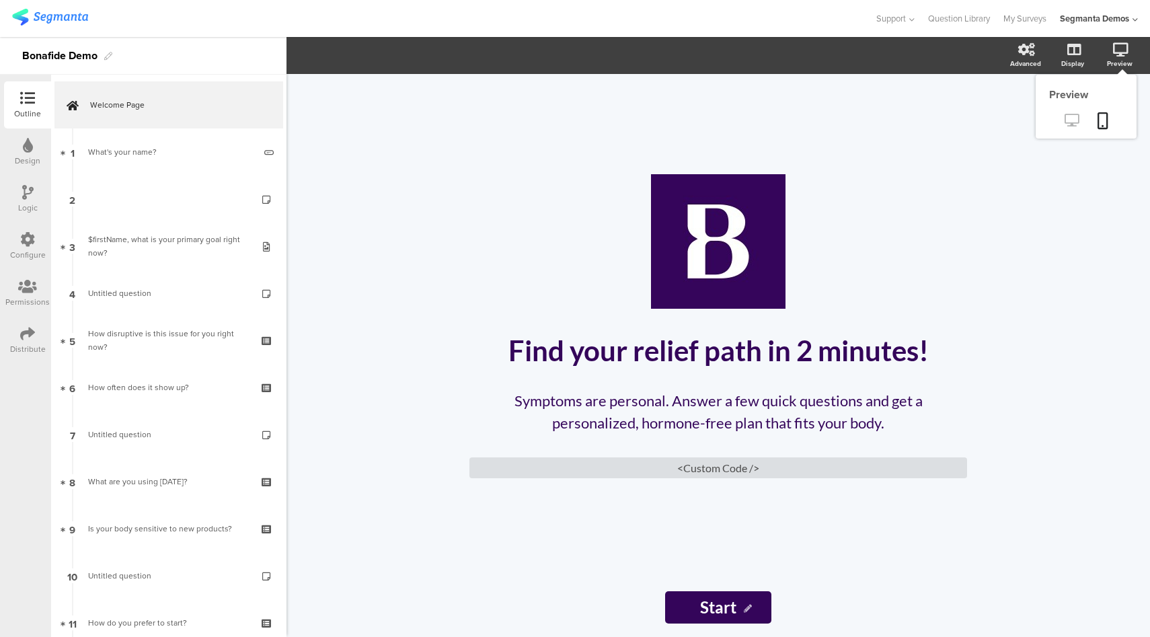
click at [1075, 117] on icon at bounding box center [1072, 120] width 14 height 13
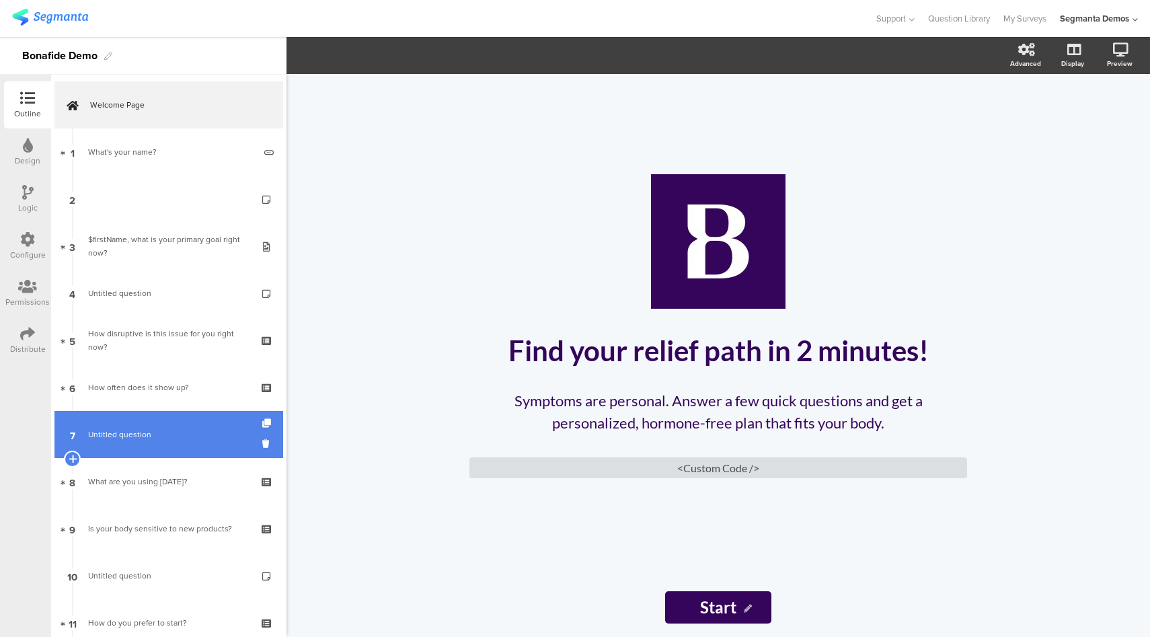
click at [197, 445] on link "7 Untitled question" at bounding box center [168, 434] width 229 height 47
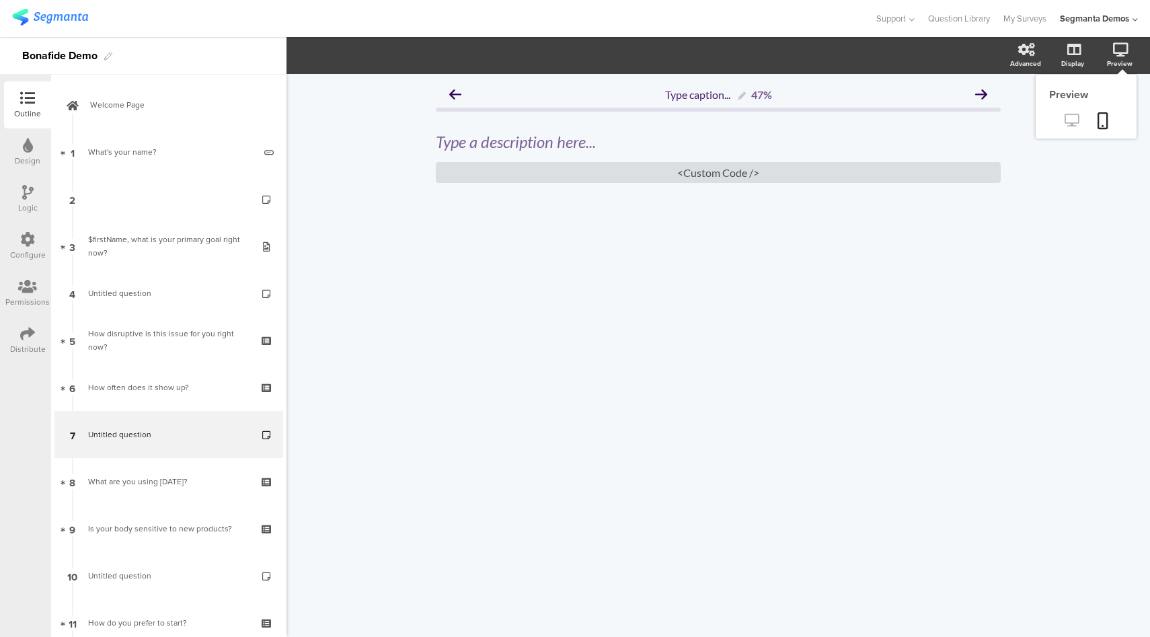
click at [1073, 123] on icon at bounding box center [1072, 120] width 14 height 13
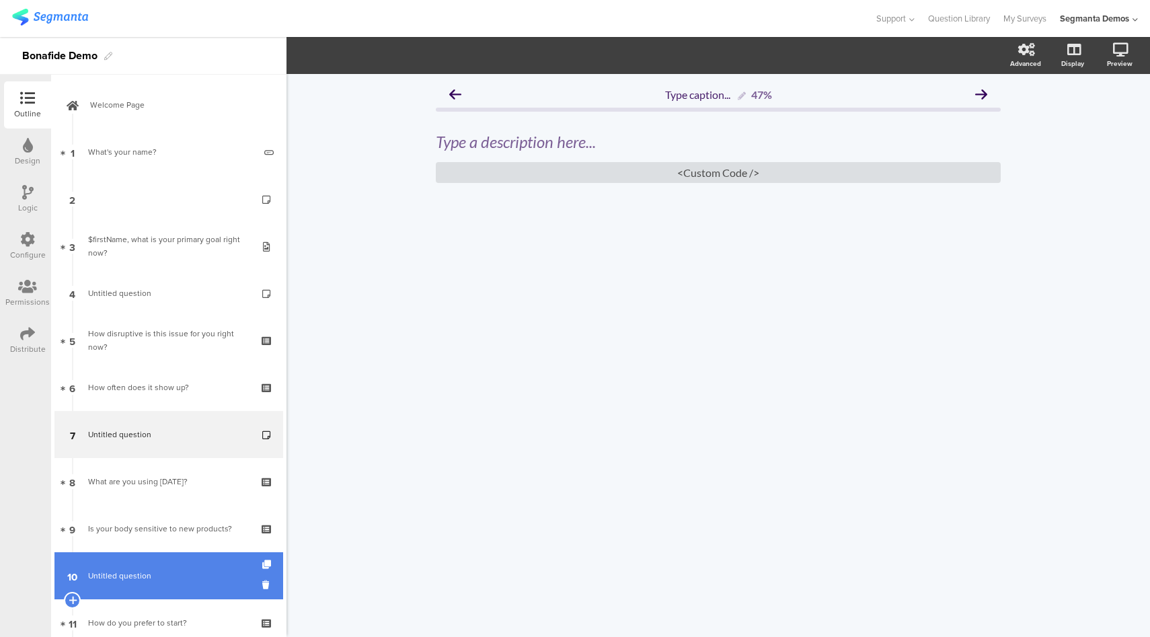
click at [171, 586] on link "10 Untitled question" at bounding box center [168, 575] width 229 height 47
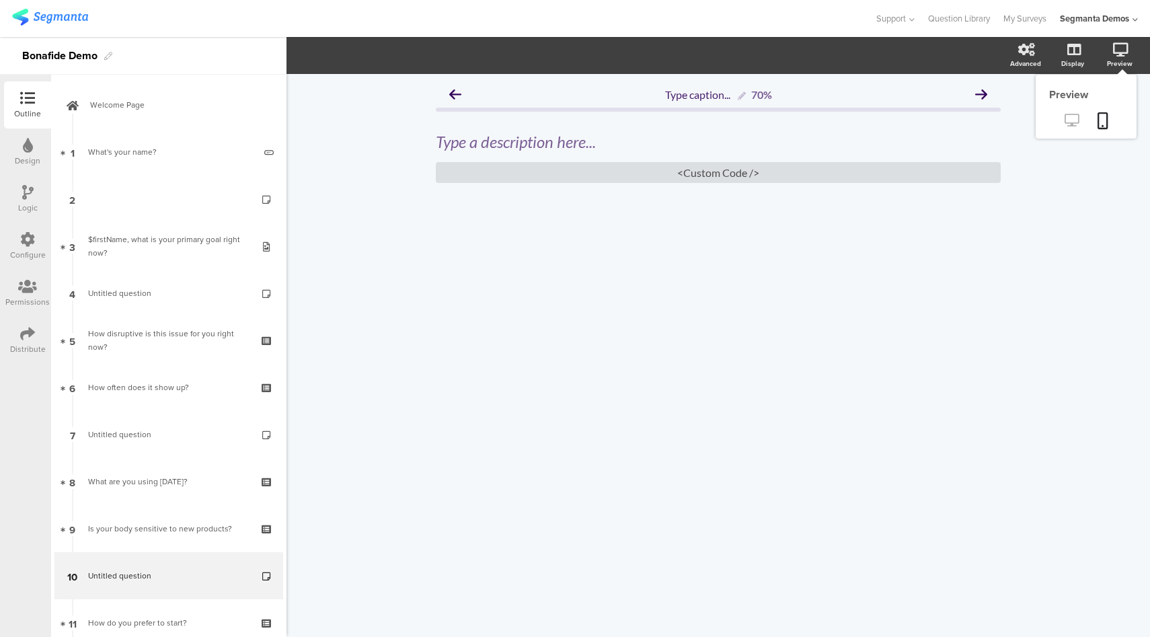
click at [1073, 120] on icon at bounding box center [1072, 120] width 14 height 13
click at [626, 170] on div "<Custom Code />" at bounding box center [718, 172] width 565 height 21
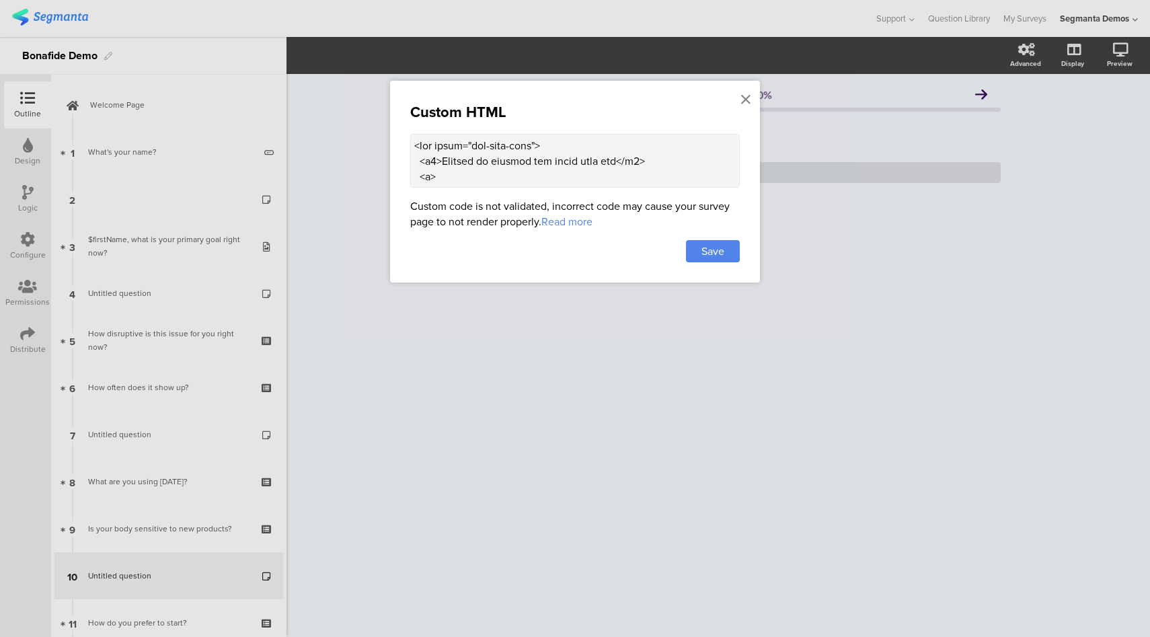
click at [642, 176] on textarea at bounding box center [575, 161] width 330 height 54
paste textarea "dcd4ee; color: #34055a; padding: 18px 22px; border-radius: 12px; max-width: 800…"
drag, startPoint x: 662, startPoint y: 178, endPoint x: 411, endPoint y: 151, distance: 252.2
click at [411, 151] on textarea at bounding box center [575, 161] width 330 height 54
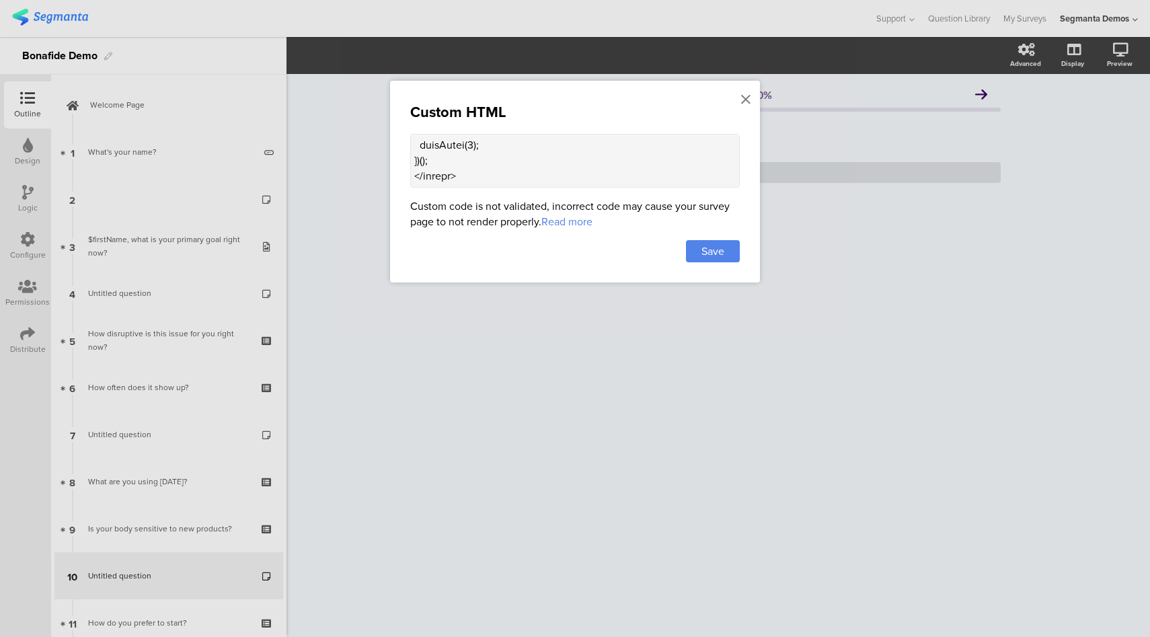
scroll to position [3332, 0]
type textarea "<div class="bon-info-card"> <h2>Trusted by doctors and women like you</h2> <p> …"
click at [724, 244] on span "Save" at bounding box center [712, 250] width 23 height 15
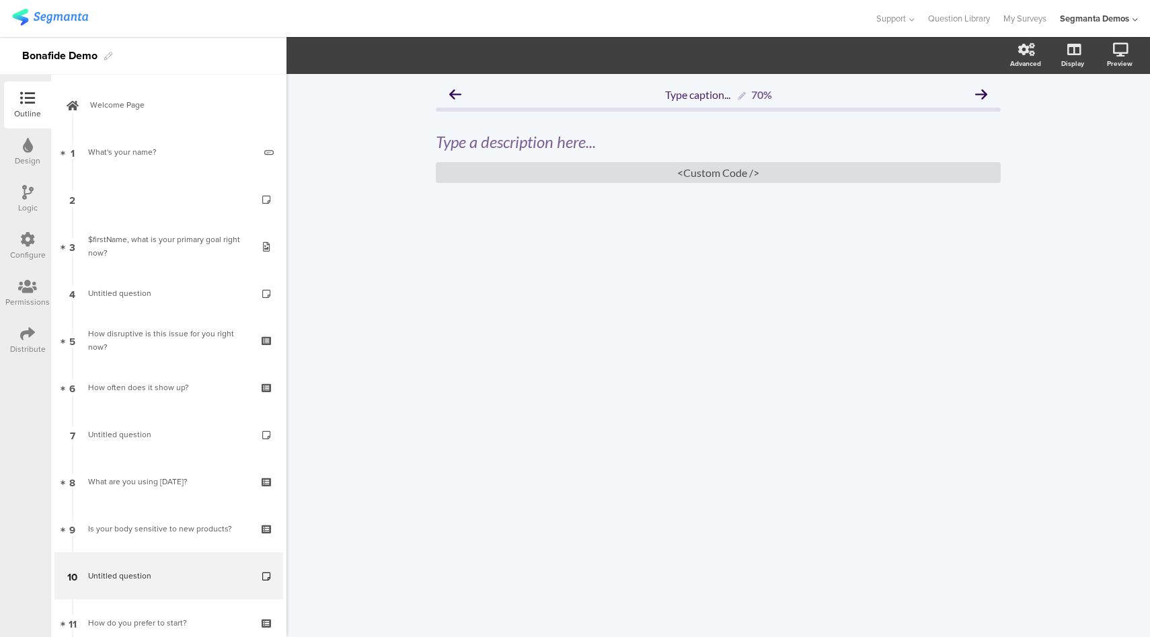
click at [19, 342] on div "Distribute" at bounding box center [27, 340] width 47 height 47
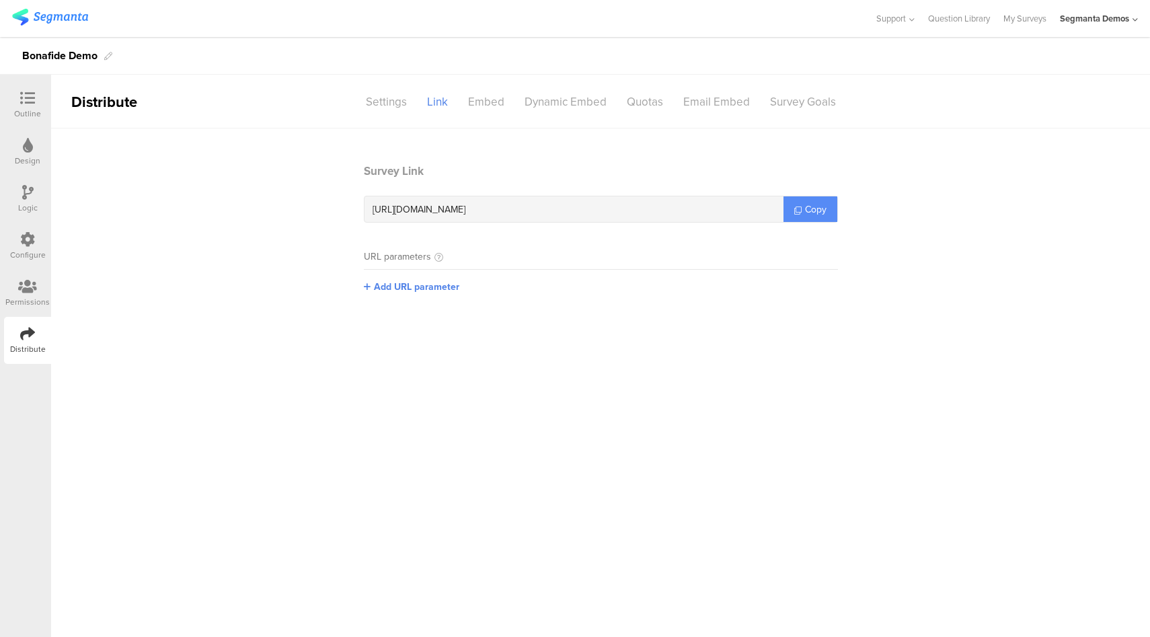
click at [808, 209] on span "Copy" at bounding box center [816, 209] width 22 height 14
click at [24, 94] on icon at bounding box center [27, 98] width 15 height 15
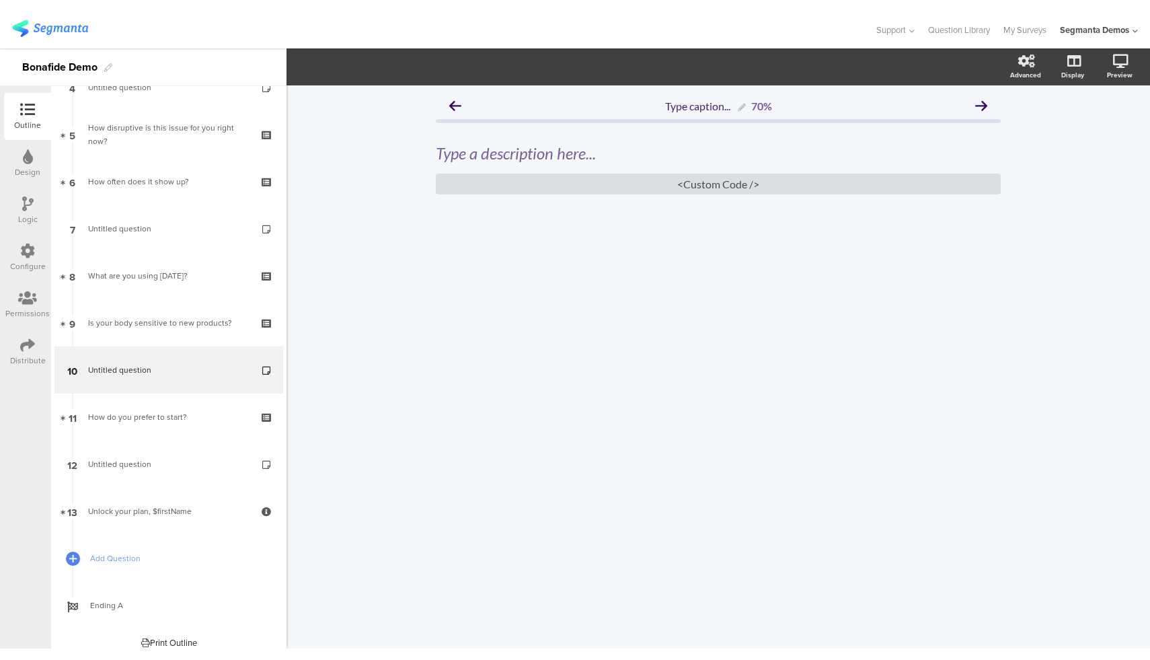
scroll to position [220, 0]
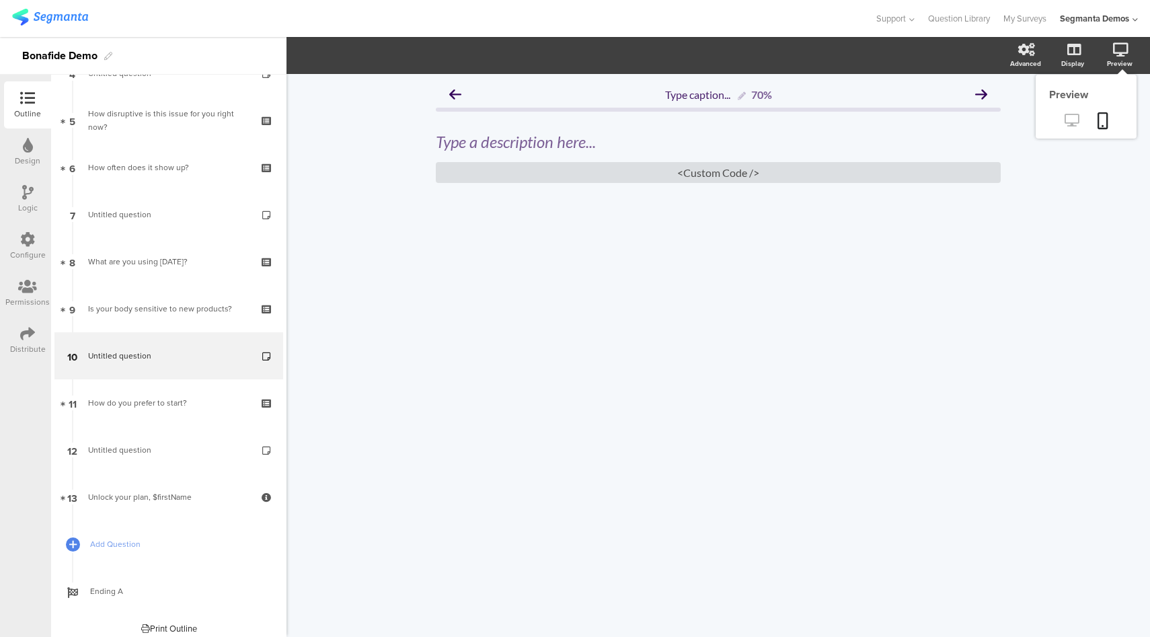
click at [1069, 122] on icon at bounding box center [1072, 120] width 14 height 13
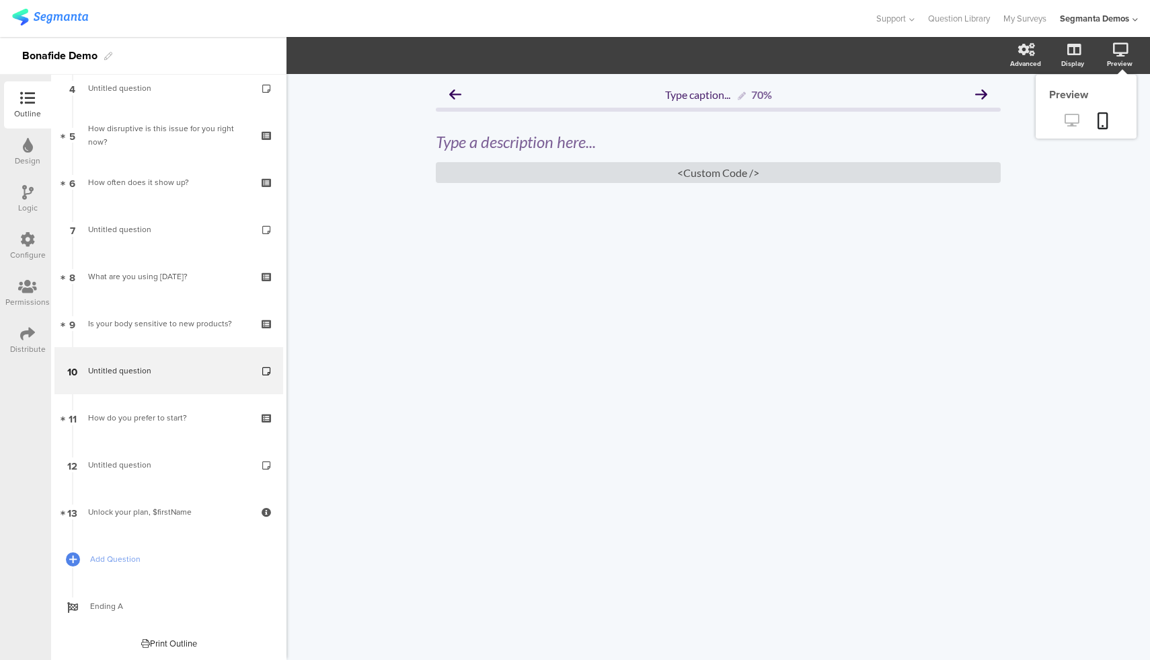
scroll to position [205, 0]
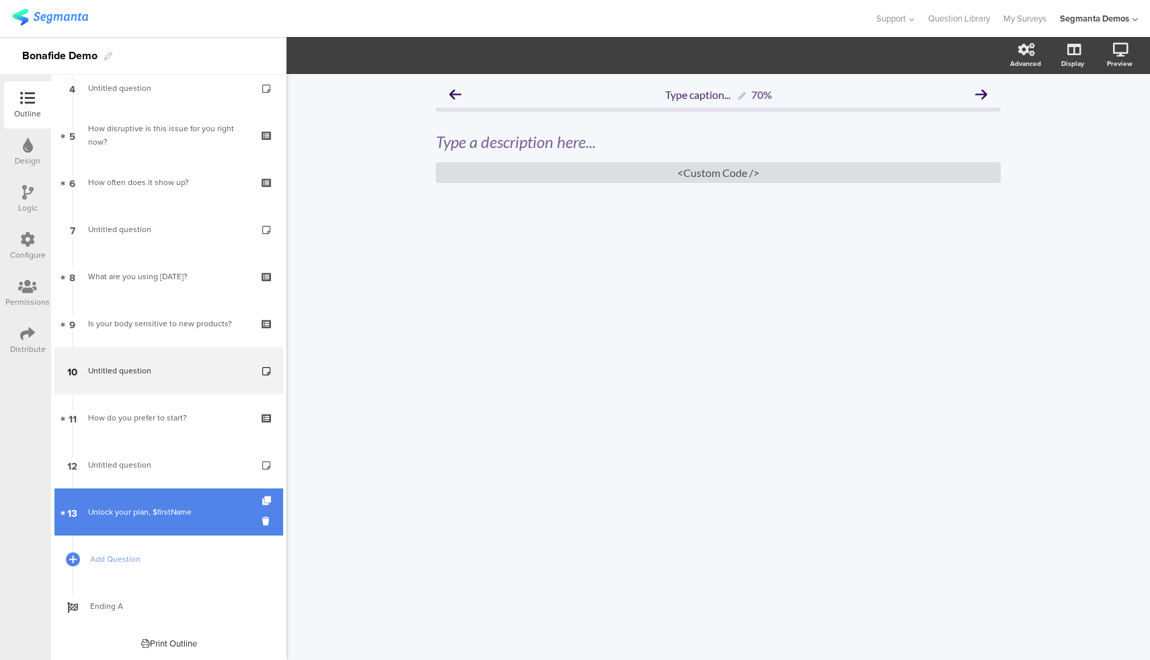
click at [165, 508] on div "Unlock your plan, $firstName" at bounding box center [168, 511] width 161 height 13
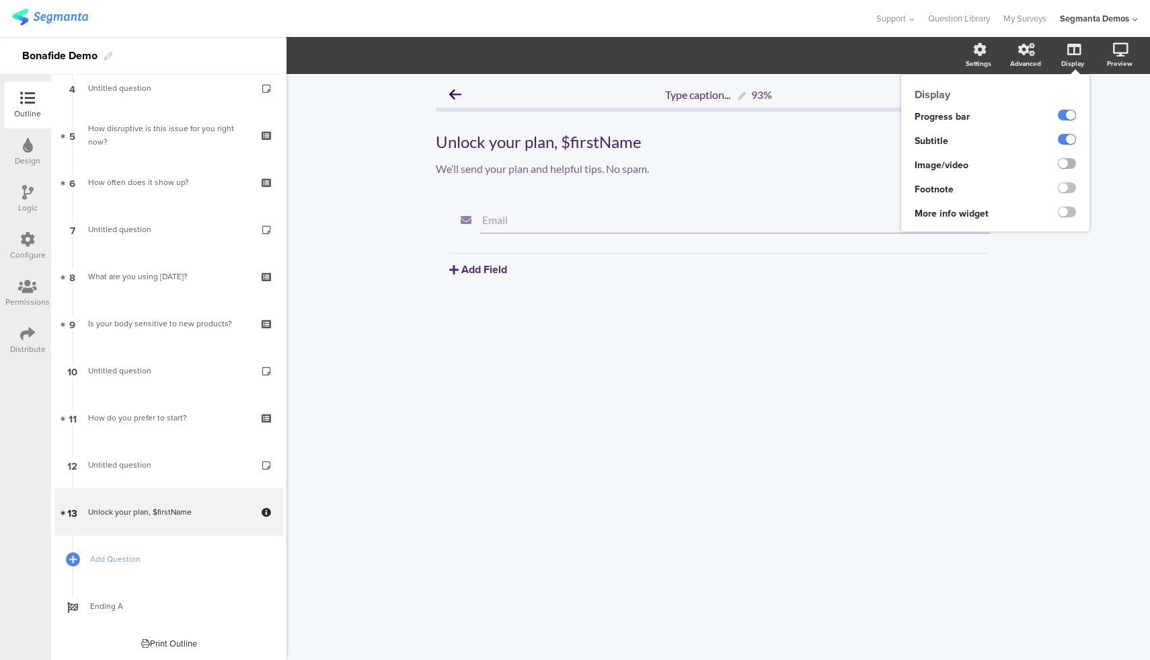
click at [1067, 164] on label at bounding box center [1067, 163] width 18 height 11
click at [0, 0] on input "checkbox" at bounding box center [0, 0] width 0 height 0
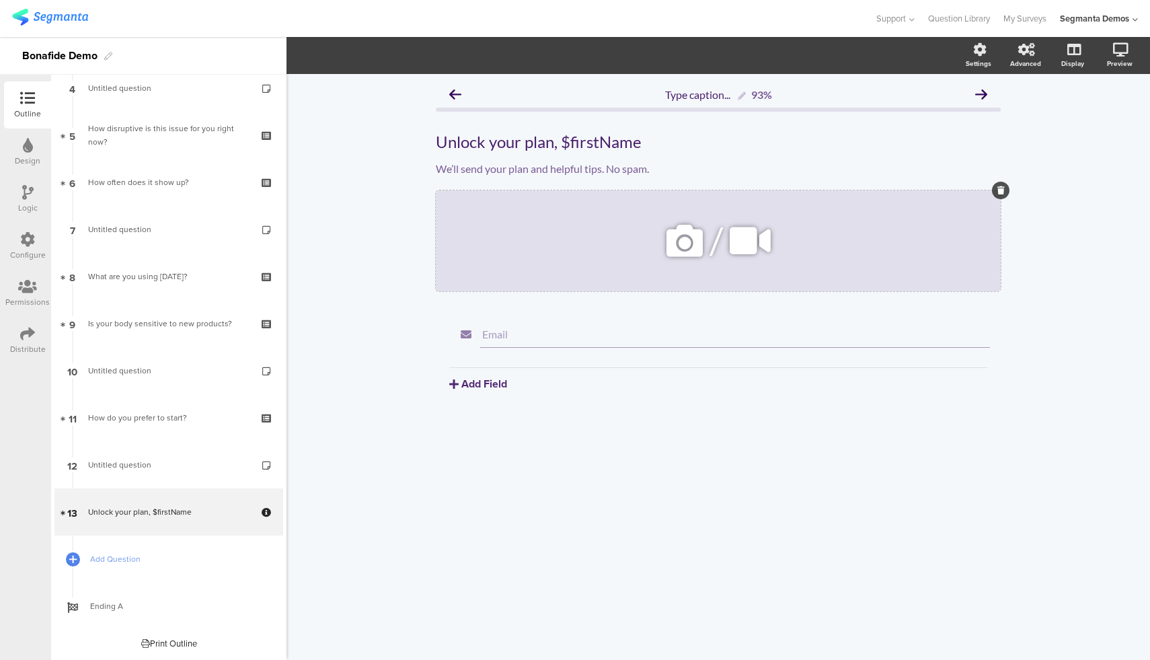
click at [643, 231] on div "/" at bounding box center [718, 240] width 565 height 101
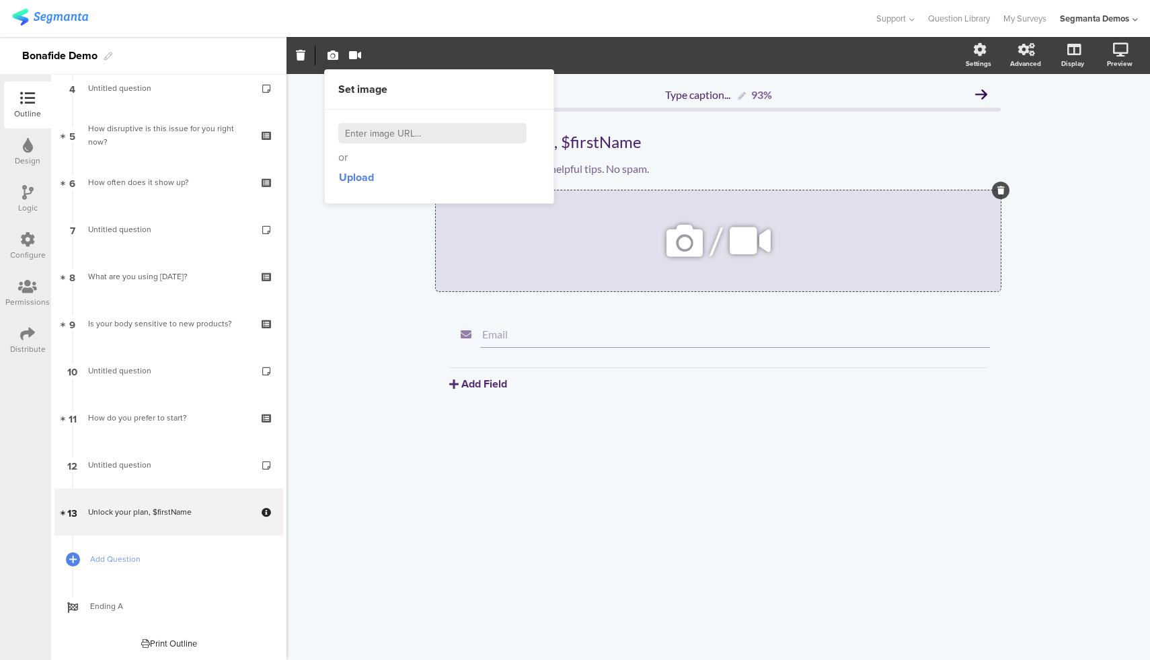
click at [679, 236] on icon at bounding box center [685, 241] width 46 height 46
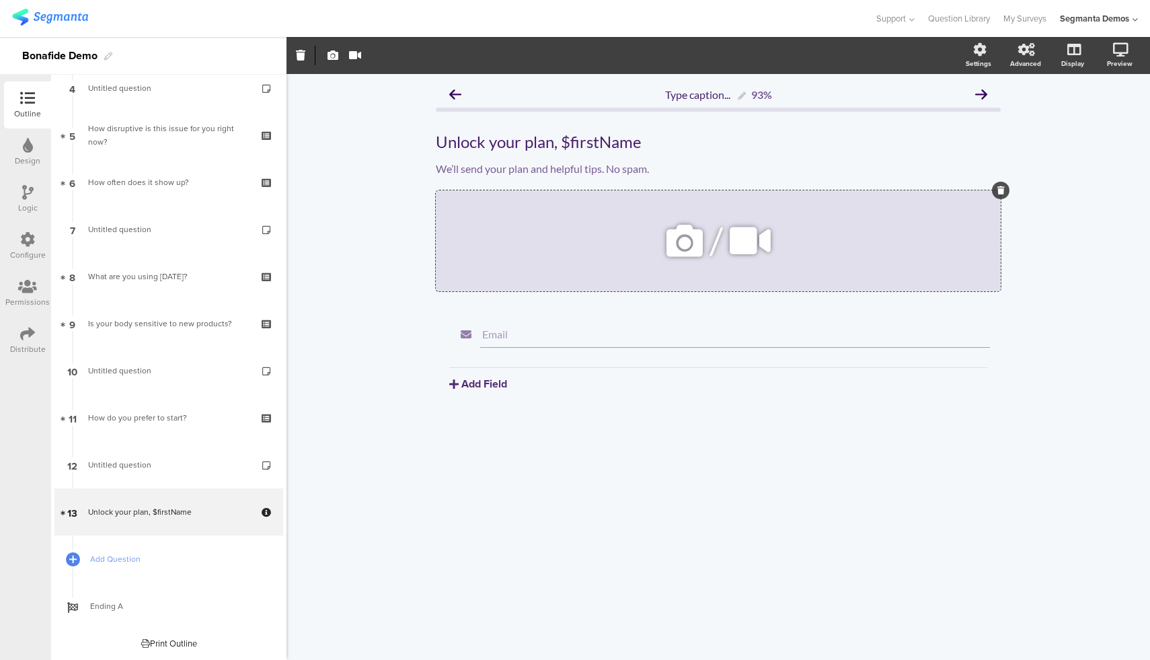
click at [687, 241] on icon at bounding box center [685, 241] width 46 height 46
click at [678, 246] on icon at bounding box center [685, 241] width 46 height 46
click at [667, 242] on icon at bounding box center [685, 241] width 46 height 46
click at [582, 256] on div "/" at bounding box center [718, 240] width 565 height 101
click at [696, 236] on icon at bounding box center [685, 241] width 46 height 46
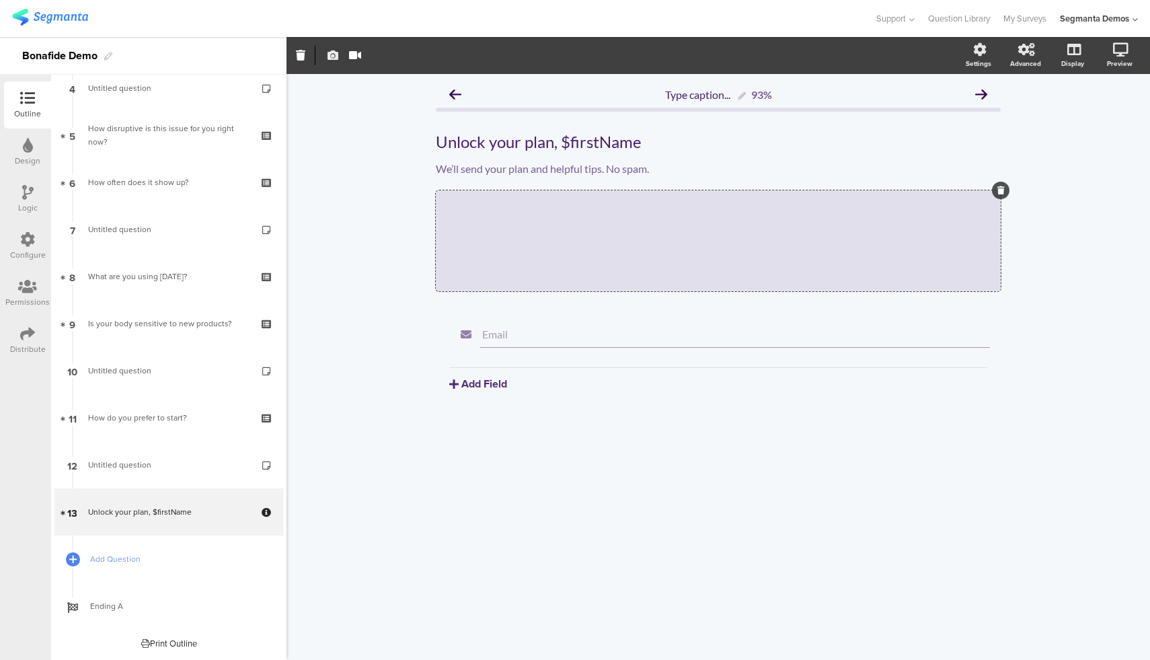
click at [334, 56] on icon "button" at bounding box center [333, 55] width 11 height 11
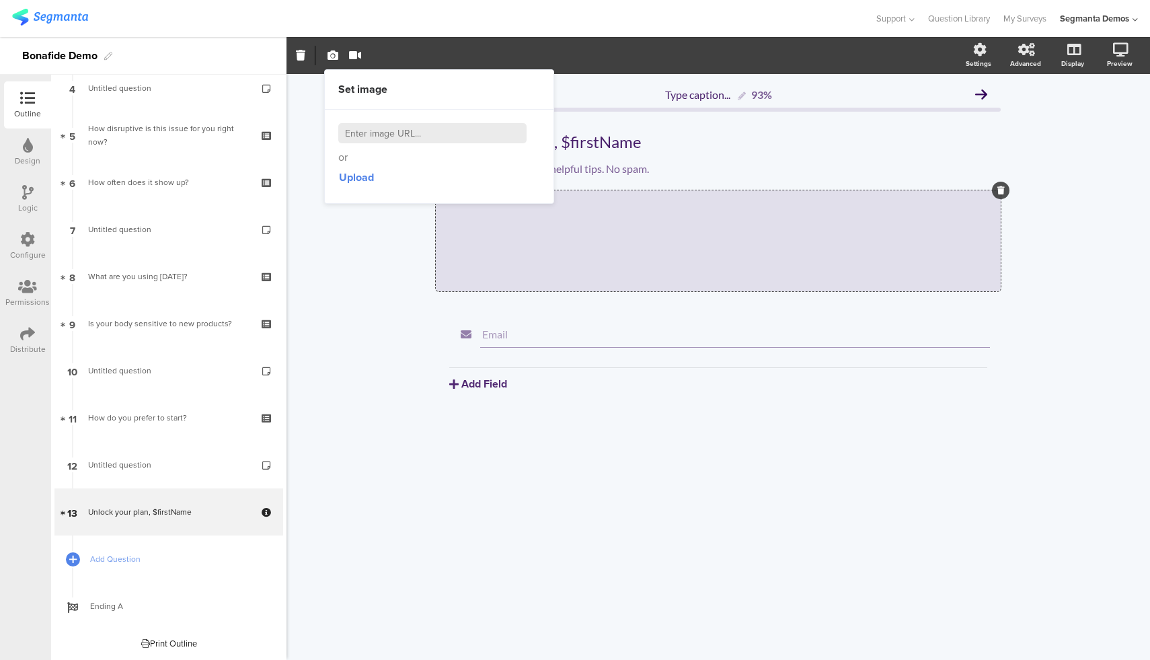
click at [395, 130] on input at bounding box center [432, 133] width 188 height 20
paste input "https://hellobonafide.com/cdn/shop/articles/Shot_48_Bottle_Family_1708_FS_04f82…"
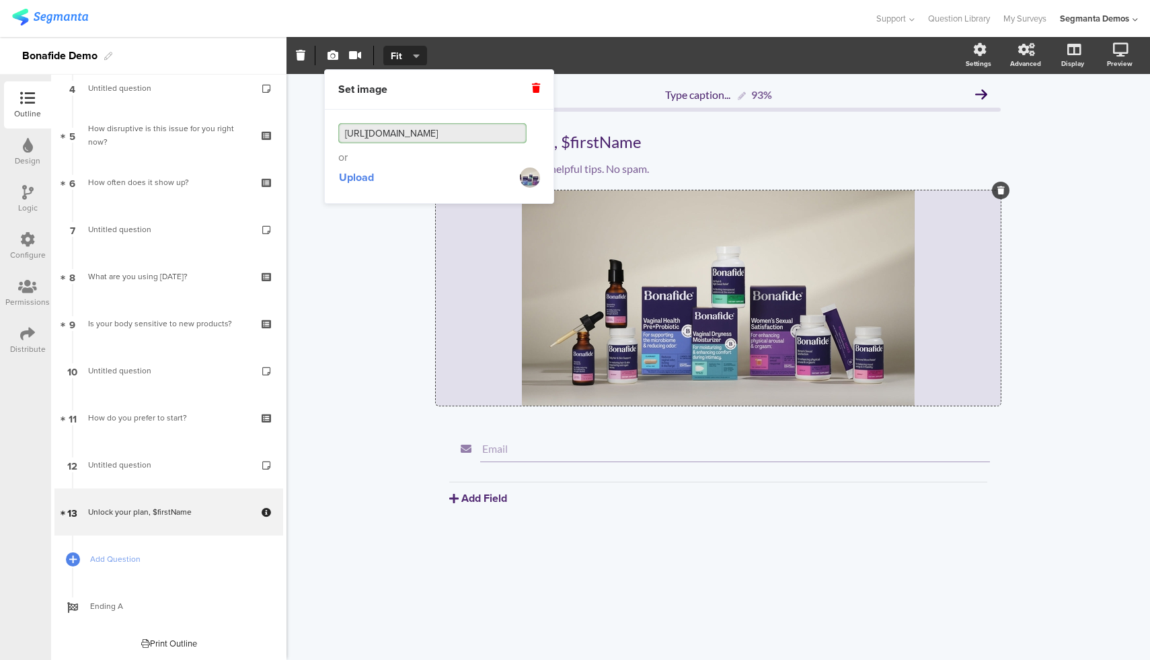
type input "https://hellobonafide.com/cdn/shop/articles/Shot_48_Bottle_Family_1708_FS_04f82…"
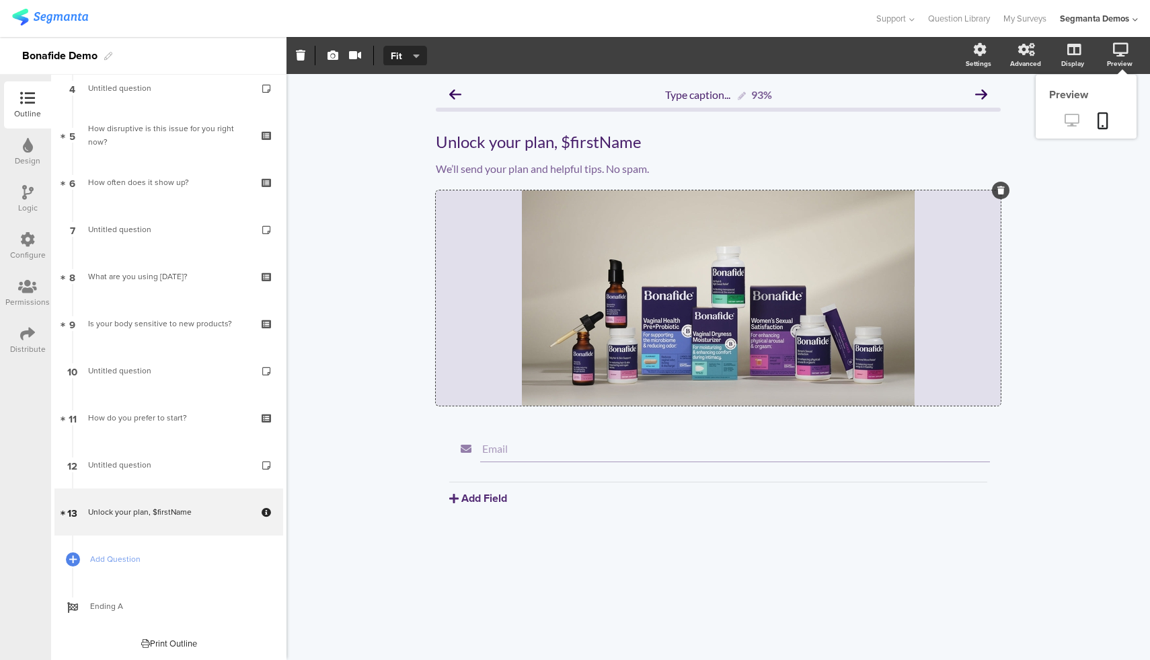
click at [1073, 120] on icon at bounding box center [1072, 120] width 14 height 13
click at [38, 343] on div "Distribute" at bounding box center [28, 349] width 36 height 12
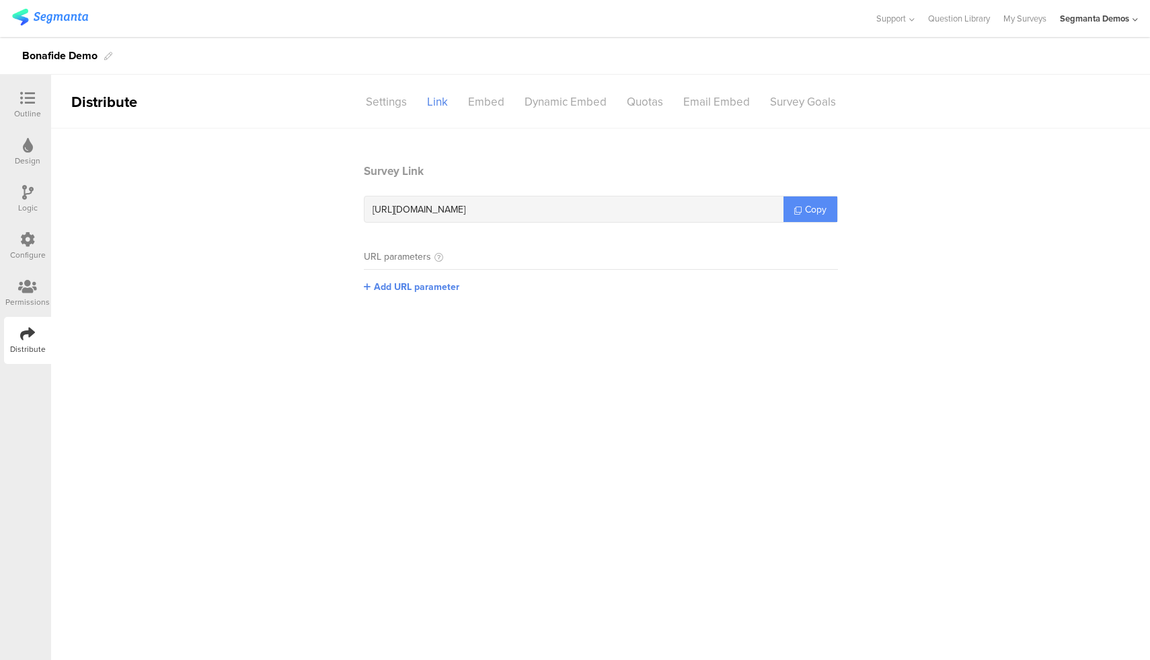
click at [809, 213] on span "Copy" at bounding box center [816, 209] width 22 height 14
click at [29, 104] on icon at bounding box center [27, 98] width 15 height 15
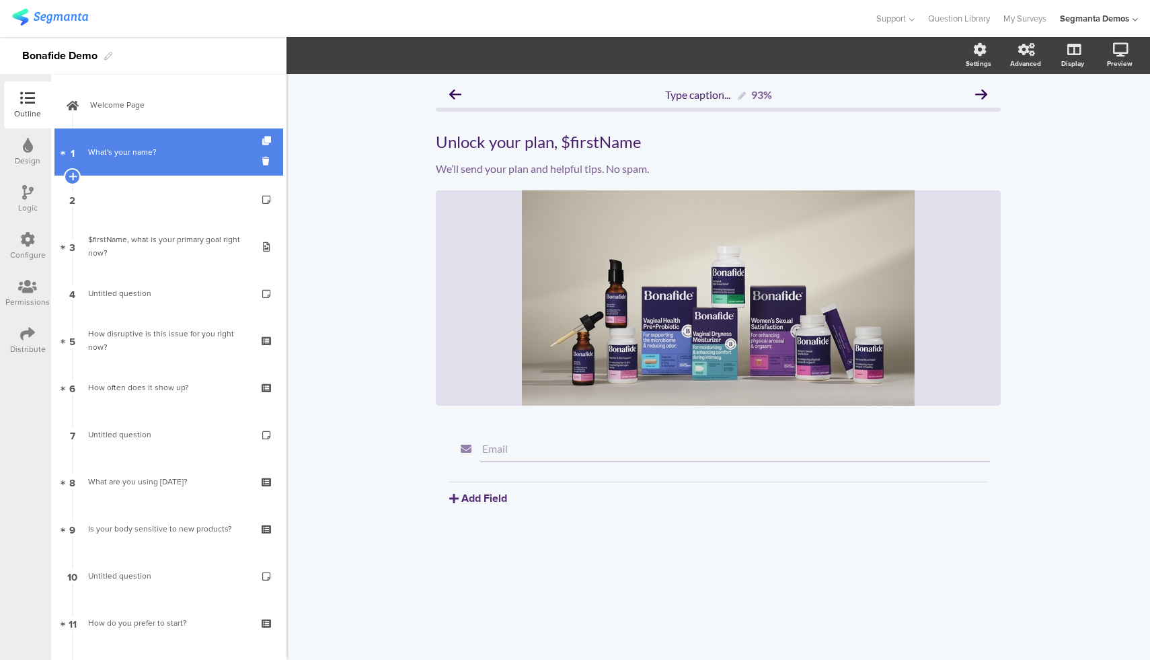
click at [179, 143] on link "1 What's your name?" at bounding box center [168, 151] width 229 height 47
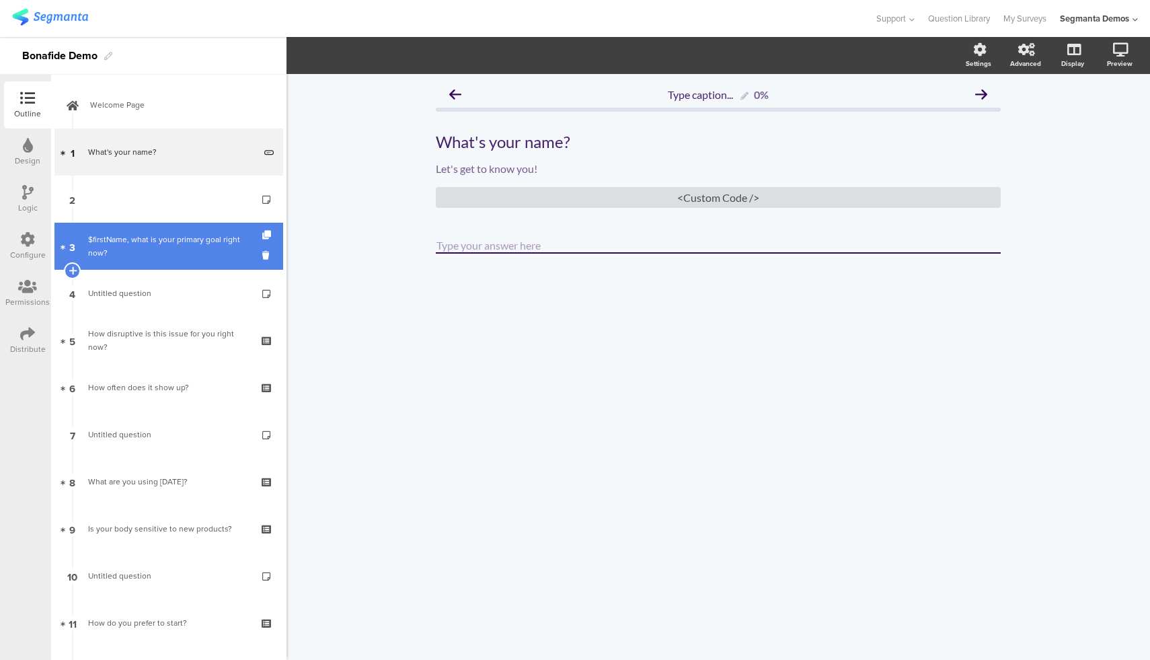
click at [154, 243] on div "$firstName, what is your primary goal right now?" at bounding box center [168, 246] width 161 height 27
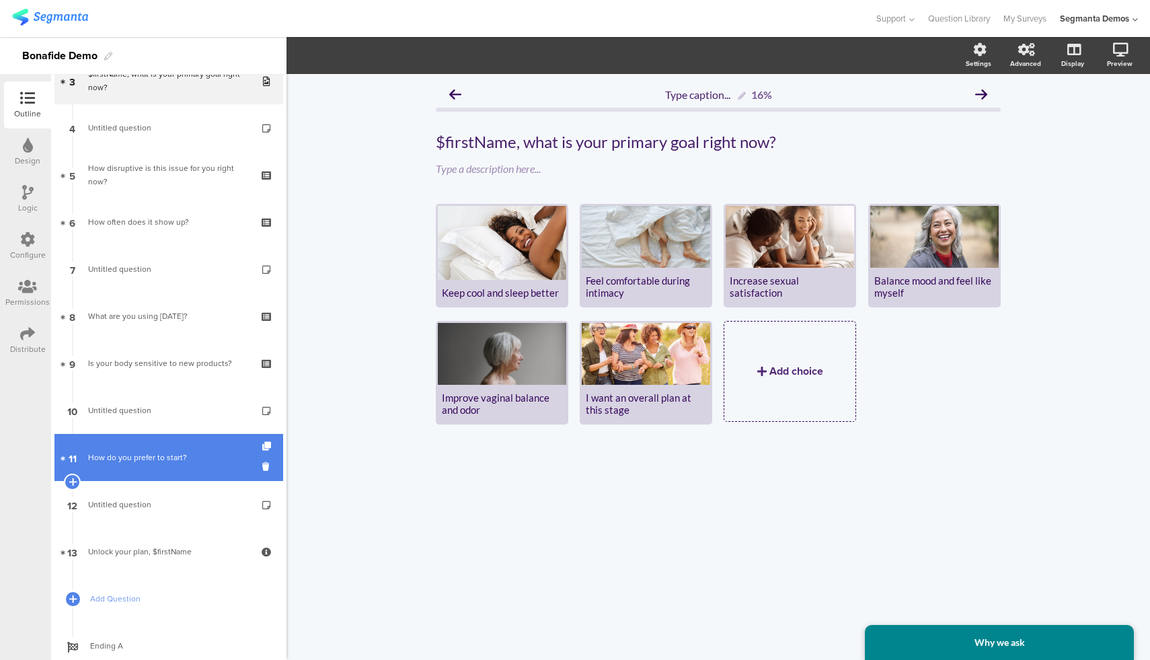
scroll to position [205, 0]
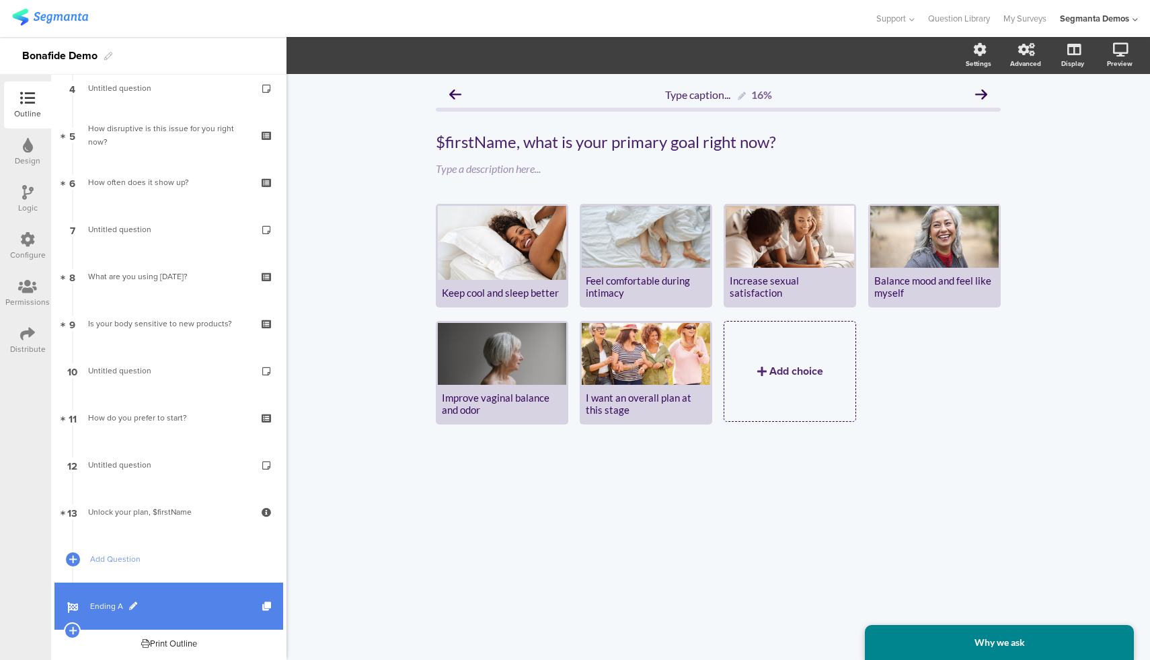
click at [210, 594] on link "Ending A" at bounding box center [168, 605] width 229 height 47
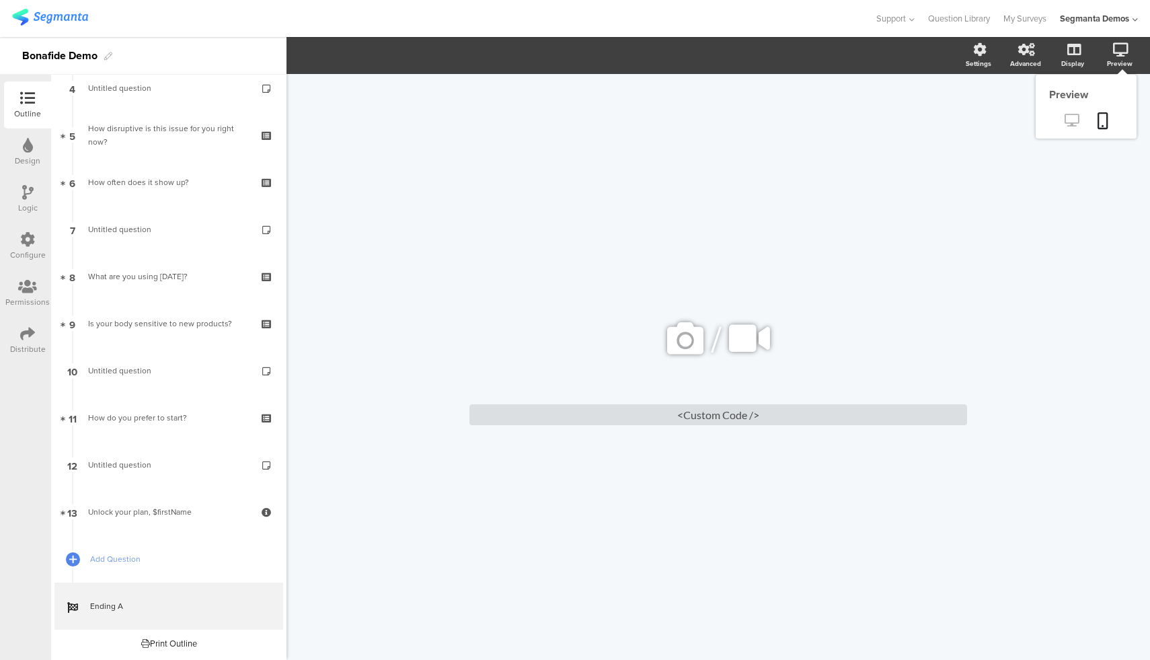
click at [1075, 118] on icon at bounding box center [1072, 120] width 14 height 13
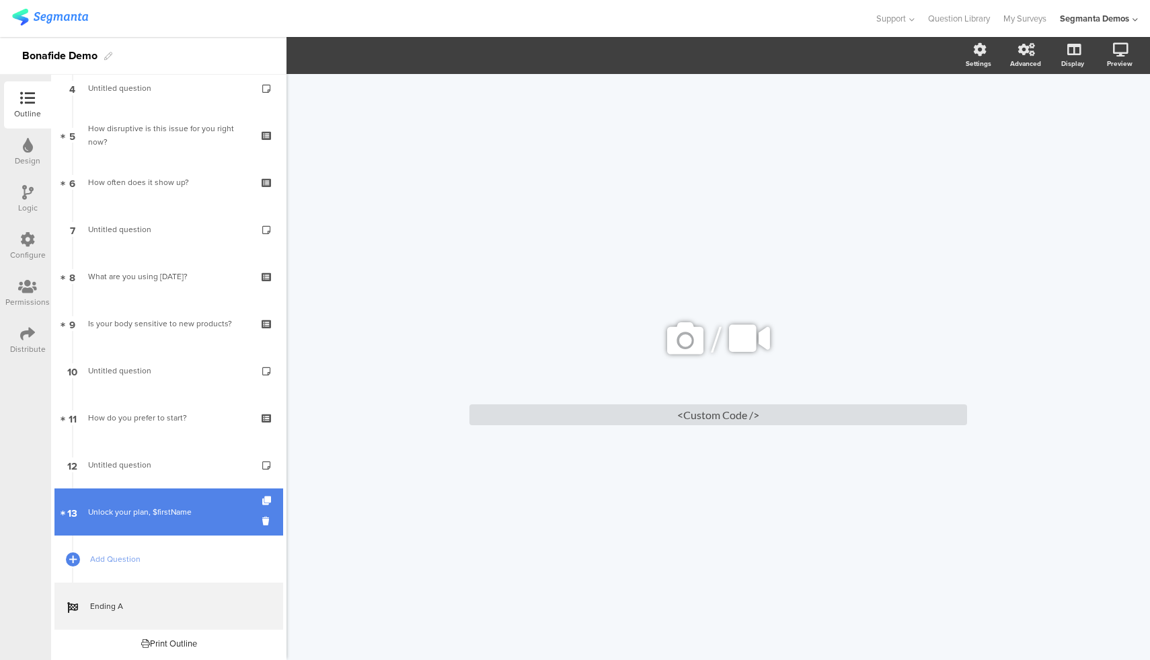
click at [182, 527] on link "13 Unlock your plan, $firstName" at bounding box center [168, 511] width 229 height 47
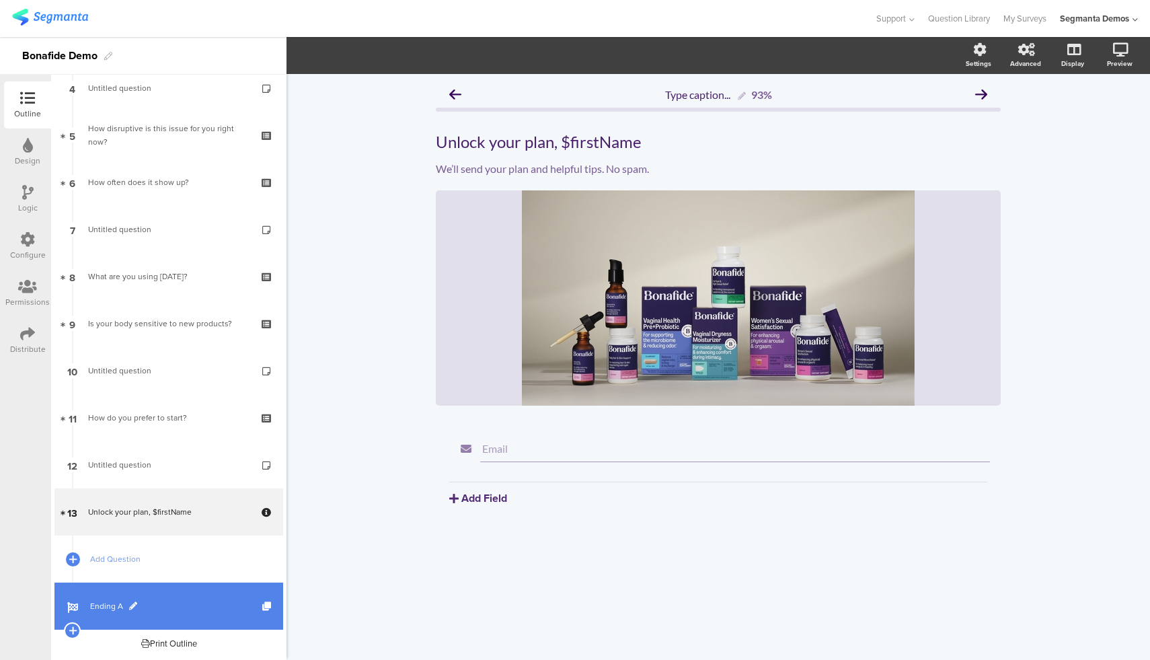
click at [210, 610] on span "Ending A" at bounding box center [176, 605] width 172 height 13
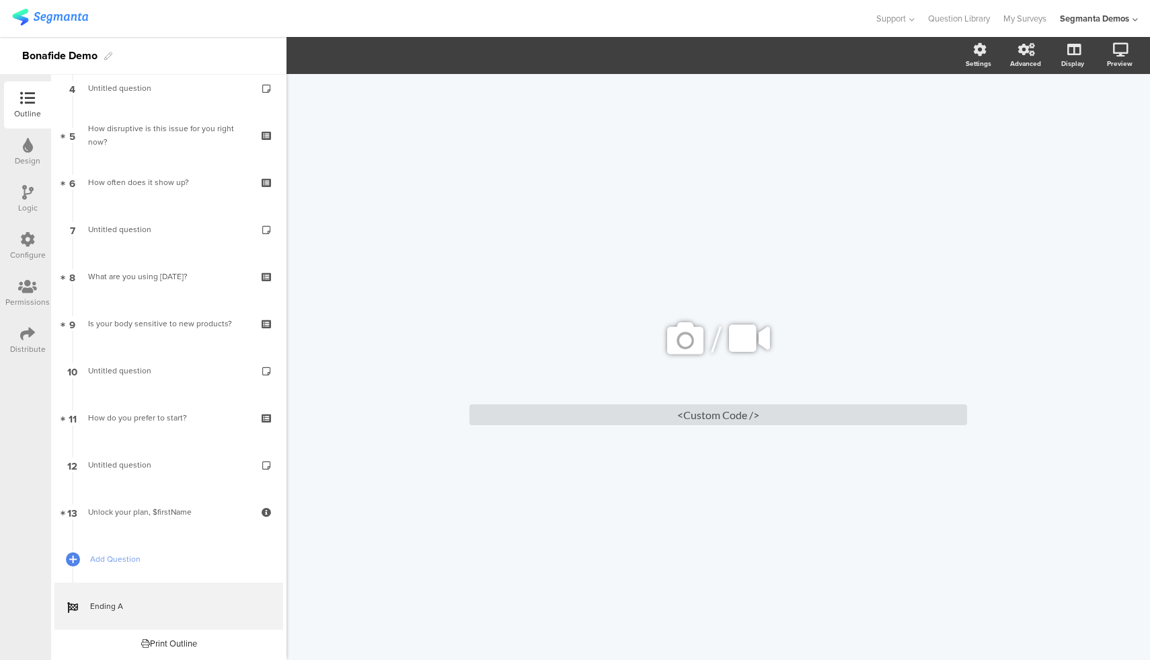
click at [26, 335] on icon at bounding box center [27, 333] width 15 height 15
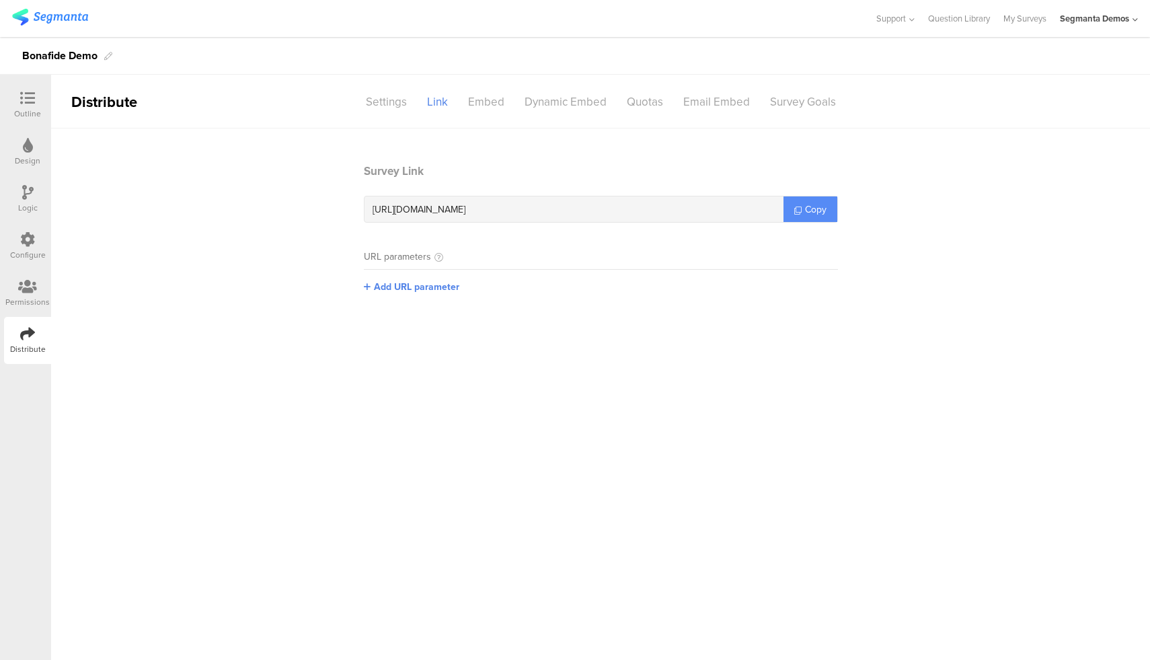
click at [821, 211] on span "Copy" at bounding box center [816, 209] width 22 height 14
